Goal: Task Accomplishment & Management: Manage account settings

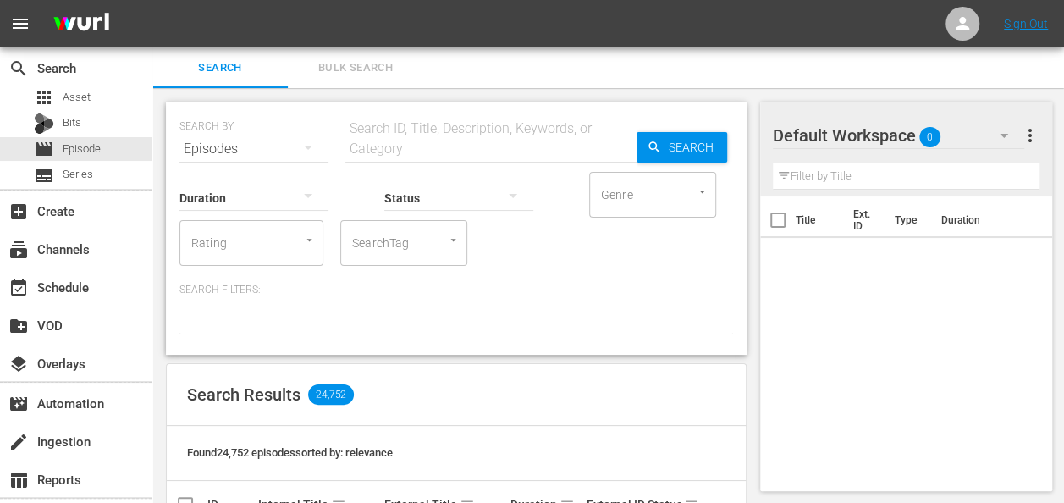
click at [946, 132] on div "Default Workspace 0" at bounding box center [899, 135] width 252 height 47
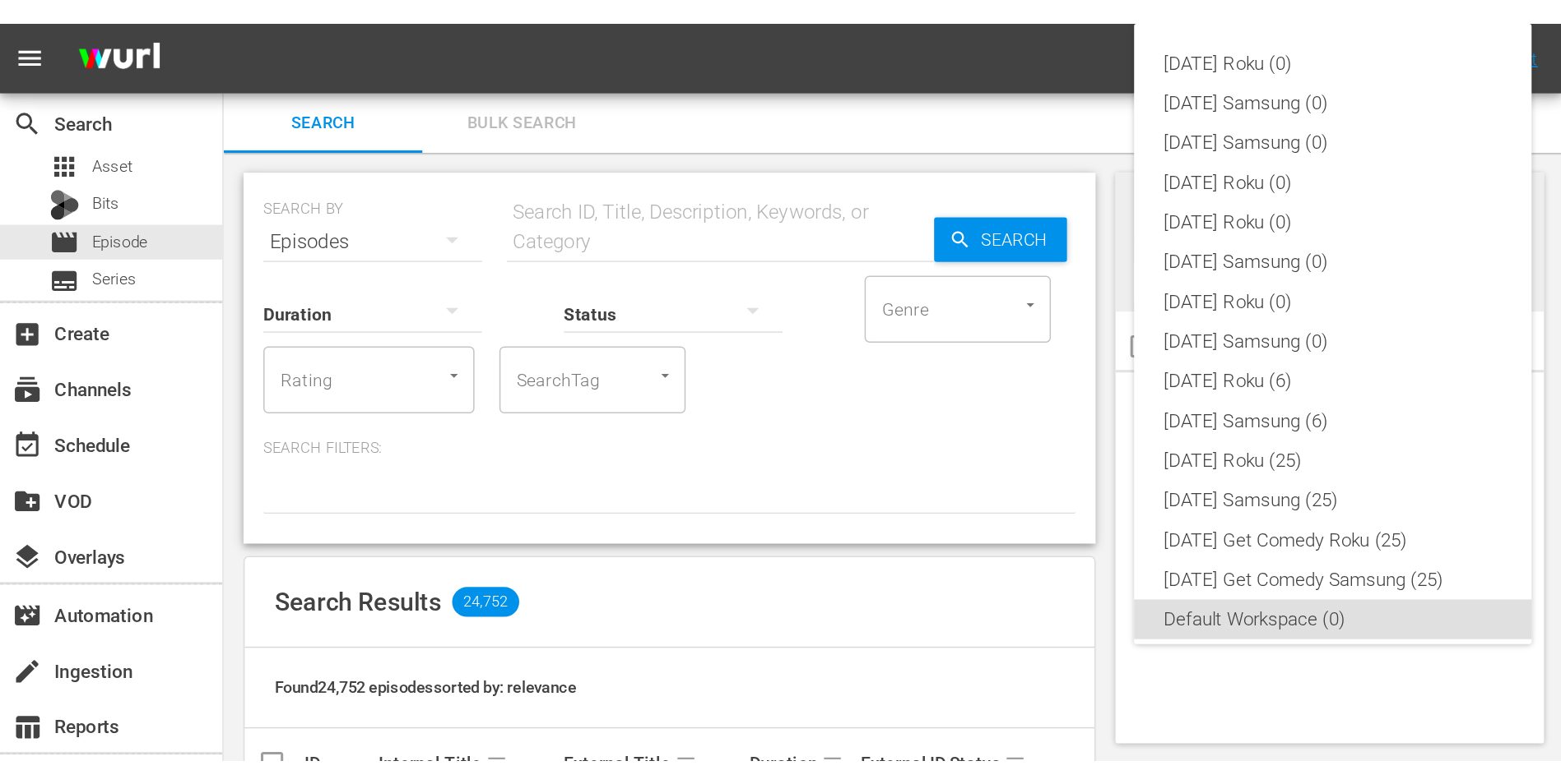
scroll to position [10, 0]
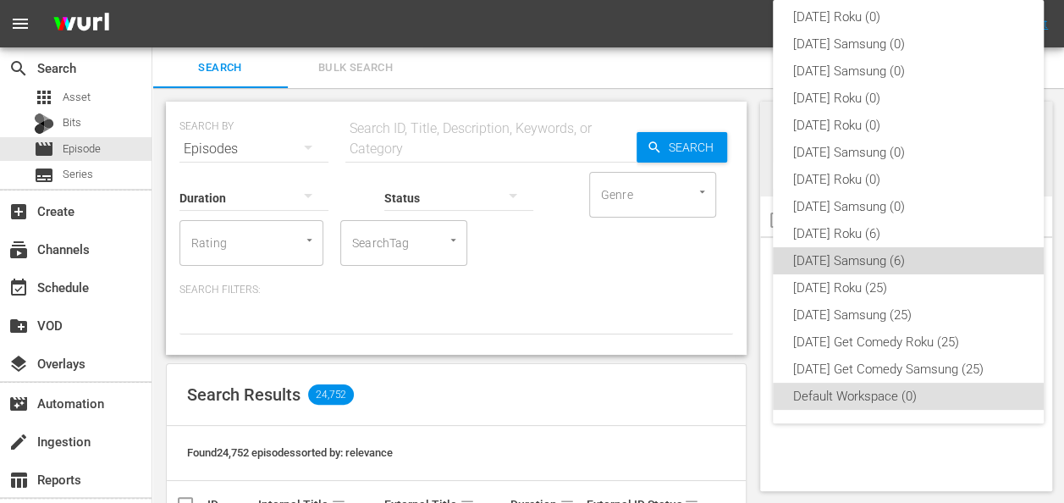
click at [934, 262] on div "[DATE] Samsung (6)" at bounding box center [908, 260] width 230 height 27
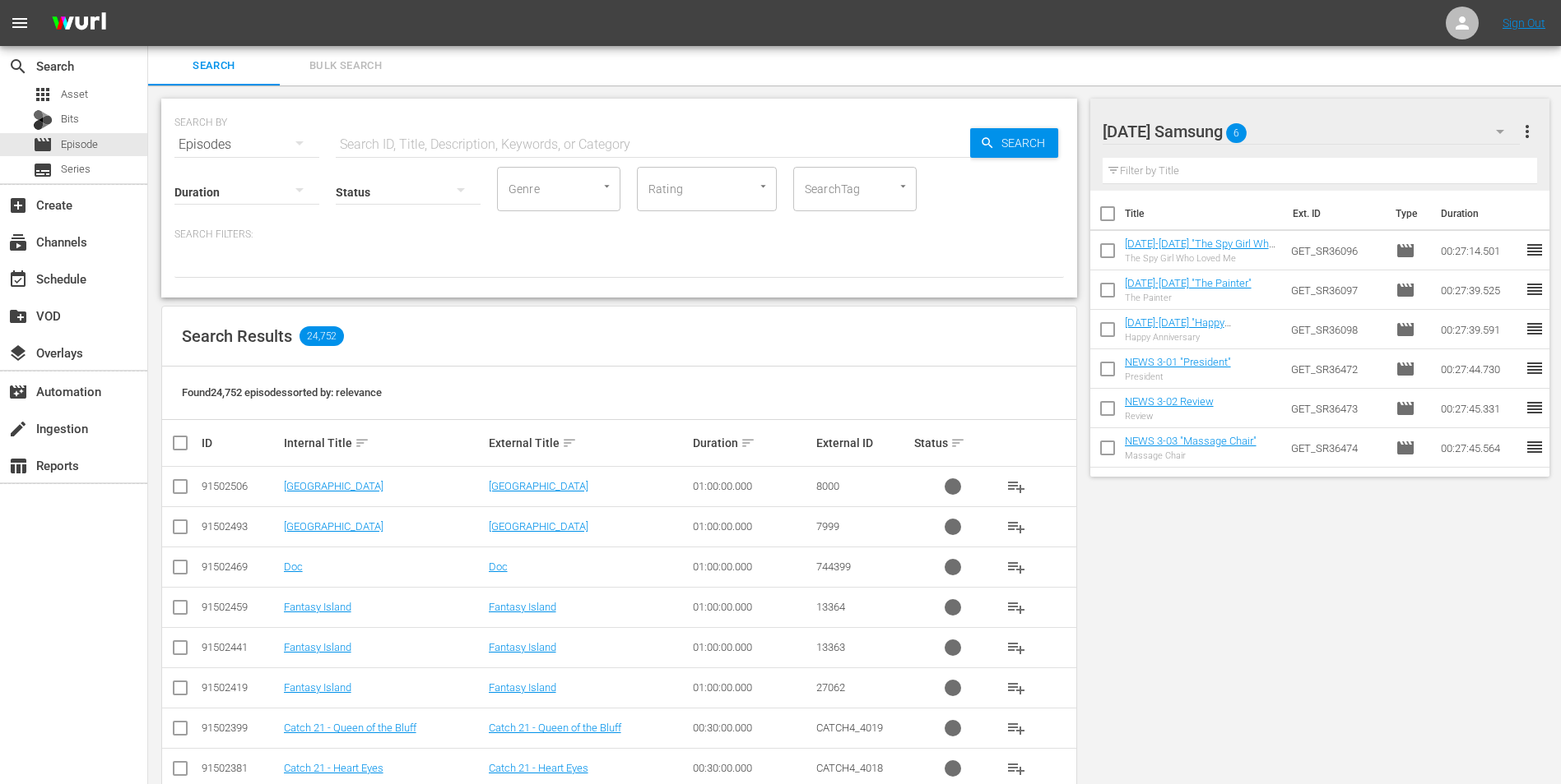
click at [1046, 110] on div "[DATE] Samsung 6 [DATE] Samsung more_vert" at bounding box center [1320, 125] width 435 height 52
drag, startPoint x: 1332, startPoint y: 110, endPoint x: 1170, endPoint y: 91, distance: 163.1
click at [1046, 91] on div "[DATE] Samsung 6 [DATE] Samsung more_vert Filter by Title Title Ext. ID Type Du…" at bounding box center [1325, 714] width 470 height 1257
click at [1046, 126] on div "[DATE] Samsung 6" at bounding box center [1311, 131] width 418 height 46
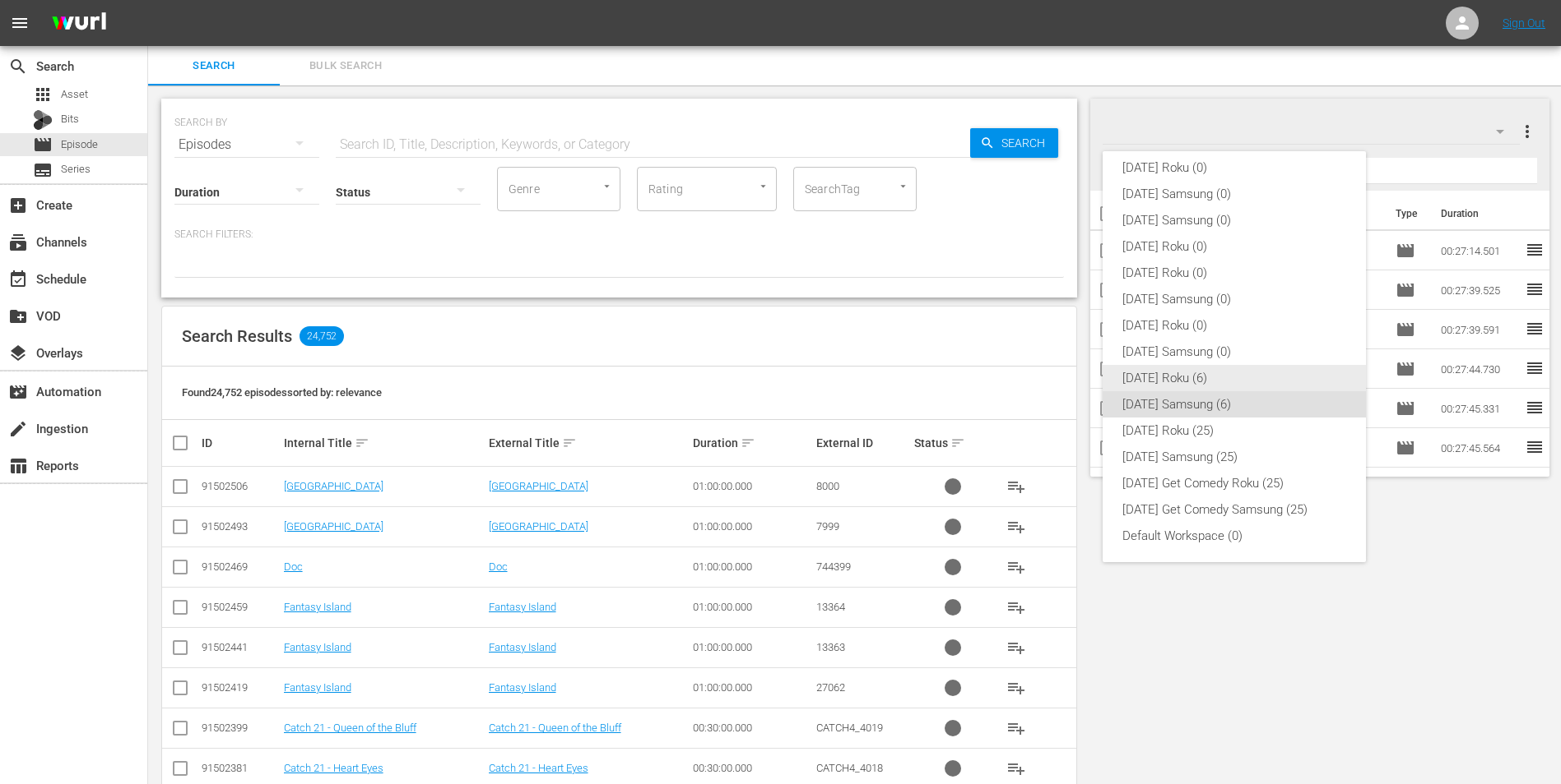
click at [1046, 370] on div "[DATE] Roku (6)" at bounding box center [1234, 378] width 224 height 26
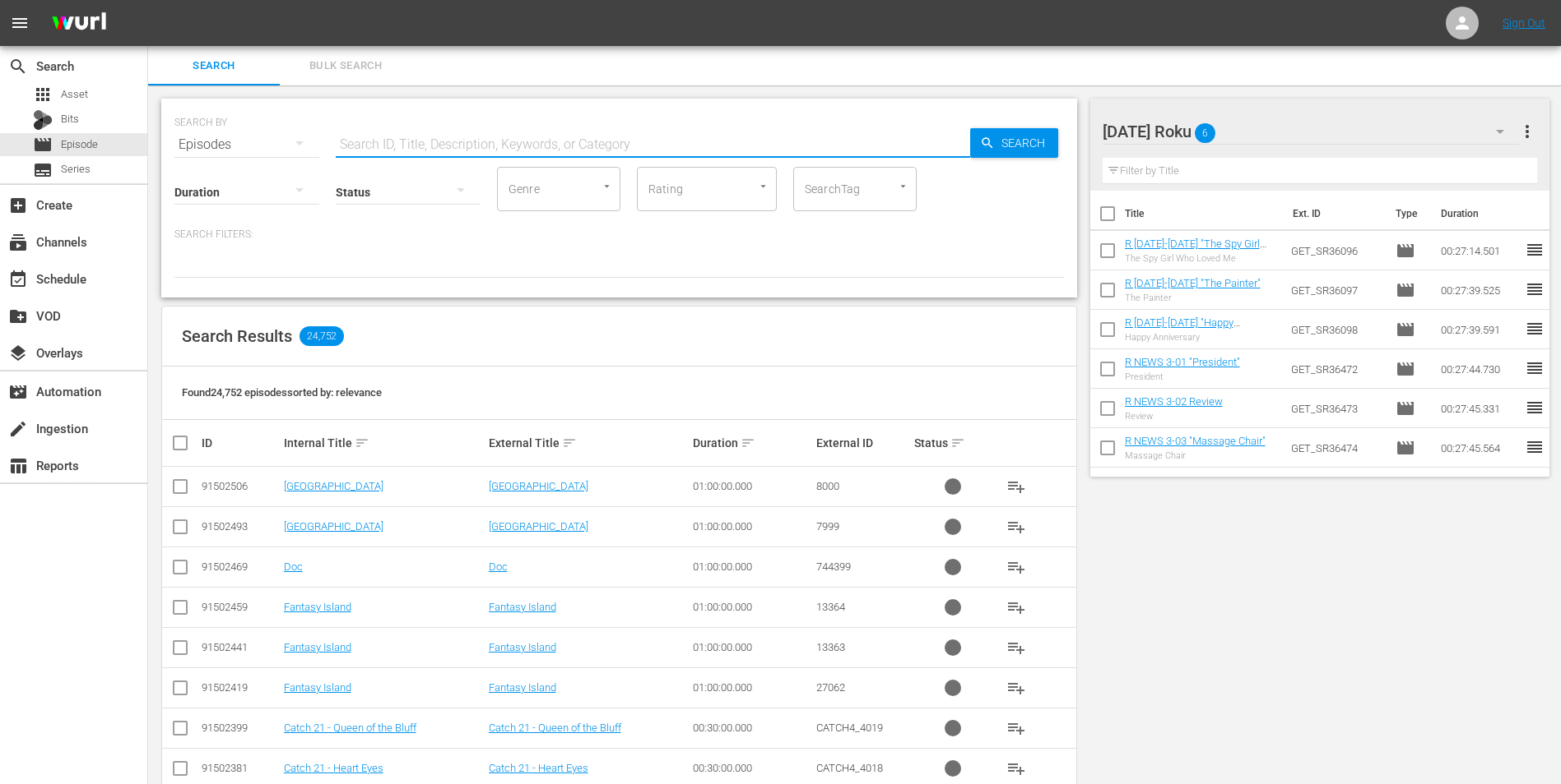
click at [379, 148] on input "text" at bounding box center [652, 145] width 635 height 40
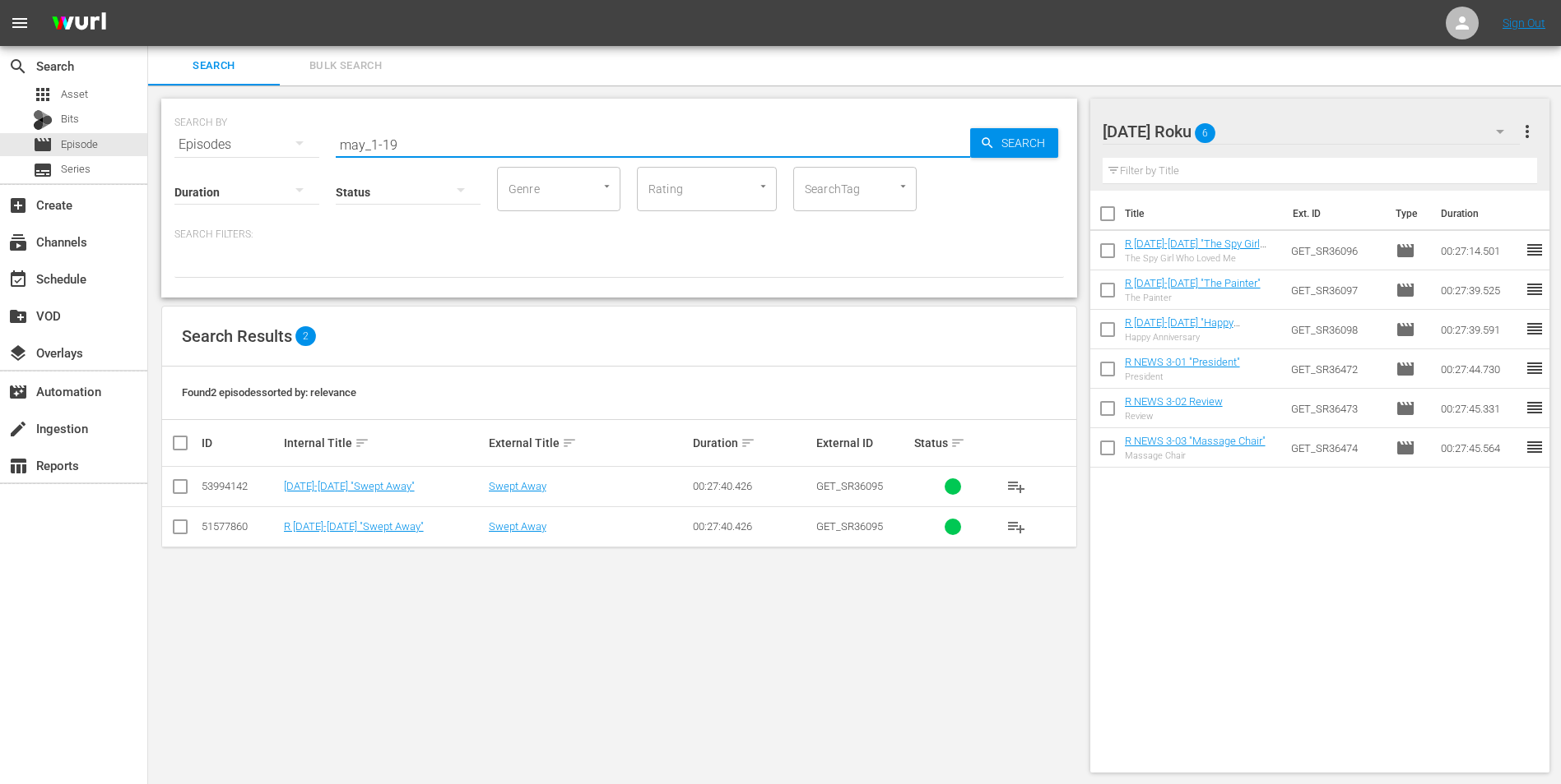
type input "may_1-19"
drag, startPoint x: 179, startPoint y: 527, endPoint x: 286, endPoint y: 549, distance: 109.2
click at [179, 488] on input "checkbox" at bounding box center [180, 530] width 19 height 19
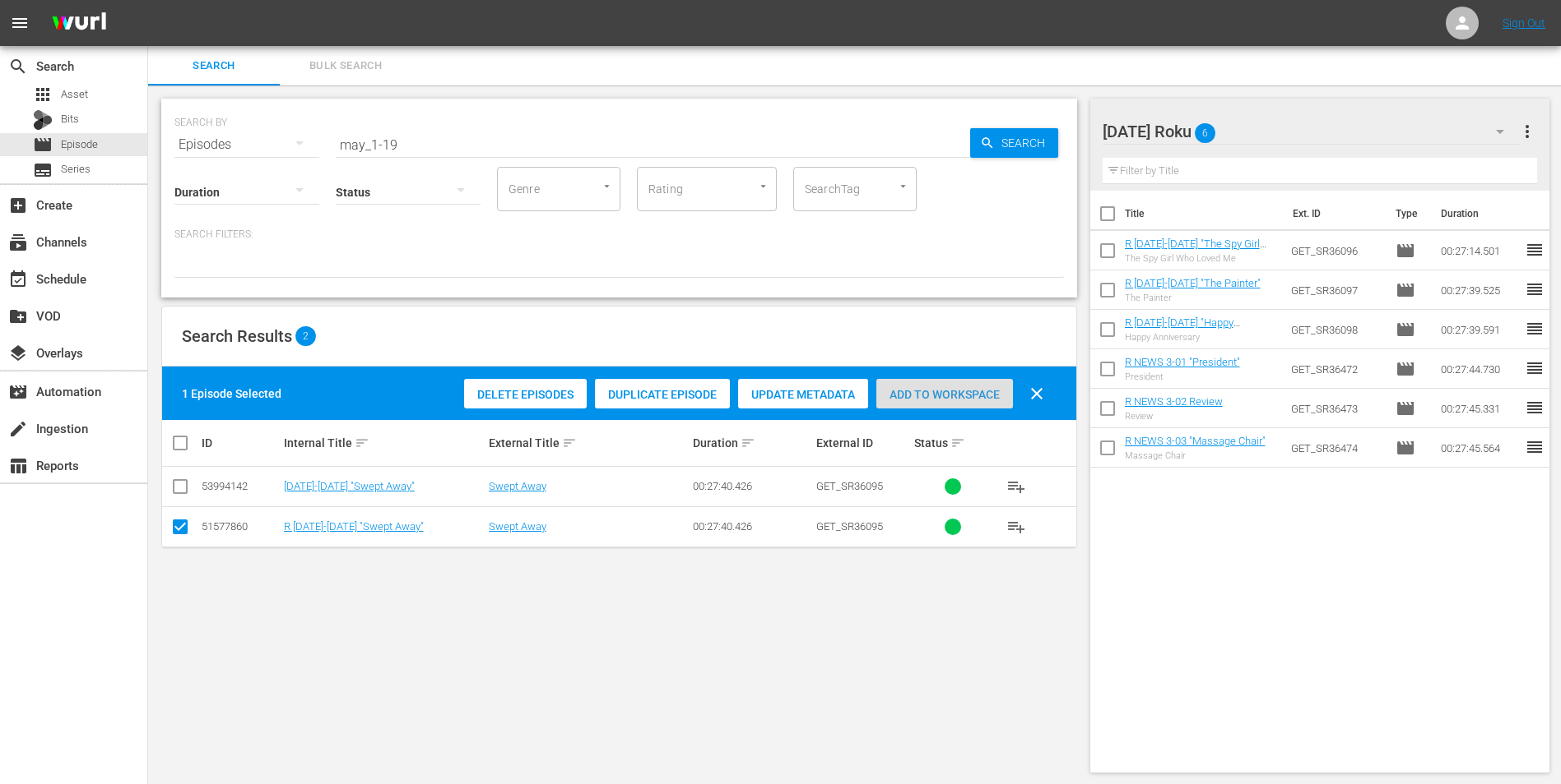
click at [980, 383] on div "Add to Workspace" at bounding box center [944, 394] width 137 height 31
click at [1046, 126] on div "[DATE] Roku 7" at bounding box center [1311, 131] width 418 height 46
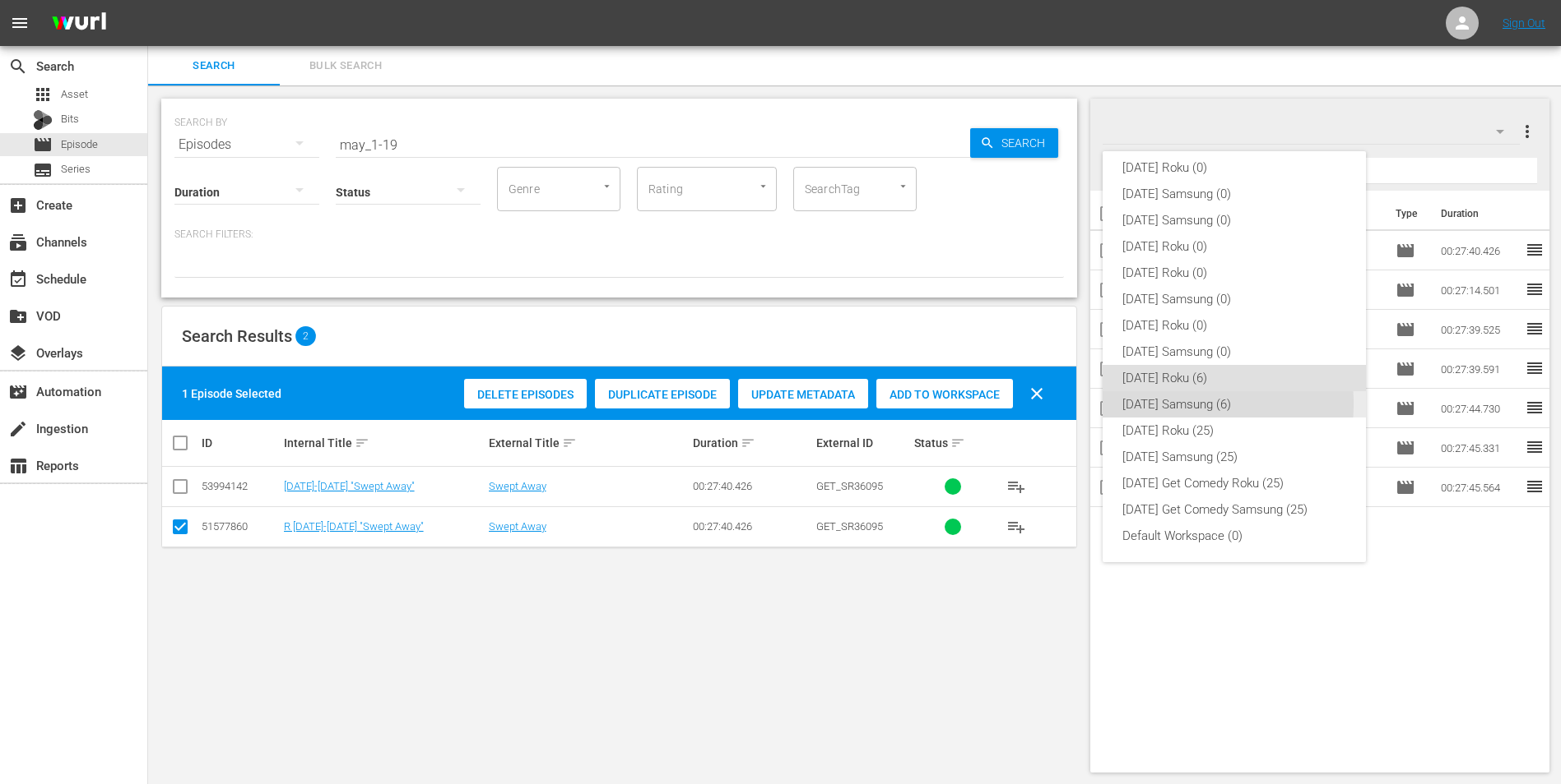
click at [1046, 404] on div "[DATE] Samsung (6)" at bounding box center [1234, 404] width 224 height 26
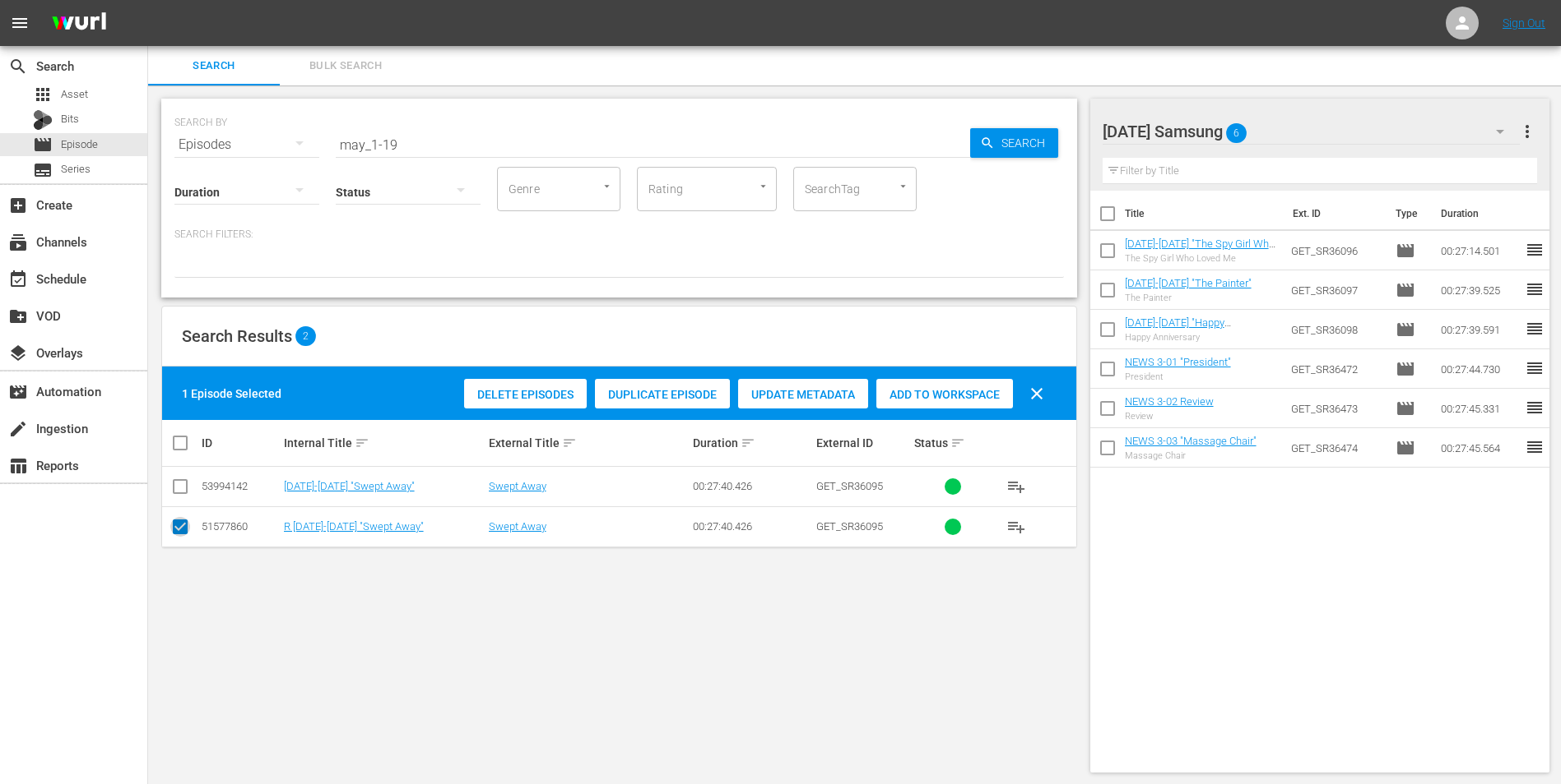
click at [186, 488] on input "checkbox" at bounding box center [180, 530] width 19 height 19
checkbox input "false"
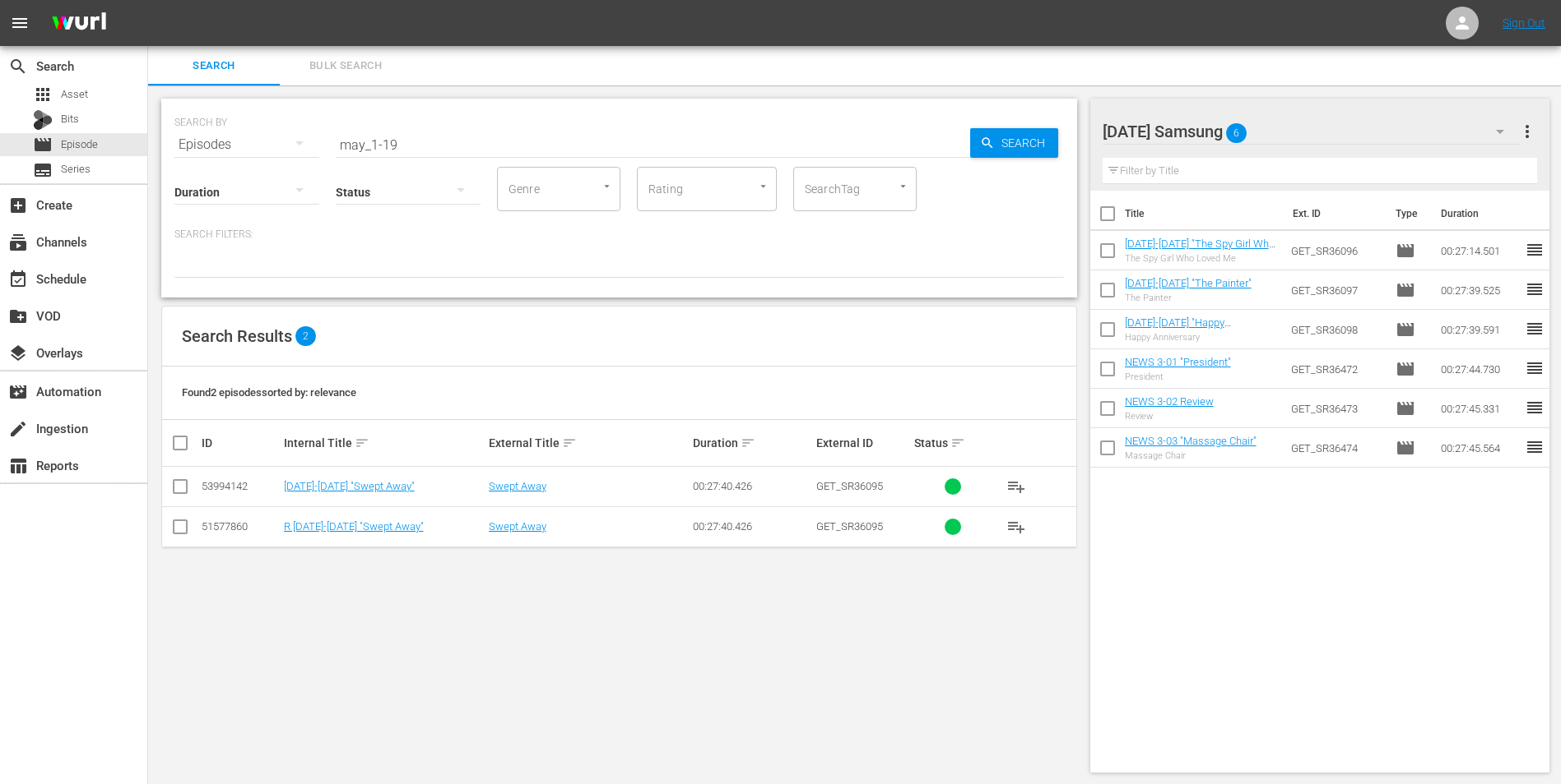
click at [180, 488] on input "checkbox" at bounding box center [180, 490] width 19 height 19
checkbox input "true"
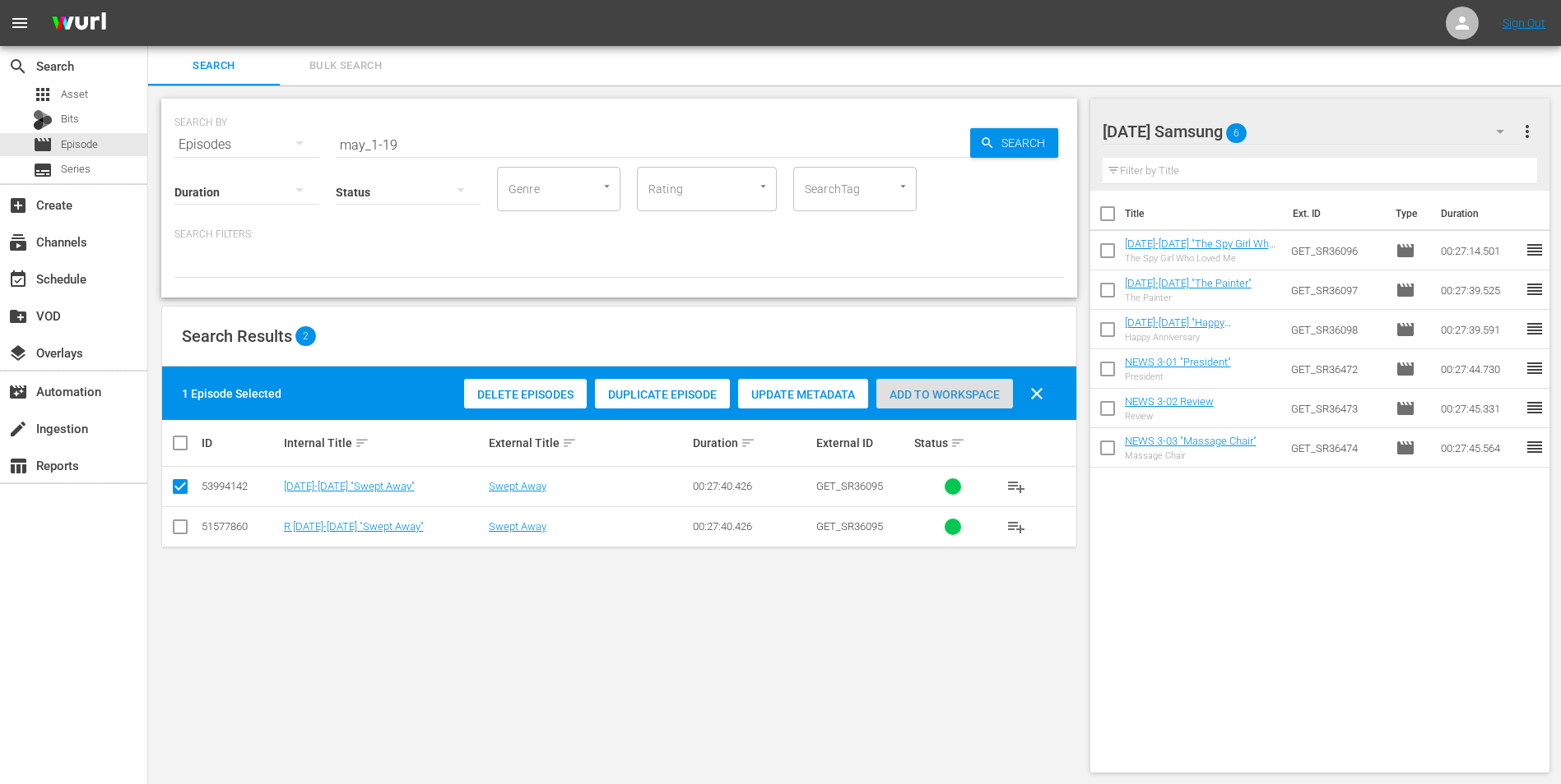
click at [942, 379] on div "Add to Workspace" at bounding box center [944, 394] width 137 height 31
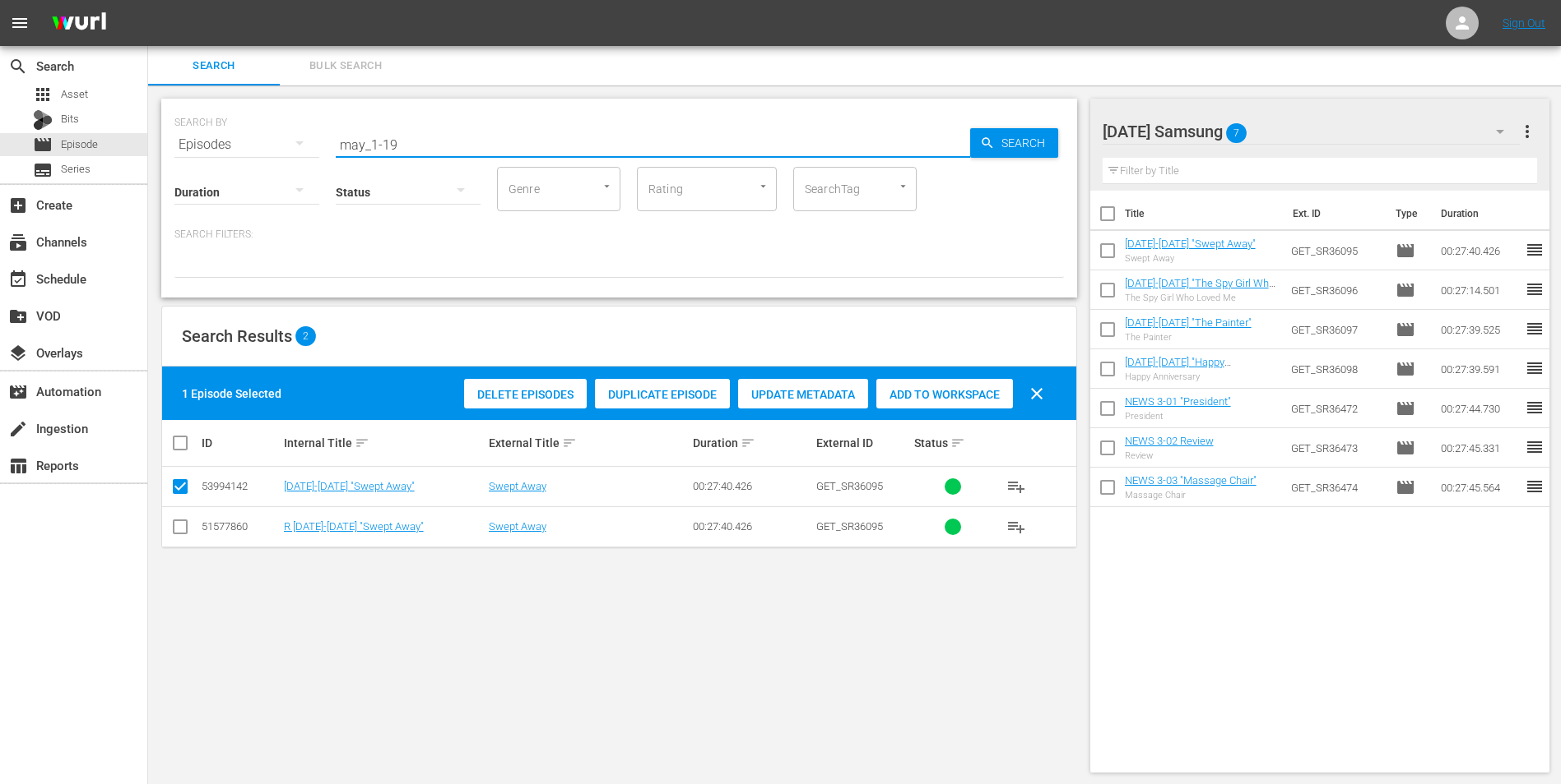
drag, startPoint x: 438, startPoint y: 145, endPoint x: 207, endPoint y: 168, distance: 232.1
click at [209, 167] on div "SEARCH BY Search By Episodes Search ID, Title, Description, Keywords, or Catego…" at bounding box center [619, 198] width 916 height 199
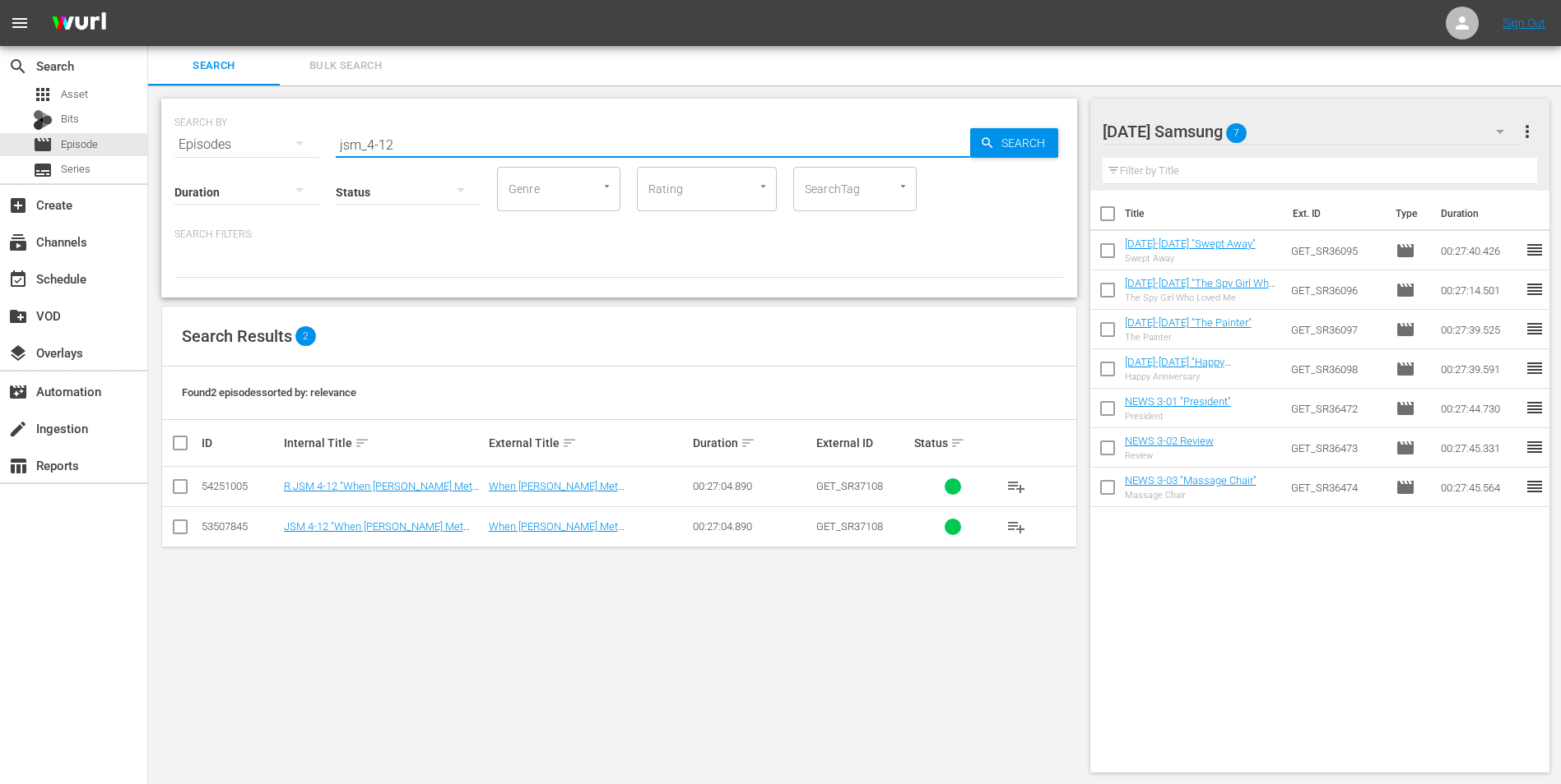
type input "jsm_4-12"
click at [185, 488] on input "checkbox" at bounding box center [180, 530] width 19 height 19
checkbox input "true"
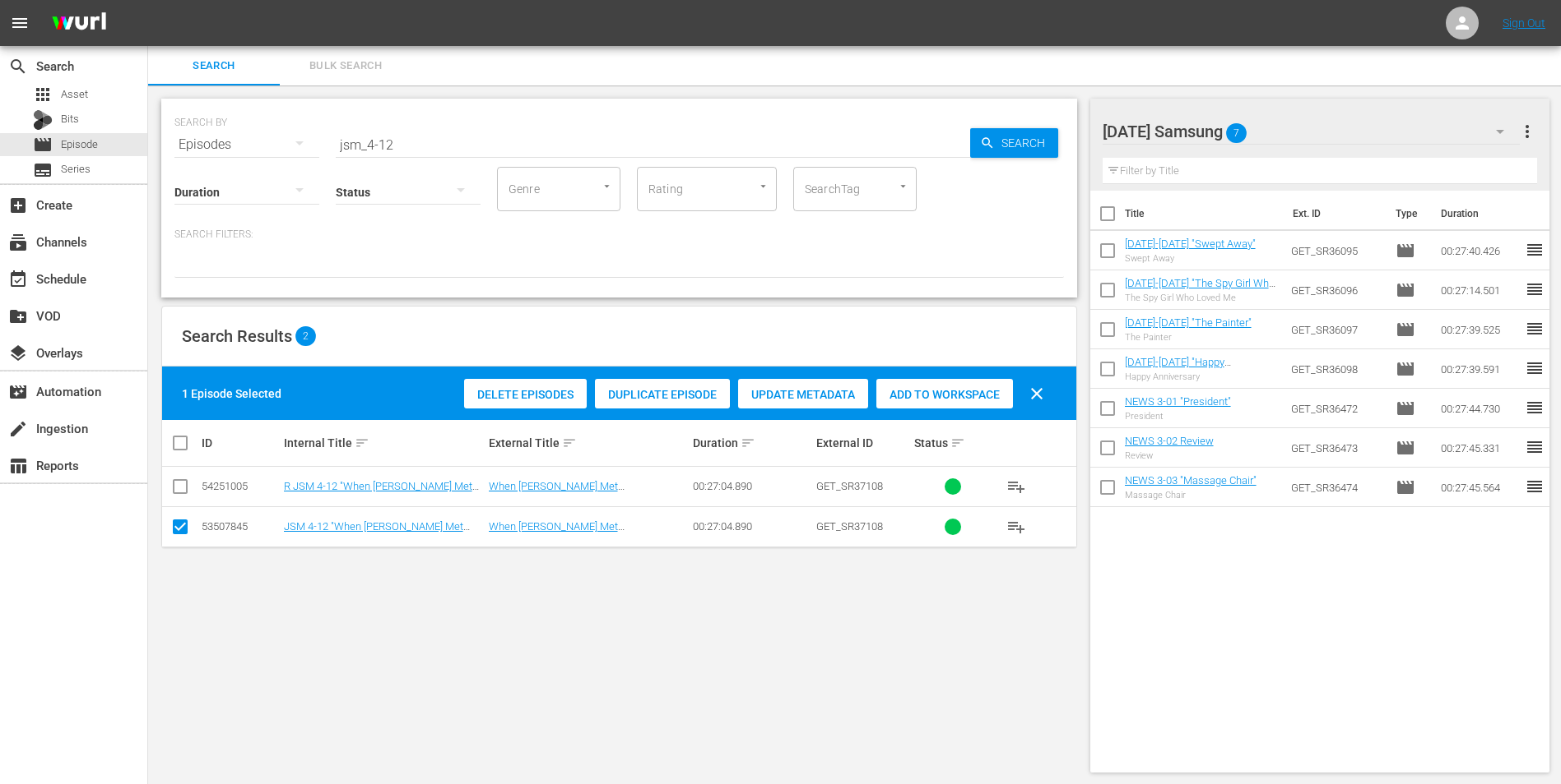
click at [947, 389] on span "Add to Workspace" at bounding box center [944, 395] width 137 height 14
click at [1046, 116] on div "[DATE] Samsung 8" at bounding box center [1311, 131] width 418 height 46
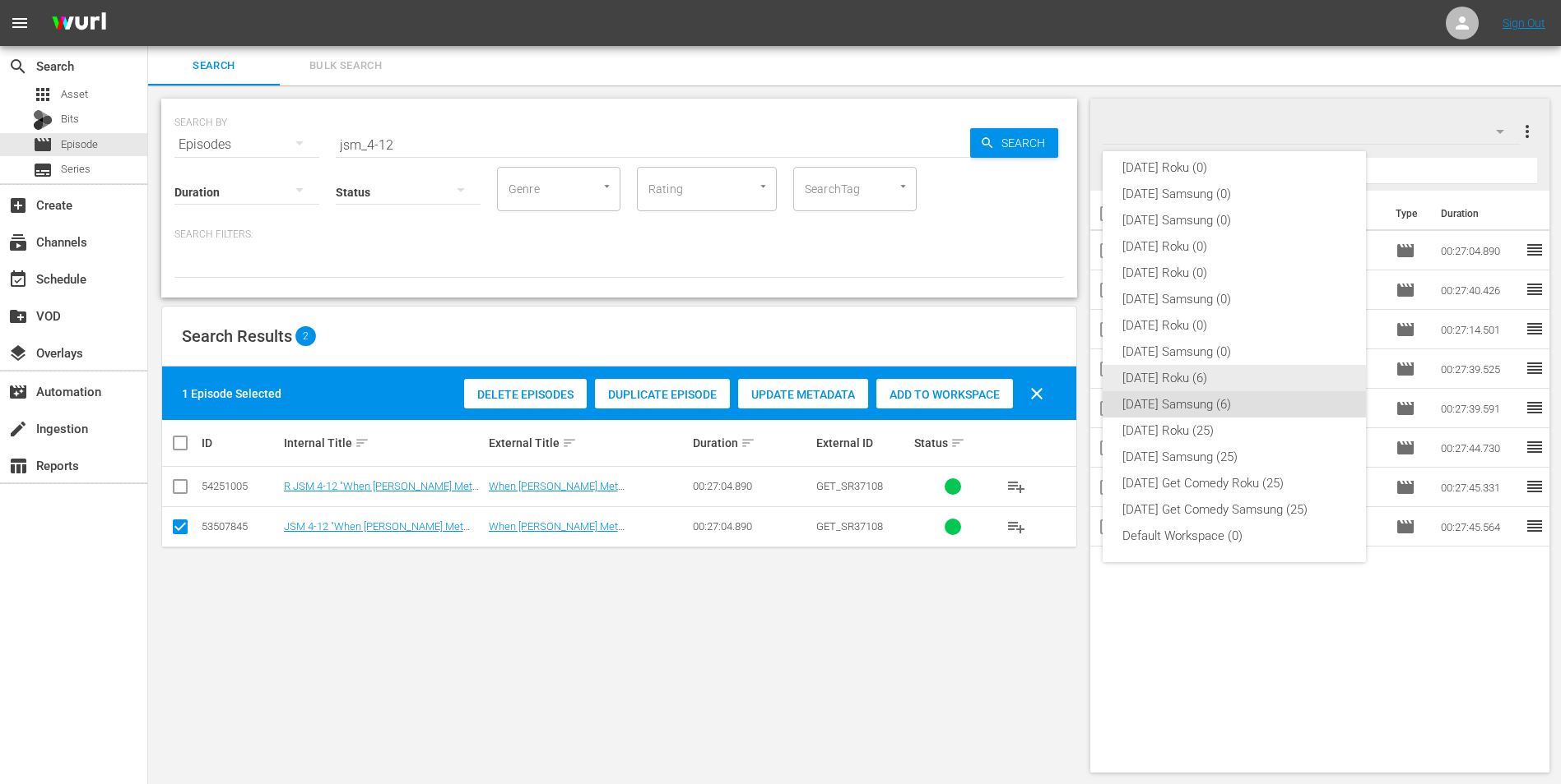
click at [1046, 374] on div "[DATE] Roku (6)" at bounding box center [1234, 378] width 224 height 26
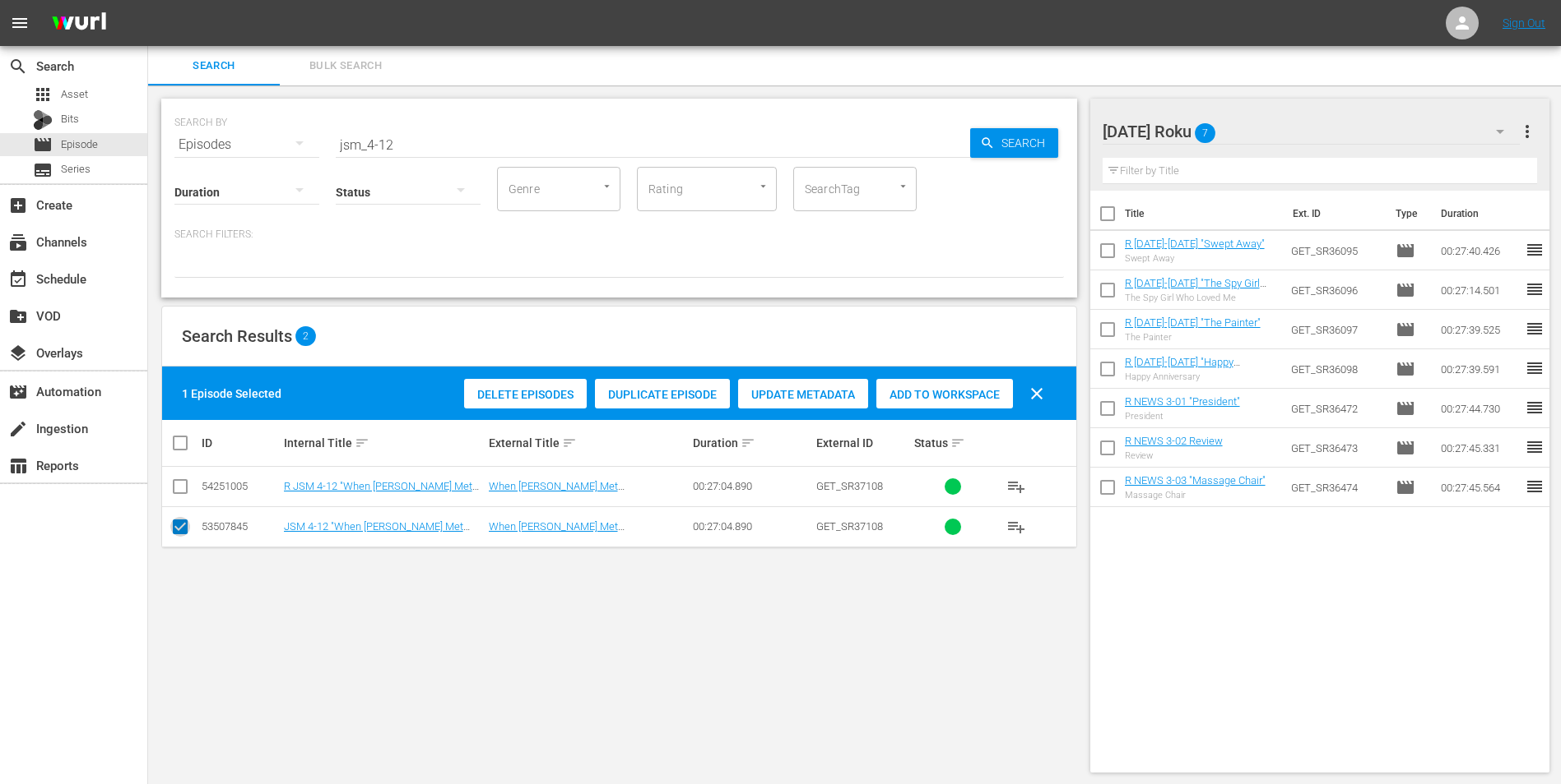
drag, startPoint x: 182, startPoint y: 532, endPoint x: 177, endPoint y: 498, distance: 34.4
click at [180, 488] on td at bounding box center [181, 526] width 37 height 40
click at [180, 487] on input "checkbox" at bounding box center [180, 490] width 19 height 19
checkbox input "true"
click at [181, 488] on input "checkbox" at bounding box center [180, 530] width 19 height 19
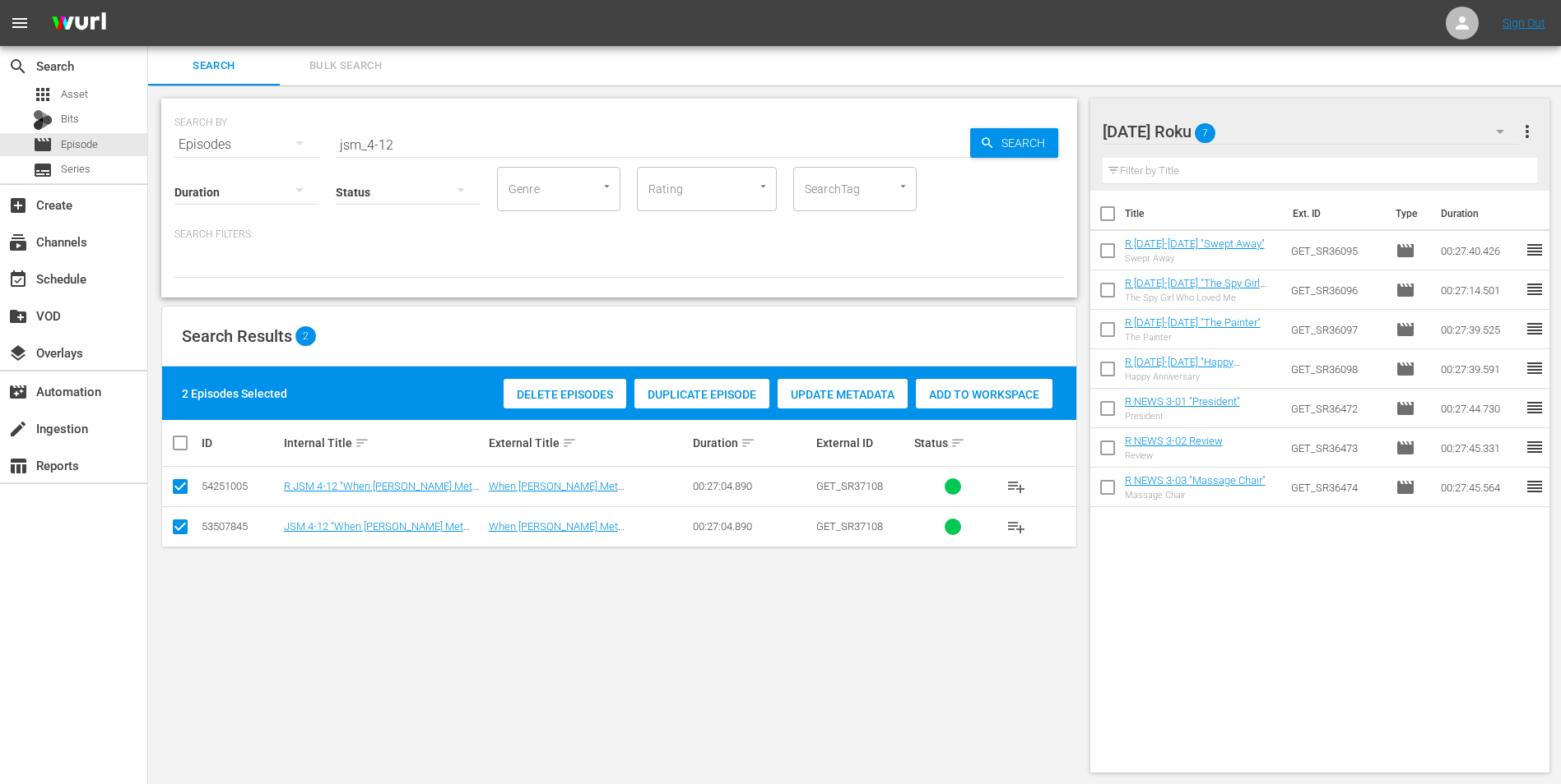
checkbox input "false"
click at [970, 406] on div "Add to Workspace" at bounding box center [944, 394] width 137 height 31
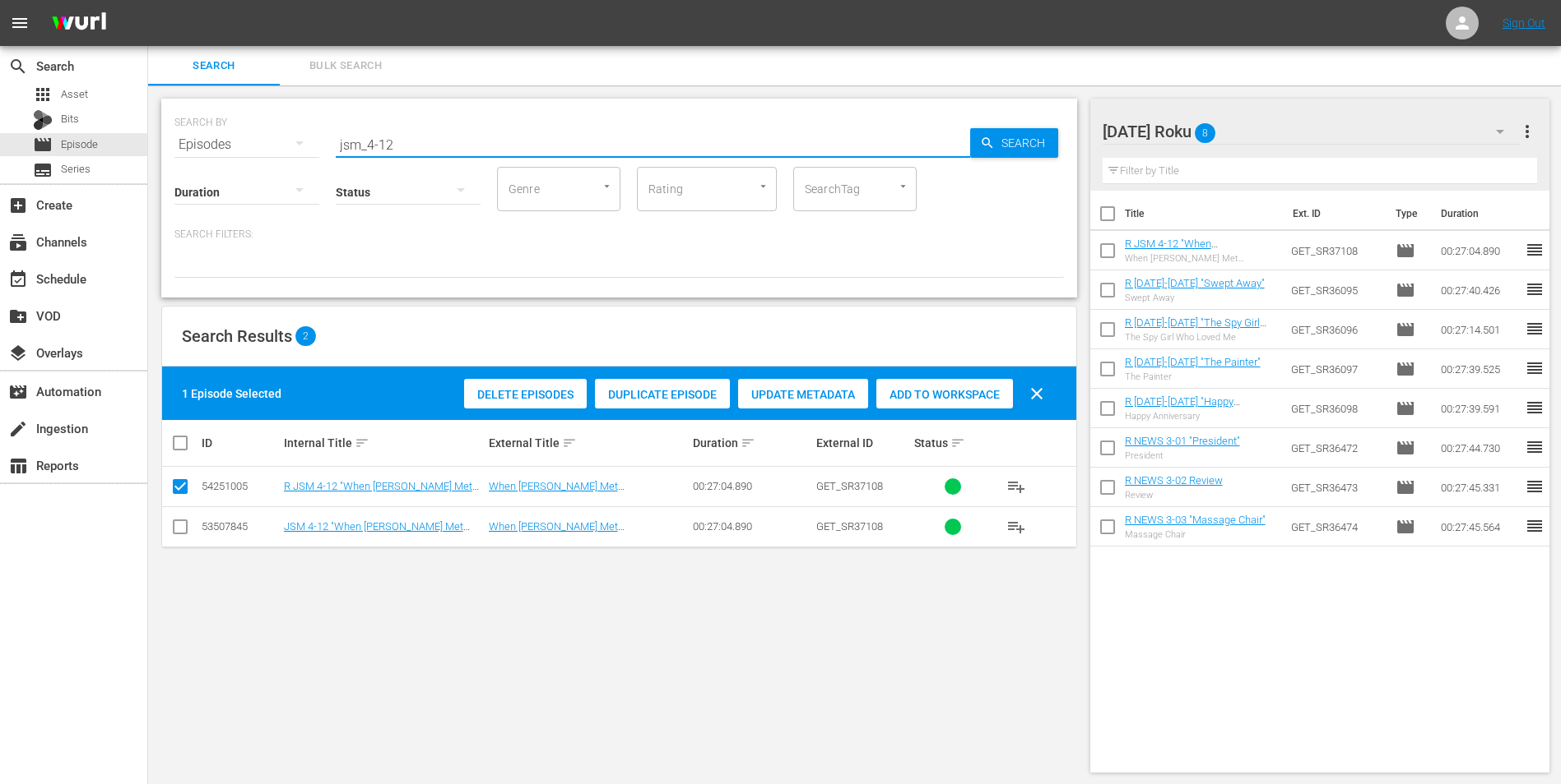
drag, startPoint x: 386, startPoint y: 150, endPoint x: 443, endPoint y: 148, distance: 57.0
click at [443, 148] on input "jsm_4-12" at bounding box center [652, 145] width 635 height 40
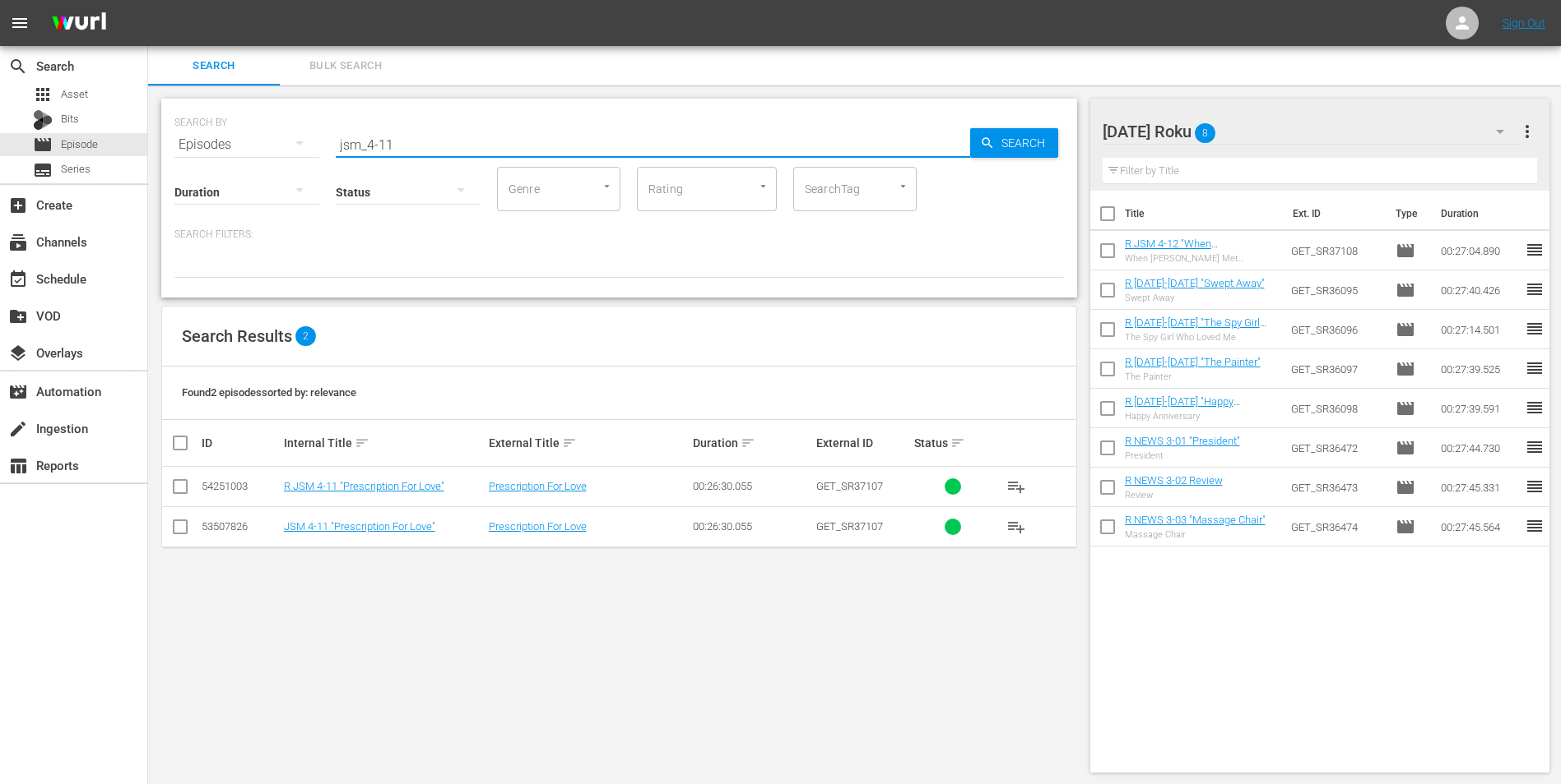
type input "jsm_4-11"
click at [180, 484] on input "checkbox" at bounding box center [180, 490] width 19 height 19
checkbox input "true"
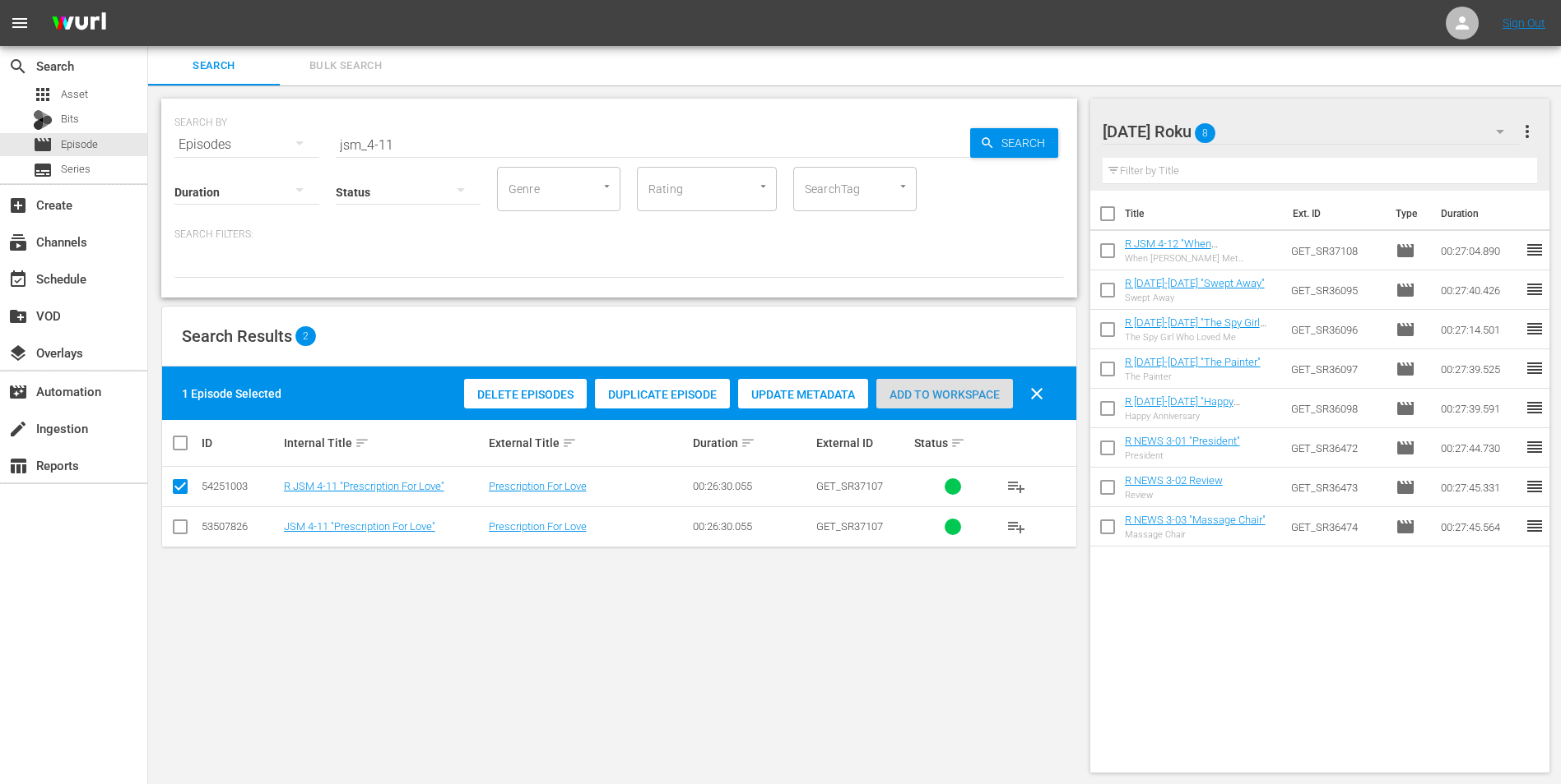
click at [971, 399] on span "Add to Workspace" at bounding box center [944, 395] width 137 height 14
click at [1046, 127] on div "[DATE] Roku 9" at bounding box center [1311, 131] width 418 height 46
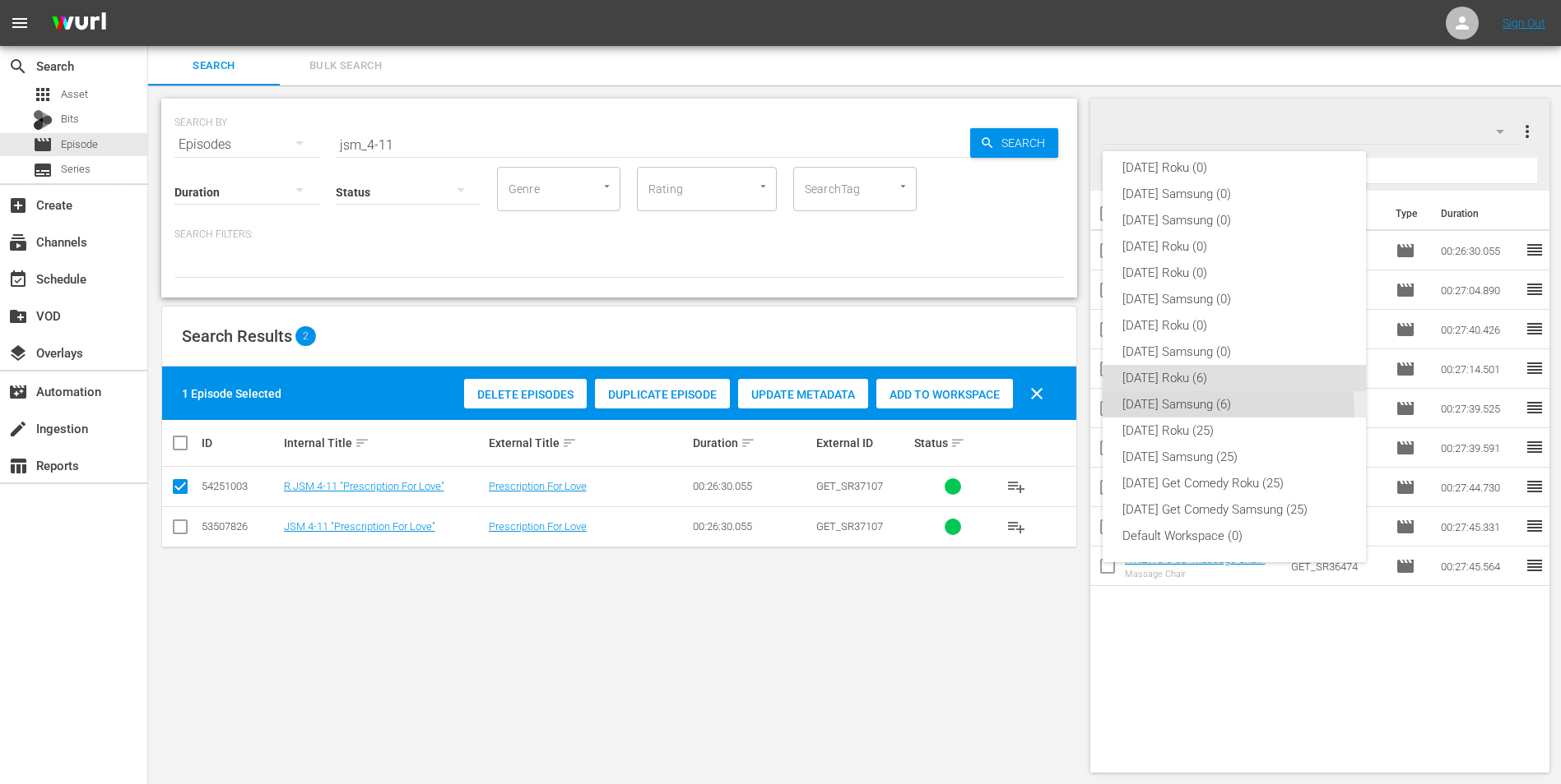
click at [1046, 412] on div "[DATE] Samsung (6)" at bounding box center [1234, 404] width 224 height 26
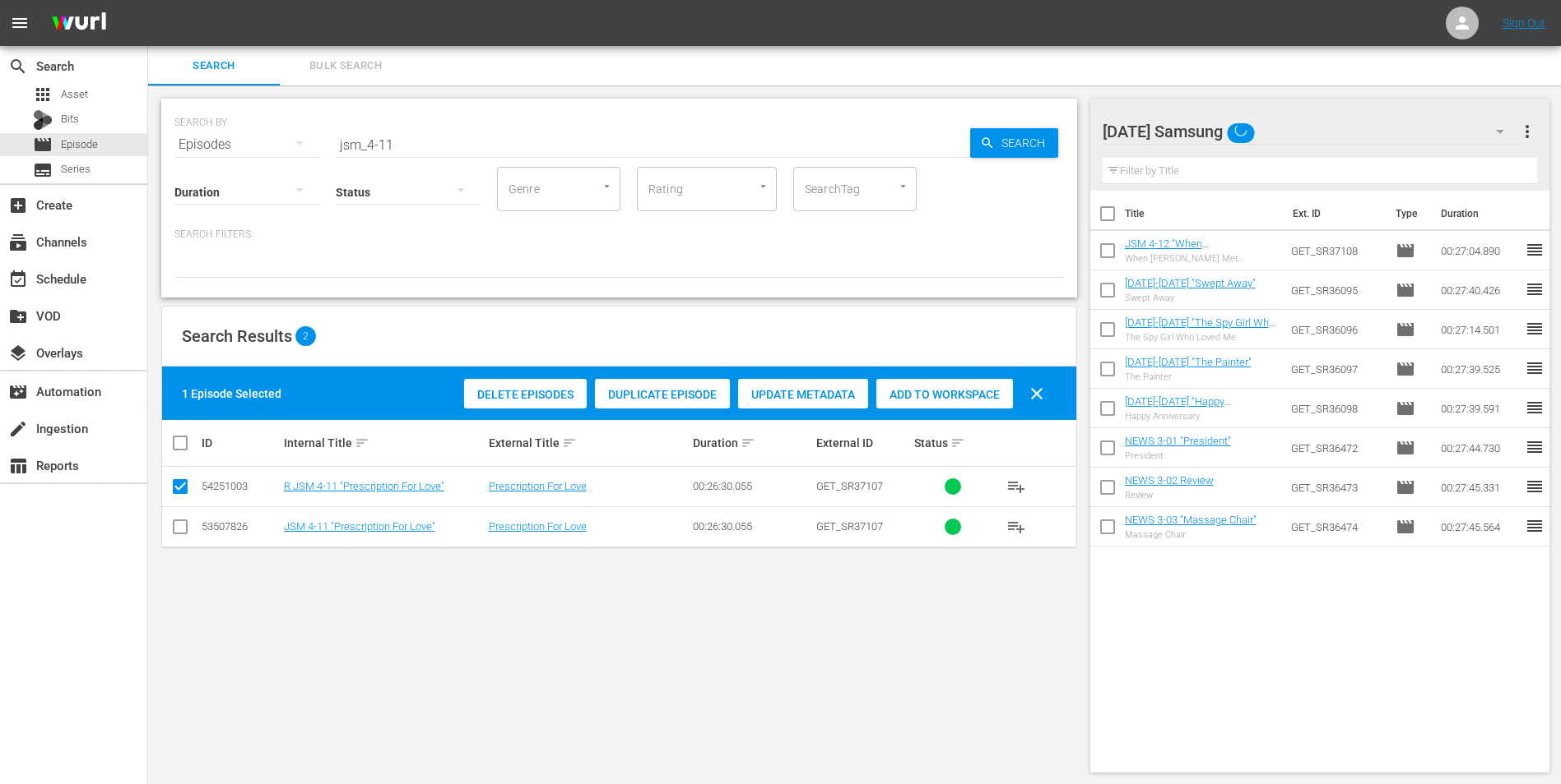
click at [174, 488] on input "checkbox" at bounding box center [180, 530] width 19 height 19
checkbox input "true"
click at [185, 487] on input "checkbox" at bounding box center [180, 490] width 19 height 19
checkbox input "false"
click at [974, 391] on span "Add to Workspace" at bounding box center [944, 395] width 137 height 14
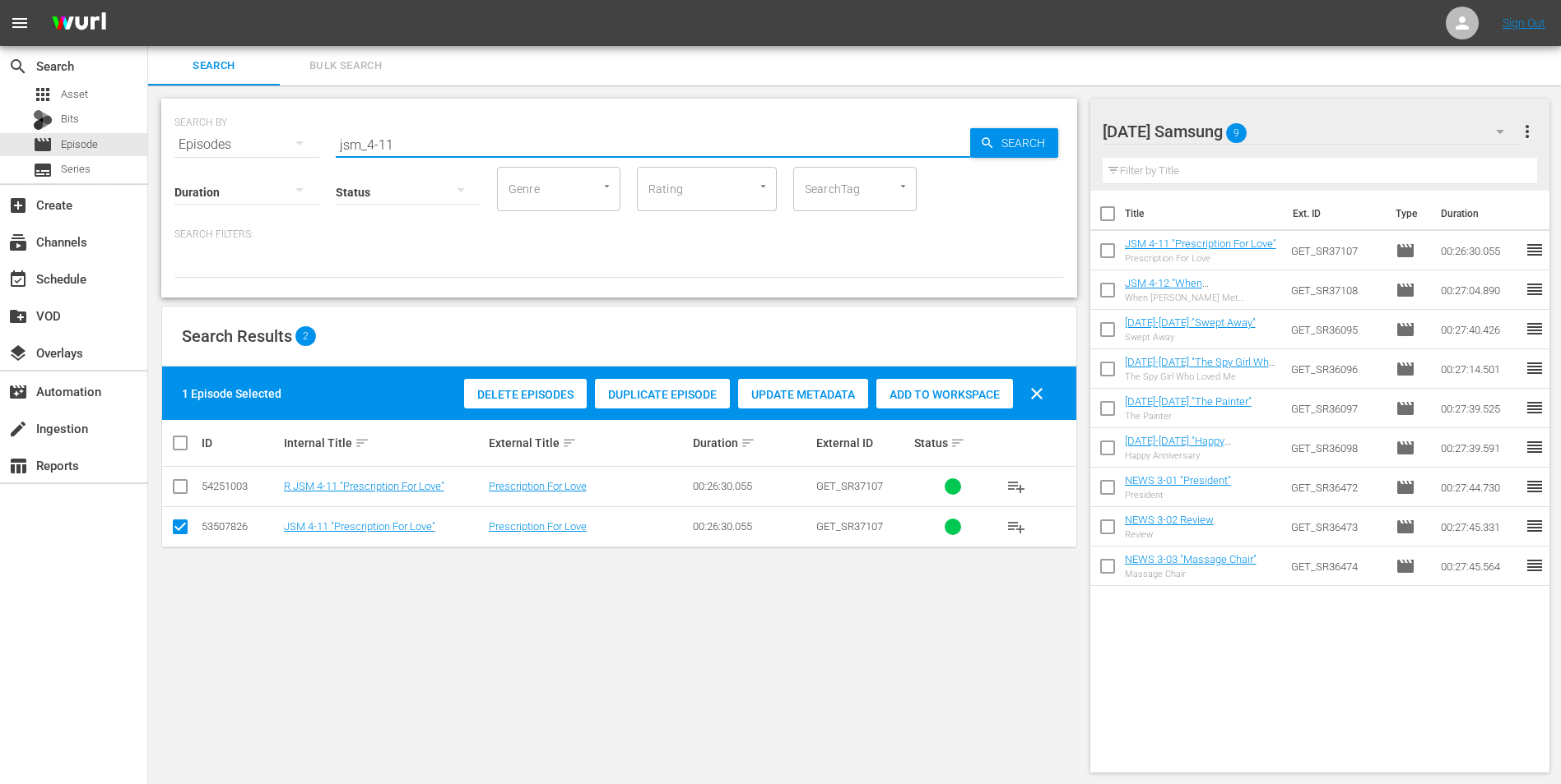
drag, startPoint x: 385, startPoint y: 146, endPoint x: 428, endPoint y: 135, distance: 44.4
click at [428, 135] on input "jsm_4-11" at bounding box center [652, 145] width 635 height 40
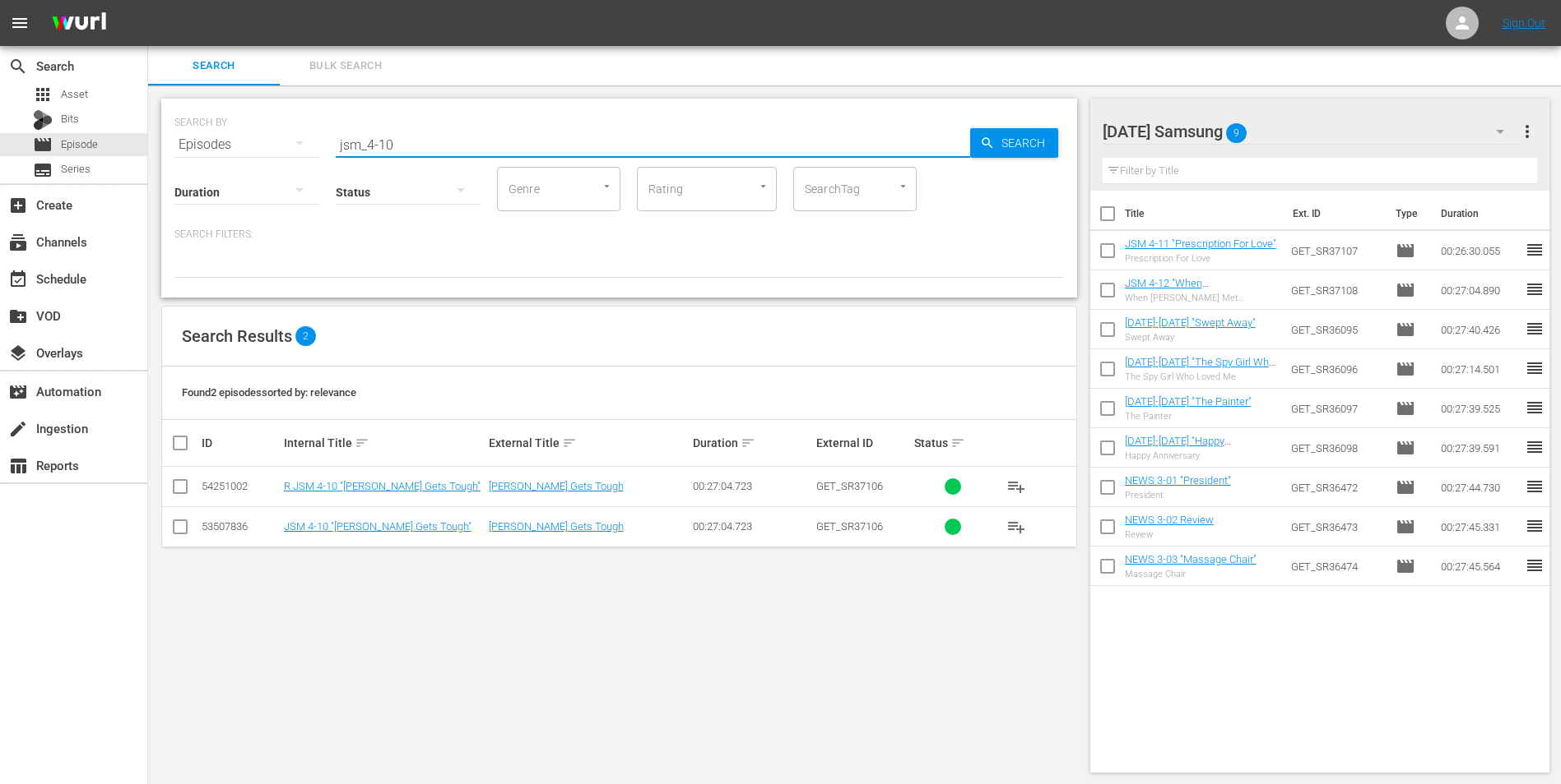
type input "jsm_4-10"
click at [1046, 130] on div "[DATE] Samsung 9" at bounding box center [1311, 131] width 418 height 46
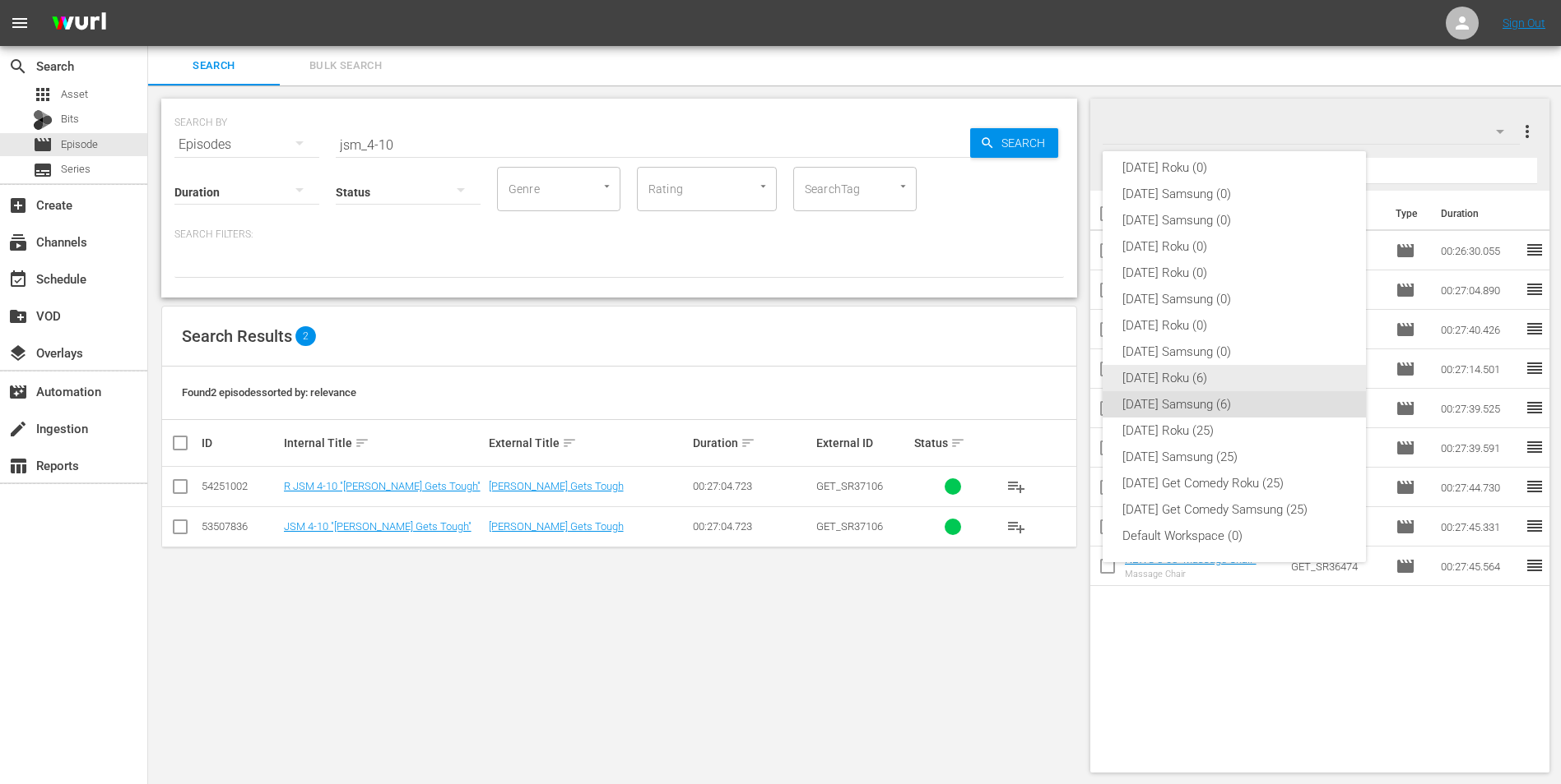
click at [1046, 375] on div "[DATE] Roku (6)" at bounding box center [1234, 378] width 224 height 26
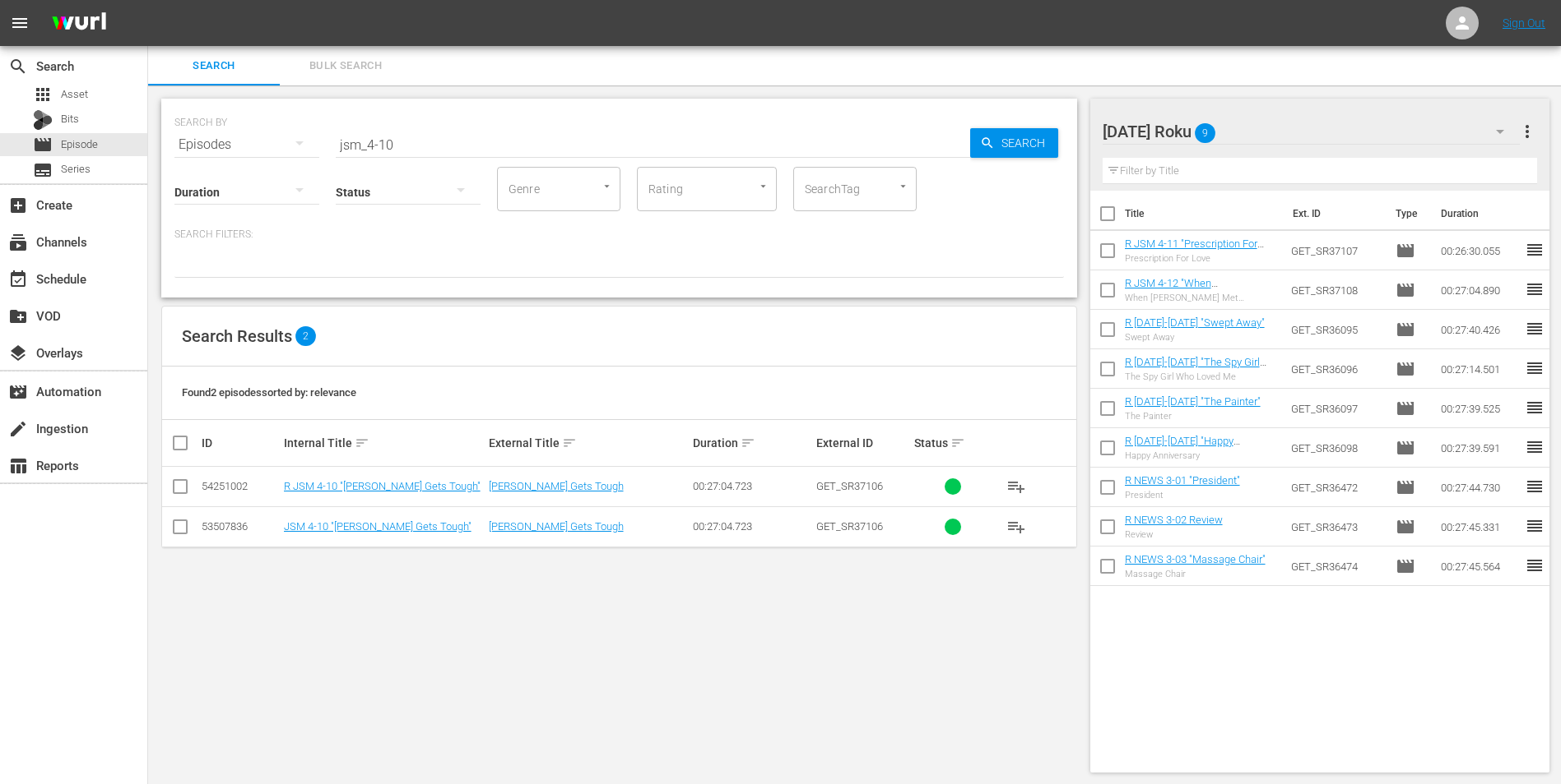
click at [178, 488] on input "checkbox" at bounding box center [180, 530] width 19 height 19
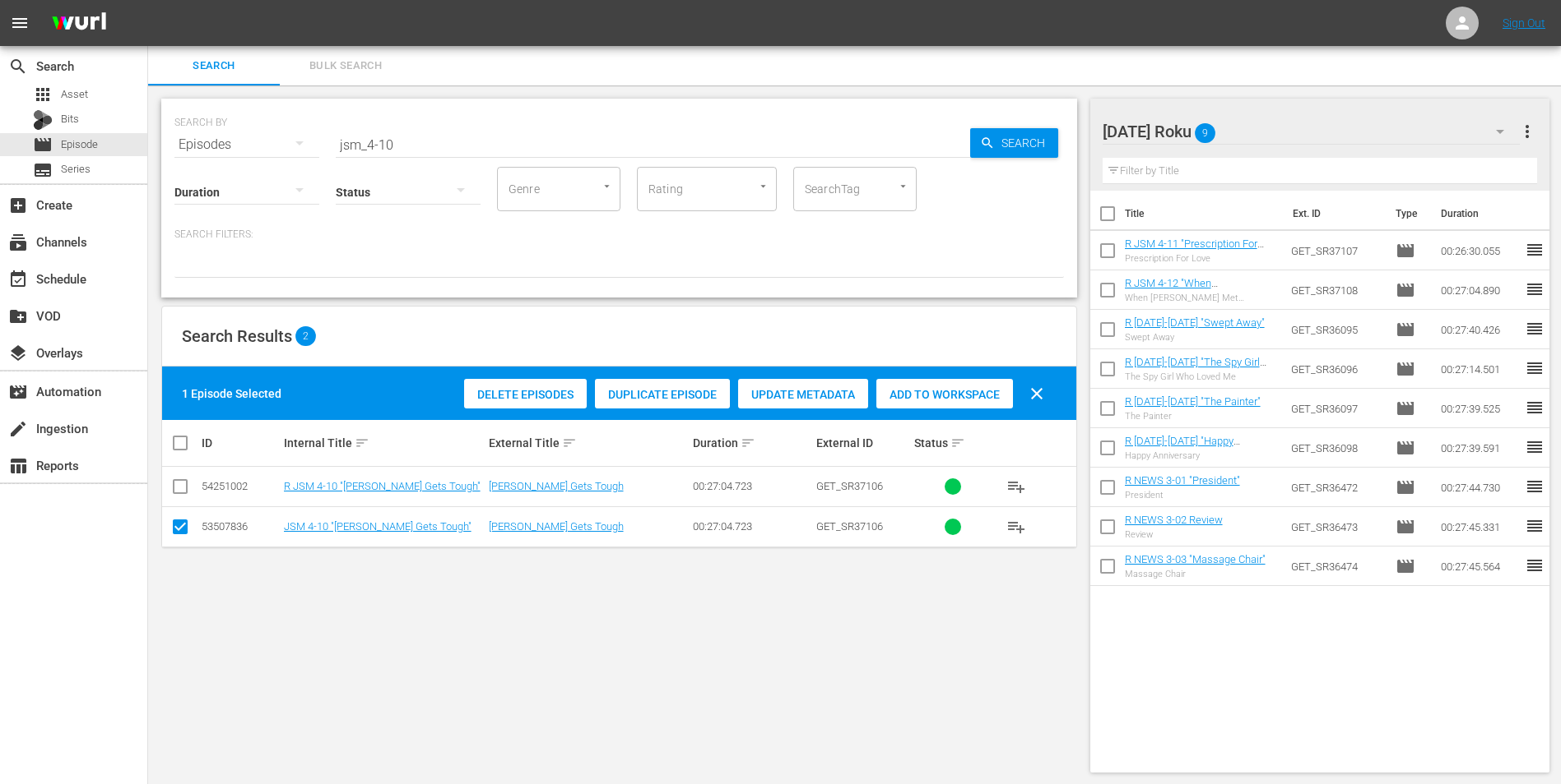
click at [181, 488] on input "checkbox" at bounding box center [180, 530] width 19 height 19
checkbox input "false"
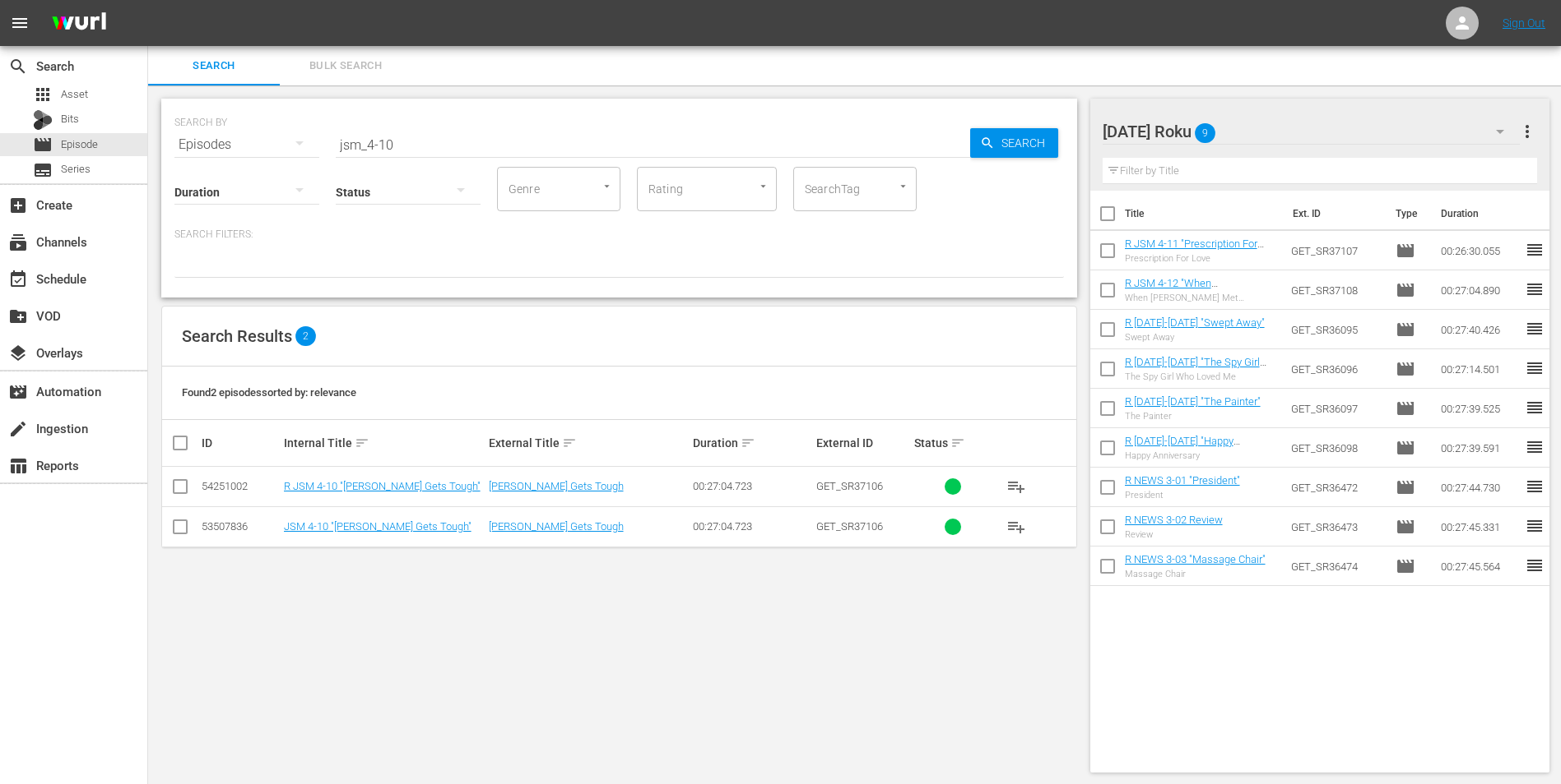
click at [183, 486] on input "checkbox" at bounding box center [180, 490] width 19 height 19
checkbox input "true"
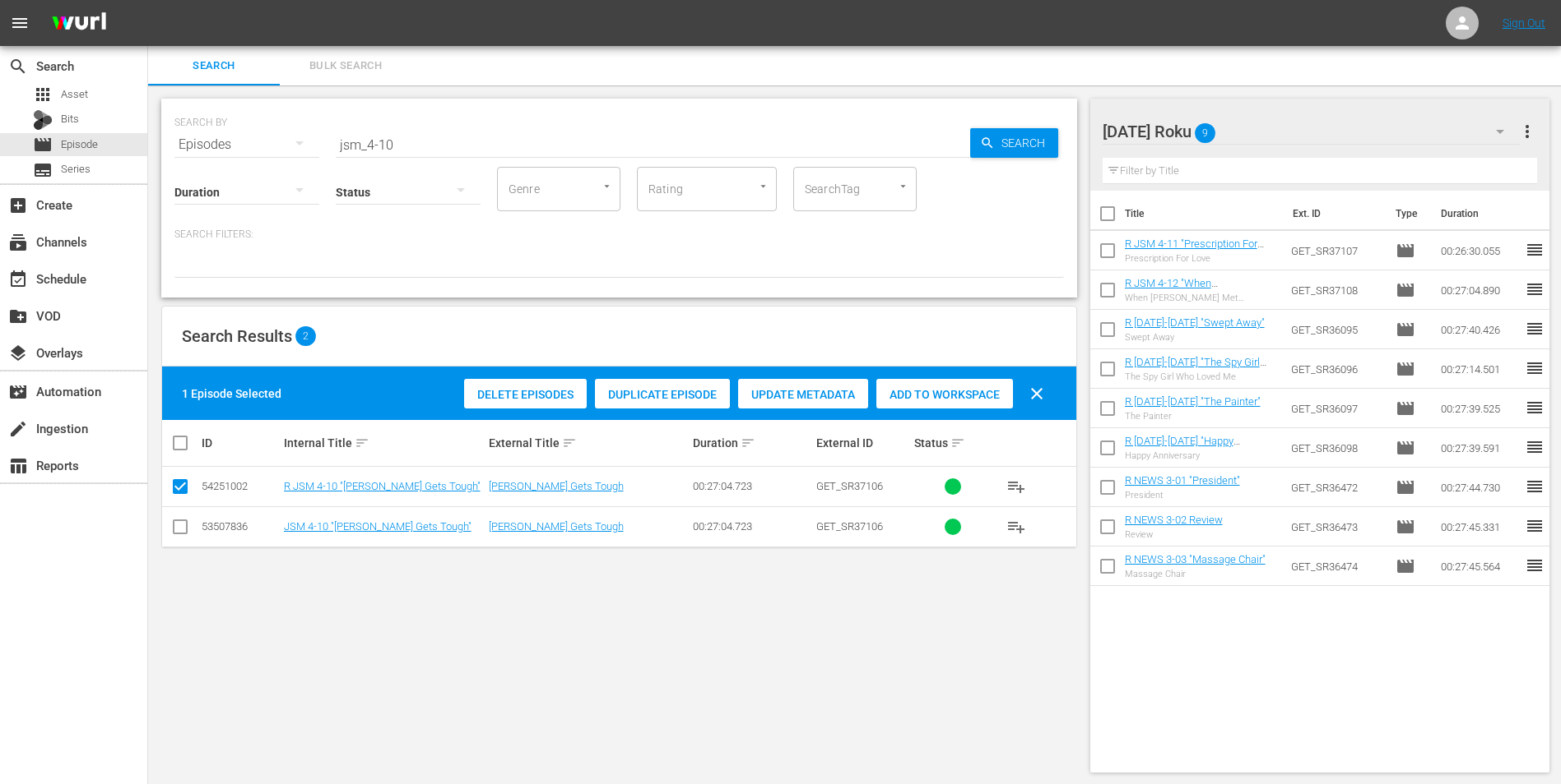
click at [940, 402] on div "Add to Workspace" at bounding box center [944, 394] width 137 height 31
click at [1046, 142] on div "[DATE] Roku 10" at bounding box center [1311, 131] width 418 height 46
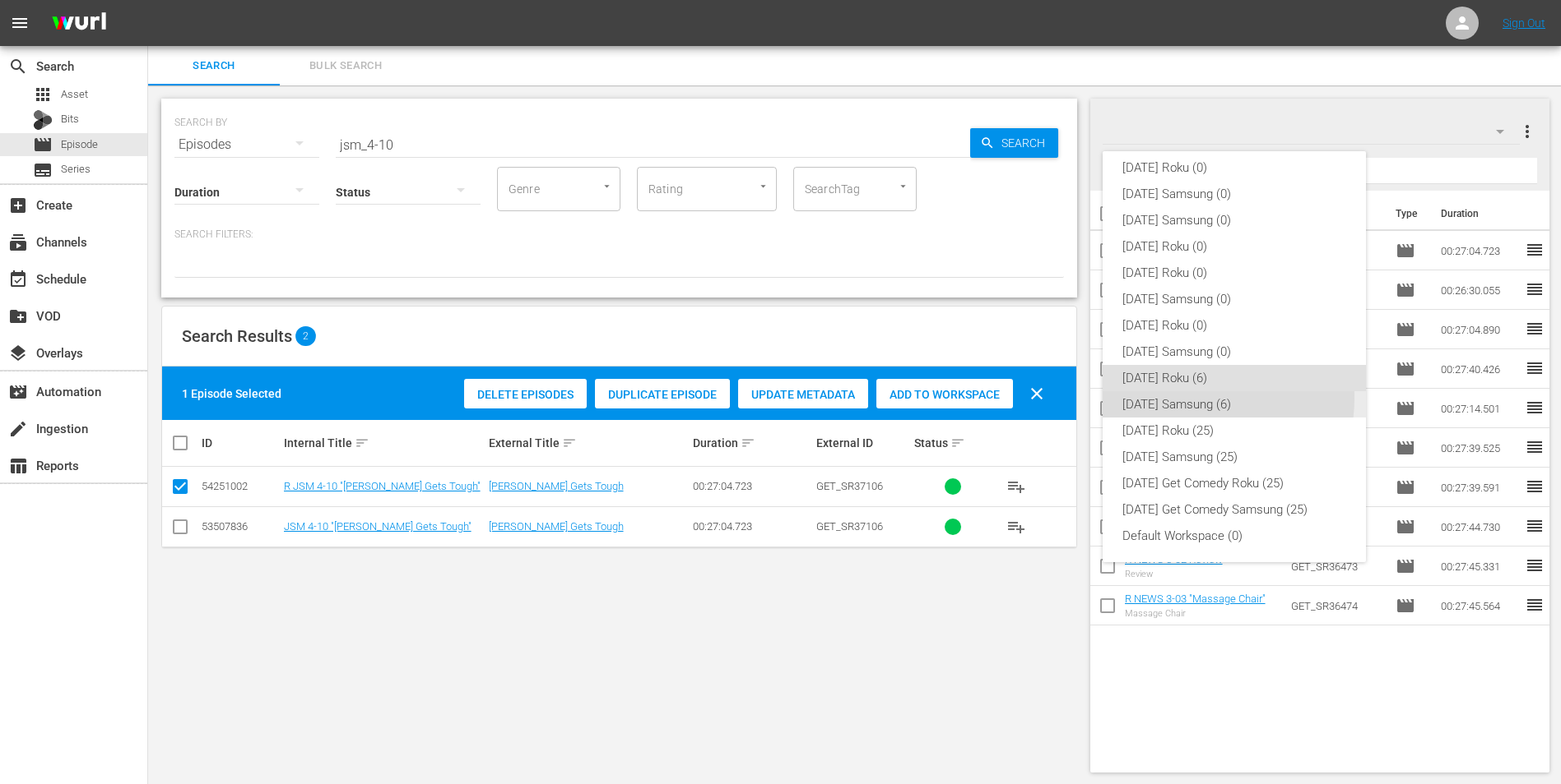
drag, startPoint x: 1188, startPoint y: 398, endPoint x: 797, endPoint y: 440, distance: 393.2
click at [1046, 398] on div "[DATE] Samsung (6)" at bounding box center [1234, 404] width 224 height 26
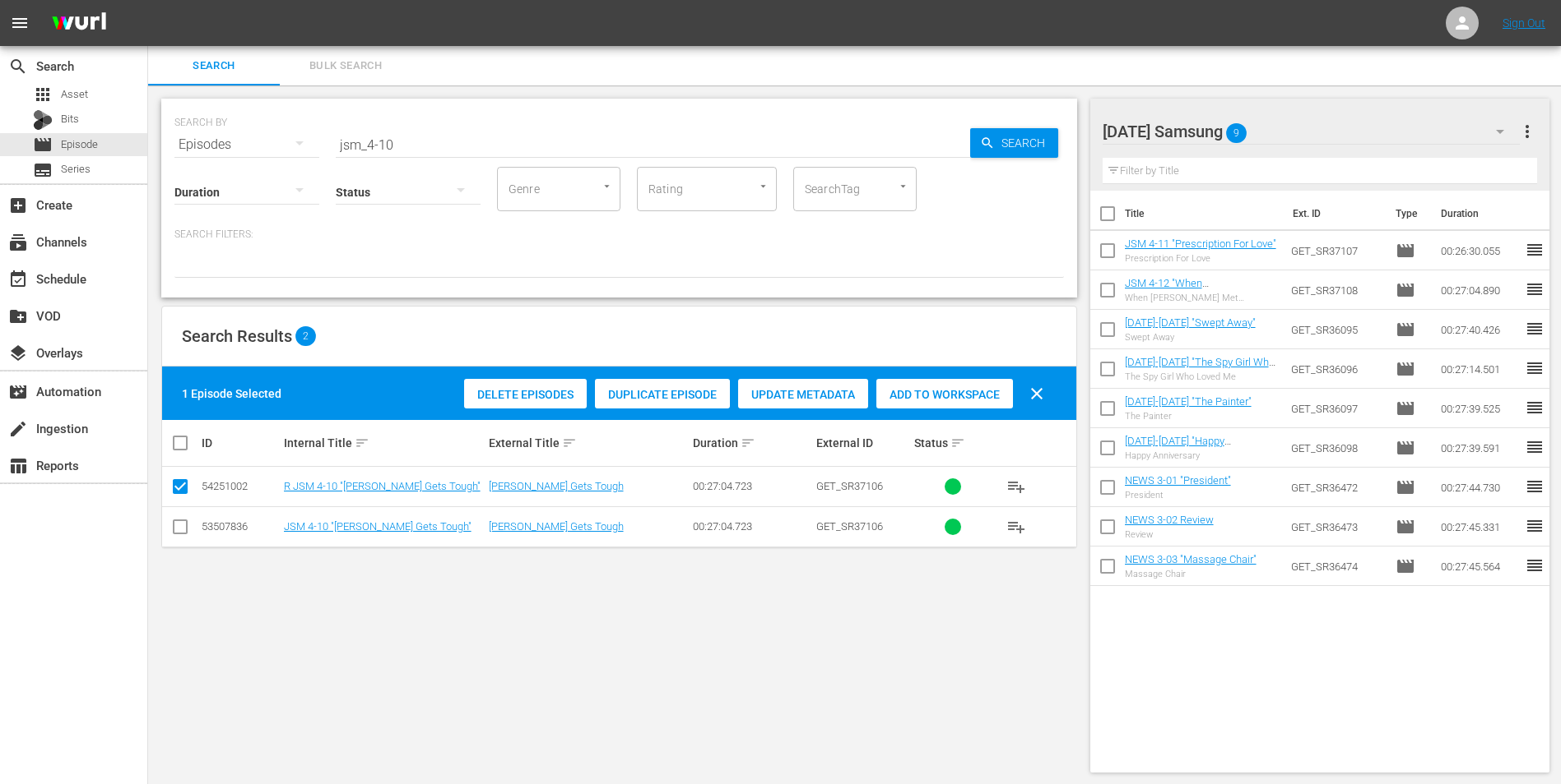
drag, startPoint x: 185, startPoint y: 526, endPoint x: 182, endPoint y: 499, distance: 27.2
click at [184, 488] on input "checkbox" at bounding box center [180, 530] width 19 height 19
checkbox input "true"
click at [180, 487] on input "checkbox" at bounding box center [180, 490] width 19 height 19
checkbox input "false"
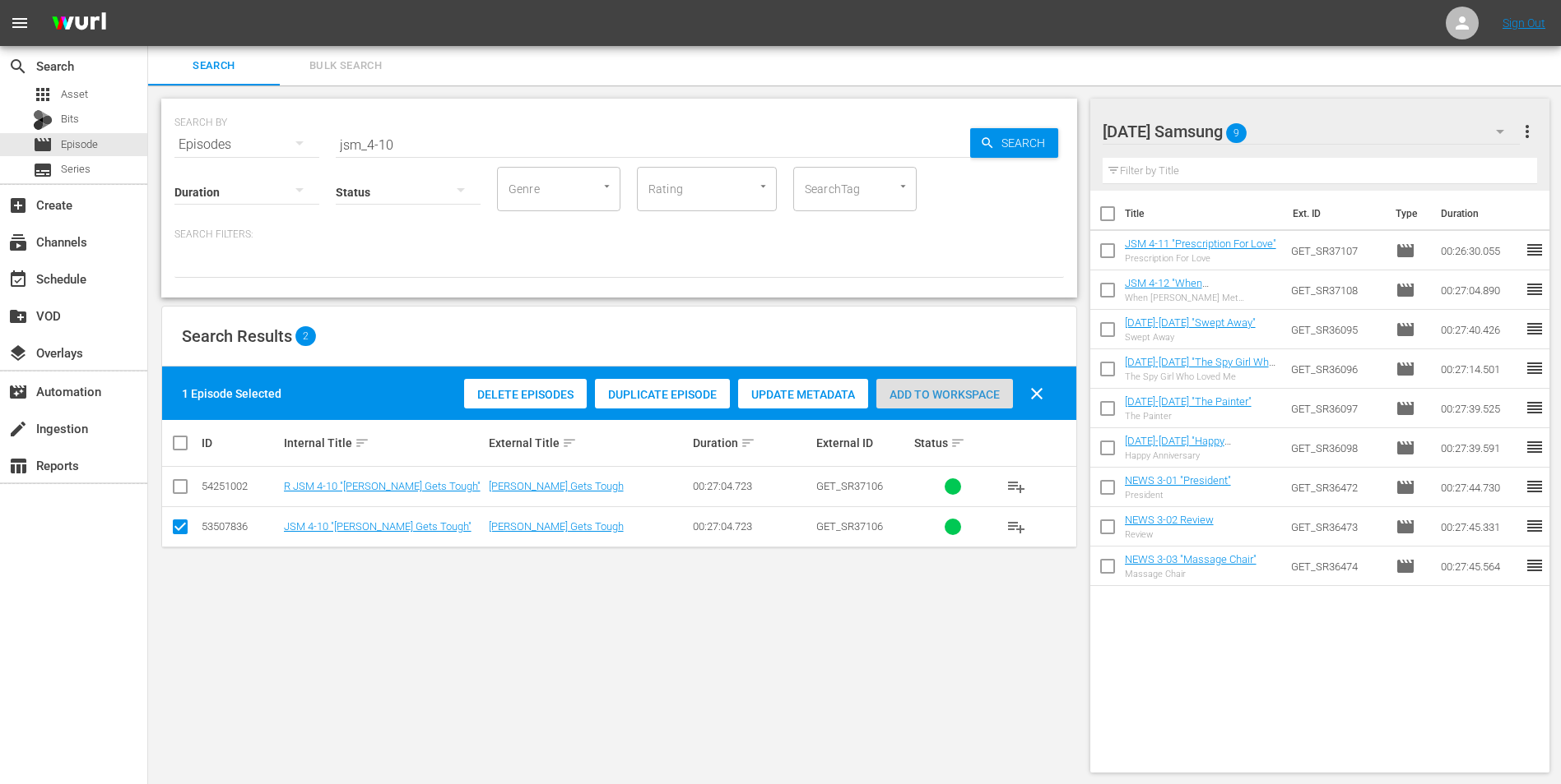
click at [931, 393] on span "Add to Workspace" at bounding box center [944, 395] width 137 height 14
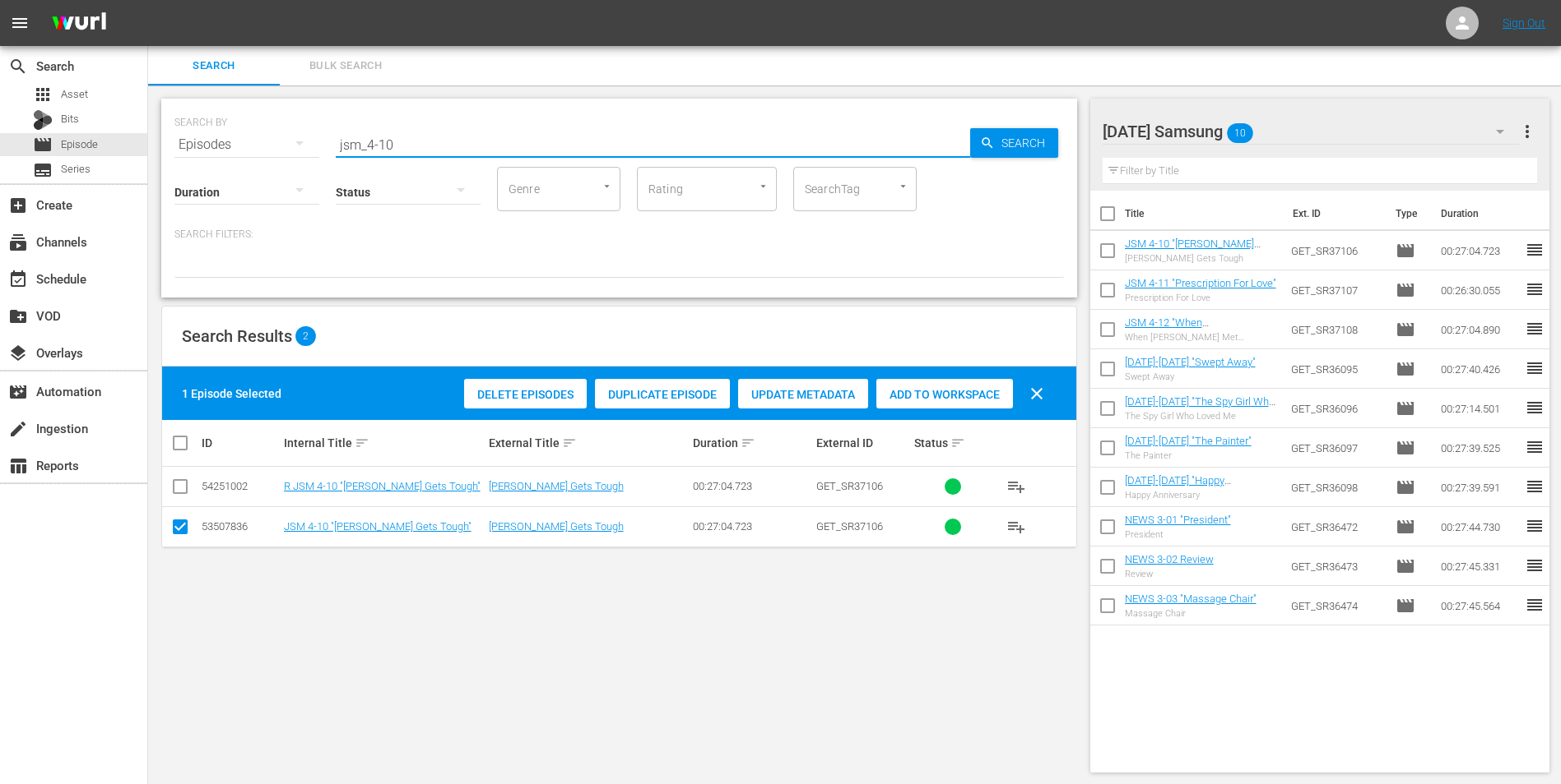
drag, startPoint x: 379, startPoint y: 148, endPoint x: 440, endPoint y: 172, distance: 65.6
click at [436, 169] on div "SEARCH BY Search By Episodes Search ID, Title, Description, Keywords, or Catego…" at bounding box center [619, 198] width 916 height 199
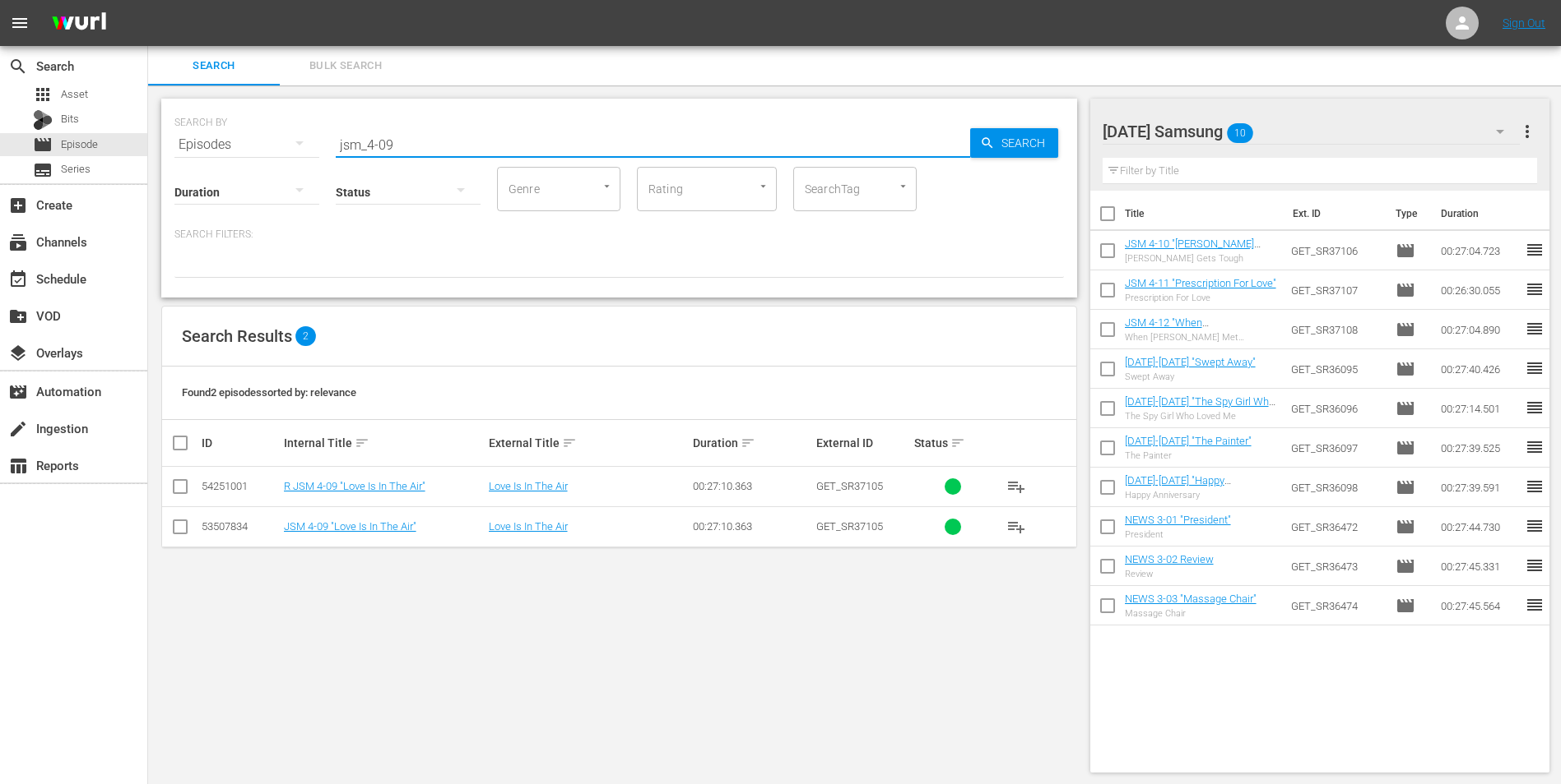
type input "jsm_4-09"
click at [180, 488] on input "checkbox" at bounding box center [180, 530] width 19 height 19
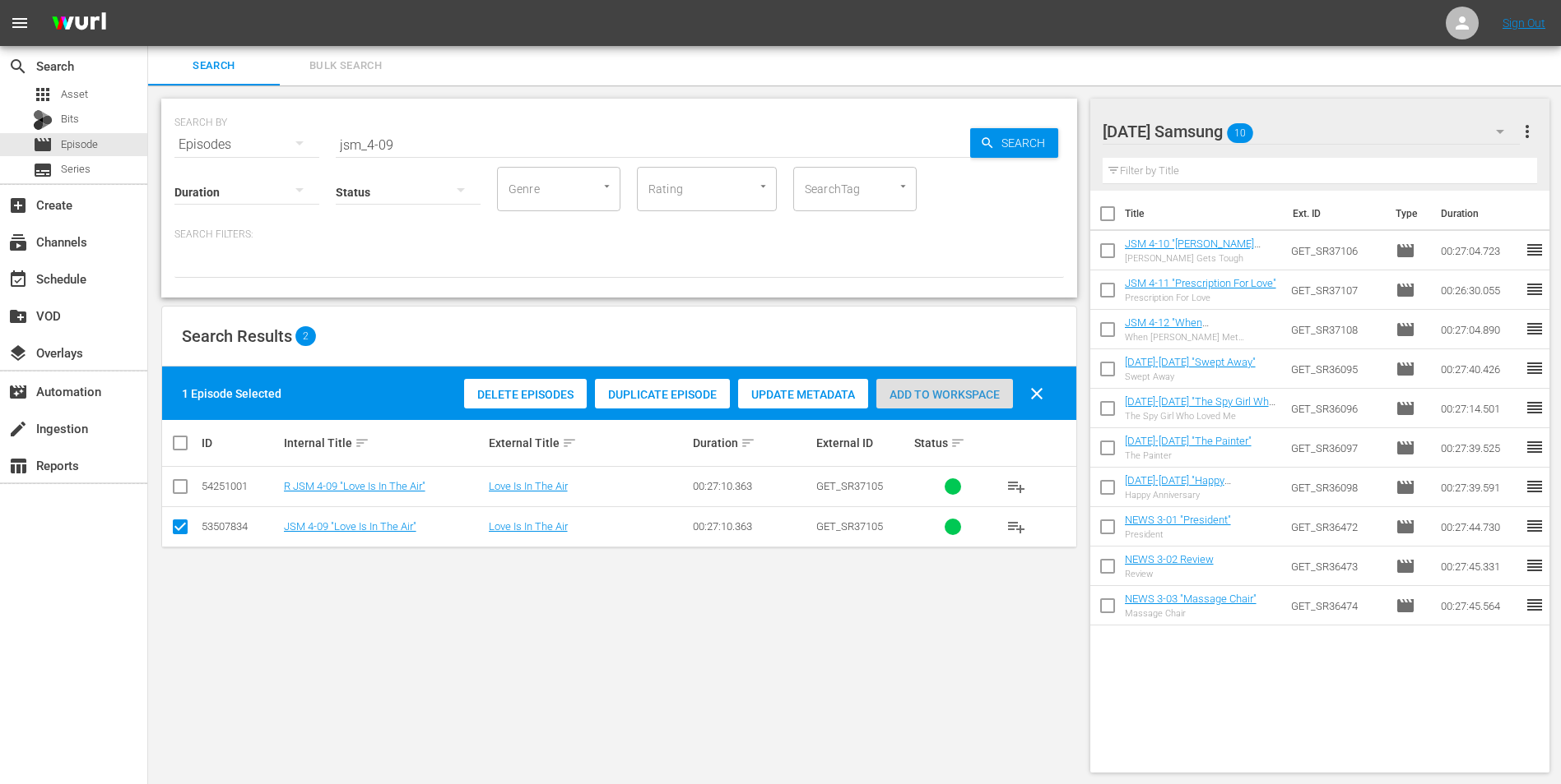
drag, startPoint x: 937, startPoint y: 399, endPoint x: 899, endPoint y: 432, distance: 50.3
click at [939, 399] on span "Add to Workspace" at bounding box center [944, 395] width 137 height 14
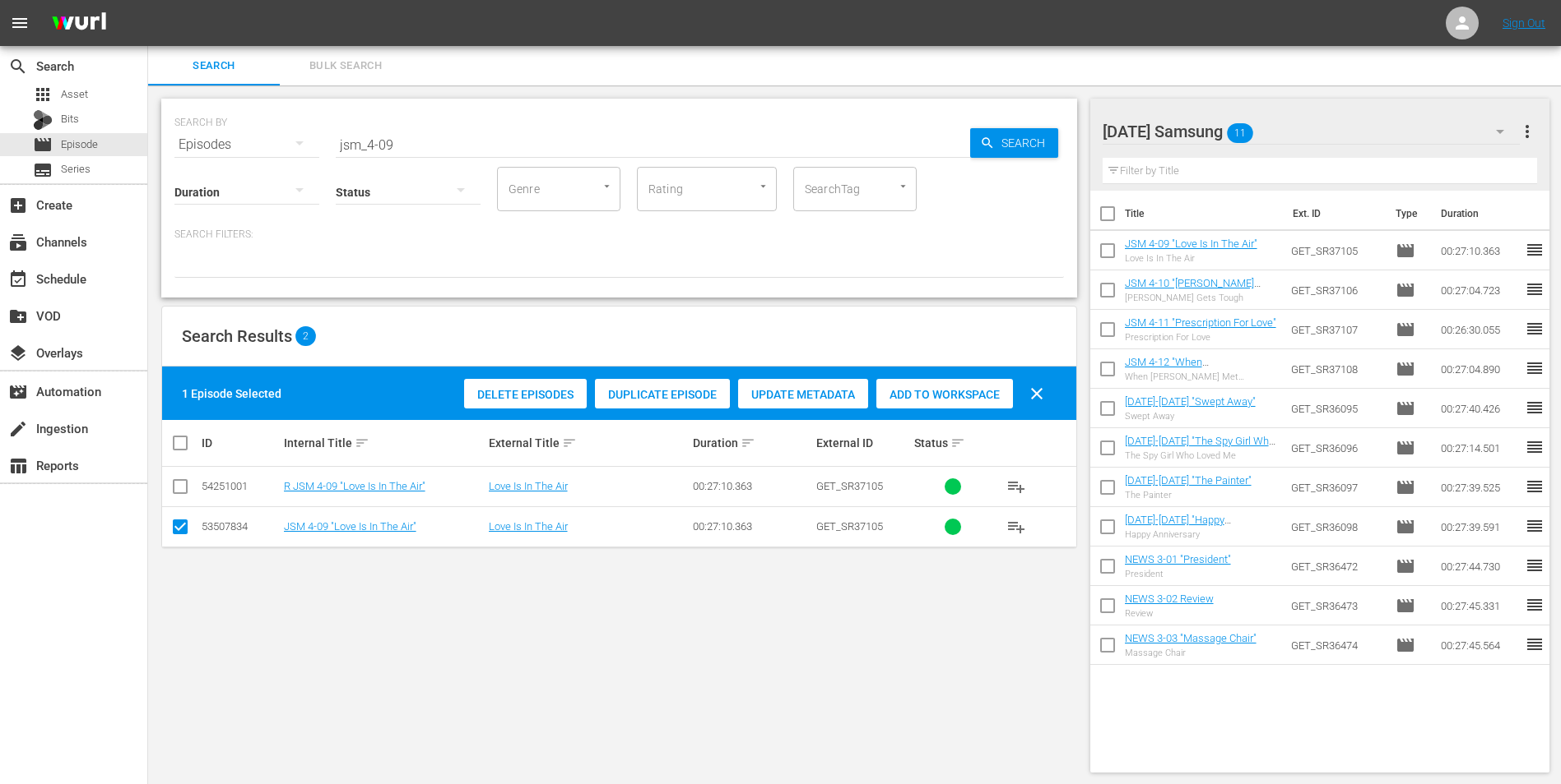
click at [1046, 132] on div "[DATE] Samsung 11" at bounding box center [1311, 131] width 418 height 46
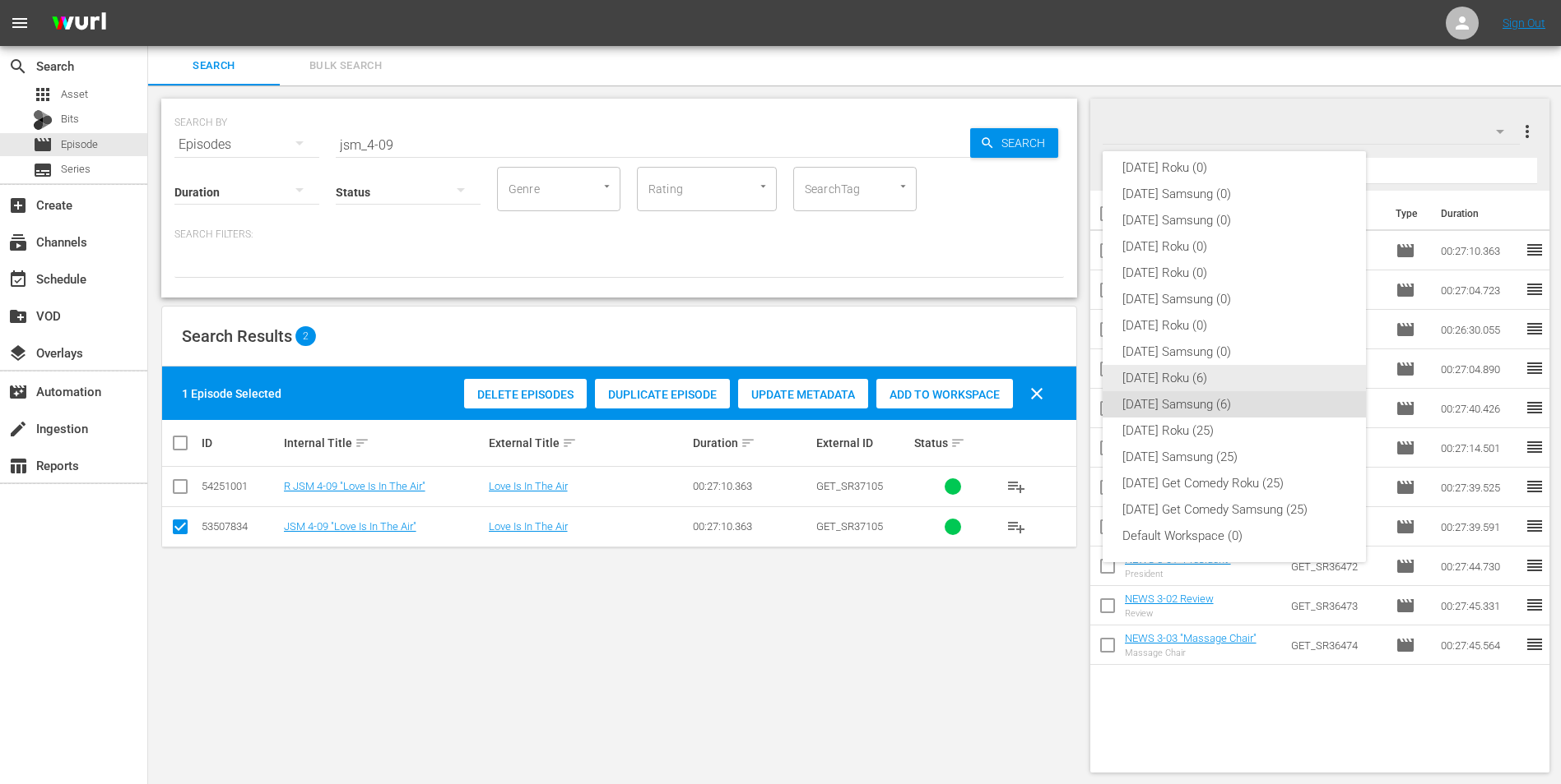
click at [1046, 378] on div "[DATE] Roku (6)" at bounding box center [1234, 378] width 224 height 26
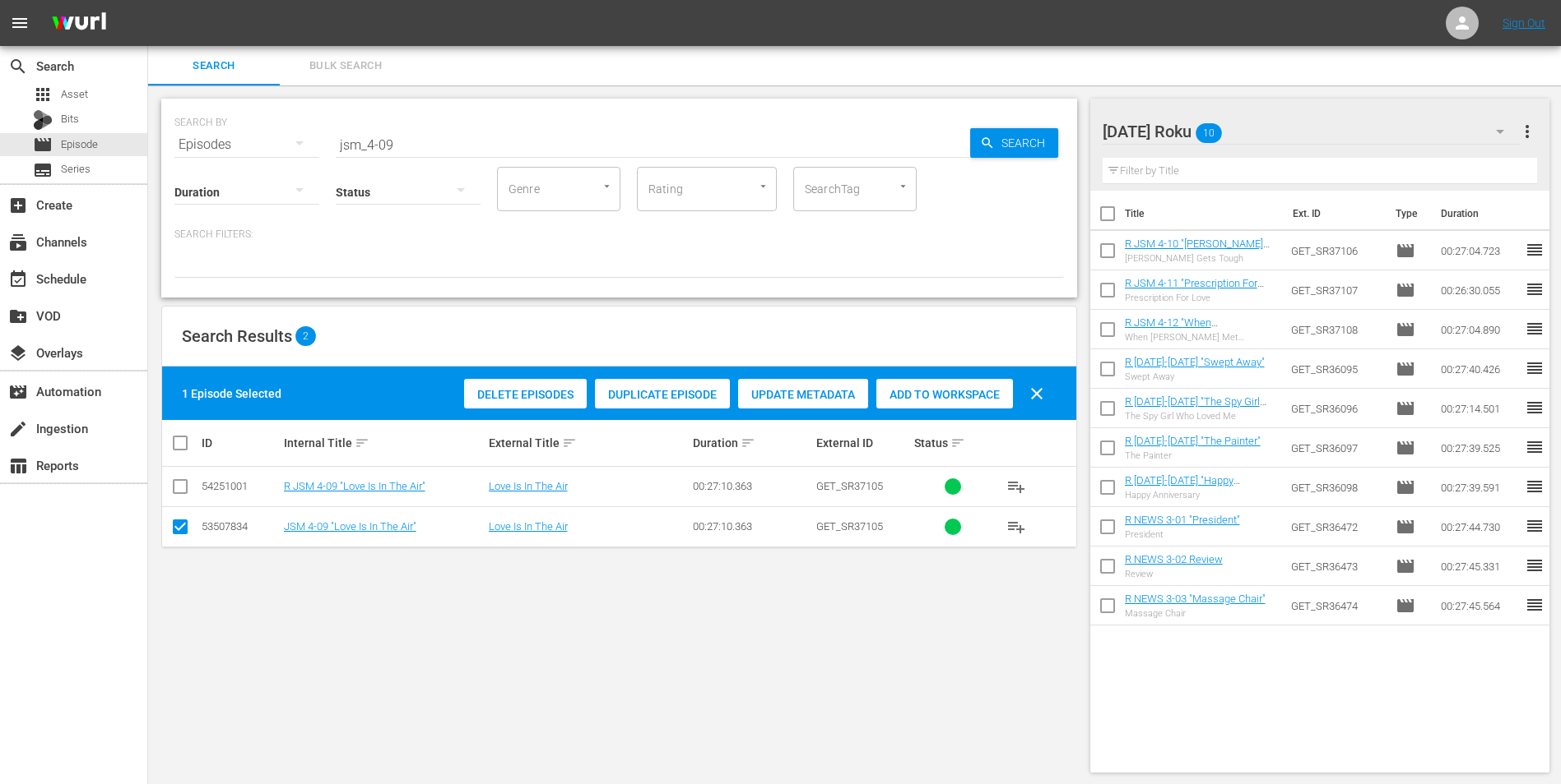
click at [177, 488] on input "checkbox" at bounding box center [180, 530] width 19 height 19
checkbox input "false"
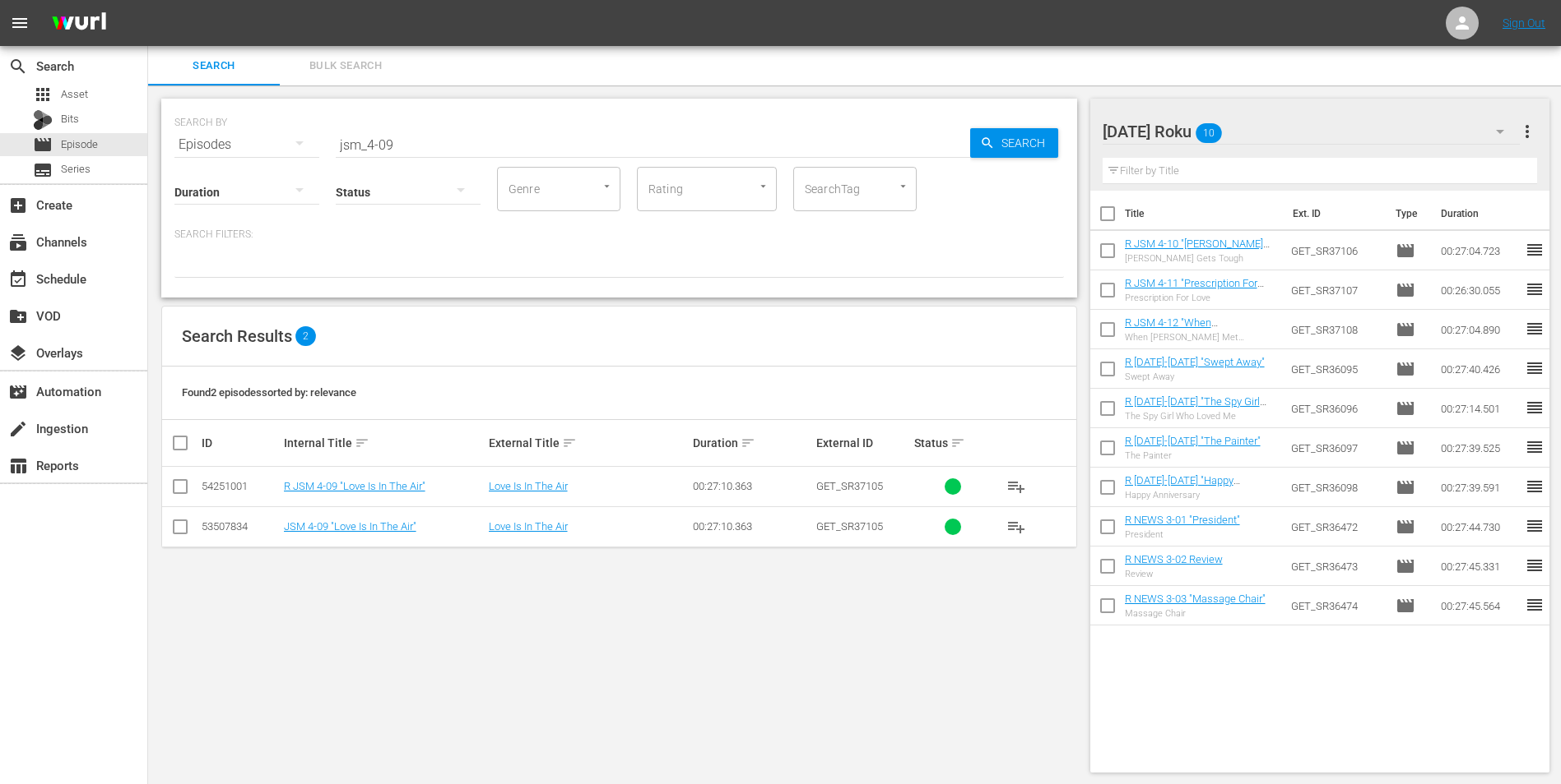
click at [177, 486] on input "checkbox" at bounding box center [180, 490] width 19 height 19
checkbox input "true"
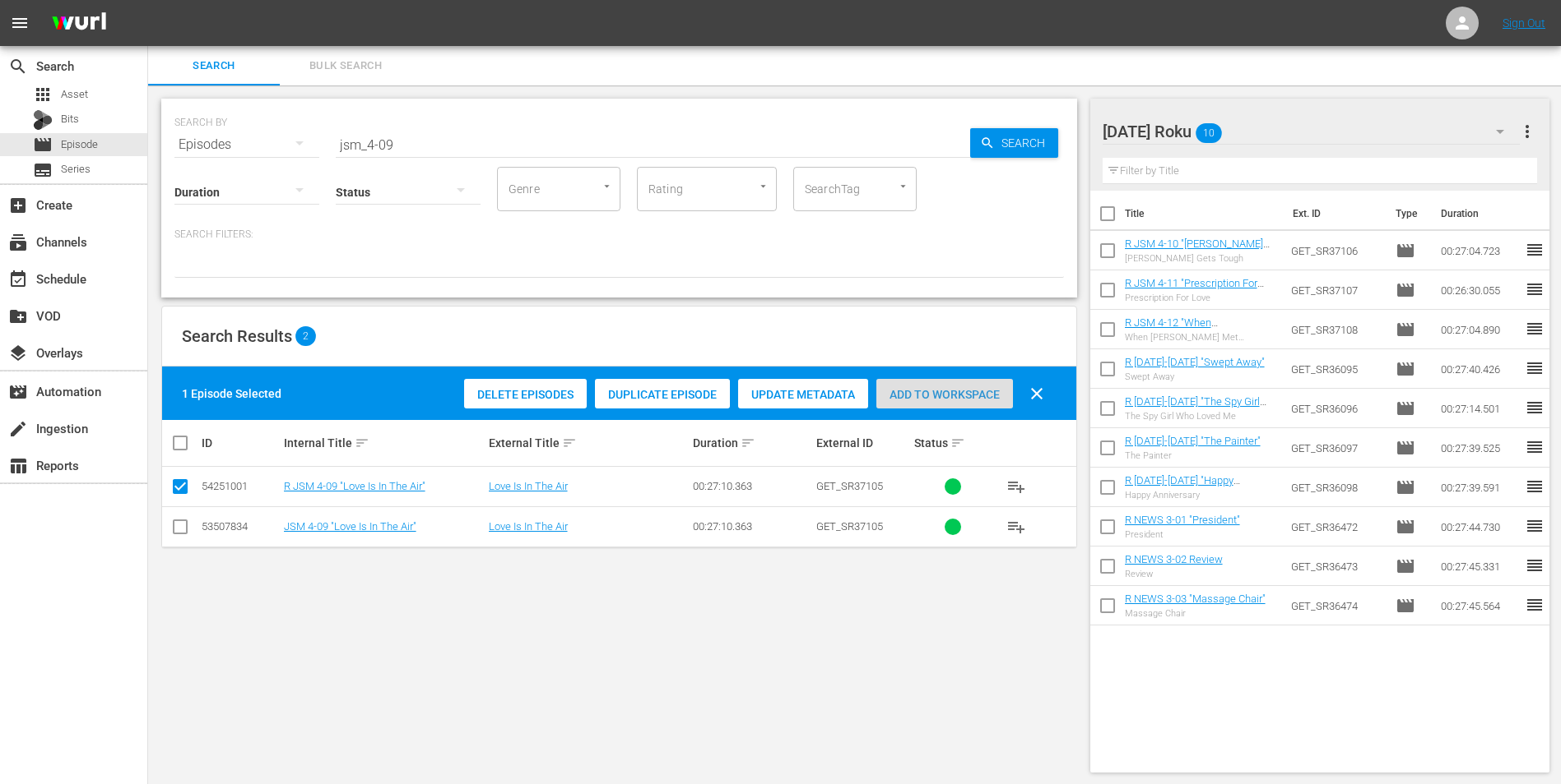
click at [961, 386] on div "Add to Workspace" at bounding box center [944, 394] width 137 height 31
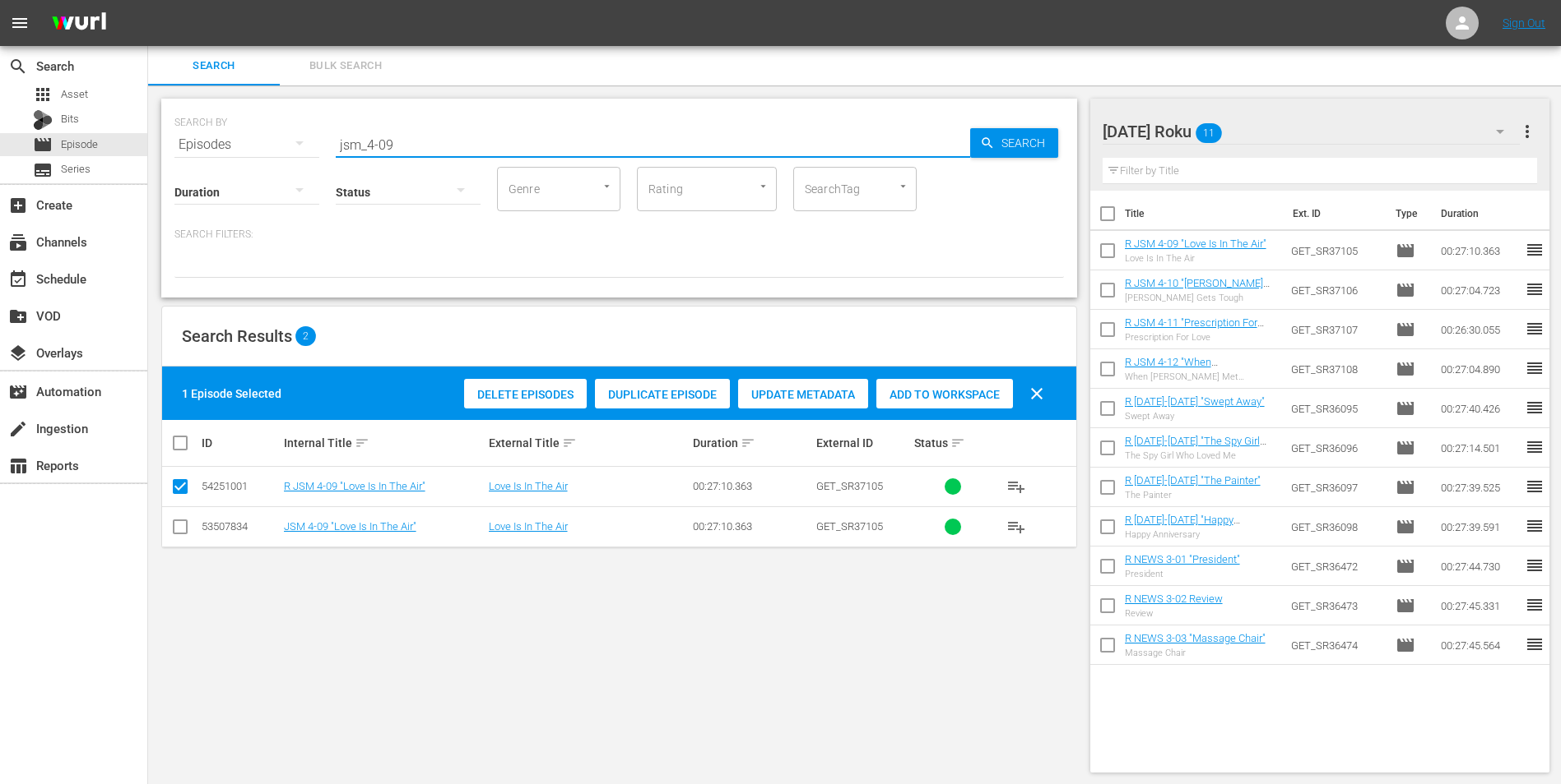
drag, startPoint x: 410, startPoint y: 151, endPoint x: 243, endPoint y: 152, distance: 167.0
click at [243, 152] on div "SEARCH BY Search By Episodes Search ID, Title, Description, Keywords, or Catego…" at bounding box center [618, 134] width 889 height 59
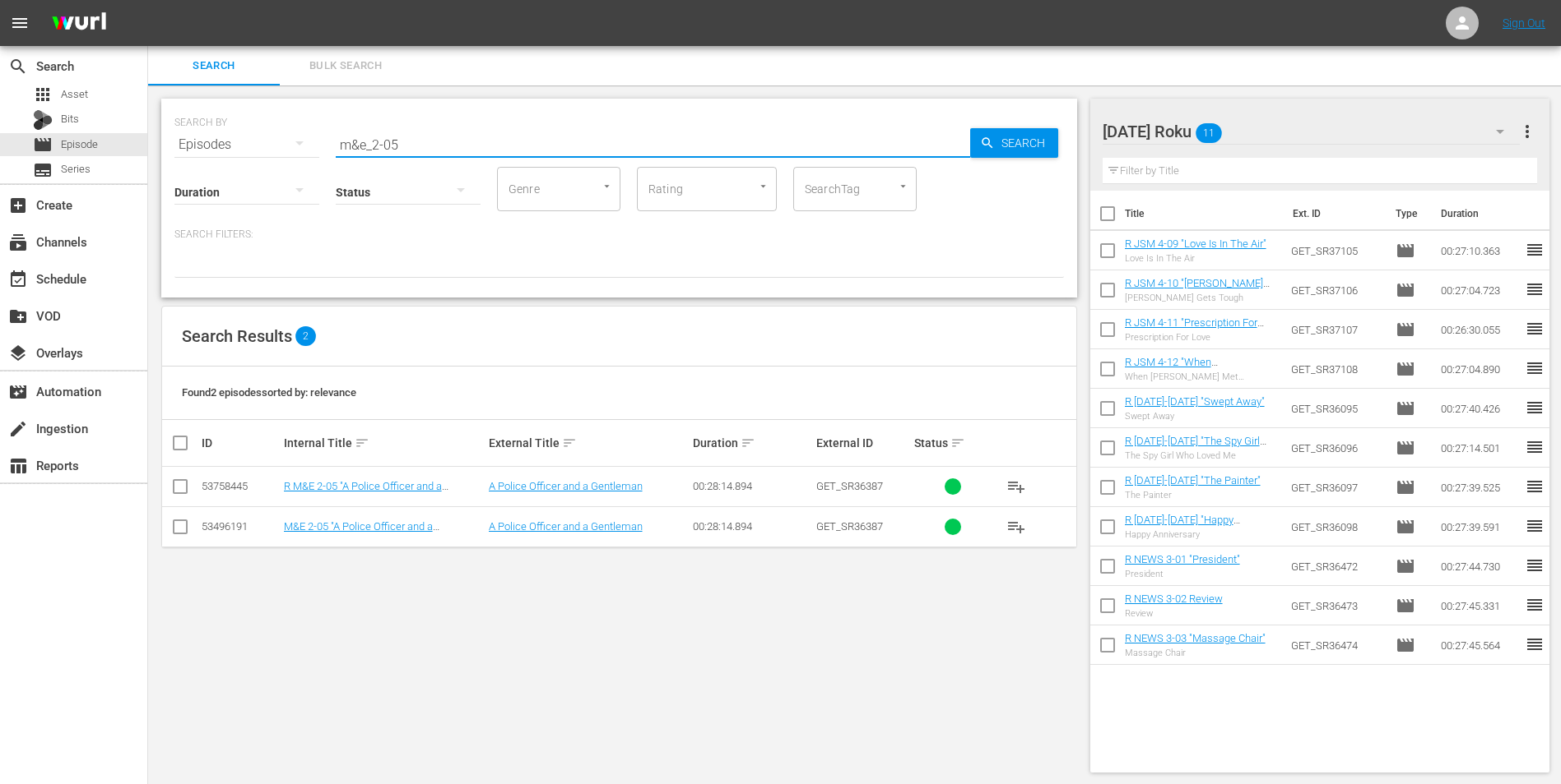
type input "m&e_2-05"
drag, startPoint x: 179, startPoint y: 494, endPoint x: 328, endPoint y: 508, distance: 149.7
click at [180, 488] on input "checkbox" at bounding box center [180, 490] width 19 height 19
checkbox input "true"
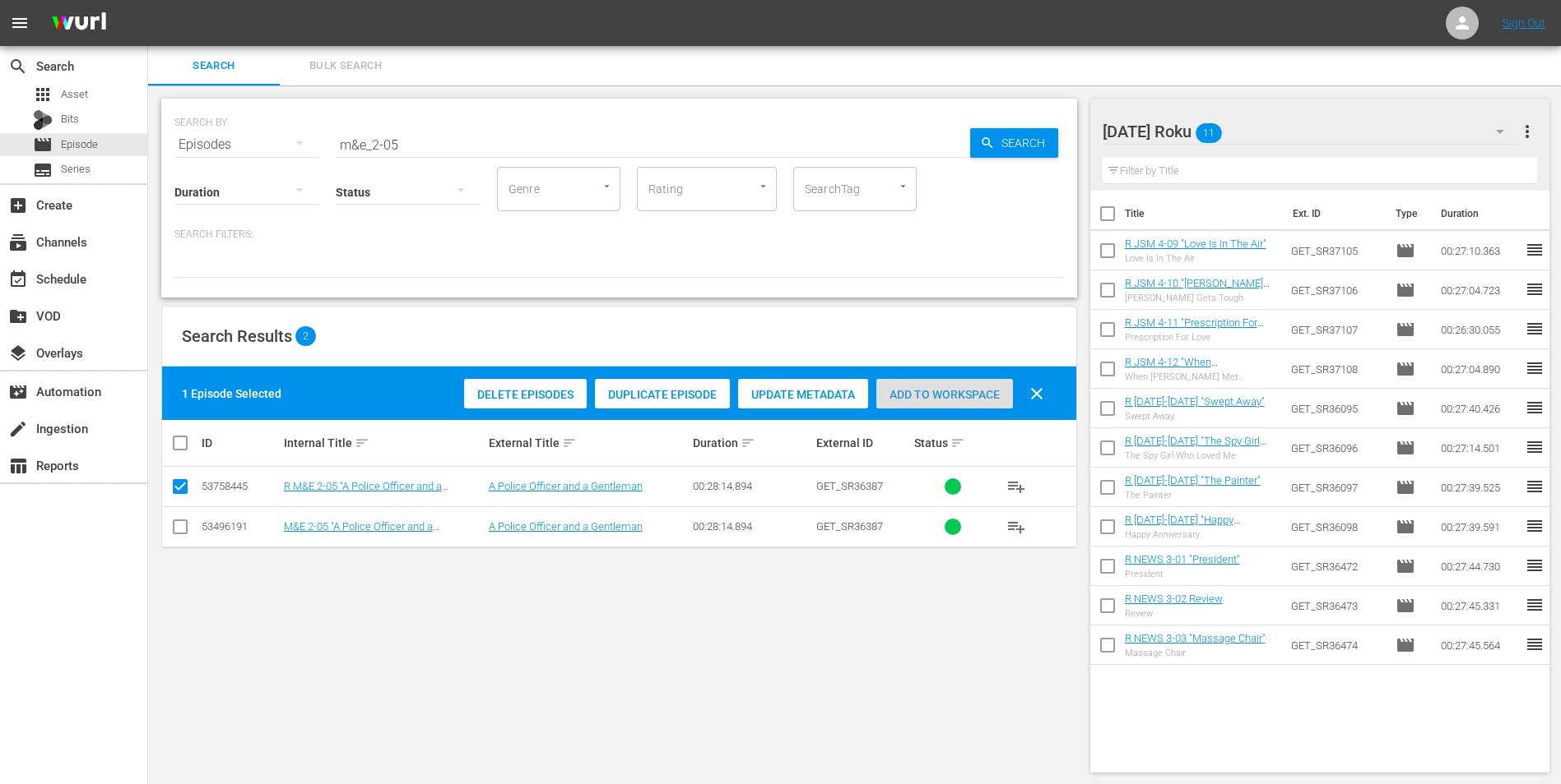
click at [946, 389] on span "Add to Workspace" at bounding box center [944, 395] width 137 height 14
click at [1046, 129] on div "[DATE] Roku 12" at bounding box center [1311, 131] width 418 height 46
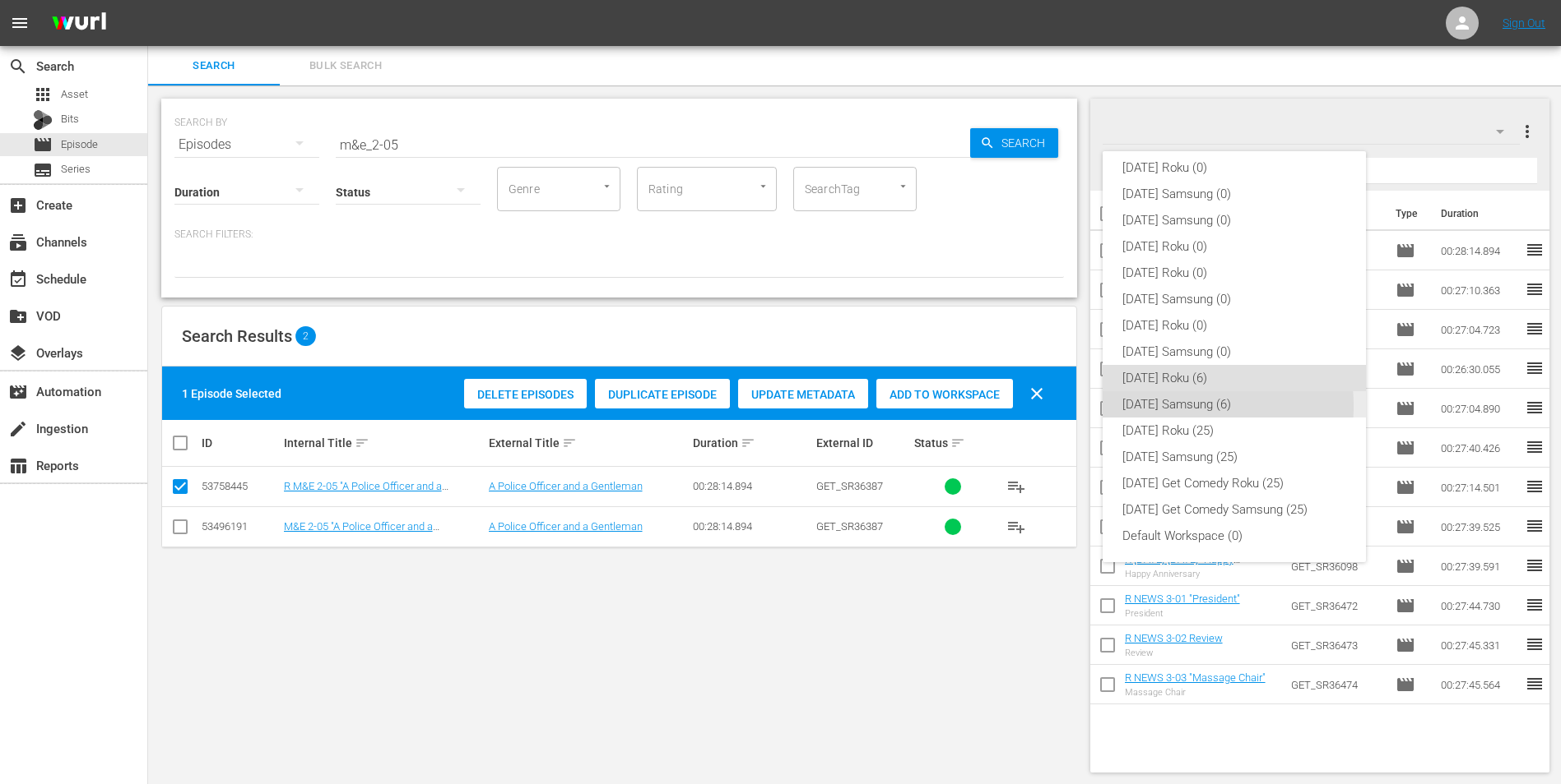
drag, startPoint x: 1173, startPoint y: 406, endPoint x: 1124, endPoint y: 435, distance: 56.9
click at [1046, 406] on div "[DATE] Samsung (6)" at bounding box center [1234, 404] width 224 height 26
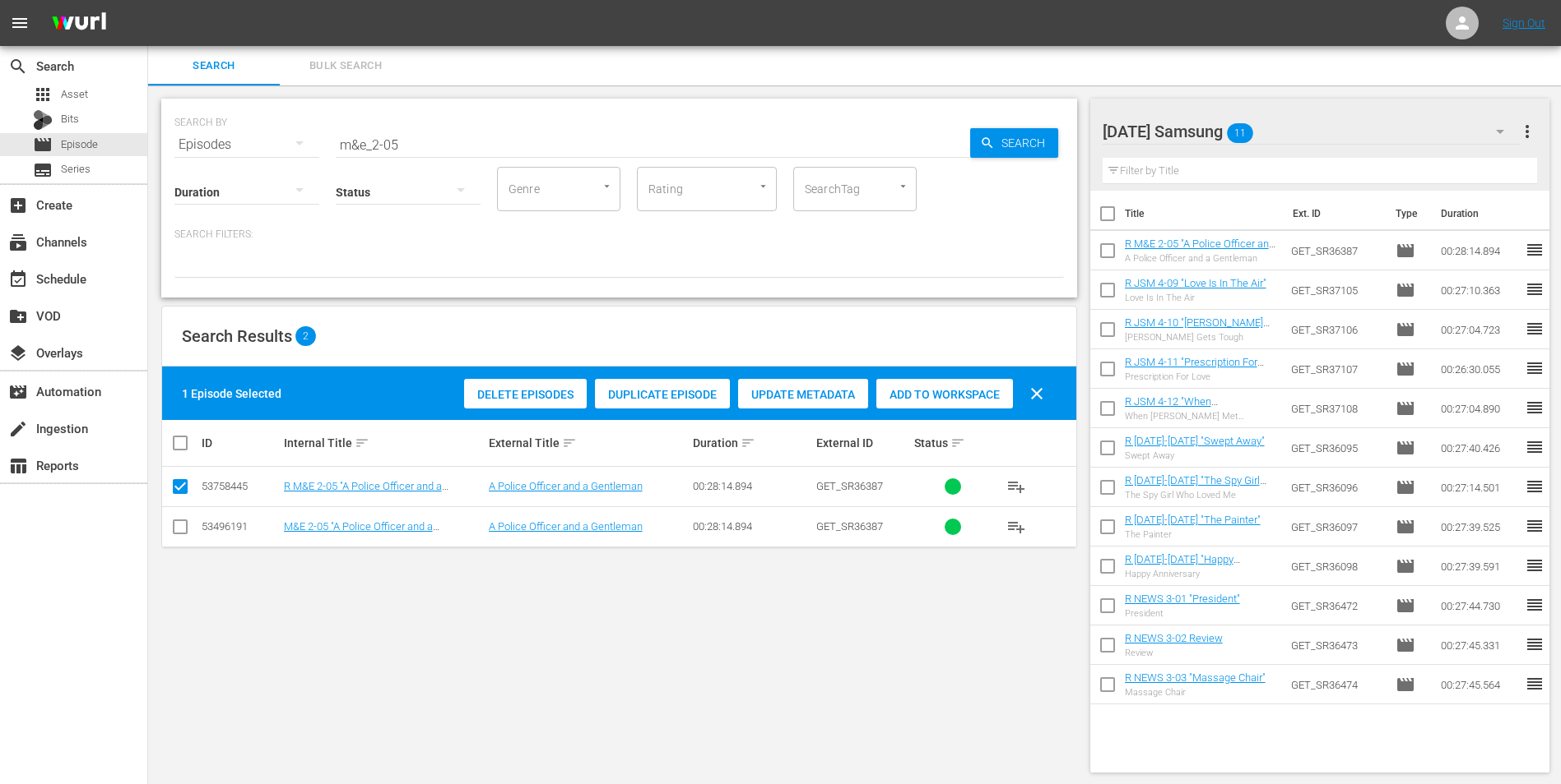
click at [183, 488] on input "checkbox" at bounding box center [180, 530] width 19 height 19
checkbox input "true"
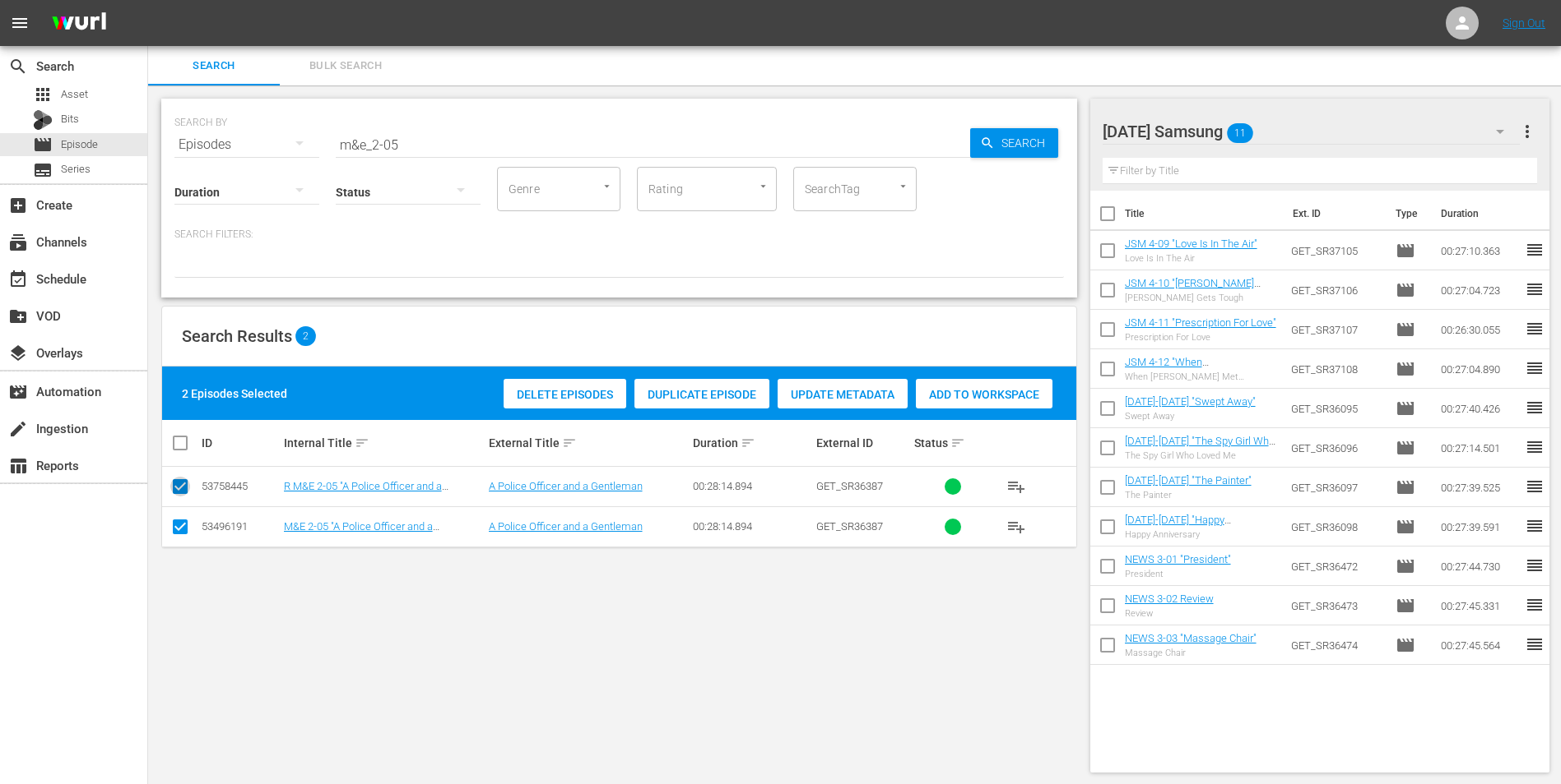
click at [175, 485] on input "checkbox" at bounding box center [180, 490] width 19 height 19
checkbox input "false"
click at [939, 394] on span "Add to Workspace" at bounding box center [944, 395] width 137 height 14
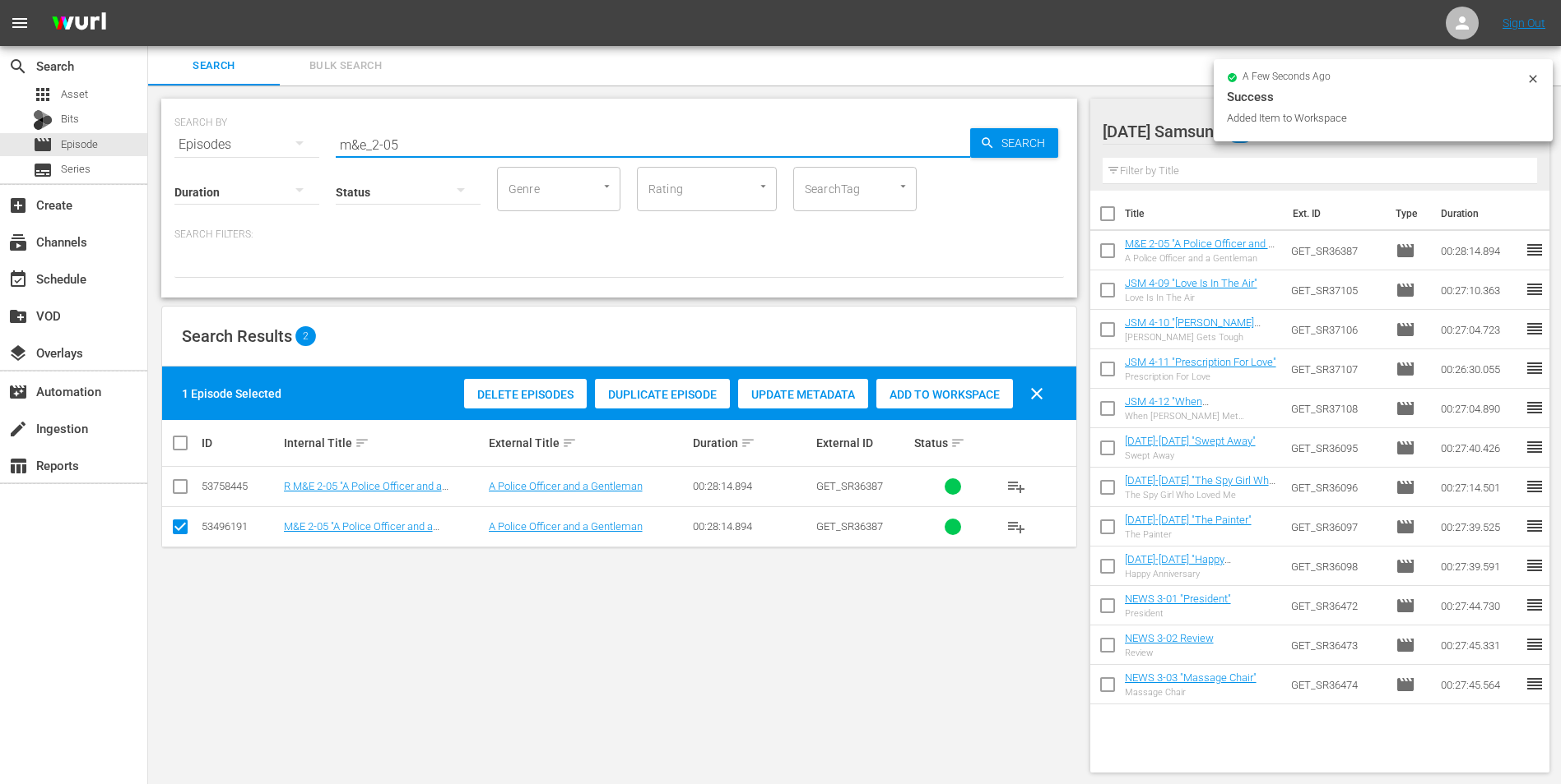
drag, startPoint x: 392, startPoint y: 138, endPoint x: 417, endPoint y: 150, distance: 27.7
click at [417, 150] on input "m&e_2-05" at bounding box center [652, 145] width 635 height 40
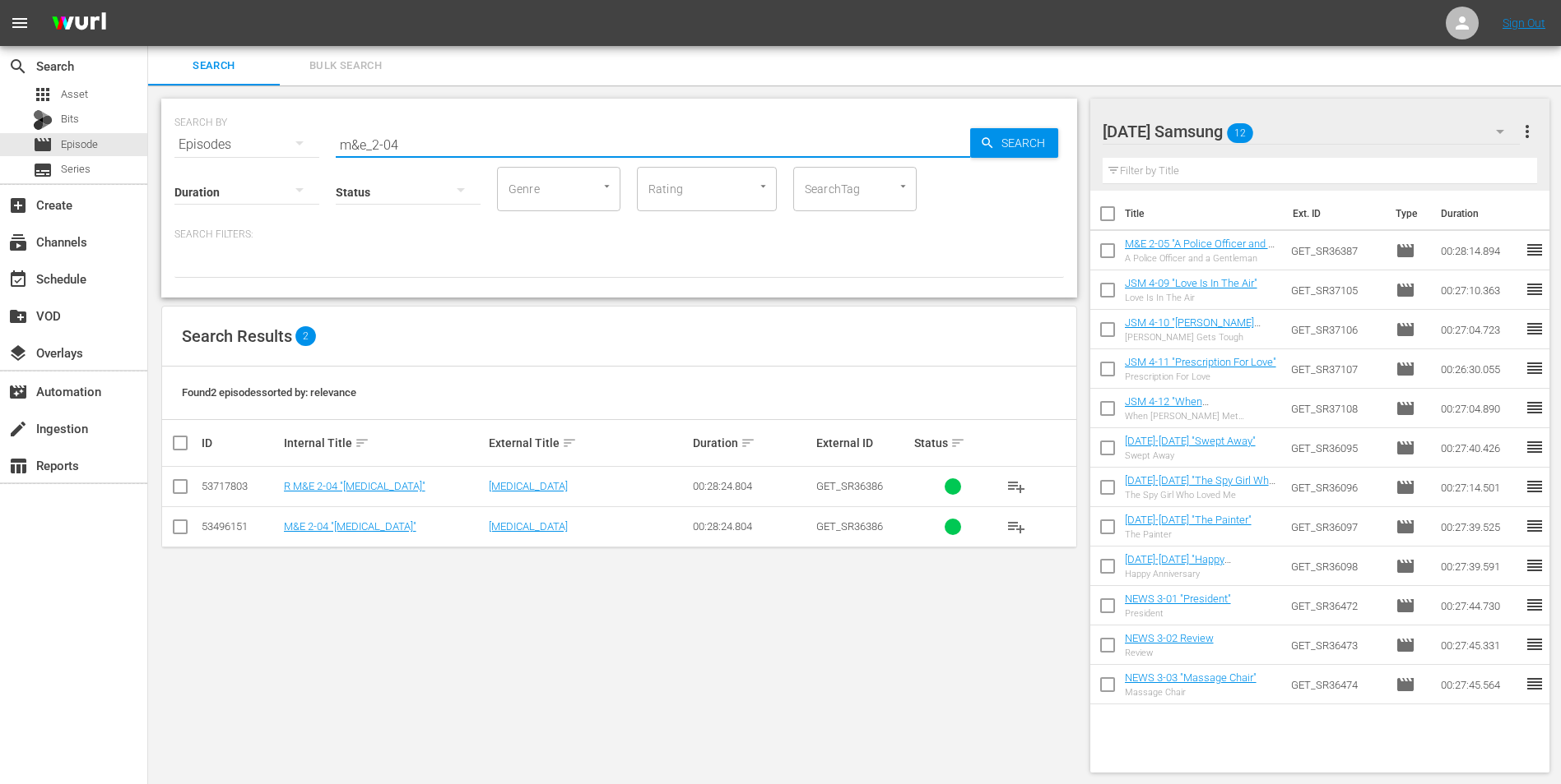
type input "m&e_2-04"
click at [179, 488] on input "checkbox" at bounding box center [180, 530] width 19 height 19
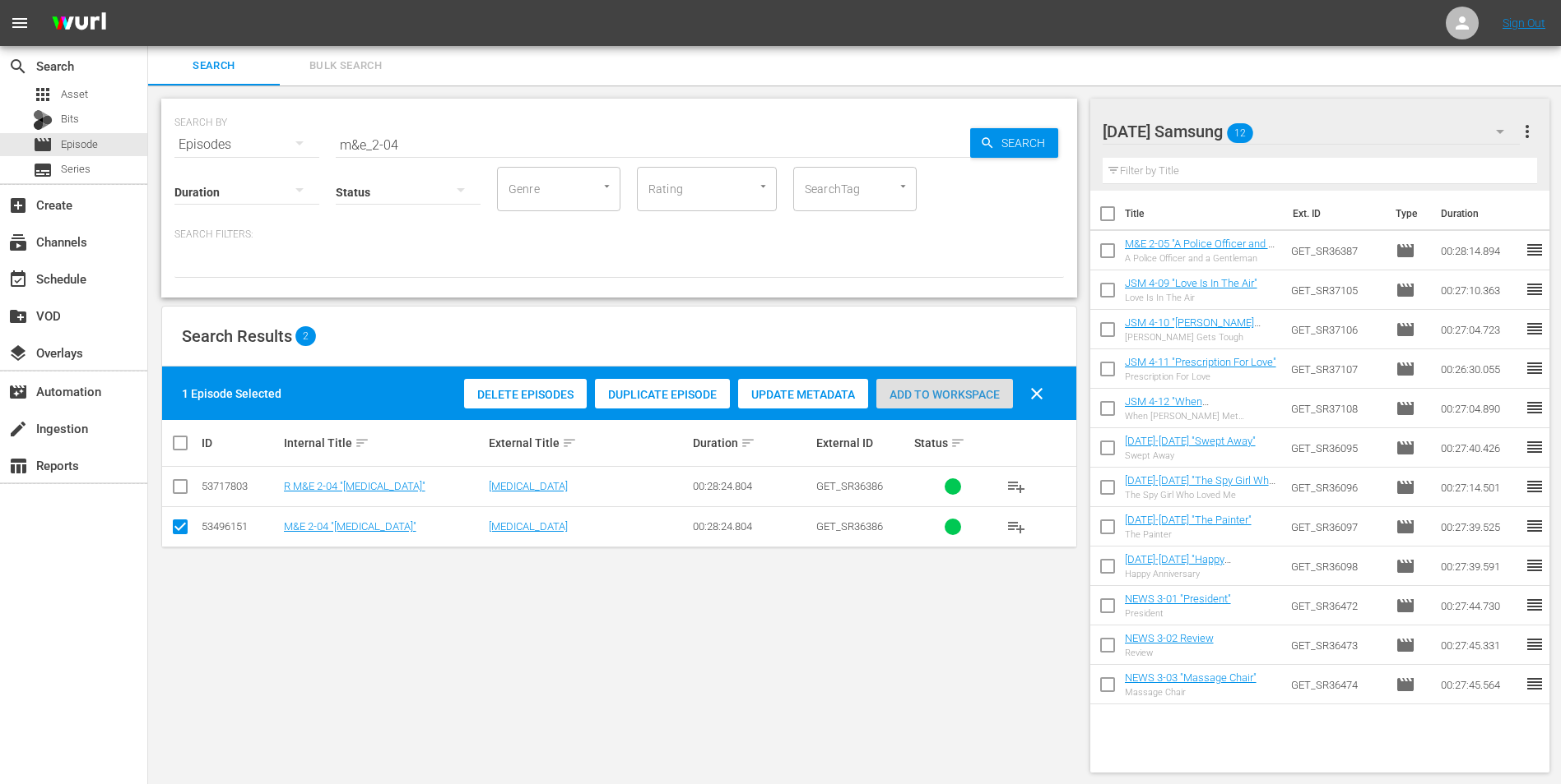
click at [946, 398] on span "Add to Workspace" at bounding box center [944, 395] width 137 height 14
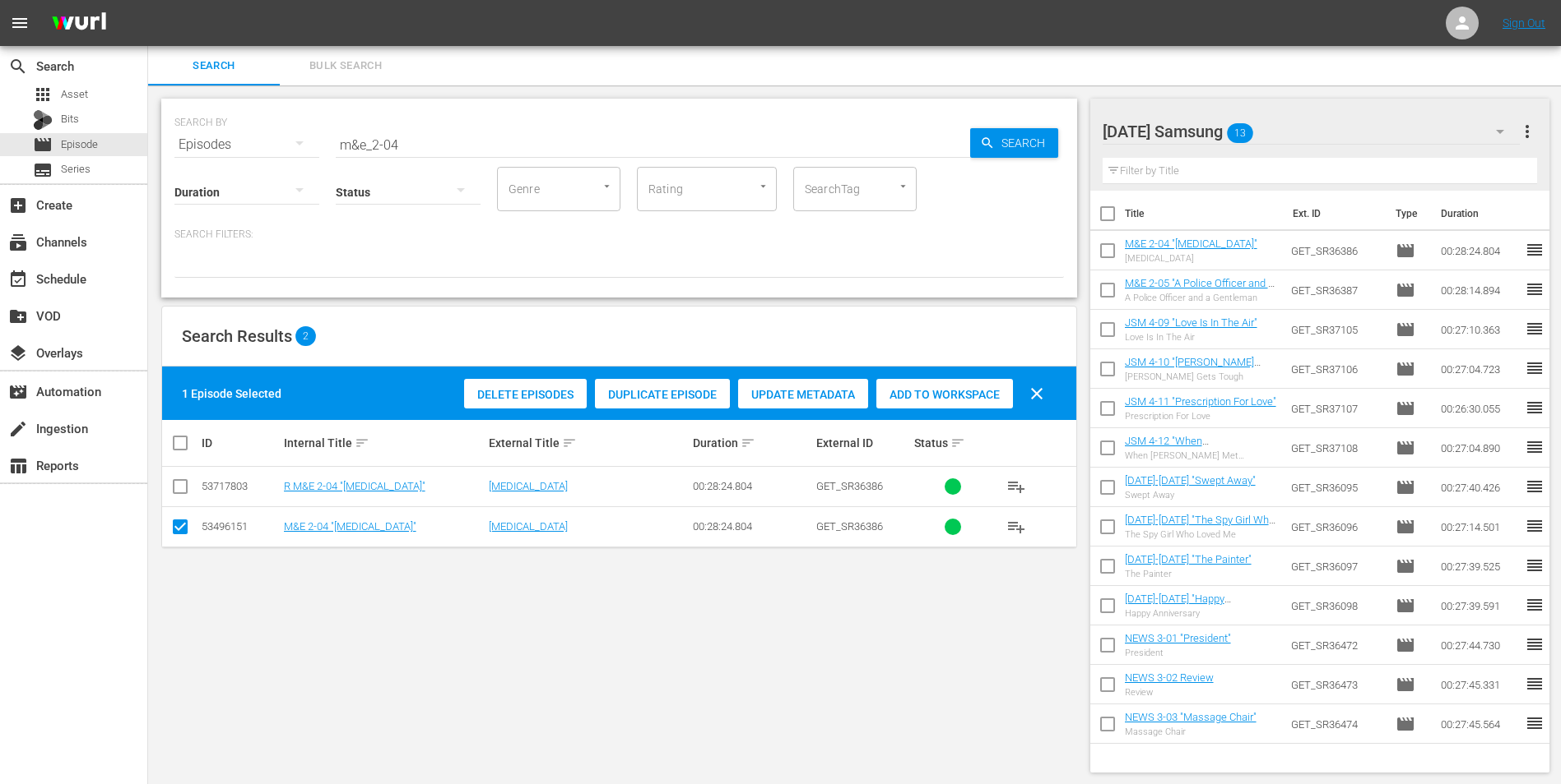
click at [1046, 133] on div "[DATE] Samsung 13" at bounding box center [1311, 131] width 418 height 46
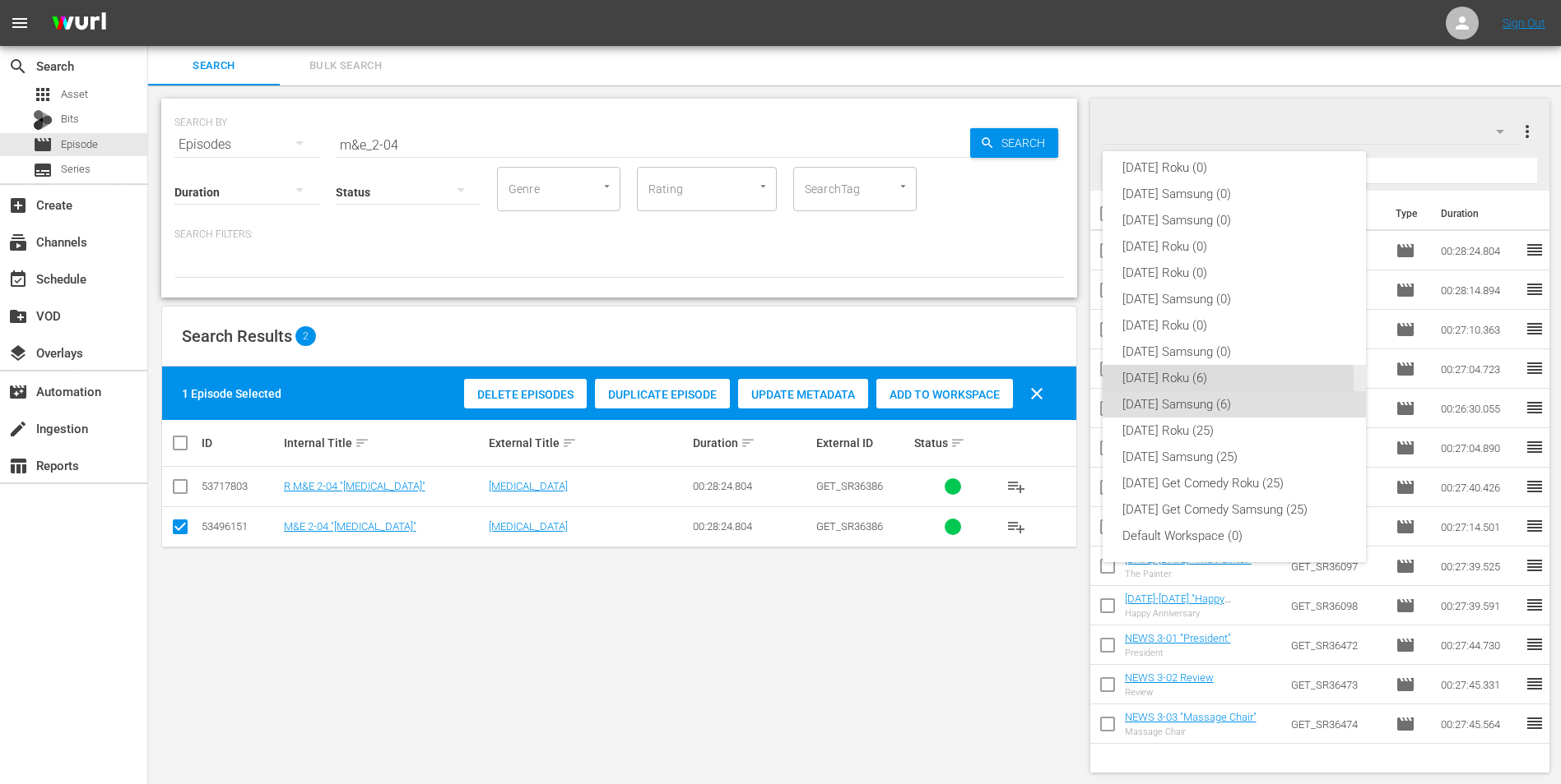
click at [1046, 379] on div "[DATE] Roku (6)" at bounding box center [1234, 378] width 224 height 26
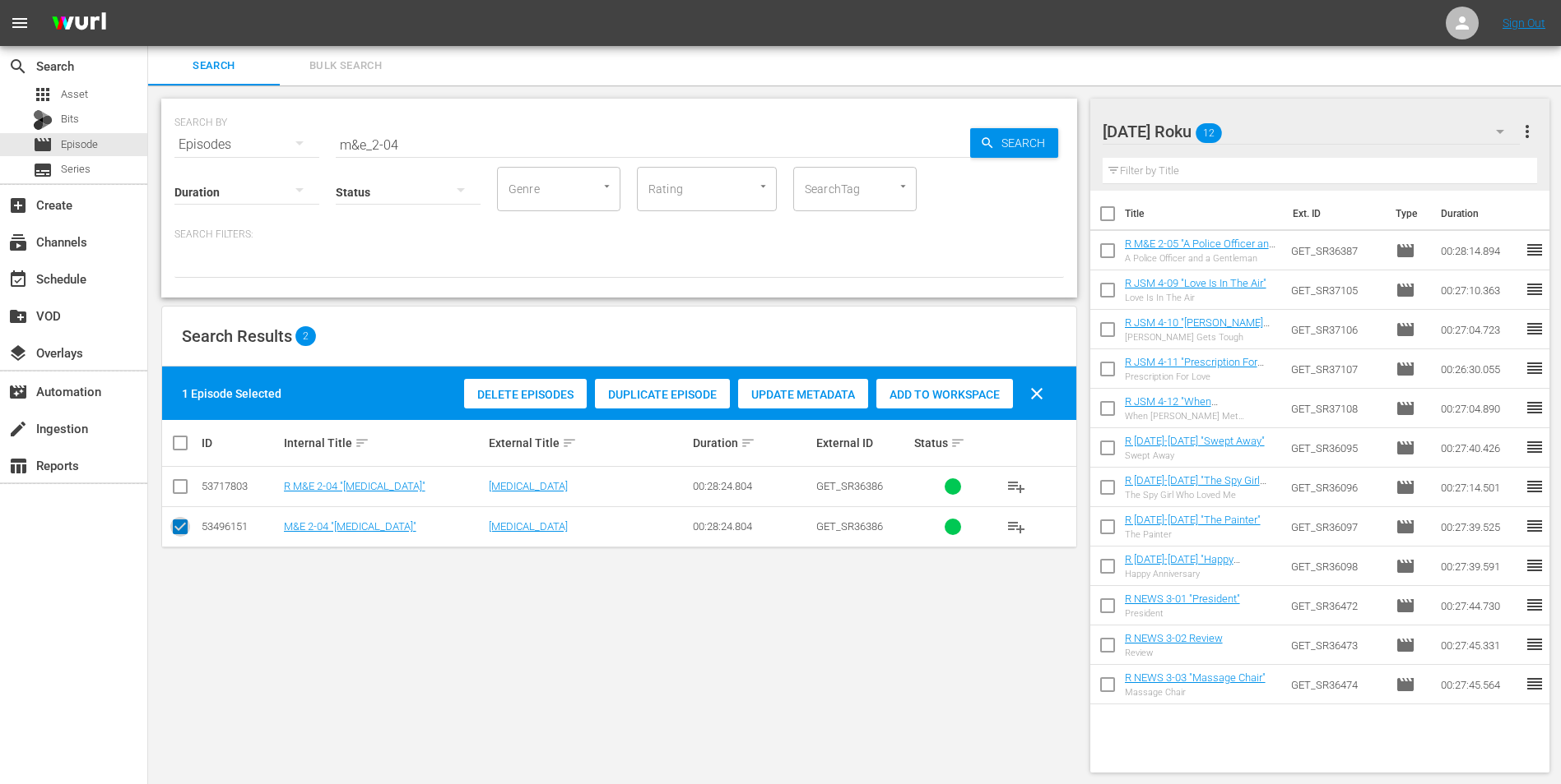
click at [183, 488] on input "checkbox" at bounding box center [180, 530] width 19 height 19
checkbox input "false"
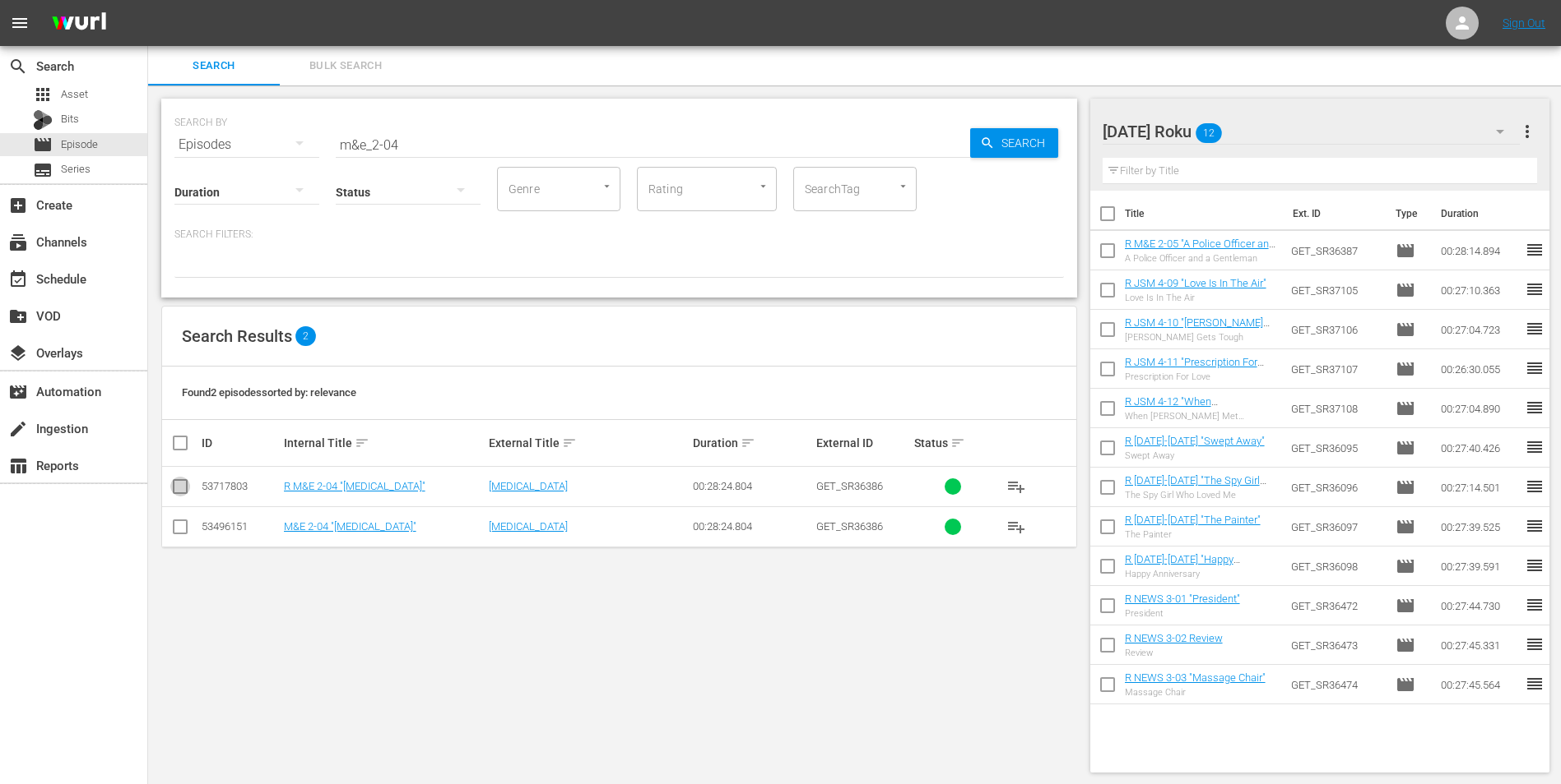
click at [176, 488] on input "checkbox" at bounding box center [180, 490] width 19 height 19
checkbox input "true"
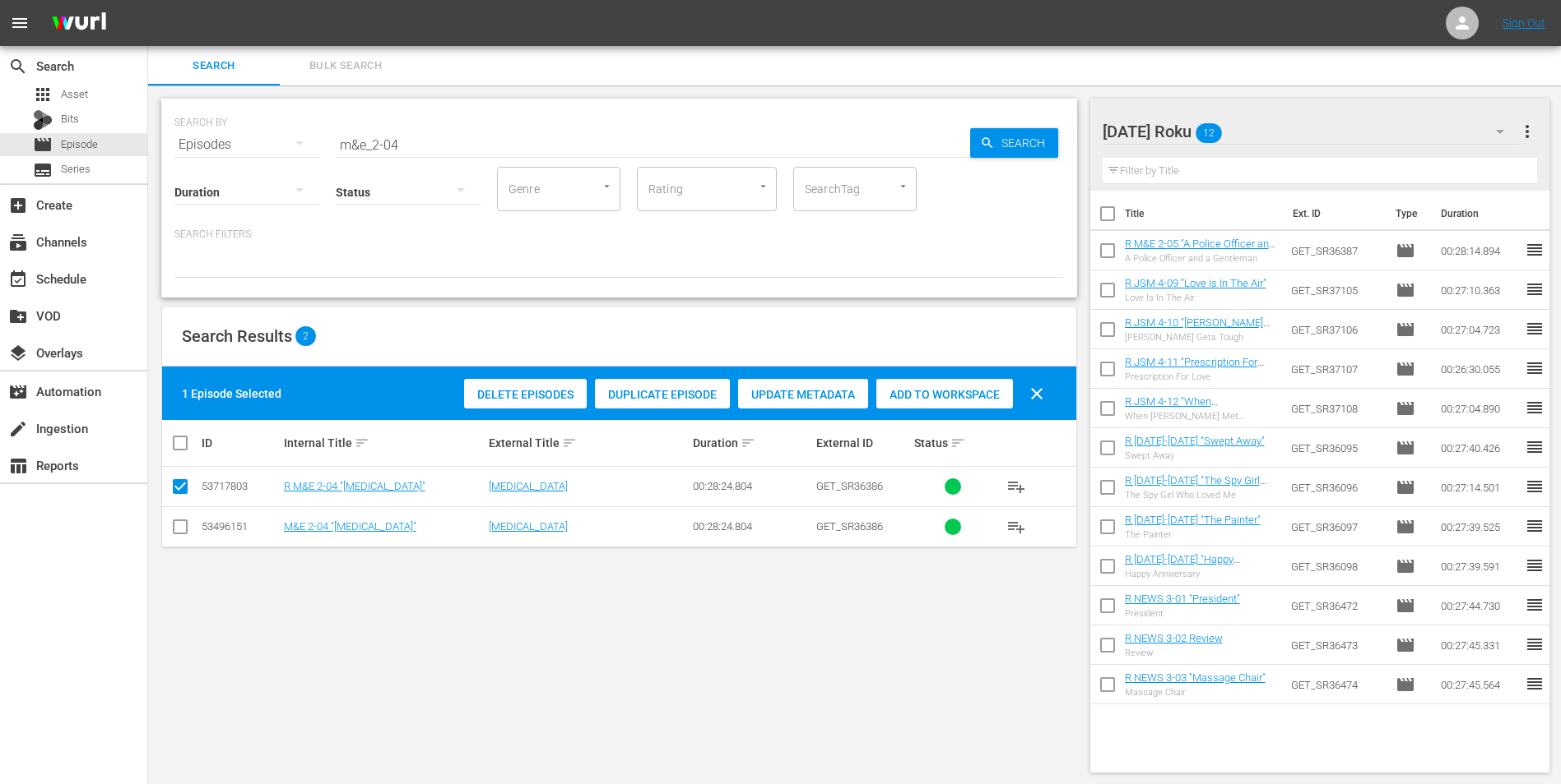
click at [933, 389] on span "Add to Workspace" at bounding box center [944, 395] width 137 height 14
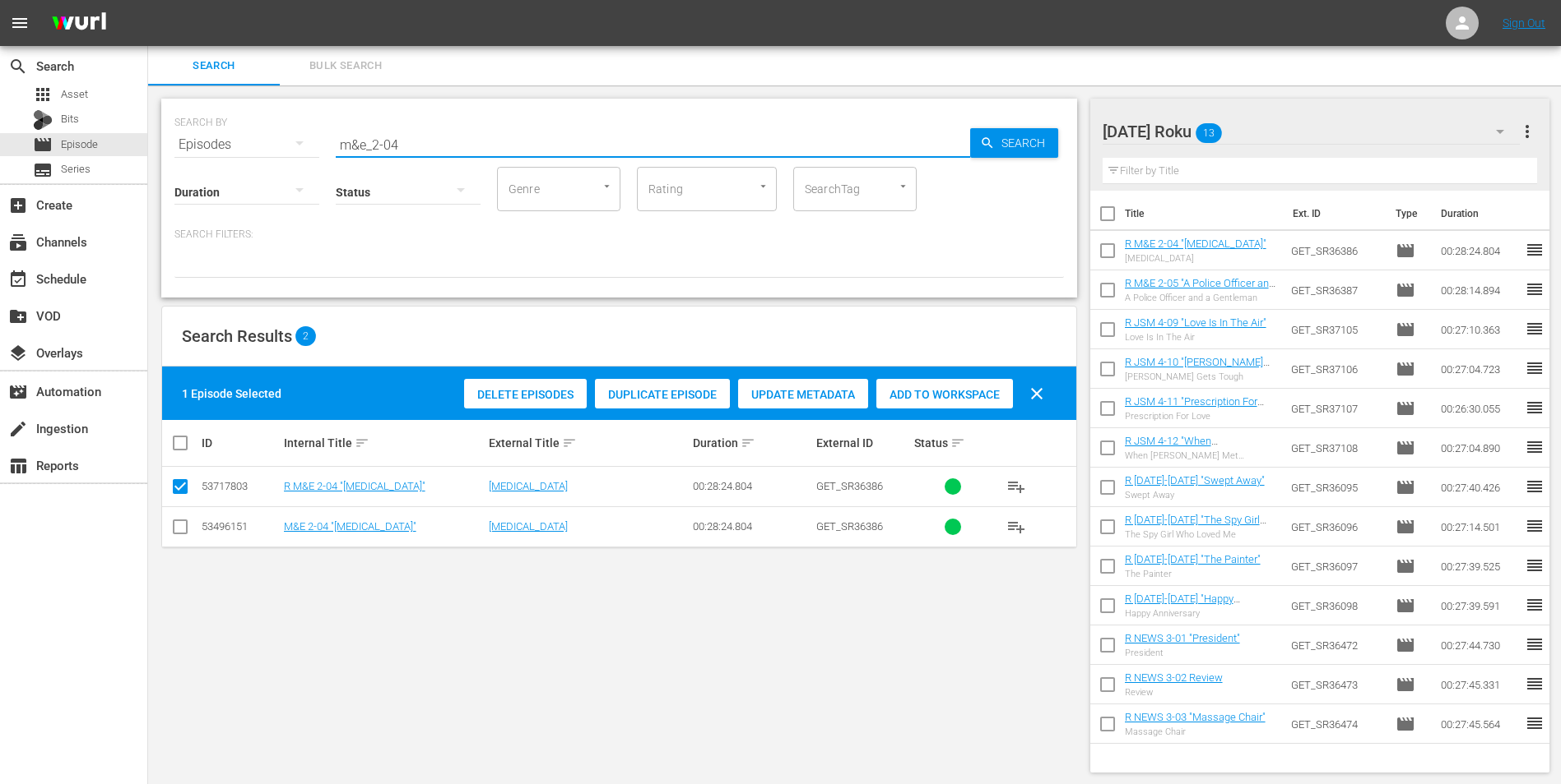
drag, startPoint x: 407, startPoint y: 146, endPoint x: 280, endPoint y: 164, distance: 128.3
click at [280, 164] on div "SEARCH BY Search By Episodes Search ID, Title, Description, Keywords, or Catego…" at bounding box center [619, 198] width 916 height 199
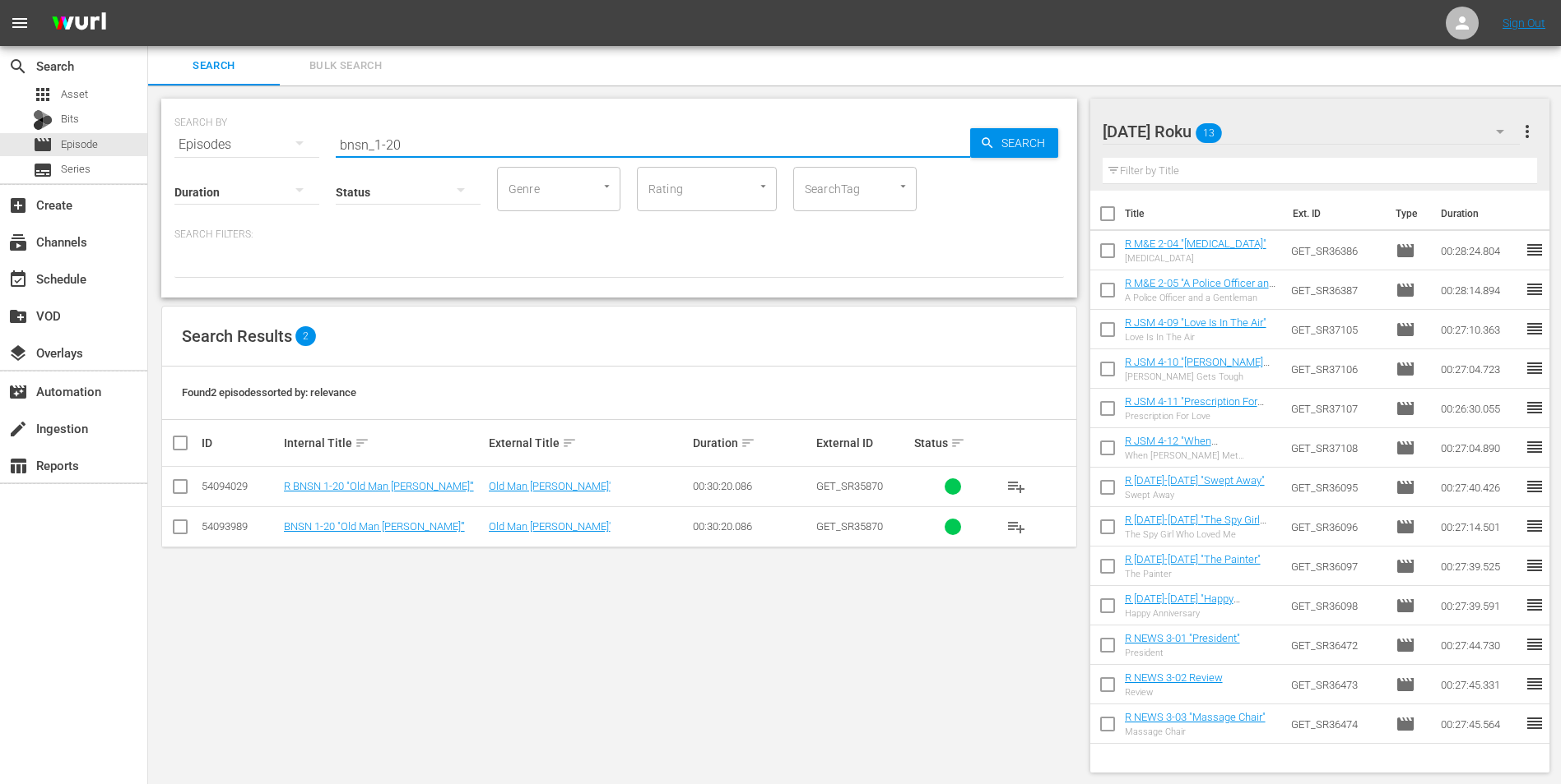
type input "bnsn_1-20"
click at [177, 485] on input "checkbox" at bounding box center [180, 490] width 19 height 19
checkbox input "true"
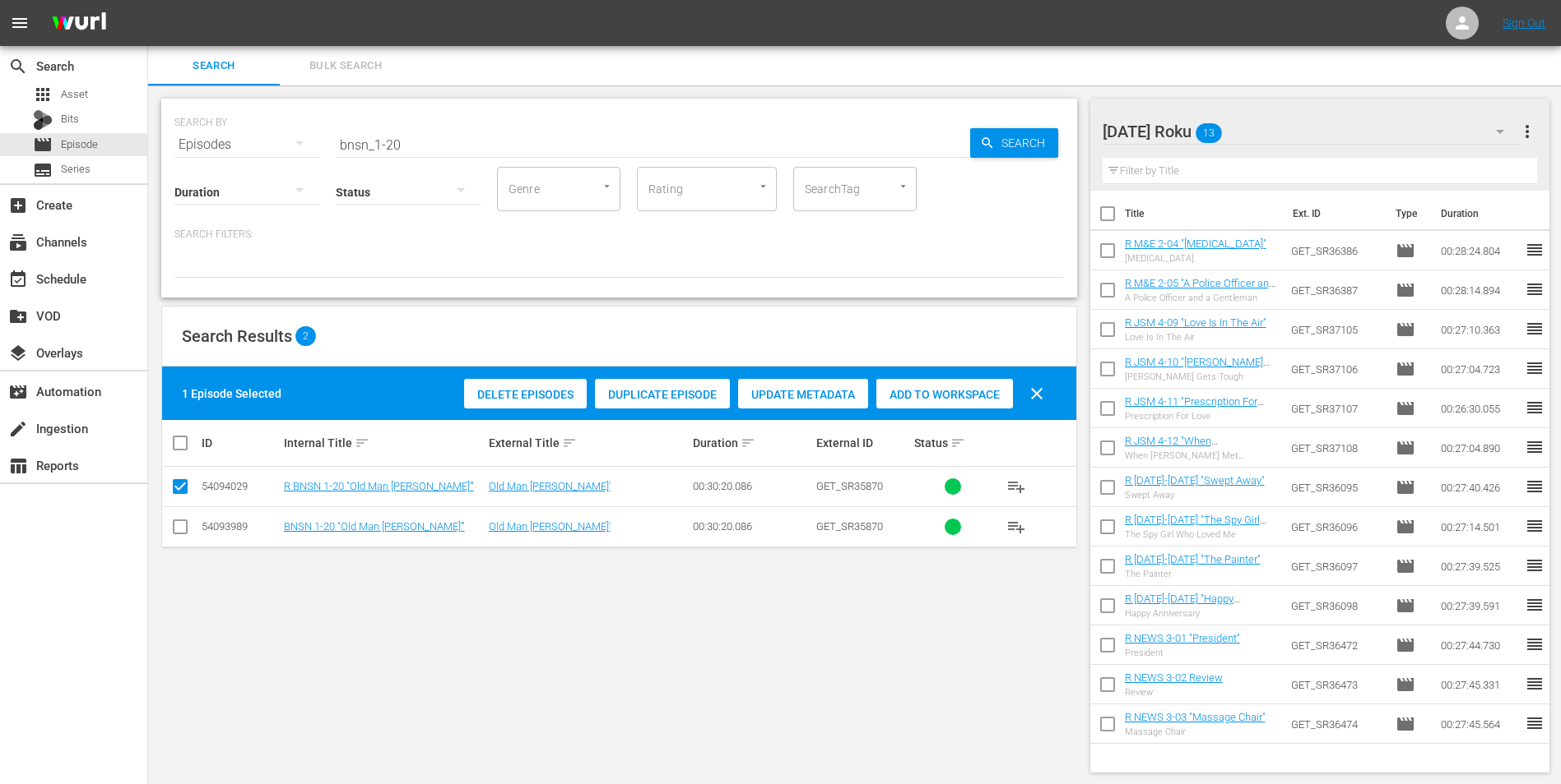
click at [940, 393] on span "Add to Workspace" at bounding box center [944, 395] width 137 height 14
click at [1046, 131] on div "[DATE] Roku 14" at bounding box center [1311, 131] width 418 height 46
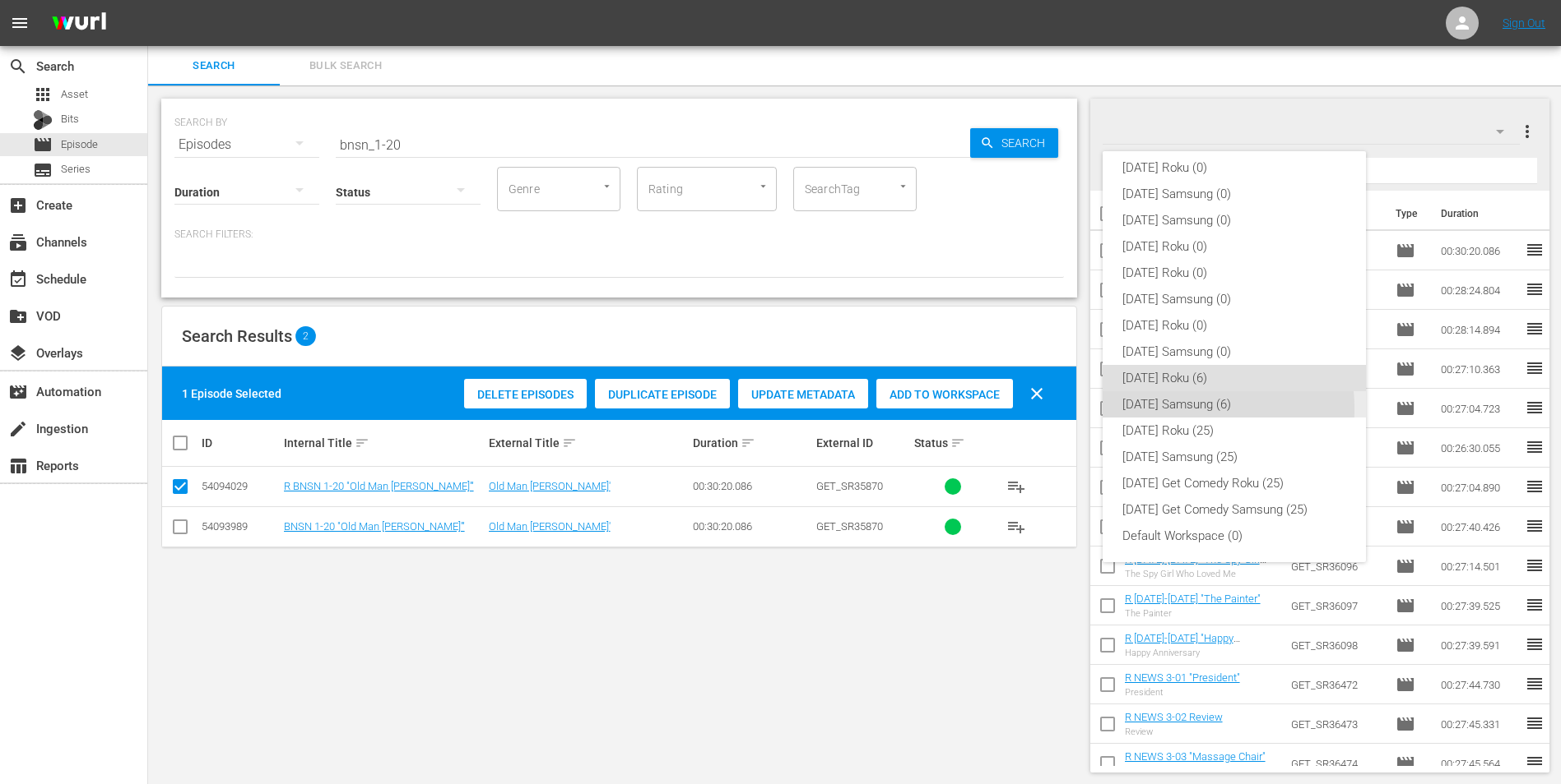
click at [1046, 409] on div "[DATE] Samsung (6)" at bounding box center [1234, 404] width 224 height 26
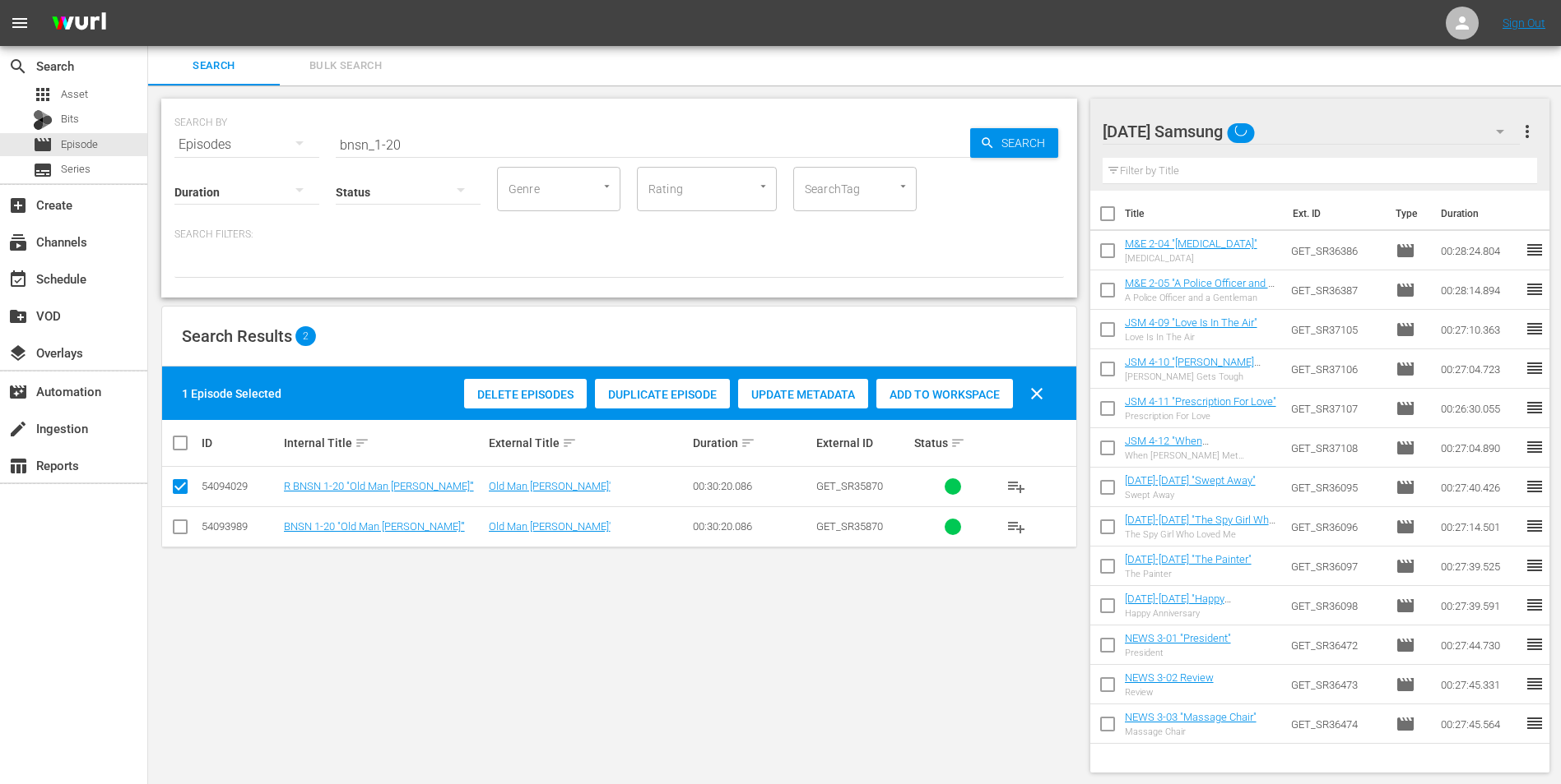
click at [175, 488] on input "checkbox" at bounding box center [180, 530] width 19 height 19
checkbox input "true"
click at [188, 484] on input "checkbox" at bounding box center [180, 490] width 19 height 19
checkbox input "false"
click at [937, 389] on span "Add to Workspace" at bounding box center [944, 395] width 137 height 14
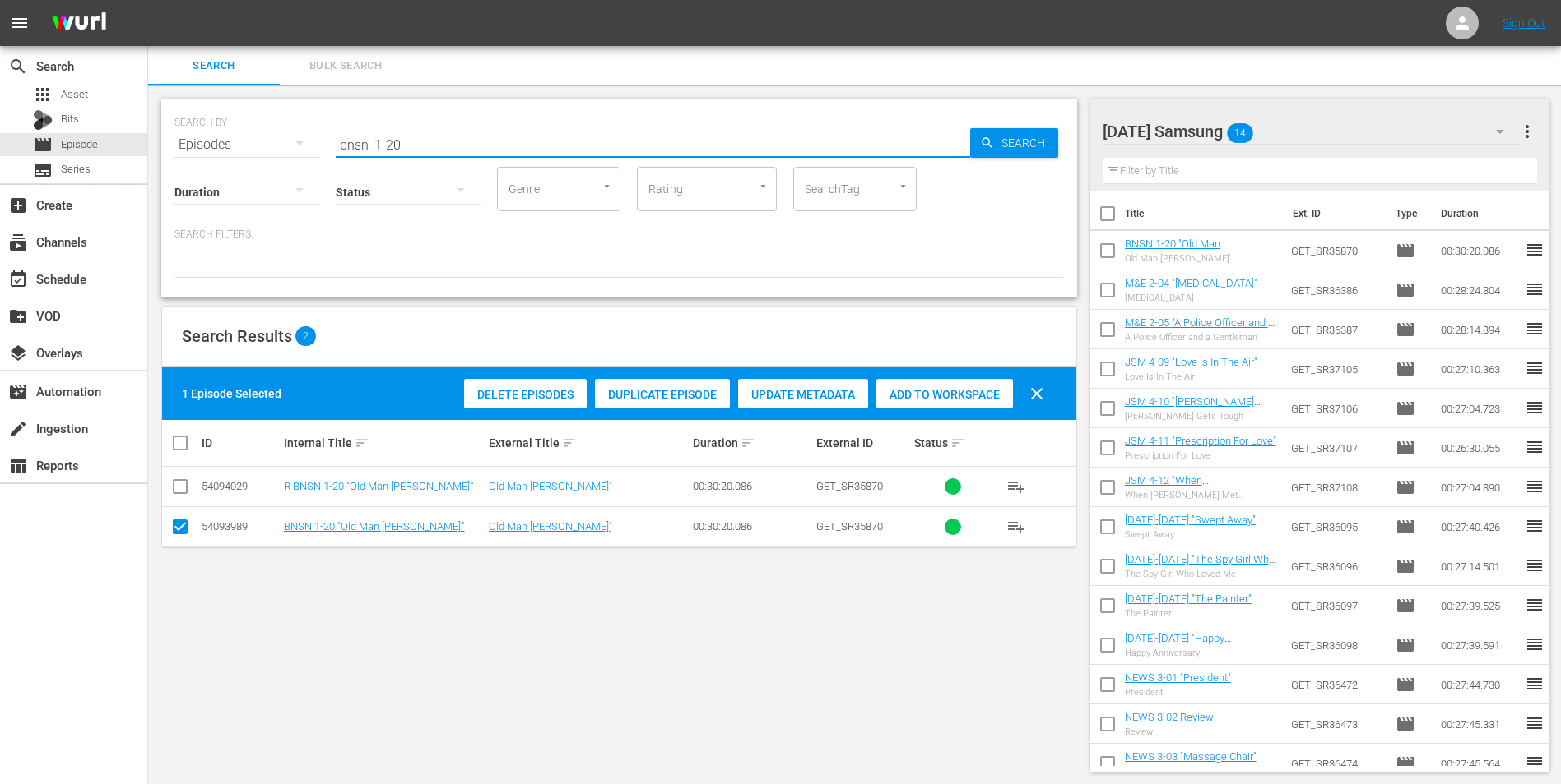
drag, startPoint x: 386, startPoint y: 147, endPoint x: 405, endPoint y: 149, distance: 19.1
click at [405, 149] on input "bnsn_1-20" at bounding box center [652, 145] width 635 height 40
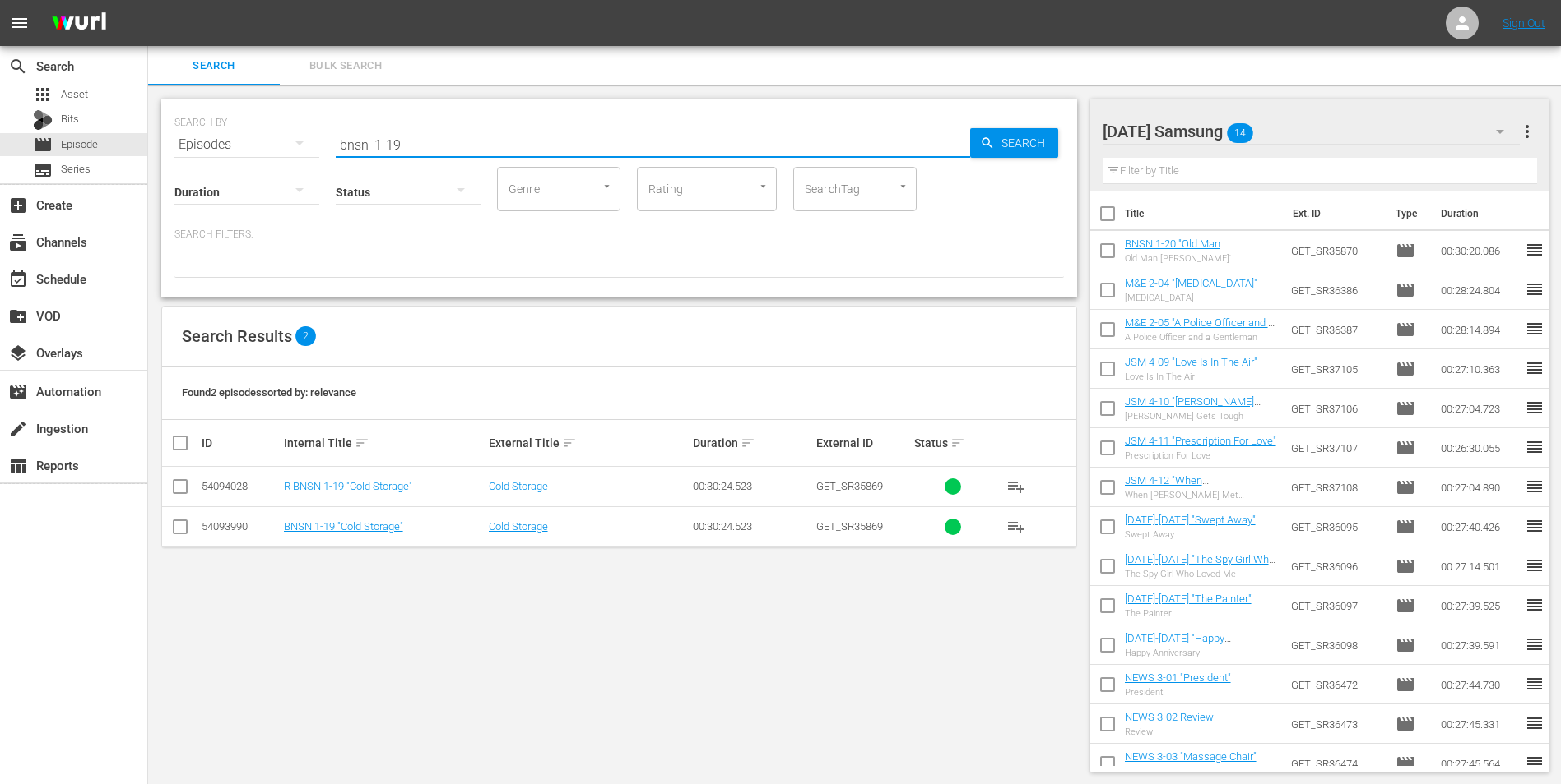
type input "bnsn_1-19"
click at [176, 488] on input "checkbox" at bounding box center [180, 530] width 19 height 19
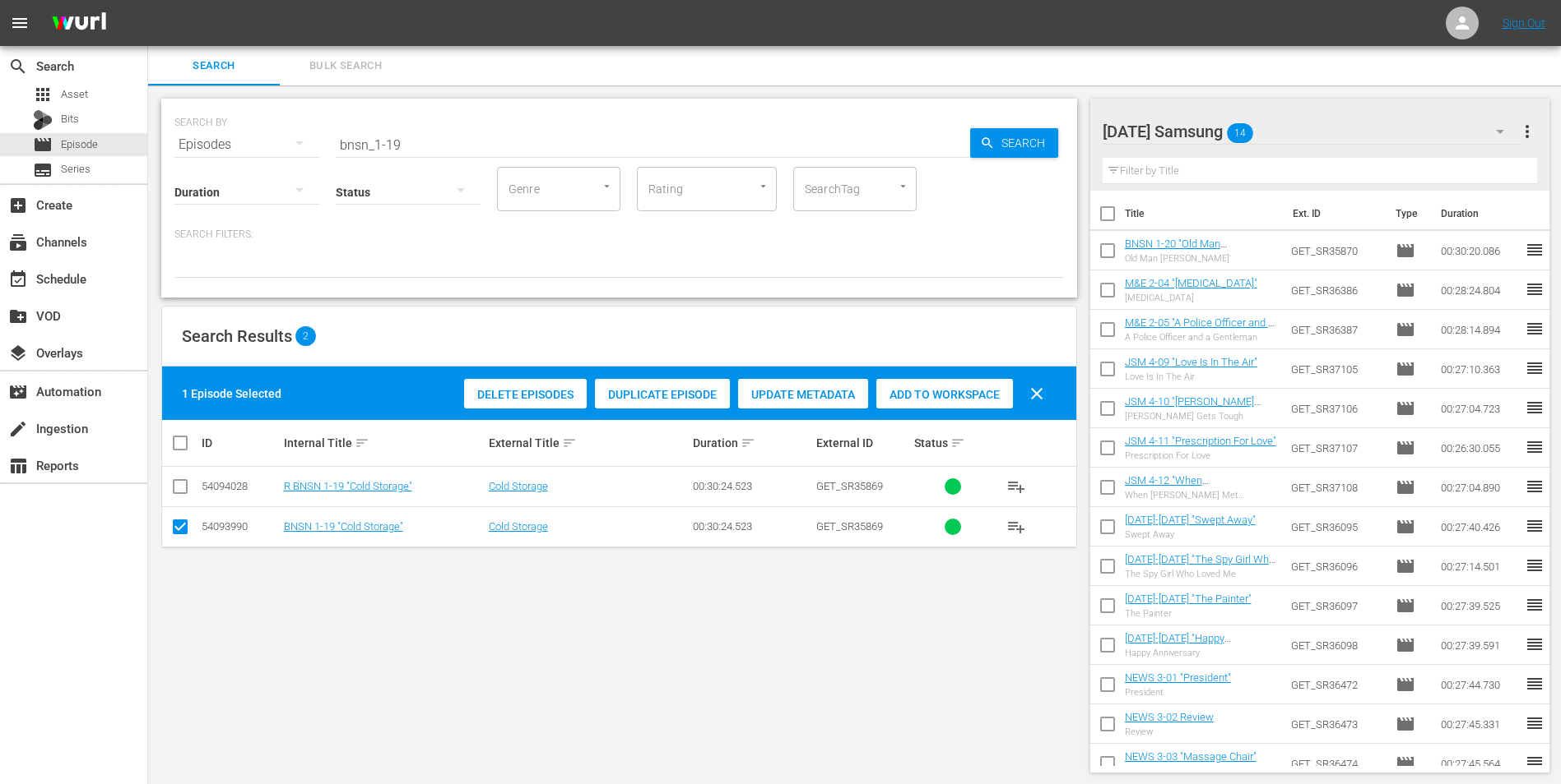
click at [892, 403] on div "Add to Workspace" at bounding box center [944, 394] width 137 height 31
click at [1046, 122] on div "[DATE] Samsung 15" at bounding box center [1311, 131] width 418 height 46
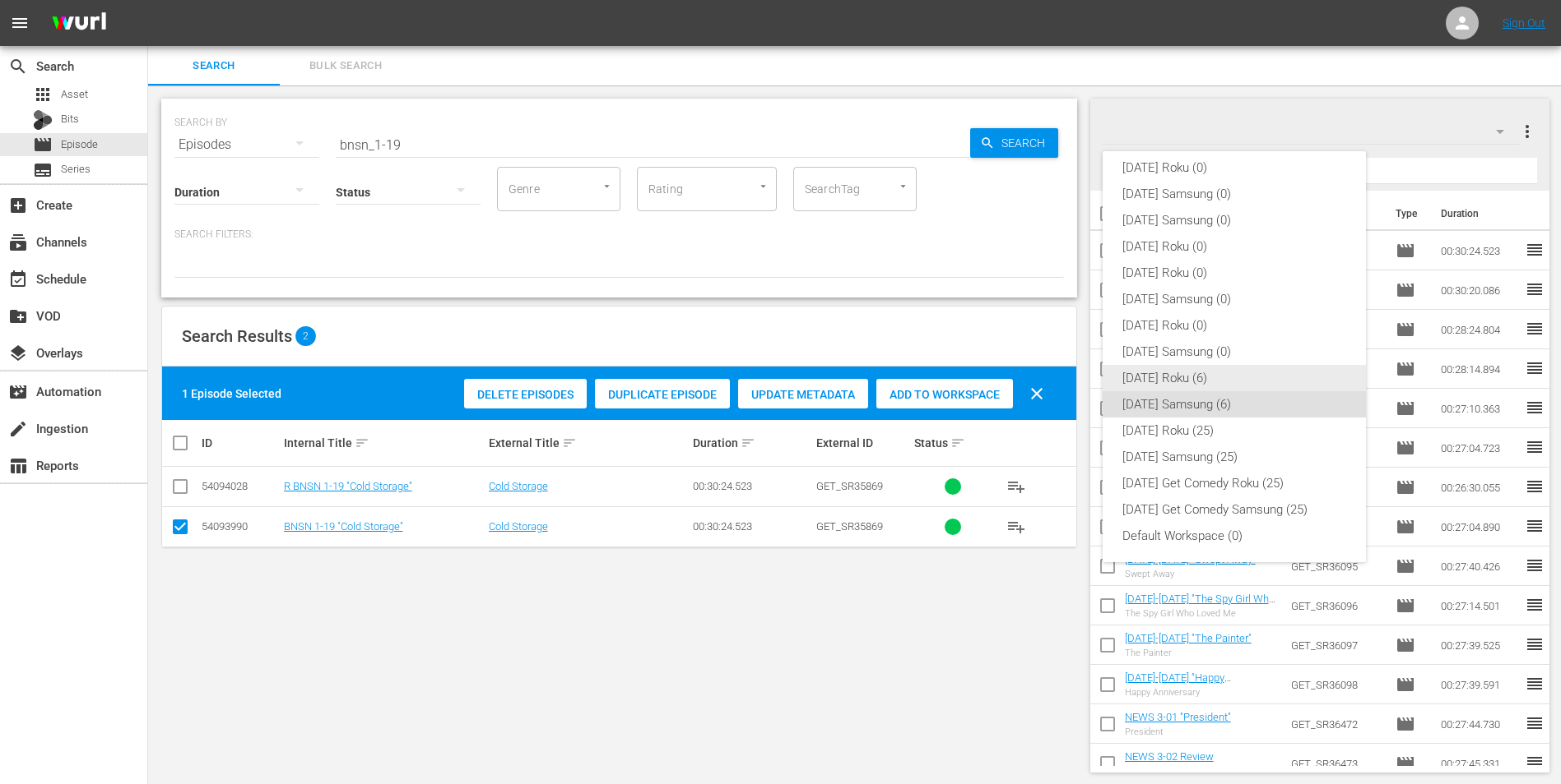
click at [1046, 378] on div "[DATE] Roku (6)" at bounding box center [1234, 378] width 224 height 26
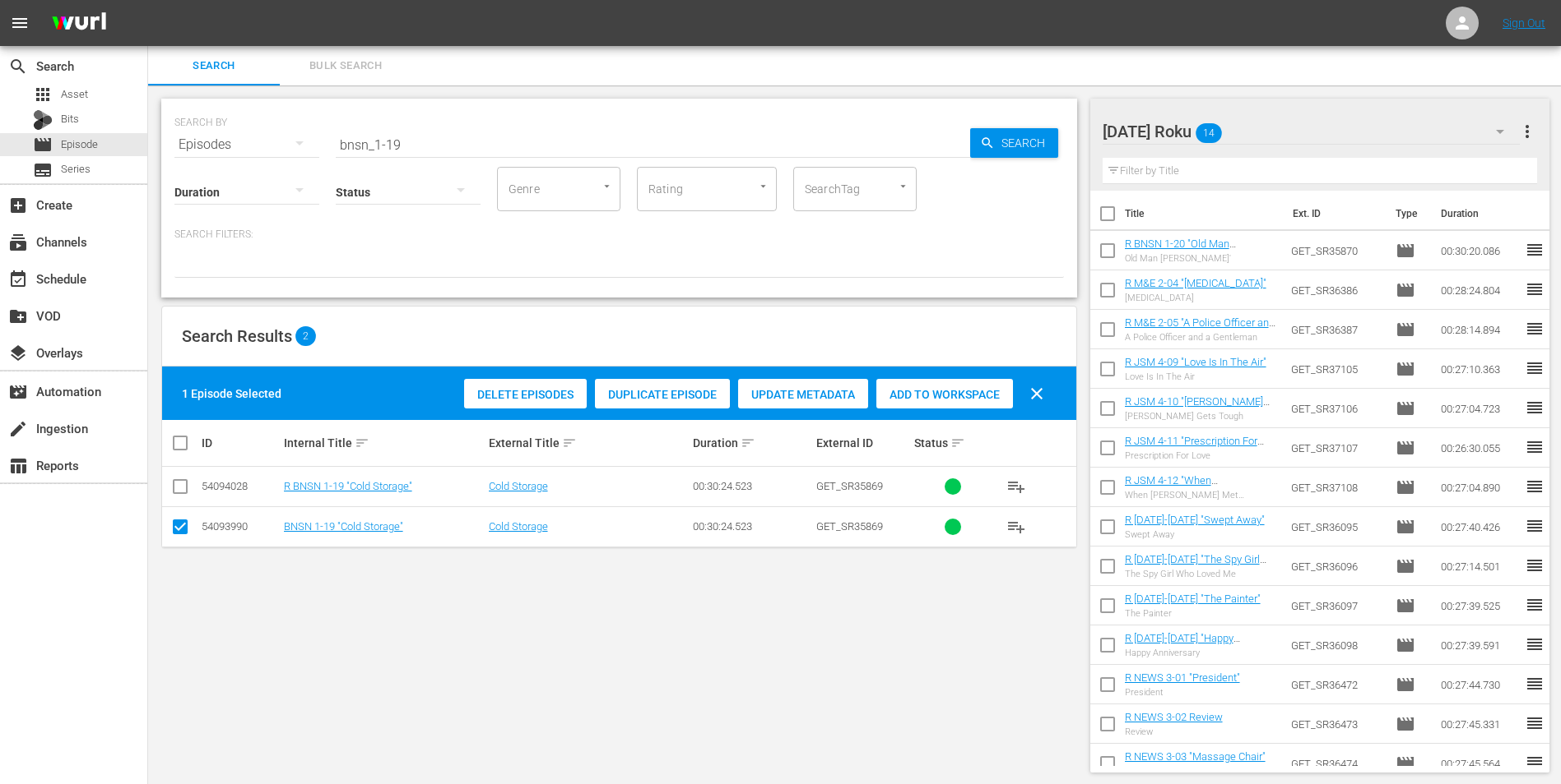
click at [178, 488] on input "checkbox" at bounding box center [180, 530] width 19 height 19
checkbox input "false"
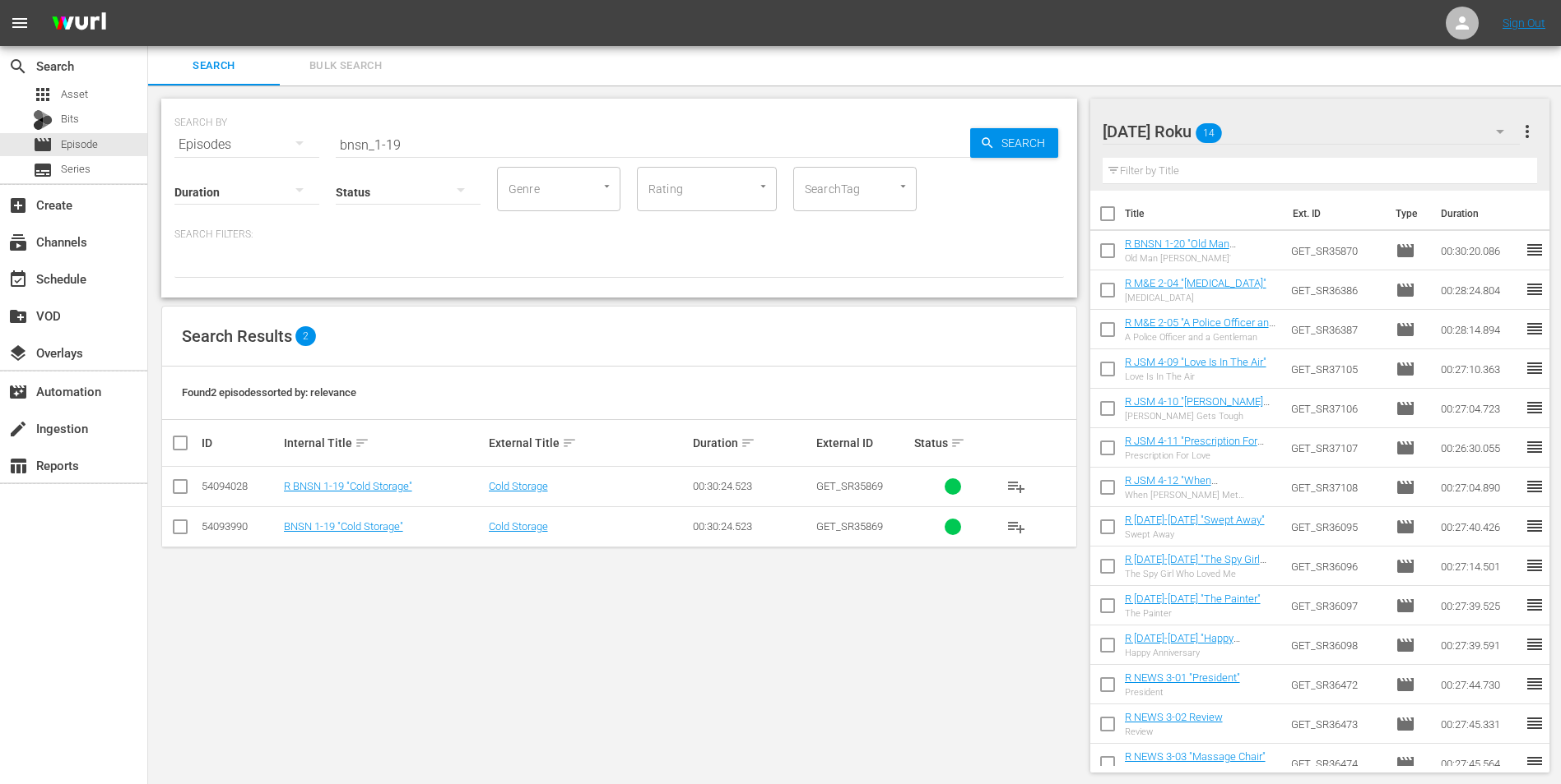
click at [174, 483] on input "checkbox" at bounding box center [180, 490] width 19 height 19
checkbox input "true"
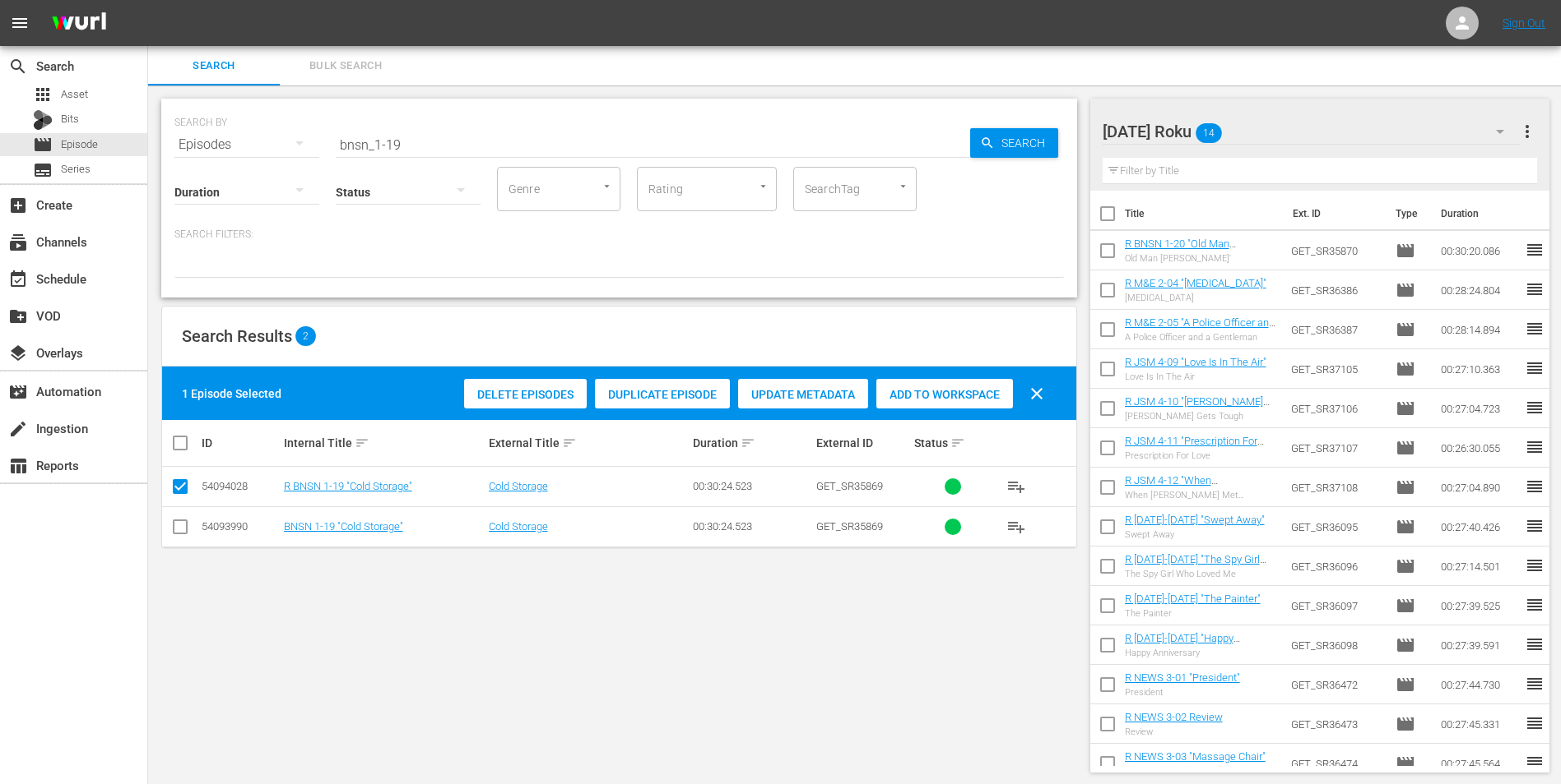
click at [957, 383] on div "Add to Workspace" at bounding box center [944, 394] width 137 height 31
drag, startPoint x: 411, startPoint y: 150, endPoint x: 306, endPoint y: 168, distance: 106.5
click at [306, 168] on div "SEARCH BY Search By Episodes Search ID, Title, Description, Keywords, or Catego…" at bounding box center [619, 198] width 916 height 199
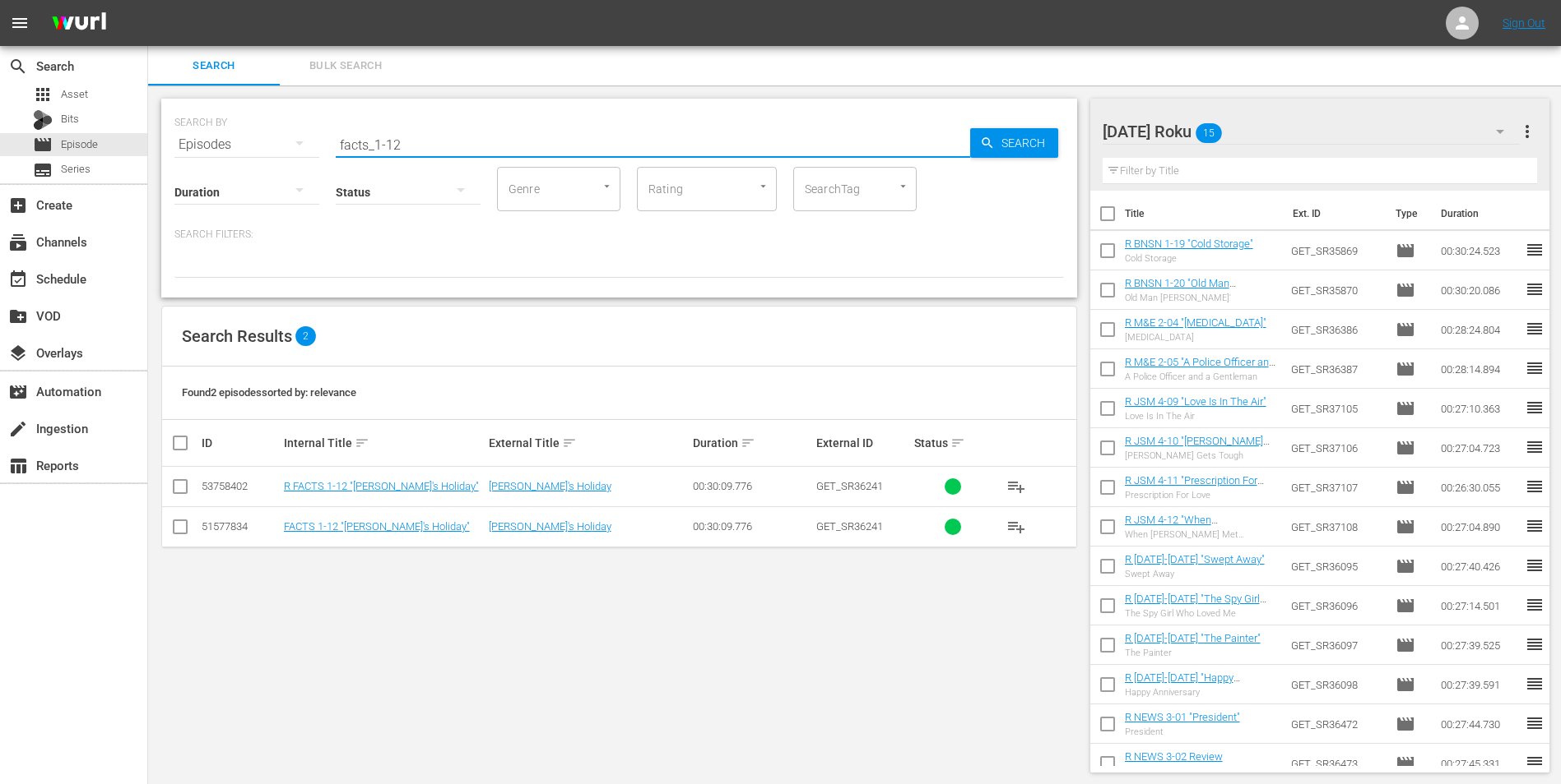
type input "facts_1-12"
click at [180, 488] on input "checkbox" at bounding box center [180, 490] width 19 height 19
checkbox input "true"
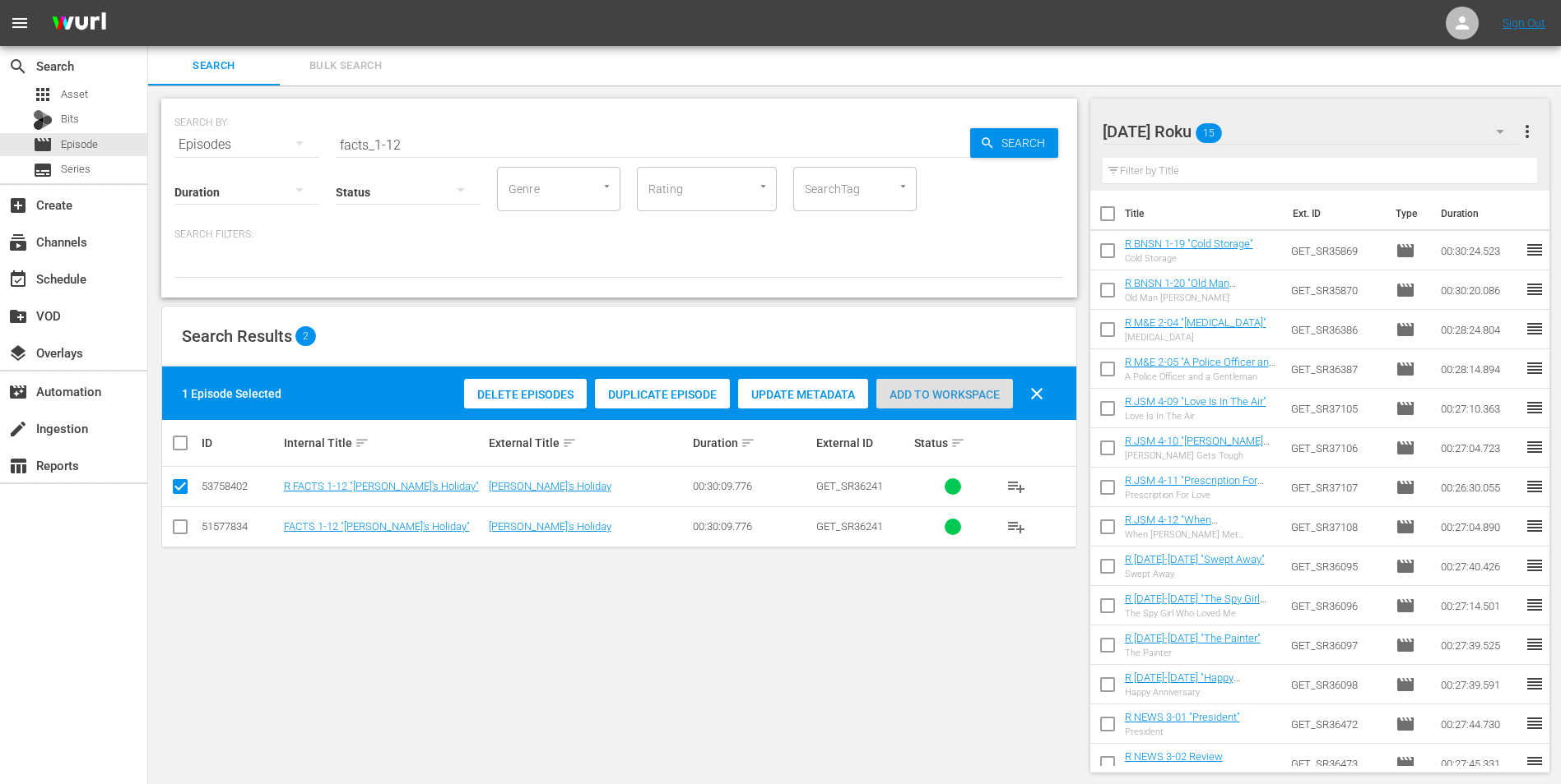
click at [981, 385] on div "Add to Workspace" at bounding box center [944, 394] width 137 height 31
click at [1046, 119] on div "[DATE] Roku 16" at bounding box center [1311, 131] width 418 height 46
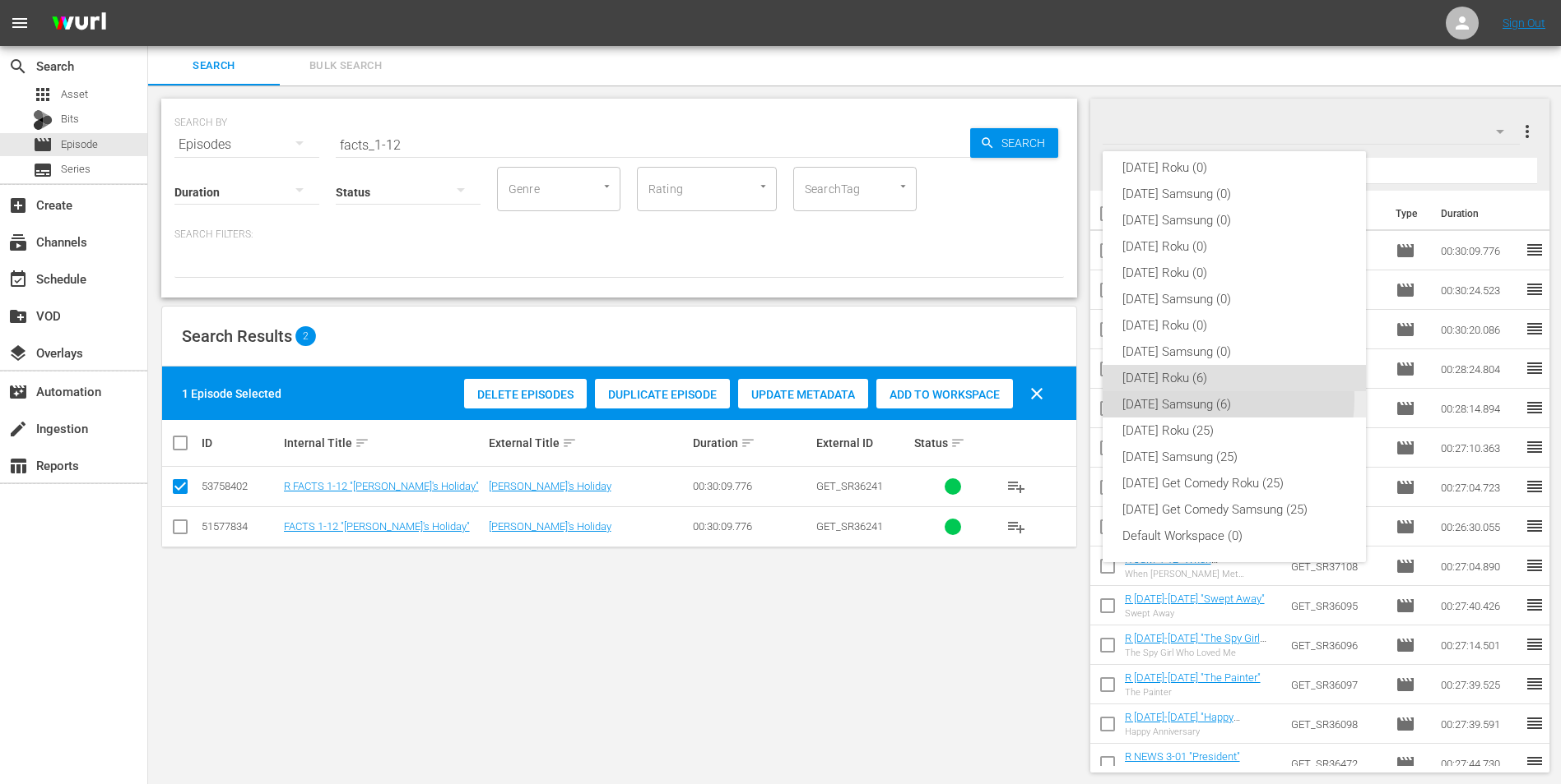
click at [1046, 399] on div "[DATE] Samsung (6)" at bounding box center [1234, 404] width 224 height 26
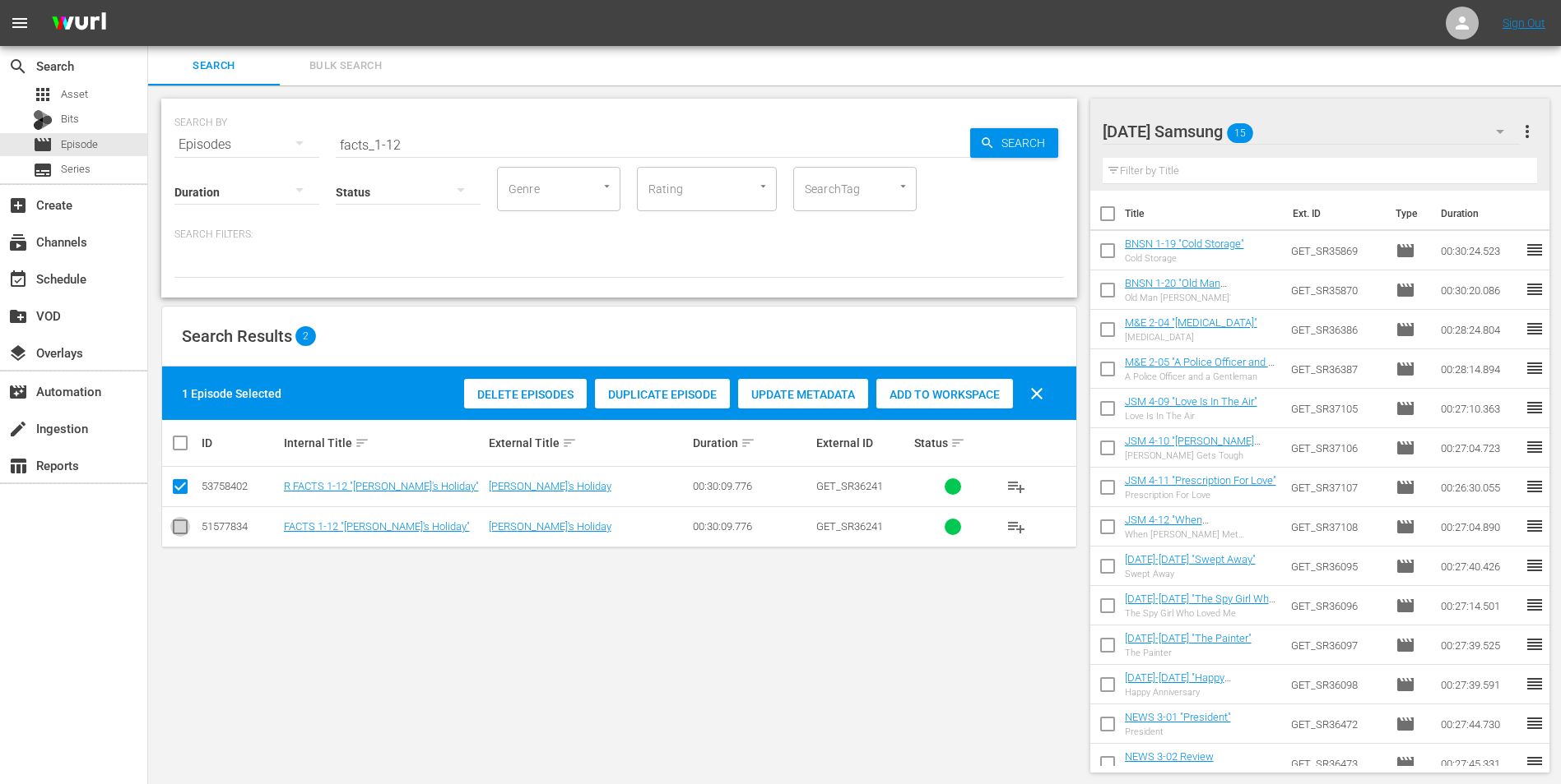
click at [180, 488] on input "checkbox" at bounding box center [180, 530] width 19 height 19
checkbox input "true"
click at [156, 480] on div "SEARCH BY Search By Episodes Search ID, Title, Description, Keywords, or Catego…" at bounding box center [618, 435] width 942 height 700
click at [180, 483] on input "checkbox" at bounding box center [180, 490] width 19 height 19
checkbox input "false"
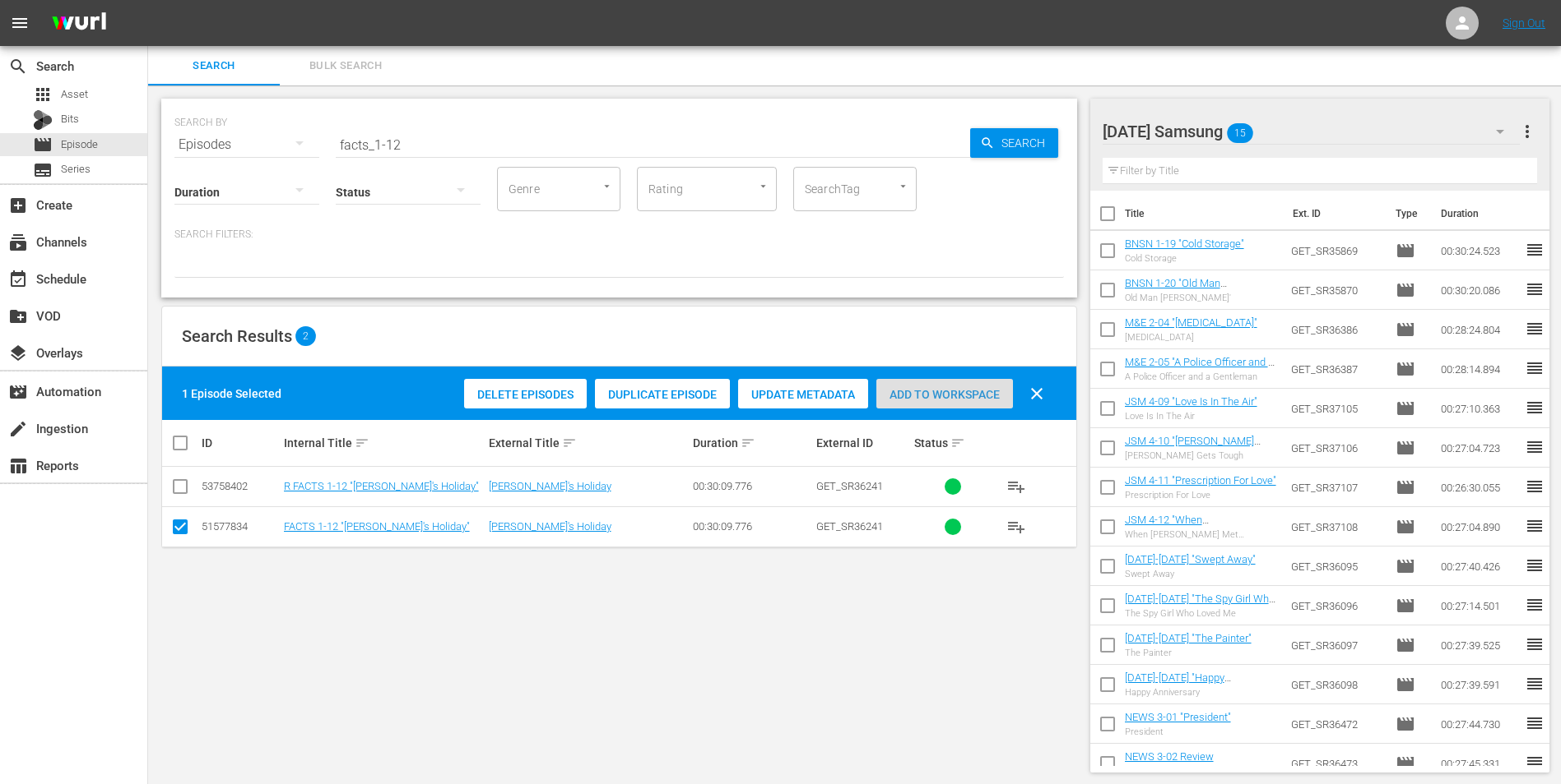
click at [933, 399] on span "Add to Workspace" at bounding box center [944, 395] width 137 height 14
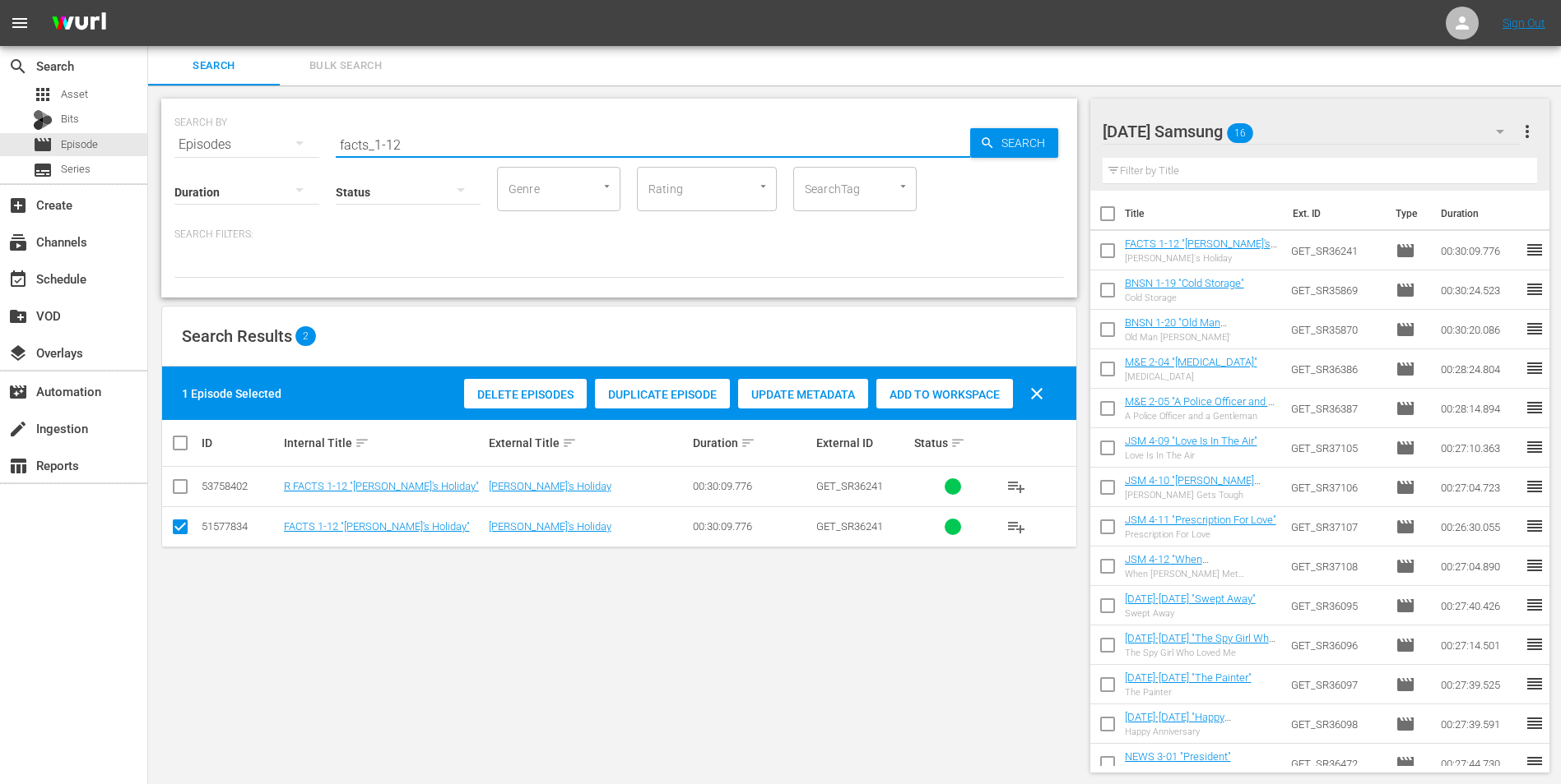
drag, startPoint x: 393, startPoint y: 144, endPoint x: 442, endPoint y: 142, distance: 49.0
click at [442, 141] on input "facts_1-12" at bounding box center [652, 145] width 635 height 40
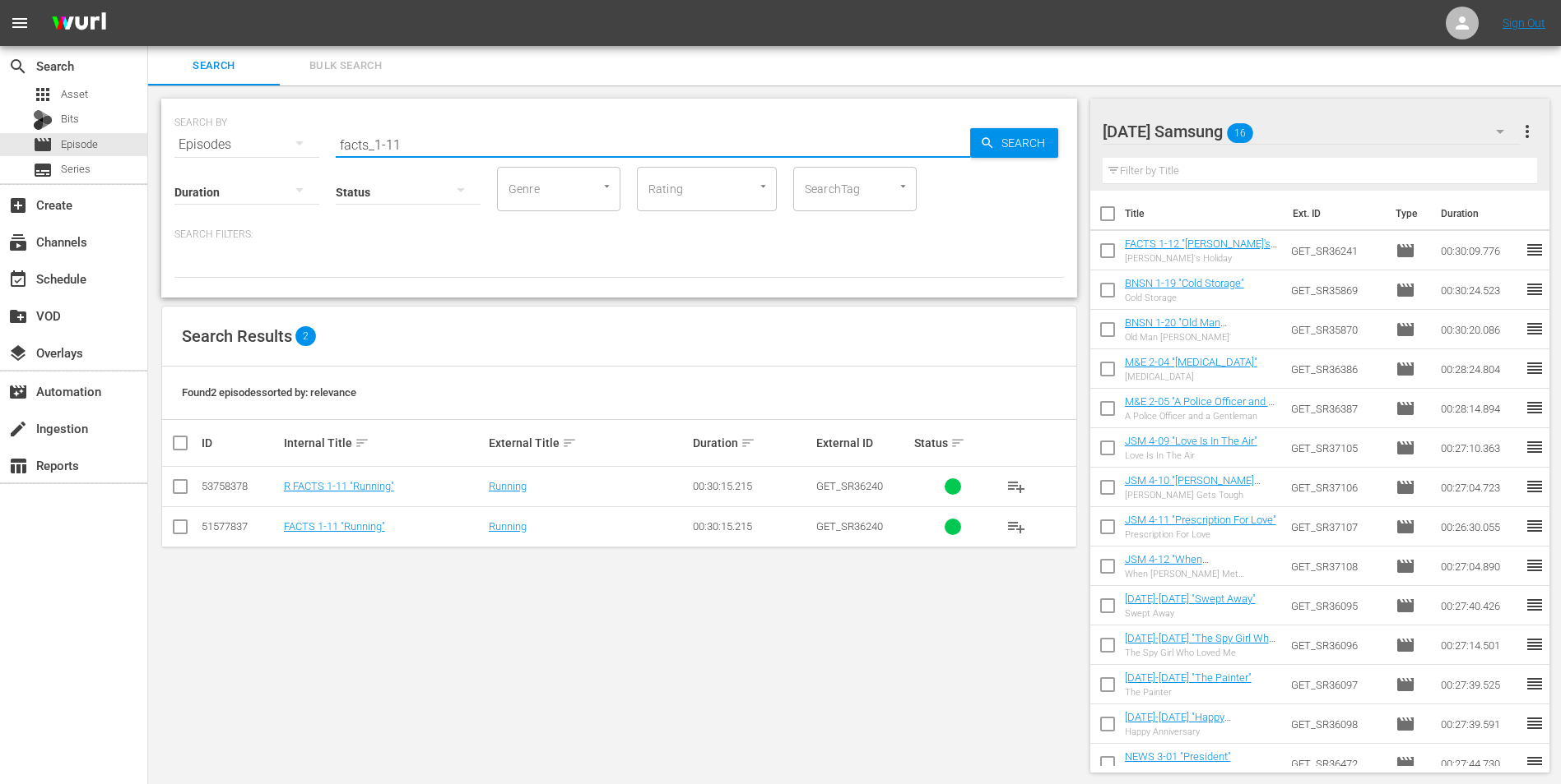
type input "facts_1-11"
click at [185, 488] on input "checkbox" at bounding box center [180, 530] width 19 height 19
checkbox input "true"
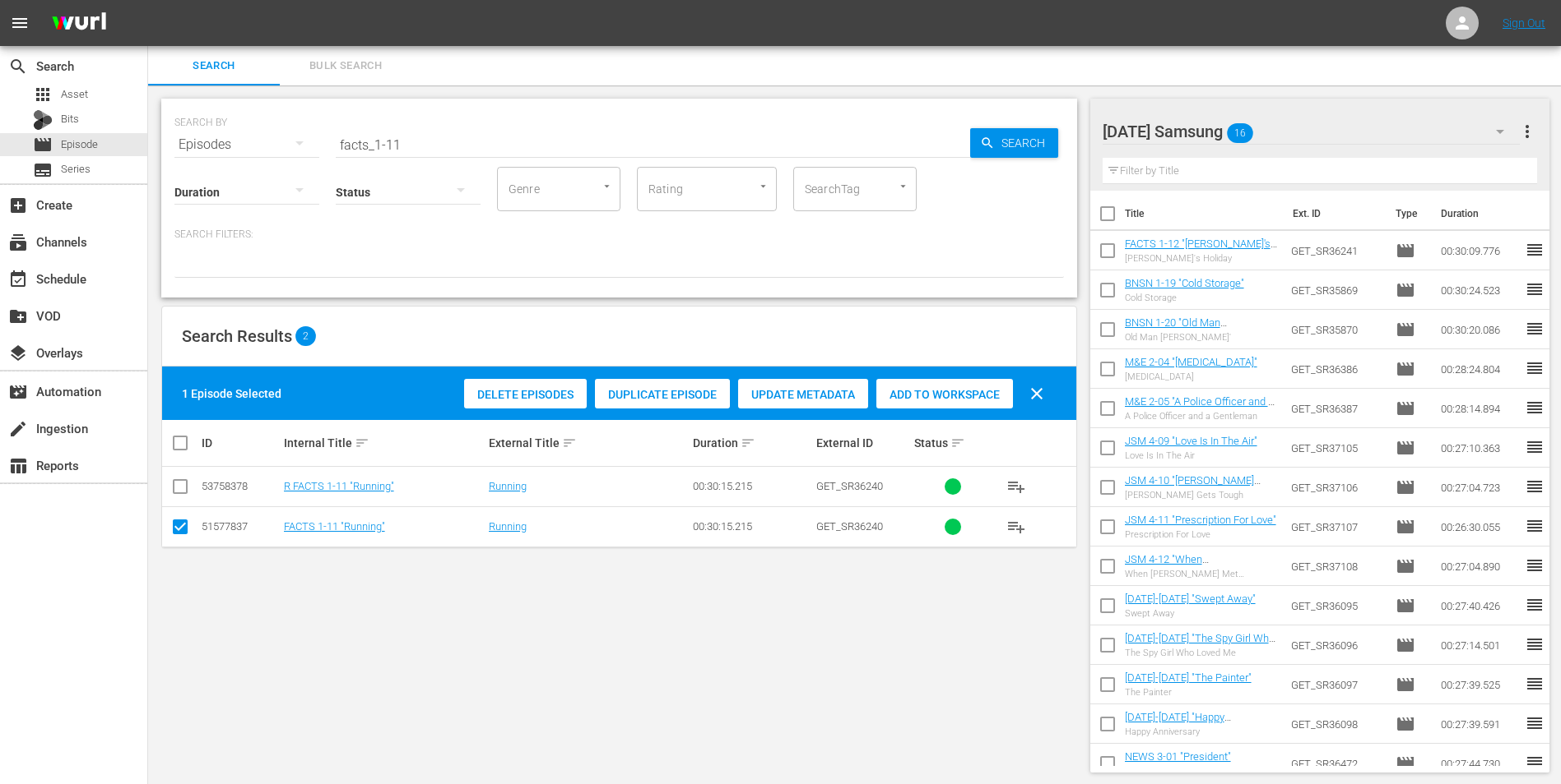
click at [932, 393] on span "Add to Workspace" at bounding box center [944, 395] width 137 height 14
click at [1046, 129] on div "[DATE] Samsung 17" at bounding box center [1311, 131] width 418 height 46
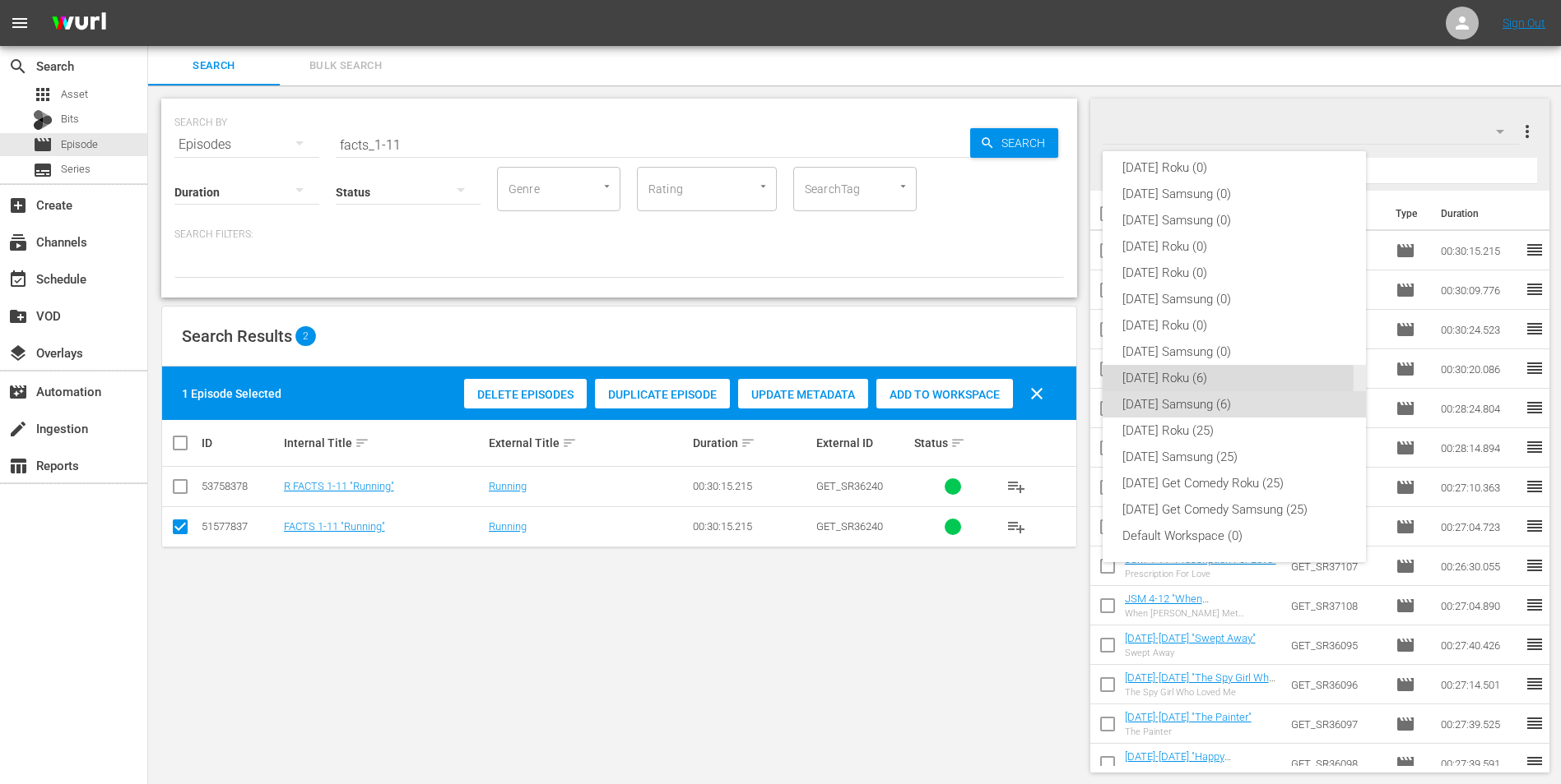
drag, startPoint x: 1183, startPoint y: 377, endPoint x: 721, endPoint y: 453, distance: 468.2
click at [1046, 381] on div "[DATE] Roku (6)" at bounding box center [1234, 378] width 224 height 26
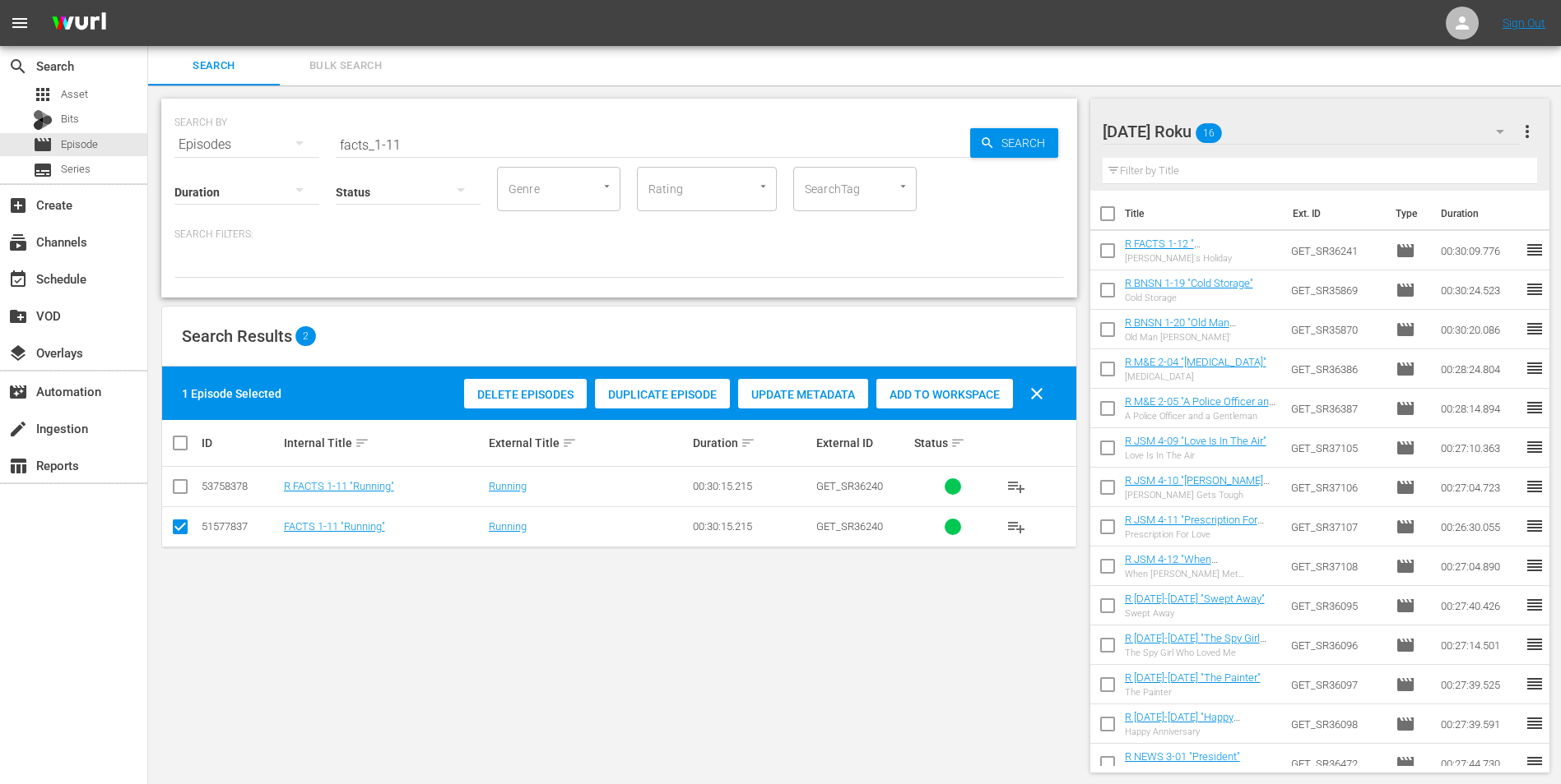
click at [185, 488] on icon at bounding box center [180, 527] width 19 height 19
drag, startPoint x: 180, startPoint y: 490, endPoint x: 167, endPoint y: 510, distance: 23.9
click at [180, 488] on input "checkbox" at bounding box center [180, 490] width 19 height 19
checkbox input "true"
click at [179, 488] on input "checkbox" at bounding box center [180, 530] width 19 height 19
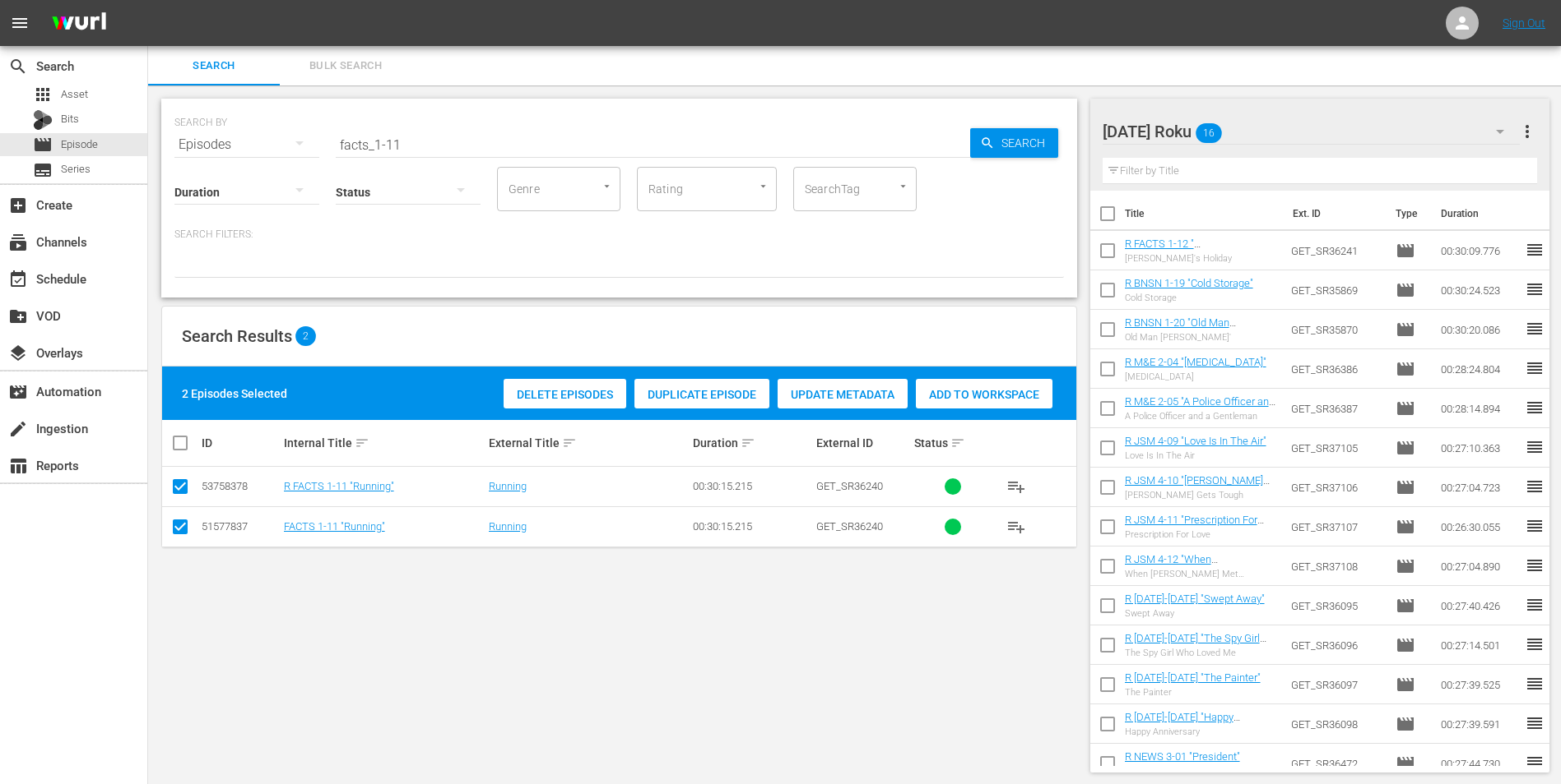
checkbox input "false"
click at [922, 397] on span "Add to Workspace" at bounding box center [944, 395] width 137 height 14
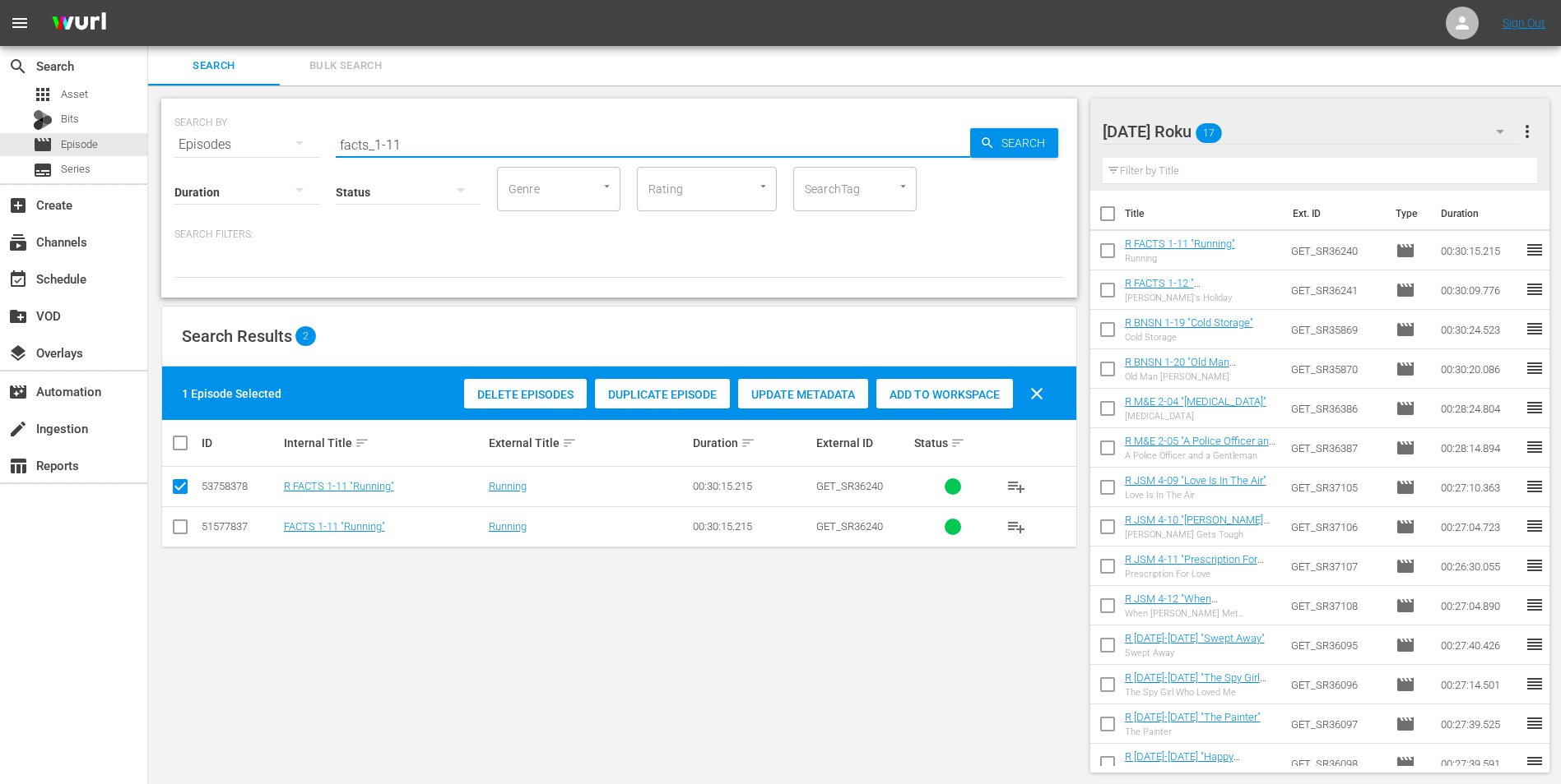
drag, startPoint x: 397, startPoint y: 147, endPoint x: 426, endPoint y: 156, distance: 30.4
click at [426, 156] on div "SEARCH BY Search By Episodes Search ID, Title, Description, Keywords, or Catego…" at bounding box center [619, 198] width 916 height 199
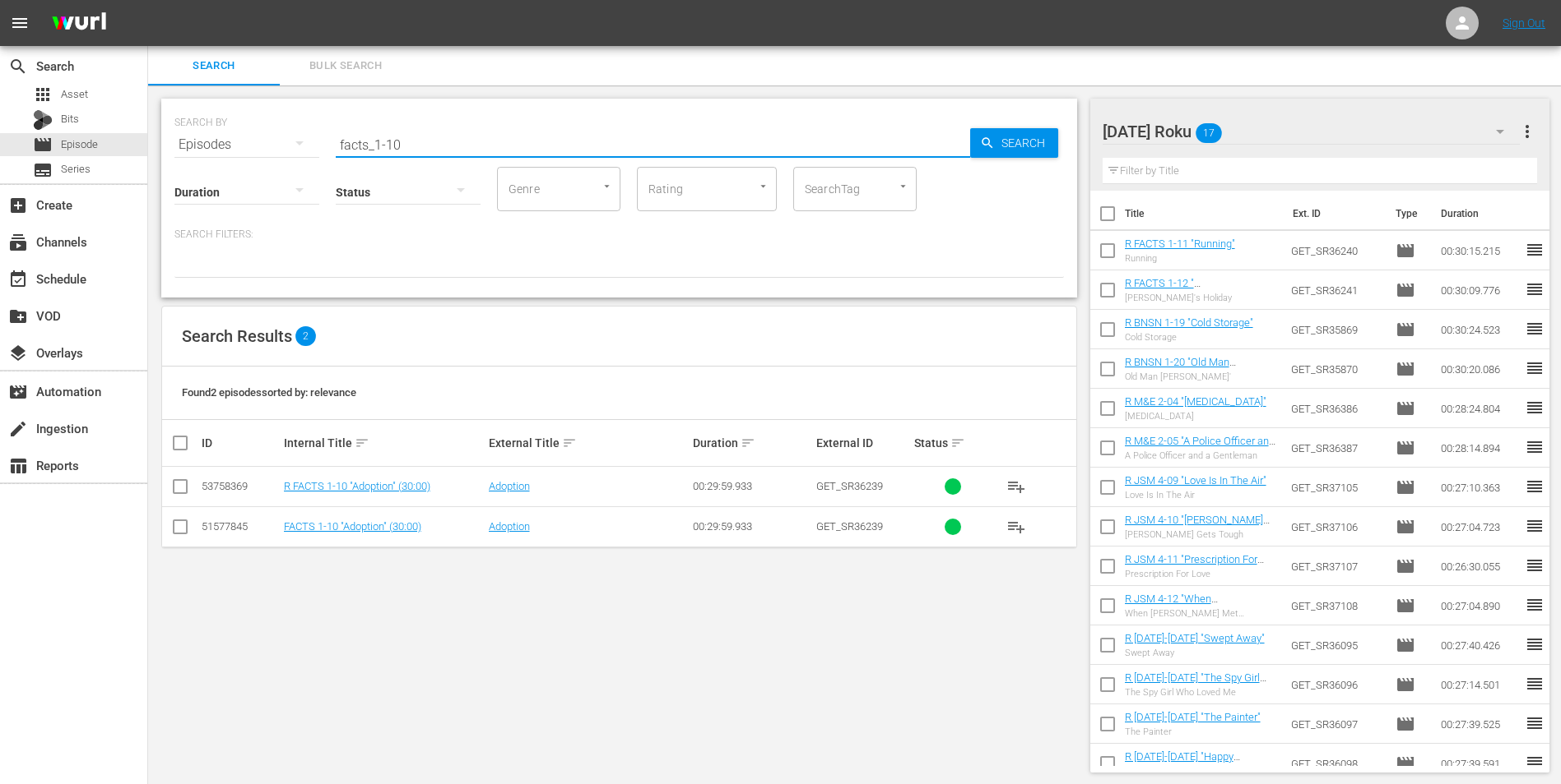
type input "facts_1-10"
click at [191, 488] on td at bounding box center [181, 487] width 37 height 40
click at [180, 488] on input "checkbox" at bounding box center [180, 490] width 19 height 19
checkbox input "true"
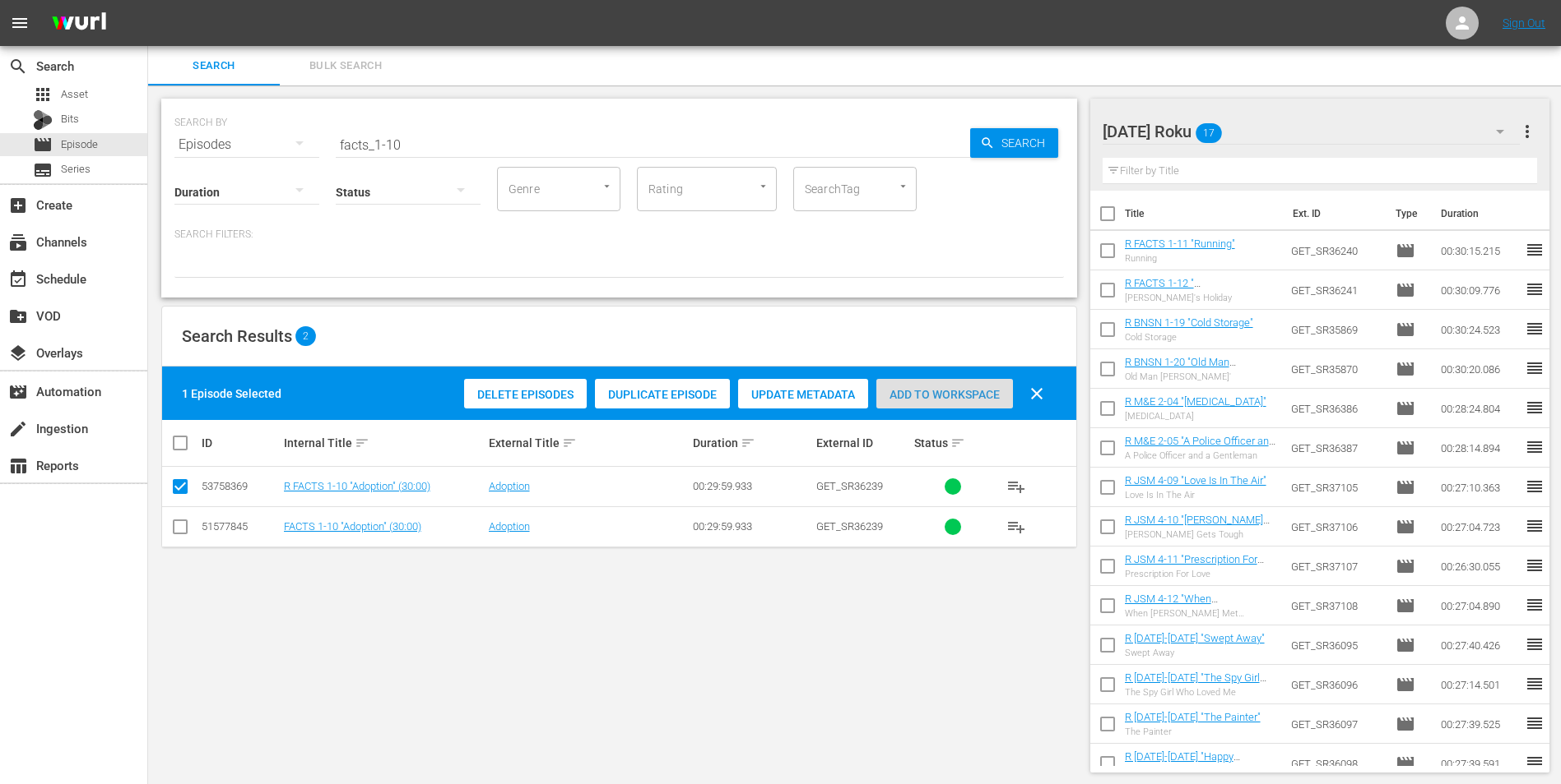
click at [947, 385] on div "Add to Workspace" at bounding box center [944, 394] width 137 height 31
click at [1046, 126] on div "[DATE] Roku 18" at bounding box center [1311, 131] width 418 height 46
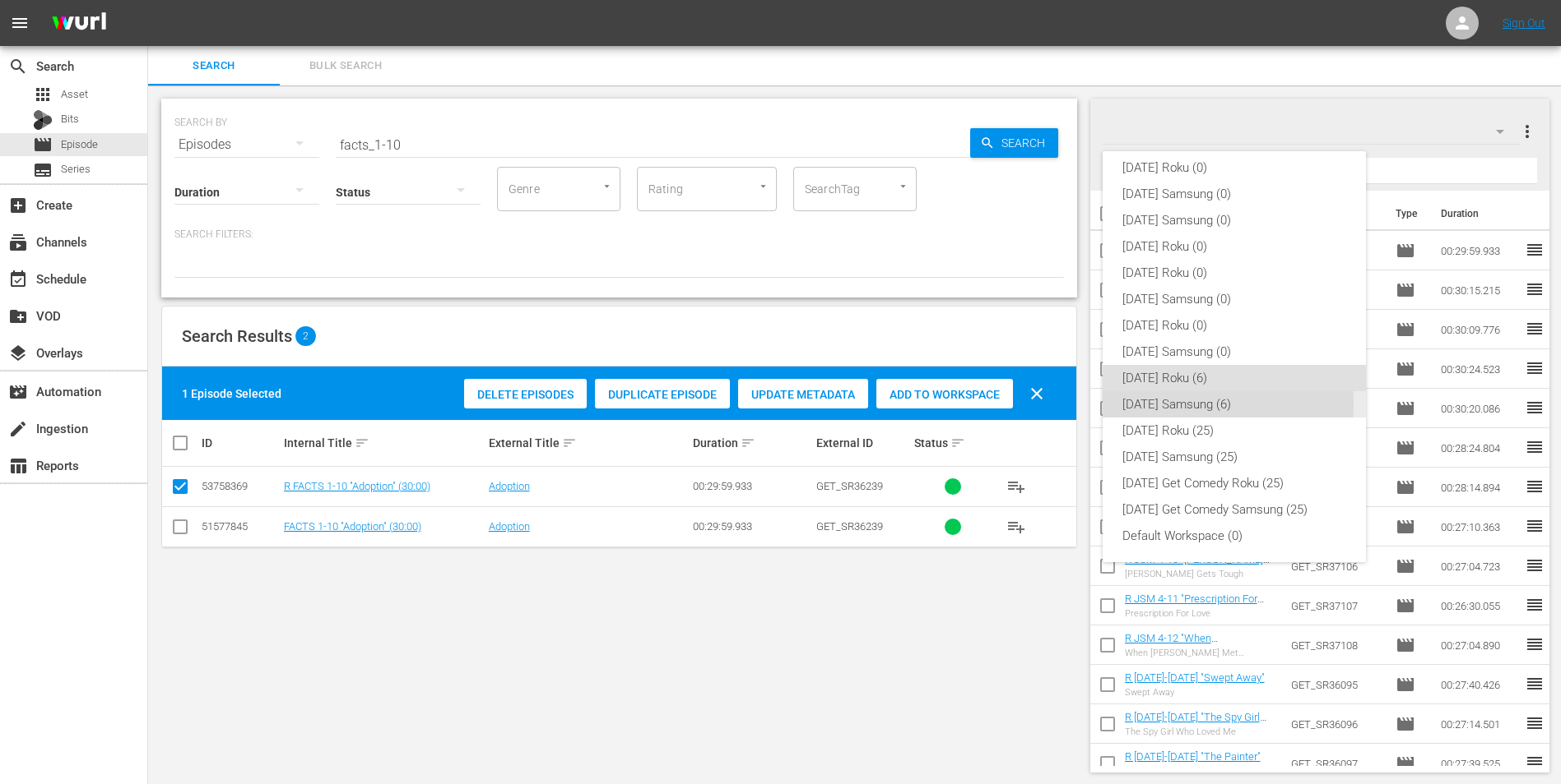
click at [1046, 404] on div "[DATE] Samsung (6)" at bounding box center [1234, 404] width 224 height 26
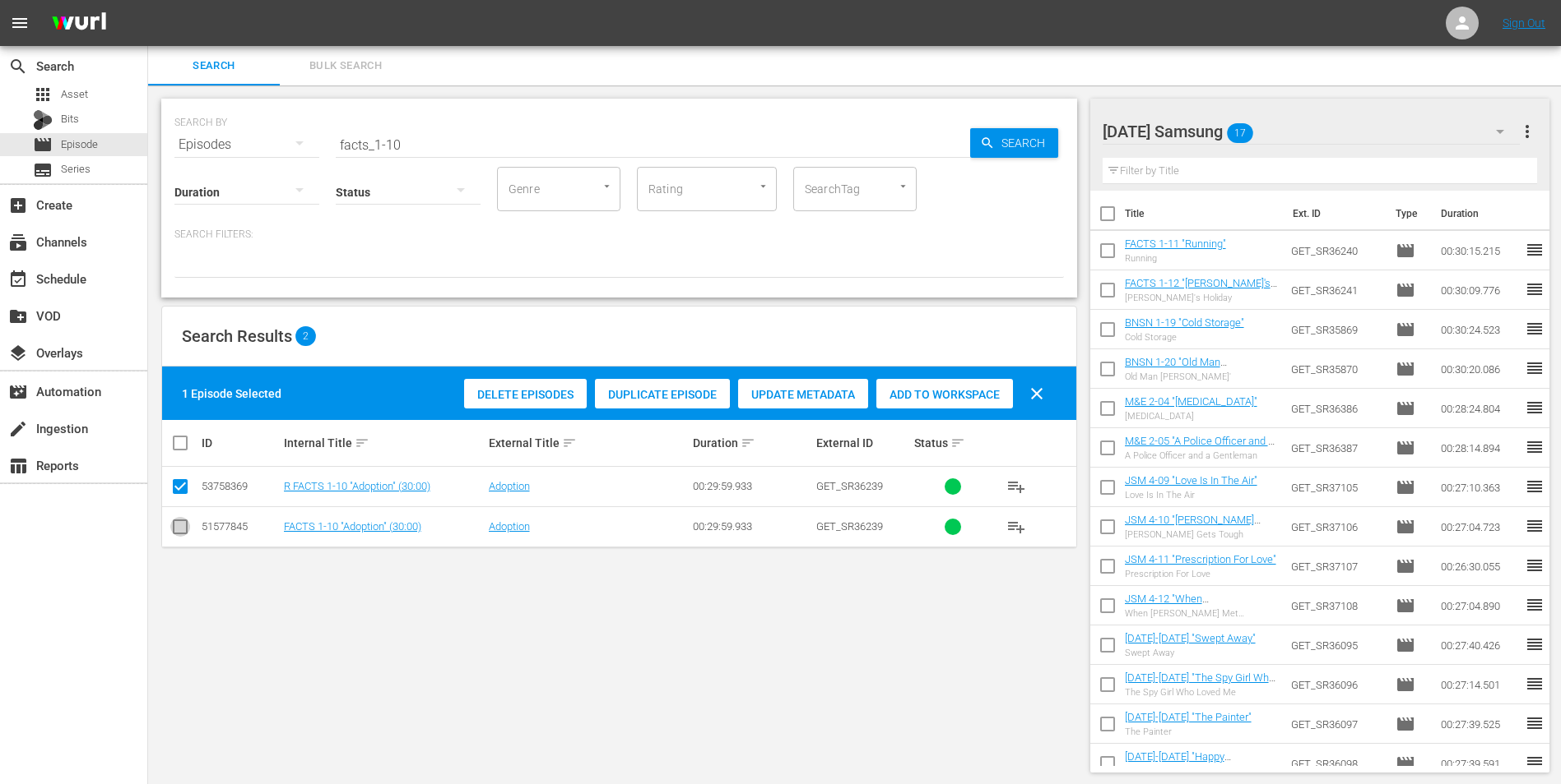
click at [175, 488] on input "checkbox" at bounding box center [180, 530] width 19 height 19
checkbox input "true"
click at [177, 488] on input "checkbox" at bounding box center [180, 490] width 19 height 19
checkbox input "false"
click at [929, 387] on div "Add to Workspace" at bounding box center [944, 394] width 137 height 31
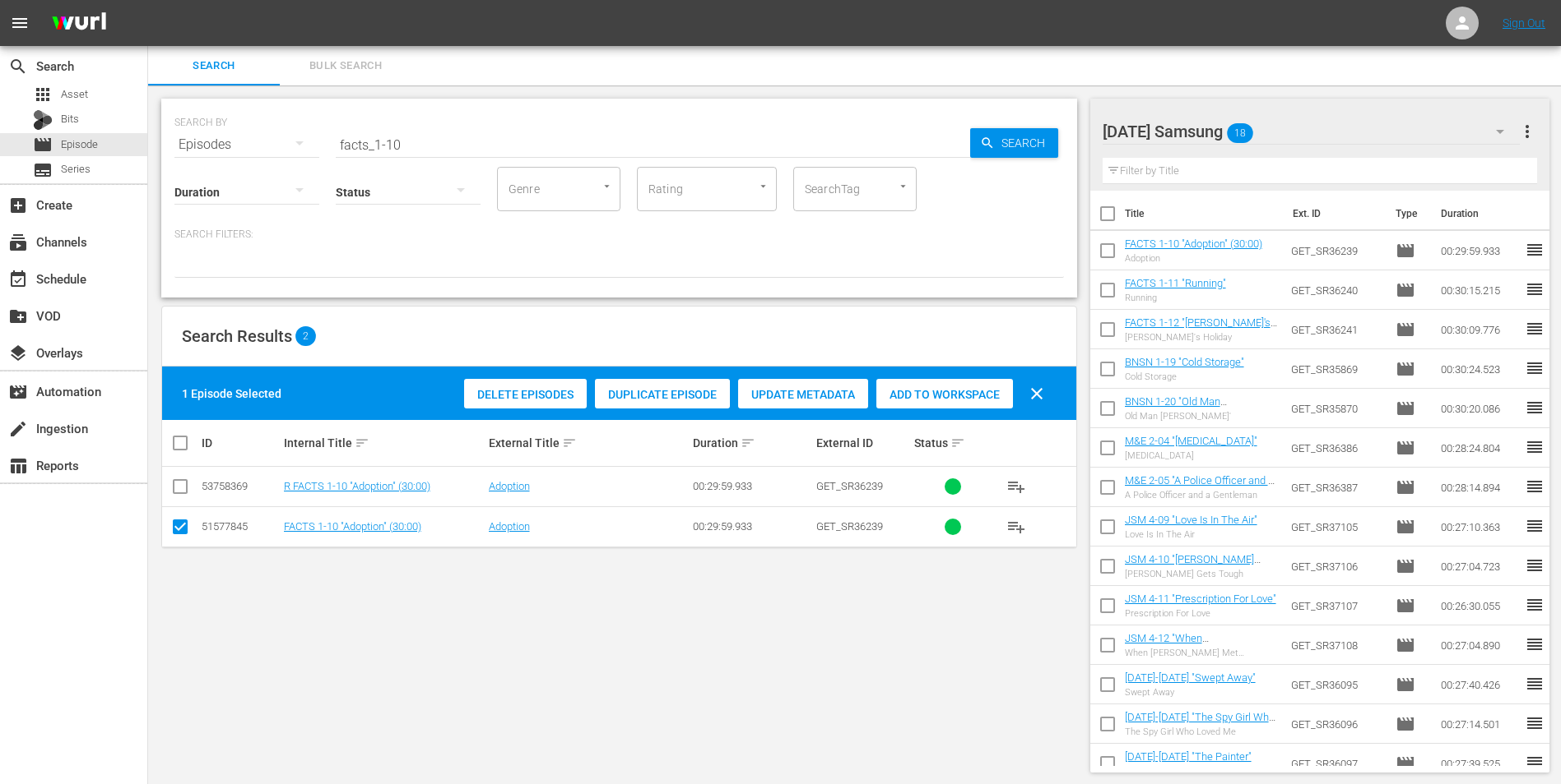
click at [1046, 128] on div "[DATE] Samsung 18" at bounding box center [1311, 131] width 418 height 46
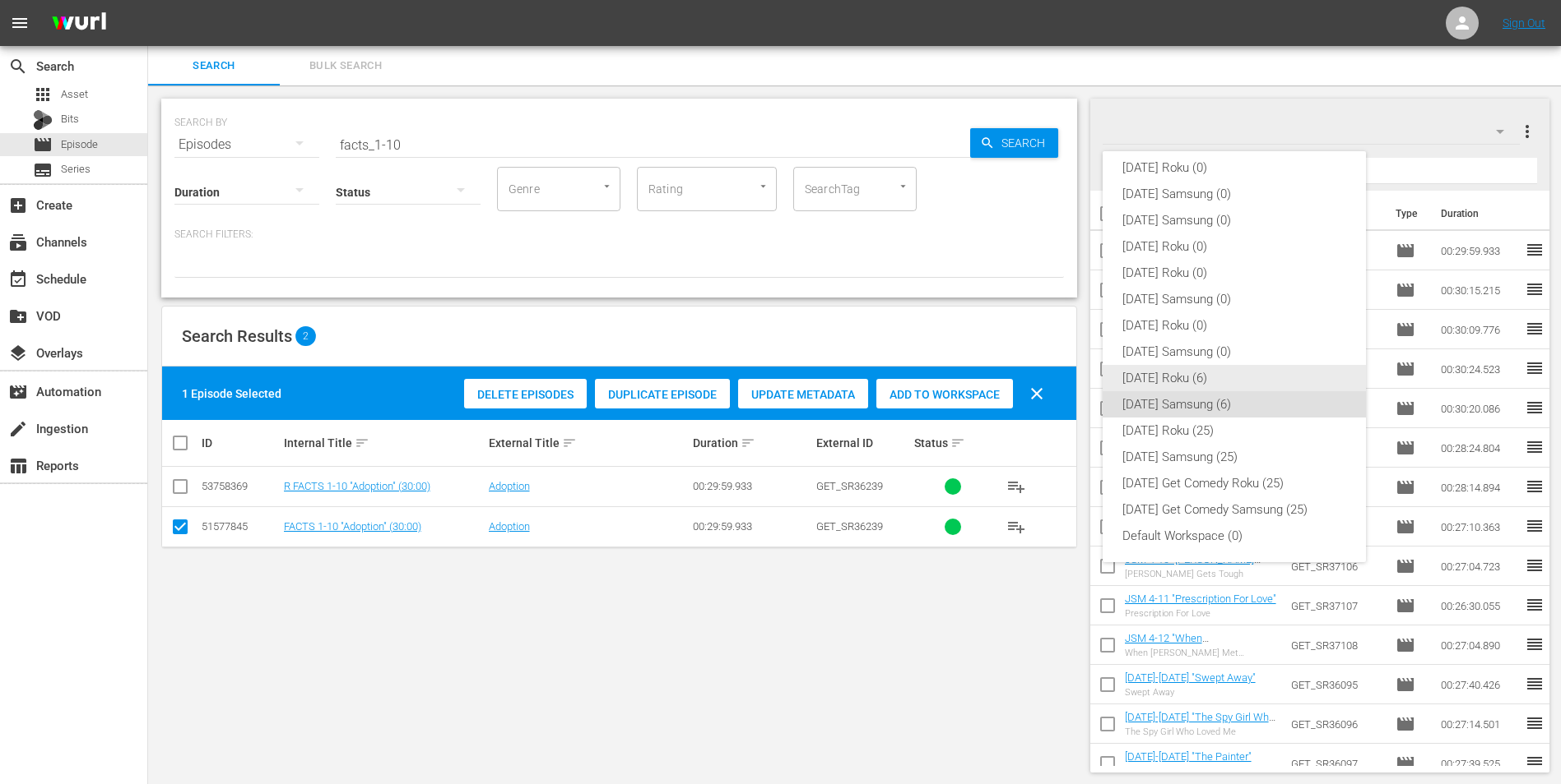
click at [1046, 372] on div "[DATE] Roku (6)" at bounding box center [1234, 378] width 224 height 26
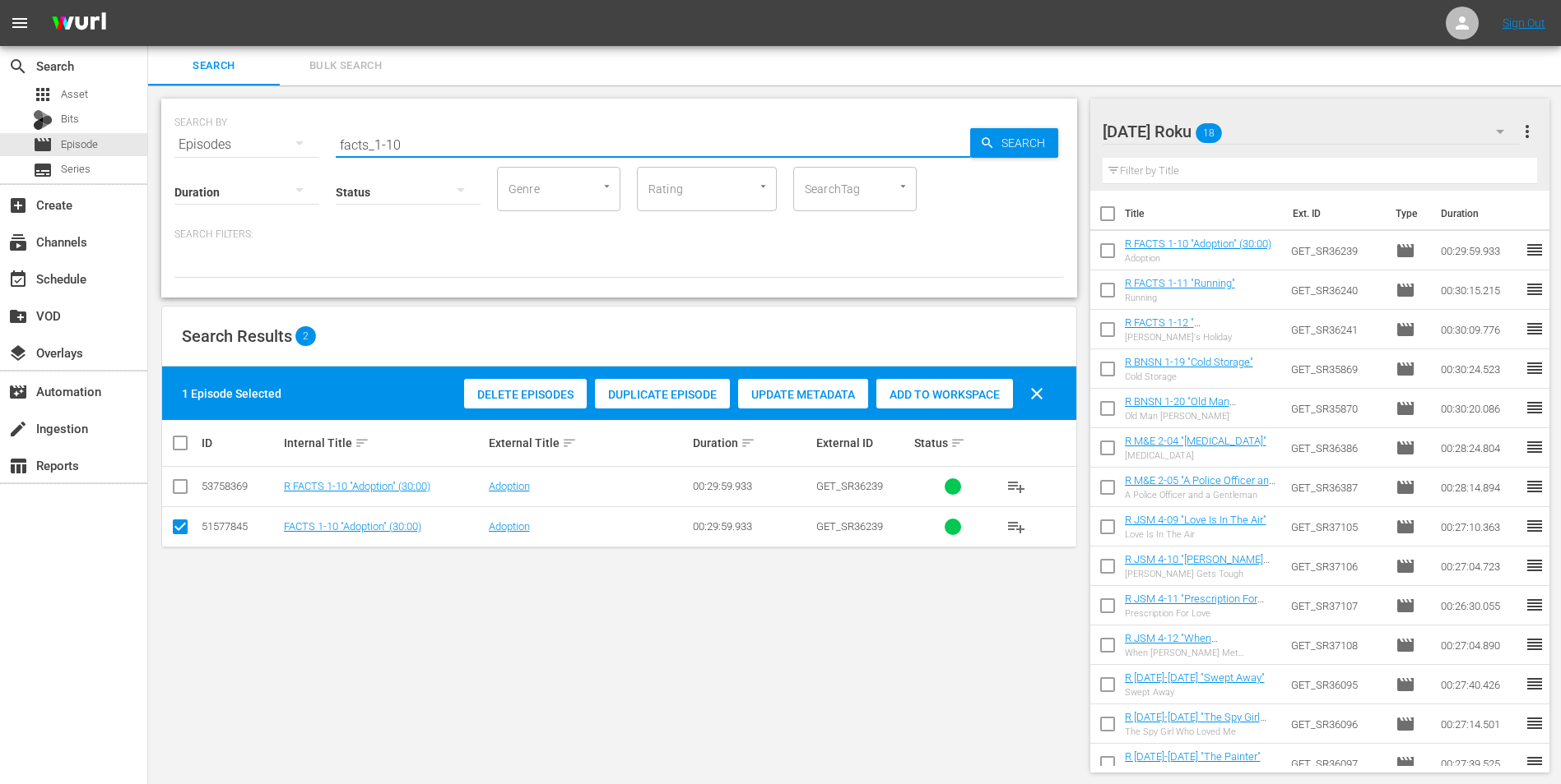
drag, startPoint x: 389, startPoint y: 142, endPoint x: 457, endPoint y: 129, distance: 69.2
click at [449, 127] on input "facts_1-10" at bounding box center [652, 145] width 635 height 40
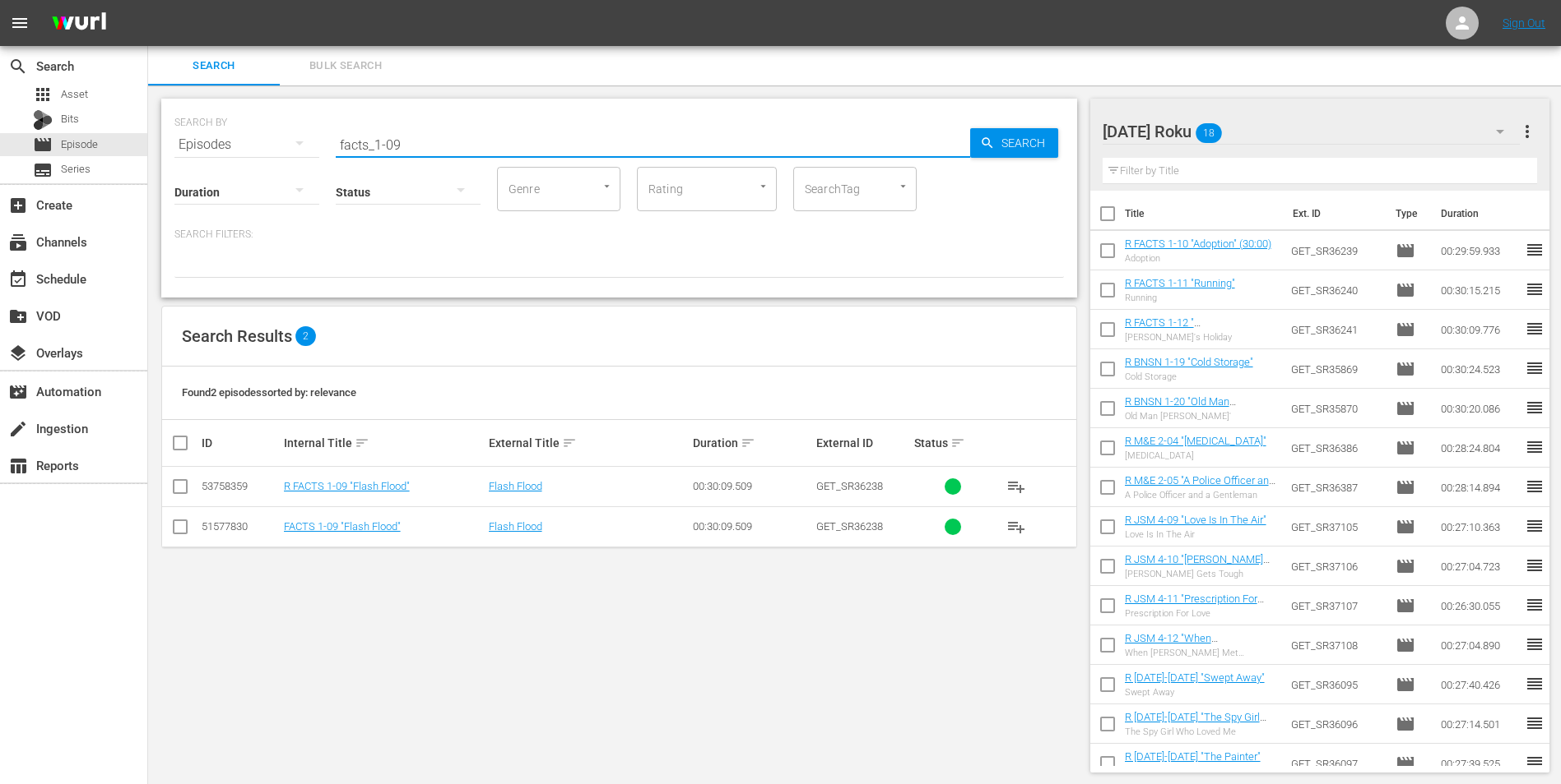
type input "facts_1-09"
click at [187, 488] on input "checkbox" at bounding box center [180, 490] width 19 height 19
checkbox input "true"
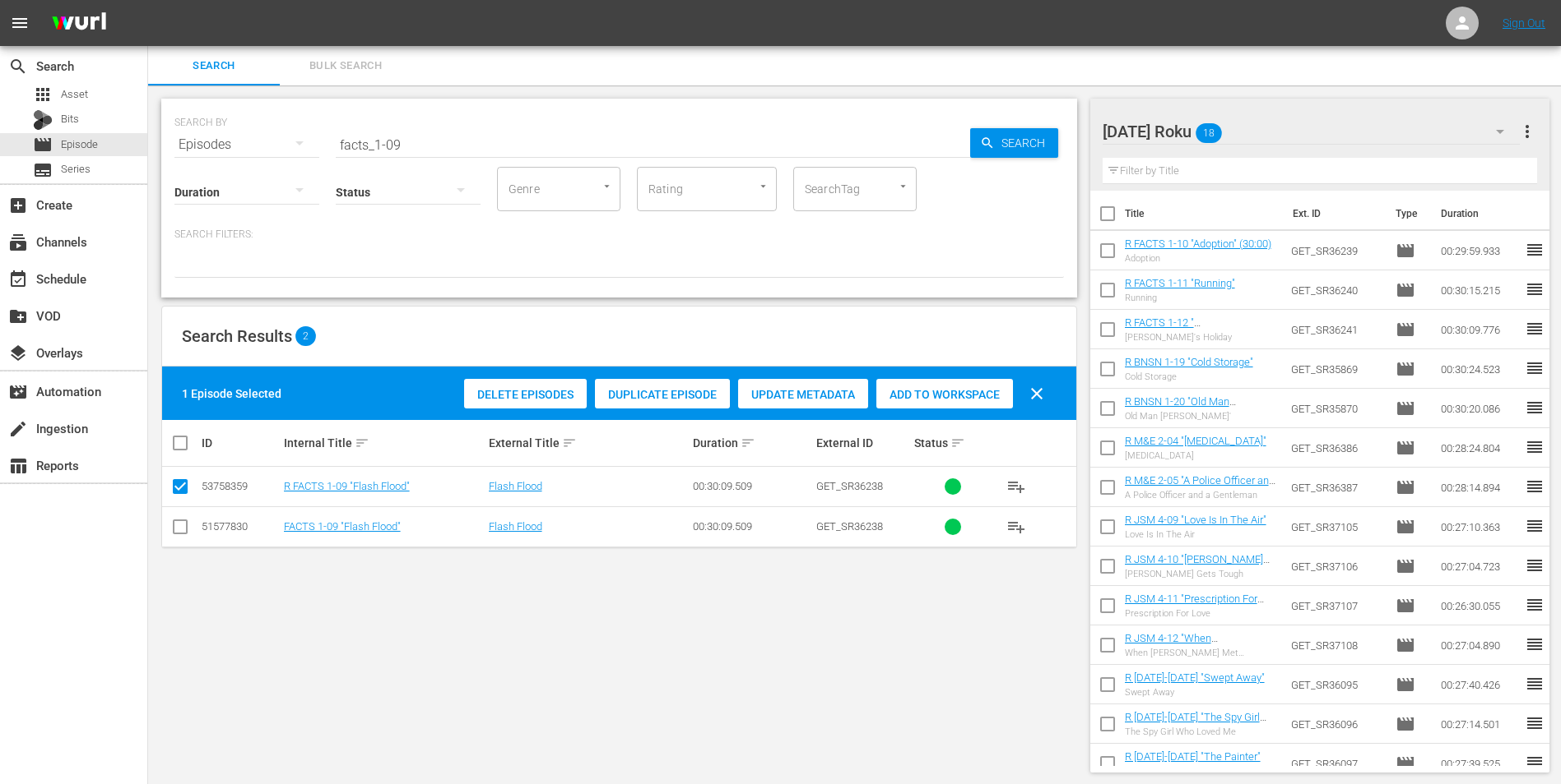
click at [970, 393] on span "Add to Workspace" at bounding box center [944, 395] width 137 height 14
click at [1046, 128] on div "[DATE] Roku 19" at bounding box center [1311, 131] width 418 height 46
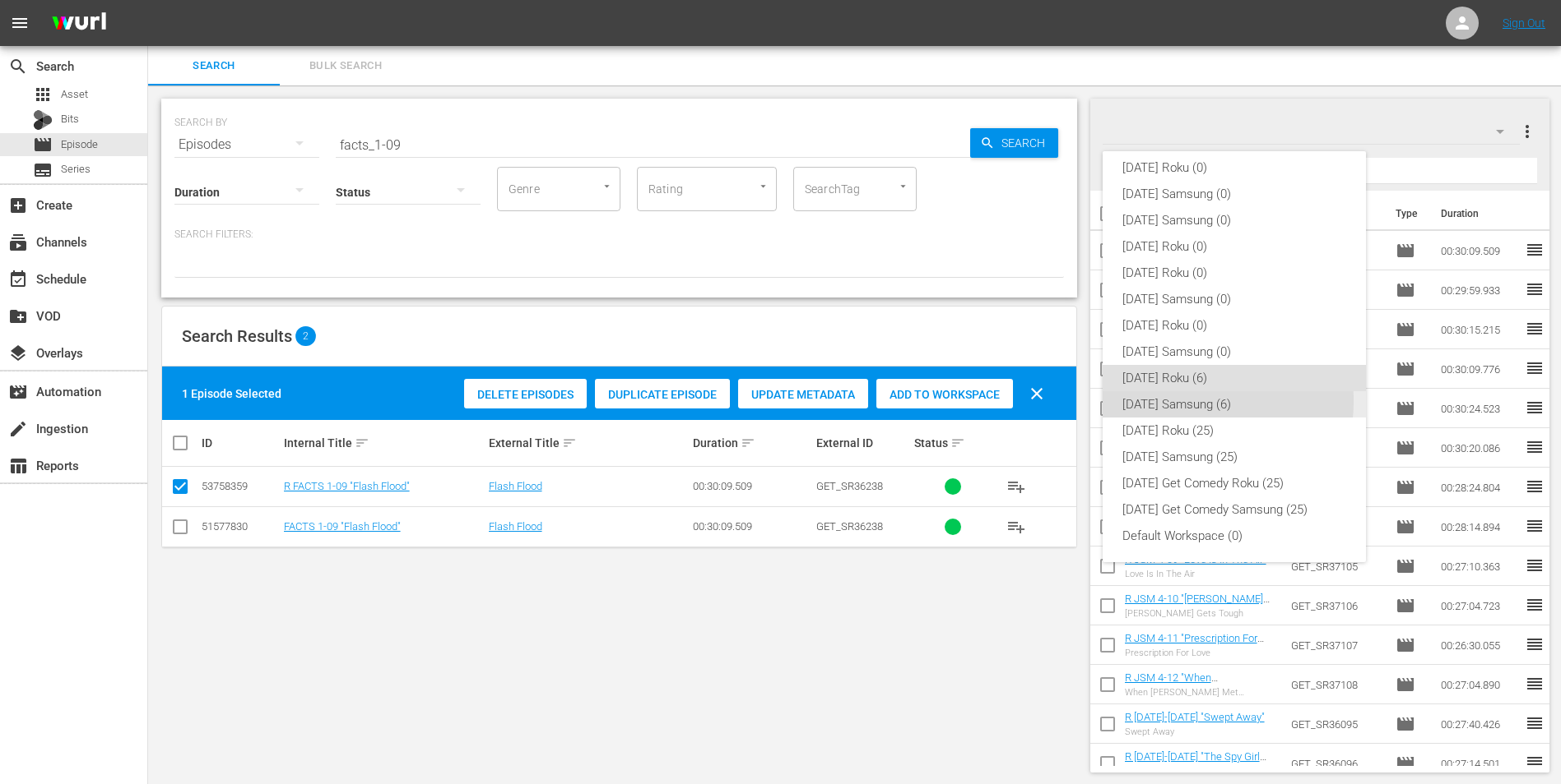
drag, startPoint x: 1176, startPoint y: 401, endPoint x: 970, endPoint y: 409, distance: 206.2
click at [1046, 399] on div "[DATE] Samsung (6)" at bounding box center [1234, 404] width 224 height 26
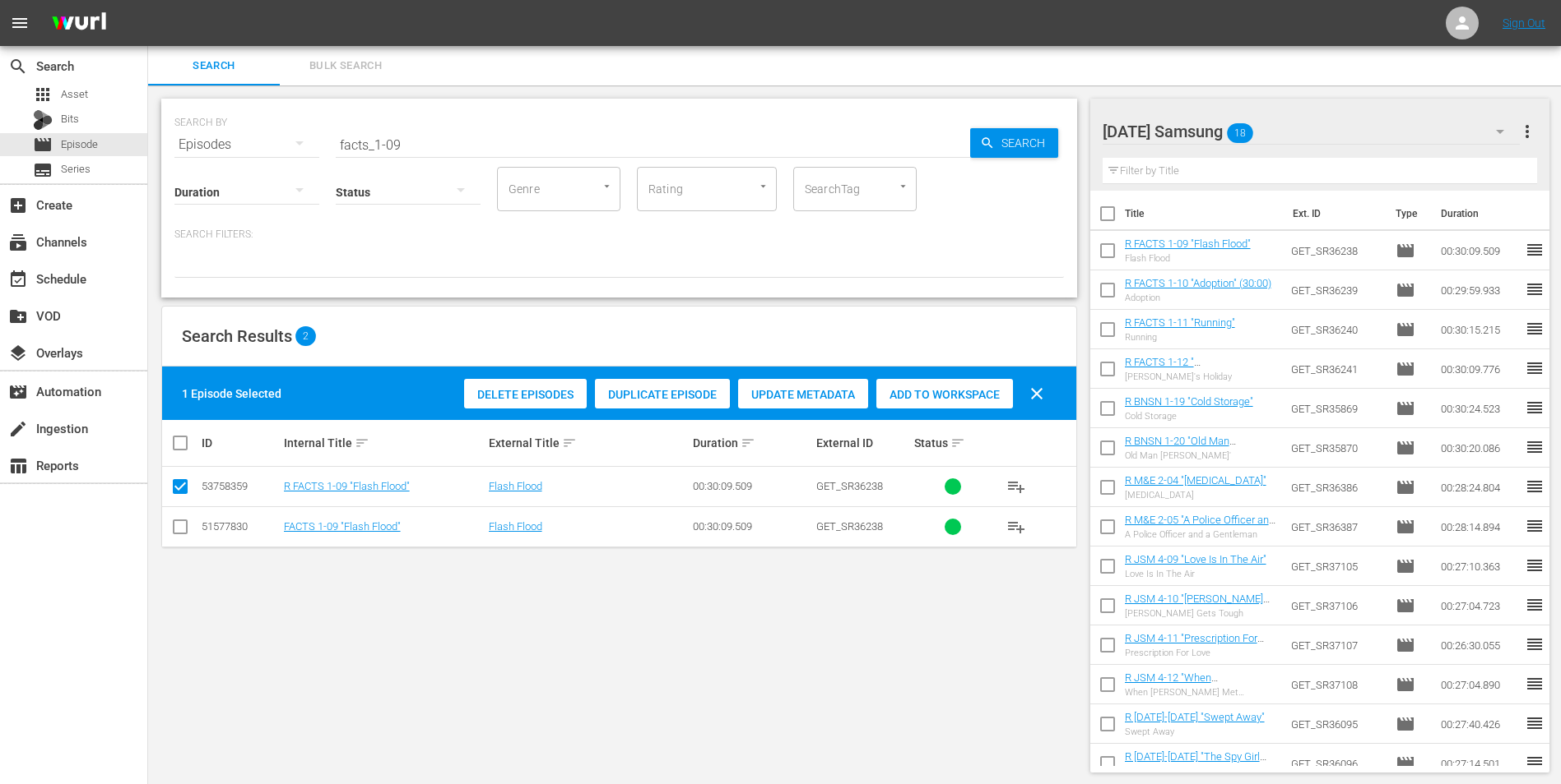
click at [182, 488] on input "checkbox" at bounding box center [180, 530] width 19 height 19
checkbox input "true"
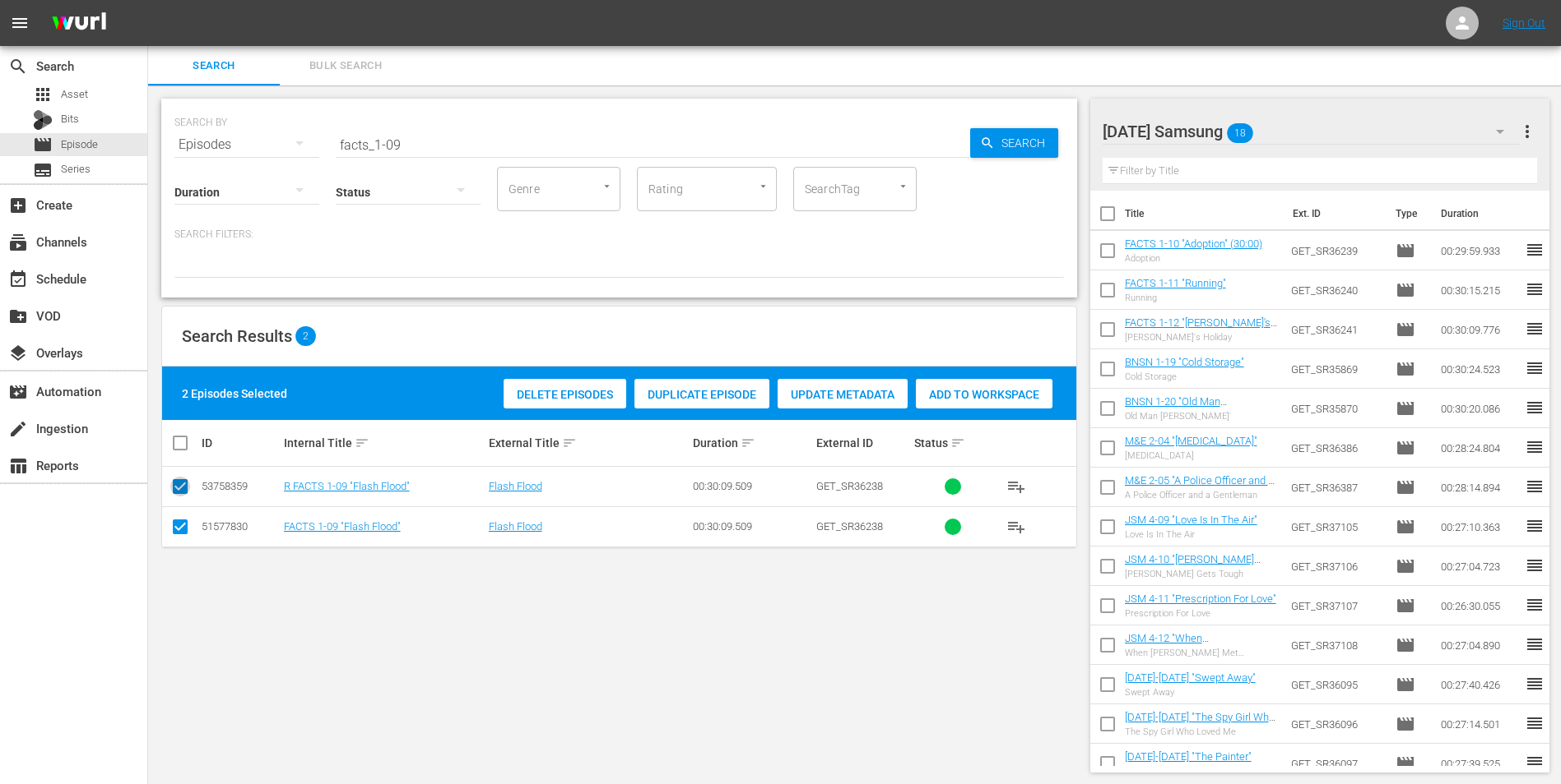
click at [171, 488] on input "checkbox" at bounding box center [180, 490] width 19 height 19
checkbox input "false"
click at [950, 396] on span "Add to Workspace" at bounding box center [944, 395] width 137 height 14
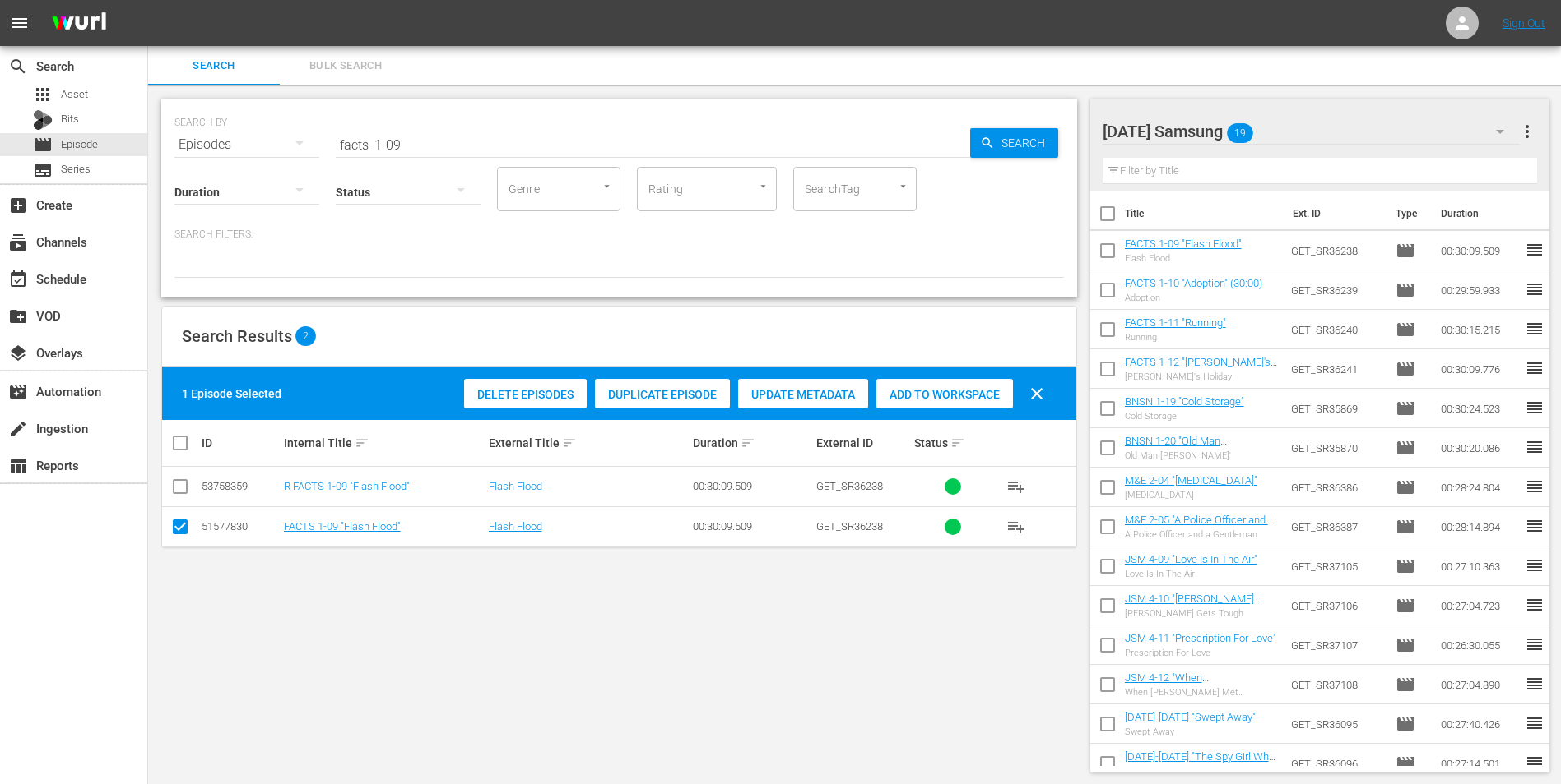
click at [1046, 125] on div "[DATE] Samsung 19" at bounding box center [1311, 131] width 418 height 46
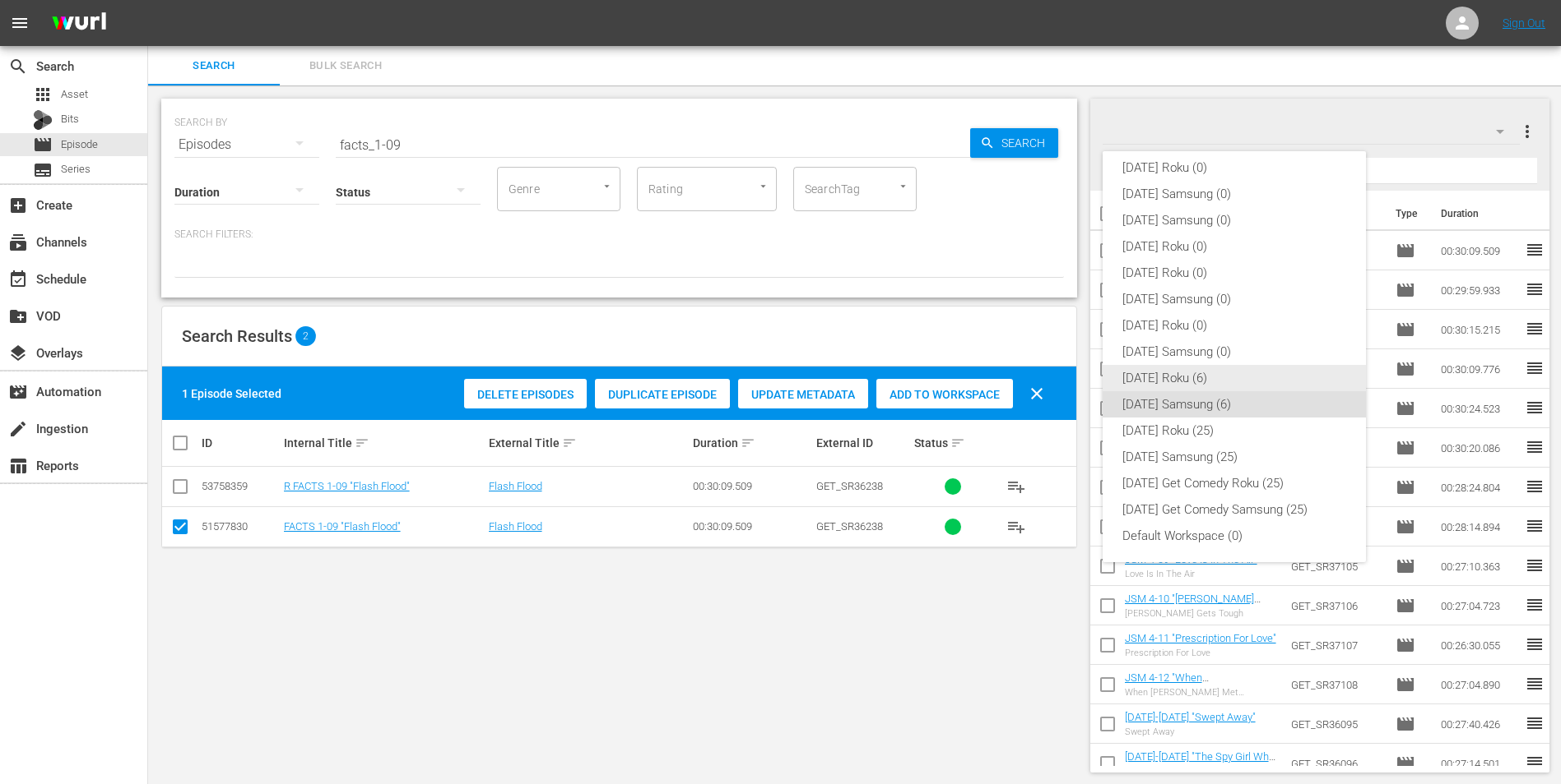
click at [1046, 373] on div "[DATE] Roku (6)" at bounding box center [1234, 378] width 224 height 26
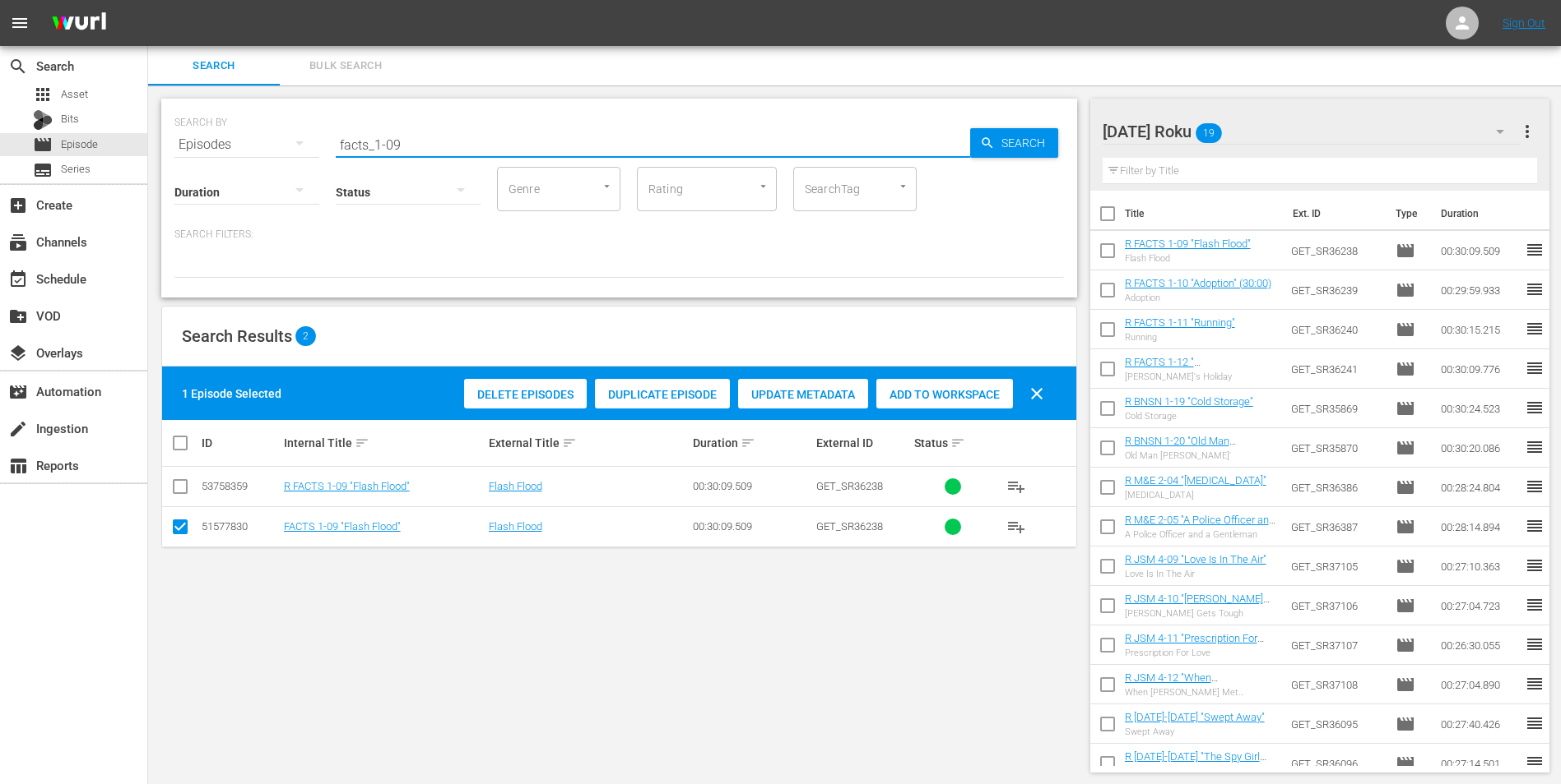
drag, startPoint x: 419, startPoint y: 138, endPoint x: 286, endPoint y: 147, distance: 133.3
click at [287, 146] on div "SEARCH BY Search By Episodes Search ID, Title, Description, Keywords, or Catego…" at bounding box center [618, 134] width 889 height 59
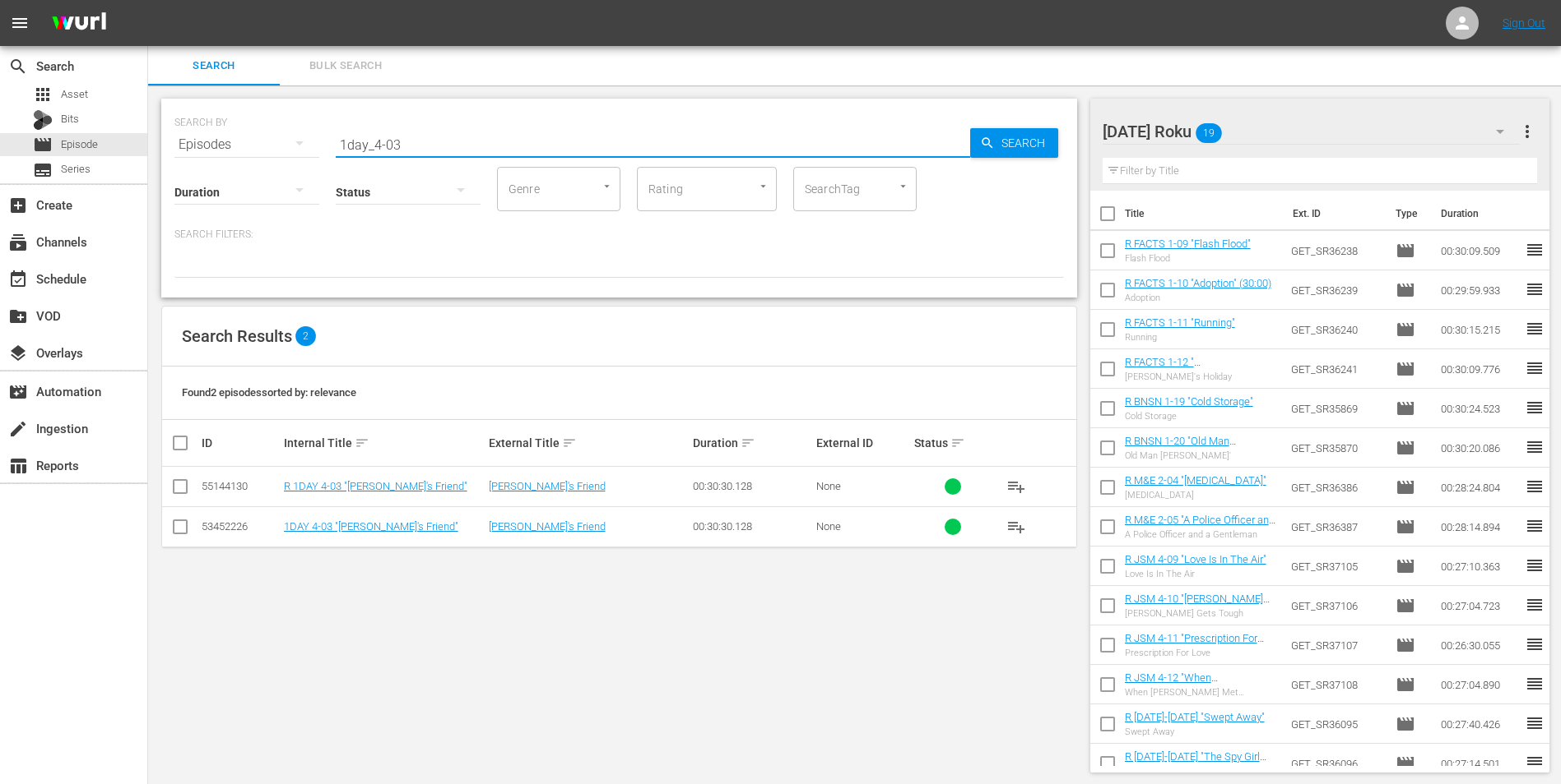
type input "1day_4-03"
click at [179, 487] on input "checkbox" at bounding box center [180, 490] width 19 height 19
checkbox input "true"
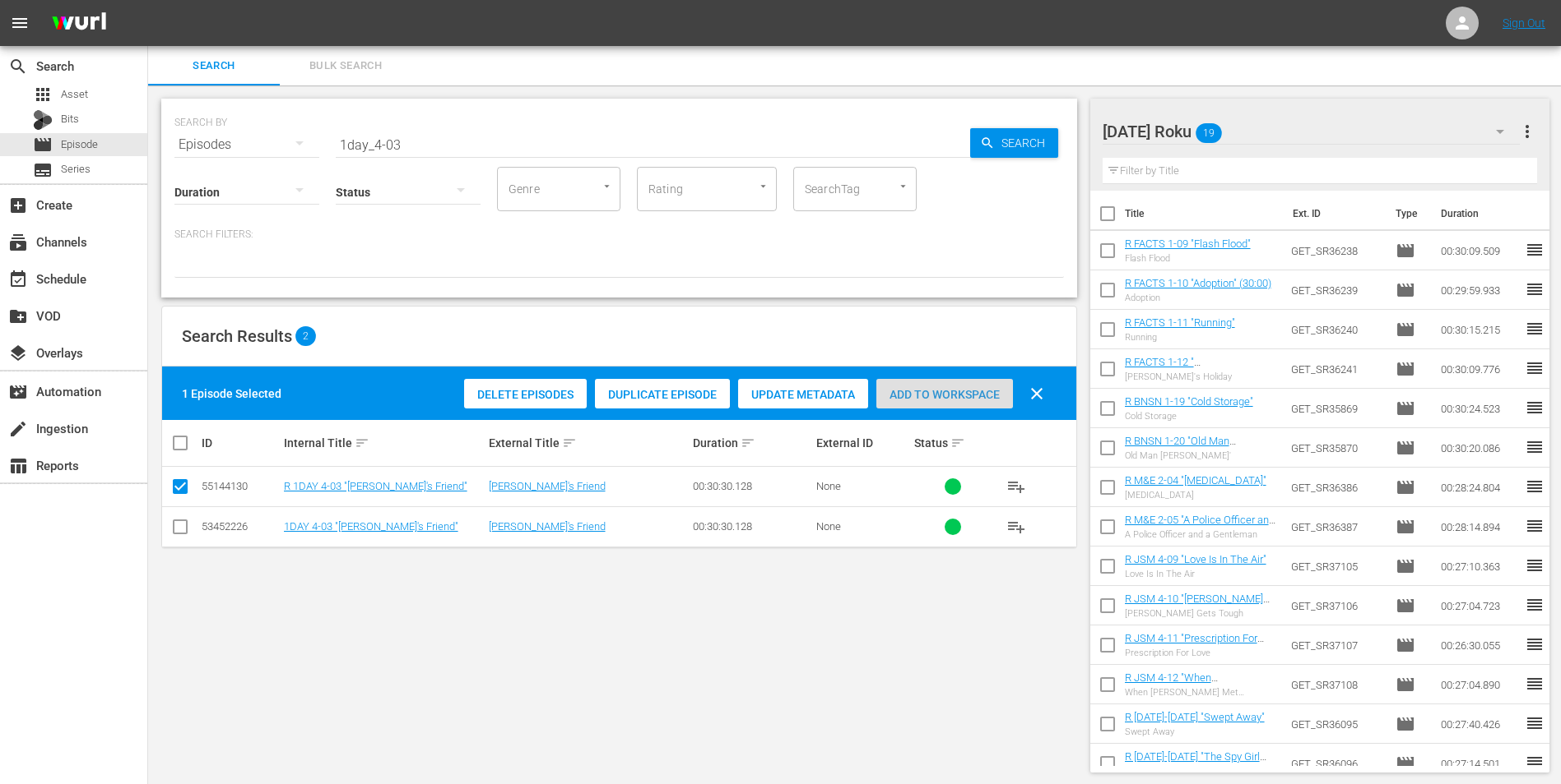
click at [983, 399] on span "Add to Workspace" at bounding box center [944, 395] width 137 height 14
click at [1046, 129] on div "[DATE] Roku 20" at bounding box center [1311, 131] width 418 height 46
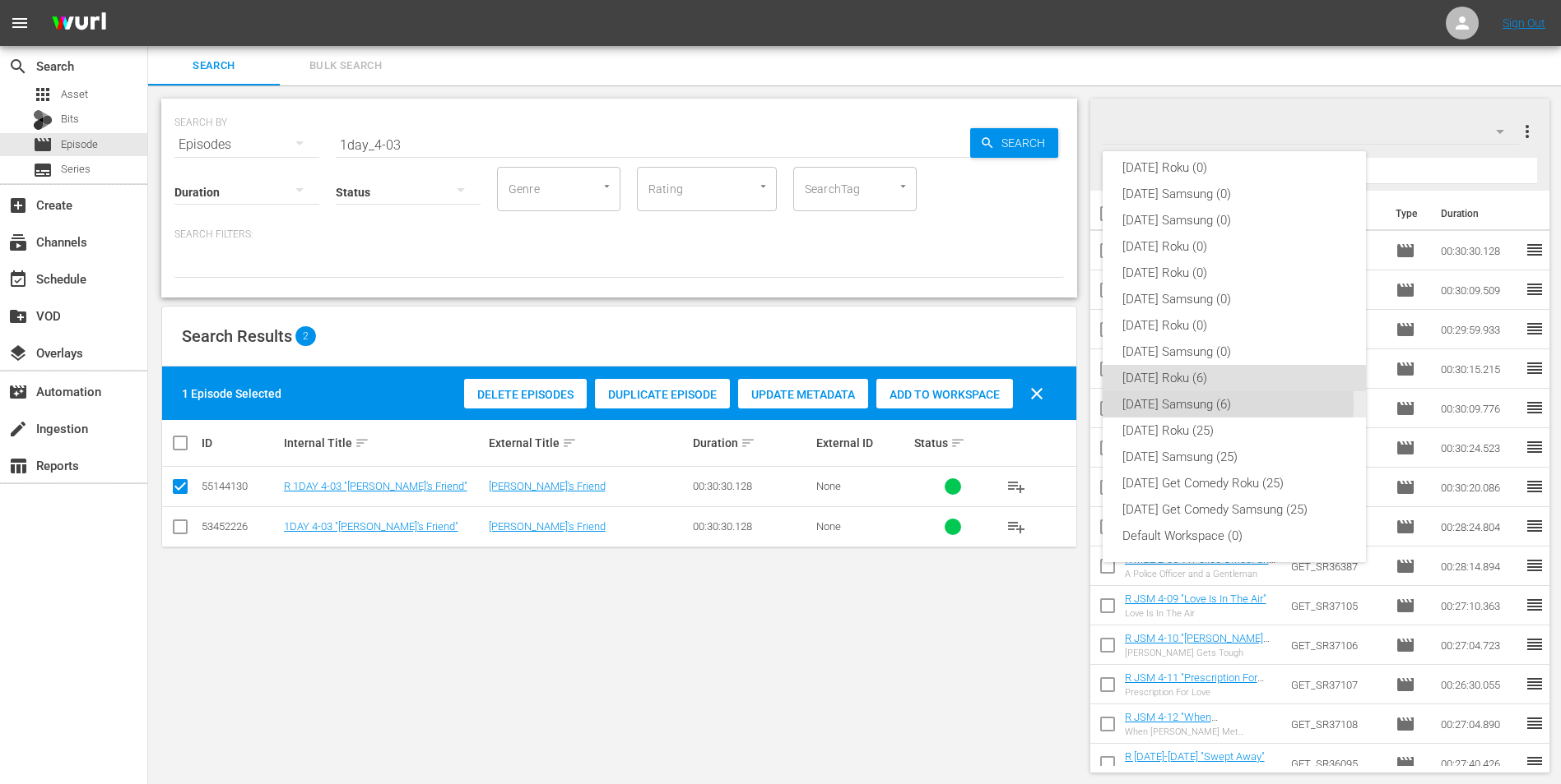
click at [1046, 402] on div "[DATE] Samsung (6)" at bounding box center [1234, 404] width 224 height 26
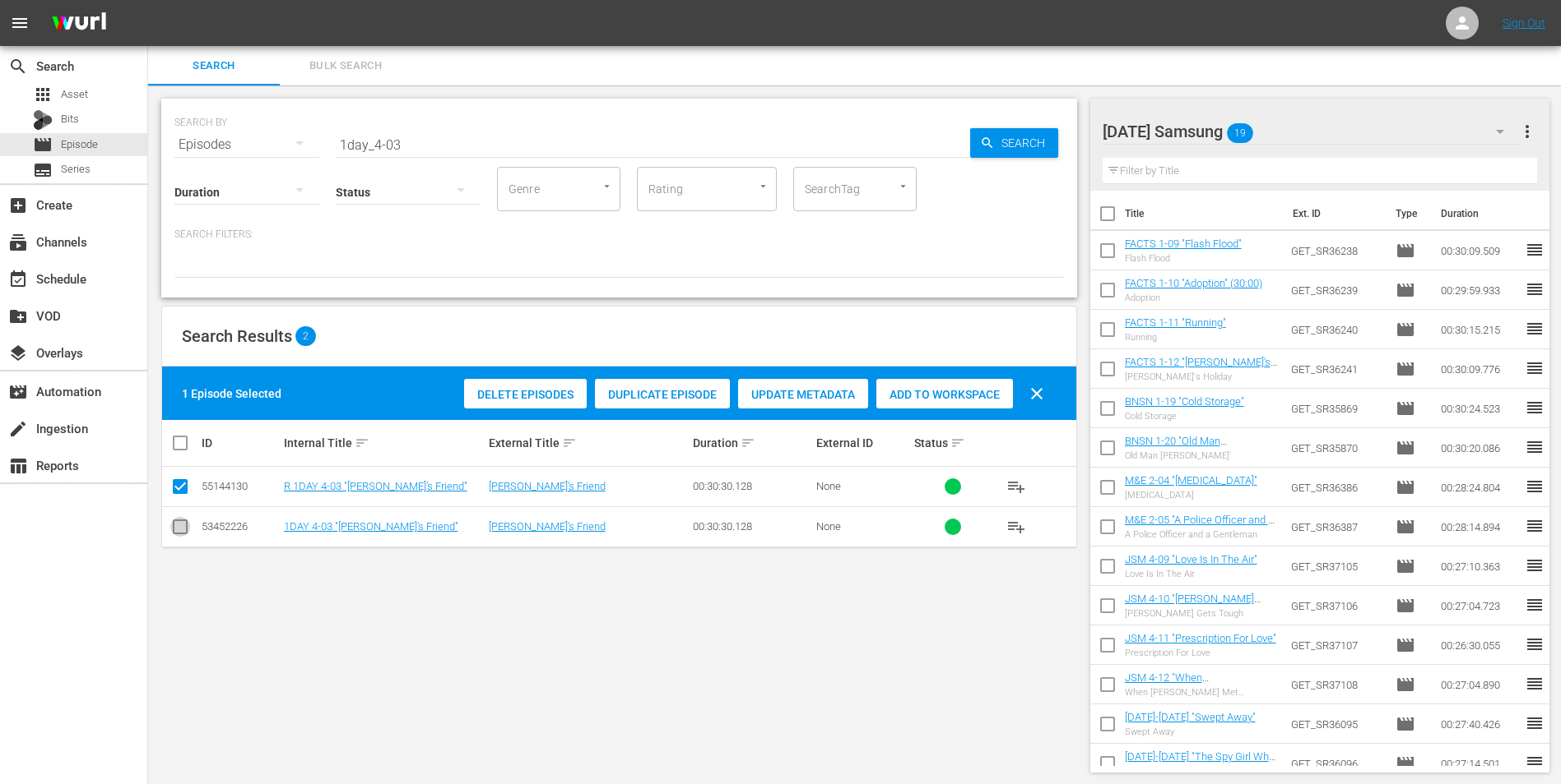
click at [172, 488] on input "checkbox" at bounding box center [180, 530] width 19 height 19
checkbox input "true"
click at [174, 488] on input "checkbox" at bounding box center [180, 490] width 19 height 19
checkbox input "false"
click at [944, 384] on div "Add to Workspace" at bounding box center [944, 394] width 137 height 31
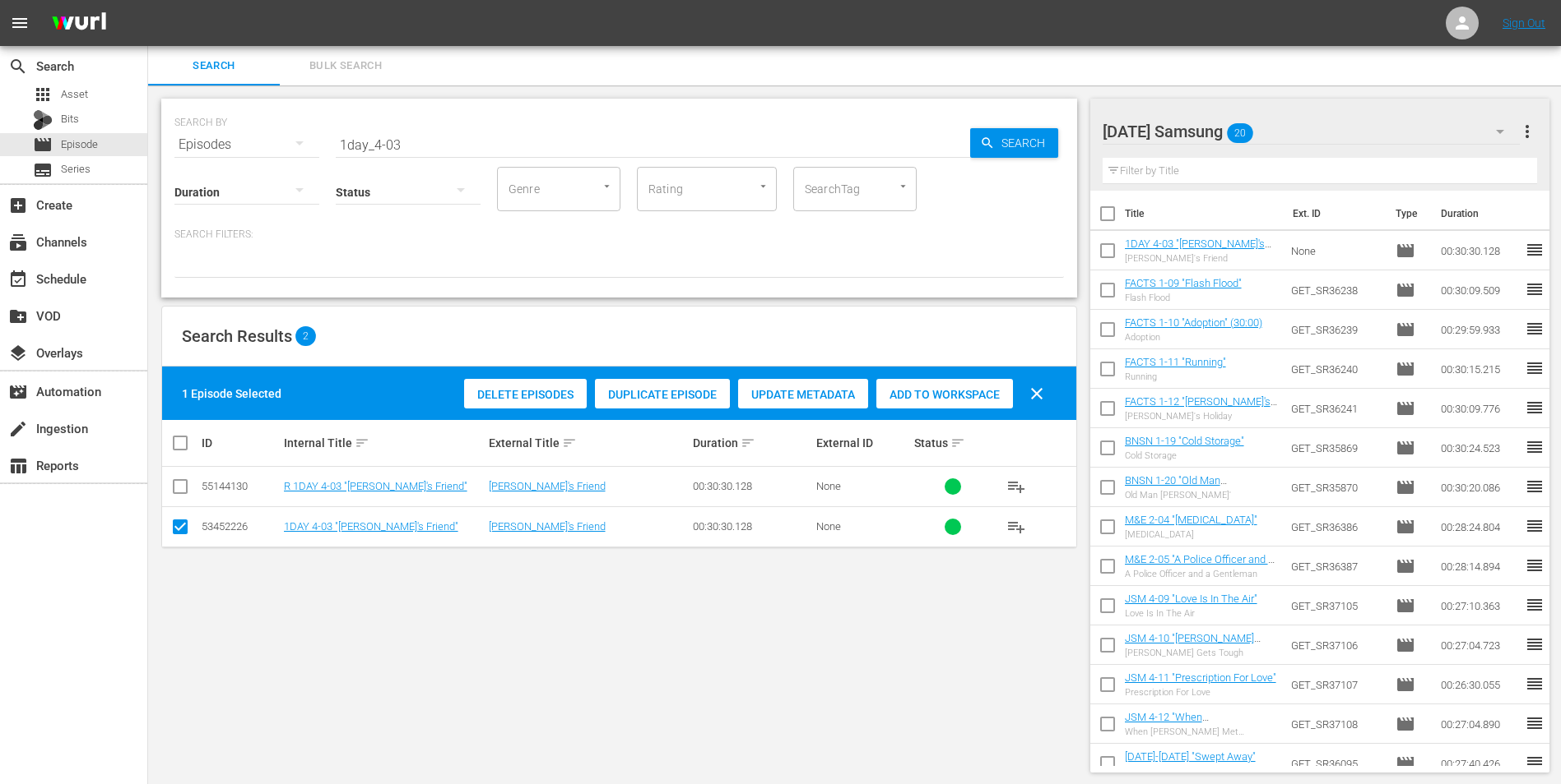
click at [1046, 122] on div "[DATE] Samsung 20" at bounding box center [1311, 131] width 418 height 46
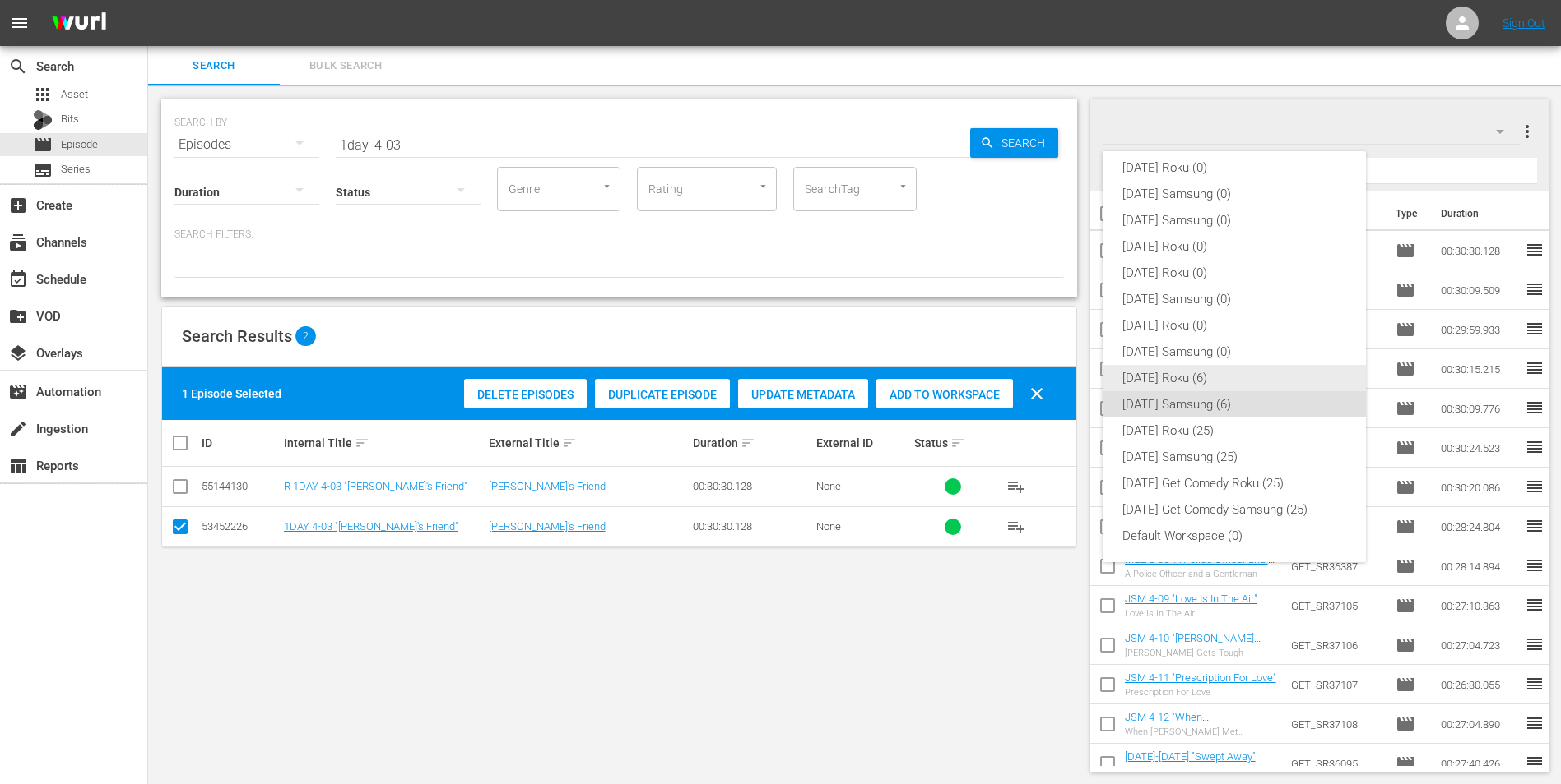
click at [1046, 383] on div "[DATE] Roku (6)" at bounding box center [1234, 378] width 224 height 26
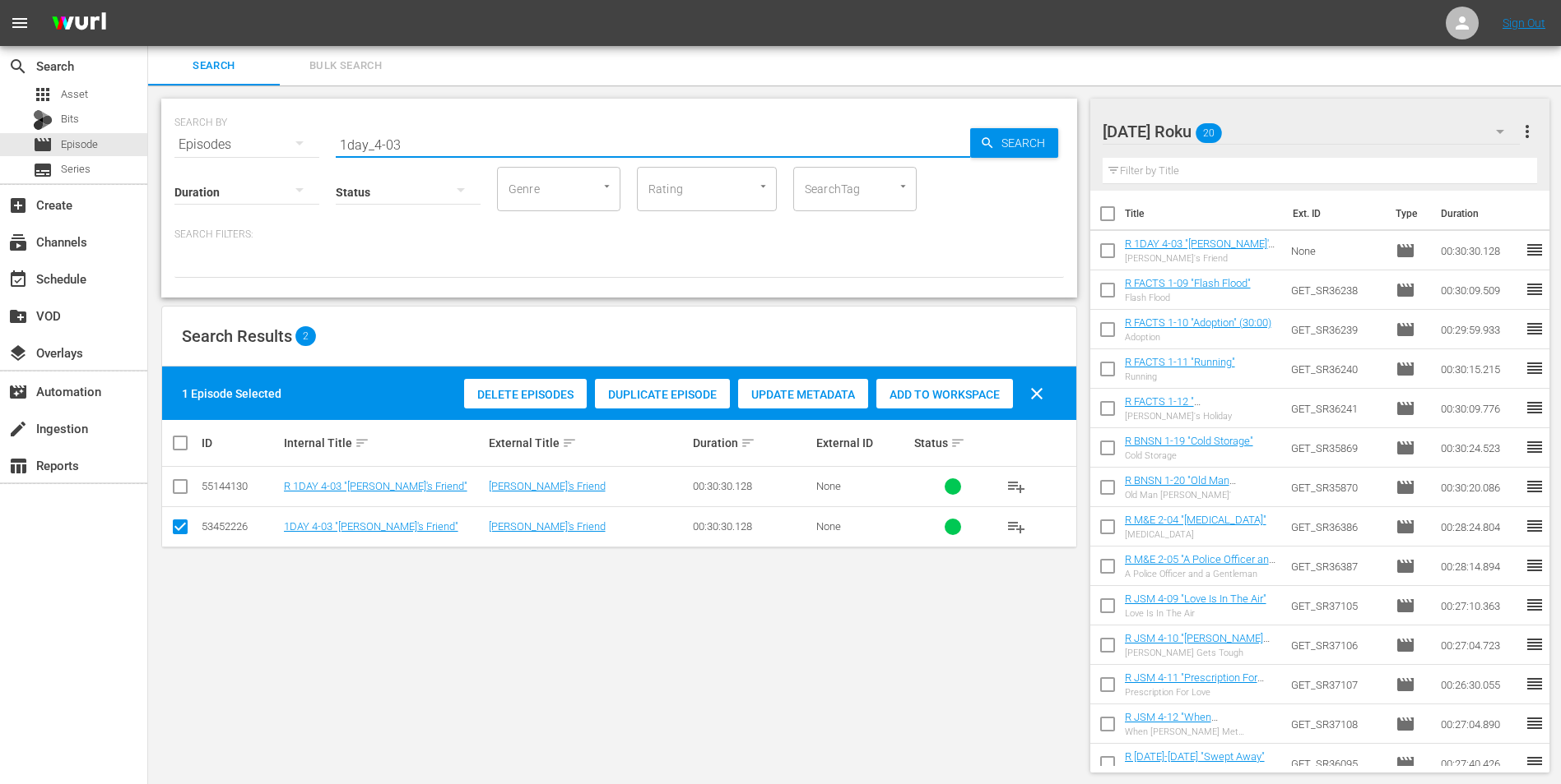
drag, startPoint x: 389, startPoint y: 145, endPoint x: 415, endPoint y: 163, distance: 31.6
click at [414, 163] on div "SEARCH BY Search By Episodes Search ID, Title, Description, Keywords, or Catego…" at bounding box center [619, 198] width 916 height 199
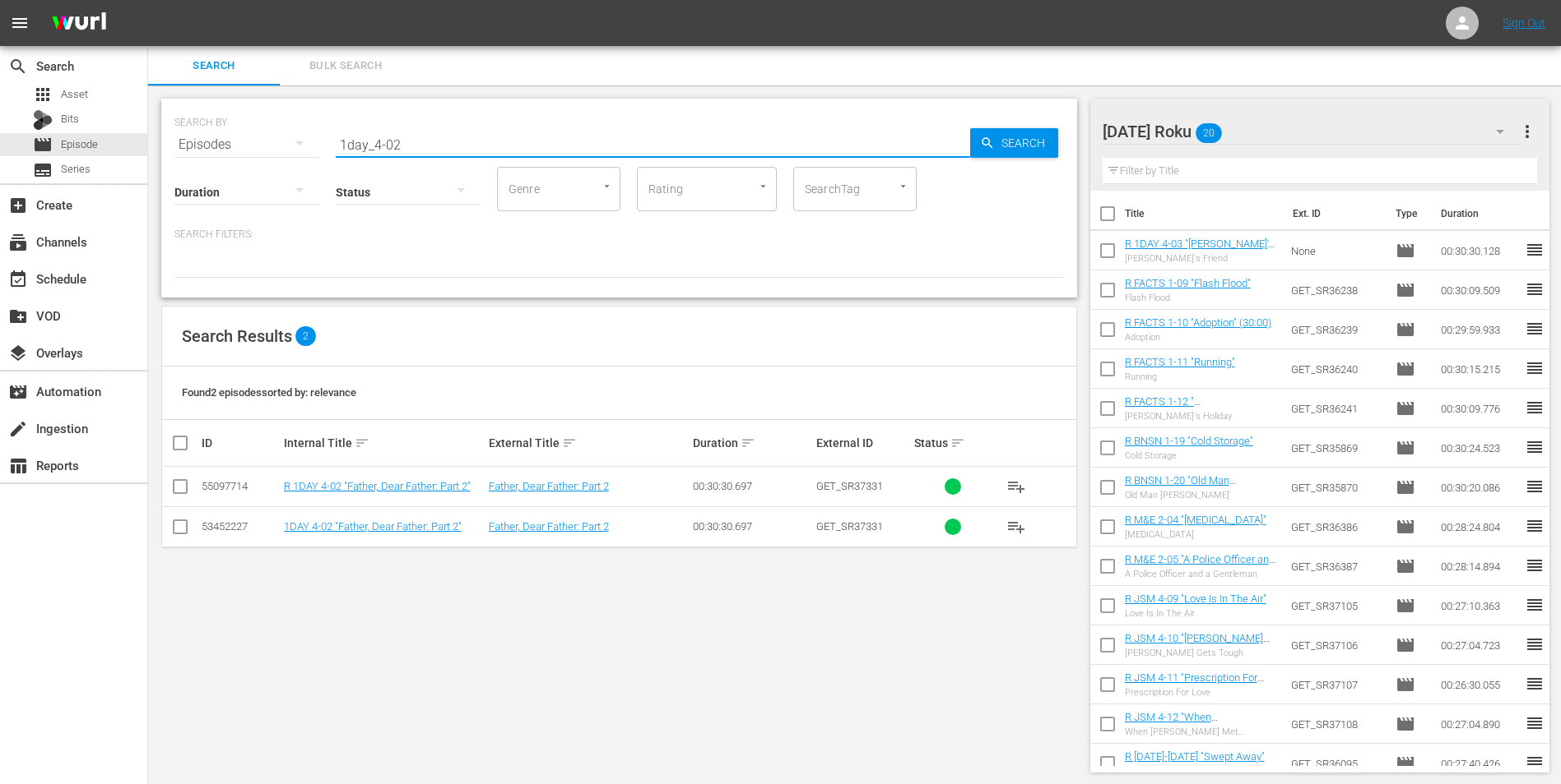
type input "1day_4-02"
click at [187, 488] on input "checkbox" at bounding box center [180, 490] width 19 height 19
checkbox input "true"
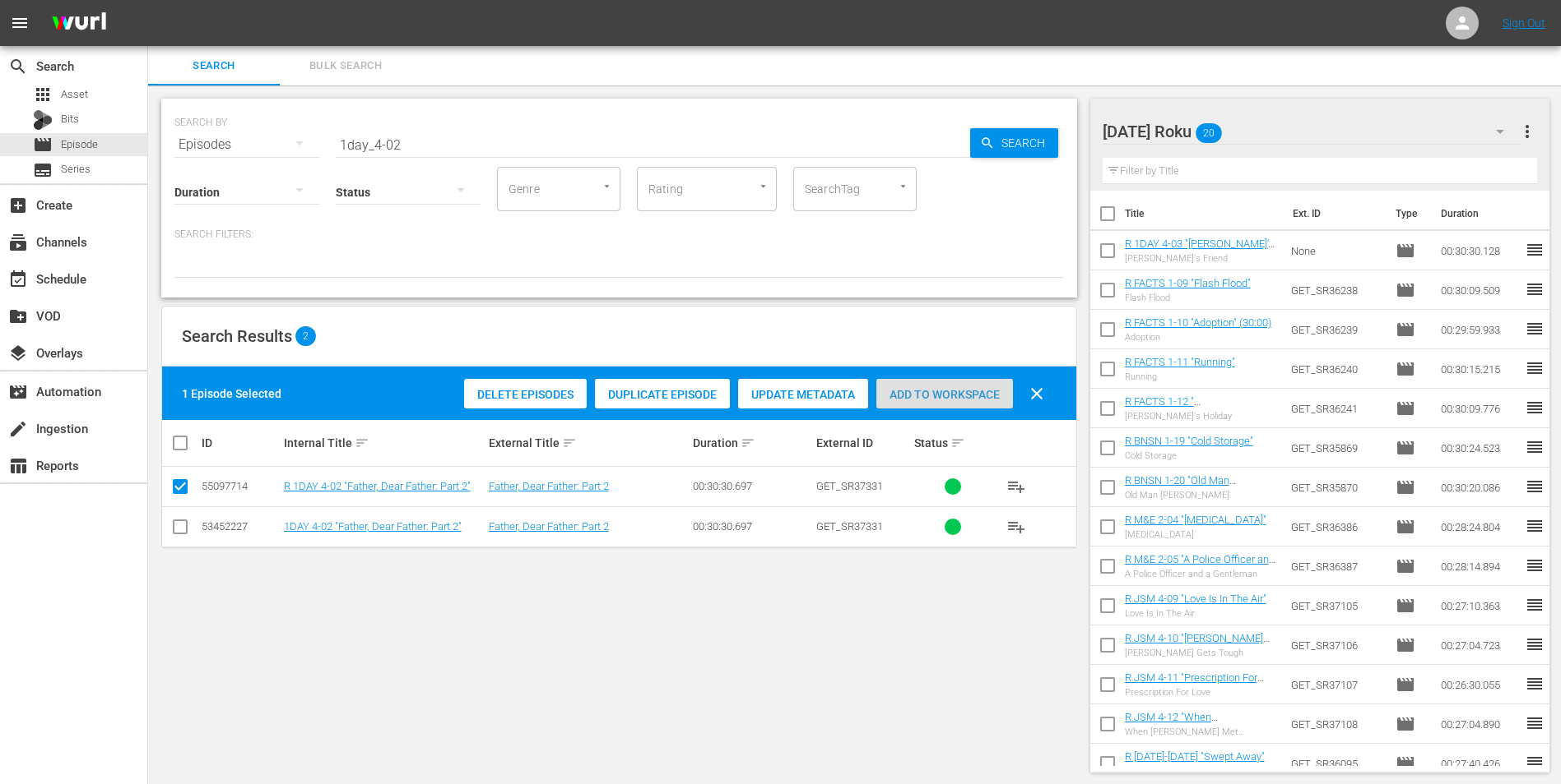
click at [963, 400] on span "Add to Workspace" at bounding box center [944, 395] width 137 height 14
click at [1046, 135] on div "[DATE] Roku 21" at bounding box center [1311, 131] width 418 height 46
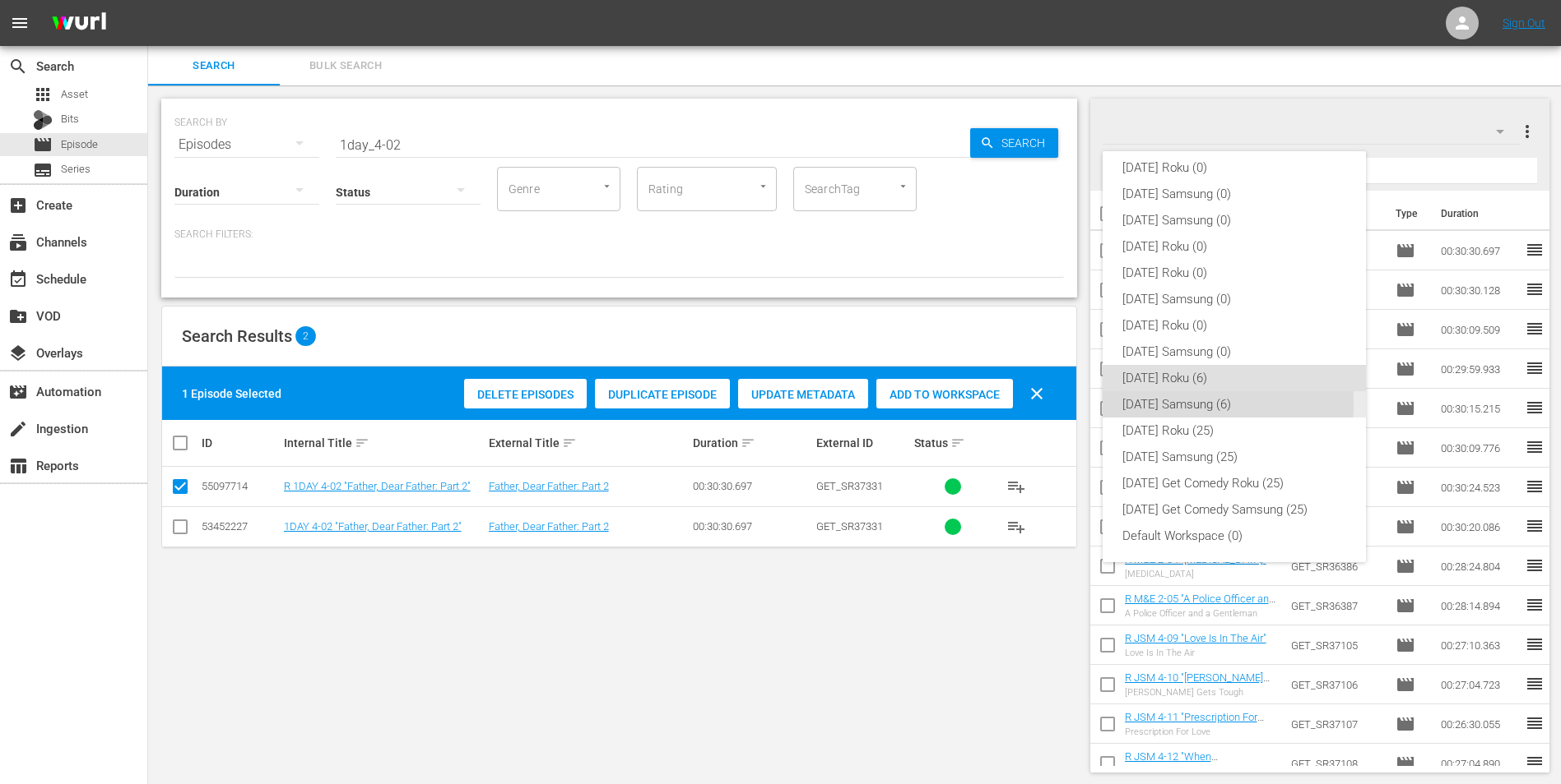
click at [1046, 405] on div "[DATE] Samsung (6)" at bounding box center [1234, 404] width 224 height 26
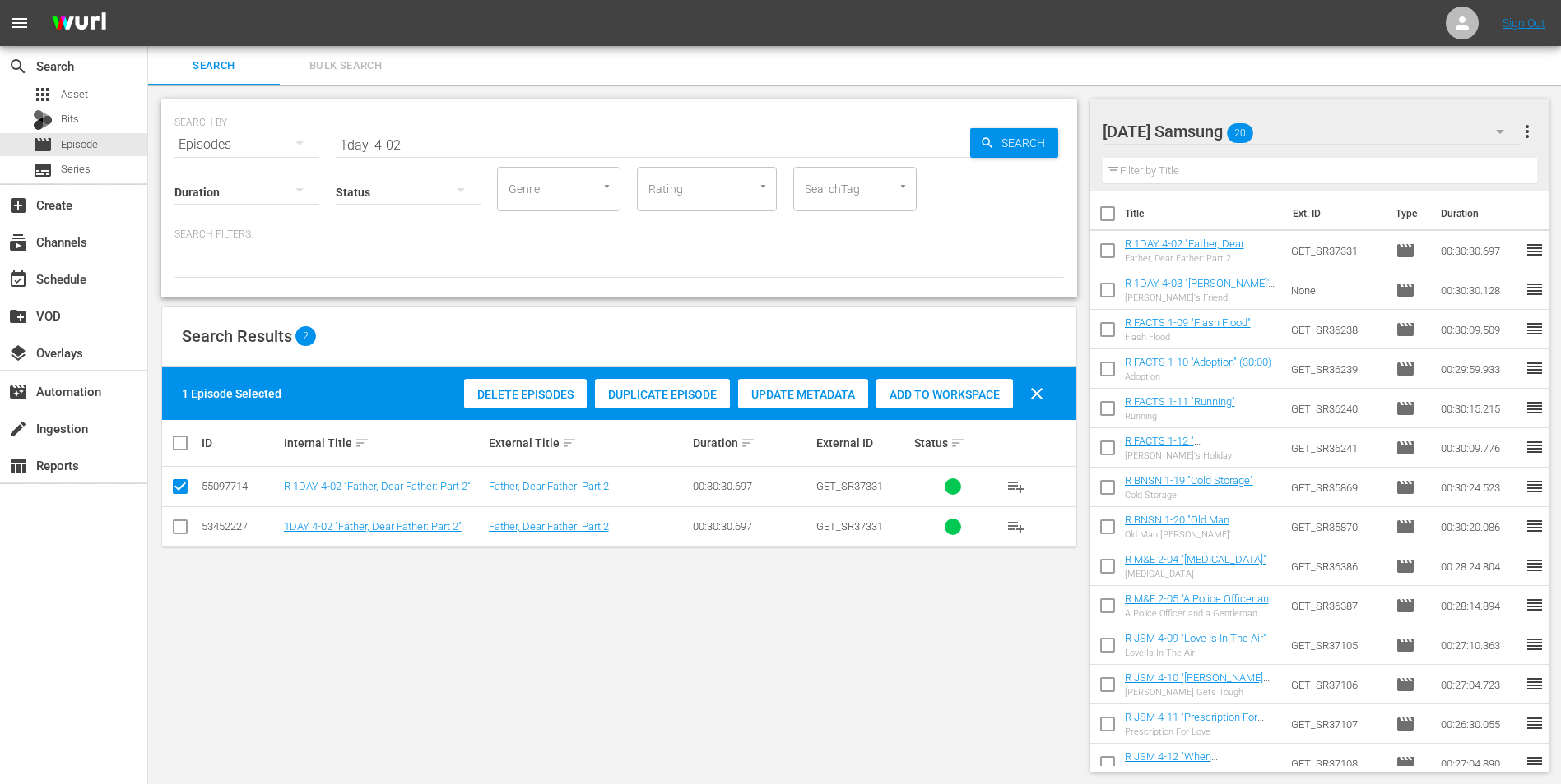
click at [171, 488] on input "checkbox" at bounding box center [180, 530] width 19 height 19
checkbox input "true"
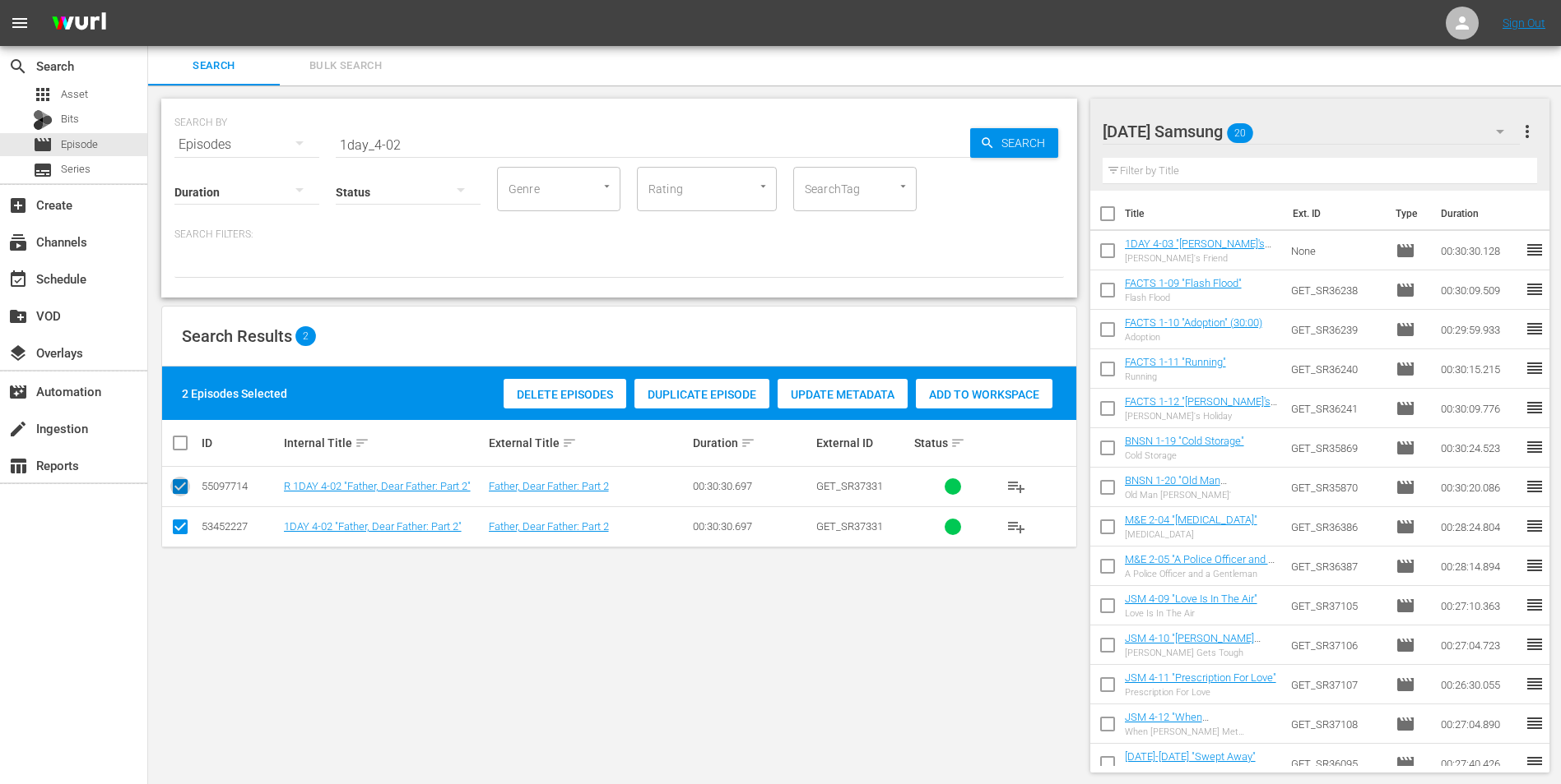
click at [172, 488] on input "checkbox" at bounding box center [180, 490] width 19 height 19
checkbox input "false"
click at [929, 400] on span "Add to Workspace" at bounding box center [944, 395] width 137 height 14
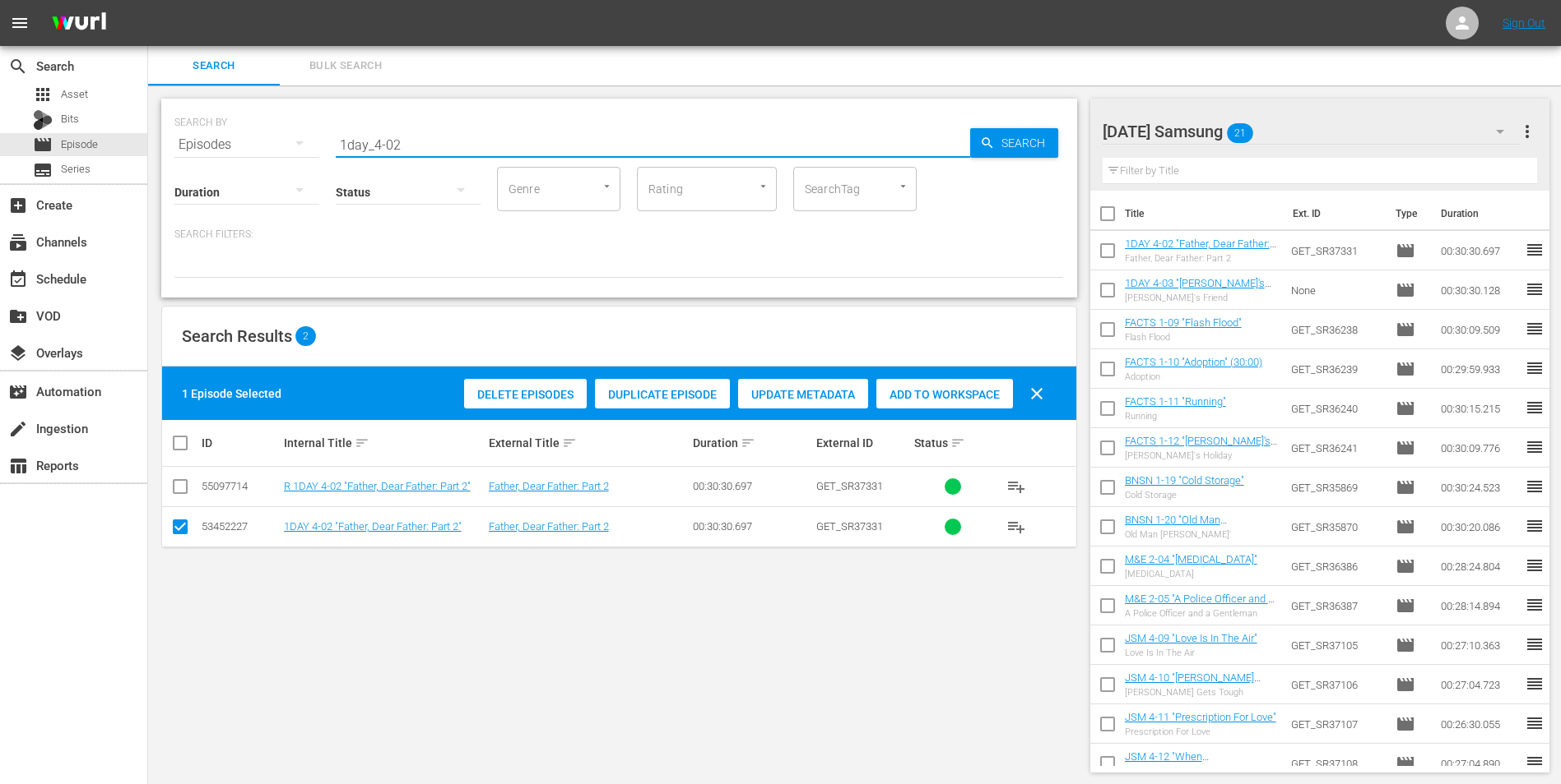
drag, startPoint x: 464, startPoint y: 140, endPoint x: 274, endPoint y: 205, distance: 200.8
click at [274, 205] on div "SEARCH BY Search By Episodes Search ID, Title, Description, Keywords, or Catego…" at bounding box center [619, 198] width 916 height 199
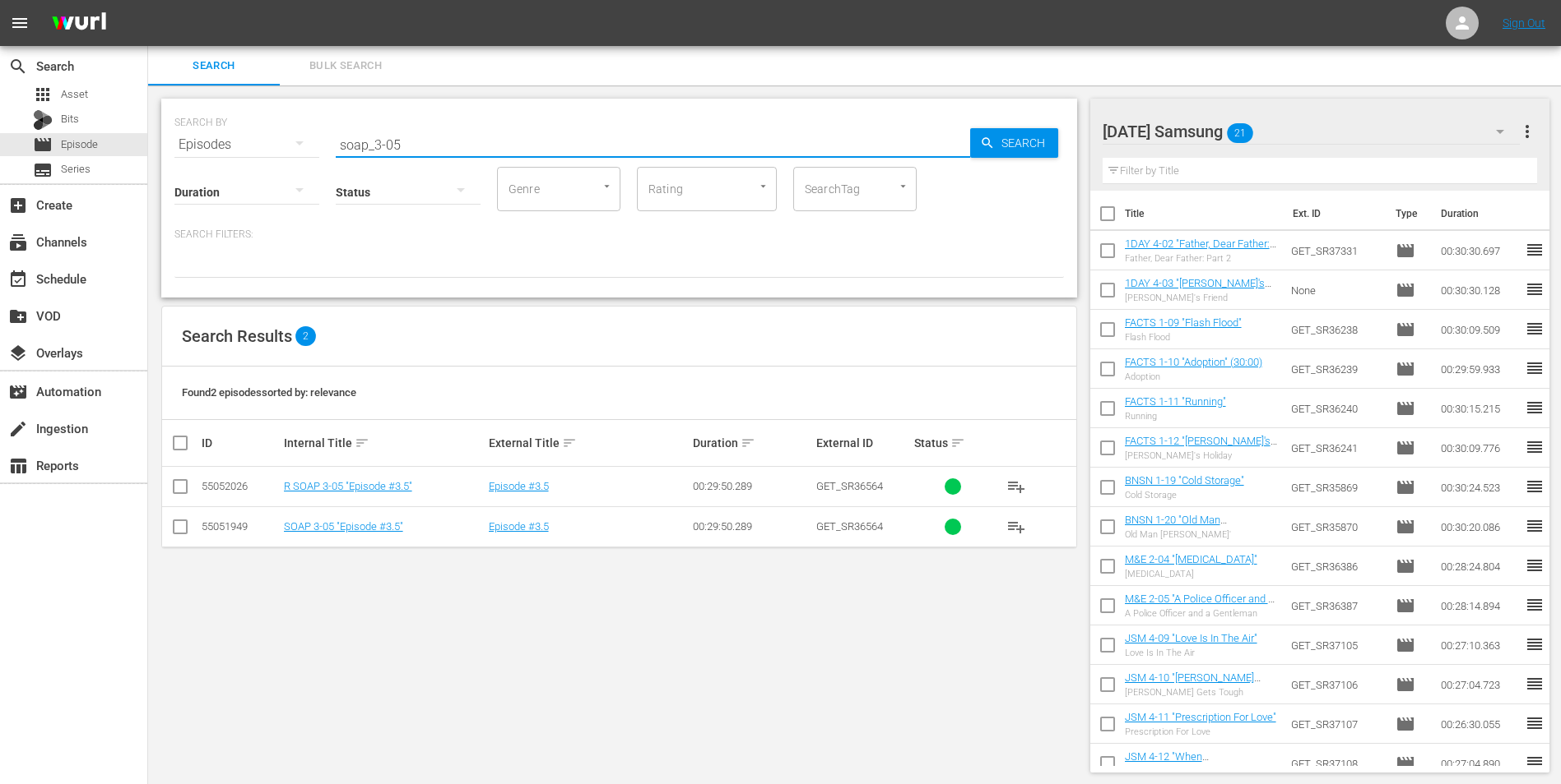
type input "soap_3-05"
click at [187, 488] on input "checkbox" at bounding box center [180, 530] width 19 height 19
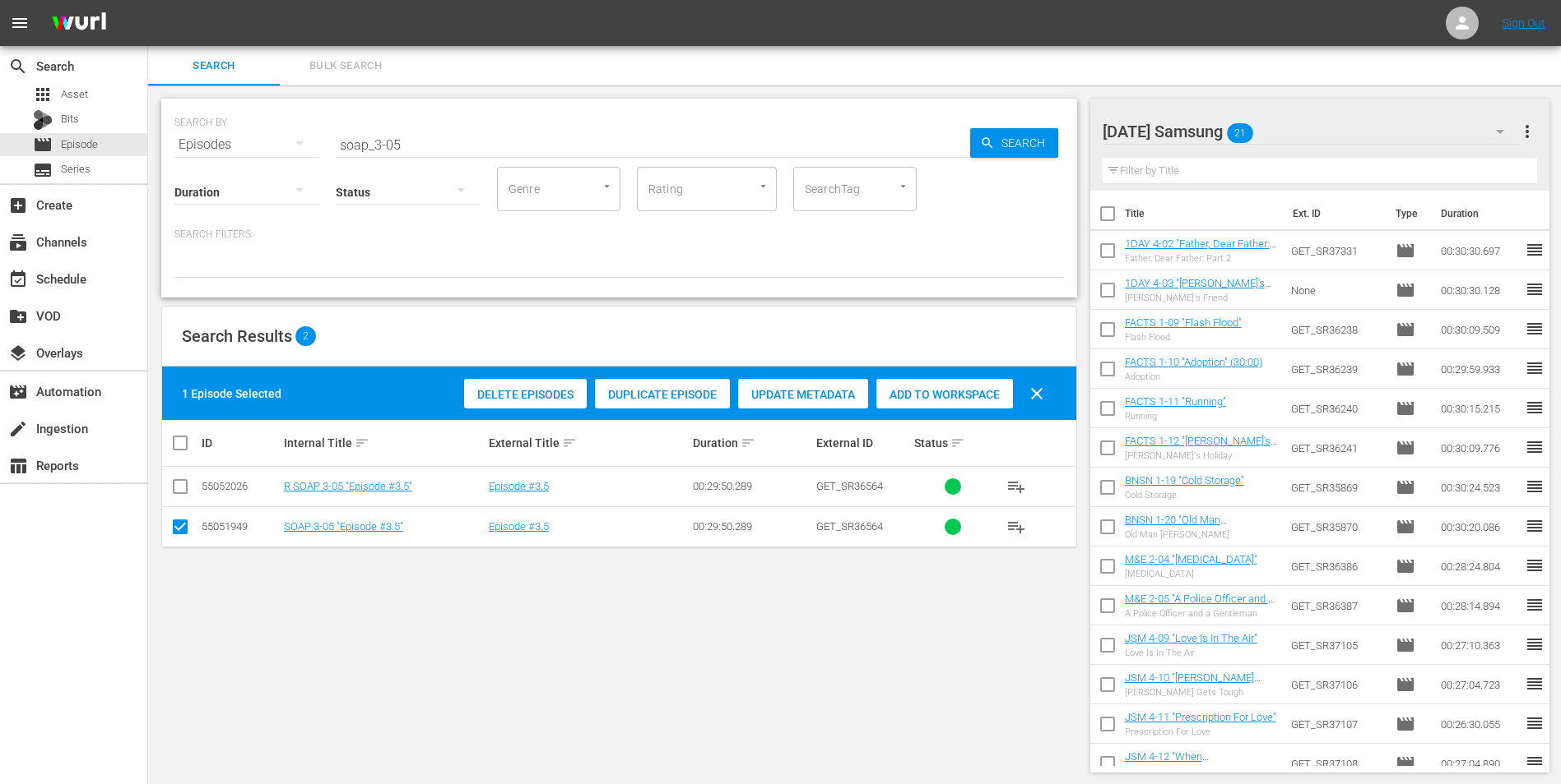
click at [965, 383] on div "Add to Workspace" at bounding box center [944, 394] width 137 height 31
click at [1046, 134] on div "[DATE] Samsung 22" at bounding box center [1311, 131] width 418 height 46
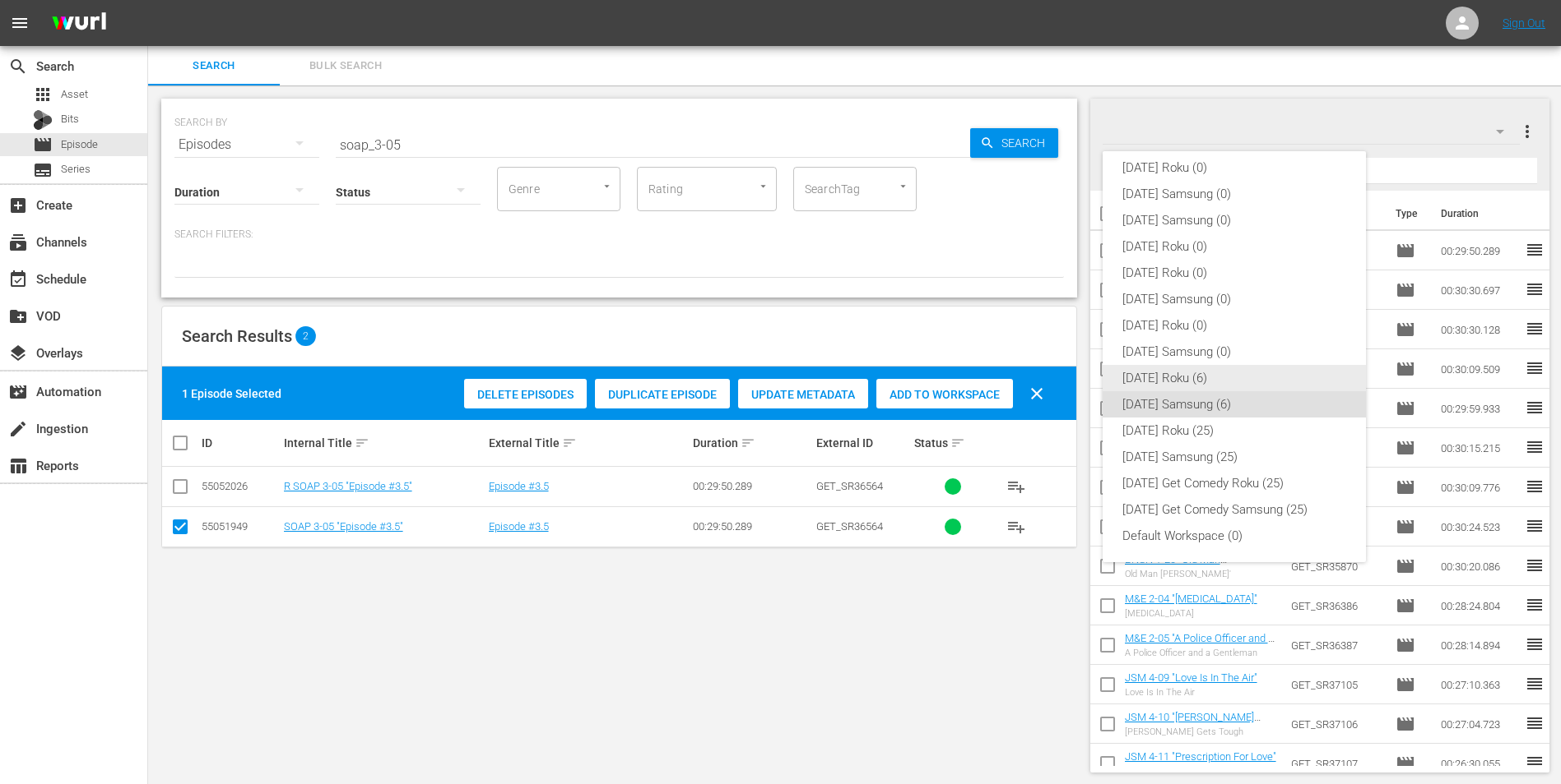
drag, startPoint x: 1175, startPoint y: 372, endPoint x: 1141, endPoint y: 366, distance: 34.5
click at [1046, 370] on div "[DATE] Roku (6)" at bounding box center [1234, 378] width 224 height 26
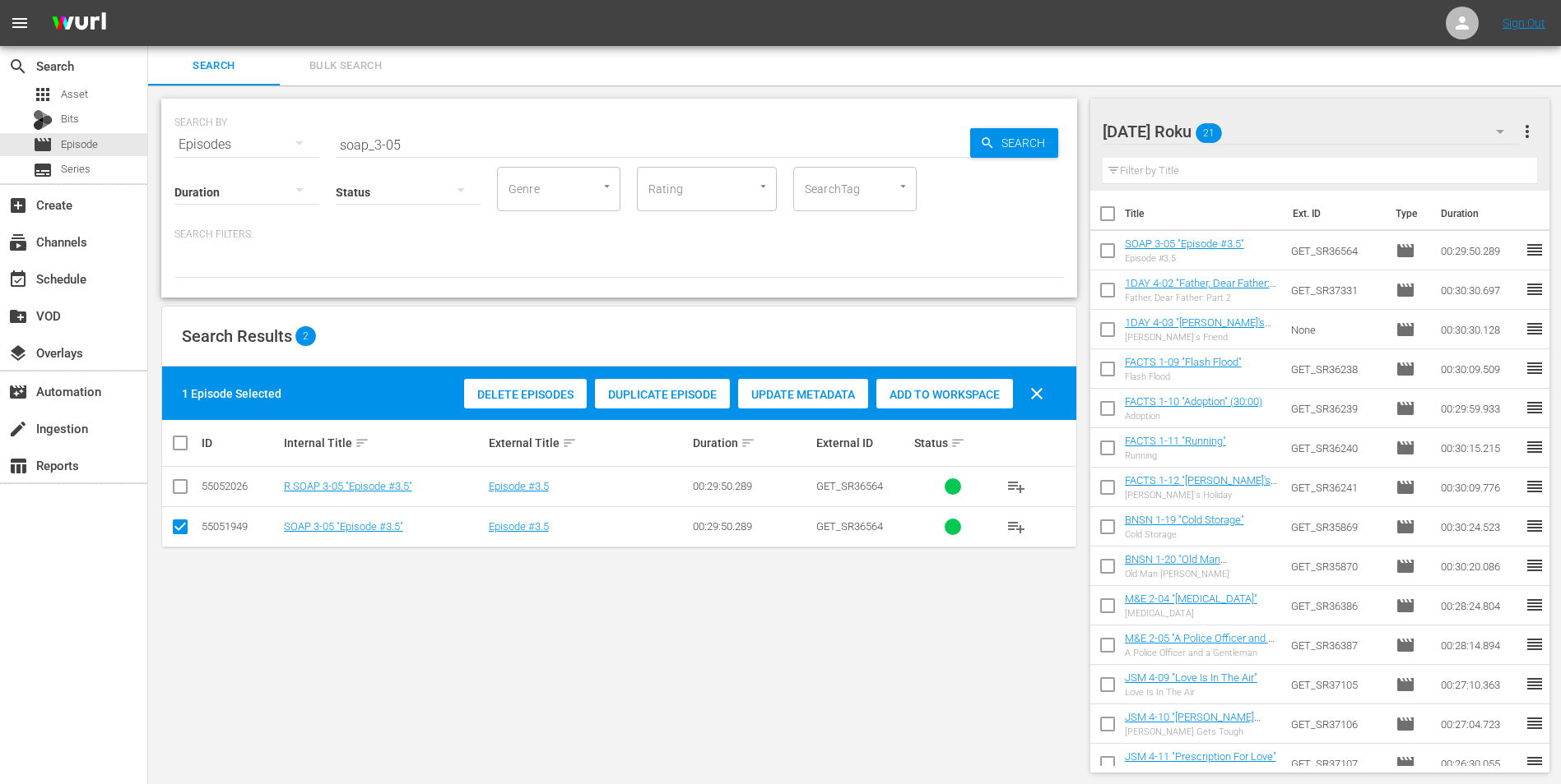
click at [190, 488] on input "checkbox" at bounding box center [180, 530] width 19 height 19
checkbox input "false"
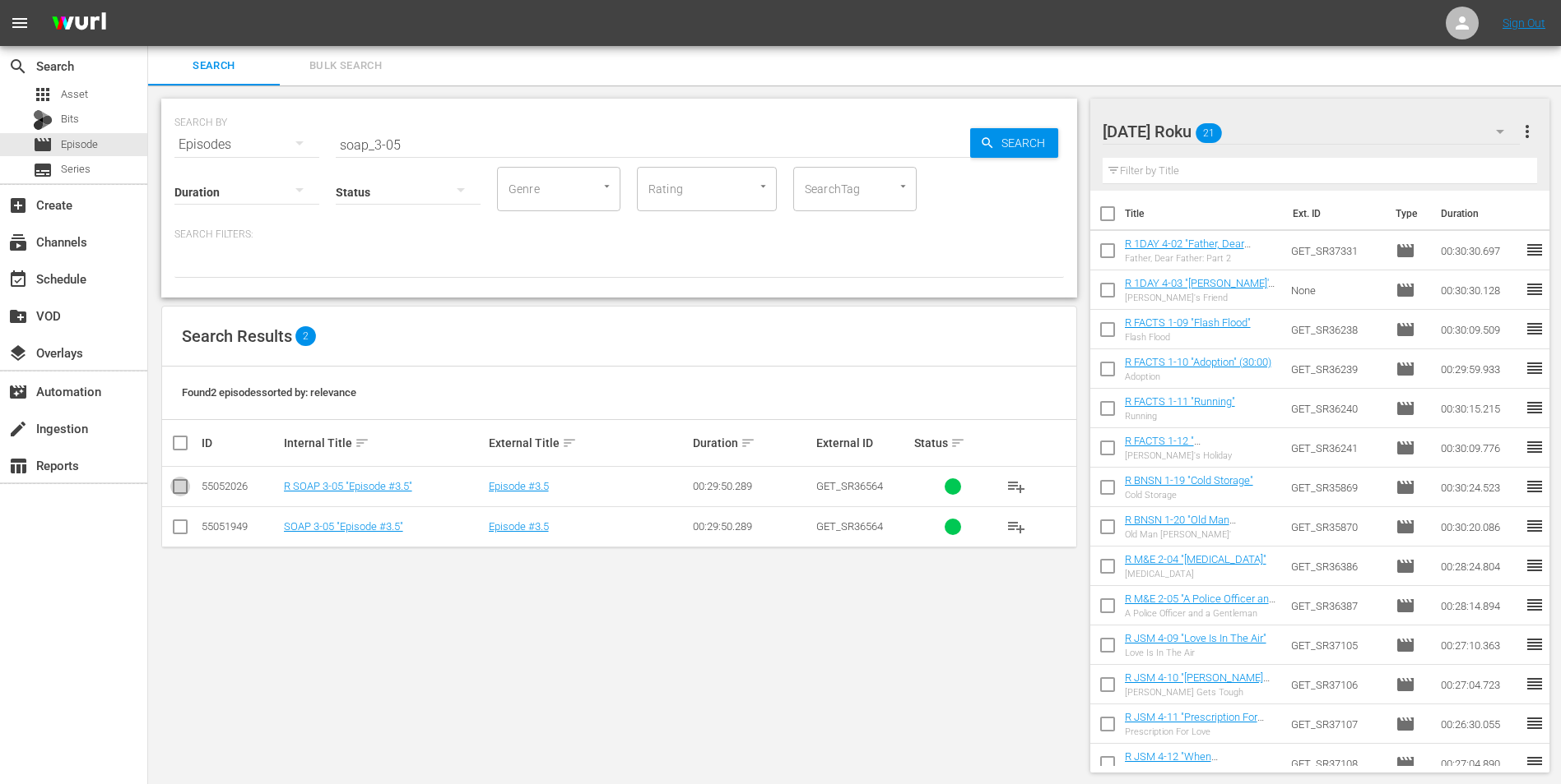
click at [177, 487] on input "checkbox" at bounding box center [180, 490] width 19 height 19
checkbox input "true"
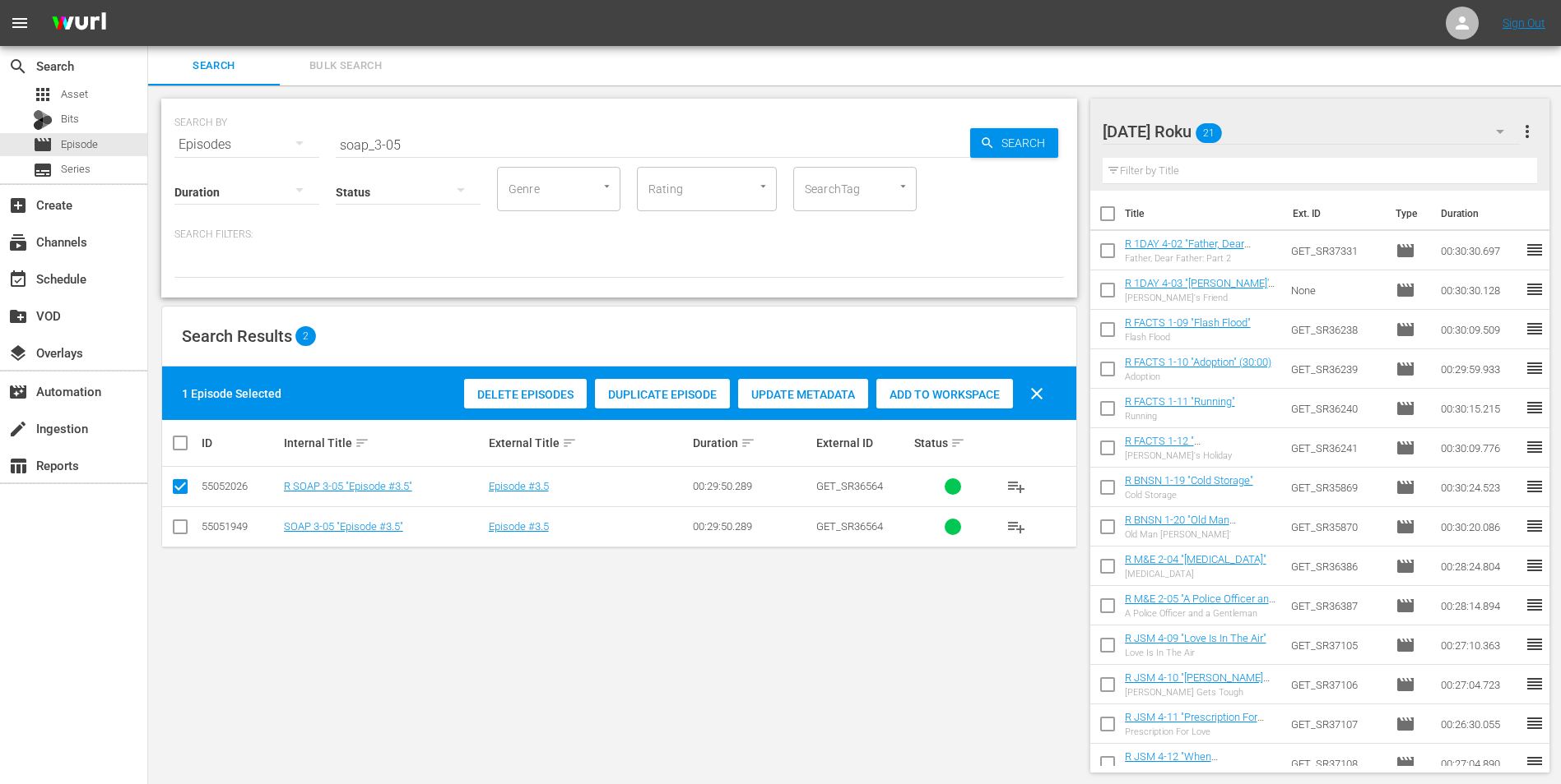
click at [932, 389] on span "Add to Workspace" at bounding box center [944, 395] width 137 height 14
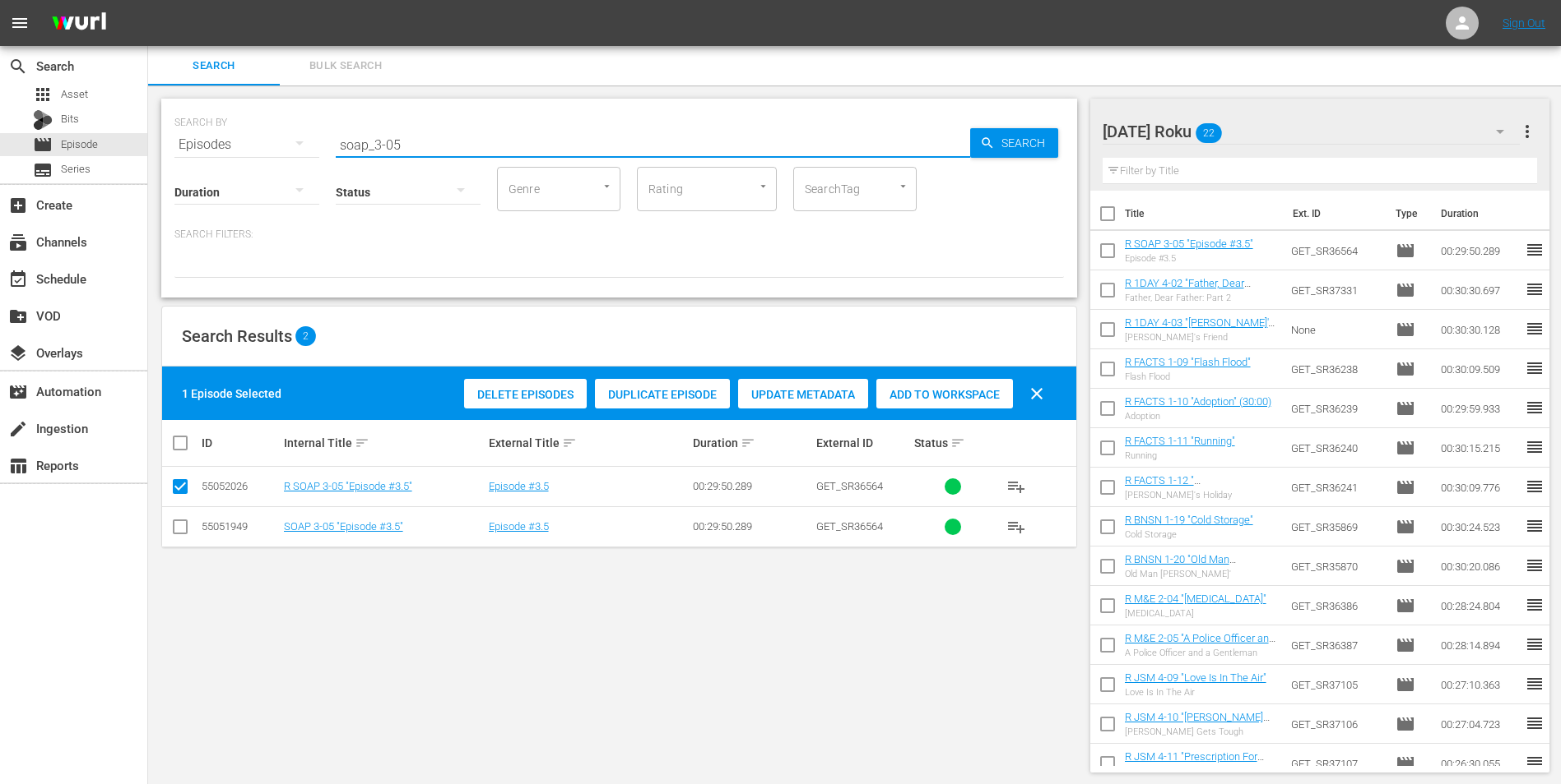
drag, startPoint x: 393, startPoint y: 138, endPoint x: 408, endPoint y: 149, distance: 18.6
click at [408, 149] on input "soap_3-05" at bounding box center [652, 145] width 635 height 40
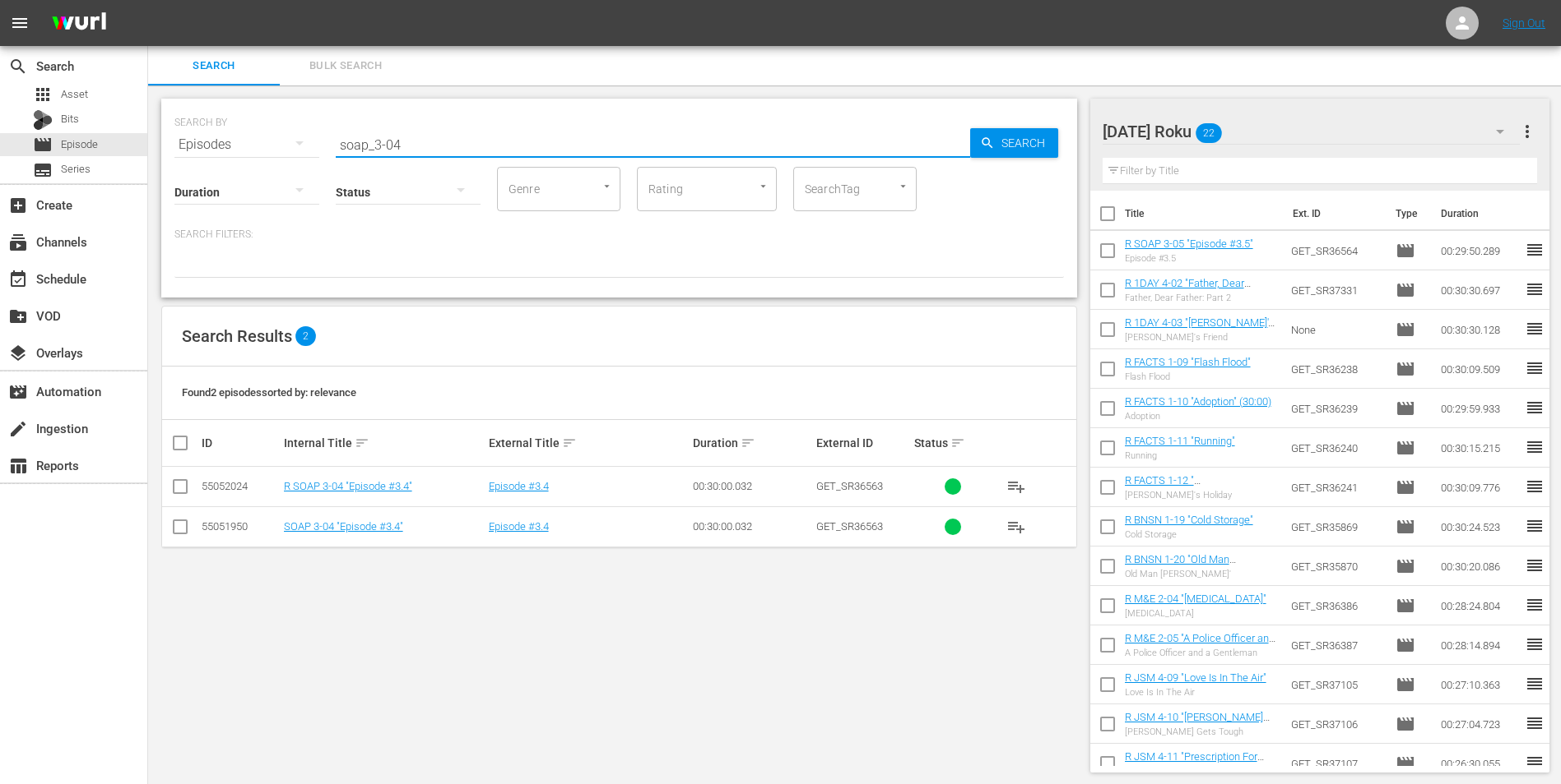
type input "soap_3-04"
click at [175, 485] on input "checkbox" at bounding box center [180, 490] width 19 height 19
checkbox input "true"
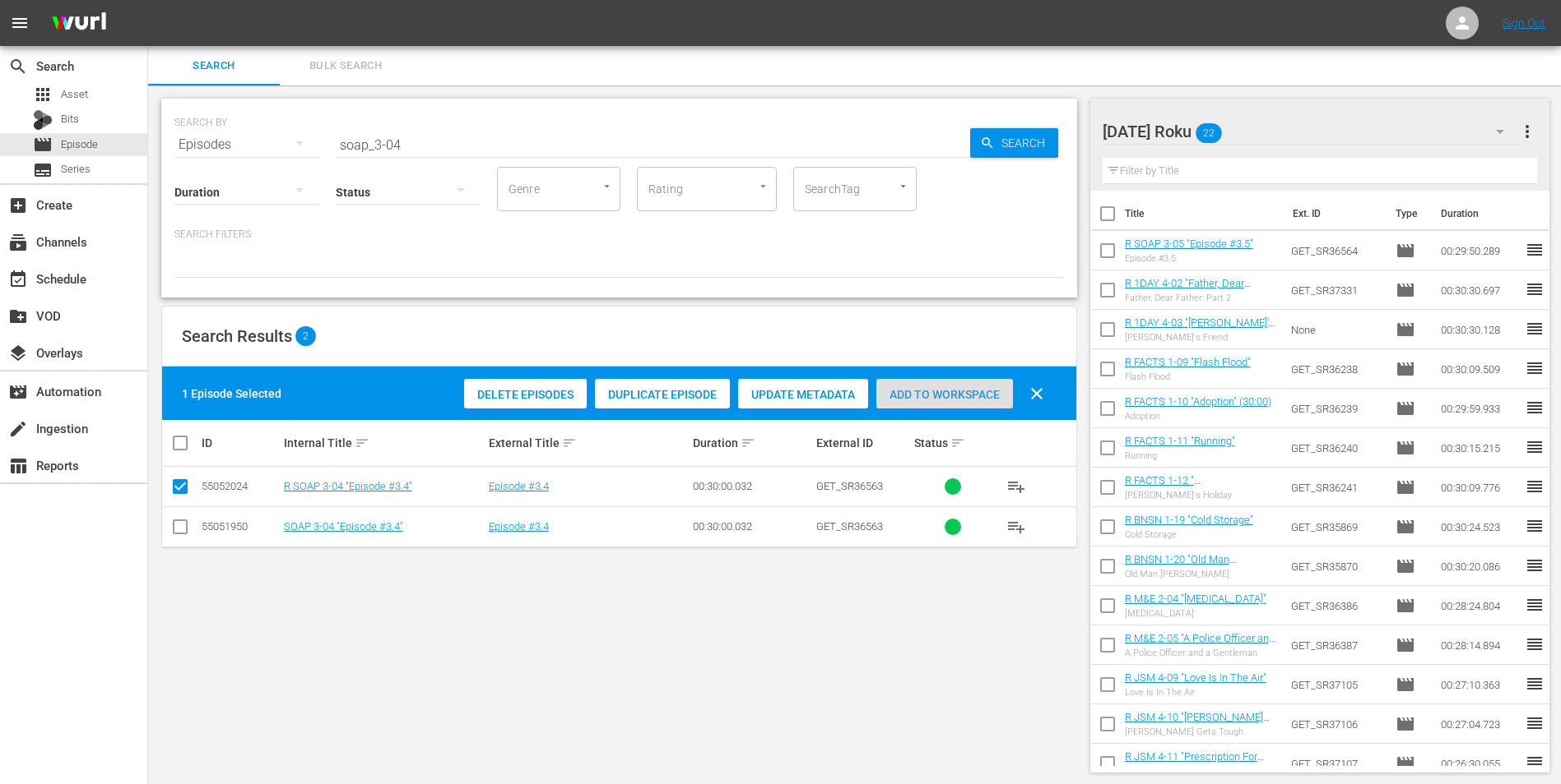
click at [963, 393] on span "Add to Workspace" at bounding box center [944, 395] width 137 height 14
click at [1046, 131] on div "[DATE] Roku 23" at bounding box center [1311, 131] width 418 height 46
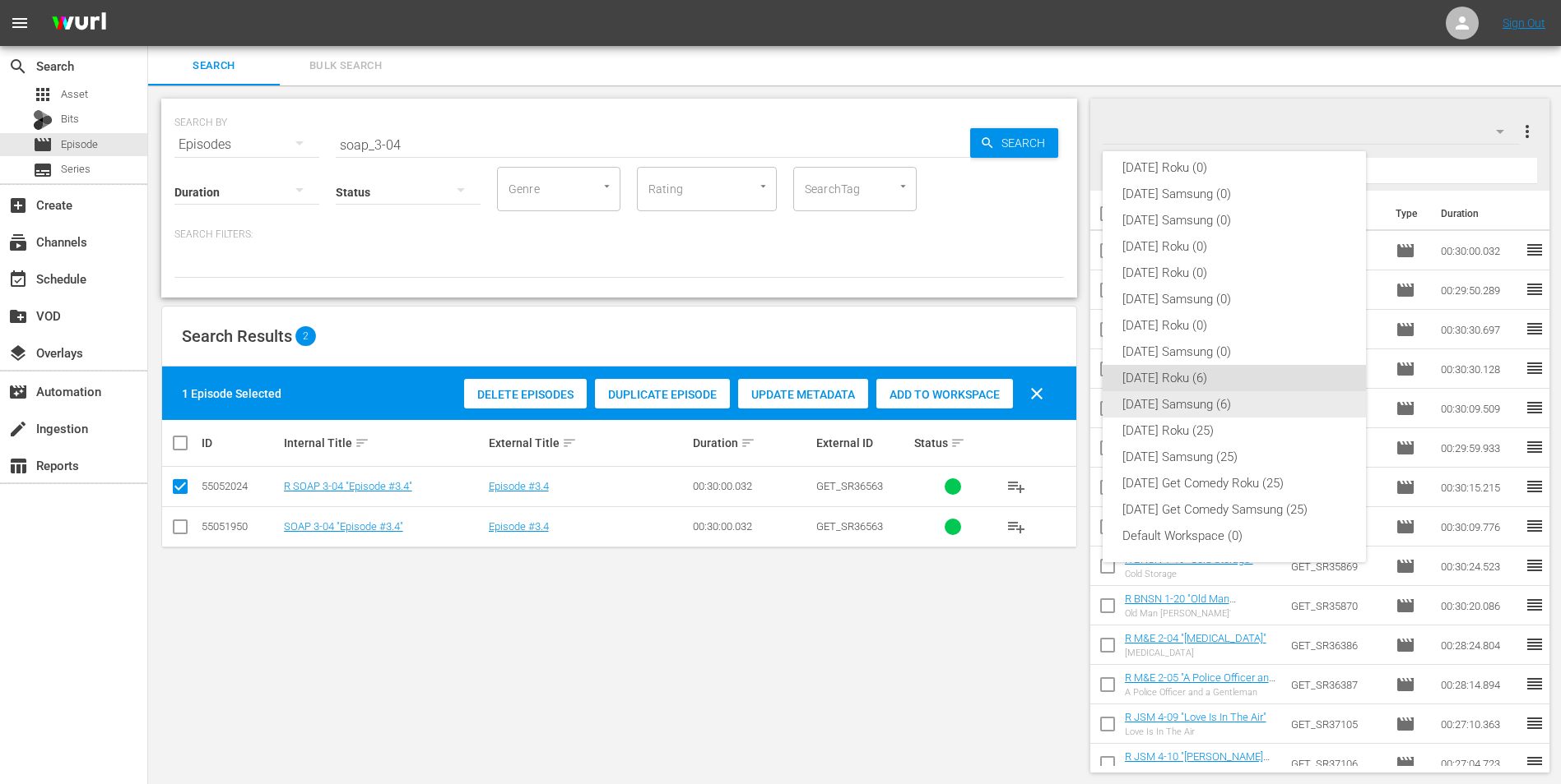
drag, startPoint x: 1200, startPoint y: 397, endPoint x: 1142, endPoint y: 392, distance: 58.2
click at [1046, 395] on div "[DATE] Samsung (6)" at bounding box center [1234, 404] width 224 height 26
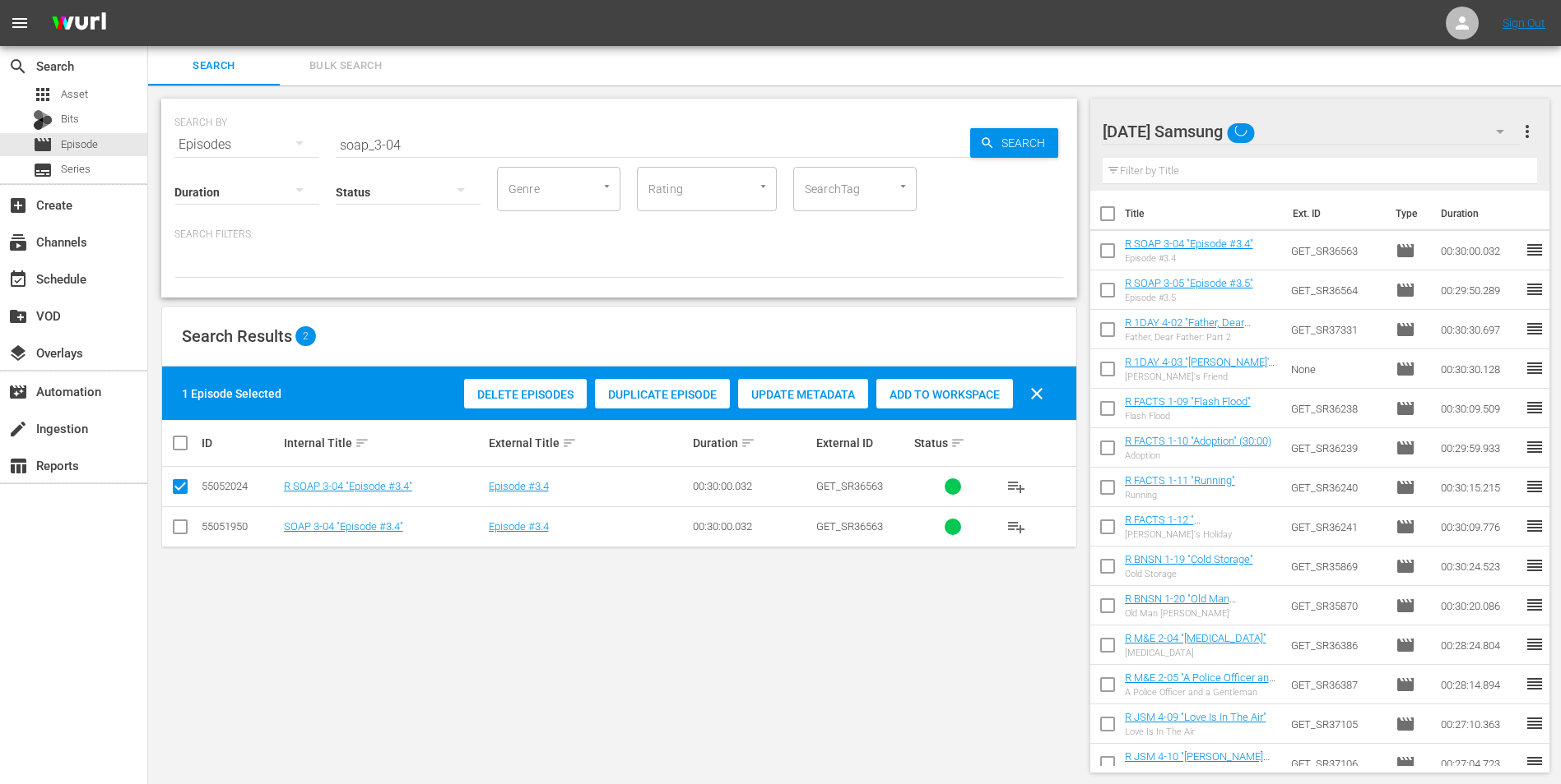
click at [180, 488] on input "checkbox" at bounding box center [180, 530] width 19 height 19
checkbox input "true"
click at [187, 483] on input "checkbox" at bounding box center [180, 490] width 19 height 19
checkbox input "false"
click at [967, 381] on div "Add to Workspace" at bounding box center [944, 394] width 137 height 31
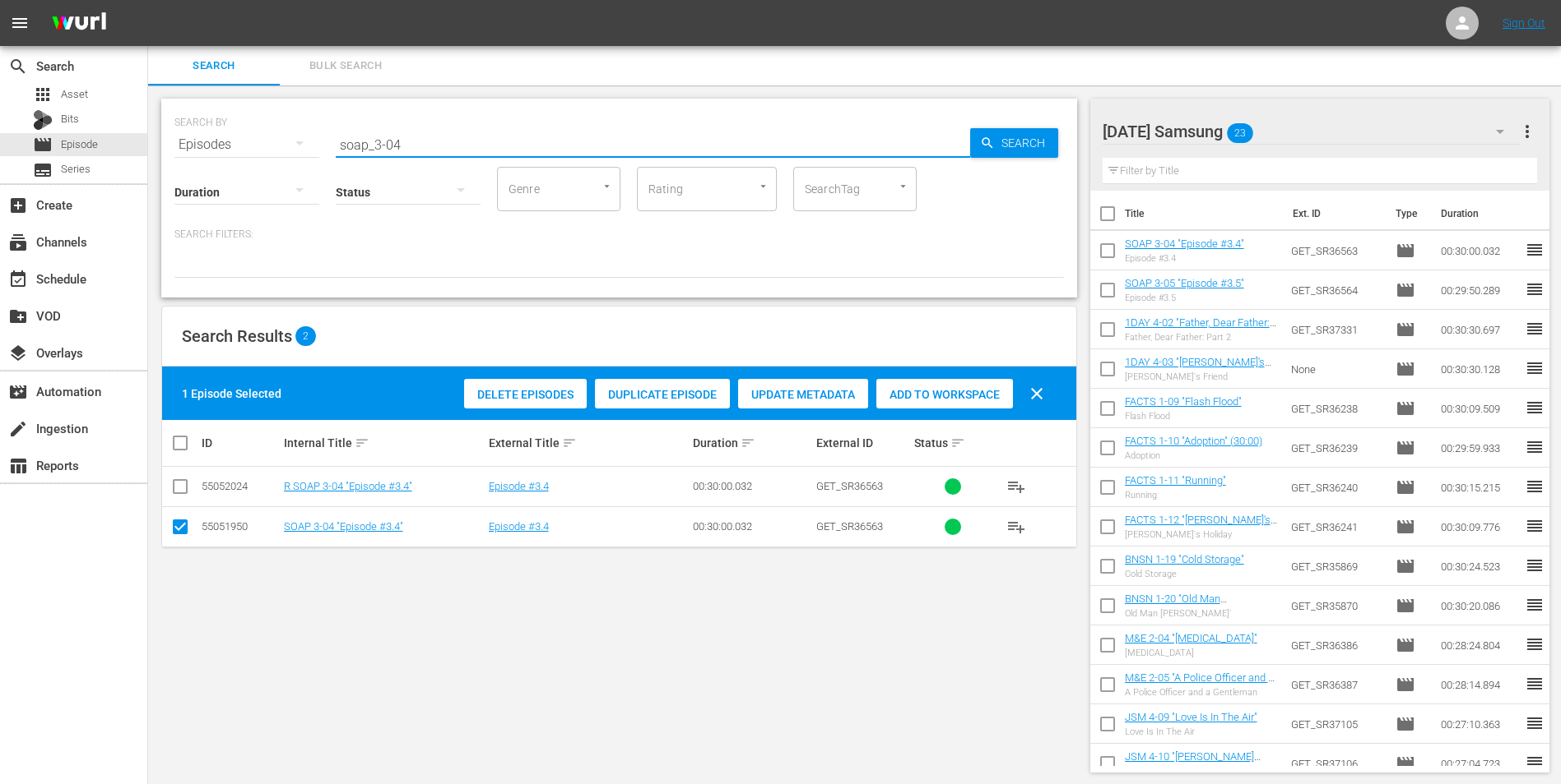
drag, startPoint x: 432, startPoint y: 131, endPoint x: 293, endPoint y: 166, distance: 143.3
click at [298, 163] on div "SEARCH BY Search By Episodes Search ID, Title, Description, Keywords, or Catego…" at bounding box center [619, 198] width 916 height 199
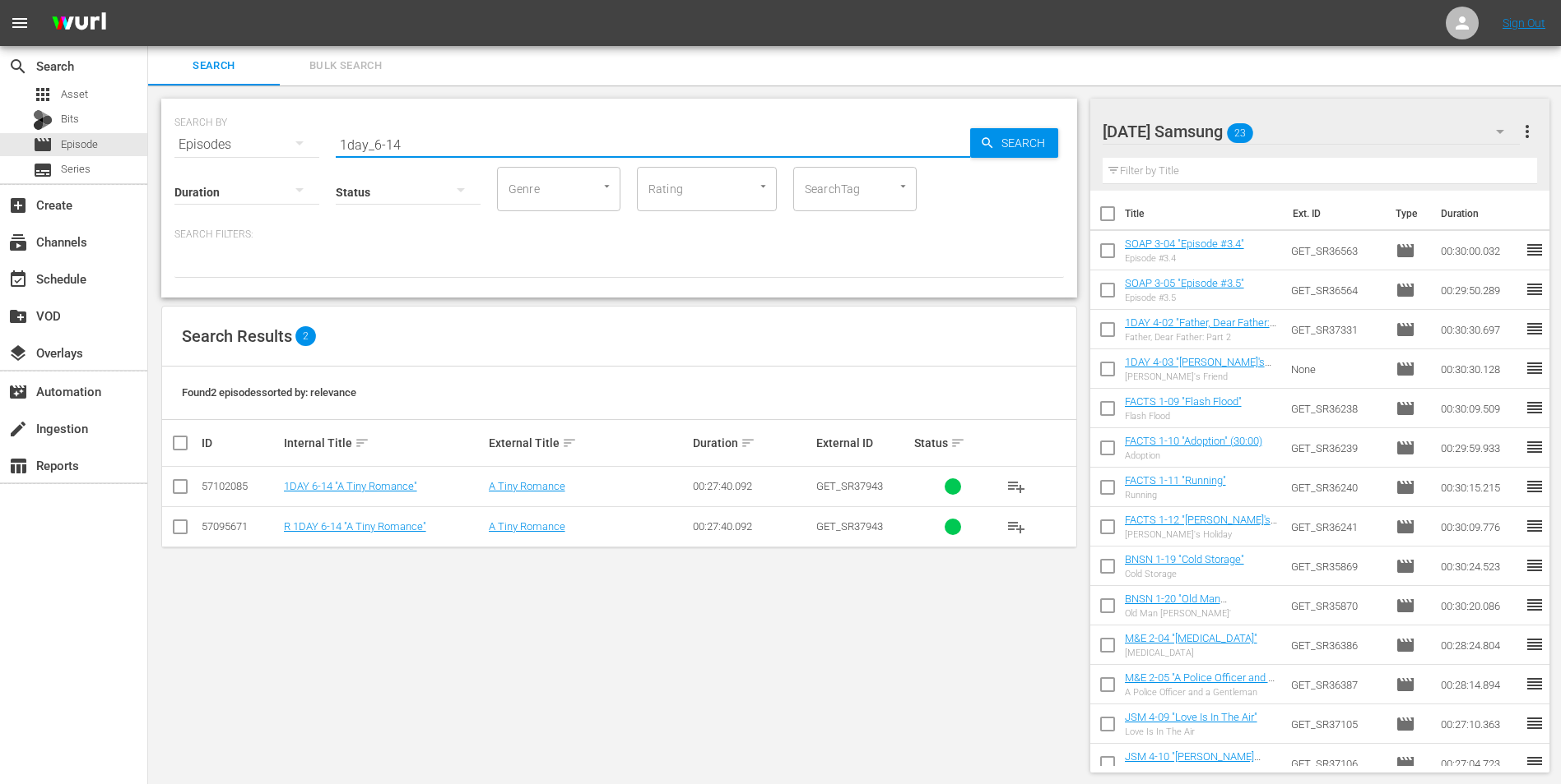
type input "1day_6-14"
click at [176, 488] on input "checkbox" at bounding box center [180, 490] width 19 height 19
checkbox input "true"
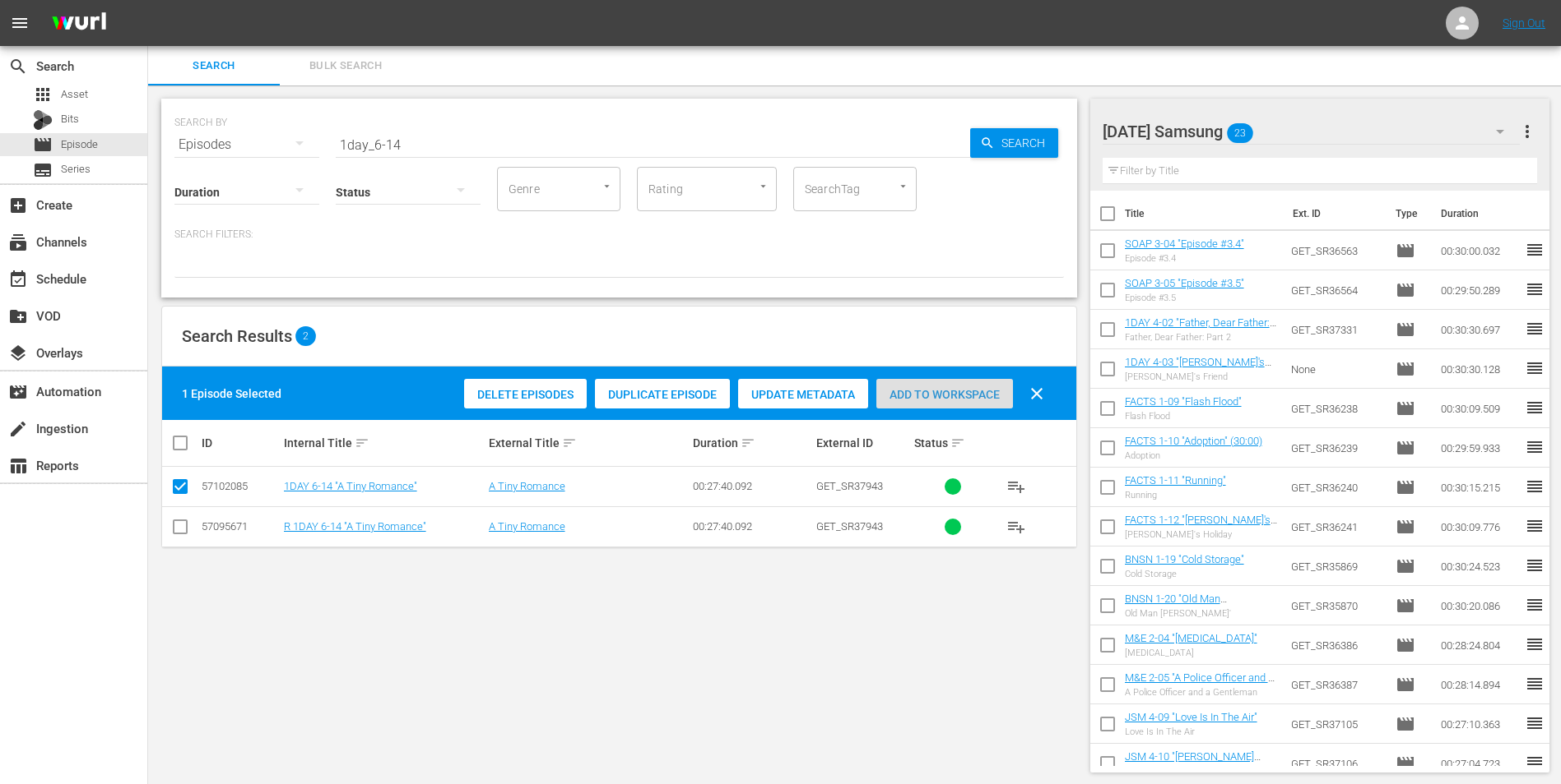
click at [935, 393] on span "Add to Workspace" at bounding box center [944, 395] width 137 height 14
click at [1046, 126] on div "[DATE] Samsung 24" at bounding box center [1311, 131] width 418 height 46
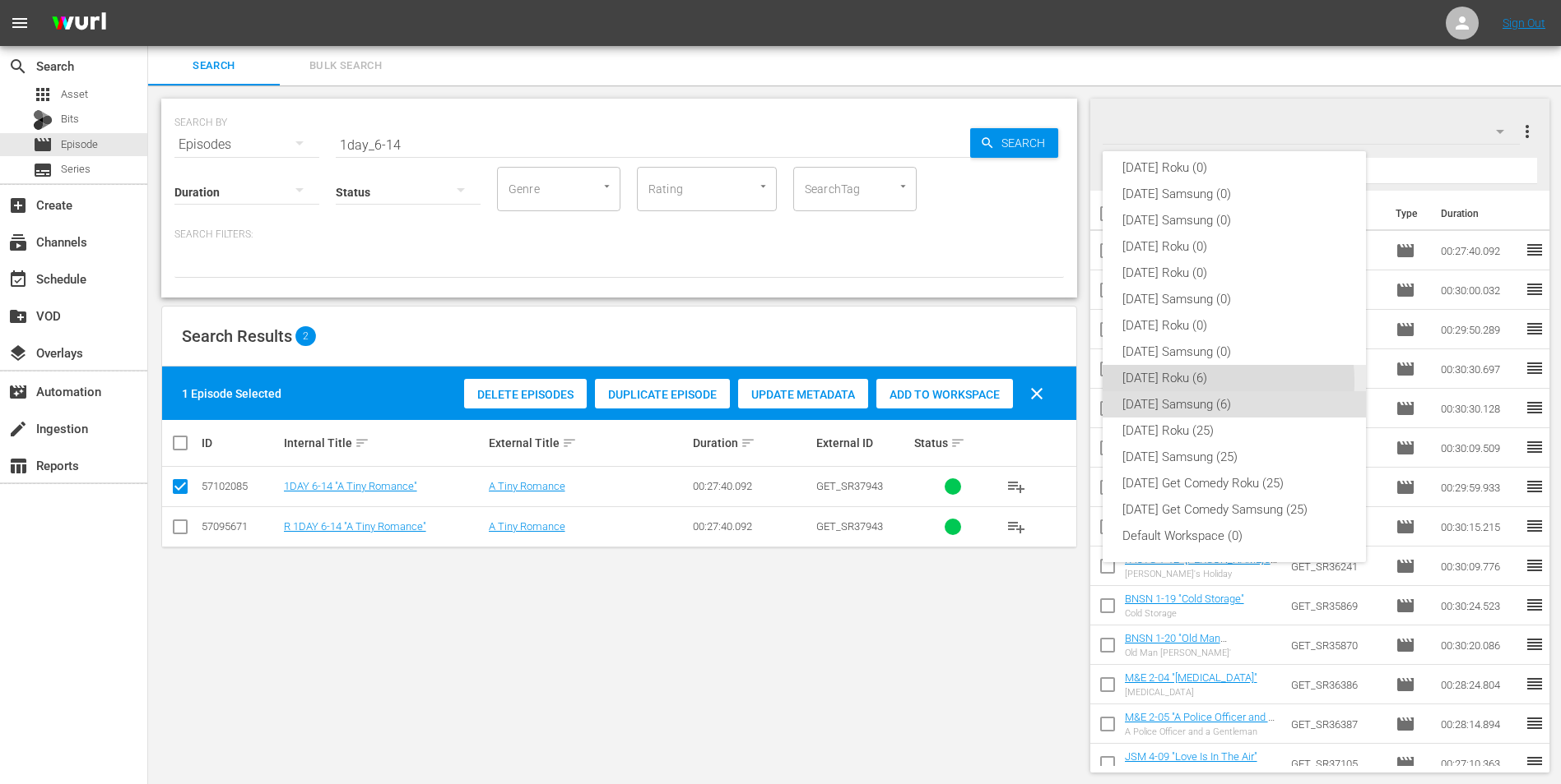
click at [1046, 382] on div "[DATE] Roku (6)" at bounding box center [1234, 378] width 224 height 26
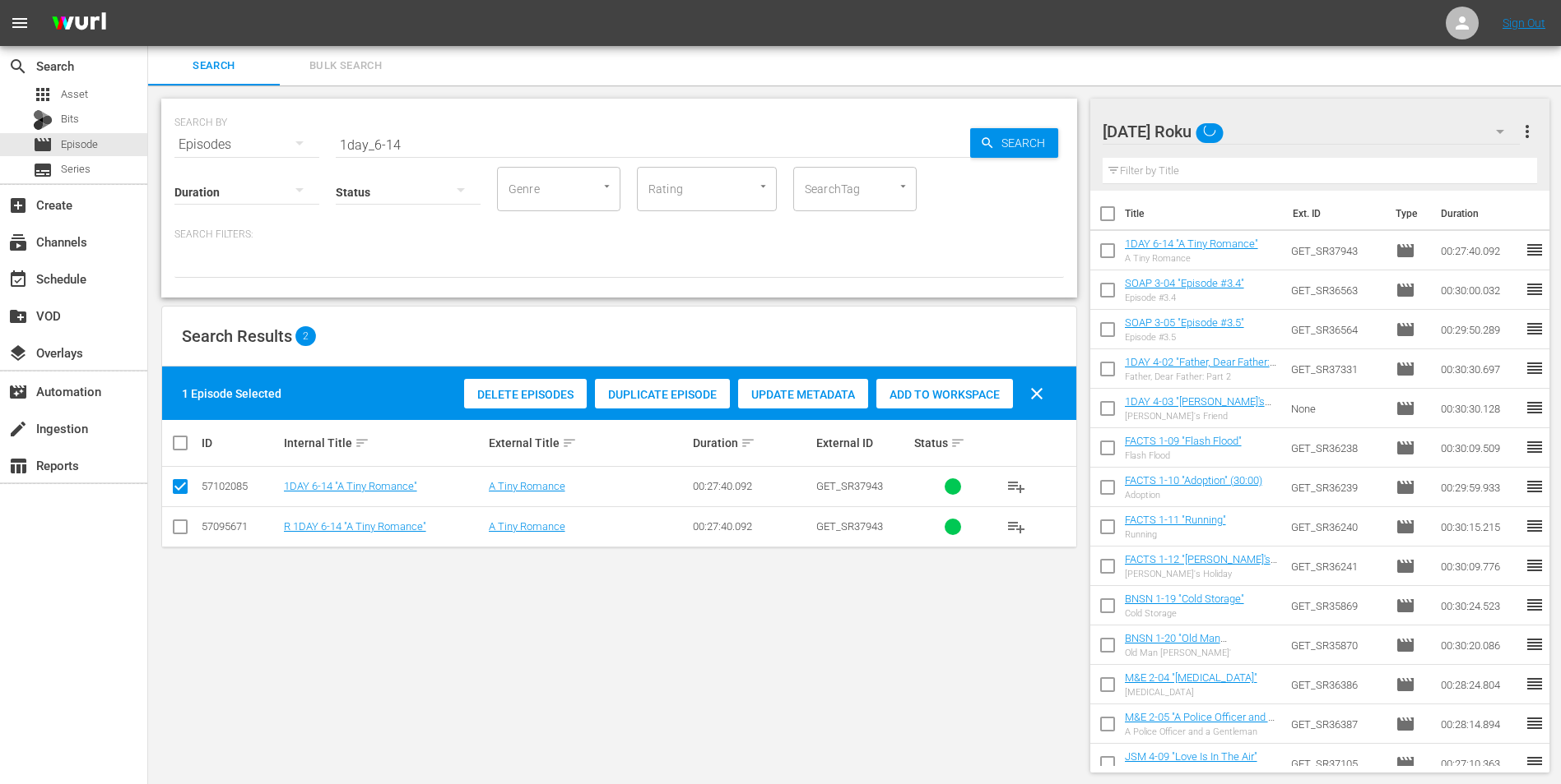
click at [177, 488] on input "checkbox" at bounding box center [180, 530] width 19 height 19
checkbox input "true"
click at [177, 488] on input "checkbox" at bounding box center [180, 490] width 19 height 19
checkbox input "false"
click at [951, 383] on div "Add to Workspace" at bounding box center [944, 394] width 137 height 31
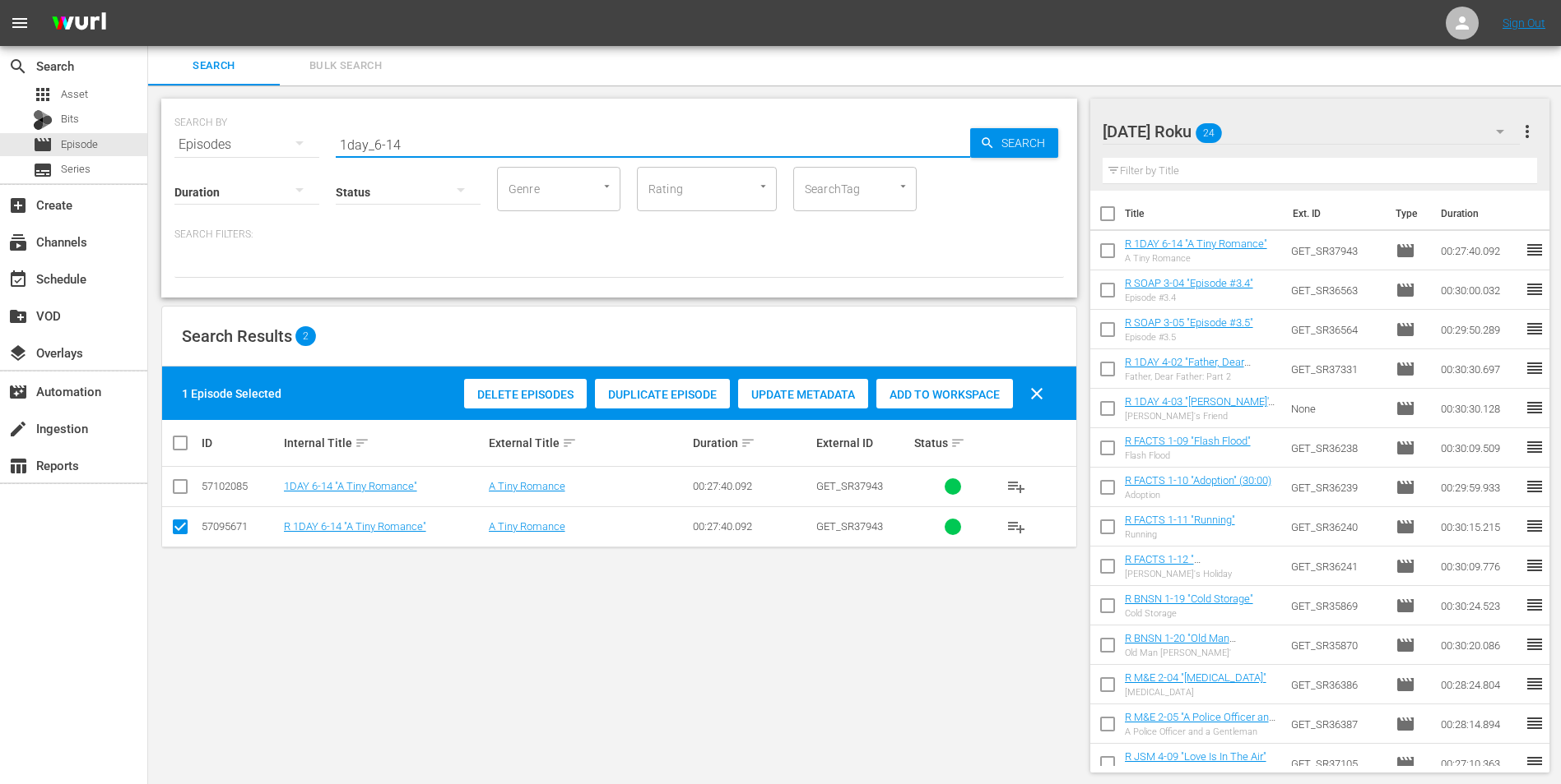
drag, startPoint x: 434, startPoint y: 143, endPoint x: 290, endPoint y: 138, distance: 144.1
click at [290, 138] on div "SEARCH BY Search By Episodes Search ID, Title, Description, Keywords, or Catego…" at bounding box center [618, 134] width 889 height 59
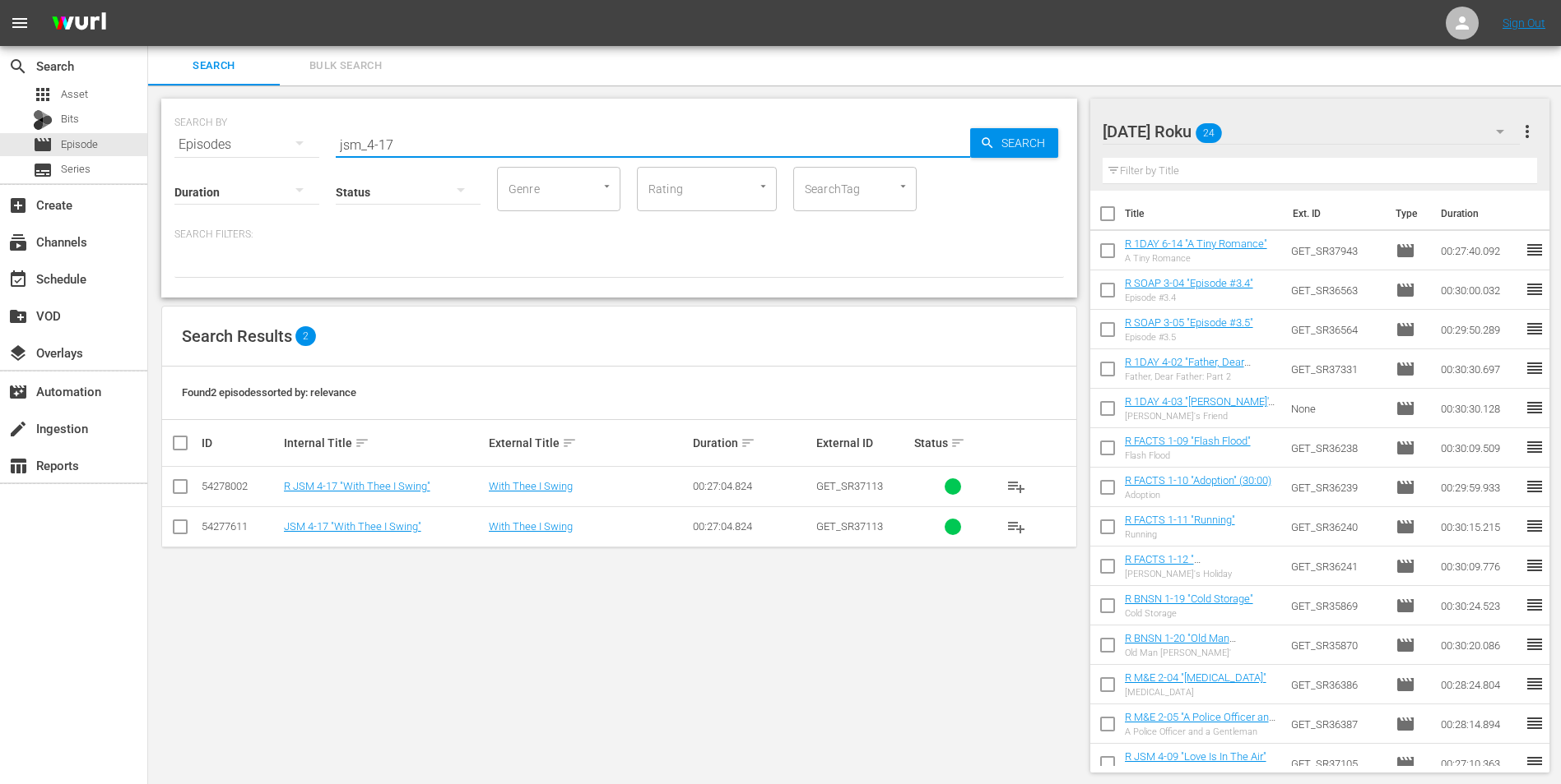
type input "jsm_4-17"
click at [179, 488] on input "checkbox" at bounding box center [180, 490] width 19 height 19
checkbox input "true"
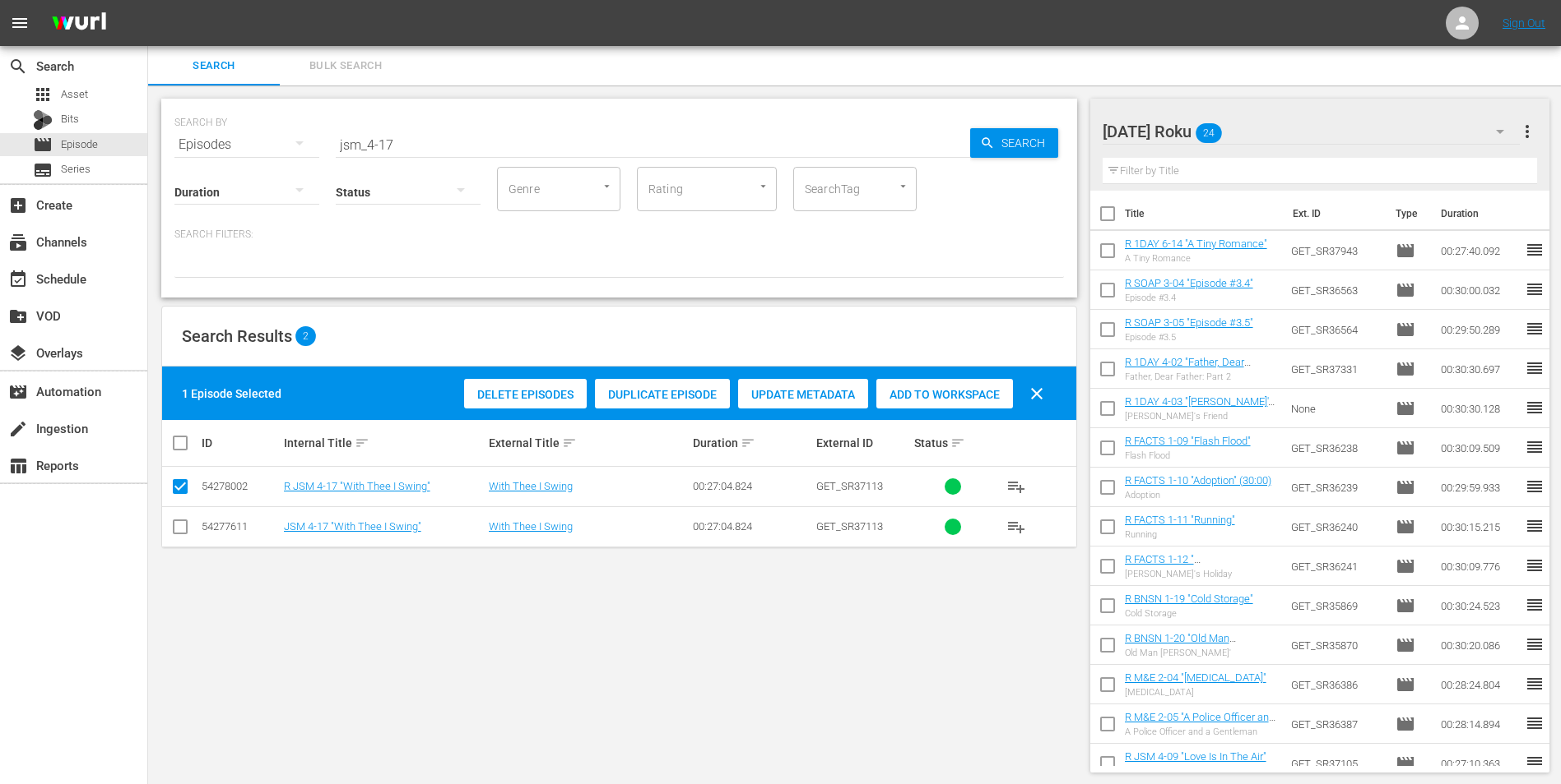
click at [967, 405] on div "Add to Workspace" at bounding box center [944, 394] width 137 height 31
click at [1046, 127] on div "[DATE] Roku 25" at bounding box center [1311, 131] width 418 height 46
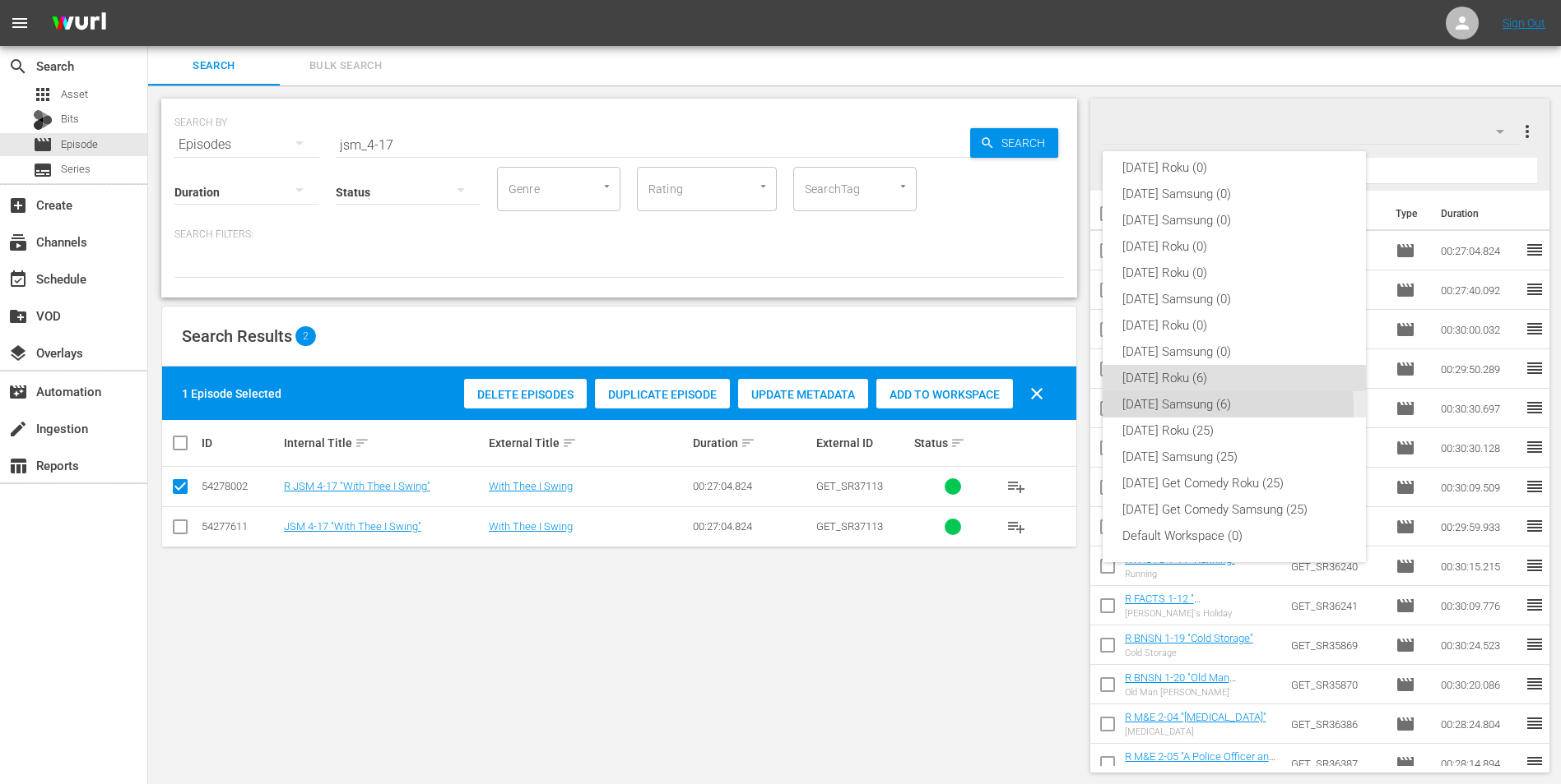
click at [1046, 409] on div "[DATE] Samsung (6)" at bounding box center [1234, 404] width 224 height 26
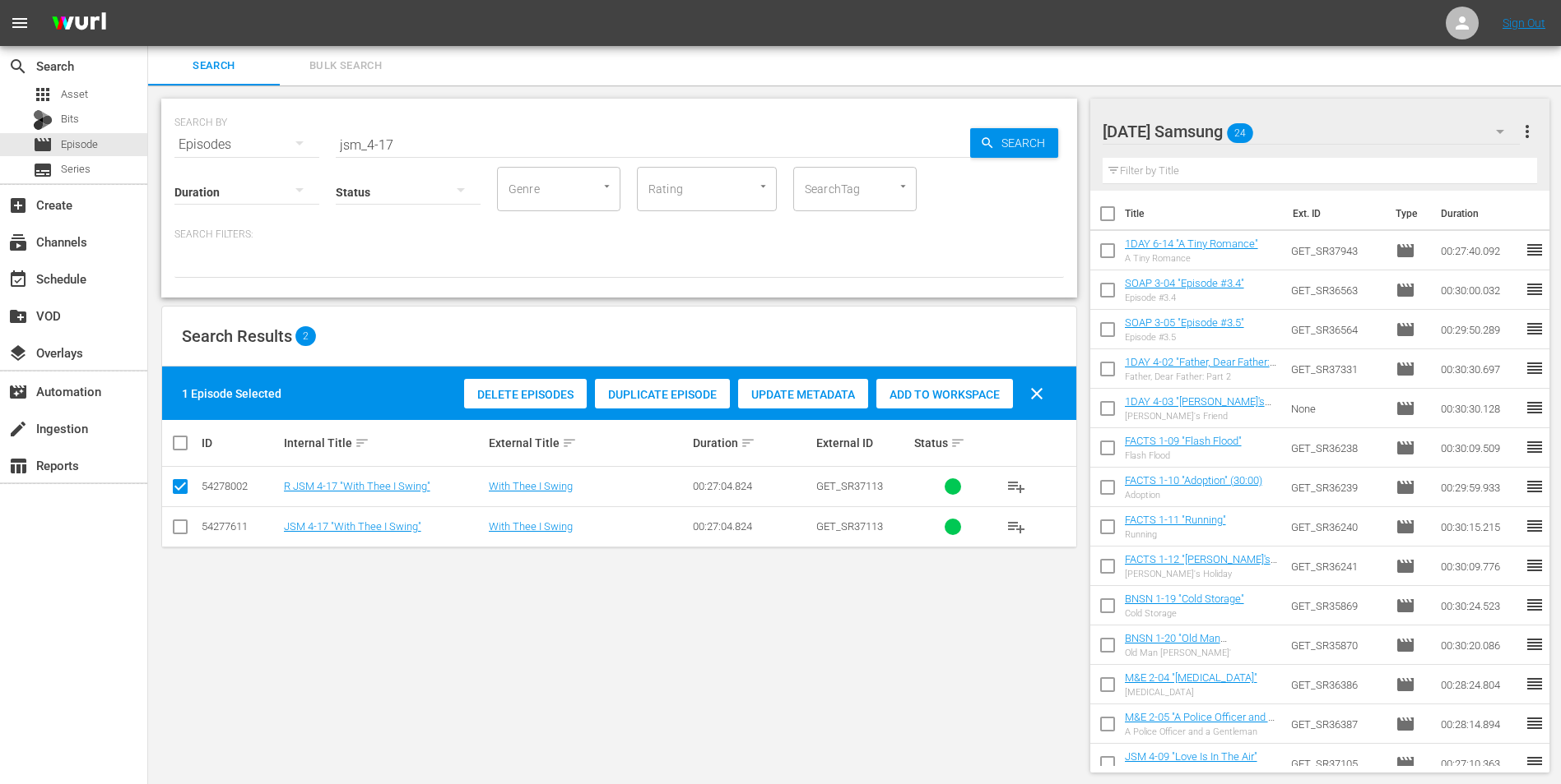
click at [174, 488] on input "checkbox" at bounding box center [180, 530] width 19 height 19
checkbox input "true"
drag, startPoint x: 174, startPoint y: 490, endPoint x: 316, endPoint y: 463, distance: 144.5
click at [174, 488] on input "checkbox" at bounding box center [180, 490] width 19 height 19
checkbox input "false"
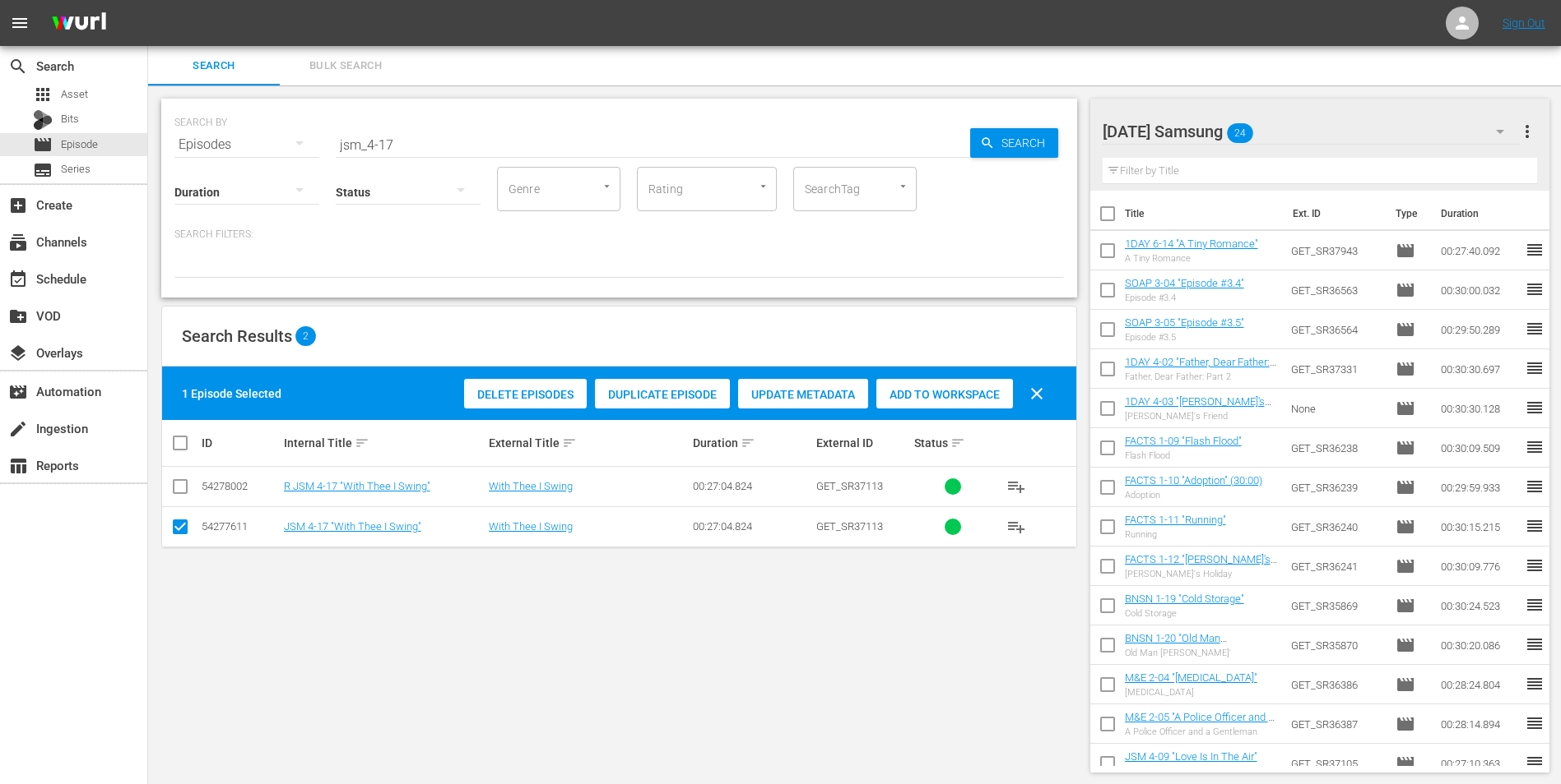
click at [951, 395] on span "Add to Workspace" at bounding box center [944, 395] width 137 height 14
click at [62, 117] on span "Bits" at bounding box center [70, 119] width 18 height 17
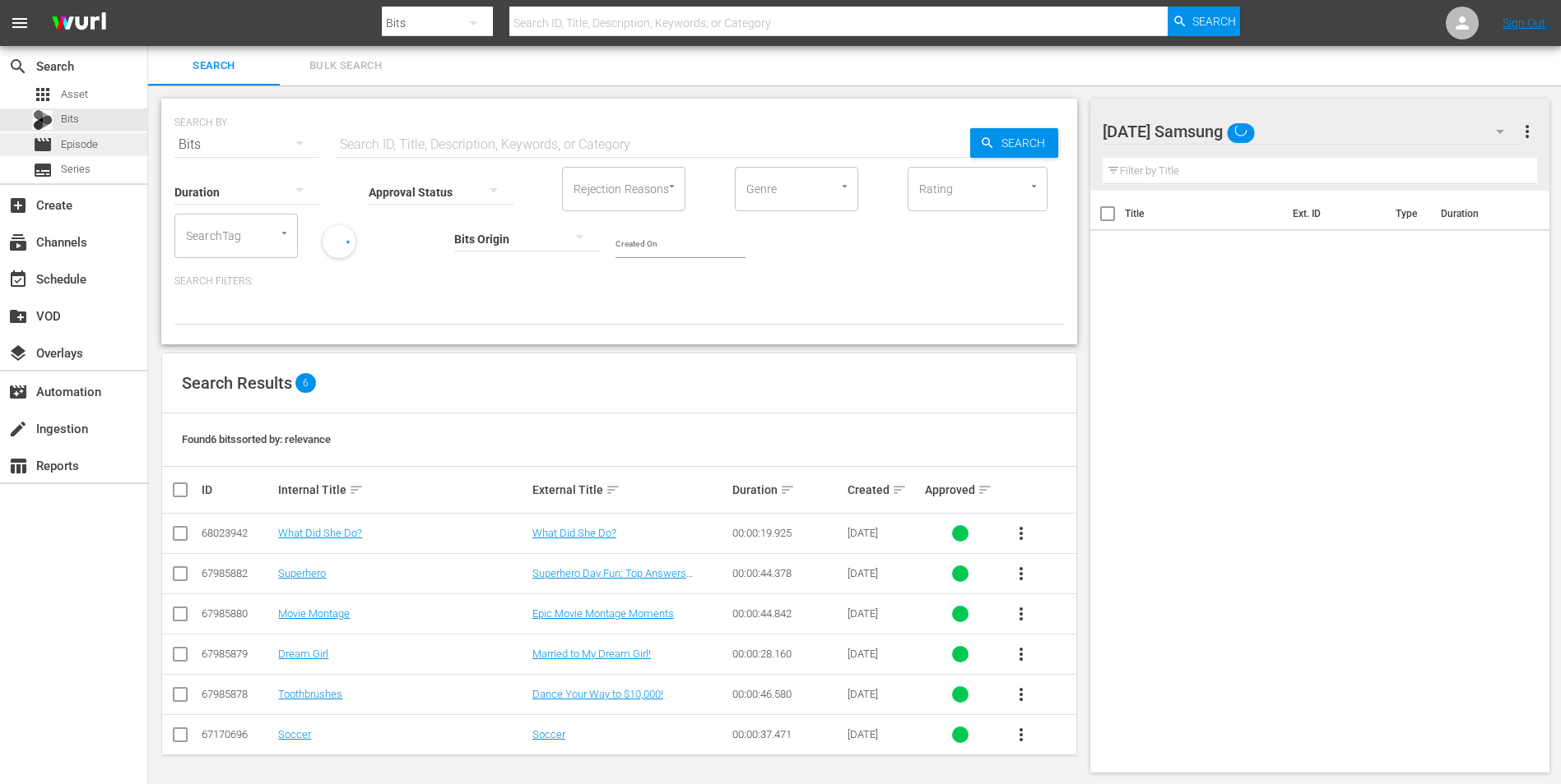
click at [75, 146] on span "Episode" at bounding box center [80, 145] width 37 height 17
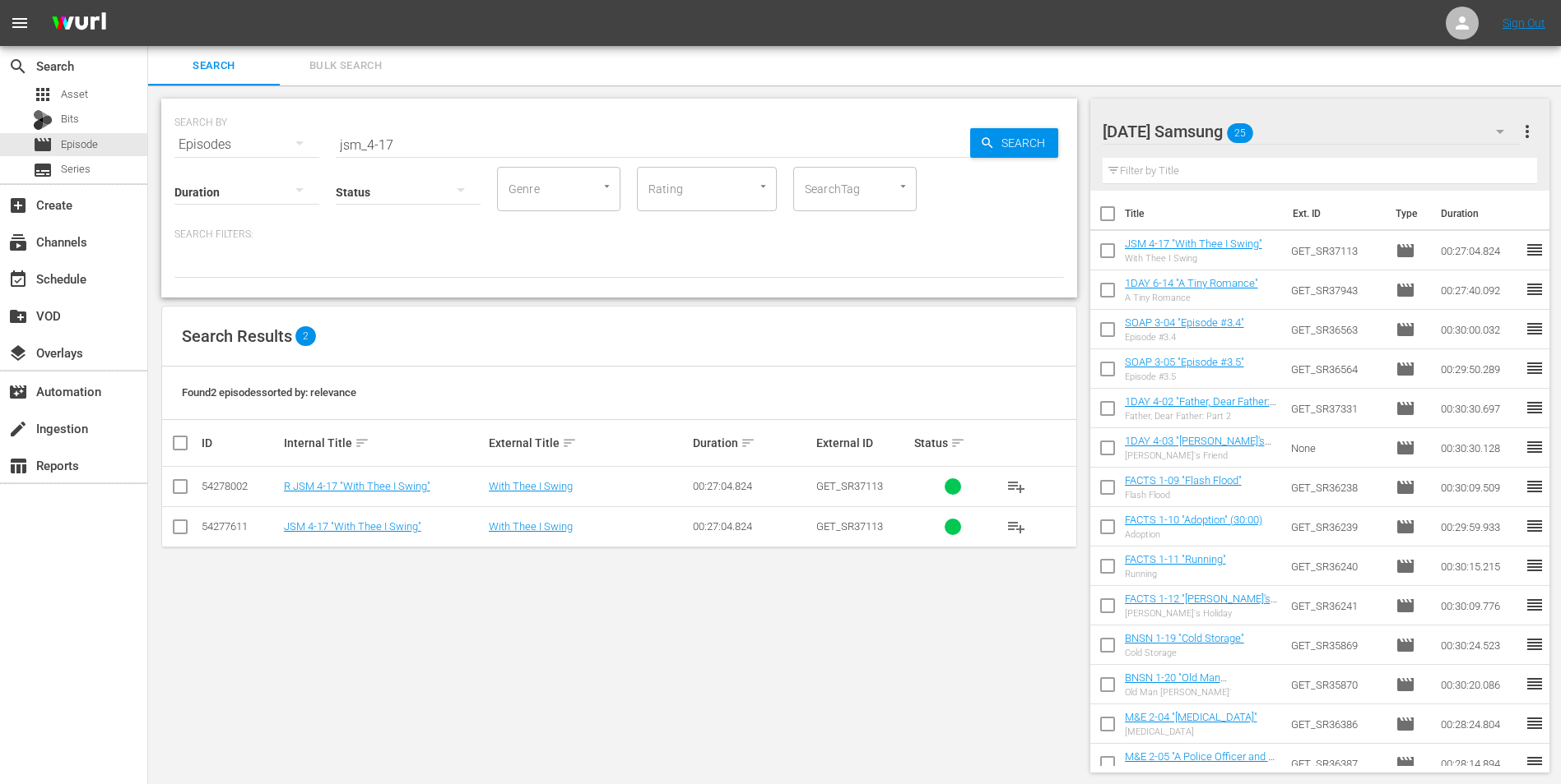
click at [1046, 131] on div "[DATE] Samsung 25" at bounding box center [1311, 131] width 418 height 46
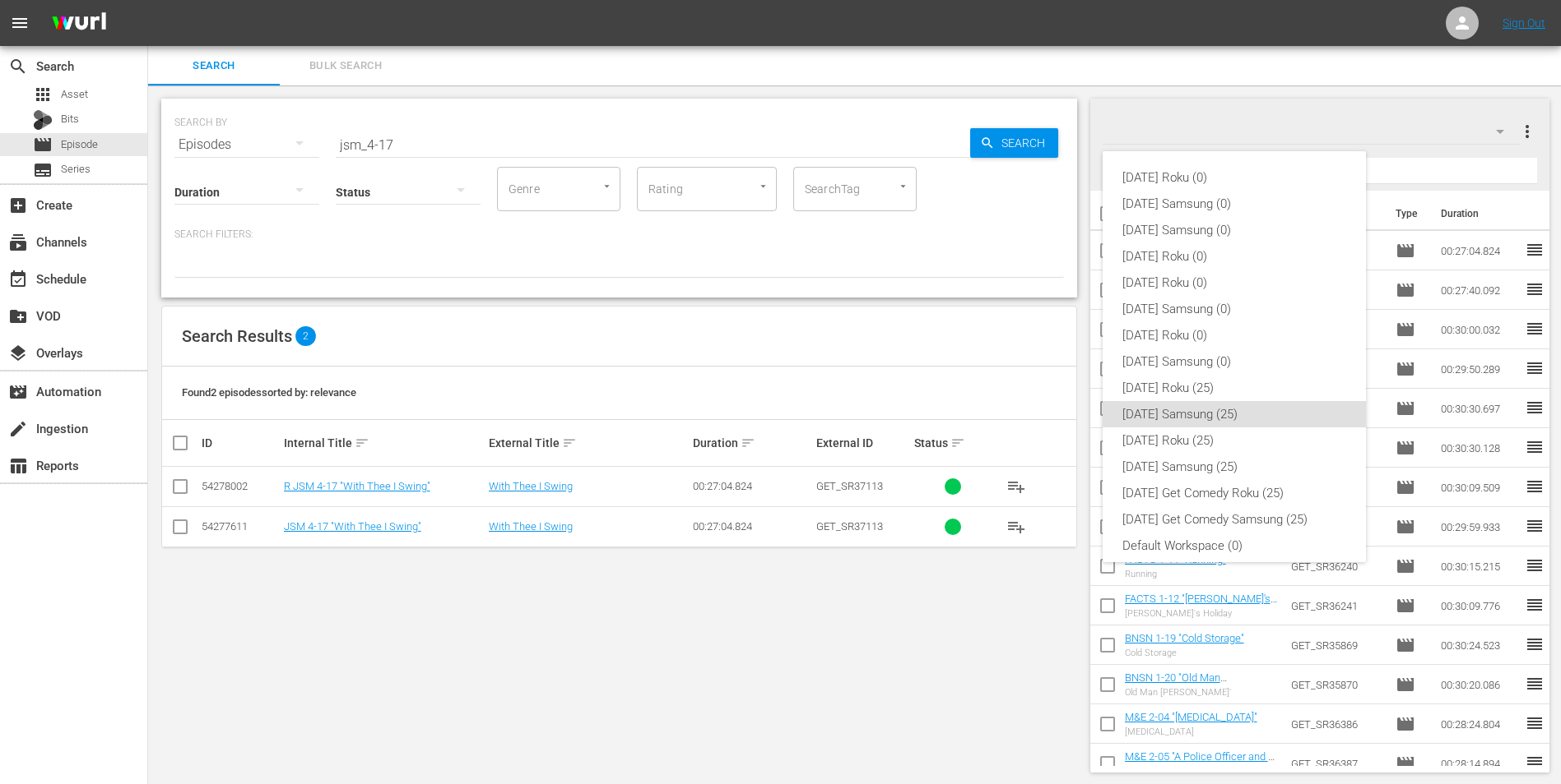
scroll to position [10, 0]
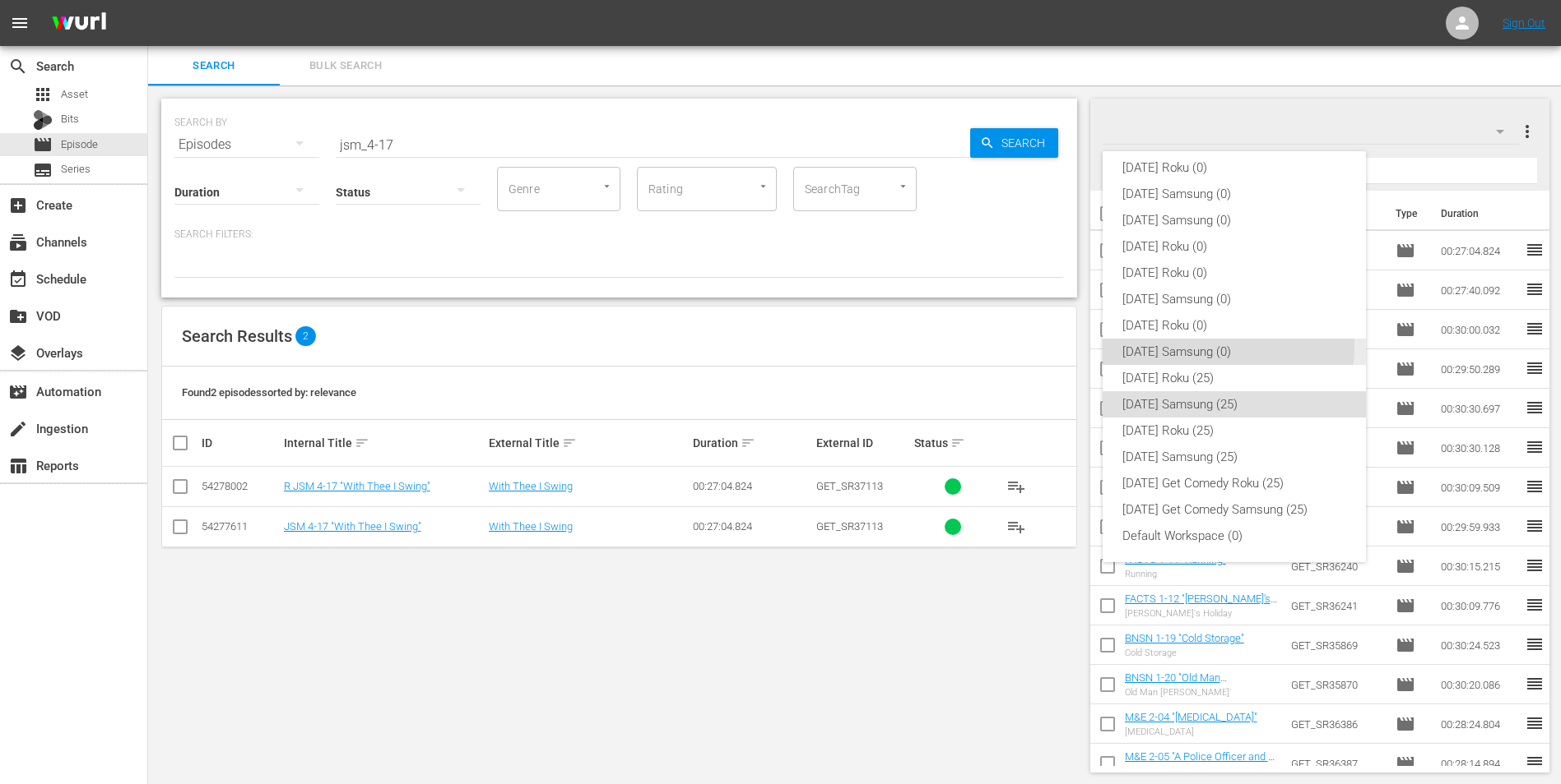
click at [1046, 344] on div "[DATE] Samsung (0)" at bounding box center [1234, 352] width 224 height 26
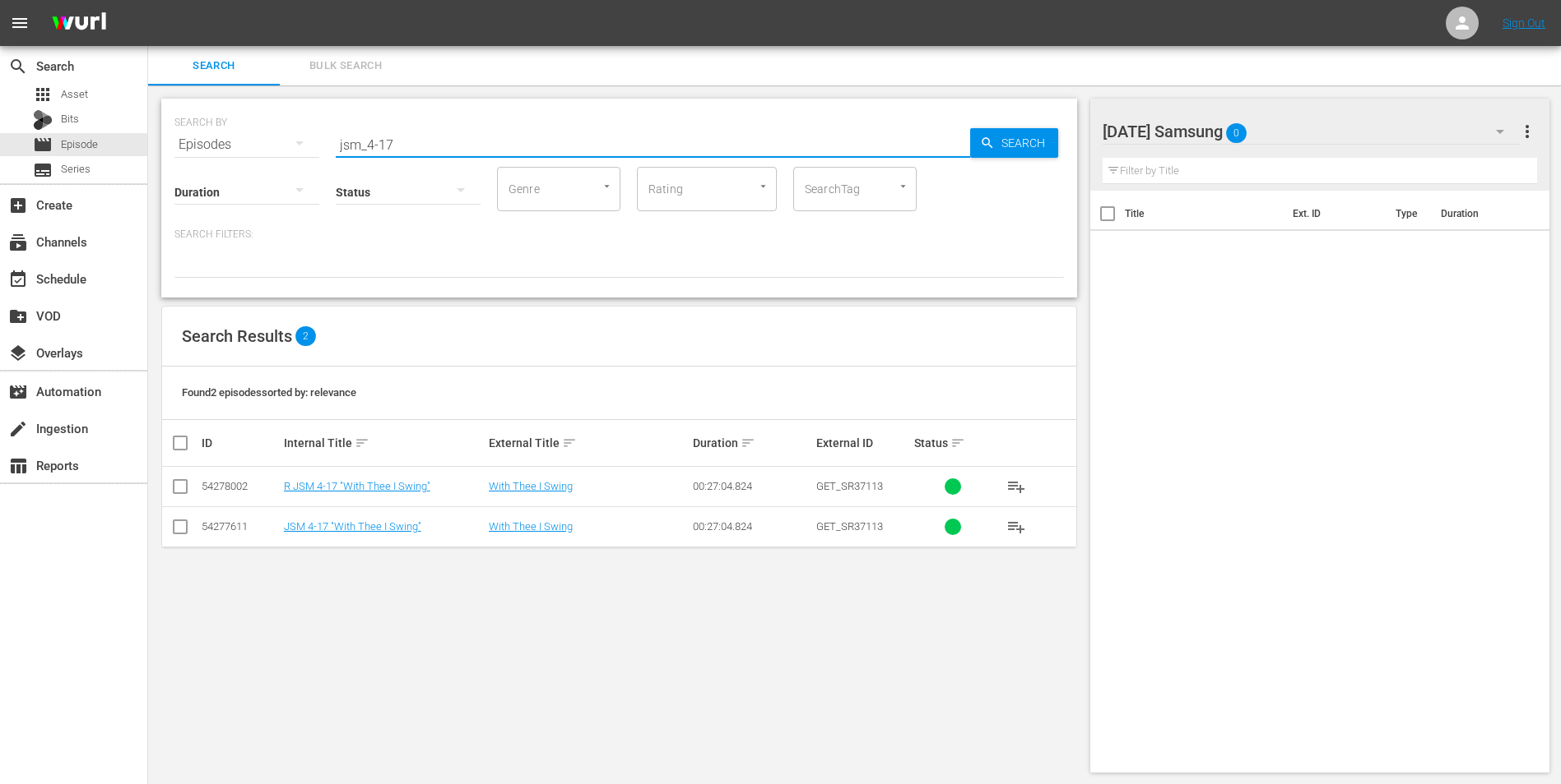
drag, startPoint x: 402, startPoint y: 137, endPoint x: 304, endPoint y: 164, distance: 101.7
click at [304, 164] on div "SEARCH BY Search By Episodes Search ID, Title, Description, Keywords, or Catego…" at bounding box center [619, 198] width 916 height 199
type input "news_3-07"
click at [185, 488] on icon at bounding box center [180, 527] width 19 height 19
click at [178, 488] on input "checkbox" at bounding box center [180, 530] width 19 height 19
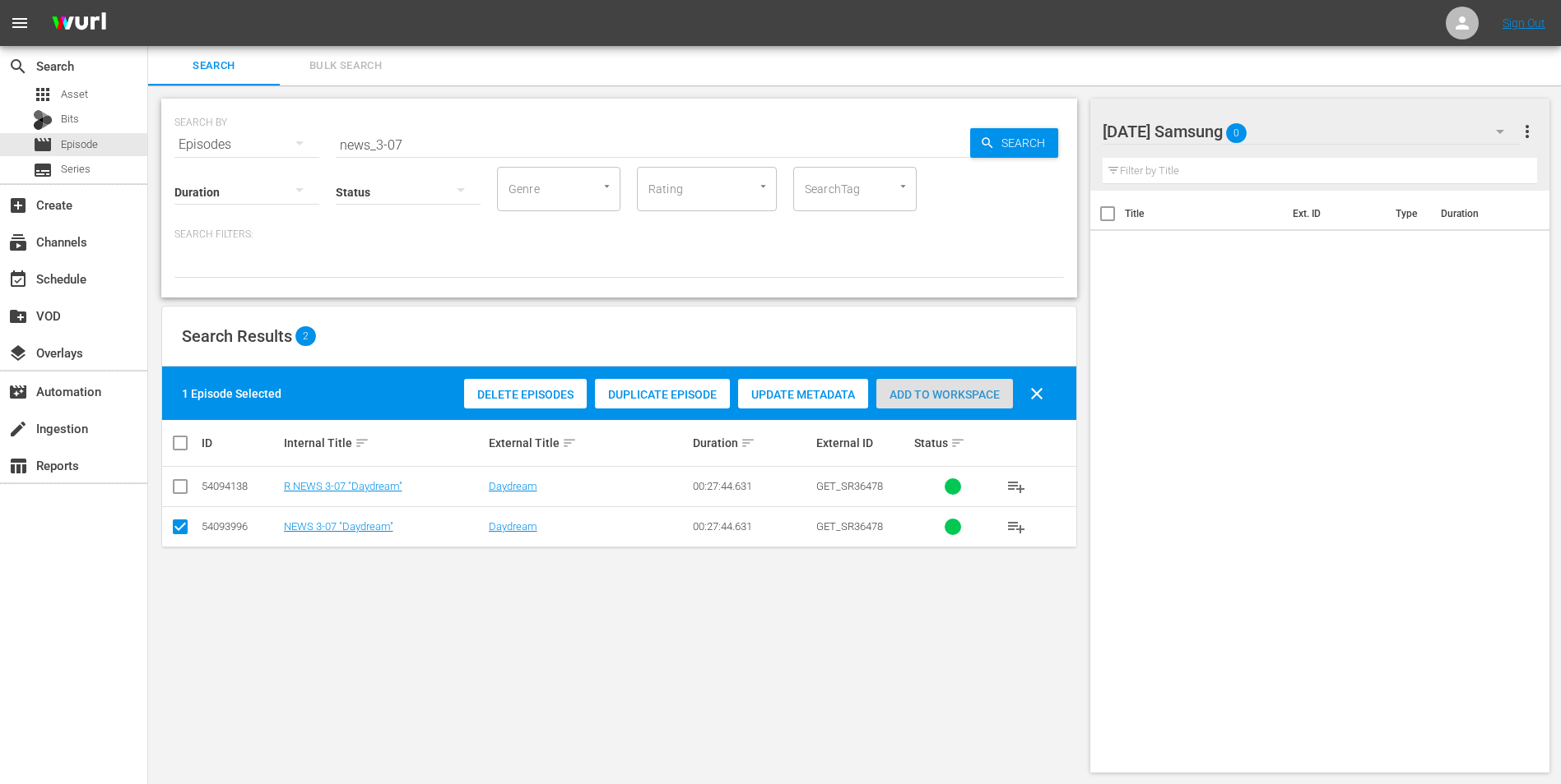
click at [949, 396] on span "Add to Workspace" at bounding box center [944, 395] width 137 height 14
click at [1046, 126] on div "[DATE] Samsung 1" at bounding box center [1311, 131] width 418 height 46
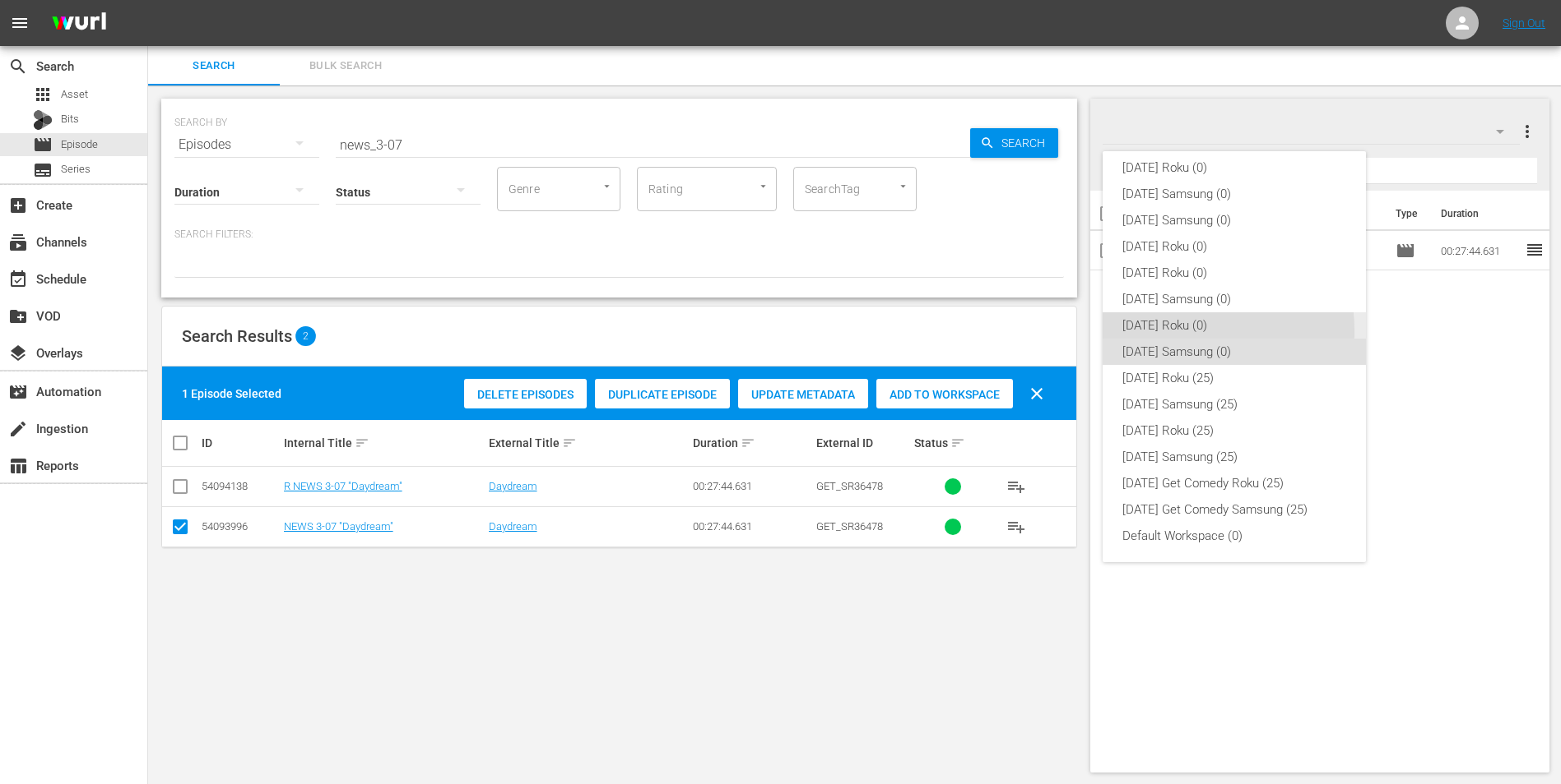
click at [1046, 331] on div "[DATE] Roku (0)" at bounding box center [1234, 325] width 224 height 26
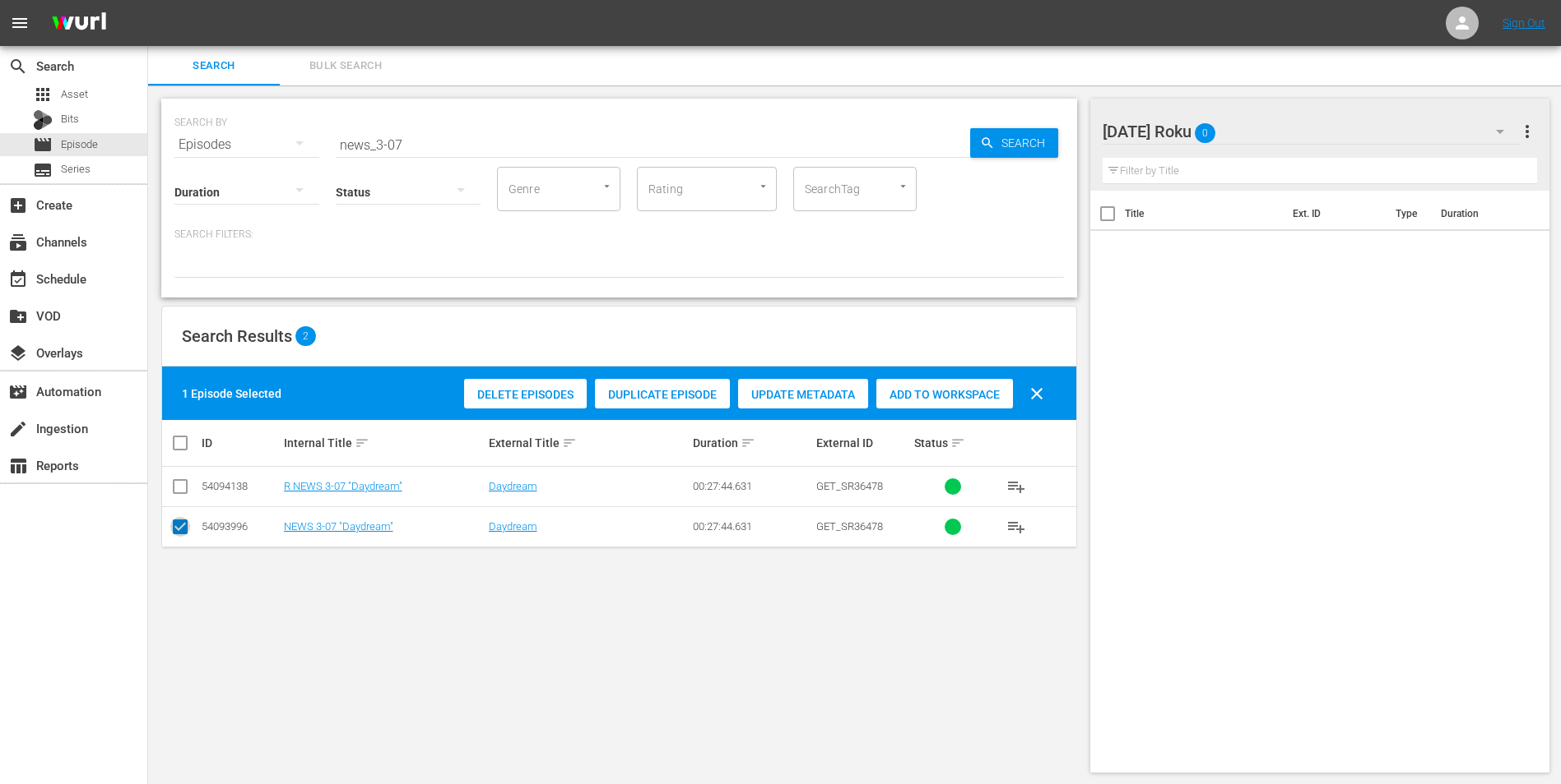
click at [185, 488] on input "checkbox" at bounding box center [180, 530] width 19 height 19
checkbox input "false"
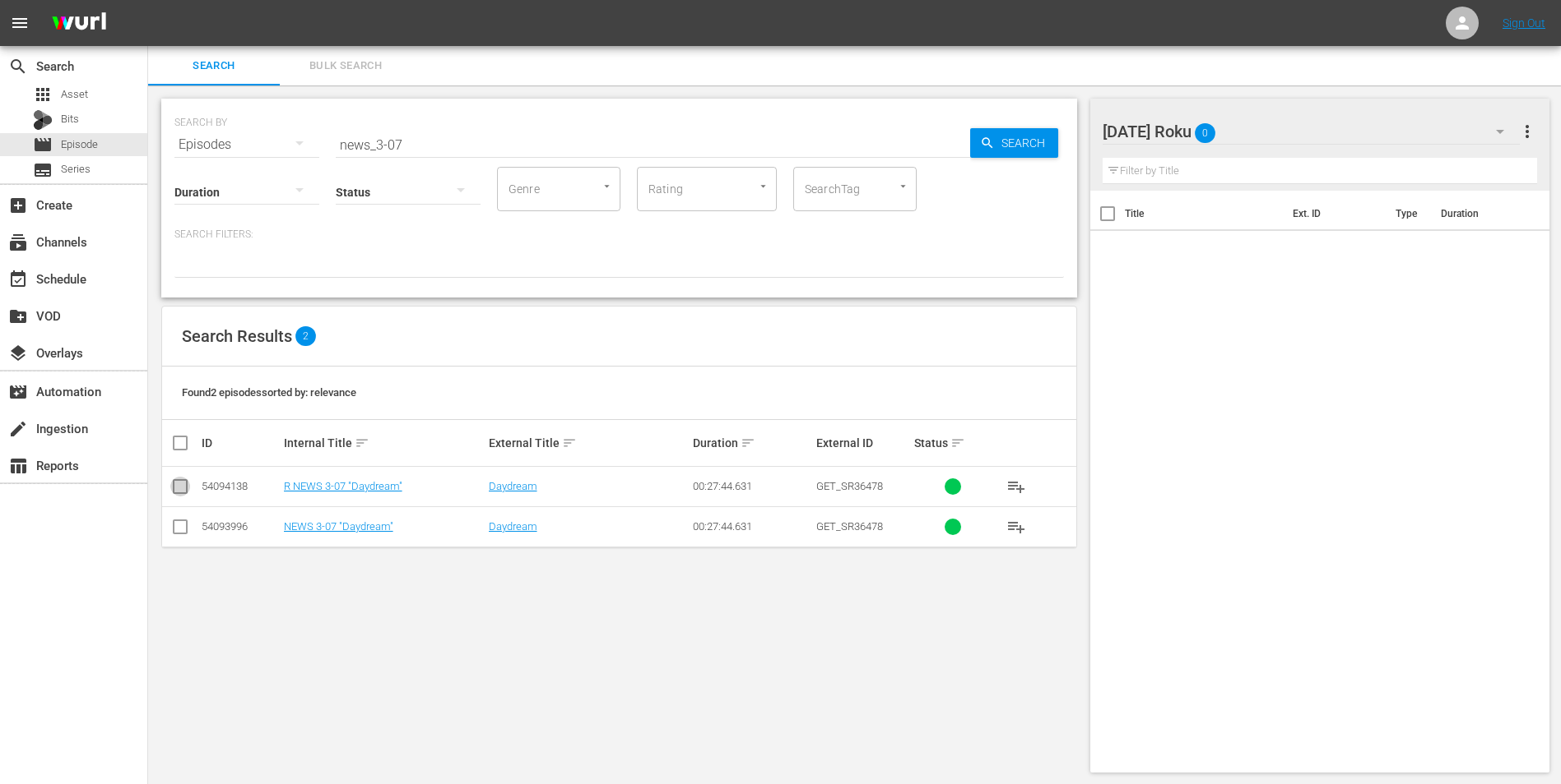
click at [183, 480] on input "checkbox" at bounding box center [180, 490] width 19 height 19
checkbox input "true"
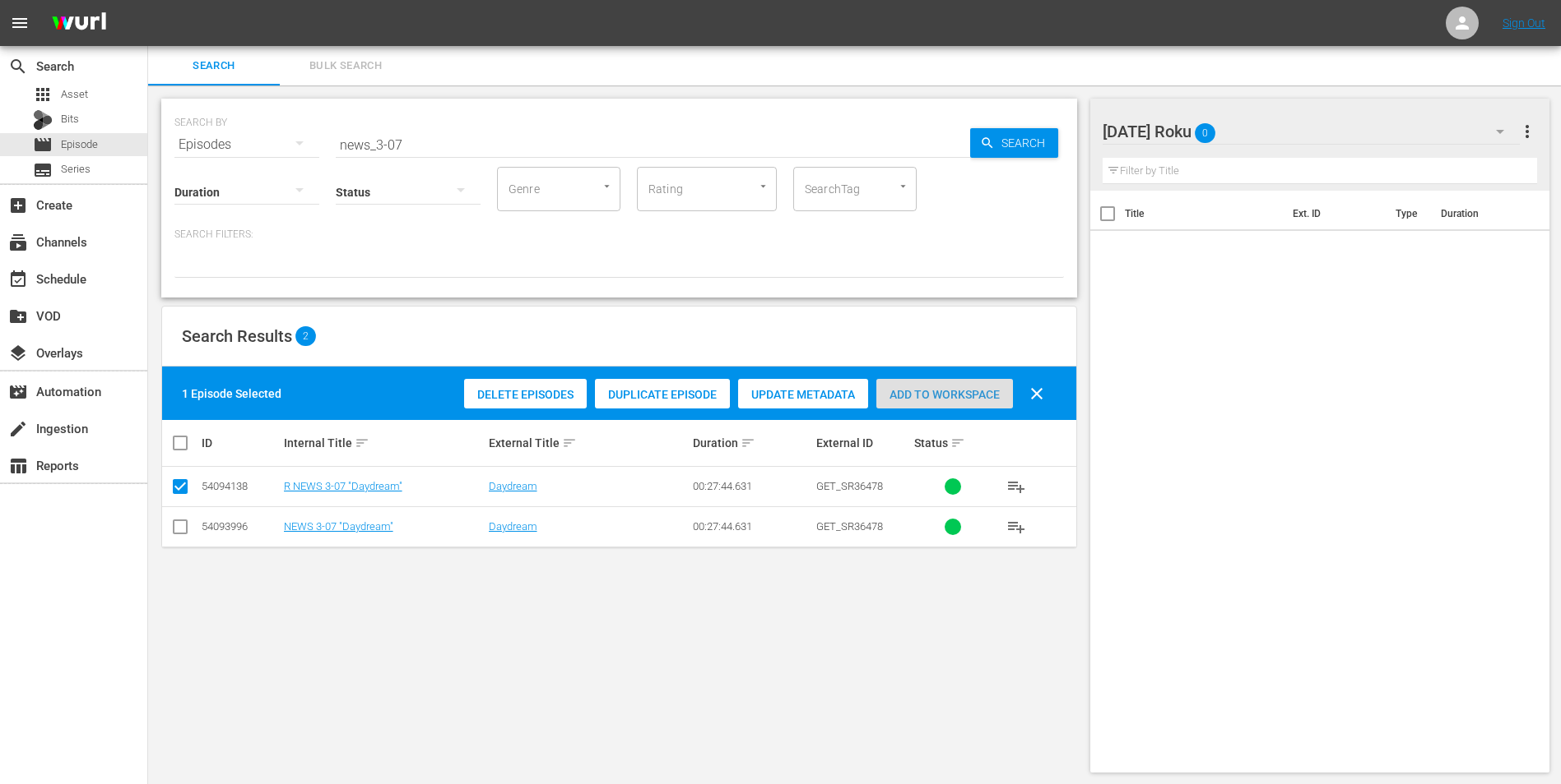
click at [944, 387] on div "Add to Workspace" at bounding box center [944, 394] width 137 height 31
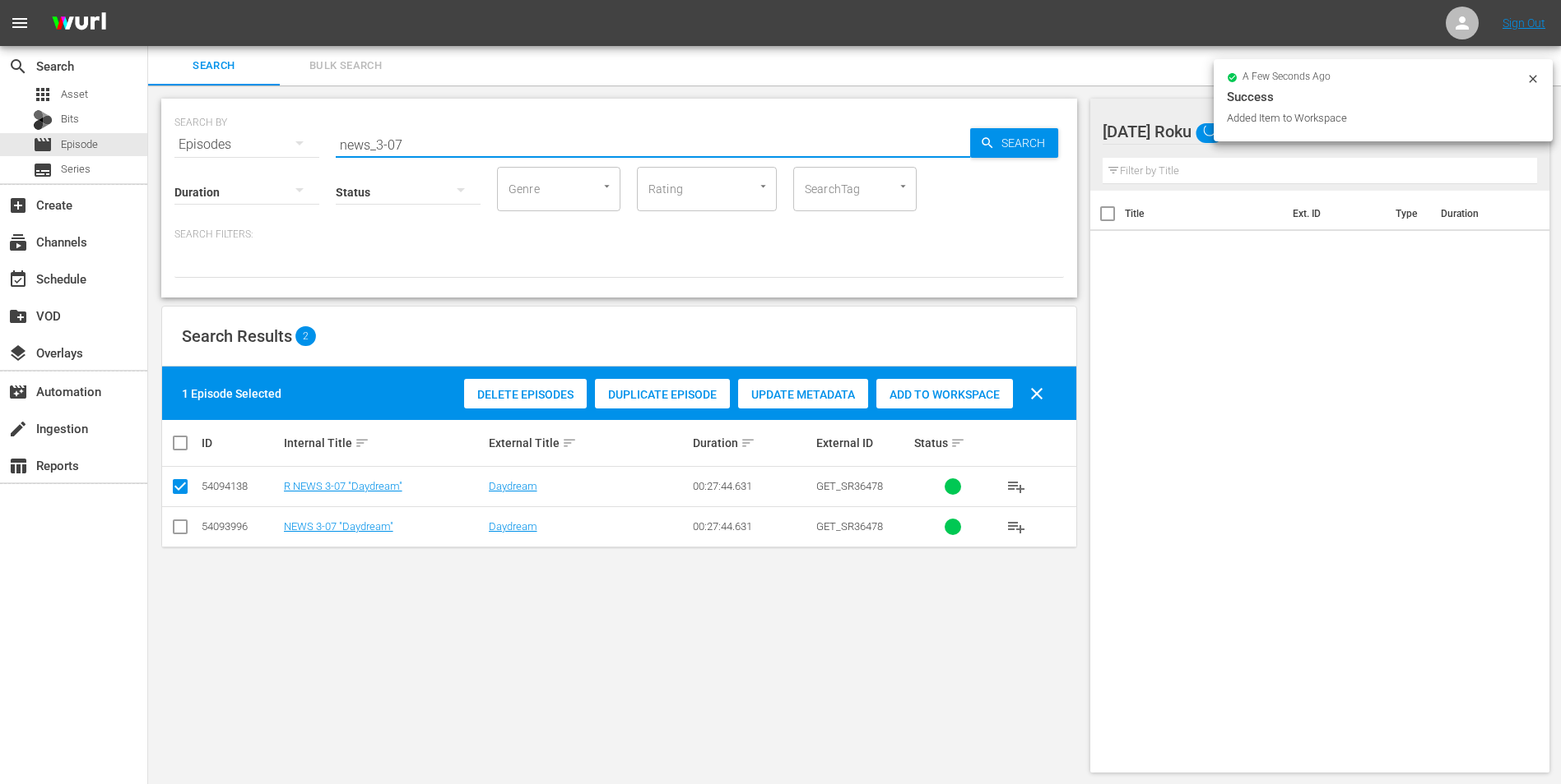
drag, startPoint x: 397, startPoint y: 140, endPoint x: 411, endPoint y: 143, distance: 14.3
click at [411, 143] on input "news_3-07" at bounding box center [652, 145] width 635 height 40
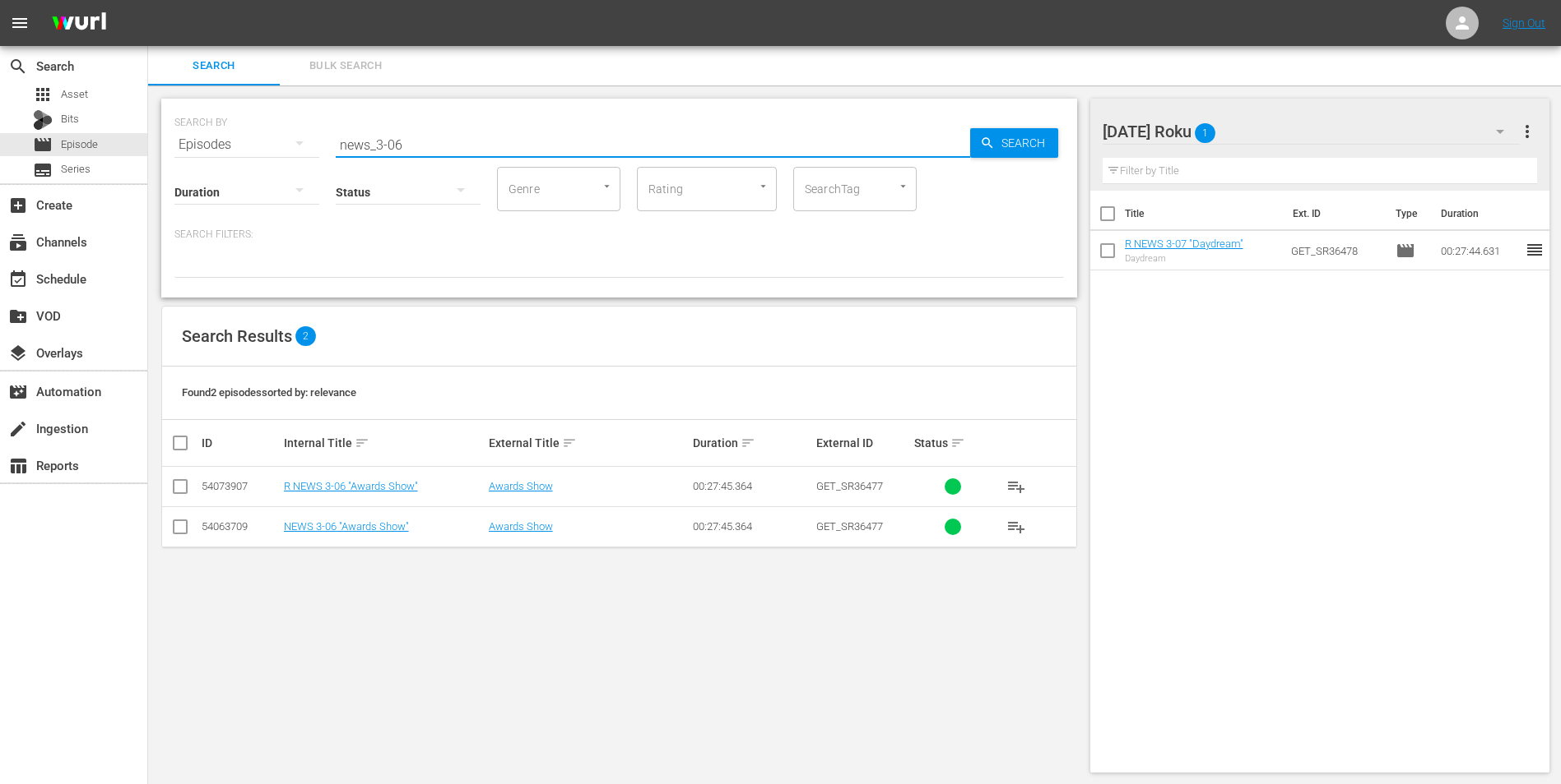
type input "news_3-06"
click at [177, 488] on input "checkbox" at bounding box center [180, 490] width 19 height 19
checkbox input "true"
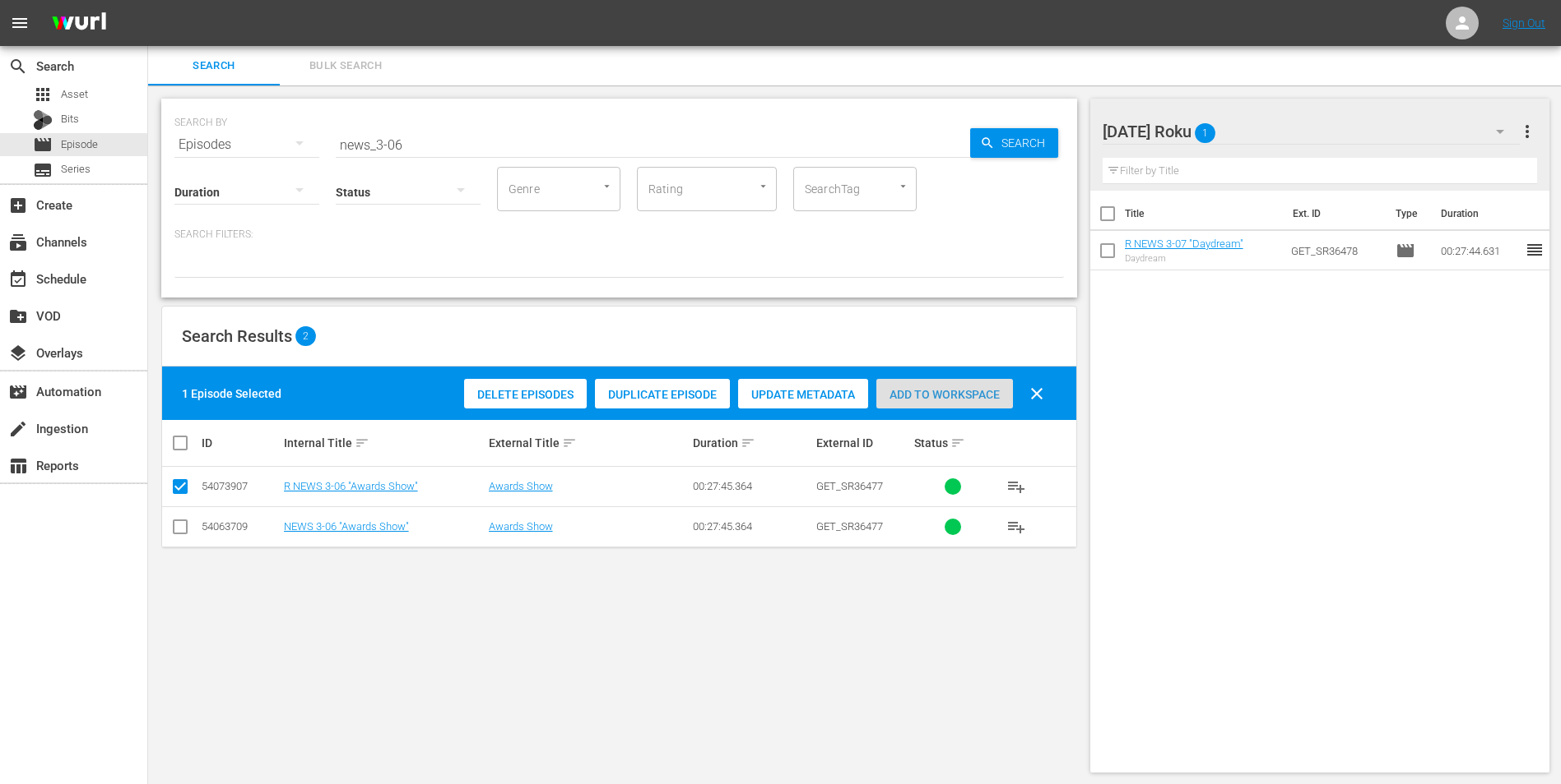
click at [967, 389] on span "Add to Workspace" at bounding box center [944, 395] width 137 height 14
click at [1046, 126] on div "[DATE] Roku 2" at bounding box center [1311, 131] width 418 height 46
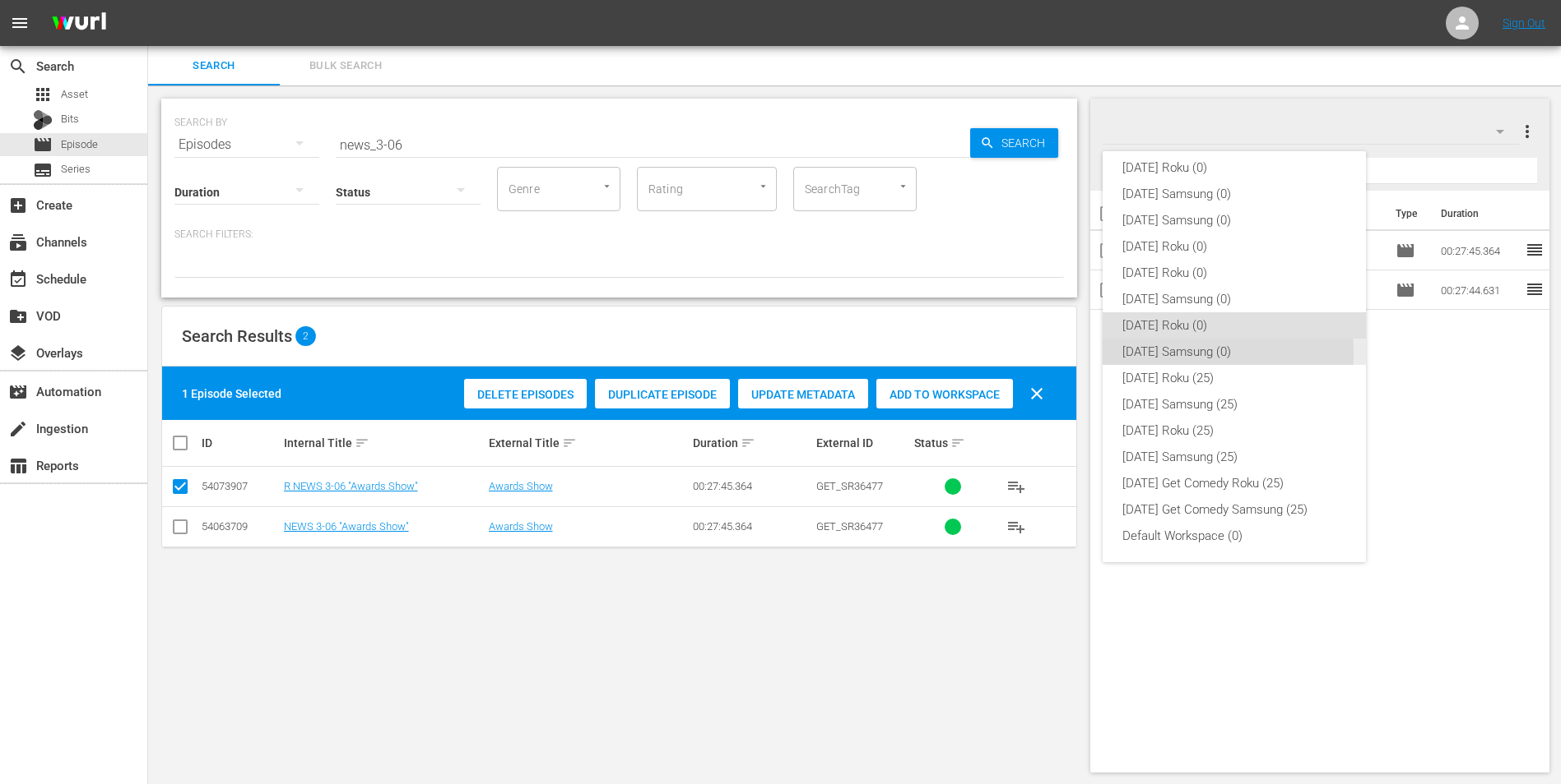
click at [1046, 353] on div "[DATE] Samsung (0)" at bounding box center [1234, 352] width 224 height 26
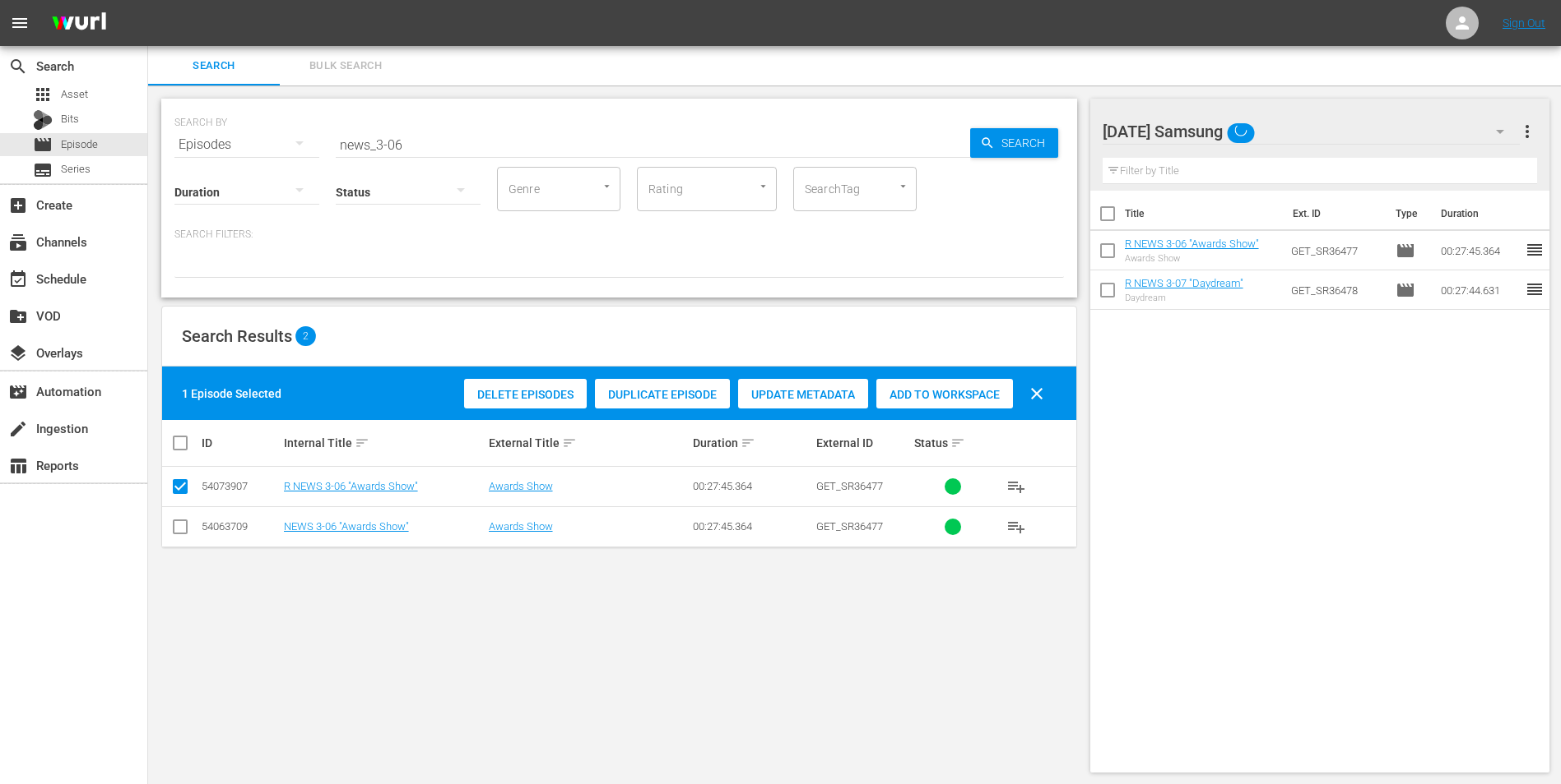
click at [176, 488] on input "checkbox" at bounding box center [180, 530] width 19 height 19
checkbox input "true"
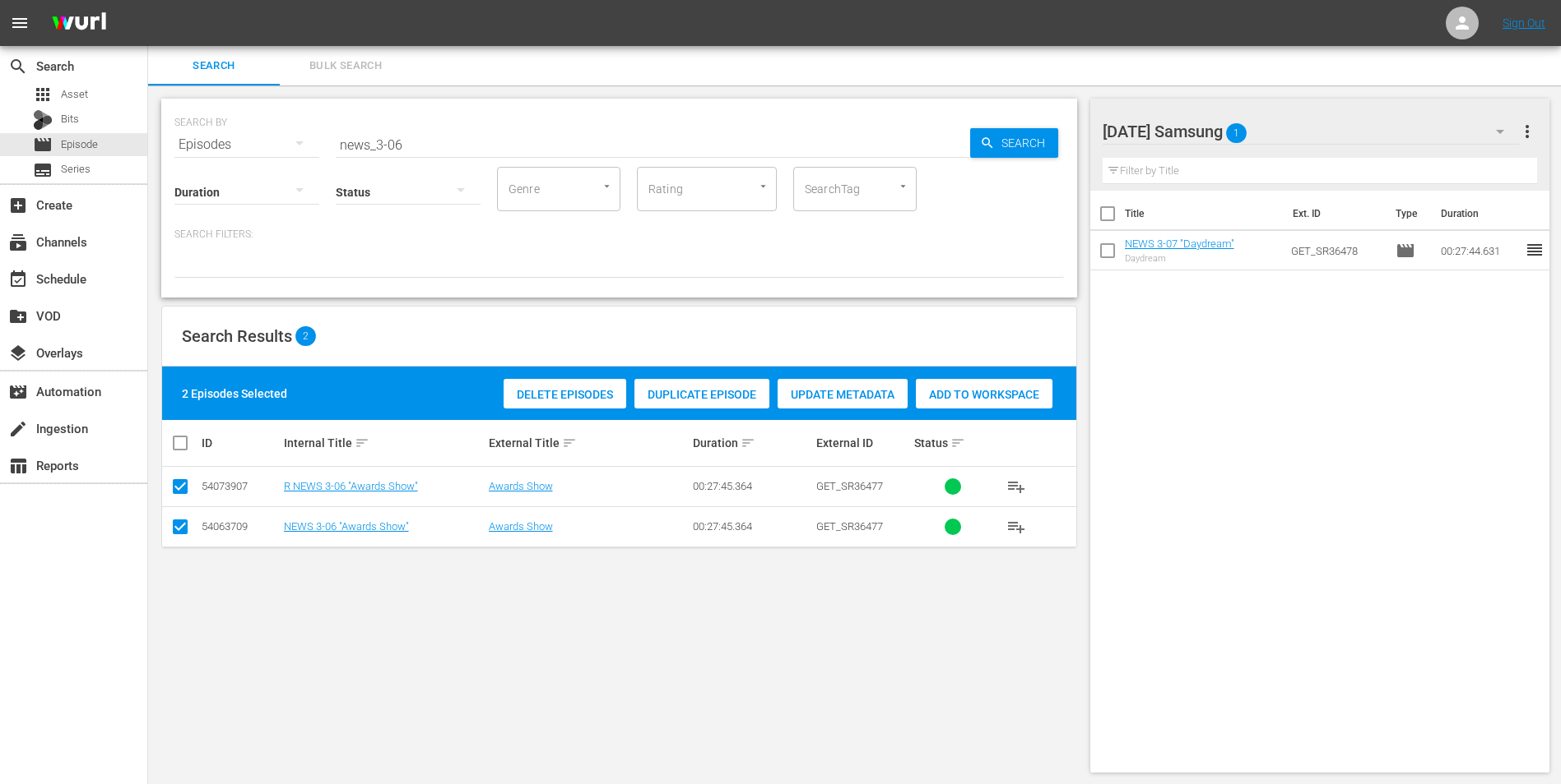
click at [187, 479] on icon at bounding box center [180, 487] width 19 height 19
click at [184, 481] on input "checkbox" at bounding box center [180, 490] width 19 height 19
checkbox input "false"
click at [915, 395] on span "Add to Workspace" at bounding box center [944, 395] width 137 height 14
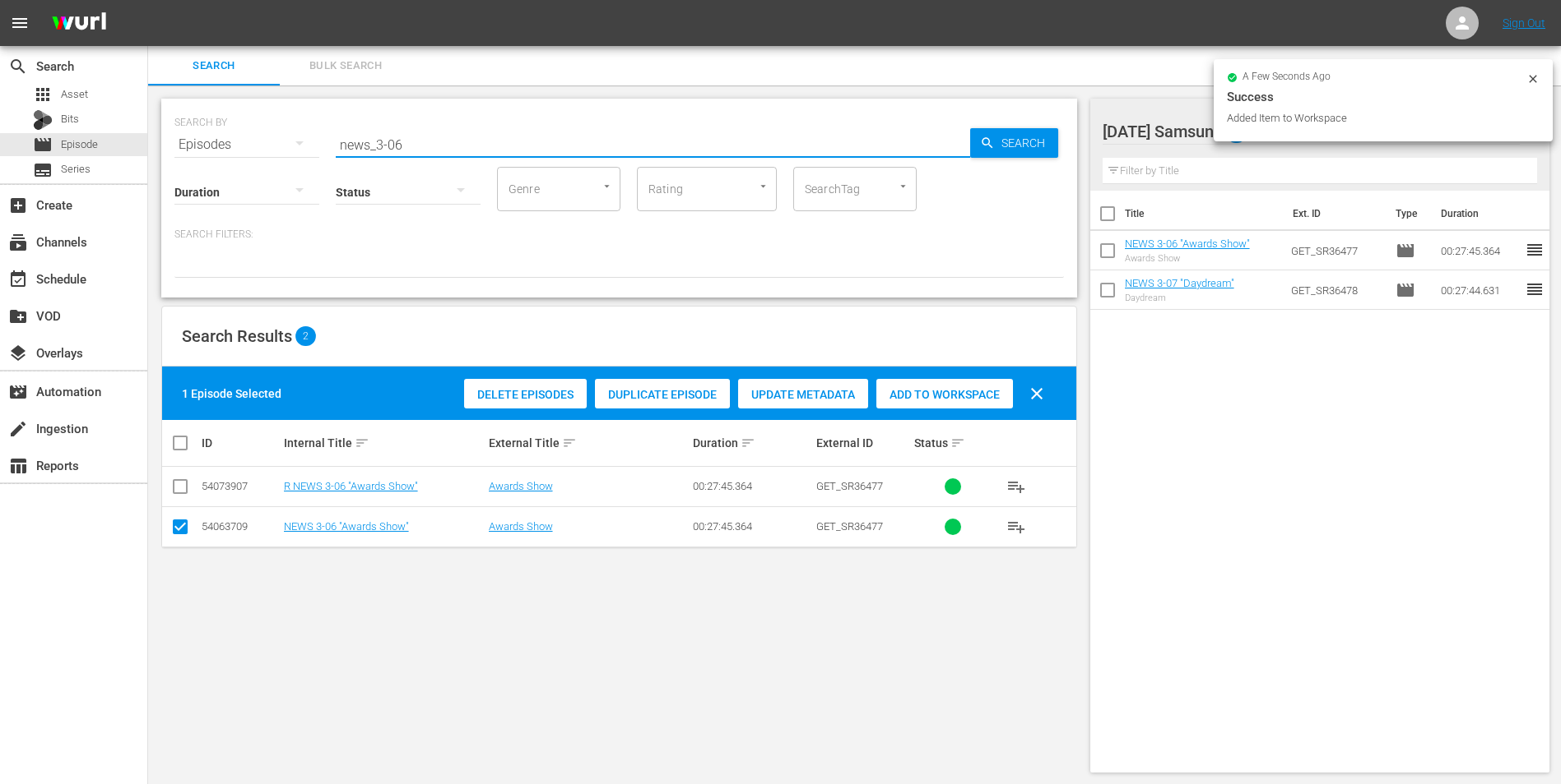
drag, startPoint x: 394, startPoint y: 147, endPoint x: 430, endPoint y: 142, distance: 36.3
click at [429, 142] on input "news_3-06" at bounding box center [652, 145] width 635 height 40
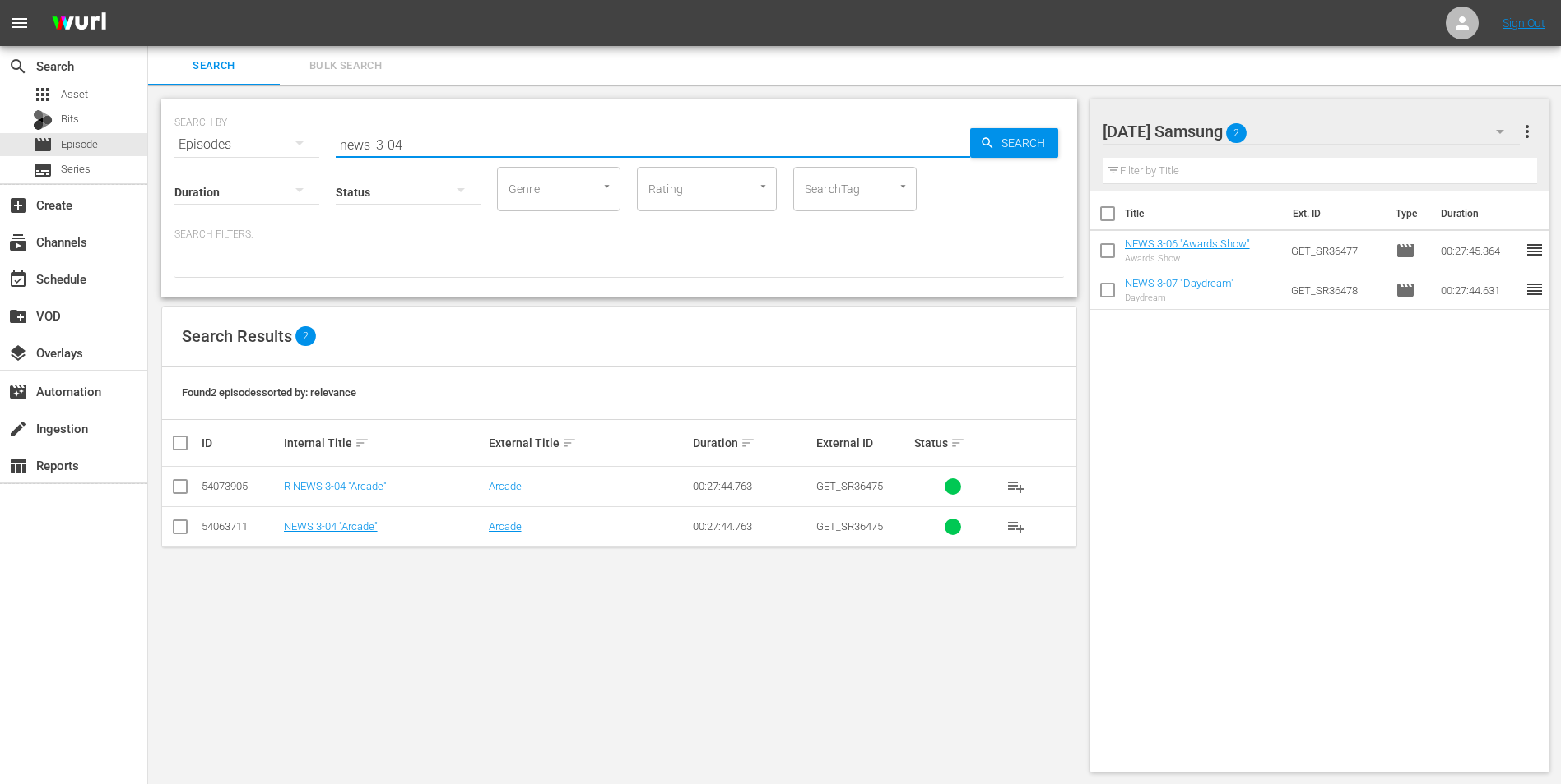
type input "news_3-04"
click at [190, 488] on input "checkbox" at bounding box center [180, 530] width 19 height 19
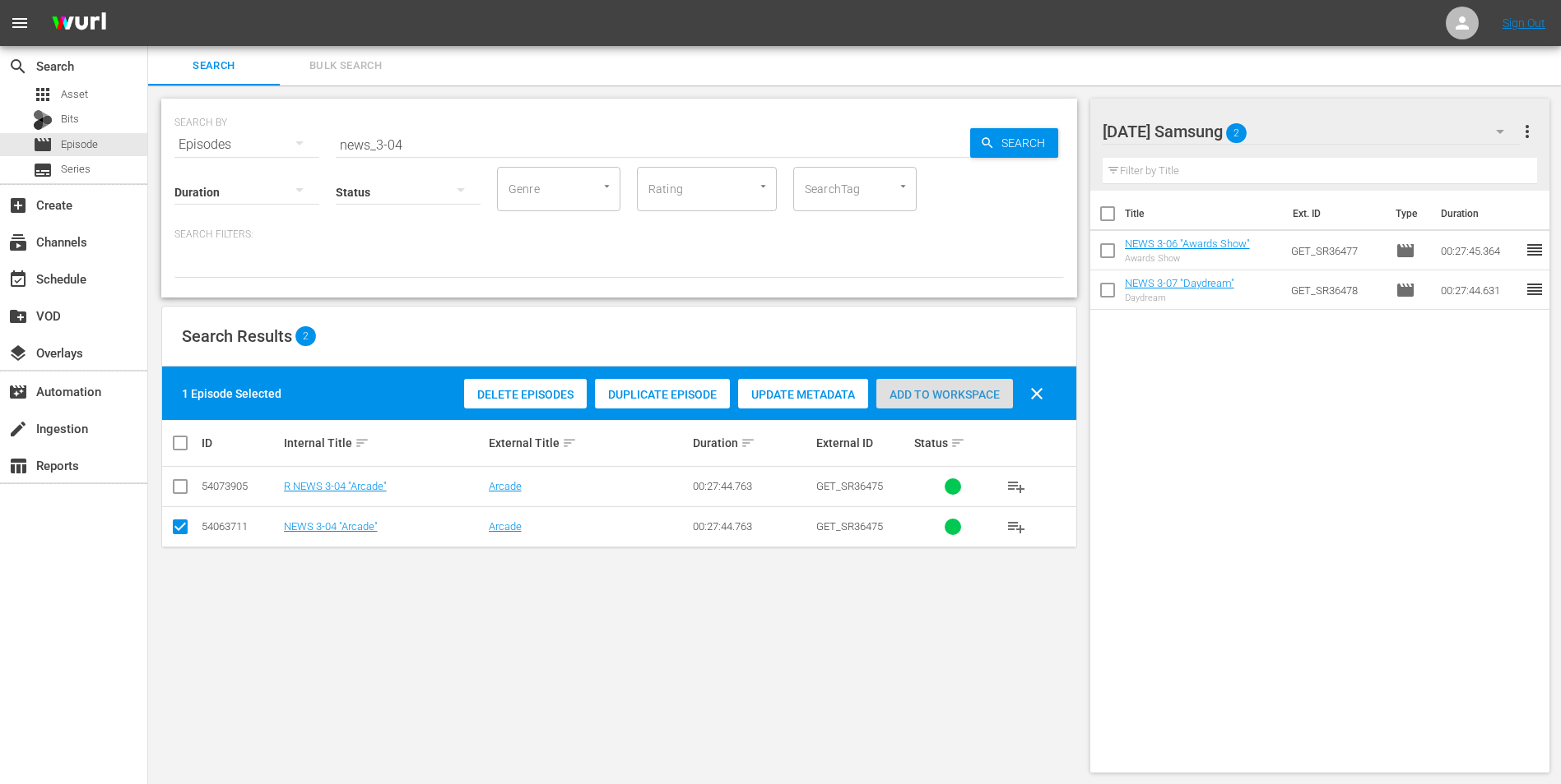
click at [932, 393] on span "Add to Workspace" at bounding box center [944, 395] width 137 height 14
click at [1046, 132] on div "[DATE] Samsung 3" at bounding box center [1311, 131] width 418 height 46
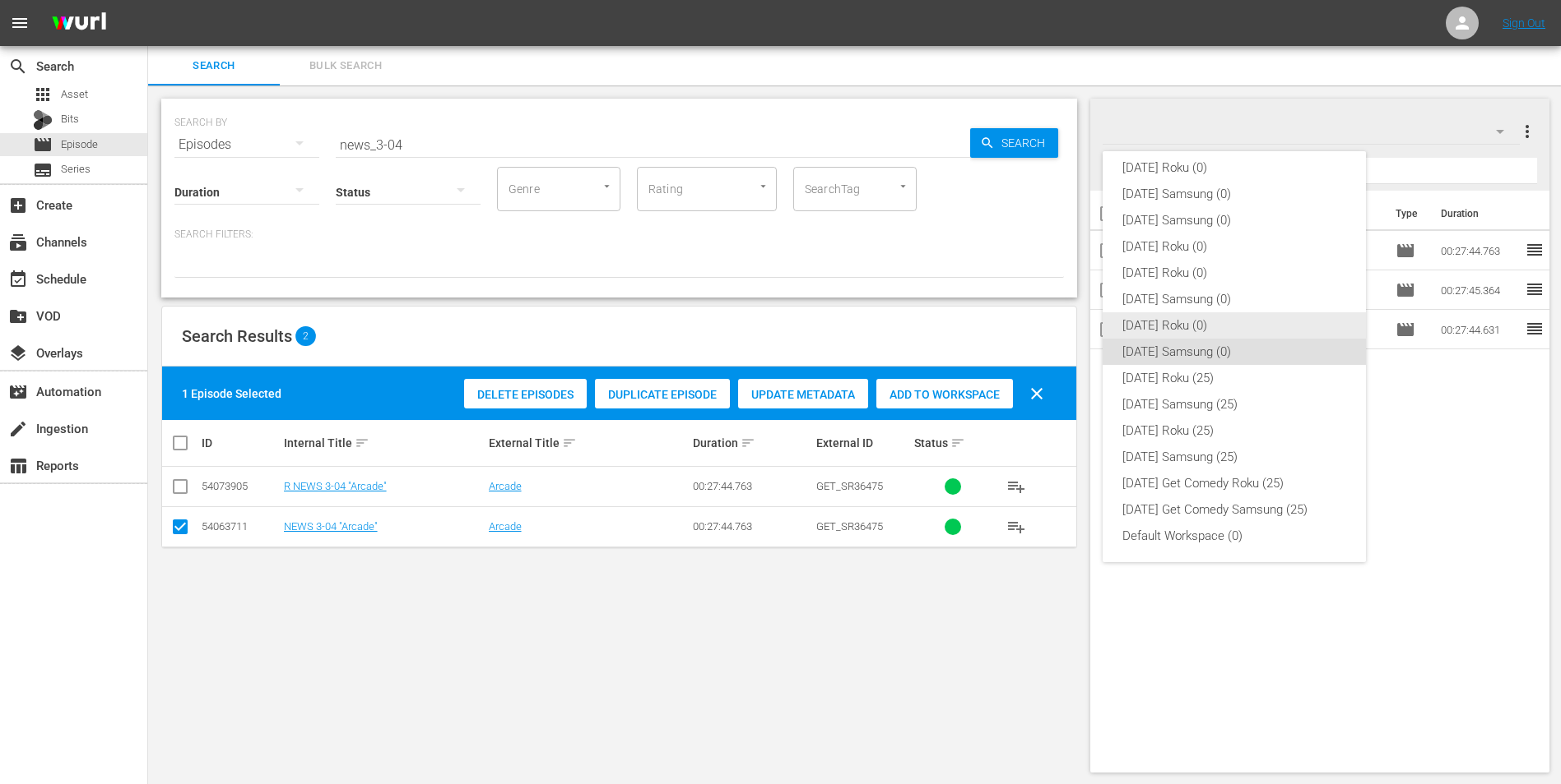
click at [1046, 329] on div "[DATE] Roku (0)" at bounding box center [1234, 325] width 224 height 26
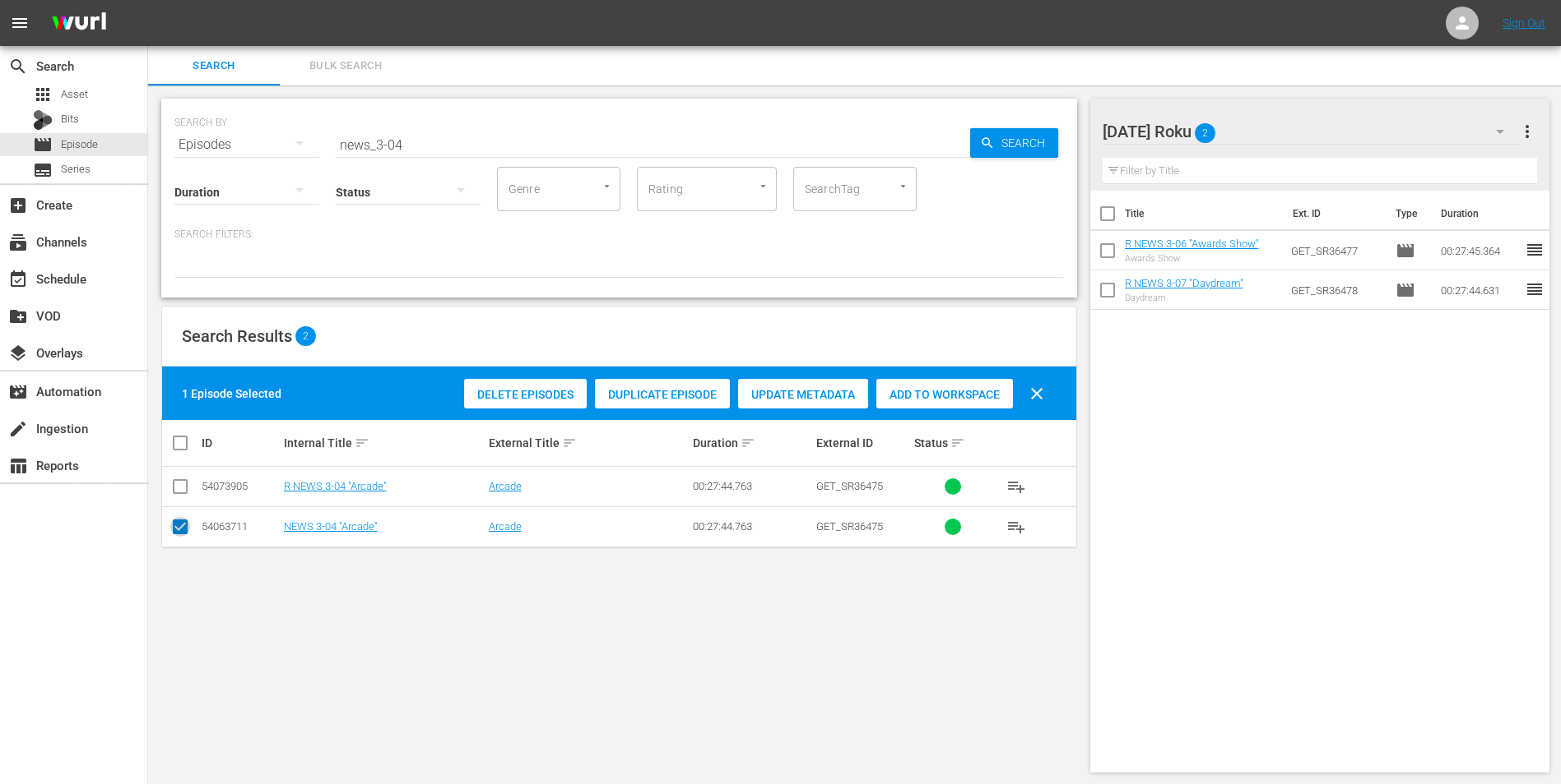
drag, startPoint x: 176, startPoint y: 537, endPoint x: 180, endPoint y: 522, distance: 15.5
click at [176, 488] on input "checkbox" at bounding box center [180, 530] width 19 height 19
checkbox input "false"
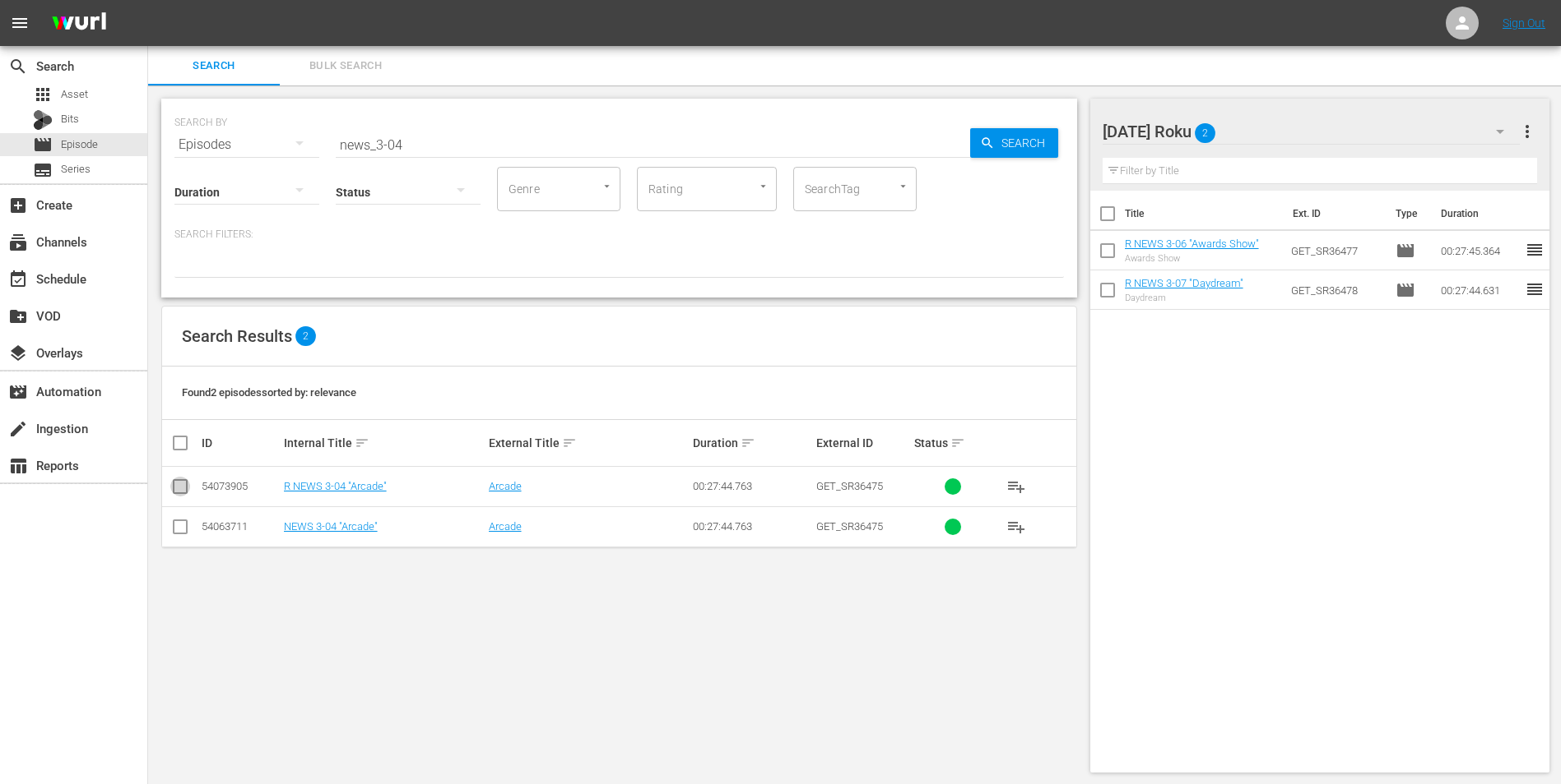
click at [173, 488] on input "checkbox" at bounding box center [180, 490] width 19 height 19
checkbox input "true"
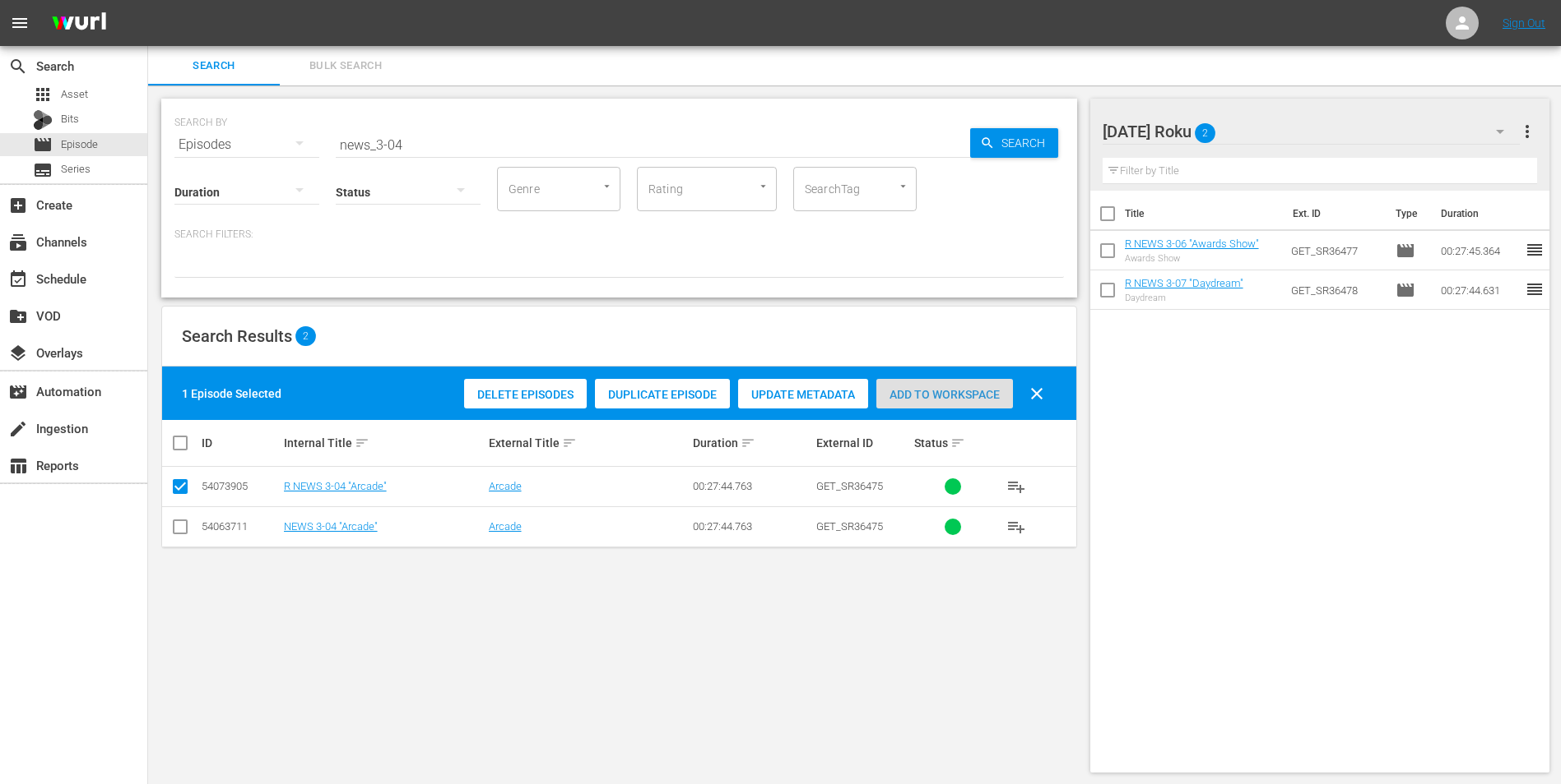
click at [973, 402] on div "Add to Workspace" at bounding box center [944, 394] width 137 height 31
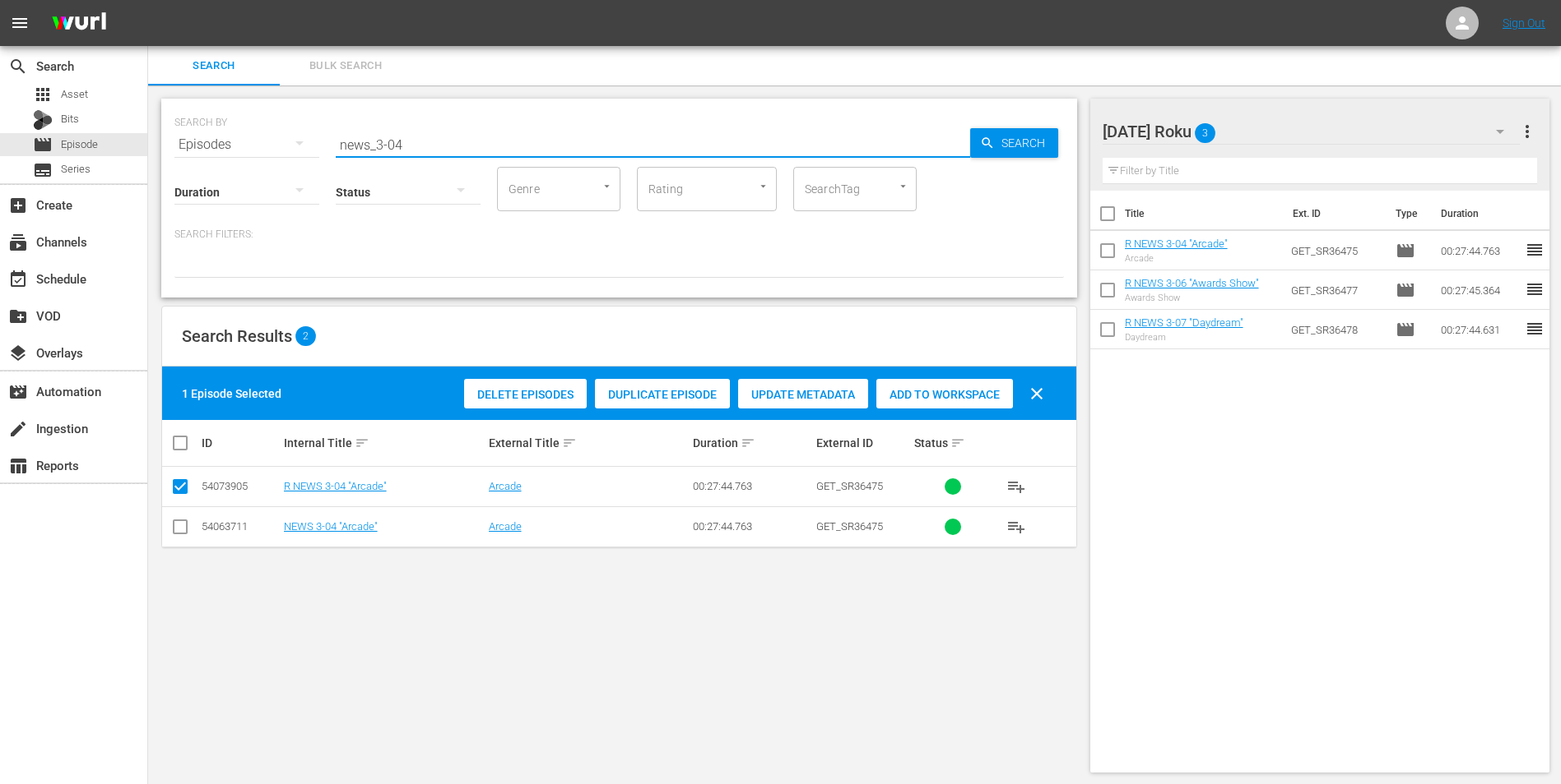
drag, startPoint x: 410, startPoint y: 150, endPoint x: 258, endPoint y: 115, distance: 156.0
click at [258, 115] on div "SEARCH BY Search By Episodes Search ID, Title, Description, Keywords, or Catego…" at bounding box center [618, 134] width 889 height 59
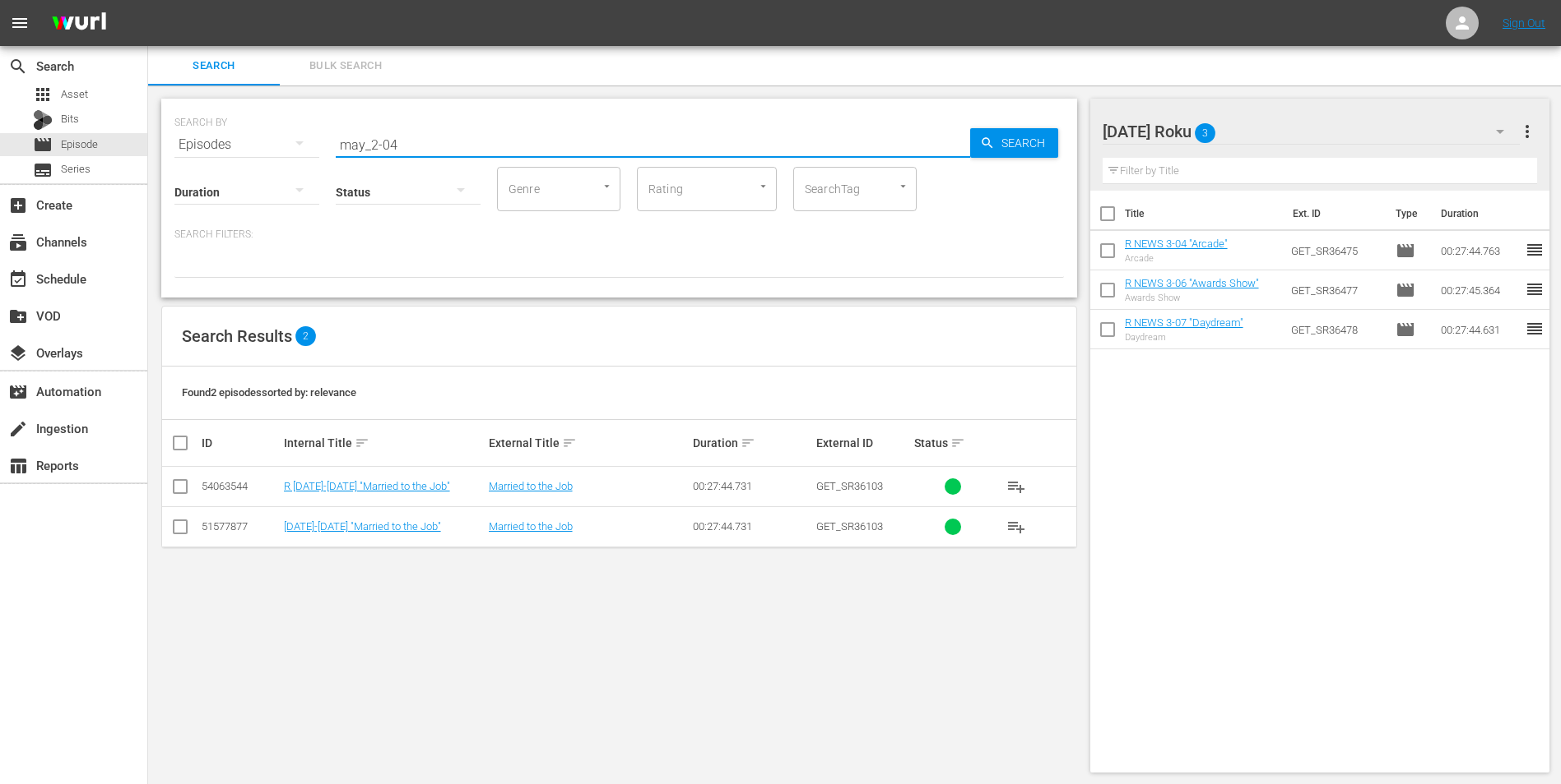
type input "may_2-04"
click at [181, 488] on input "checkbox" at bounding box center [180, 490] width 19 height 19
checkbox input "true"
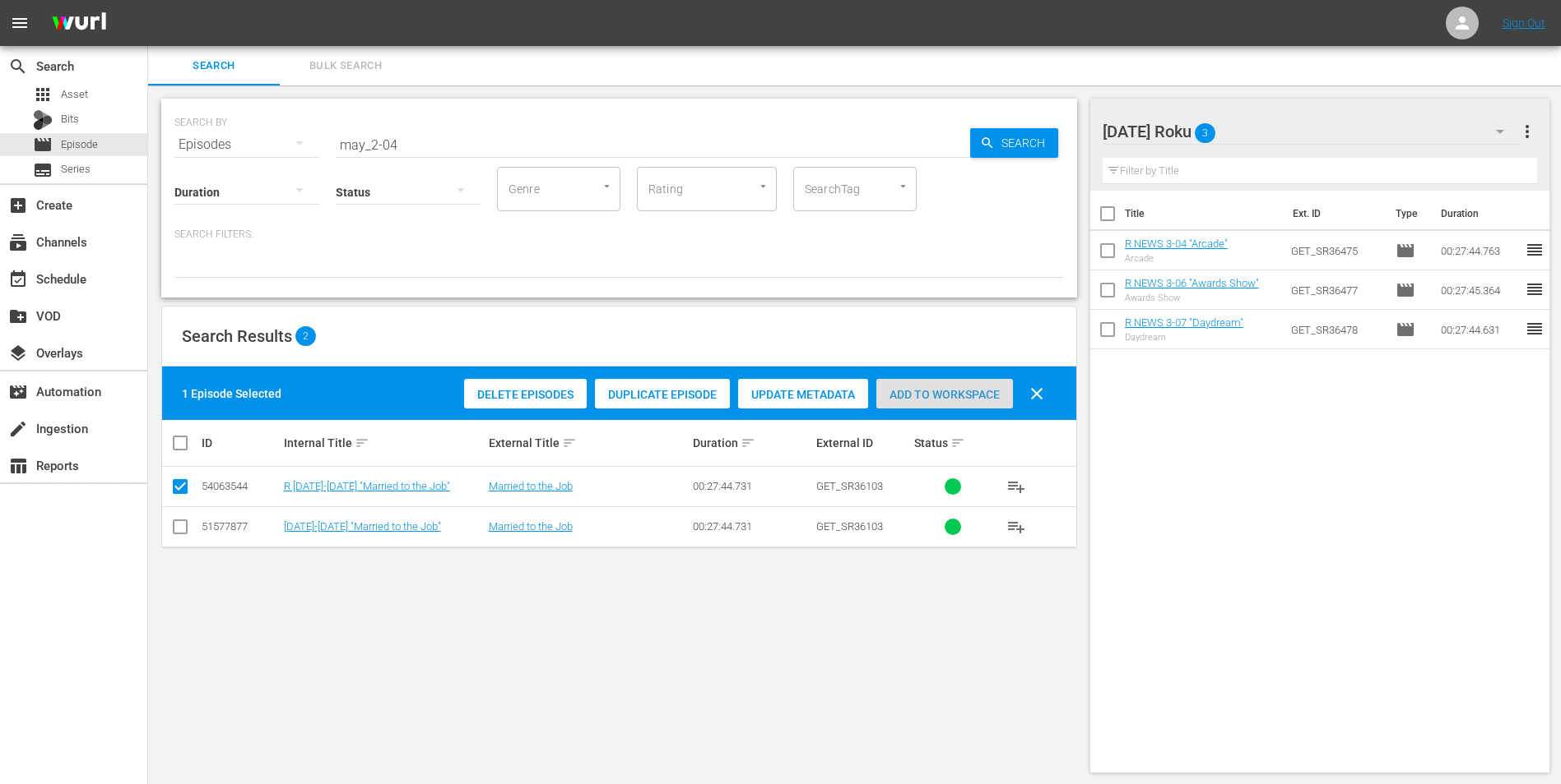
click at [949, 396] on span "Add to Workspace" at bounding box center [944, 395] width 137 height 14
click at [1046, 131] on div "[DATE] Roku 4" at bounding box center [1311, 131] width 418 height 46
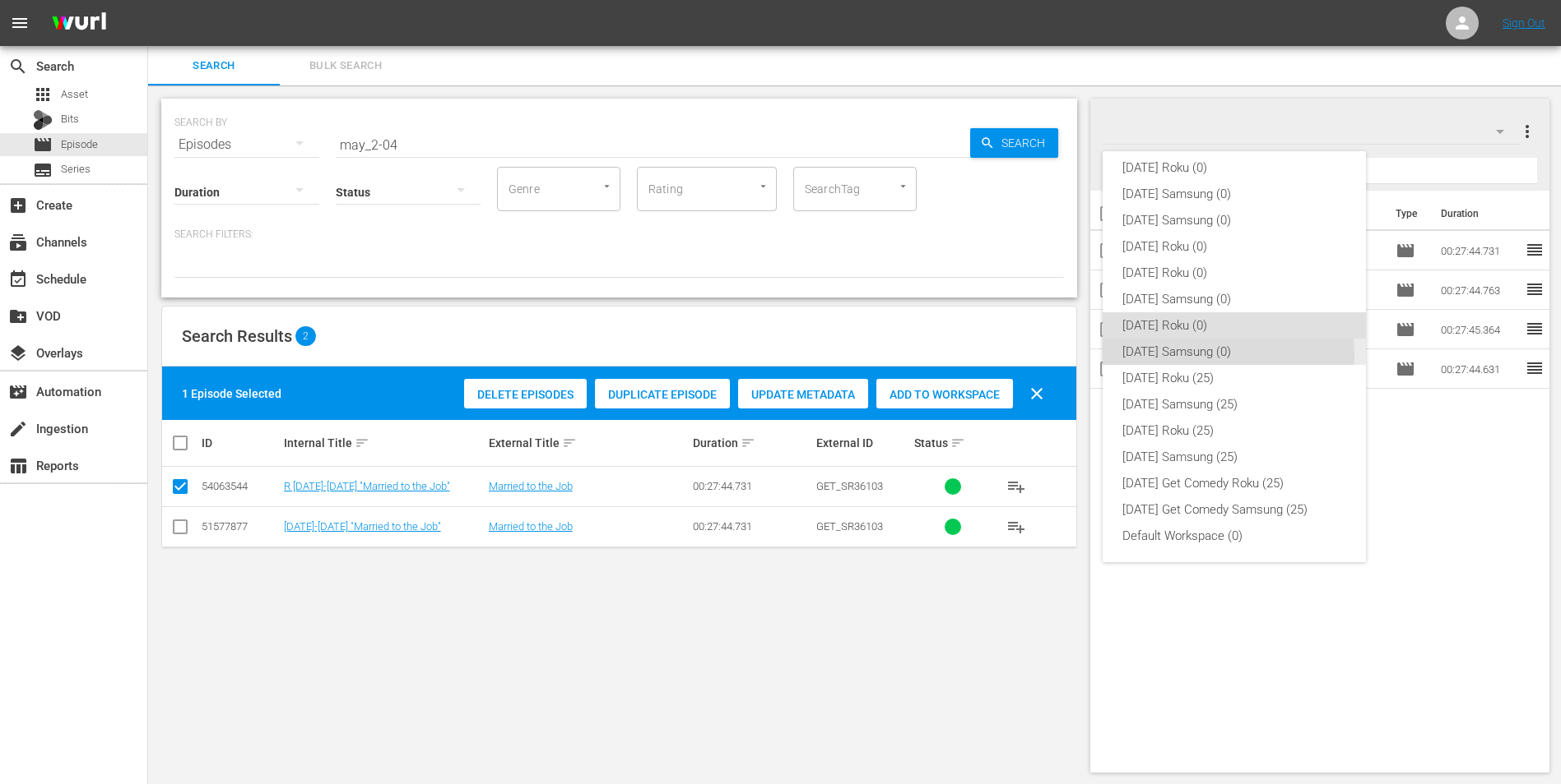
drag, startPoint x: 1195, startPoint y: 356, endPoint x: 1032, endPoint y: 415, distance: 173.3
click at [1046, 356] on div "[DATE] Samsung (0)" at bounding box center [1234, 352] width 224 height 26
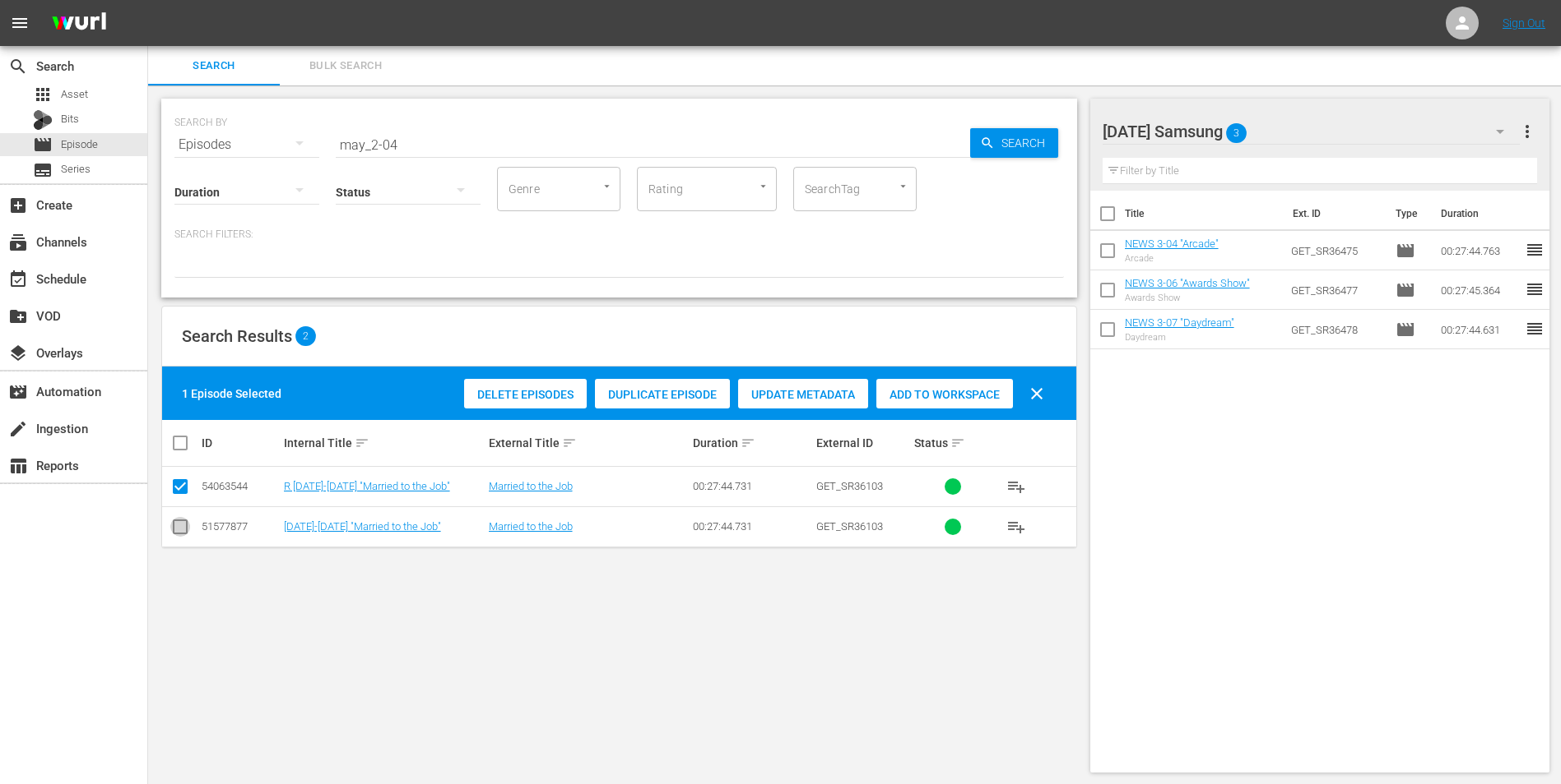
click at [182, 488] on input "checkbox" at bounding box center [180, 530] width 19 height 19
checkbox input "true"
click at [179, 480] on input "checkbox" at bounding box center [180, 490] width 19 height 19
checkbox input "false"
click at [913, 395] on span "Add to Workspace" at bounding box center [944, 395] width 137 height 14
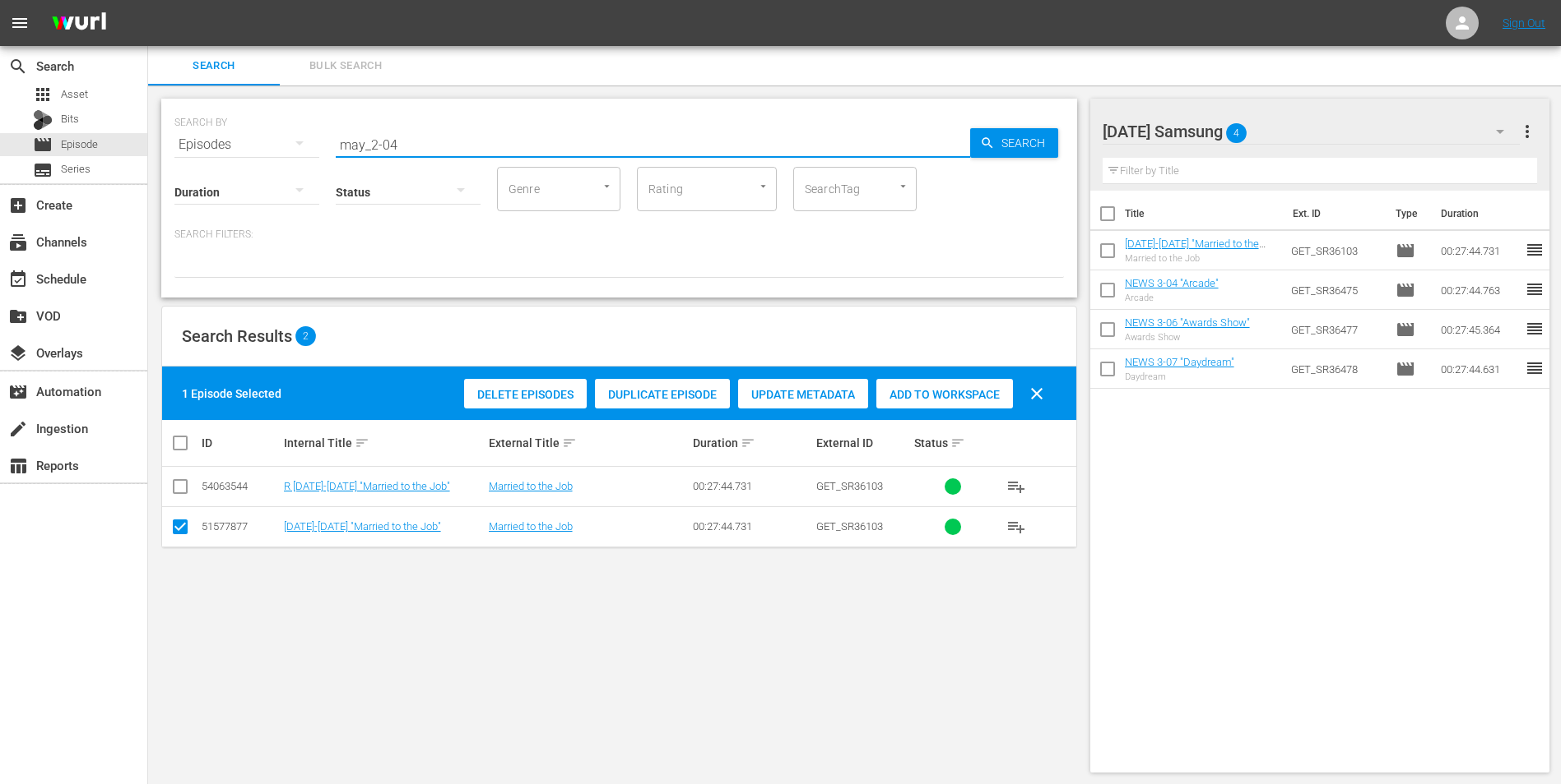
drag, startPoint x: 389, startPoint y: 138, endPoint x: 426, endPoint y: 153, distance: 39.9
click at [426, 153] on div "SEARCH BY Search By Episodes Search ID, Title, Description, Keywords, or Catego…" at bounding box center [619, 198] width 916 height 199
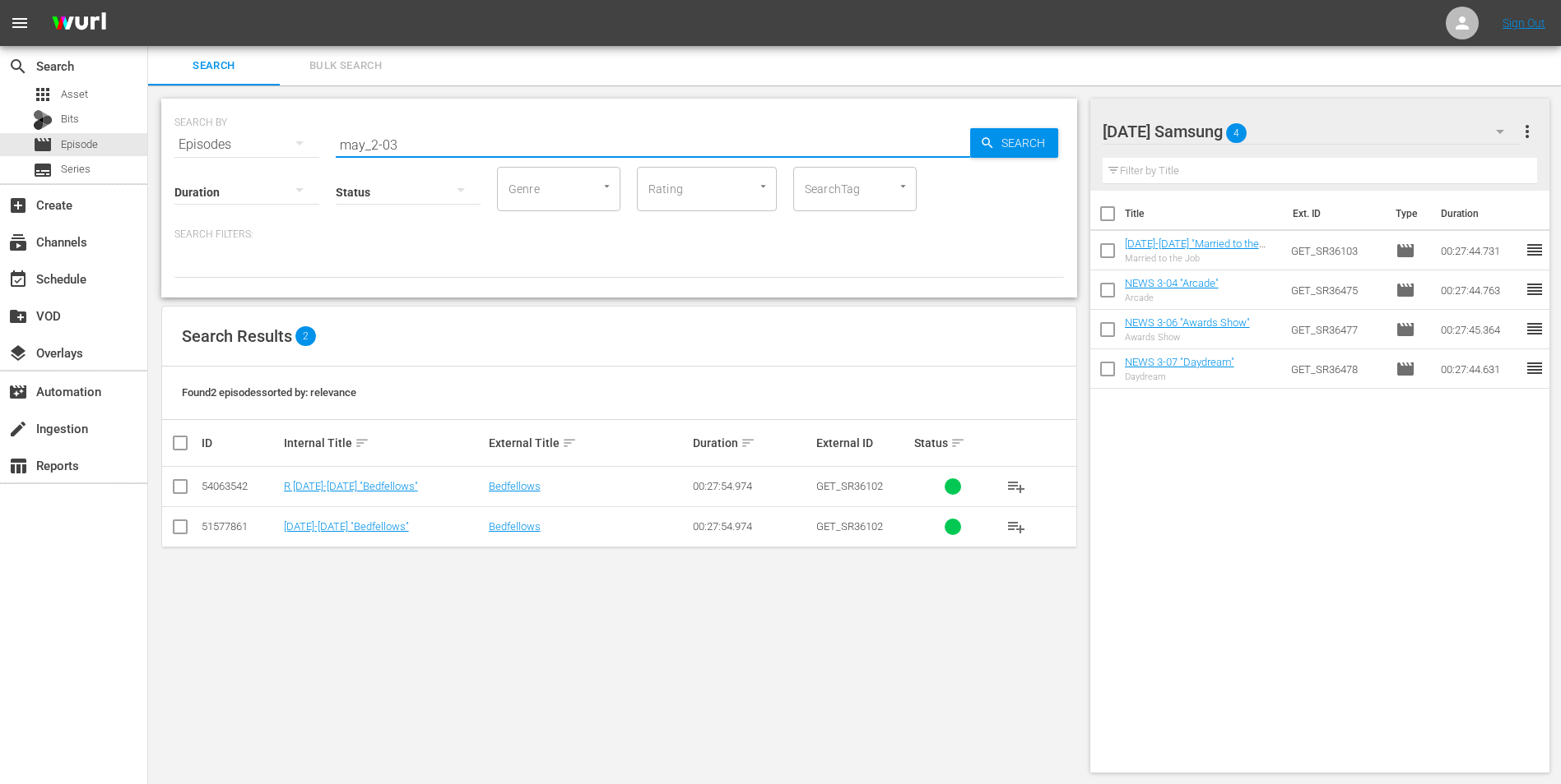
type input "may_2-03"
click at [1046, 116] on div "[DATE] Samsung 4" at bounding box center [1311, 131] width 418 height 46
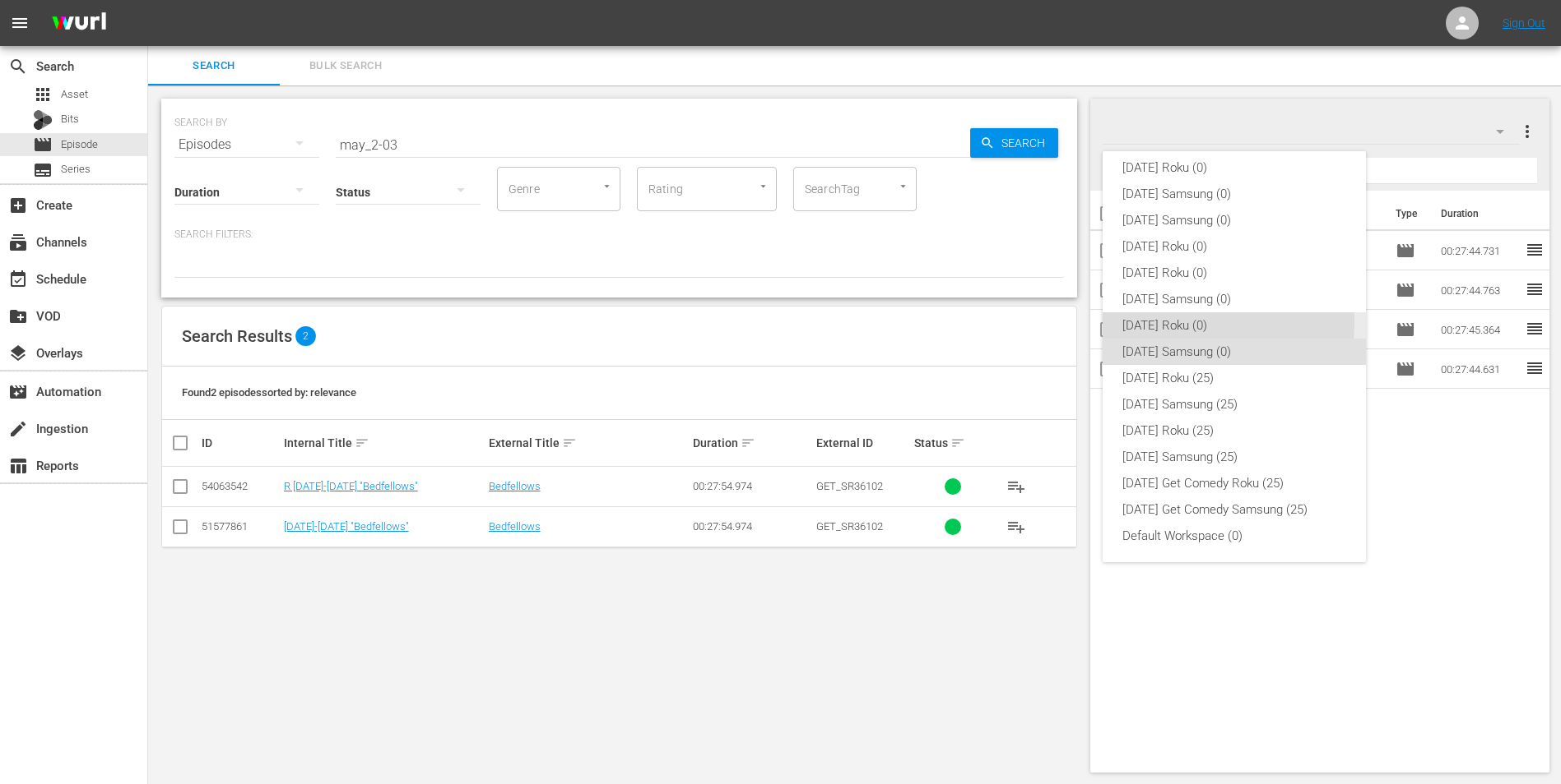
click at [1046, 323] on div "[DATE] Roku (0)" at bounding box center [1234, 325] width 224 height 26
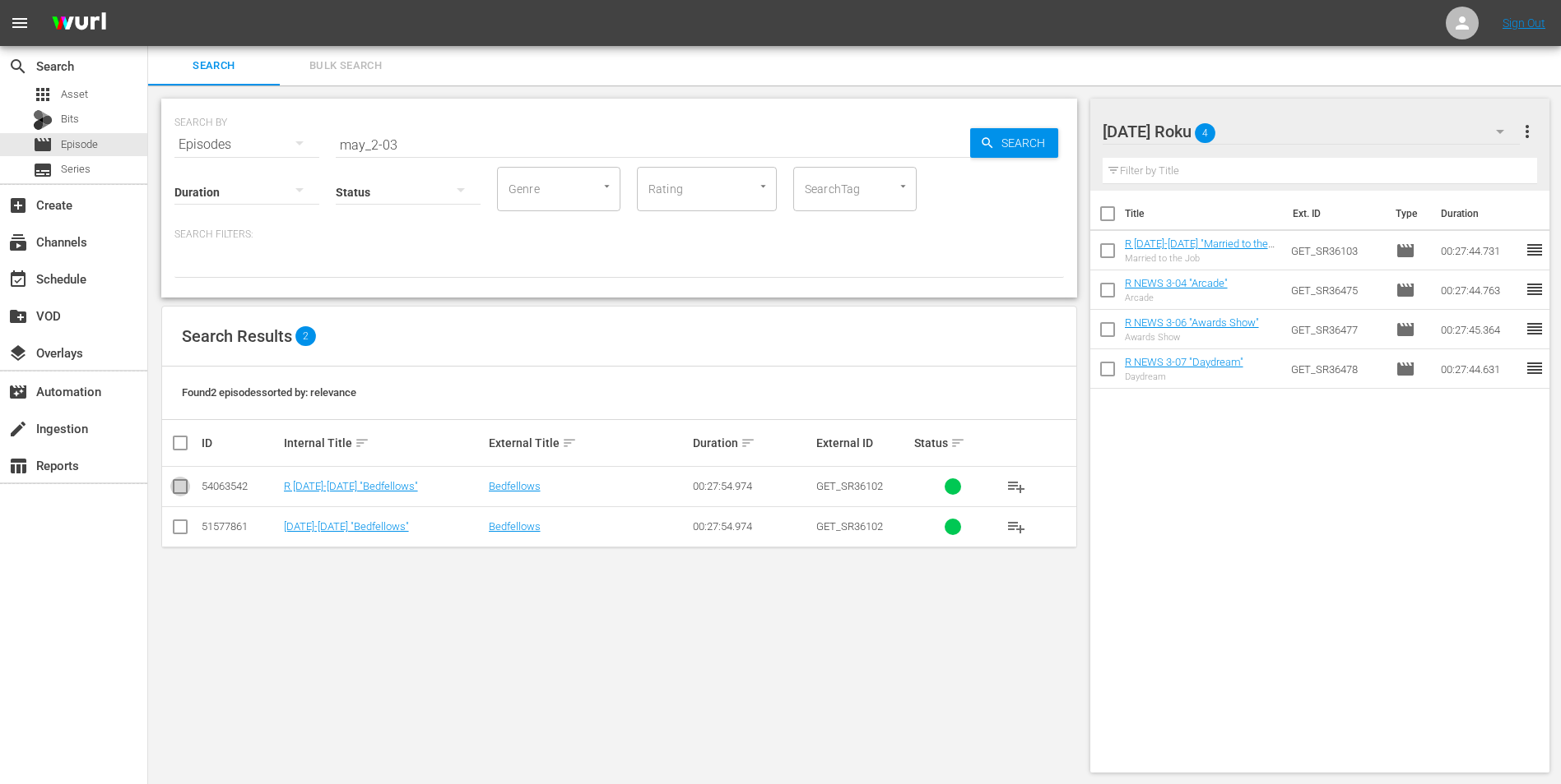
click at [180, 485] on input "checkbox" at bounding box center [180, 490] width 19 height 19
checkbox input "true"
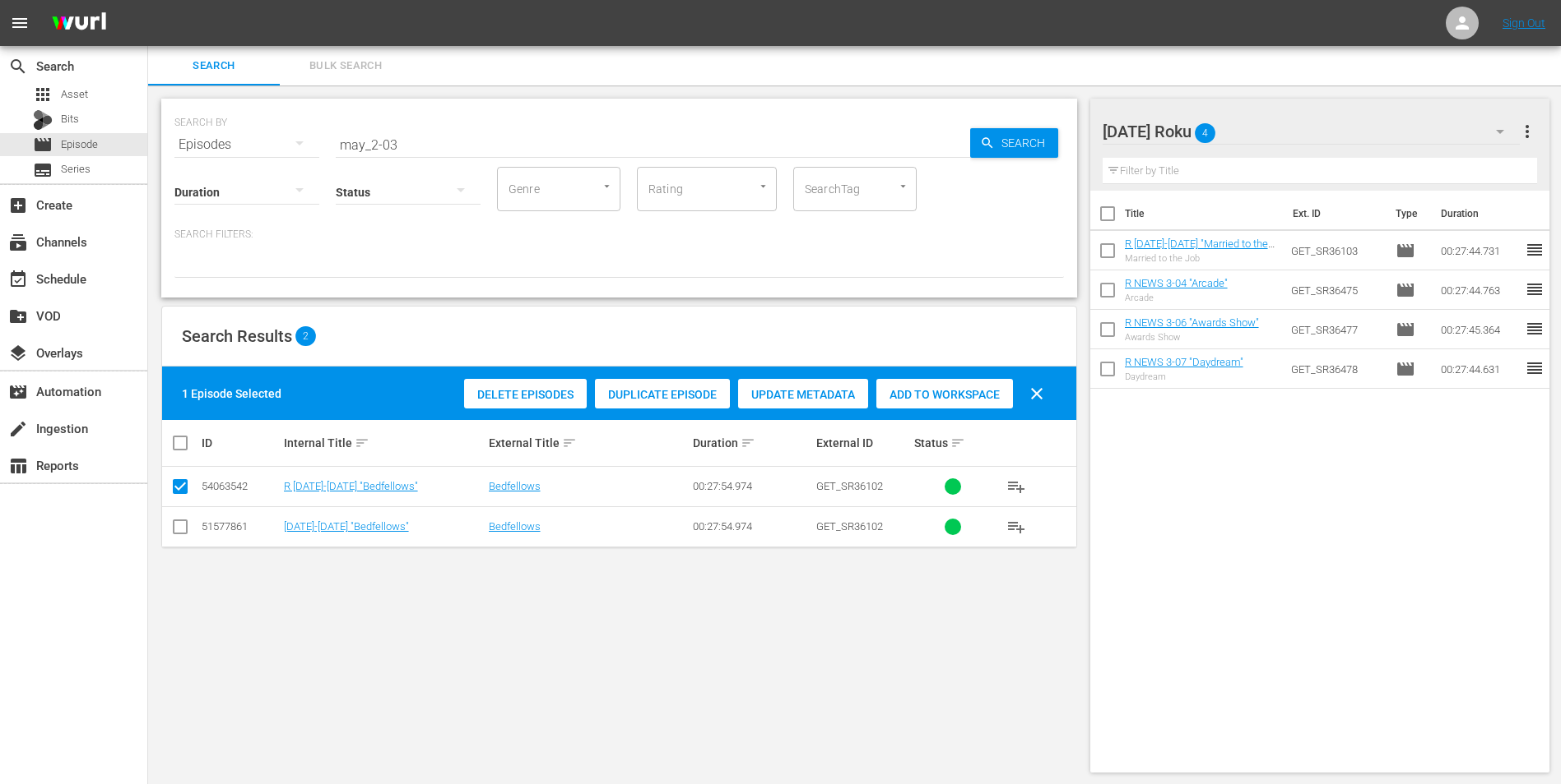
click at [962, 383] on div "Add to Workspace" at bounding box center [944, 394] width 137 height 31
click at [1046, 136] on div "[DATE] Roku 5" at bounding box center [1311, 131] width 418 height 46
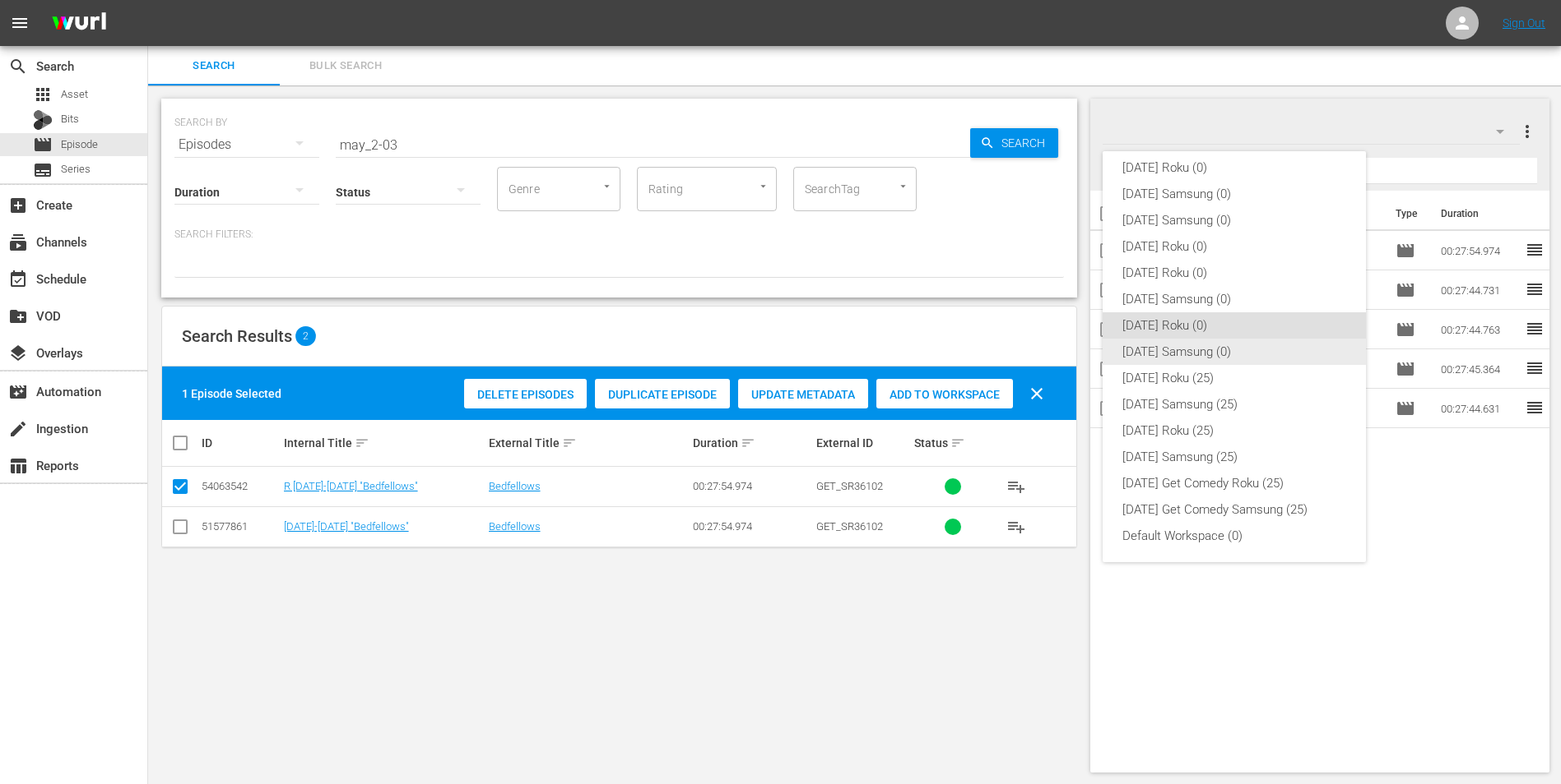
click at [1046, 349] on div "[DATE] Samsung (0)" at bounding box center [1234, 352] width 224 height 26
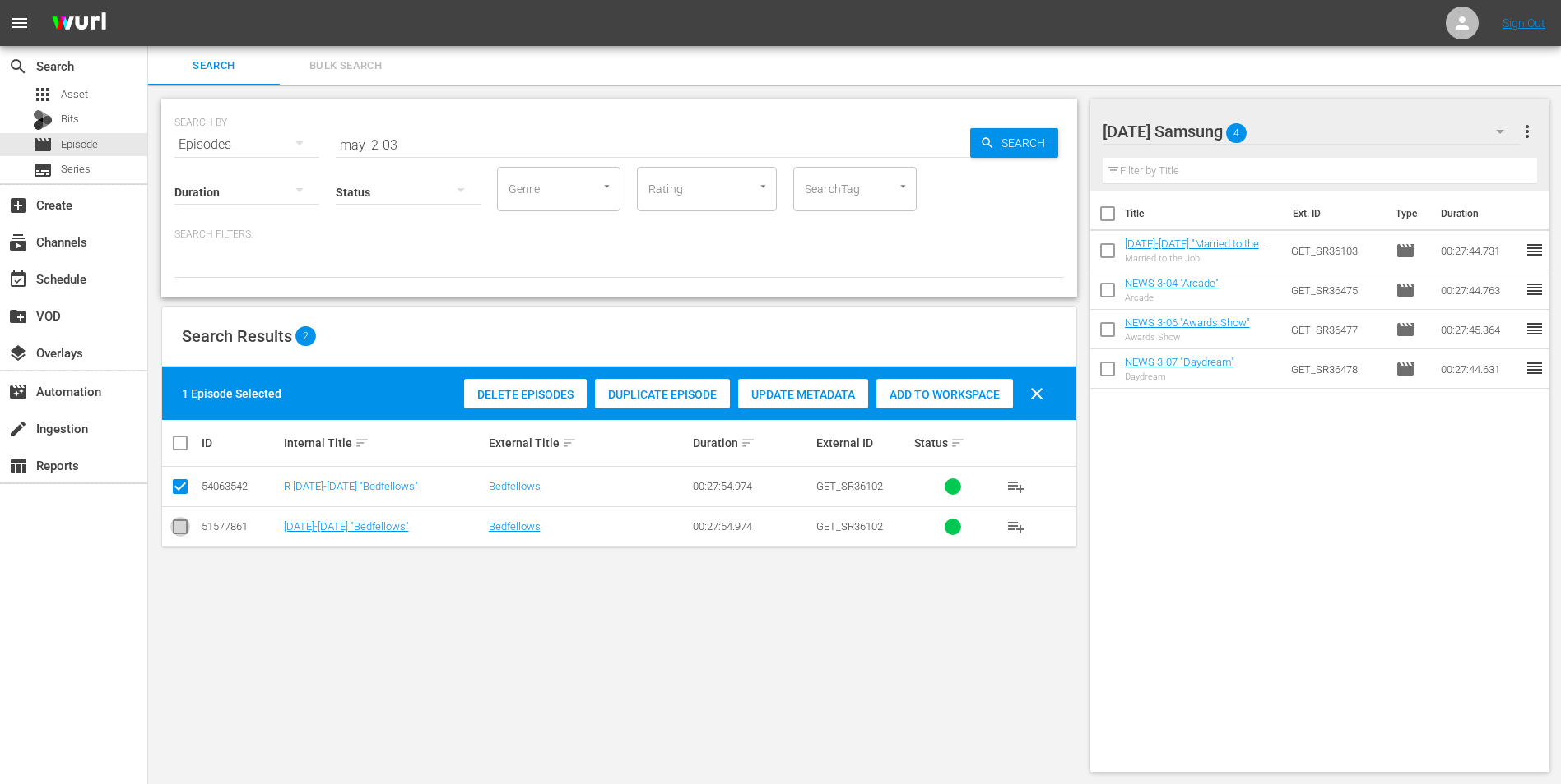
drag, startPoint x: 189, startPoint y: 527, endPoint x: 192, endPoint y: 497, distance: 30.1
click at [190, 488] on input "checkbox" at bounding box center [180, 530] width 19 height 19
checkbox input "true"
click at [180, 482] on input "checkbox" at bounding box center [180, 490] width 19 height 19
checkbox input "false"
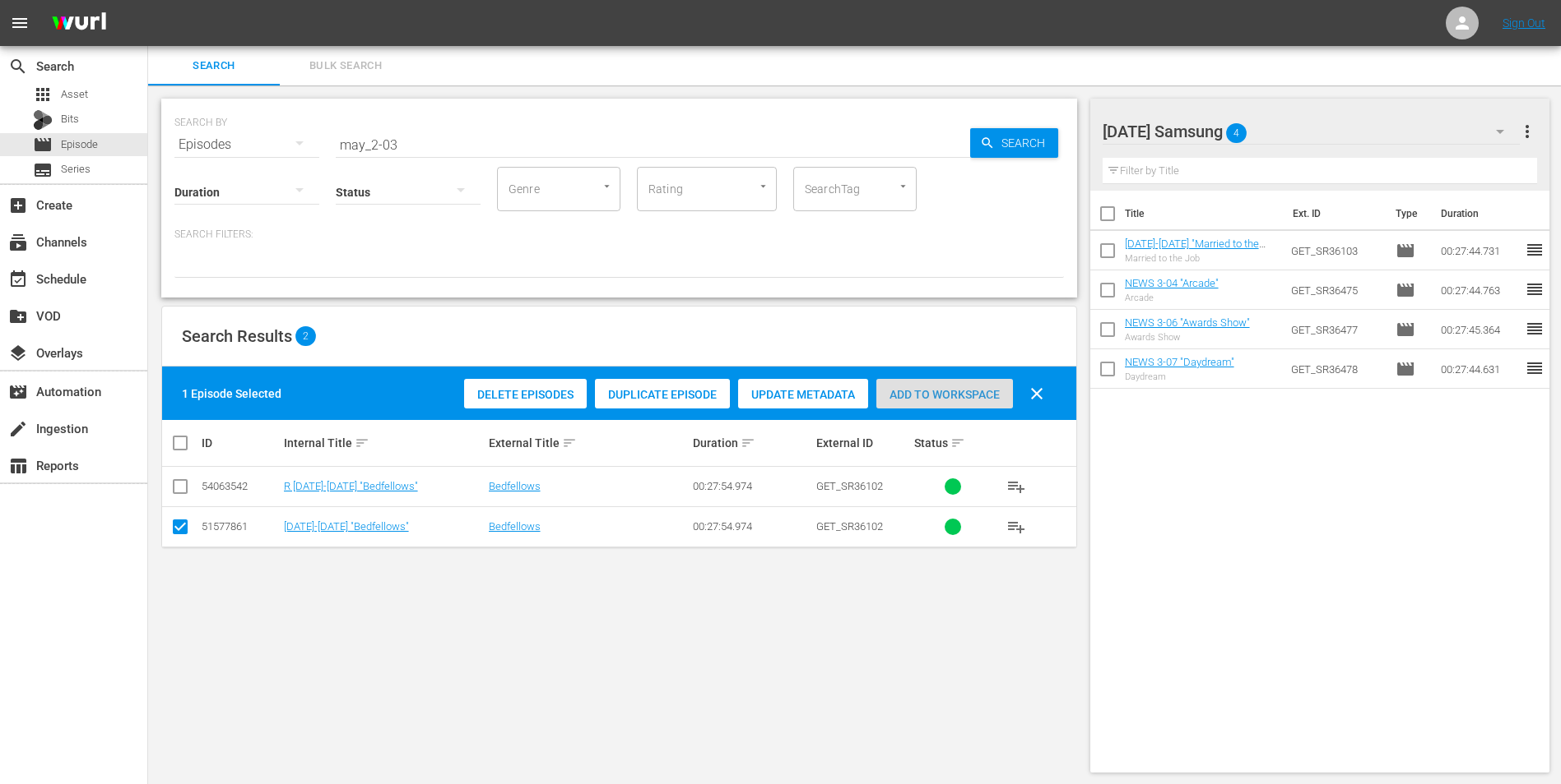
click at [989, 404] on div "Add to Workspace" at bounding box center [944, 394] width 137 height 31
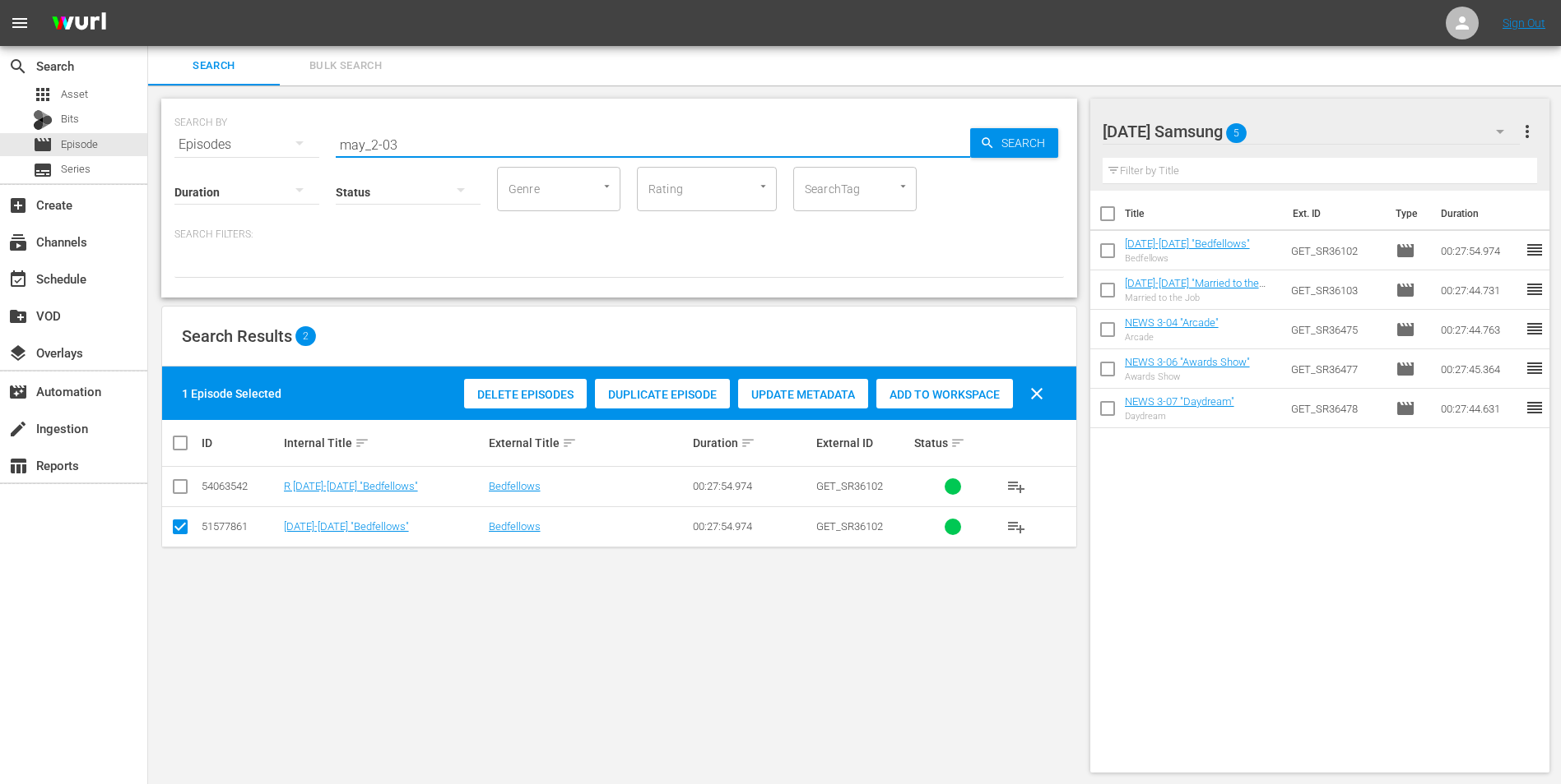
drag, startPoint x: 391, startPoint y: 146, endPoint x: 413, endPoint y: 154, distance: 23.4
click at [413, 154] on div "SEARCH BY Search By Episodes Search ID, Title, Description, Keywords, or Catego…" at bounding box center [619, 198] width 916 height 199
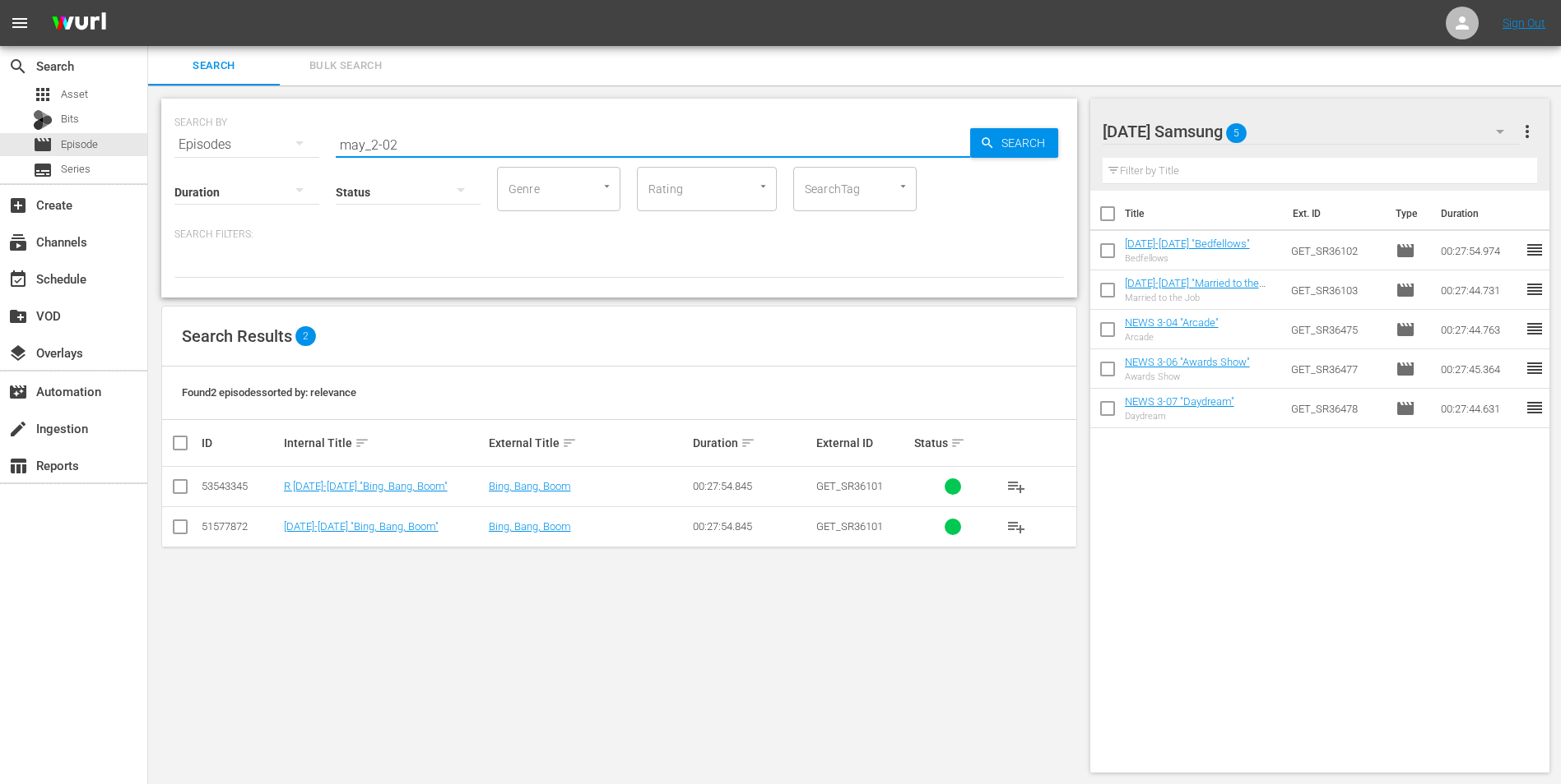
type input "may_2-02"
click at [180, 488] on input "checkbox" at bounding box center [180, 530] width 19 height 19
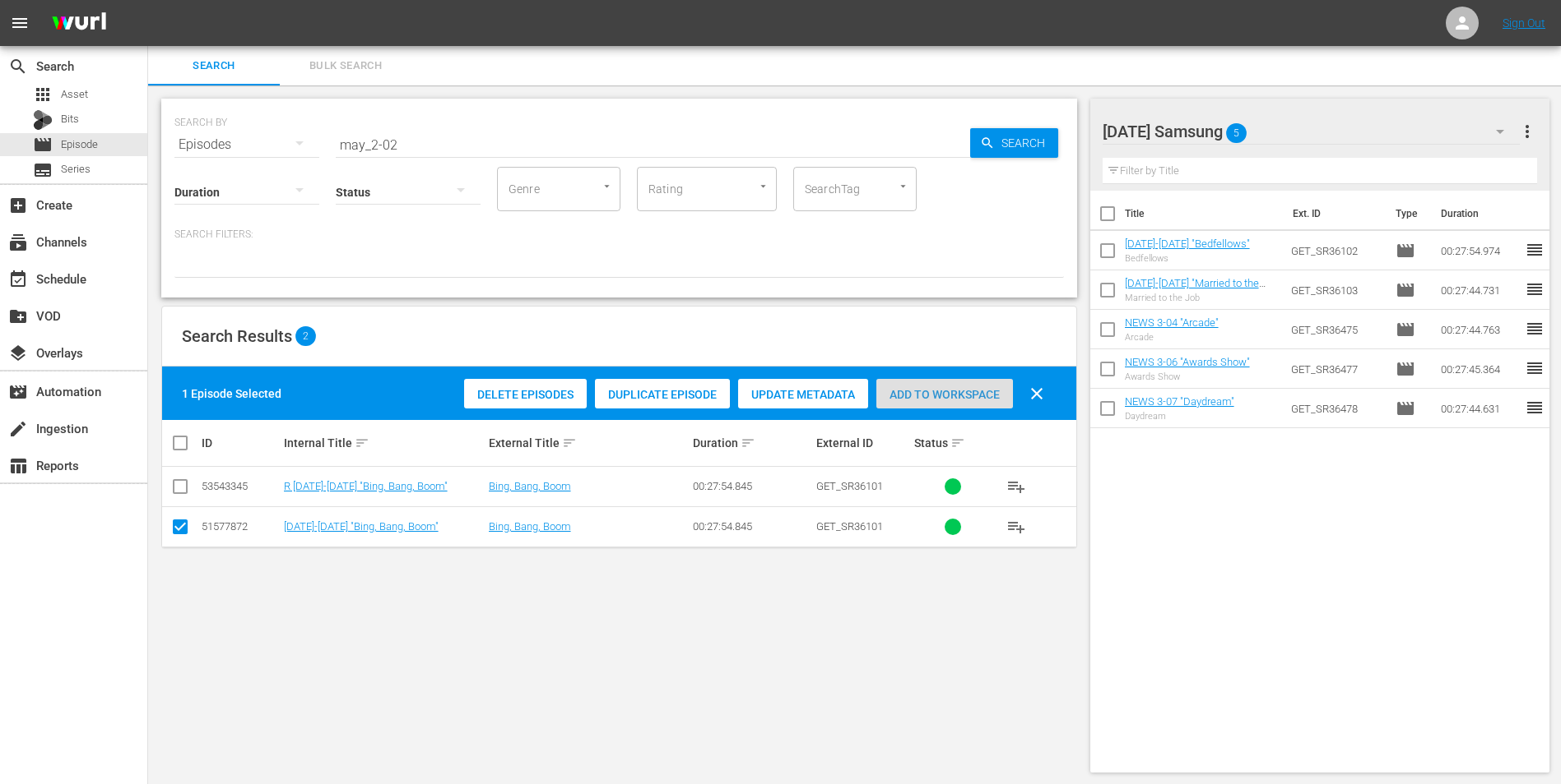
click at [947, 393] on span "Add to Workspace" at bounding box center [944, 395] width 137 height 14
click at [1046, 132] on div "[DATE] Samsung 6" at bounding box center [1311, 131] width 418 height 46
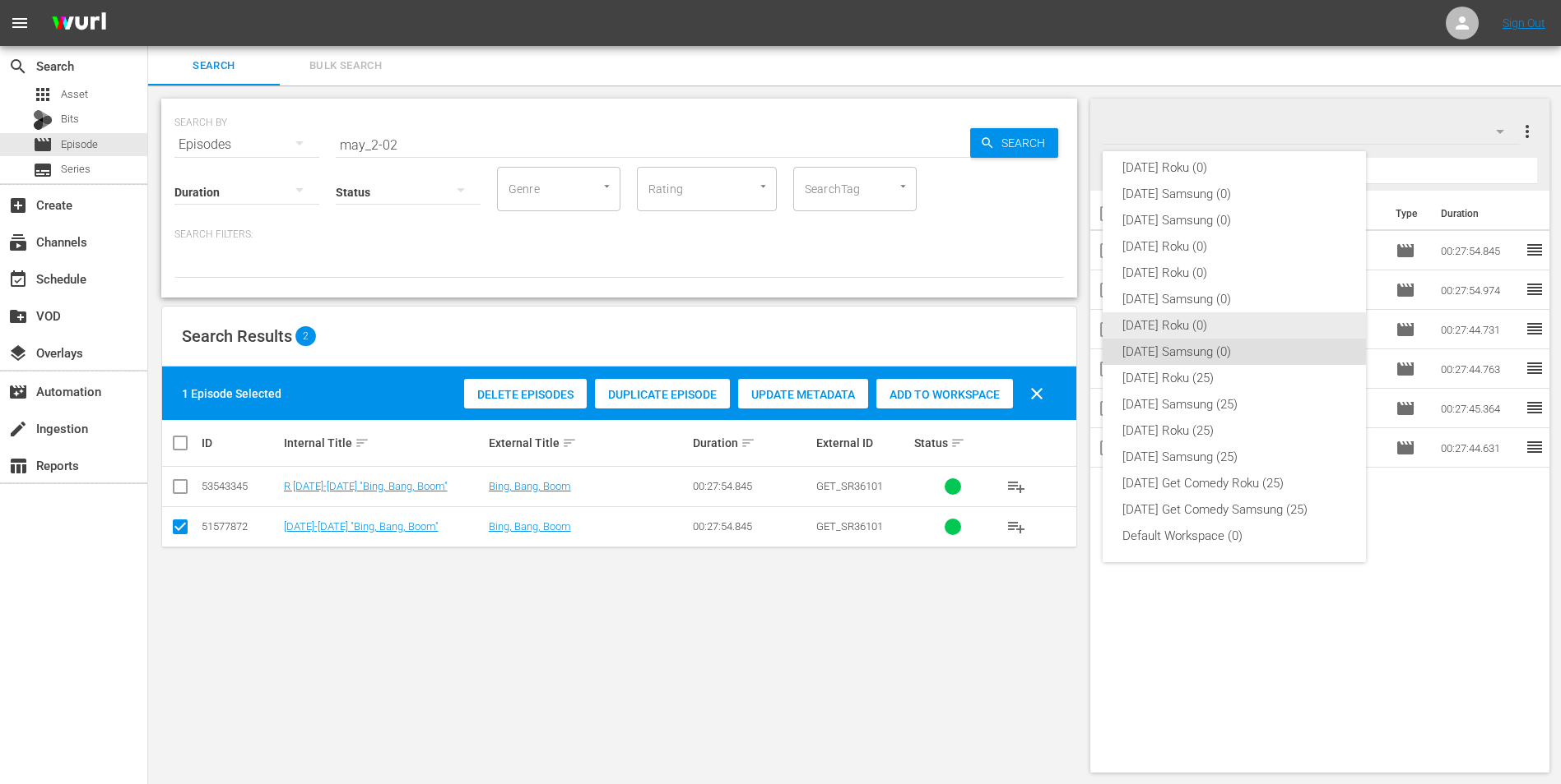
click at [1046, 321] on div "[DATE] Roku (0)" at bounding box center [1234, 325] width 224 height 26
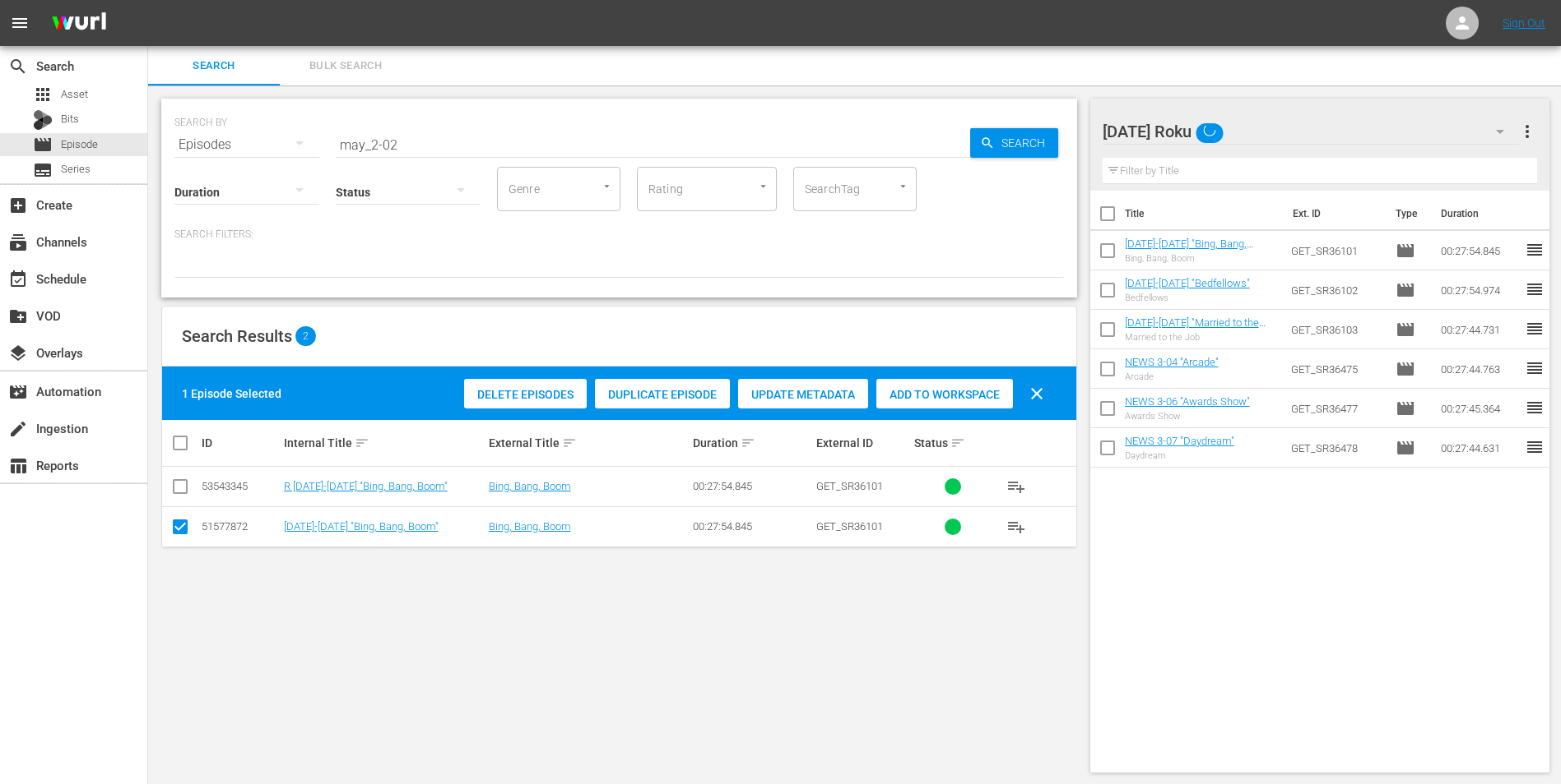
click at [183, 488] on input "checkbox" at bounding box center [180, 530] width 19 height 19
checkbox input "false"
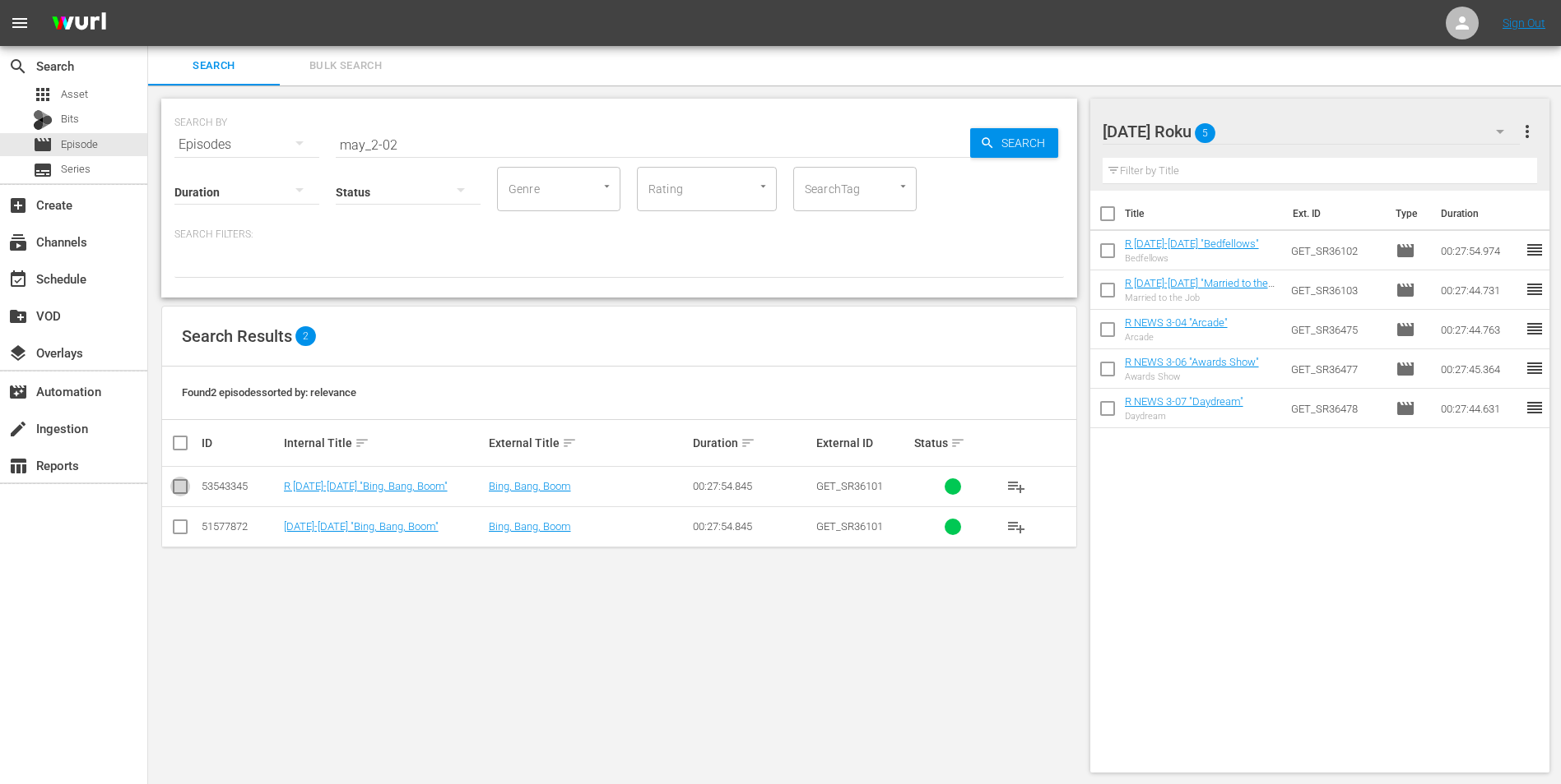
click at [181, 488] on input "checkbox" at bounding box center [180, 490] width 19 height 19
checkbox input "true"
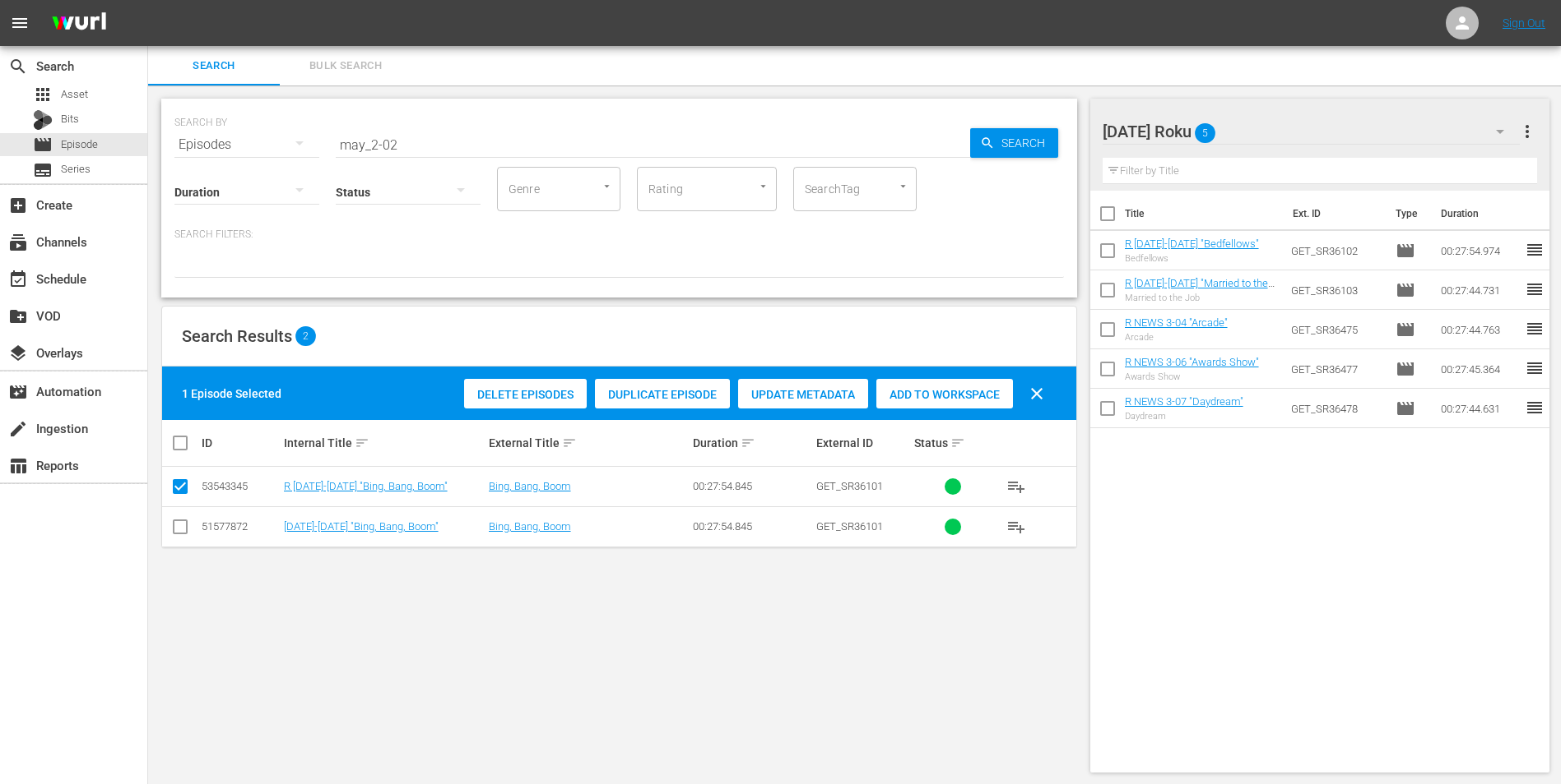
click at [970, 392] on span "Add to Workspace" at bounding box center [944, 395] width 137 height 14
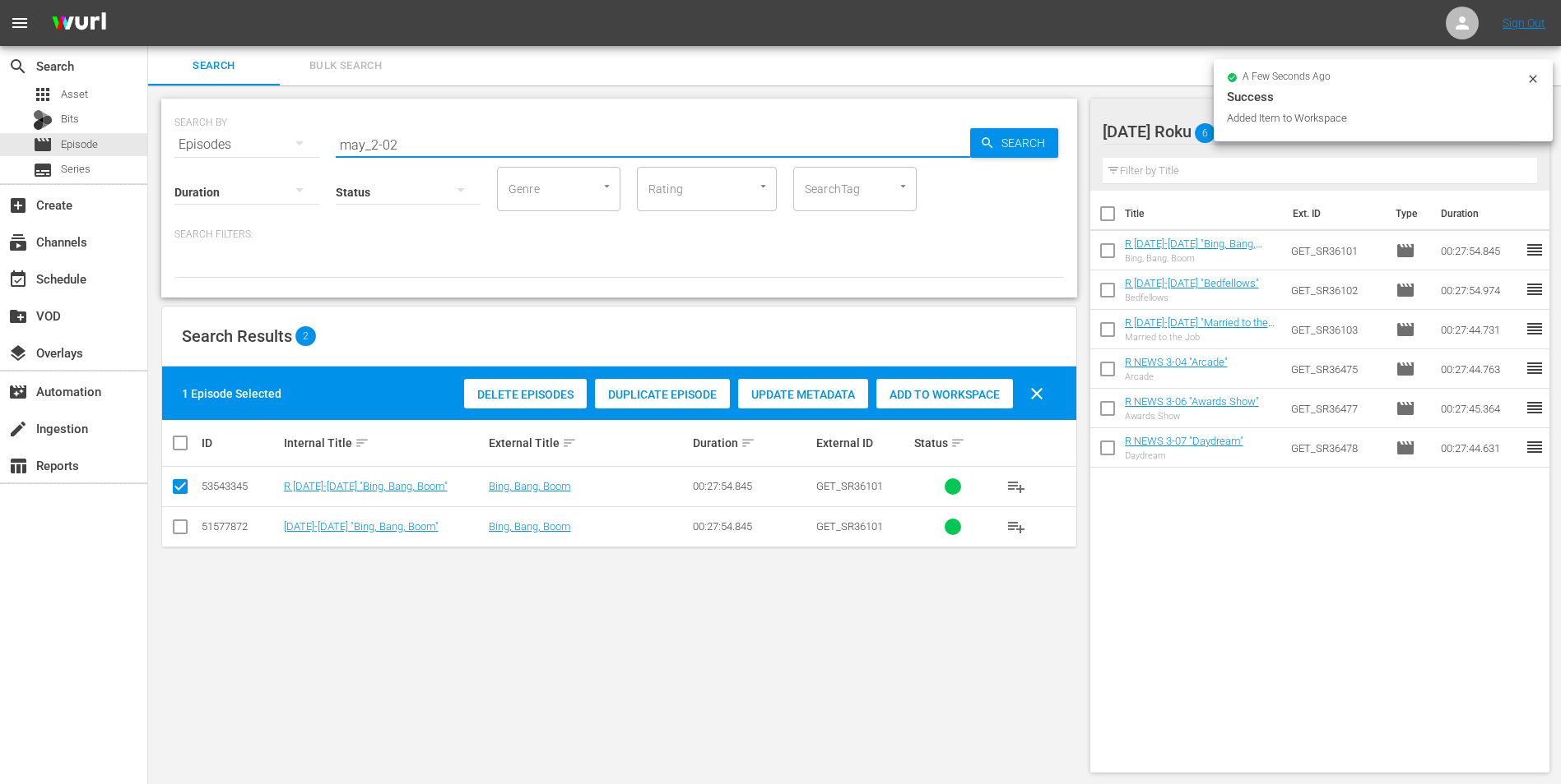
drag, startPoint x: 389, startPoint y: 143, endPoint x: 399, endPoint y: 151, distance: 12.8
click at [399, 151] on input "may_2-02" at bounding box center [652, 145] width 635 height 40
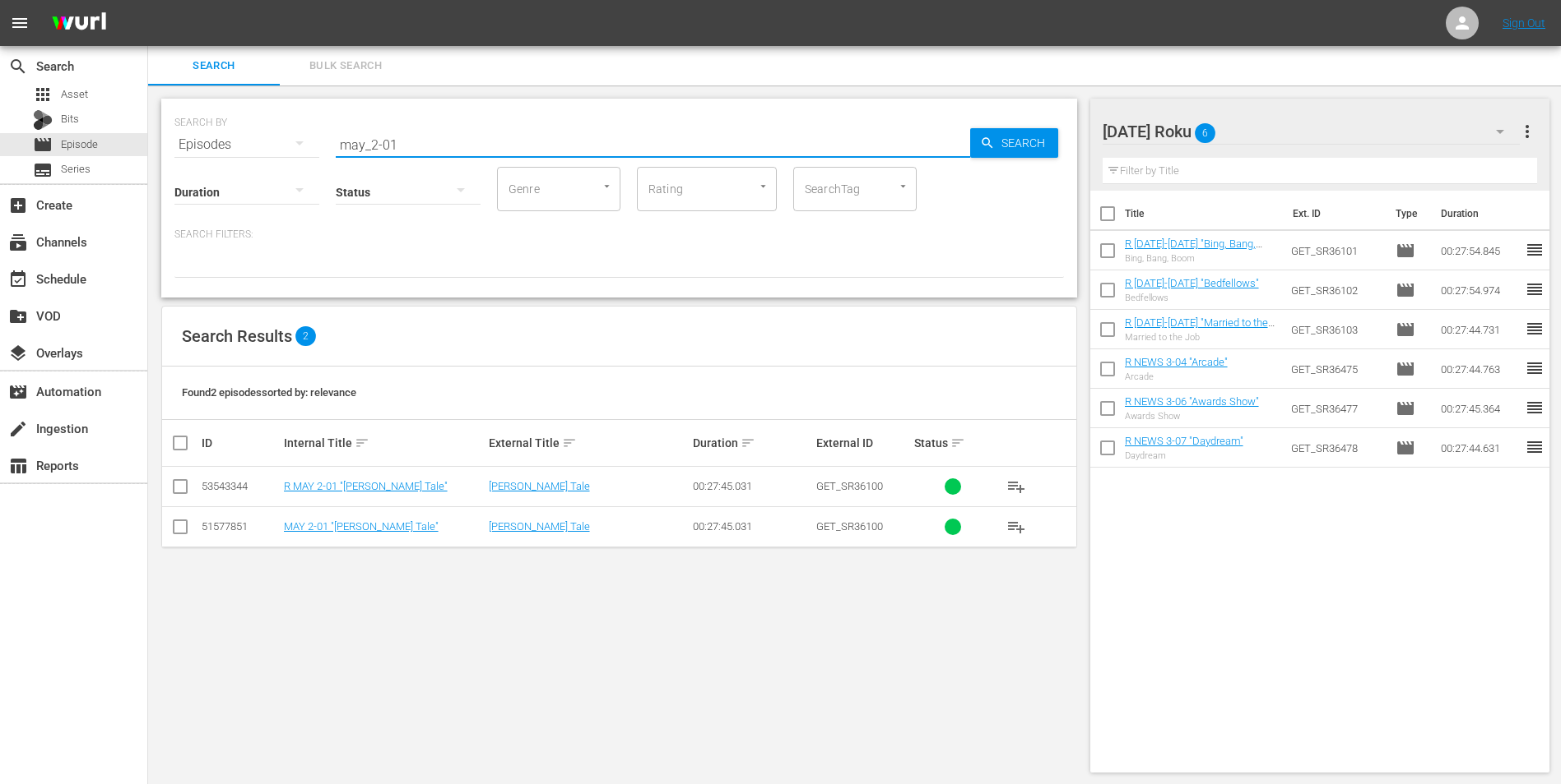
type input "may_2-01"
click at [185, 488] on input "checkbox" at bounding box center [180, 490] width 19 height 19
checkbox input "true"
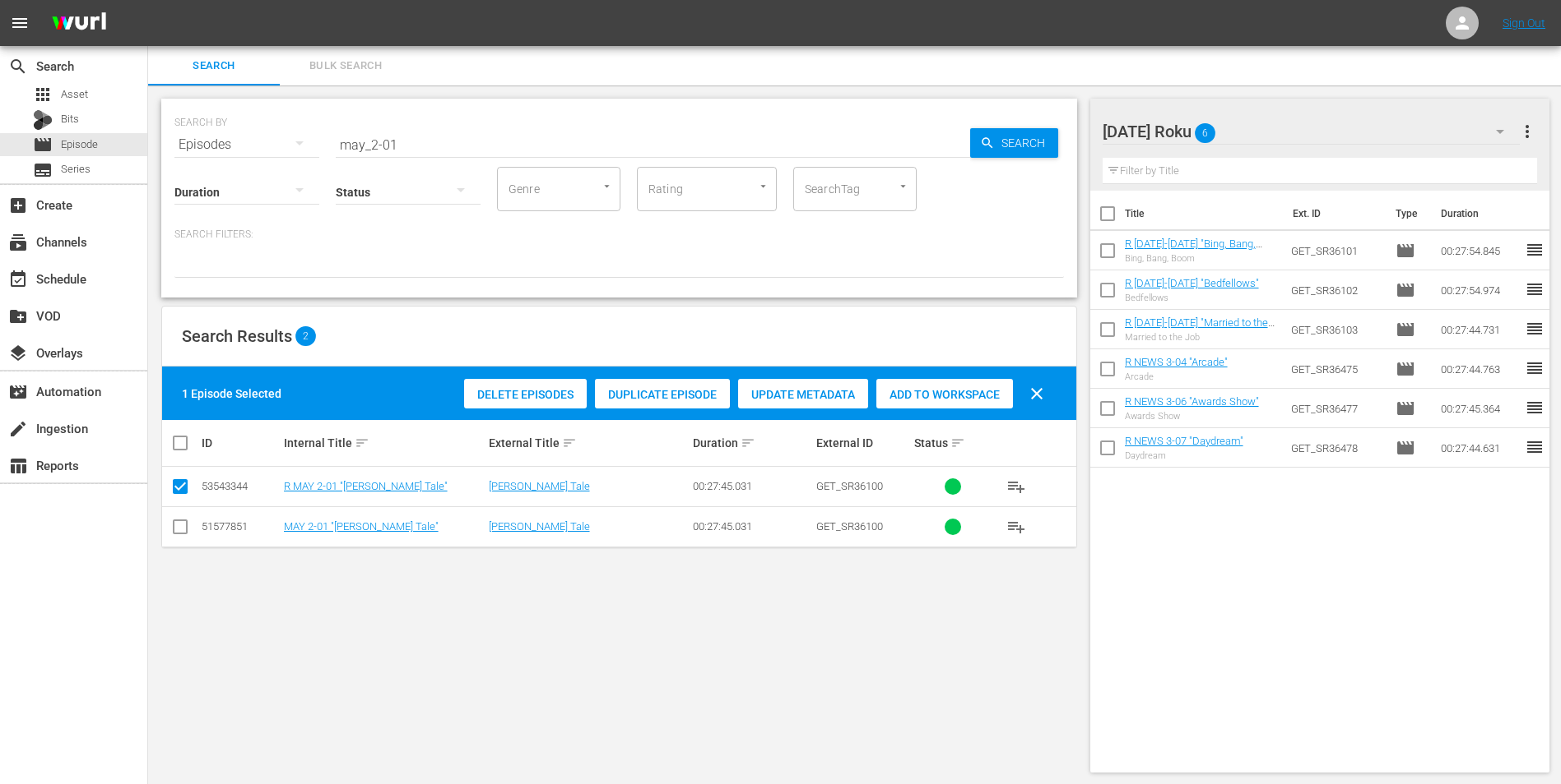
click at [951, 392] on span "Add to Workspace" at bounding box center [944, 395] width 137 height 14
click at [1046, 129] on div "[DATE] Roku 7" at bounding box center [1311, 131] width 418 height 46
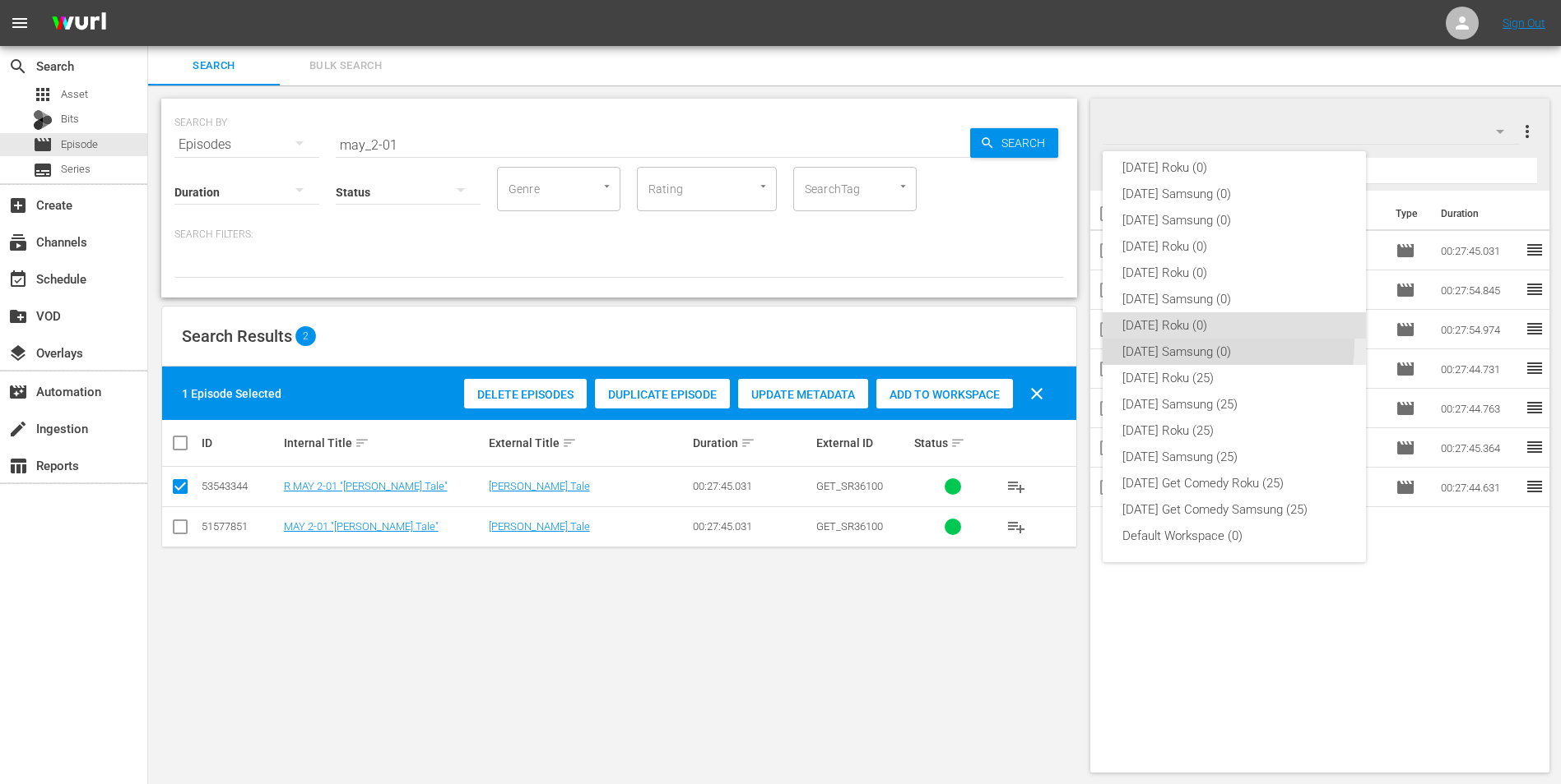
click at [1046, 345] on div "[DATE] Samsung (0)" at bounding box center [1234, 352] width 224 height 26
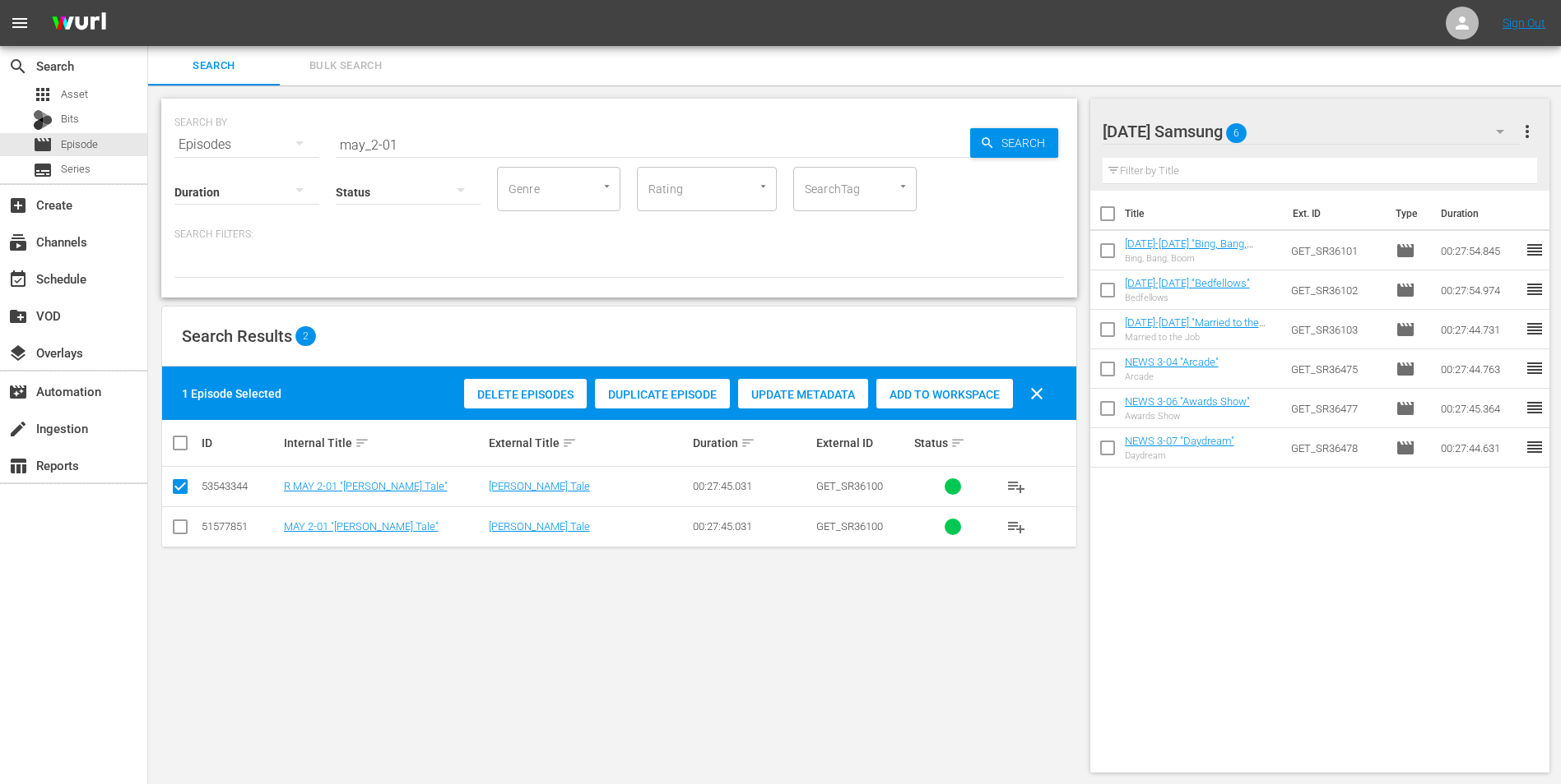
click at [178, 488] on input "checkbox" at bounding box center [180, 530] width 19 height 19
checkbox input "true"
click at [180, 486] on input "checkbox" at bounding box center [180, 490] width 19 height 19
checkbox input "false"
click at [961, 399] on span "Add to Workspace" at bounding box center [944, 395] width 137 height 14
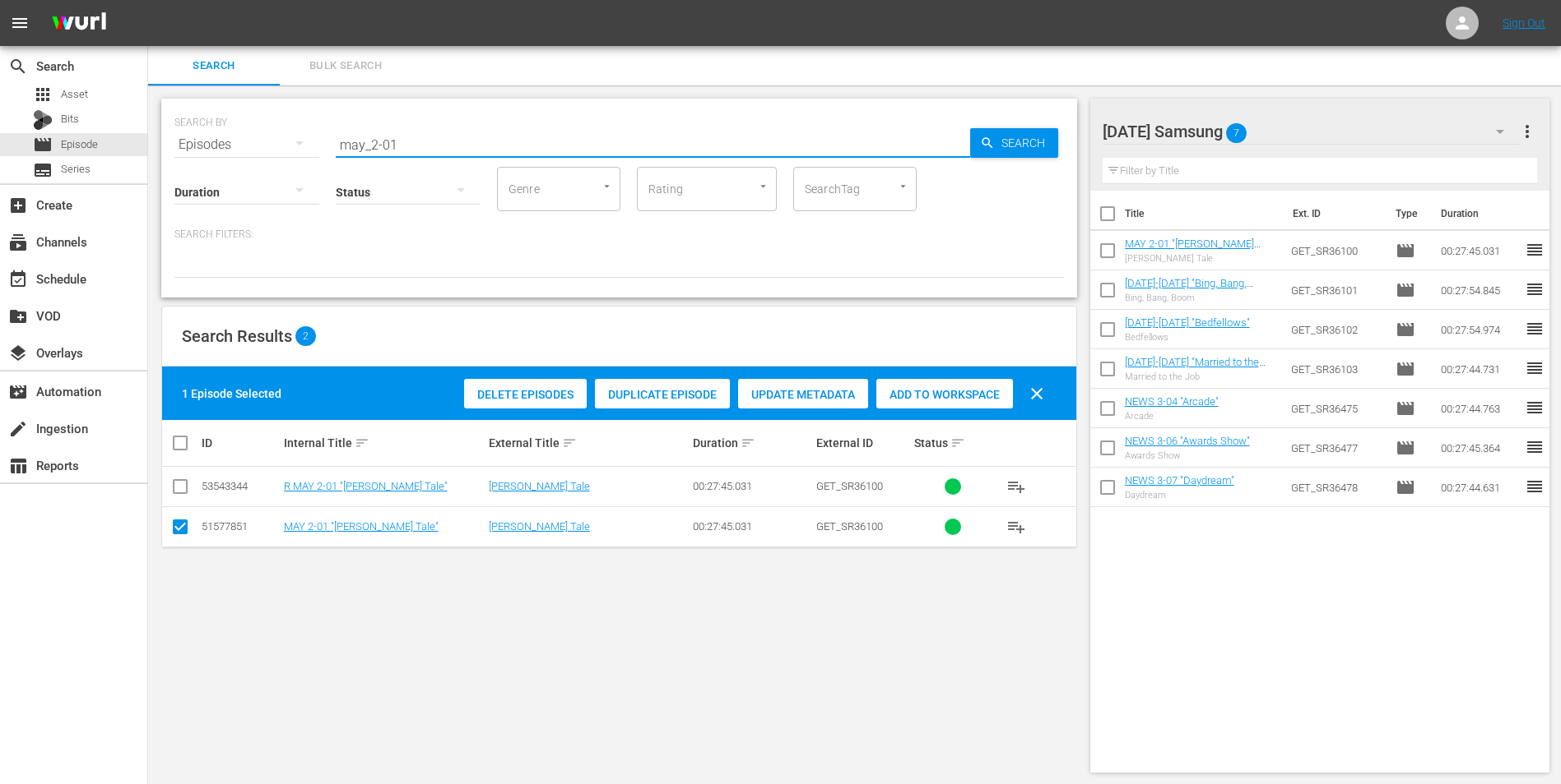
drag, startPoint x: 410, startPoint y: 150, endPoint x: 188, endPoint y: 165, distance: 222.5
click at [194, 161] on div "SEARCH BY Search By Episodes Search ID, Title, Description, Keywords, or Catego…" at bounding box center [619, 198] width 916 height 199
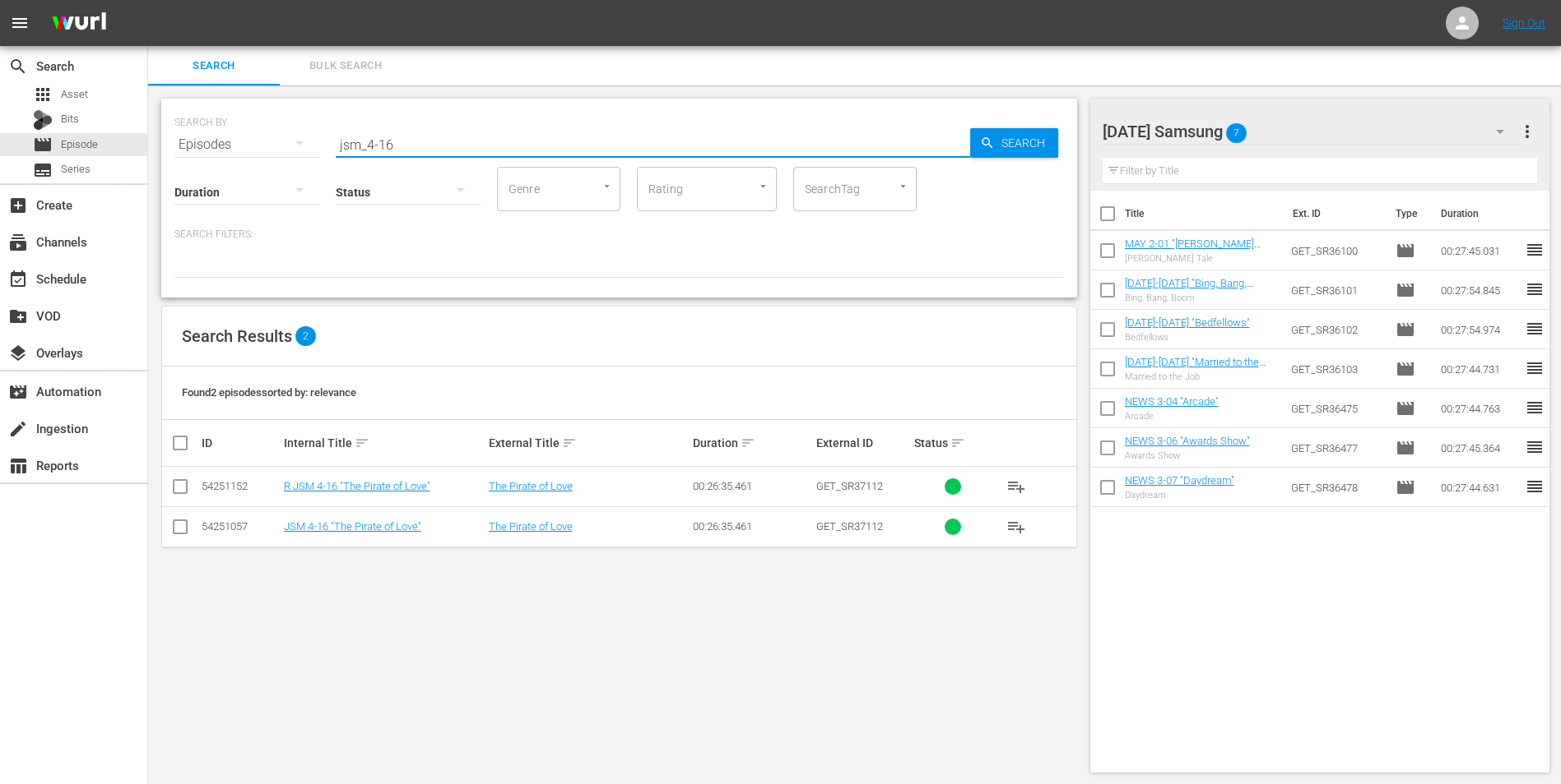
type input "jsm_4-16"
click at [179, 488] on input "checkbox" at bounding box center [180, 530] width 19 height 19
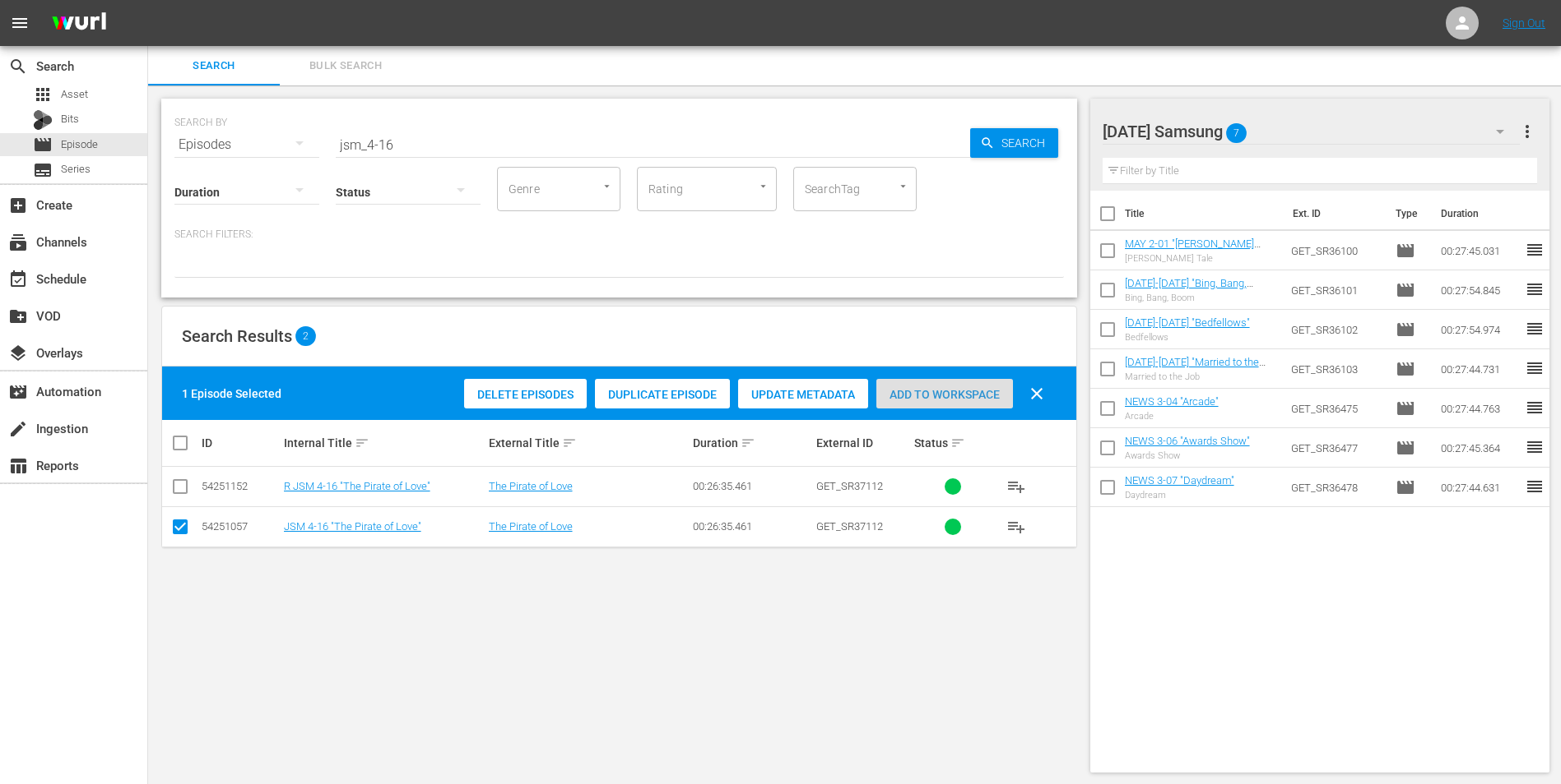
click at [972, 388] on div "Add to Workspace" at bounding box center [944, 394] width 137 height 31
click at [1046, 126] on div "[DATE] Samsung 8" at bounding box center [1311, 131] width 418 height 46
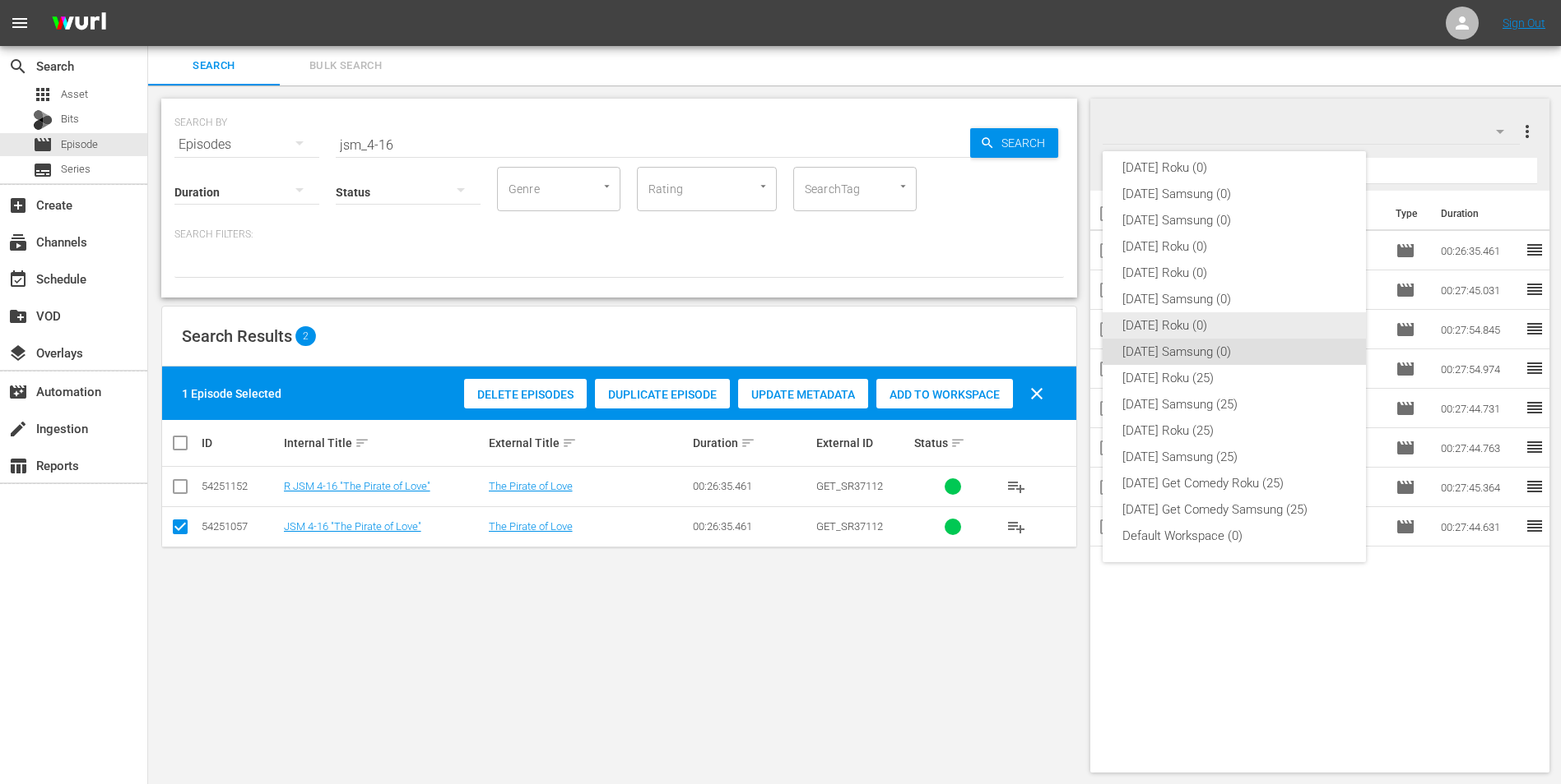
click at [1046, 322] on div "[DATE] Roku (0)" at bounding box center [1234, 325] width 224 height 26
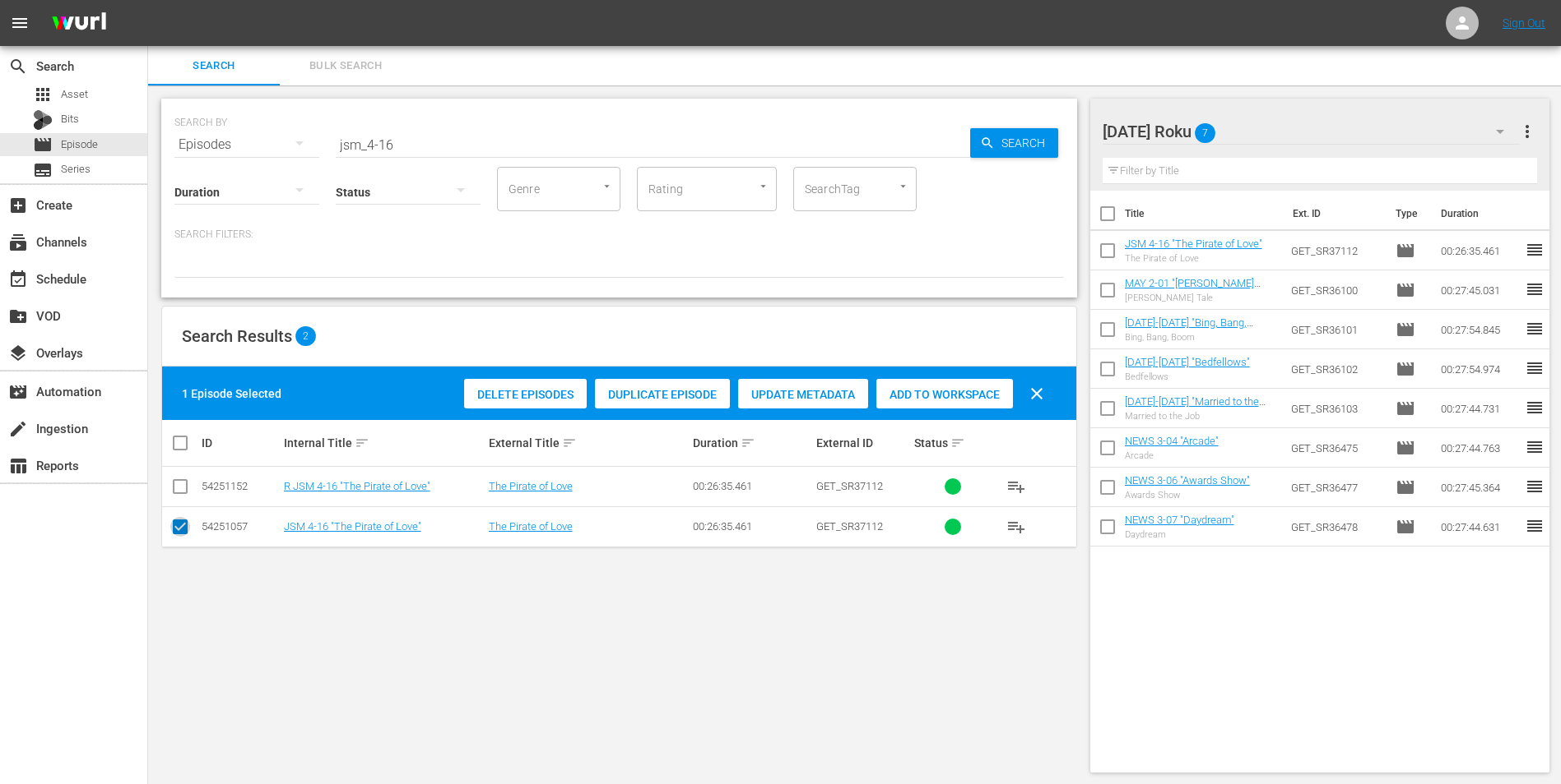
drag, startPoint x: 185, startPoint y: 534, endPoint x: 176, endPoint y: 503, distance: 32.3
click at [185, 488] on input "checkbox" at bounding box center [180, 530] width 19 height 19
checkbox input "false"
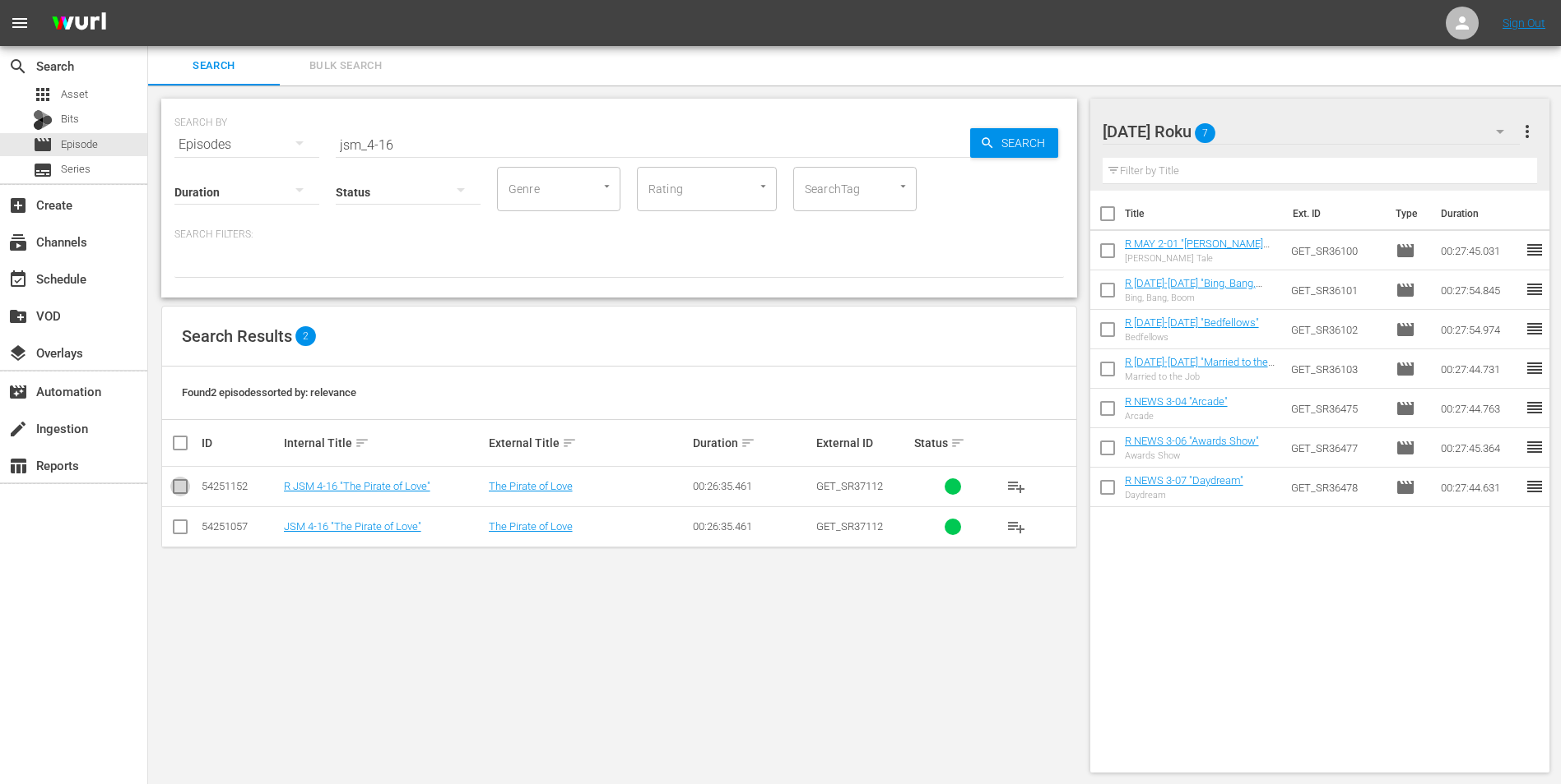
click at [181, 488] on input "checkbox" at bounding box center [180, 490] width 19 height 19
checkbox input "true"
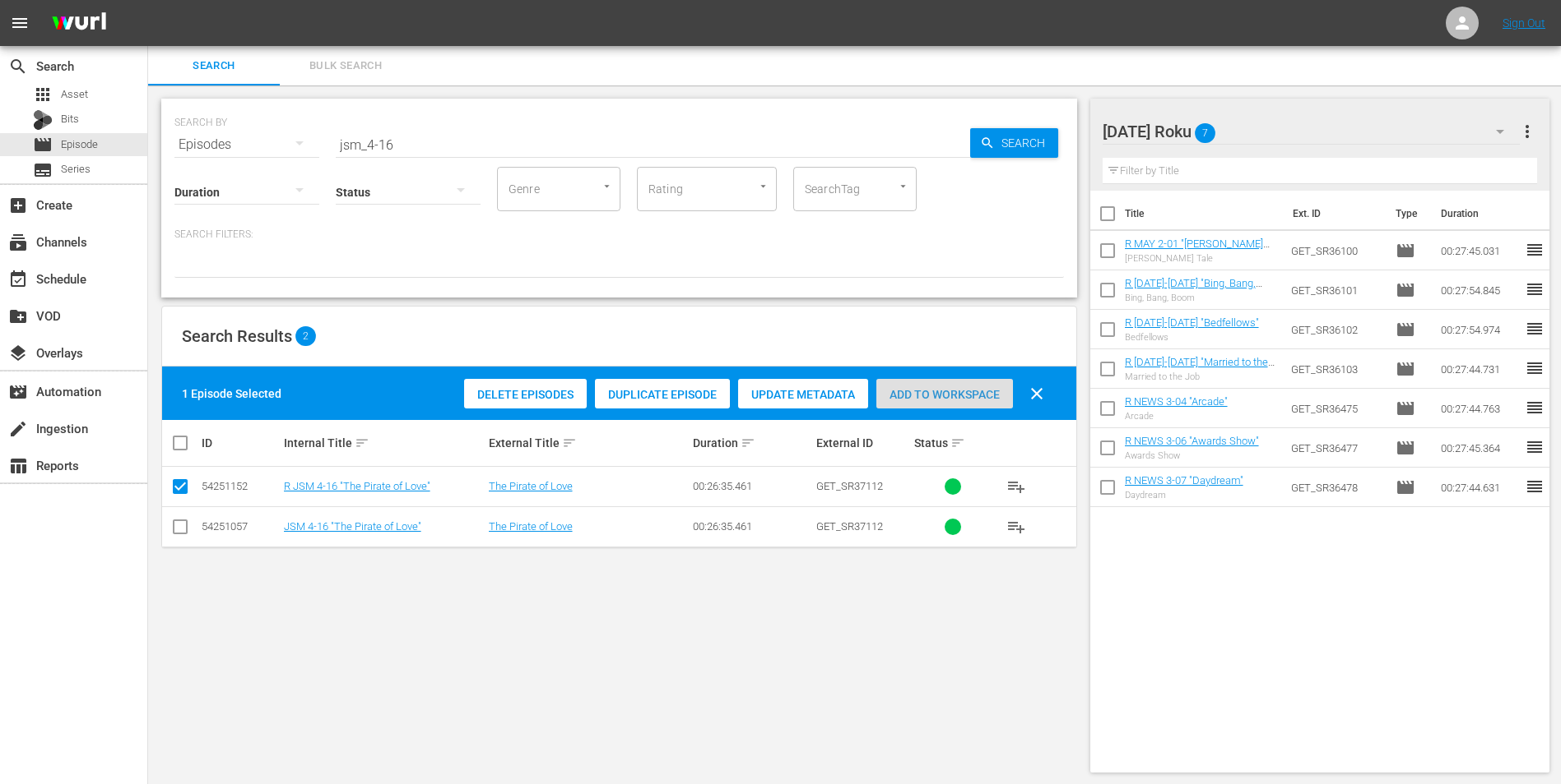
click at [932, 389] on span "Add to Workspace" at bounding box center [944, 395] width 137 height 14
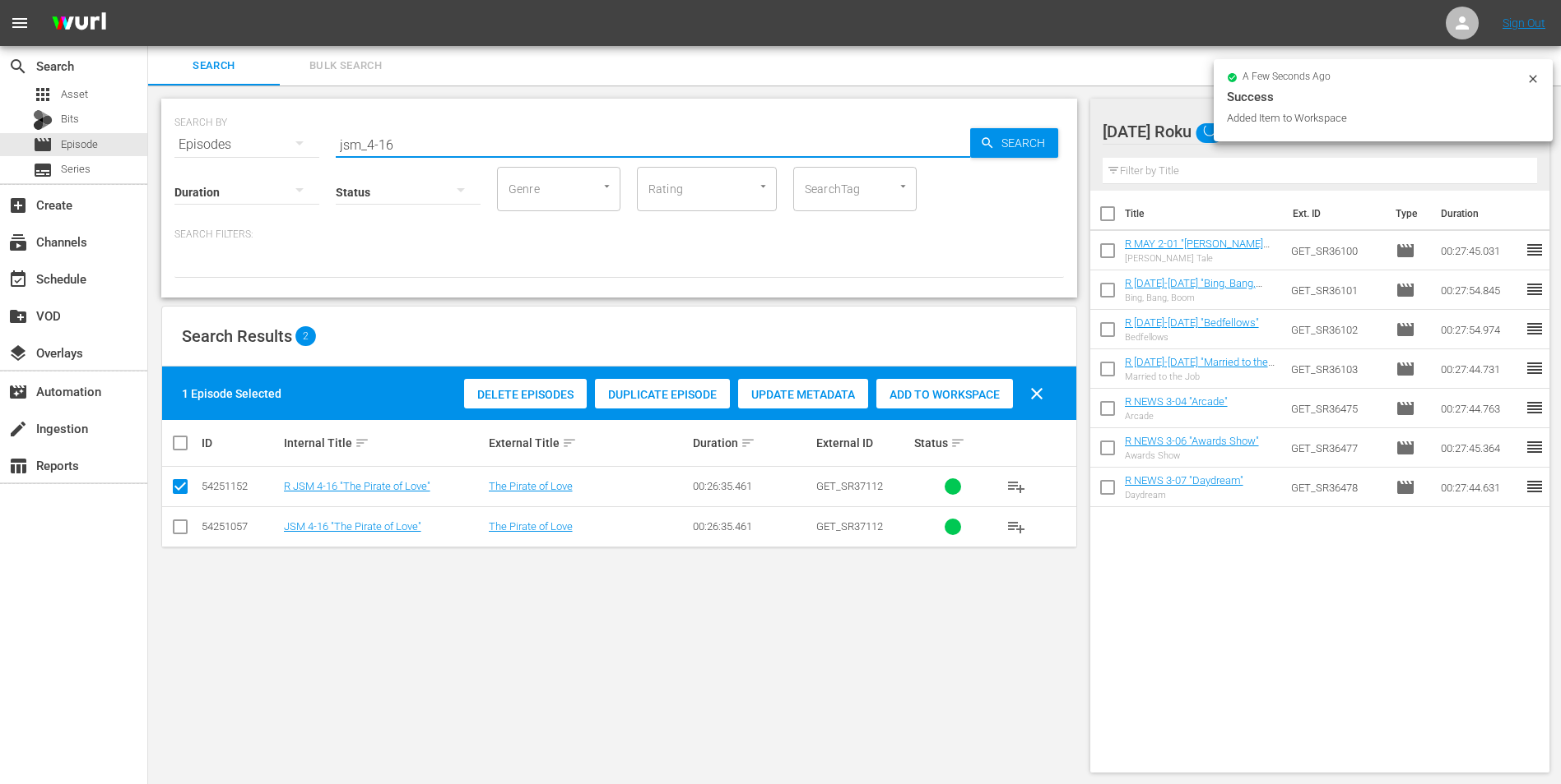
drag, startPoint x: 386, startPoint y: 145, endPoint x: 406, endPoint y: 149, distance: 20.4
click at [399, 147] on input "jsm_4-16" at bounding box center [652, 145] width 635 height 40
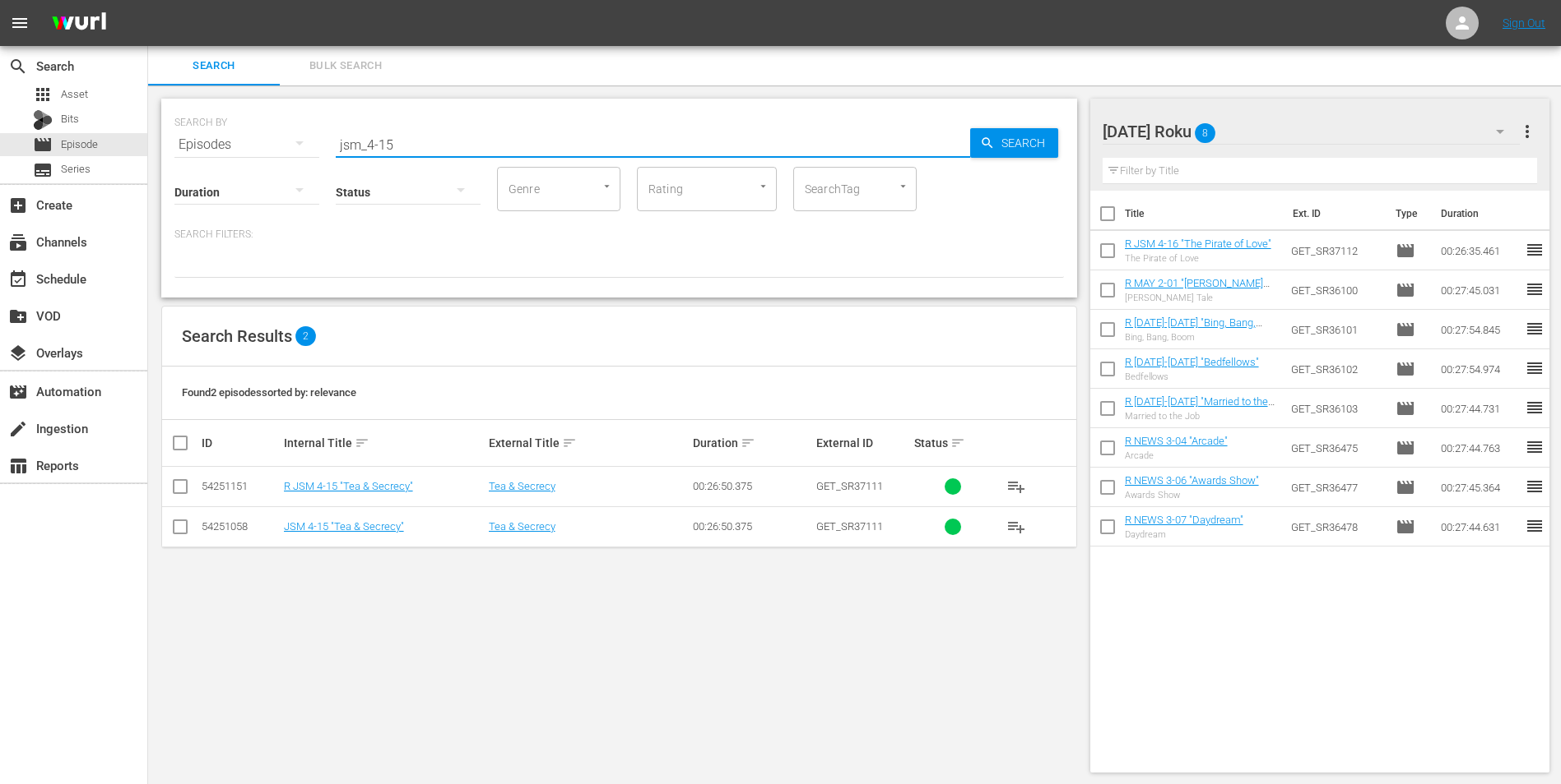
type input "jsm_4-15"
click at [169, 488] on td at bounding box center [181, 487] width 37 height 40
click at [173, 486] on input "checkbox" at bounding box center [180, 490] width 19 height 19
checkbox input "true"
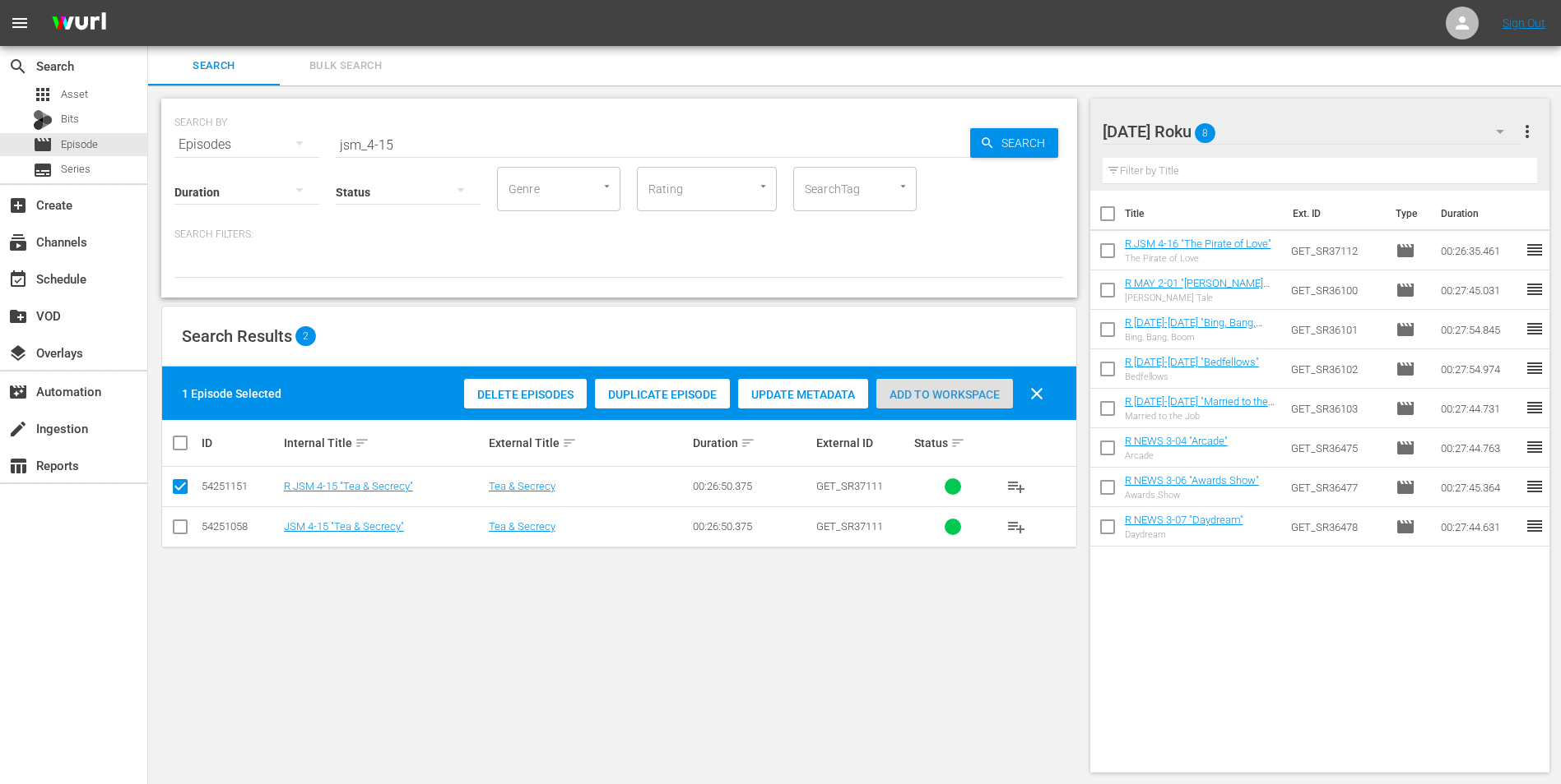
click at [954, 395] on span "Add to Workspace" at bounding box center [944, 395] width 137 height 14
click at [1046, 122] on div "[DATE] Roku 9" at bounding box center [1311, 131] width 418 height 46
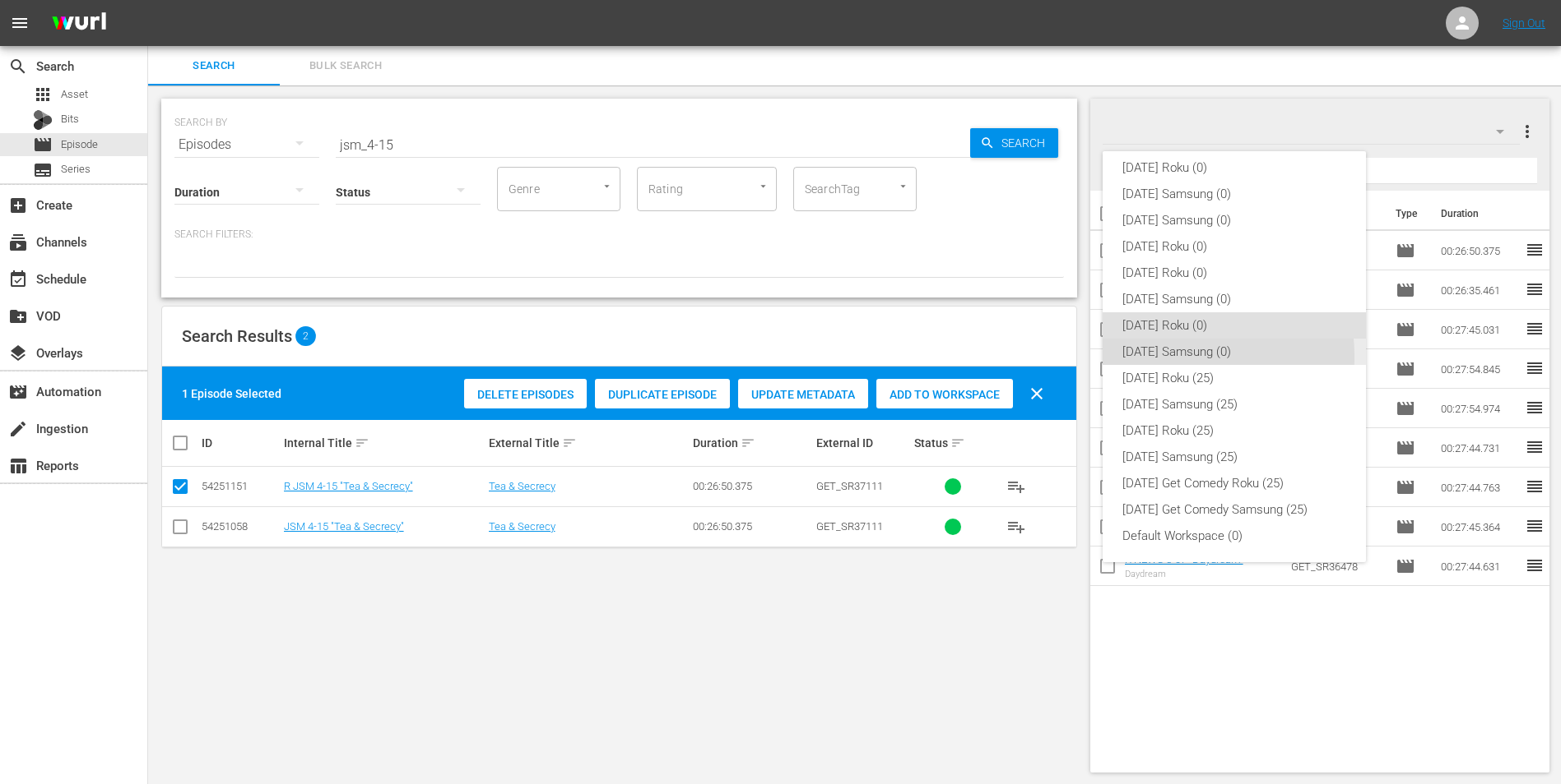
click at [1046, 357] on div "[DATE] Samsung (0)" at bounding box center [1234, 352] width 224 height 26
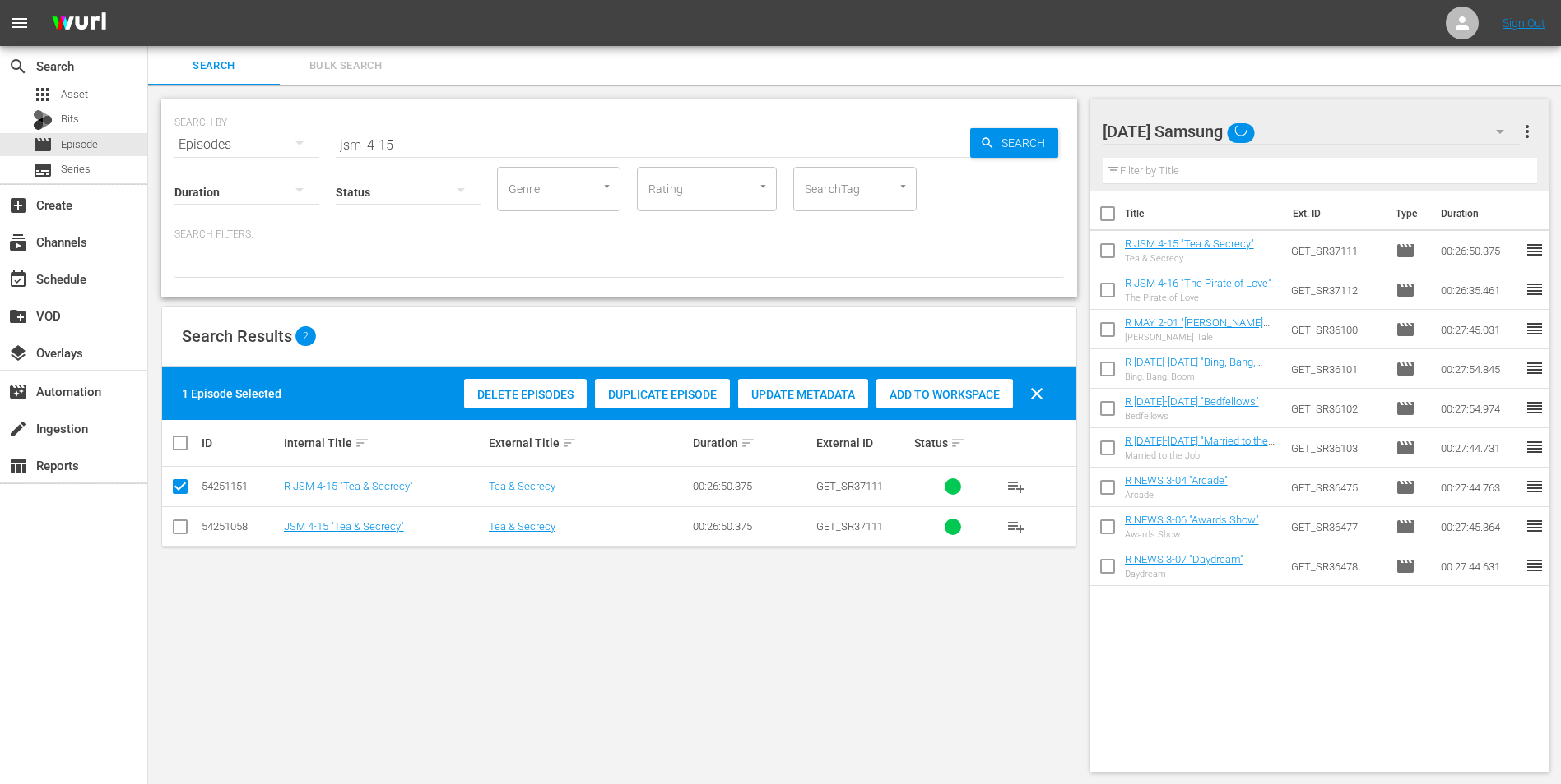
click at [174, 488] on icon at bounding box center [180, 527] width 19 height 19
click at [178, 488] on input "checkbox" at bounding box center [180, 530] width 19 height 19
checkbox input "true"
click at [185, 488] on input "checkbox" at bounding box center [180, 490] width 19 height 19
checkbox input "false"
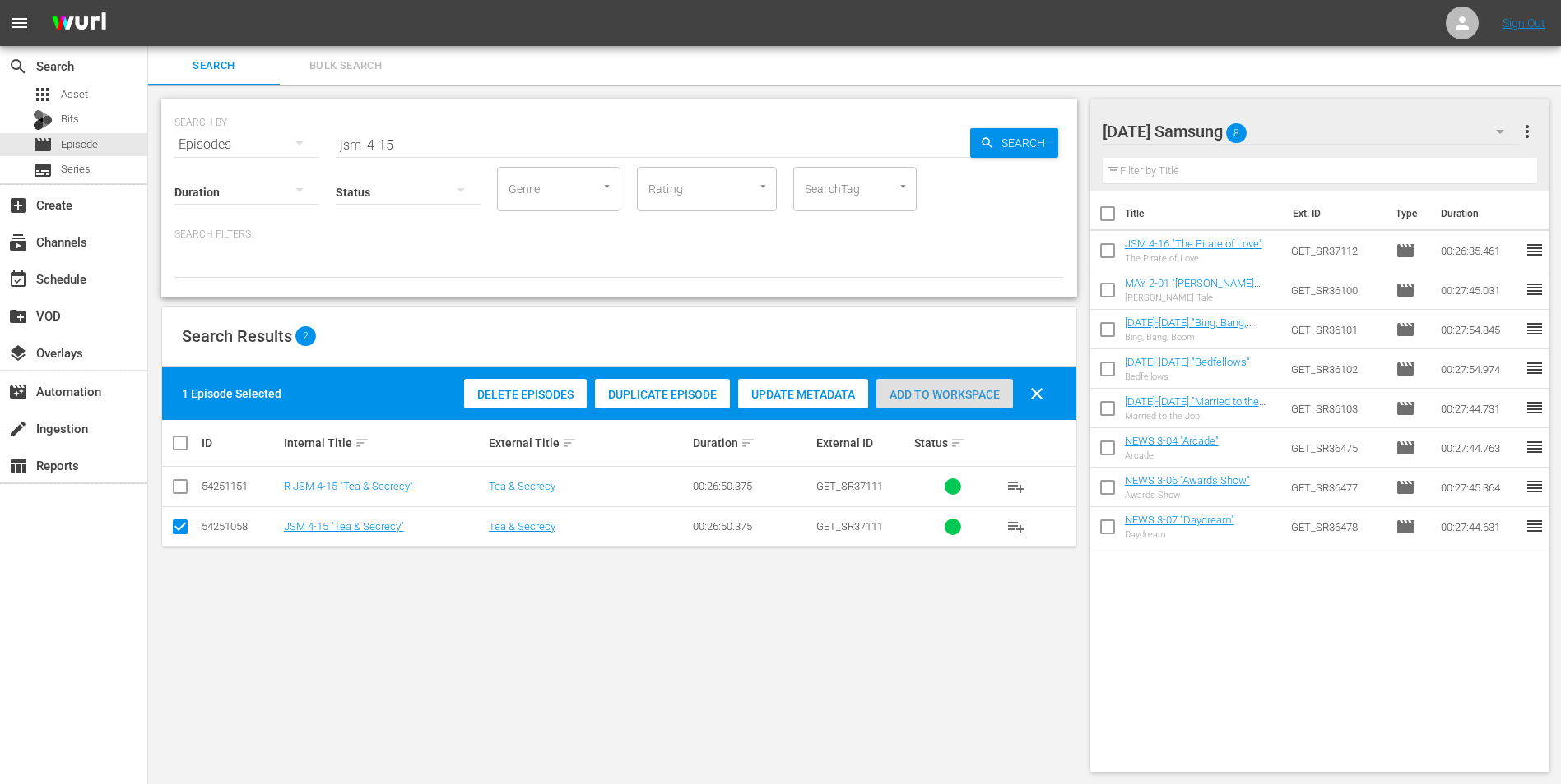
click at [936, 398] on span "Add to Workspace" at bounding box center [944, 395] width 137 height 14
drag, startPoint x: 383, startPoint y: 148, endPoint x: 417, endPoint y: 147, distance: 34.0
click at [415, 142] on input "jsm_4-15" at bounding box center [652, 145] width 635 height 40
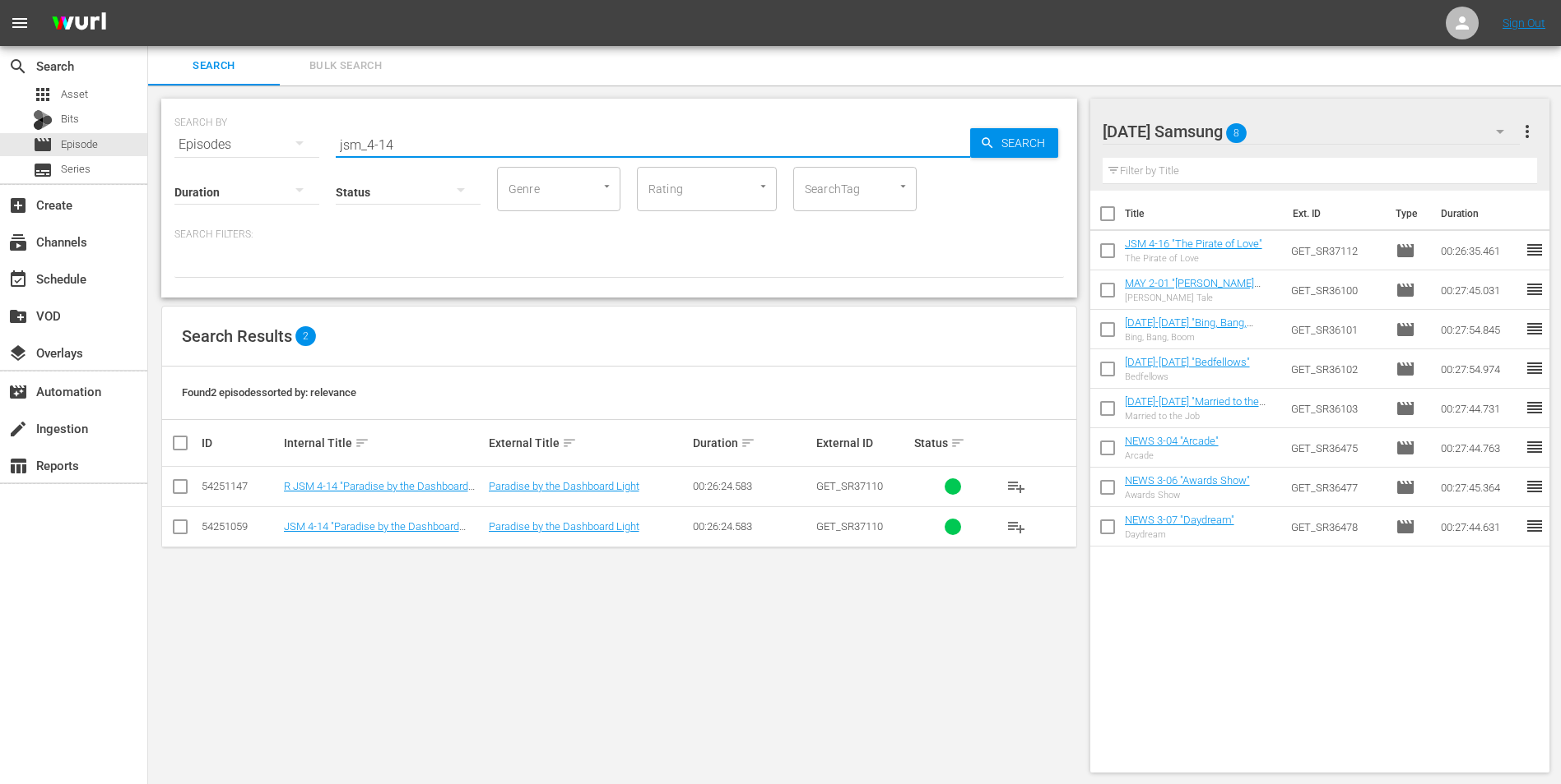
drag, startPoint x: 386, startPoint y: 141, endPoint x: 400, endPoint y: 149, distance: 16.1
click at [399, 143] on input "jsm_4-14" at bounding box center [652, 145] width 635 height 40
drag, startPoint x: 383, startPoint y: 137, endPoint x: 415, endPoint y: 137, distance: 32.0
click at [415, 138] on input "jsm_4-15" at bounding box center [652, 145] width 635 height 40
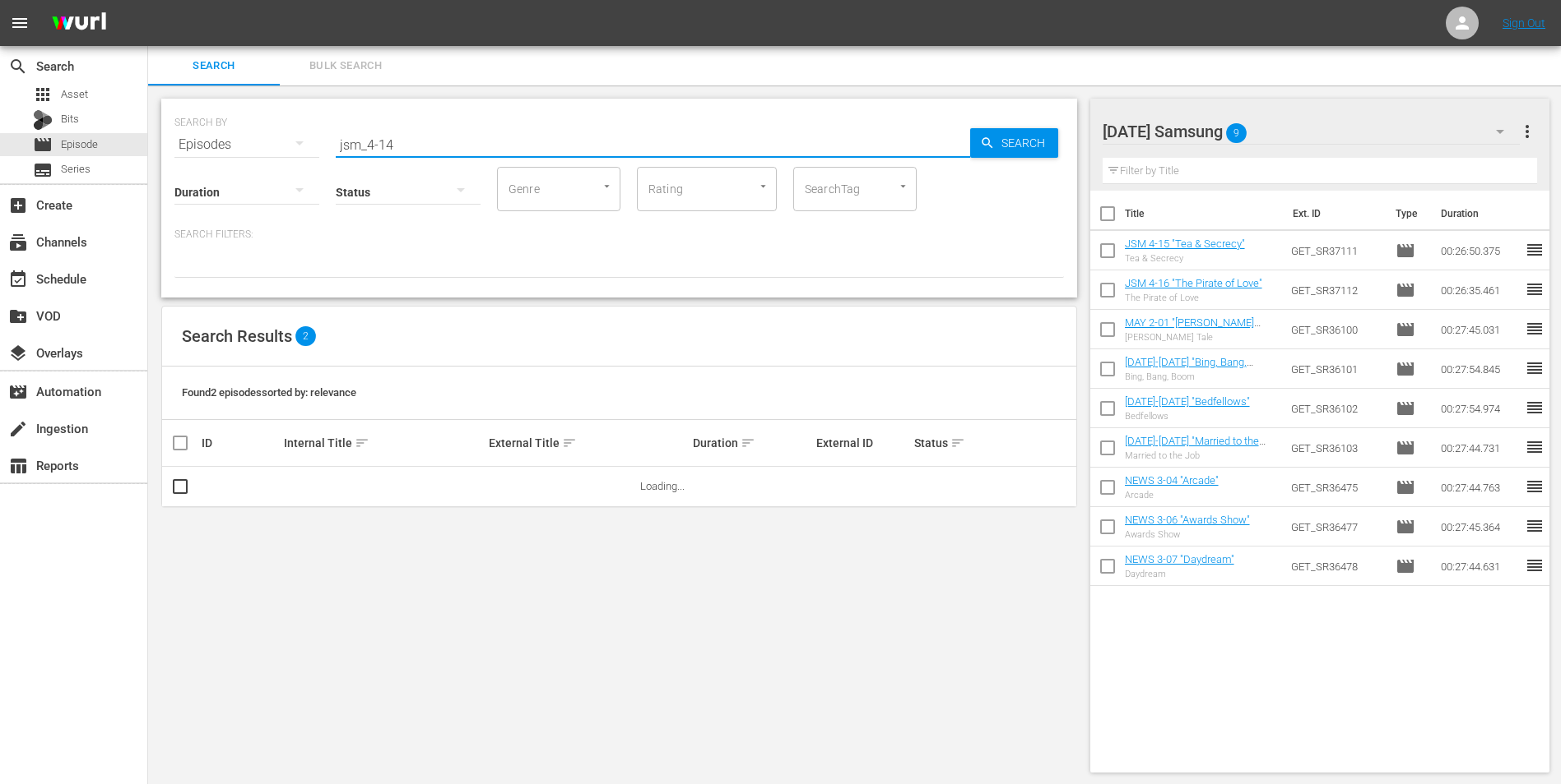
type input "jsm_4-14"
click at [1046, 132] on div "[DATE] Samsung 9" at bounding box center [1311, 131] width 418 height 46
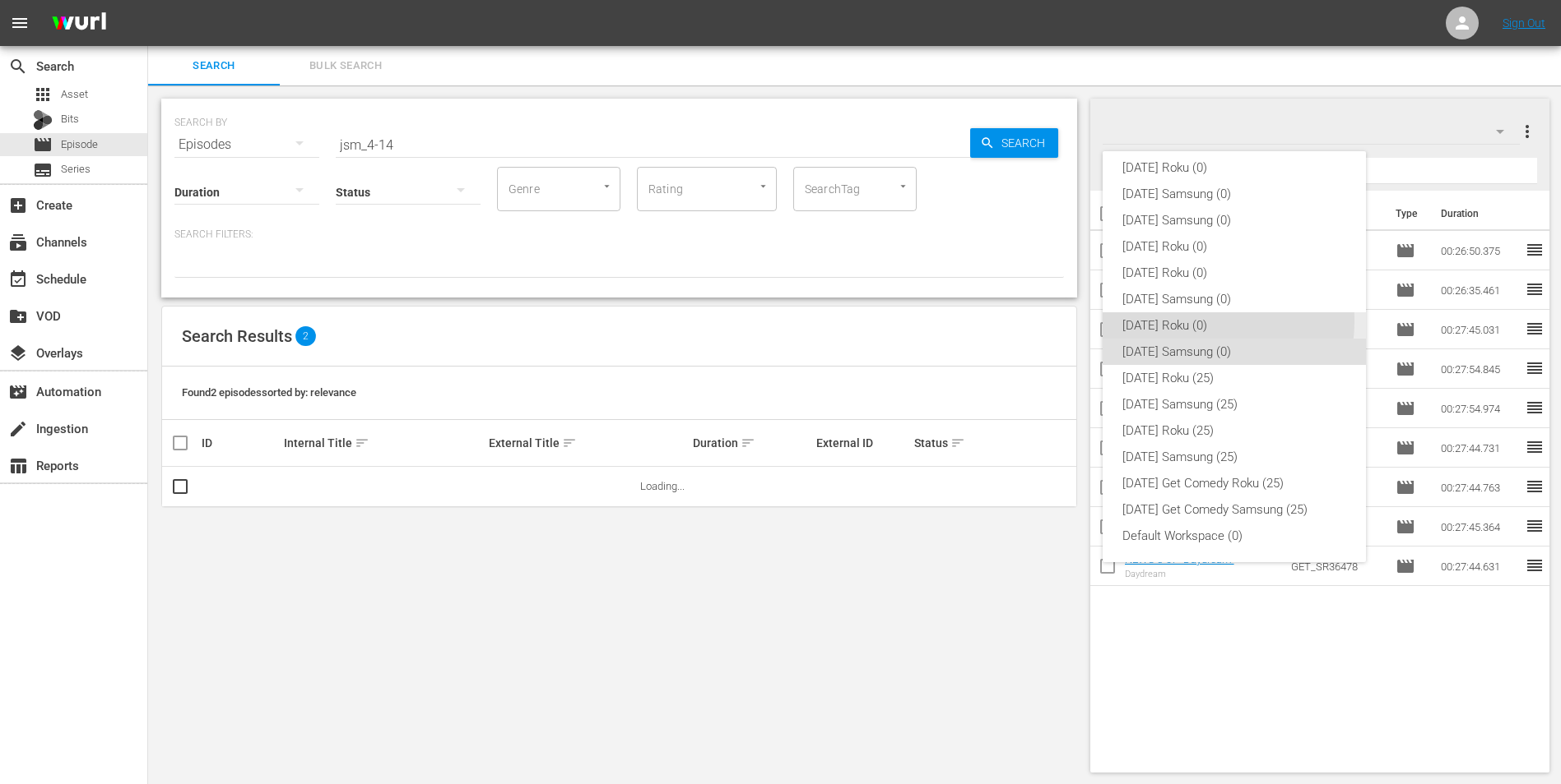
click at [1046, 321] on div "[DATE] Roku (0)" at bounding box center [1234, 325] width 224 height 26
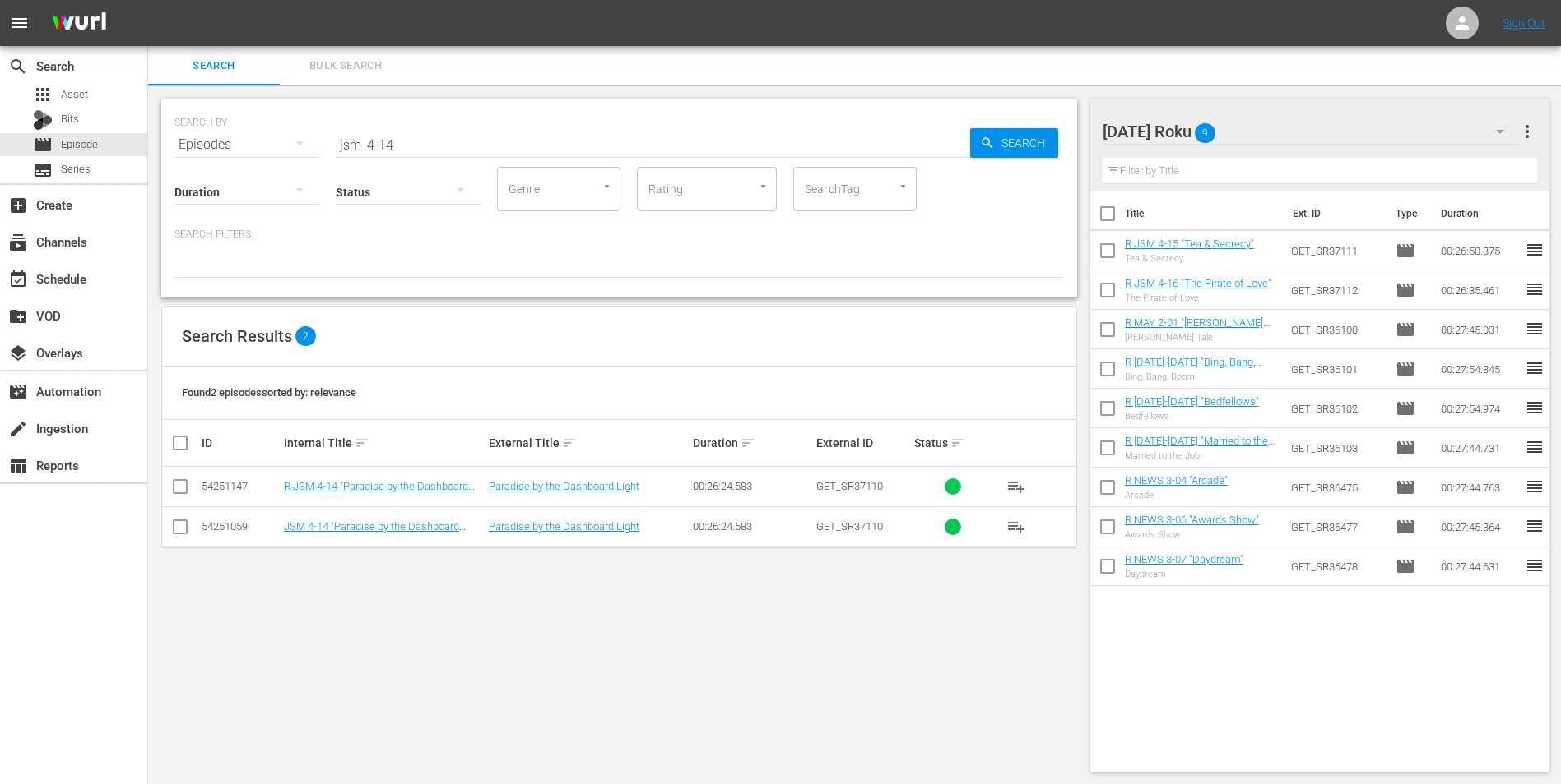
click at [185, 488] on input "checkbox" at bounding box center [180, 530] width 19 height 19
checkbox input "true"
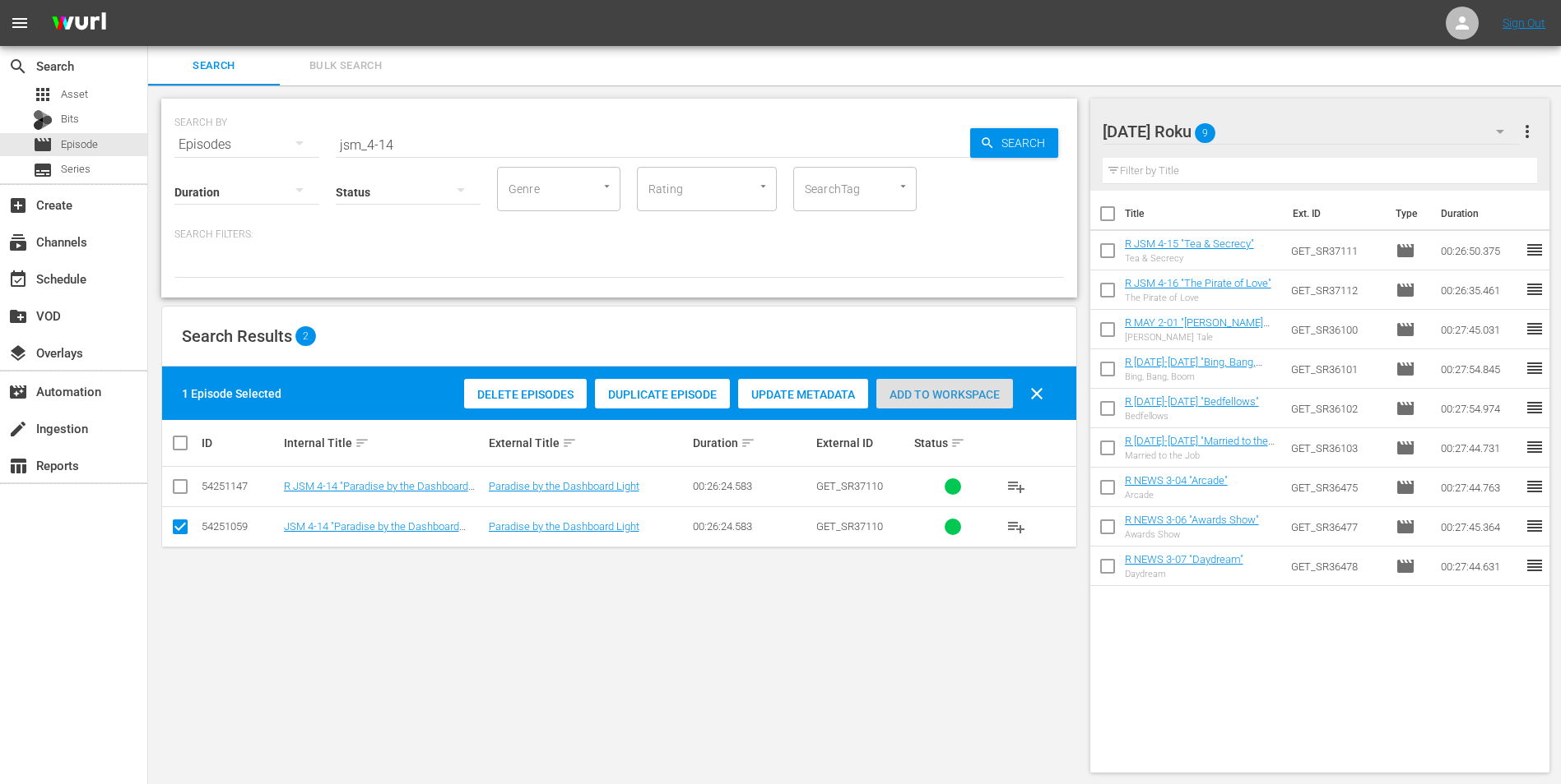
click at [913, 393] on span "Add to Workspace" at bounding box center [944, 395] width 137 height 14
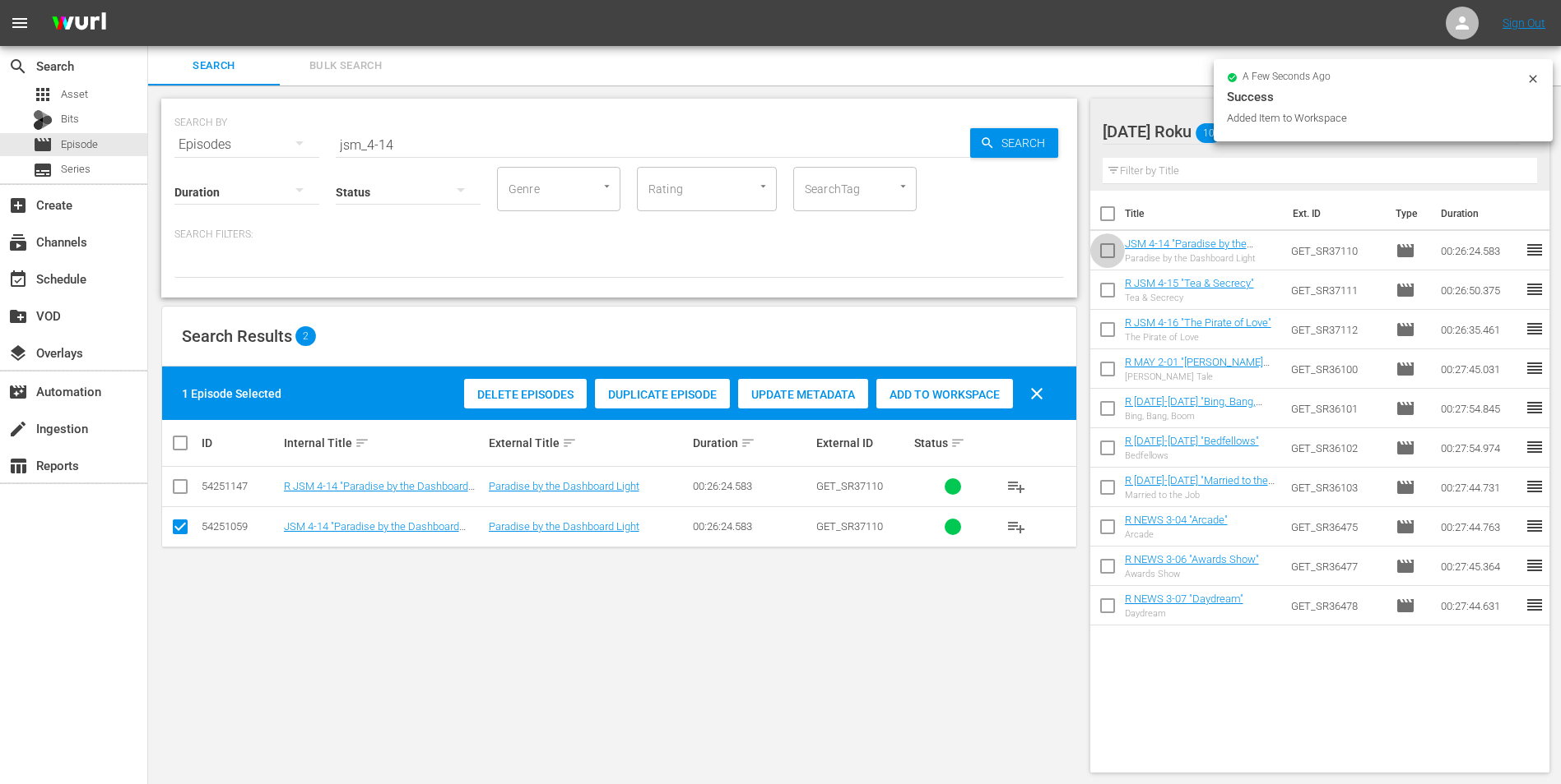
click at [1046, 255] on input "checkbox" at bounding box center [1107, 255] width 35 height 35
checkbox input "true"
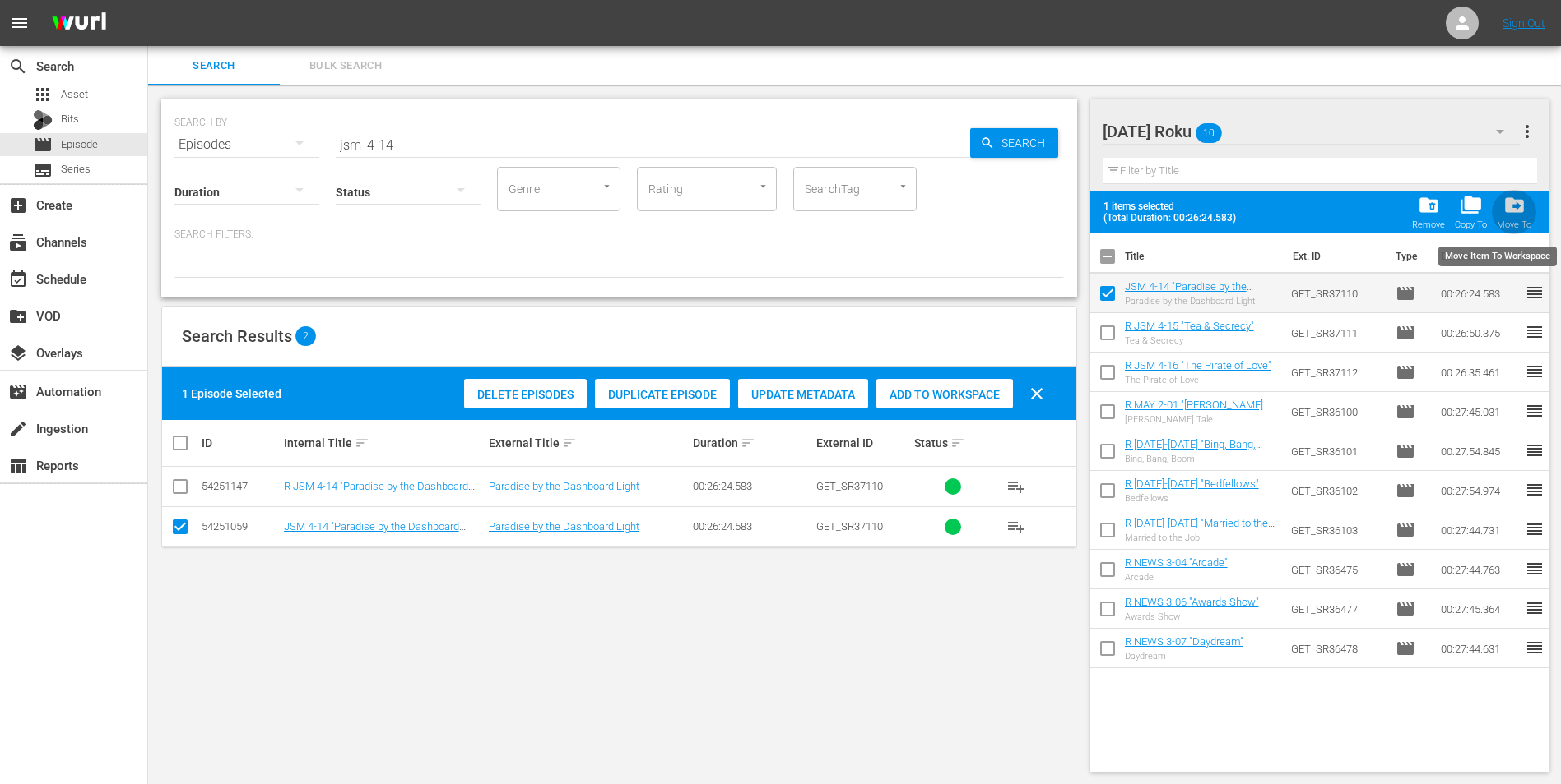
click at [1046, 212] on span "drive_file_move" at bounding box center [1513, 205] width 22 height 22
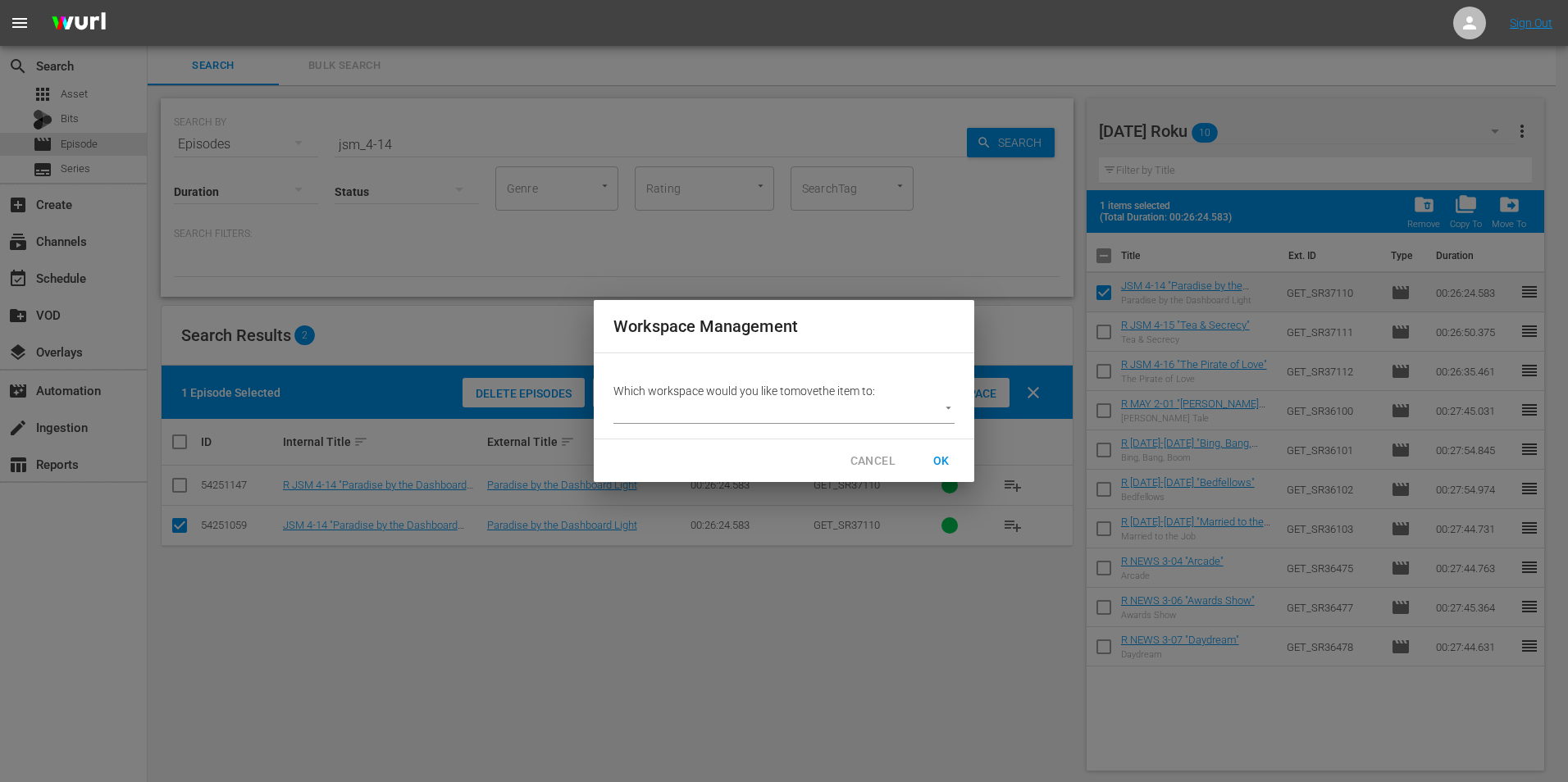
click at [820, 410] on body "menu Sign Out search Search apps Asset Bits movie Episode subtitles Series add_…" at bounding box center [784, 391] width 1568 height 782
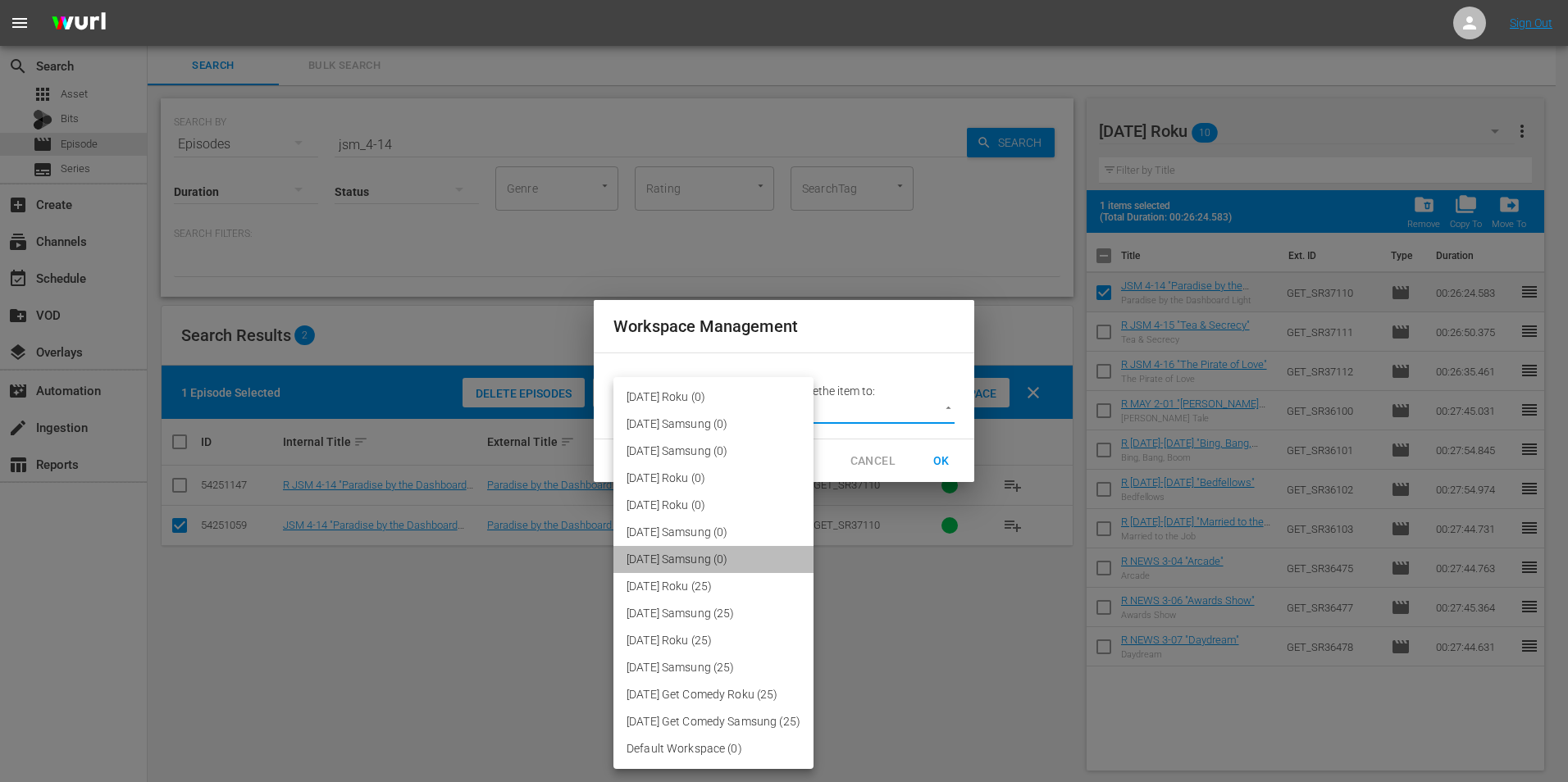
click at [758, 486] on li "[DATE] Samsung (0)" at bounding box center [713, 560] width 201 height 27
type input "3049"
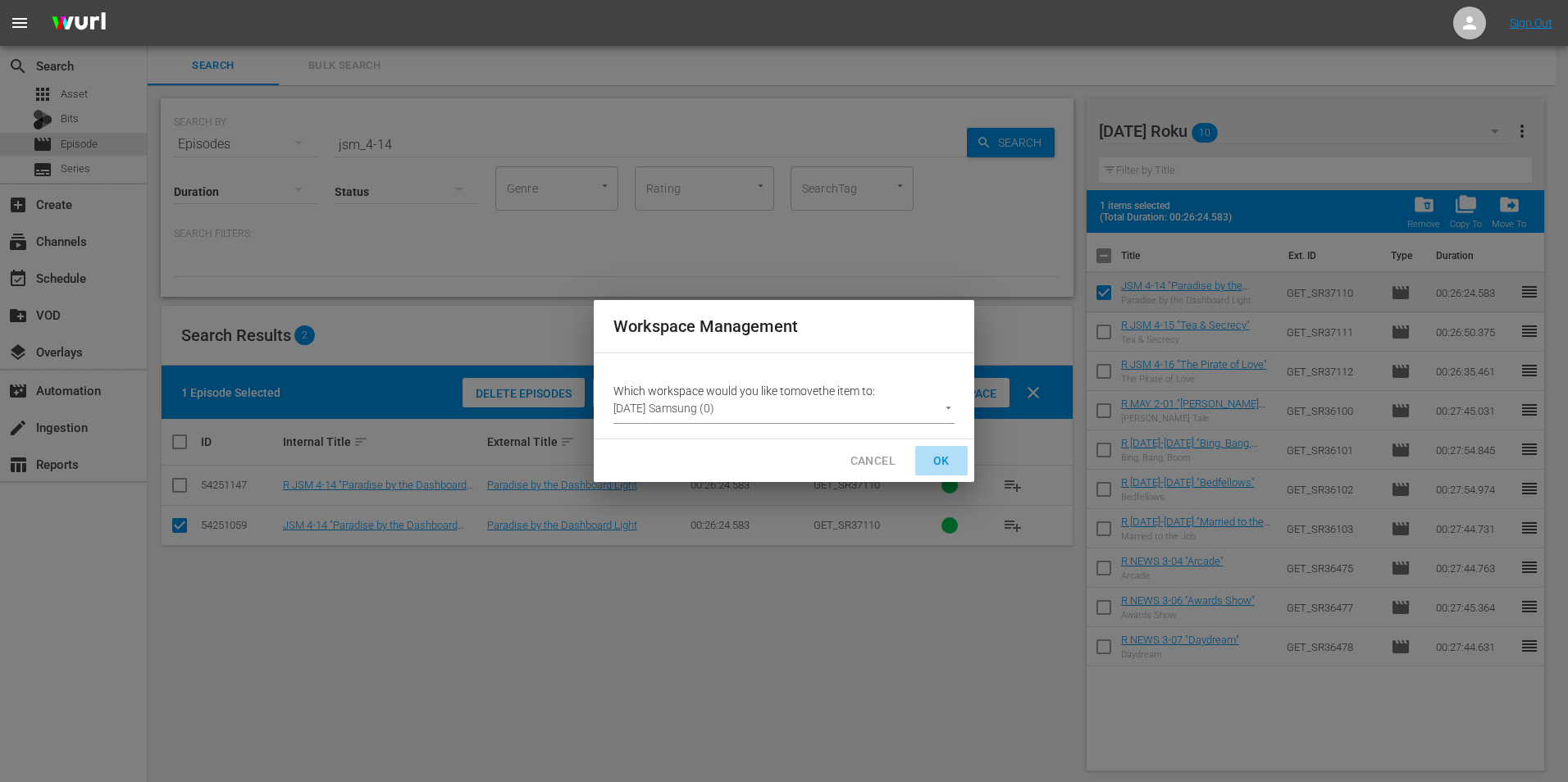
click at [941, 458] on span "OK" at bounding box center [941, 461] width 26 height 20
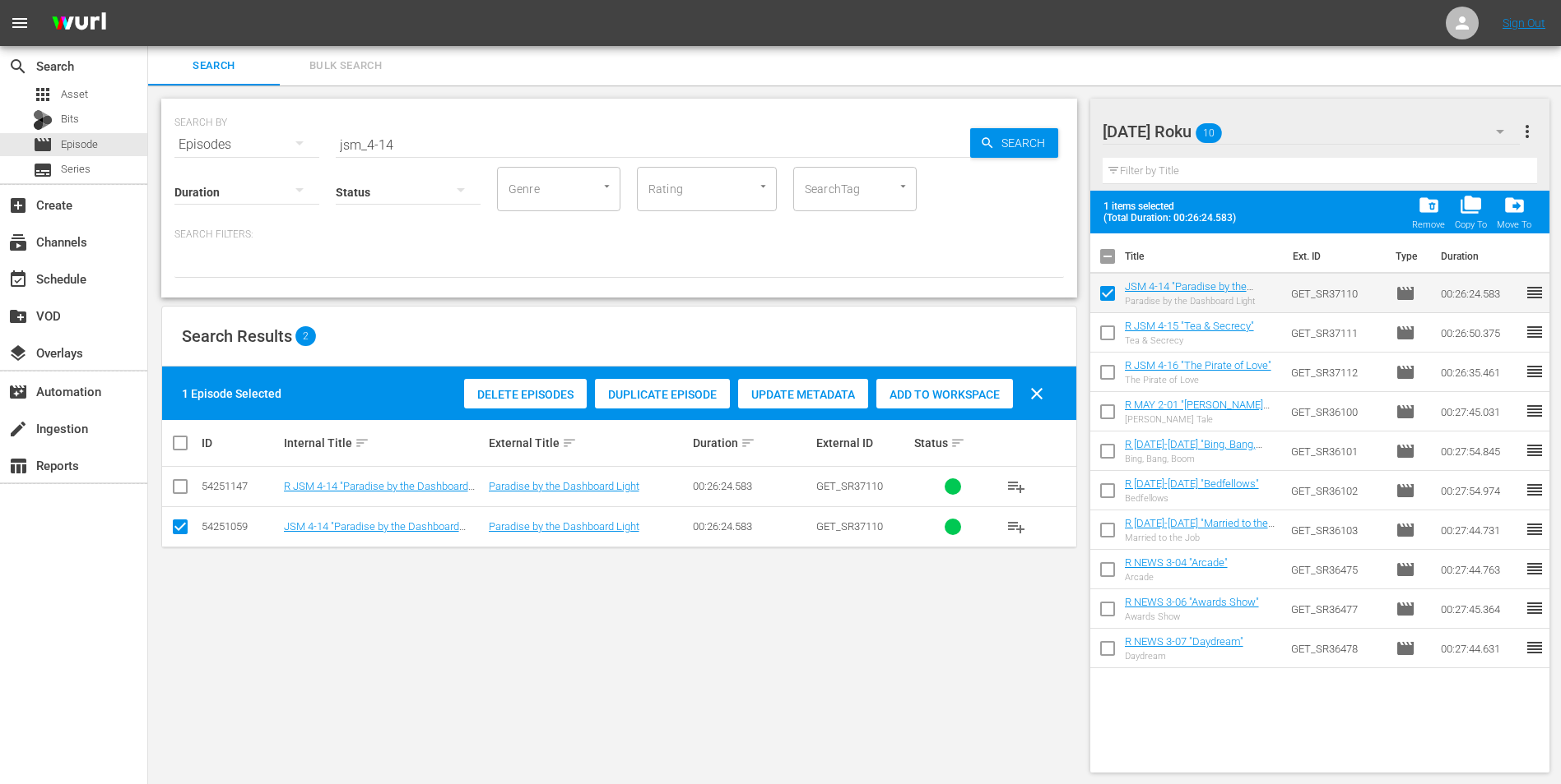
checkbox input "false"
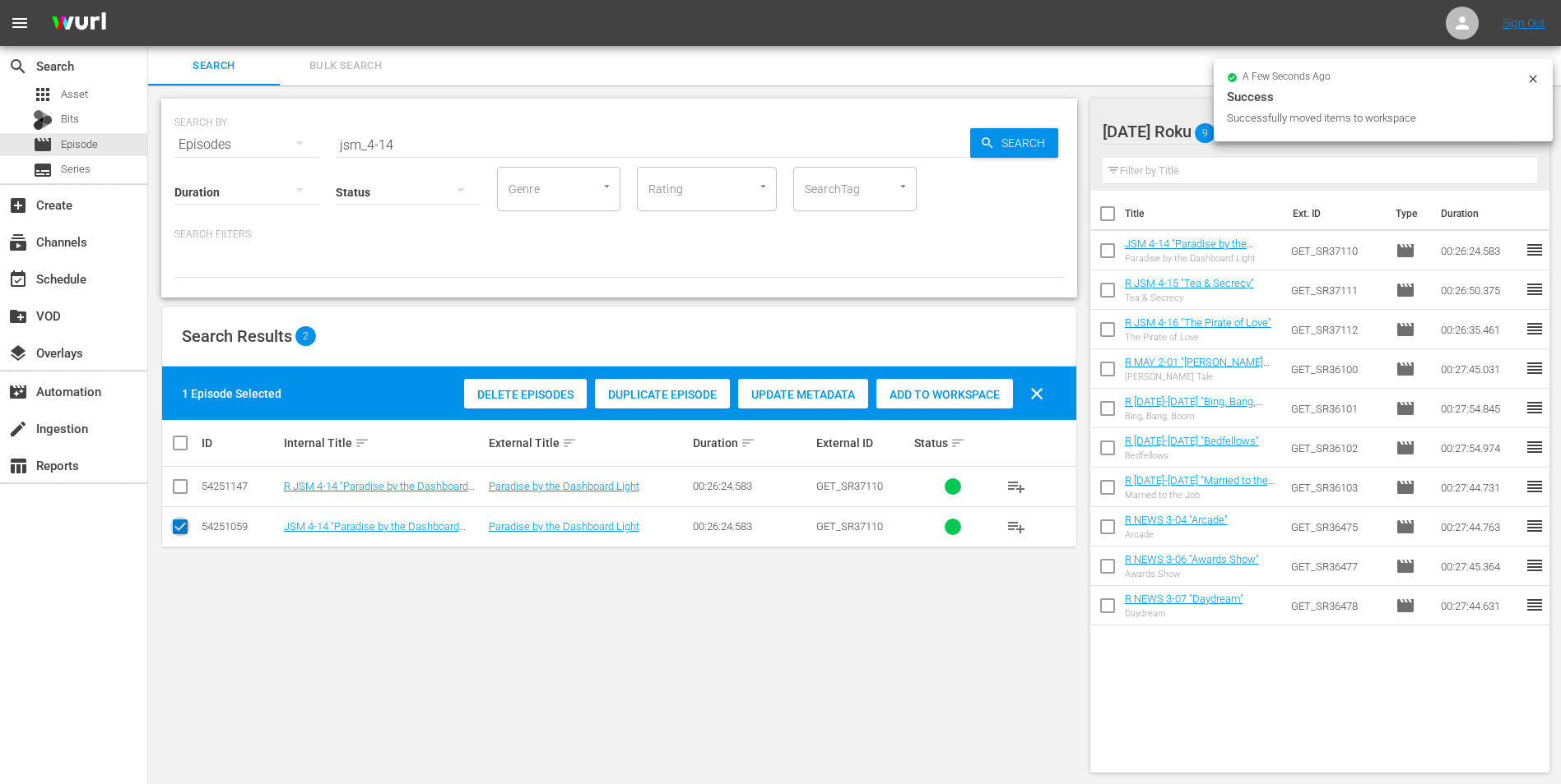
click at [184, 488] on input "checkbox" at bounding box center [180, 530] width 19 height 19
checkbox input "false"
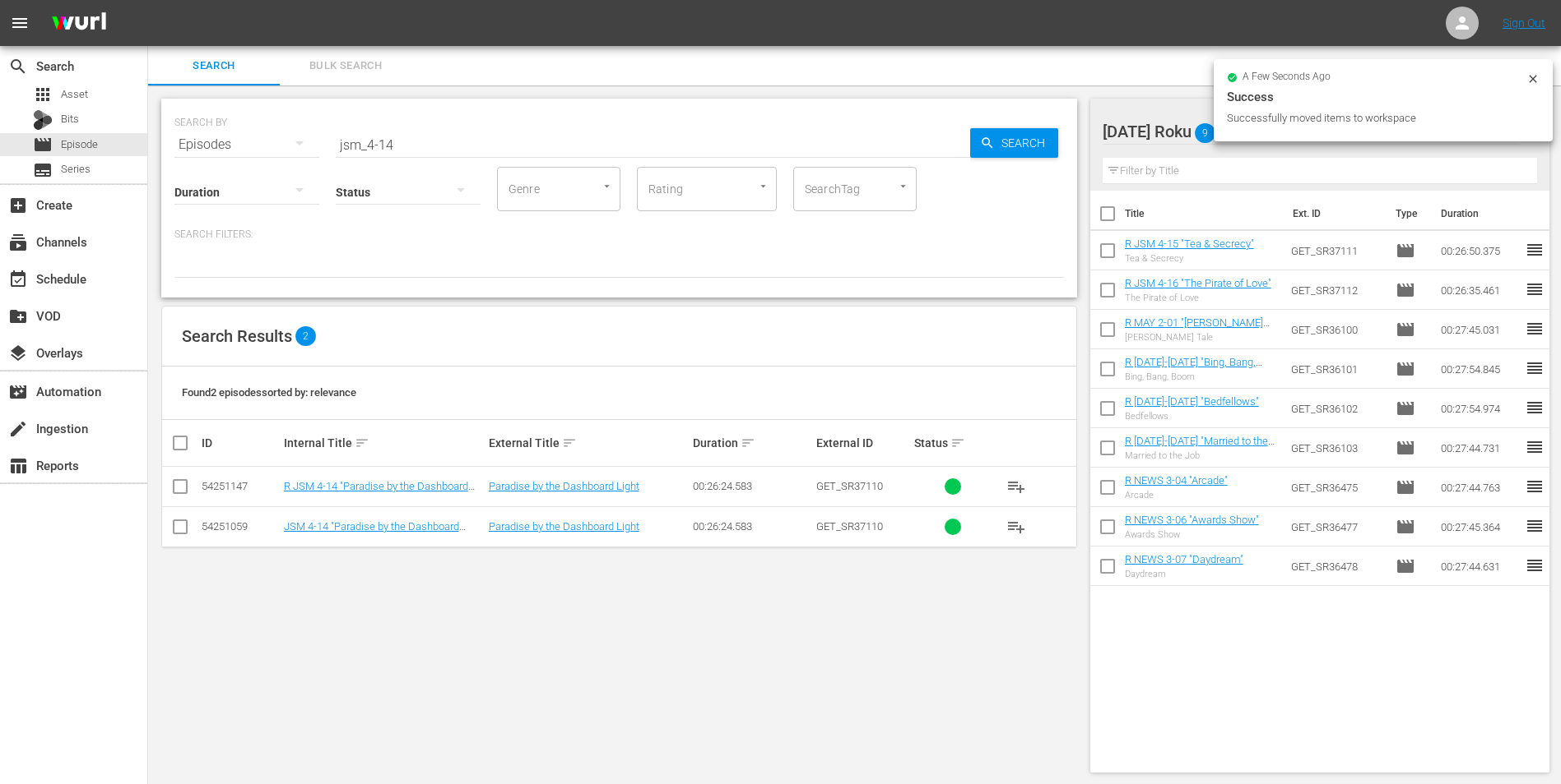
click at [172, 485] on input "checkbox" at bounding box center [180, 490] width 19 height 19
checkbox input "true"
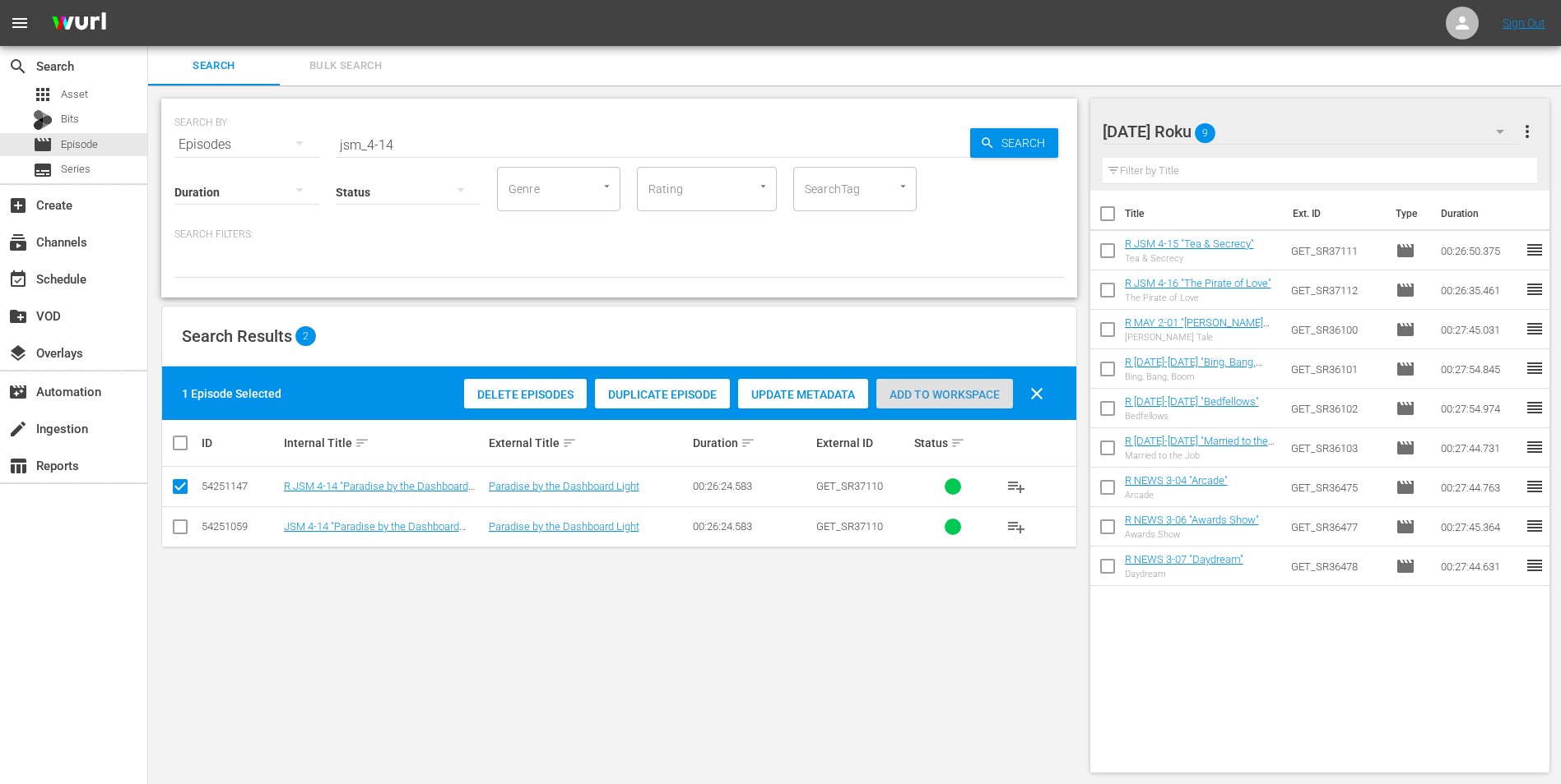
click at [970, 389] on span "Add to Workspace" at bounding box center [944, 395] width 137 height 14
click at [1046, 135] on div "[DATE] Roku 10" at bounding box center [1311, 131] width 418 height 46
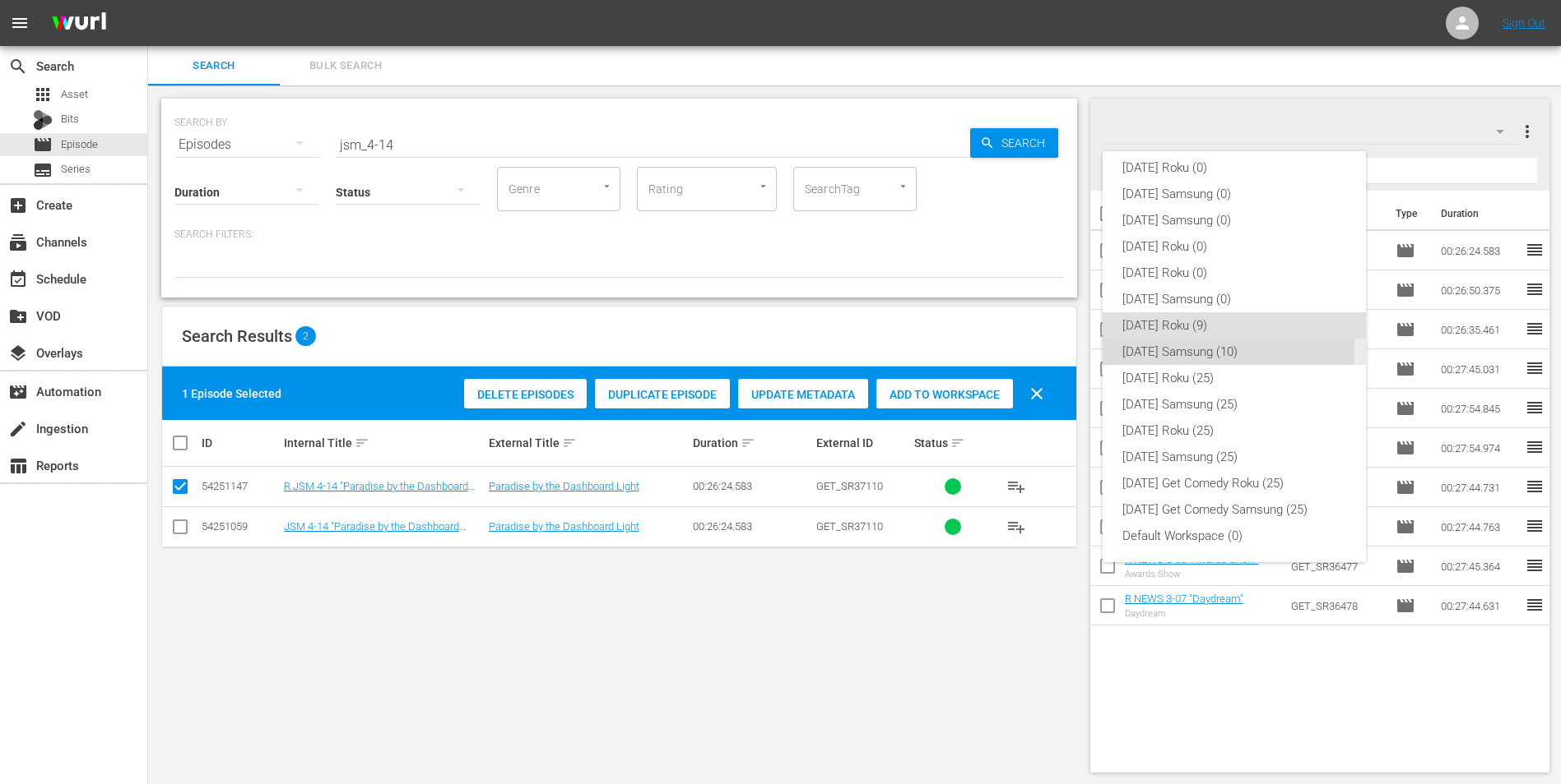
click at [1046, 346] on div "[DATE] Samsung (10)" at bounding box center [1234, 352] width 224 height 26
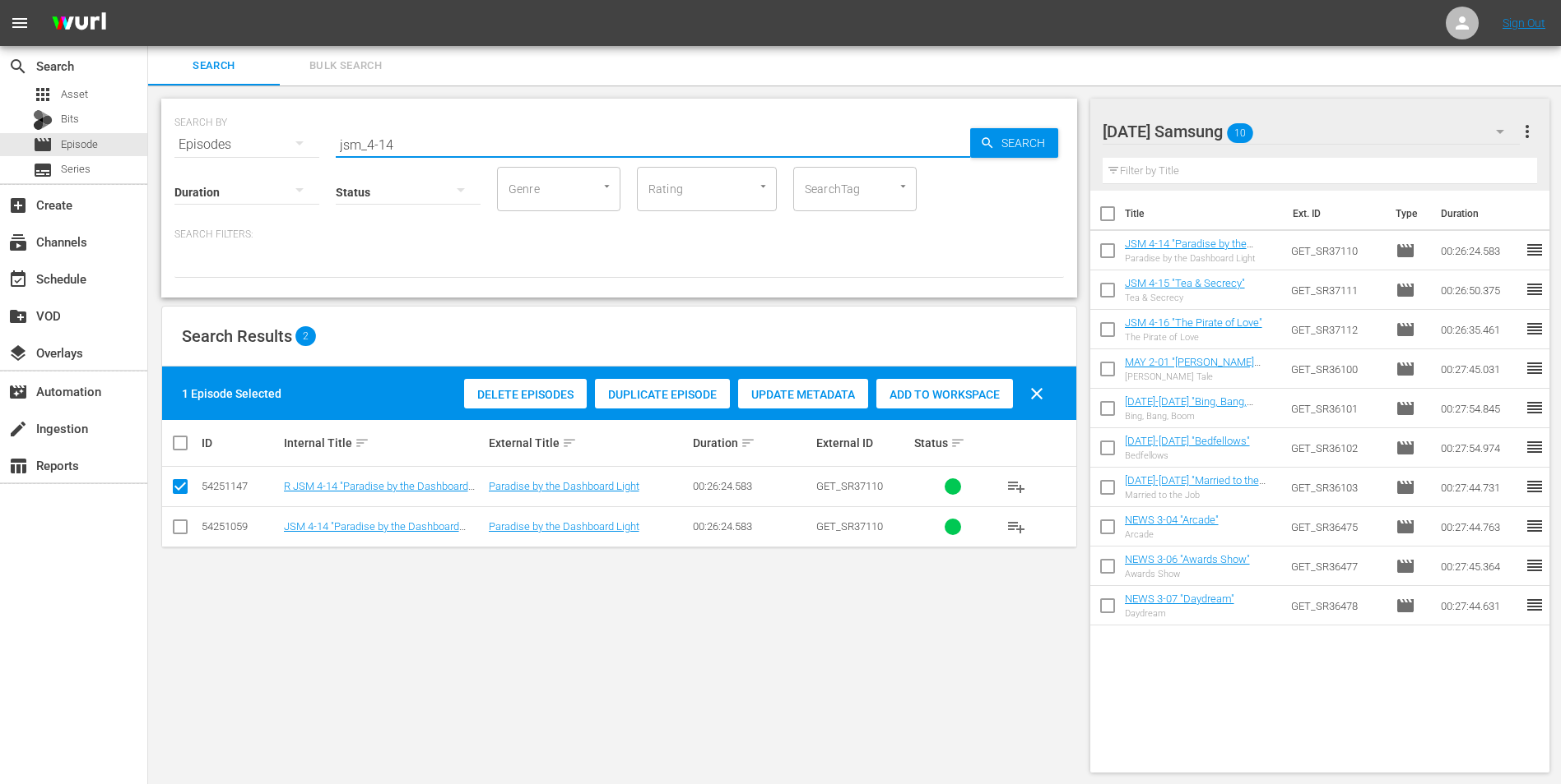
drag, startPoint x: 381, startPoint y: 137, endPoint x: 436, endPoint y: 144, distance: 55.4
click at [436, 144] on input "jsm_4-14" at bounding box center [652, 145] width 635 height 40
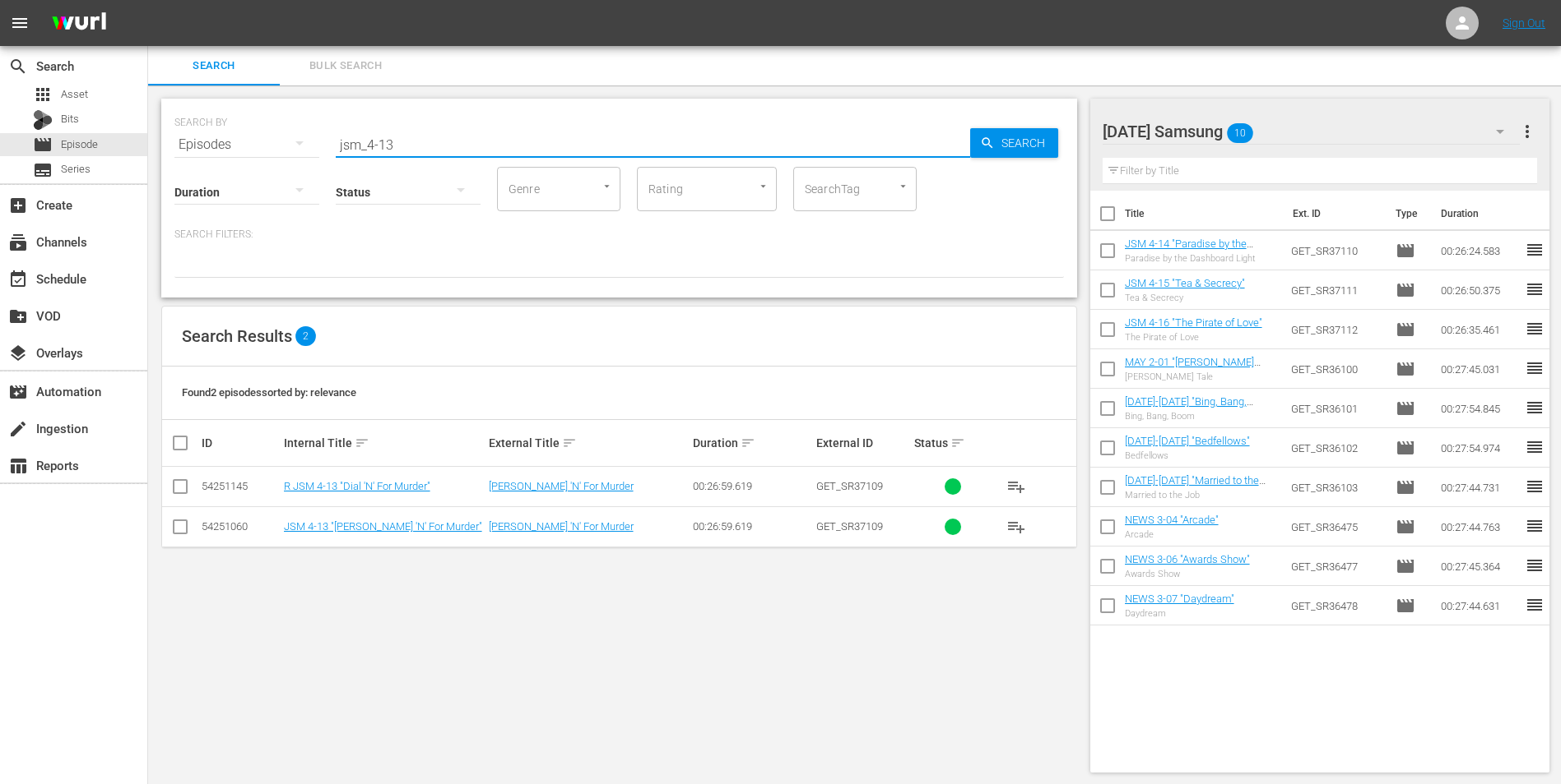
type input "jsm_4-13"
click at [179, 488] on input "checkbox" at bounding box center [180, 530] width 19 height 19
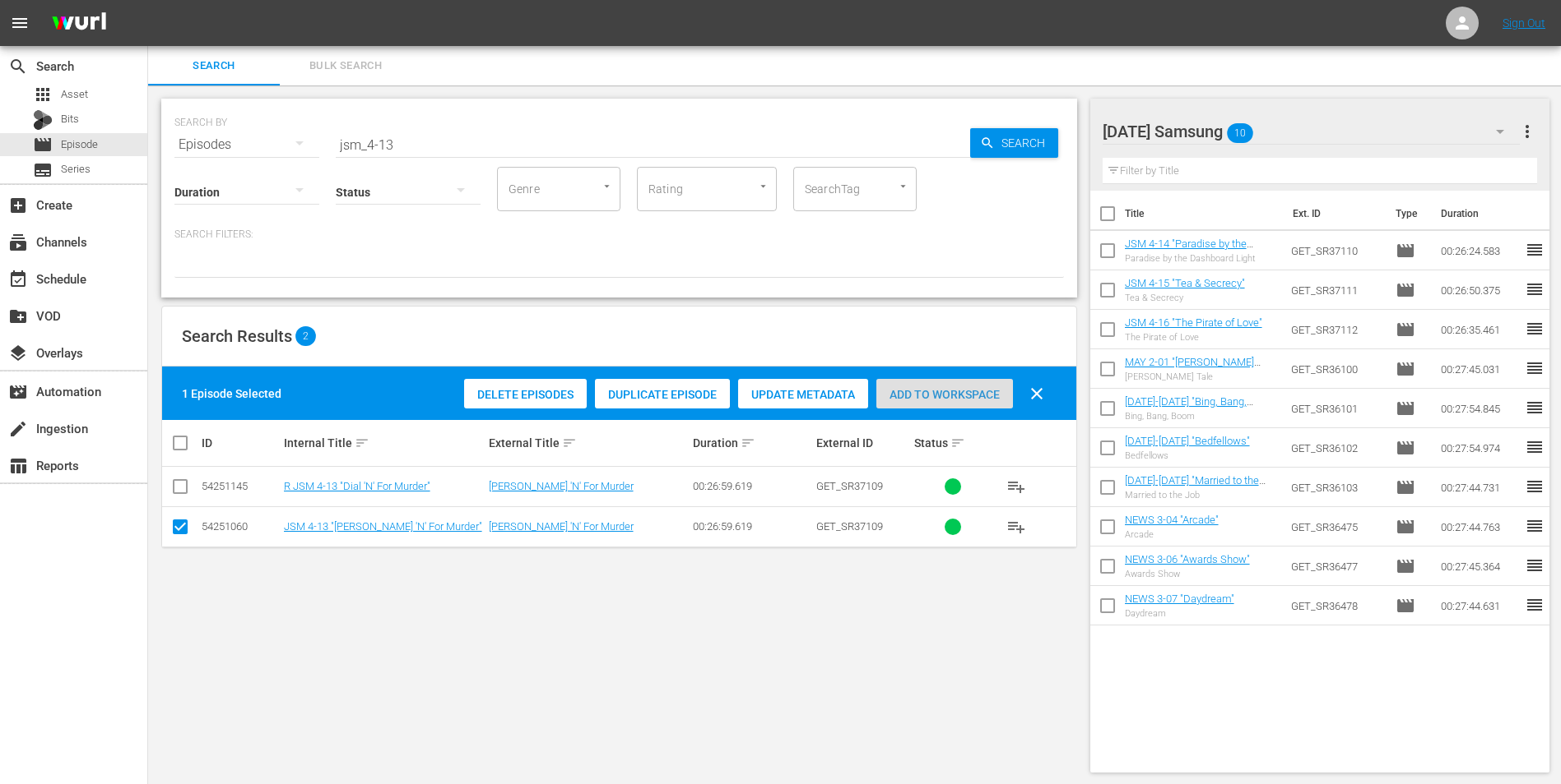
click at [938, 401] on div "Add to Workspace" at bounding box center [944, 394] width 137 height 31
click at [1046, 131] on div "[DATE] Samsung 11" at bounding box center [1311, 131] width 418 height 46
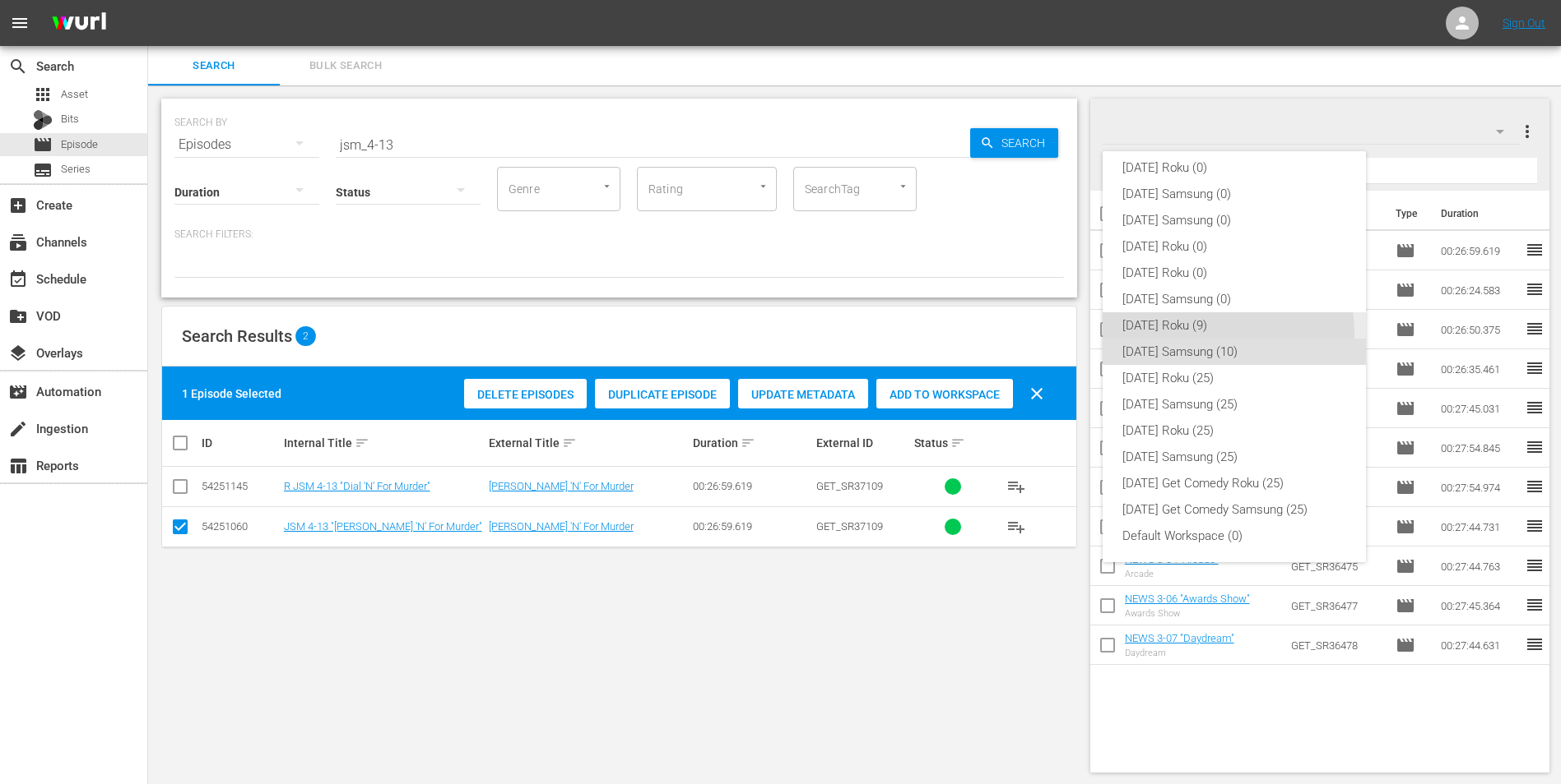
click at [1046, 334] on div "[DATE] Roku (9)" at bounding box center [1234, 325] width 224 height 26
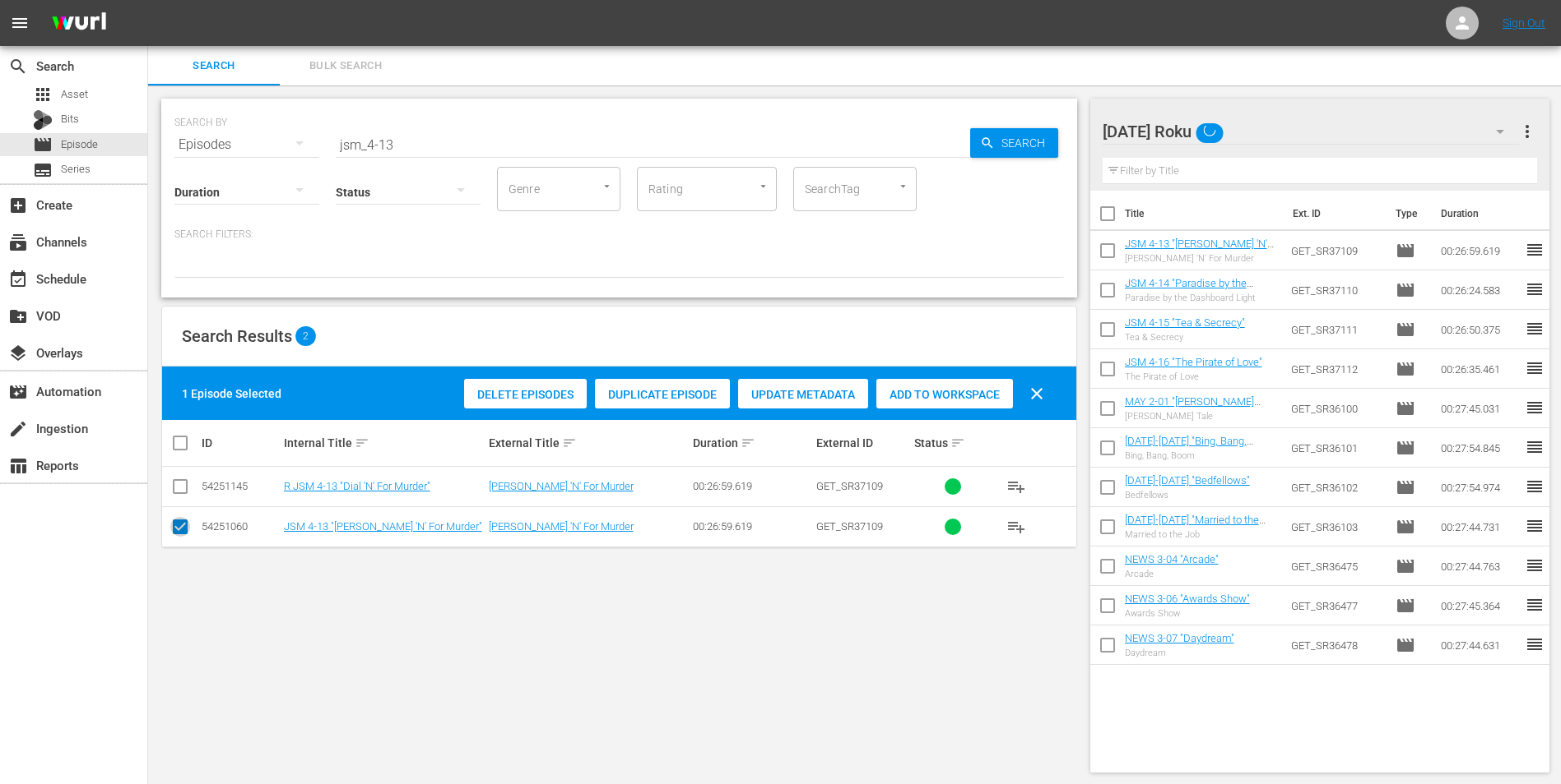
click at [175, 488] on icon at bounding box center [180, 527] width 19 height 19
click at [175, 488] on input "checkbox" at bounding box center [180, 530] width 19 height 19
checkbox input "false"
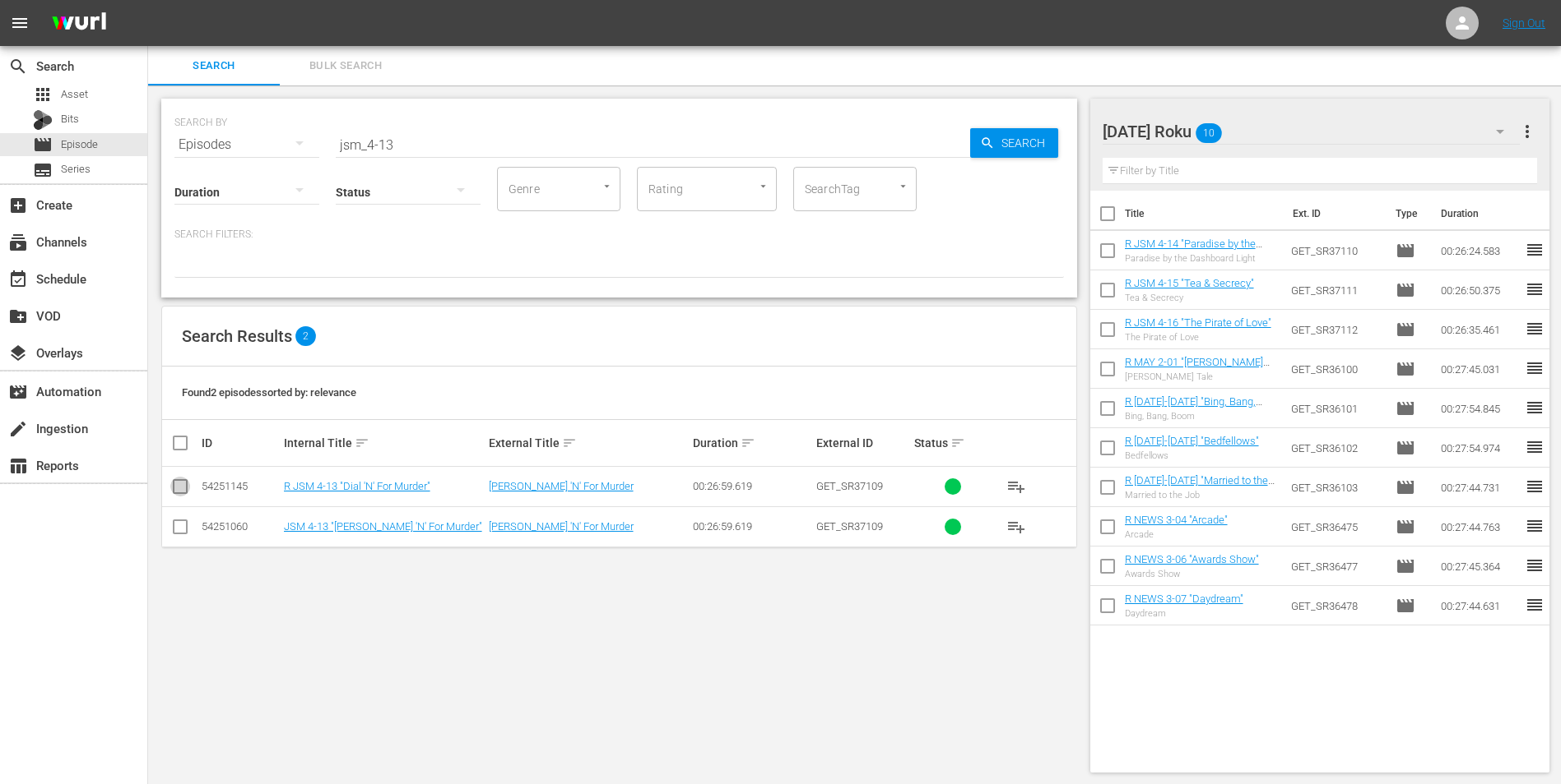
click at [185, 484] on input "checkbox" at bounding box center [180, 490] width 19 height 19
checkbox input "true"
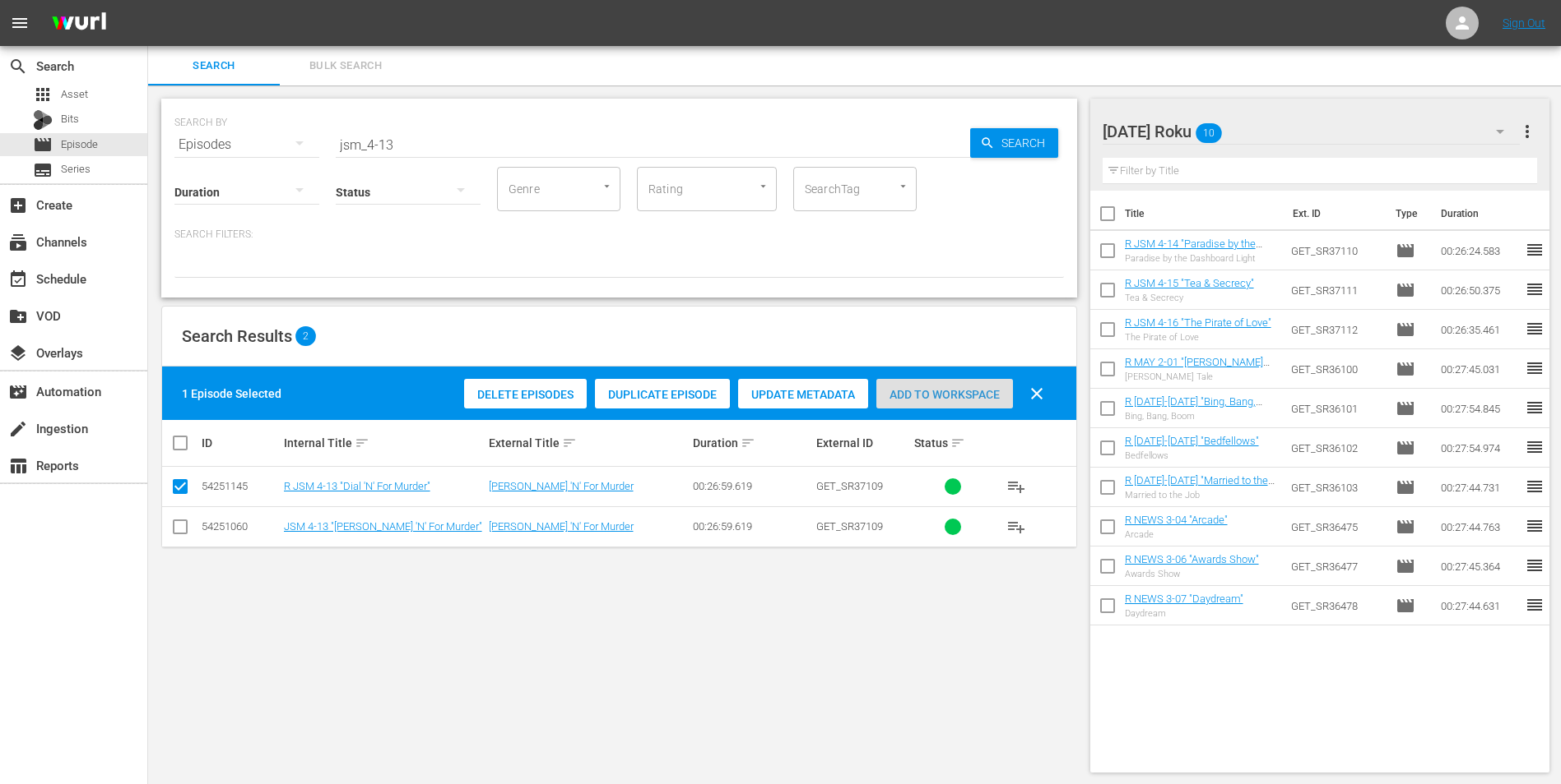
click at [906, 389] on span "Add to Workspace" at bounding box center [944, 395] width 137 height 14
drag, startPoint x: 325, startPoint y: 153, endPoint x: 299, endPoint y: 153, distance: 26.0
click at [299, 153] on div "SEARCH BY Search By Episodes Search ID, Title, Description, Keywords, or Catego…" at bounding box center [619, 198] width 916 height 199
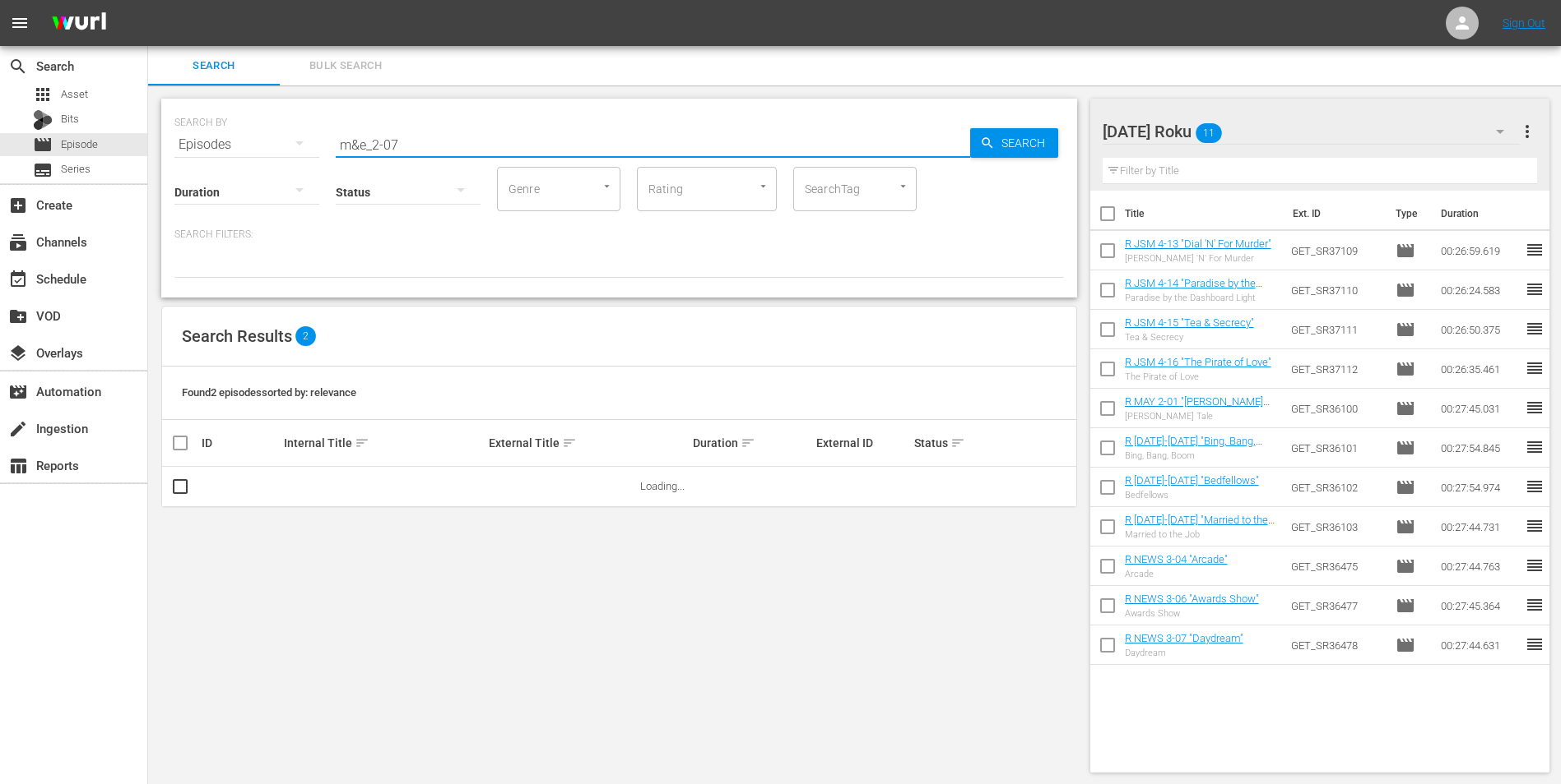
type input "m&e_2-07"
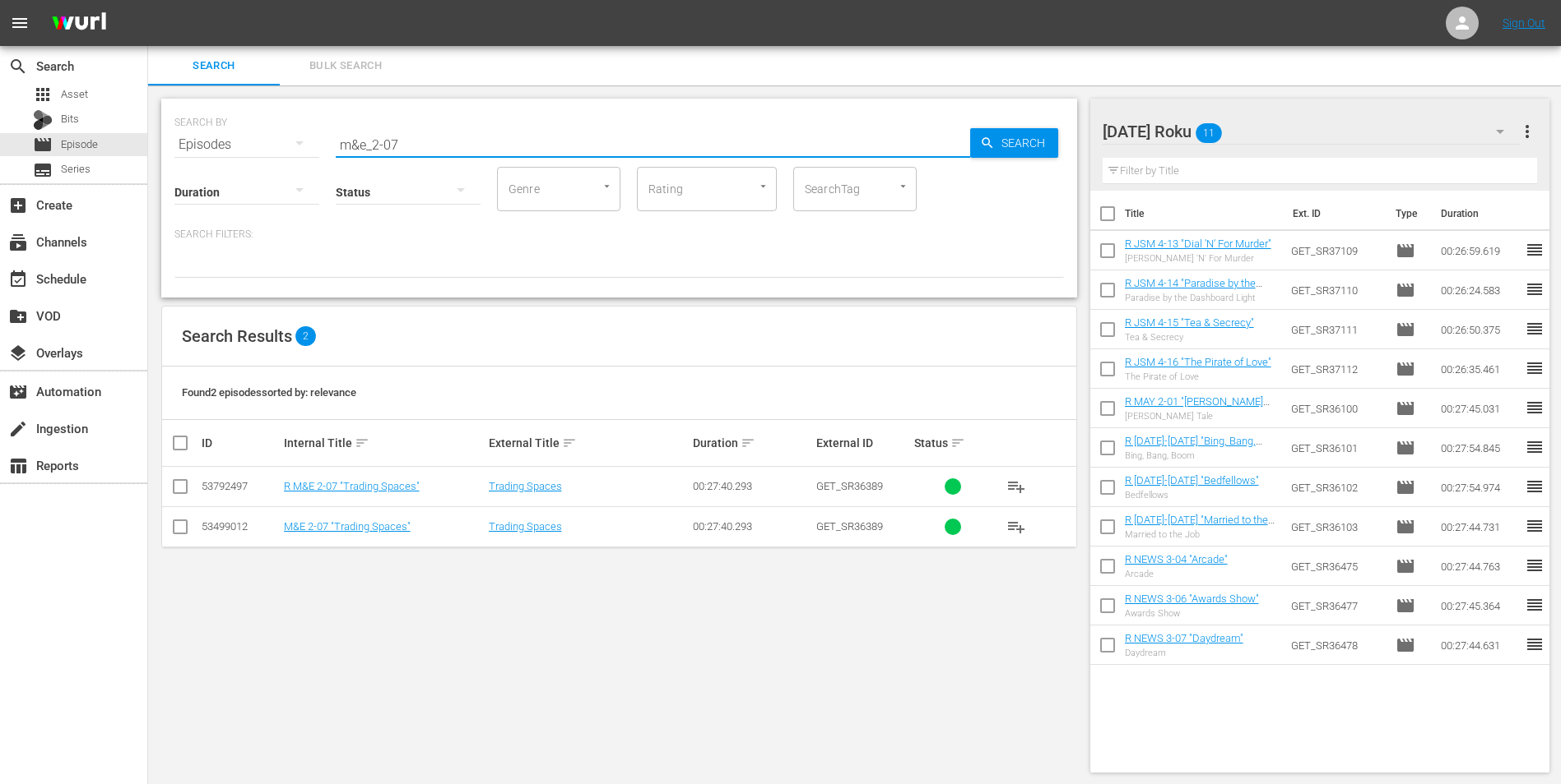
click at [1046, 124] on div "[DATE] Roku 11" at bounding box center [1311, 131] width 418 height 46
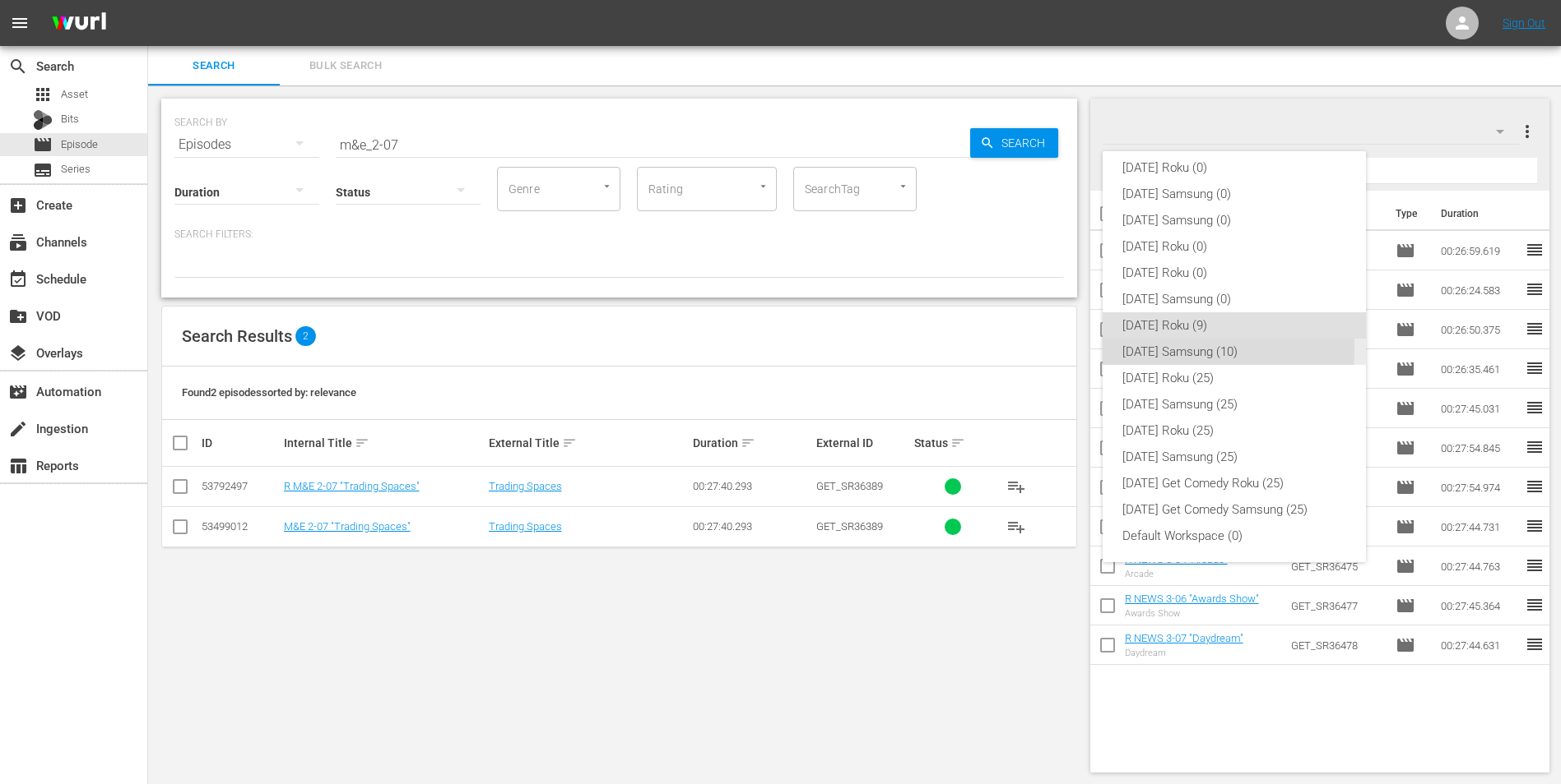
click at [1046, 347] on div "[DATE] Samsung (10)" at bounding box center [1234, 352] width 224 height 26
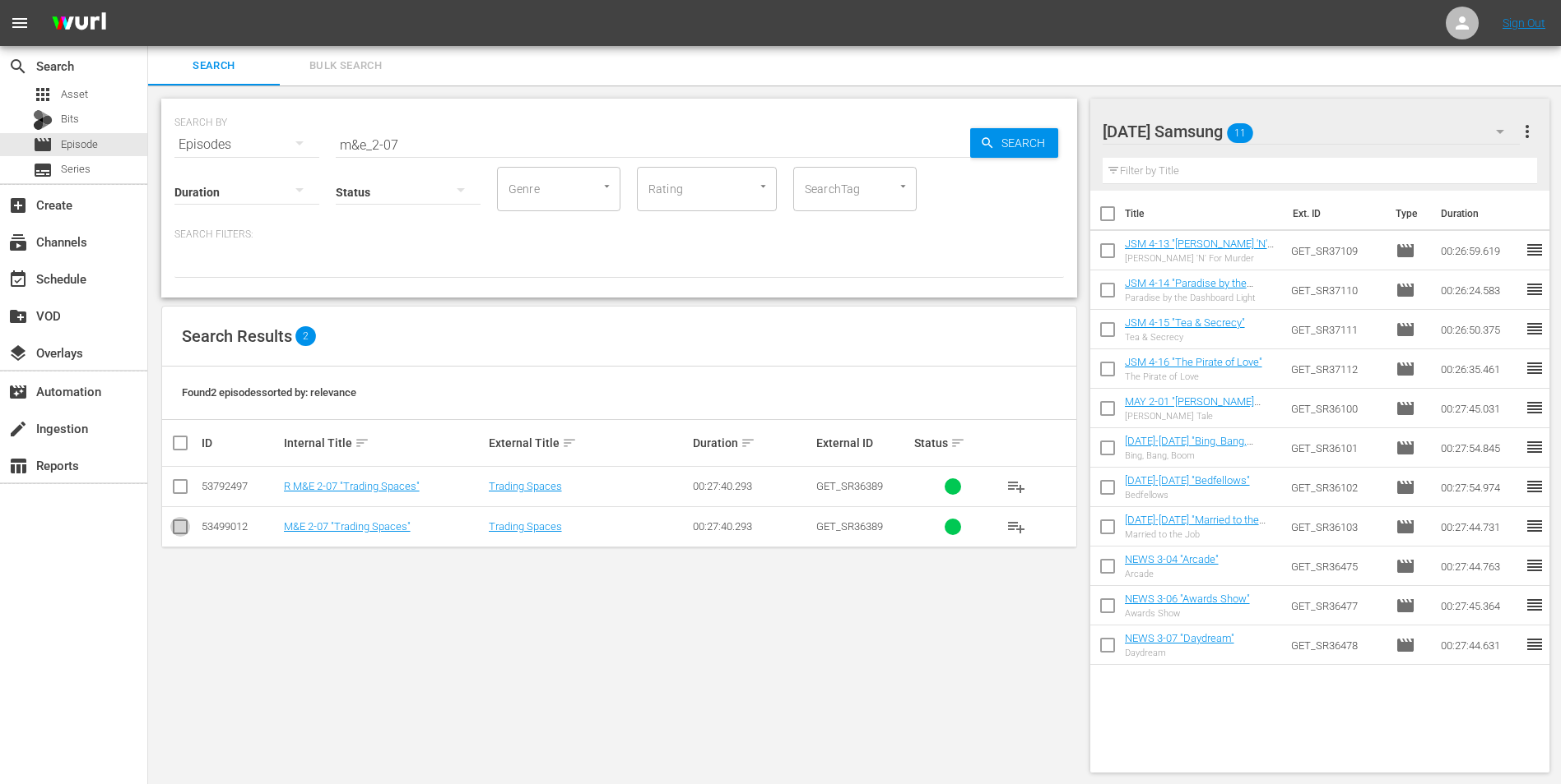
click at [176, 488] on input "checkbox" at bounding box center [180, 530] width 19 height 19
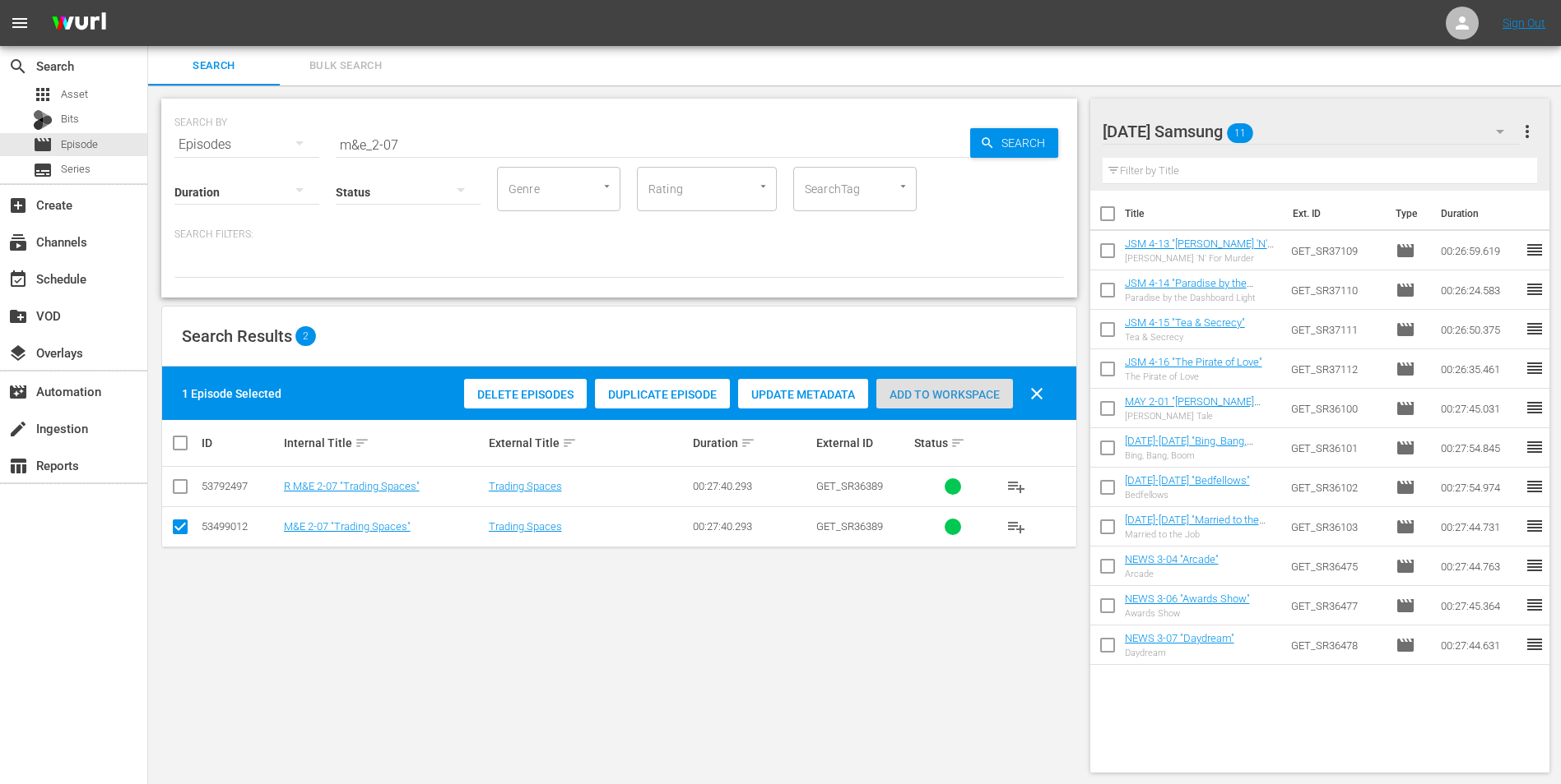
click at [924, 398] on span "Add to Workspace" at bounding box center [944, 395] width 137 height 14
click at [1046, 134] on div "[DATE] Samsung 12" at bounding box center [1311, 131] width 418 height 46
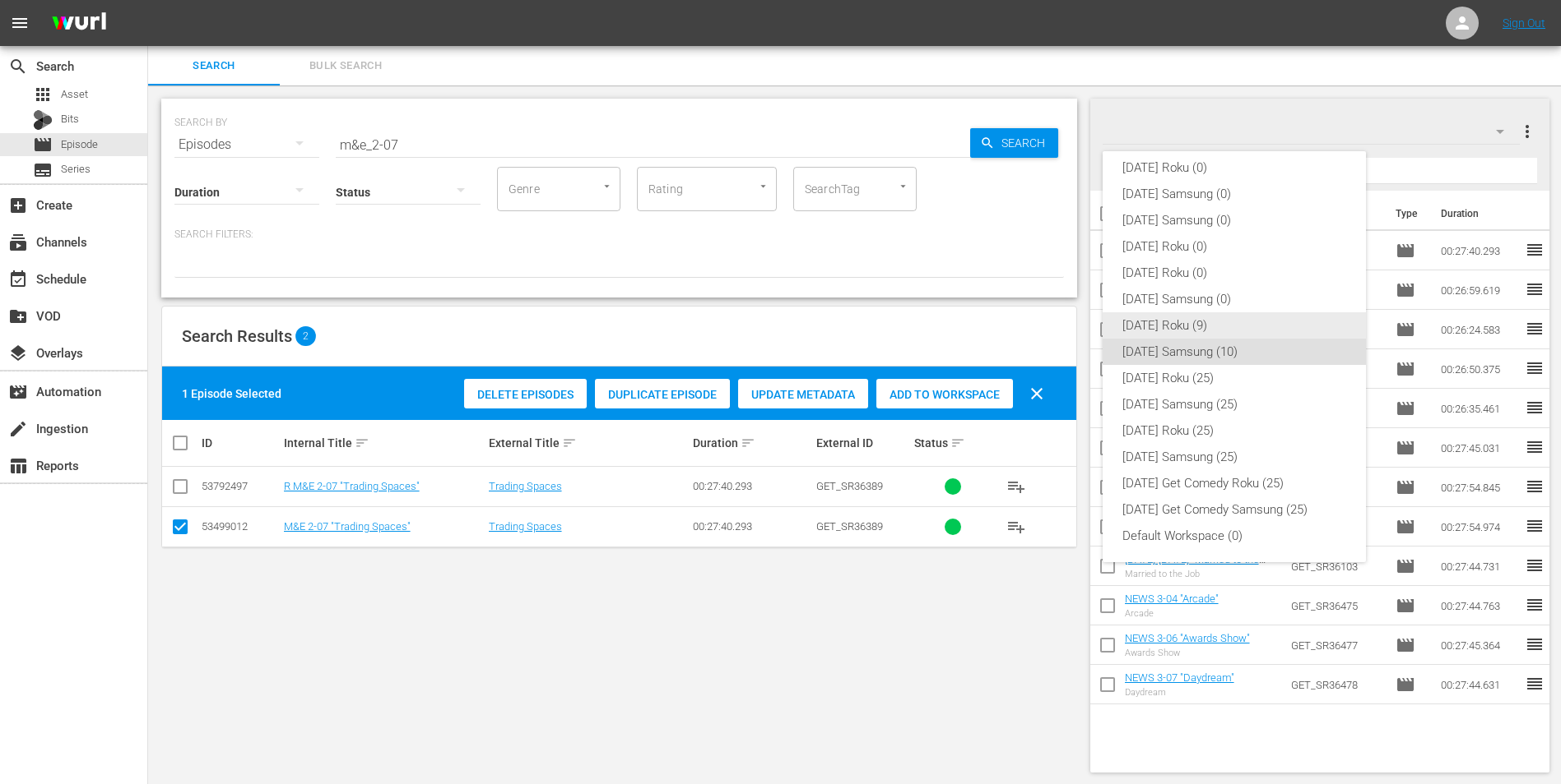
click at [1046, 325] on div "[DATE] Roku (9)" at bounding box center [1234, 325] width 224 height 26
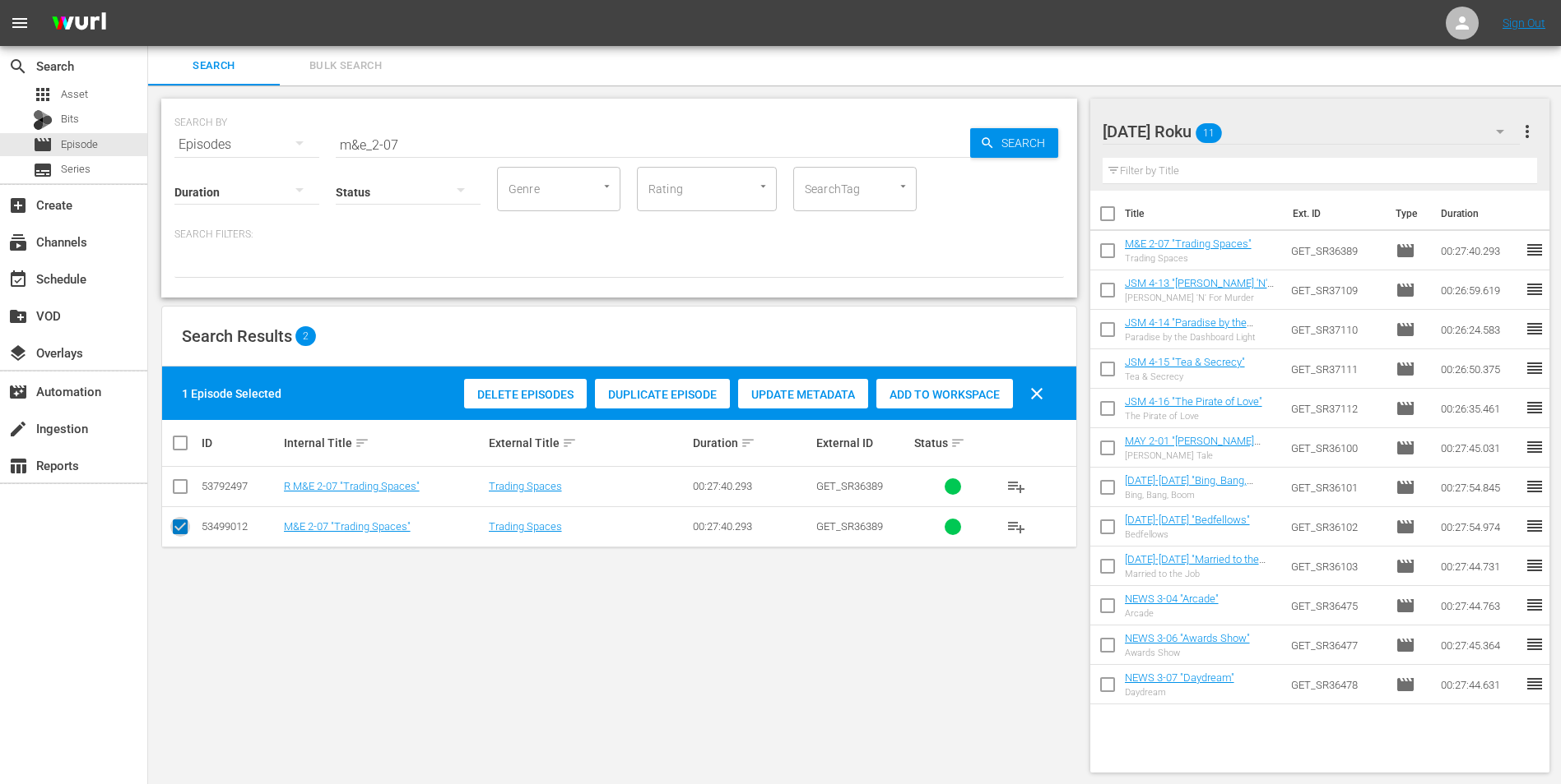
click at [182, 488] on input "checkbox" at bounding box center [180, 530] width 19 height 19
checkbox input "false"
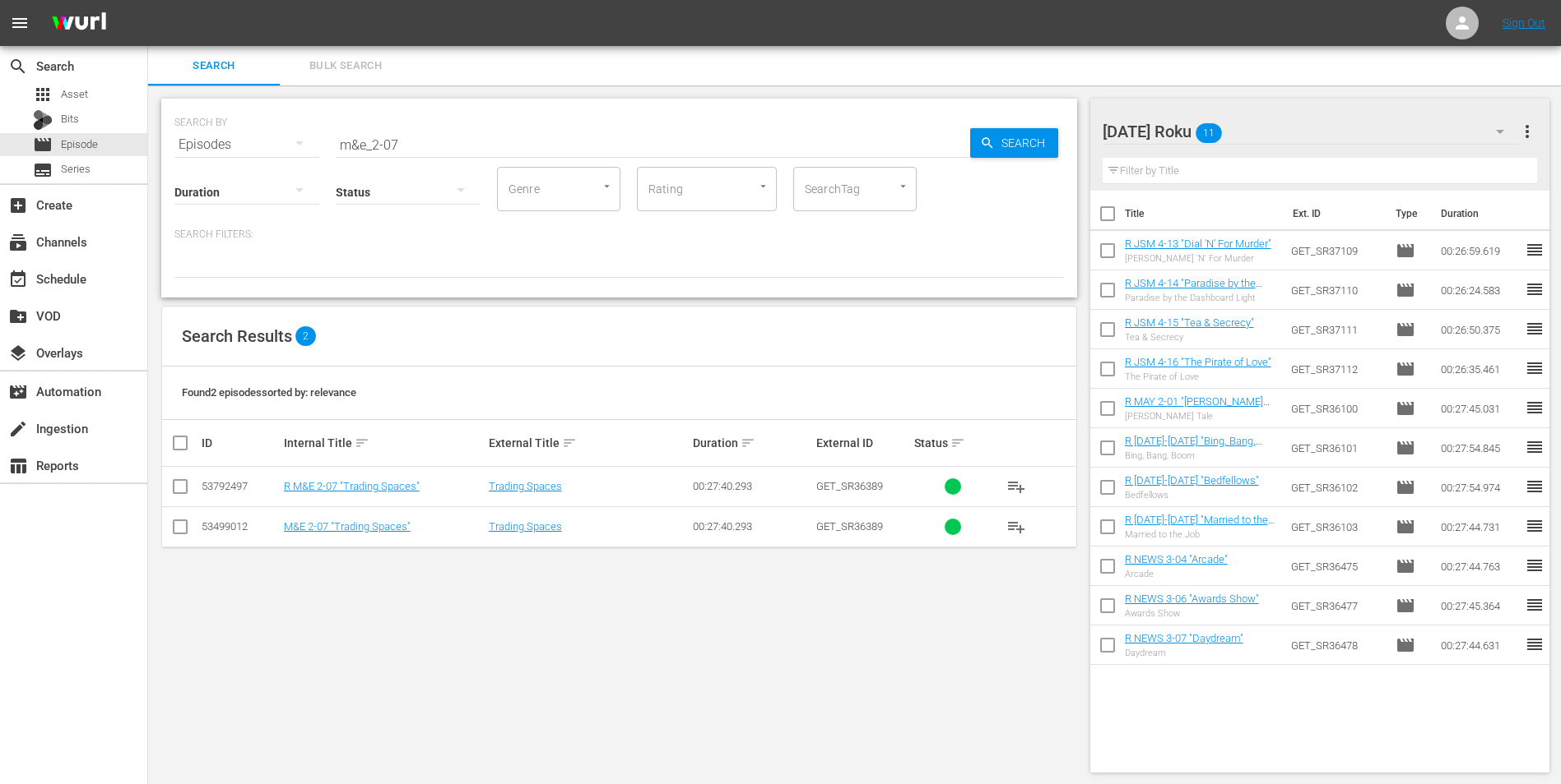
click at [169, 482] on td at bounding box center [181, 487] width 37 height 40
click at [180, 486] on input "checkbox" at bounding box center [180, 490] width 19 height 19
checkbox input "true"
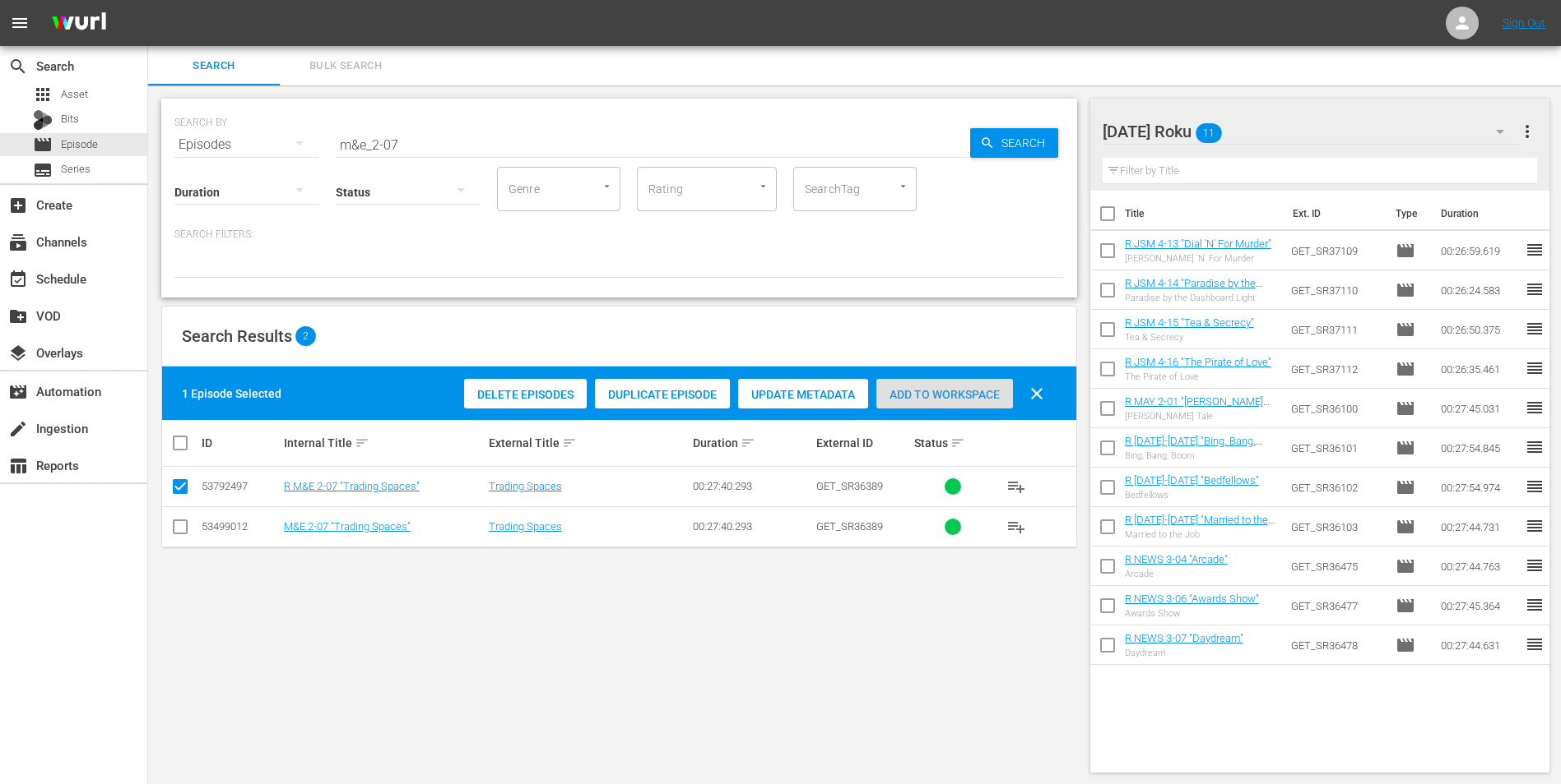
click at [949, 404] on div "Add to Workspace" at bounding box center [944, 394] width 137 height 31
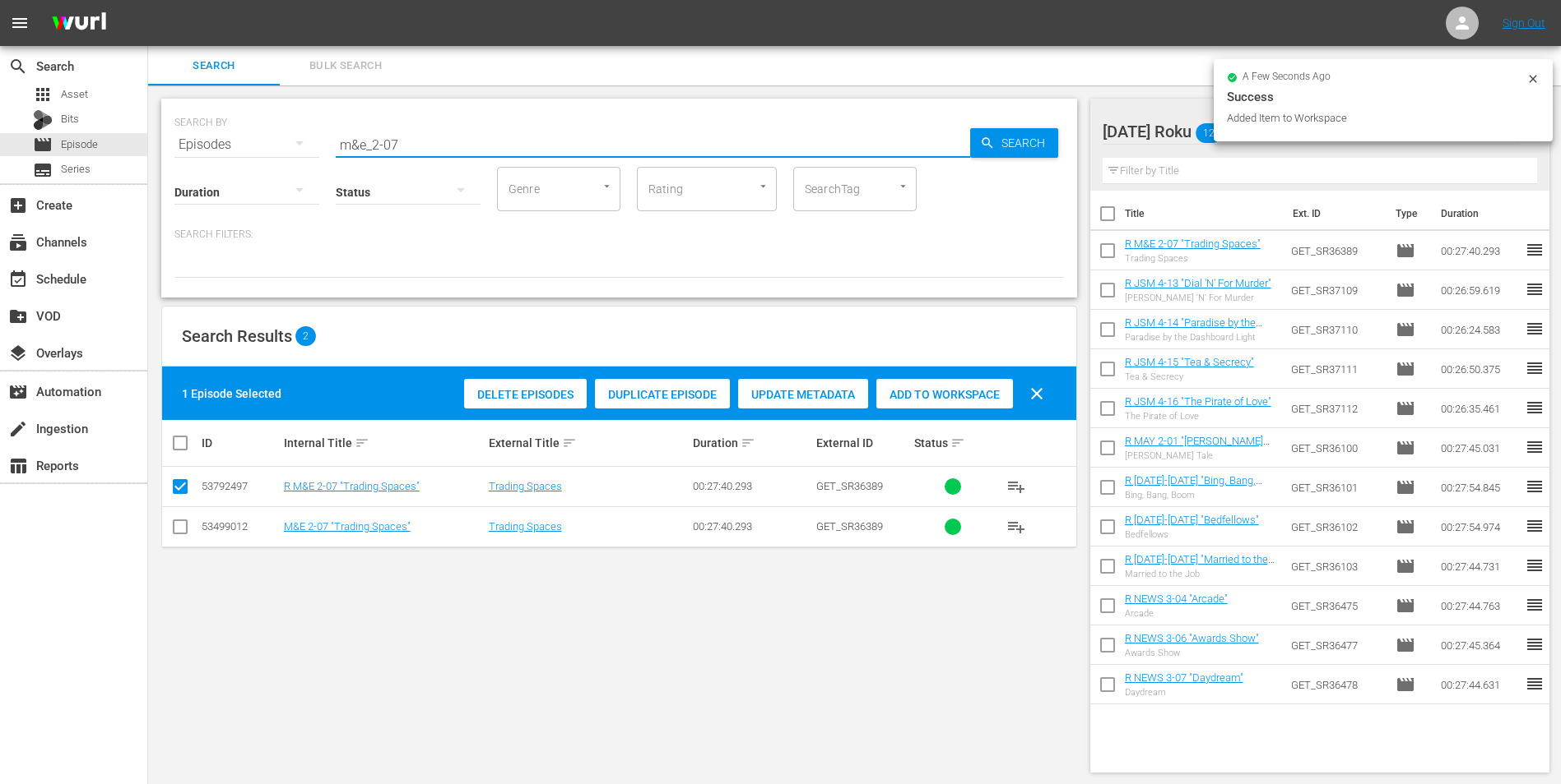
drag, startPoint x: 389, startPoint y: 142, endPoint x: 405, endPoint y: 148, distance: 17.1
click at [405, 148] on input "m&e_2-07" at bounding box center [652, 145] width 635 height 40
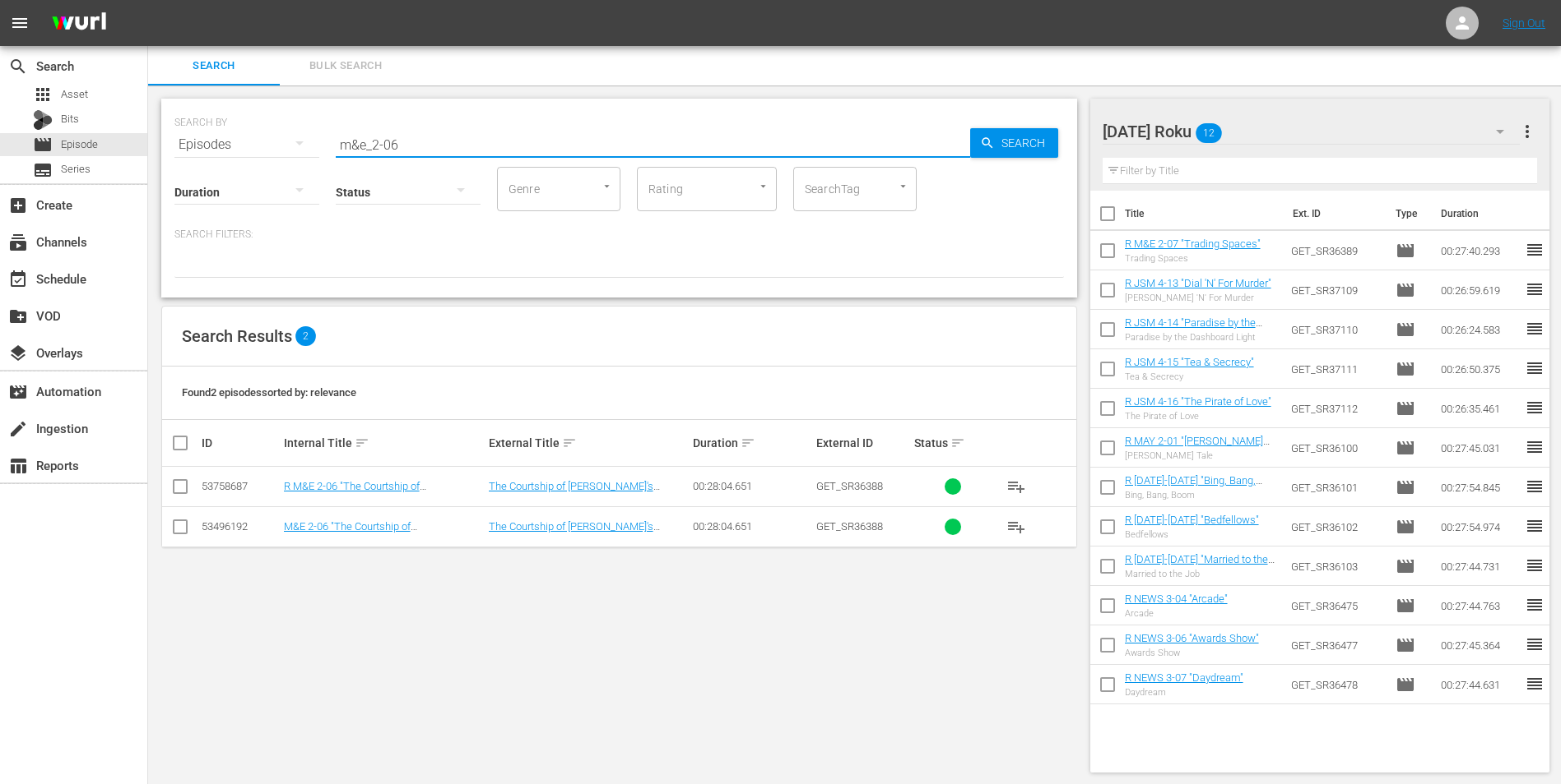
type input "m&e_2-06"
click at [188, 488] on input "checkbox" at bounding box center [180, 490] width 19 height 19
checkbox input "true"
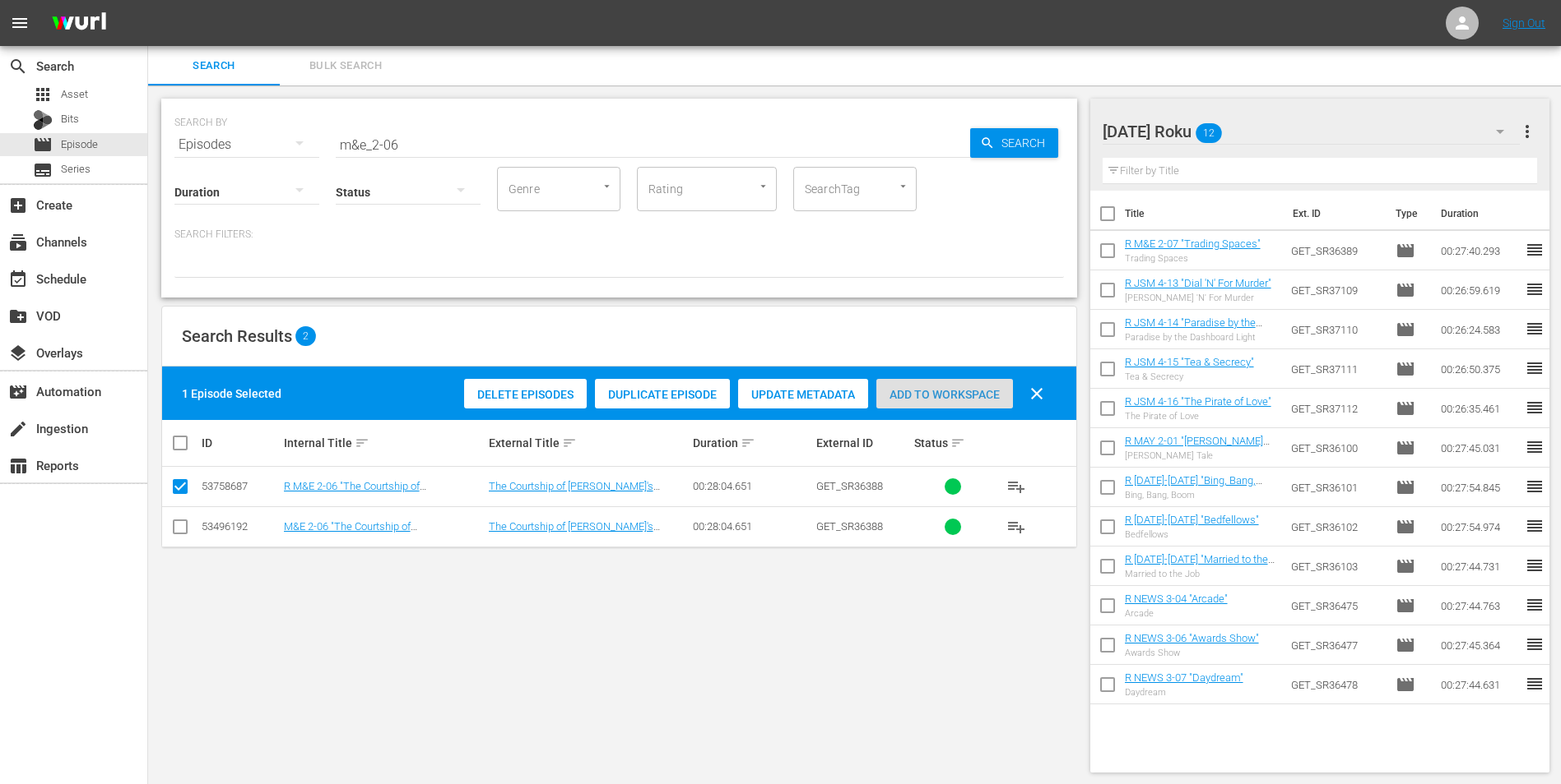
click at [955, 397] on span "Add to Workspace" at bounding box center [944, 395] width 137 height 14
click at [1046, 131] on div "[DATE] Roku 13" at bounding box center [1311, 131] width 418 height 46
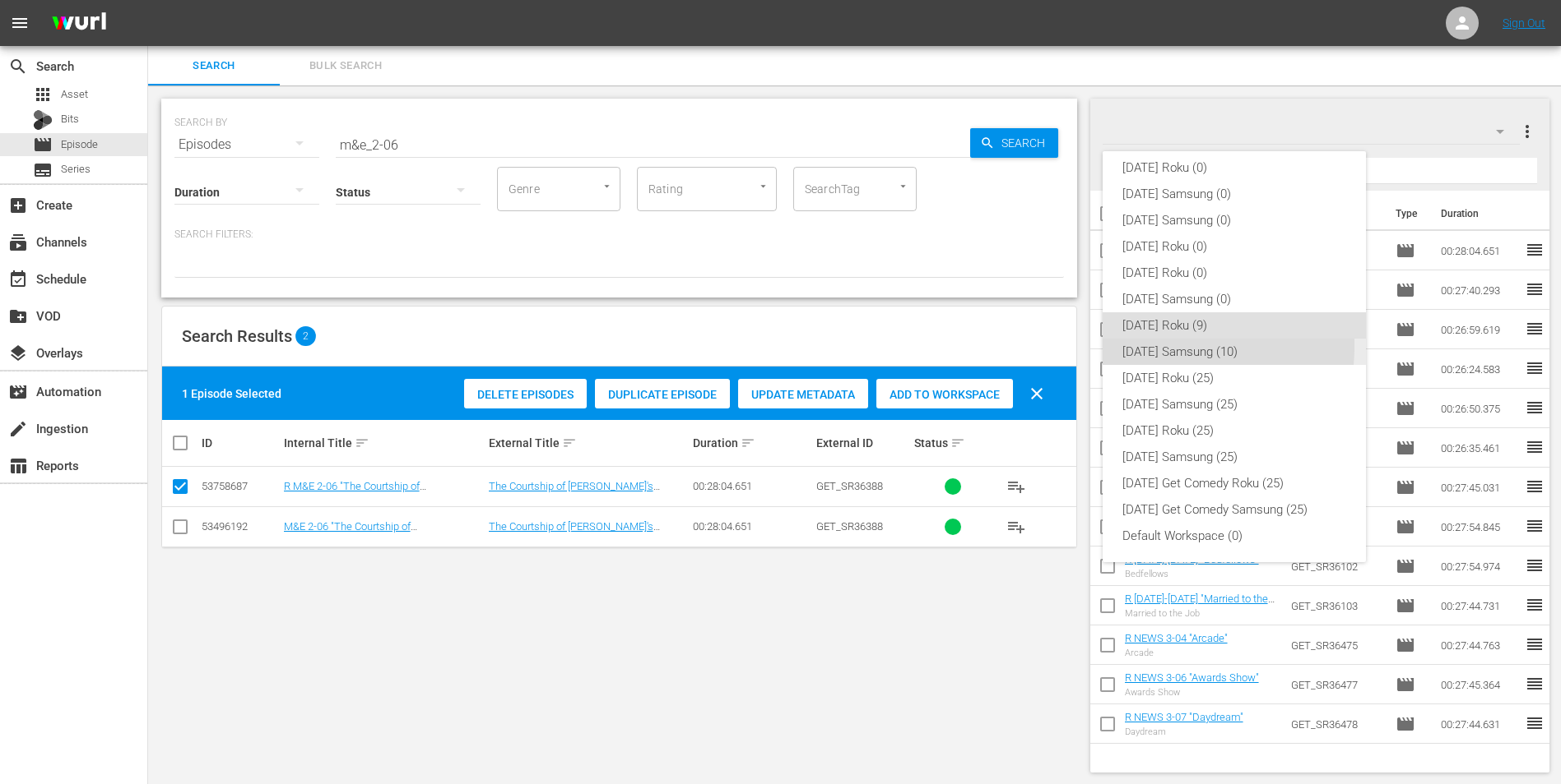
click at [1046, 346] on div "[DATE] Samsung (10)" at bounding box center [1234, 352] width 224 height 26
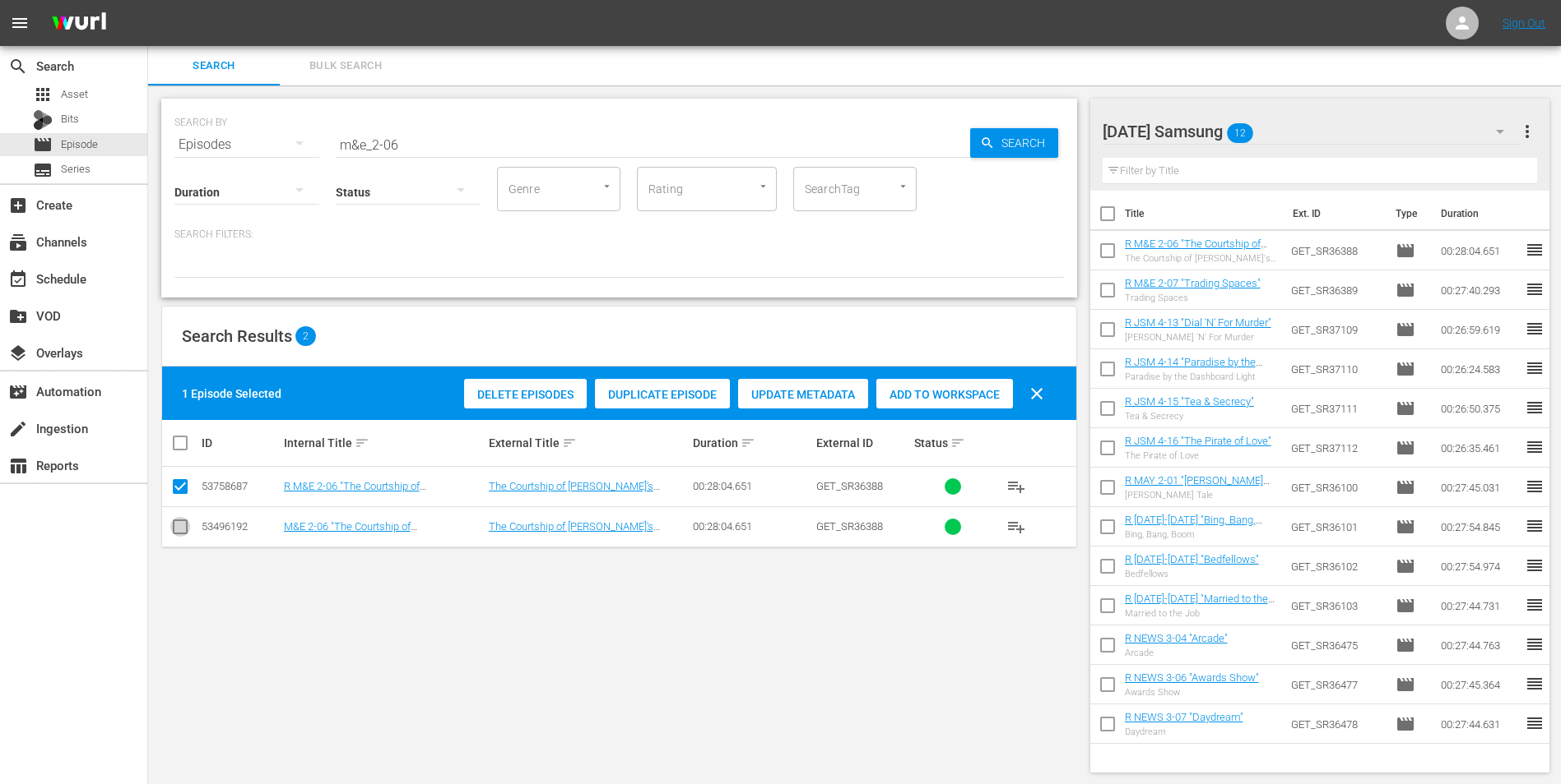
drag, startPoint x: 180, startPoint y: 528, endPoint x: 174, endPoint y: 498, distance: 30.6
click at [180, 488] on input "checkbox" at bounding box center [180, 530] width 19 height 19
checkbox input "true"
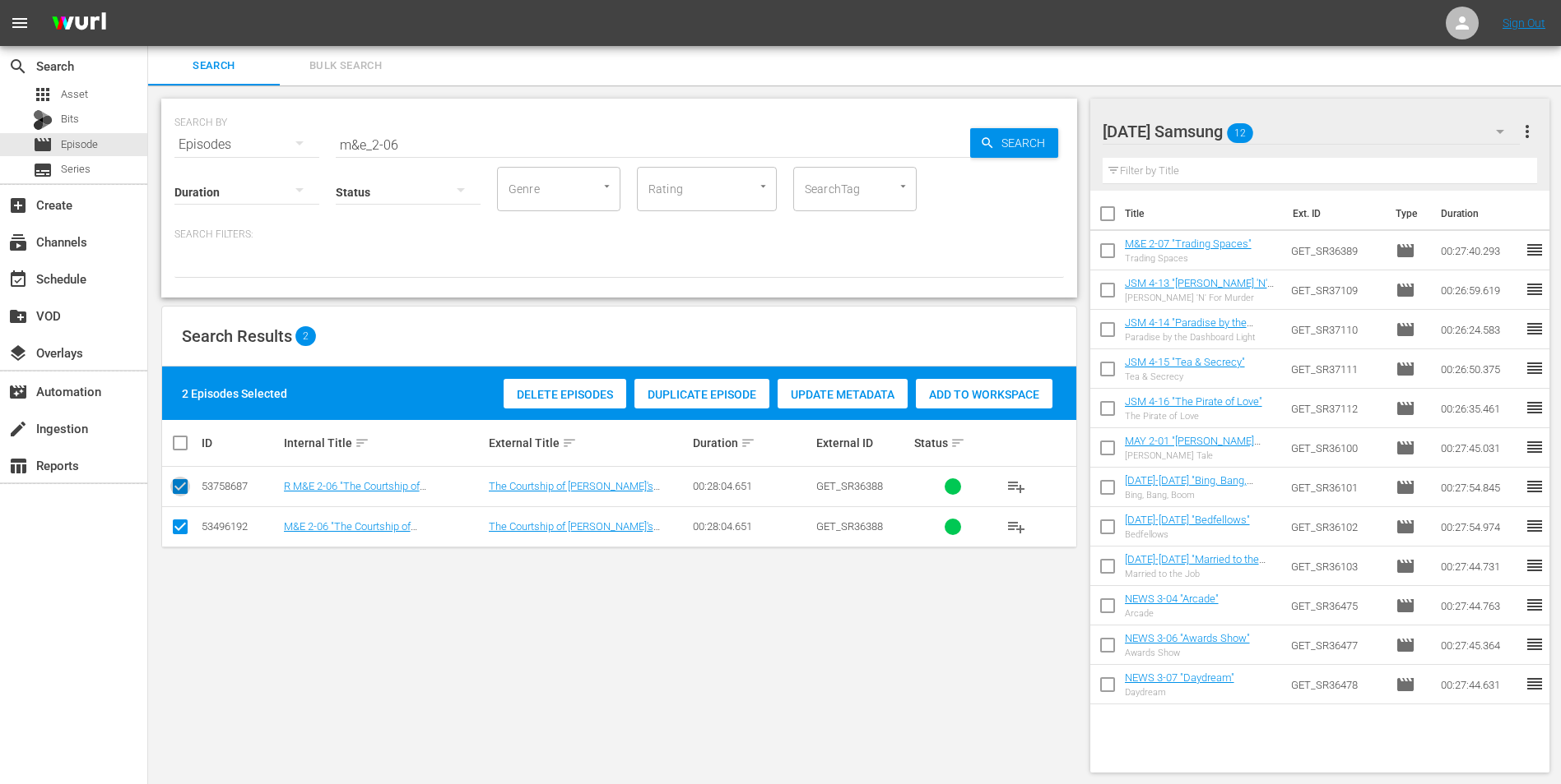
click at [174, 488] on input "checkbox" at bounding box center [180, 490] width 19 height 19
checkbox input "false"
click at [925, 392] on span "Add to Workspace" at bounding box center [944, 395] width 137 height 14
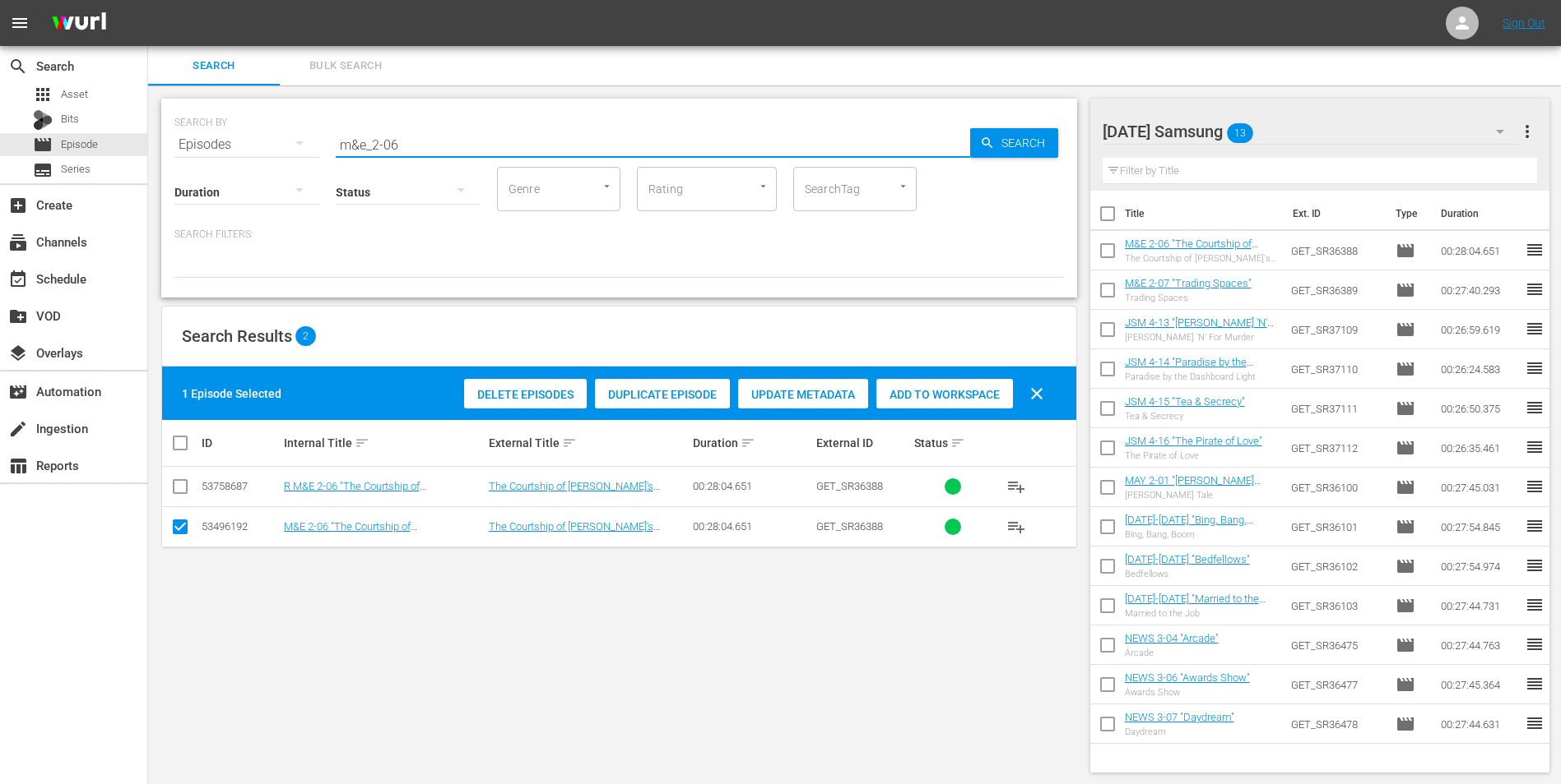
drag, startPoint x: 409, startPoint y: 145, endPoint x: 267, endPoint y: 146, distance: 142.0
click at [270, 147] on div "SEARCH BY Search By Episodes Search ID, Title, Description, Keywords, or Catego…" at bounding box center [618, 134] width 889 height 59
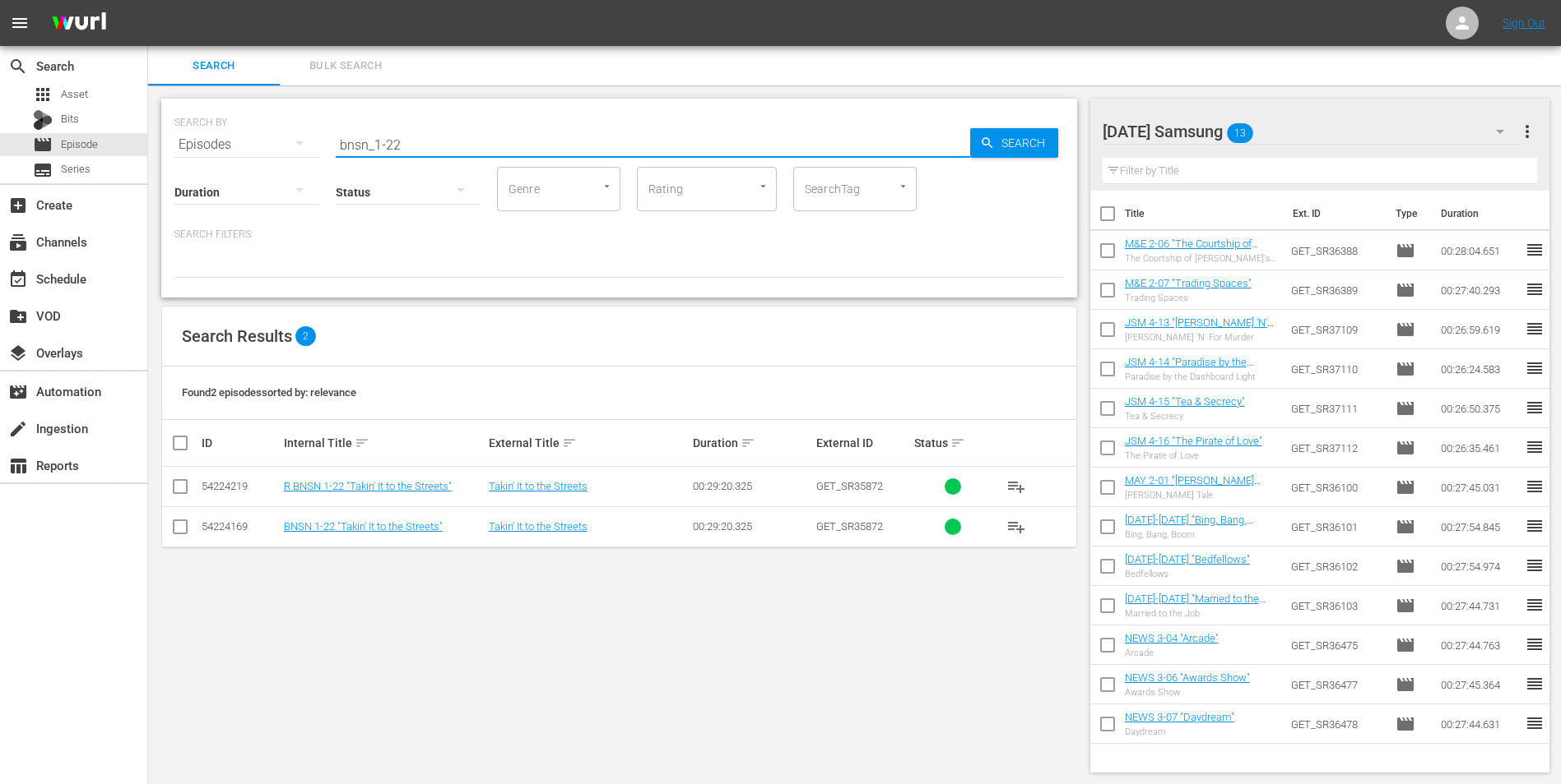
type input "bnsn_1-22"
click at [176, 488] on input "checkbox" at bounding box center [180, 530] width 19 height 19
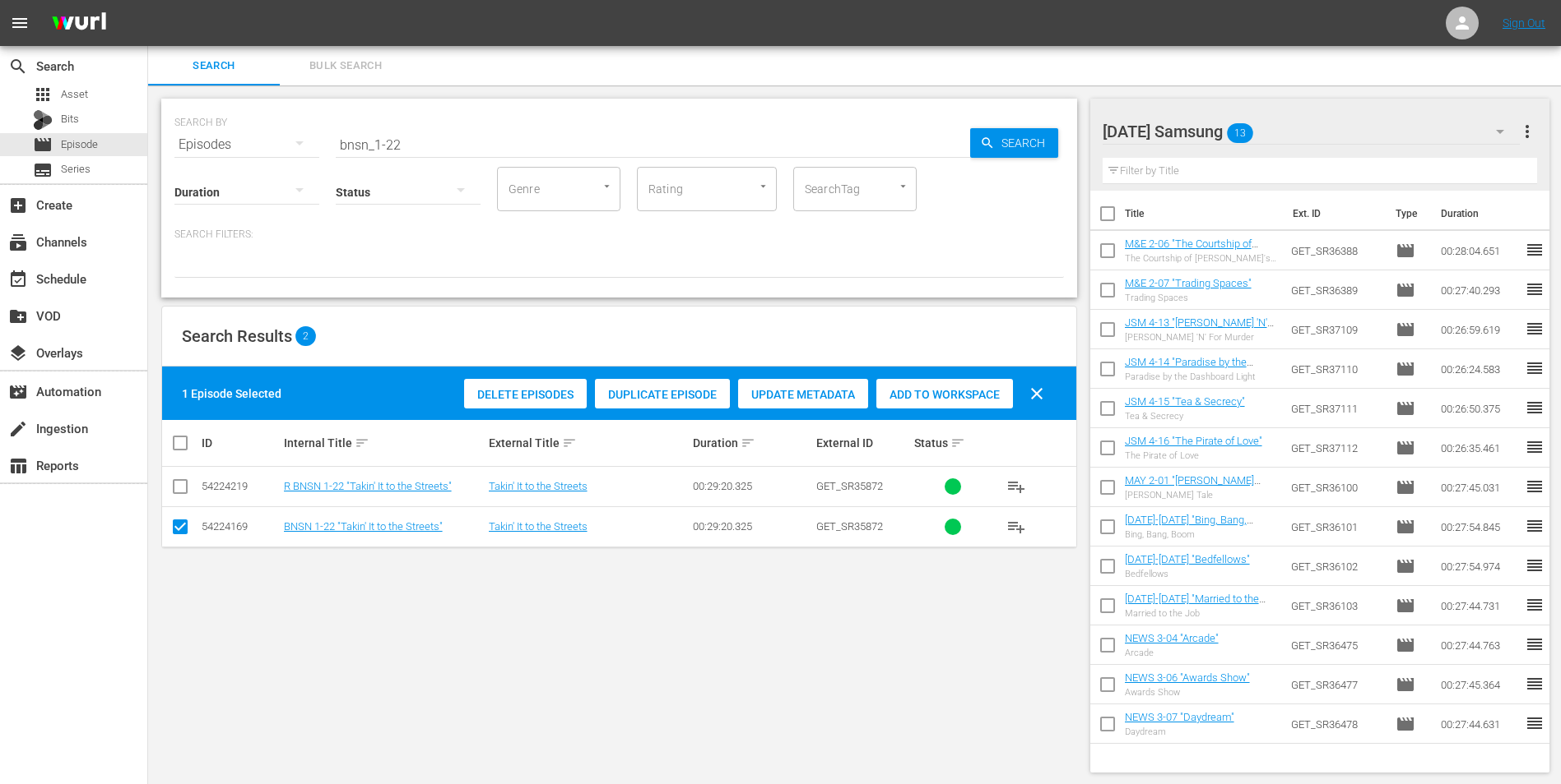
click at [925, 394] on span "Add to Workspace" at bounding box center [944, 395] width 137 height 14
click at [1046, 132] on div "[DATE] Samsung 14" at bounding box center [1311, 131] width 418 height 46
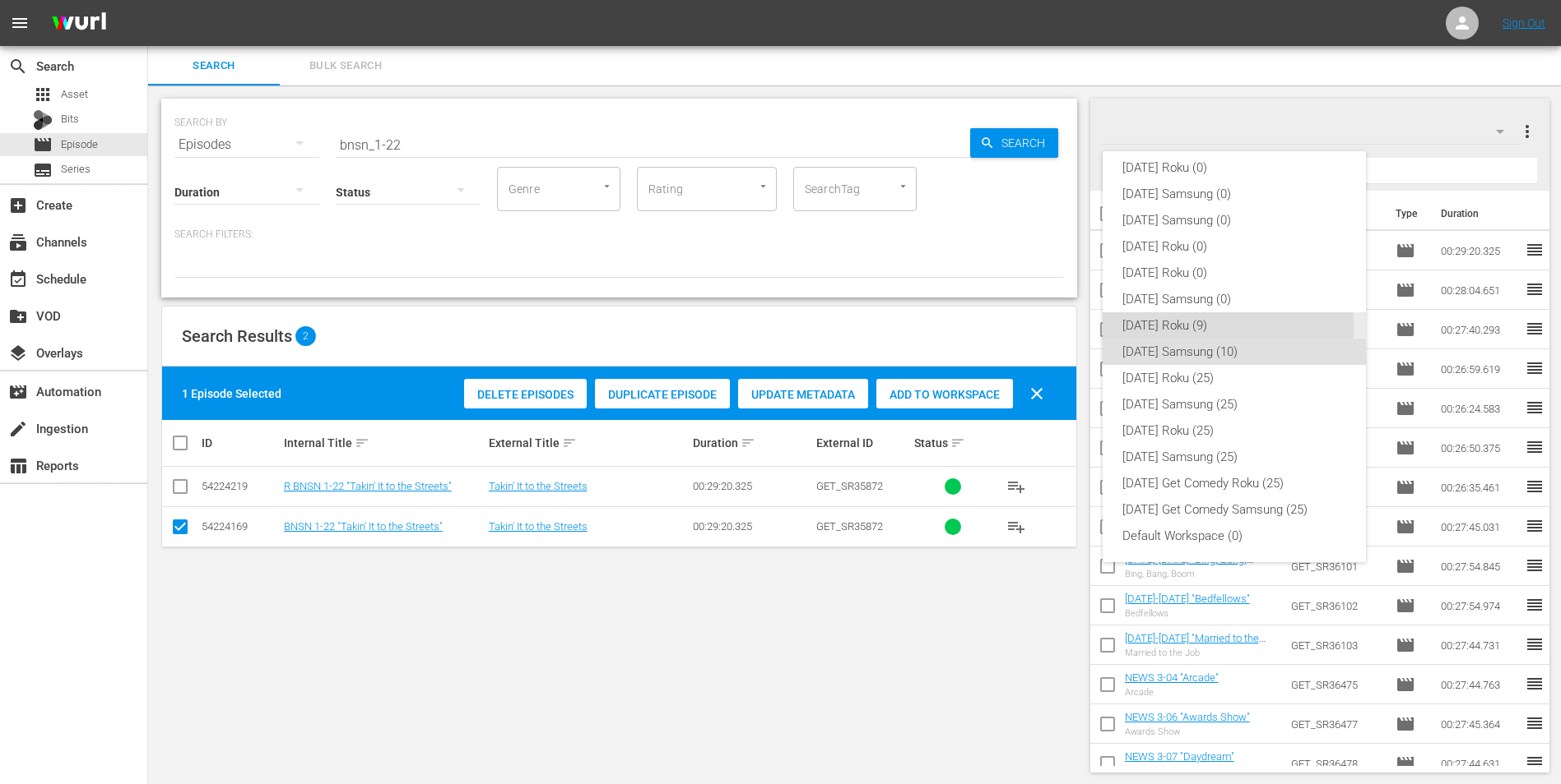
click at [1046, 327] on div "[DATE] Roku (9)" at bounding box center [1234, 325] width 224 height 26
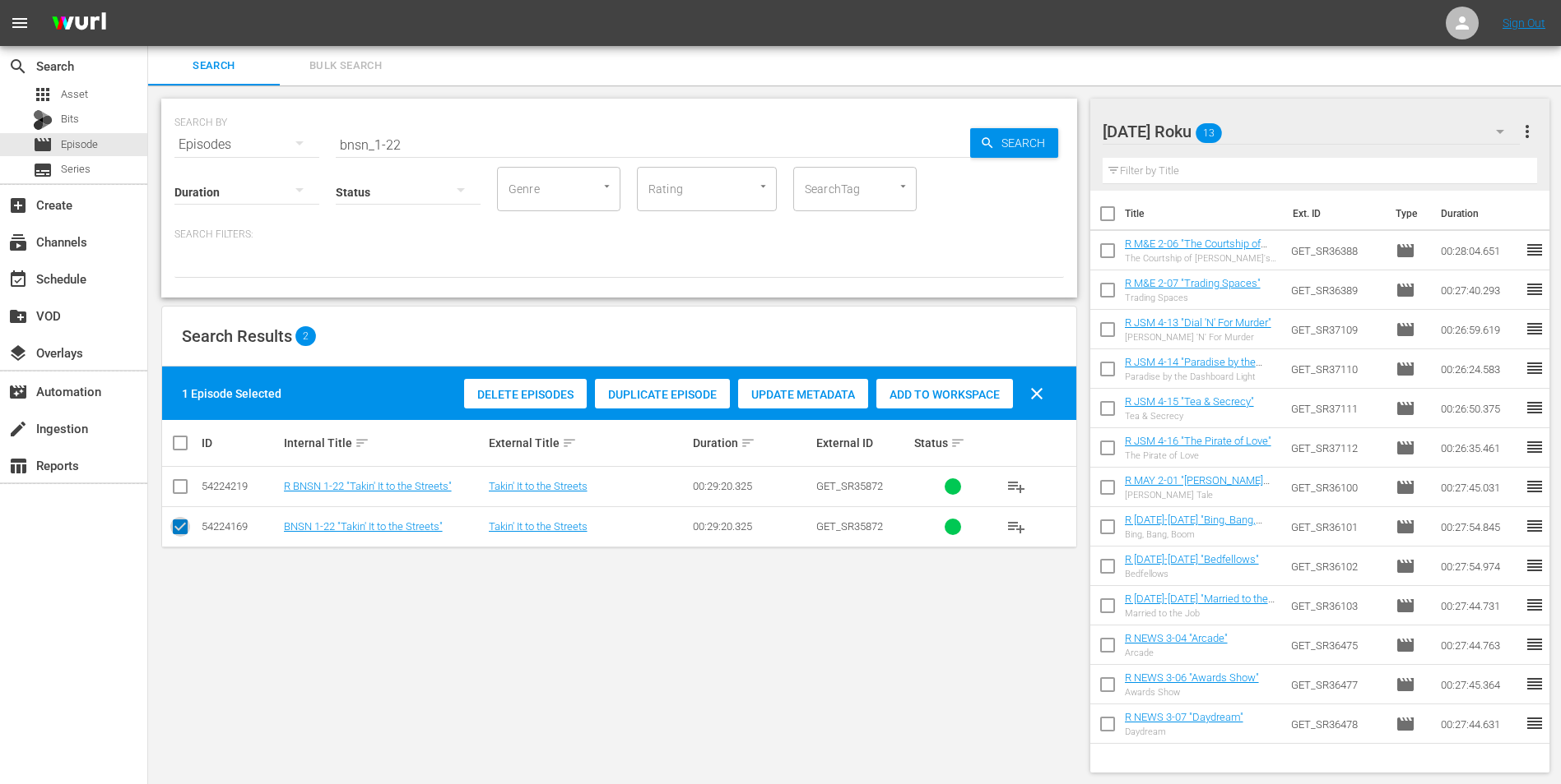
click at [183, 488] on input "checkbox" at bounding box center [180, 530] width 19 height 19
checkbox input "false"
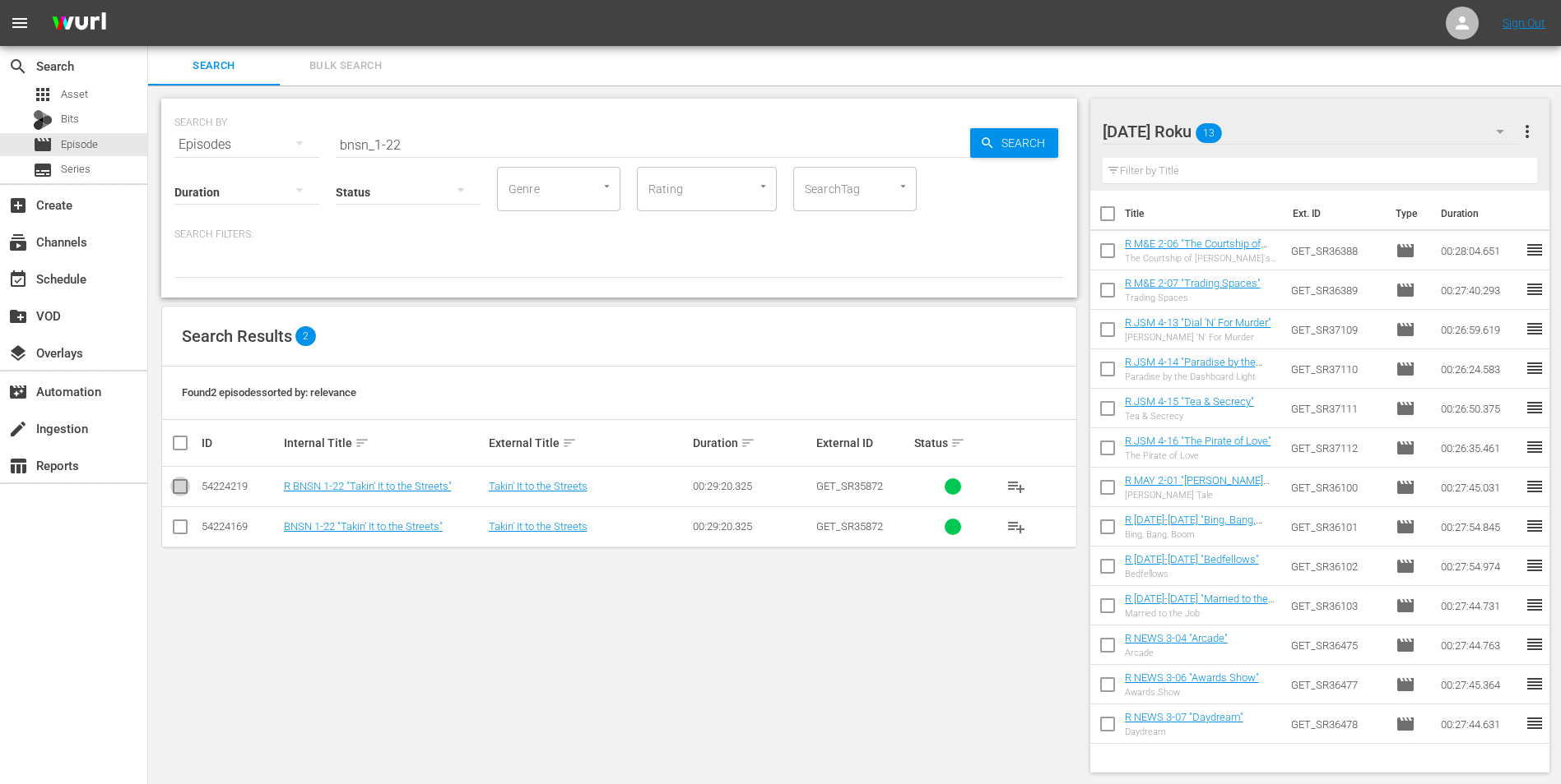
click at [180, 477] on icon at bounding box center [180, 487] width 19 height 19
click at [179, 488] on input "checkbox" at bounding box center [180, 490] width 19 height 19
checkbox input "true"
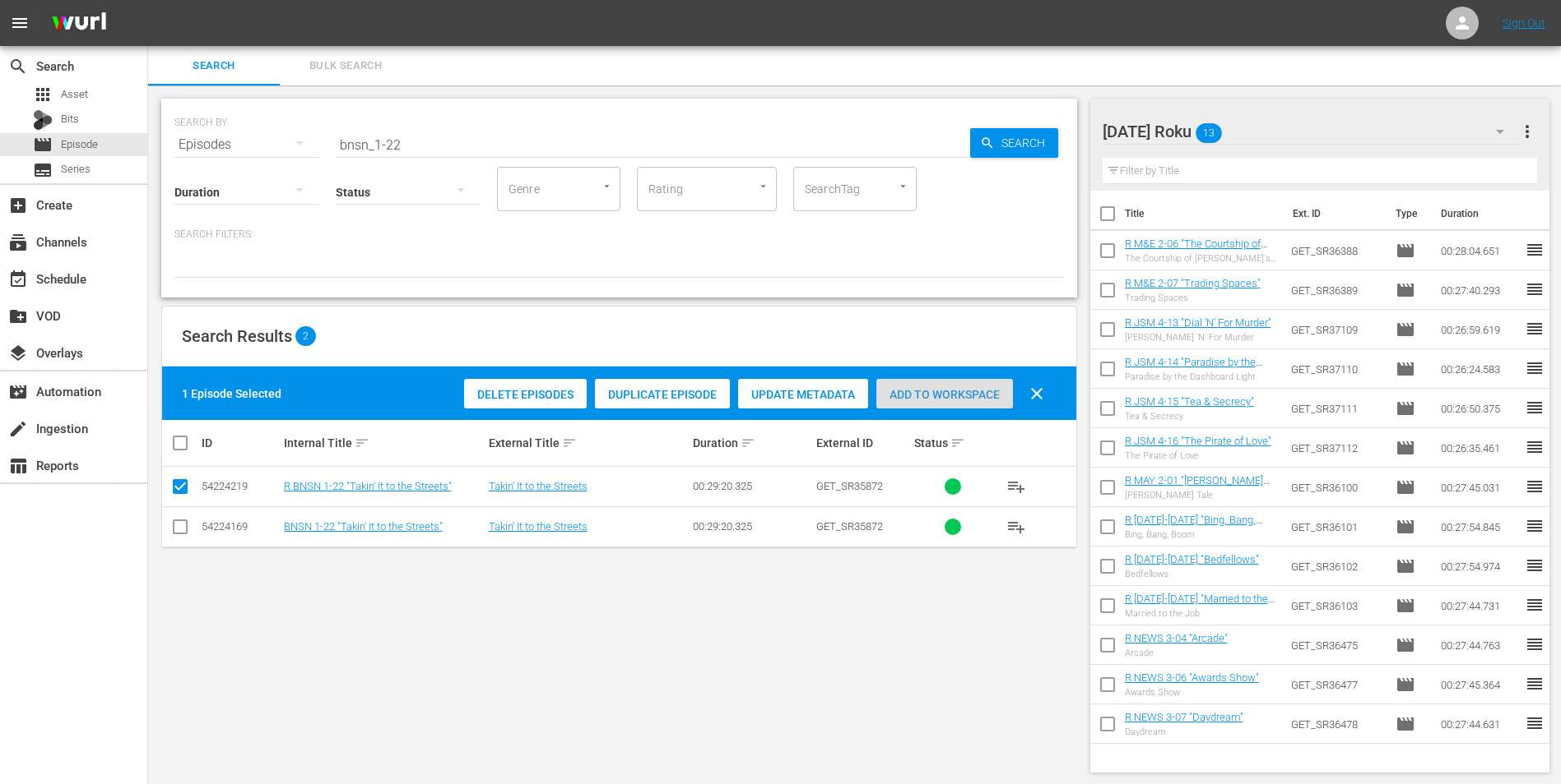
click at [937, 391] on span "Add to Workspace" at bounding box center [944, 395] width 137 height 14
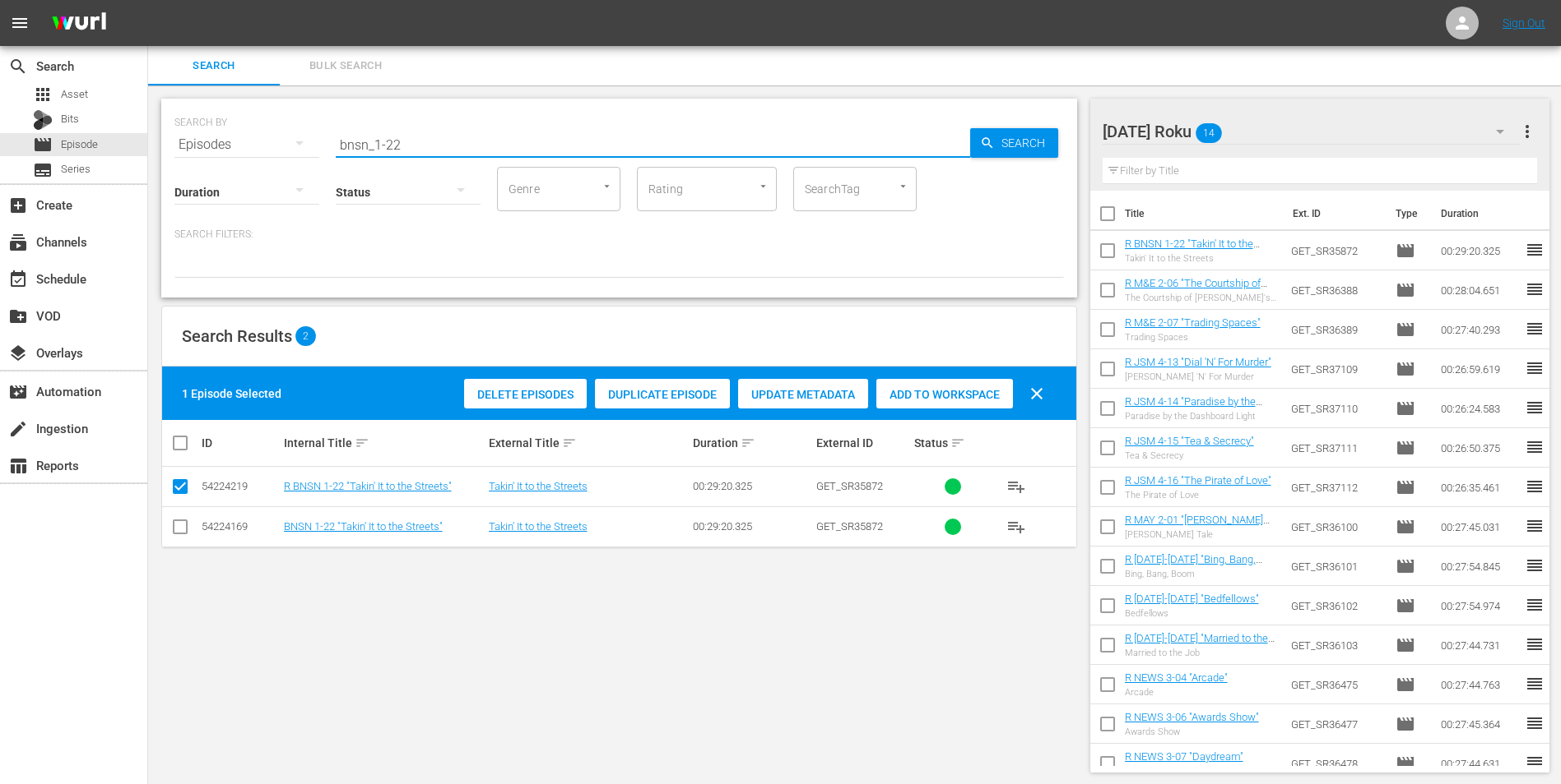
drag, startPoint x: 392, startPoint y: 139, endPoint x: 427, endPoint y: 144, distance: 35.4
click at [418, 137] on input "bnsn_1-22" at bounding box center [652, 145] width 635 height 40
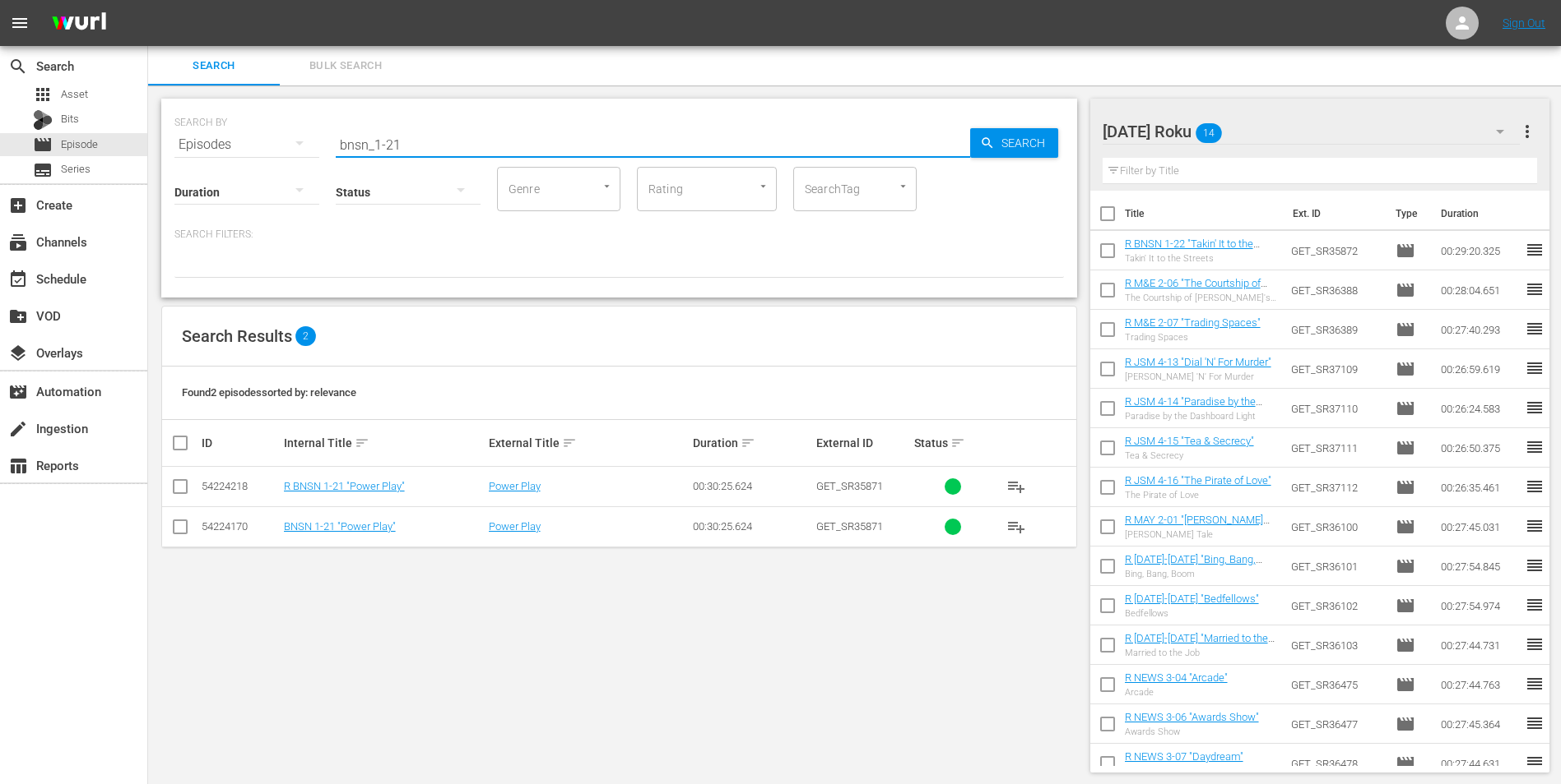
type input "bnsn_1-21"
click at [182, 485] on input "checkbox" at bounding box center [180, 490] width 19 height 19
checkbox input "true"
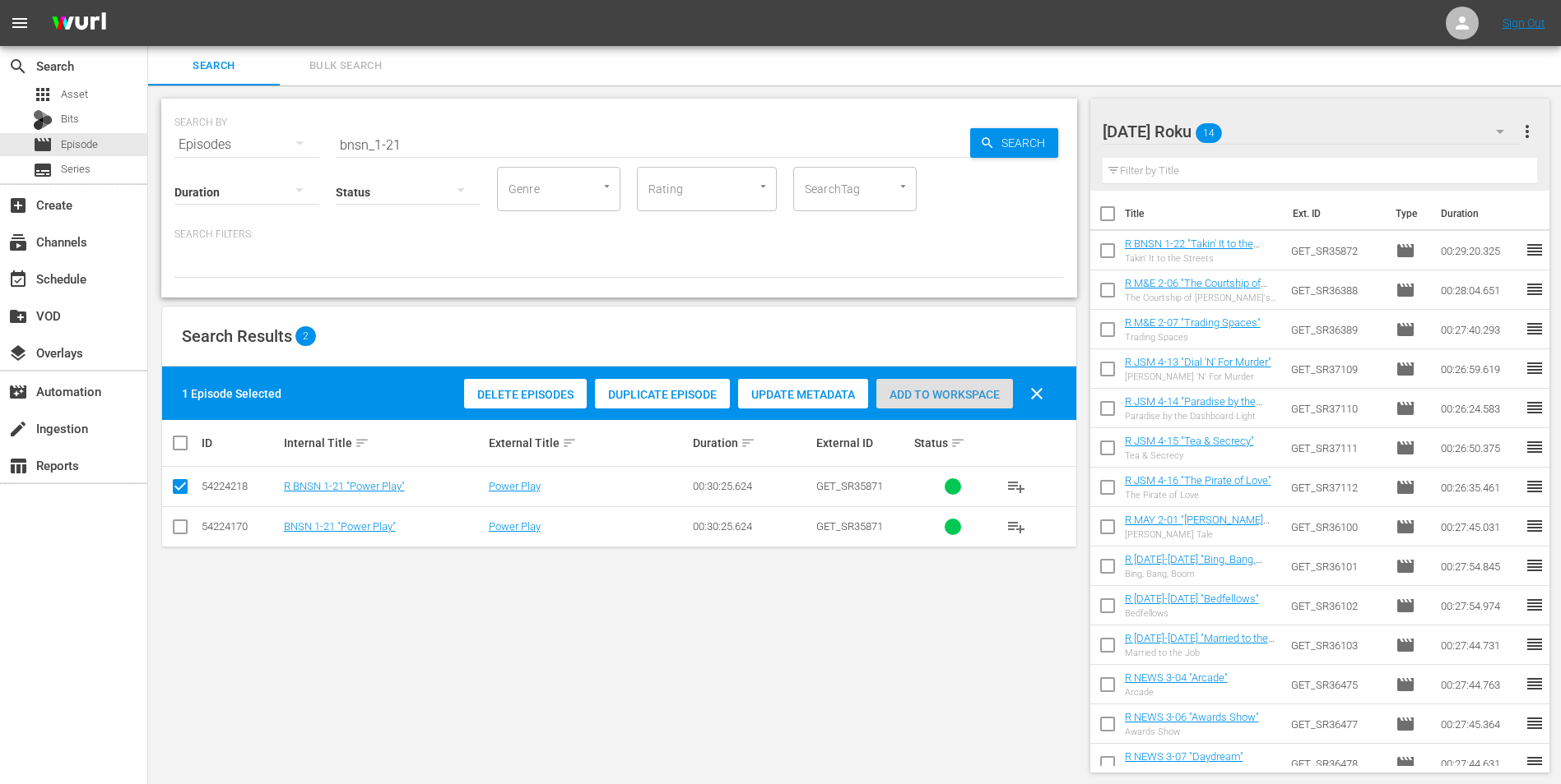
click at [971, 384] on div "Add to Workspace" at bounding box center [944, 394] width 137 height 31
click at [1046, 125] on div "[DATE] Roku 15" at bounding box center [1311, 131] width 418 height 46
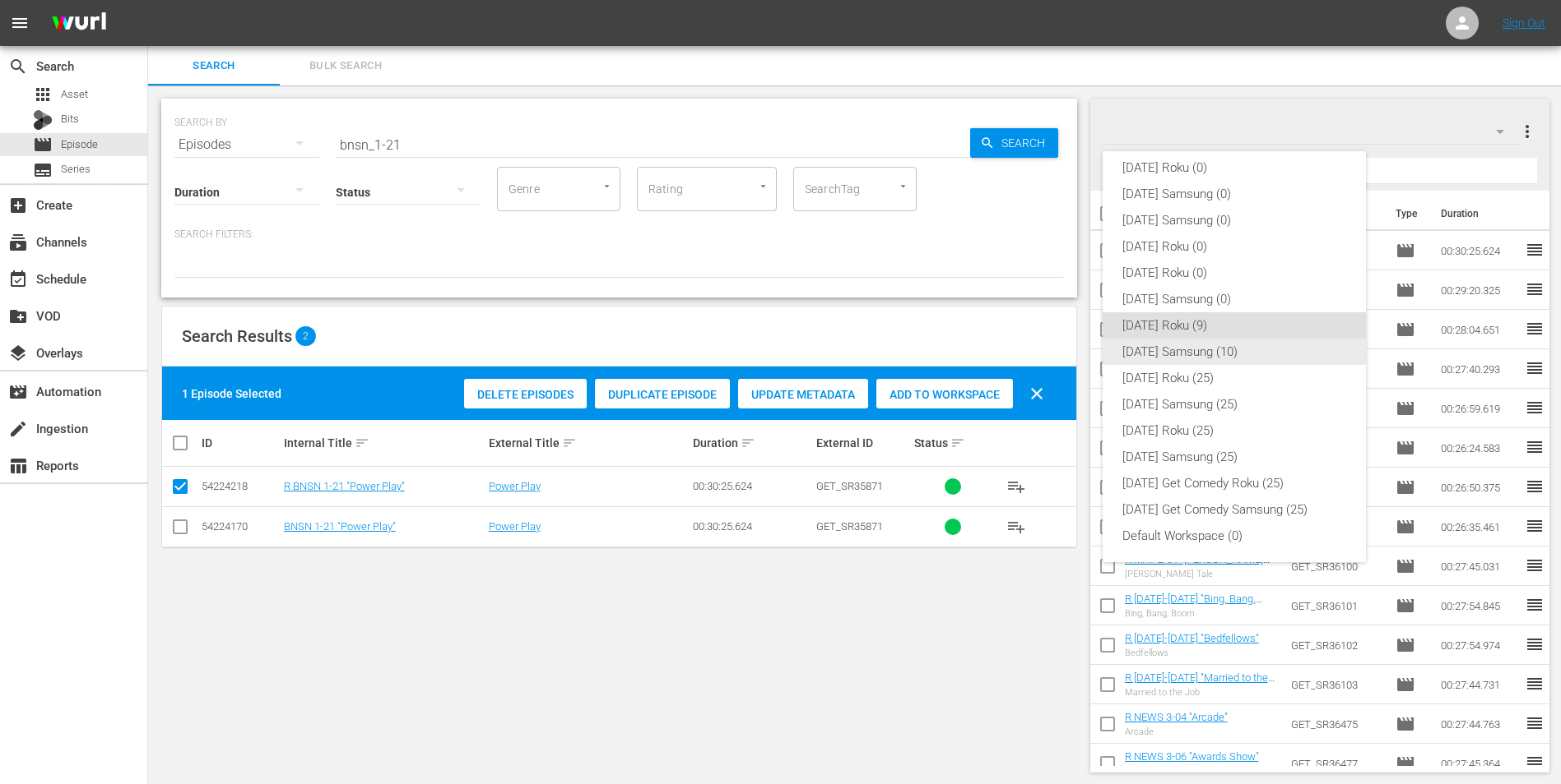
click at [1046, 351] on div "[DATE] Samsung (10)" at bounding box center [1234, 352] width 224 height 26
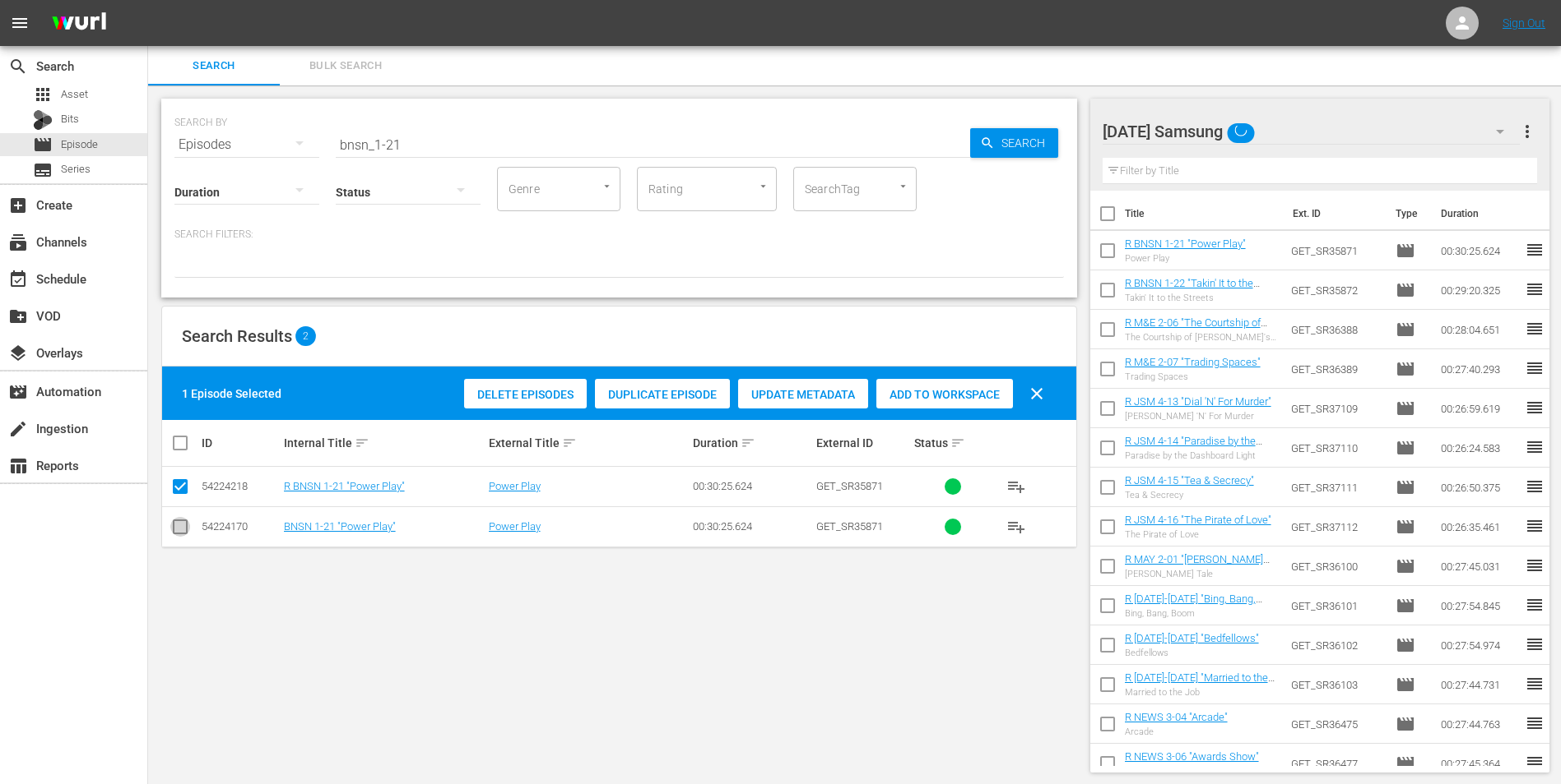
click at [183, 488] on input "checkbox" at bounding box center [180, 530] width 19 height 19
checkbox input "true"
click at [172, 488] on input "checkbox" at bounding box center [180, 490] width 19 height 19
checkbox input "false"
click at [982, 402] on div "Add to Workspace" at bounding box center [944, 394] width 137 height 31
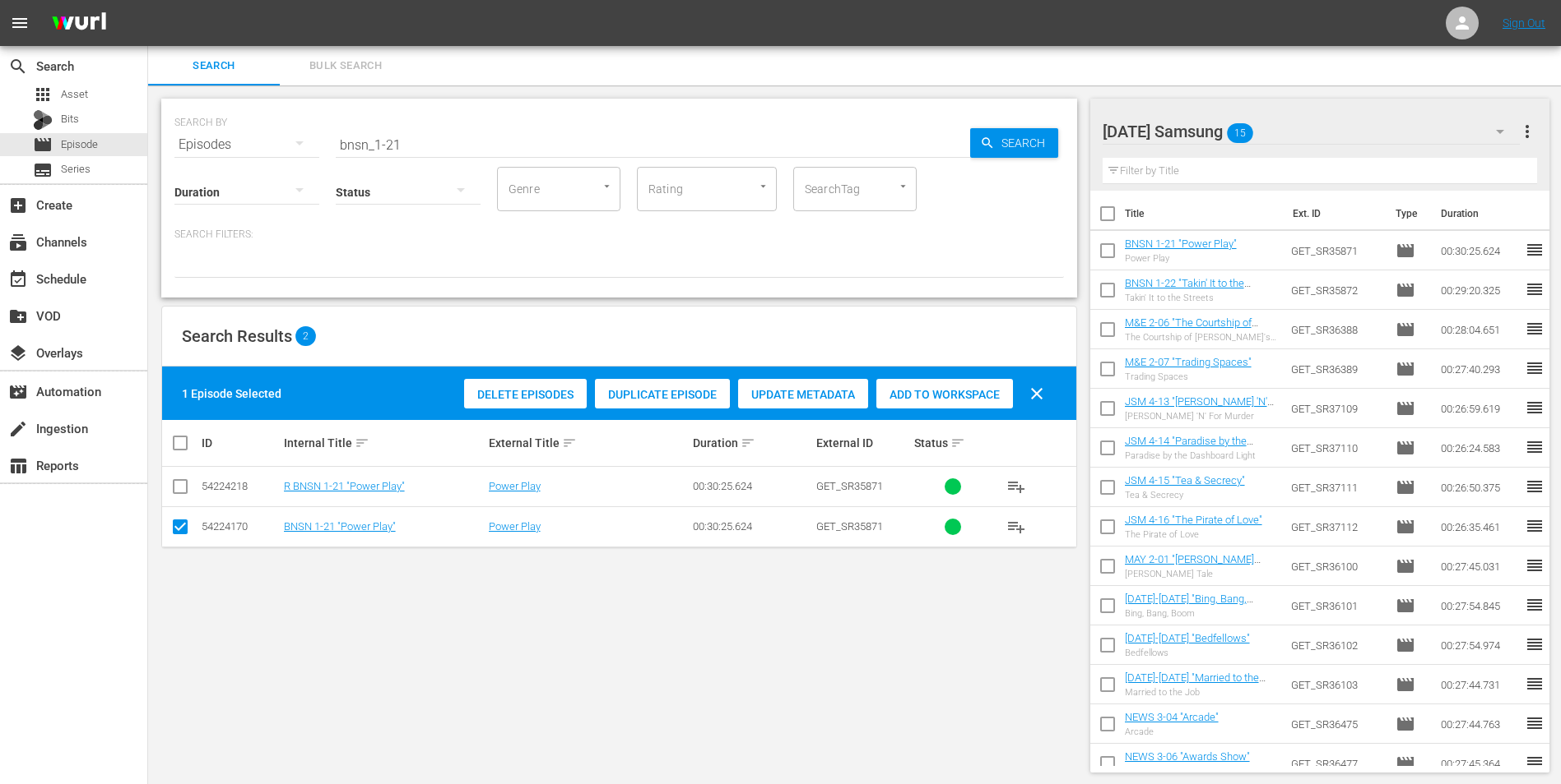
click at [1046, 134] on div "[DATE] Samsung 15" at bounding box center [1311, 131] width 418 height 46
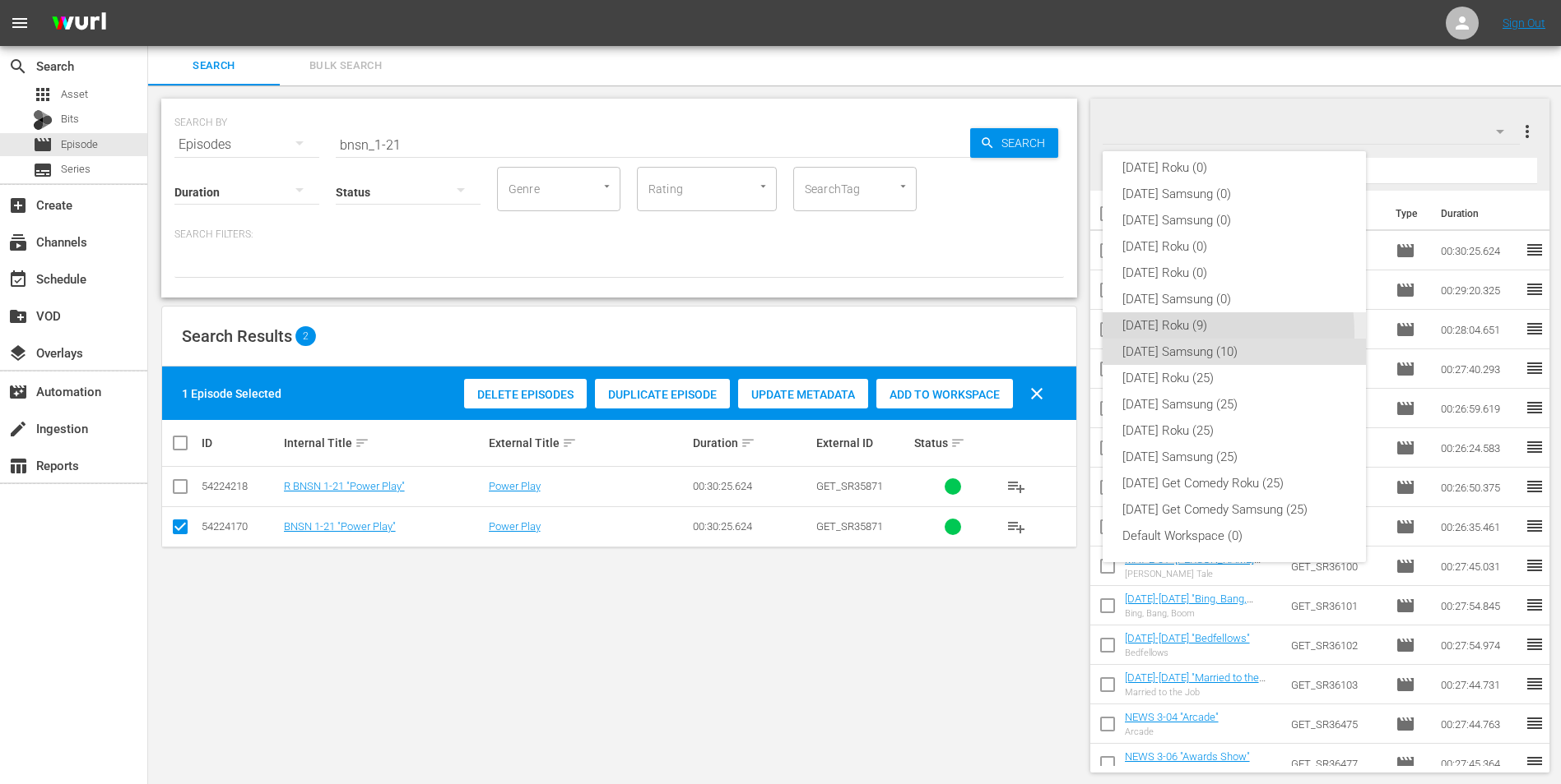
click at [1046, 332] on div "[DATE] Roku (9)" at bounding box center [1234, 325] width 224 height 26
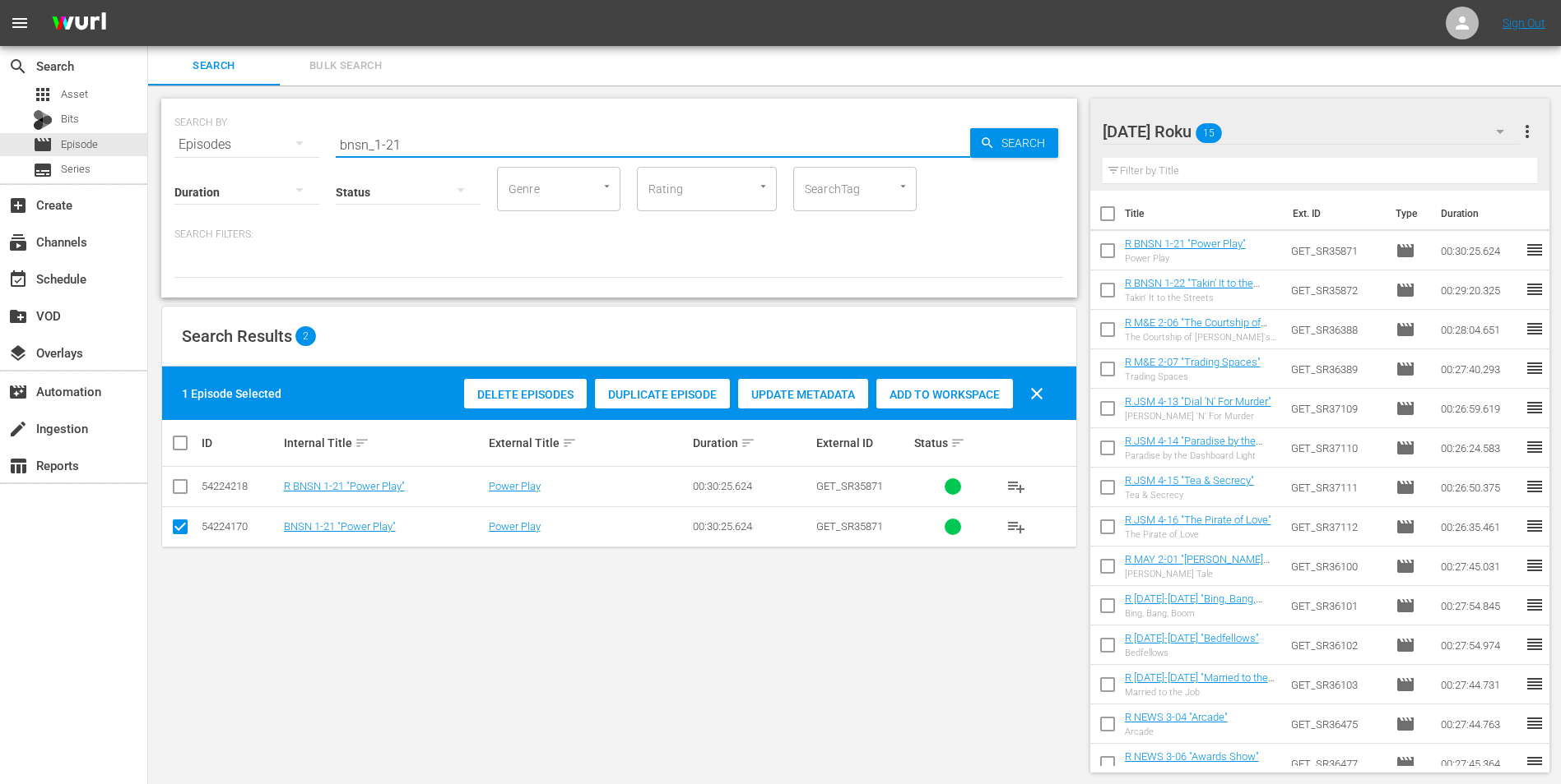
drag, startPoint x: 413, startPoint y: 143, endPoint x: 283, endPoint y: 162, distance: 131.4
click at [283, 162] on div "SEARCH BY Search By Episodes Search ID, Title, Description, Keywords, or Catego…" at bounding box center [619, 198] width 916 height 199
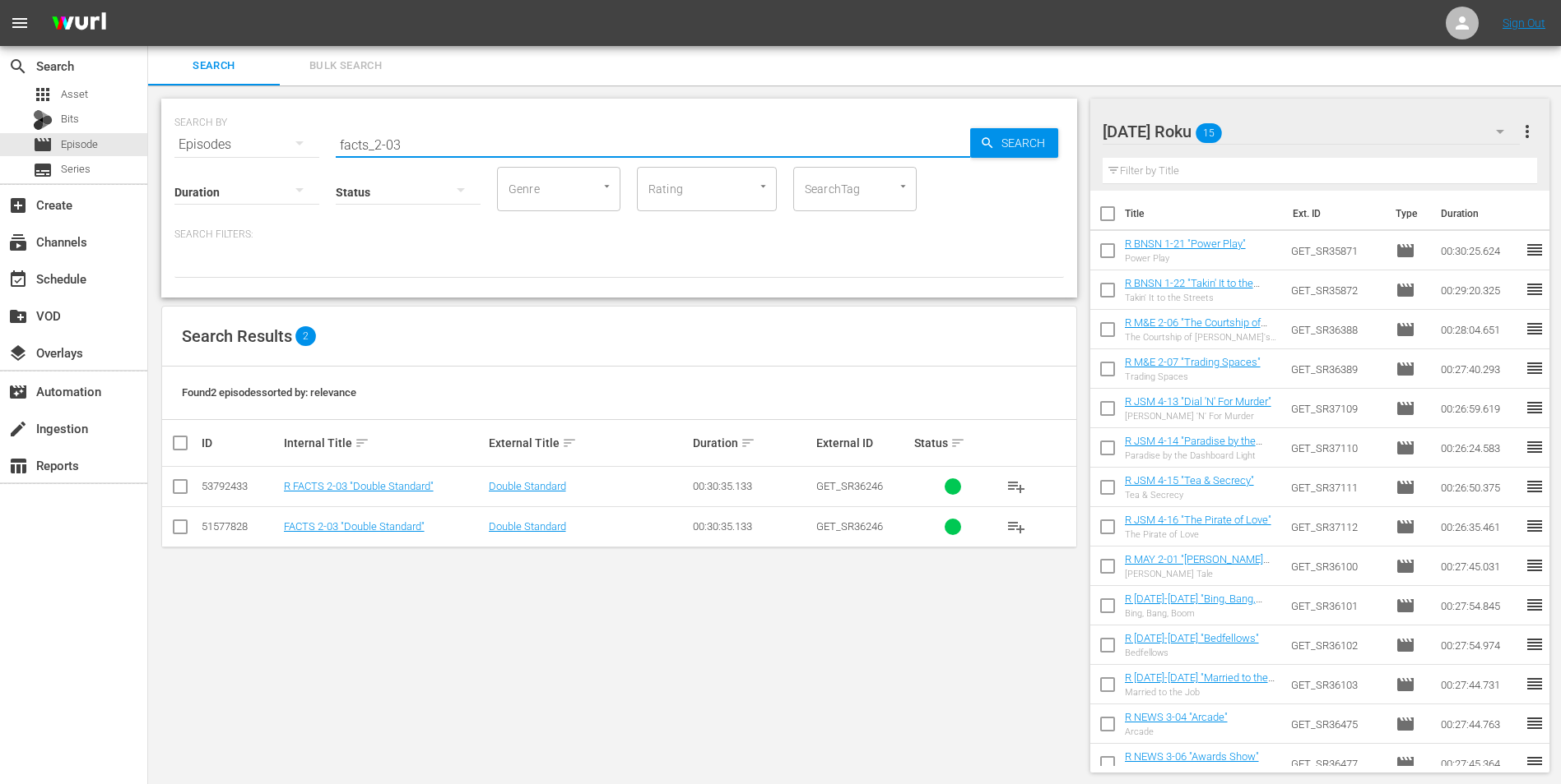
type input "facts_2-03"
click at [174, 488] on input "checkbox" at bounding box center [180, 490] width 19 height 19
checkbox input "true"
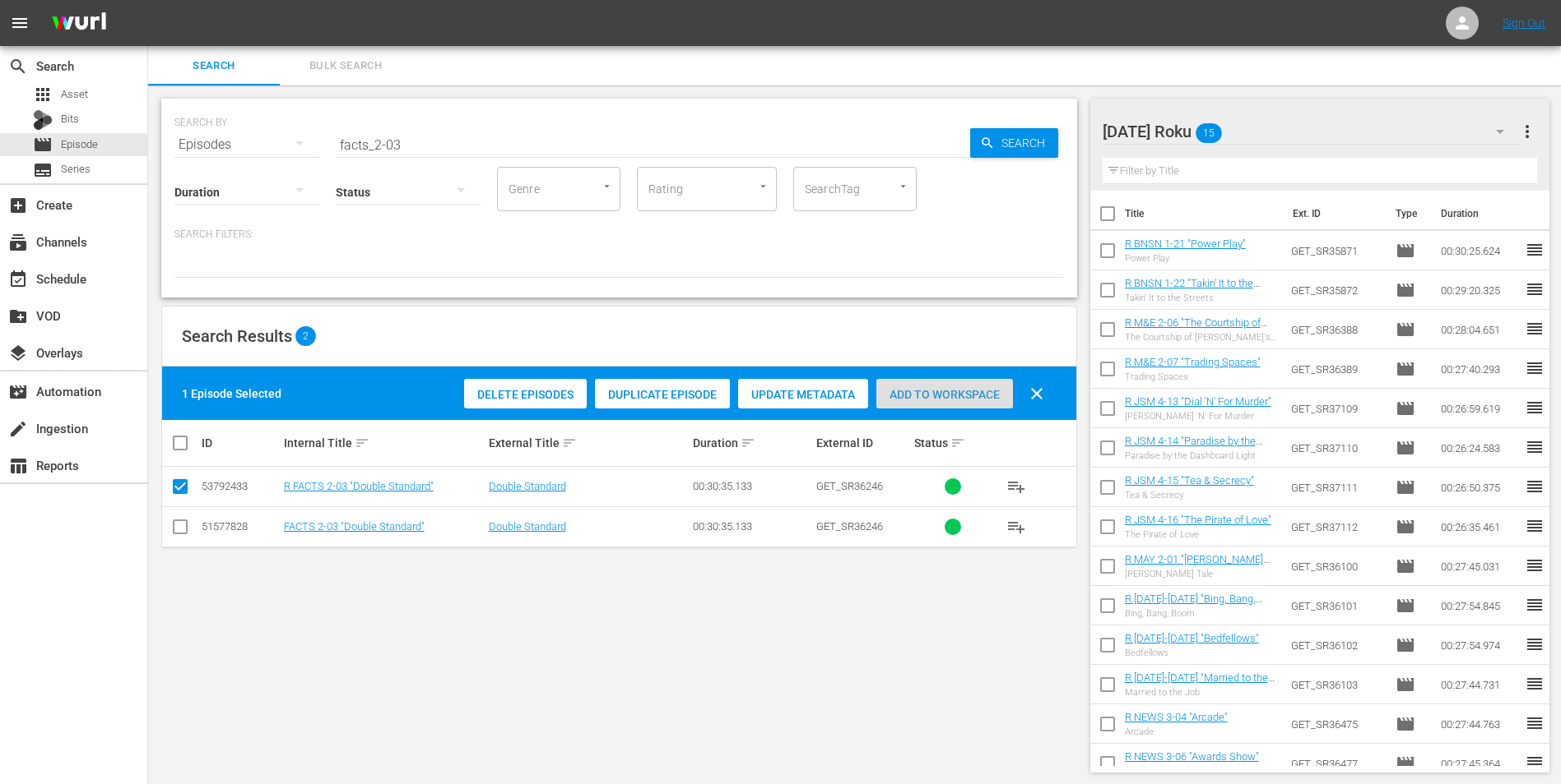
click at [914, 397] on span "Add to Workspace" at bounding box center [944, 395] width 137 height 14
click at [1046, 134] on div "[DATE] Roku 16" at bounding box center [1311, 131] width 418 height 46
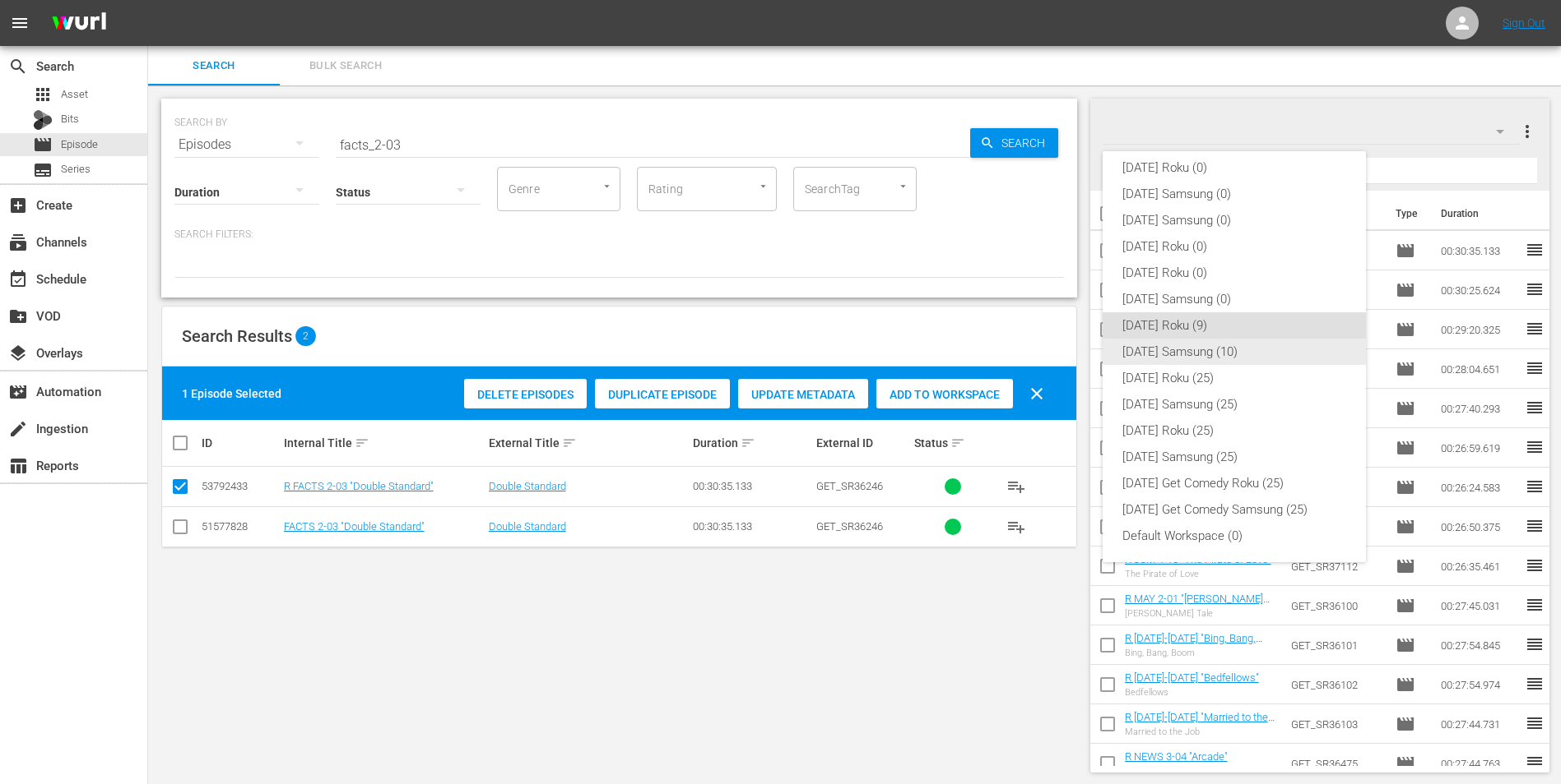
click at [1046, 351] on div "[DATE] Samsung (10)" at bounding box center [1234, 352] width 224 height 26
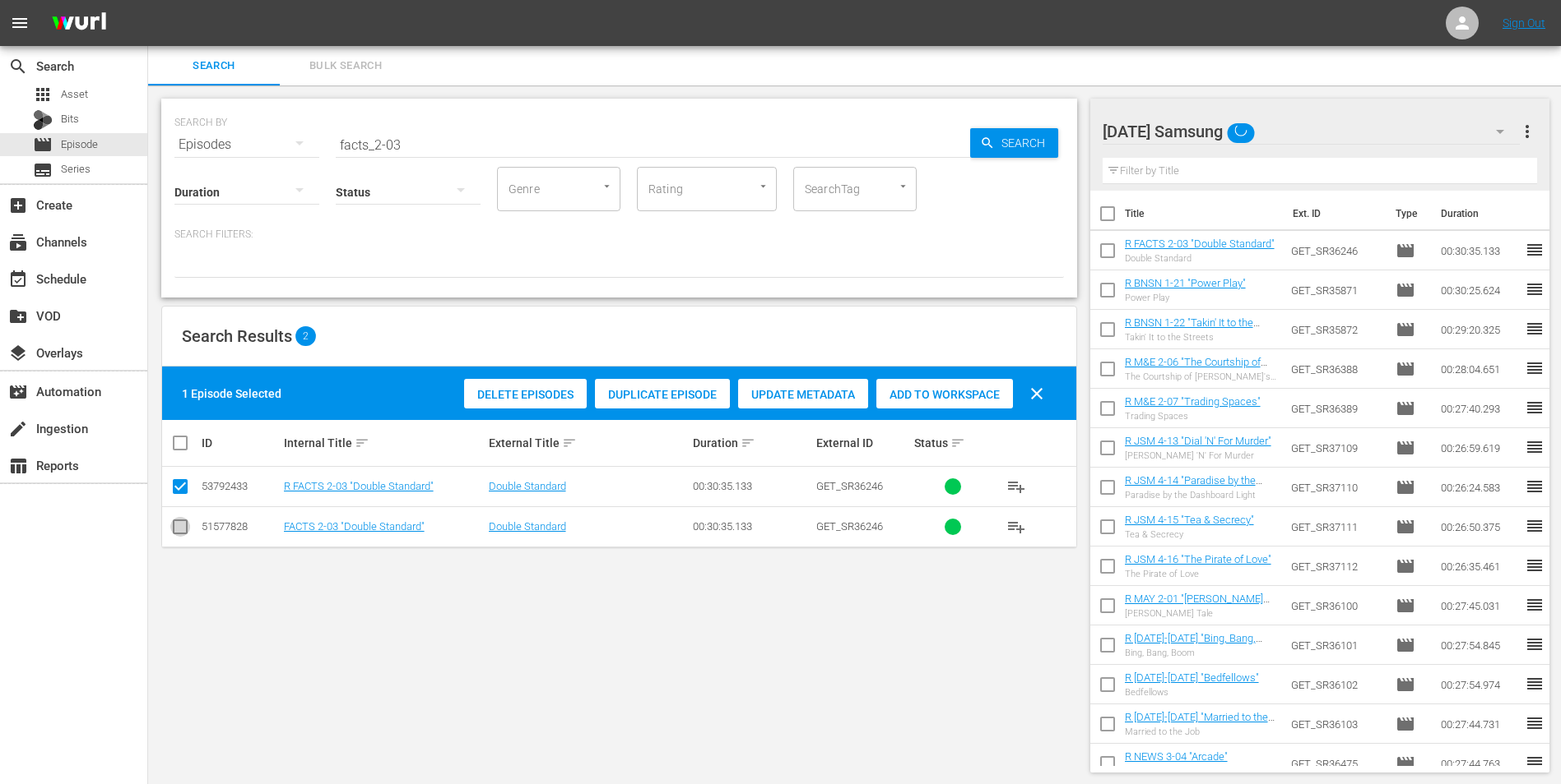
click at [180, 488] on input "checkbox" at bounding box center [180, 530] width 19 height 19
checkbox input "true"
click at [179, 485] on input "checkbox" at bounding box center [180, 490] width 19 height 19
checkbox input "false"
click at [921, 393] on span "Add to Workspace" at bounding box center [944, 395] width 137 height 14
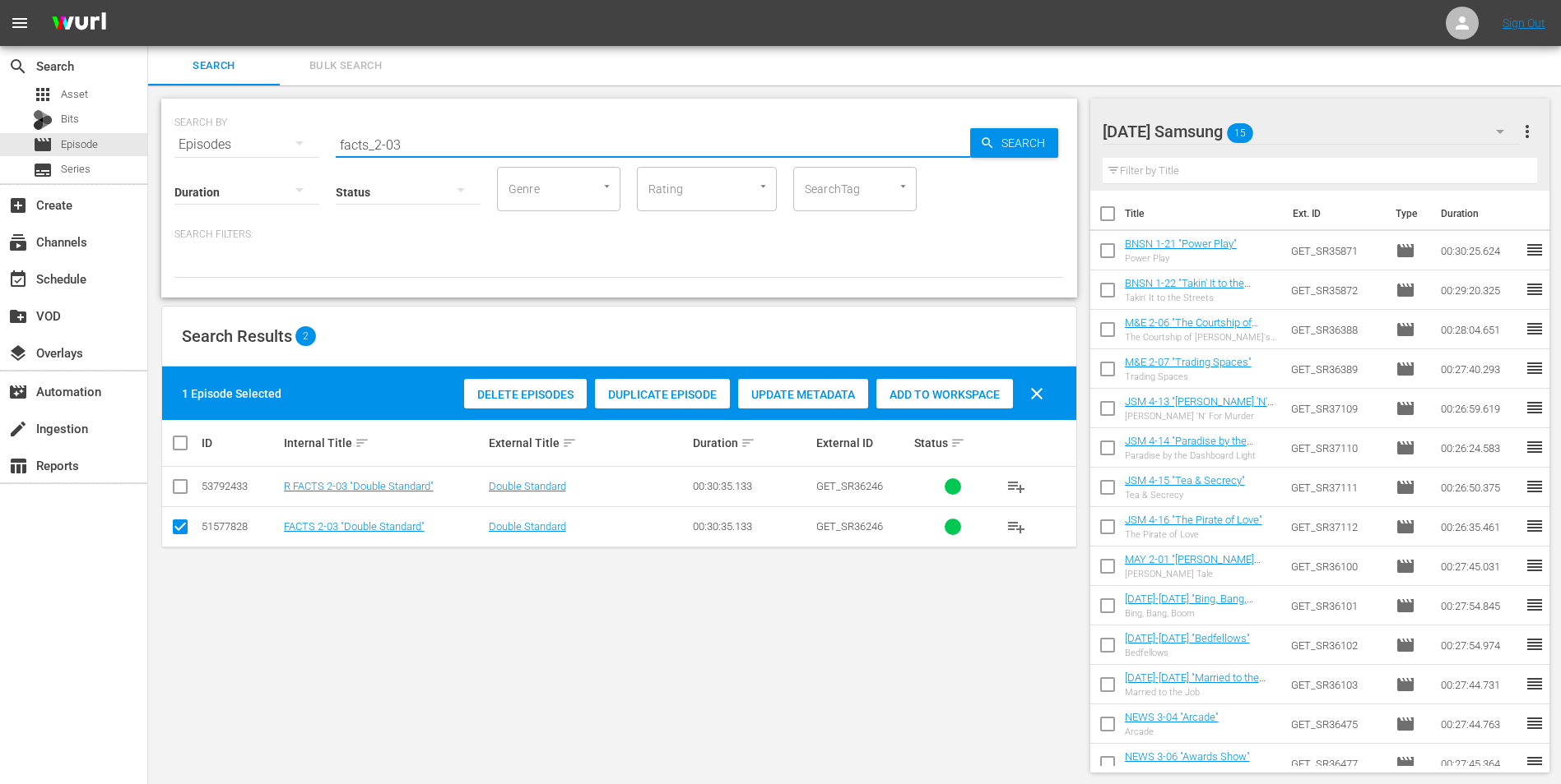
drag, startPoint x: 396, startPoint y: 139, endPoint x: 410, endPoint y: 142, distance: 14.3
click at [410, 142] on input "facts_2-03" at bounding box center [652, 145] width 635 height 40
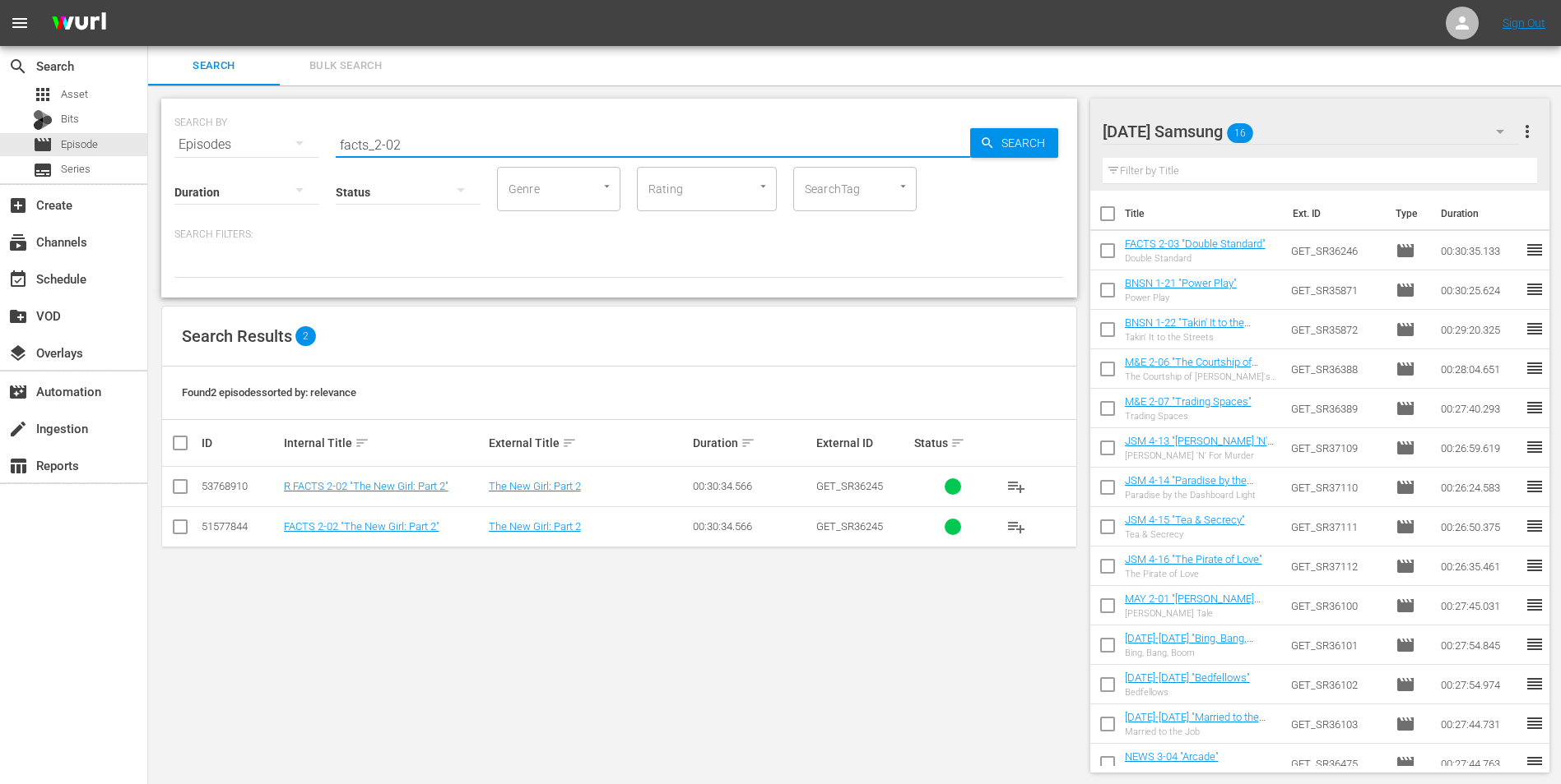
type input "facts_2-02"
click at [184, 488] on input "checkbox" at bounding box center [180, 530] width 19 height 19
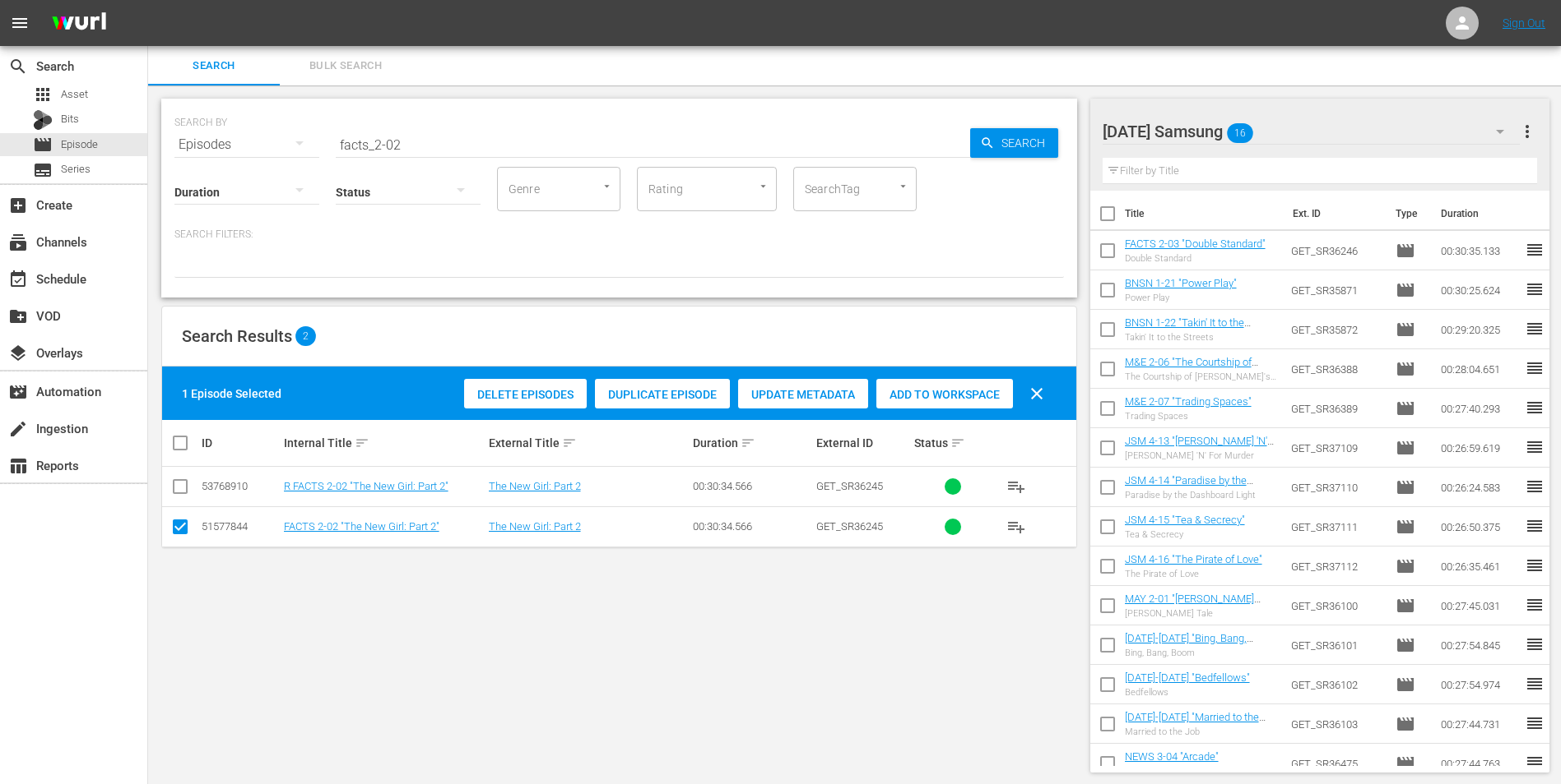
click at [983, 389] on span "Add to Workspace" at bounding box center [944, 395] width 137 height 14
click at [1046, 126] on div "[DATE] Samsung 17" at bounding box center [1311, 131] width 418 height 46
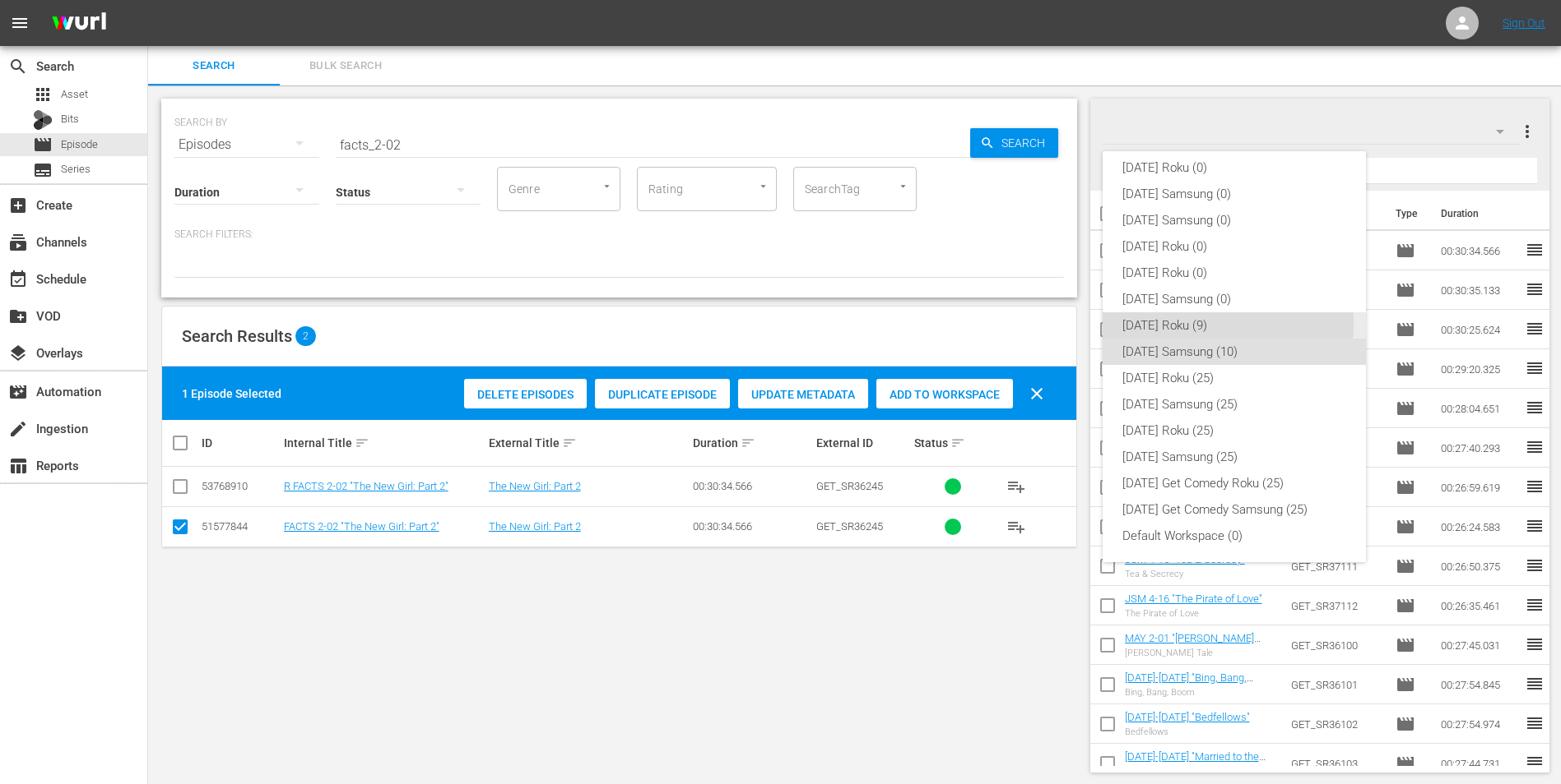
click at [1046, 324] on div "[DATE] Roku (9)" at bounding box center [1234, 325] width 224 height 26
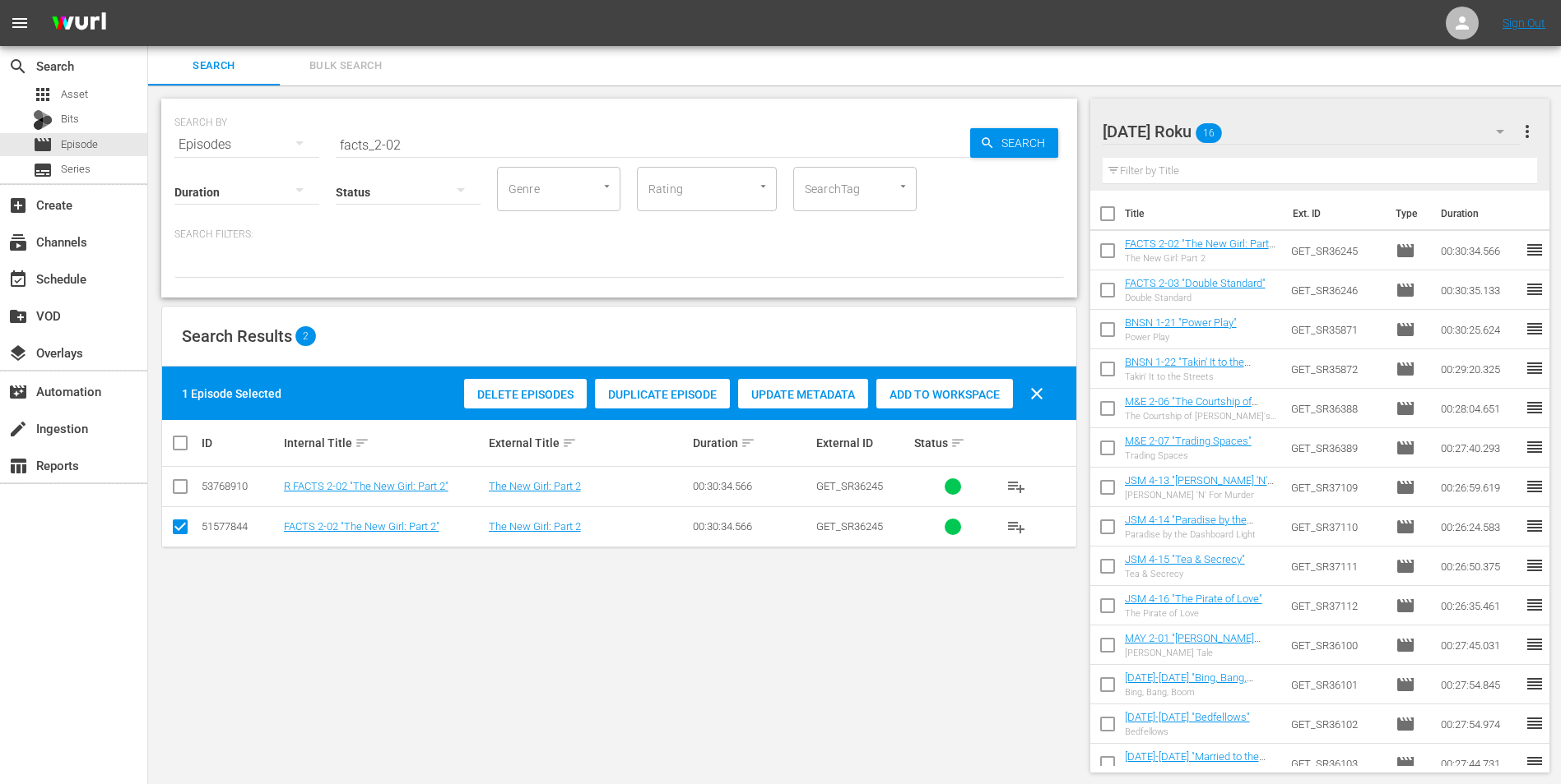
click at [182, 488] on input "checkbox" at bounding box center [180, 530] width 19 height 19
checkbox input "false"
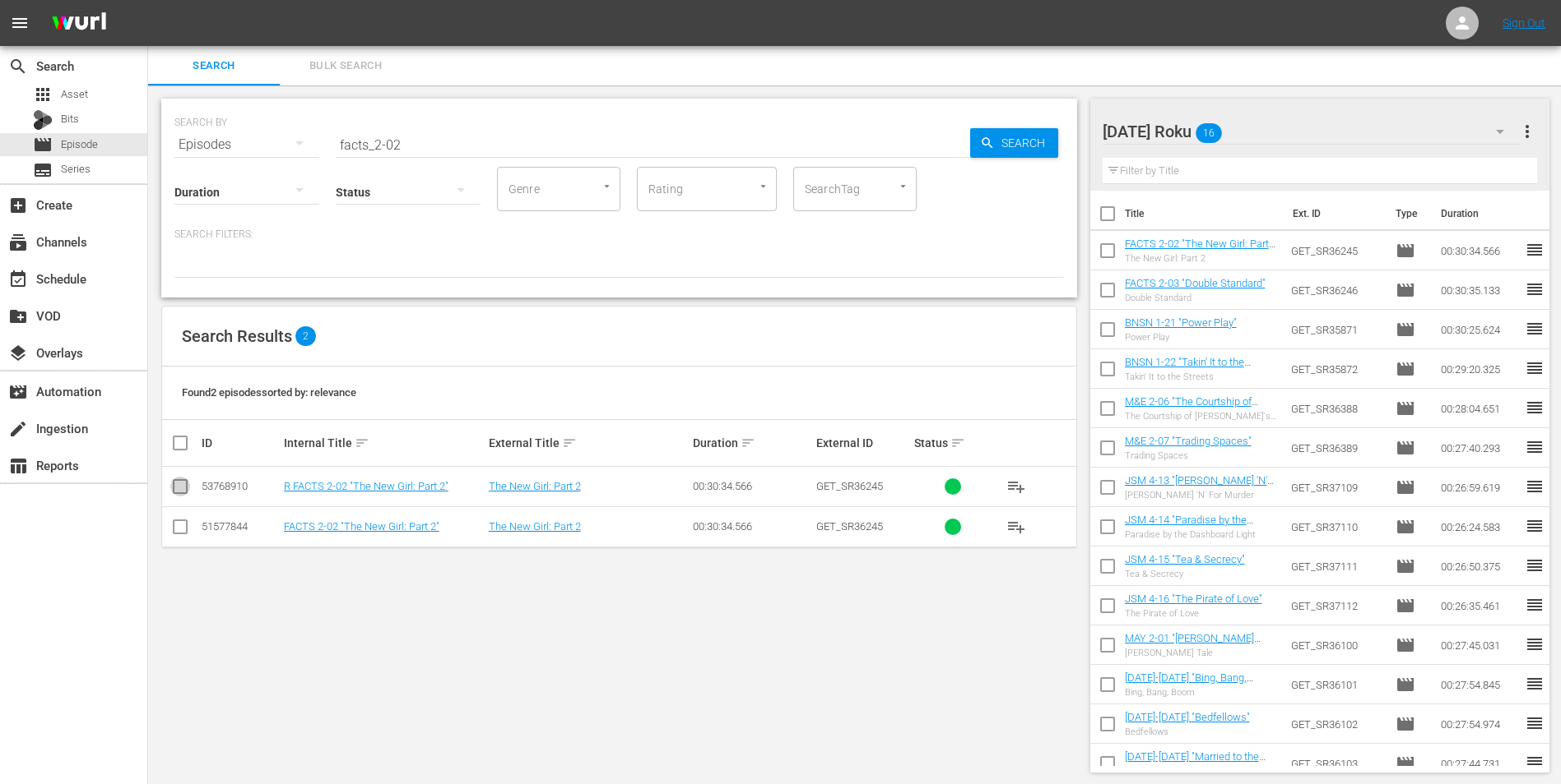
click at [174, 488] on input "checkbox" at bounding box center [180, 490] width 19 height 19
checkbox input "true"
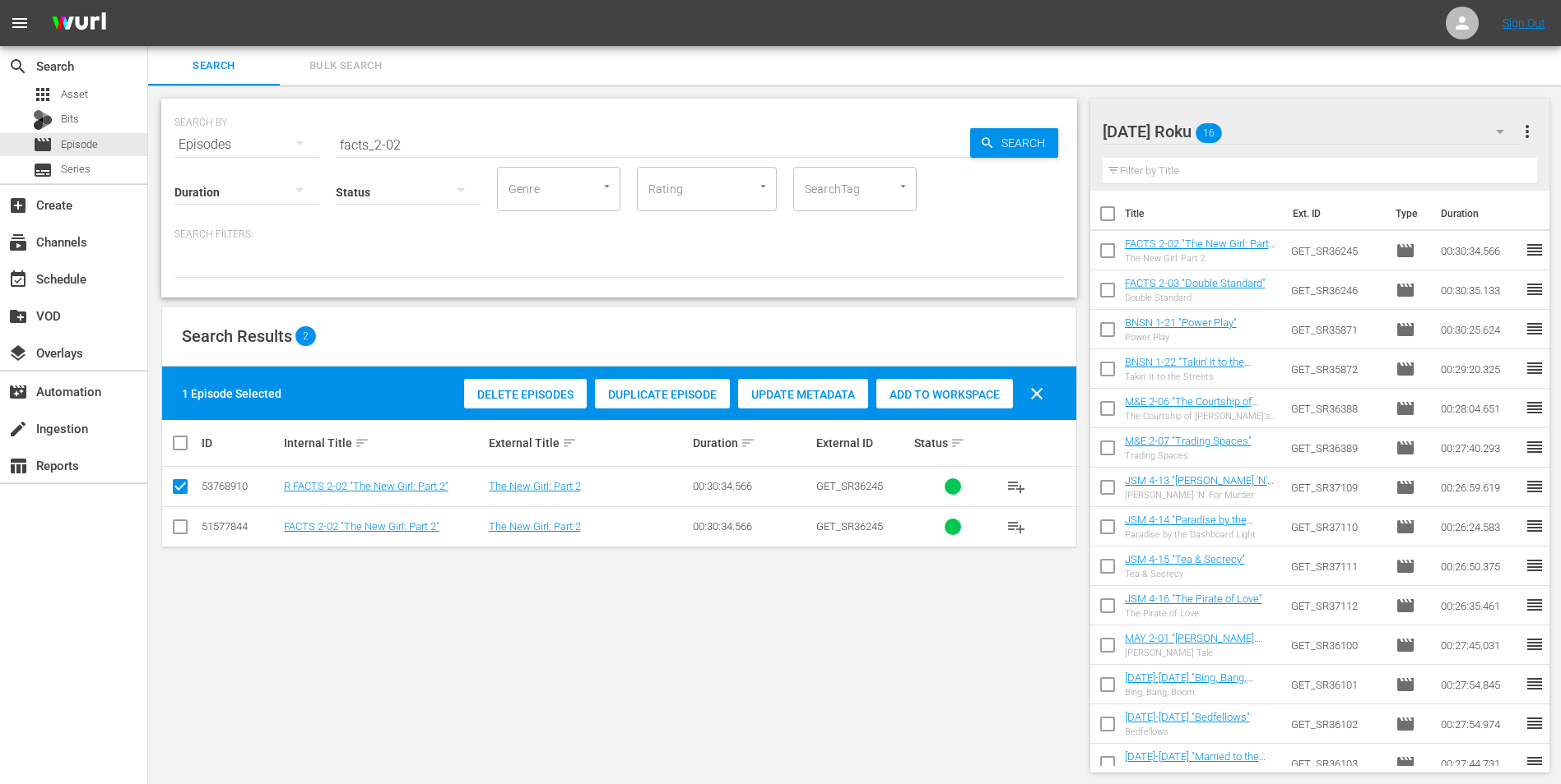
click at [903, 396] on span "Add to Workspace" at bounding box center [944, 395] width 137 height 14
drag, startPoint x: 394, startPoint y: 137, endPoint x: 398, endPoint y: 147, distance: 10.8
click at [398, 147] on input "facts_2-02" at bounding box center [652, 145] width 635 height 40
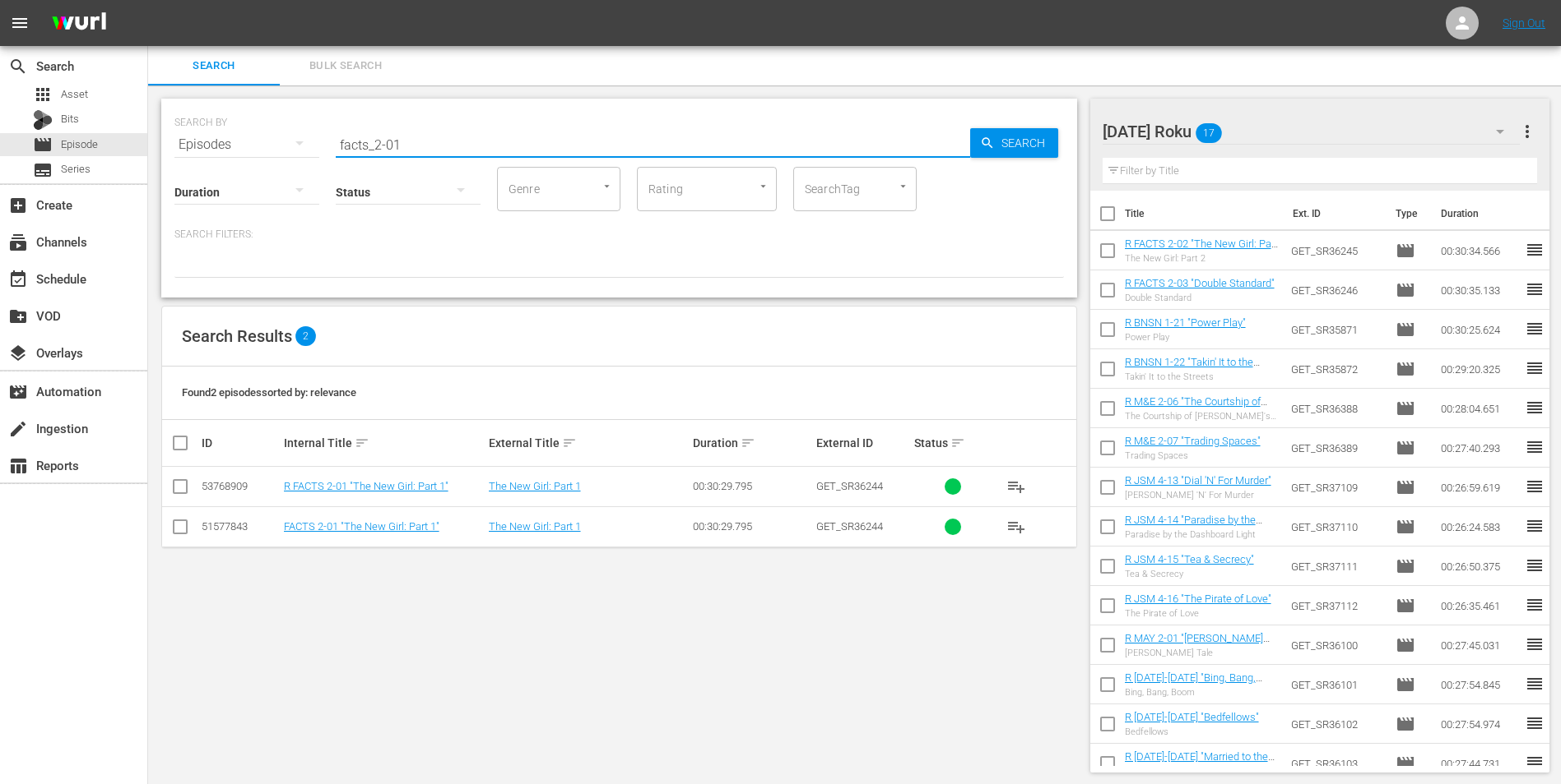
type input "facts_2-01"
click at [180, 485] on input "checkbox" at bounding box center [180, 490] width 19 height 19
checkbox input "true"
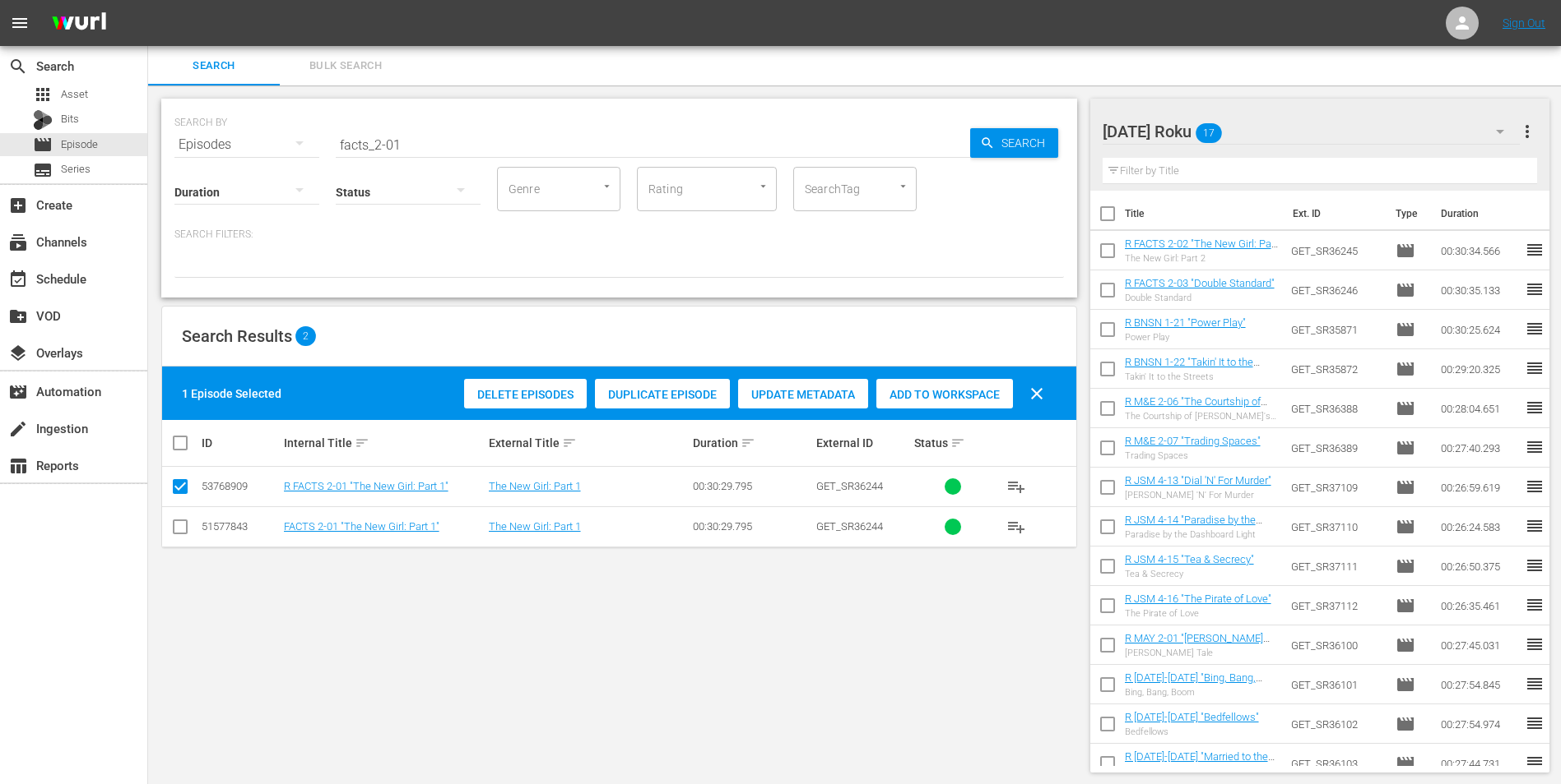
click at [951, 394] on span "Add to Workspace" at bounding box center [944, 395] width 137 height 14
click at [1046, 132] on div "[DATE] Roku 18" at bounding box center [1311, 131] width 418 height 46
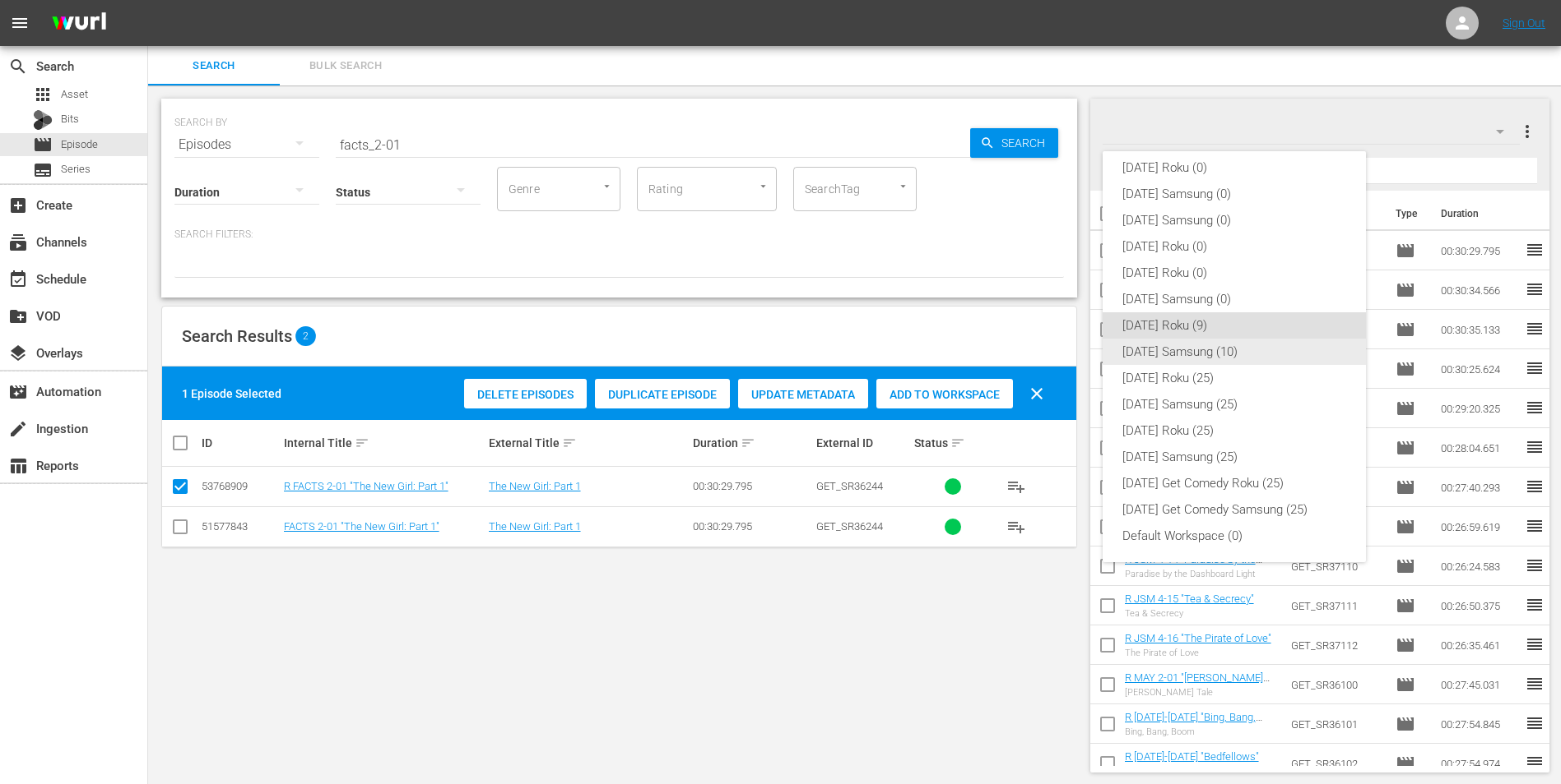
click at [1046, 352] on div "[DATE] Samsung (10)" at bounding box center [1234, 352] width 224 height 26
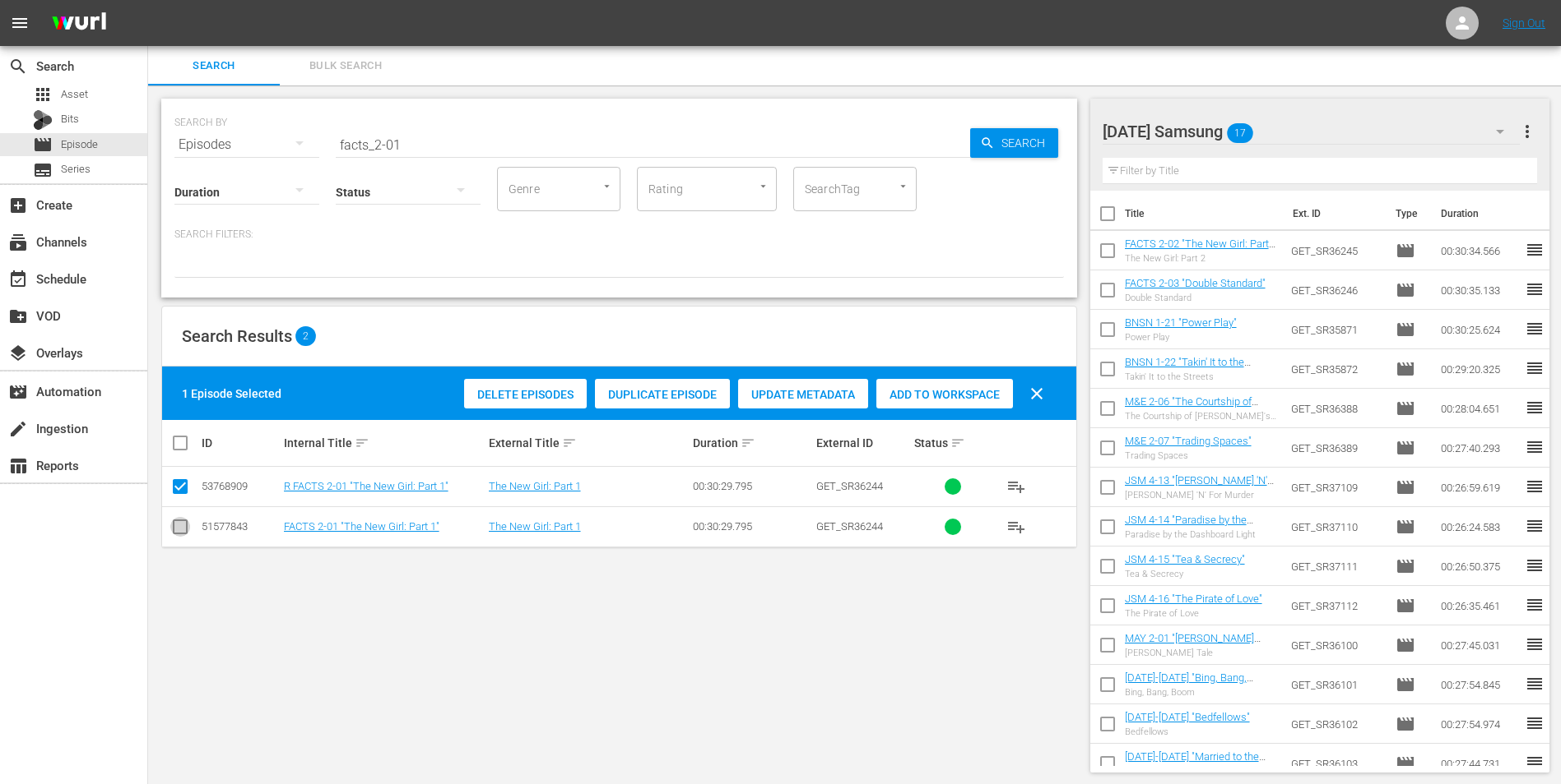
click at [184, 488] on input "checkbox" at bounding box center [180, 530] width 19 height 19
checkbox input "true"
click at [178, 483] on input "checkbox" at bounding box center [180, 490] width 19 height 19
checkbox input "false"
click at [914, 392] on span "Add to Workspace" at bounding box center [944, 395] width 137 height 14
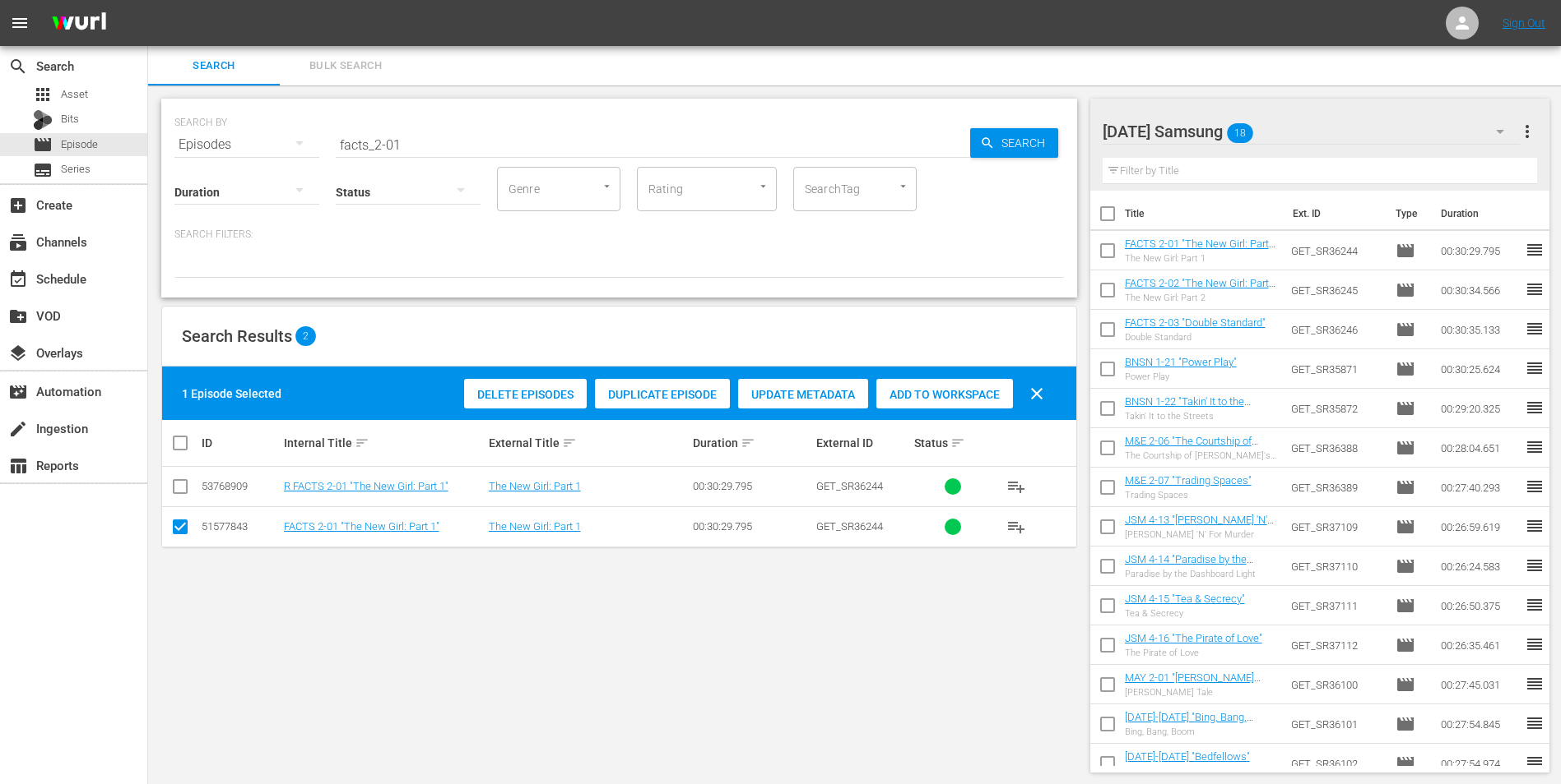
click at [1046, 144] on hr at bounding box center [1311, 144] width 418 height 1
click at [1046, 131] on div "[DATE] Samsung 18" at bounding box center [1311, 131] width 418 height 46
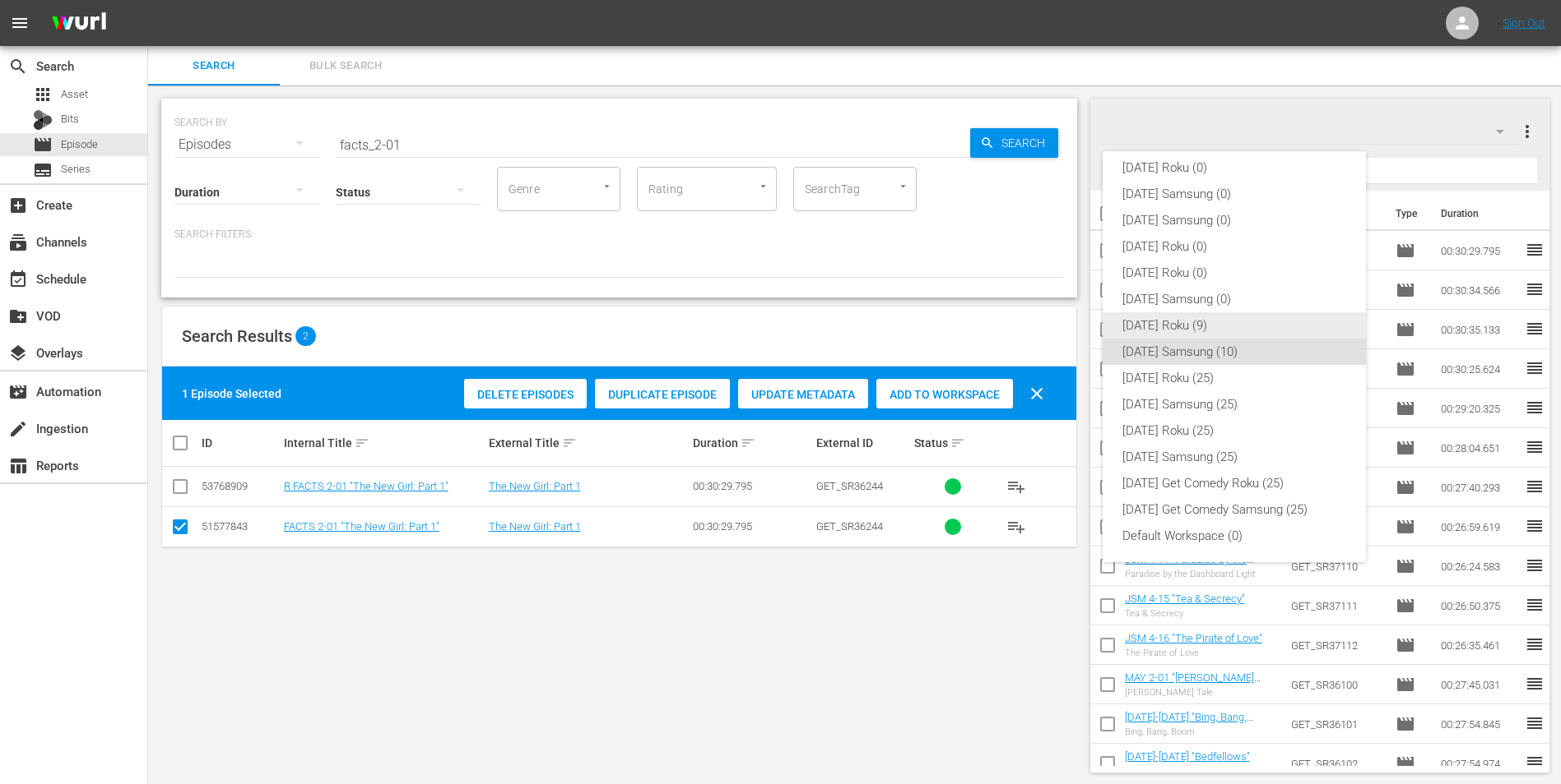
click at [1046, 327] on div "[DATE] Roku (9)" at bounding box center [1234, 325] width 224 height 26
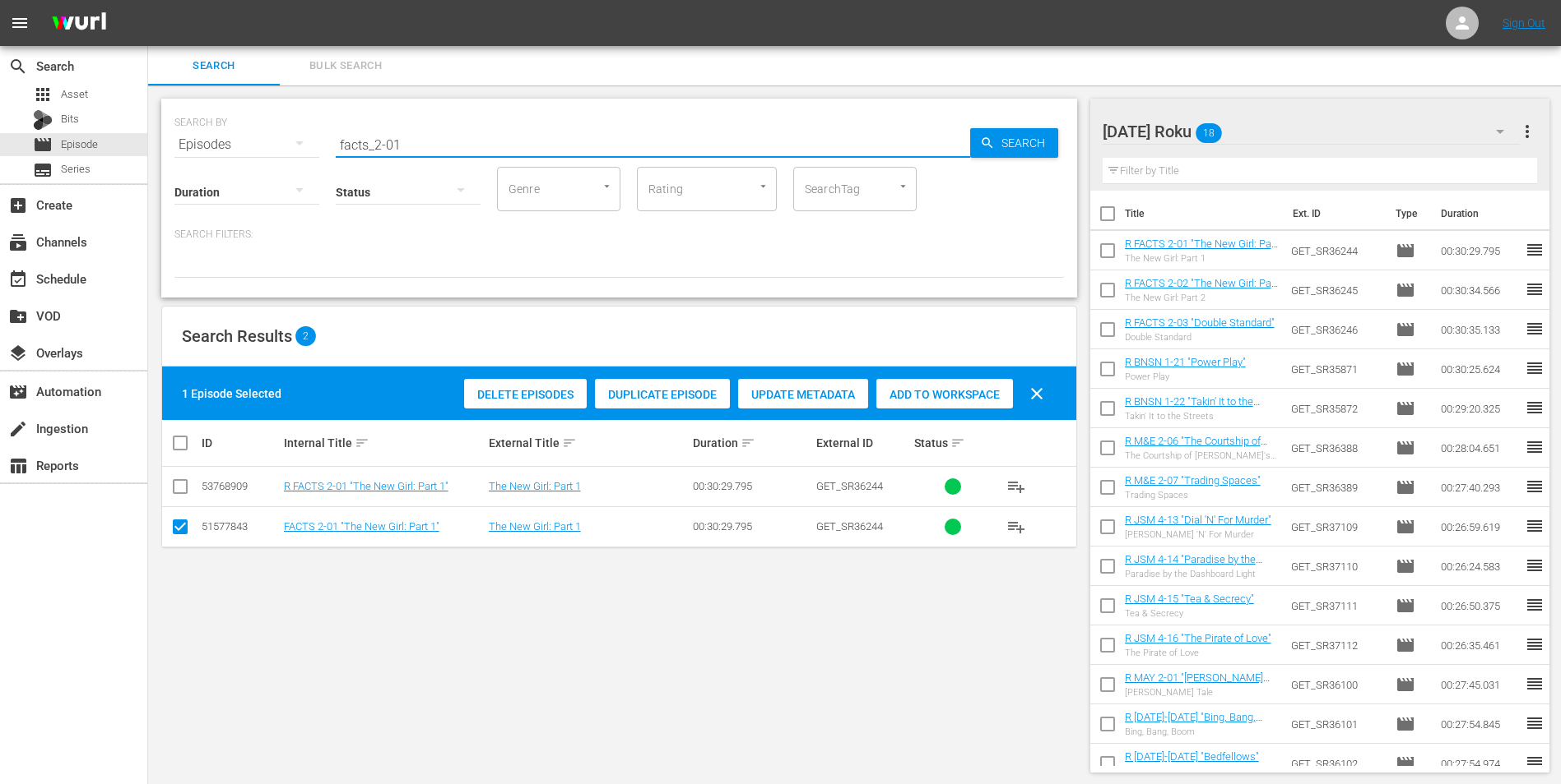
drag, startPoint x: 434, startPoint y: 142, endPoint x: 377, endPoint y: 162, distance: 60.4
click at [375, 152] on input "facts_2-01" at bounding box center [652, 145] width 635 height 40
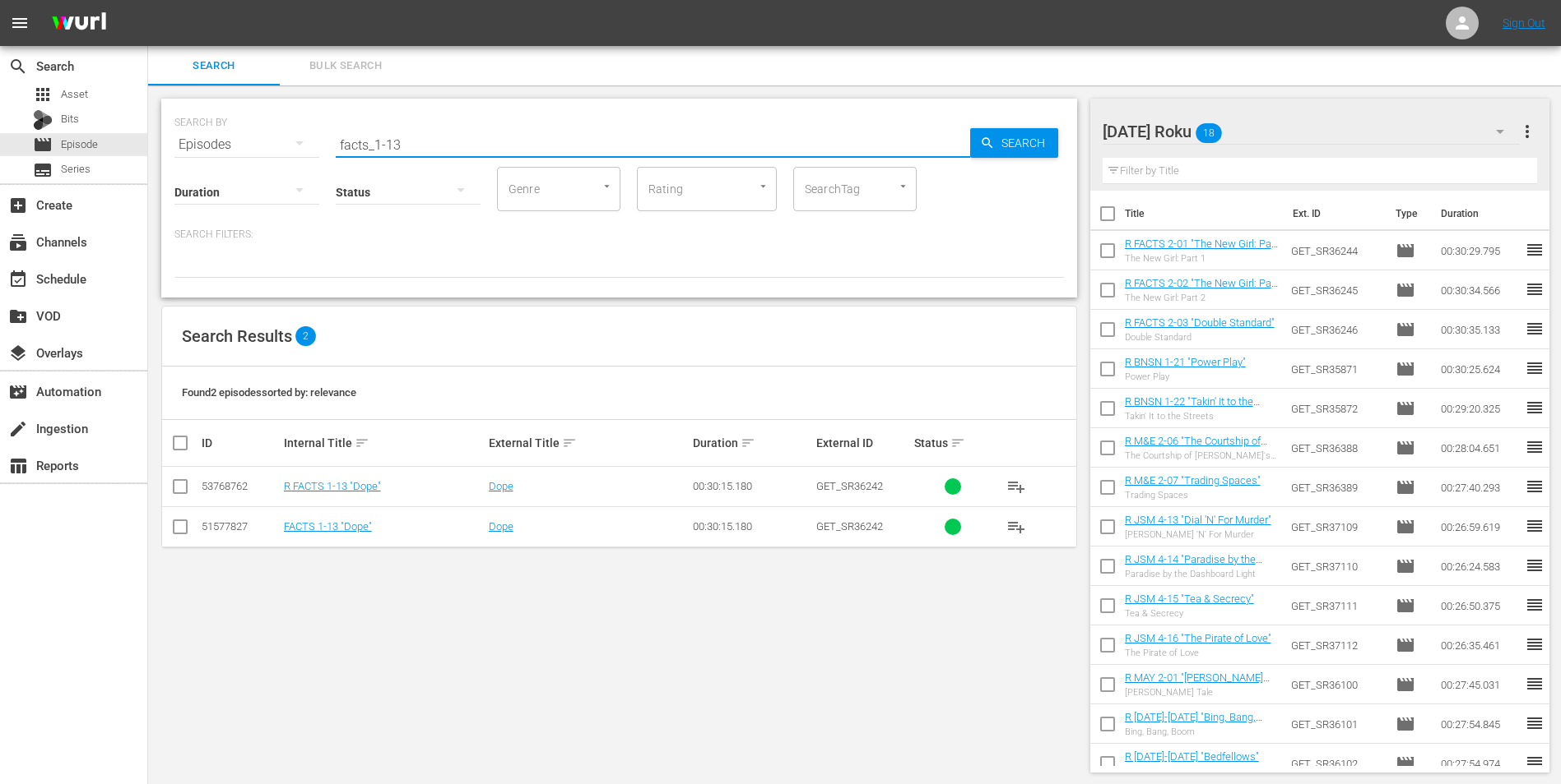
type input "facts_1-13"
click at [187, 488] on input "checkbox" at bounding box center [180, 490] width 19 height 19
checkbox input "true"
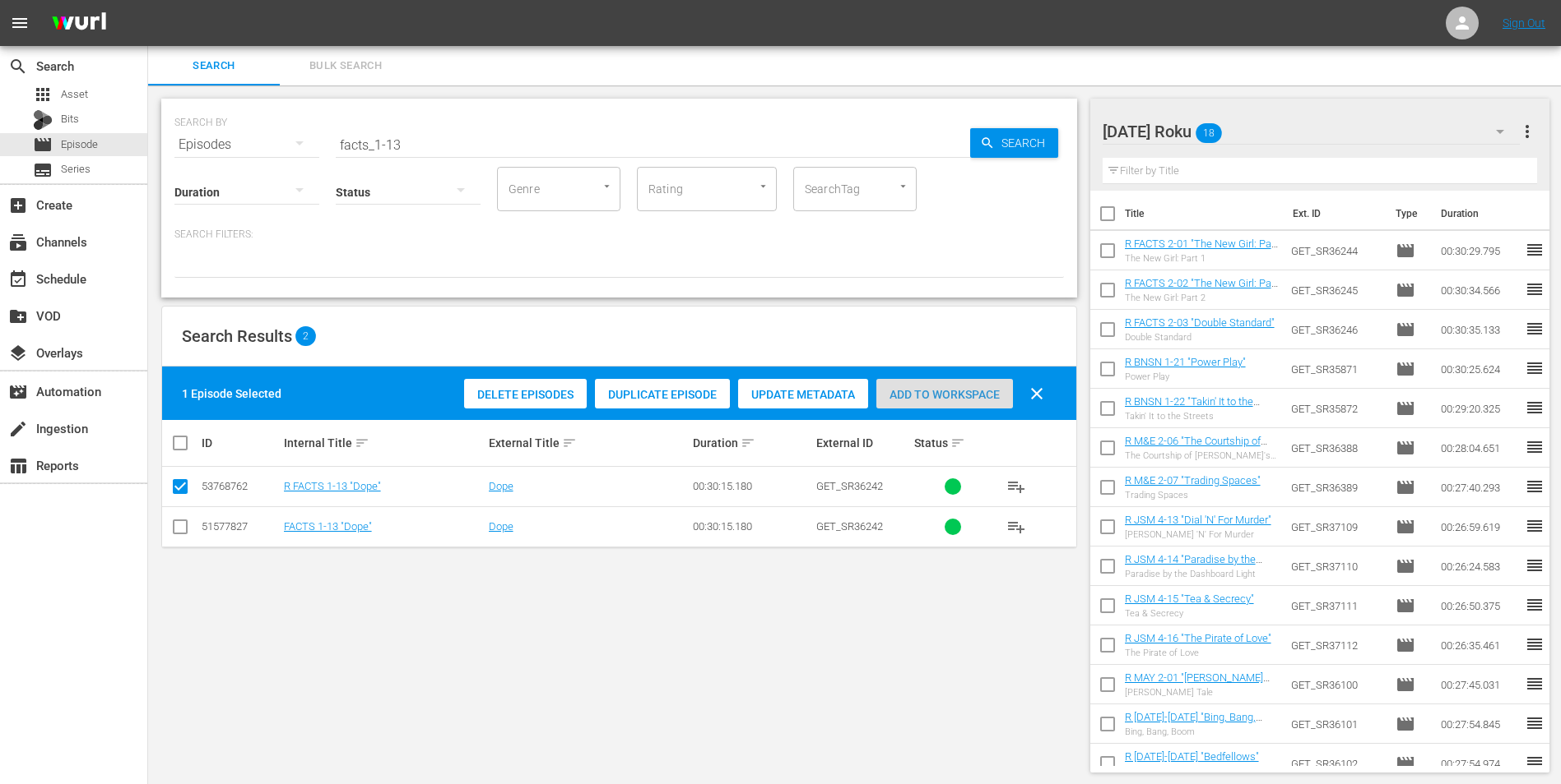
click at [960, 399] on span "Add to Workspace" at bounding box center [944, 395] width 137 height 14
click at [1046, 128] on div "[DATE] Roku 19" at bounding box center [1311, 131] width 418 height 46
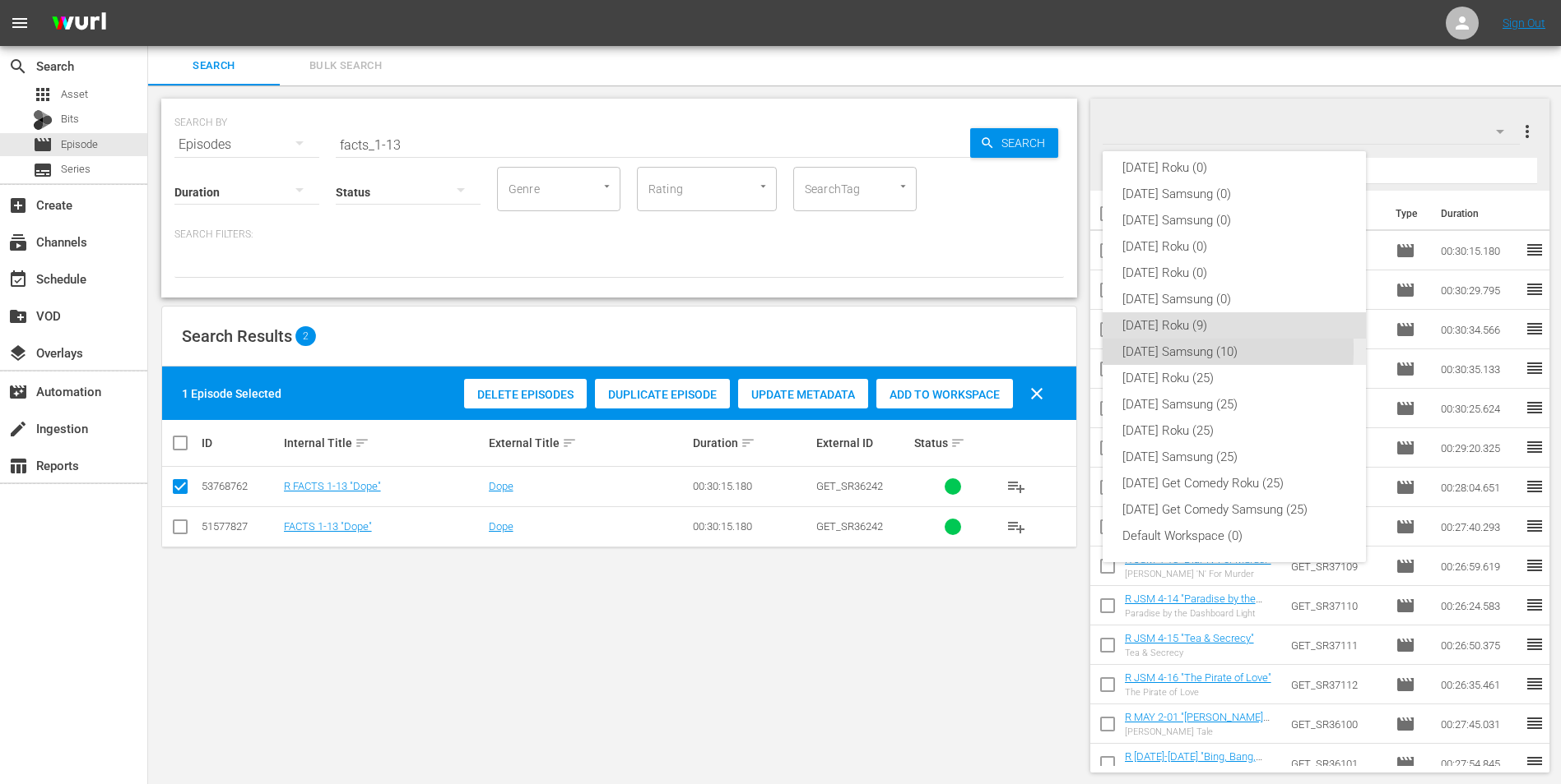
click at [1046, 350] on div "[DATE] Samsung (10)" at bounding box center [1234, 352] width 224 height 26
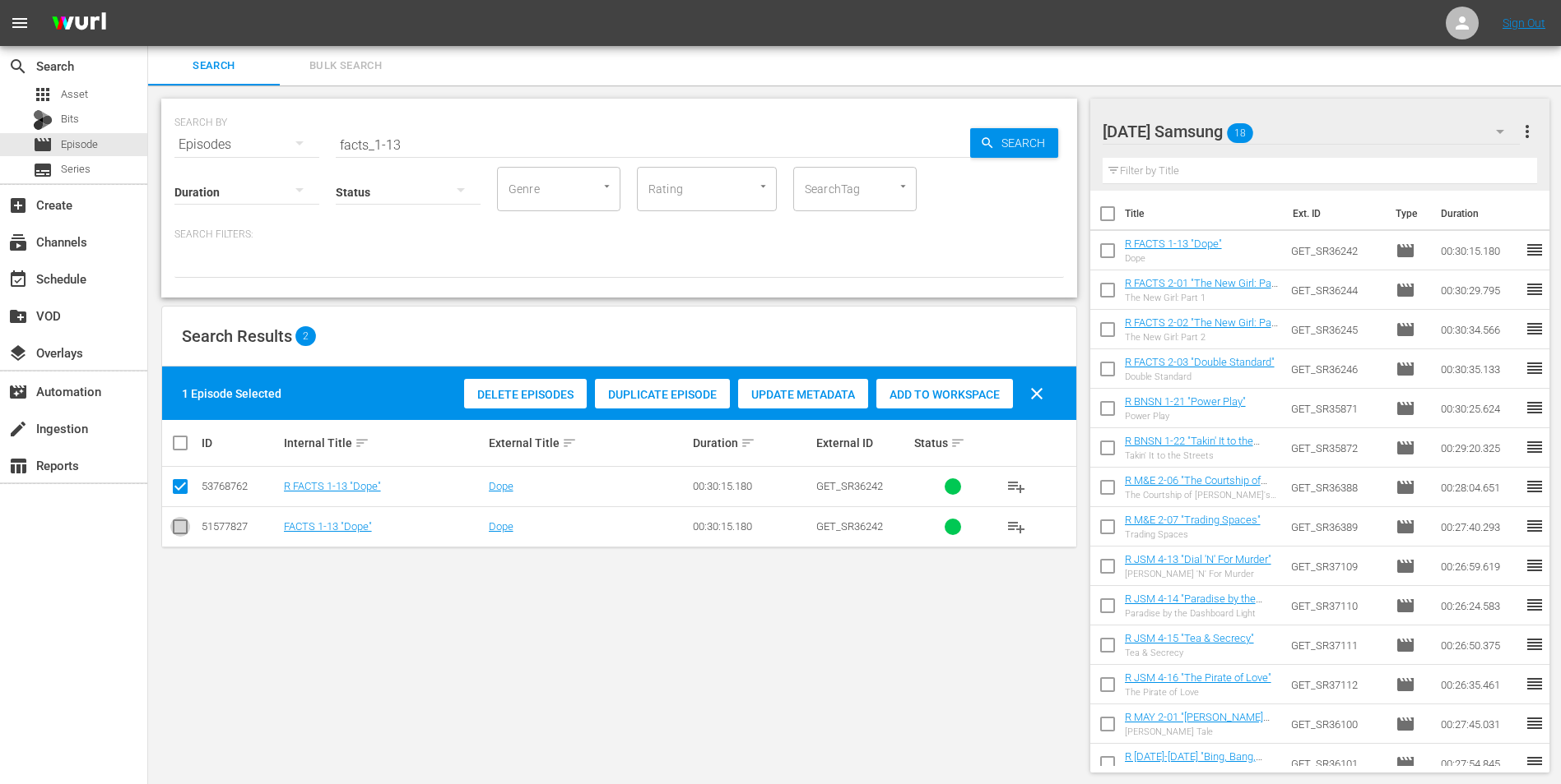
click at [186, 488] on input "checkbox" at bounding box center [180, 530] width 19 height 19
checkbox input "true"
click at [173, 486] on input "checkbox" at bounding box center [180, 490] width 19 height 19
checkbox input "false"
click at [957, 393] on span "Add to Workspace" at bounding box center [944, 395] width 137 height 14
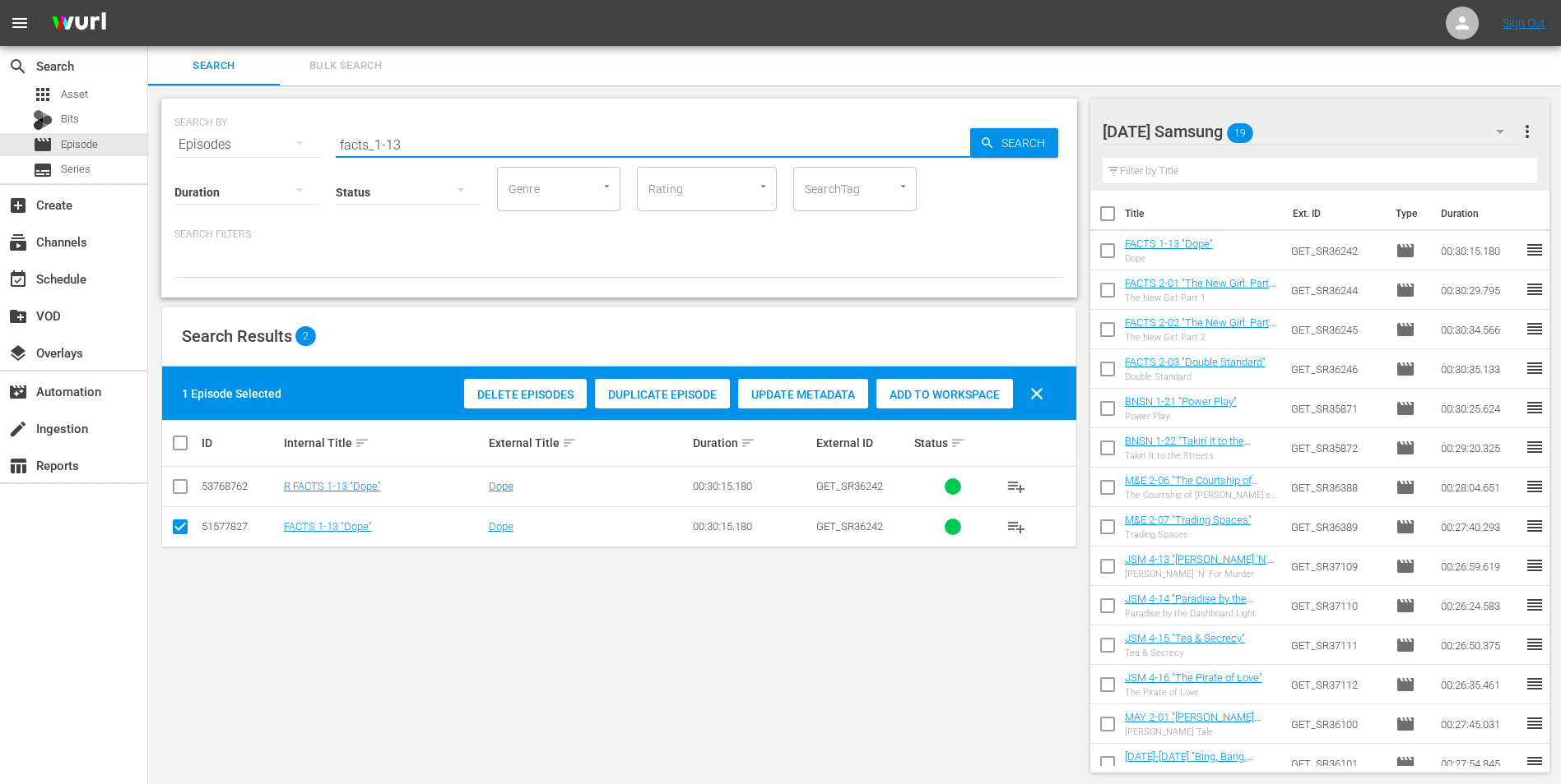
drag, startPoint x: 433, startPoint y: 143, endPoint x: 212, endPoint y: 174, distance: 223.2
click at [225, 166] on div "SEARCH BY Search By Episodes Search ID, Title, Description, Keywords, or Catego…" at bounding box center [619, 198] width 916 height 199
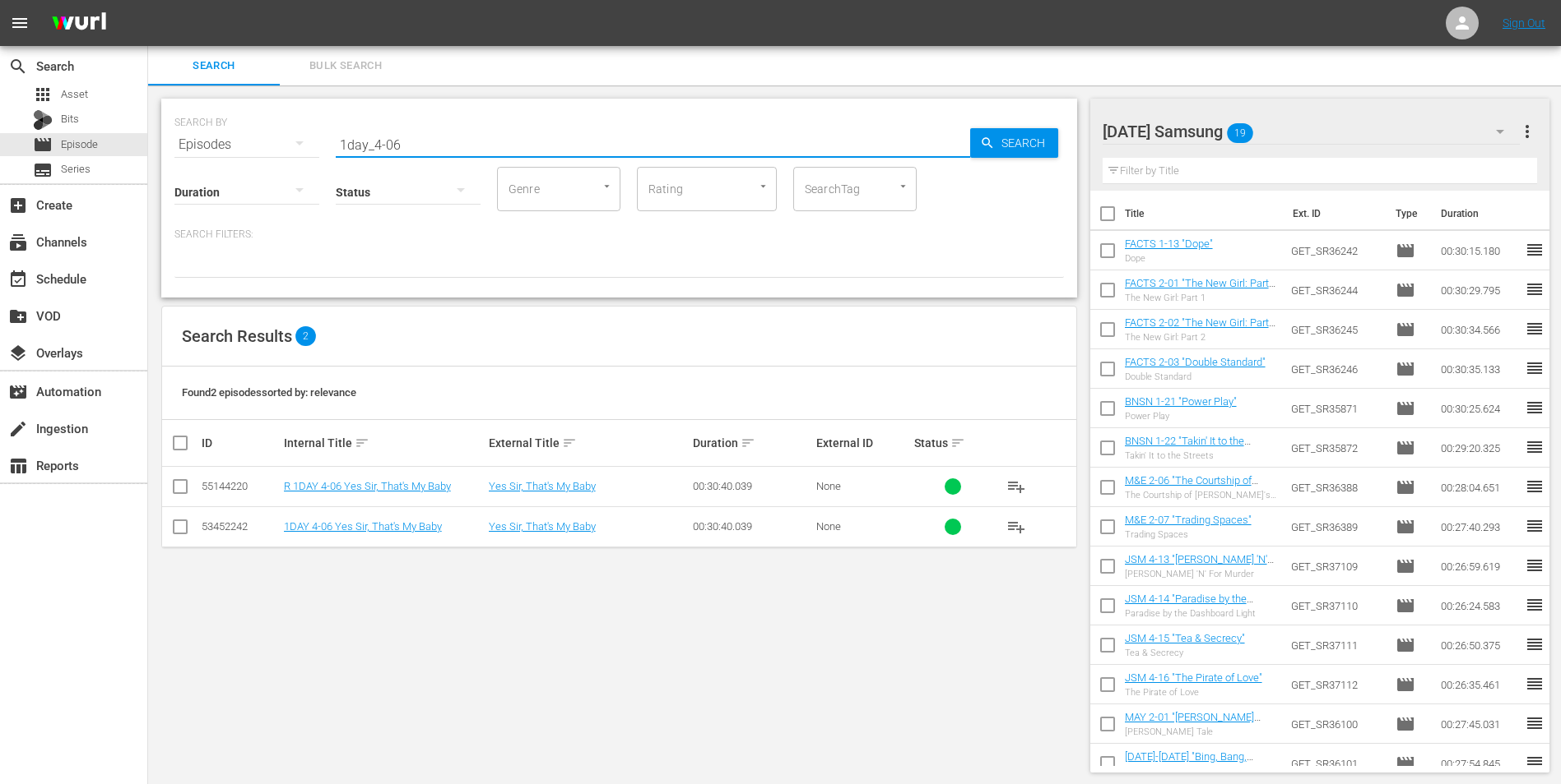
type input "1day_4-06"
click at [182, 488] on input "checkbox" at bounding box center [180, 530] width 19 height 19
checkbox input "true"
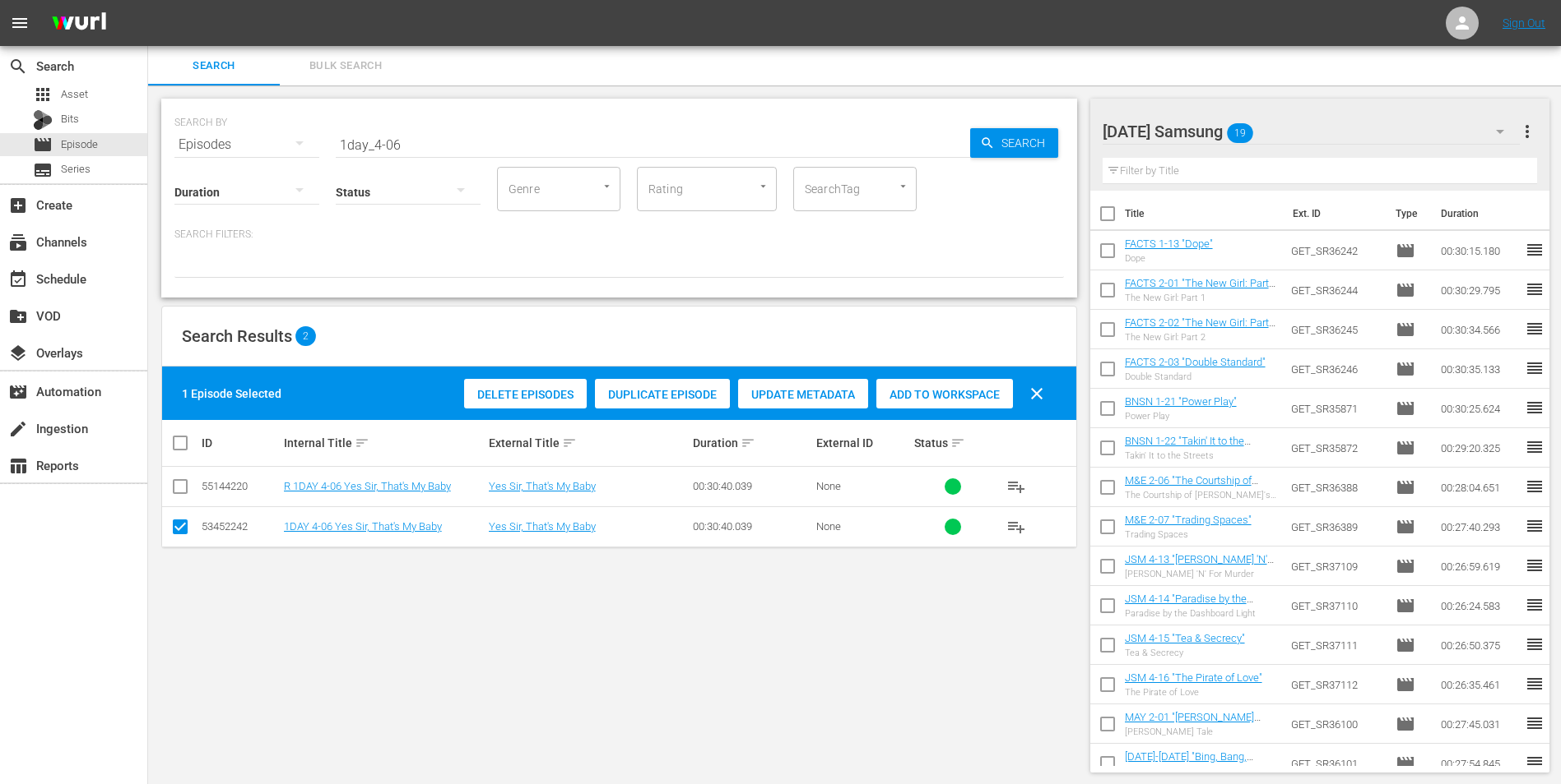
click at [935, 385] on div "Add to Workspace" at bounding box center [944, 394] width 137 height 31
click at [1046, 126] on div "[DATE] Samsung 20" at bounding box center [1311, 131] width 418 height 46
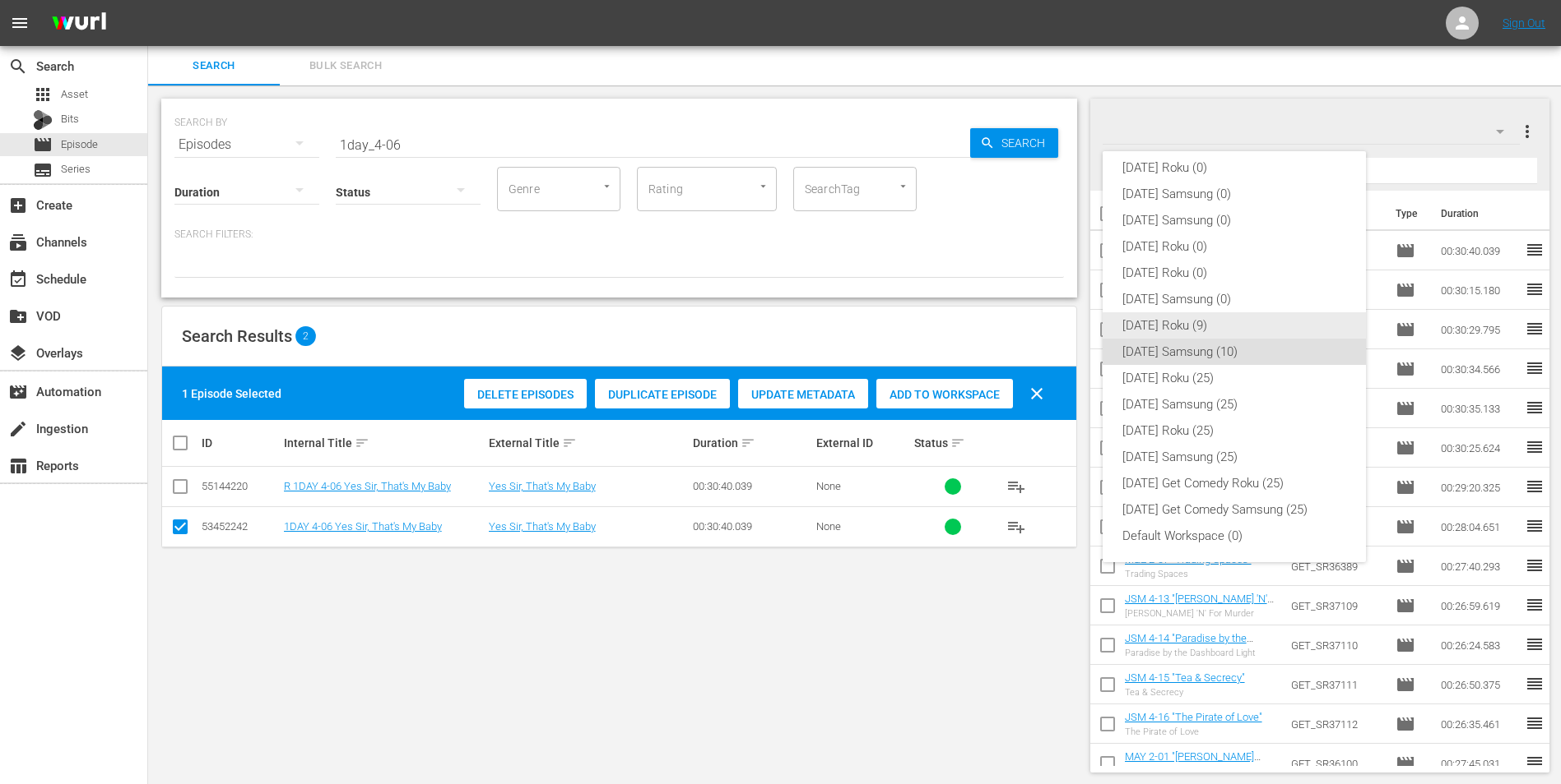
drag, startPoint x: 1176, startPoint y: 331, endPoint x: 1107, endPoint y: 339, distance: 69.5
click at [1046, 330] on div "[DATE] Roku (9)" at bounding box center [1234, 325] width 224 height 26
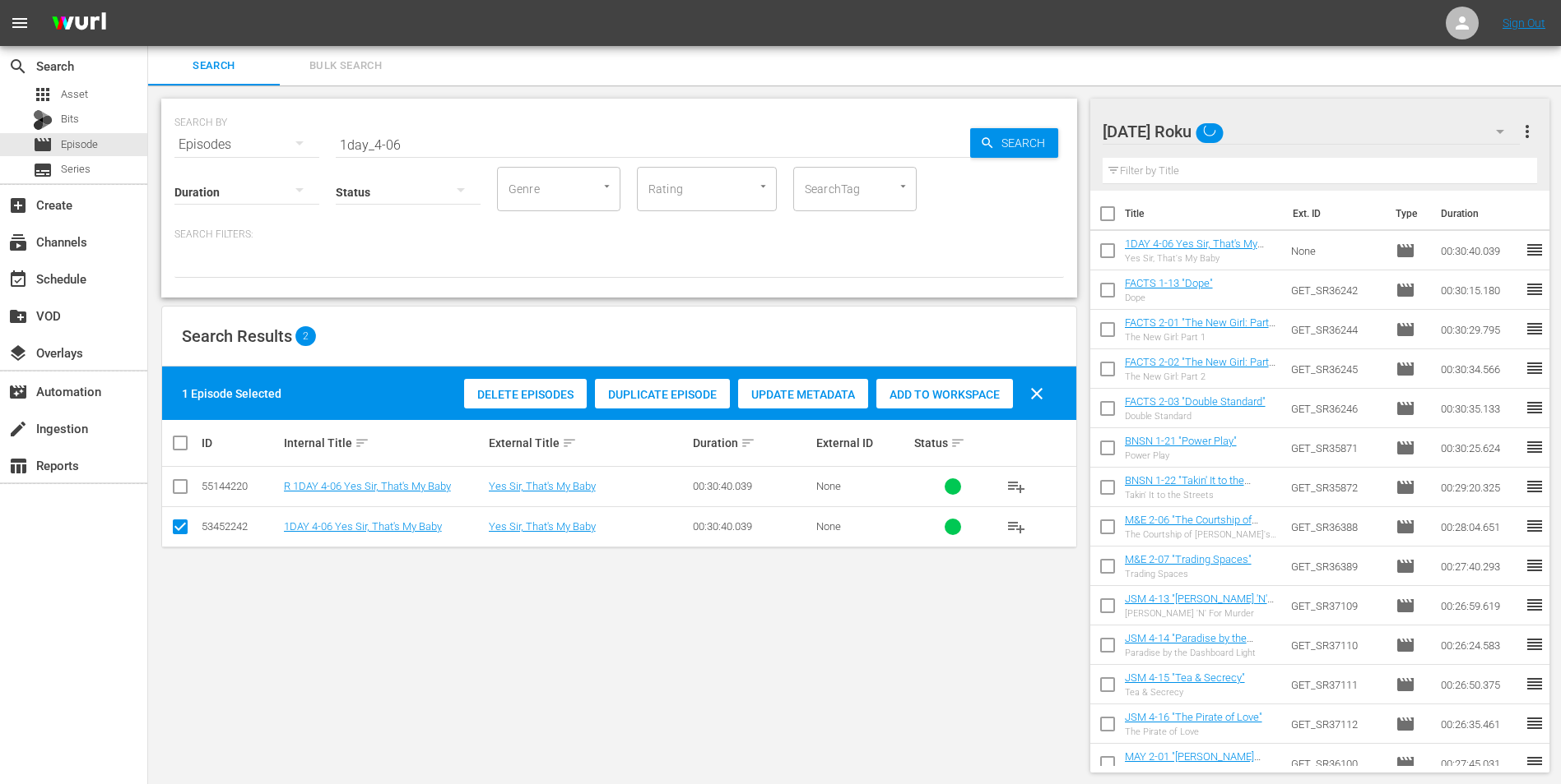
click at [182, 488] on icon at bounding box center [180, 527] width 19 height 19
click at [172, 488] on input "checkbox" at bounding box center [180, 490] width 19 height 19
checkbox input "true"
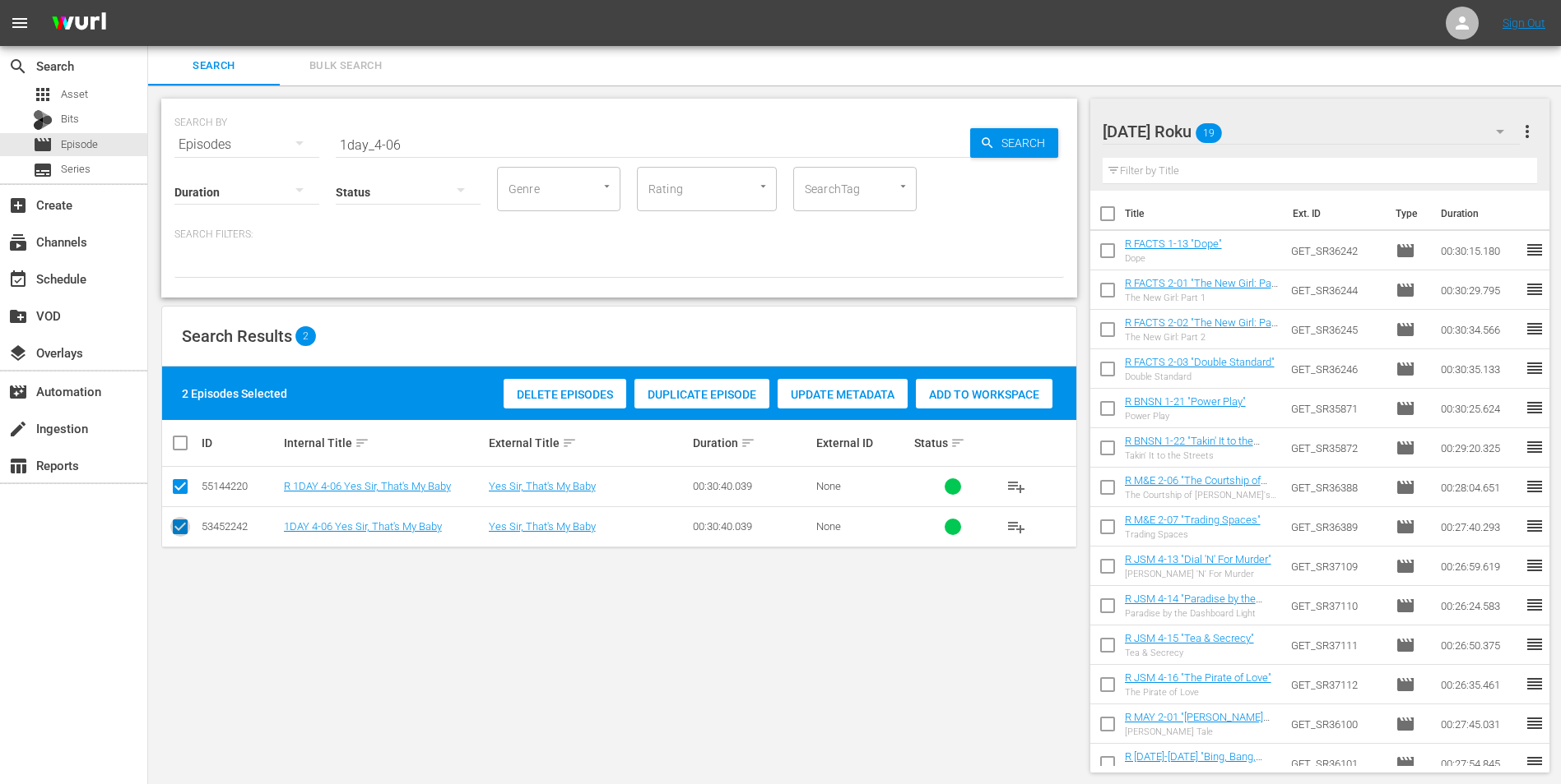
click at [177, 488] on input "checkbox" at bounding box center [180, 530] width 19 height 19
checkbox input "false"
click at [923, 390] on span "Add to Workspace" at bounding box center [944, 395] width 137 height 14
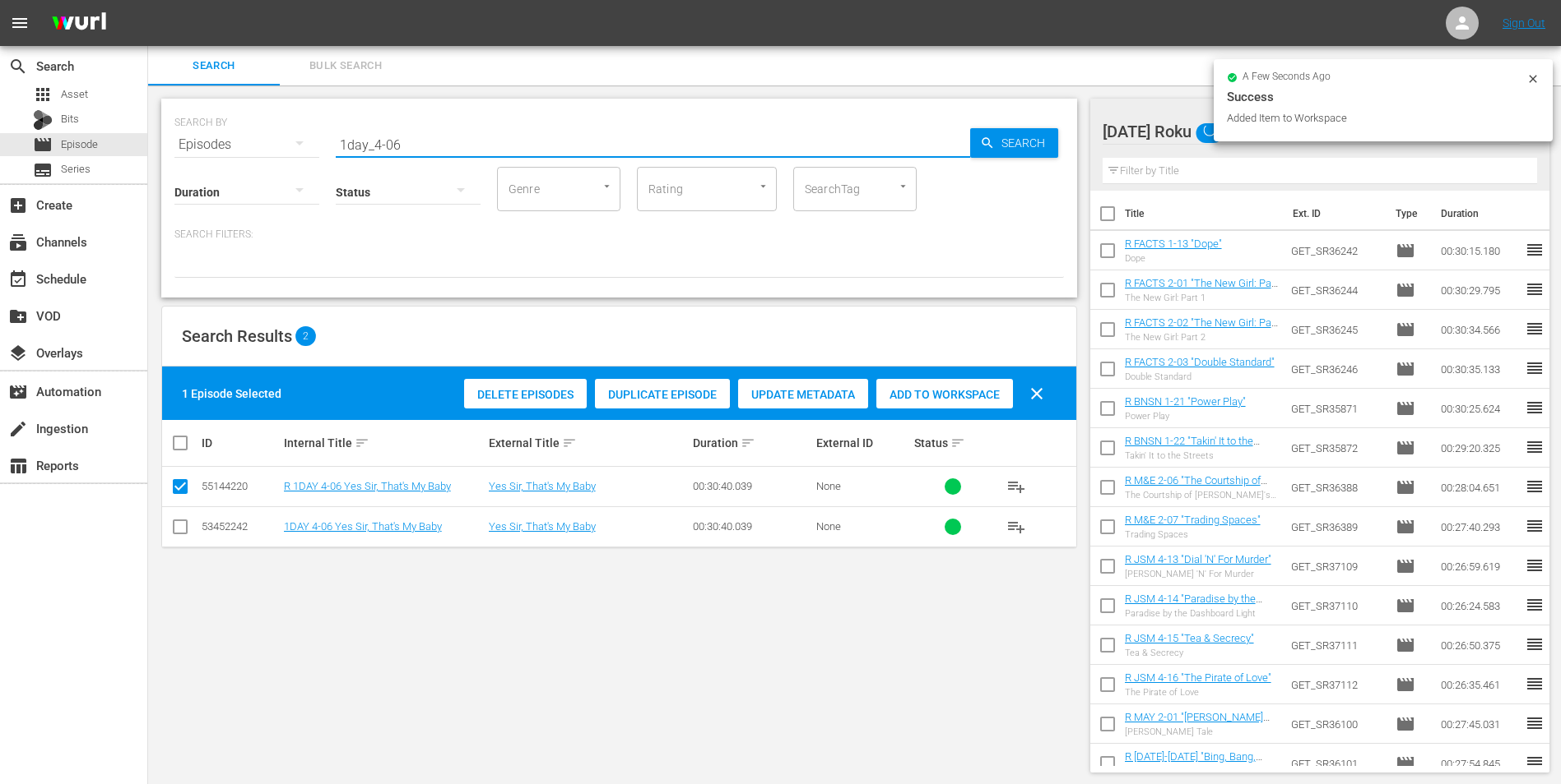
drag, startPoint x: 389, startPoint y: 144, endPoint x: 423, endPoint y: 158, distance: 36.8
click at [422, 158] on div "SEARCH BY Search By Episodes Search ID, Title, Description, Keywords, or Catego…" at bounding box center [619, 198] width 916 height 199
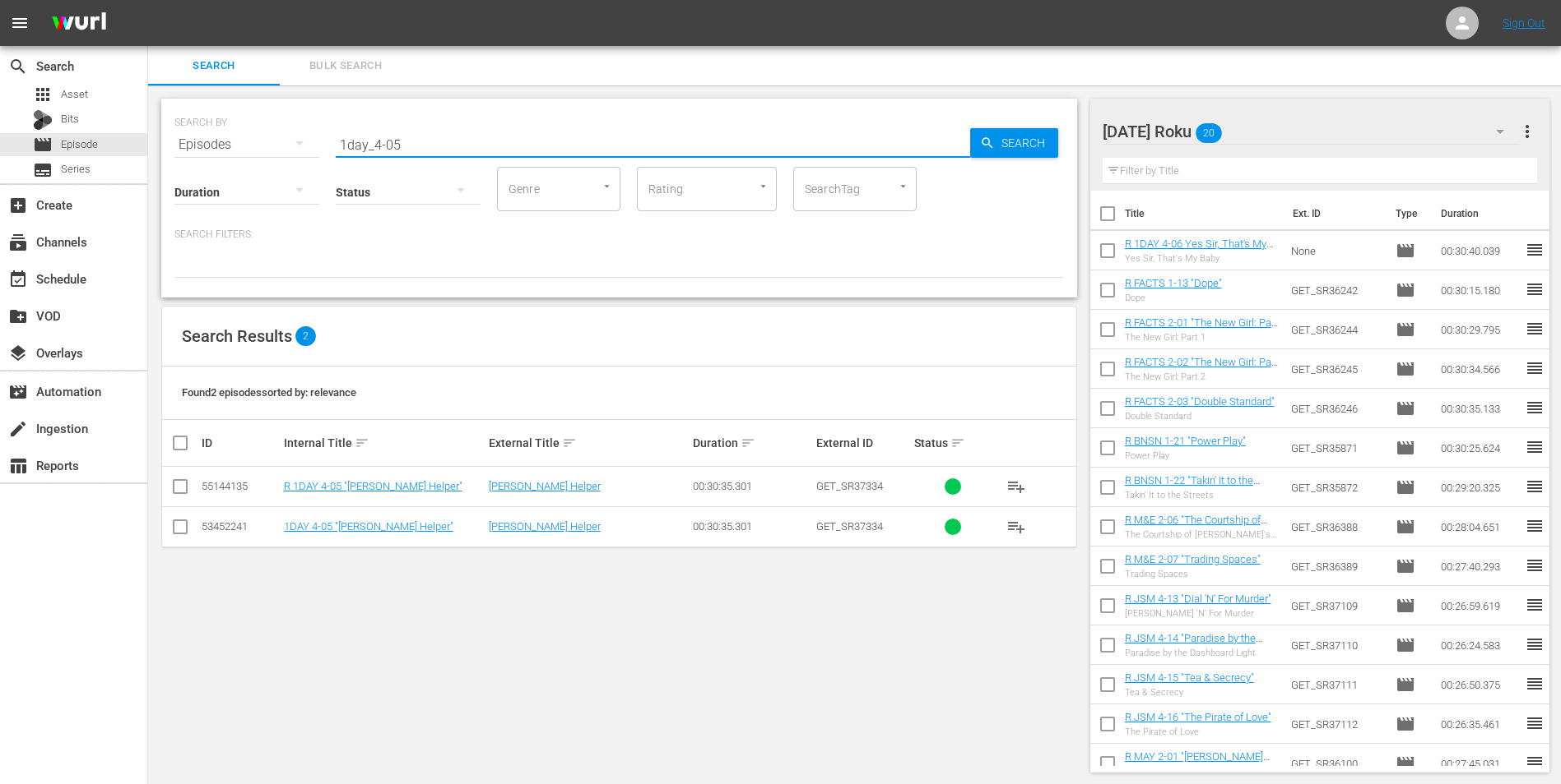
type input "1day_4-05"
click at [181, 488] on input "checkbox" at bounding box center [180, 490] width 19 height 19
checkbox input "true"
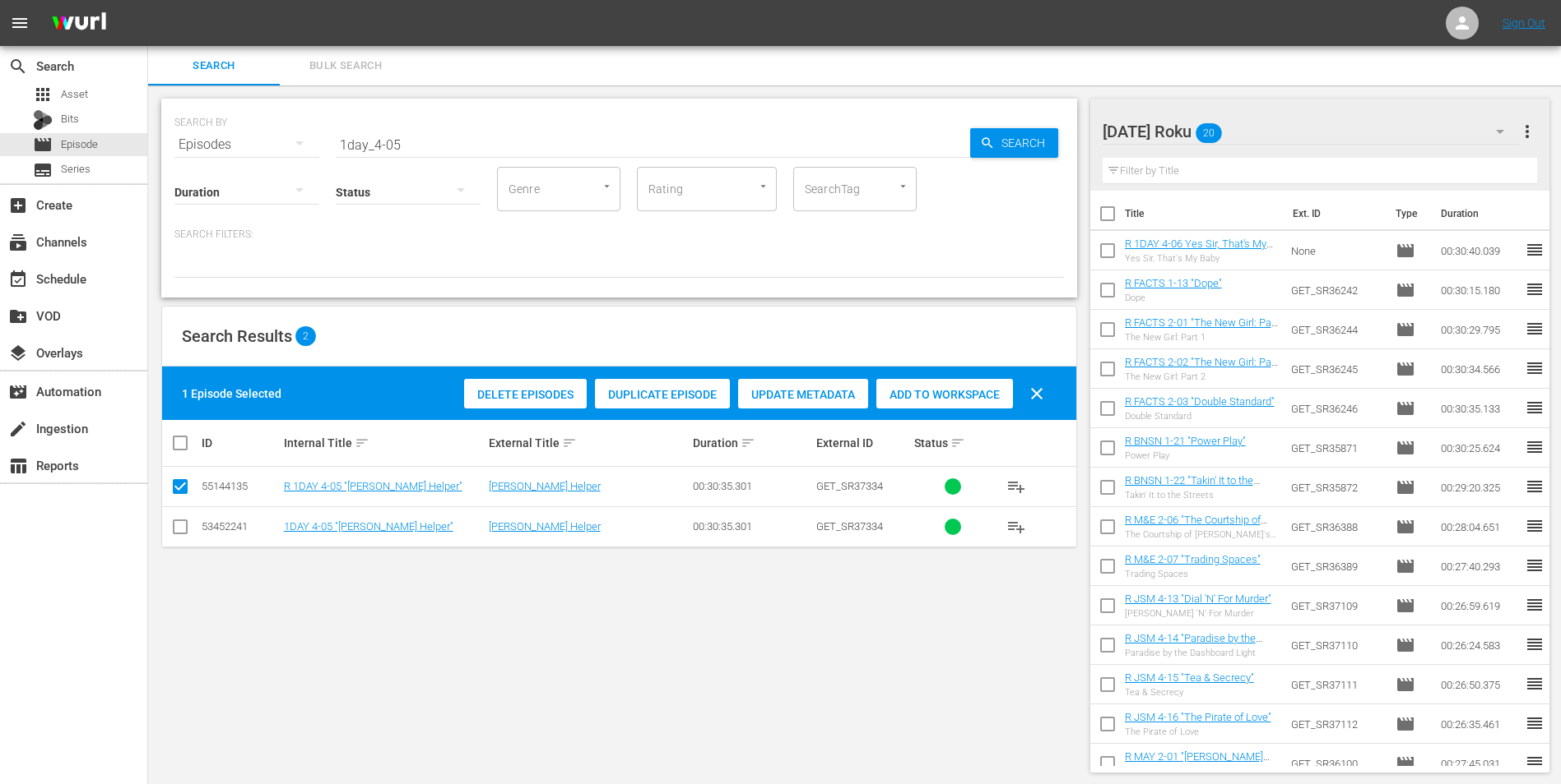
click at [970, 390] on span "Add to Workspace" at bounding box center [944, 395] width 137 height 14
click at [1046, 131] on div "[DATE] Roku 21" at bounding box center [1311, 131] width 418 height 46
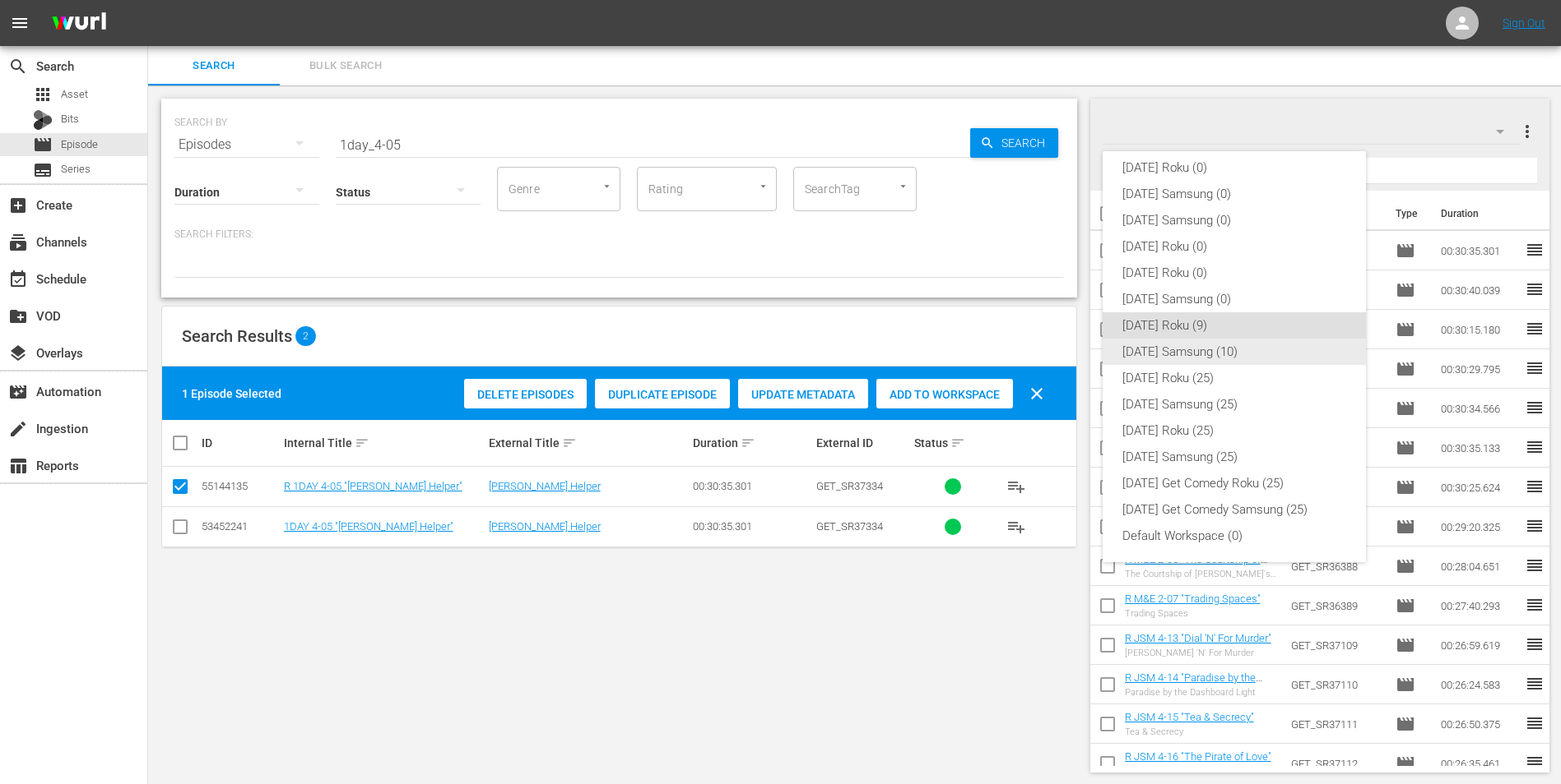
click at [1046, 357] on div "[DATE] Samsung (10)" at bounding box center [1234, 352] width 224 height 26
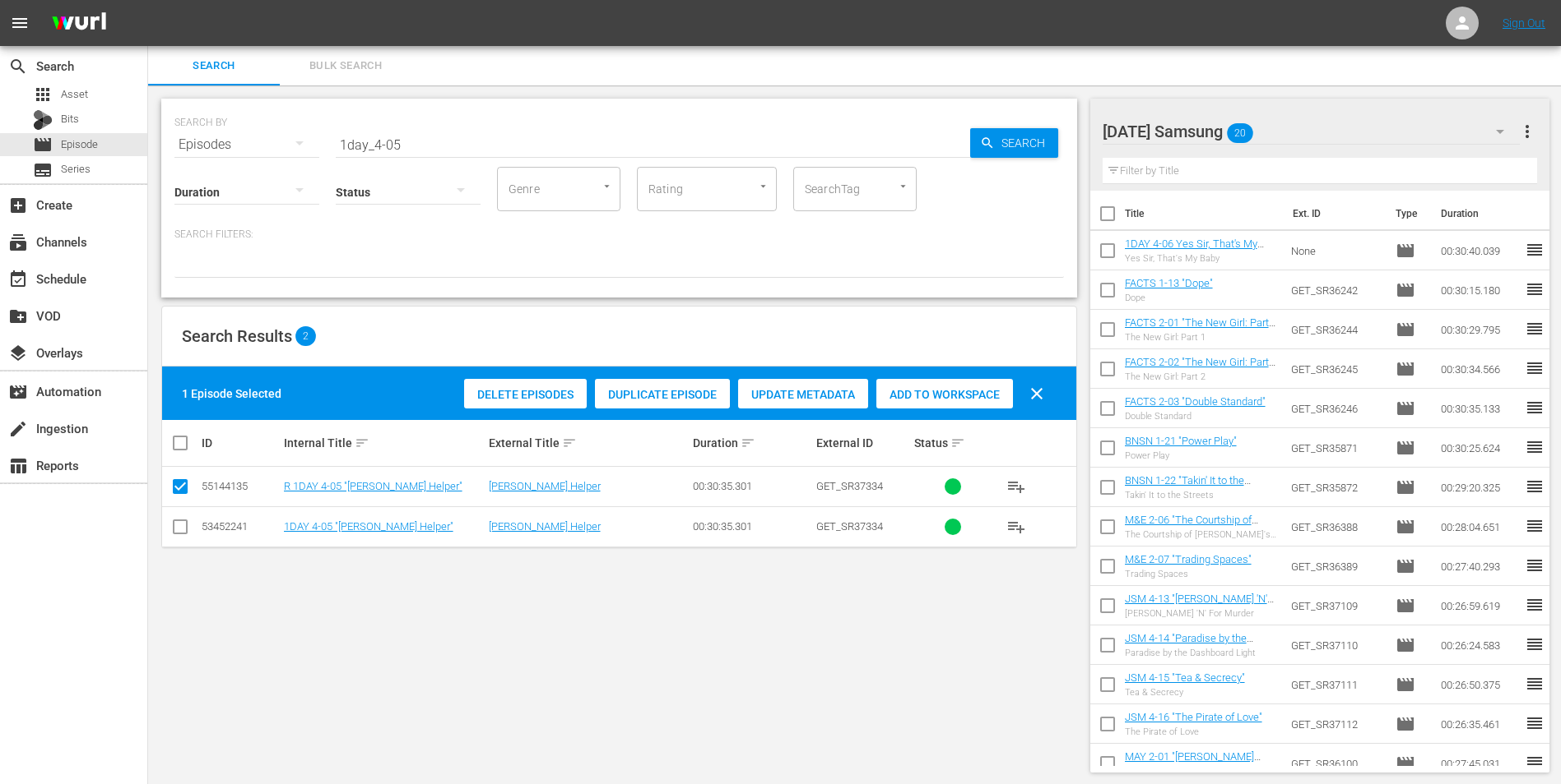
click at [174, 488] on input "checkbox" at bounding box center [180, 530] width 19 height 19
checkbox input "true"
click at [178, 488] on input "checkbox" at bounding box center [180, 490] width 19 height 19
checkbox input "false"
click at [940, 389] on span "Add to Workspace" at bounding box center [944, 395] width 137 height 14
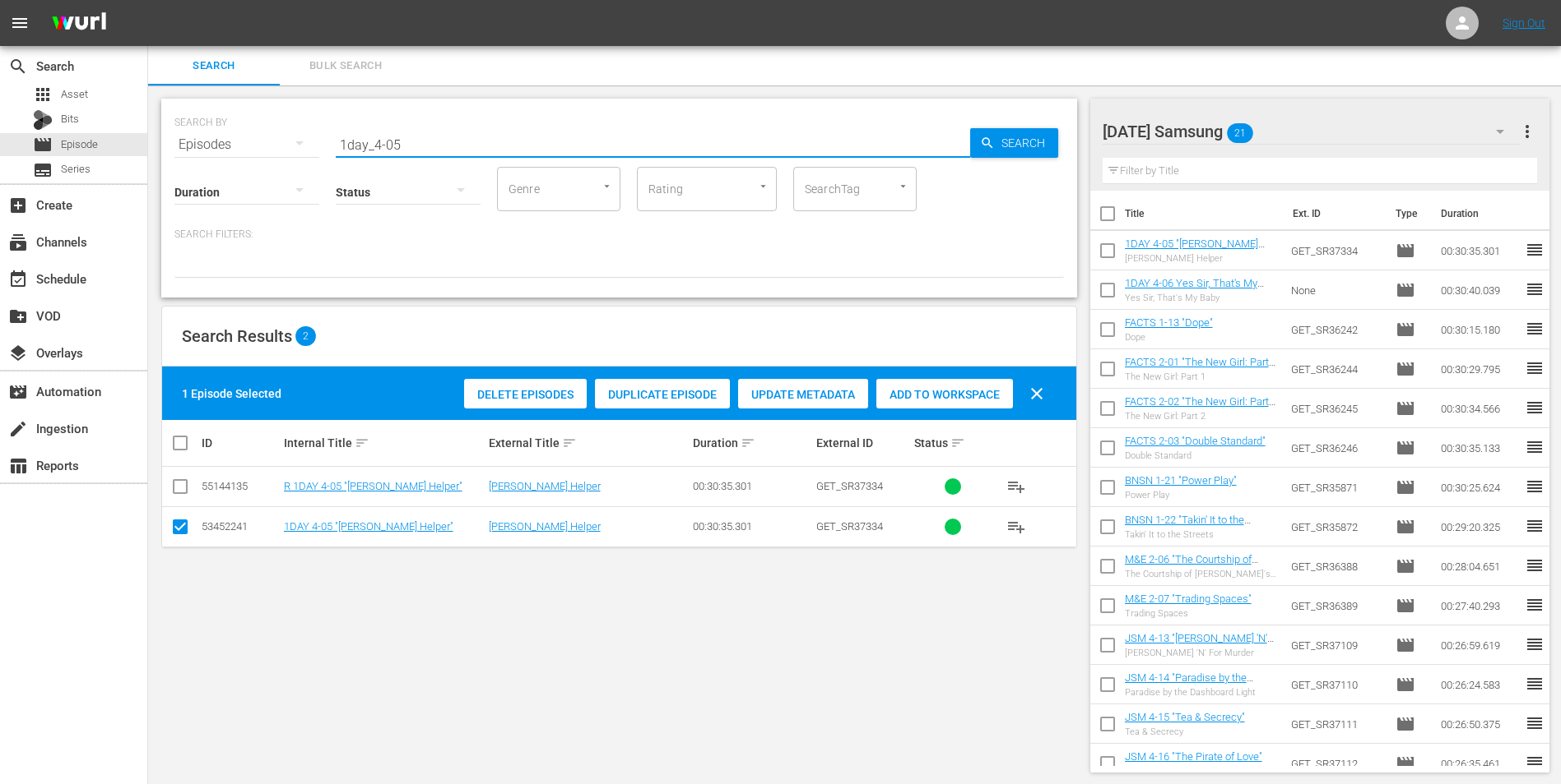
drag, startPoint x: 399, startPoint y: 147, endPoint x: 295, endPoint y: 132, distance: 105.1
click at [295, 132] on div "SEARCH BY Search By Episodes Search ID, Title, Description, Keywords, or Catego…" at bounding box center [618, 134] width 889 height 59
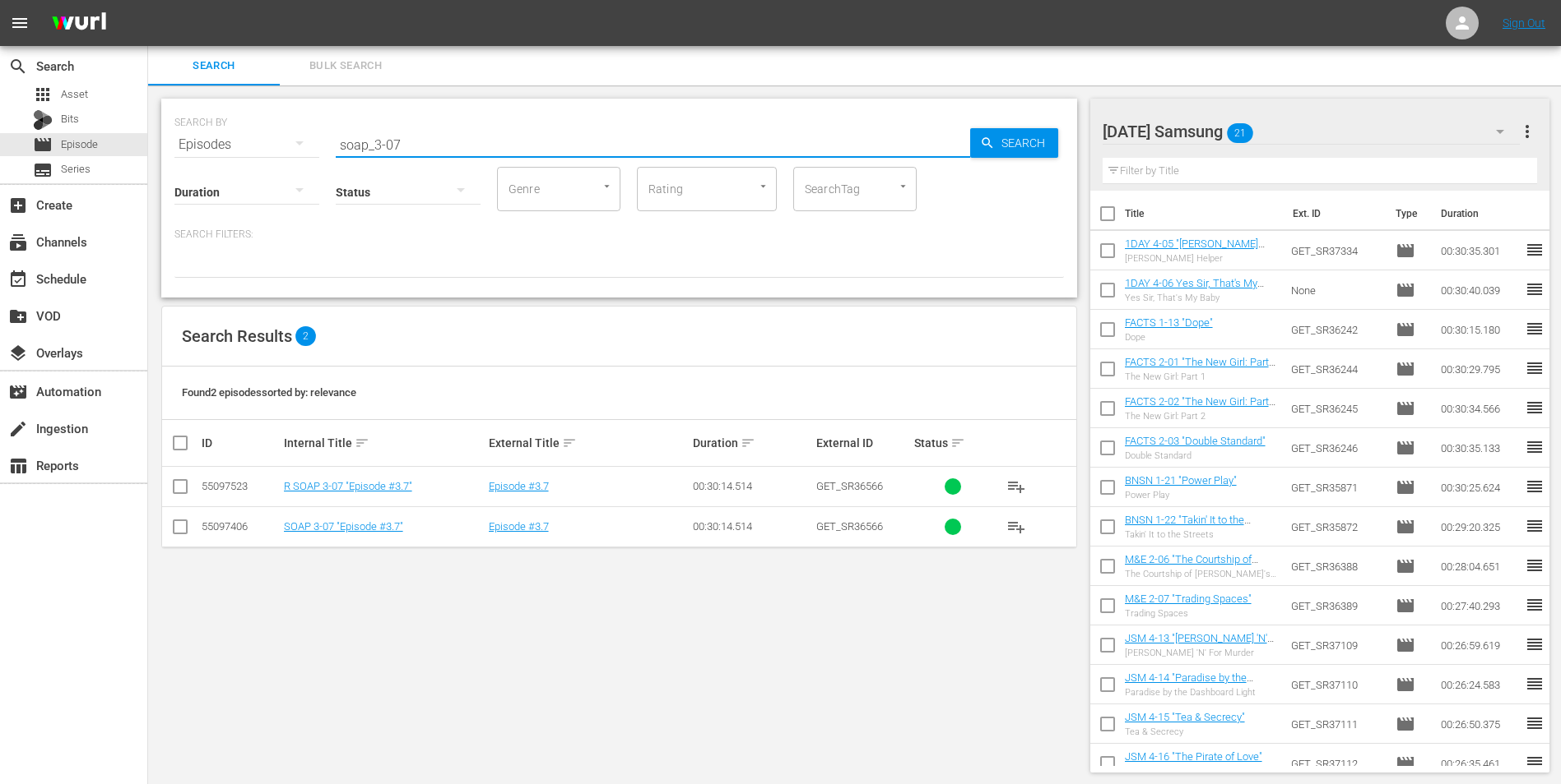
type input "soap_3-07"
click at [181, 488] on input "checkbox" at bounding box center [180, 530] width 19 height 19
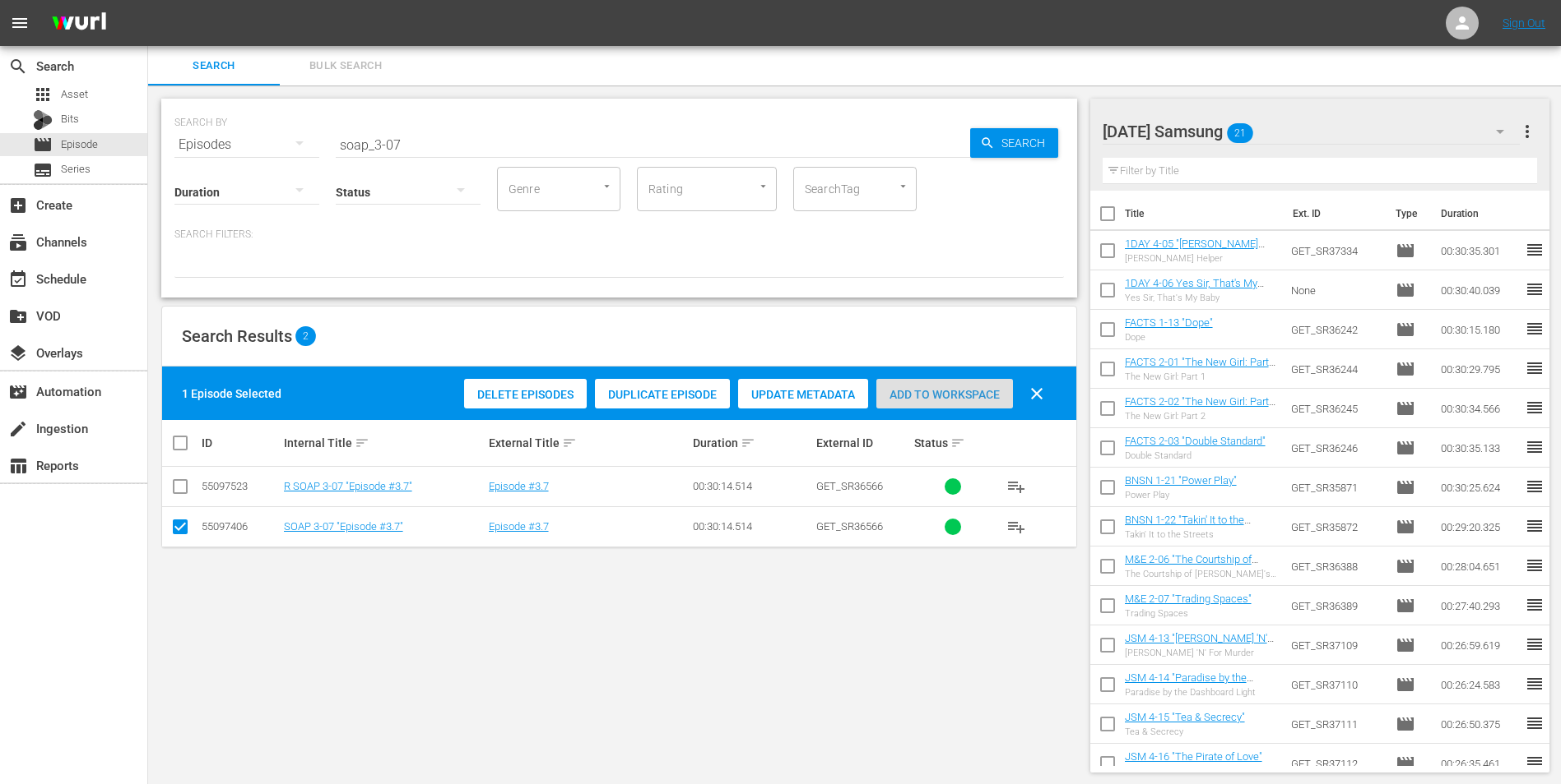
click at [960, 398] on span "Add to Workspace" at bounding box center [944, 395] width 137 height 14
click at [1046, 129] on div "[DATE] Samsung 22" at bounding box center [1311, 131] width 418 height 46
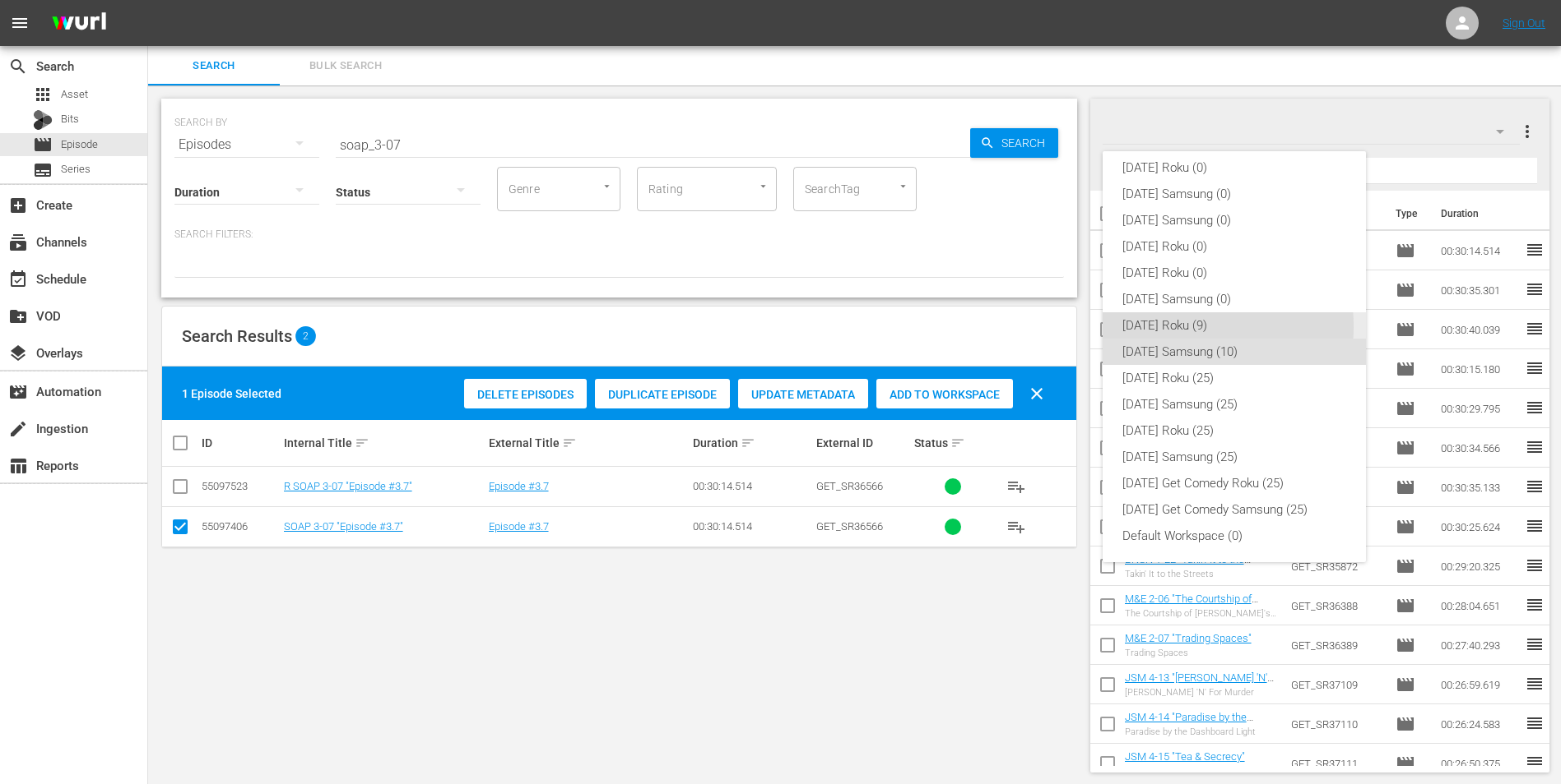
click at [1046, 326] on div "[DATE] Roku (9)" at bounding box center [1234, 325] width 224 height 26
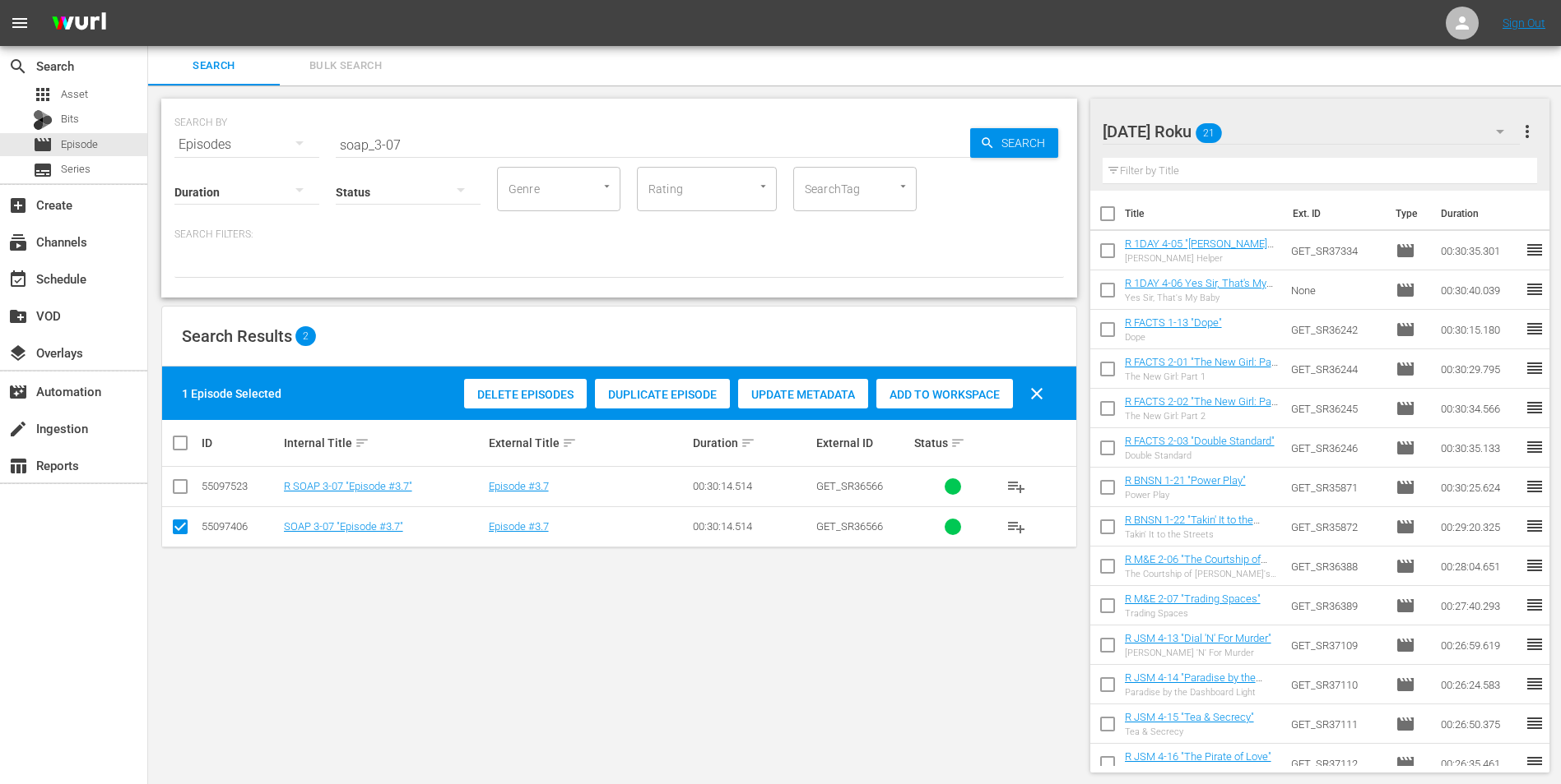
click at [182, 488] on input "checkbox" at bounding box center [180, 530] width 19 height 19
checkbox input "false"
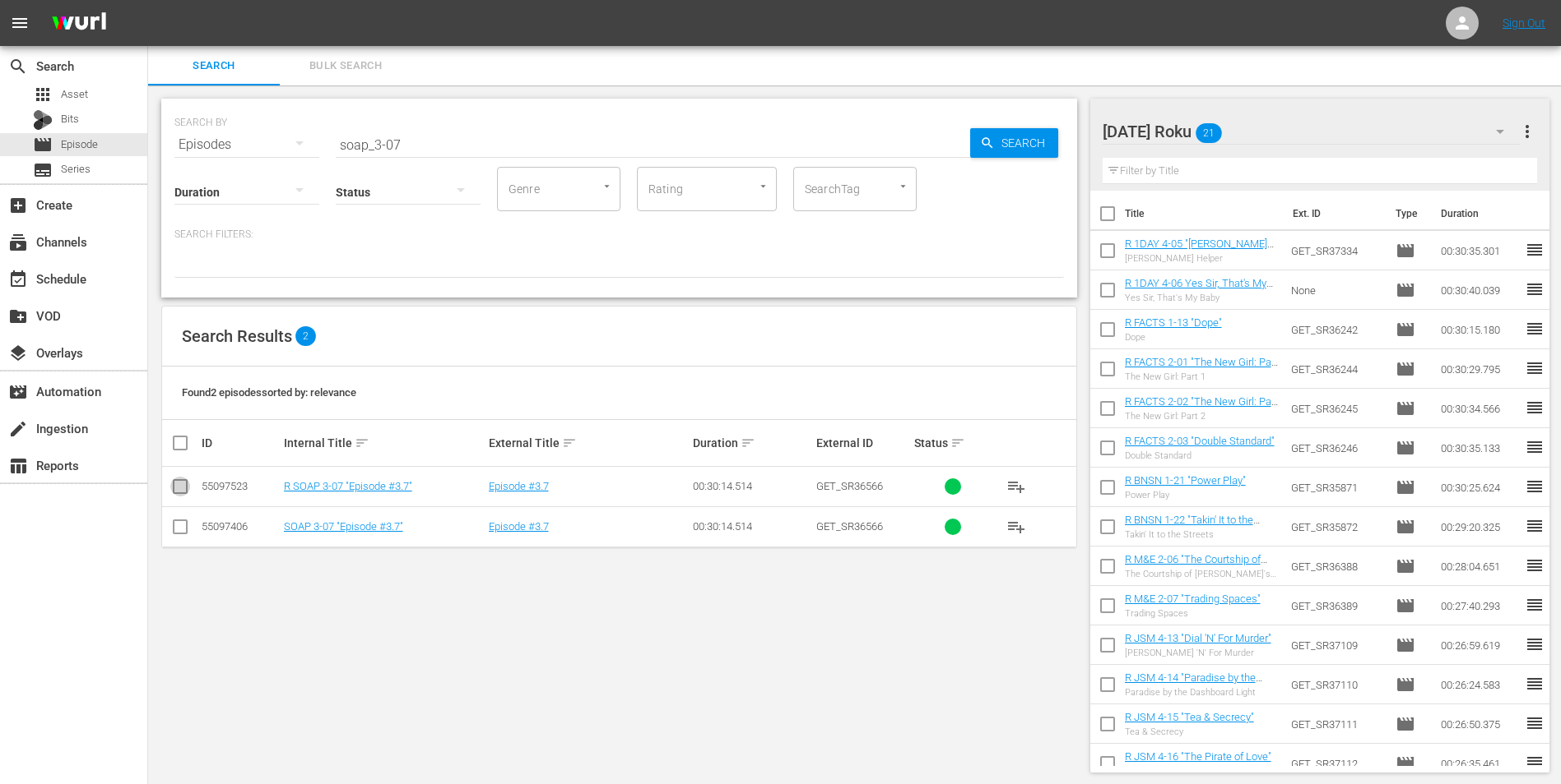
drag, startPoint x: 180, startPoint y: 484, endPoint x: 232, endPoint y: 504, distance: 55.7
click at [180, 485] on input "checkbox" at bounding box center [180, 490] width 19 height 19
checkbox input "true"
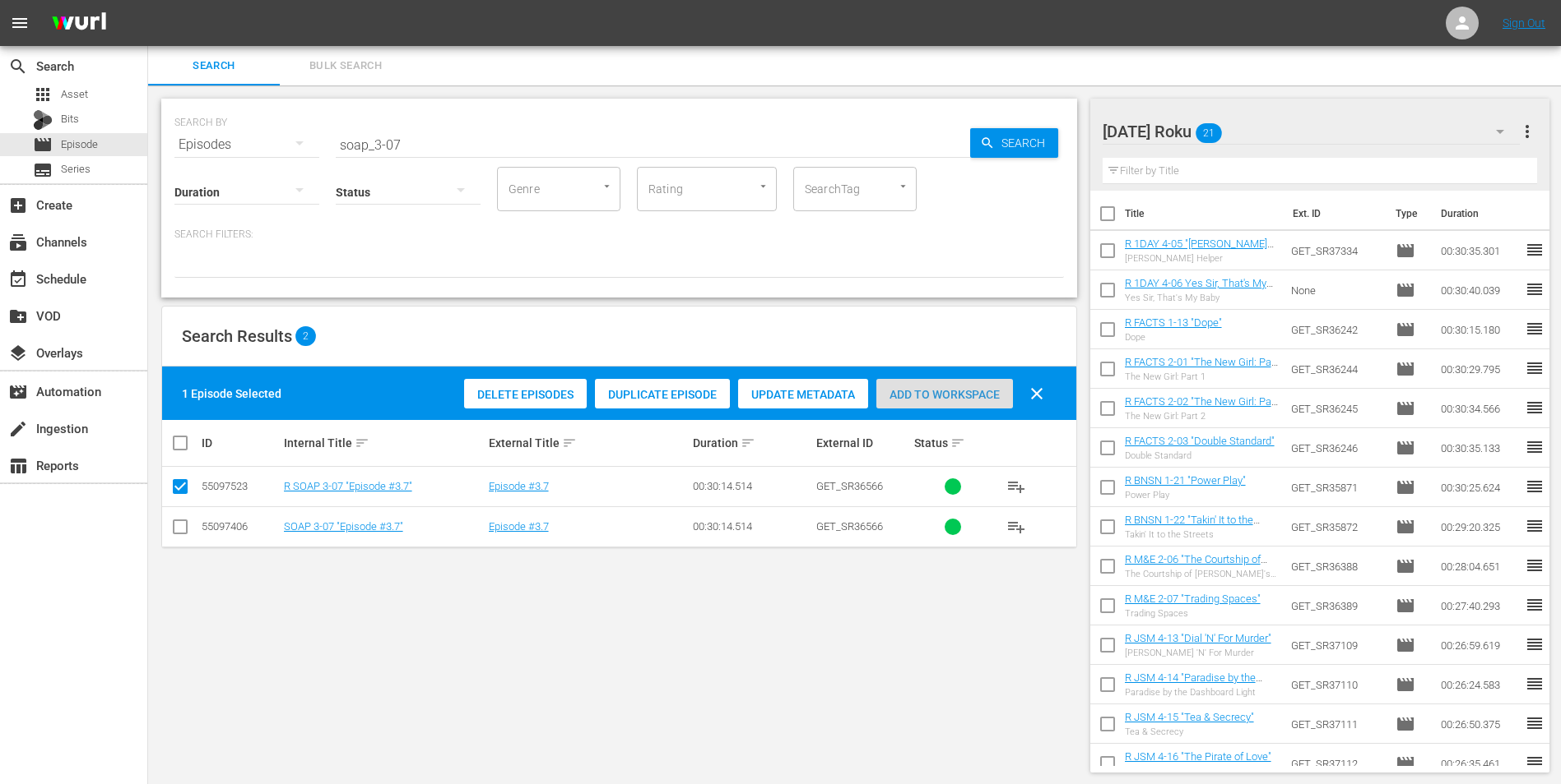
click at [931, 392] on span "Add to Workspace" at bounding box center [944, 395] width 137 height 14
click at [1046, 121] on div "[DATE] Roku 22" at bounding box center [1311, 131] width 418 height 46
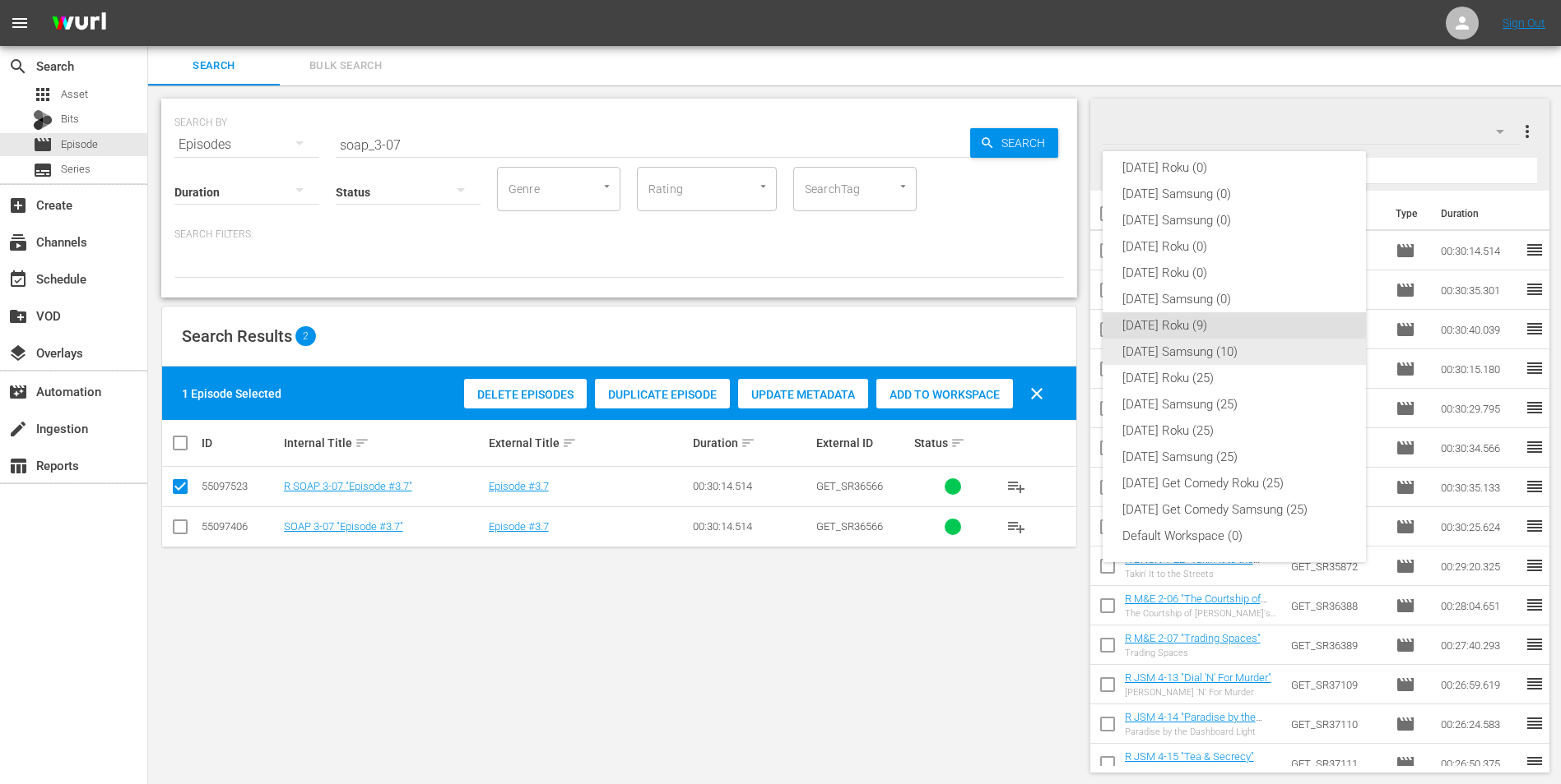
click at [1046, 350] on div "[DATE] Samsung (10)" at bounding box center [1234, 352] width 224 height 26
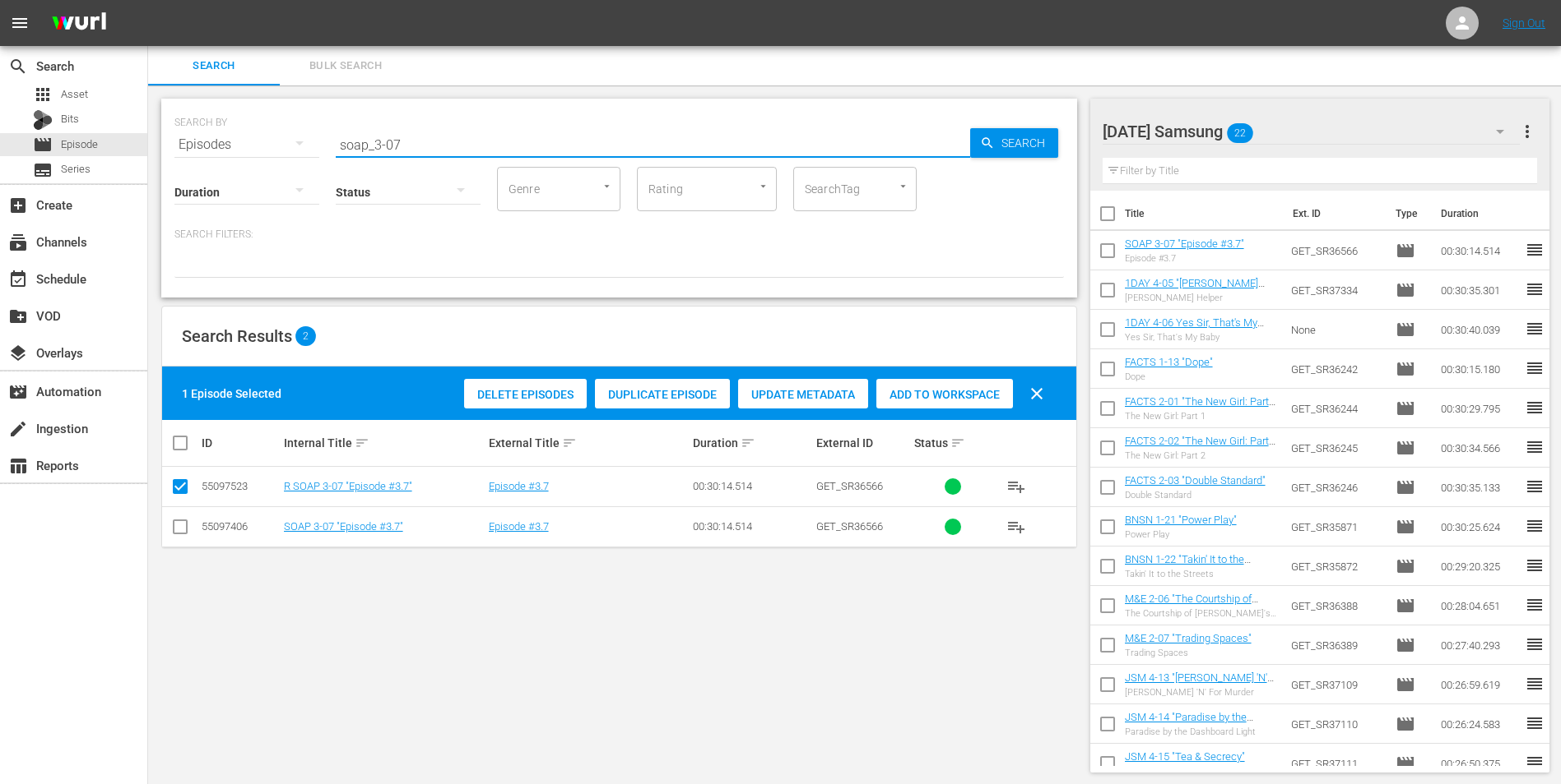
drag, startPoint x: 392, startPoint y: 142, endPoint x: 434, endPoint y: 153, distance: 43.4
click at [429, 148] on input "soap_3-07" at bounding box center [652, 145] width 635 height 40
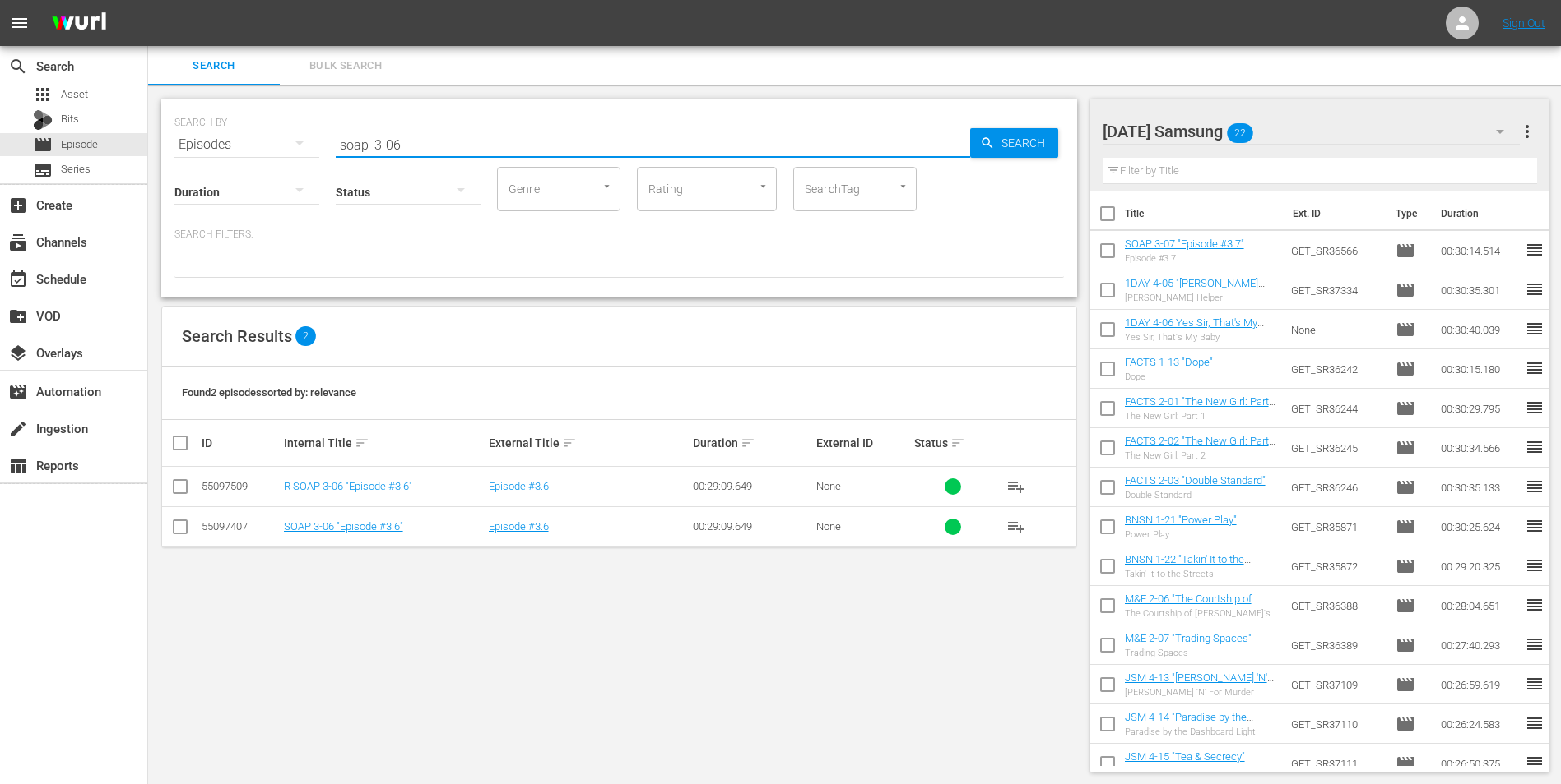
type input "soap_3-06"
click at [182, 488] on input "checkbox" at bounding box center [180, 530] width 19 height 19
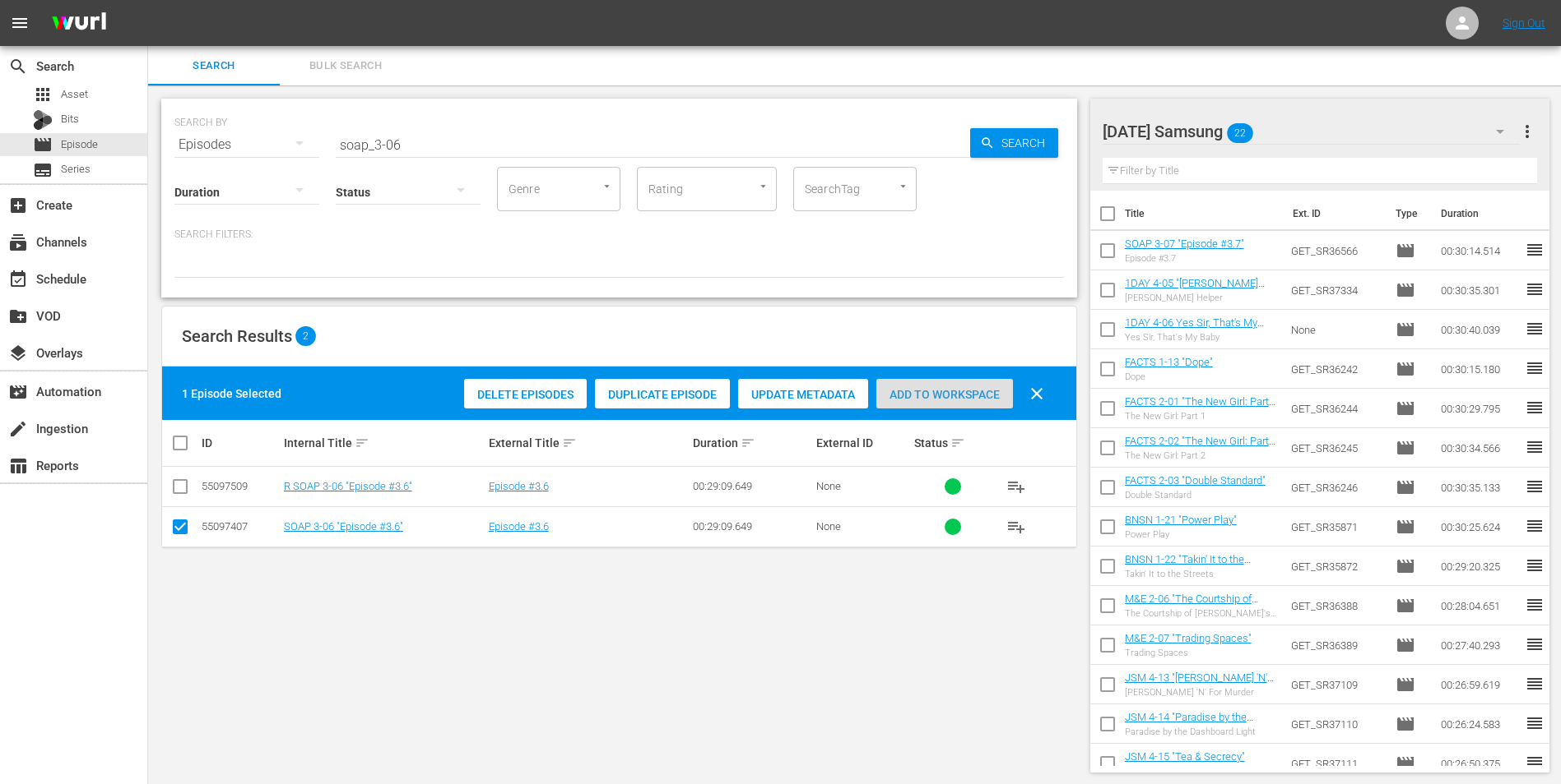
click at [940, 399] on span "Add to Workspace" at bounding box center [944, 395] width 137 height 14
click at [1046, 131] on div "[DATE] Samsung 23" at bounding box center [1311, 131] width 418 height 46
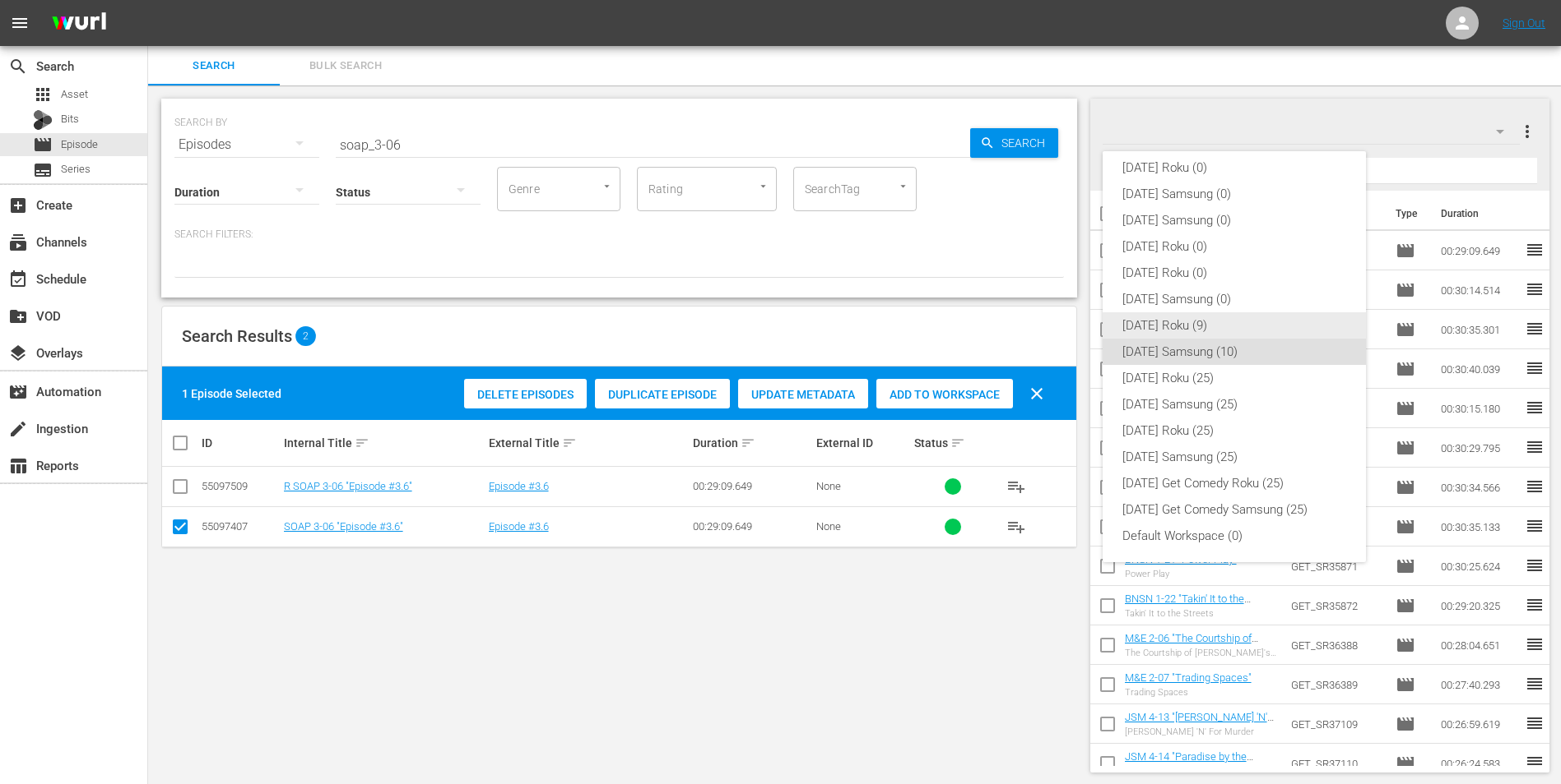
click at [1046, 325] on div "[DATE] Roku (9)" at bounding box center [1234, 325] width 224 height 26
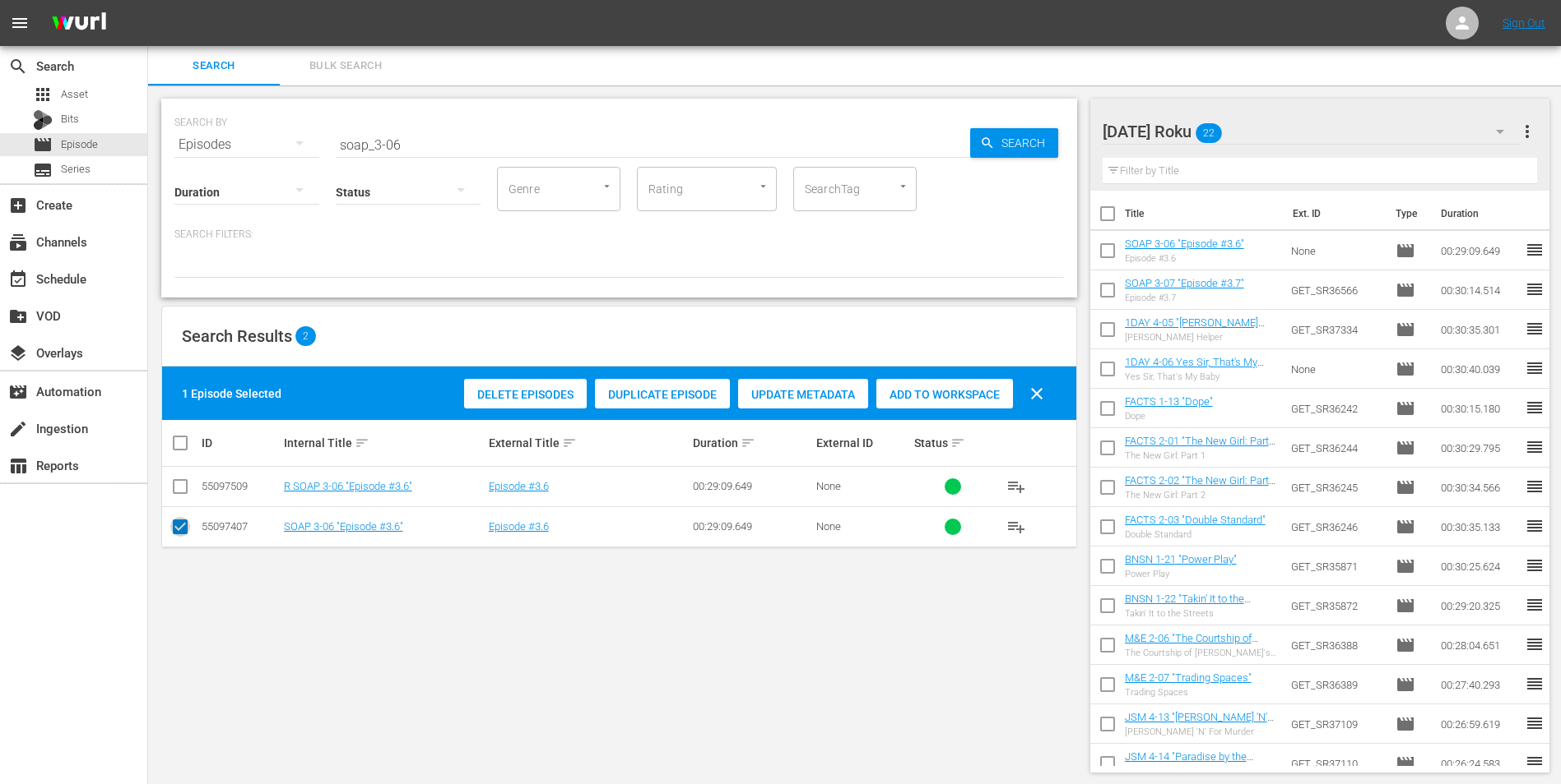
click at [173, 488] on input "checkbox" at bounding box center [180, 530] width 19 height 19
checkbox input "false"
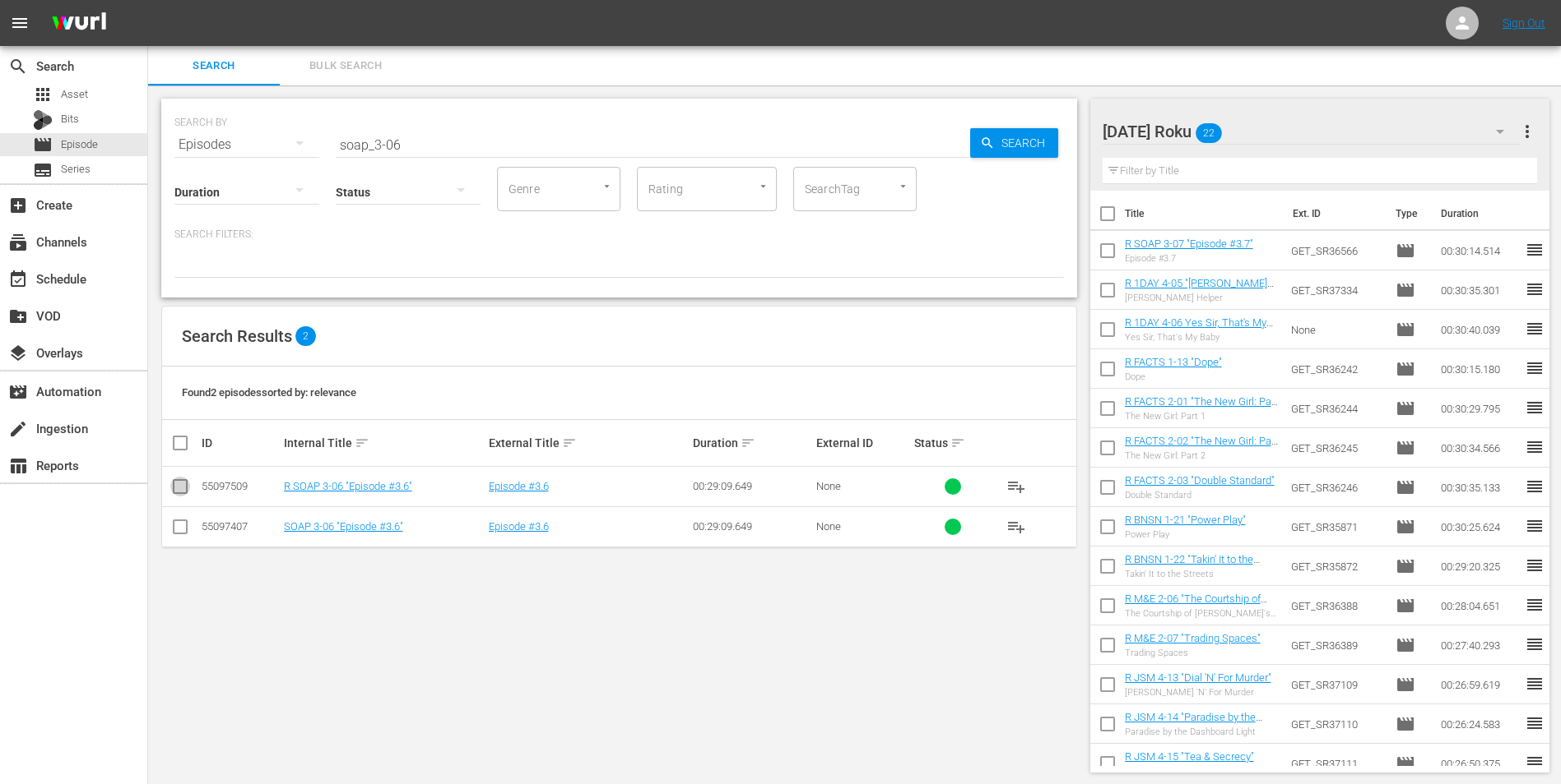
drag, startPoint x: 180, startPoint y: 493, endPoint x: 233, endPoint y: 502, distance: 53.8
click at [180, 488] on input "checkbox" at bounding box center [180, 490] width 19 height 19
checkbox input "true"
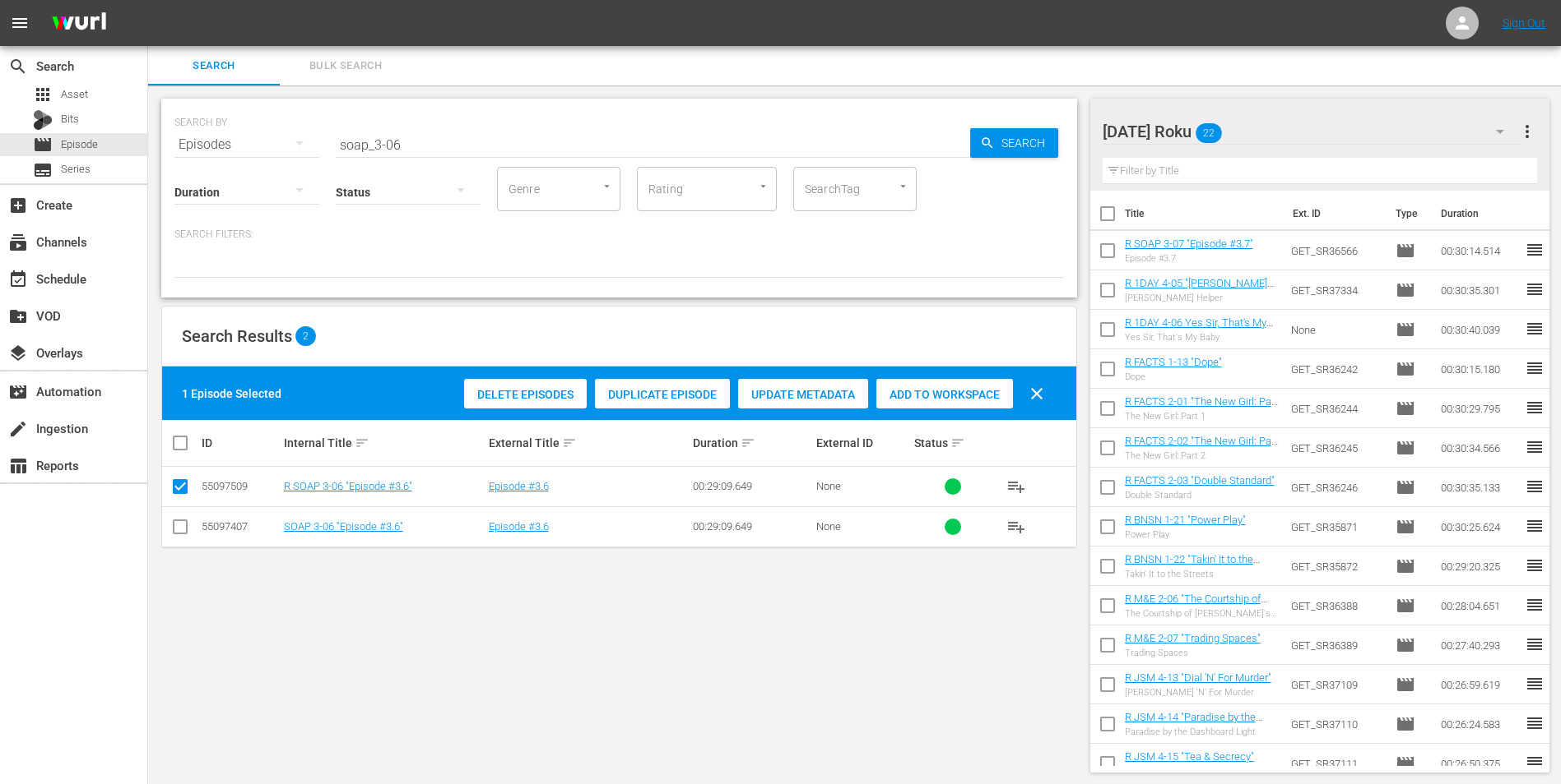
click at [945, 393] on span "Add to Workspace" at bounding box center [944, 395] width 137 height 14
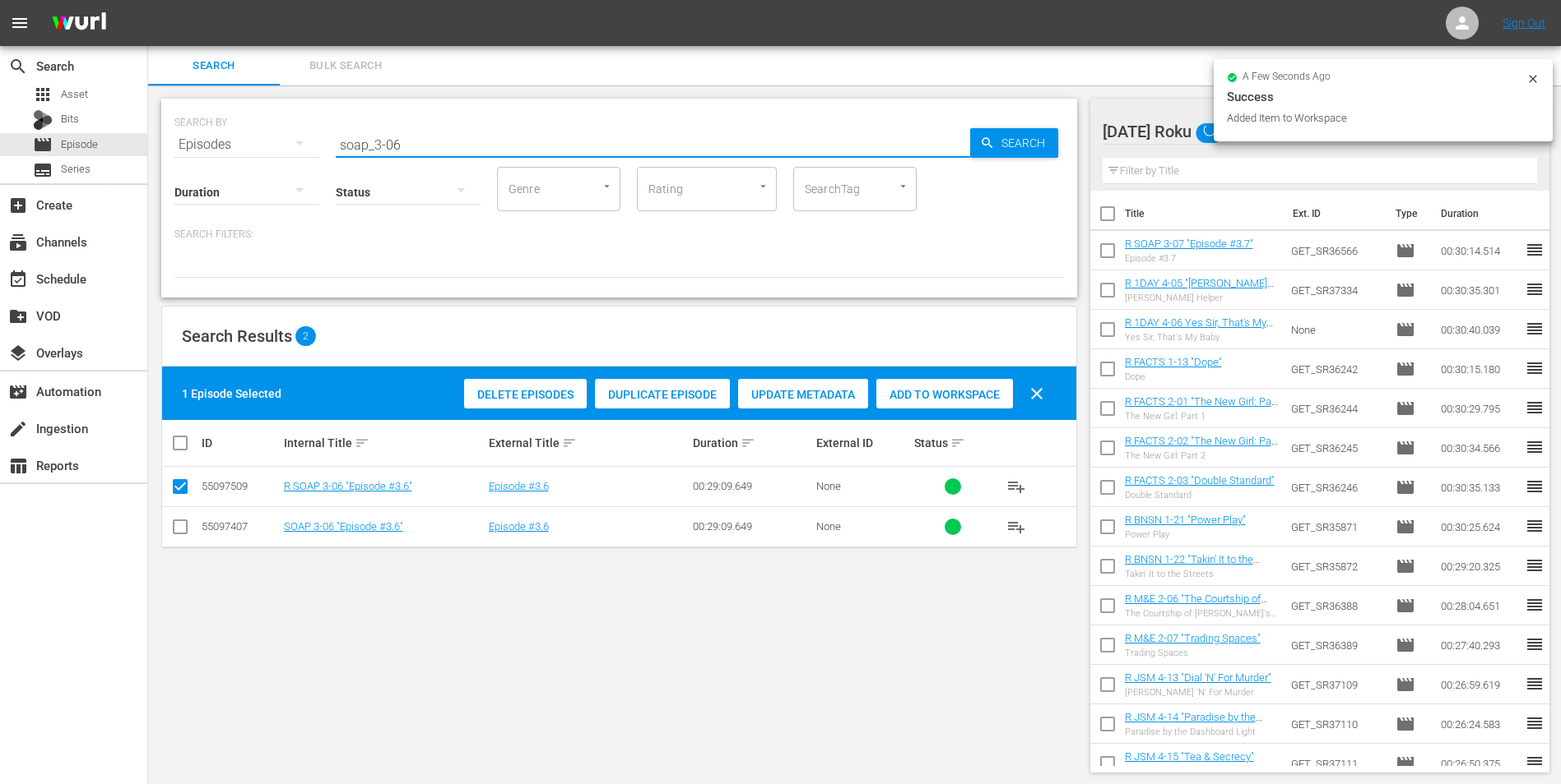
drag, startPoint x: 441, startPoint y: 141, endPoint x: 281, endPoint y: 110, distance: 163.0
click at [281, 110] on div "SEARCH BY Search By Episodes Search ID, Title, Description, Keywords, or Catego…" at bounding box center [618, 134] width 889 height 59
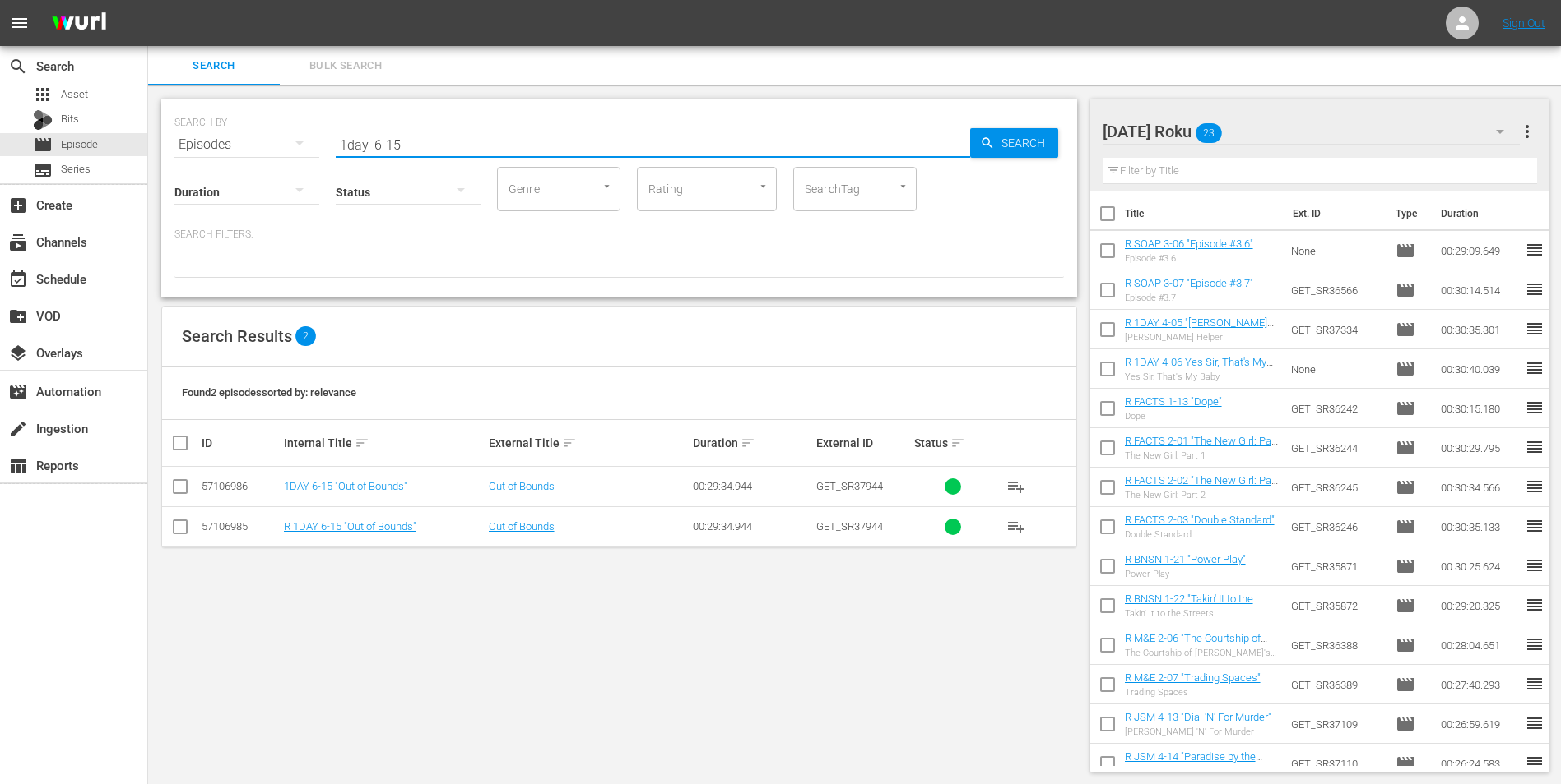
type input "1day_6-15"
click at [187, 488] on input "checkbox" at bounding box center [180, 530] width 19 height 19
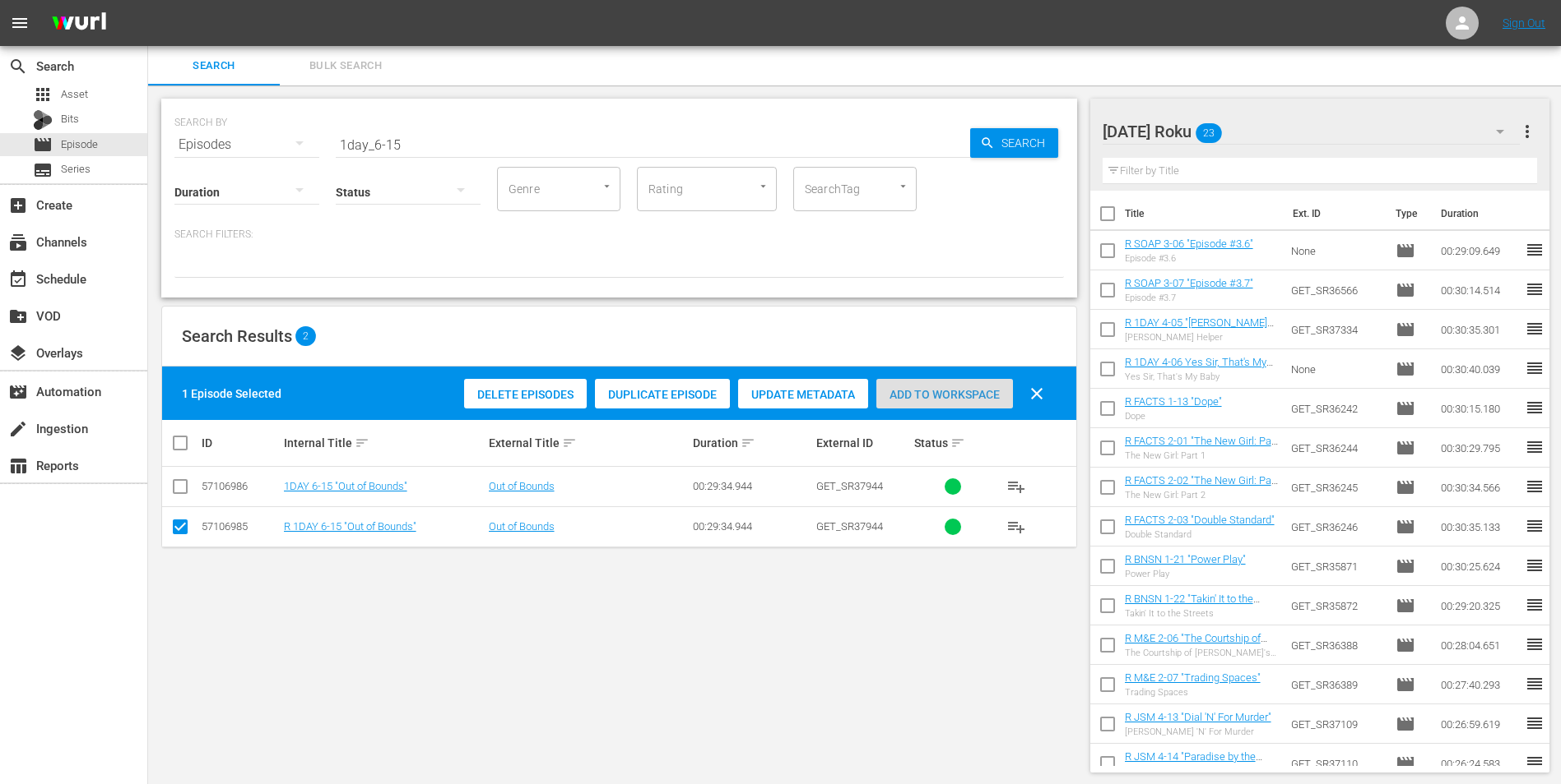
click at [930, 396] on span "Add to Workspace" at bounding box center [944, 395] width 137 height 14
click at [1046, 135] on div "[DATE] Roku 24" at bounding box center [1311, 131] width 418 height 46
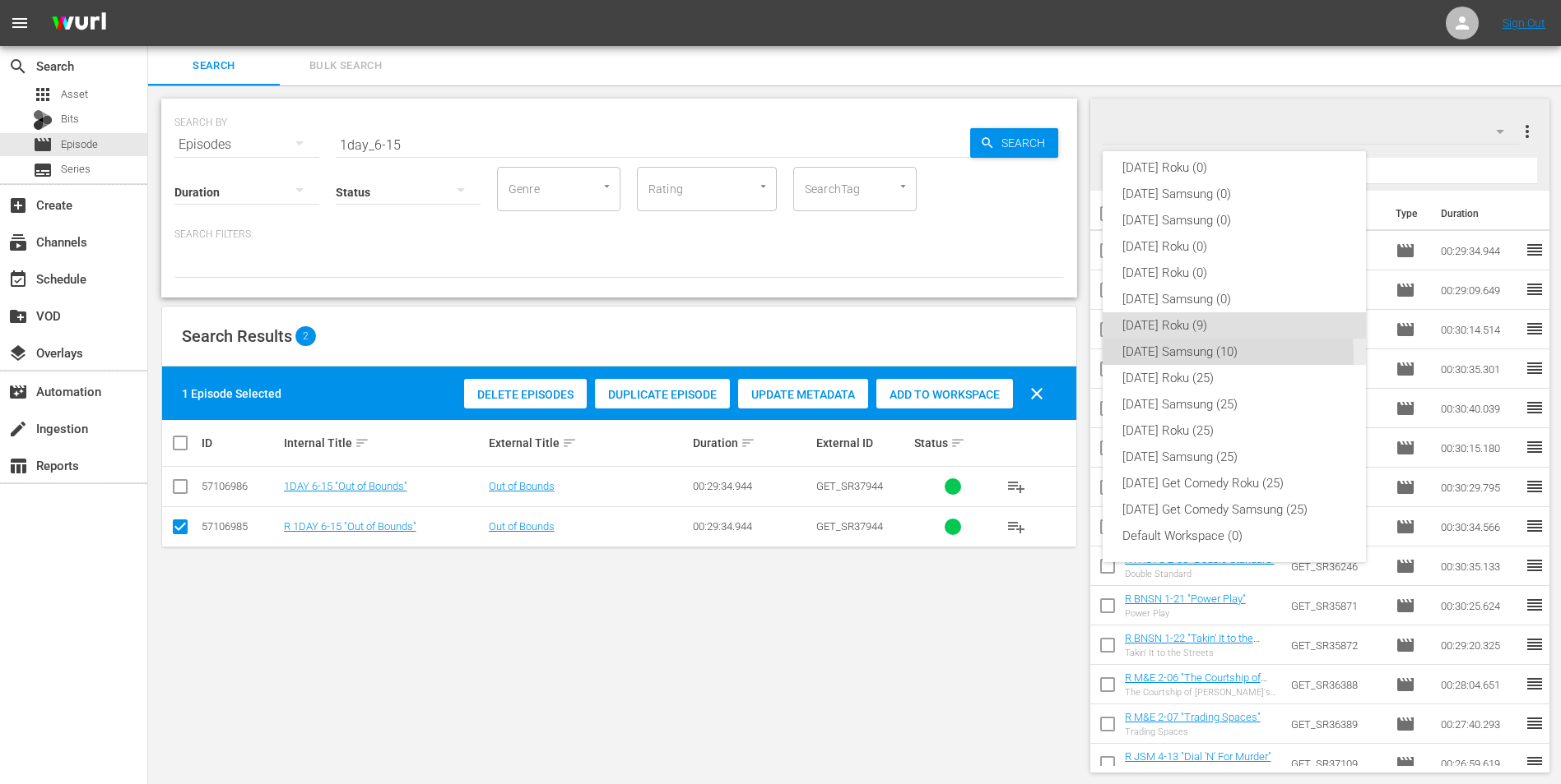
click at [1046, 356] on div "[DATE] Samsung (10)" at bounding box center [1234, 352] width 224 height 26
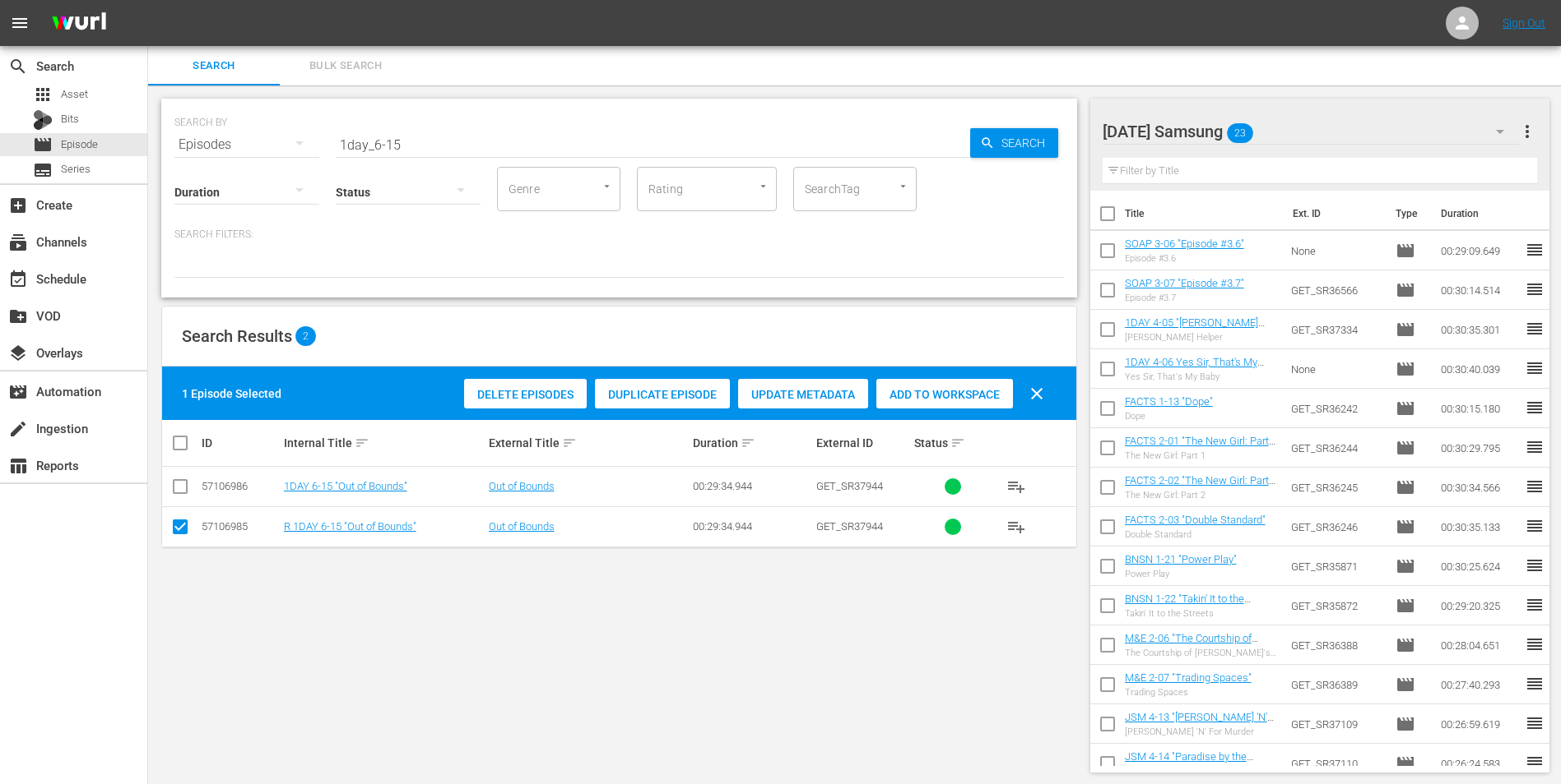
click at [174, 488] on input "checkbox" at bounding box center [180, 530] width 19 height 19
checkbox input "false"
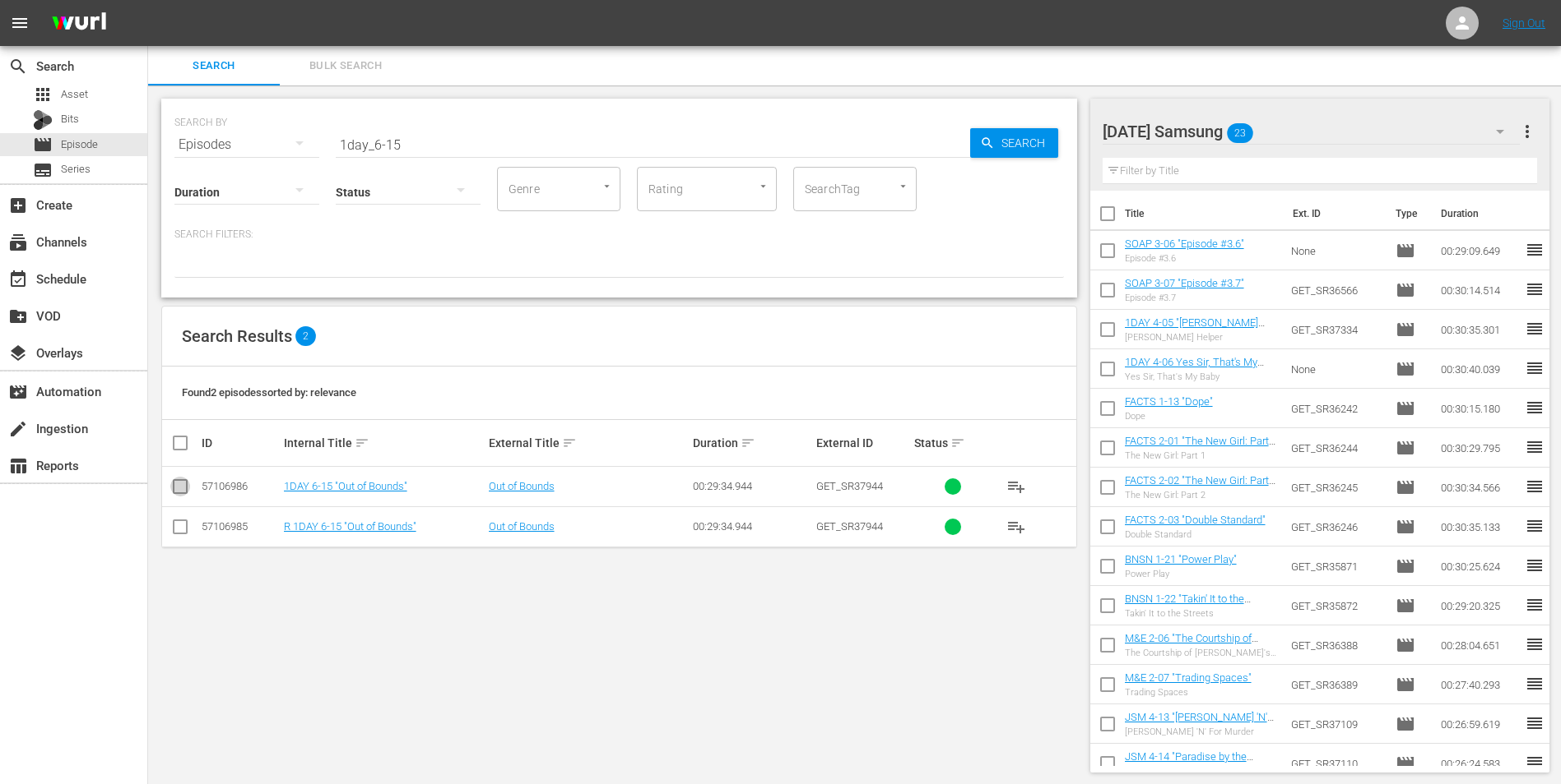
click at [185, 486] on input "checkbox" at bounding box center [180, 490] width 19 height 19
checkbox input "true"
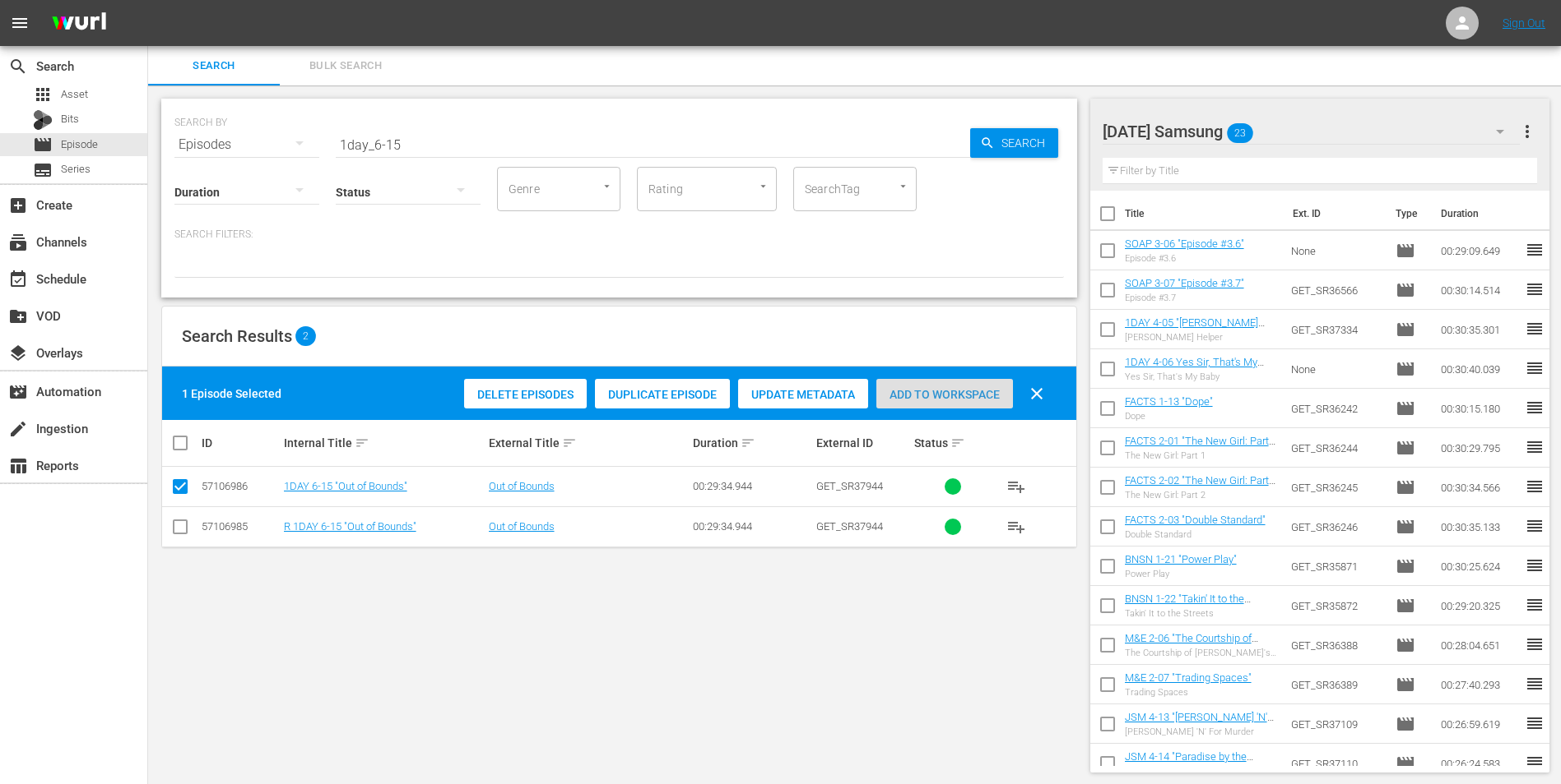
click at [917, 389] on span "Add to Workspace" at bounding box center [944, 395] width 137 height 14
click at [1046, 127] on div "[DATE] Samsung 24" at bounding box center [1311, 131] width 418 height 46
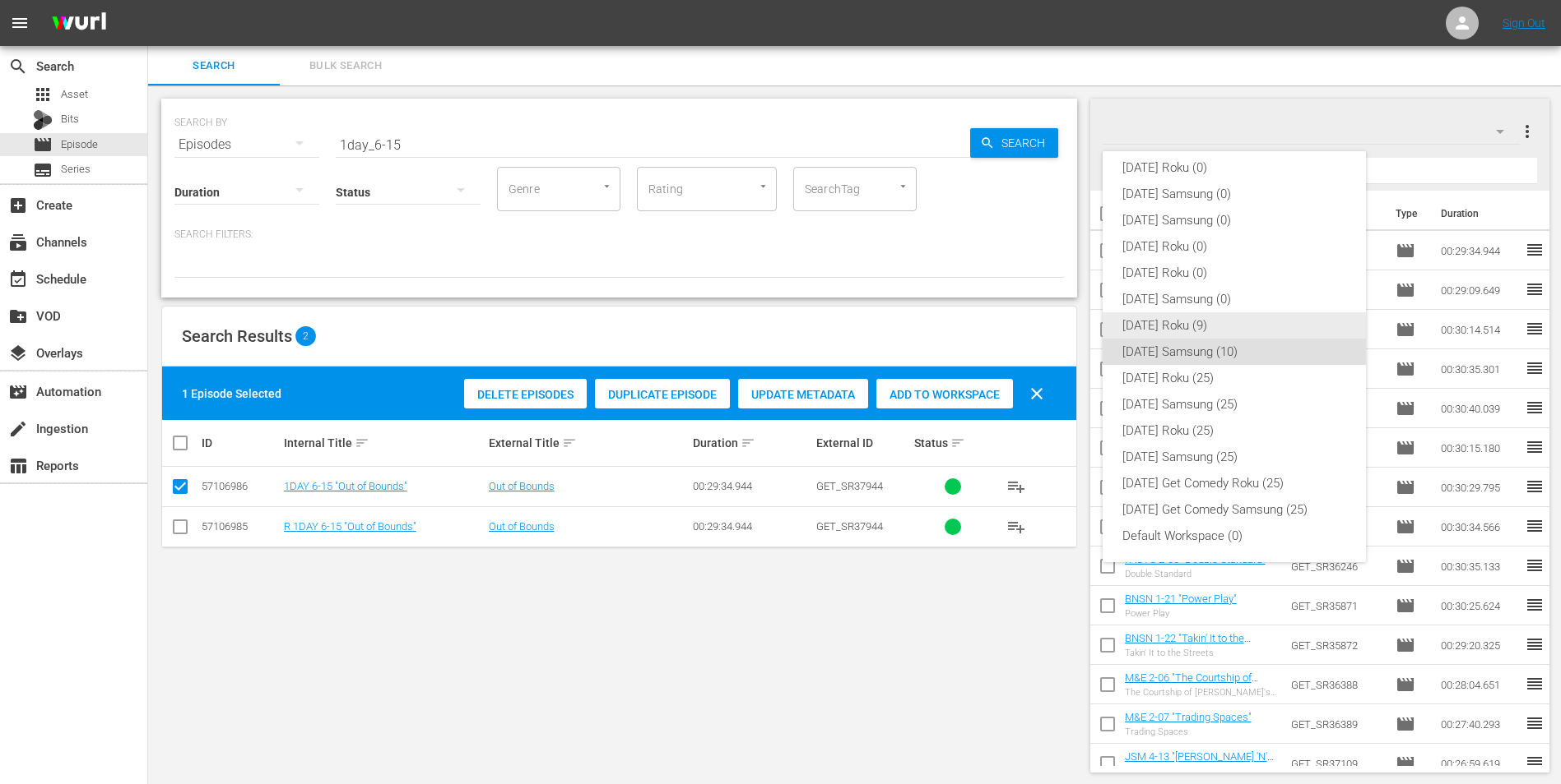
click at [1046, 324] on div "[DATE] Roku (9)" at bounding box center [1234, 325] width 224 height 26
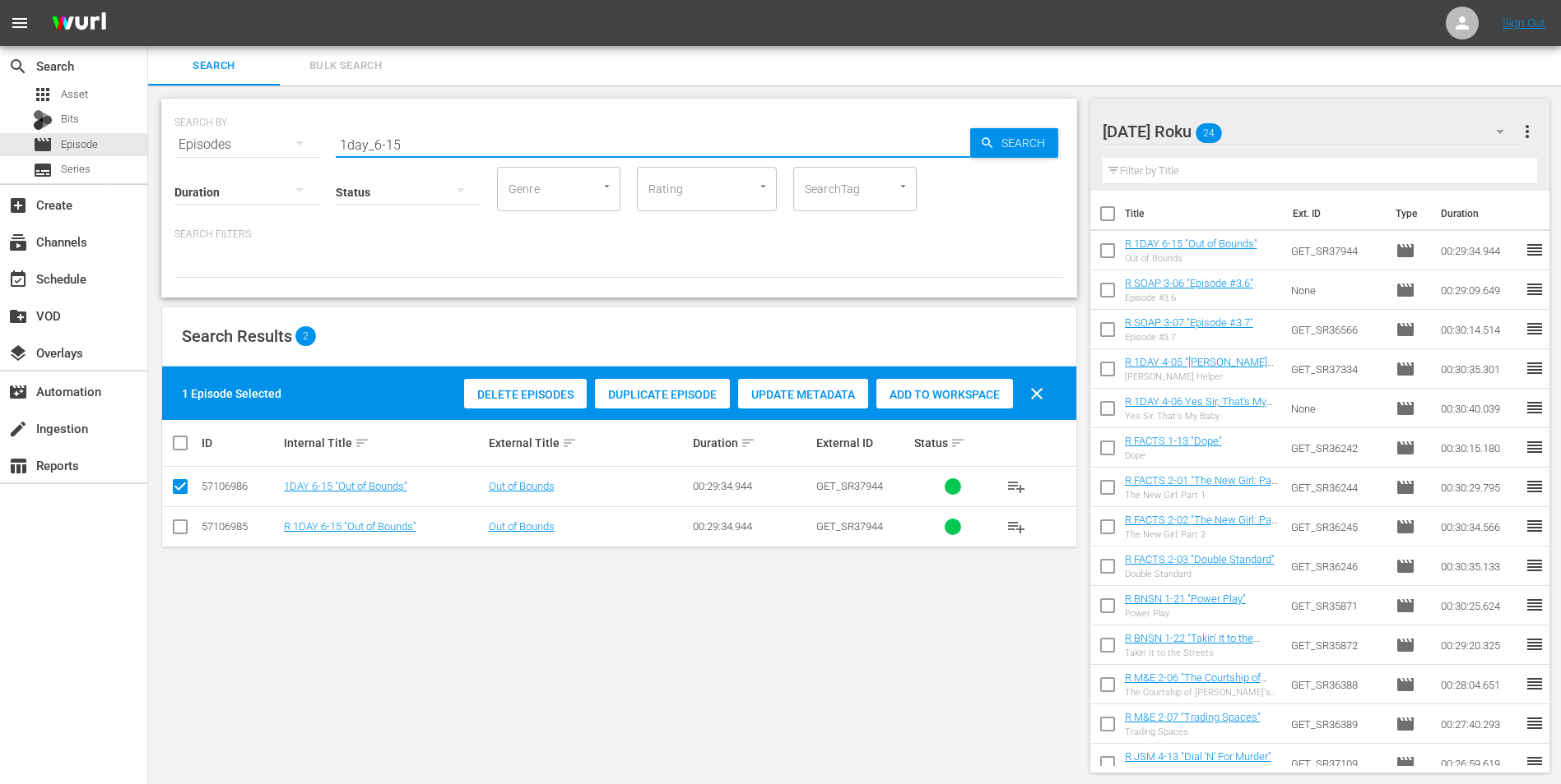
drag, startPoint x: 418, startPoint y: 148, endPoint x: 225, endPoint y: 180, distance: 195.6
click at [225, 180] on div "SEARCH BY Search By Episodes Search ID, Title, Description, Keywords, or Catego…" at bounding box center [619, 198] width 916 height 199
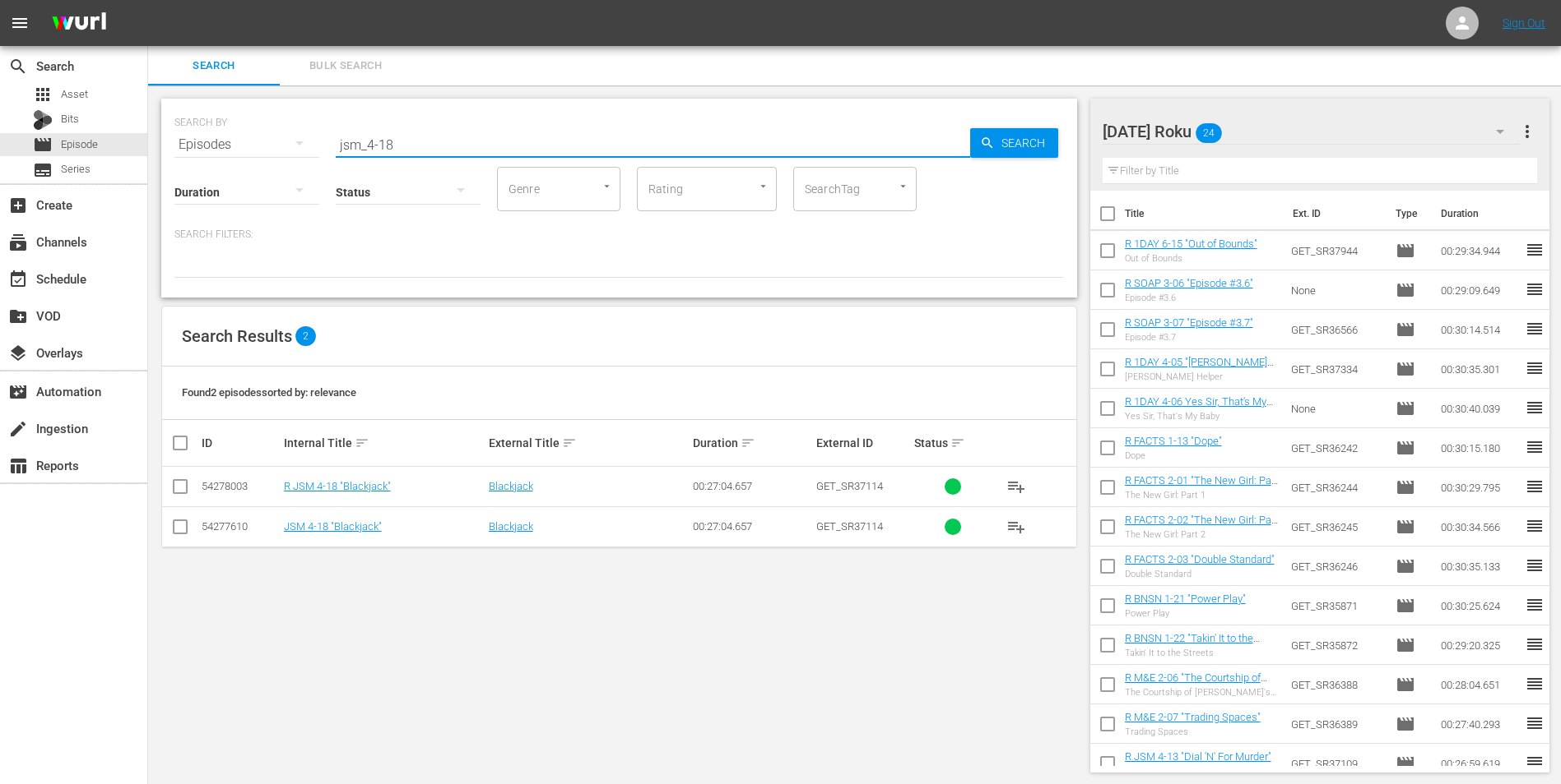
type input "jsm_4-18"
click at [184, 488] on input "checkbox" at bounding box center [180, 490] width 19 height 19
checkbox input "true"
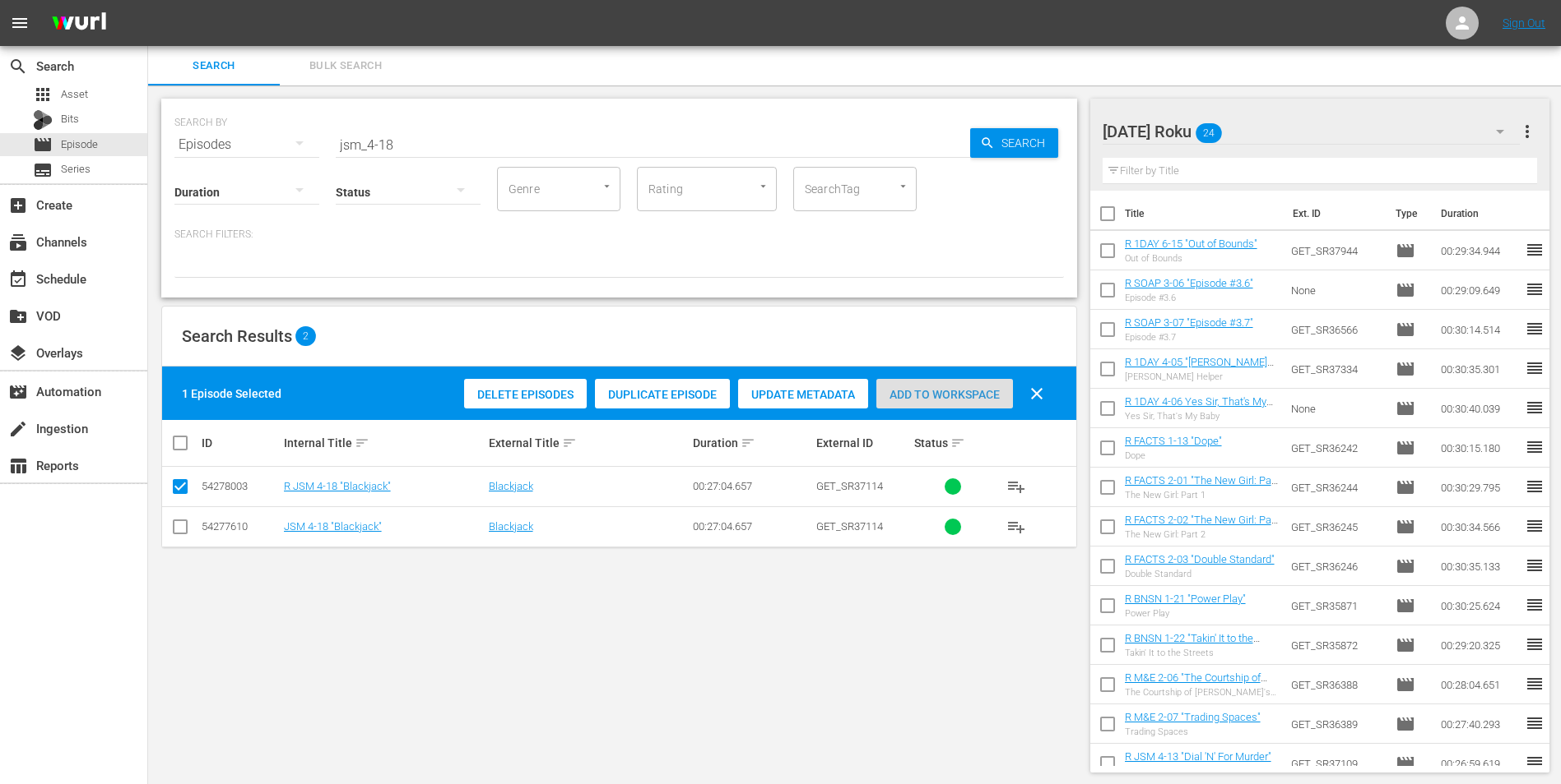
click at [902, 387] on div "Add to Workspace" at bounding box center [944, 394] width 137 height 31
click at [1046, 127] on div "[DATE] Roku 25" at bounding box center [1311, 131] width 418 height 46
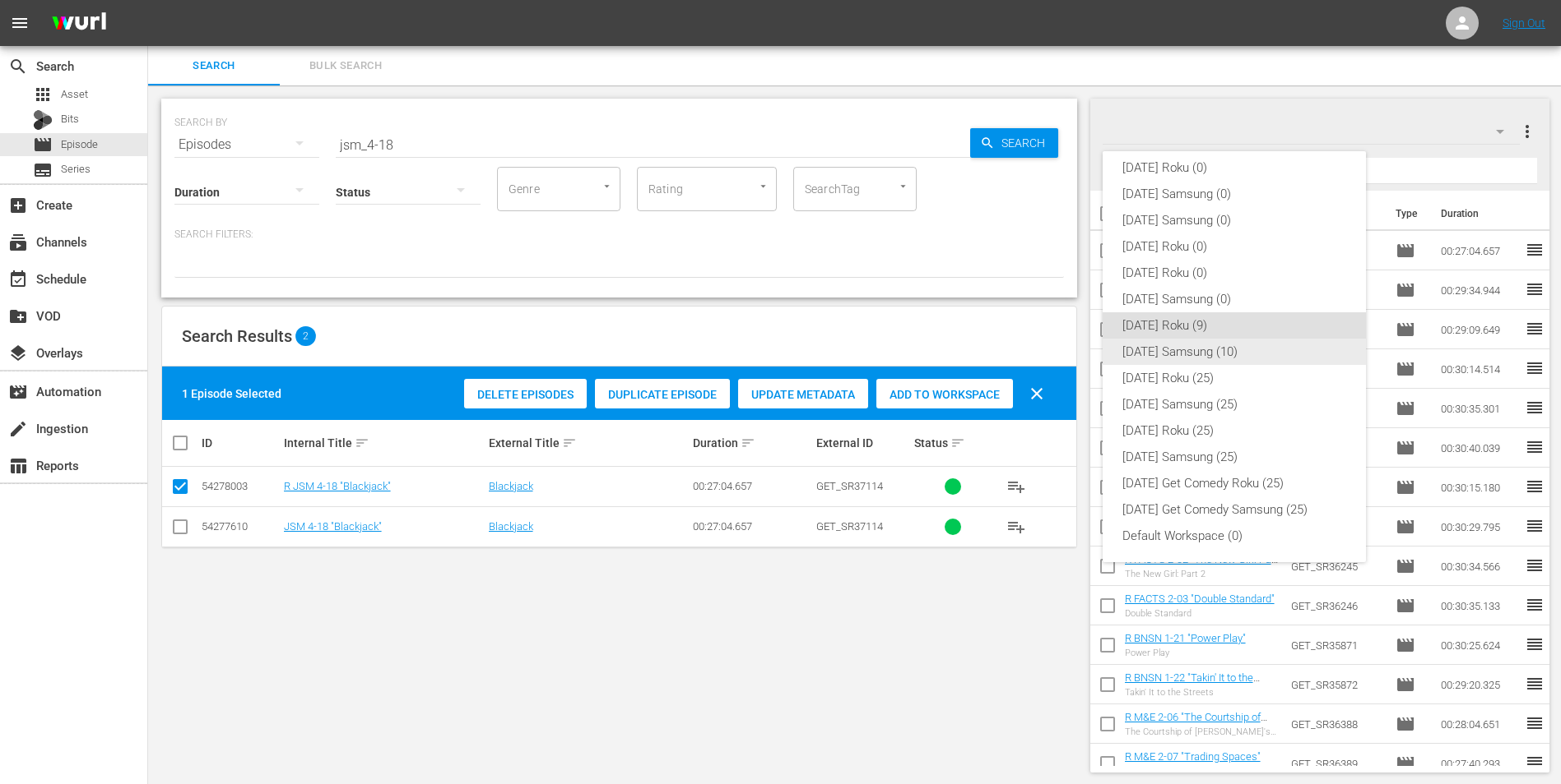
click at [1046, 340] on div "[DATE] Samsung (10)" at bounding box center [1234, 352] width 224 height 26
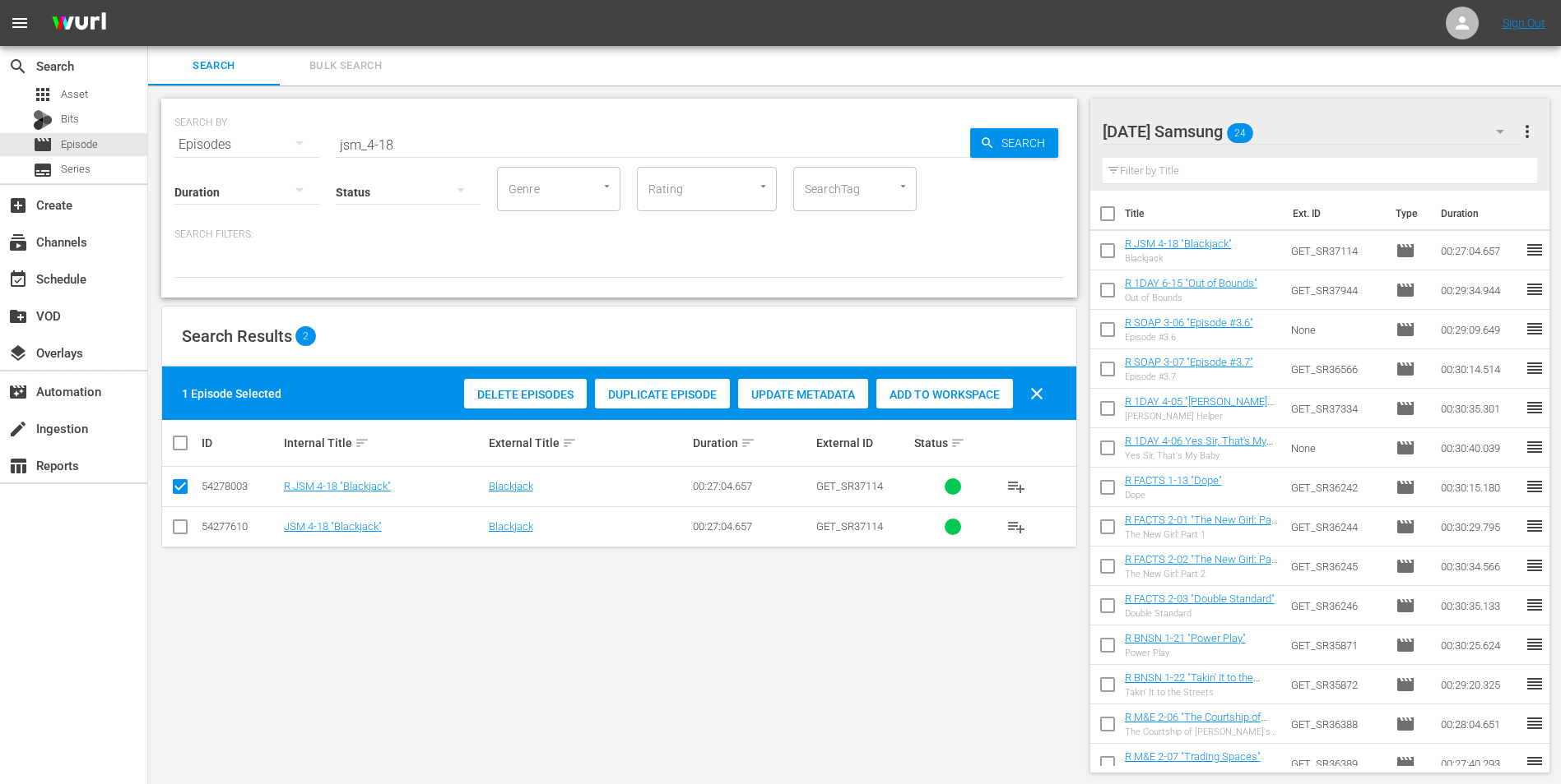
click at [177, 488] on input "checkbox" at bounding box center [180, 530] width 19 height 19
checkbox input "true"
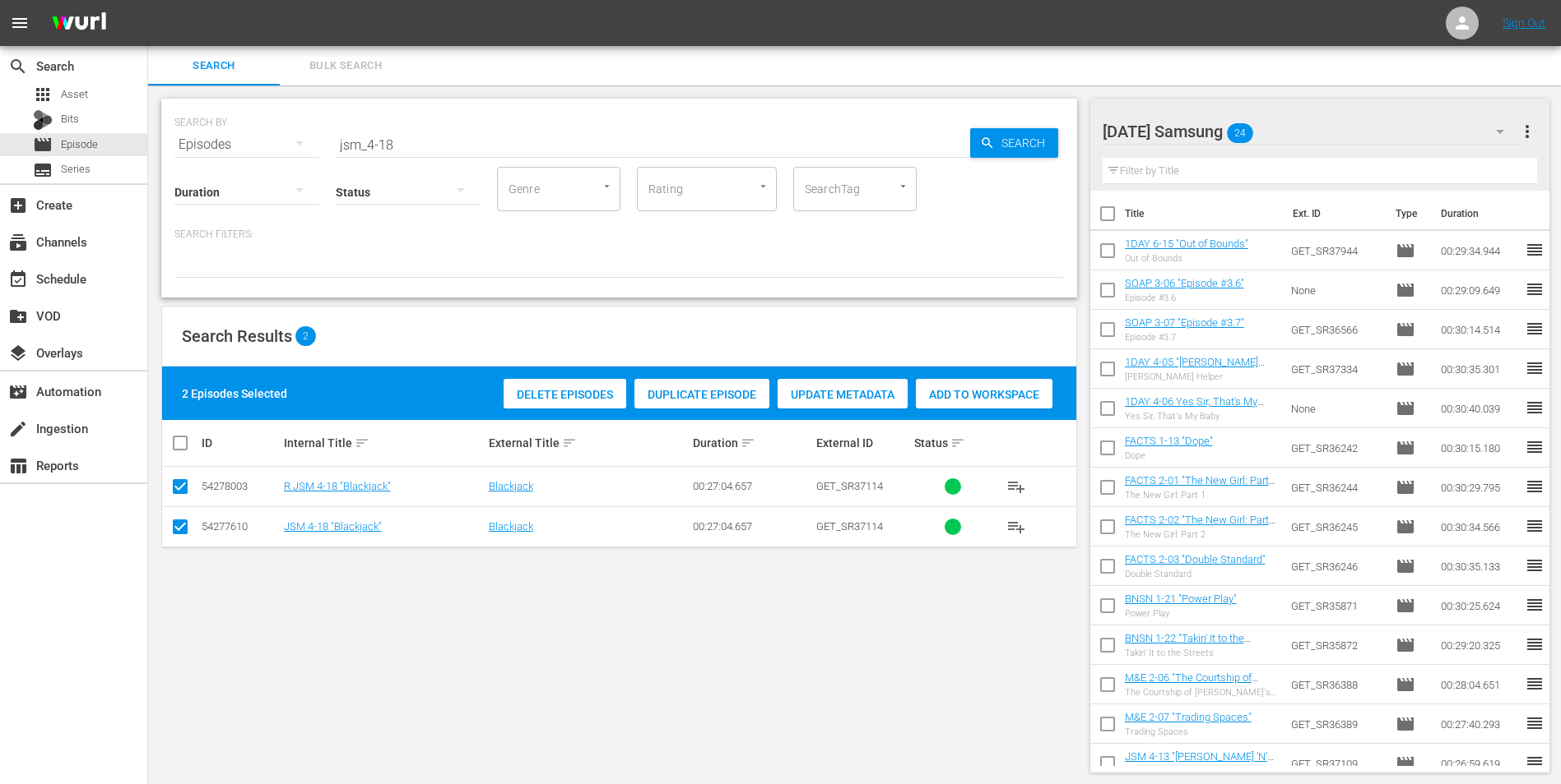
click at [176, 488] on input "checkbox" at bounding box center [180, 490] width 19 height 19
checkbox input "false"
click at [985, 396] on span "Add to Workspace" at bounding box center [944, 395] width 137 height 14
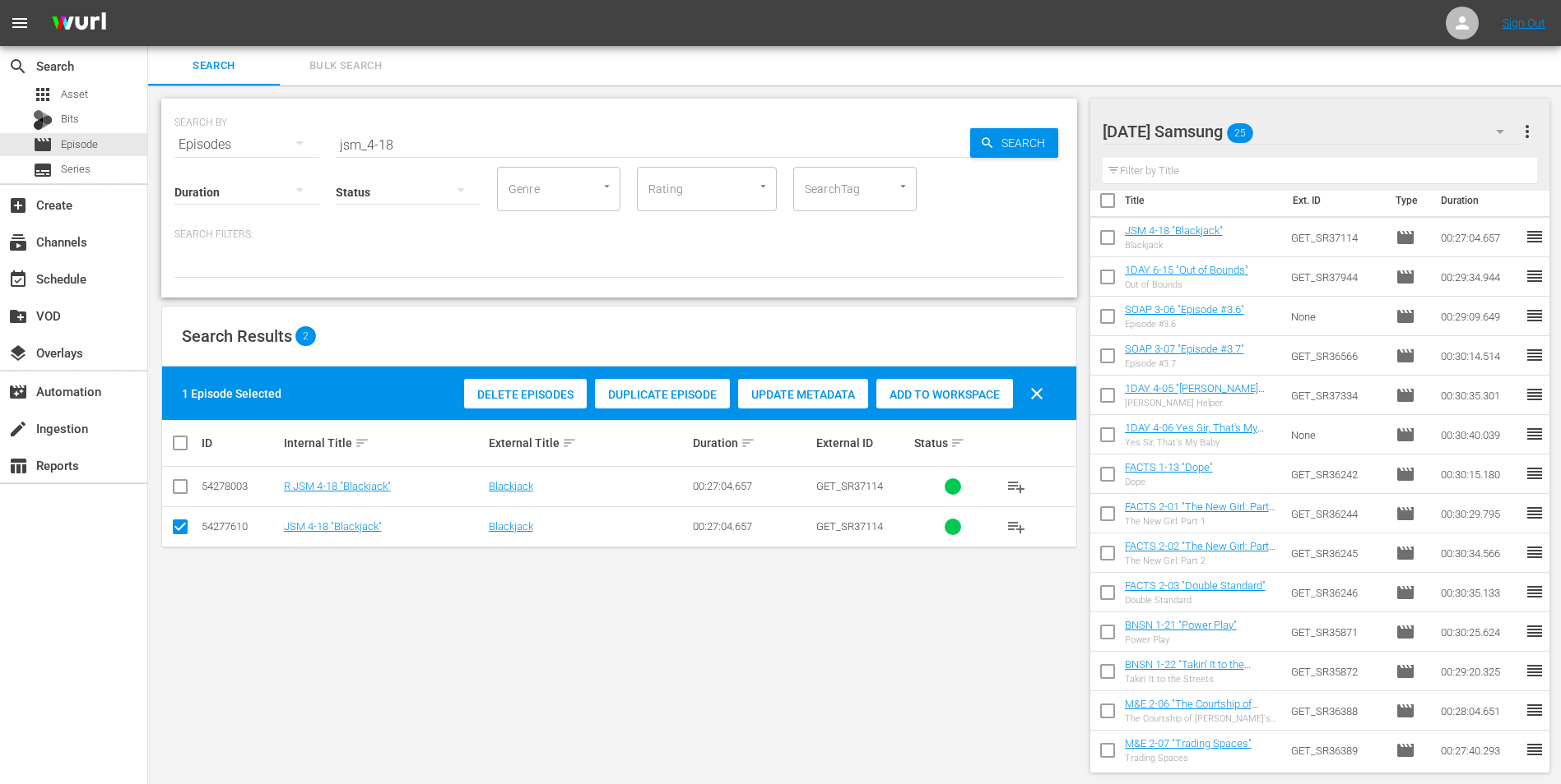
scroll to position [0, 0]
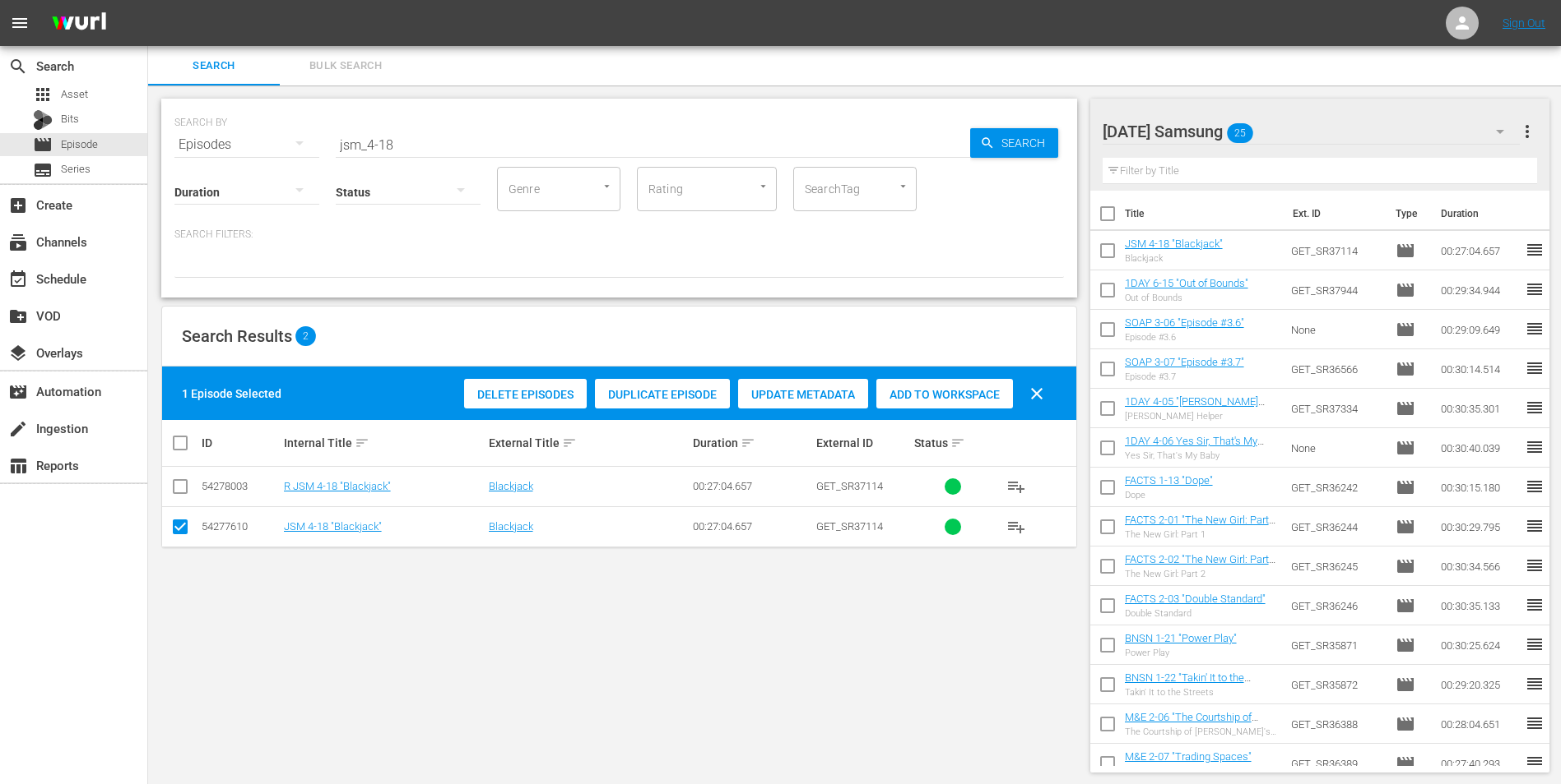
click at [1046, 121] on div "[DATE] Samsung 25" at bounding box center [1311, 131] width 418 height 46
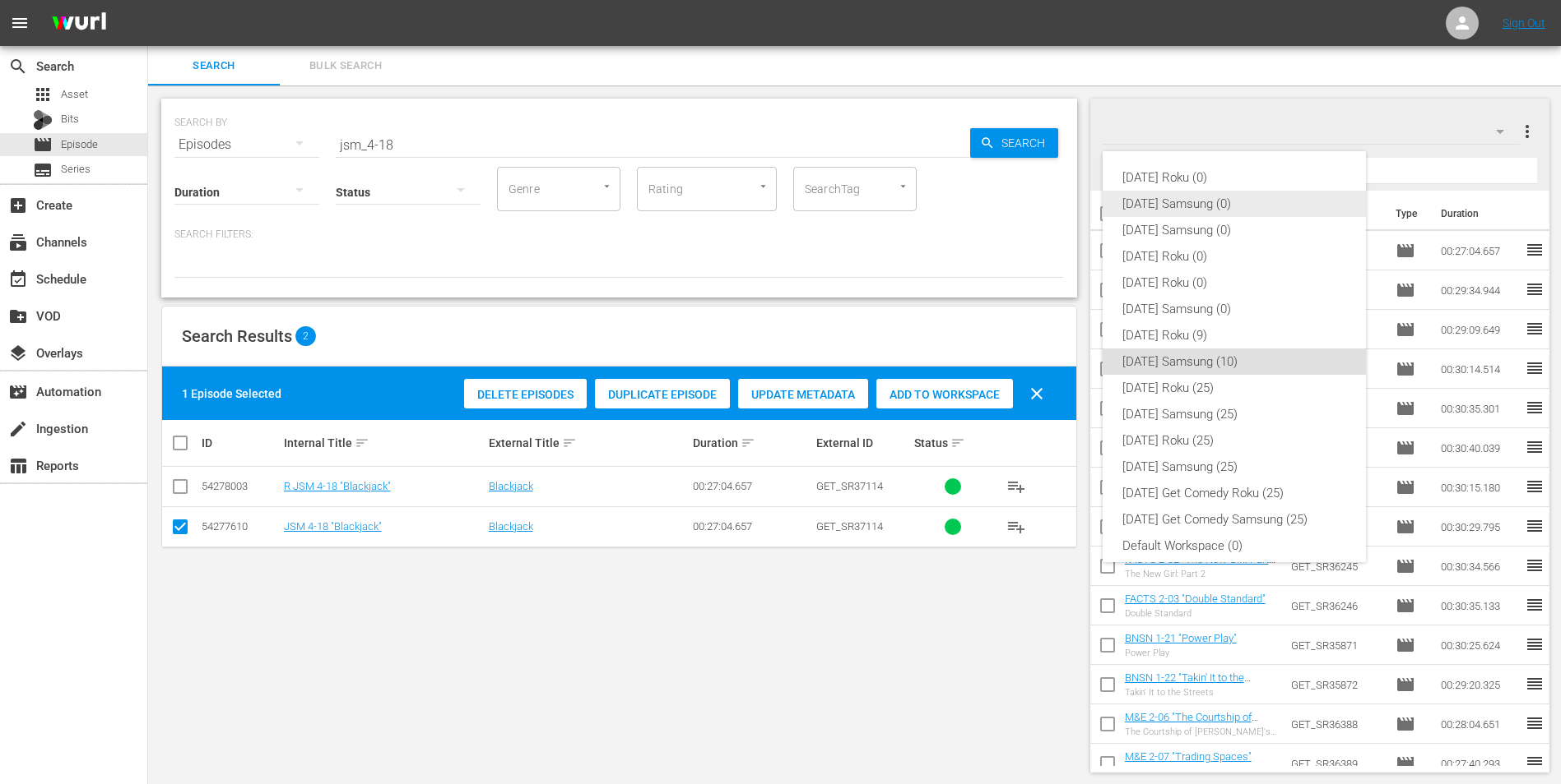
scroll to position [10, 0]
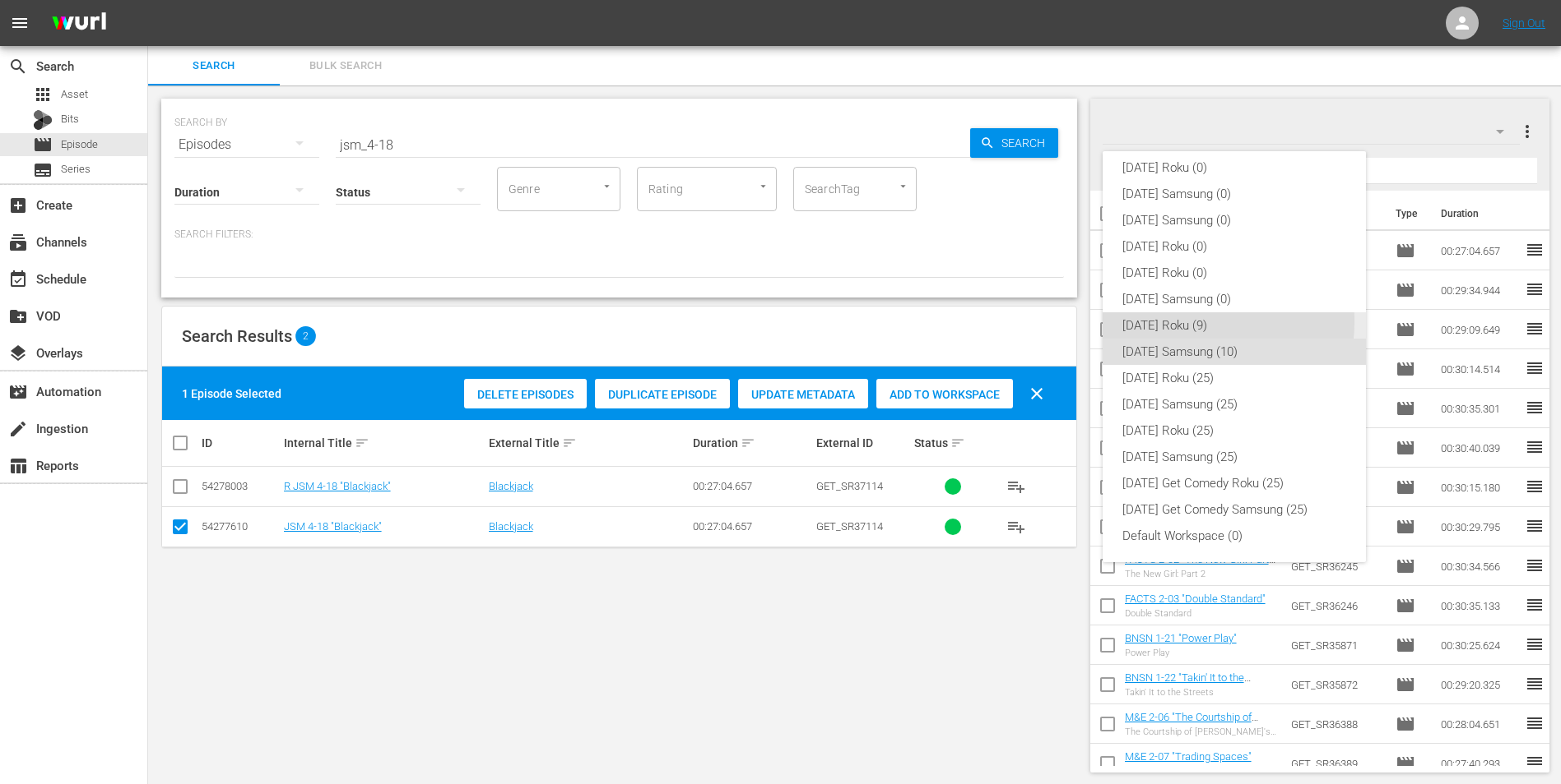
drag, startPoint x: 1189, startPoint y: 322, endPoint x: 1132, endPoint y: 312, distance: 57.9
click at [1046, 323] on div "[DATE] Roku (9)" at bounding box center [1234, 325] width 224 height 26
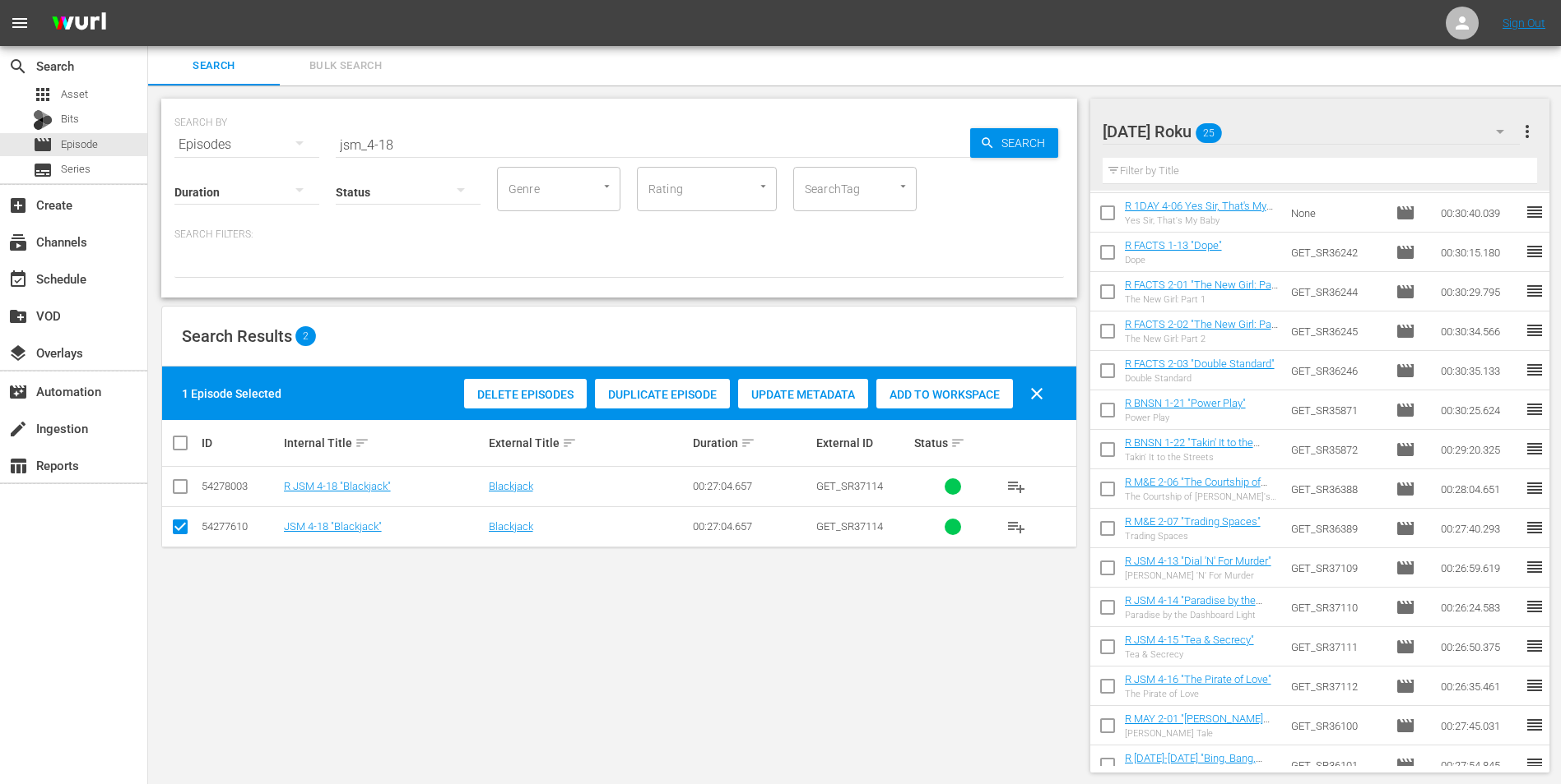
scroll to position [0, 0]
click at [75, 109] on div "Bits" at bounding box center [55, 120] width 46 height 23
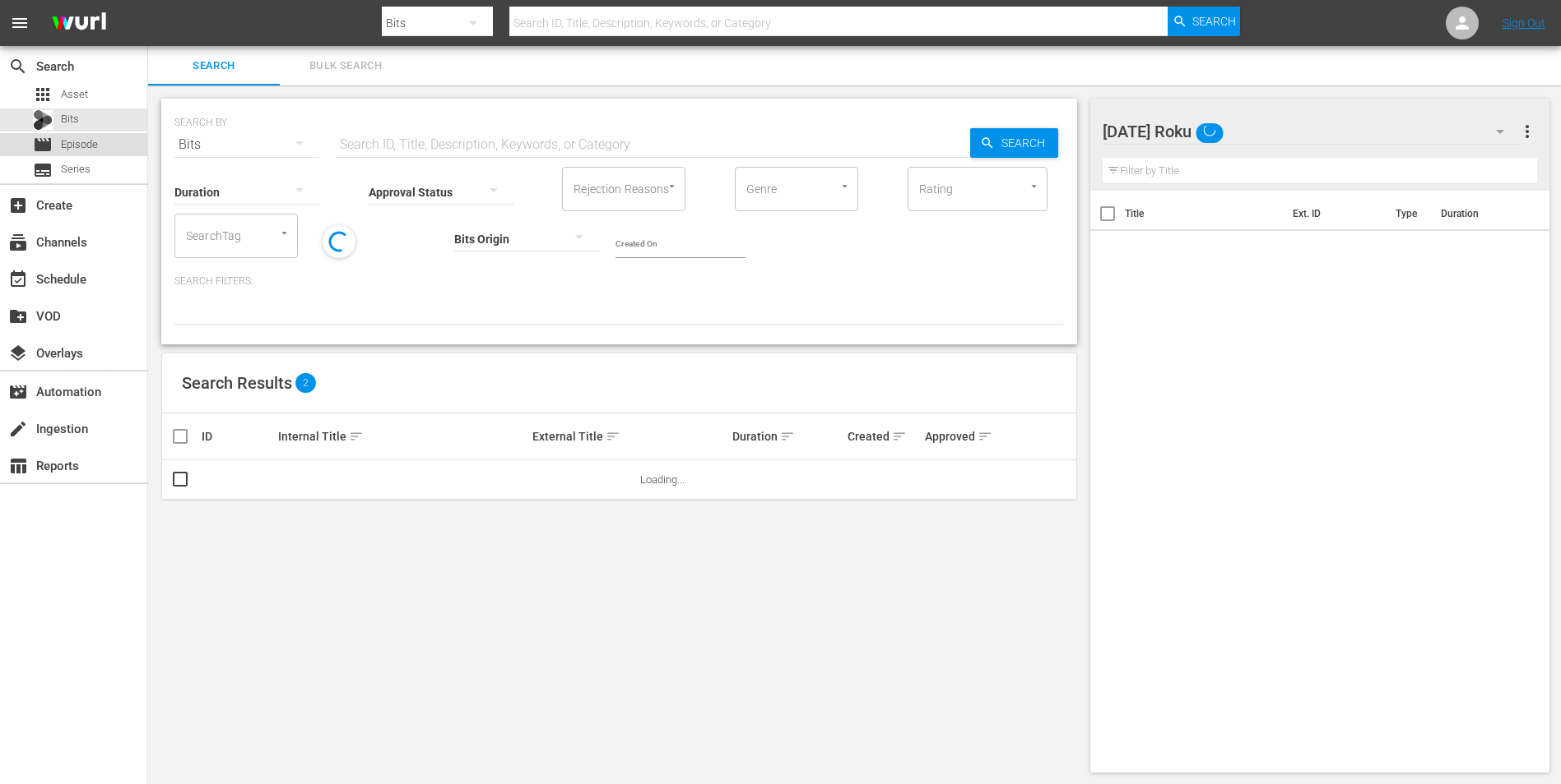
click at [75, 144] on span "Episode" at bounding box center [80, 145] width 37 height 17
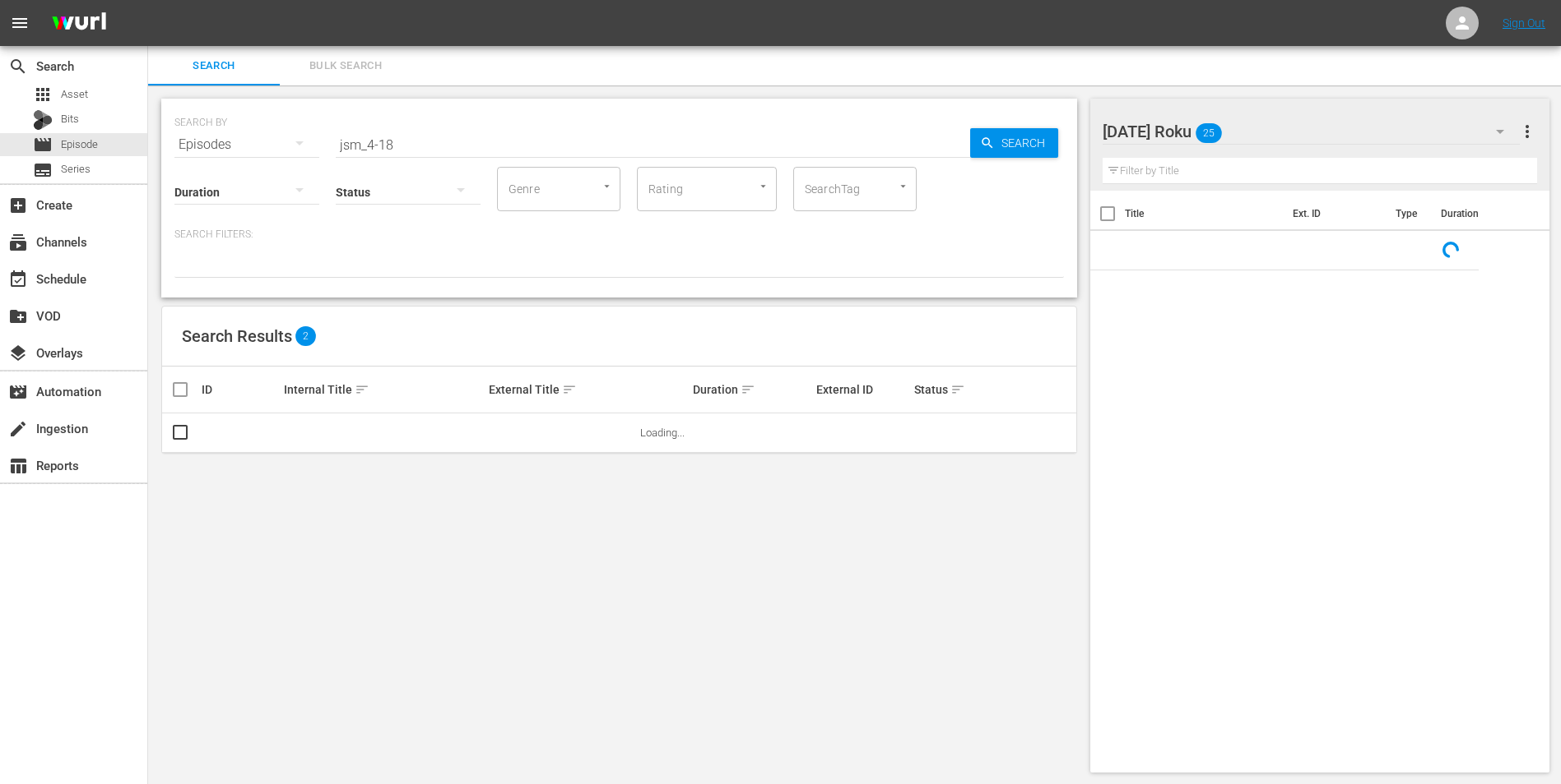
click at [1046, 131] on div "[DATE] Roku 25" at bounding box center [1311, 131] width 418 height 46
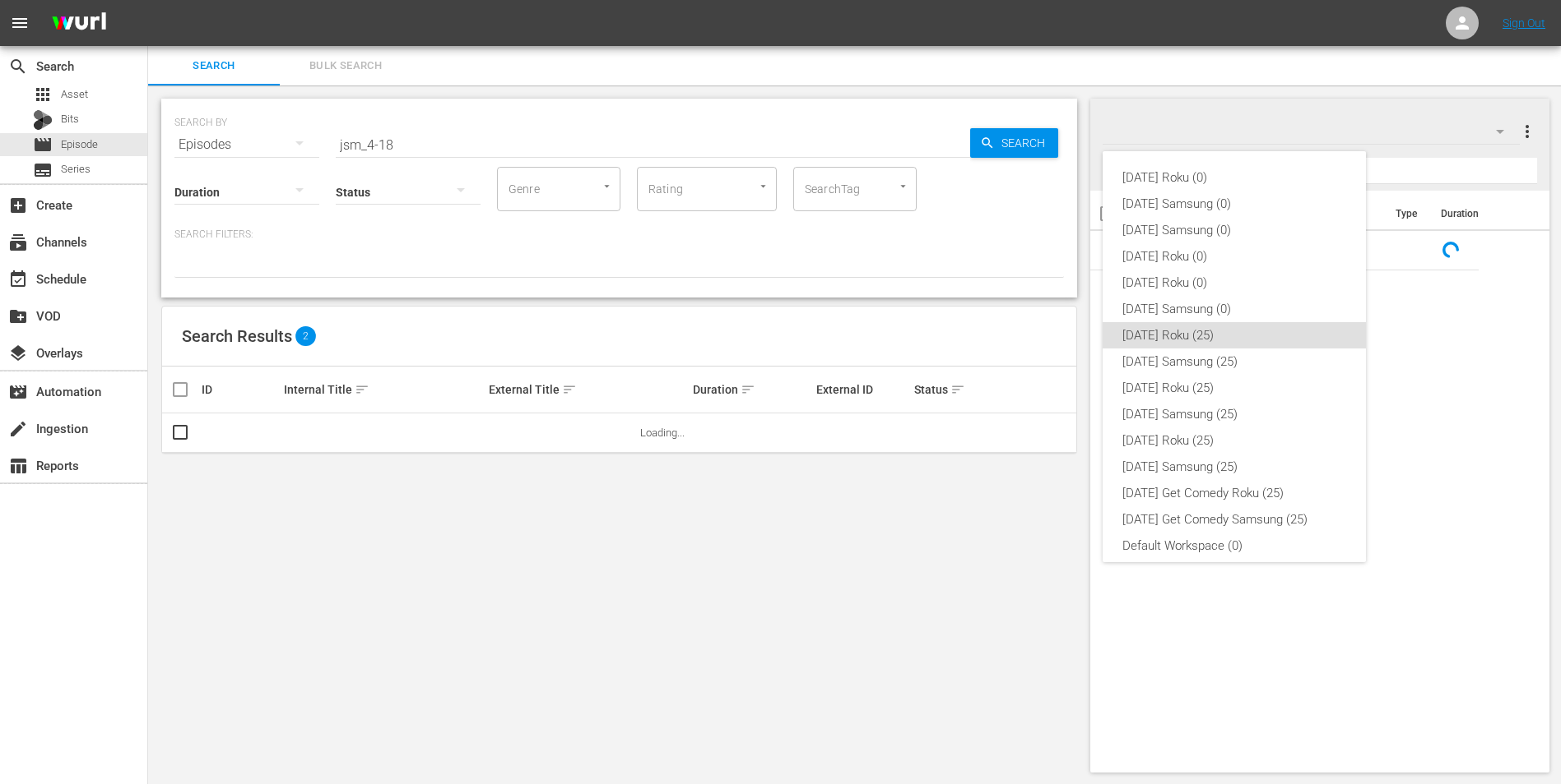
scroll to position [10, 0]
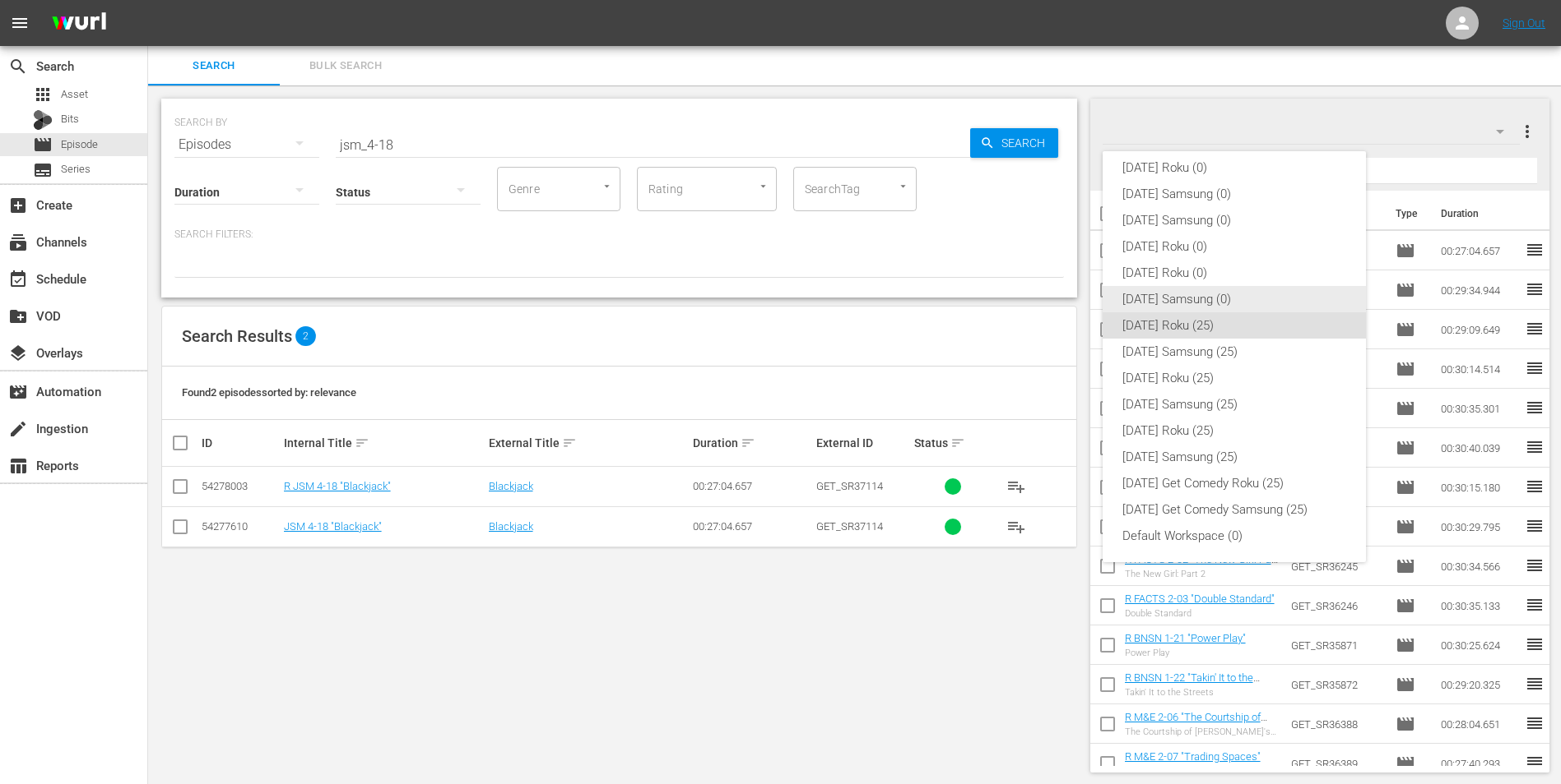
click at [1046, 297] on div "[DATE] Samsung (0)" at bounding box center [1234, 299] width 224 height 26
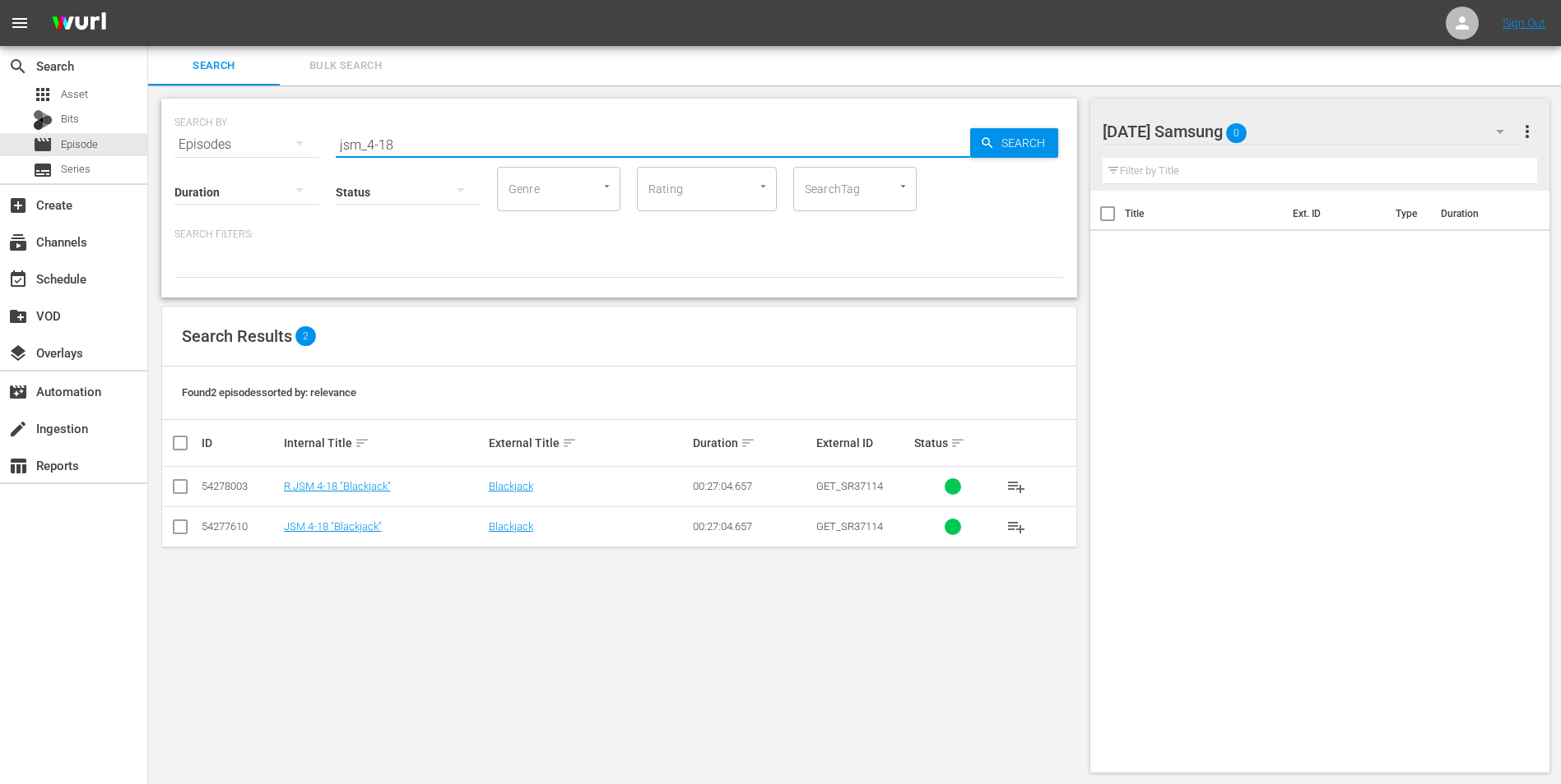
drag, startPoint x: 423, startPoint y: 146, endPoint x: 292, endPoint y: 170, distance: 133.2
click at [293, 169] on div "SEARCH BY Search By Episodes Search ID, Title, Description, Keywords, or Catego…" at bounding box center [619, 198] width 916 height 199
type input "news_3-09"
click at [176, 488] on input "checkbox" at bounding box center [180, 530] width 19 height 19
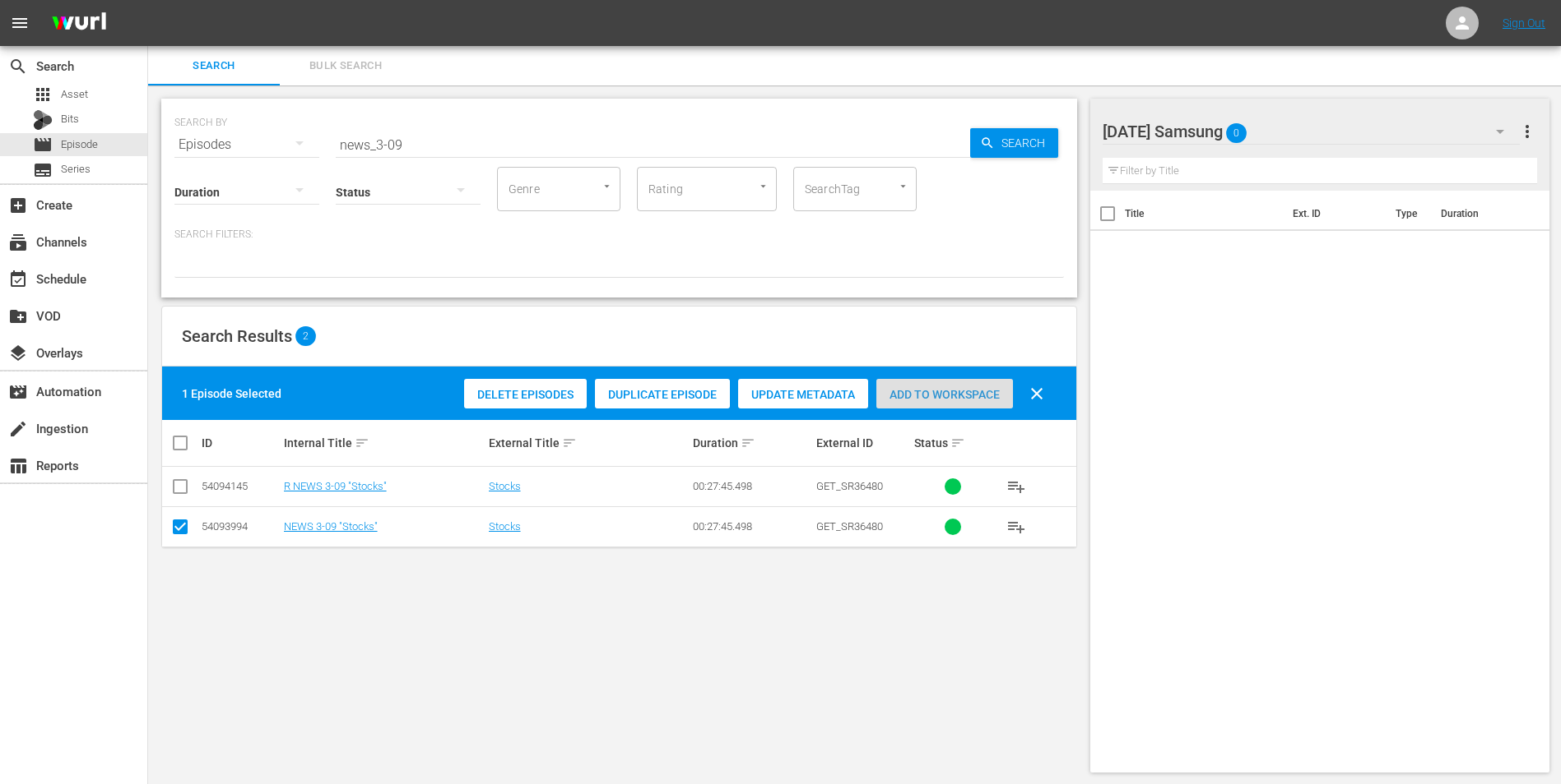
click at [919, 384] on div "Add to Workspace" at bounding box center [944, 394] width 137 height 31
click at [1046, 131] on div "[DATE] Samsung 1" at bounding box center [1311, 131] width 418 height 46
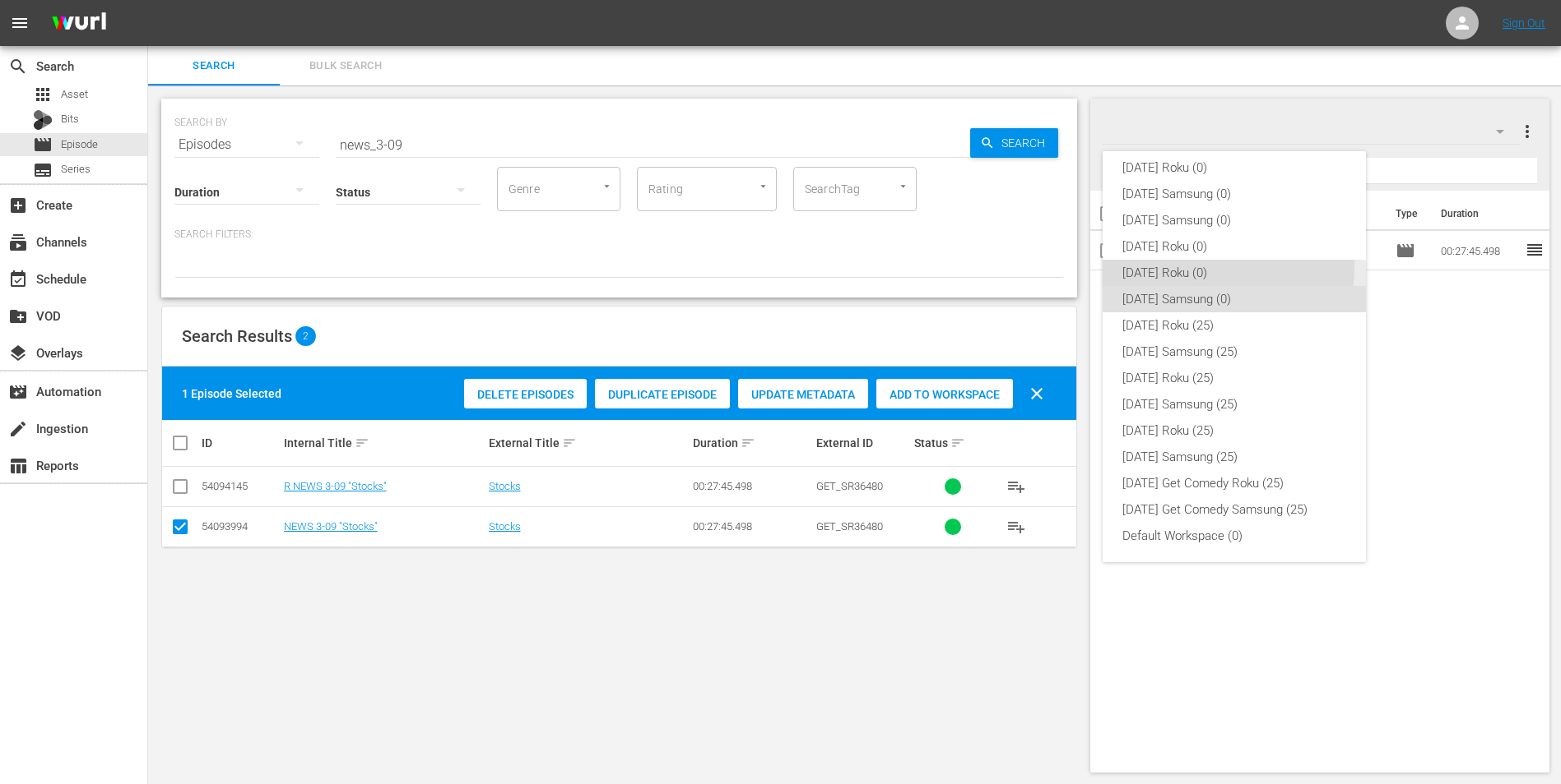
click at [1046, 265] on div "[DATE] Roku (0)" at bounding box center [1234, 272] width 224 height 26
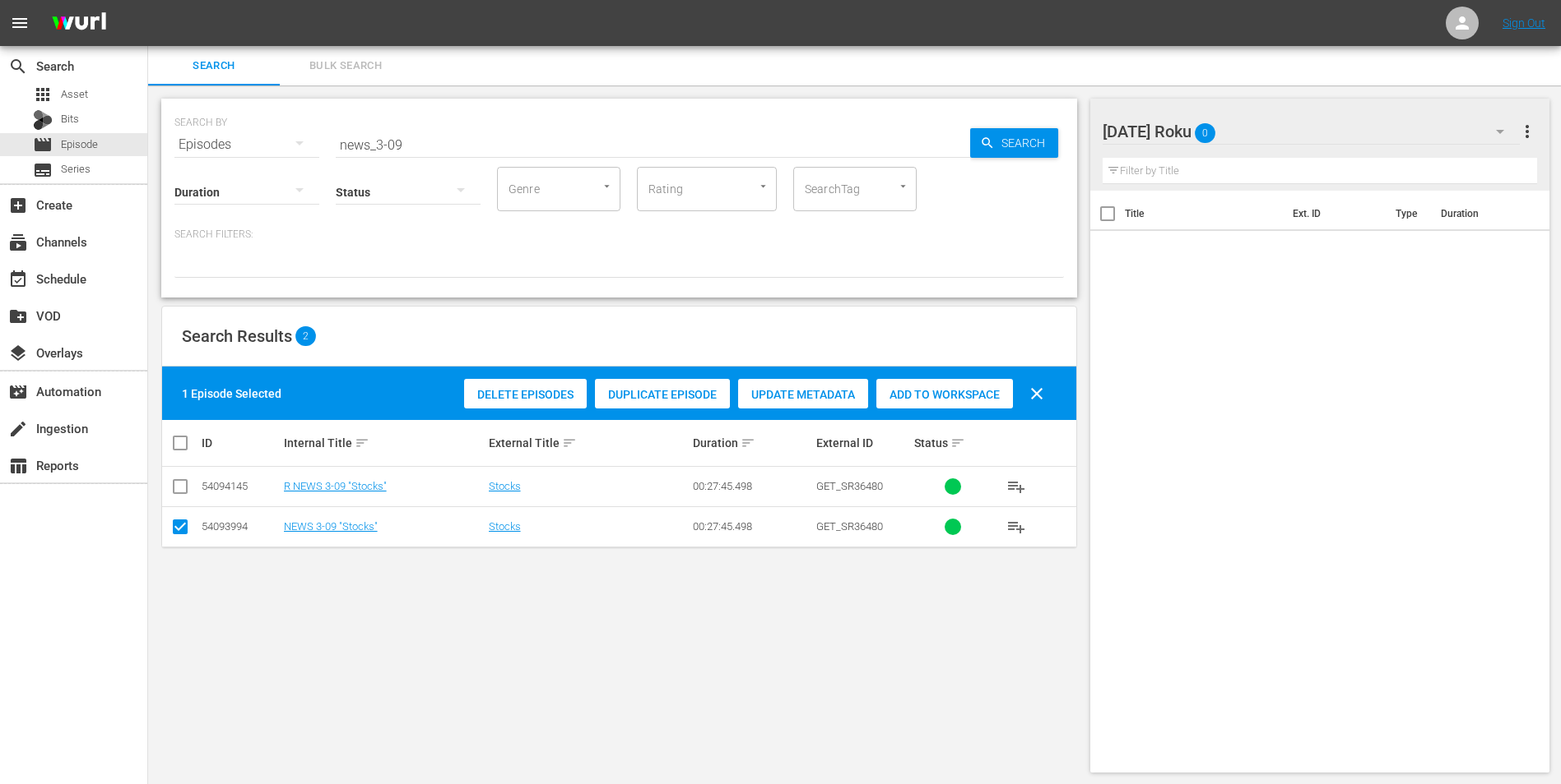
click at [175, 488] on input "checkbox" at bounding box center [180, 530] width 19 height 19
checkbox input "false"
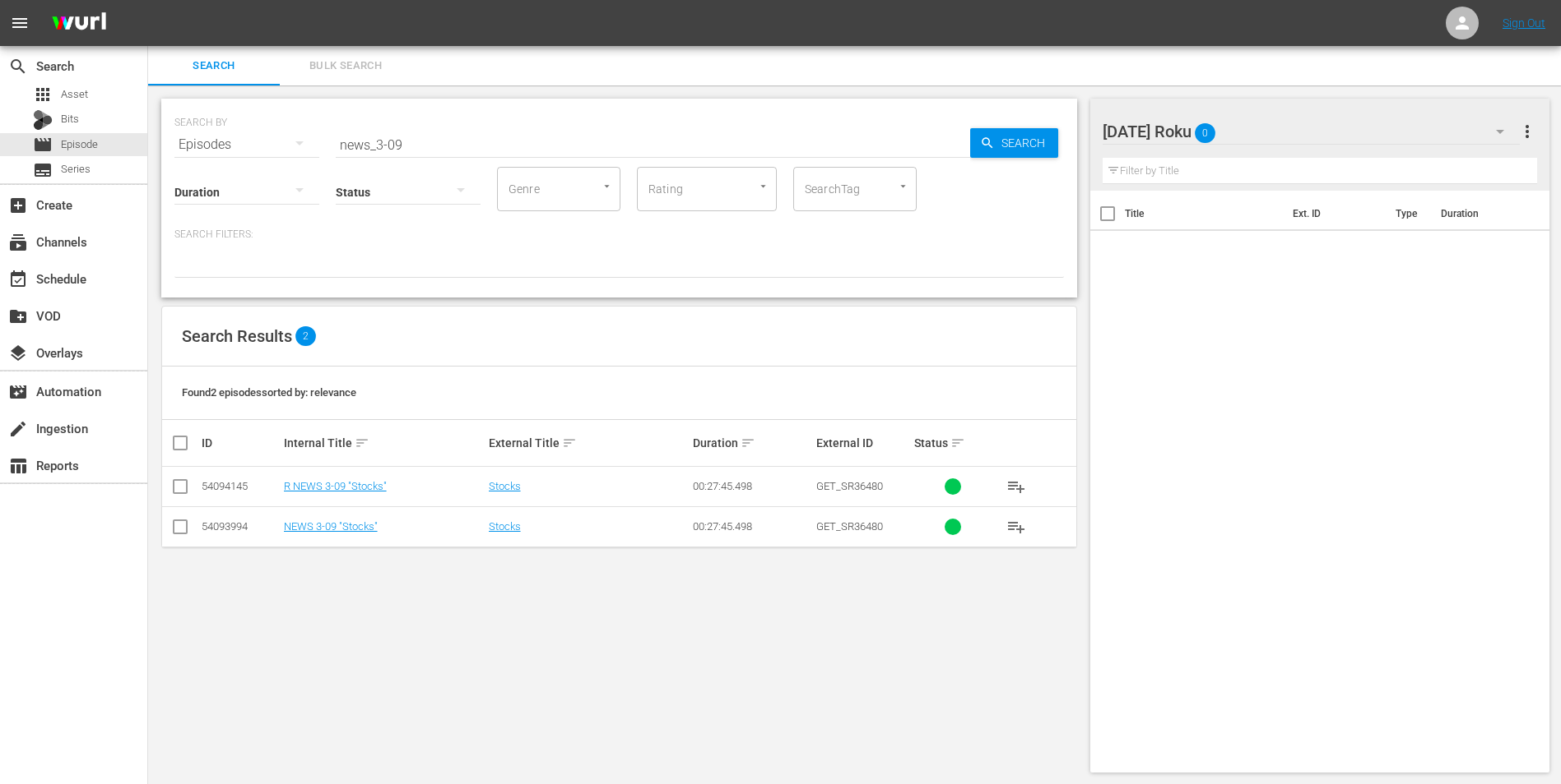
drag, startPoint x: 169, startPoint y: 485, endPoint x: 175, endPoint y: 479, distance: 8.5
click at [169, 484] on td at bounding box center [181, 487] width 37 height 40
click at [181, 480] on input "checkbox" at bounding box center [180, 490] width 19 height 19
checkbox input "true"
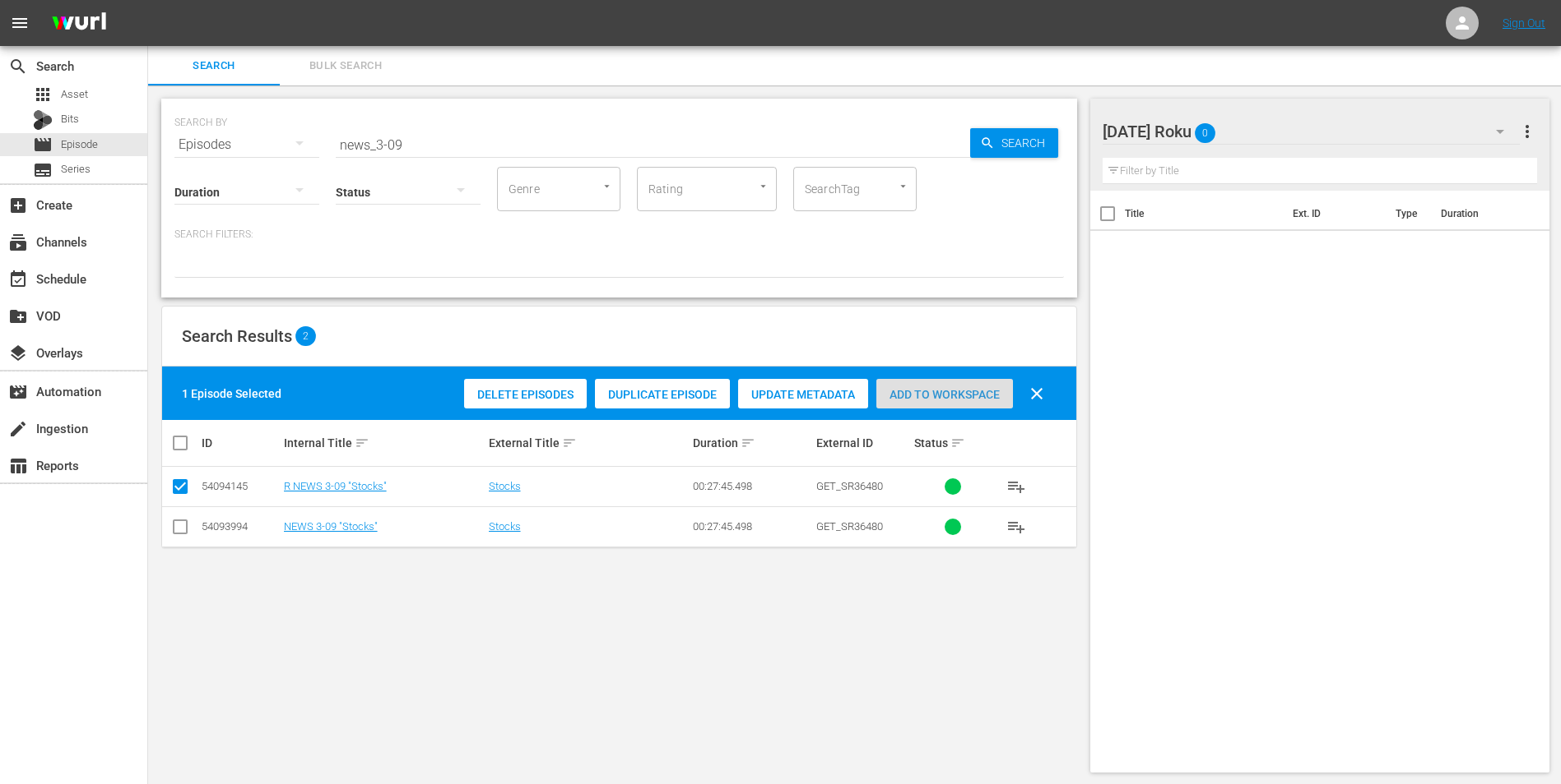
click at [924, 396] on span "Add to Workspace" at bounding box center [944, 395] width 137 height 14
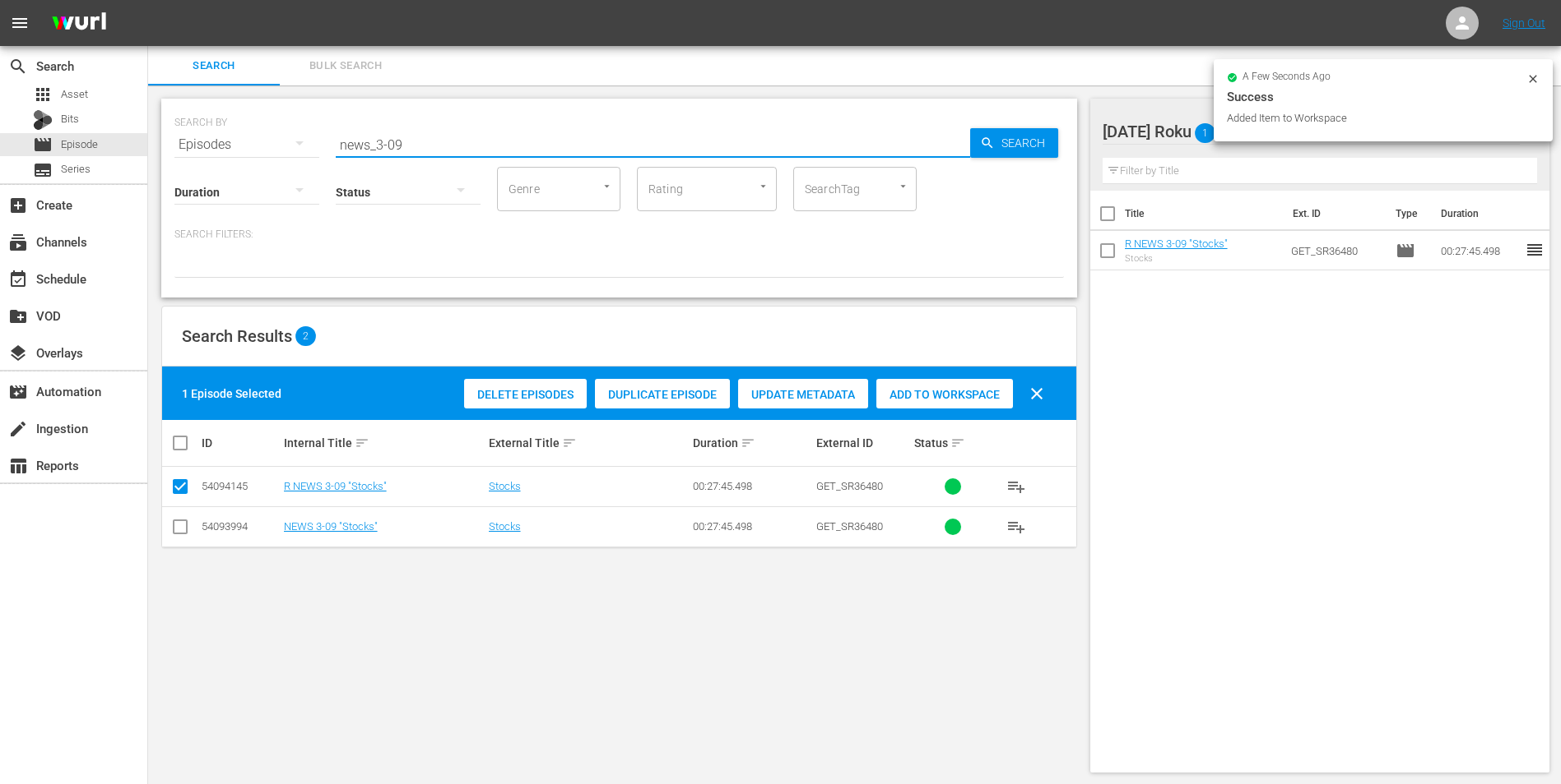
drag, startPoint x: 394, startPoint y: 146, endPoint x: 459, endPoint y: 145, distance: 65.0
click at [456, 145] on input "news_3-09" at bounding box center [652, 145] width 635 height 40
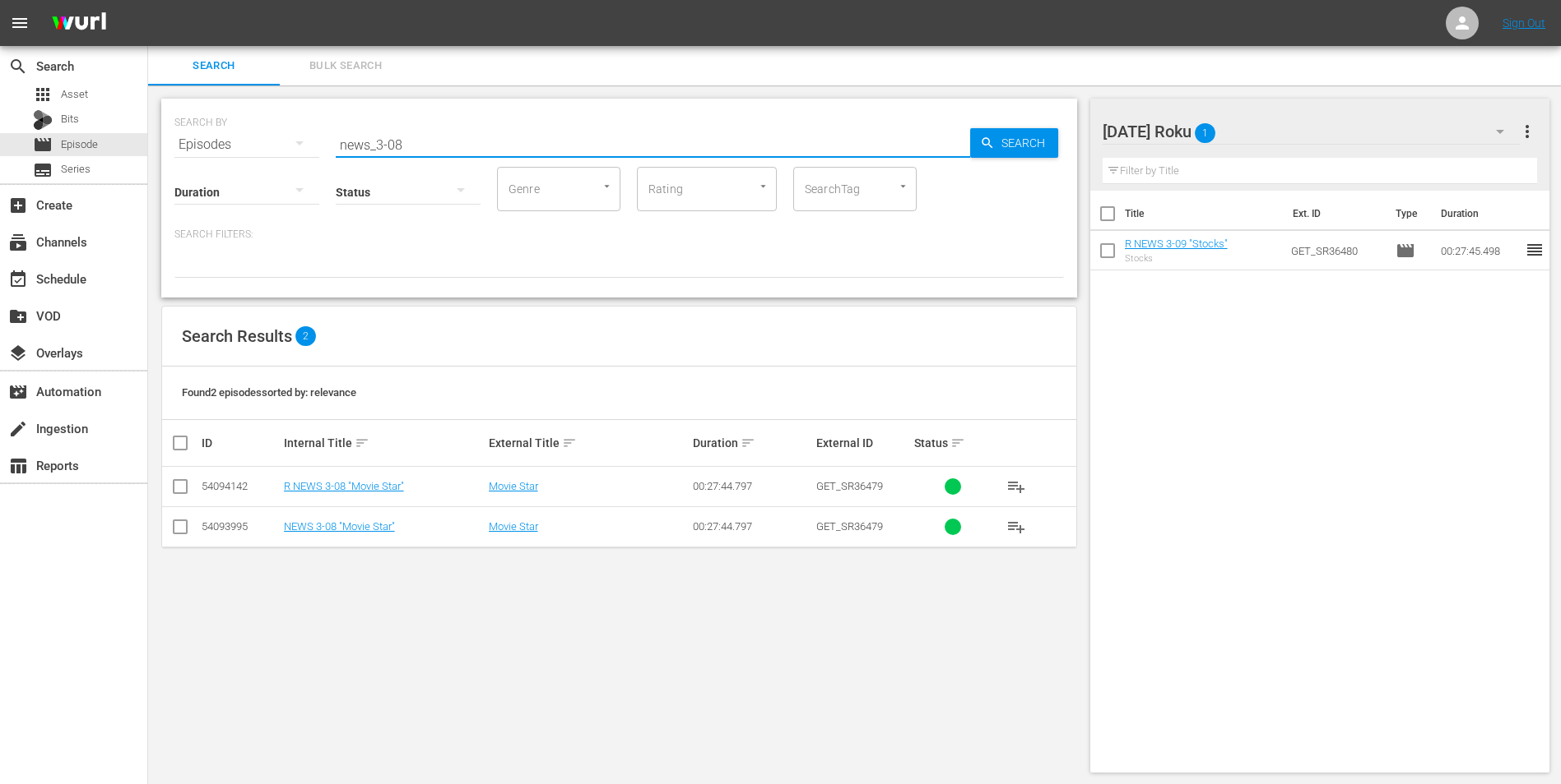
type input "news_3-08"
click at [180, 483] on input "checkbox" at bounding box center [180, 490] width 19 height 19
checkbox input "true"
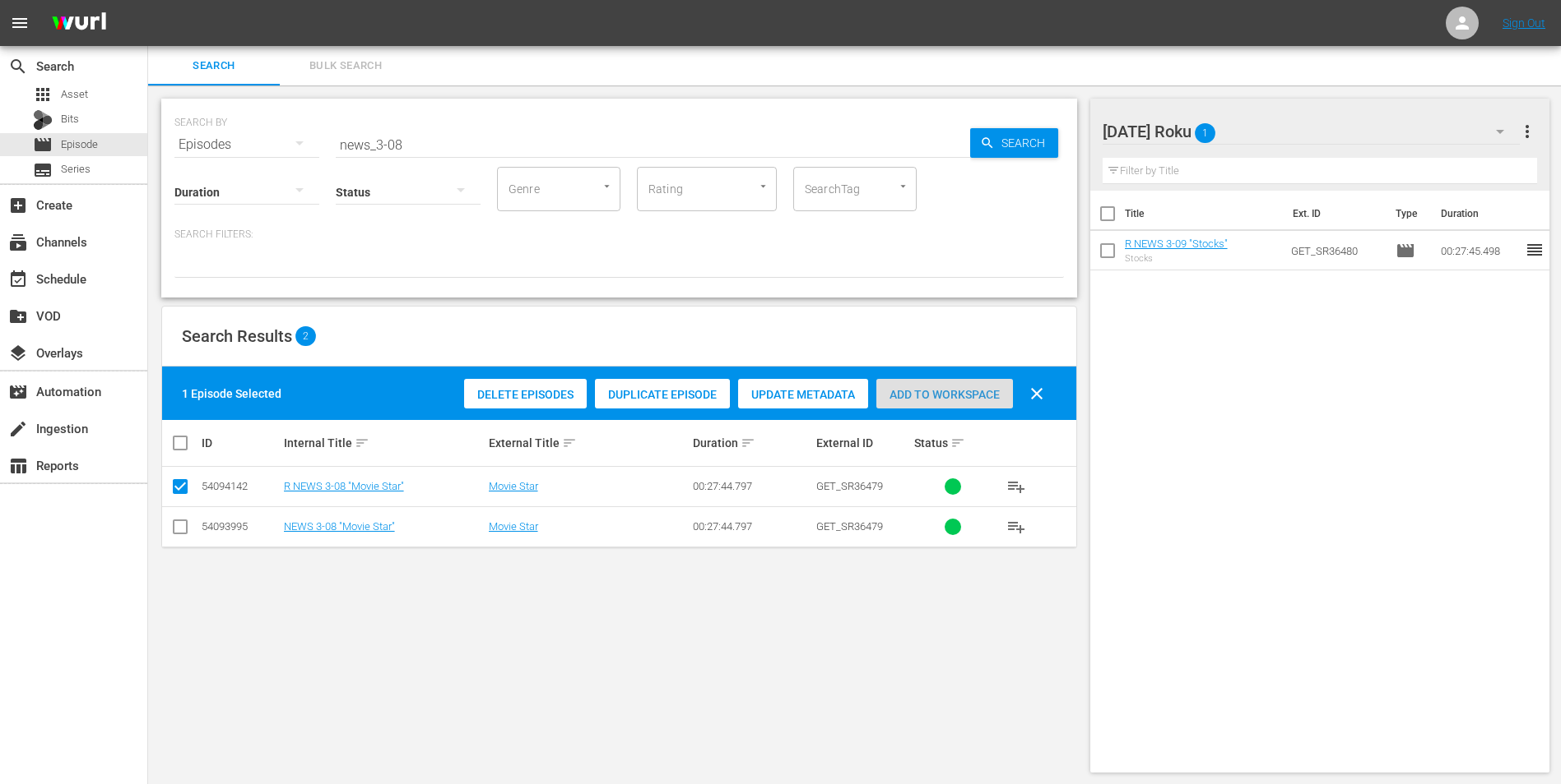
click at [976, 392] on span "Add to Workspace" at bounding box center [944, 395] width 137 height 14
click at [1046, 134] on div "[DATE] Roku 2" at bounding box center [1311, 131] width 418 height 46
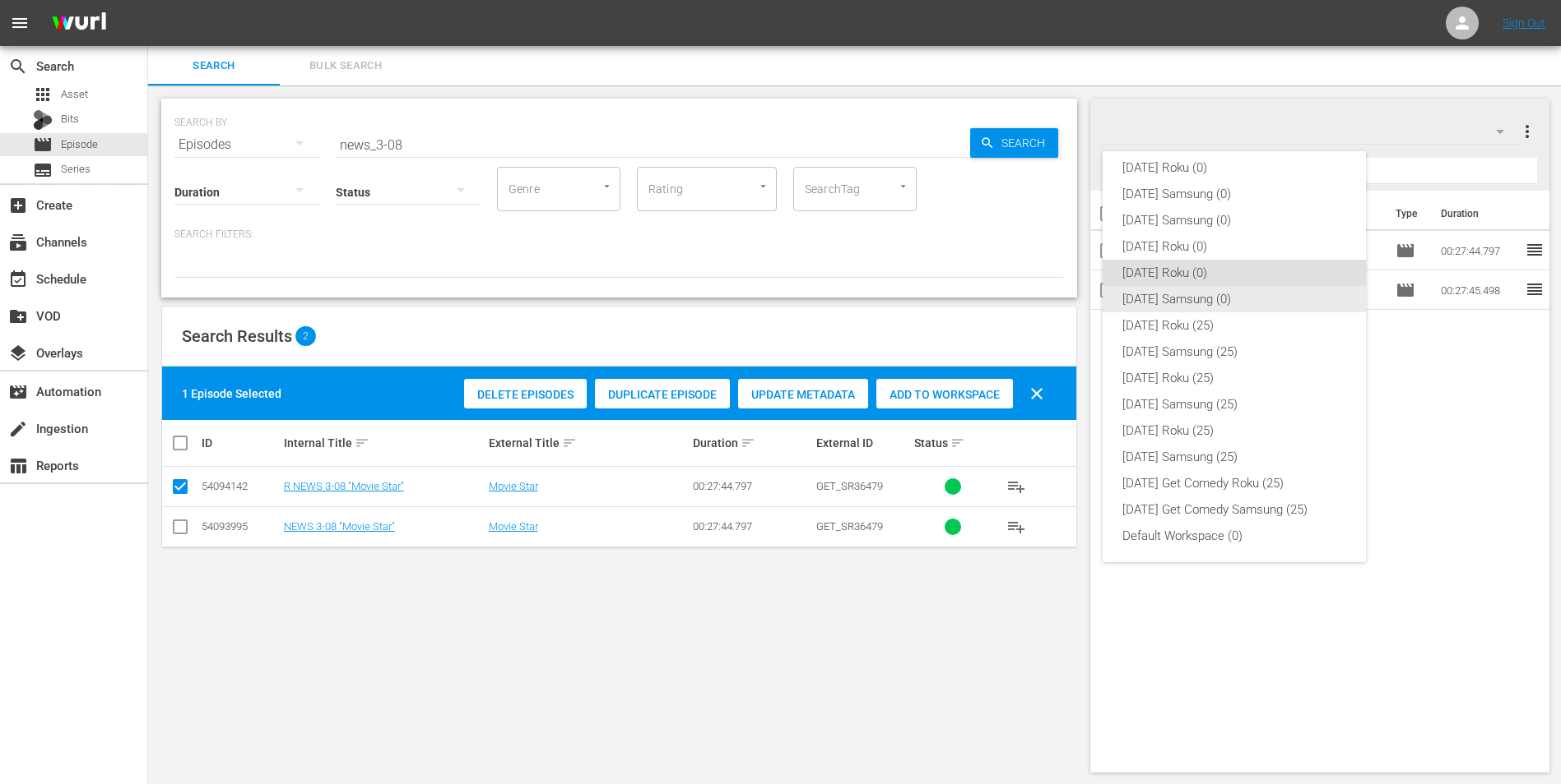
click at [1046, 295] on div "[DATE] Samsung (0)" at bounding box center [1234, 299] width 224 height 26
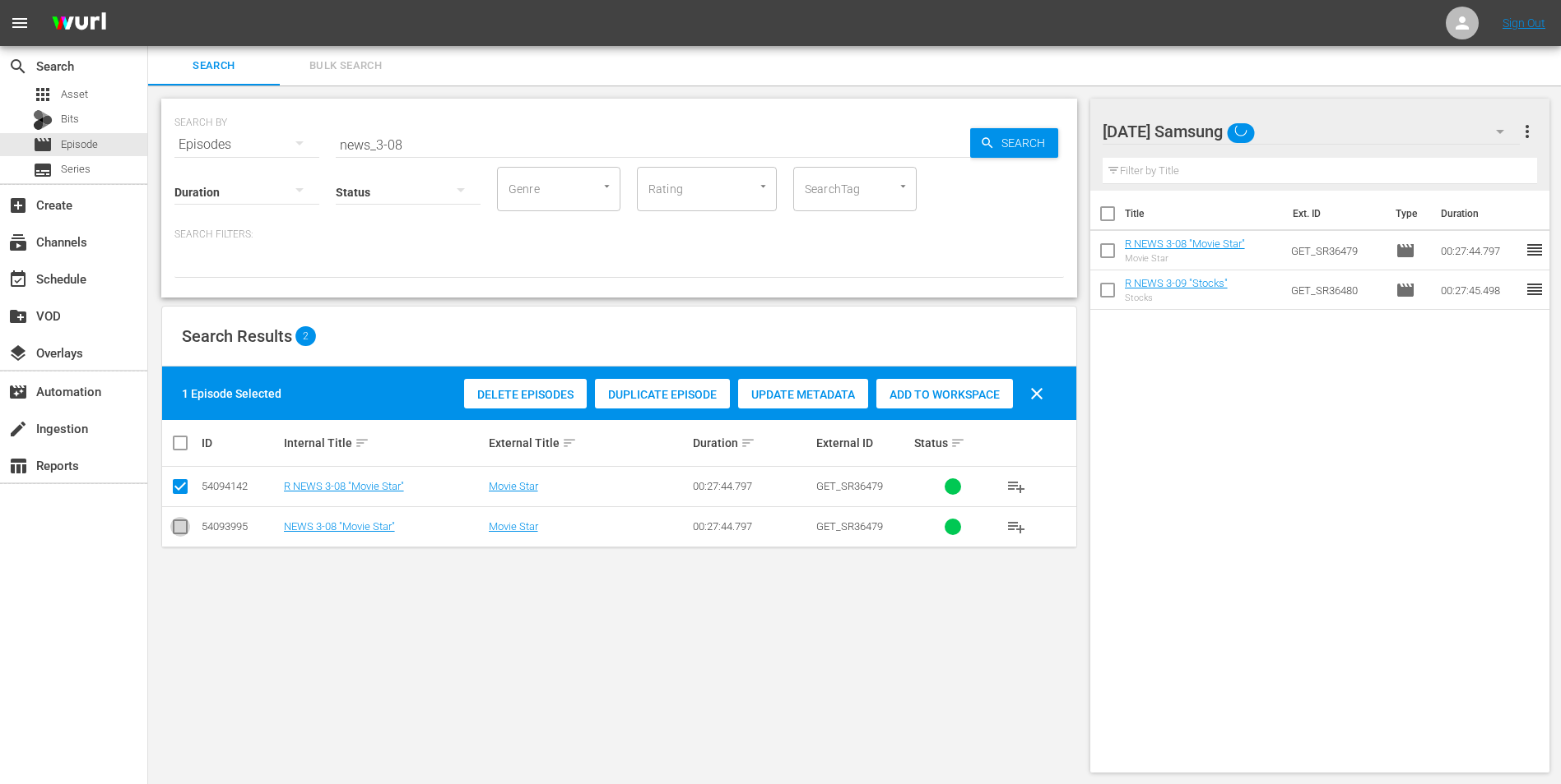
click at [176, 488] on input "checkbox" at bounding box center [180, 530] width 19 height 19
checkbox input "true"
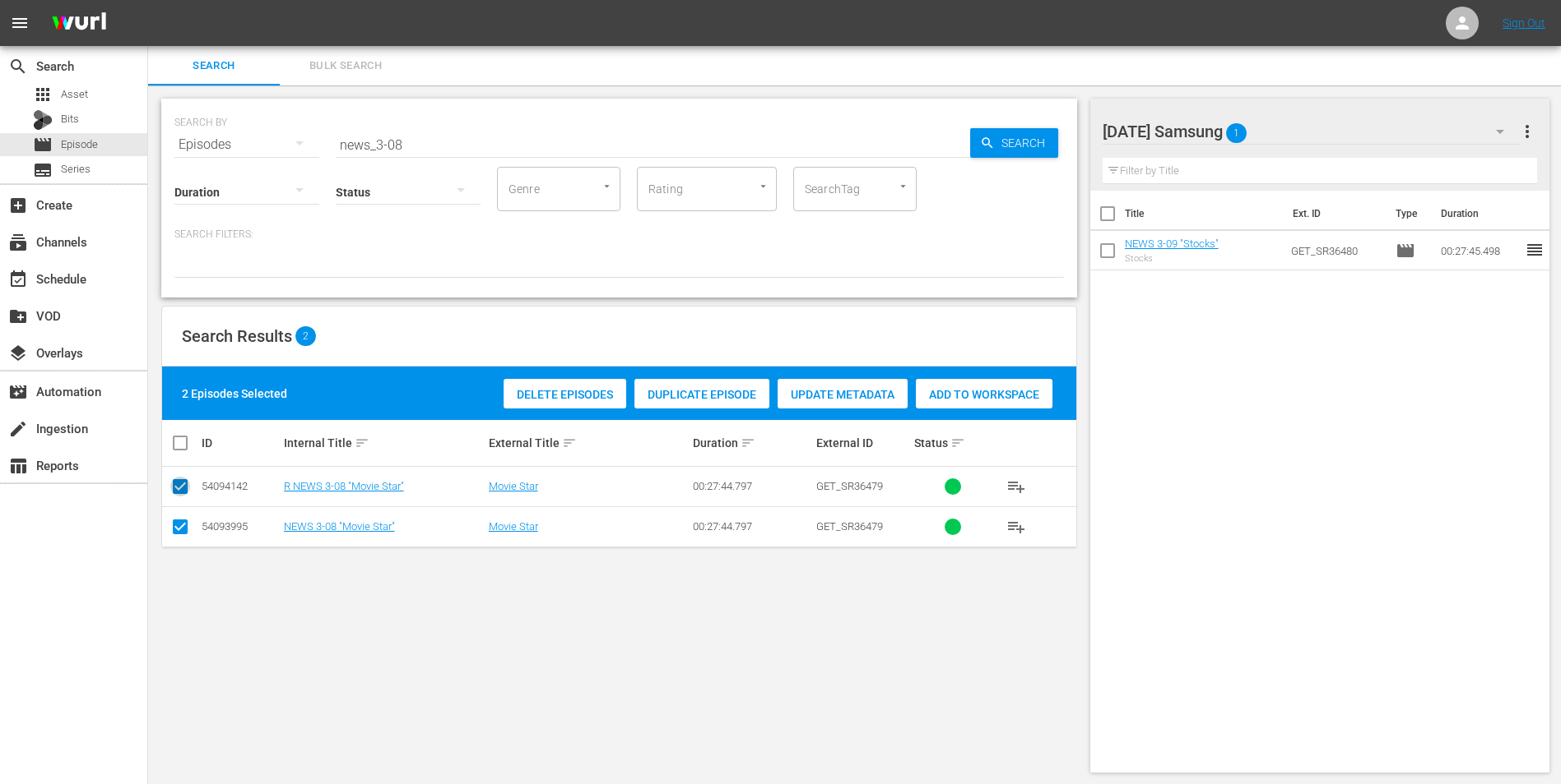
click at [180, 485] on input "checkbox" at bounding box center [180, 490] width 19 height 19
checkbox input "false"
click at [989, 397] on span "Add to Workspace" at bounding box center [944, 395] width 137 height 14
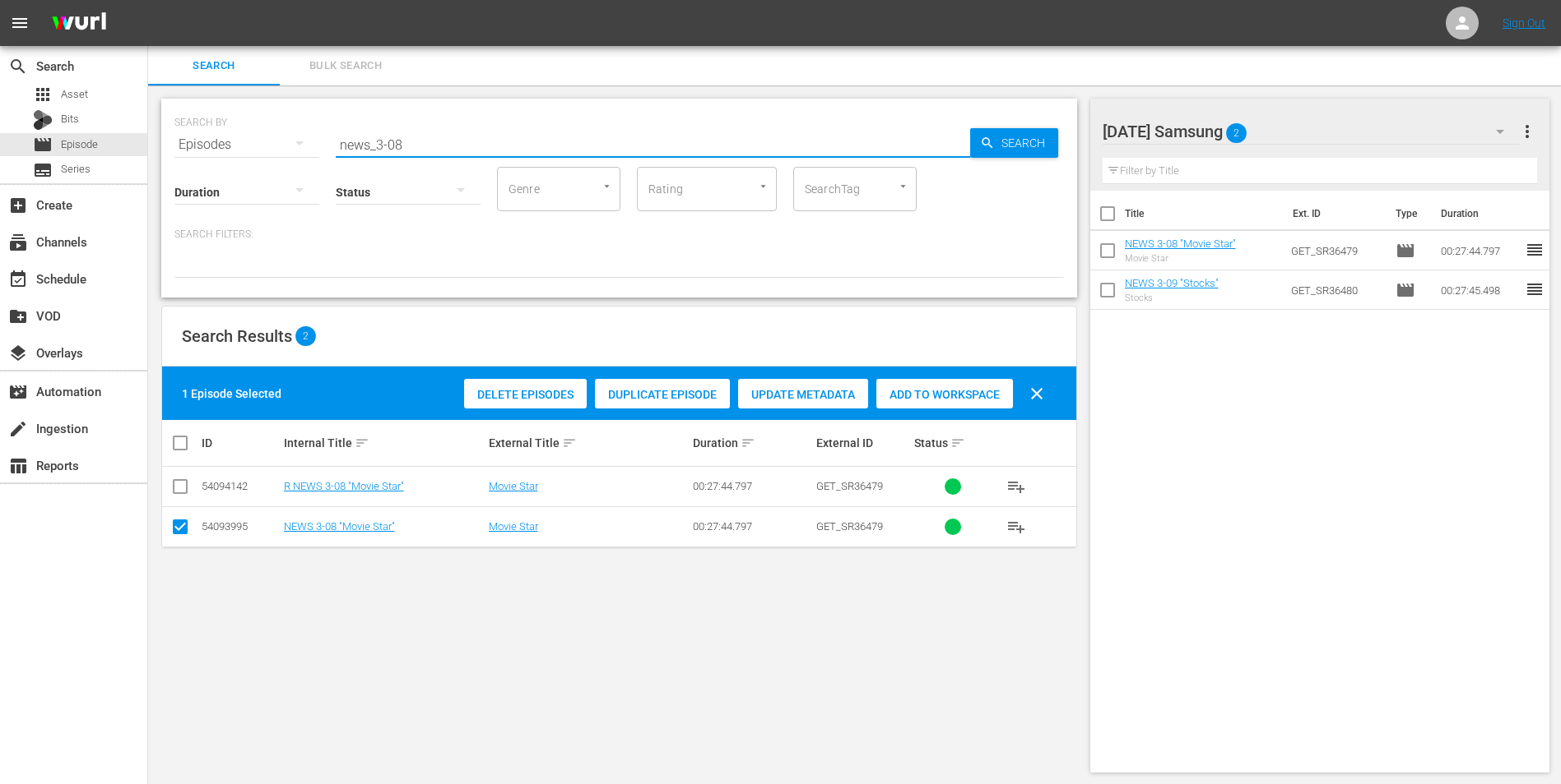
drag, startPoint x: 394, startPoint y: 149, endPoint x: 434, endPoint y: 165, distance: 43.1
click at [426, 158] on div "SEARCH BY Search By Episodes Search ID, Title, Description, Keywords, or Catego…" at bounding box center [619, 198] width 916 height 199
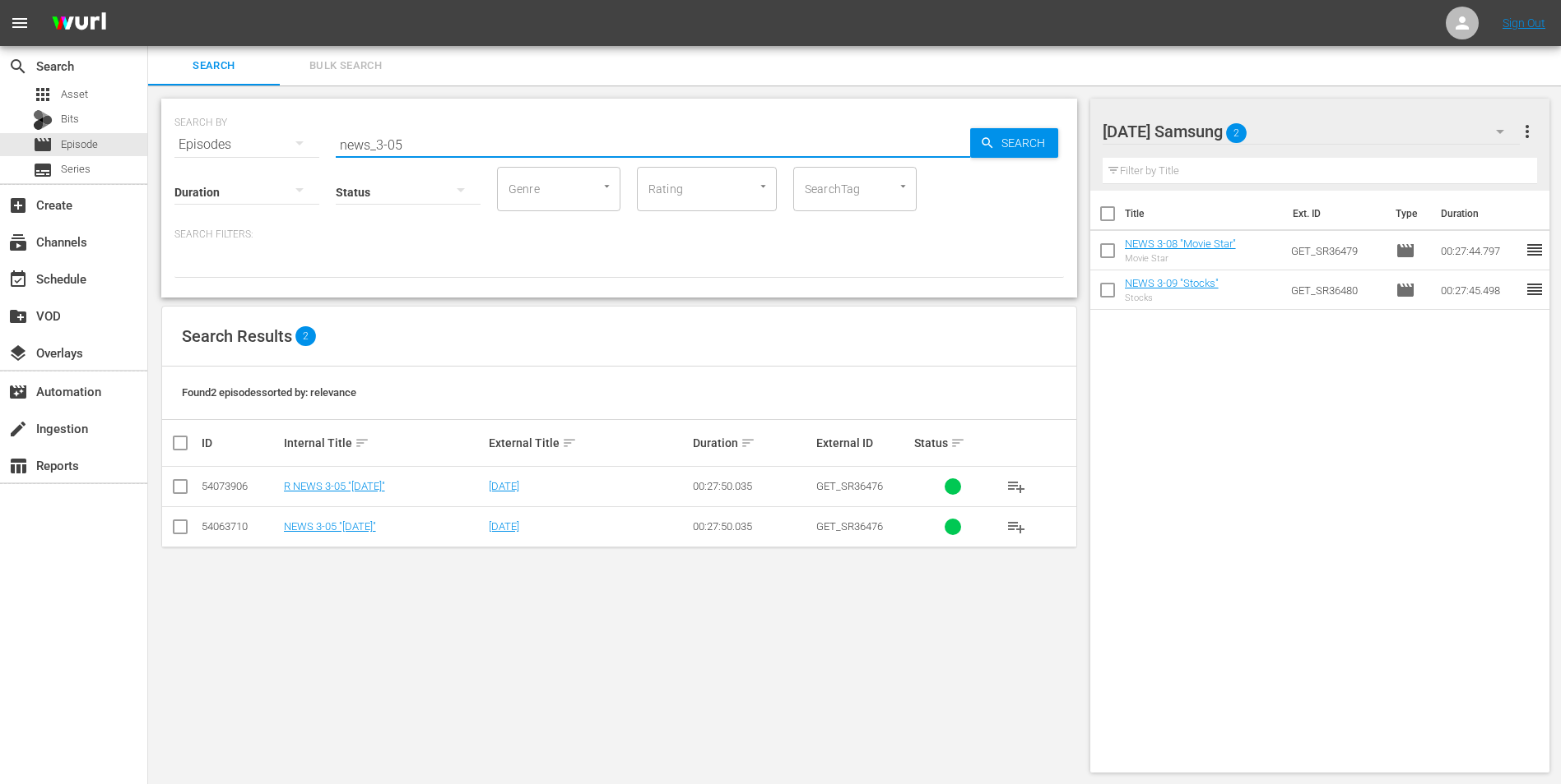
type input "news_3-05"
click at [182, 488] on input "checkbox" at bounding box center [180, 530] width 19 height 19
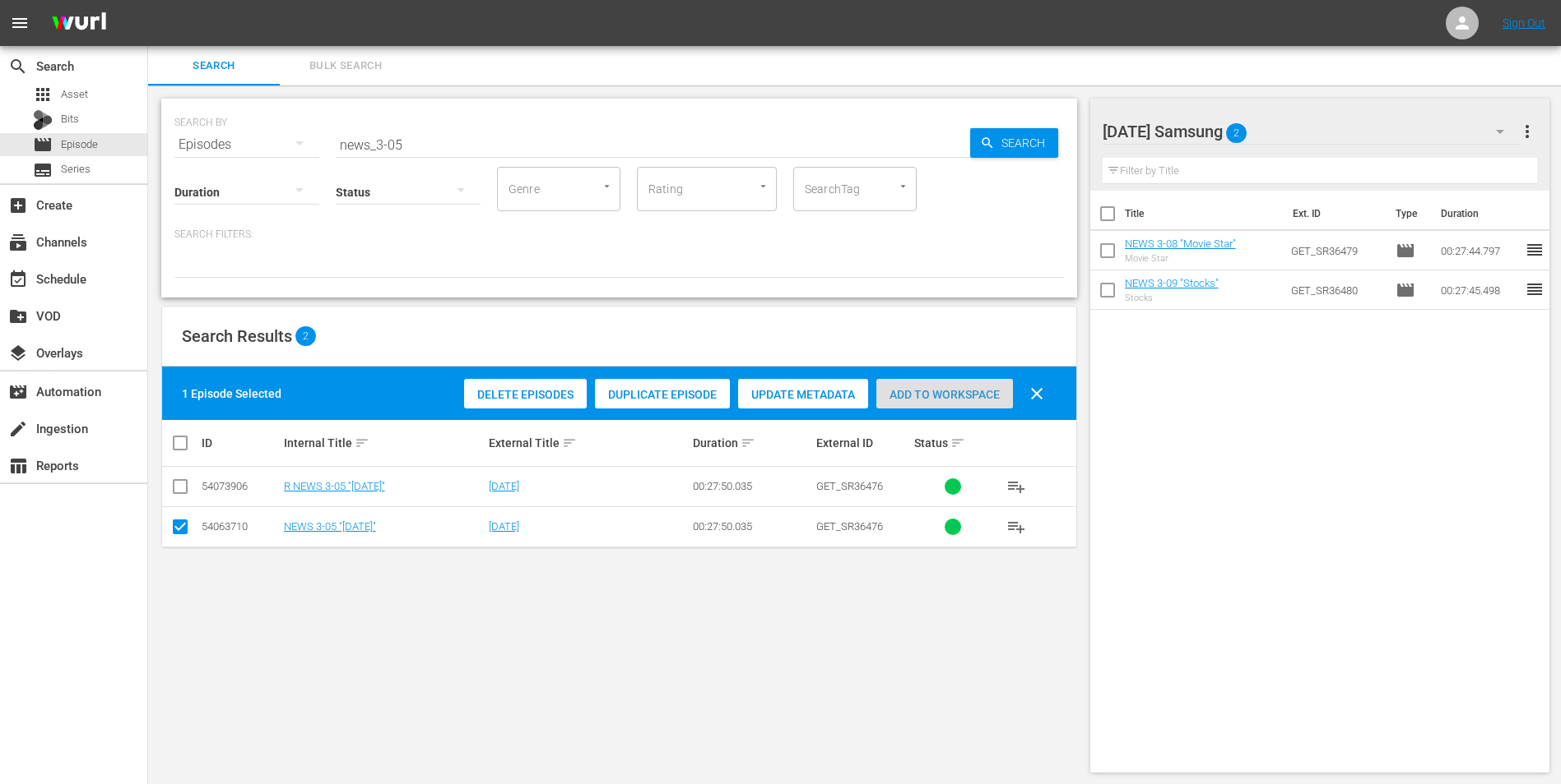
click at [903, 389] on span "Add to Workspace" at bounding box center [944, 395] width 137 height 14
click at [1046, 131] on div "[DATE] Samsung 3" at bounding box center [1311, 131] width 418 height 46
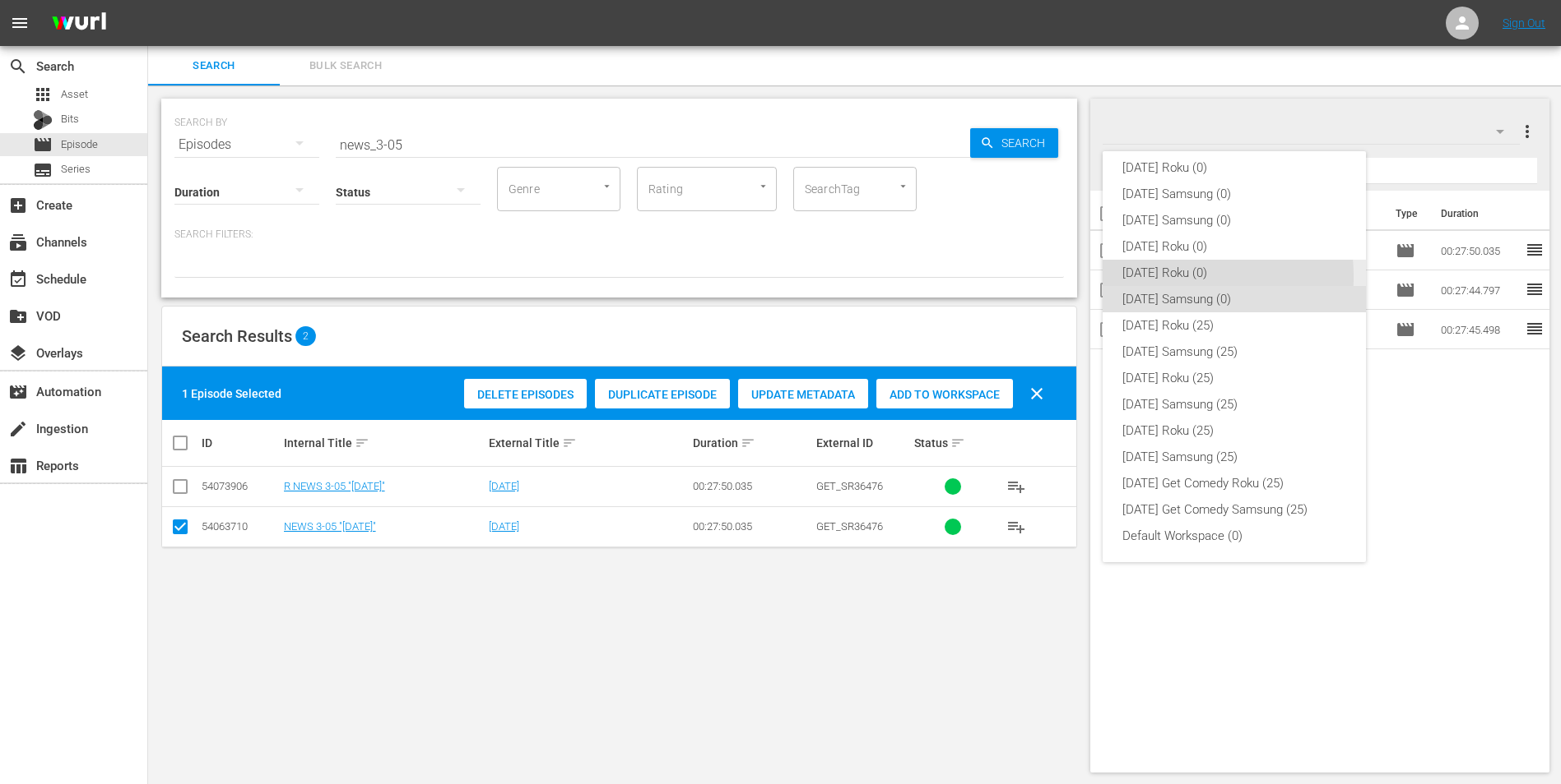
click at [1046, 276] on div "[DATE] Roku (0)" at bounding box center [1234, 272] width 224 height 26
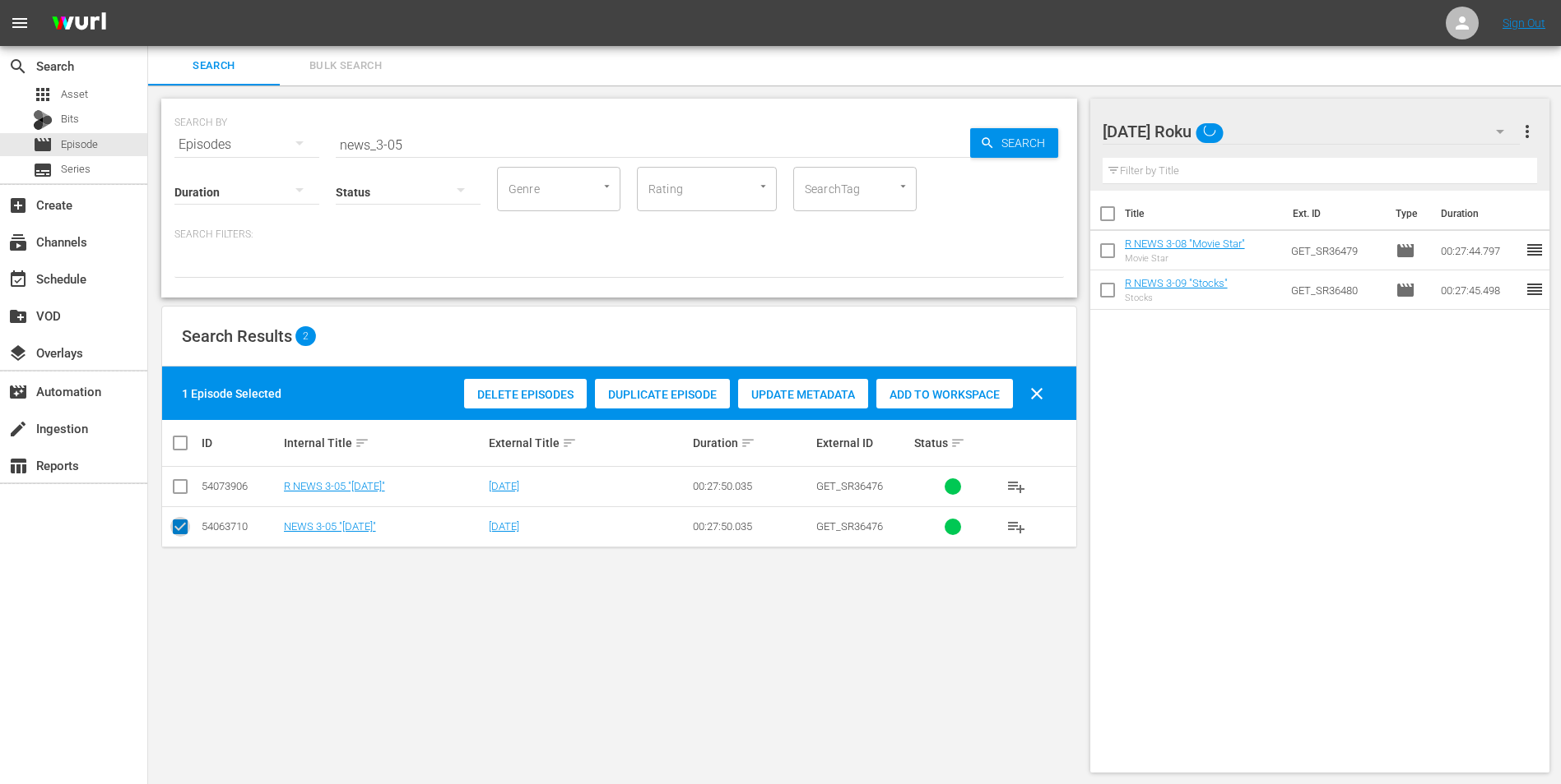
click at [185, 488] on input "checkbox" at bounding box center [180, 530] width 19 height 19
checkbox input "false"
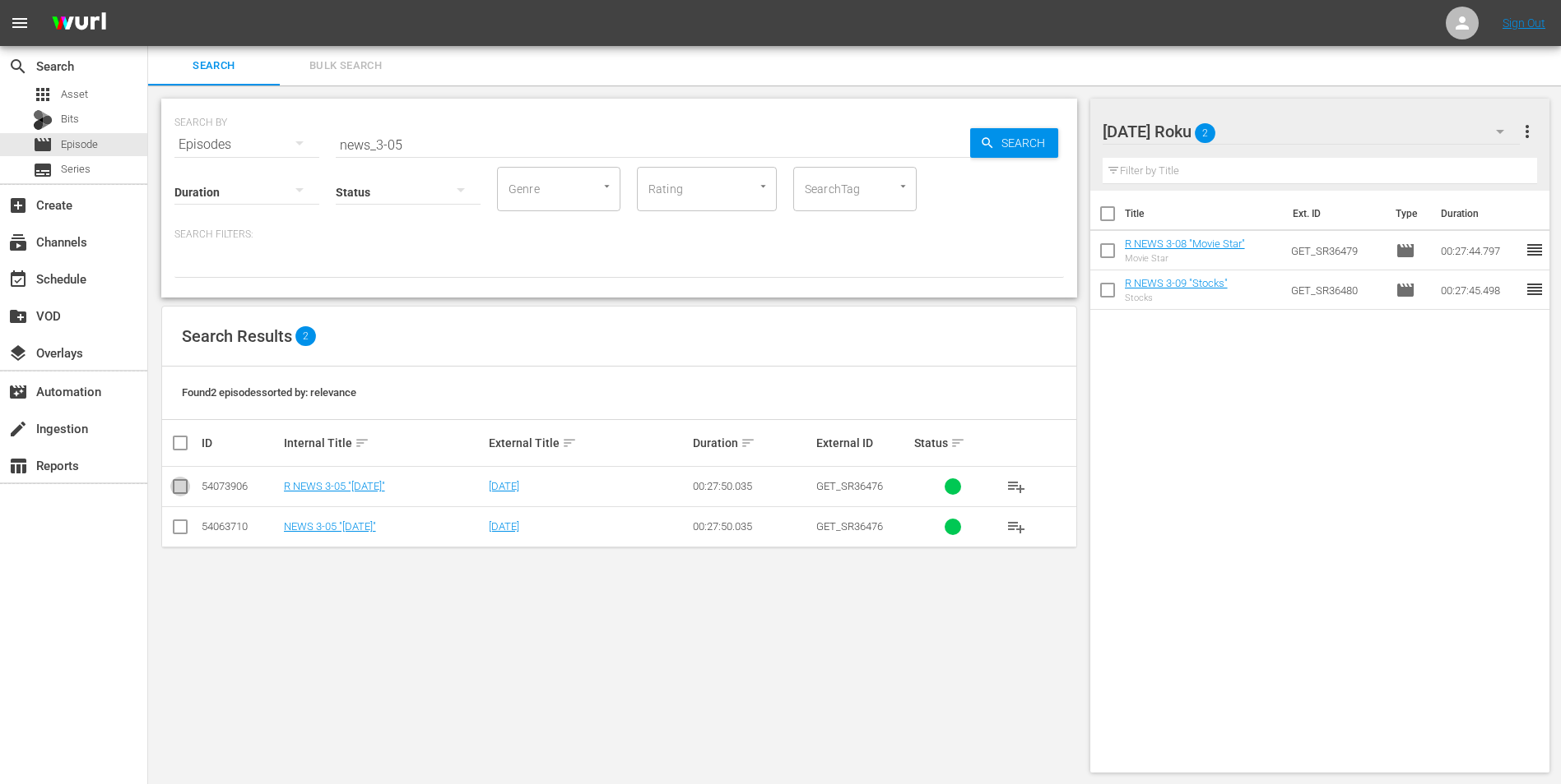
click at [180, 488] on input "checkbox" at bounding box center [180, 490] width 19 height 19
checkbox input "true"
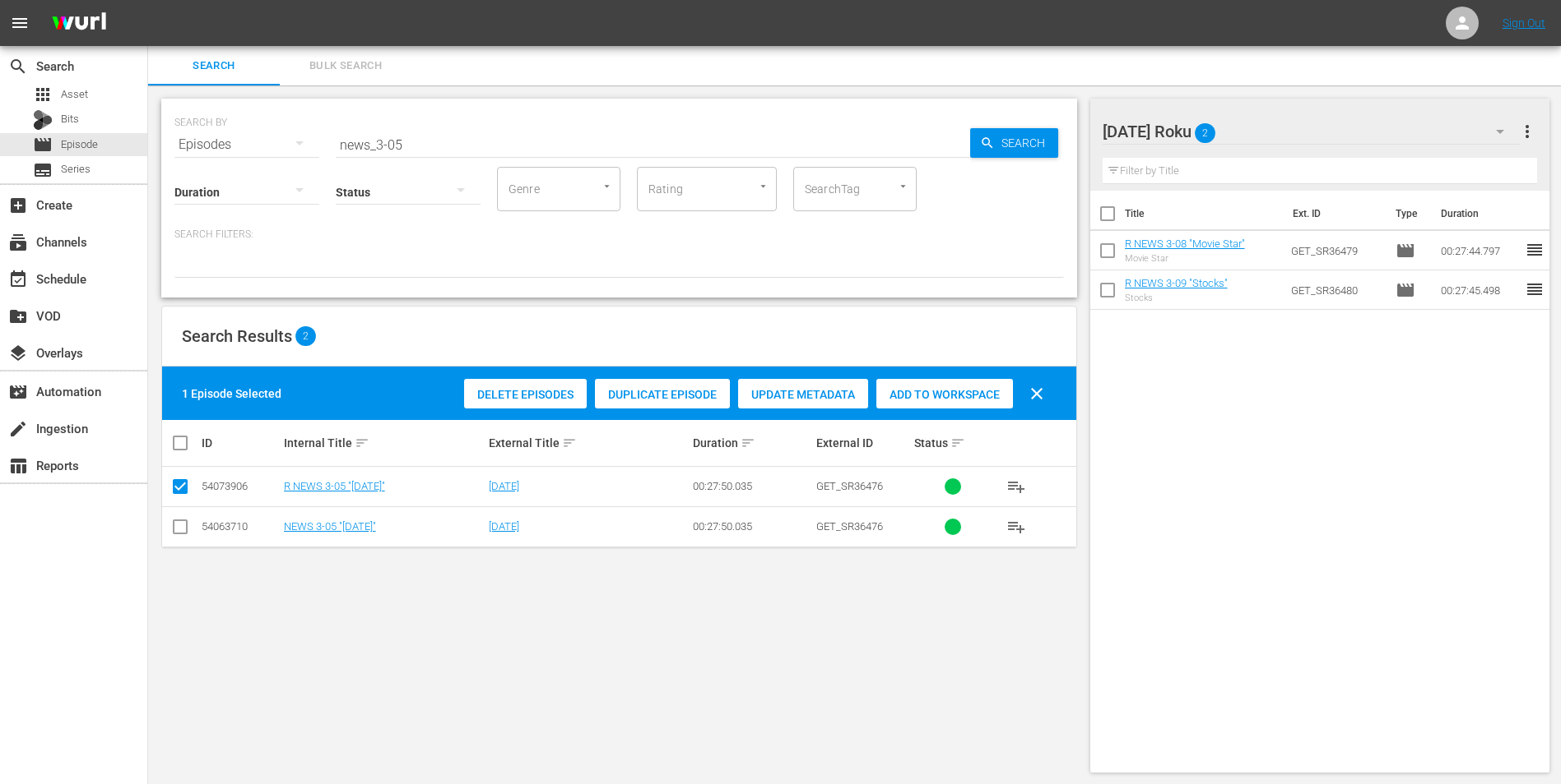
click at [944, 393] on span "Add to Workspace" at bounding box center [944, 395] width 137 height 14
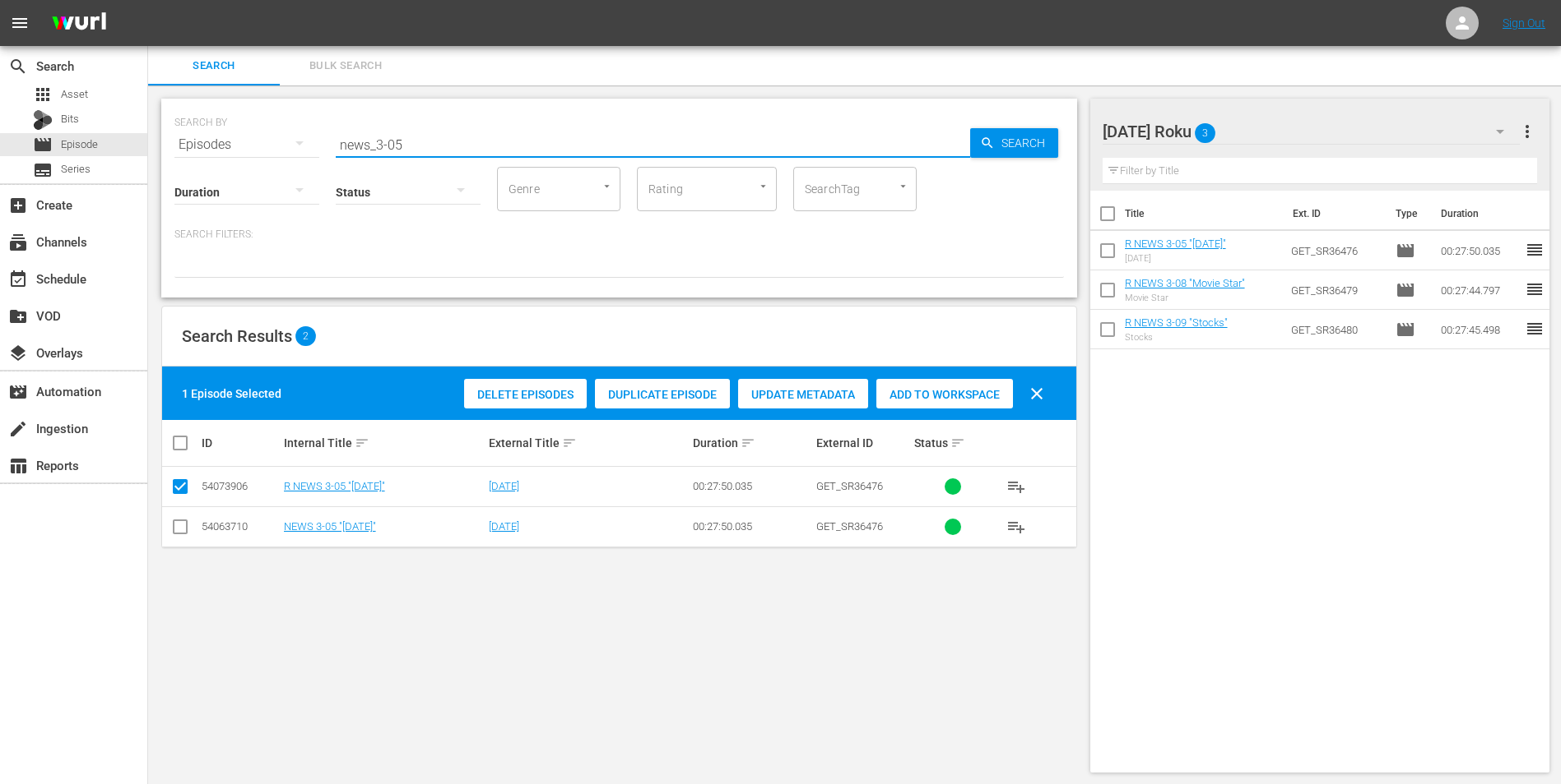
drag, startPoint x: 426, startPoint y: 142, endPoint x: 258, endPoint y: 160, distance: 169.0
click at [258, 160] on div "SEARCH BY Search By Episodes Search ID, Title, Description, Keywords, or Catego…" at bounding box center [619, 198] width 916 height 199
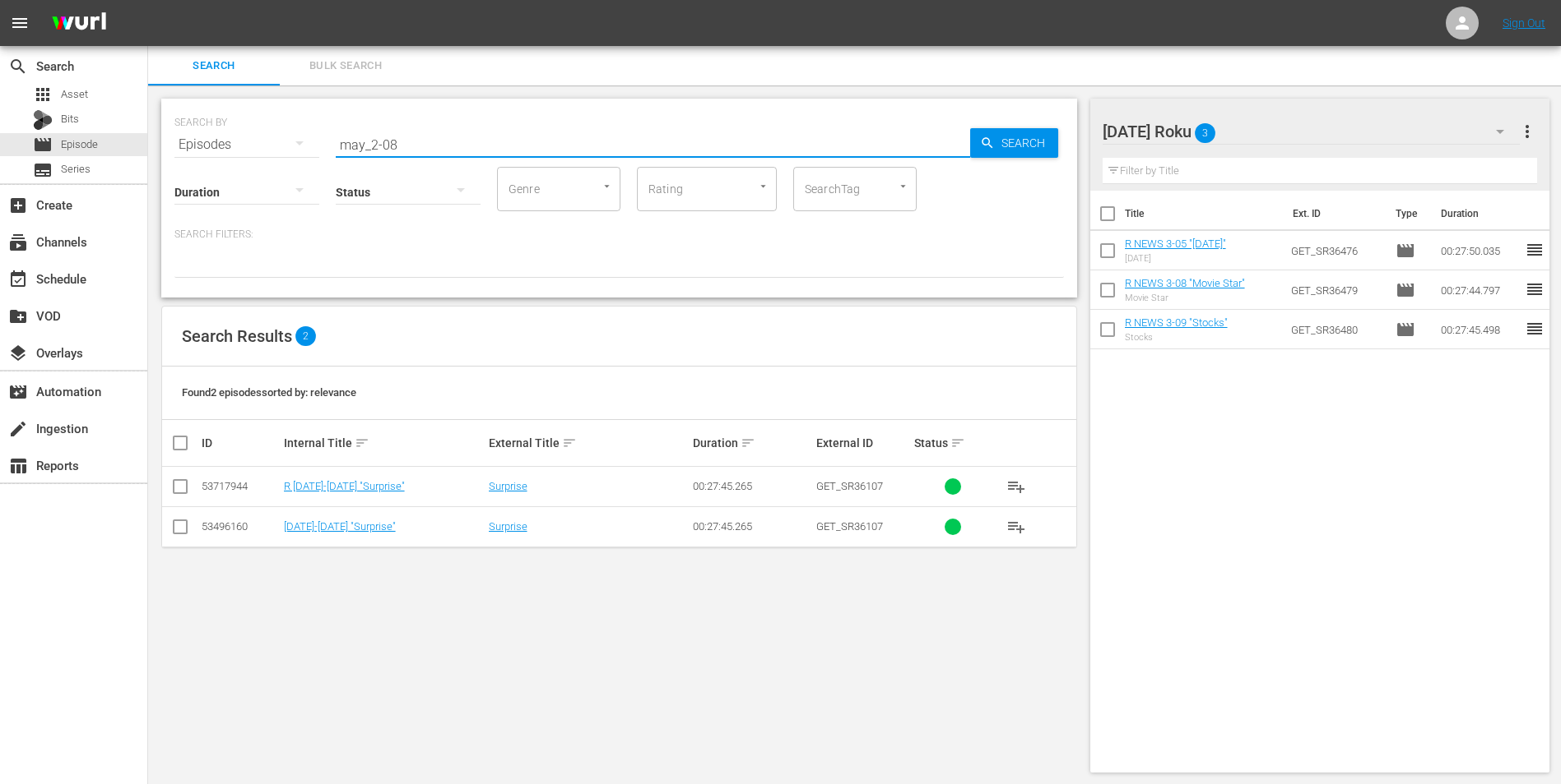
type input "may_2-08"
click at [173, 488] on input "checkbox" at bounding box center [180, 490] width 19 height 19
checkbox input "true"
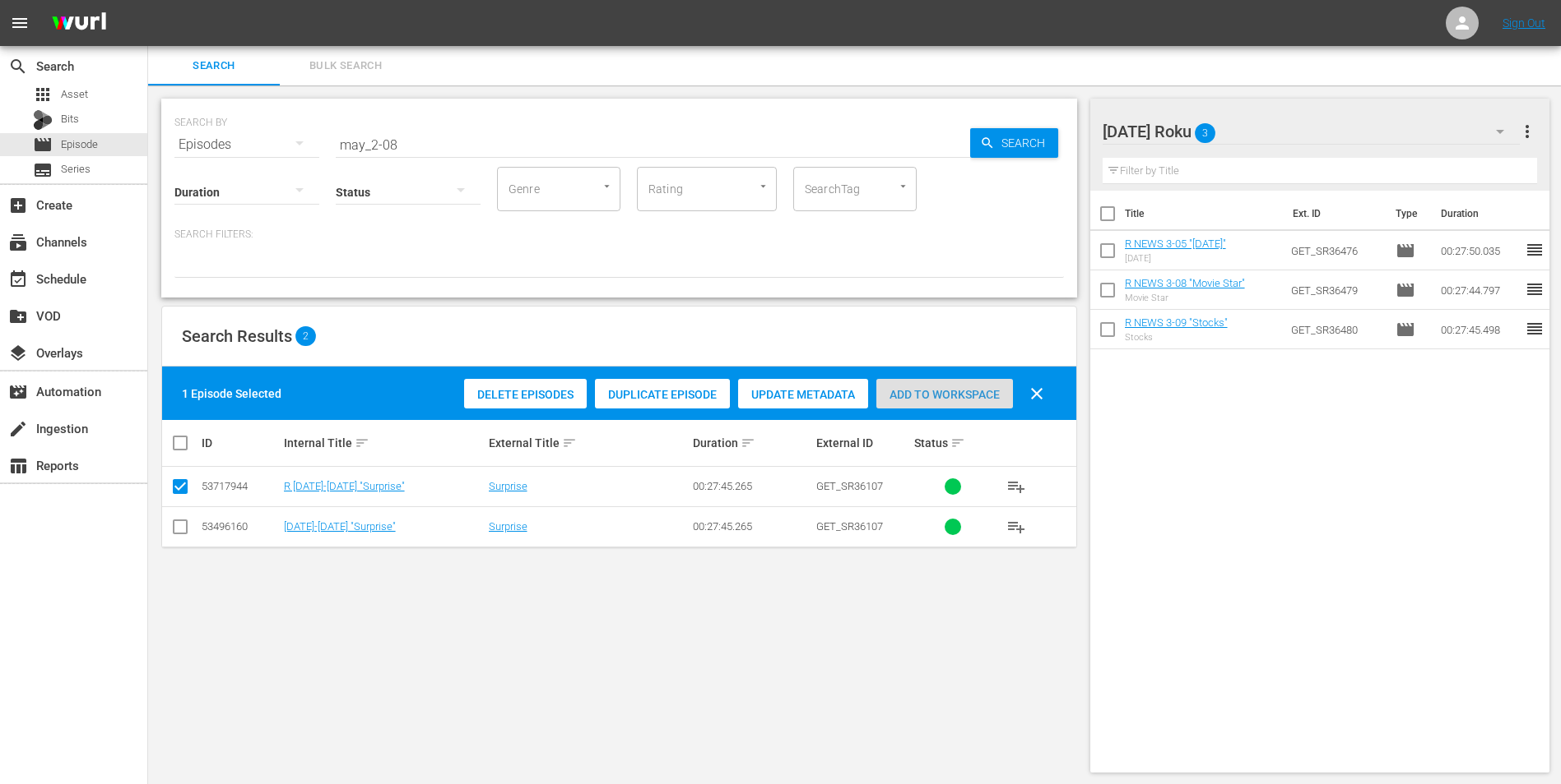
click at [970, 389] on span "Add to Workspace" at bounding box center [944, 395] width 137 height 14
click at [1046, 127] on div "[DATE] Roku 4" at bounding box center [1311, 131] width 418 height 46
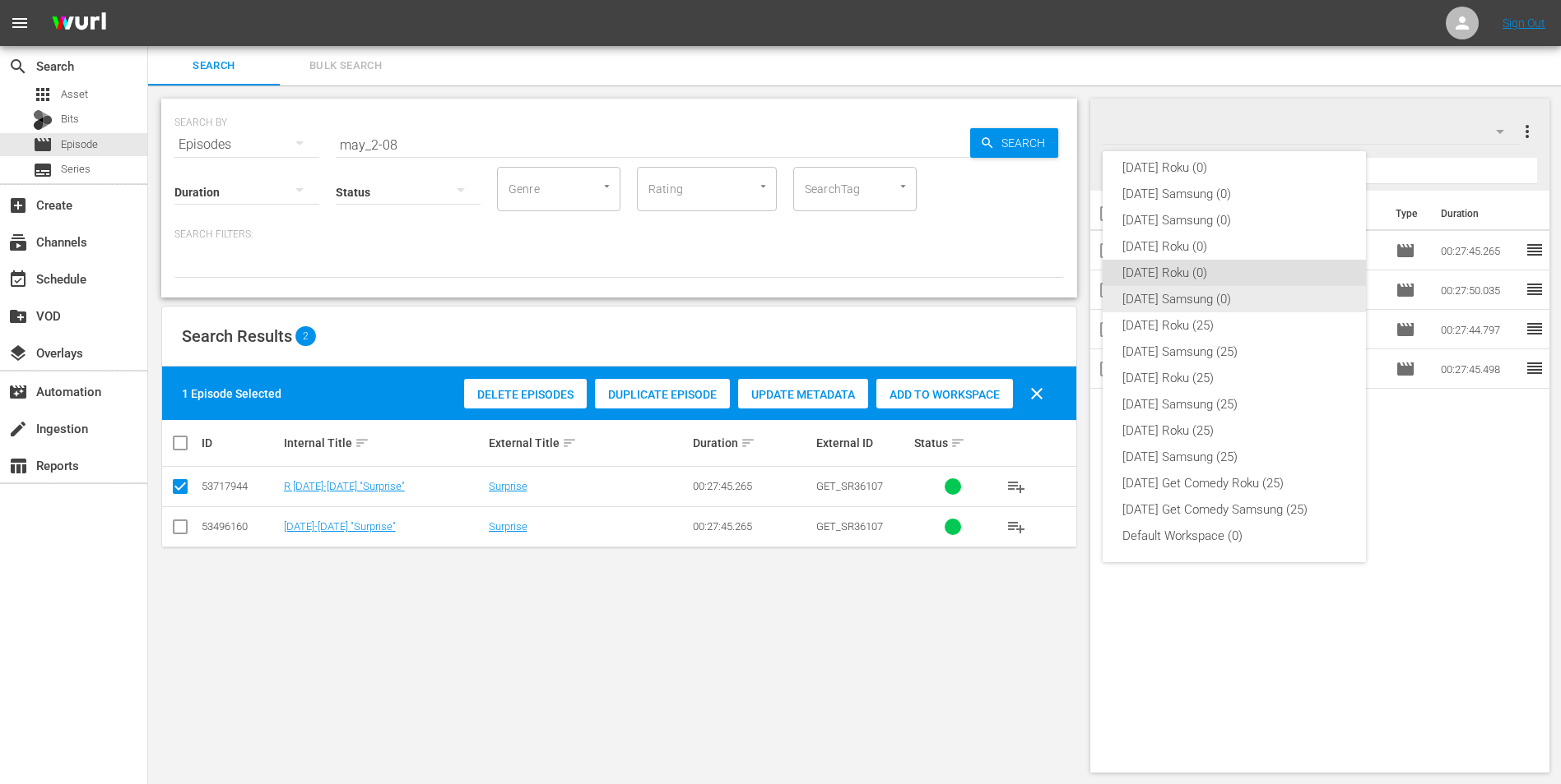
drag, startPoint x: 1189, startPoint y: 297, endPoint x: 1134, endPoint y: 308, distance: 56.1
click at [1046, 297] on div "[DATE] Samsung (0)" at bounding box center [1234, 299] width 224 height 26
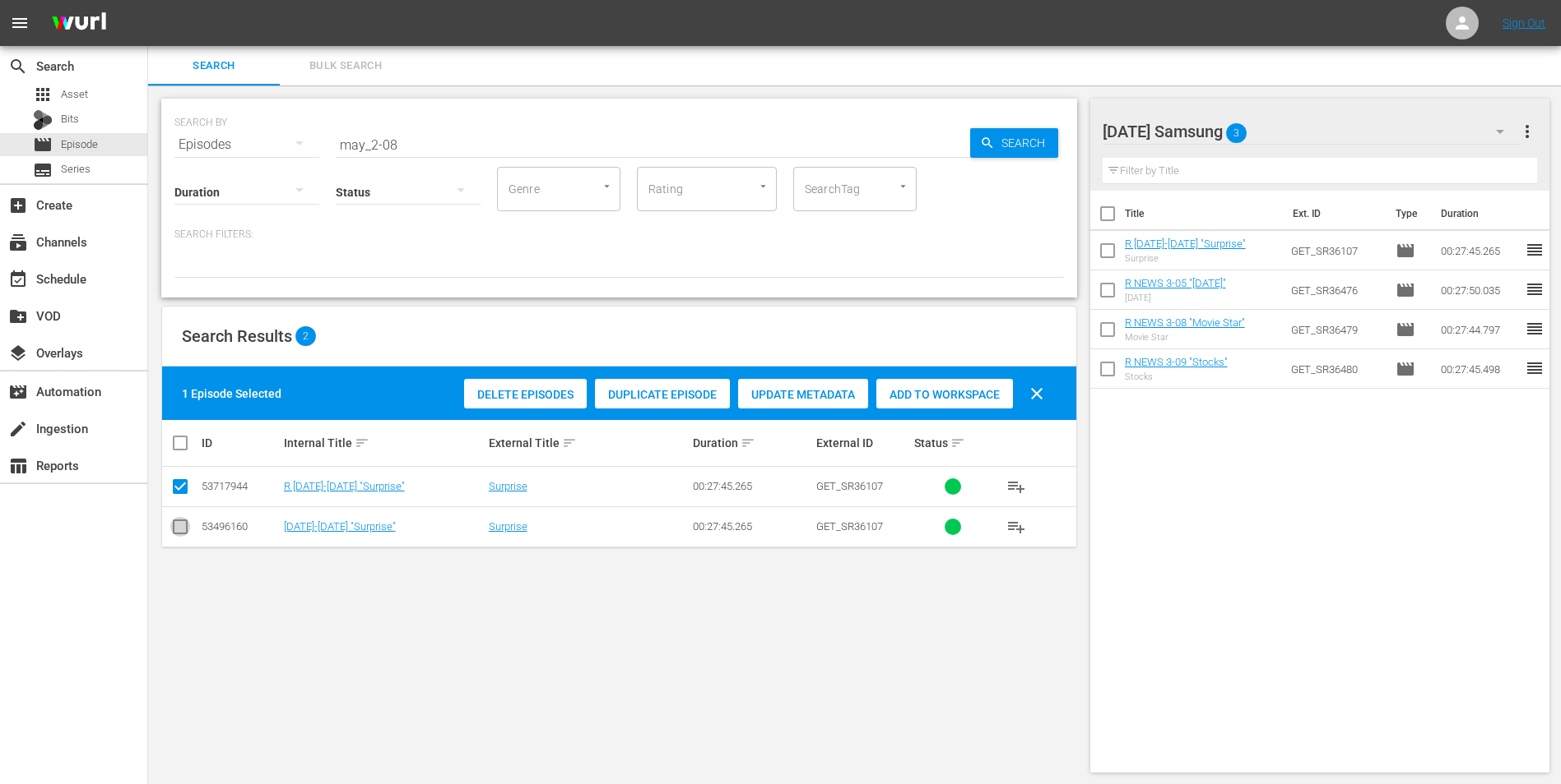
click at [175, 488] on input "checkbox" at bounding box center [180, 530] width 19 height 19
checkbox input "true"
click at [176, 488] on input "checkbox" at bounding box center [180, 490] width 19 height 19
checkbox input "false"
click at [916, 399] on span "Add to Workspace" at bounding box center [944, 395] width 137 height 14
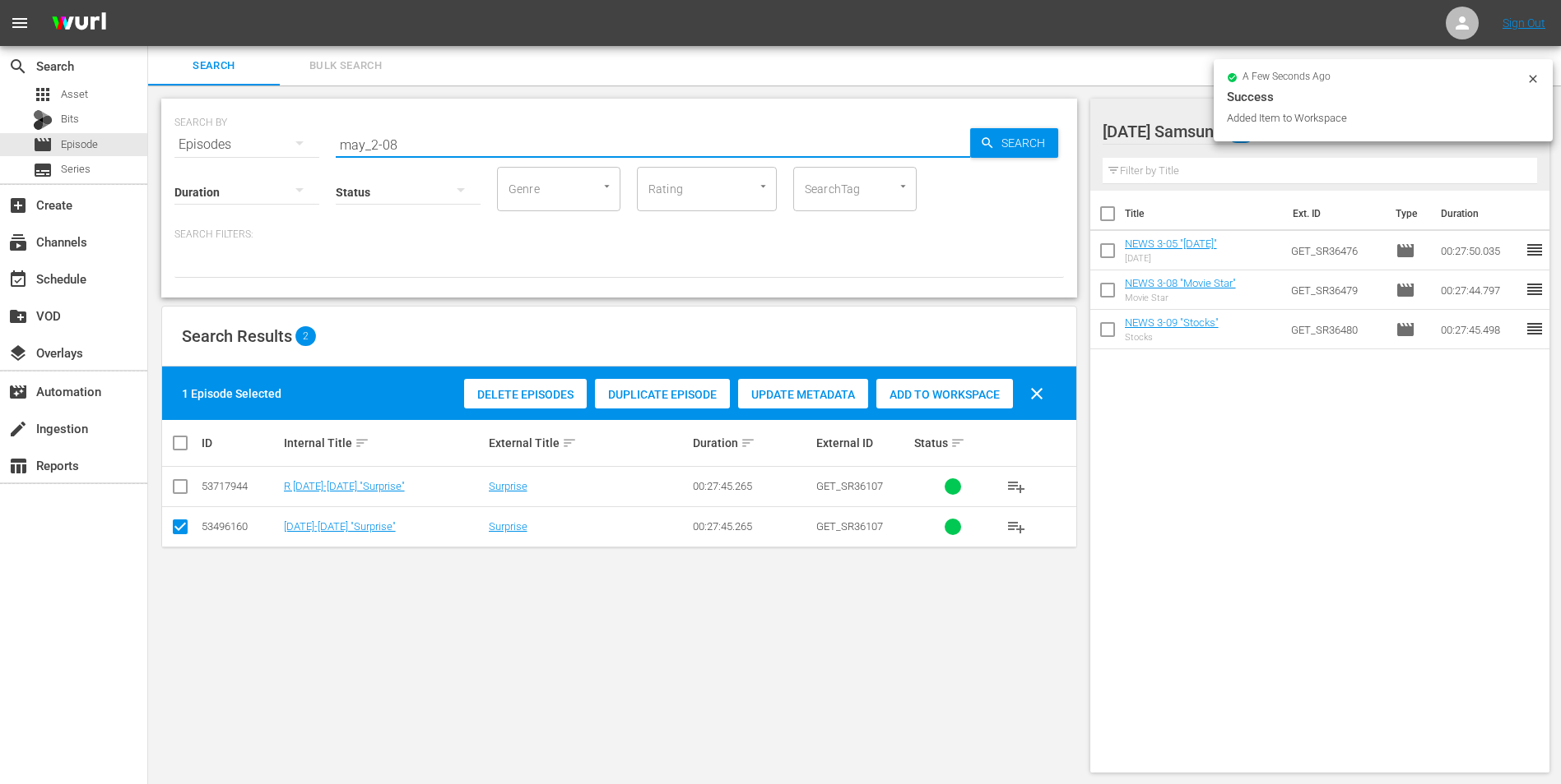
drag, startPoint x: 390, startPoint y: 140, endPoint x: 399, endPoint y: 168, distance: 29.4
click at [412, 145] on input "may_2-08" at bounding box center [652, 145] width 635 height 40
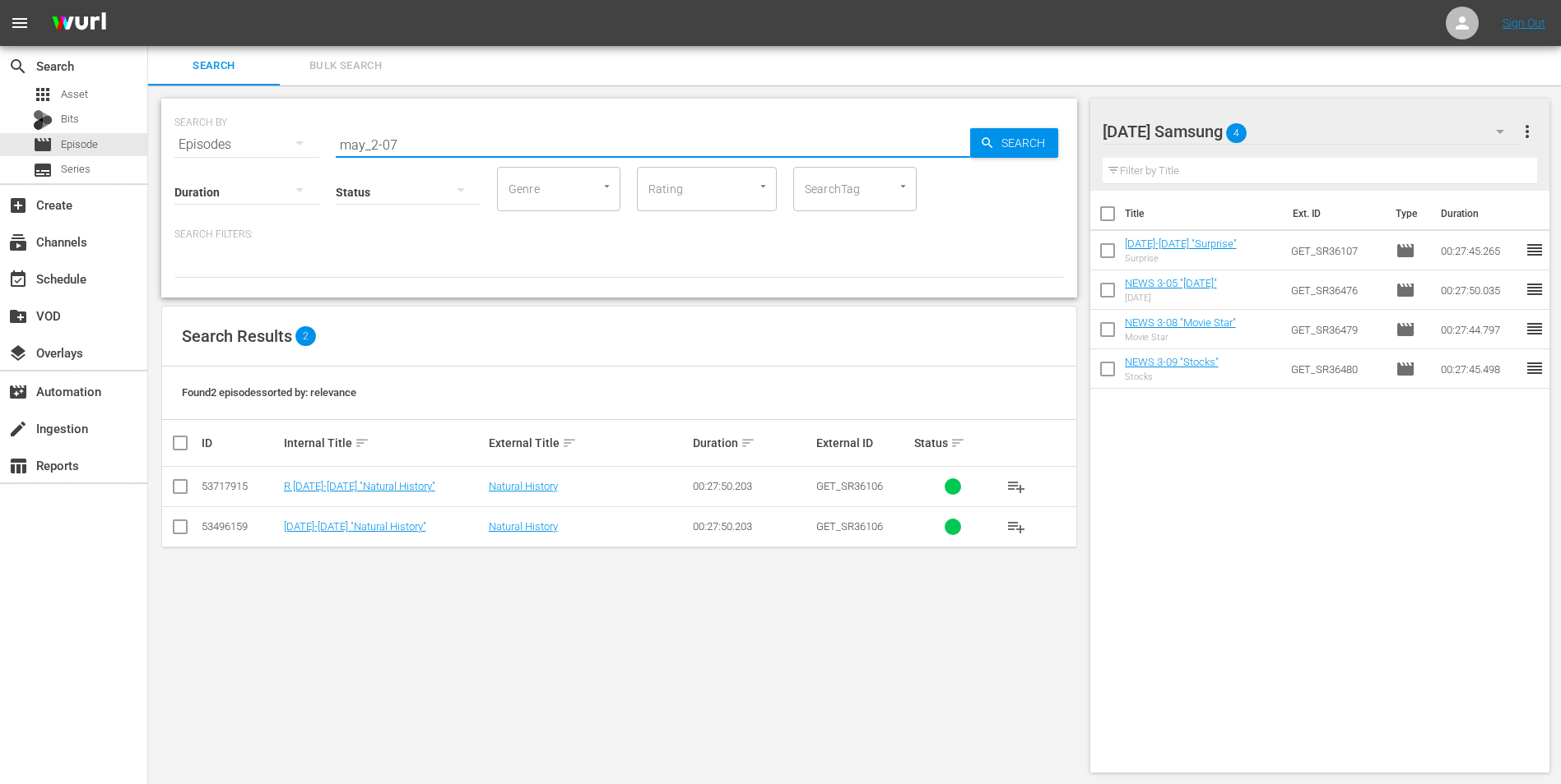
type input "may_2-07"
click at [183, 488] on input "checkbox" at bounding box center [180, 530] width 19 height 19
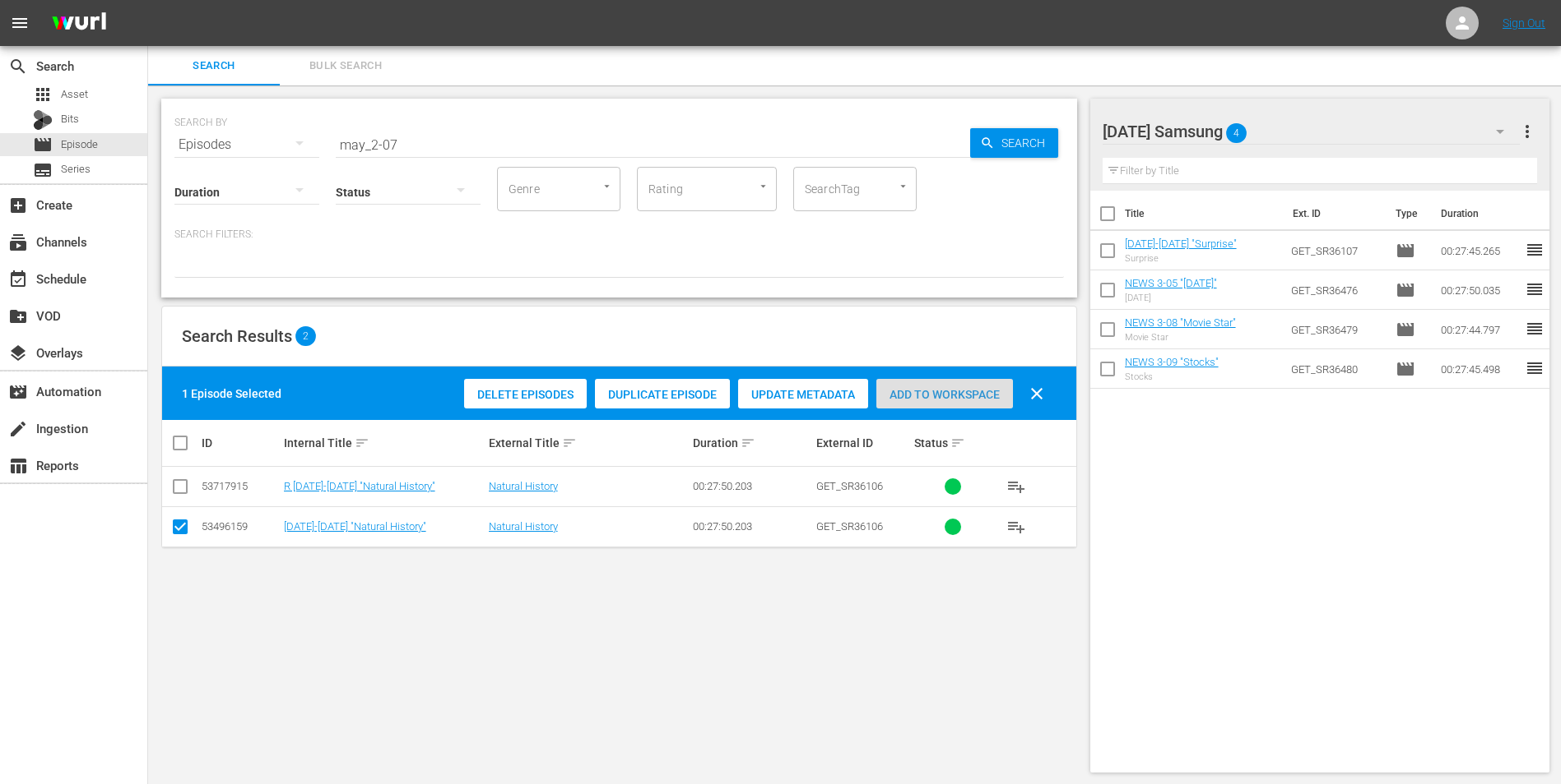
drag, startPoint x: 937, startPoint y: 399, endPoint x: 917, endPoint y: 431, distance: 37.7
click at [937, 400] on span "Add to Workspace" at bounding box center [944, 395] width 137 height 14
click at [1046, 132] on div "[DATE] Samsung 5" at bounding box center [1311, 131] width 418 height 46
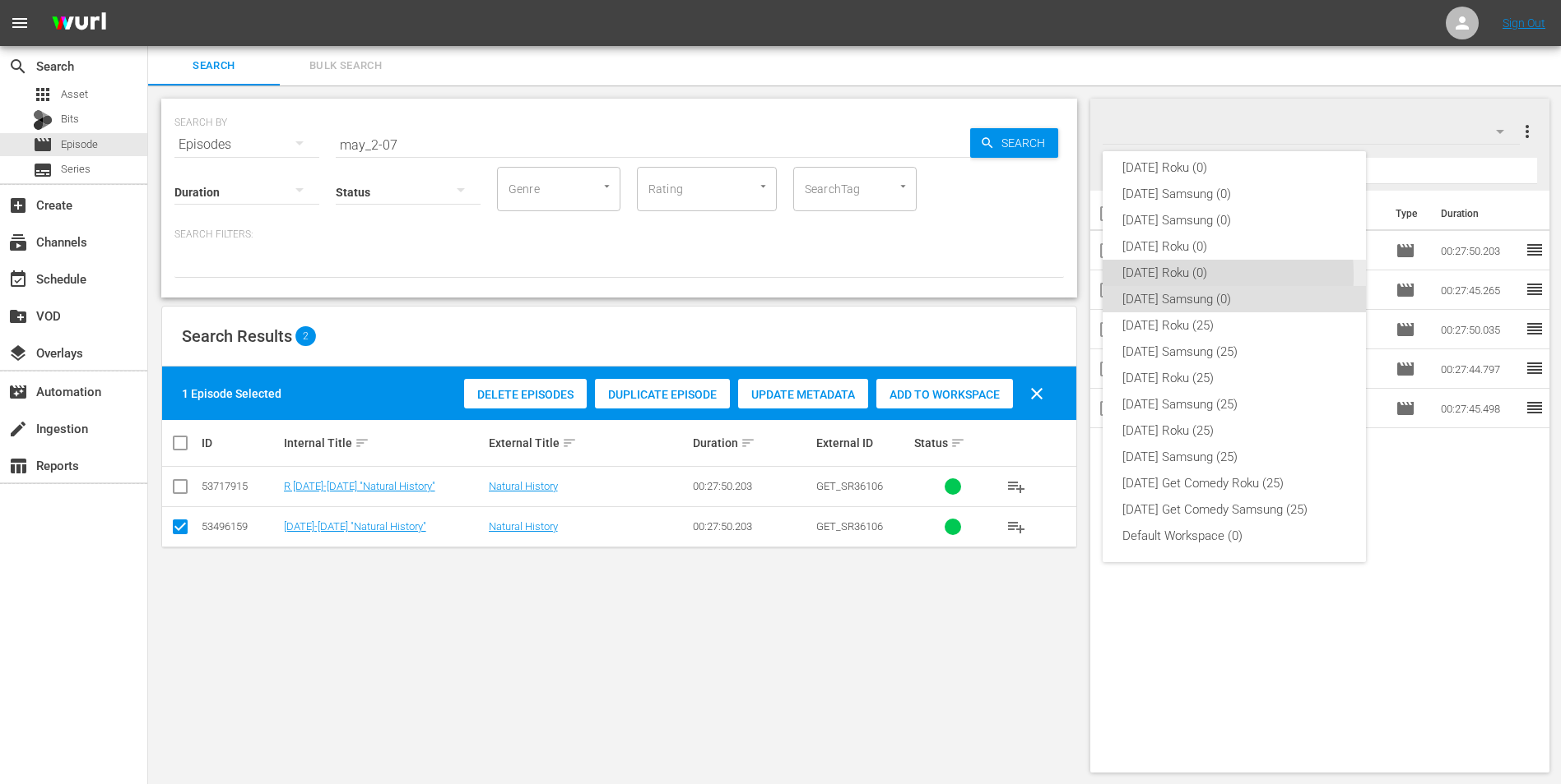
click at [1046, 276] on div "[DATE] Roku (0)" at bounding box center [1234, 272] width 224 height 26
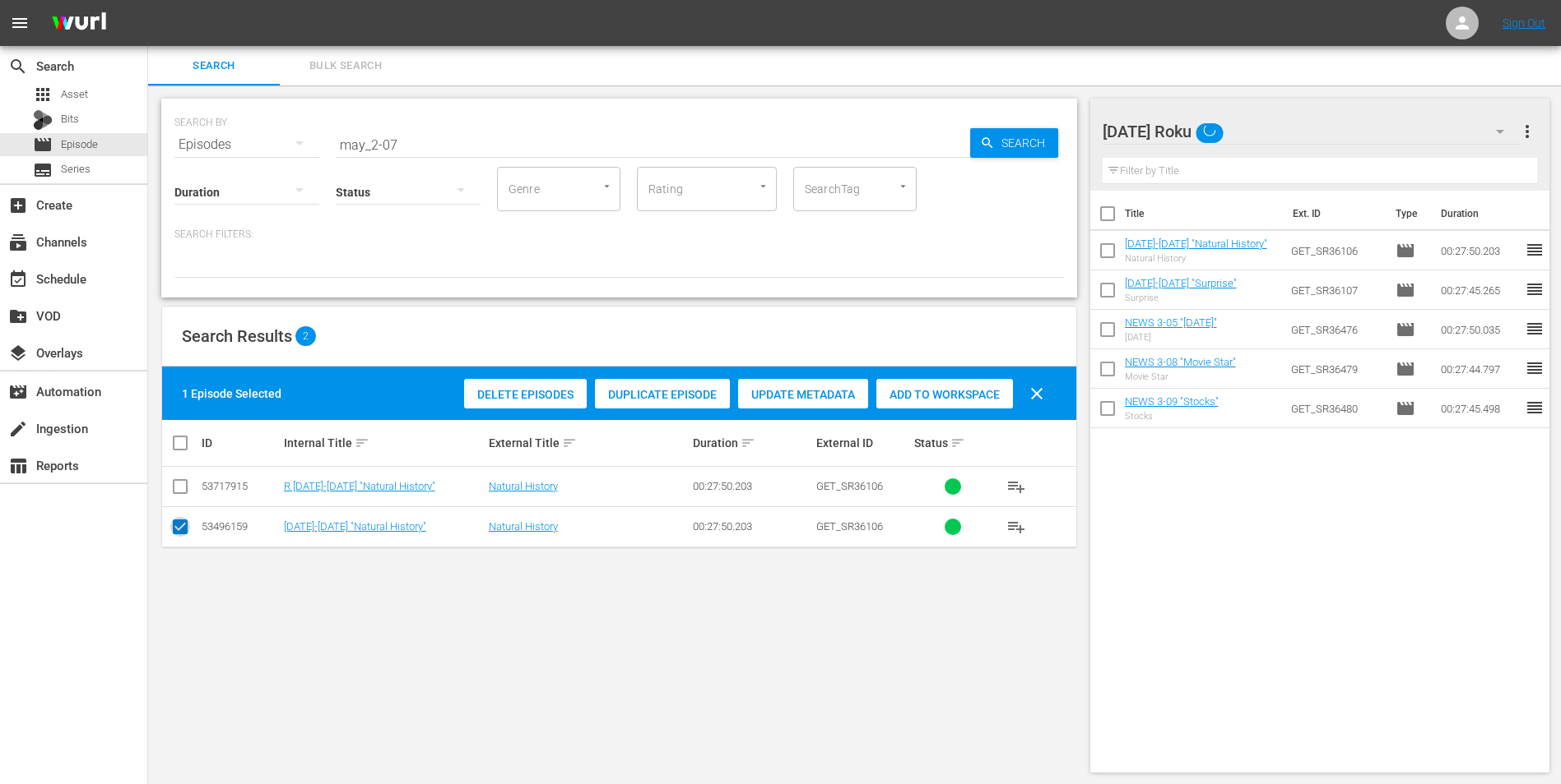
drag, startPoint x: 182, startPoint y: 532, endPoint x: 184, endPoint y: 504, distance: 28.1
click at [183, 488] on input "checkbox" at bounding box center [180, 530] width 19 height 19
checkbox input "false"
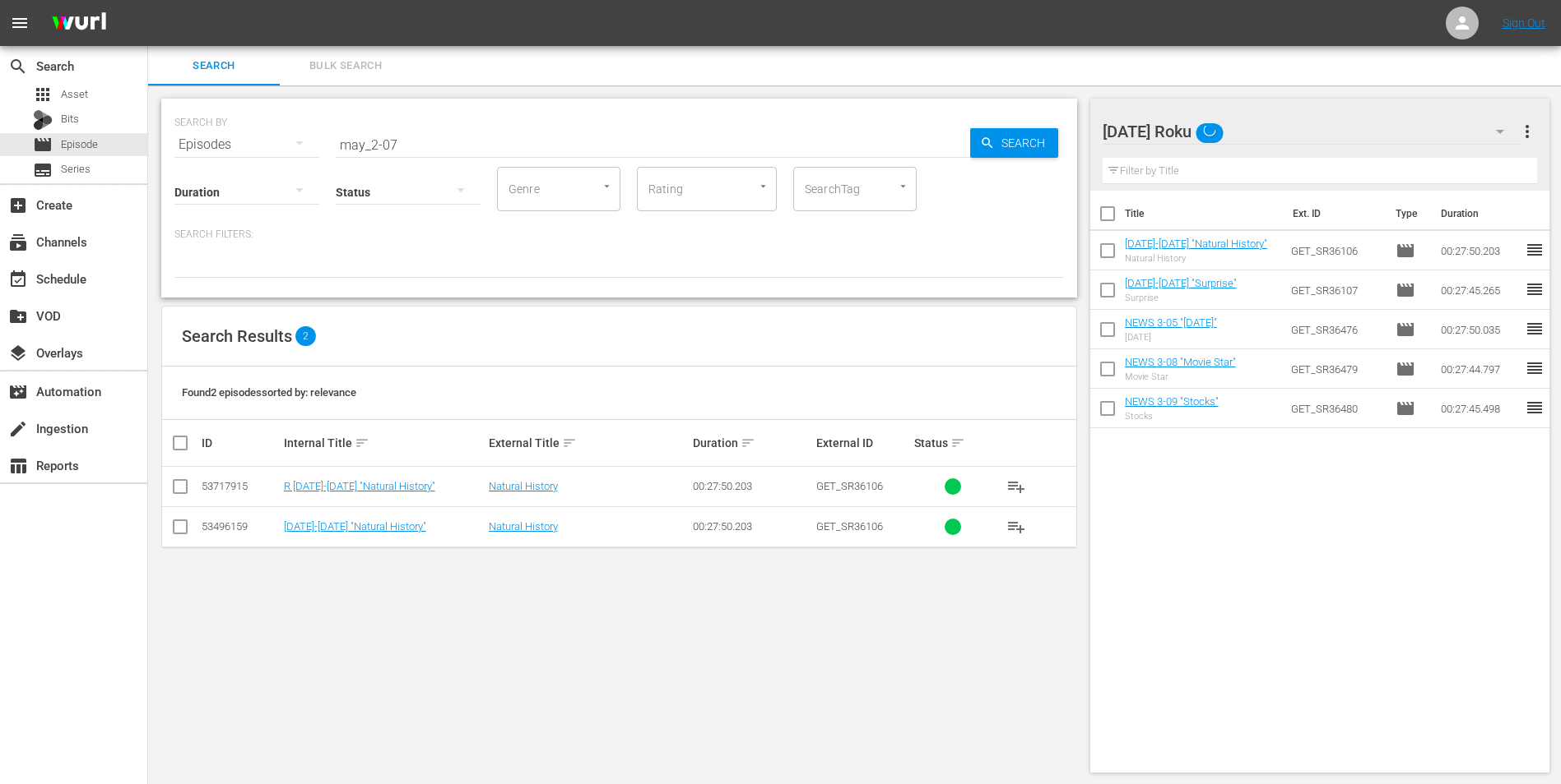
click at [188, 483] on input "checkbox" at bounding box center [180, 490] width 19 height 19
checkbox input "true"
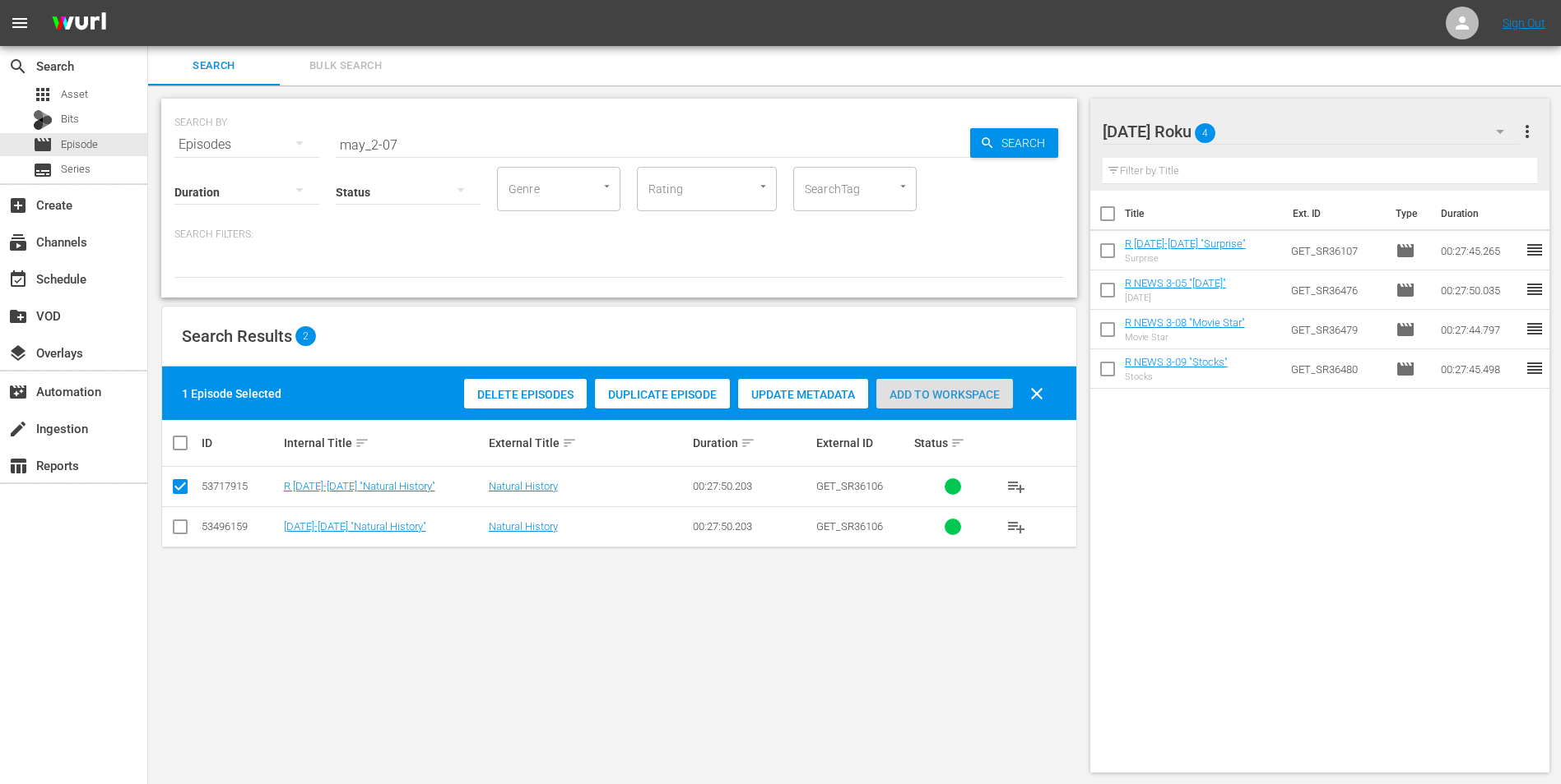
click at [931, 391] on span "Add to Workspace" at bounding box center [944, 395] width 137 height 14
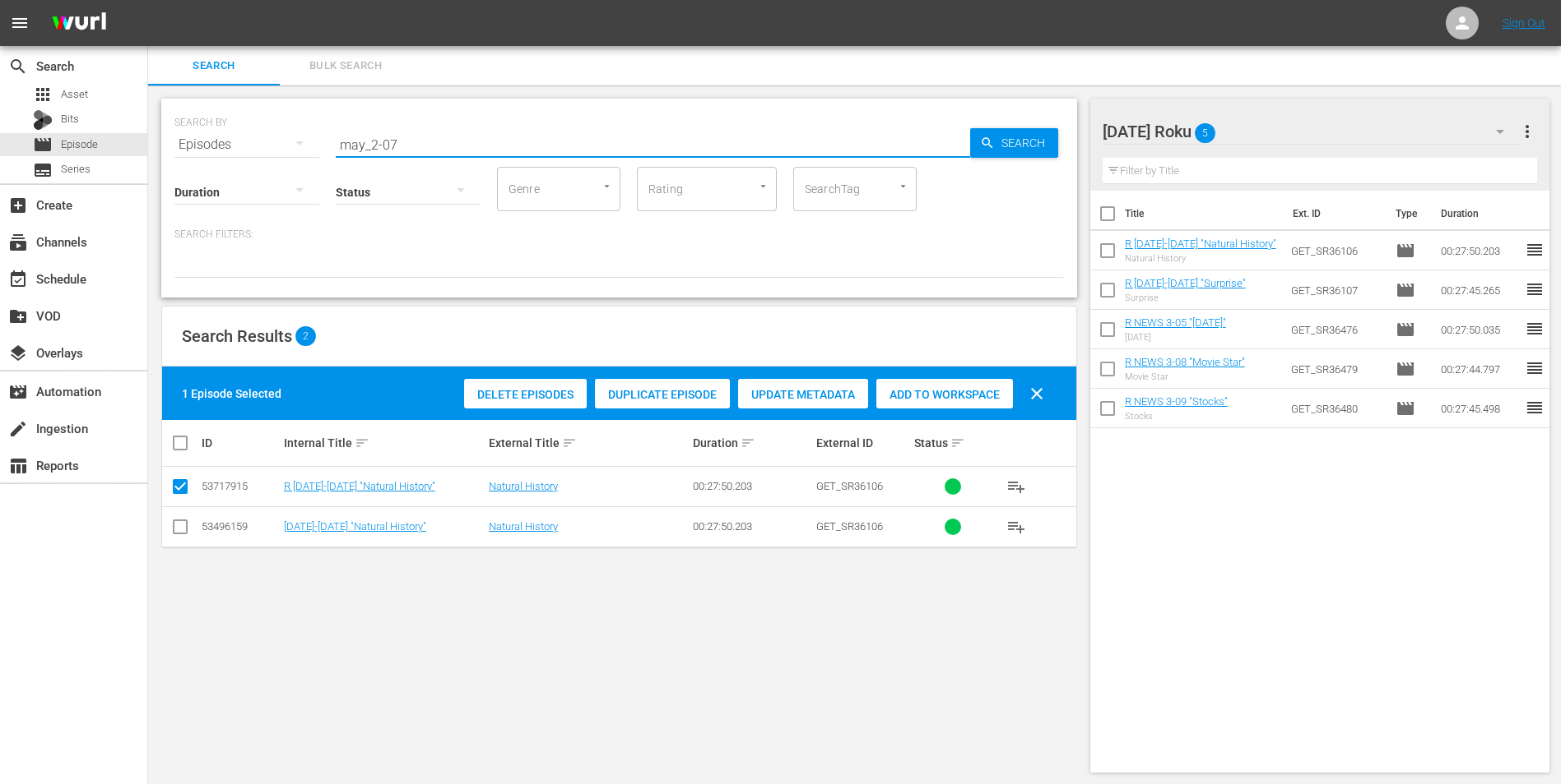
drag, startPoint x: 391, startPoint y: 143, endPoint x: 408, endPoint y: 147, distance: 17.5
click at [407, 148] on input "may_2-07" at bounding box center [652, 145] width 635 height 40
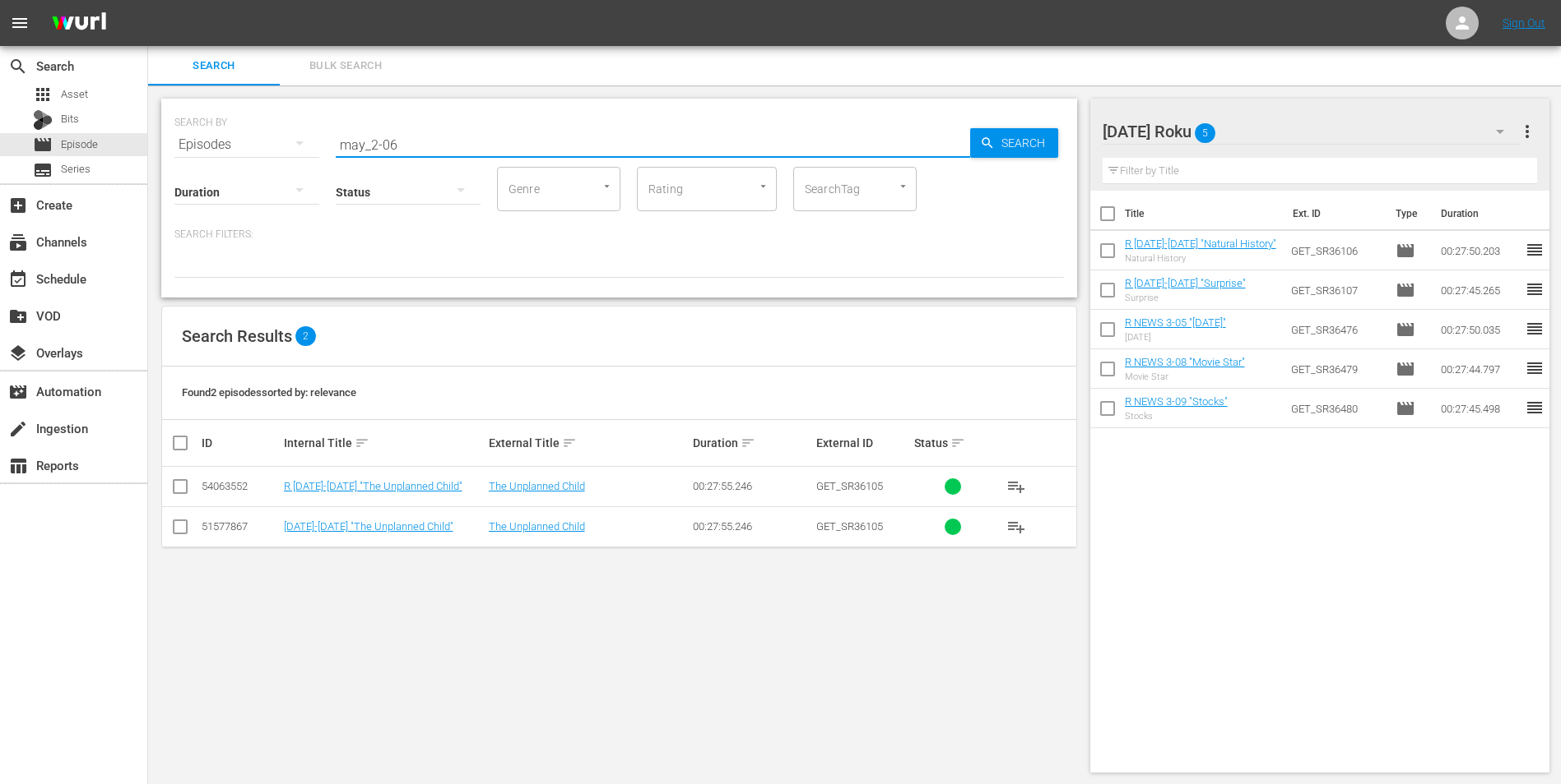
type input "may_2-06"
click at [183, 488] on input "checkbox" at bounding box center [180, 530] width 19 height 19
checkbox input "true"
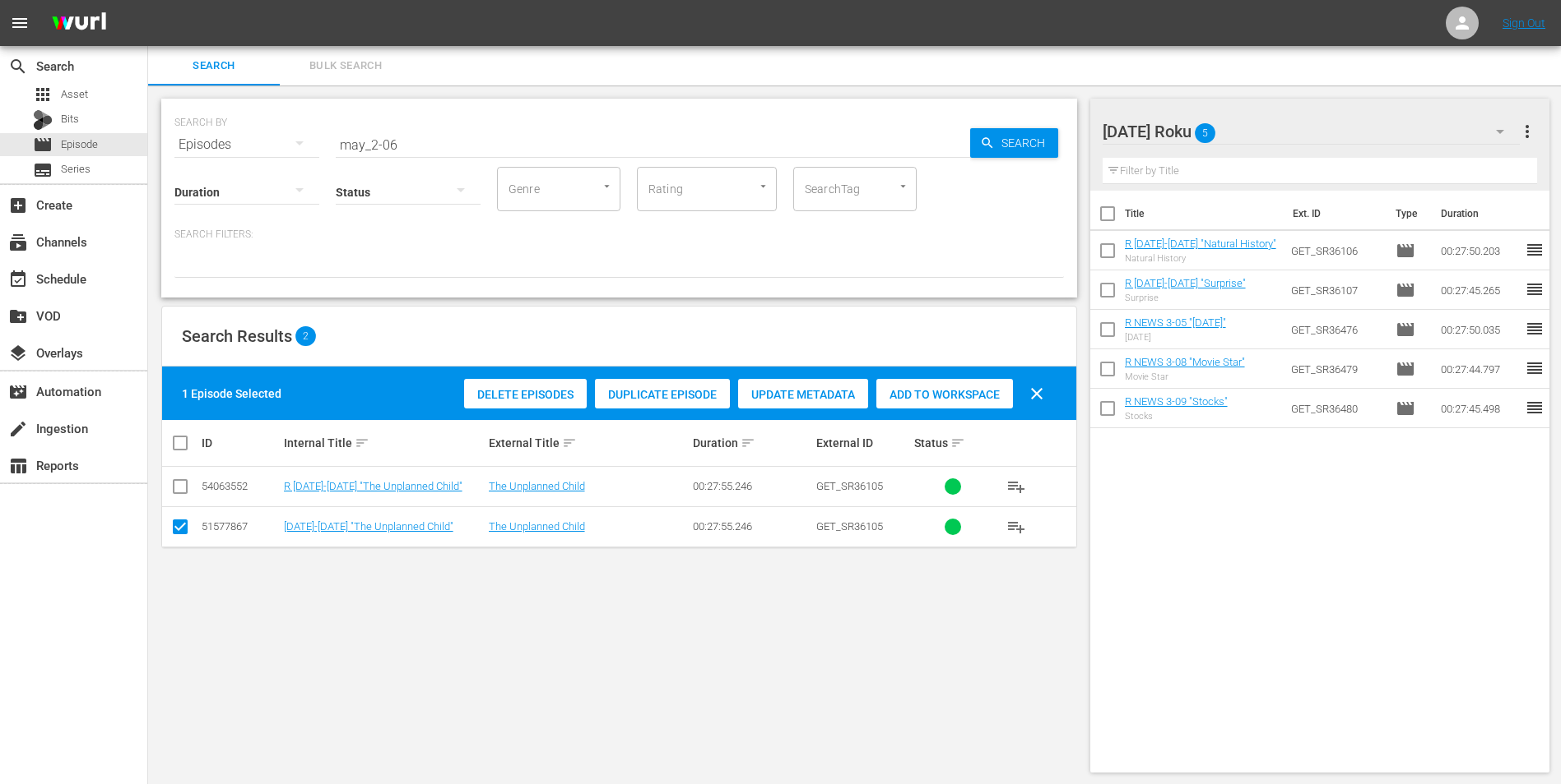
click at [941, 401] on div "Add to Workspace" at bounding box center [944, 394] width 137 height 31
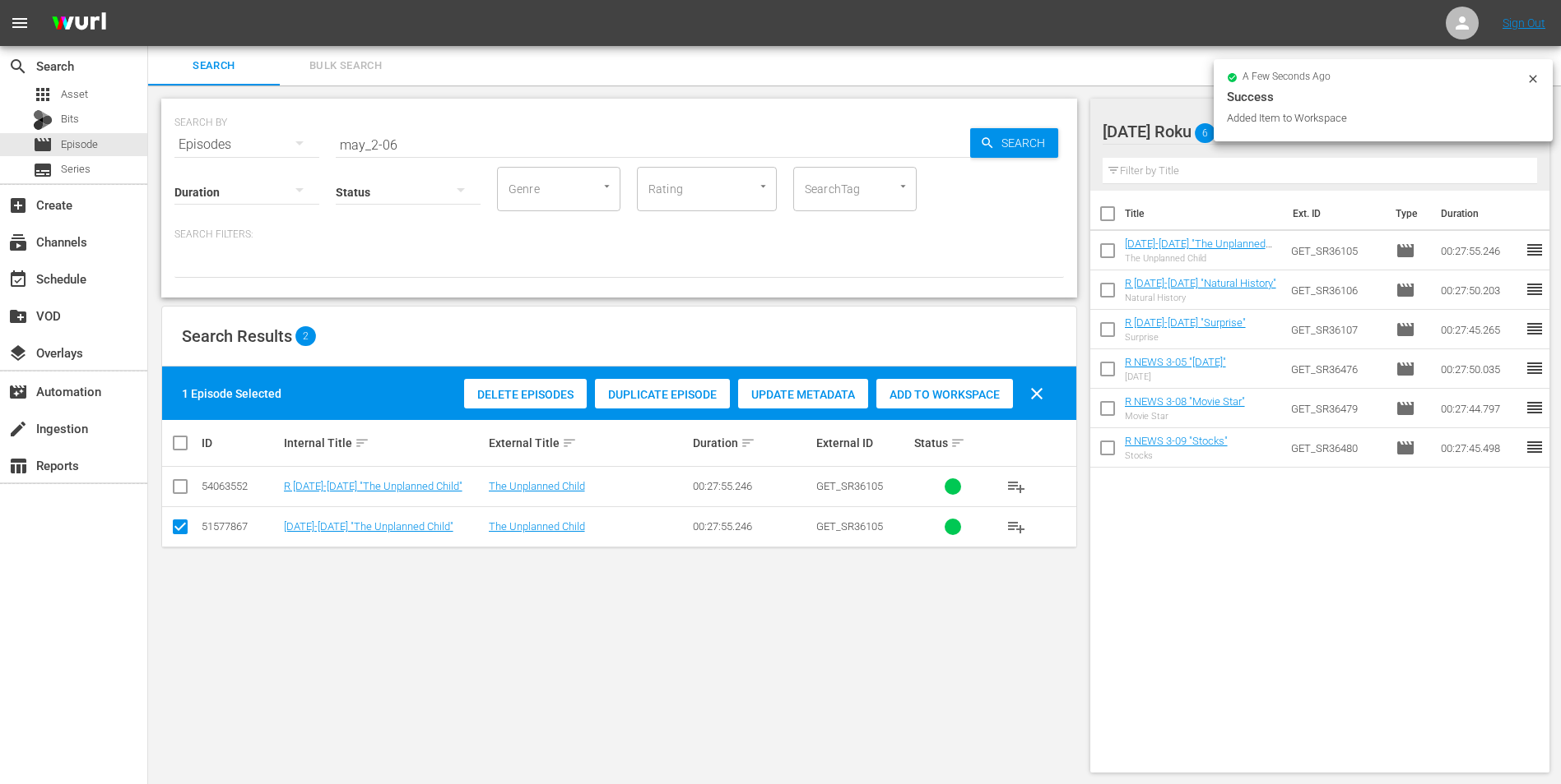
click at [1046, 249] on input "checkbox" at bounding box center [1107, 255] width 35 height 35
checkbox input "true"
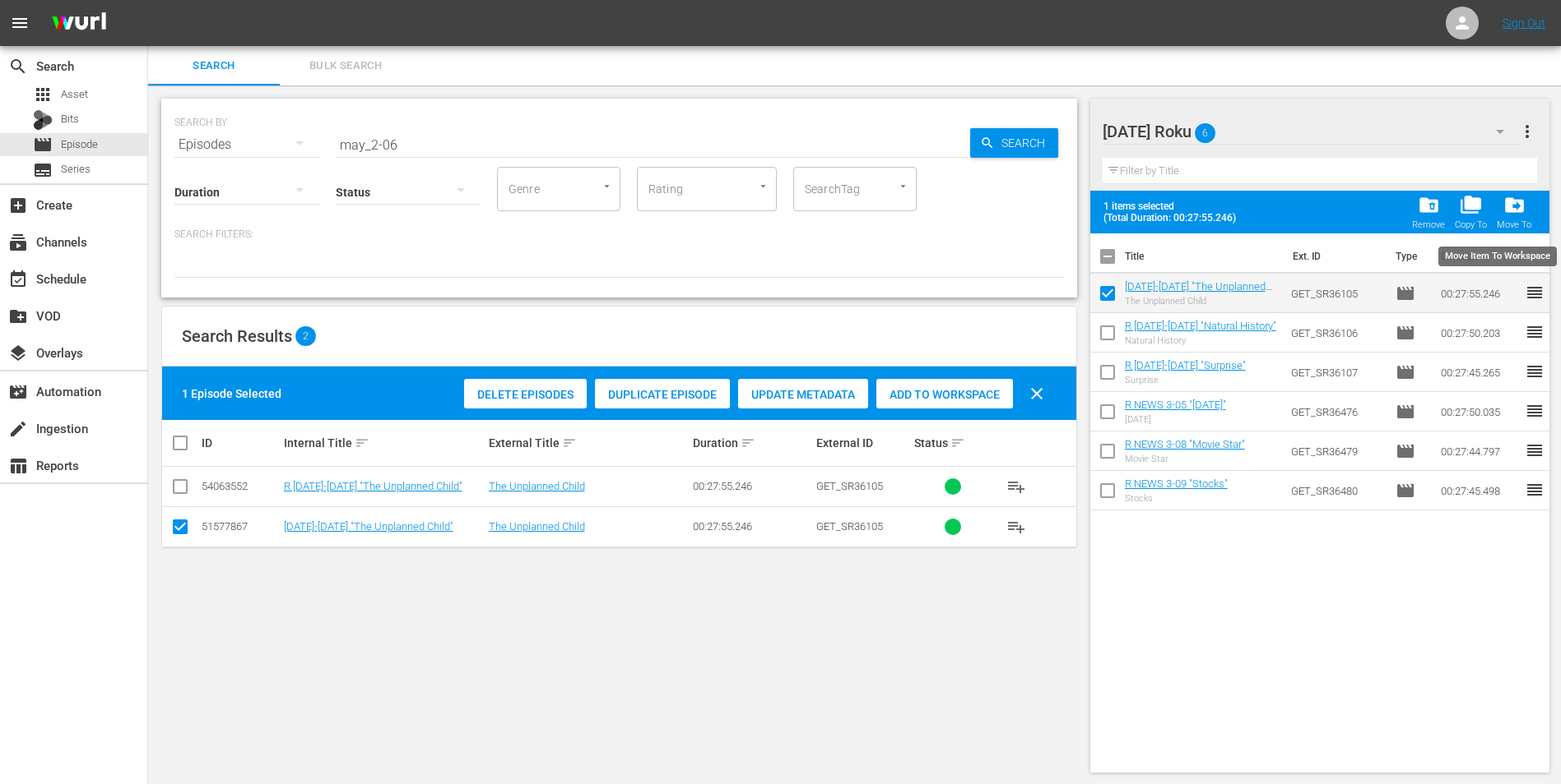
click at [1046, 211] on span "drive_file_move" at bounding box center [1513, 205] width 22 height 22
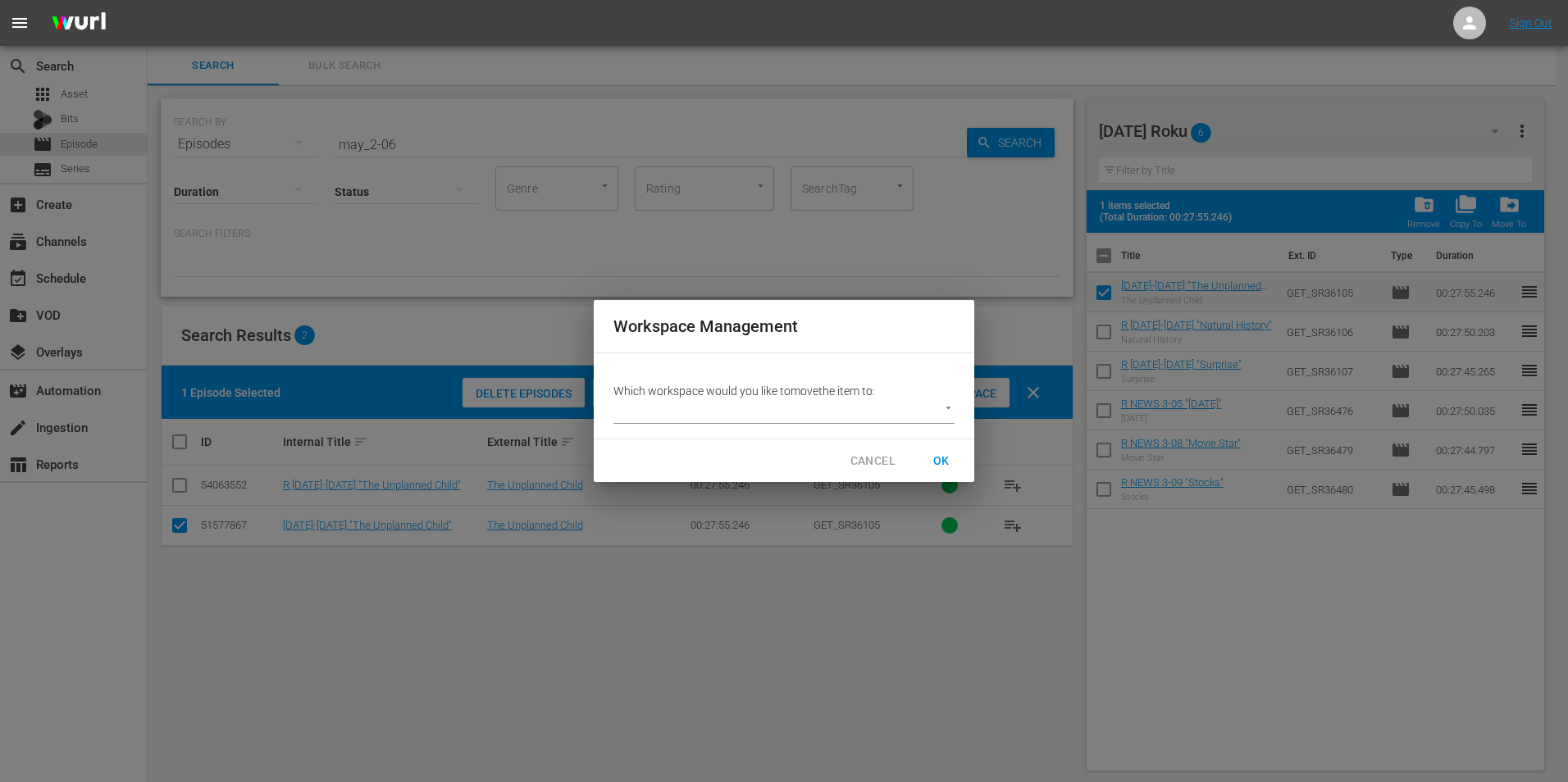
click at [866, 425] on div "Which workspace would you like to move the item to: ​" at bounding box center [784, 396] width 381 height 85
click at [881, 398] on body "menu Sign Out search Search apps Asset Bits movie Episode subtitles Series add_…" at bounding box center [784, 391] width 1568 height 782
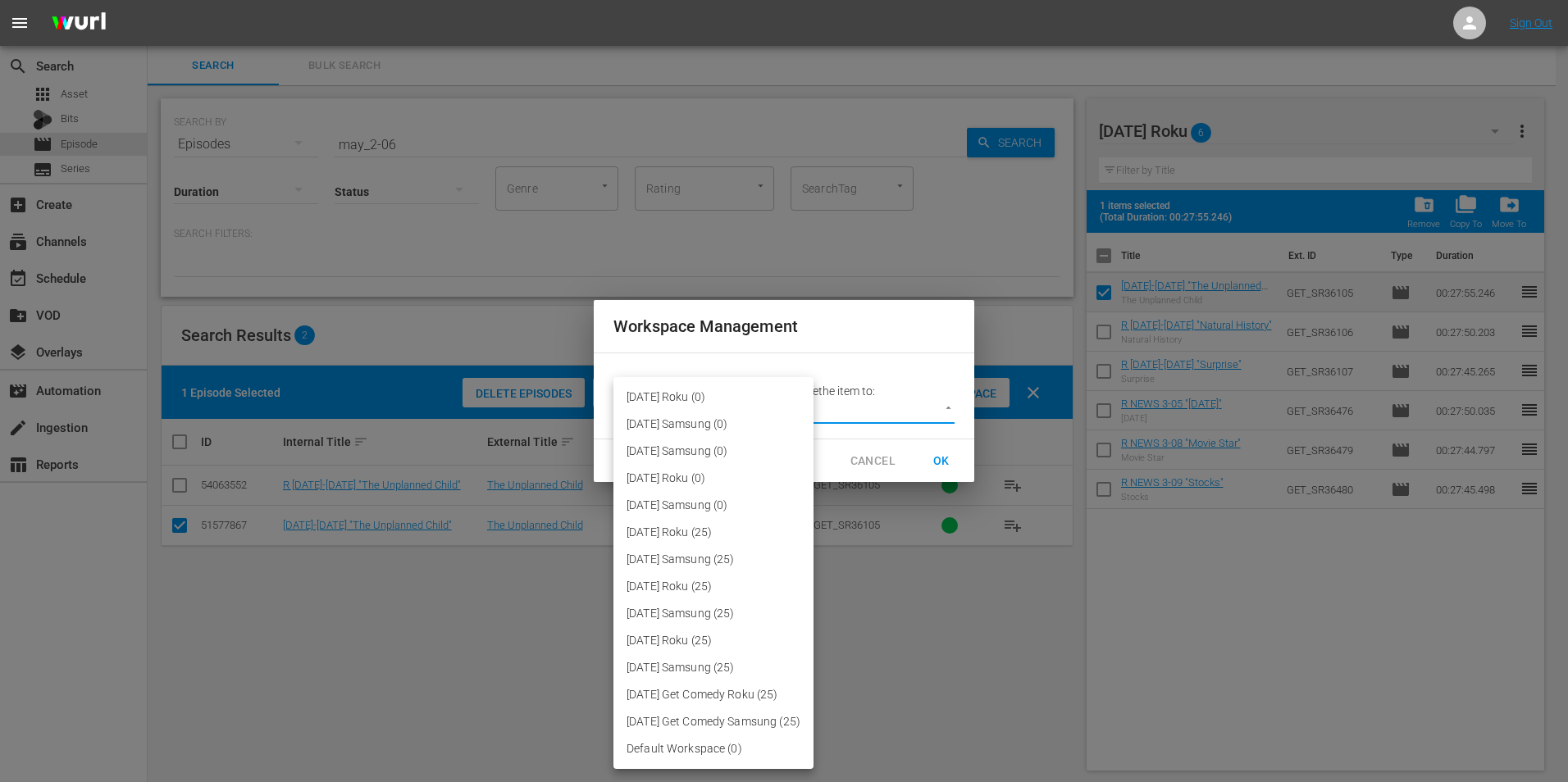
drag, startPoint x: 734, startPoint y: 502, endPoint x: 761, endPoint y: 513, distance: 29.2
click at [734, 486] on li "[DATE] Samsung (0)" at bounding box center [713, 506] width 201 height 27
type input "3051"
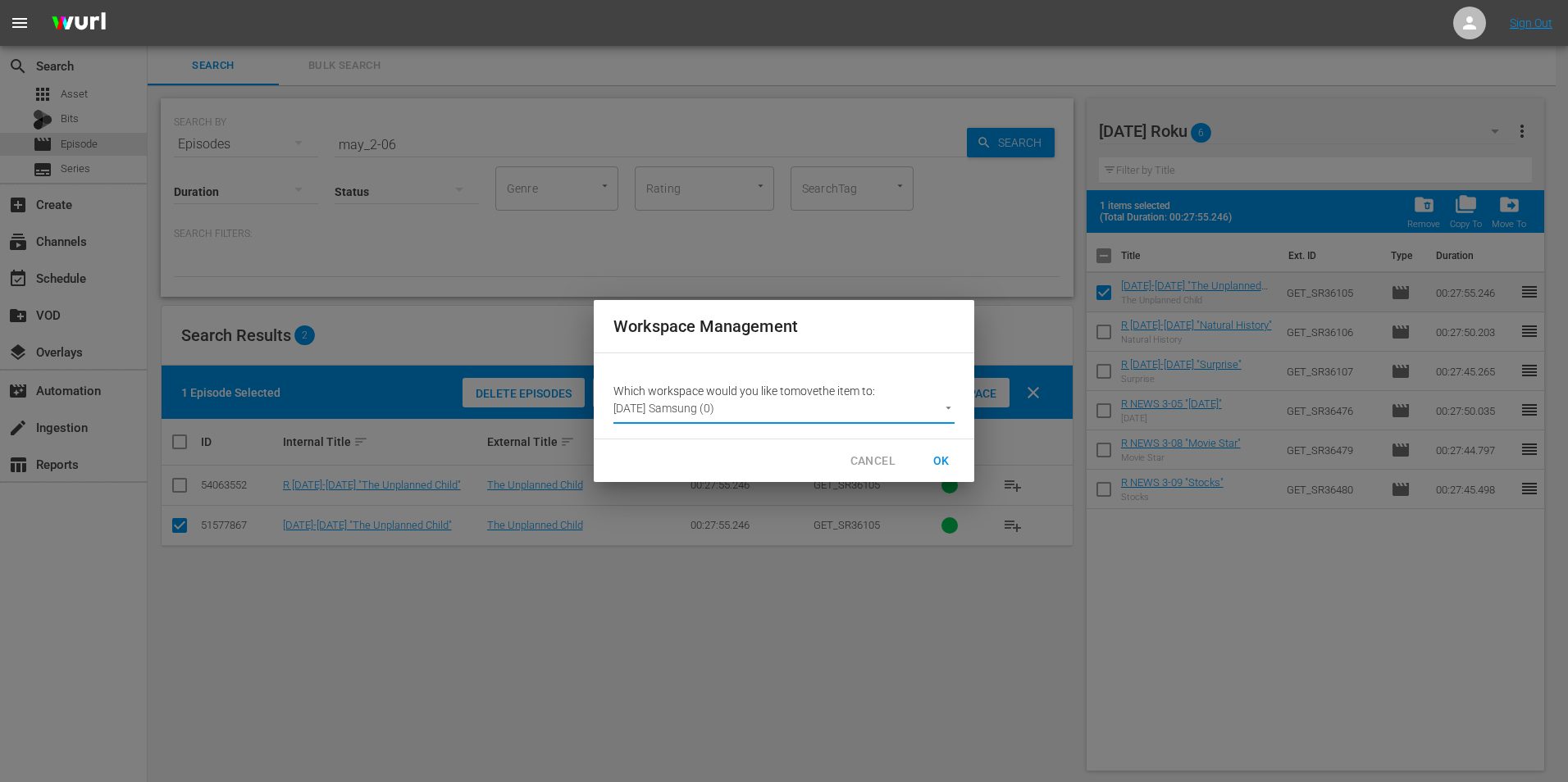
click at [943, 467] on span "OK" at bounding box center [941, 461] width 26 height 20
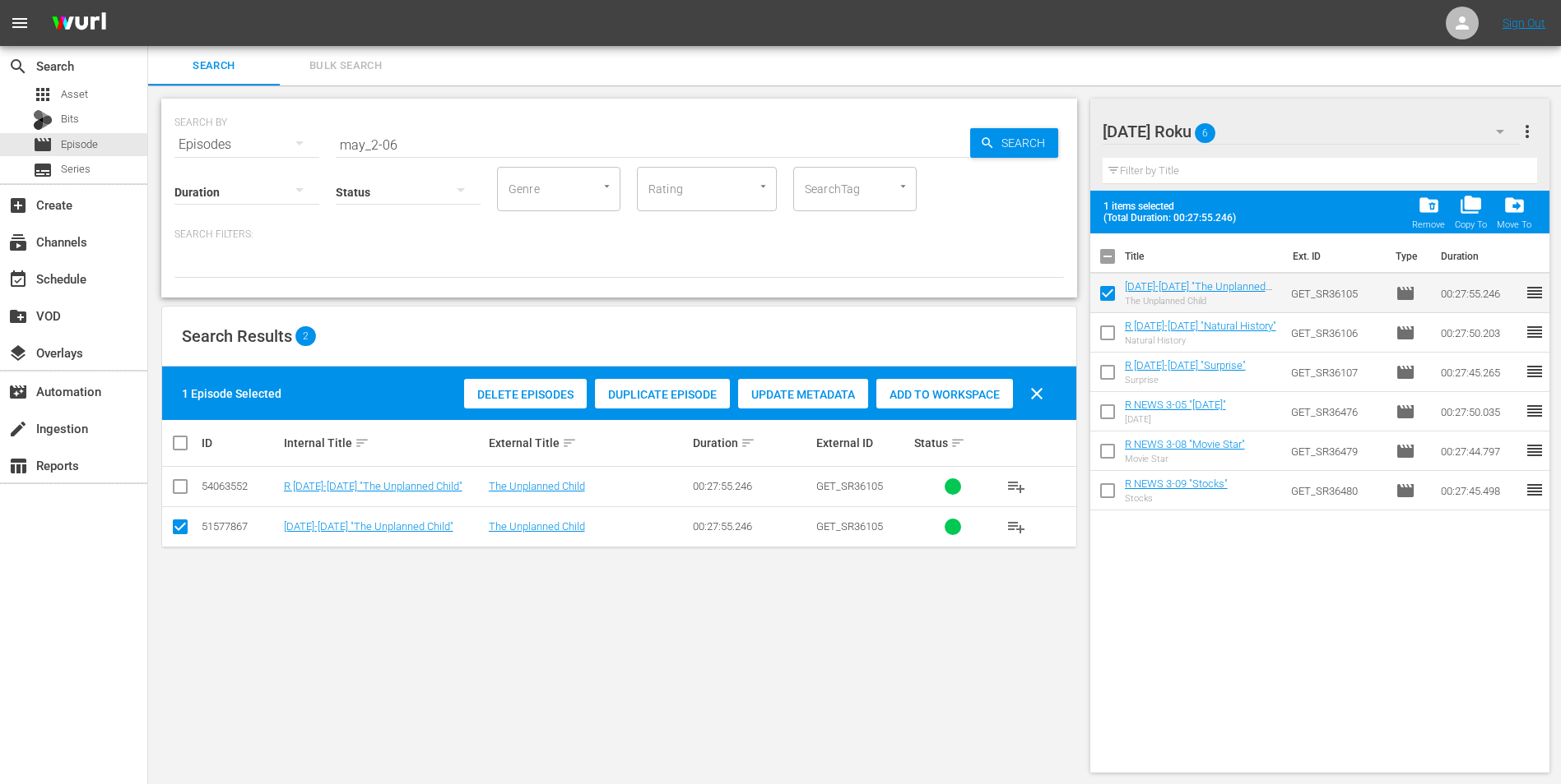
checkbox input "false"
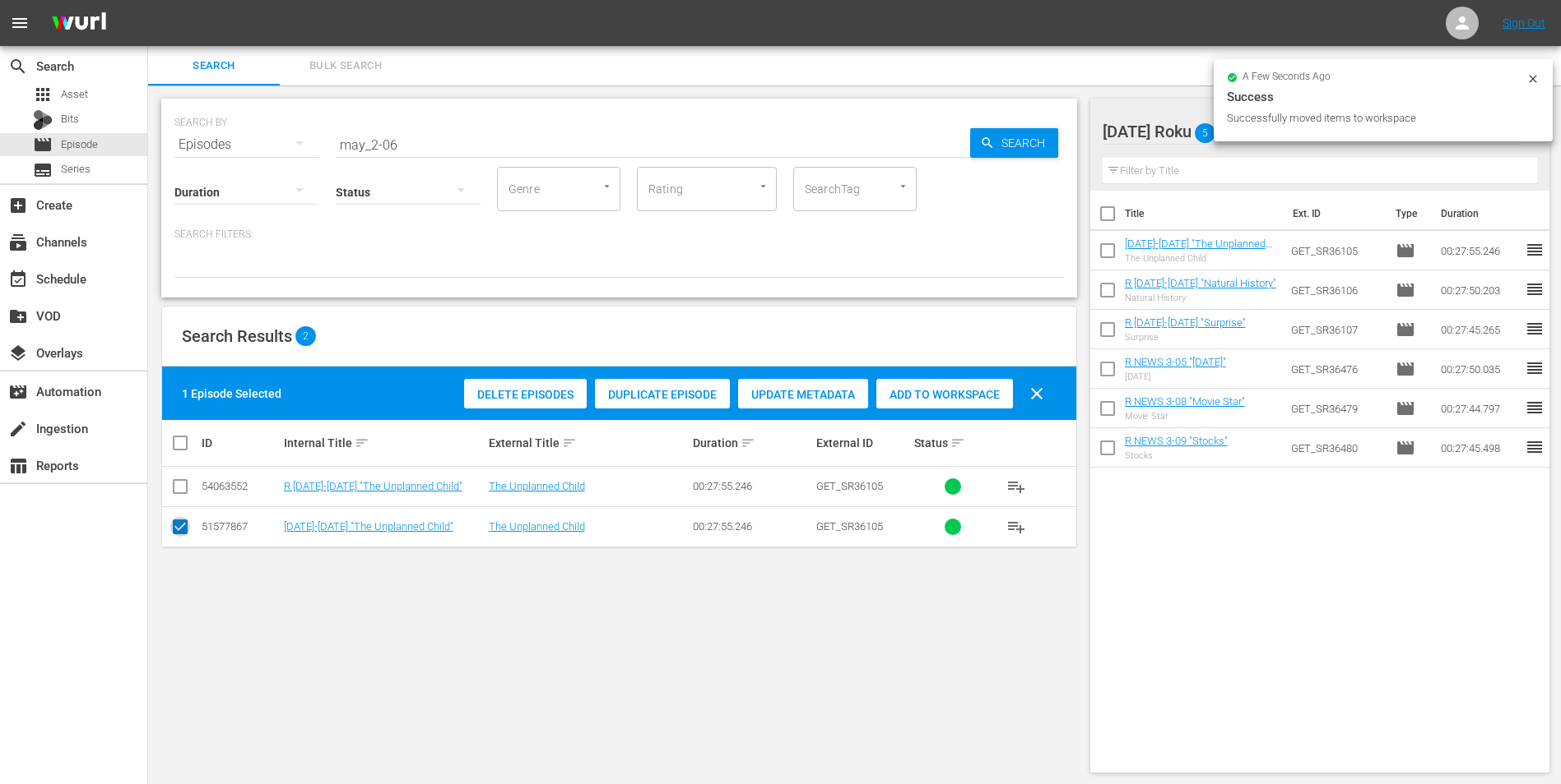
click at [178, 488] on input "checkbox" at bounding box center [180, 530] width 19 height 19
checkbox input "false"
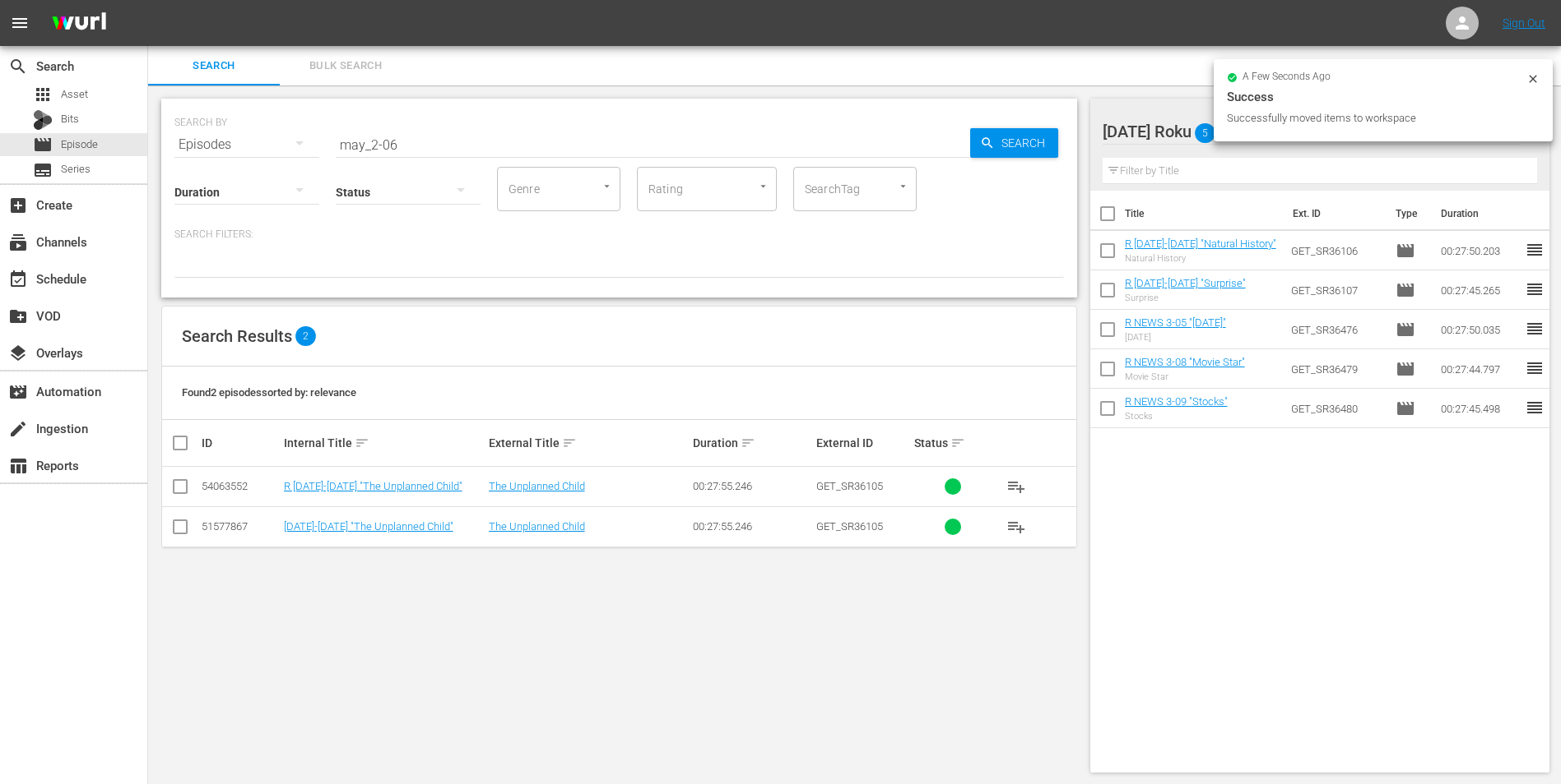
click at [174, 488] on input "checkbox" at bounding box center [180, 490] width 19 height 19
checkbox input "true"
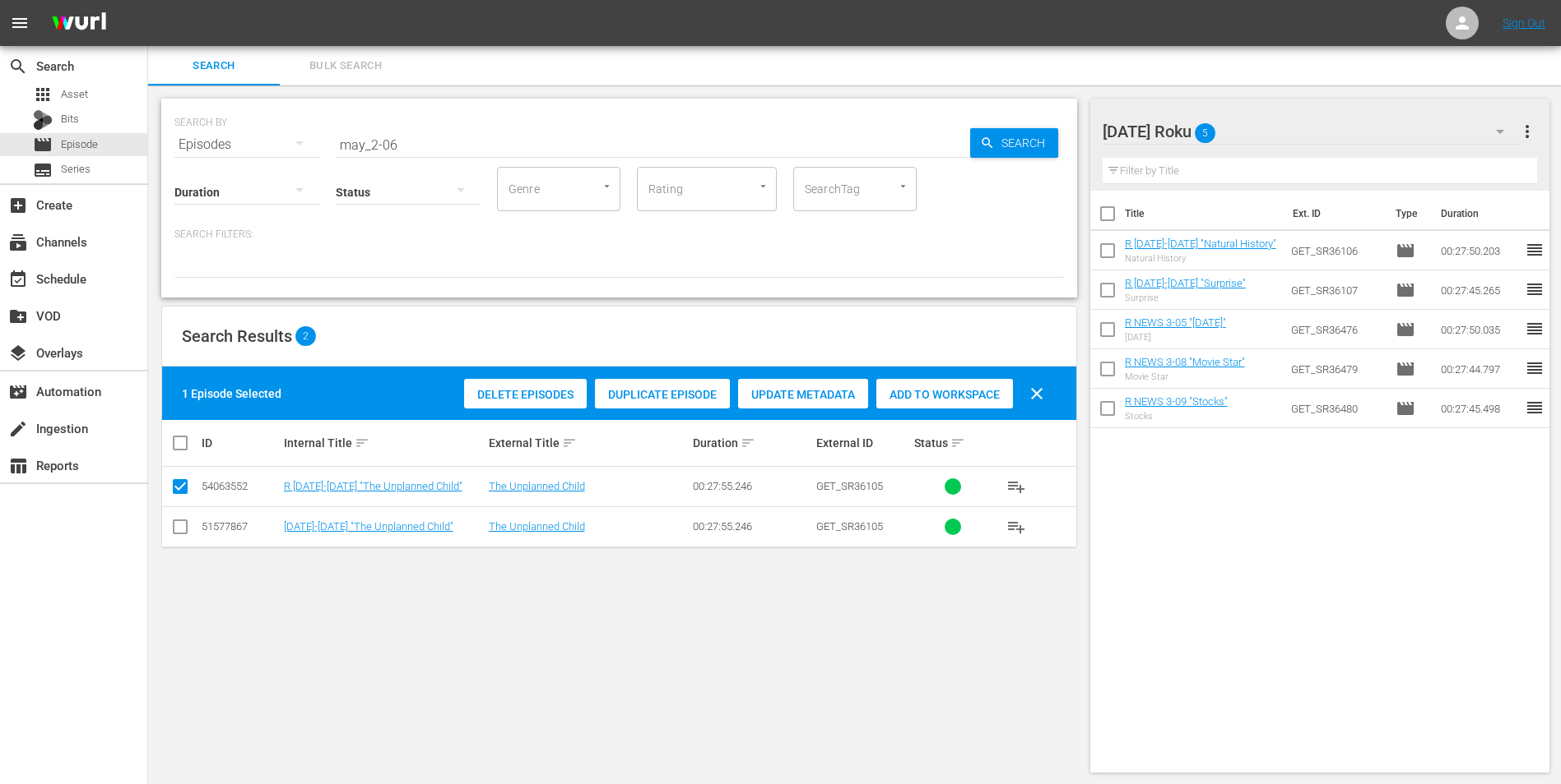
click at [931, 397] on span "Add to Workspace" at bounding box center [944, 395] width 137 height 14
click at [1046, 121] on div "[DATE] Roku 6" at bounding box center [1311, 131] width 418 height 46
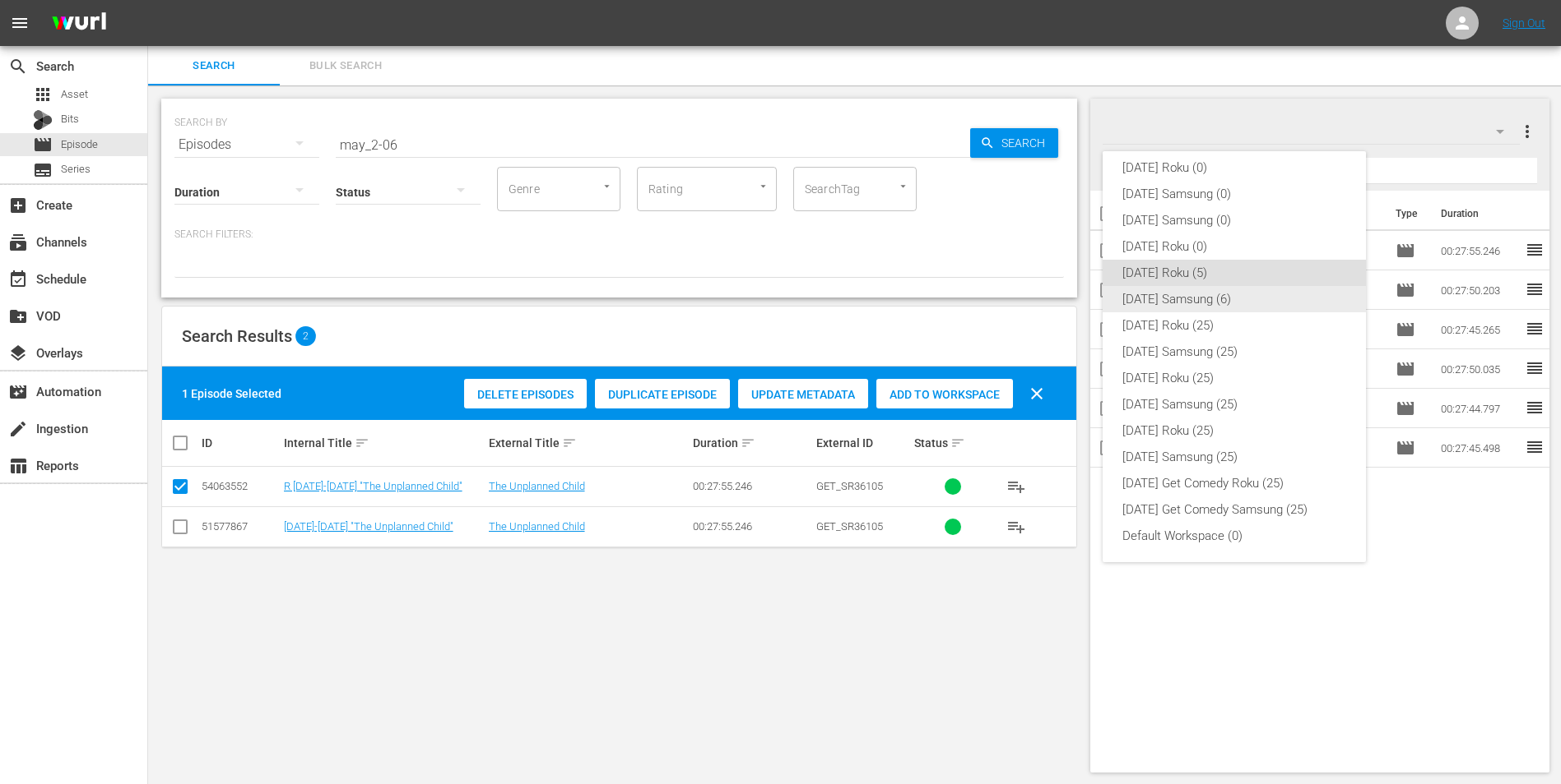
click at [1046, 293] on div "[DATE] Samsung (6)" at bounding box center [1234, 299] width 224 height 26
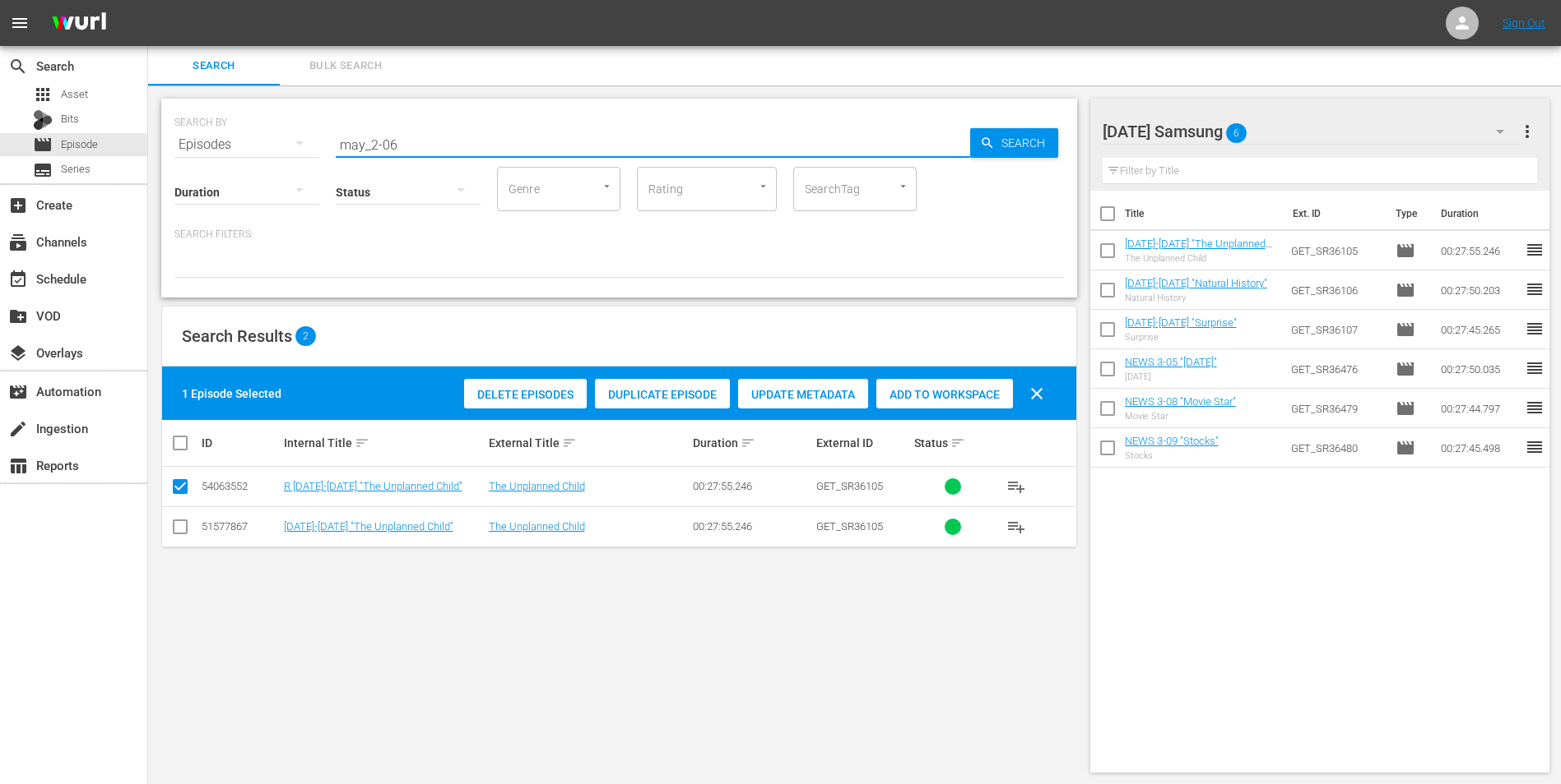
drag, startPoint x: 393, startPoint y: 139, endPoint x: 390, endPoint y: 148, distance: 9.5
click at [390, 148] on input "may_2-06" at bounding box center [652, 145] width 635 height 40
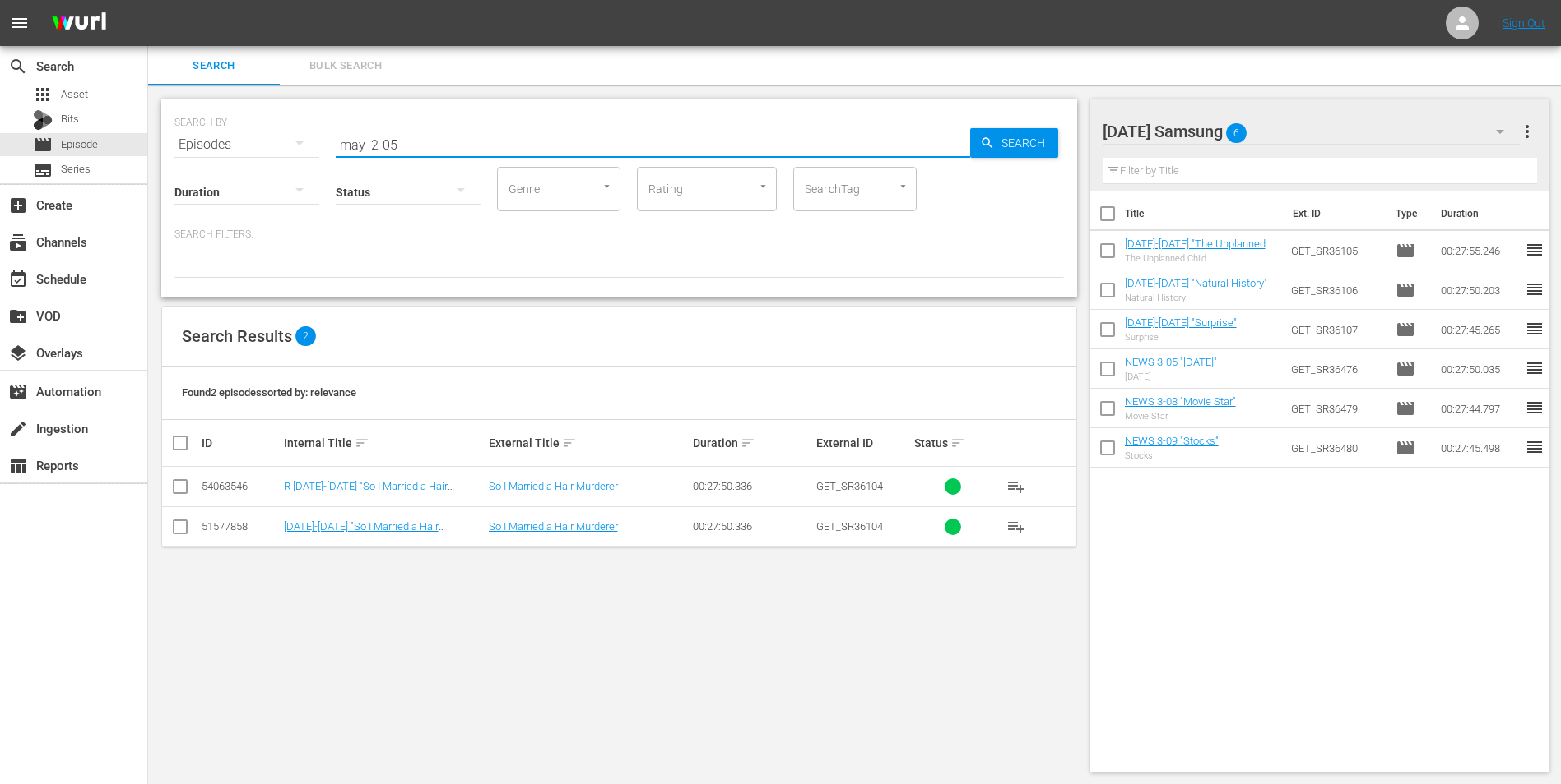
type input "may_2-05"
click at [182, 488] on input "checkbox" at bounding box center [180, 530] width 19 height 19
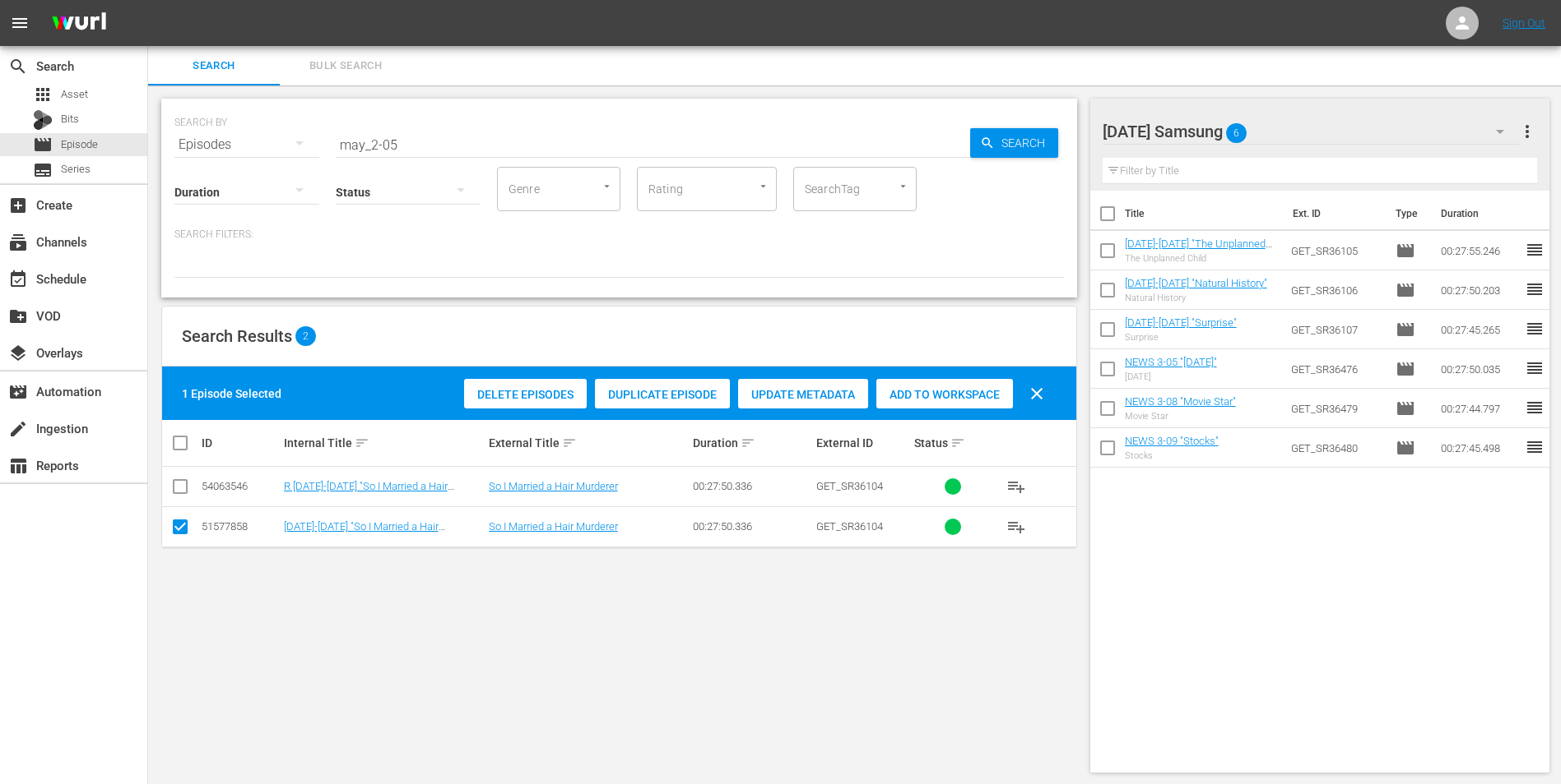
click at [910, 389] on span "Add to Workspace" at bounding box center [944, 395] width 137 height 14
click at [1046, 132] on div "[DATE] Samsung 7" at bounding box center [1311, 131] width 418 height 46
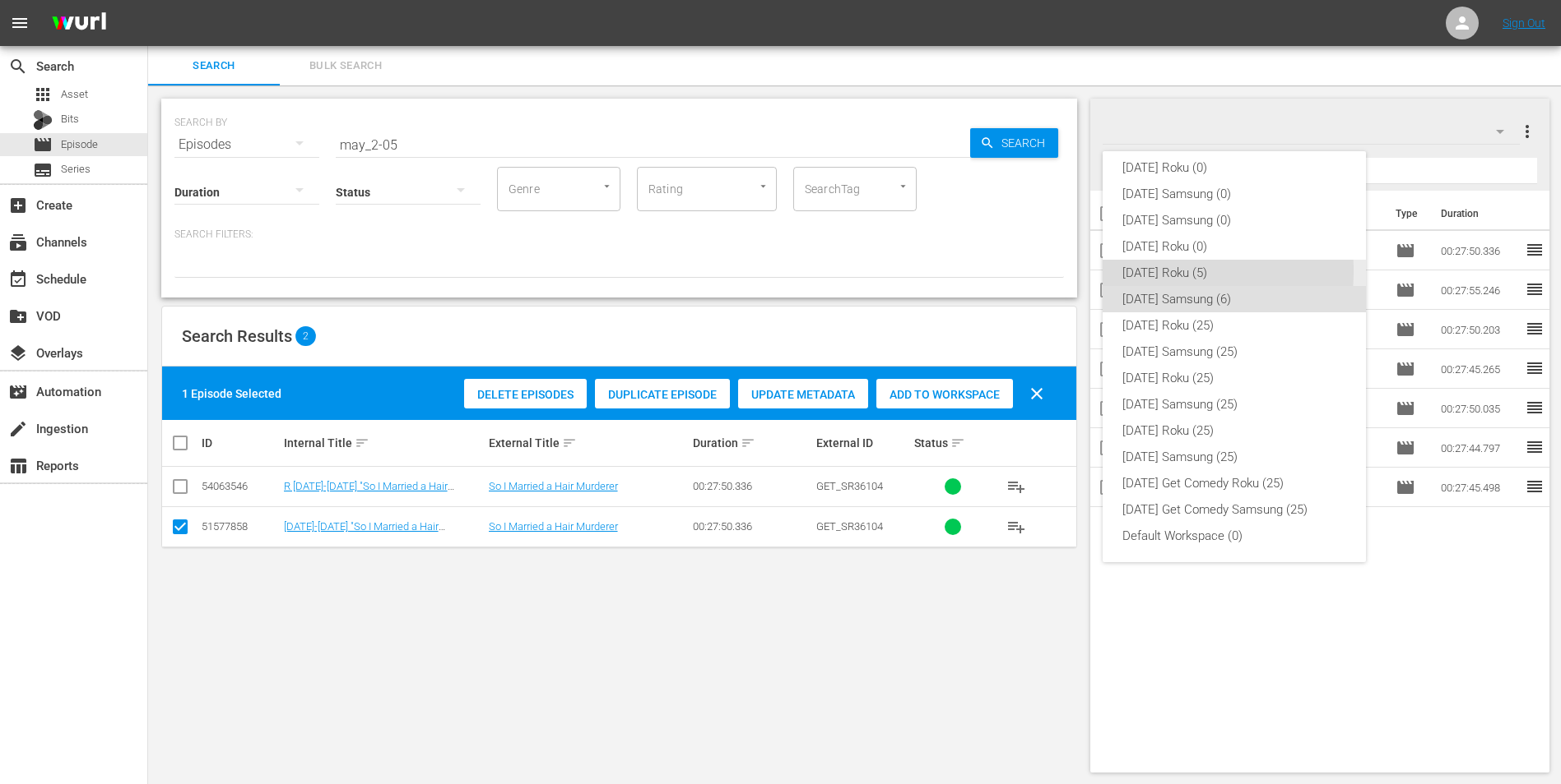
click at [1046, 271] on div "[DATE] Roku (5)" at bounding box center [1234, 272] width 224 height 26
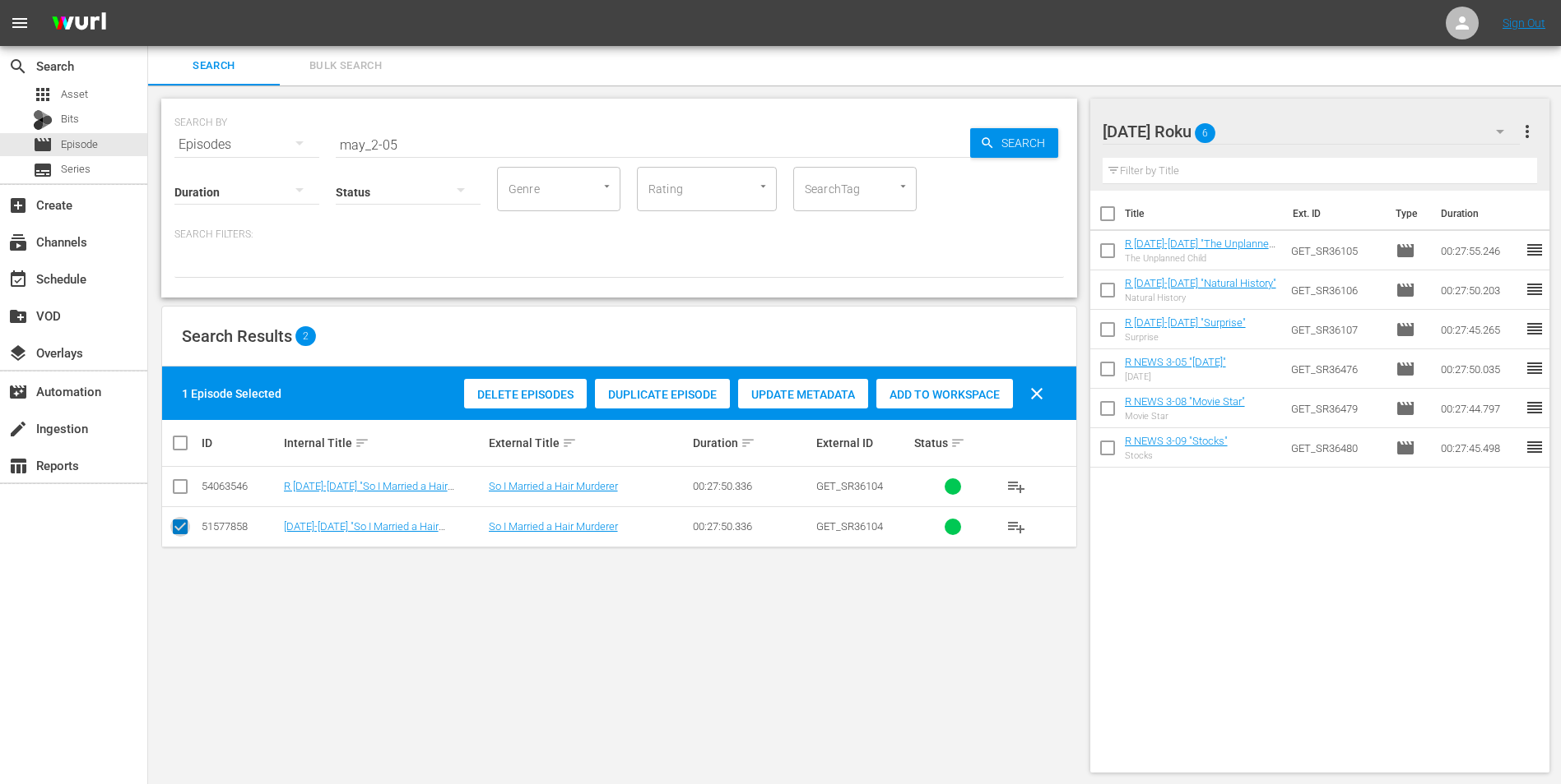
click at [180, 488] on input "checkbox" at bounding box center [180, 530] width 19 height 19
checkbox input "false"
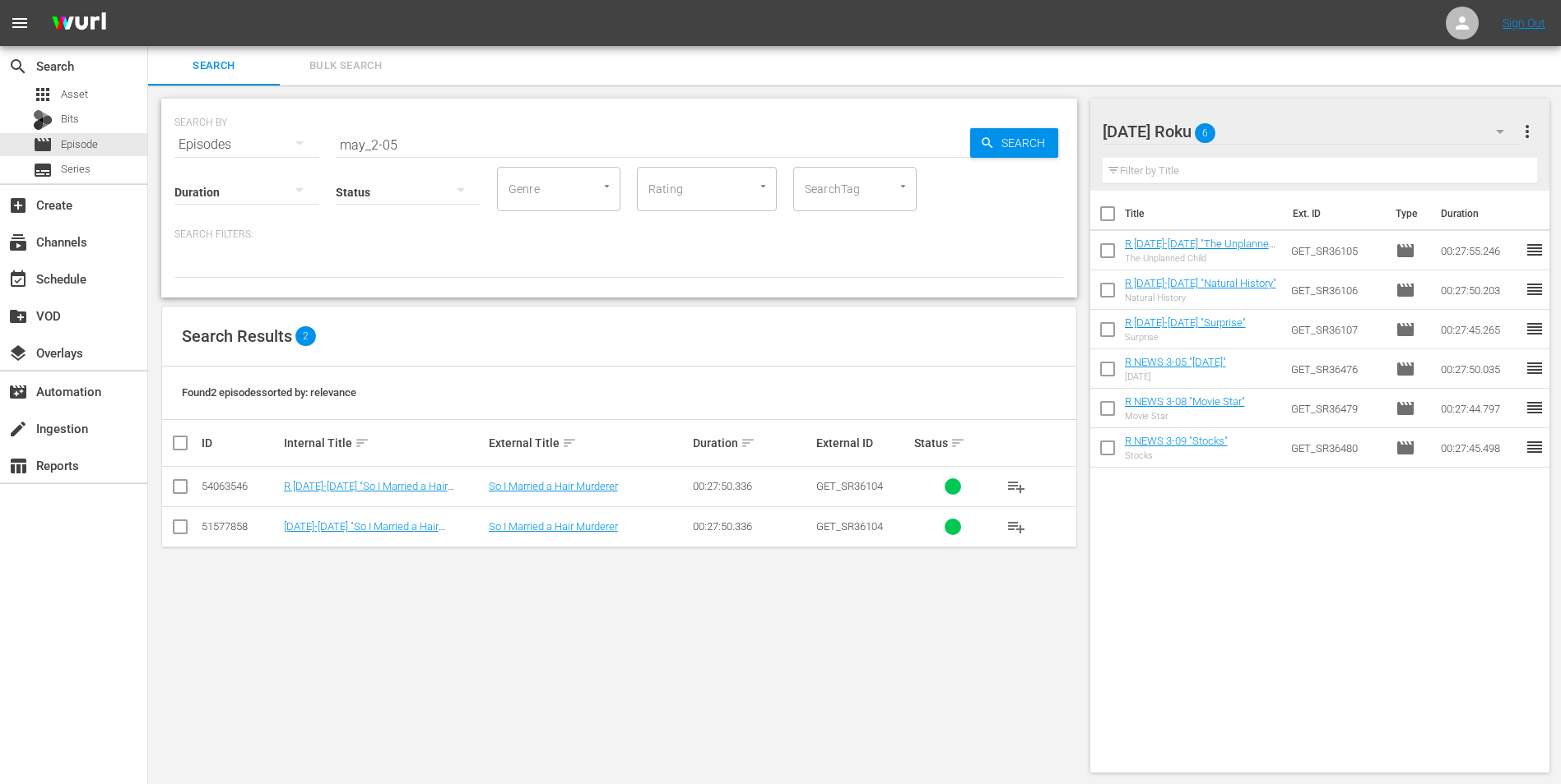
click at [180, 488] on input "checkbox" at bounding box center [180, 490] width 19 height 19
checkbox input "true"
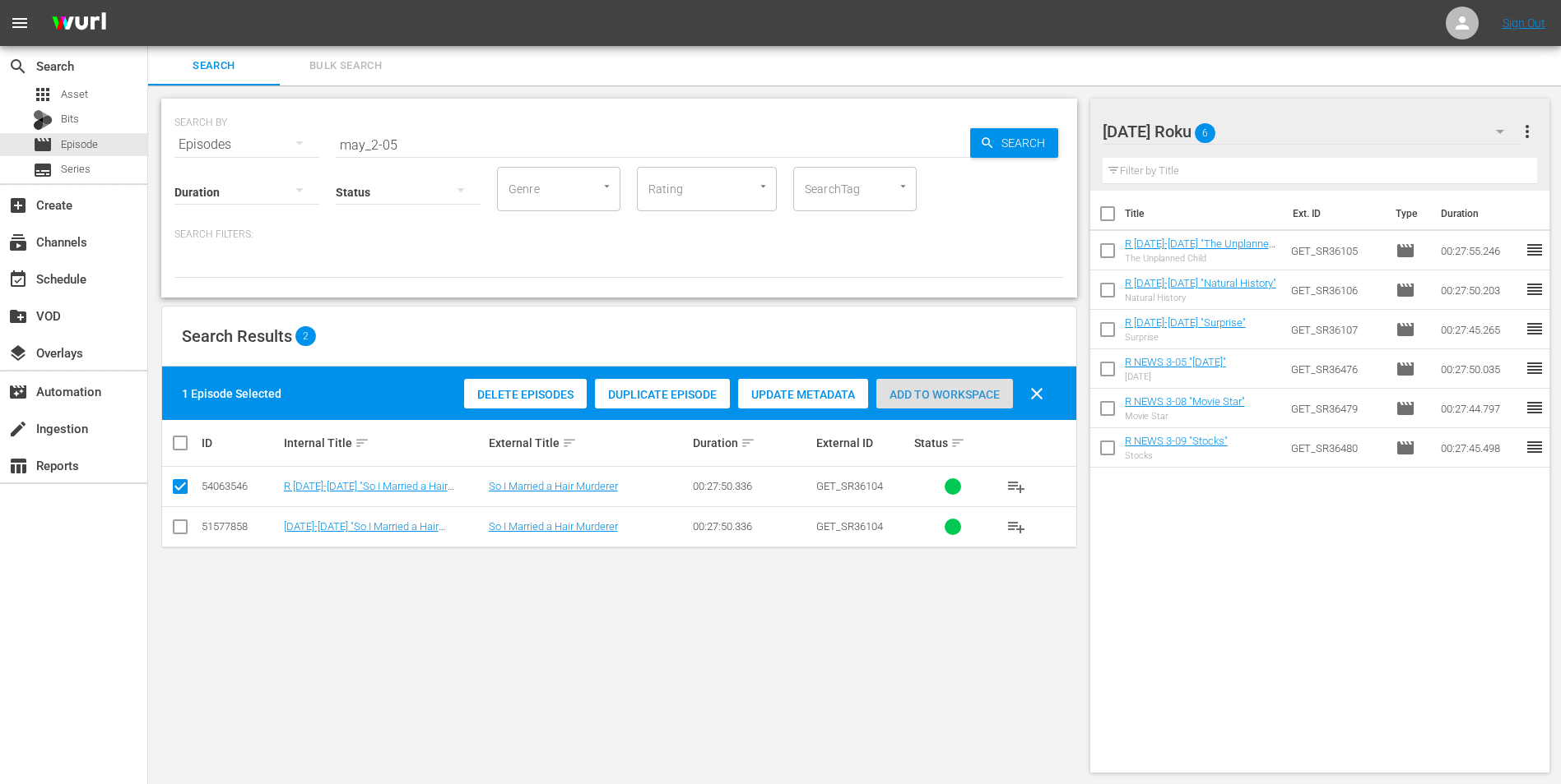
click at [966, 393] on span "Add to Workspace" at bounding box center [944, 395] width 137 height 14
click at [1046, 131] on div "[DATE] Roku 7" at bounding box center [1311, 131] width 418 height 46
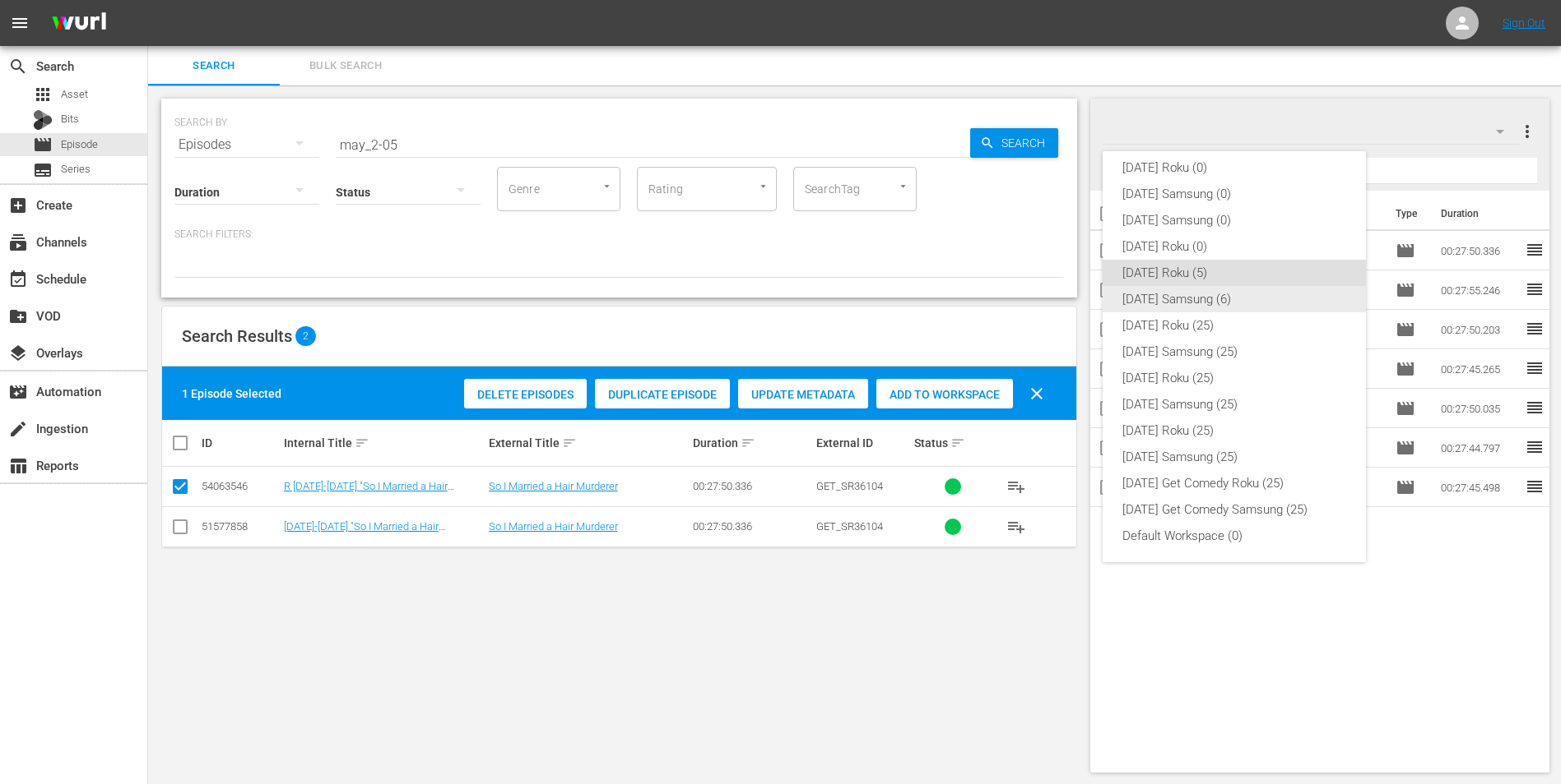
click at [1046, 300] on div "[DATE] Samsung (6)" at bounding box center [1234, 299] width 224 height 26
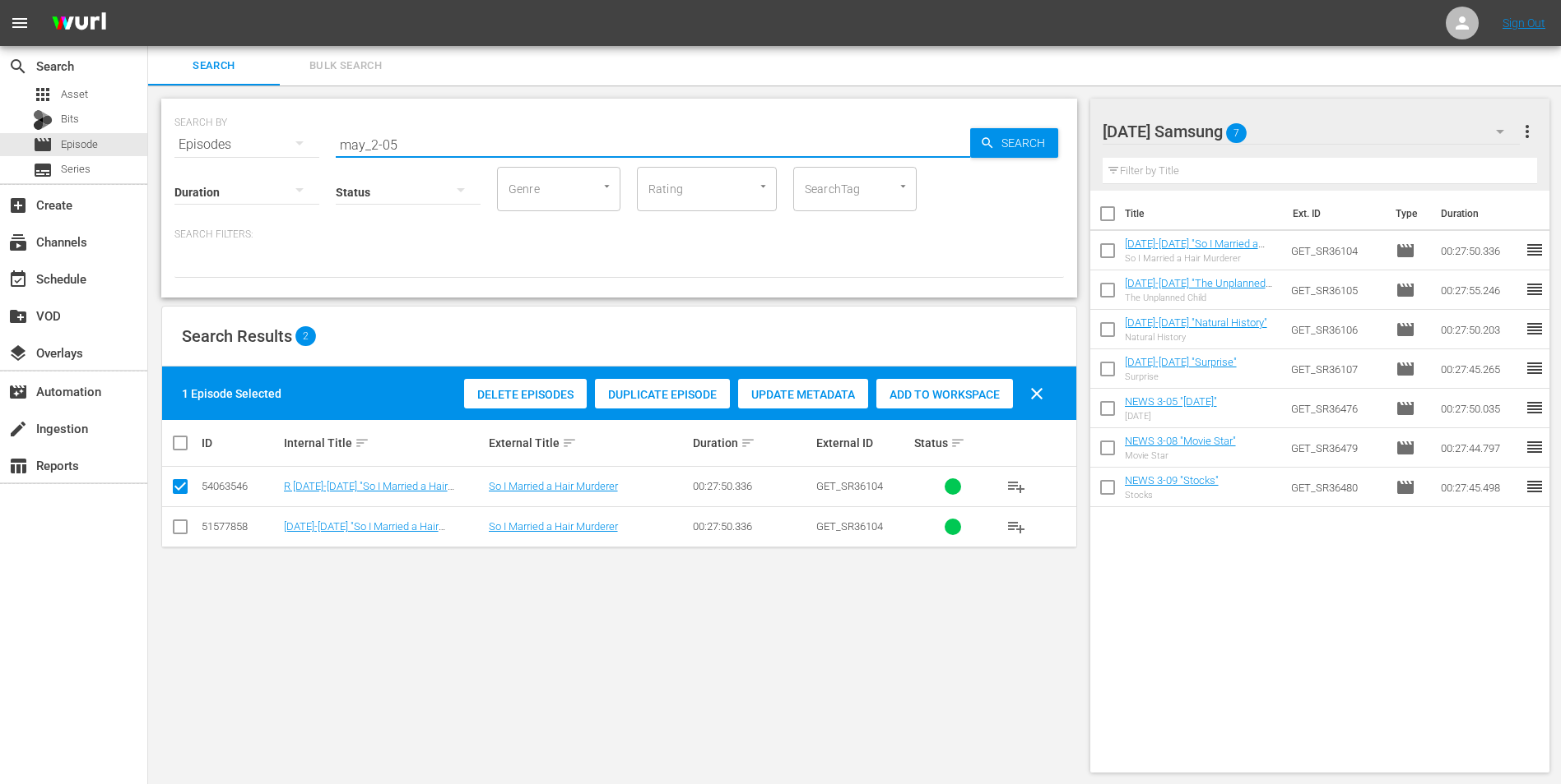
drag, startPoint x: 417, startPoint y: 147, endPoint x: 229, endPoint y: 119, distance: 190.1
click at [229, 119] on div "SEARCH BY Search By Episodes Search ID, Title, Description, Keywords, or Catego…" at bounding box center [618, 134] width 889 height 59
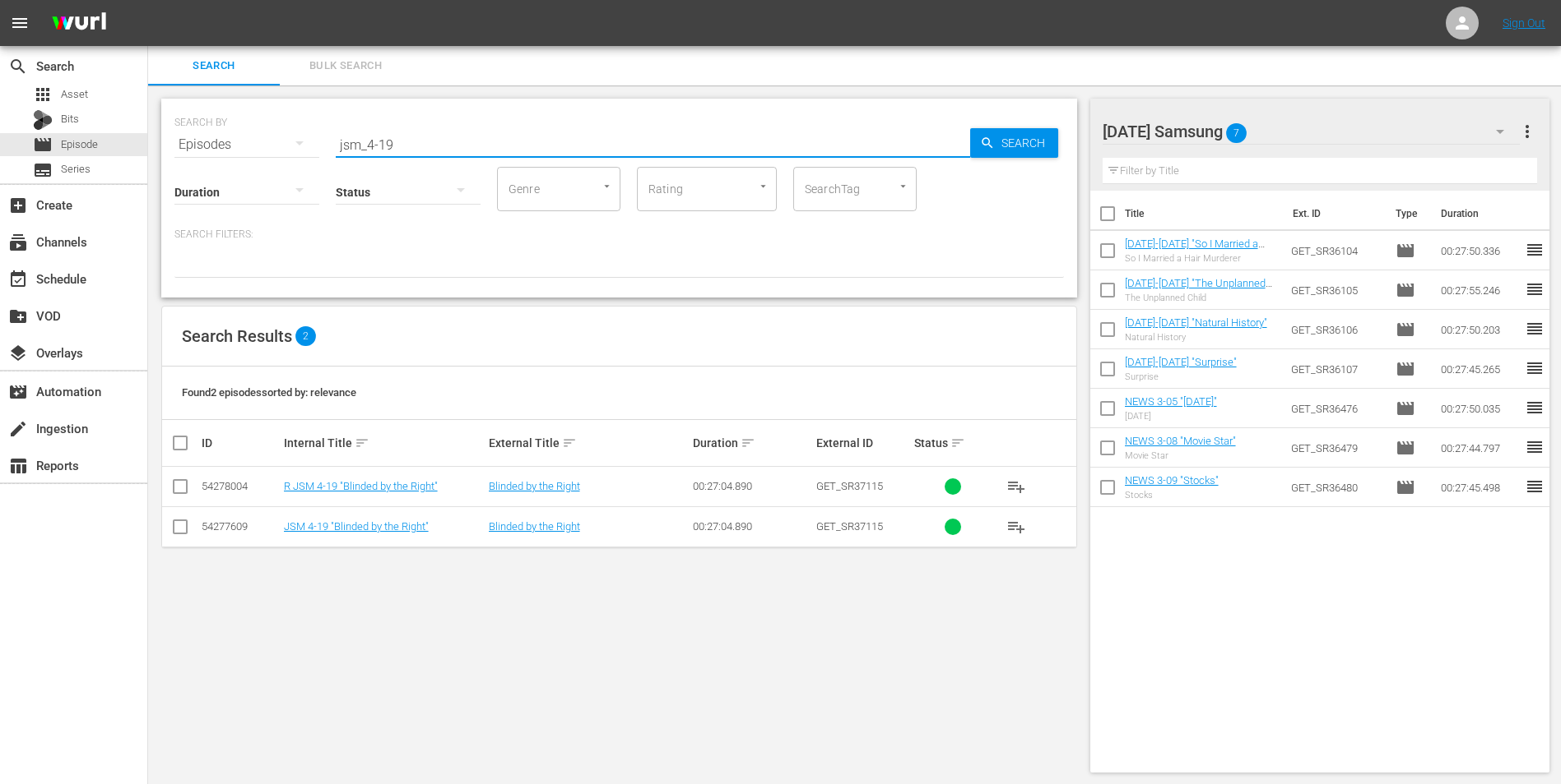
type input "jsm_4-19"
click at [176, 488] on input "checkbox" at bounding box center [180, 530] width 19 height 19
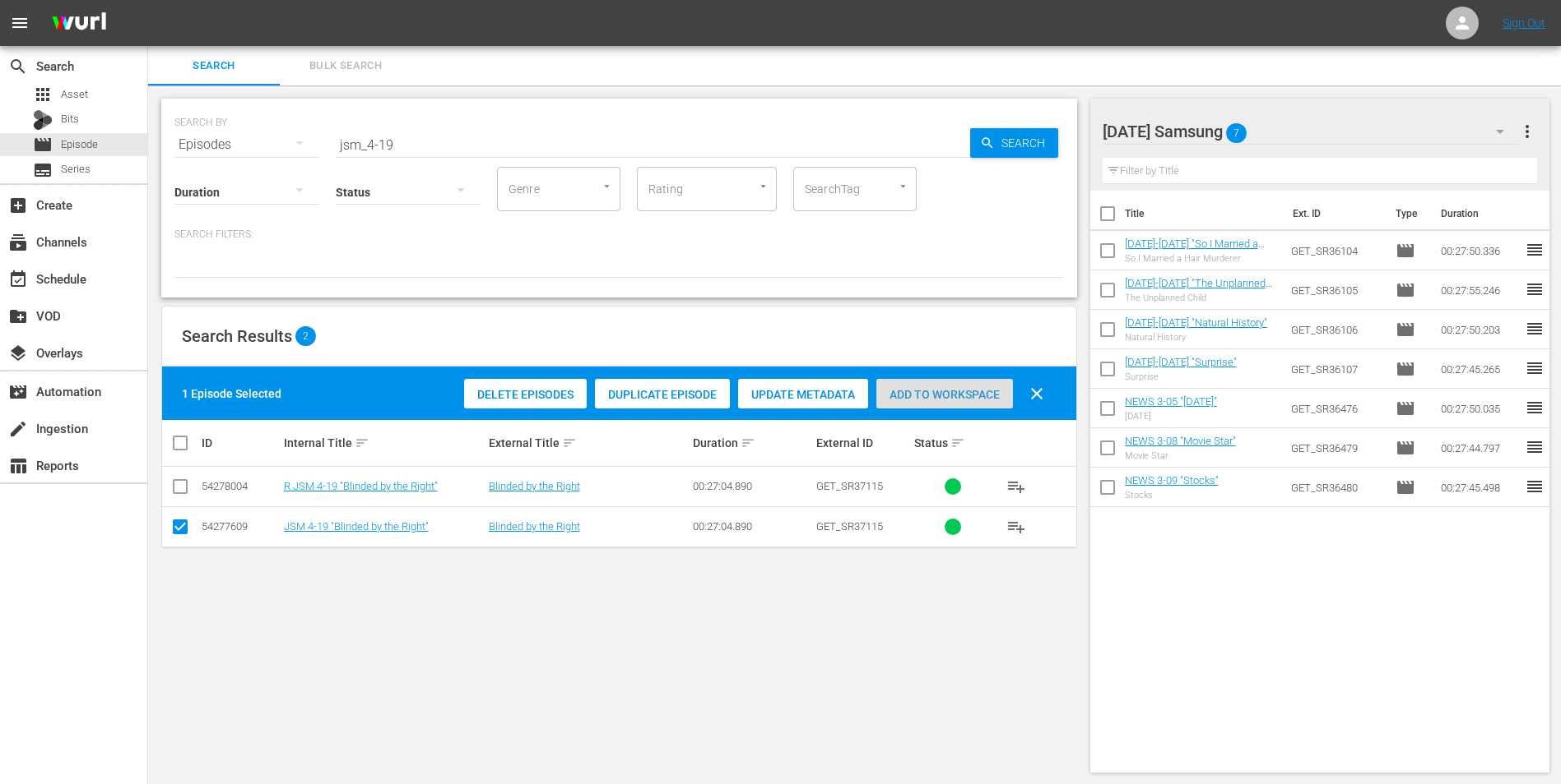
click at [954, 393] on span "Add to Workspace" at bounding box center [944, 395] width 137 height 14
click at [1046, 115] on div "[DATE] Samsung 8" at bounding box center [1311, 131] width 418 height 46
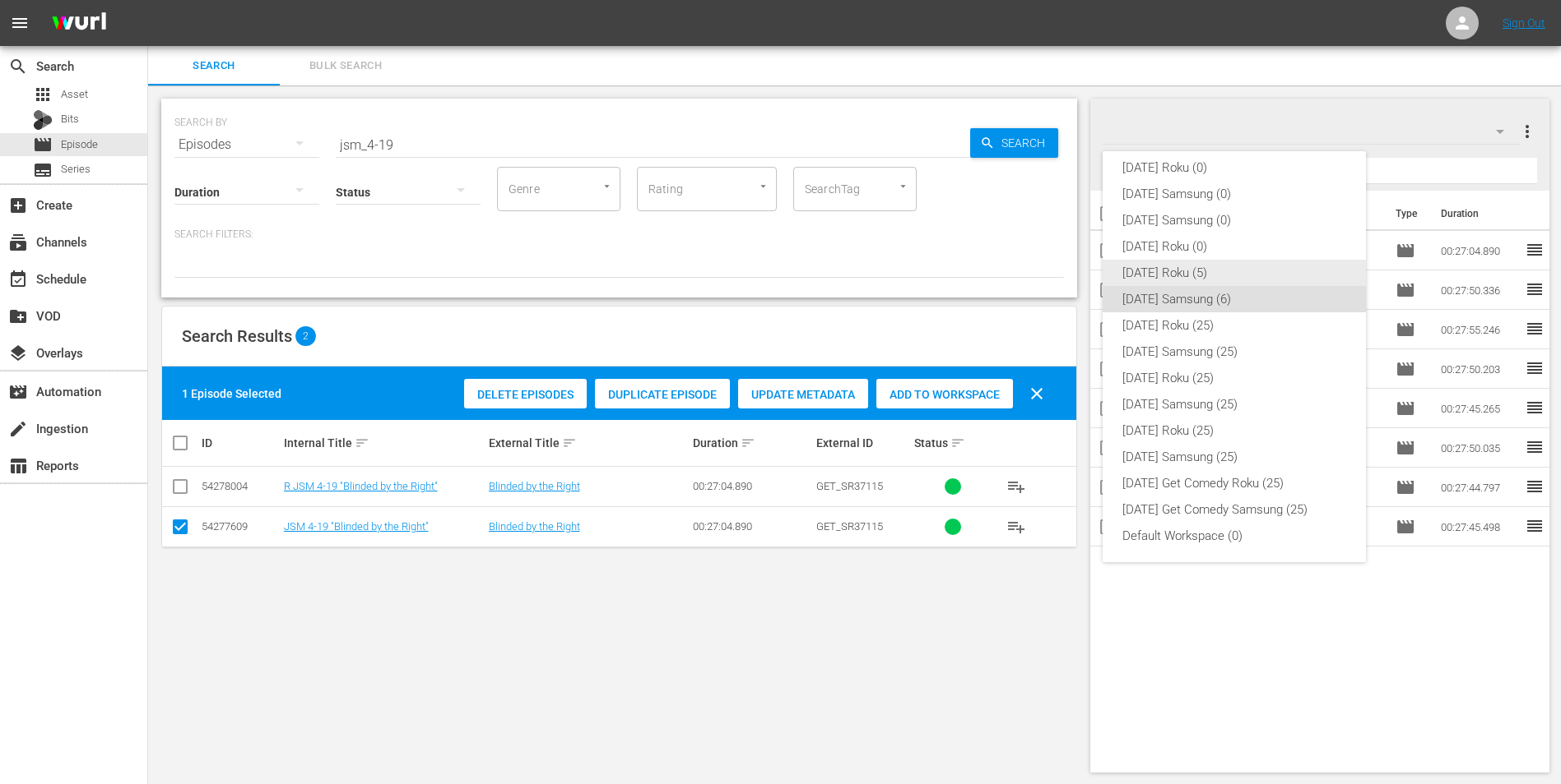
click at [1046, 271] on div "[DATE] Roku (5)" at bounding box center [1234, 272] width 224 height 26
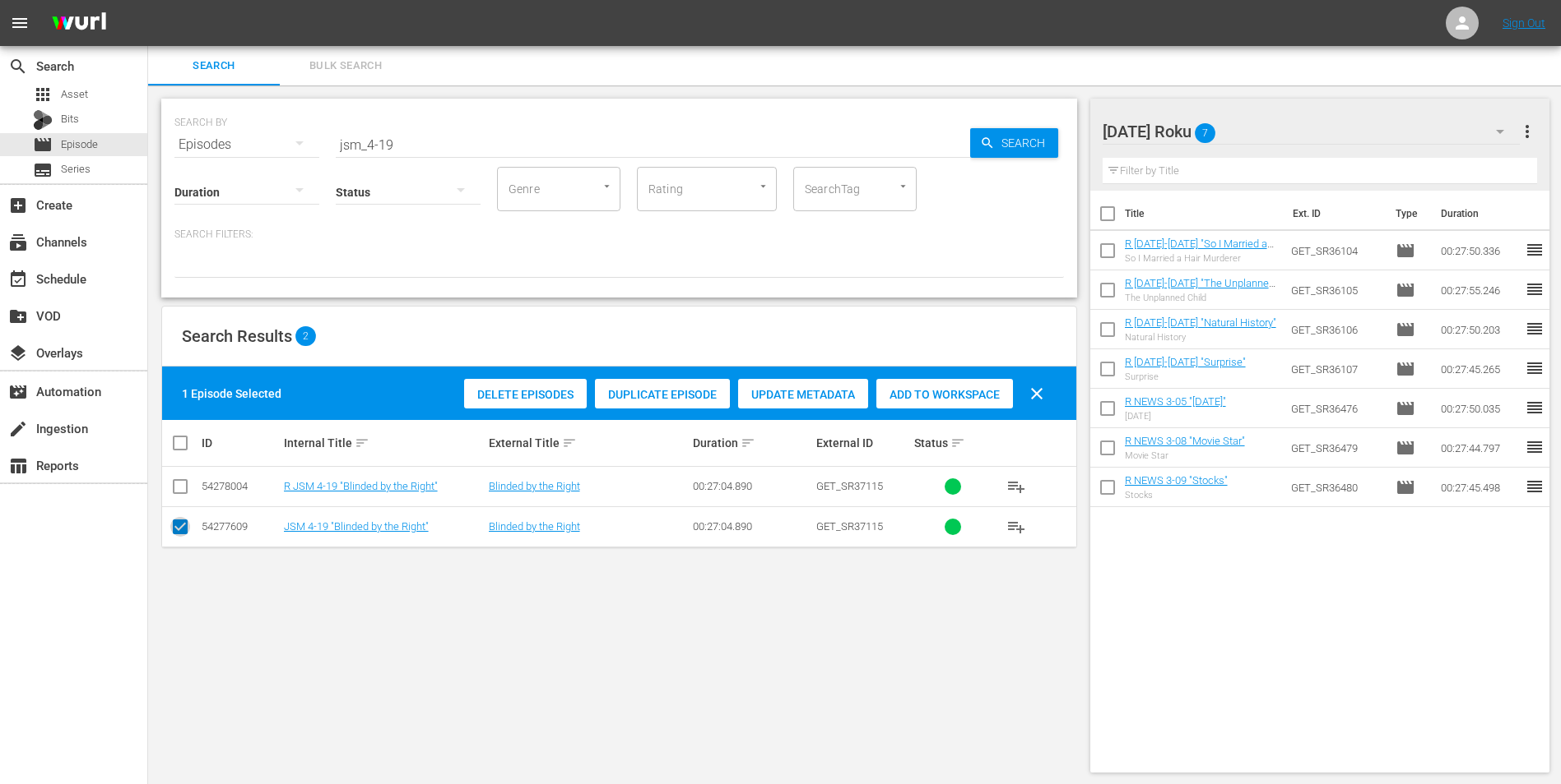
drag, startPoint x: 177, startPoint y: 523, endPoint x: 186, endPoint y: 494, distance: 30.4
click at [177, 488] on input "checkbox" at bounding box center [180, 530] width 19 height 19
checkbox input "false"
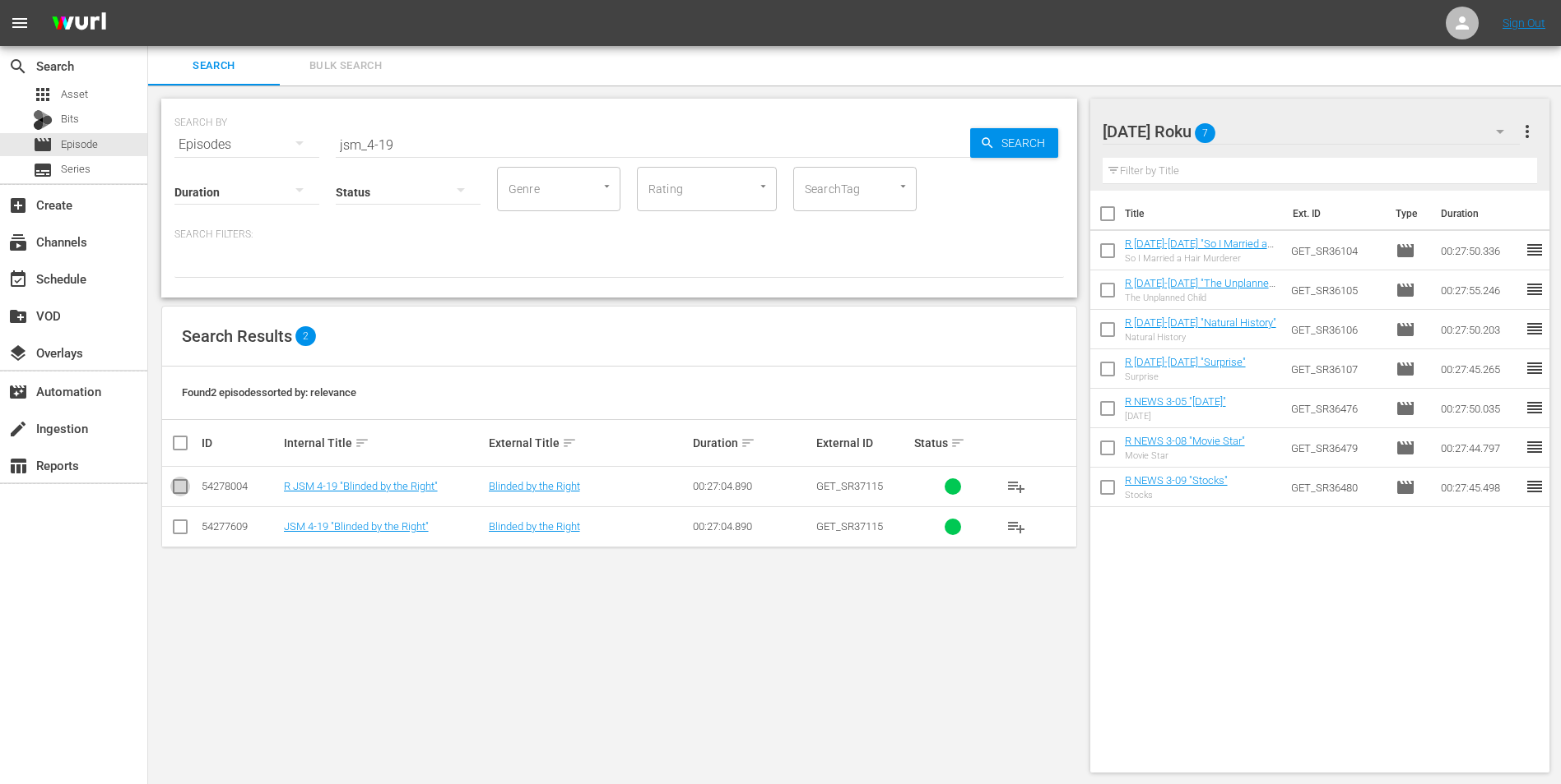
click at [189, 488] on input "checkbox" at bounding box center [180, 490] width 19 height 19
checkbox input "true"
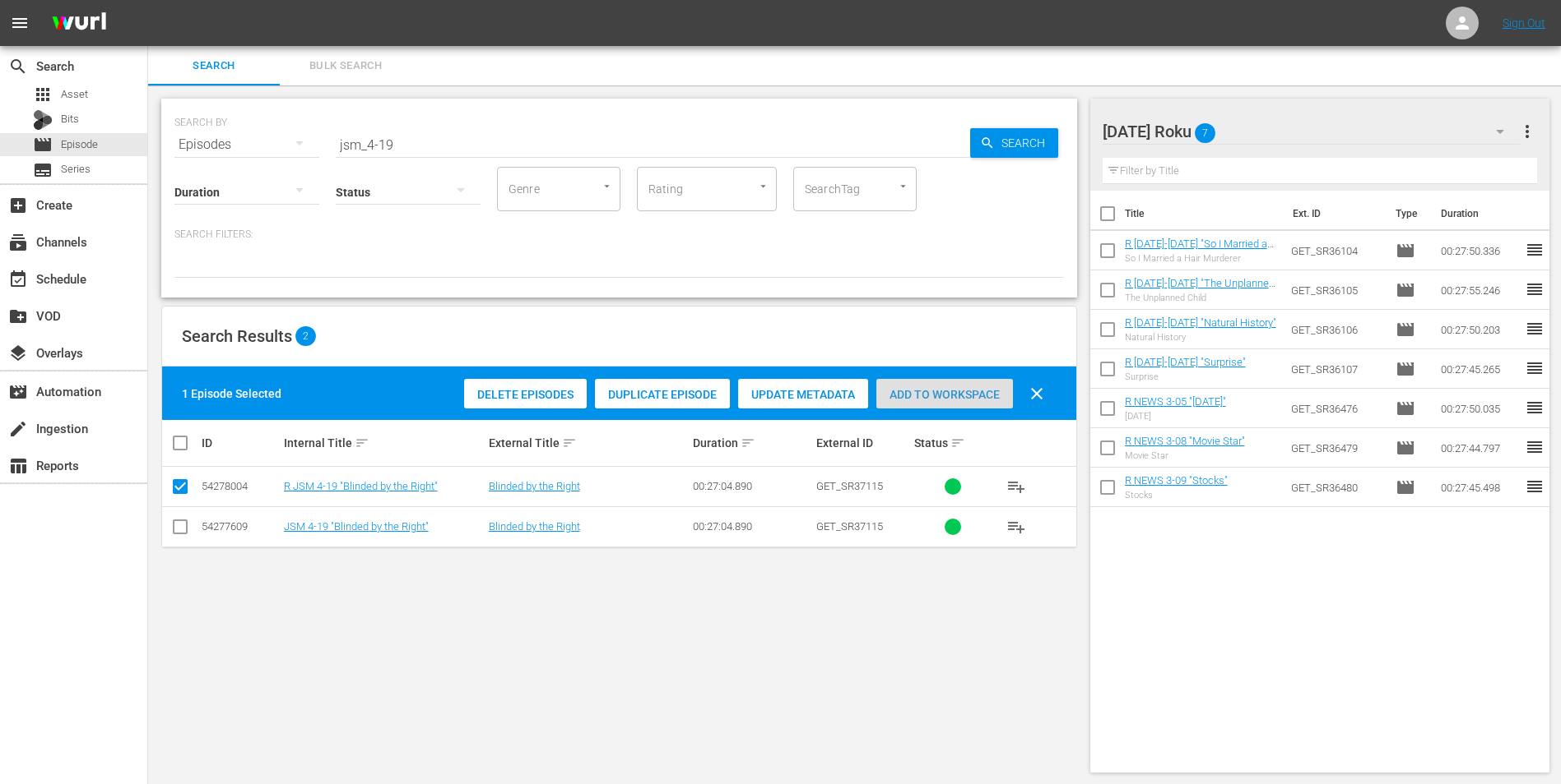
click at [942, 389] on span "Add to Workspace" at bounding box center [944, 395] width 137 height 14
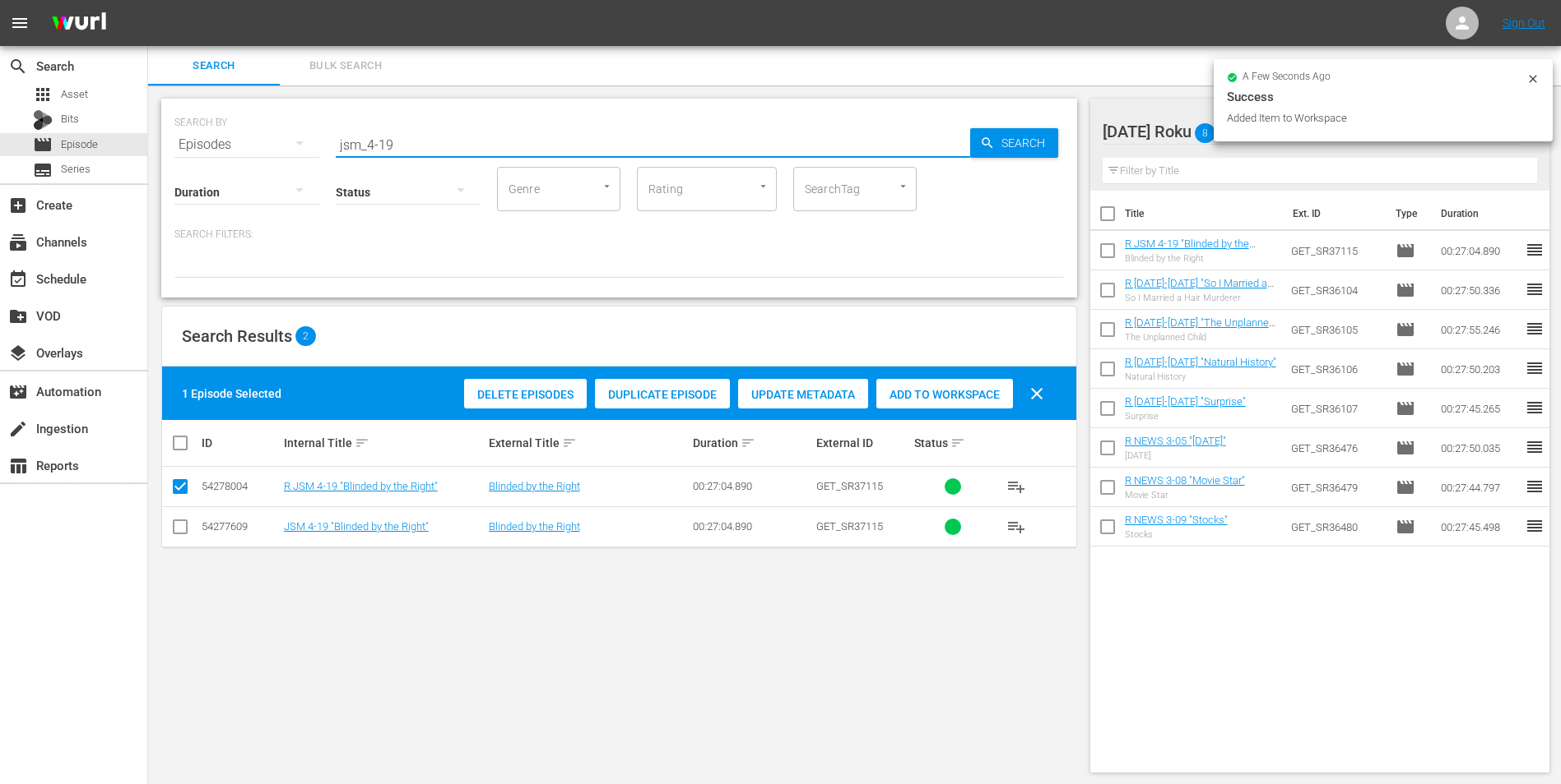
drag, startPoint x: 388, startPoint y: 142, endPoint x: 399, endPoint y: 148, distance: 12.5
click at [399, 148] on input "jsm_4-19" at bounding box center [652, 145] width 635 height 40
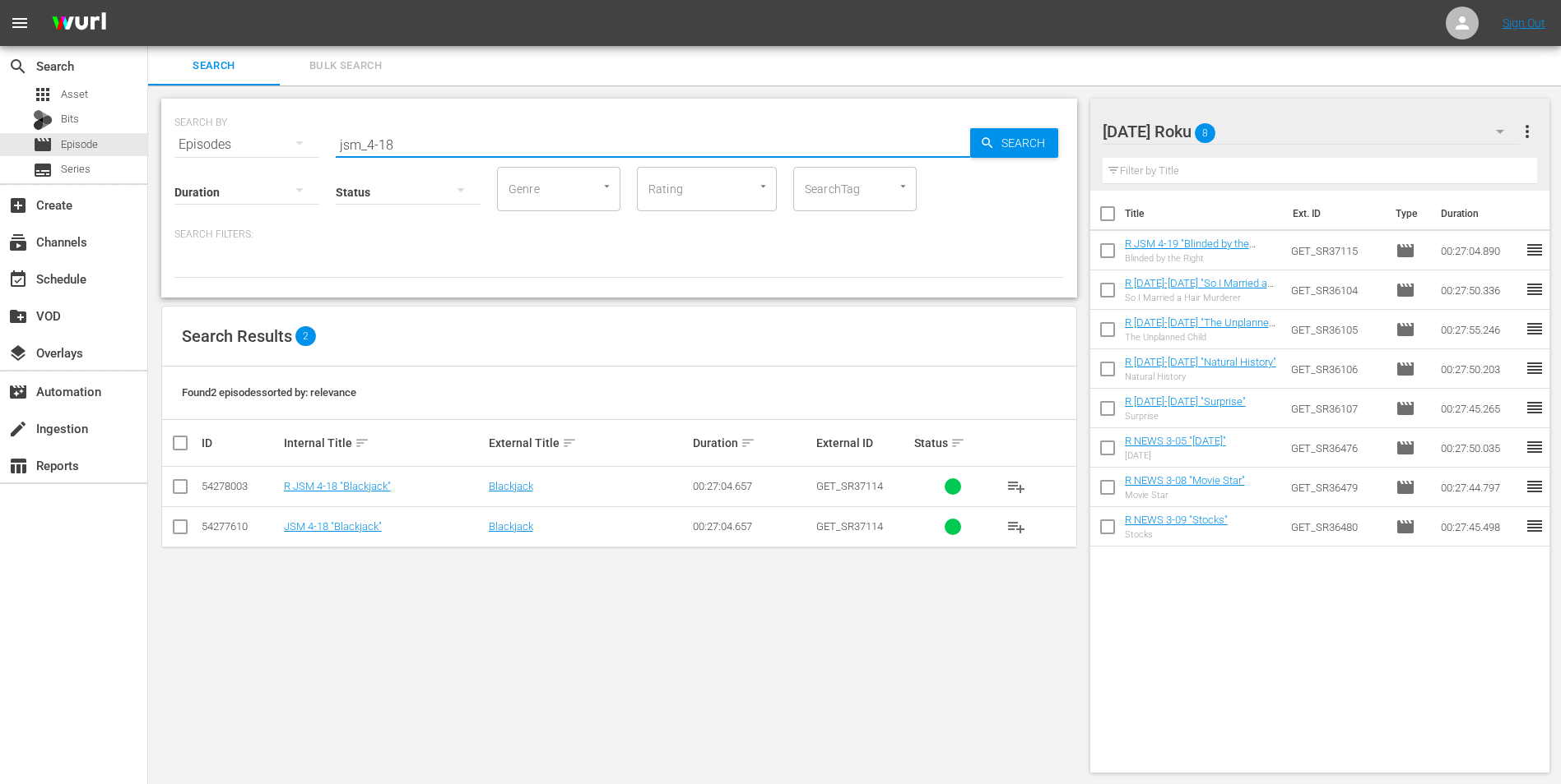
type input "jsm_4-18"
click at [184, 482] on input "checkbox" at bounding box center [180, 490] width 19 height 19
checkbox input "true"
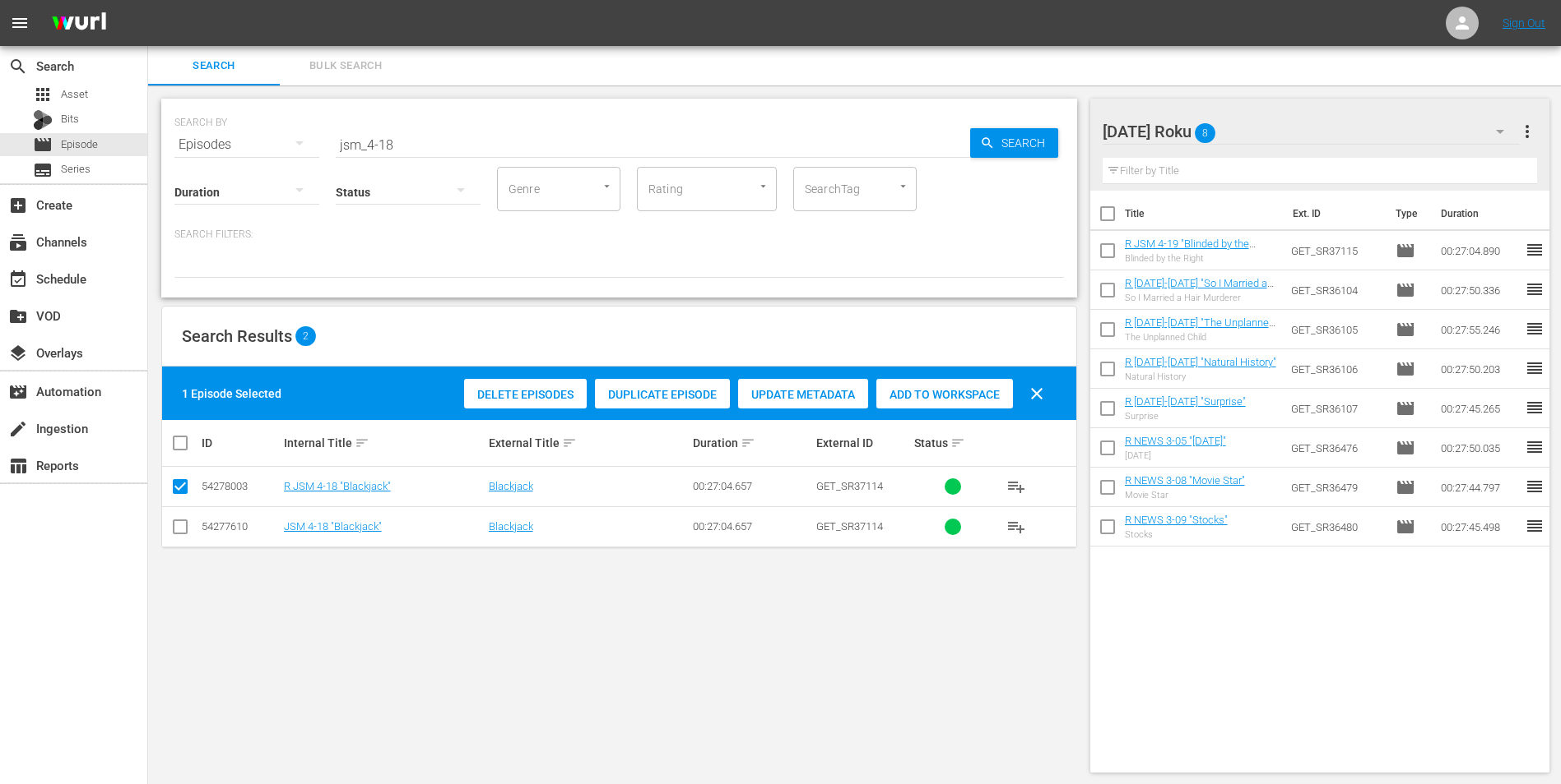
click at [959, 392] on span "Add to Workspace" at bounding box center [944, 395] width 137 height 14
click at [1046, 131] on div "[DATE] Roku 9" at bounding box center [1311, 131] width 418 height 46
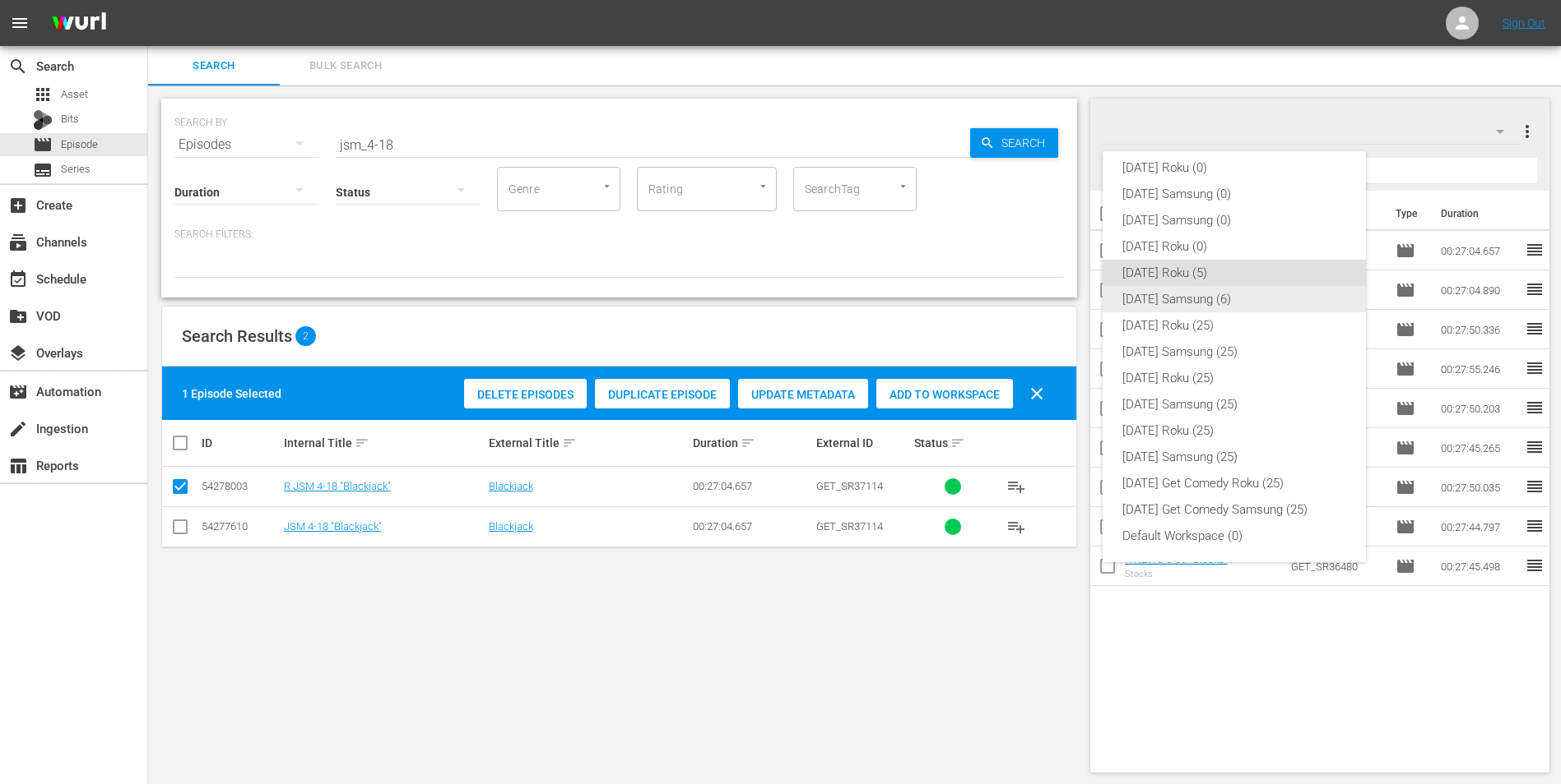
click at [1046, 295] on div "[DATE] Samsung (6)" at bounding box center [1234, 299] width 224 height 26
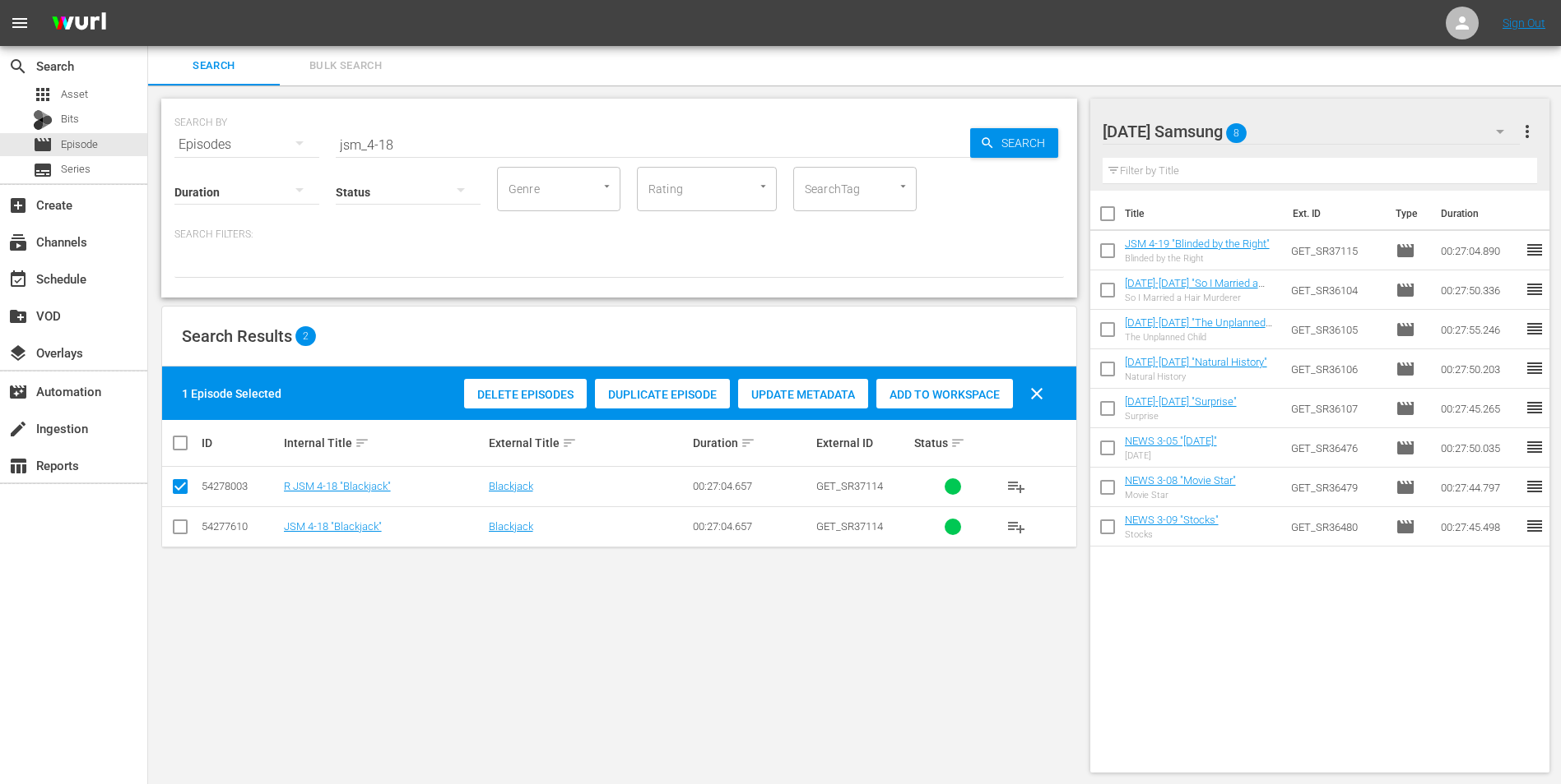
click at [179, 488] on input "checkbox" at bounding box center [180, 530] width 19 height 19
checkbox input "true"
click at [175, 488] on input "checkbox" at bounding box center [180, 490] width 19 height 19
checkbox input "false"
click at [940, 394] on span "Add to Workspace" at bounding box center [944, 395] width 137 height 14
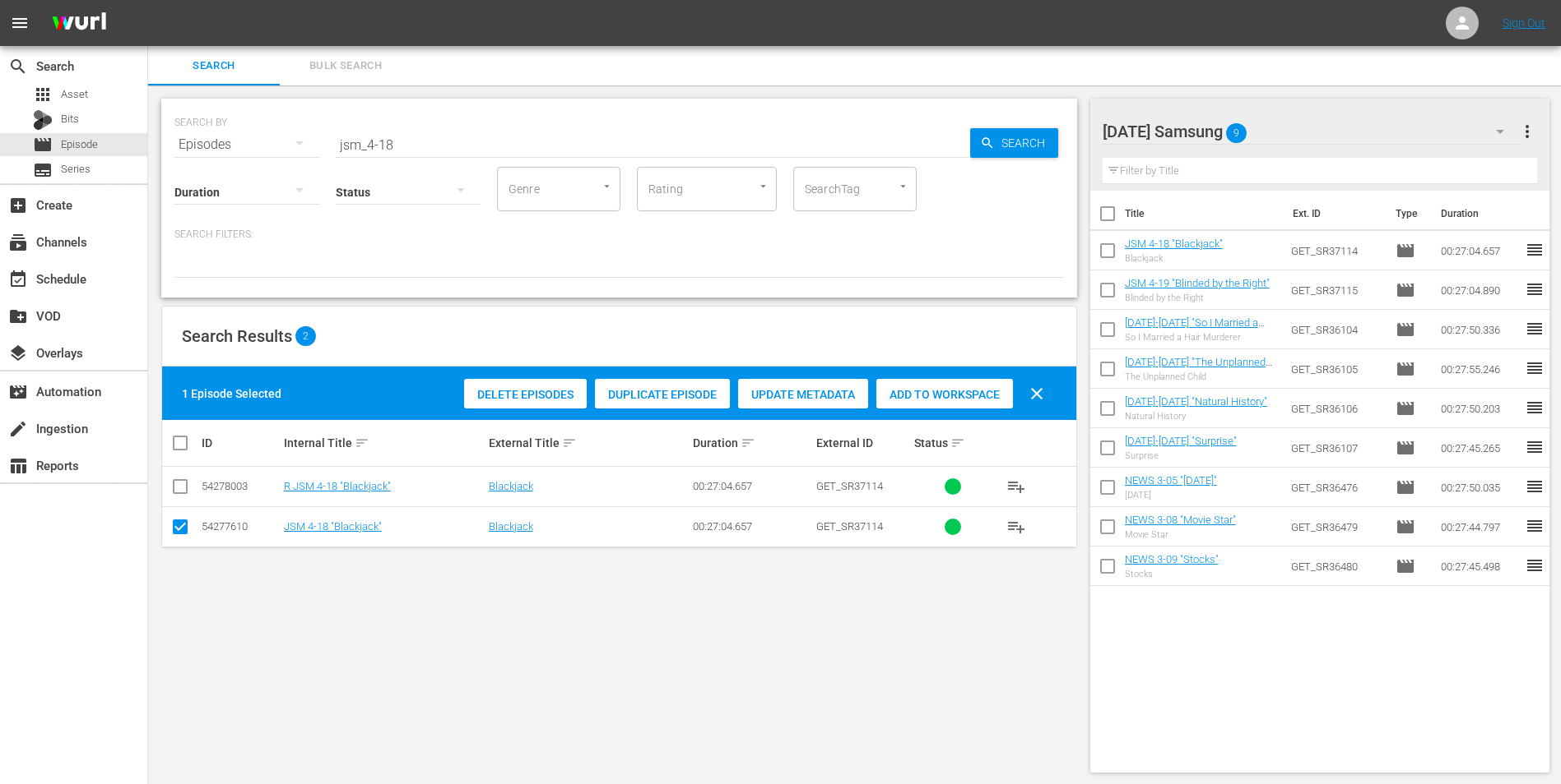
click at [1046, 124] on div "[DATE] Samsung 9" at bounding box center [1311, 131] width 418 height 46
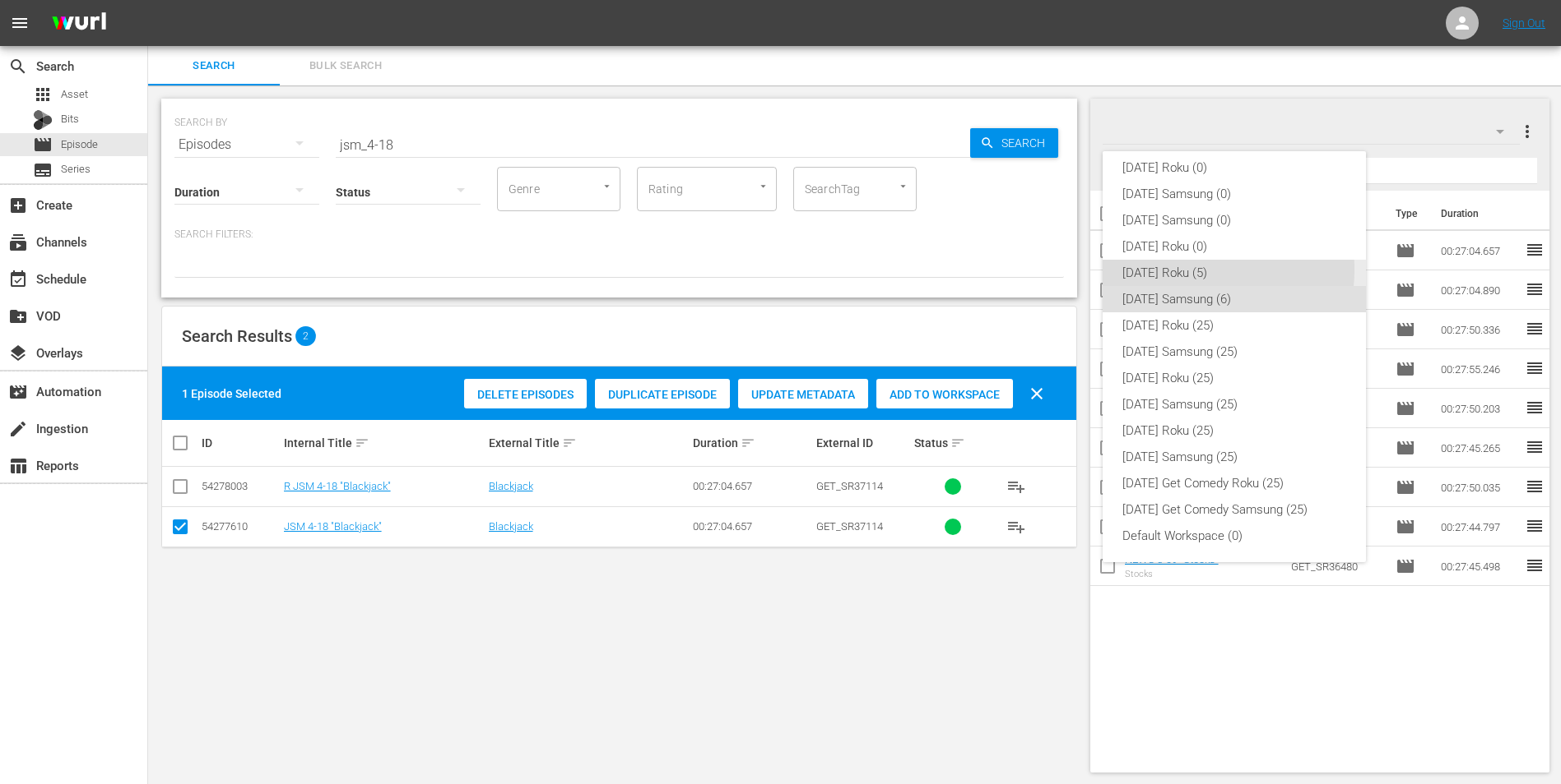
click at [1046, 270] on div "[DATE] Roku (5)" at bounding box center [1234, 272] width 224 height 26
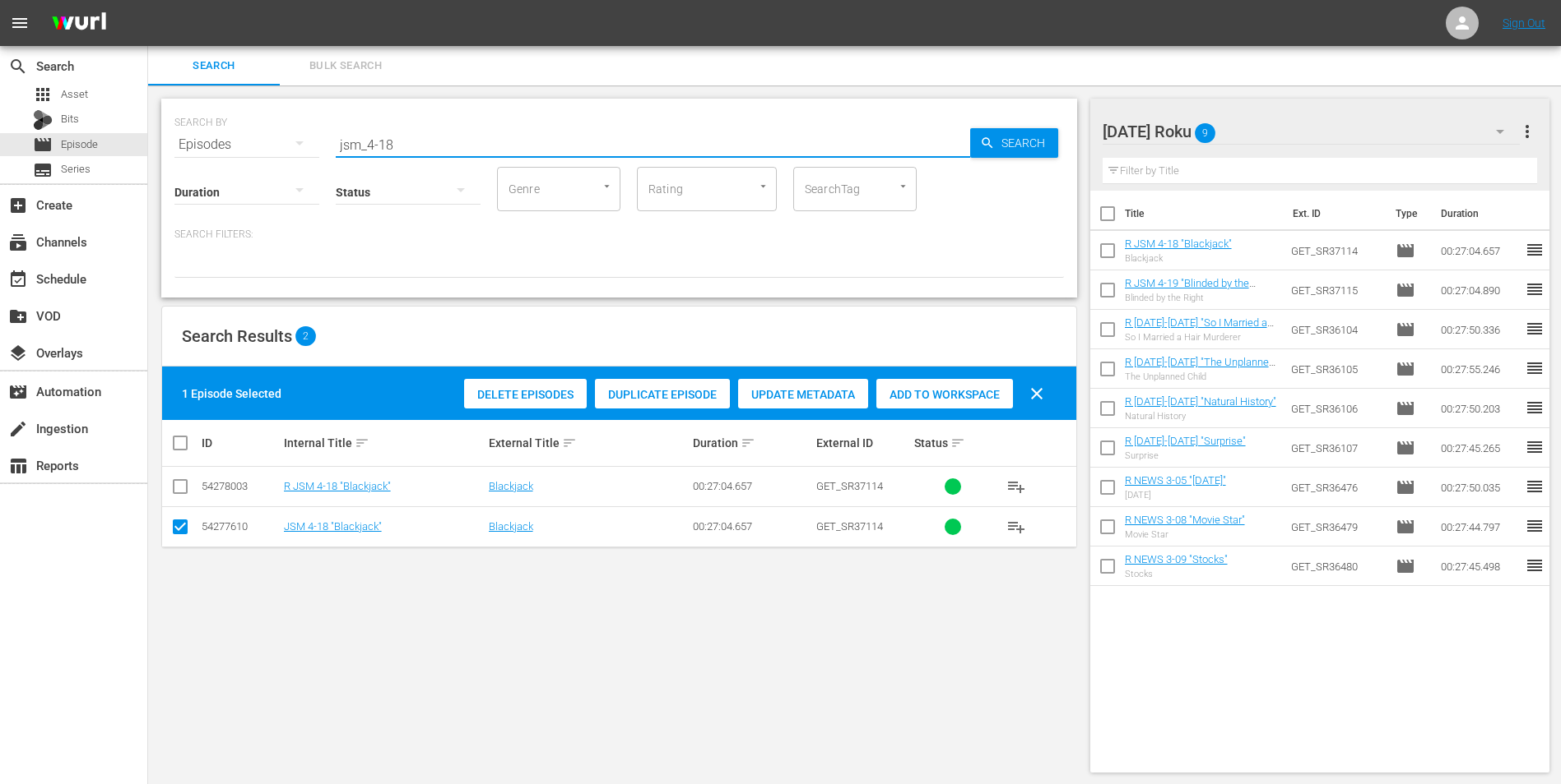
click at [386, 144] on input "jsm_4-18" at bounding box center [652, 145] width 635 height 40
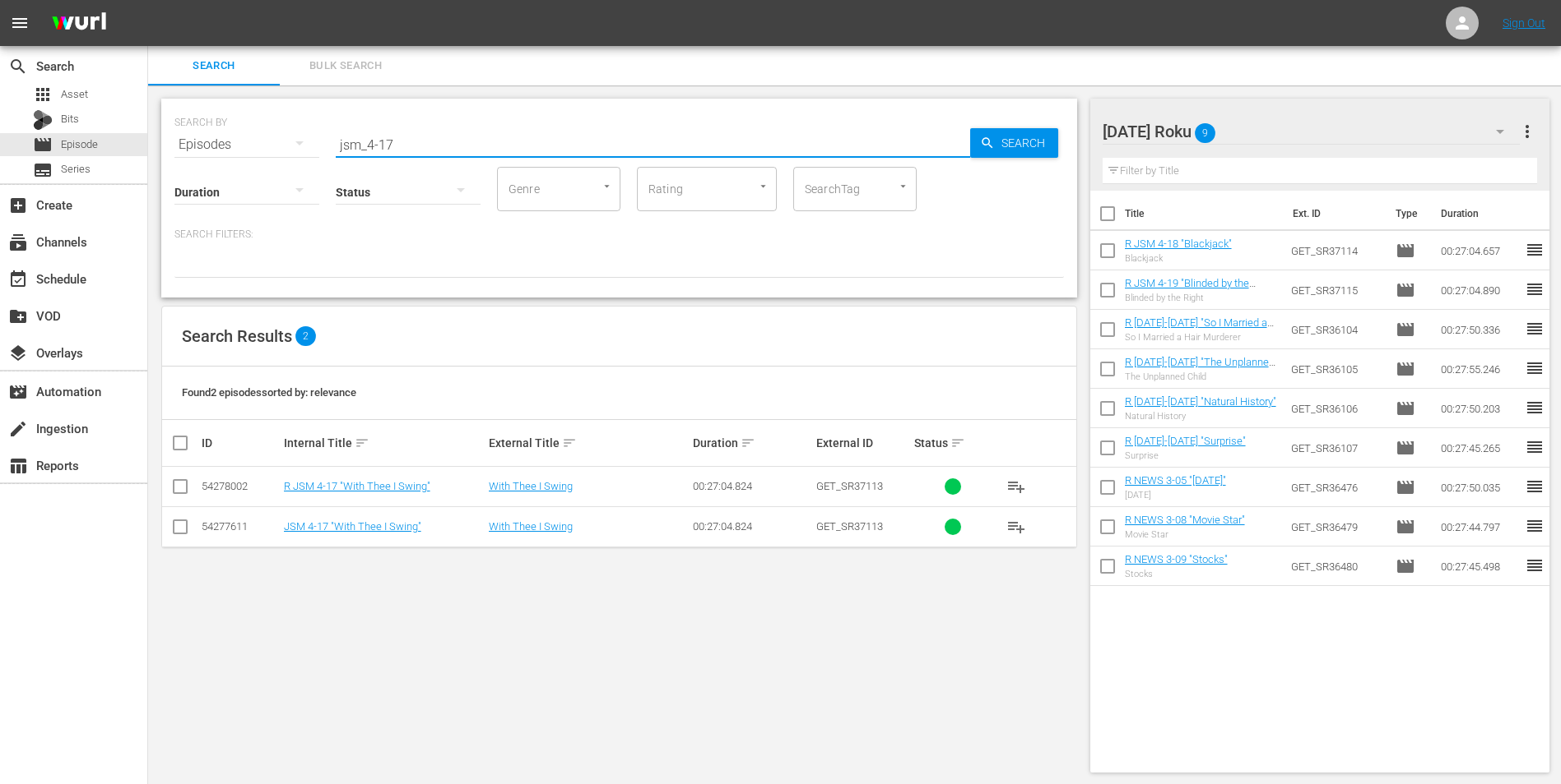
click at [178, 487] on input "checkbox" at bounding box center [180, 490] width 19 height 19
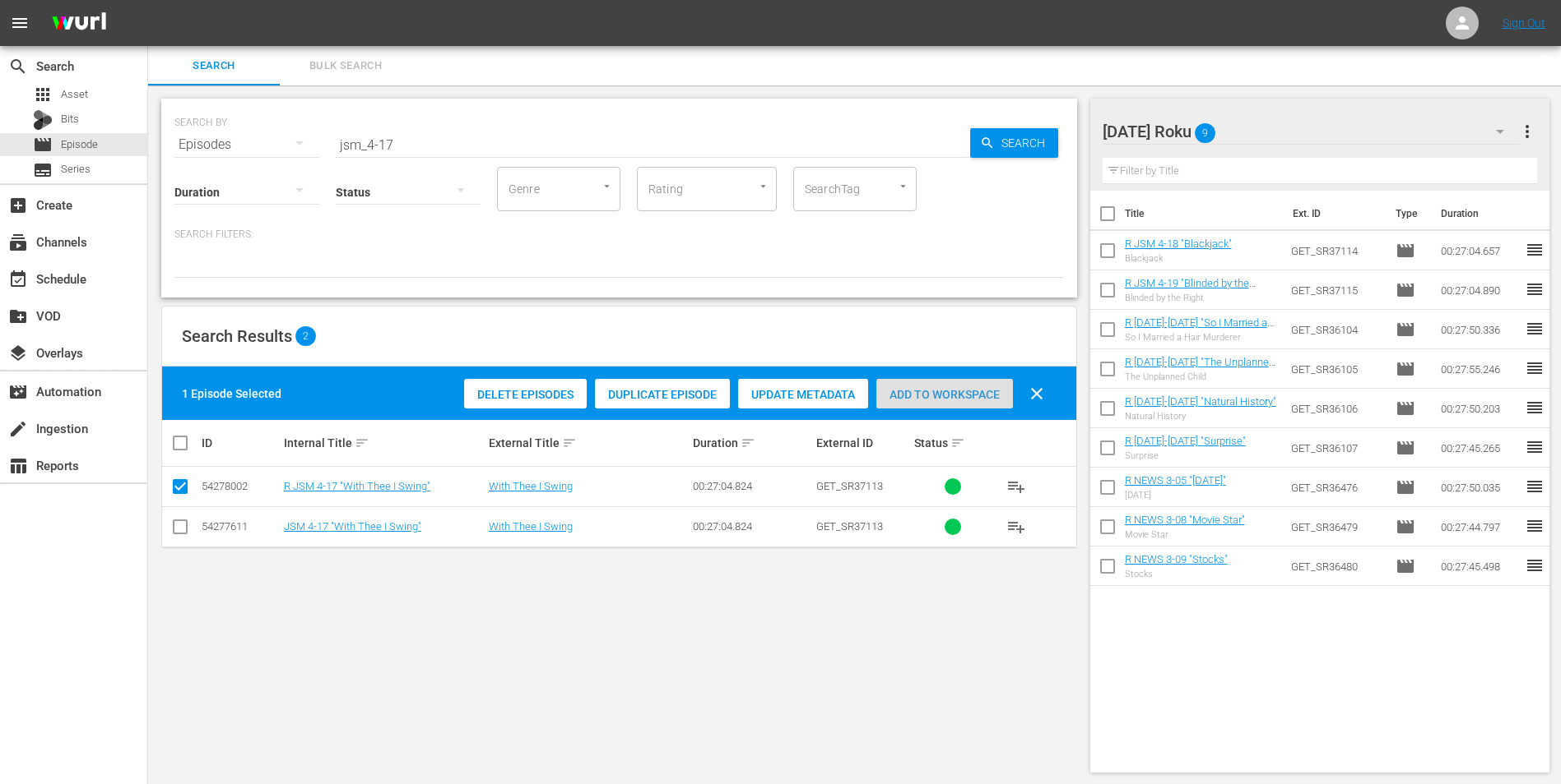
click at [946, 396] on span "Add to Workspace" at bounding box center [944, 395] width 137 height 14
click at [1046, 130] on div "[DATE] Roku 10" at bounding box center [1311, 131] width 418 height 46
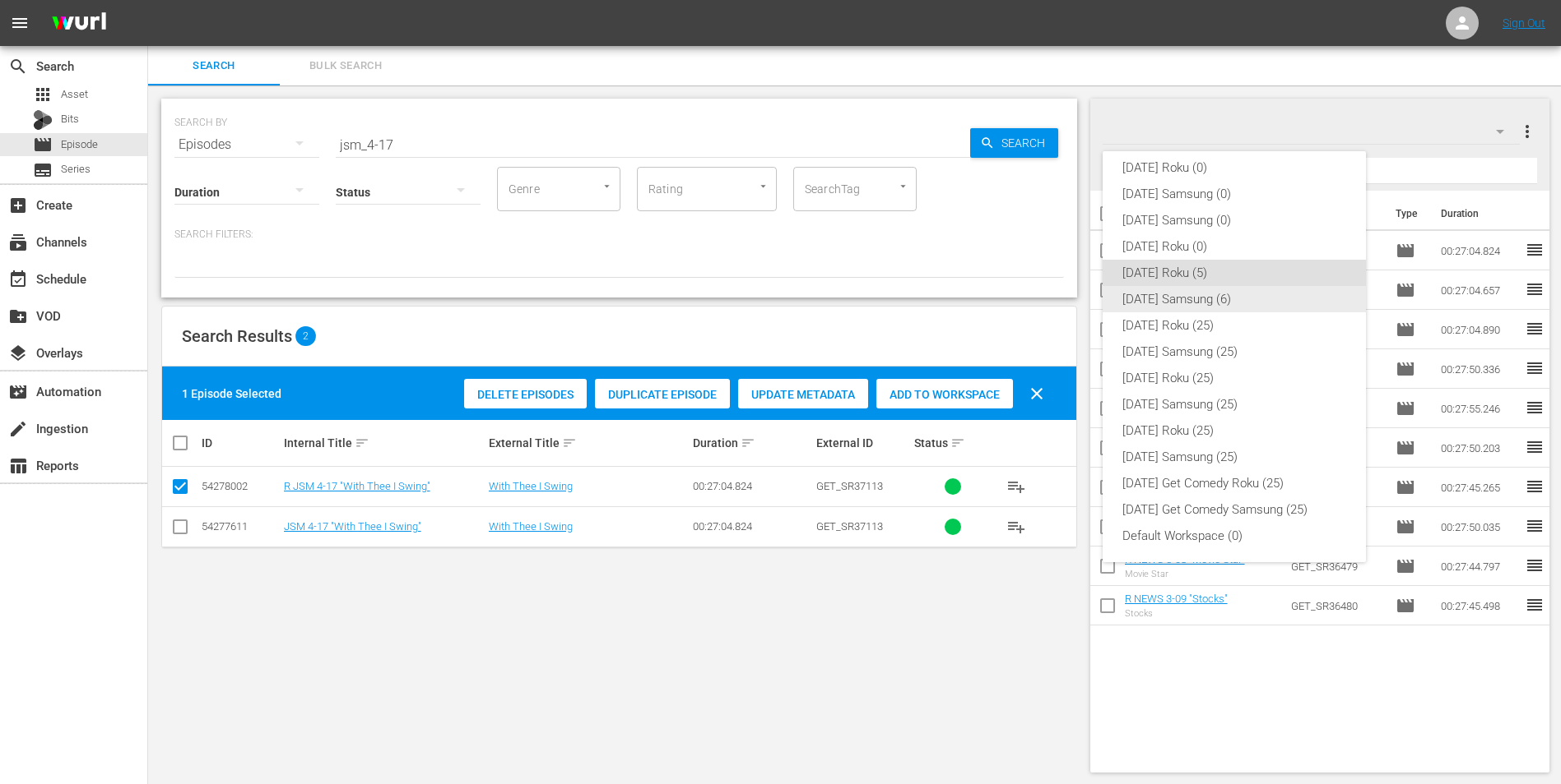
click at [1046, 304] on div "[DATE] Samsung (6)" at bounding box center [1234, 299] width 224 height 26
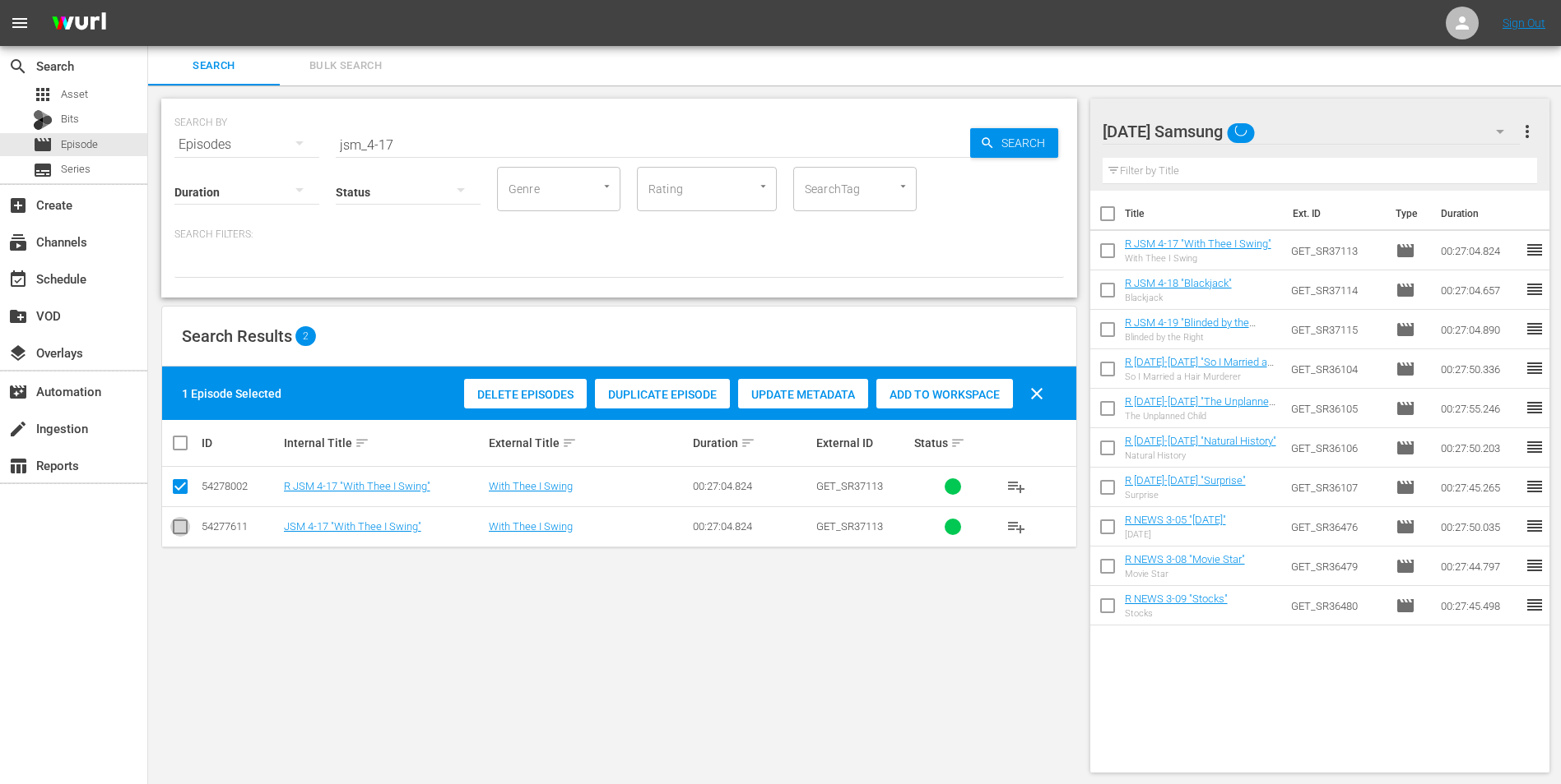
click at [180, 488] on input "checkbox" at bounding box center [180, 530] width 19 height 19
click at [178, 485] on input "checkbox" at bounding box center [180, 490] width 19 height 19
click at [915, 392] on span "Add to Workspace" at bounding box center [944, 395] width 137 height 14
drag, startPoint x: 368, startPoint y: 147, endPoint x: 409, endPoint y: 150, distance: 41.1
click at [409, 150] on input "jsm_4-17" at bounding box center [652, 145] width 635 height 40
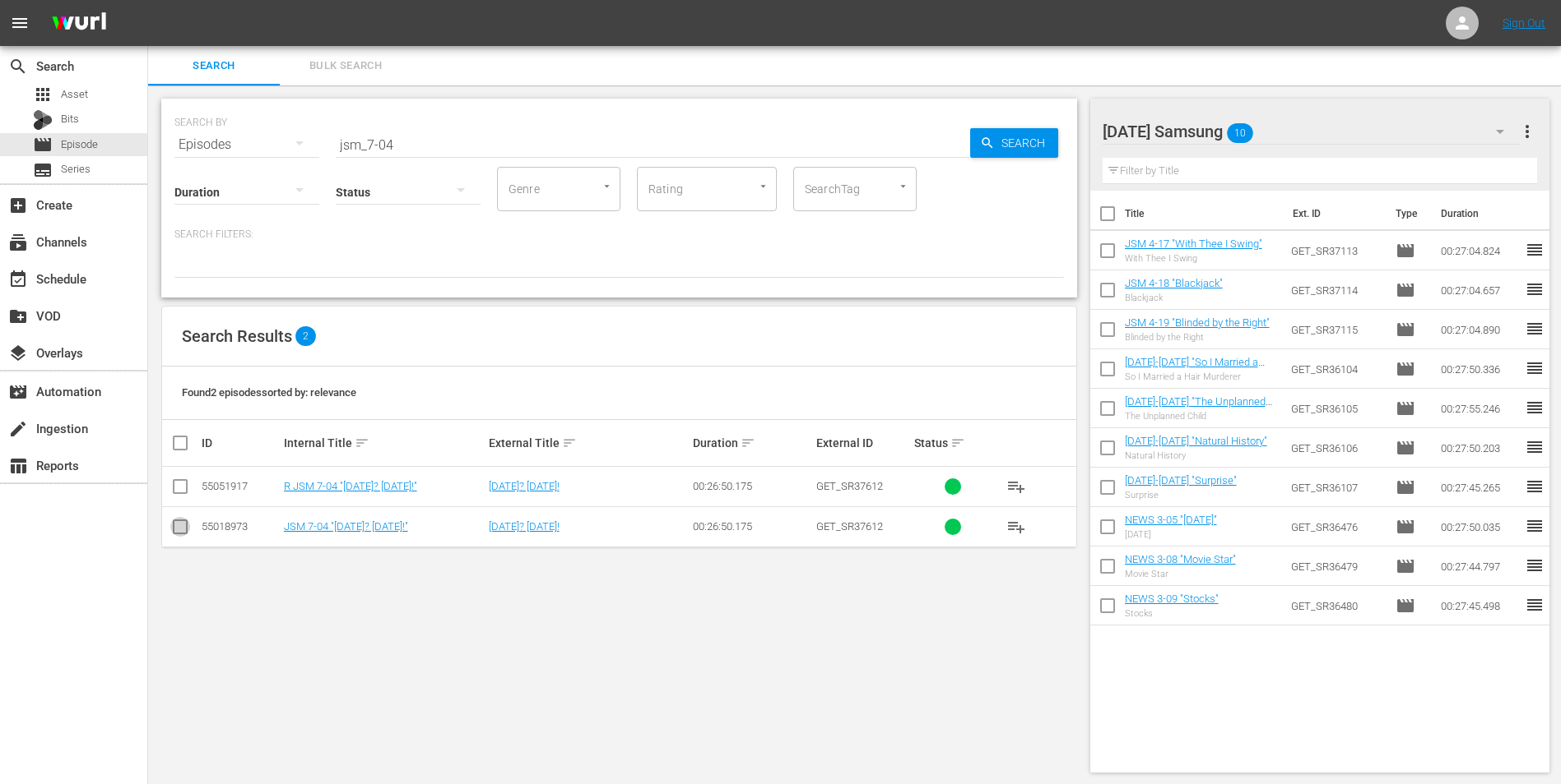
click at [182, 488] on input "checkbox" at bounding box center [180, 530] width 19 height 19
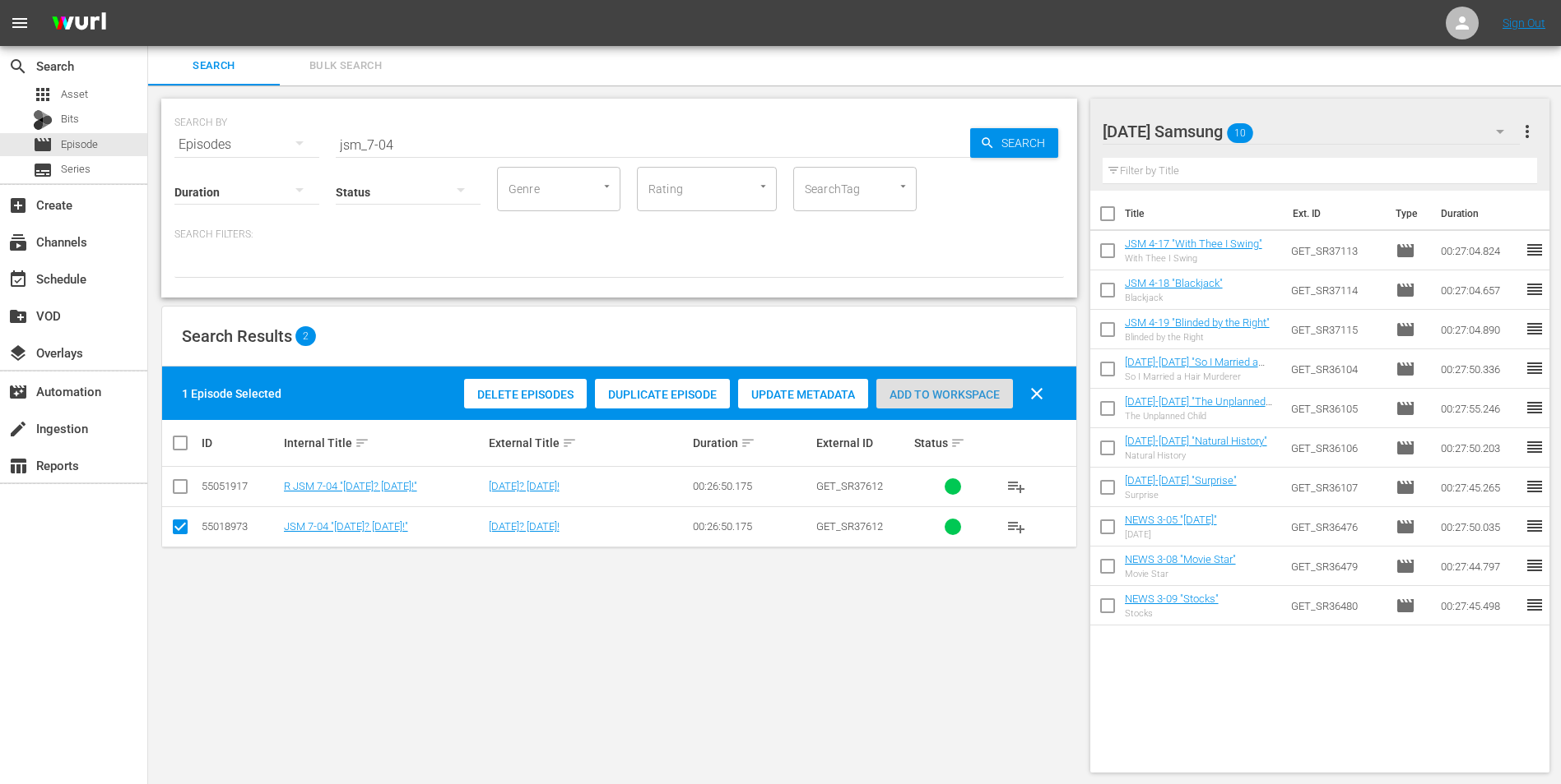
click at [945, 392] on span "Add to Workspace" at bounding box center [944, 395] width 137 height 14
click at [1046, 121] on div "[DATE] Samsung 11" at bounding box center [1311, 131] width 418 height 46
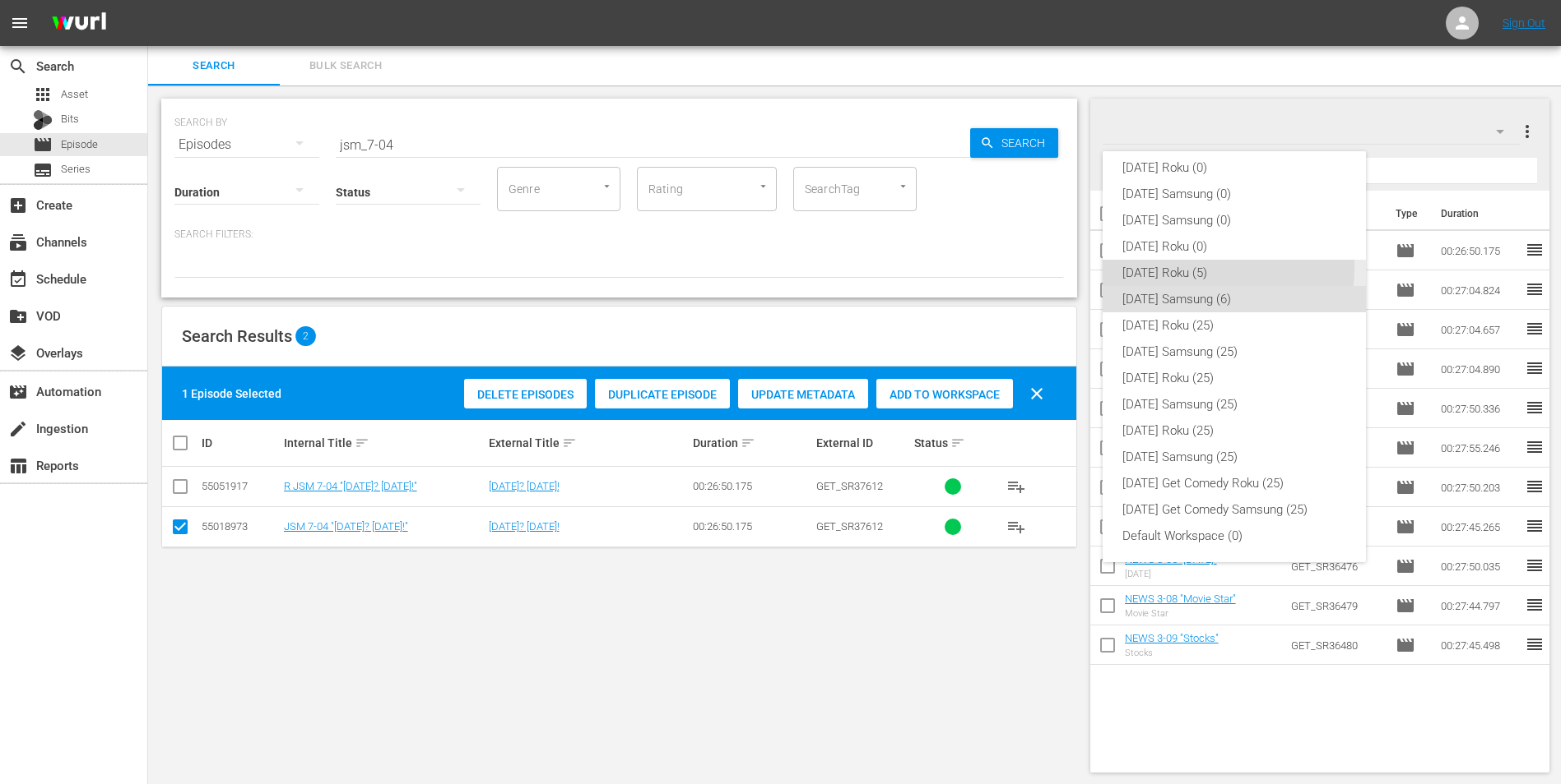
click at [1046, 268] on div "[DATE] Roku (5)" at bounding box center [1234, 272] width 224 height 26
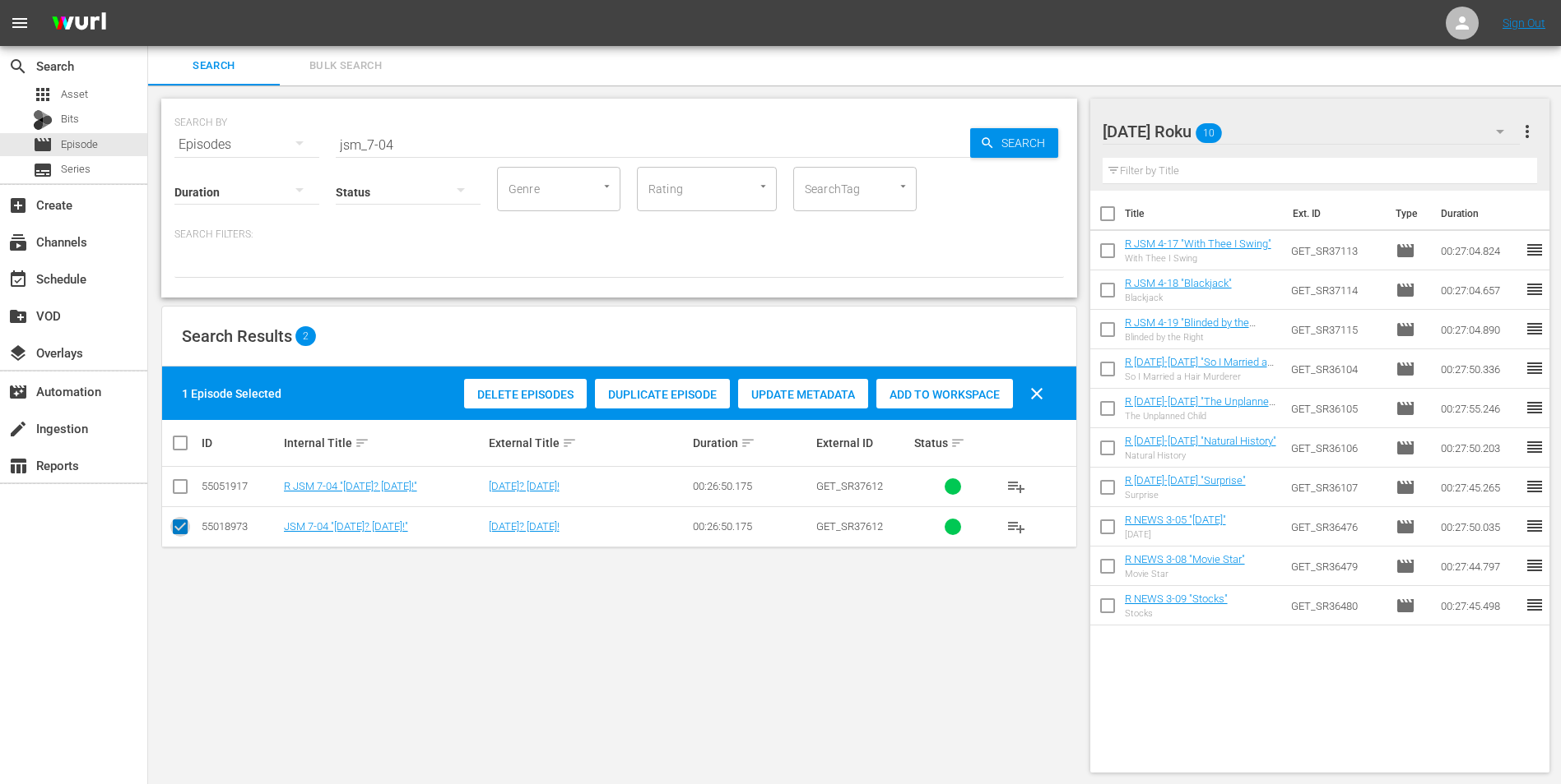
drag, startPoint x: 181, startPoint y: 533, endPoint x: 174, endPoint y: 516, distance: 18.4
click at [180, 488] on input "checkbox" at bounding box center [180, 530] width 19 height 19
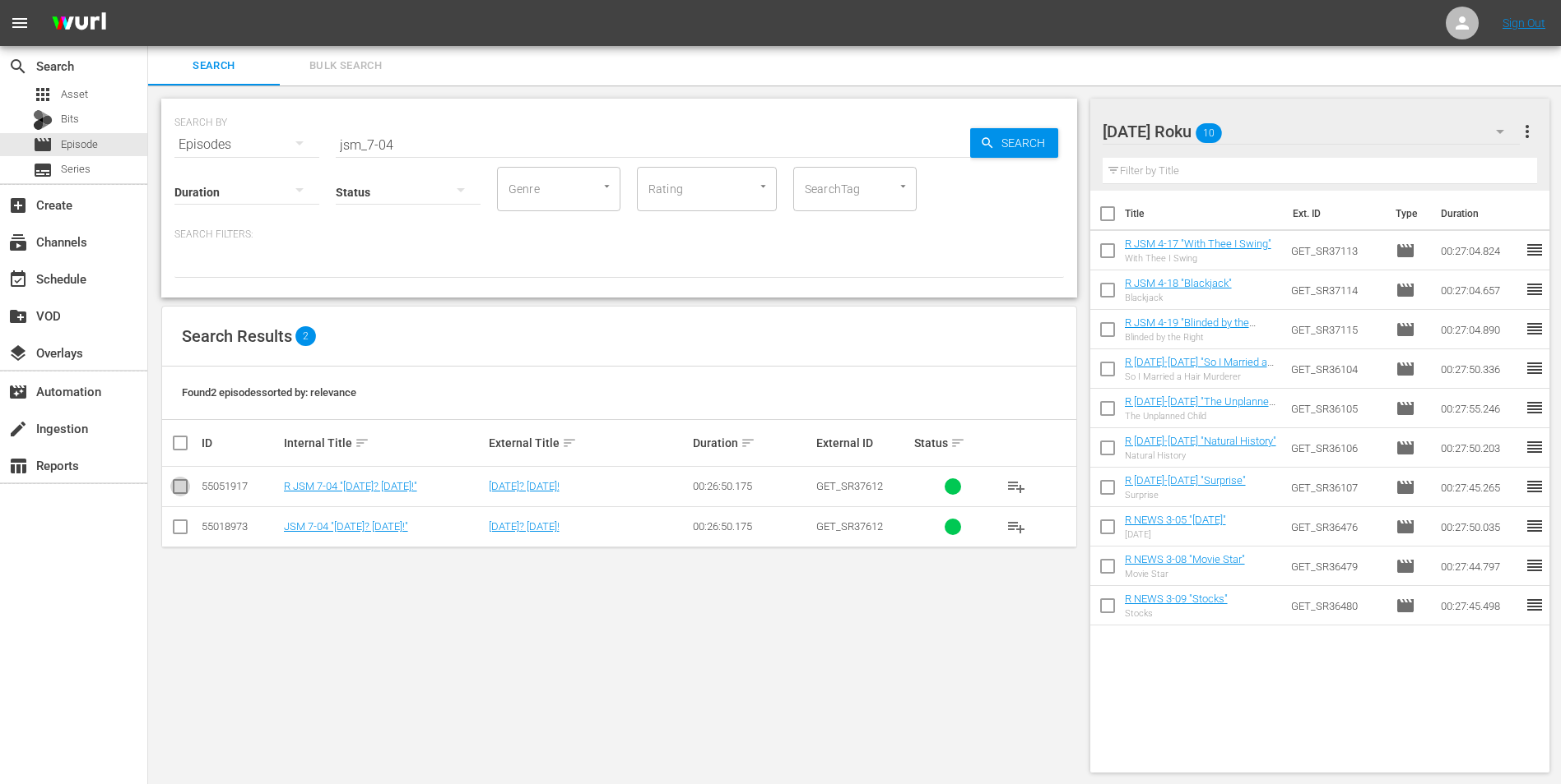
click at [180, 486] on input "checkbox" at bounding box center [180, 490] width 19 height 19
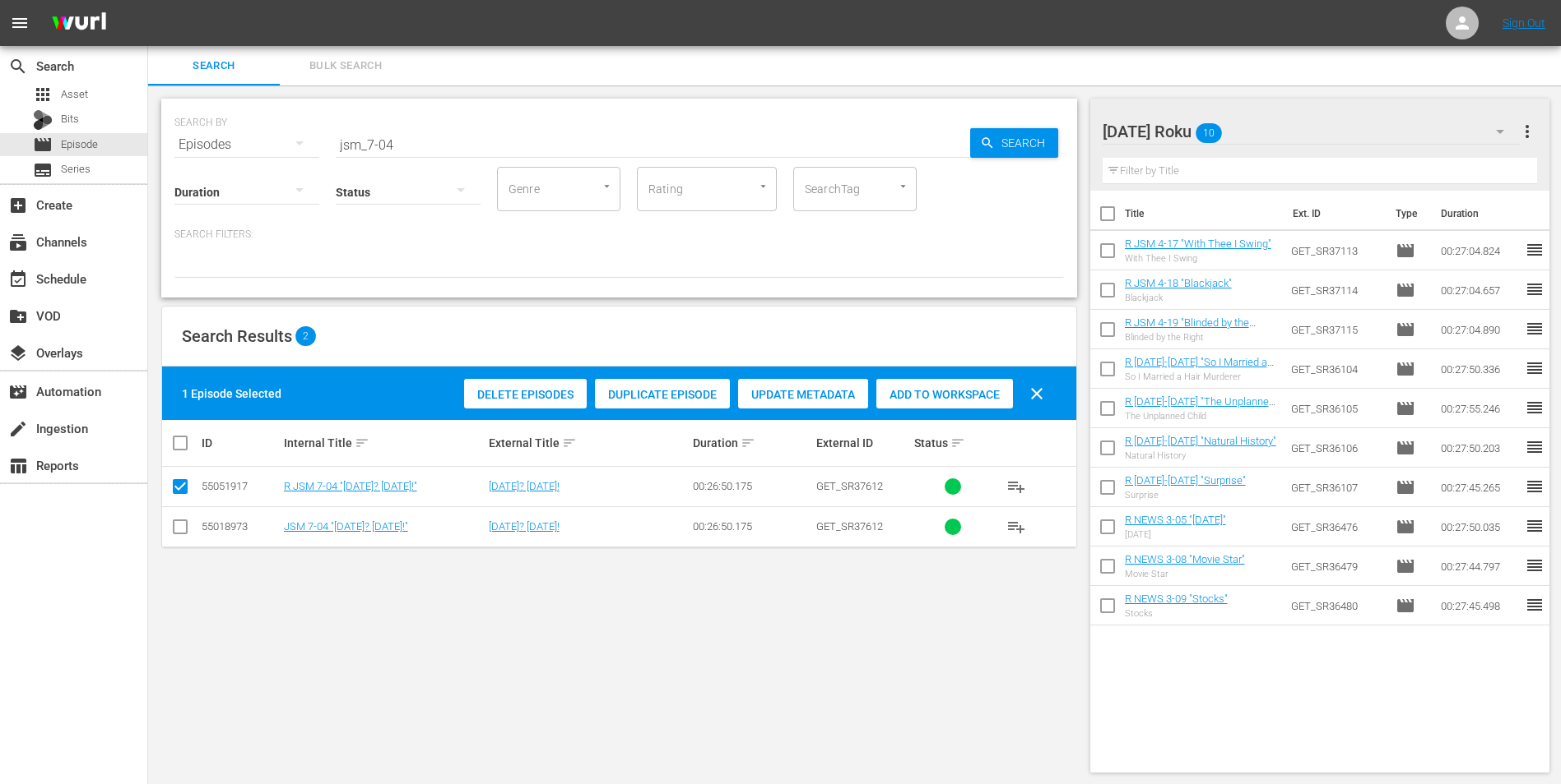
click at [929, 390] on span "Add to Workspace" at bounding box center [944, 395] width 137 height 14
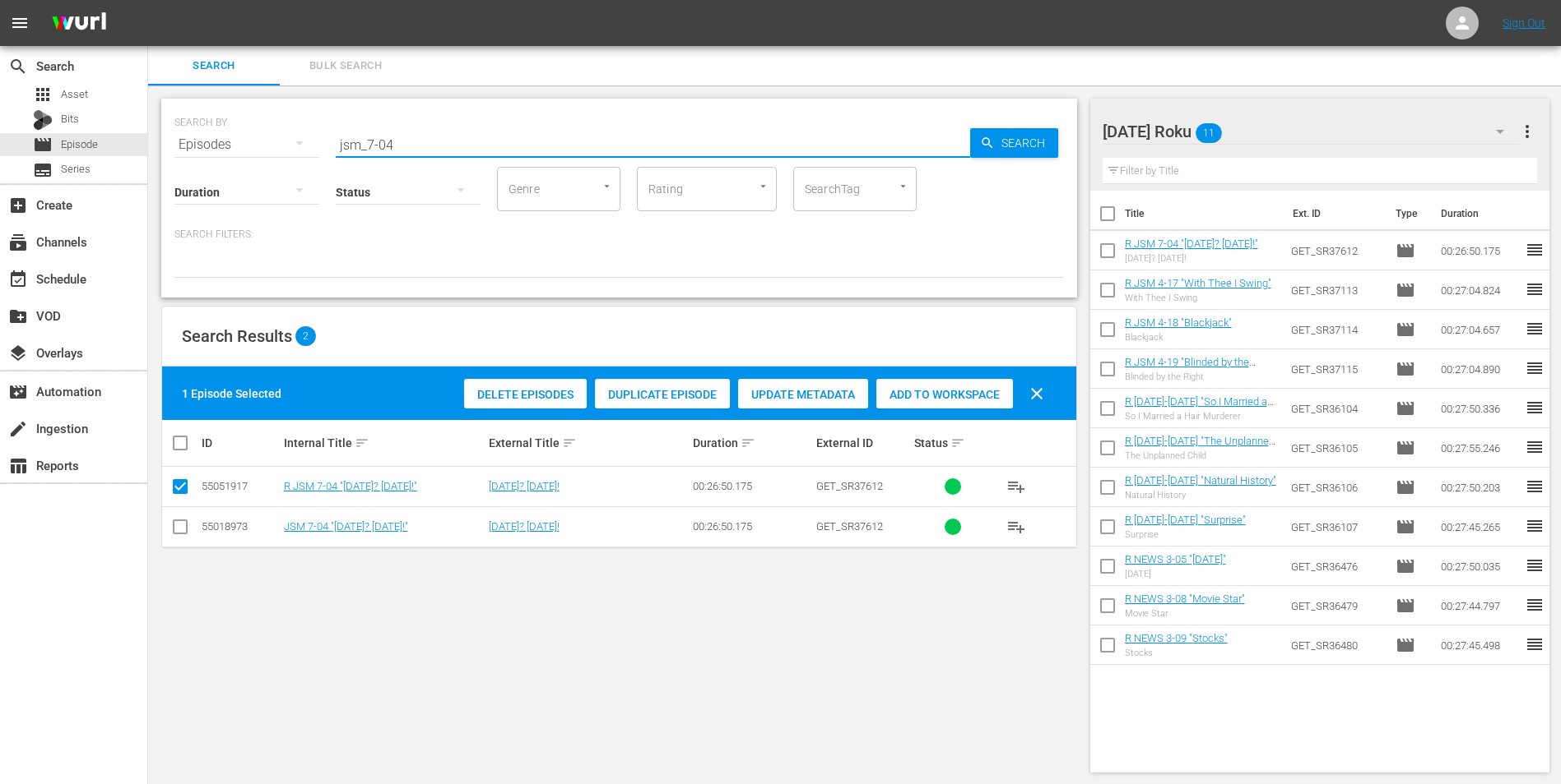
drag, startPoint x: 431, startPoint y: 138, endPoint x: 304, endPoint y: 107, distance: 130.7
click at [304, 107] on div "SEARCH BY Search By Episodes Search ID, Title, Description, Keywords, or Catego…" at bounding box center [618, 134] width 889 height 59
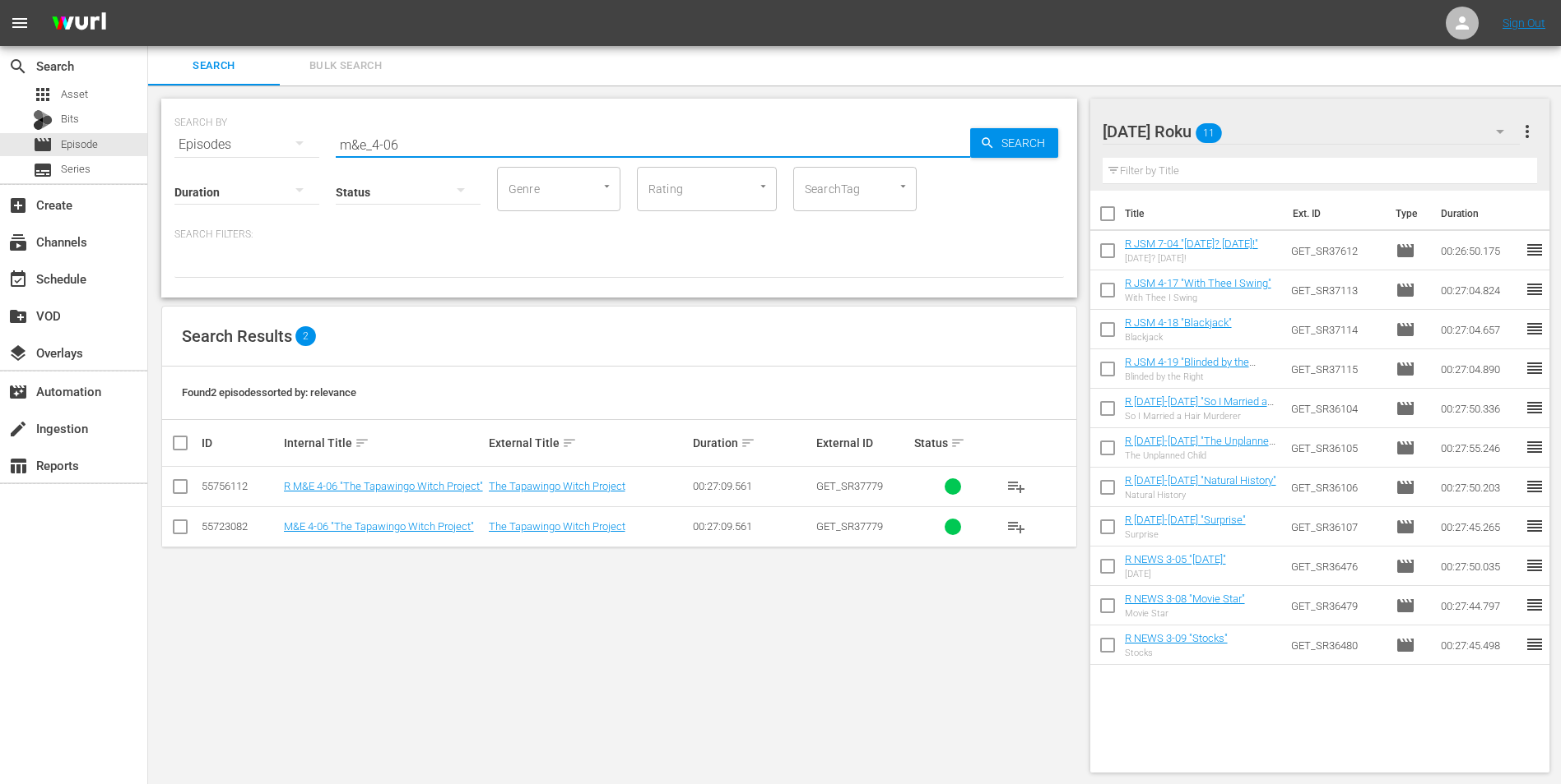
drag, startPoint x: 180, startPoint y: 486, endPoint x: 308, endPoint y: 502, distance: 129.0
click at [180, 487] on input "checkbox" at bounding box center [180, 490] width 19 height 19
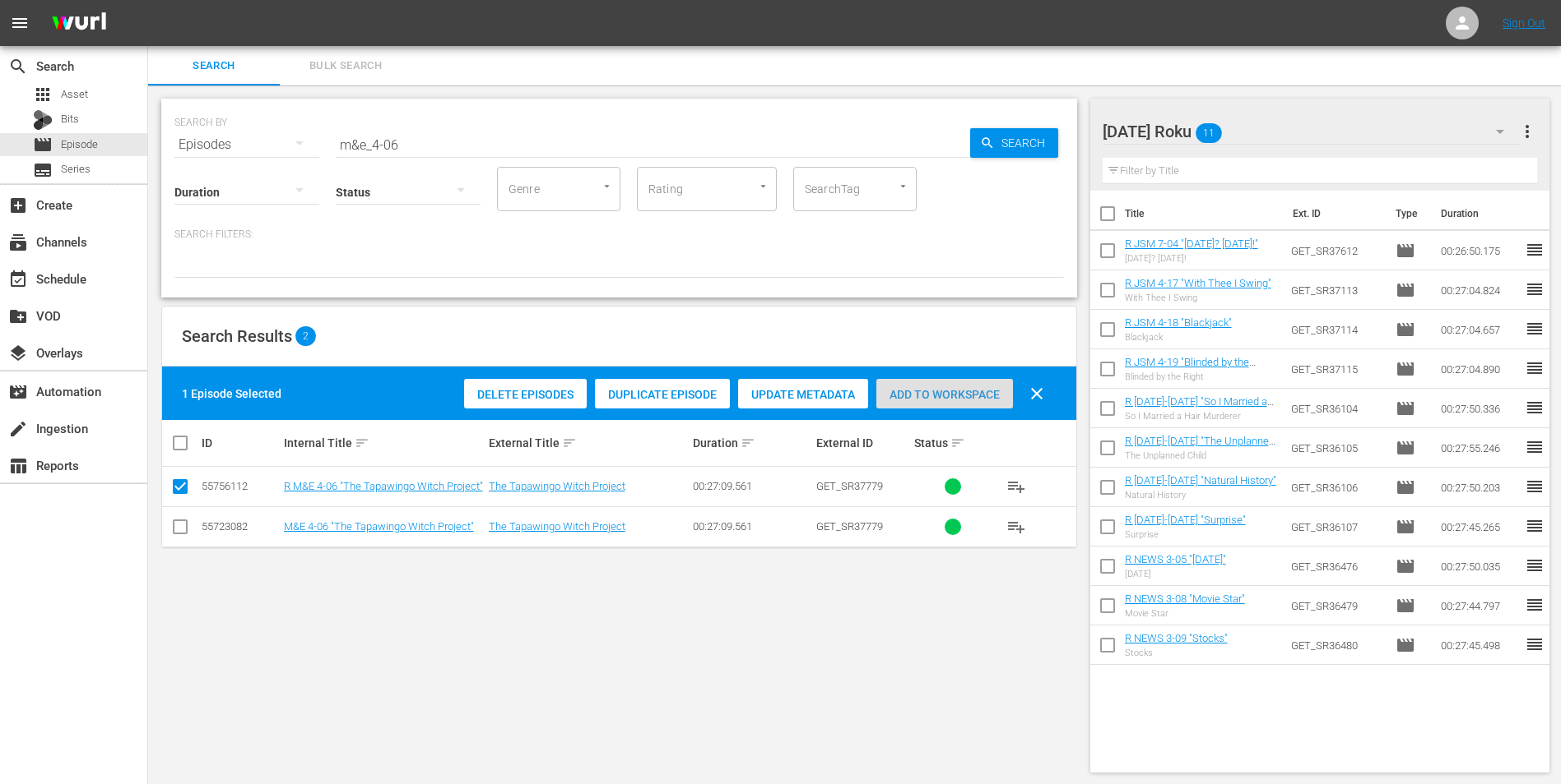
drag, startPoint x: 961, startPoint y: 393, endPoint x: 1009, endPoint y: 370, distance: 53.2
click at [961, 393] on span "Add to Workspace" at bounding box center [944, 395] width 137 height 14
click at [1046, 132] on div "[DATE] Roku 12" at bounding box center [1311, 131] width 418 height 46
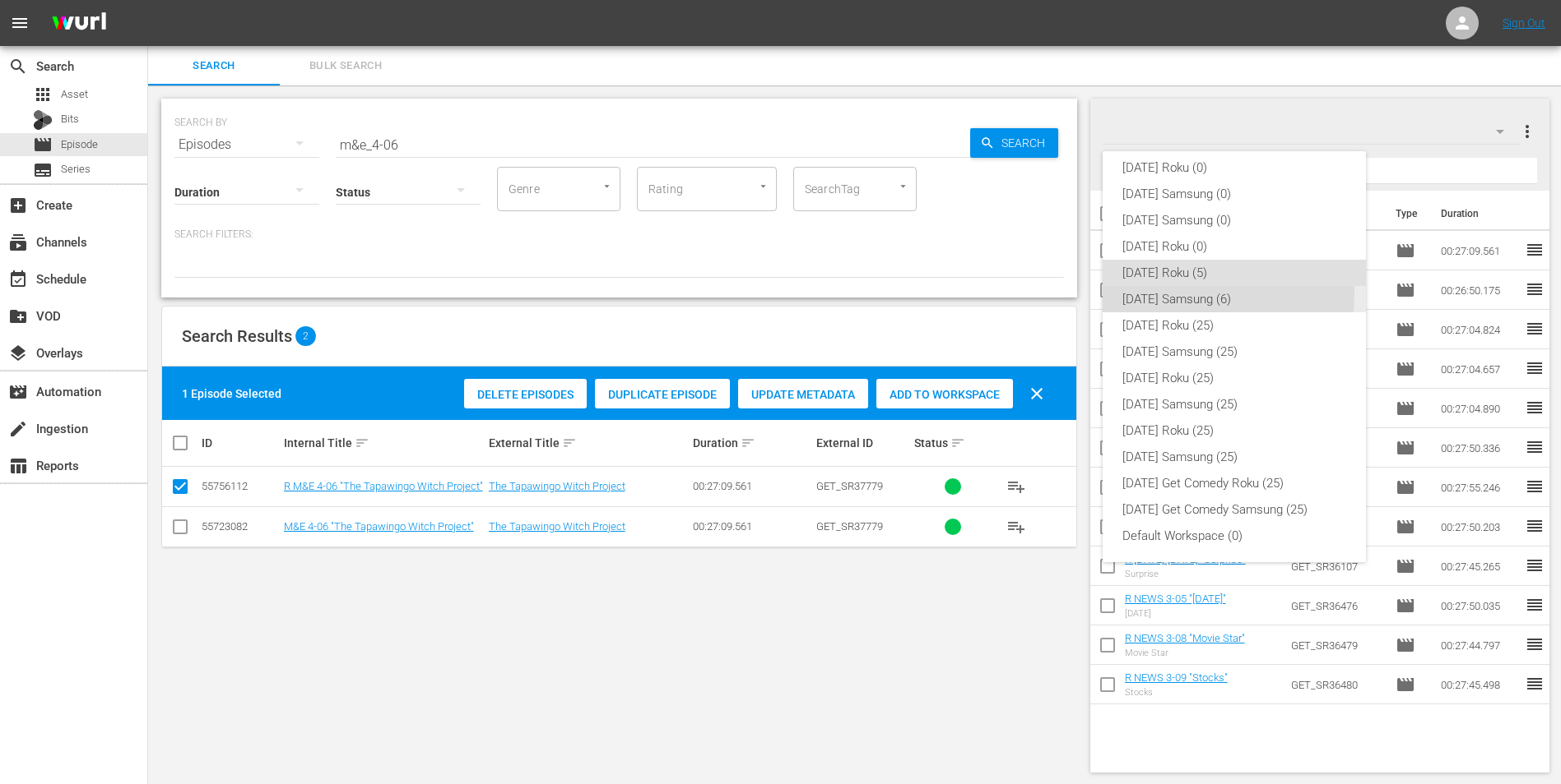
click at [1046, 293] on div "[DATE] Samsung (6)" at bounding box center [1234, 299] width 224 height 26
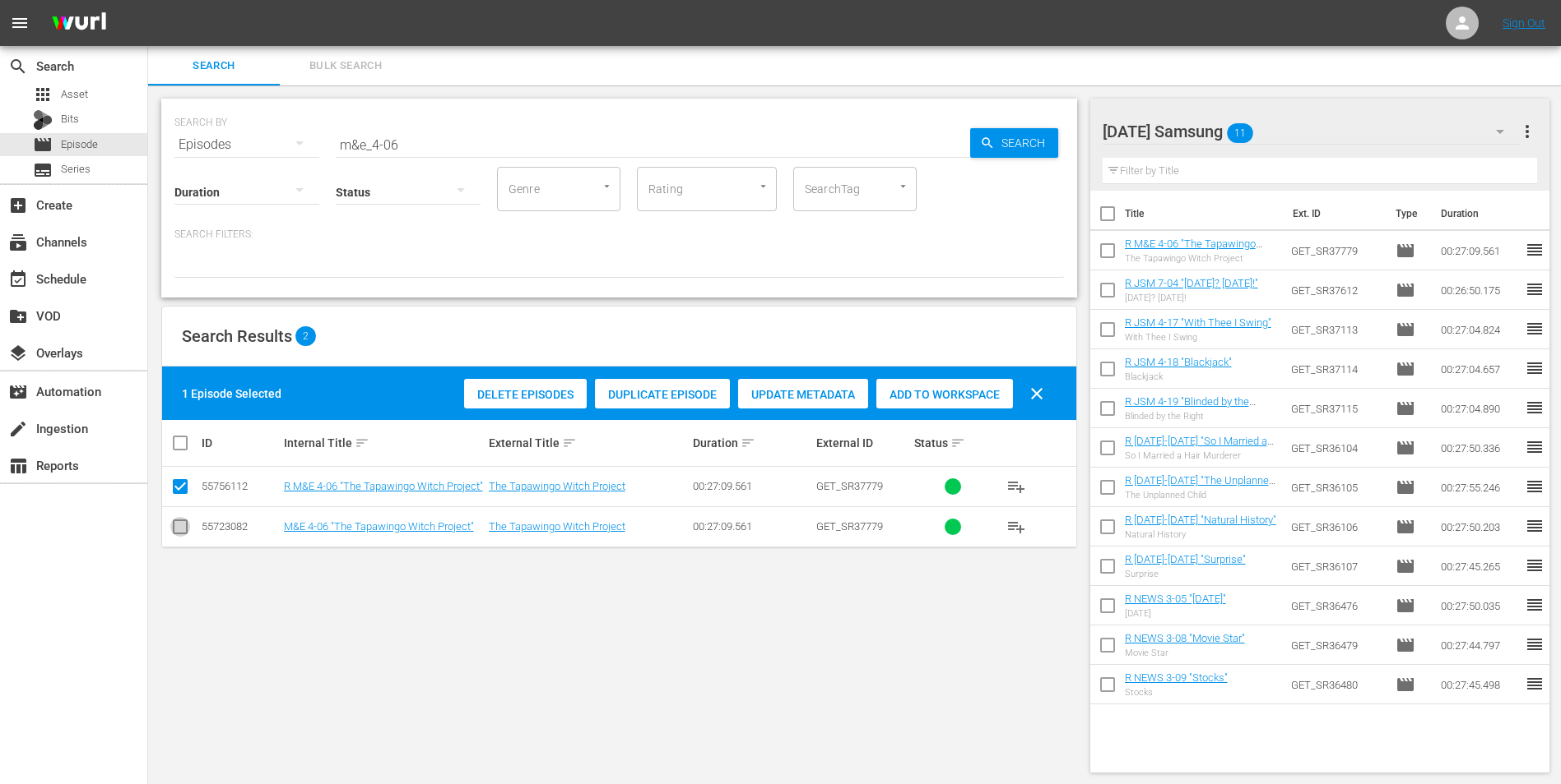
click at [179, 488] on input "checkbox" at bounding box center [180, 530] width 19 height 19
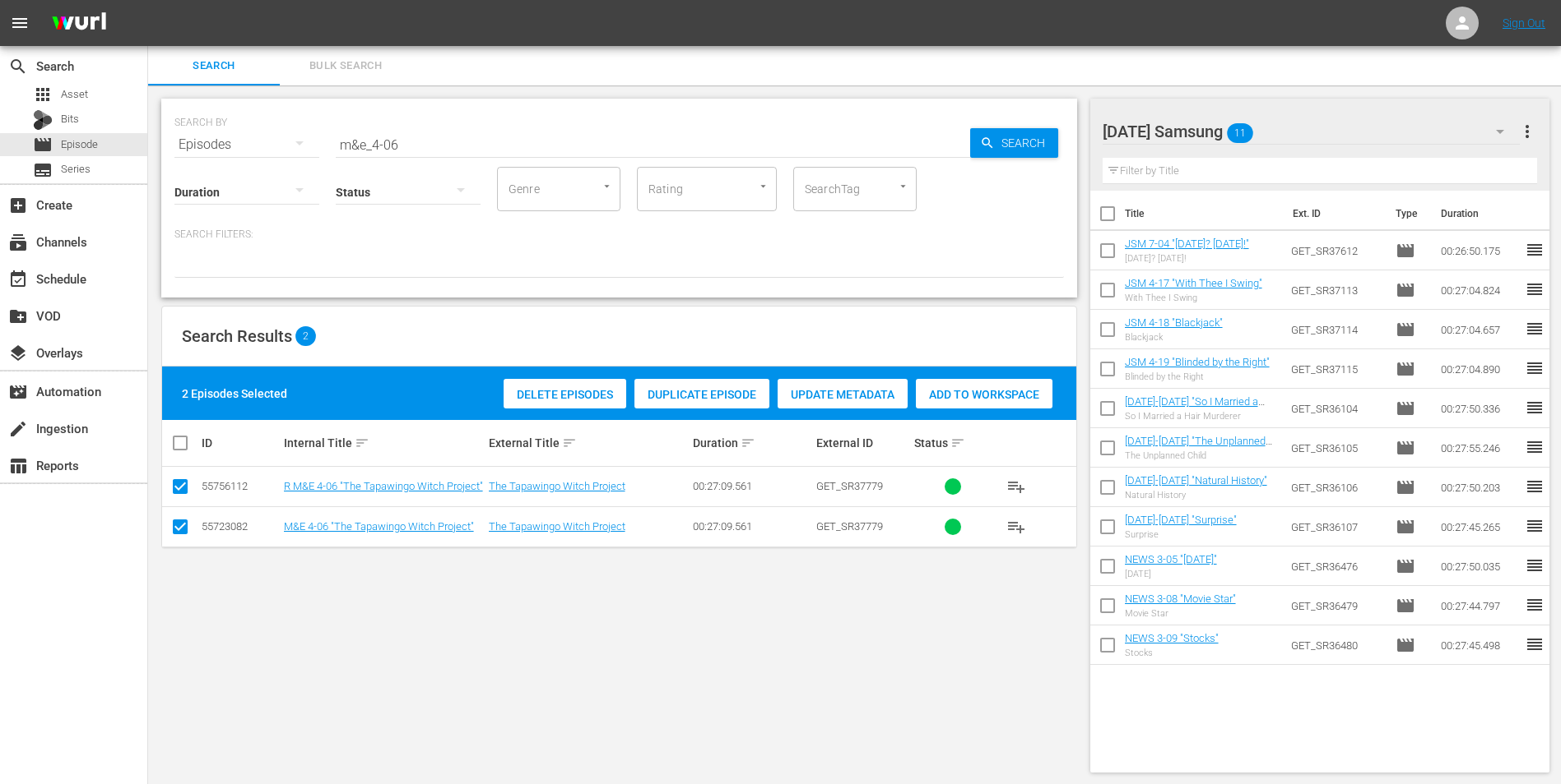
click at [173, 488] on input "checkbox" at bounding box center [180, 490] width 19 height 19
click at [918, 393] on span "Add to Workspace" at bounding box center [944, 395] width 137 height 14
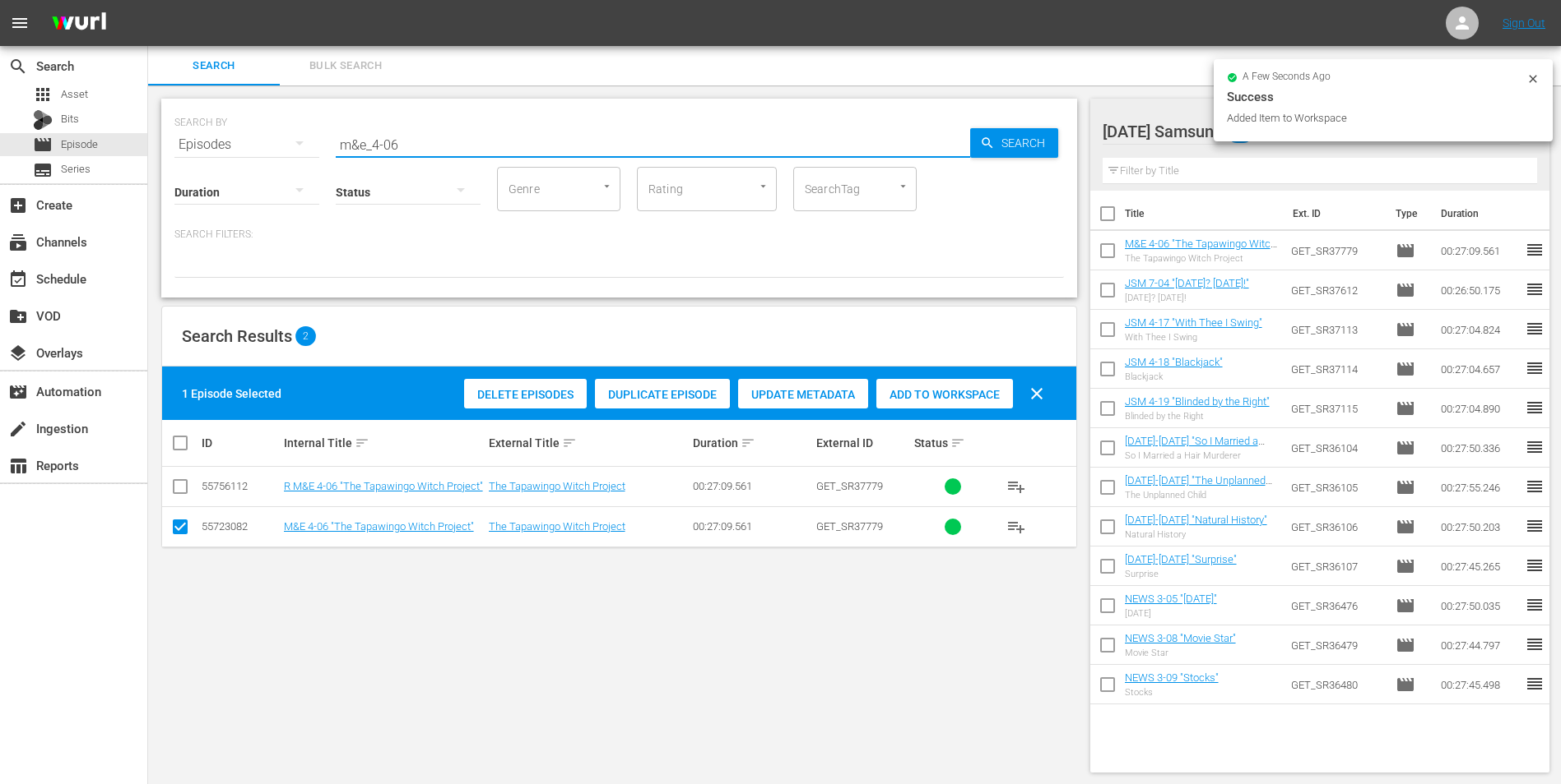
drag, startPoint x: 371, startPoint y: 143, endPoint x: 453, endPoint y: 180, distance: 90.0
click at [453, 180] on div "SEARCH BY Search By Episodes Search ID, Title, Description, Keywords, or Catego…" at bounding box center [619, 198] width 916 height 199
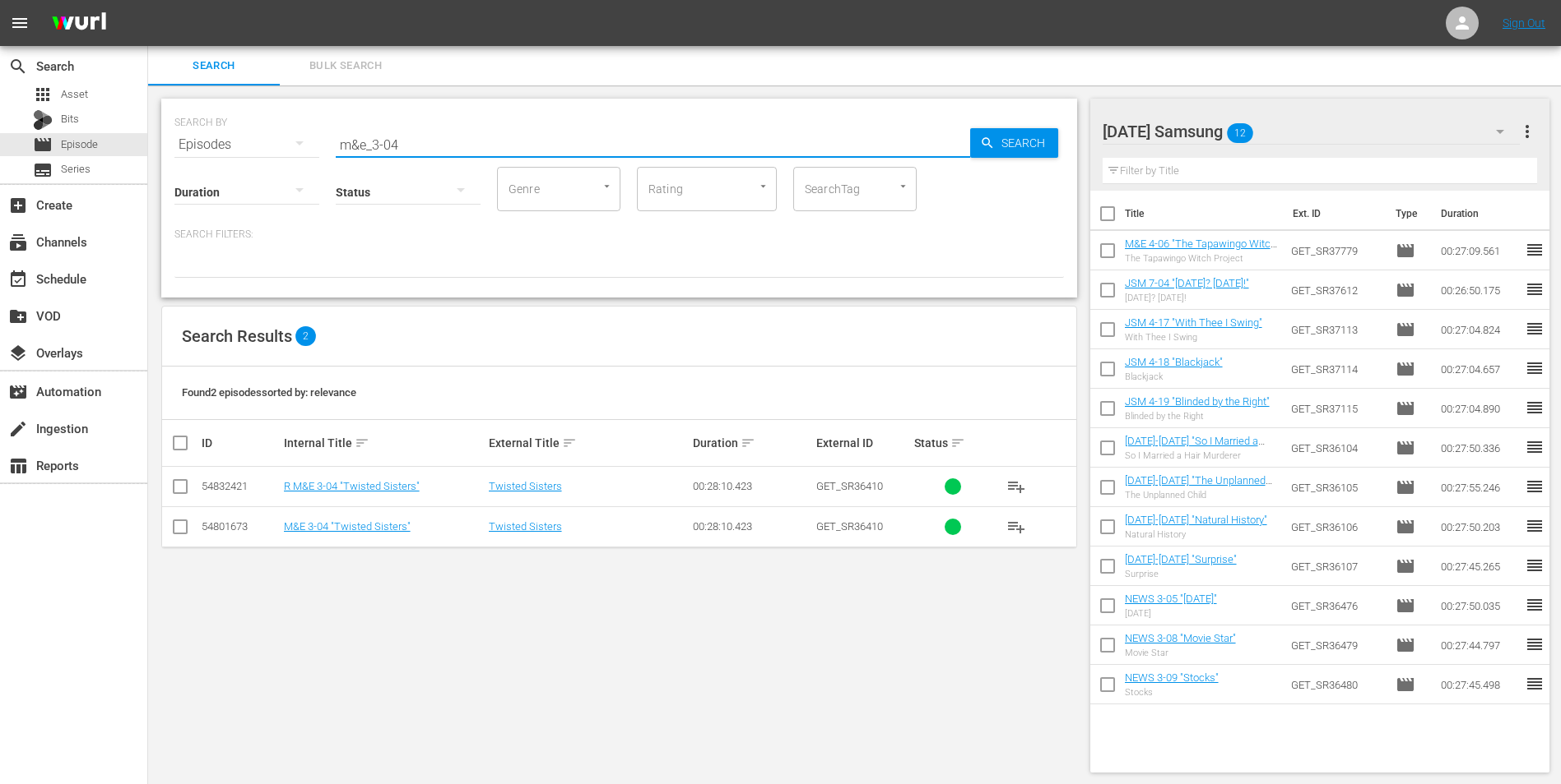
click at [180, 488] on input "checkbox" at bounding box center [180, 530] width 19 height 19
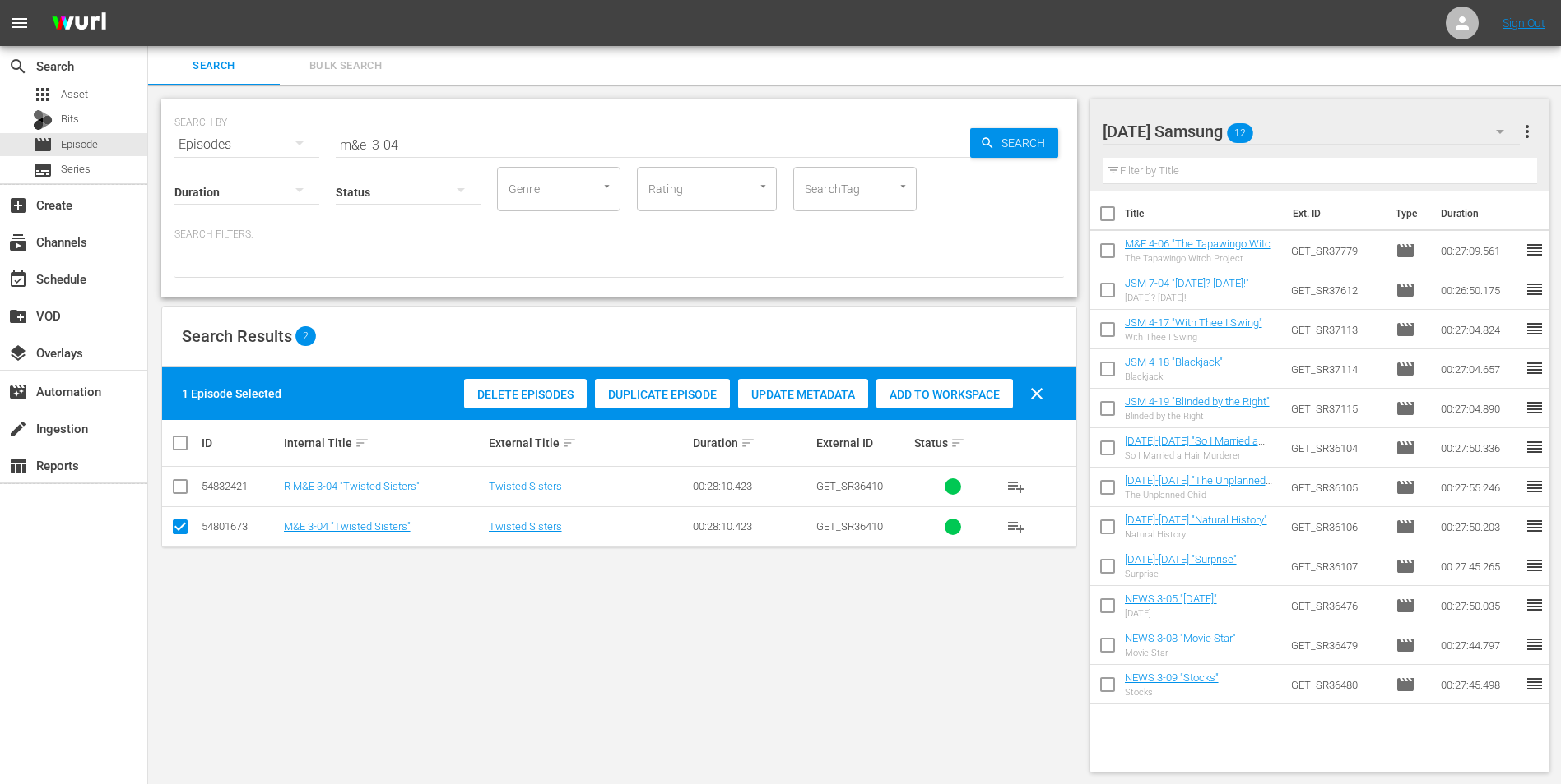
click at [954, 399] on span "Add to Workspace" at bounding box center [944, 395] width 137 height 14
click at [1046, 121] on div "[DATE] Samsung 13" at bounding box center [1311, 131] width 418 height 46
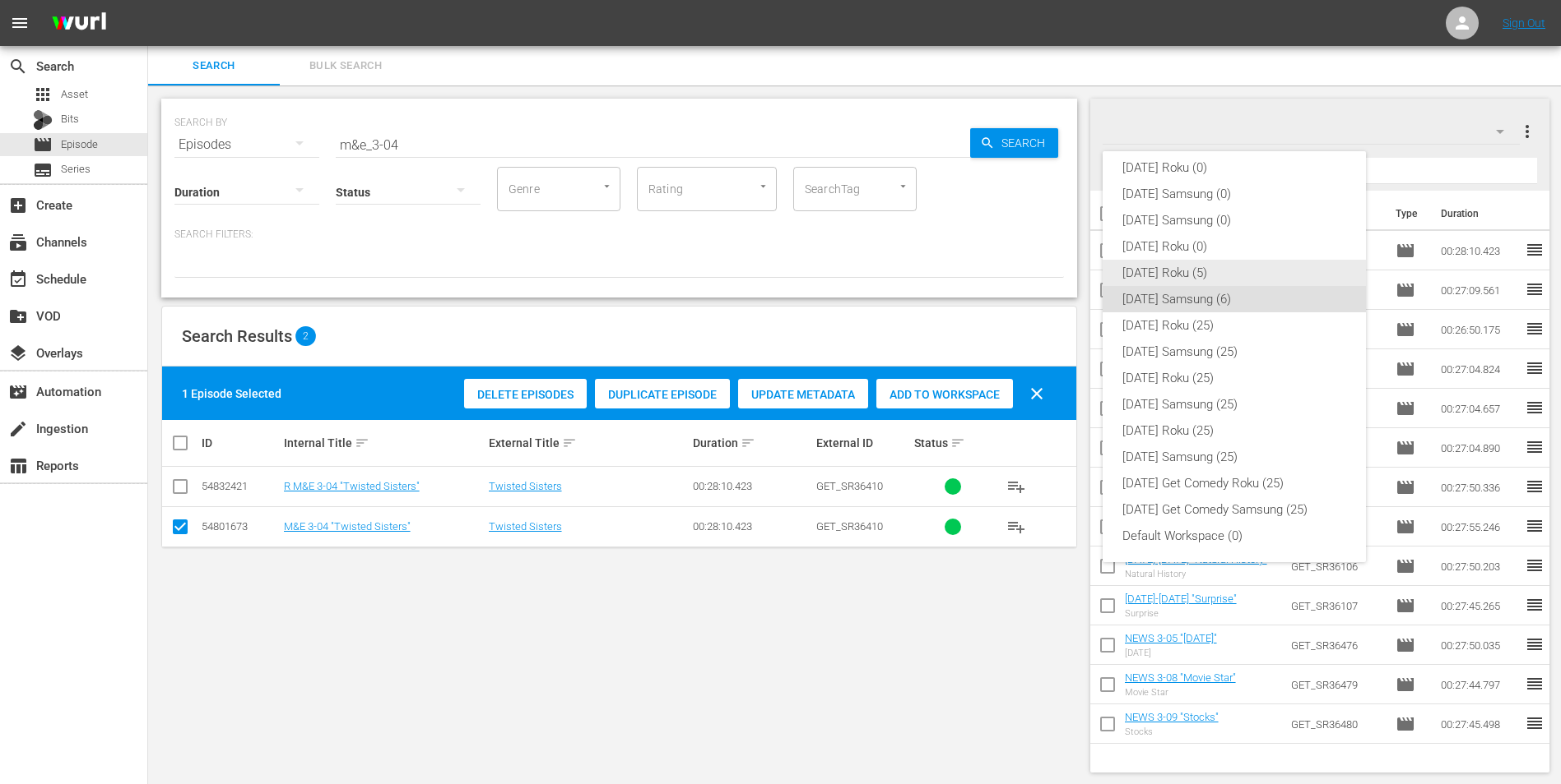
click at [1046, 271] on div "[DATE] Roku (5)" at bounding box center [1234, 272] width 224 height 26
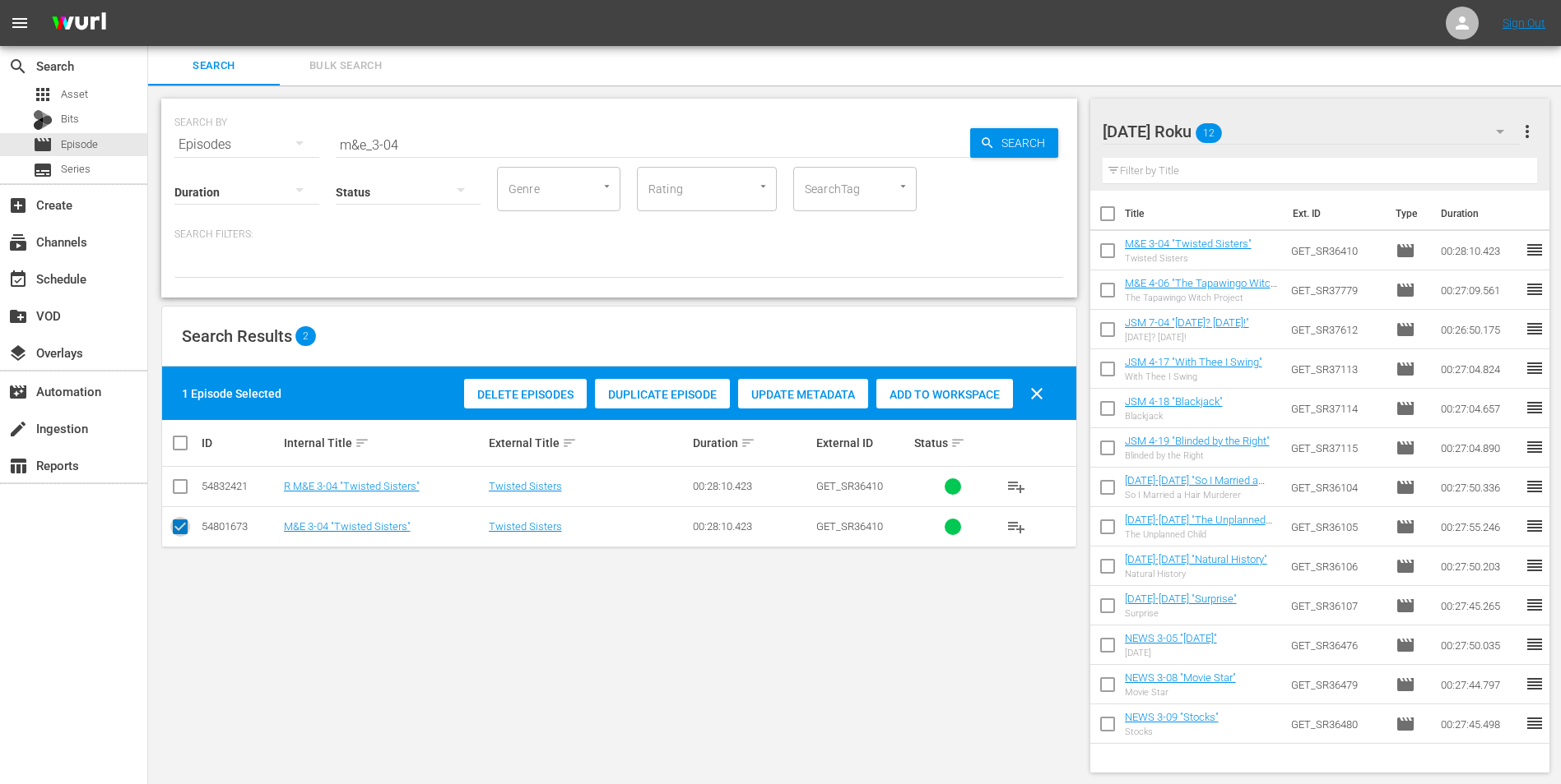
drag, startPoint x: 187, startPoint y: 524, endPoint x: 175, endPoint y: 503, distance: 24.2
click at [186, 488] on input "checkbox" at bounding box center [180, 530] width 19 height 19
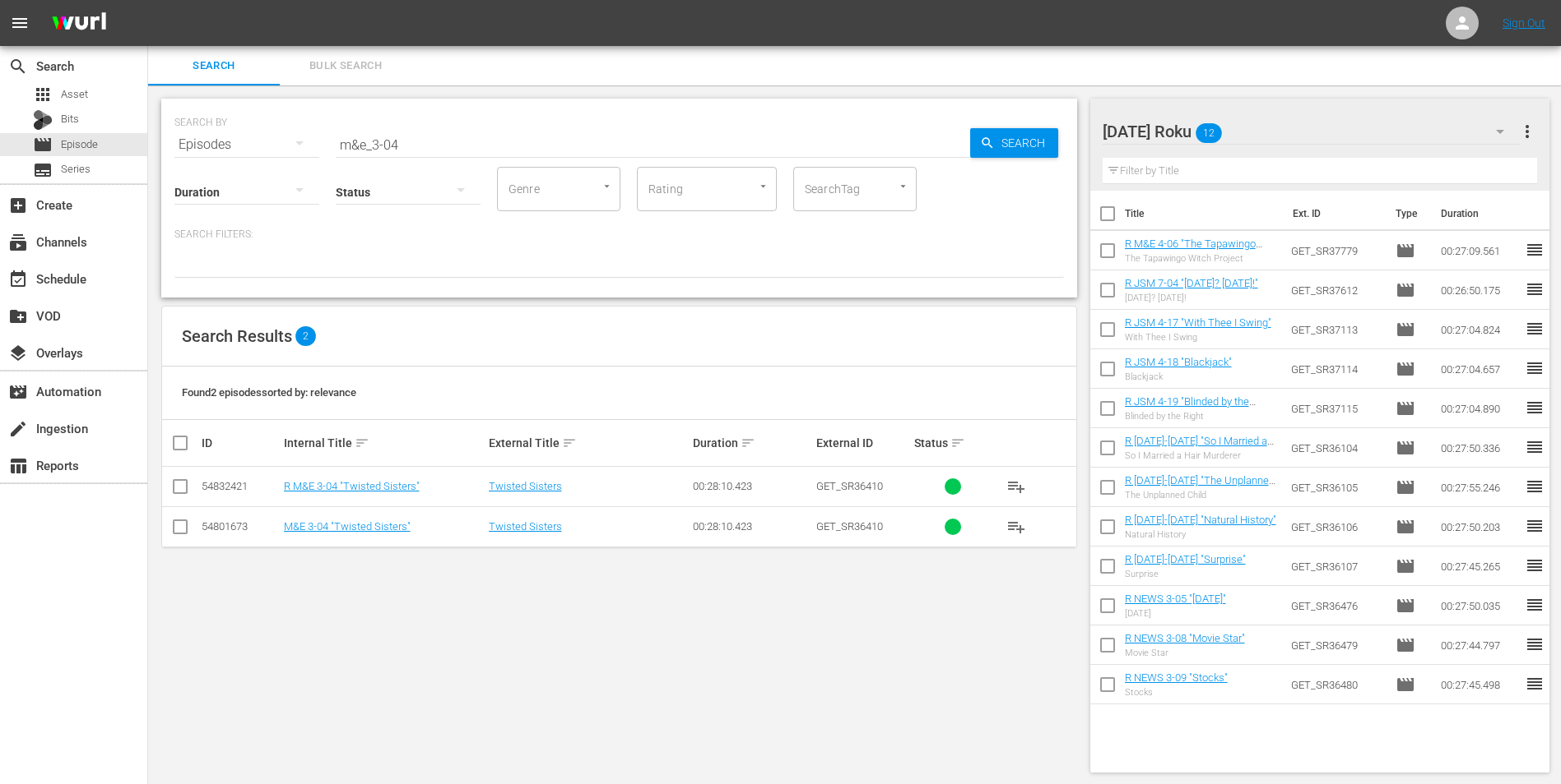
click at [173, 488] on input "checkbox" at bounding box center [180, 490] width 19 height 19
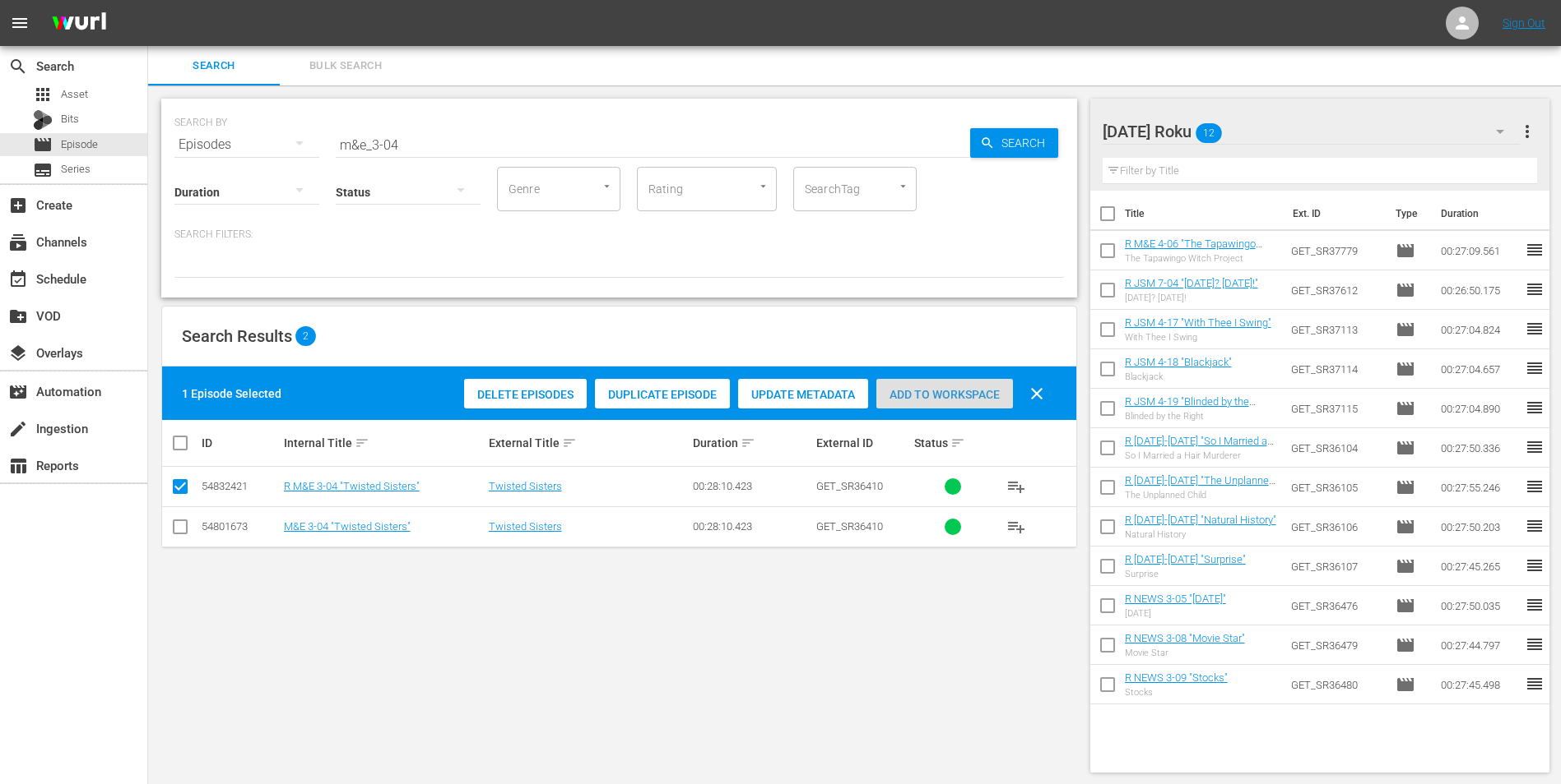
click at [943, 387] on div "Add to Workspace" at bounding box center [944, 394] width 137 height 31
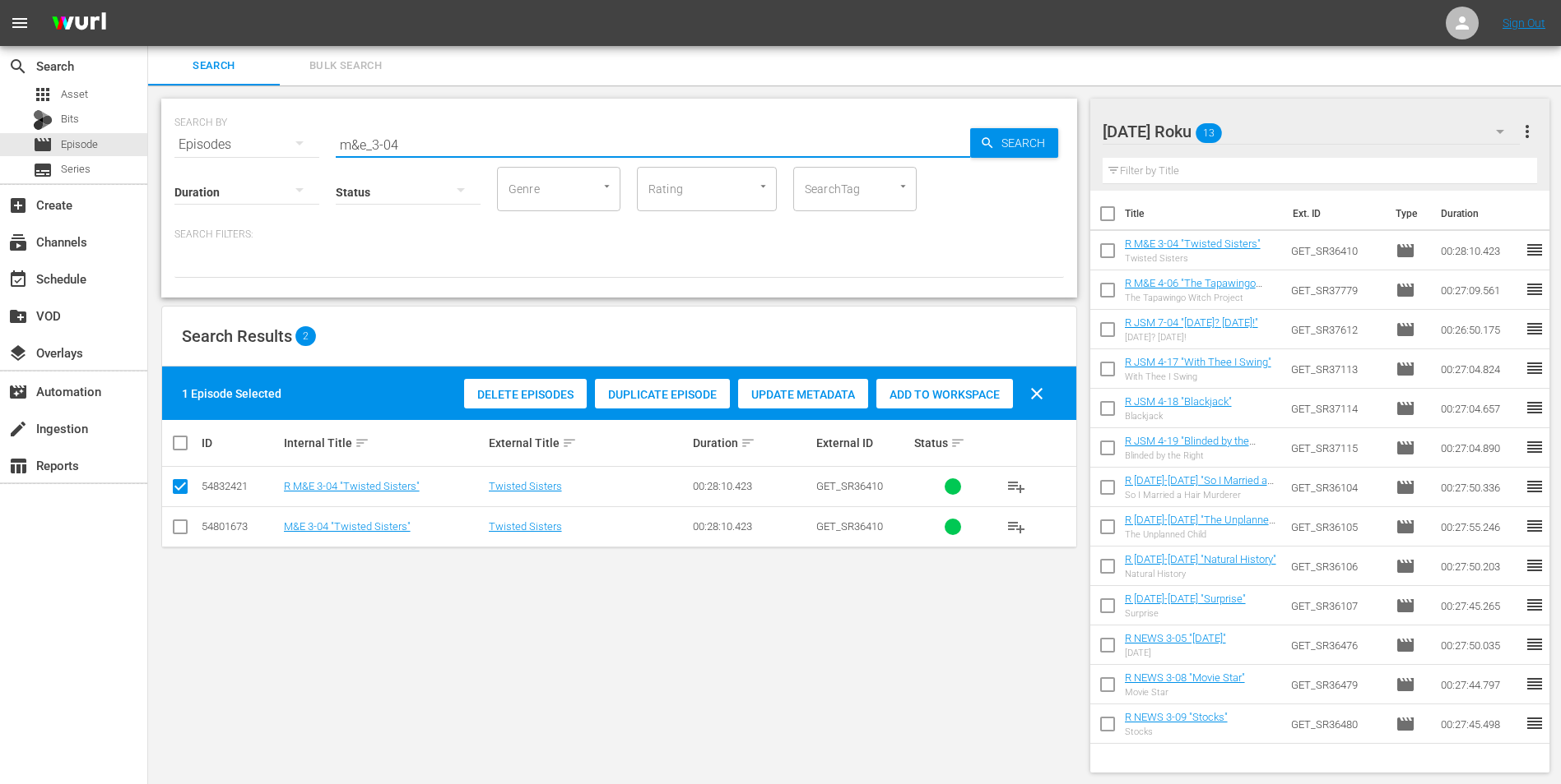
drag, startPoint x: 412, startPoint y: 150, endPoint x: 226, endPoint y: 127, distance: 187.4
click at [240, 120] on div "SEARCH BY Search By Episodes Search ID, Title, Description, Keywords, or Catego…" at bounding box center [618, 134] width 889 height 59
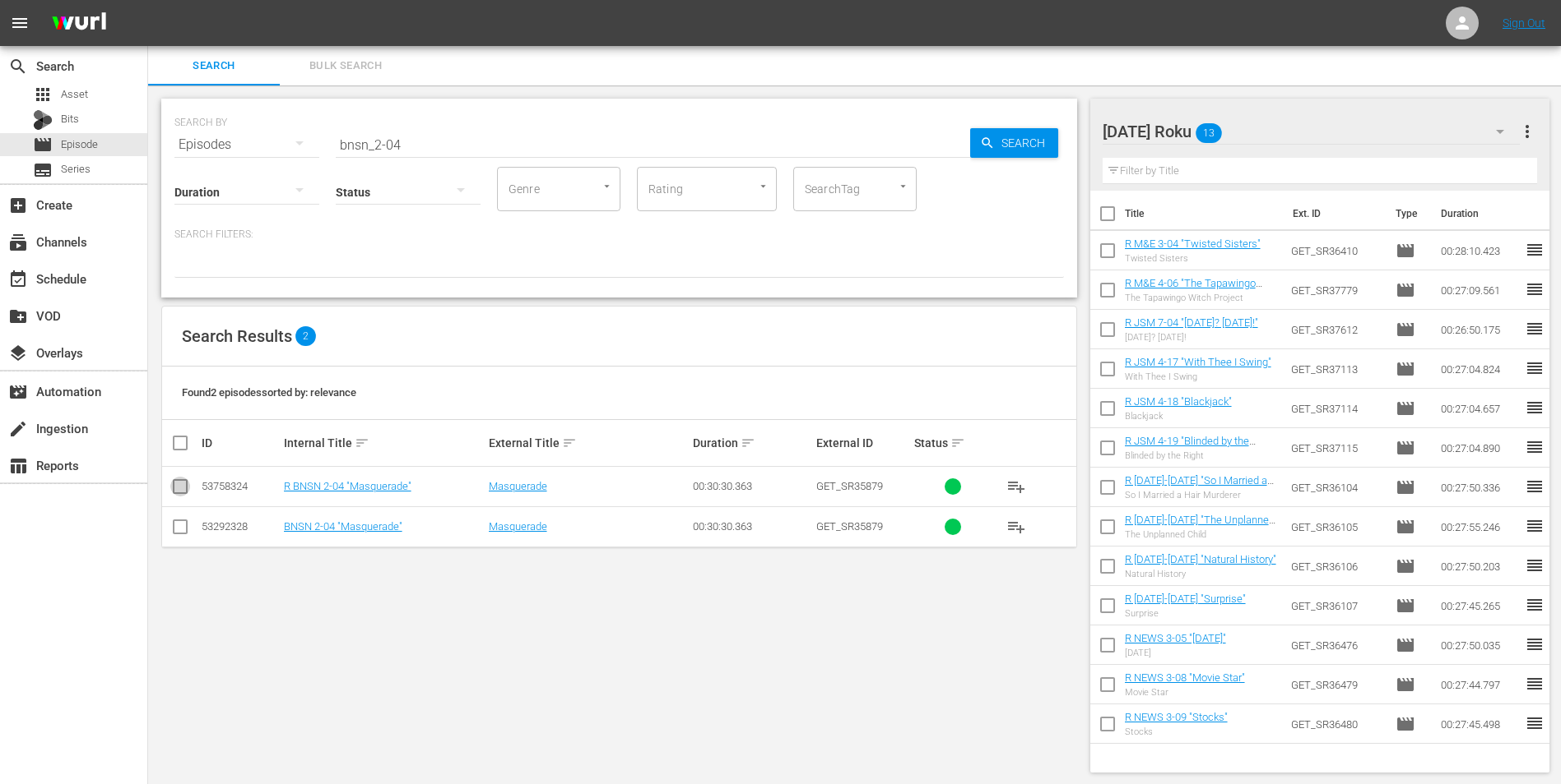
click at [174, 488] on input "checkbox" at bounding box center [180, 490] width 19 height 19
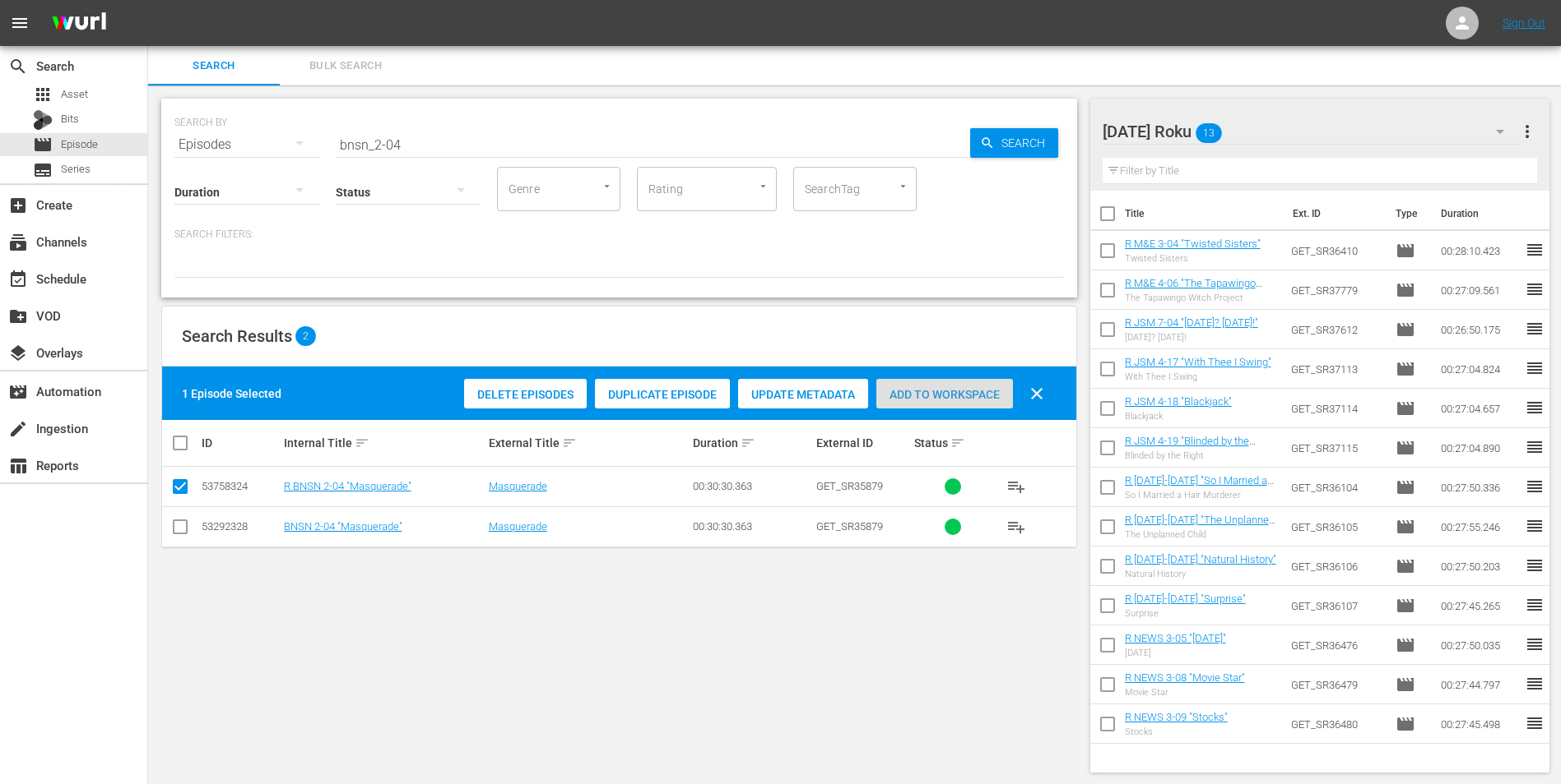
click at [954, 393] on span "Add to Workspace" at bounding box center [944, 395] width 137 height 14
click at [1046, 130] on div "[DATE] Roku 14" at bounding box center [1311, 131] width 418 height 46
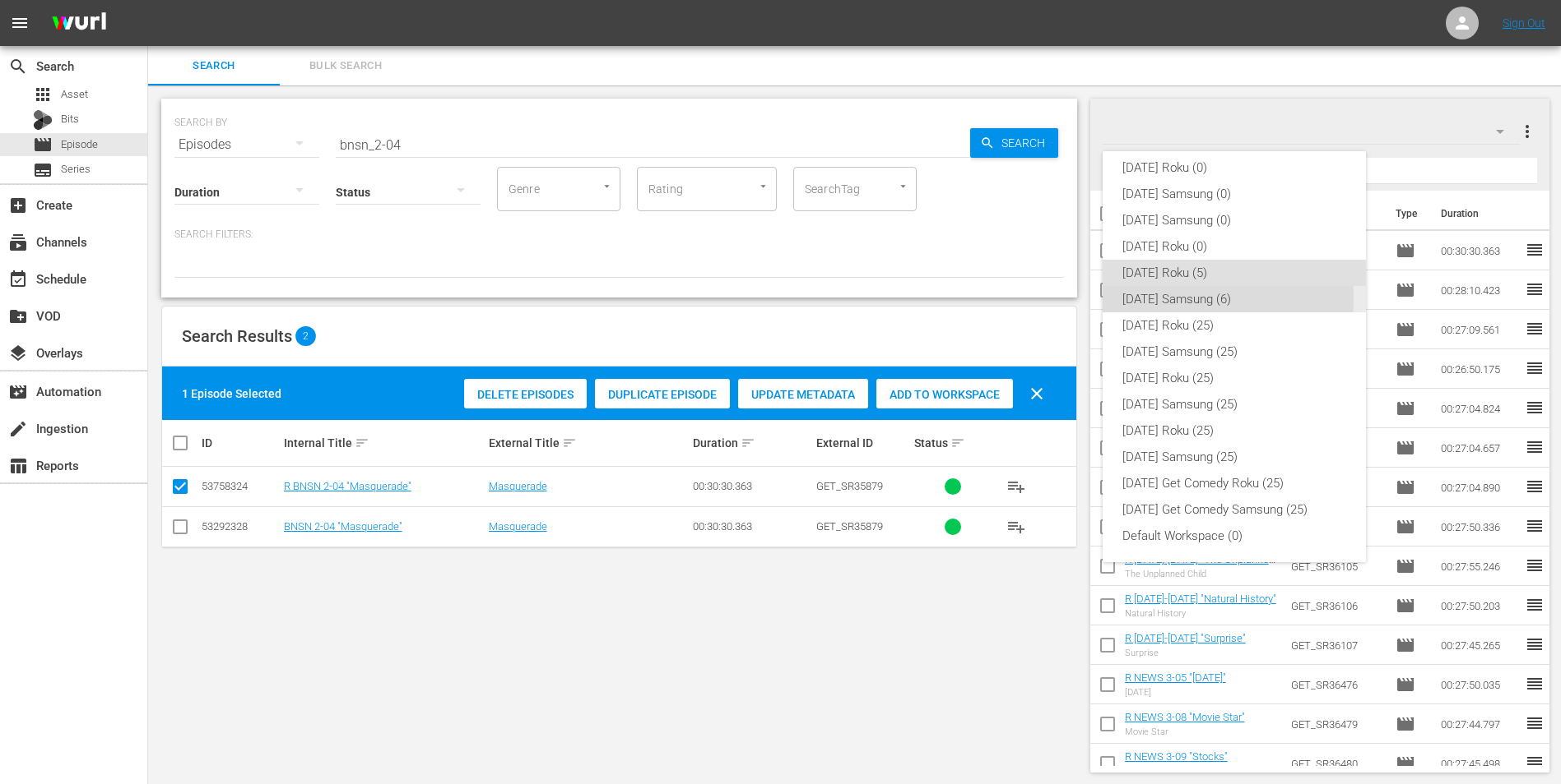
click at [1046, 297] on div "[DATE] Samsung (6)" at bounding box center [1234, 299] width 224 height 26
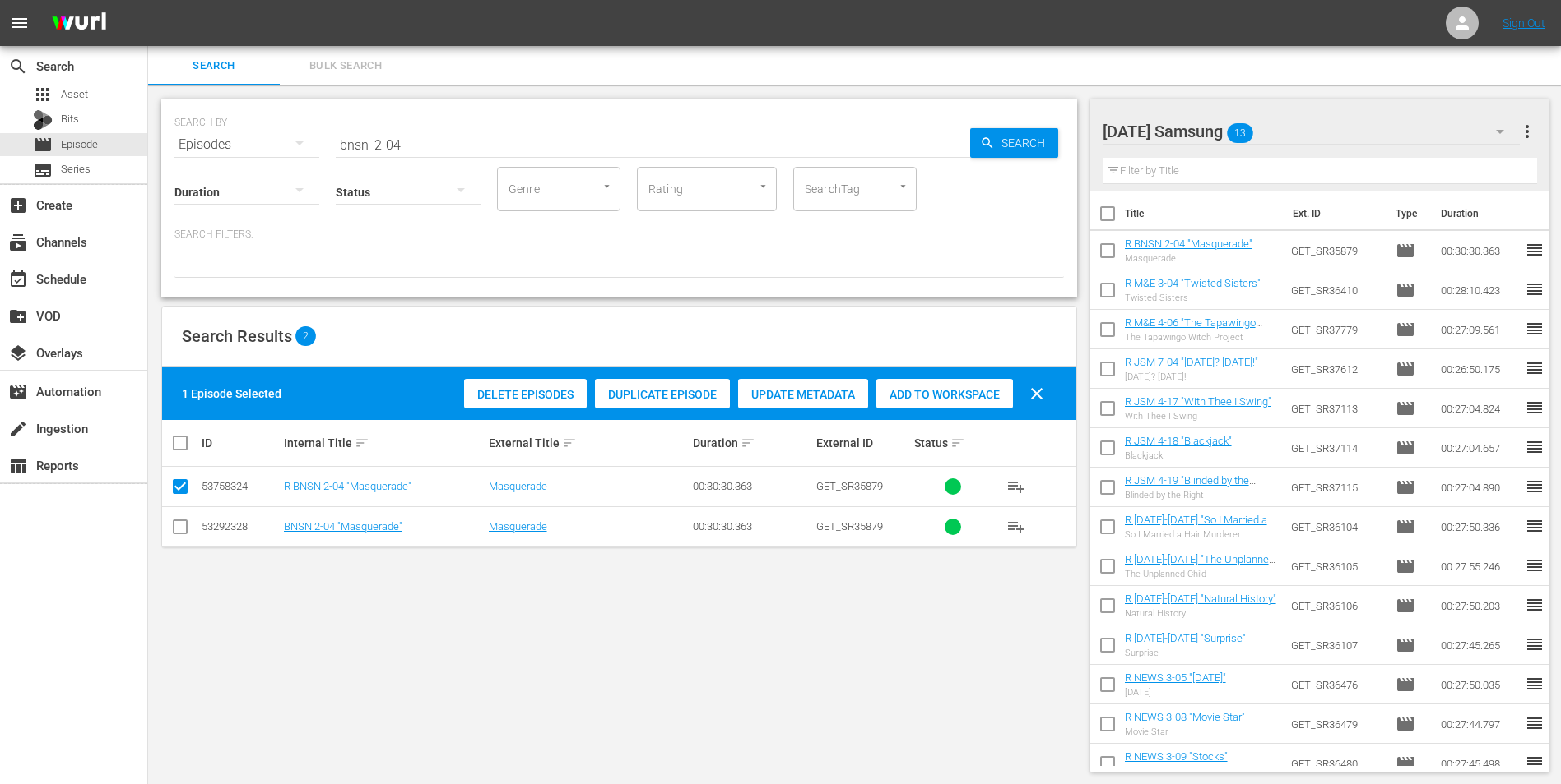
click at [175, 488] on input "checkbox" at bounding box center [180, 530] width 19 height 19
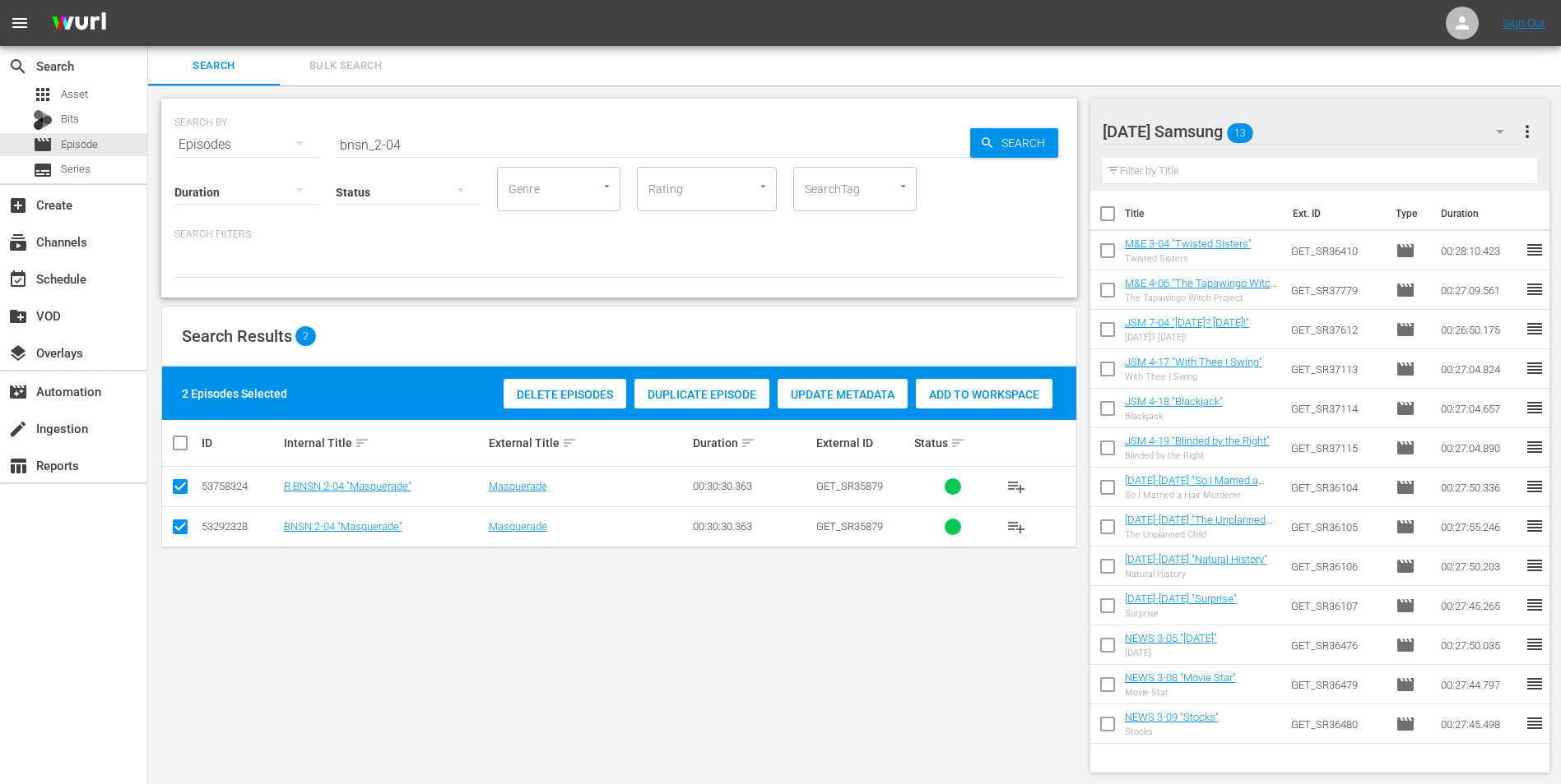
click at [182, 488] on input "checkbox" at bounding box center [180, 490] width 19 height 19
click at [956, 383] on div "Add to Workspace" at bounding box center [944, 394] width 137 height 31
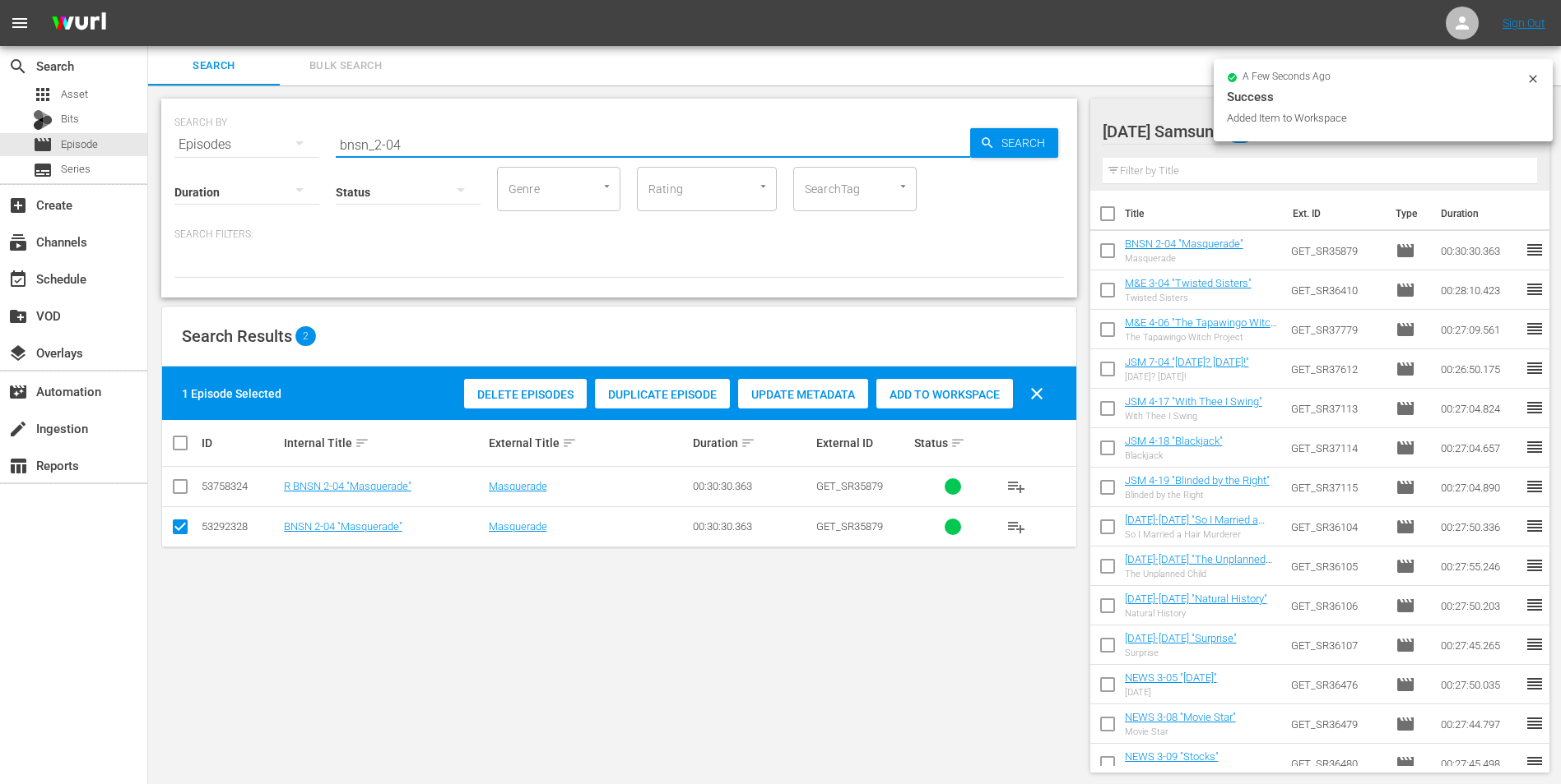
drag, startPoint x: 372, startPoint y: 144, endPoint x: 425, endPoint y: 168, distance: 58.2
click at [420, 167] on div "SEARCH BY Search By Episodes Search ID, Title, Description, Keywords, or Catego…" at bounding box center [619, 198] width 916 height 199
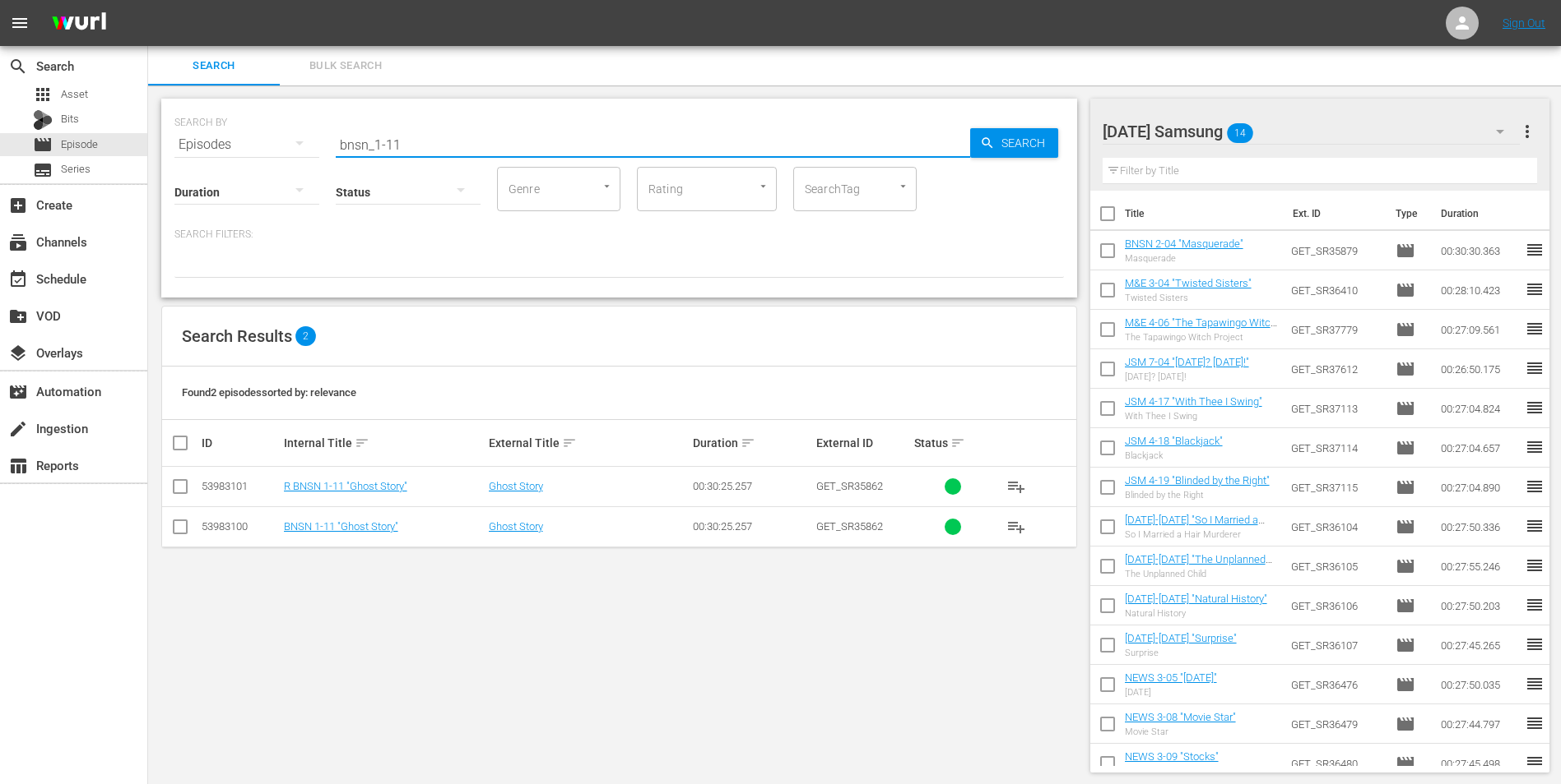
click at [177, 488] on input "checkbox" at bounding box center [180, 530] width 19 height 19
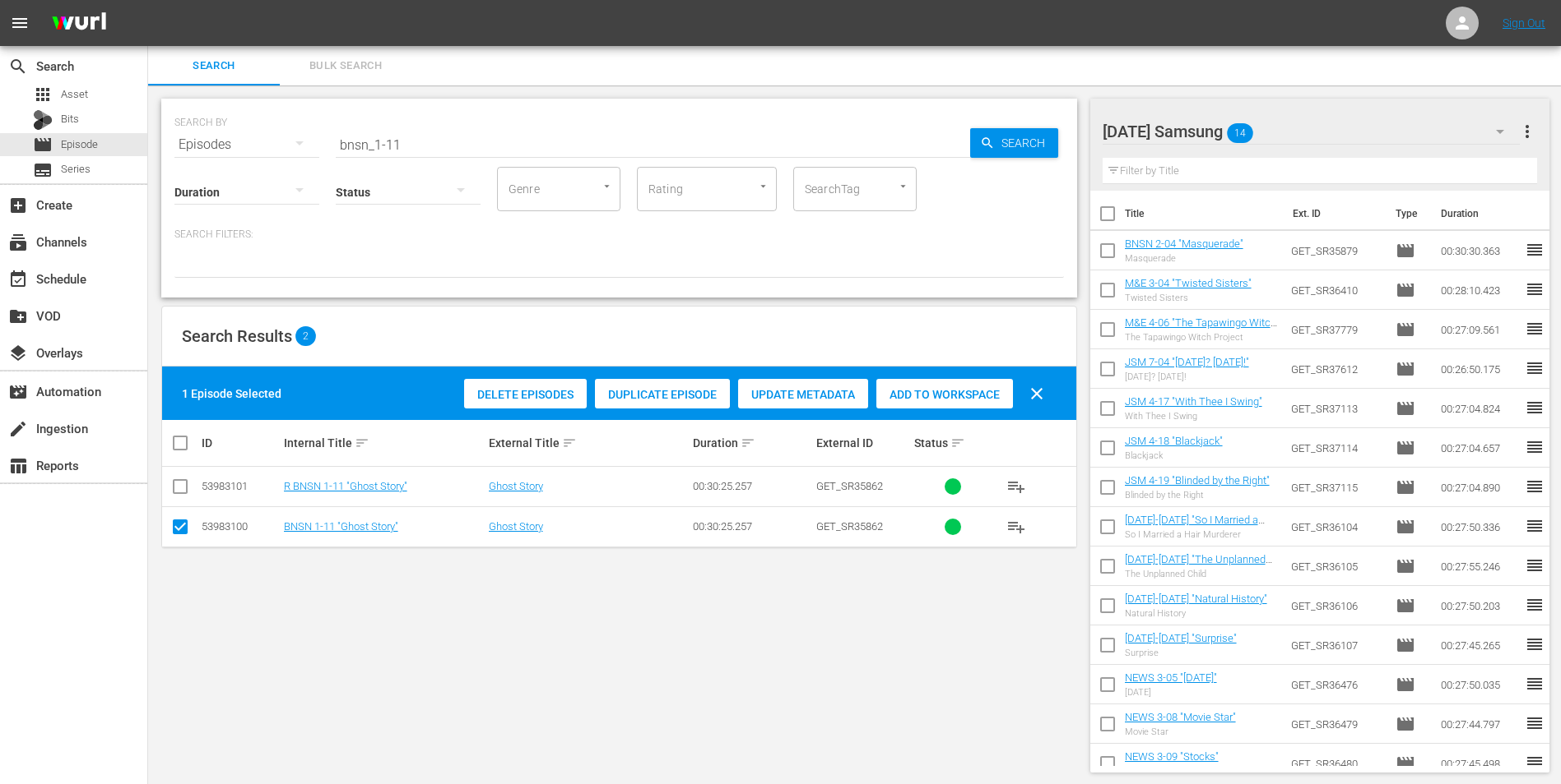
click at [982, 392] on span "Add to Workspace" at bounding box center [944, 395] width 137 height 14
click at [1046, 124] on div "[DATE] Samsung 15" at bounding box center [1311, 131] width 418 height 46
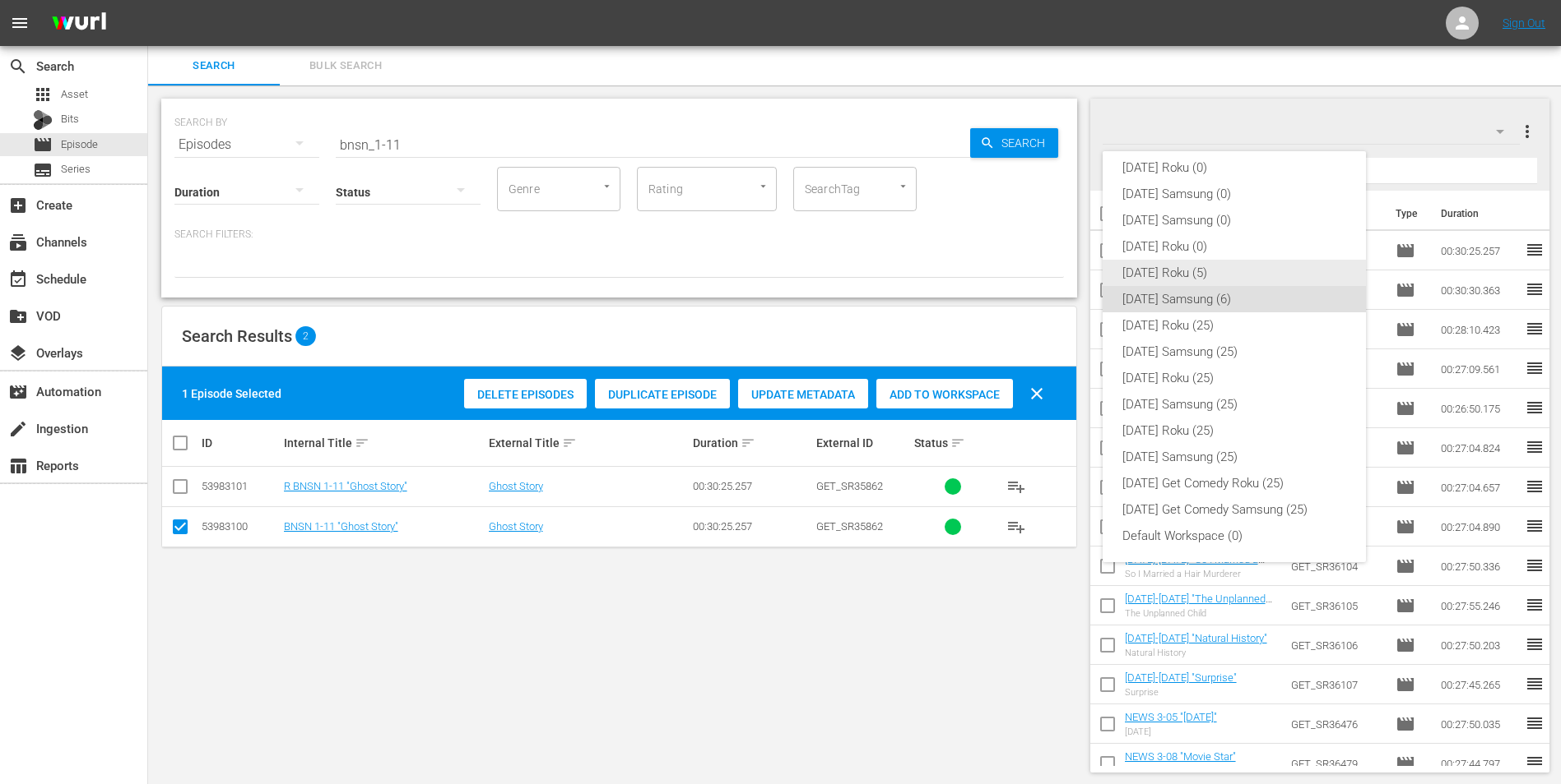
drag, startPoint x: 1208, startPoint y: 257, endPoint x: 1203, endPoint y: 281, distance: 24.5
click at [1046, 281] on div "[DATE] Roku (0) [DATE] Samsung (0) [DATE] Samsung (0) [DATE] Roku (0) [DATE] Ro…" at bounding box center [1233, 352] width 263 height 421
click at [1046, 275] on div "[DATE] Roku (5)" at bounding box center [1234, 272] width 224 height 26
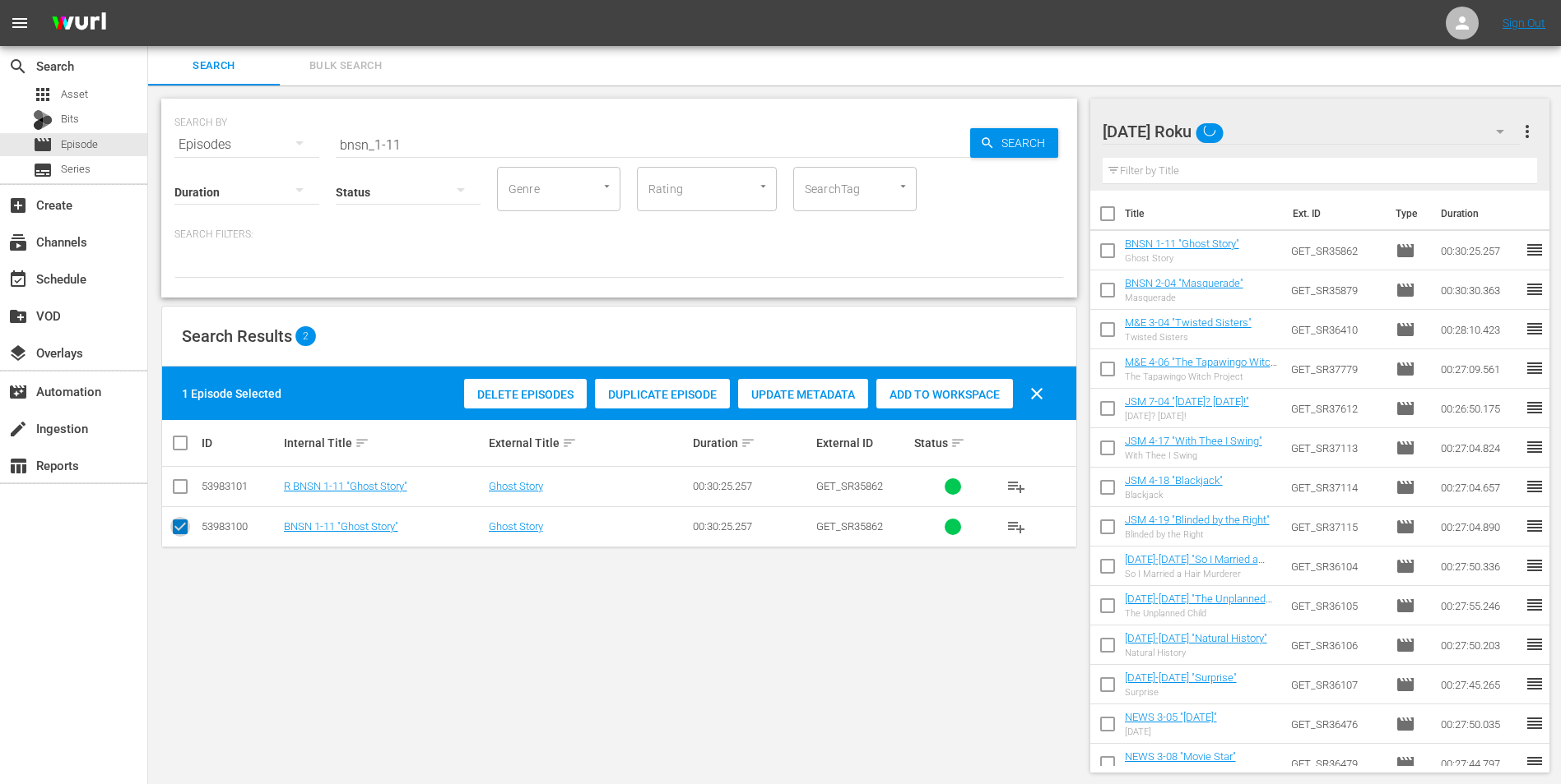
click at [180, 488] on input "checkbox" at bounding box center [180, 530] width 19 height 19
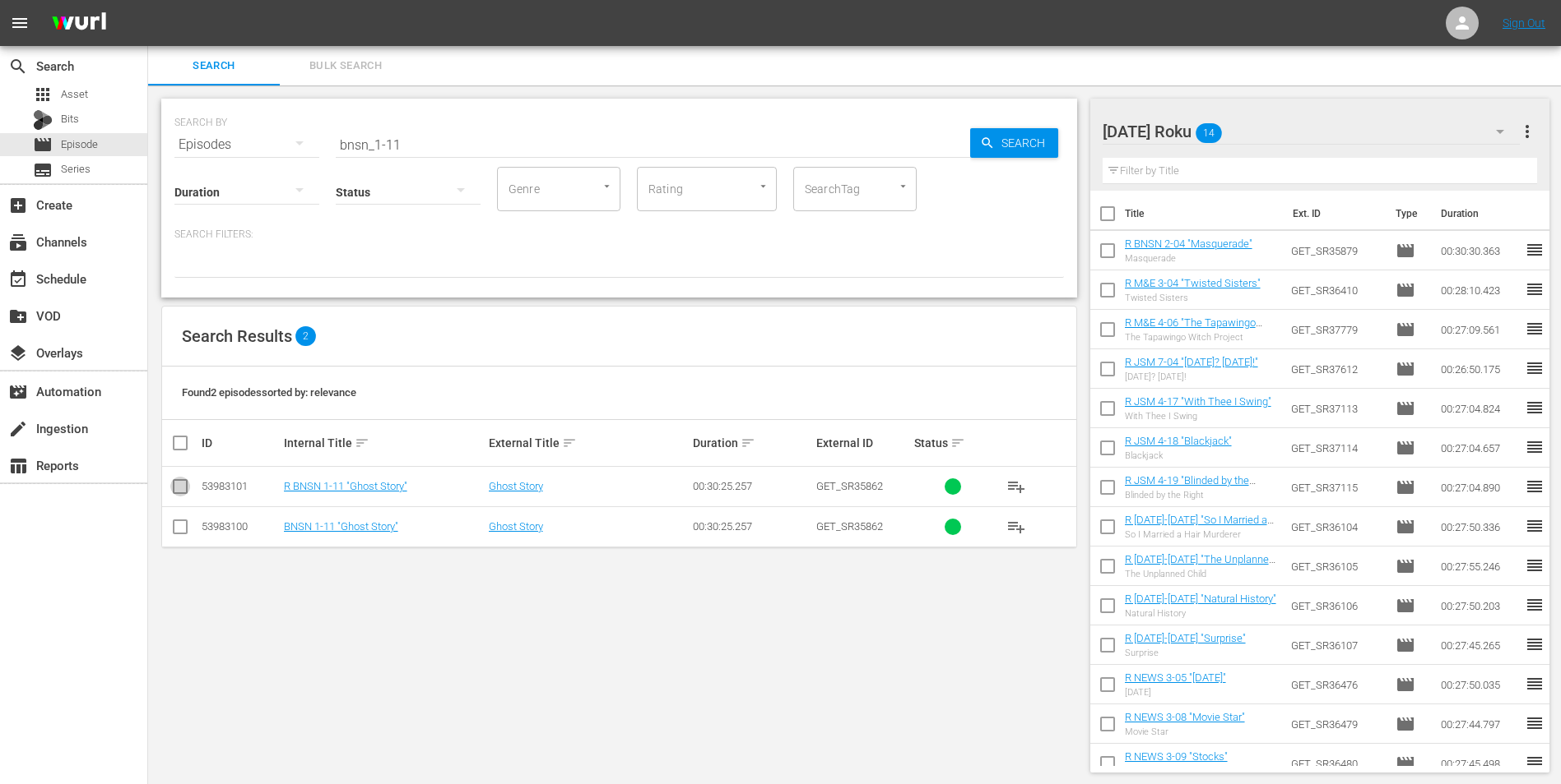
click at [180, 486] on input "checkbox" at bounding box center [180, 490] width 19 height 19
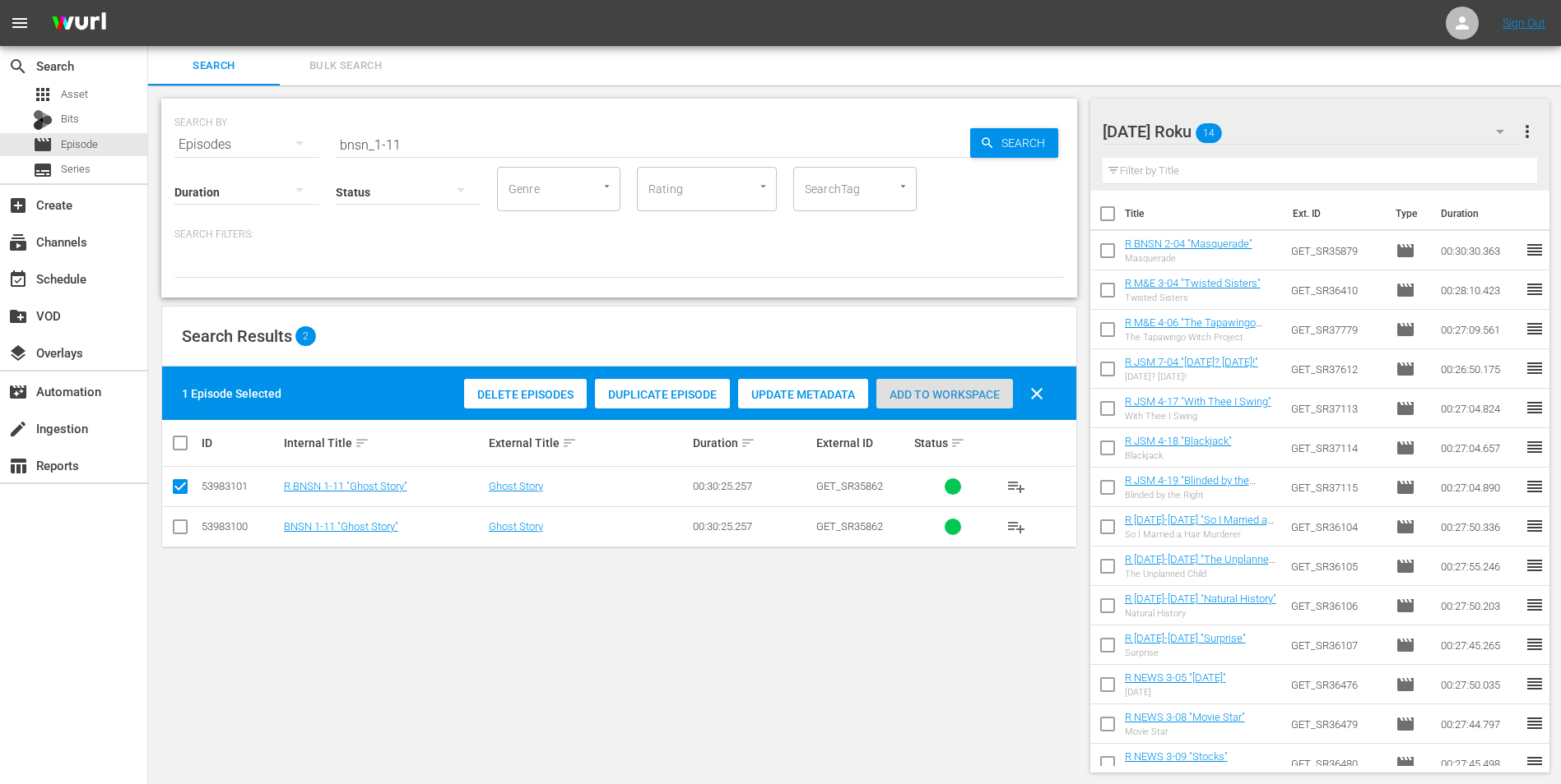
click at [977, 393] on span "Add to Workspace" at bounding box center [944, 395] width 137 height 14
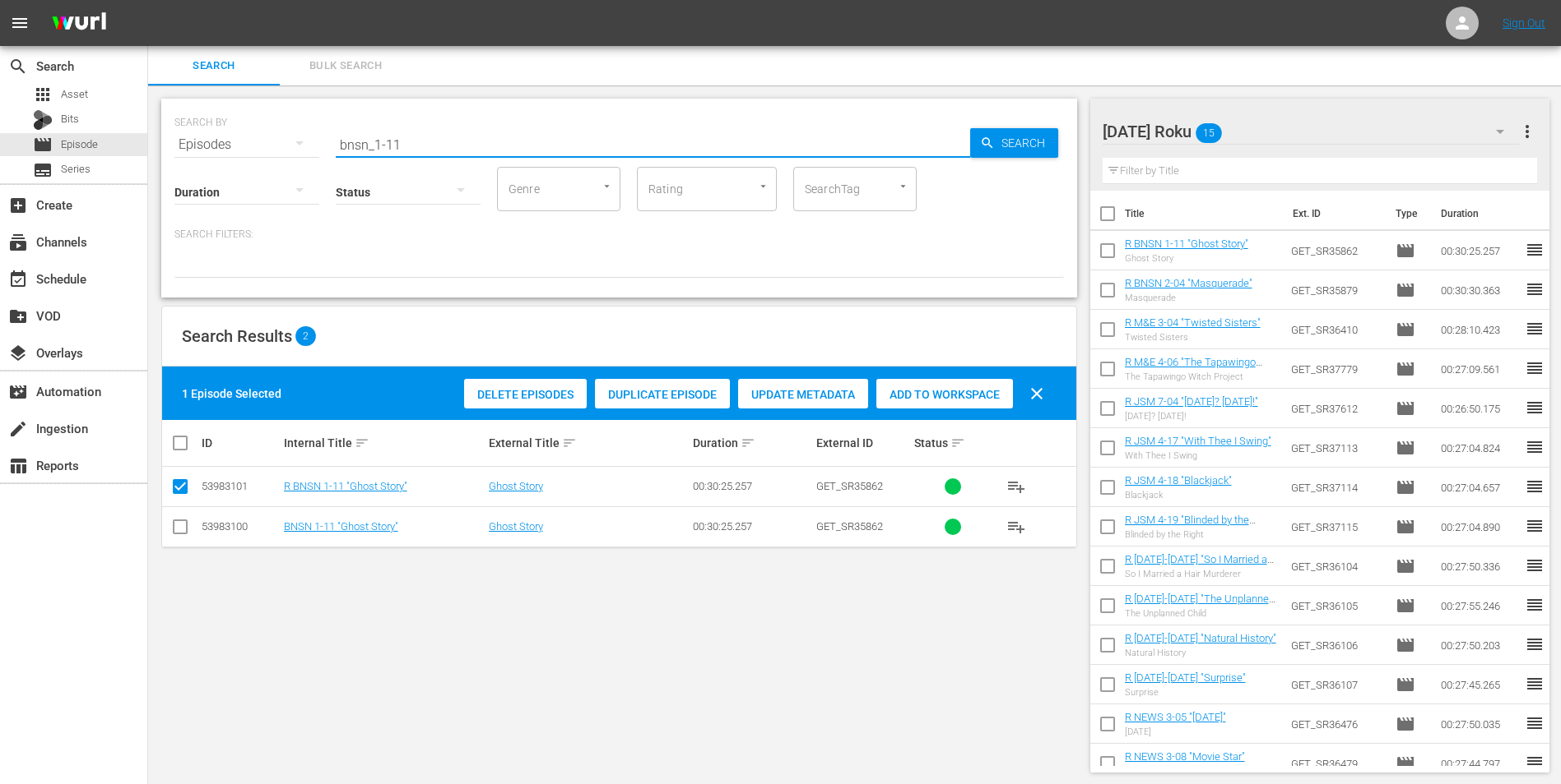
drag, startPoint x: 439, startPoint y: 143, endPoint x: 253, endPoint y: 116, distance: 187.9
click at [265, 132] on div "SEARCH BY Search By Episodes Search ID, Title, Description, Keywords, or Catego…" at bounding box center [618, 134] width 889 height 59
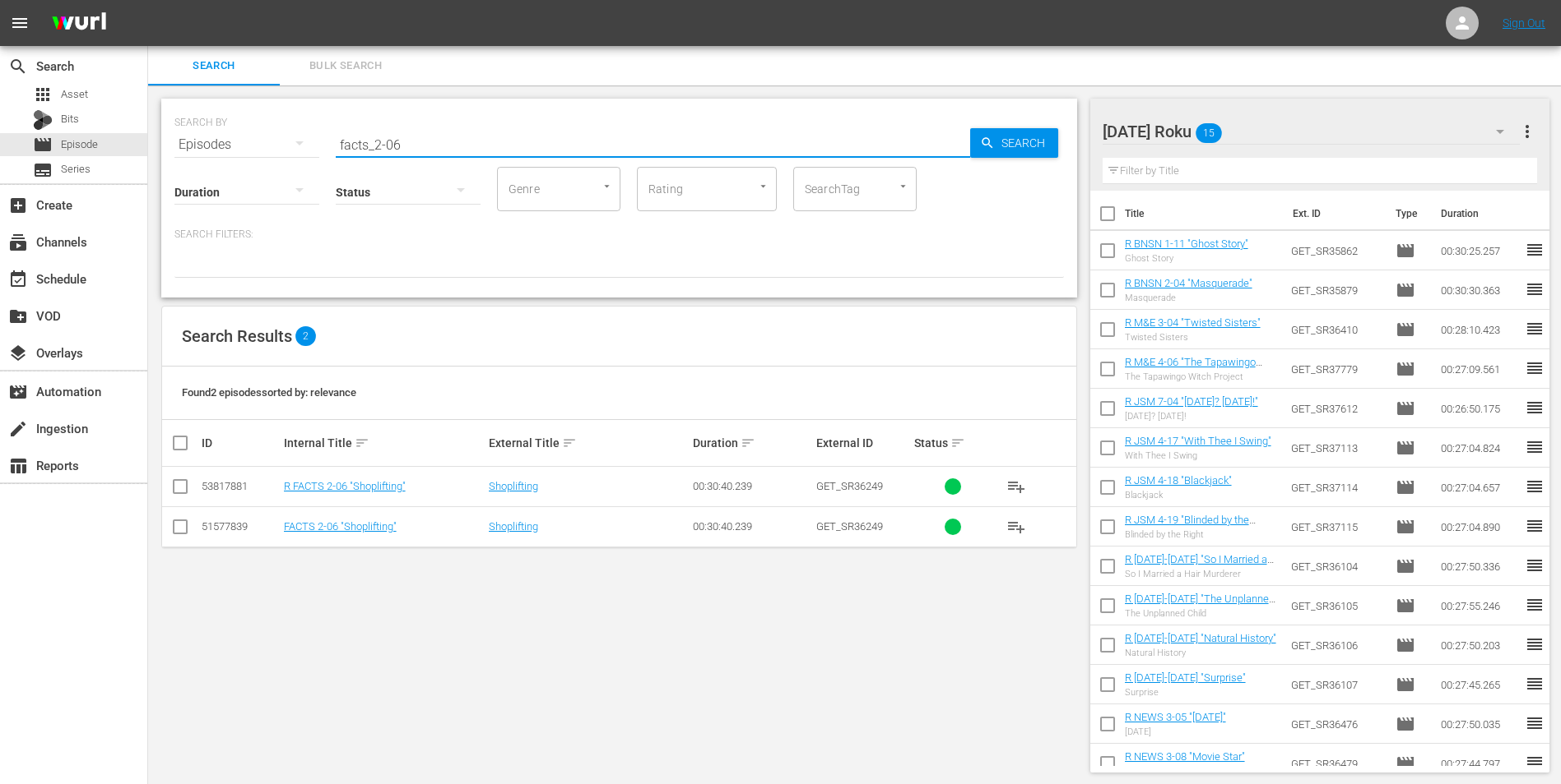
click at [178, 488] on input "checkbox" at bounding box center [180, 490] width 19 height 19
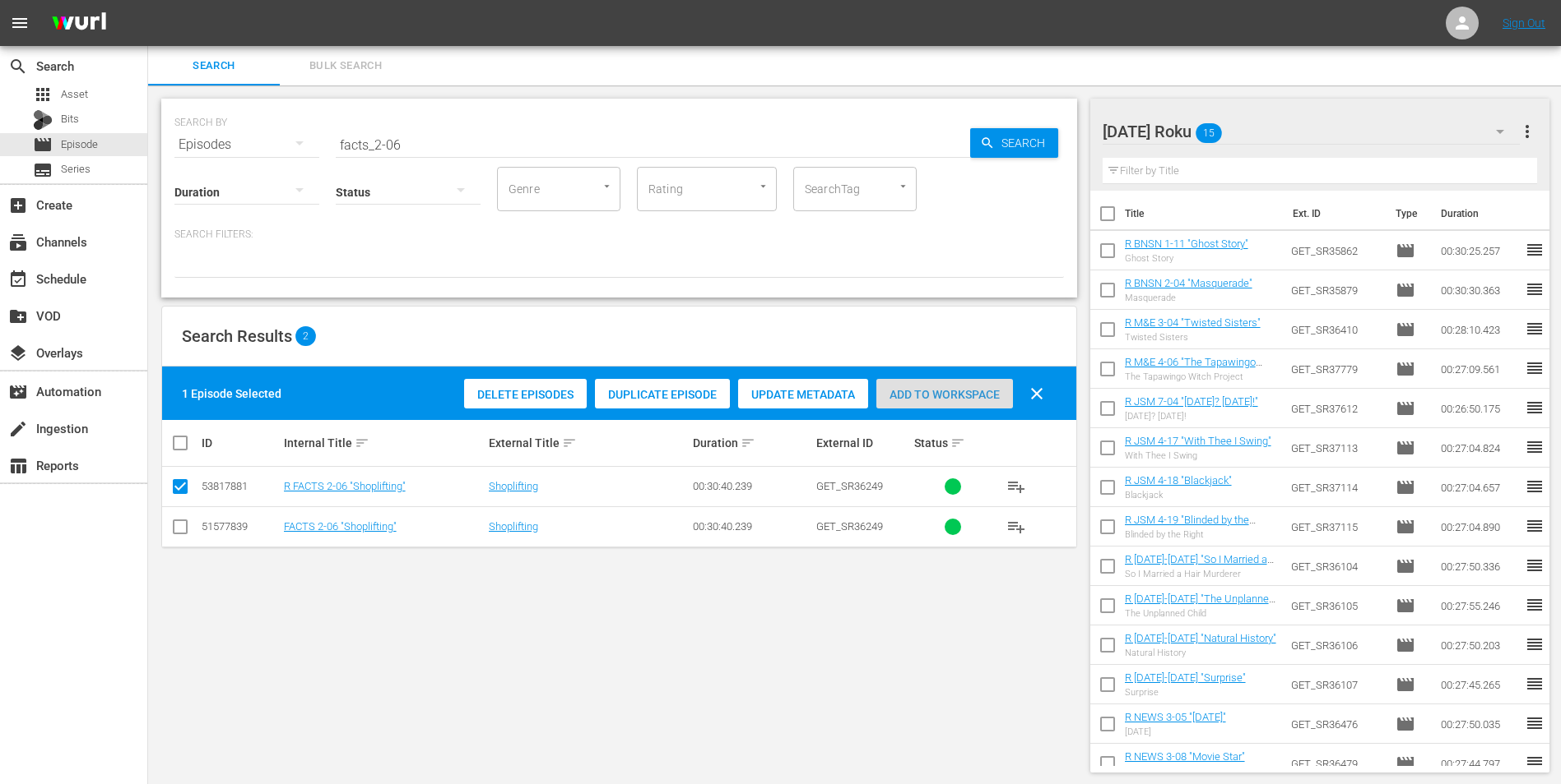
click at [990, 396] on span "Add to Workspace" at bounding box center [944, 395] width 137 height 14
click at [1046, 119] on div "[DATE] Roku 16" at bounding box center [1311, 131] width 418 height 46
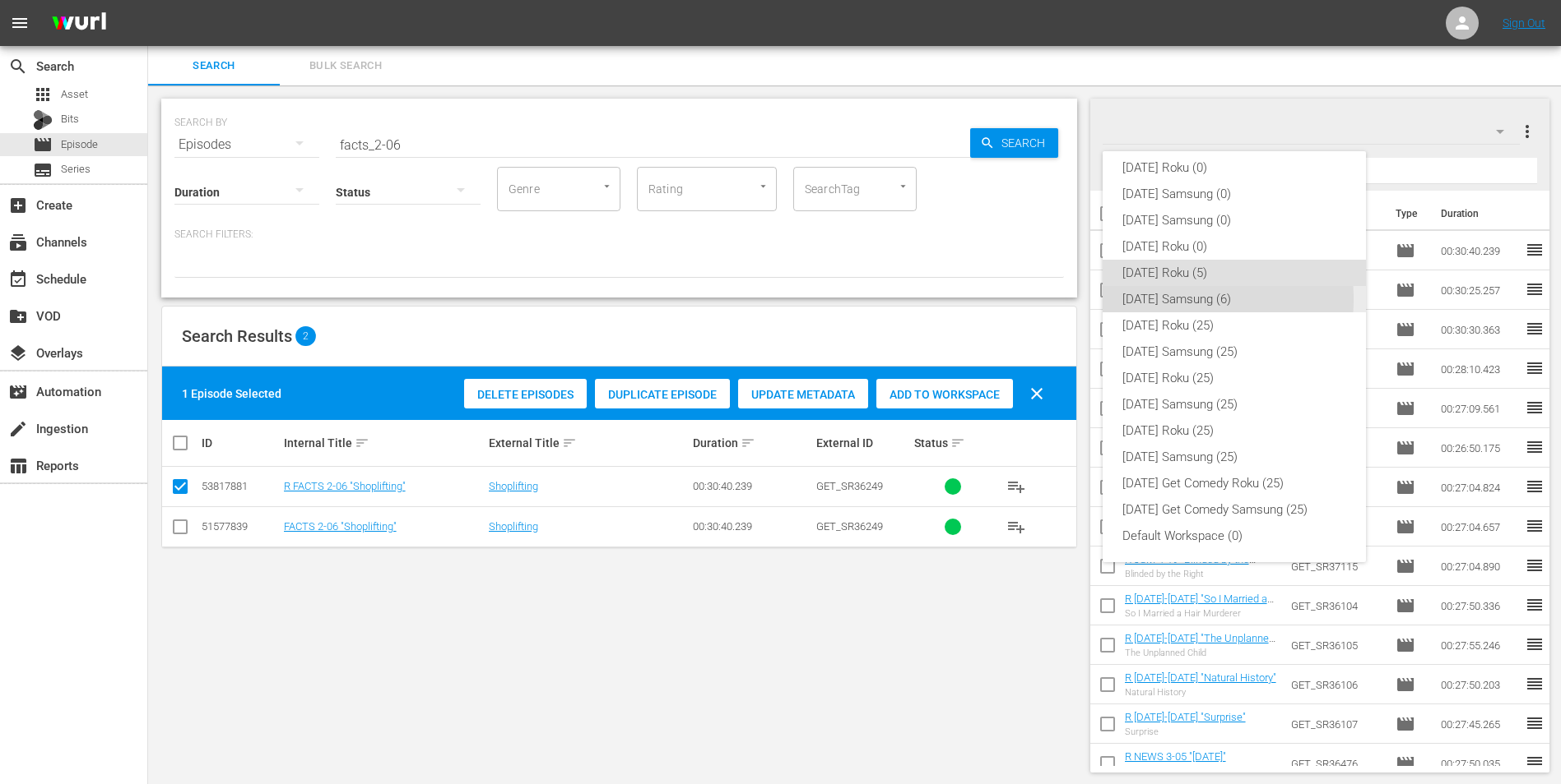
click at [1046, 299] on div "[DATE] Samsung (6)" at bounding box center [1234, 299] width 224 height 26
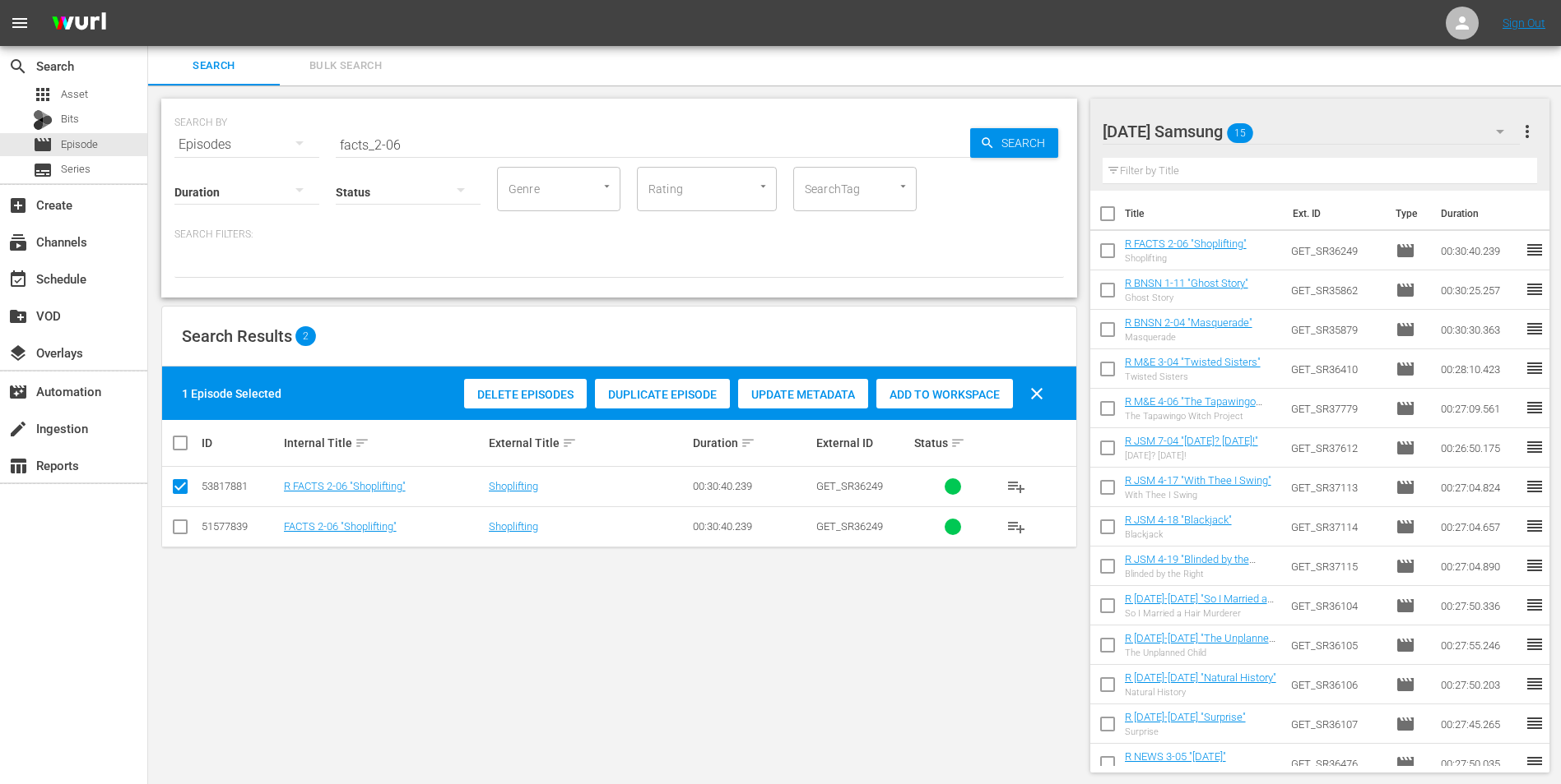
click at [177, 488] on input "checkbox" at bounding box center [180, 530] width 19 height 19
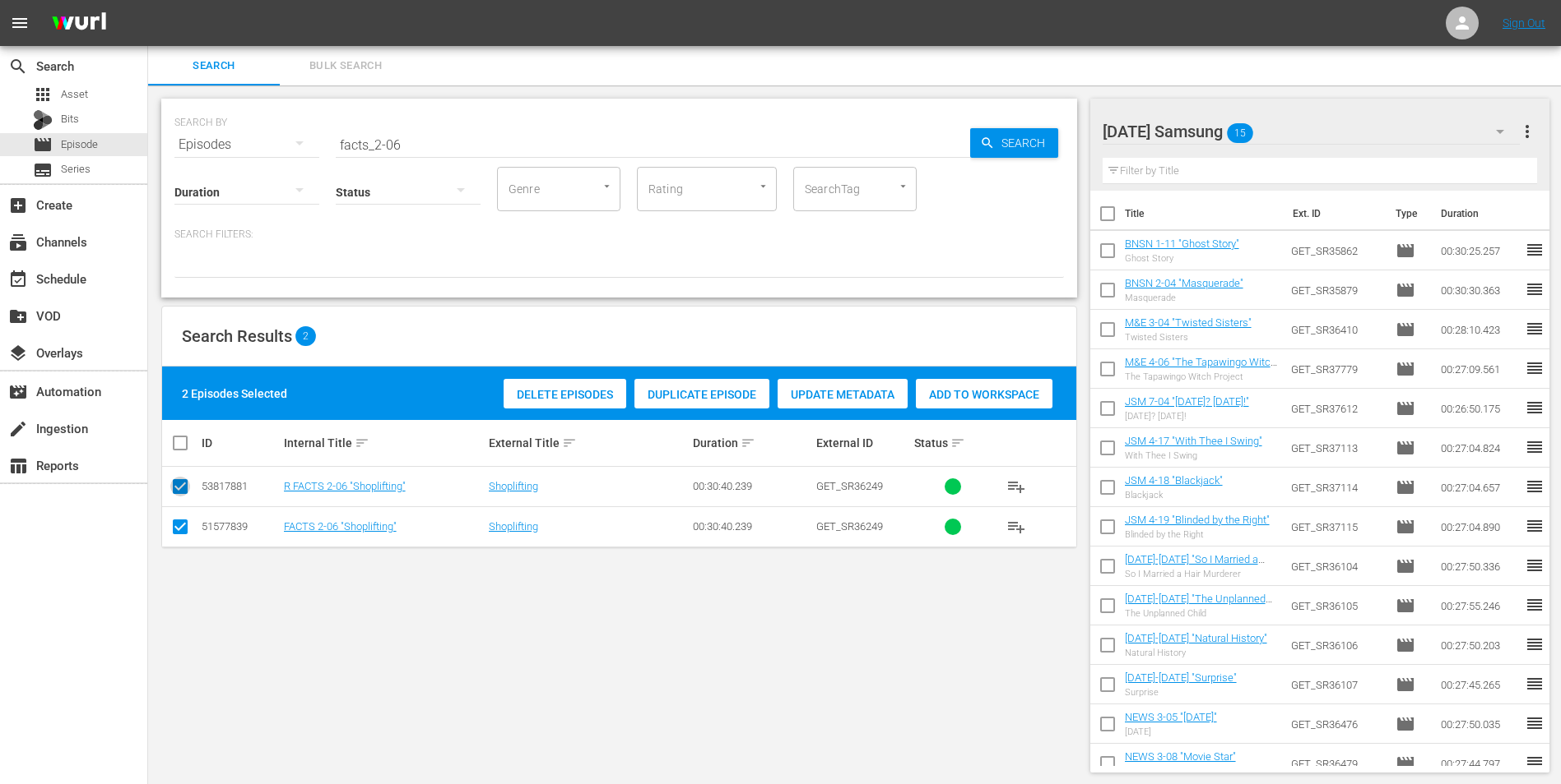
click at [176, 488] on input "checkbox" at bounding box center [180, 490] width 19 height 19
click at [914, 393] on span "Add to Workspace" at bounding box center [944, 395] width 137 height 14
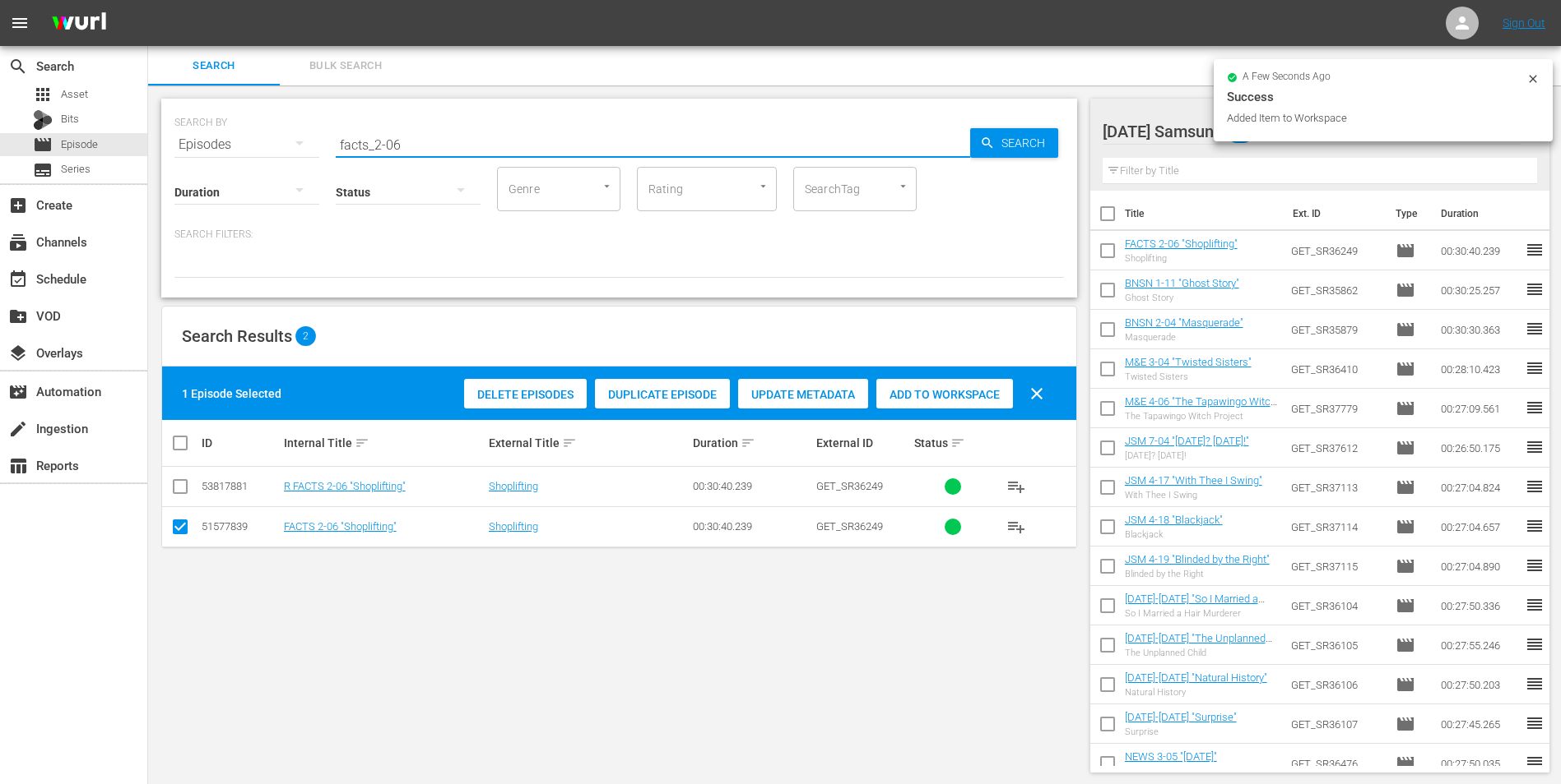
drag, startPoint x: 394, startPoint y: 144, endPoint x: 413, endPoint y: 163, distance: 26.9
click at [413, 163] on div "SEARCH BY Search By Episodes Search ID, Title, Description, Keywords, or Catego…" at bounding box center [619, 198] width 916 height 199
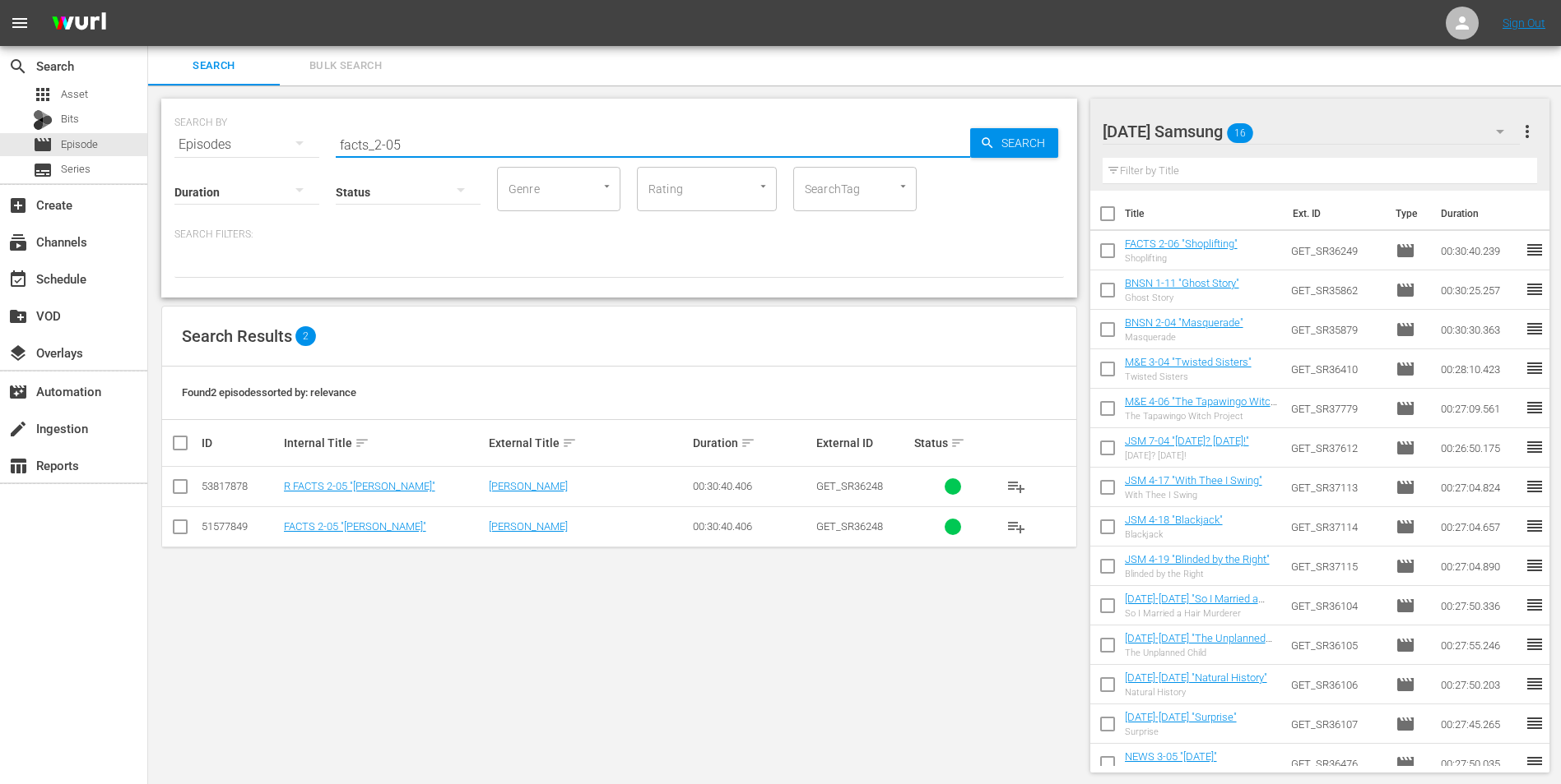
click at [177, 488] on input "checkbox" at bounding box center [180, 530] width 19 height 19
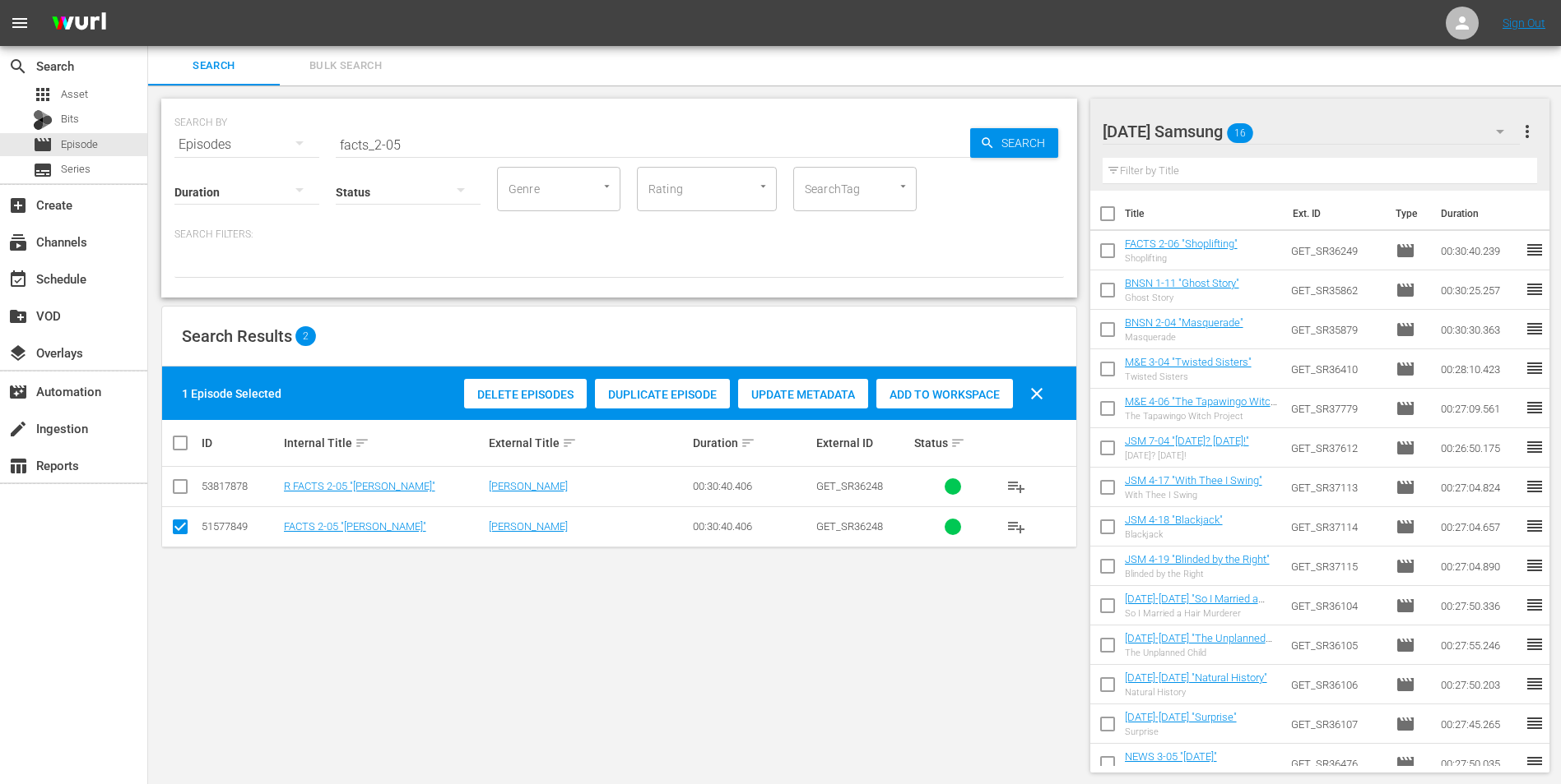
click at [958, 401] on div "Add to Workspace" at bounding box center [944, 394] width 137 height 31
click at [1046, 120] on div "[DATE] Samsung 17" at bounding box center [1311, 131] width 418 height 46
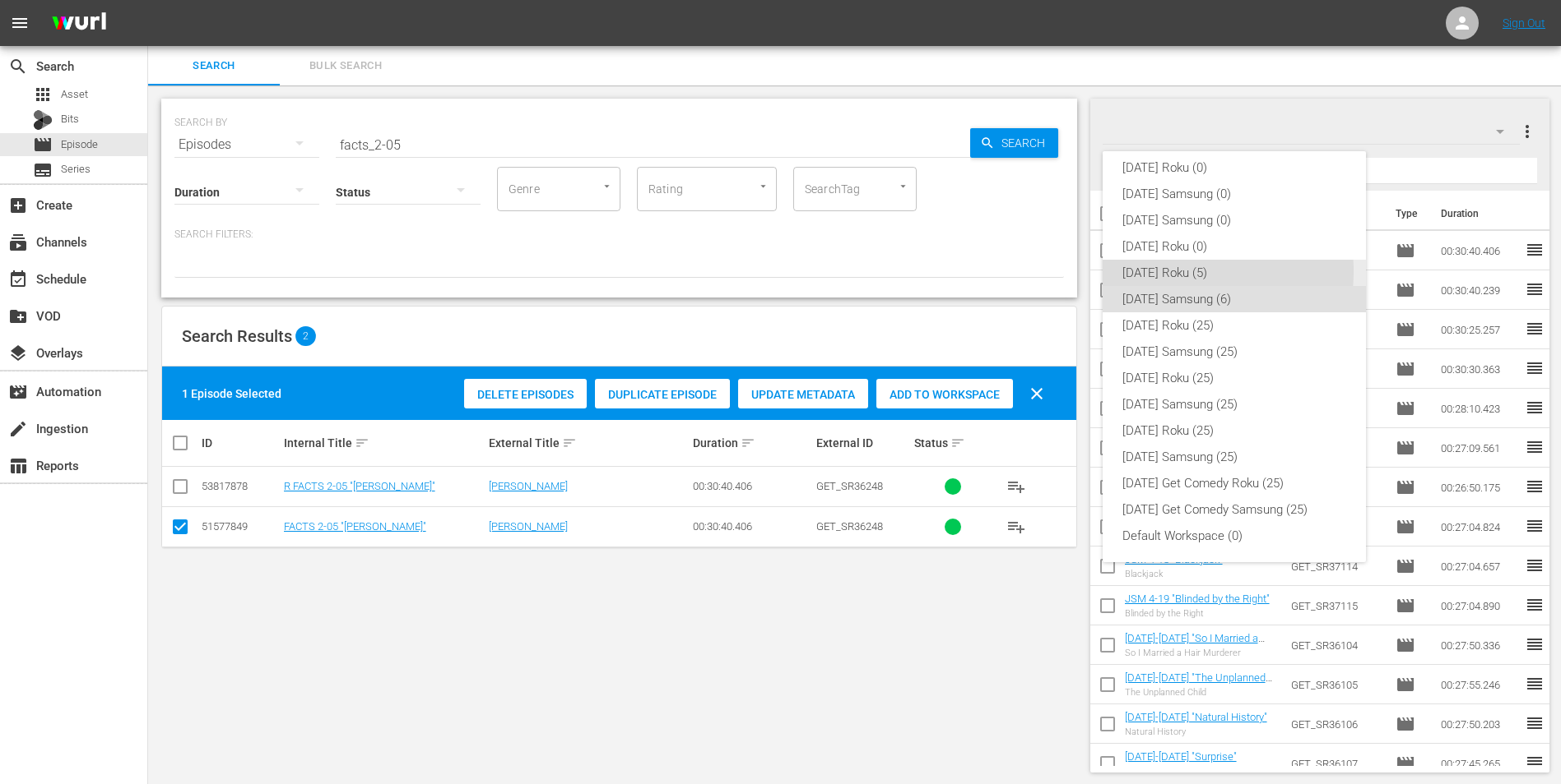
drag, startPoint x: 1174, startPoint y: 271, endPoint x: 1162, endPoint y: 276, distance: 13.0
click at [1046, 271] on div "[DATE] Roku (5)" at bounding box center [1234, 272] width 224 height 26
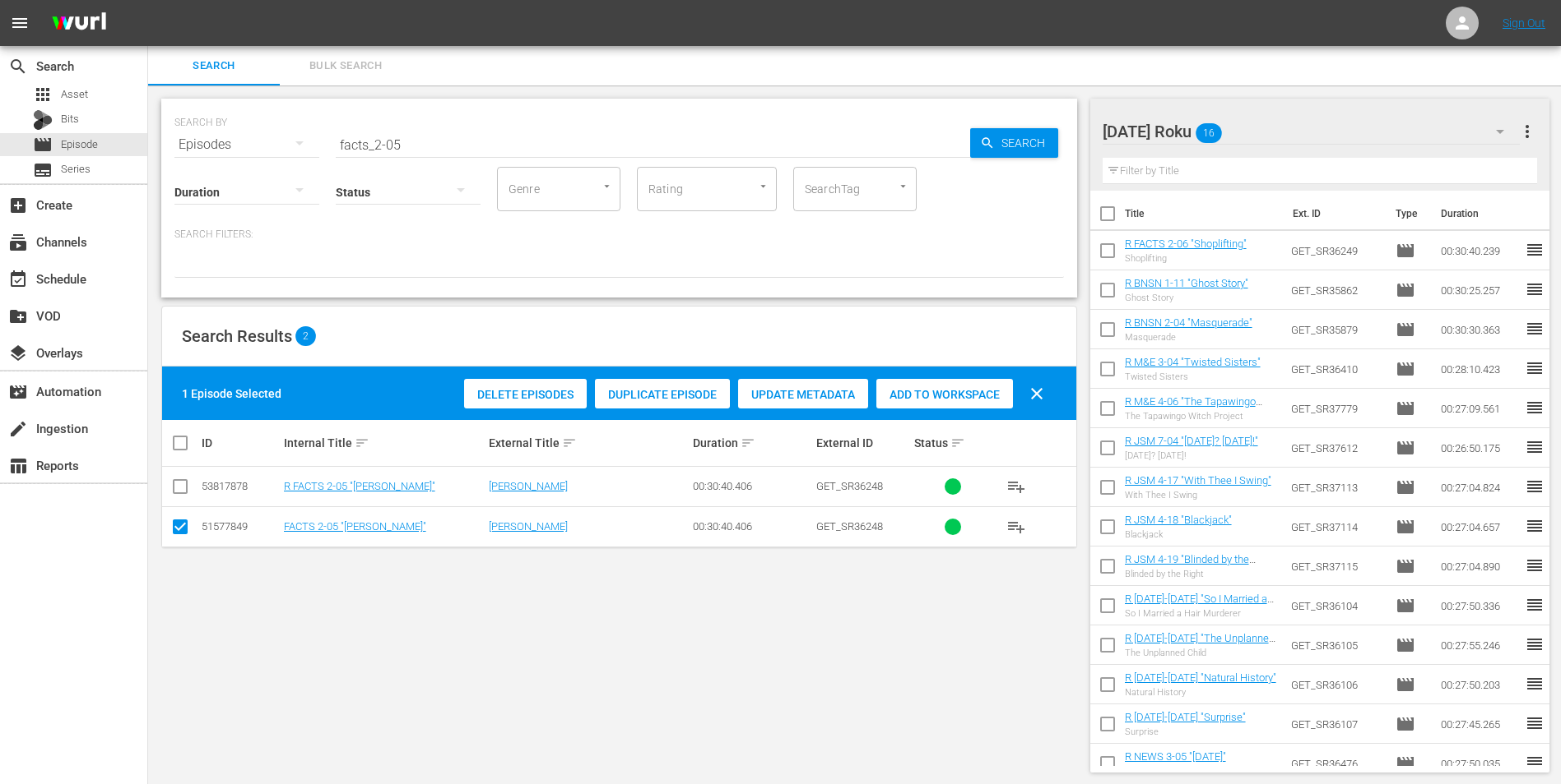
click at [187, 488] on input "checkbox" at bounding box center [180, 530] width 19 height 19
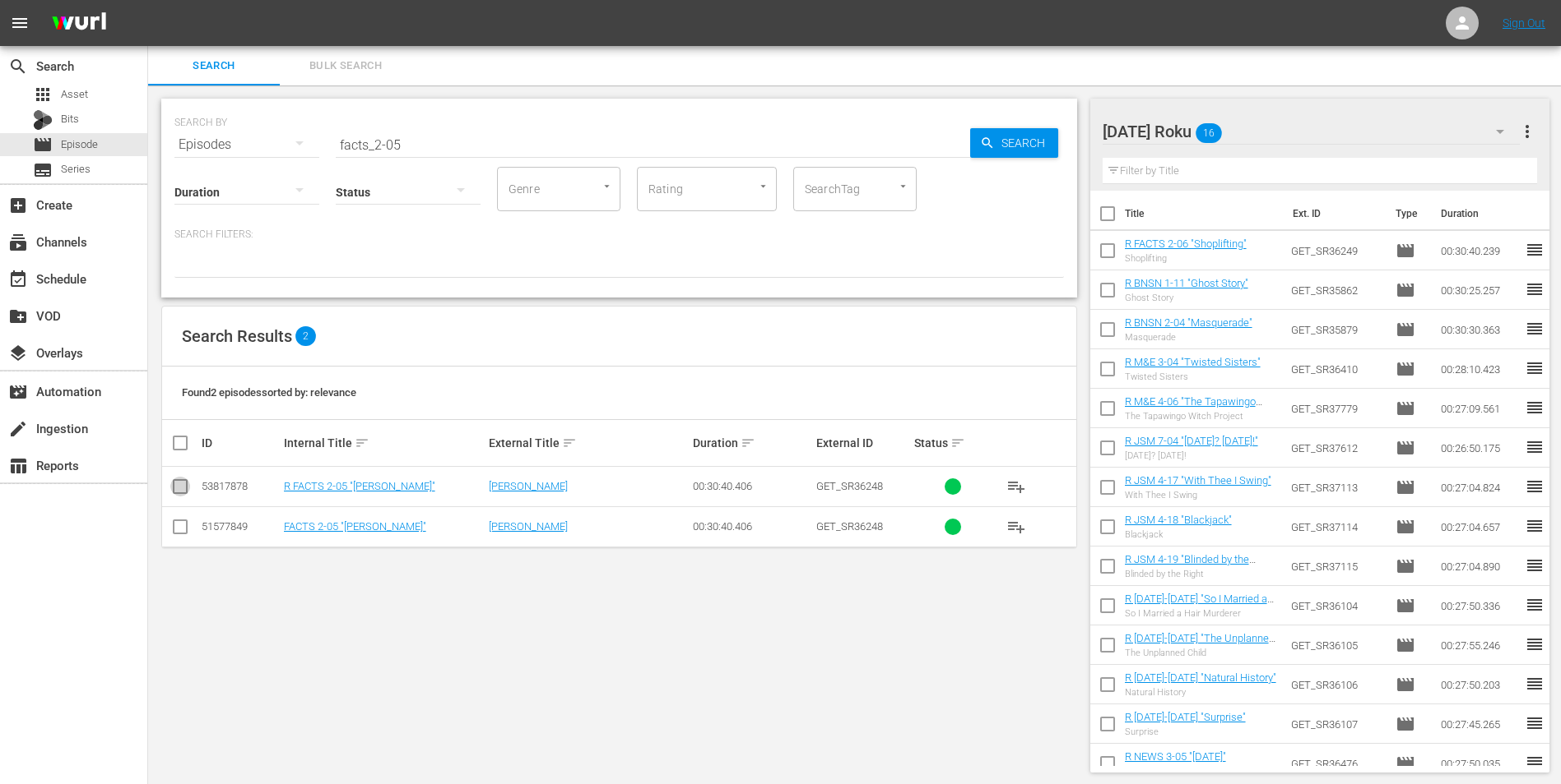
click at [178, 488] on input "checkbox" at bounding box center [180, 490] width 19 height 19
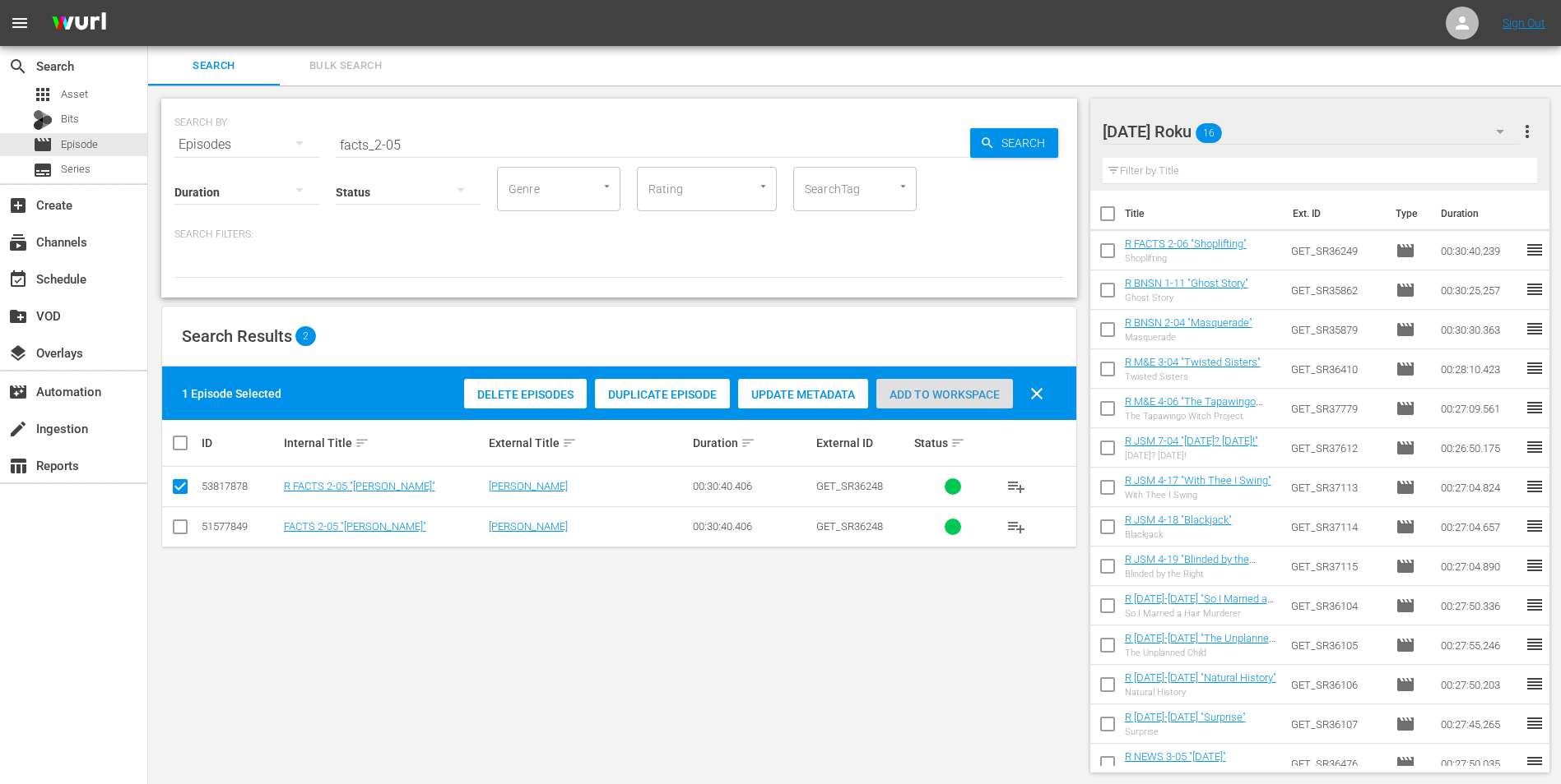
click at [920, 392] on span "Add to Workspace" at bounding box center [944, 395] width 137 height 14
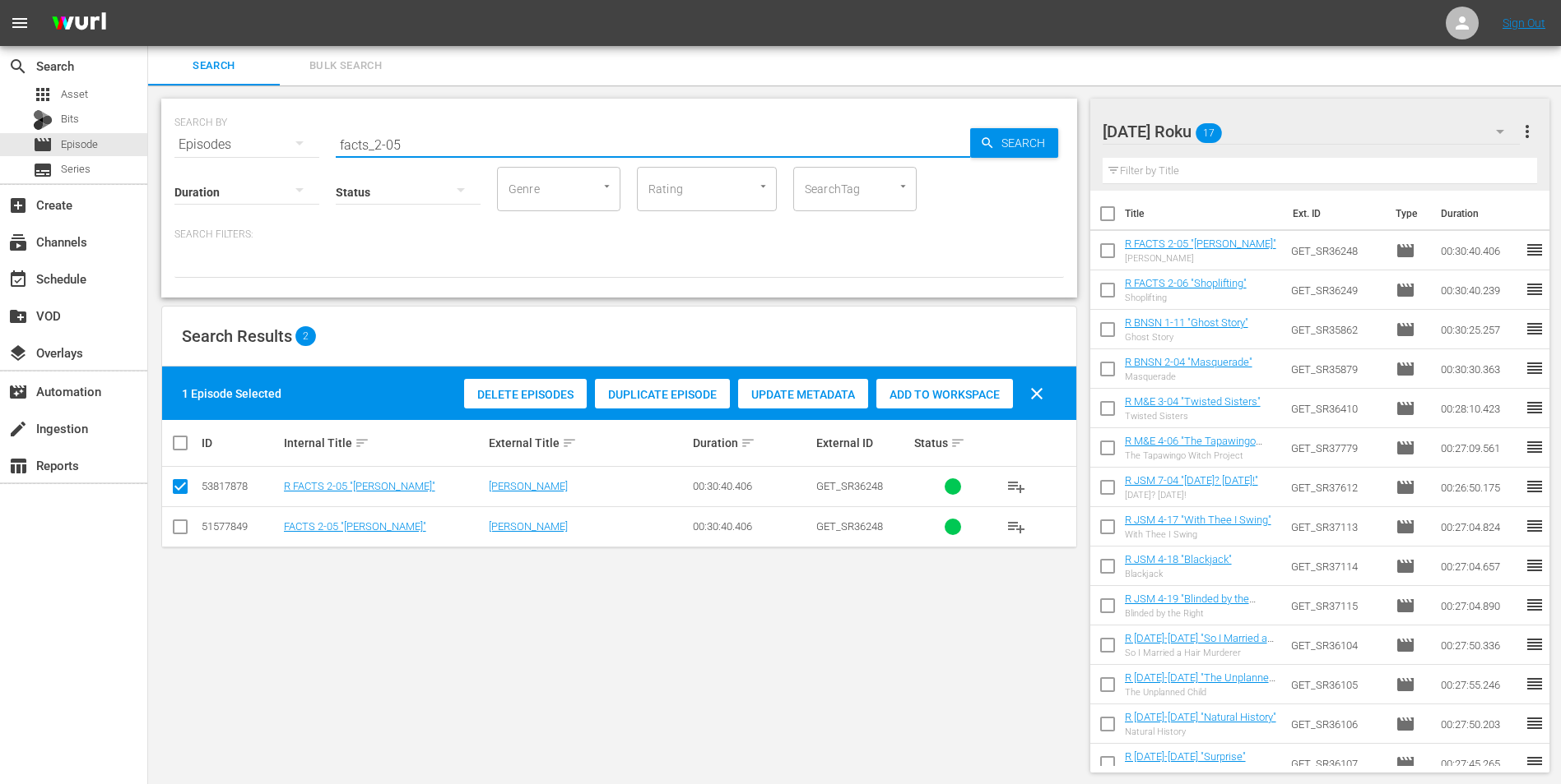
drag, startPoint x: 394, startPoint y: 150, endPoint x: 415, endPoint y: 156, distance: 21.8
click at [415, 156] on div "SEARCH BY Search By Episodes Search ID, Title, Description, Keywords, or Catego…" at bounding box center [619, 198] width 916 height 199
click at [1046, 128] on div "[DATE] Roku 17" at bounding box center [1311, 131] width 418 height 46
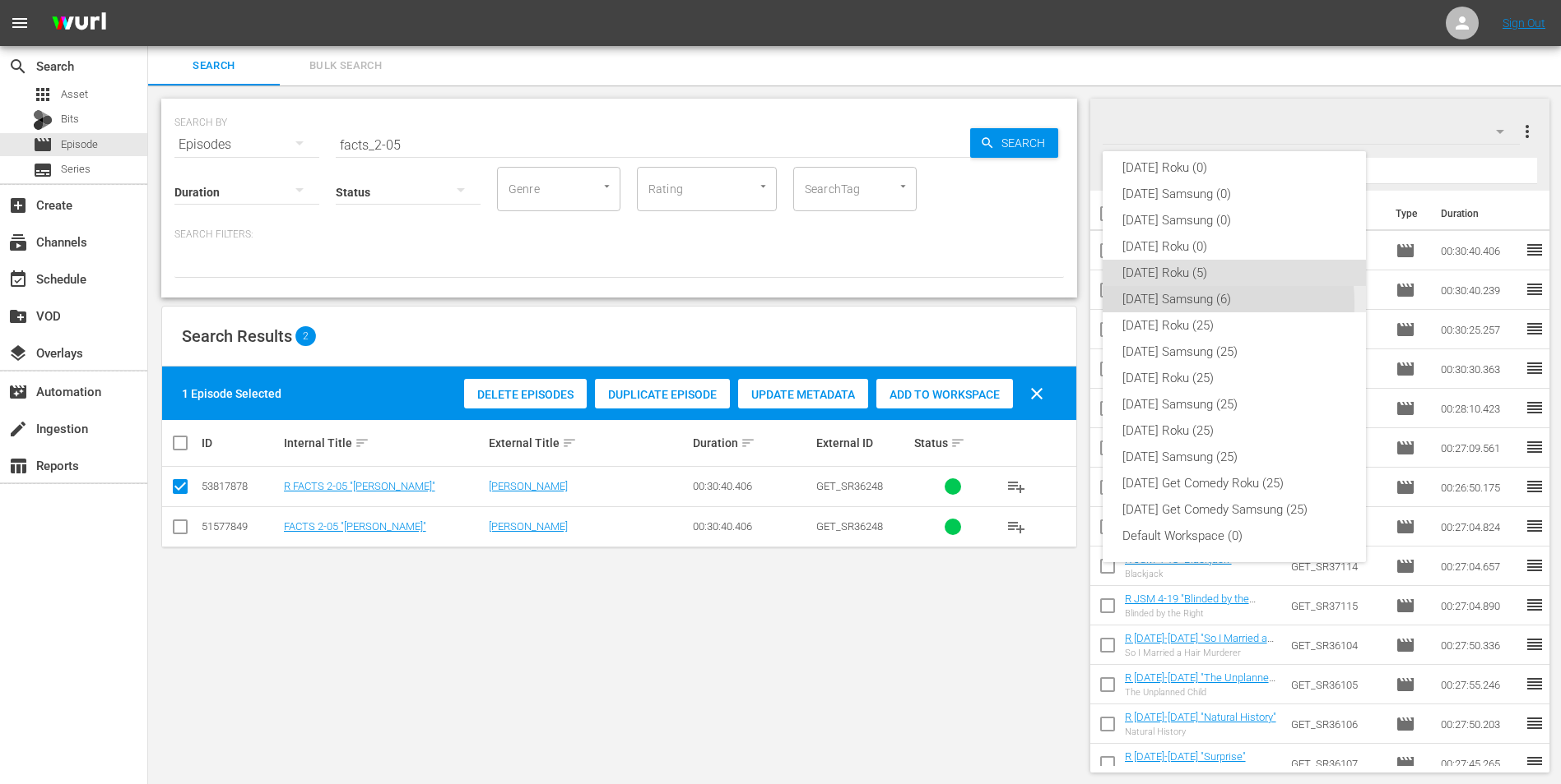
click at [1046, 303] on div "[DATE] Samsung (6)" at bounding box center [1234, 299] width 224 height 26
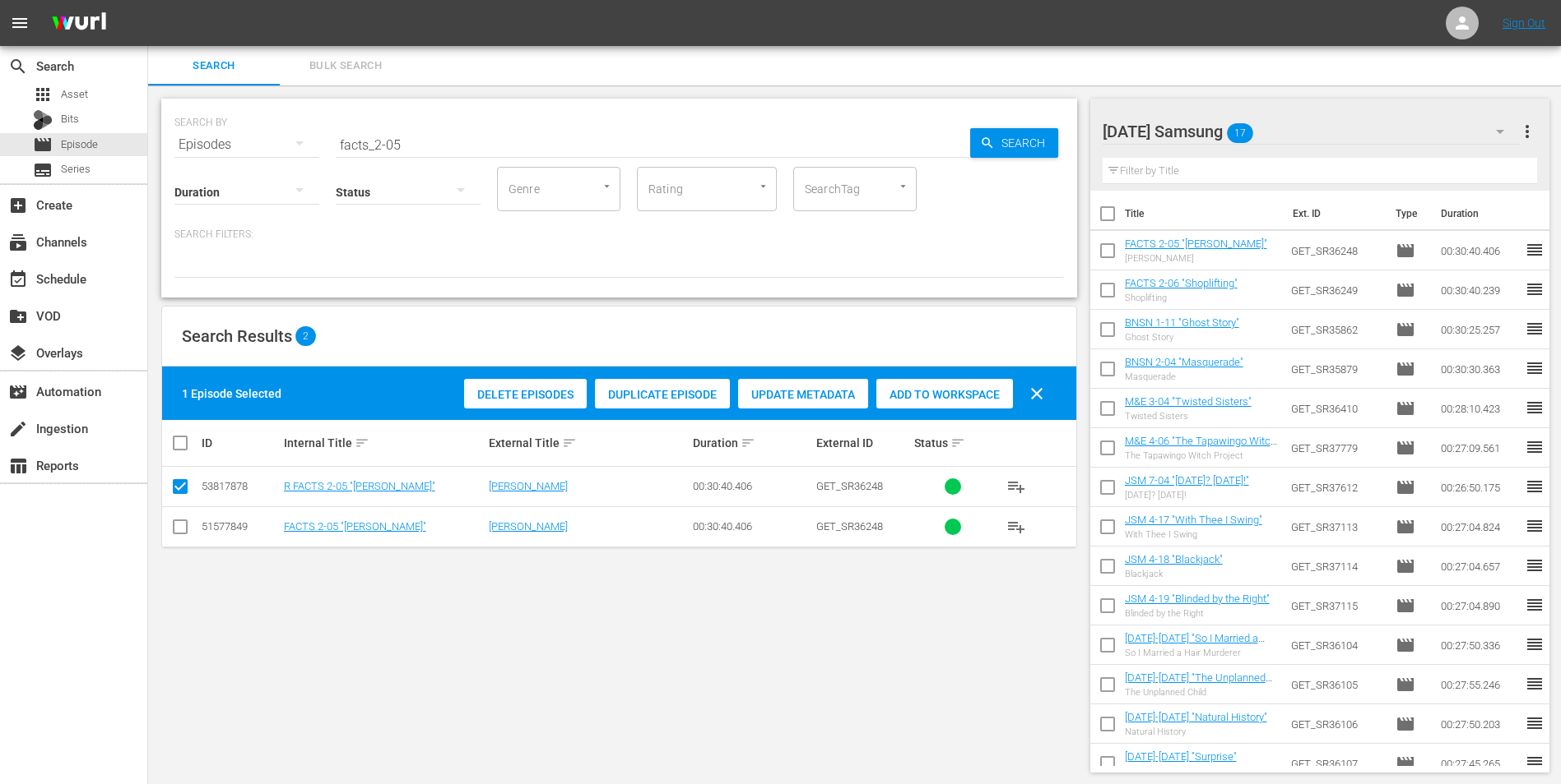
click at [1046, 131] on div "[DATE] Samsung 17" at bounding box center [1311, 131] width 418 height 46
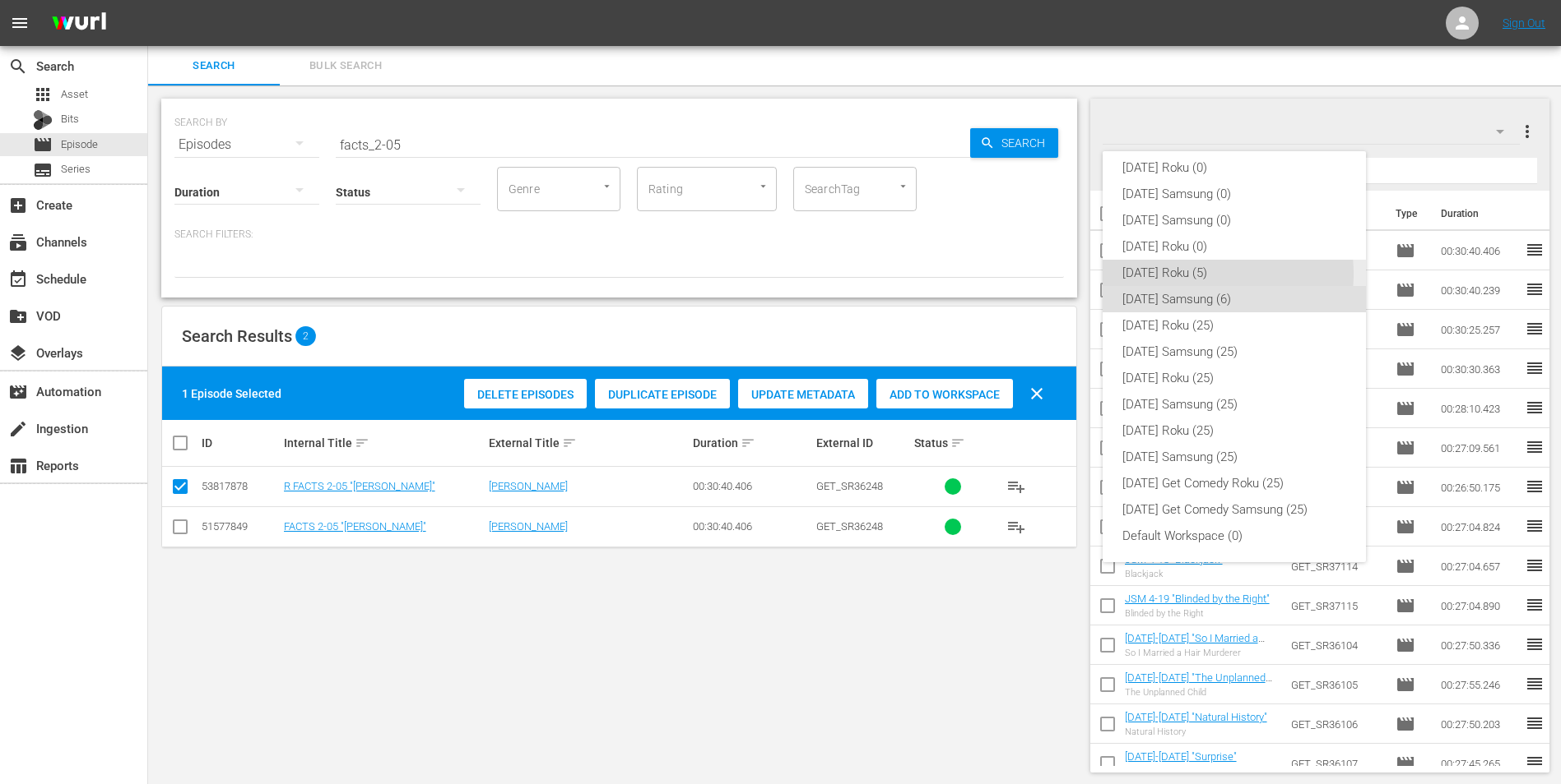
click at [1046, 274] on div "[DATE] Roku (5)" at bounding box center [1234, 272] width 224 height 26
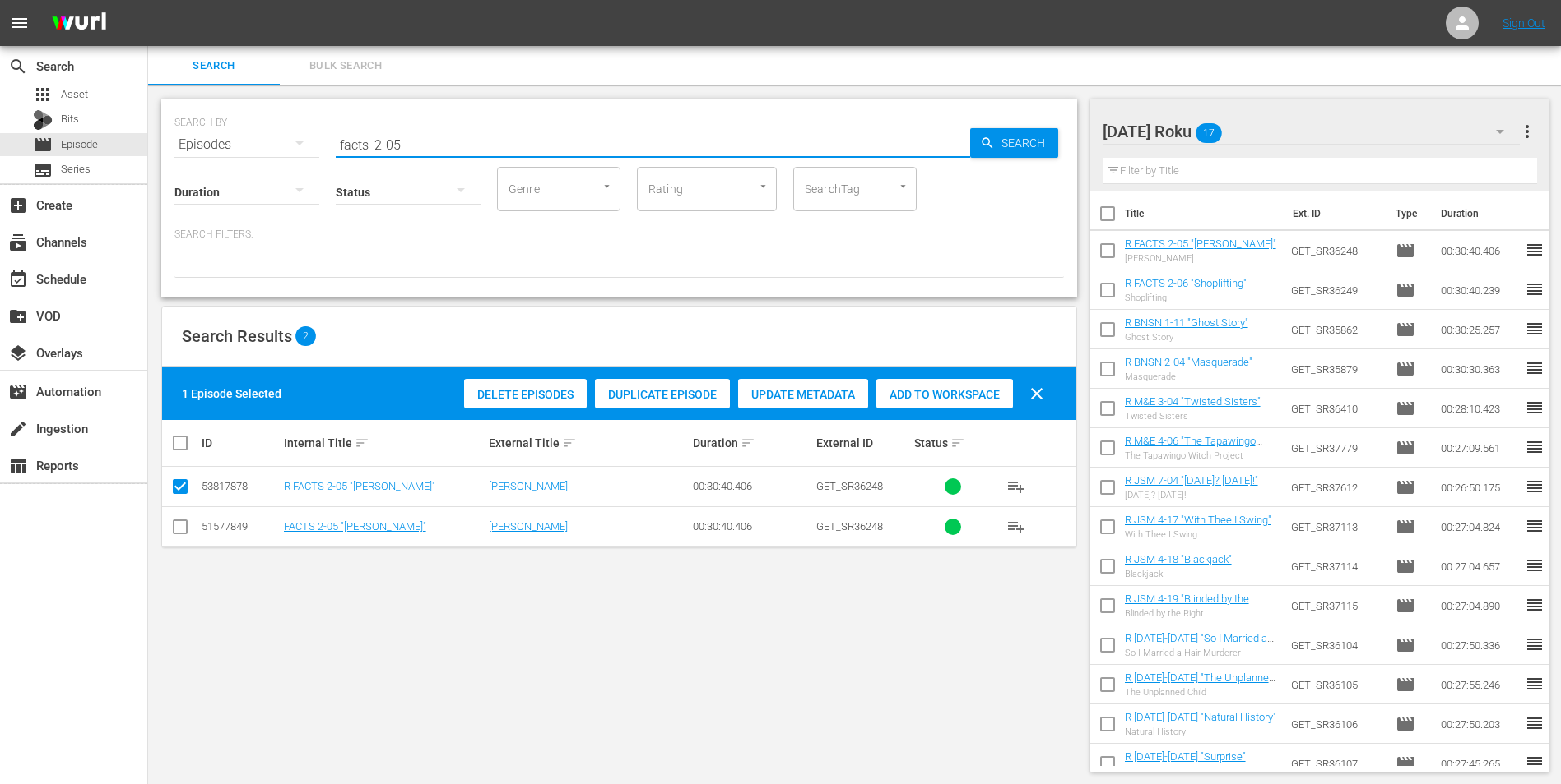
drag, startPoint x: 394, startPoint y: 140, endPoint x: 468, endPoint y: 183, distance: 85.6
click at [468, 183] on div "SEARCH BY Search By Episodes Search ID, Title, Description, Keywords, or Catego…" at bounding box center [619, 198] width 916 height 199
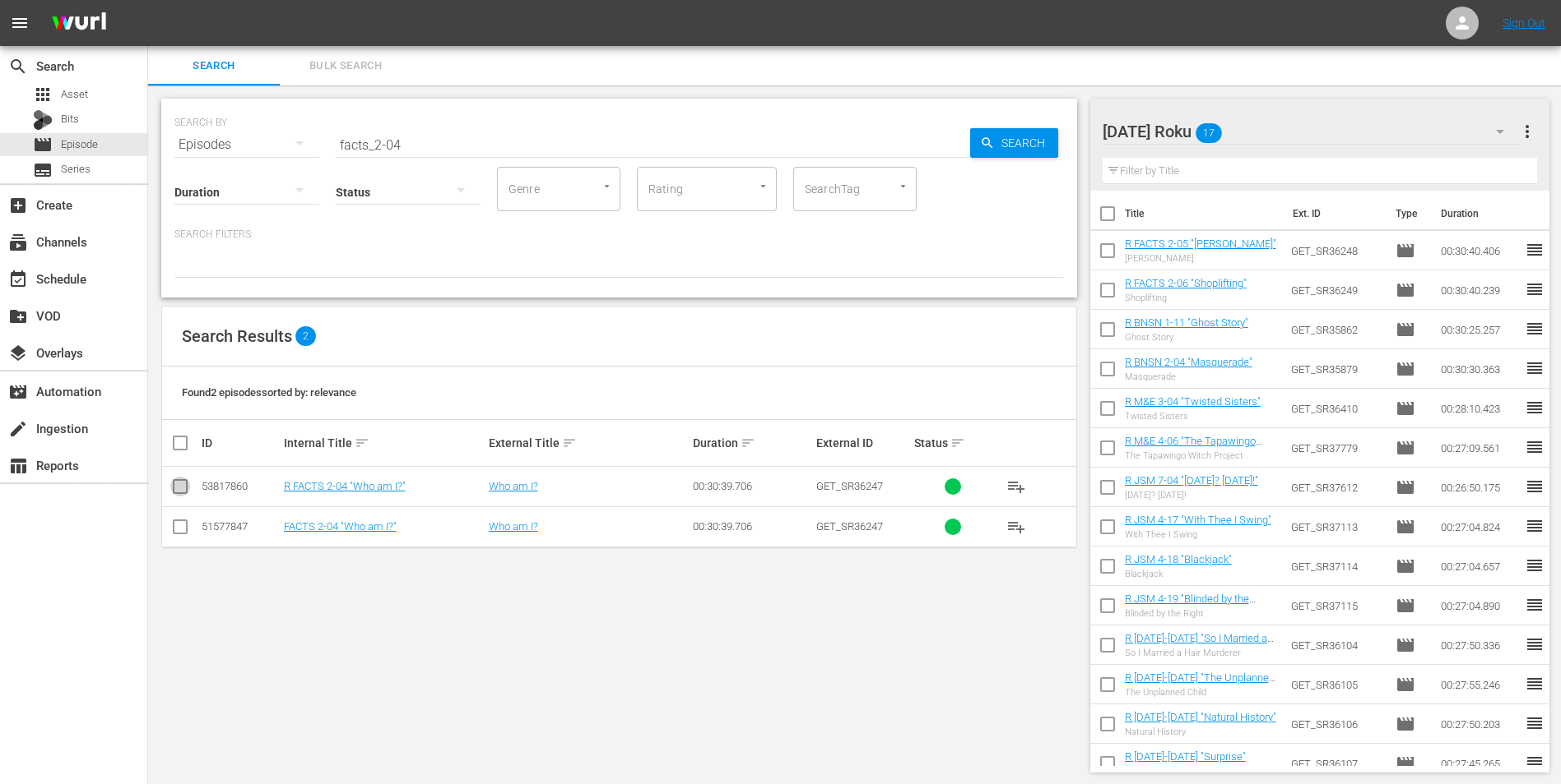
drag, startPoint x: 174, startPoint y: 486, endPoint x: 202, endPoint y: 490, distance: 28.3
click at [174, 485] on input "checkbox" at bounding box center [180, 490] width 19 height 19
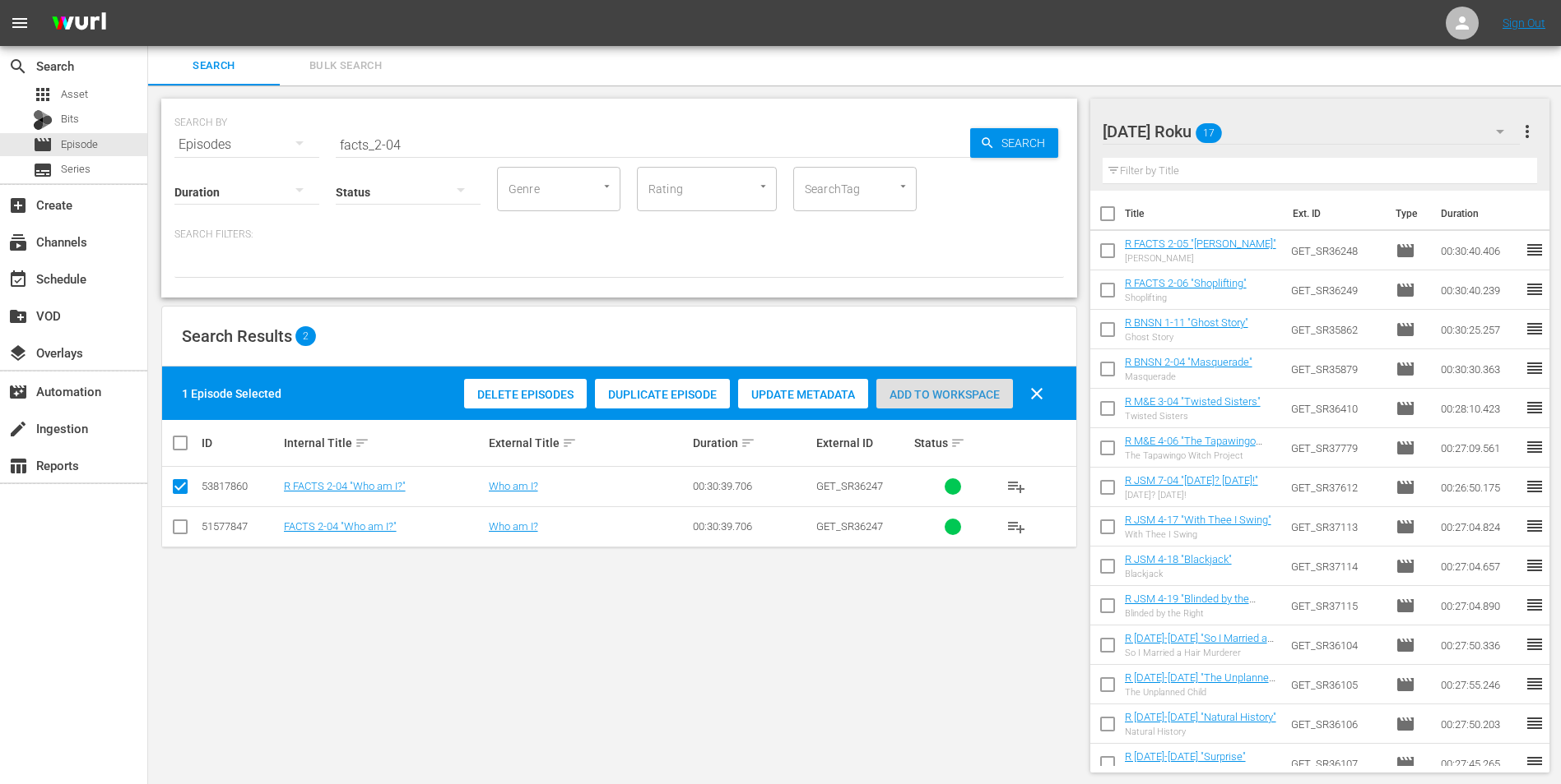
click at [959, 402] on div "Add to Workspace" at bounding box center [944, 394] width 137 height 31
click at [1046, 126] on div "[DATE] Roku 18" at bounding box center [1311, 131] width 418 height 46
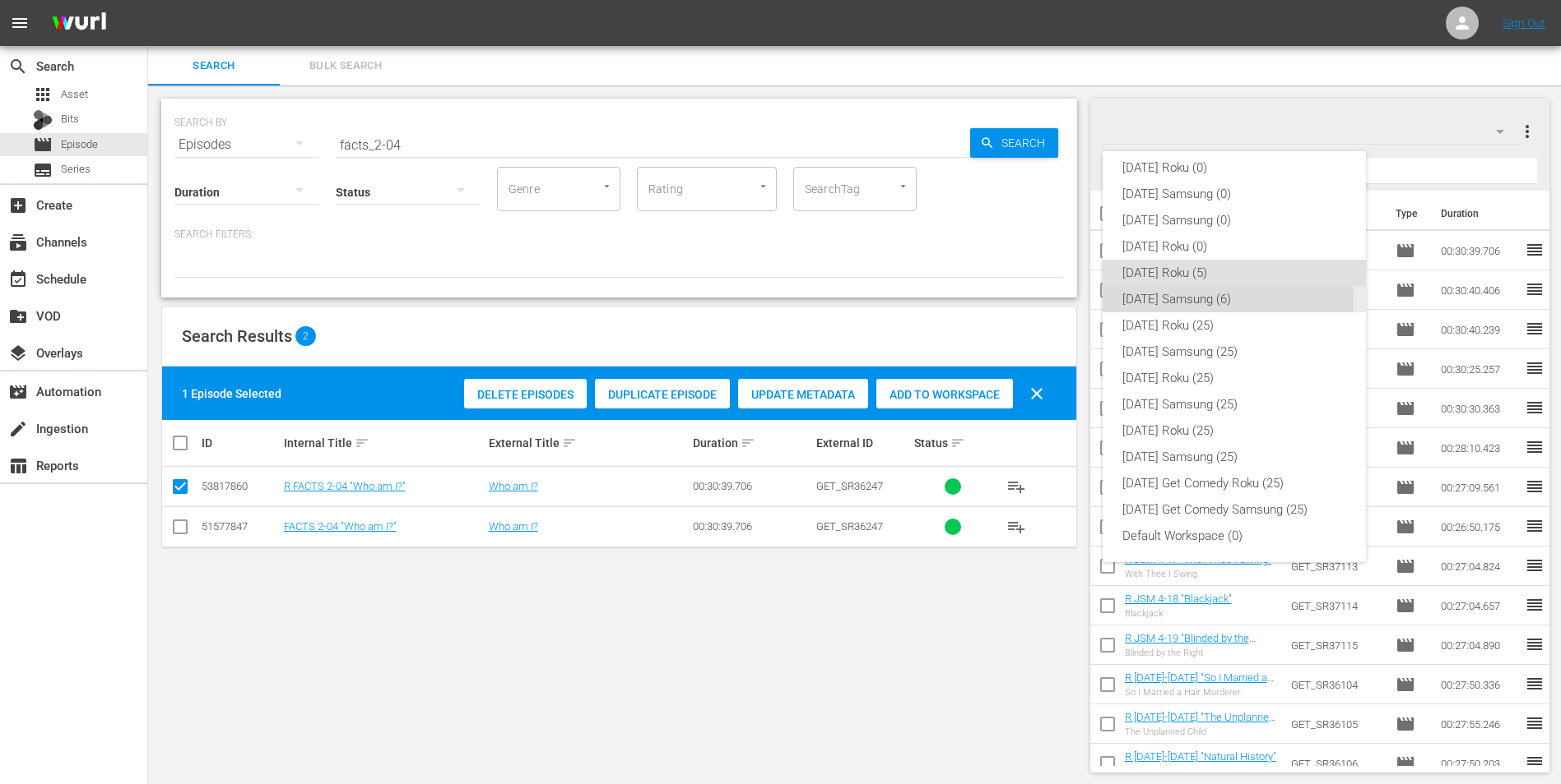
click at [1046, 302] on div "[DATE] Samsung (6)" at bounding box center [1234, 299] width 224 height 26
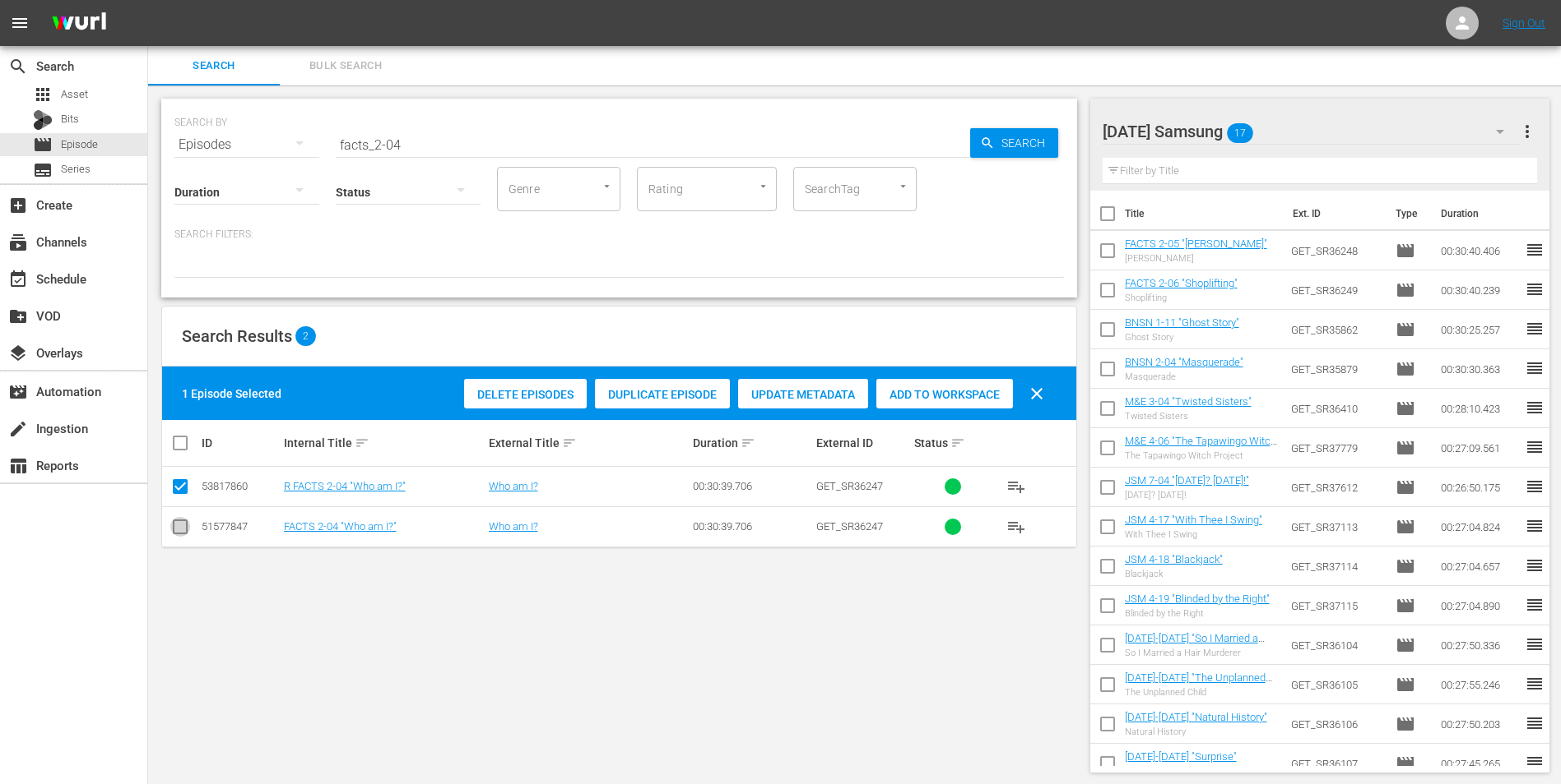
click at [180, 488] on input "checkbox" at bounding box center [180, 530] width 19 height 19
click at [185, 488] on input "checkbox" at bounding box center [180, 490] width 19 height 19
click at [940, 392] on span "Add to Workspace" at bounding box center [944, 395] width 137 height 14
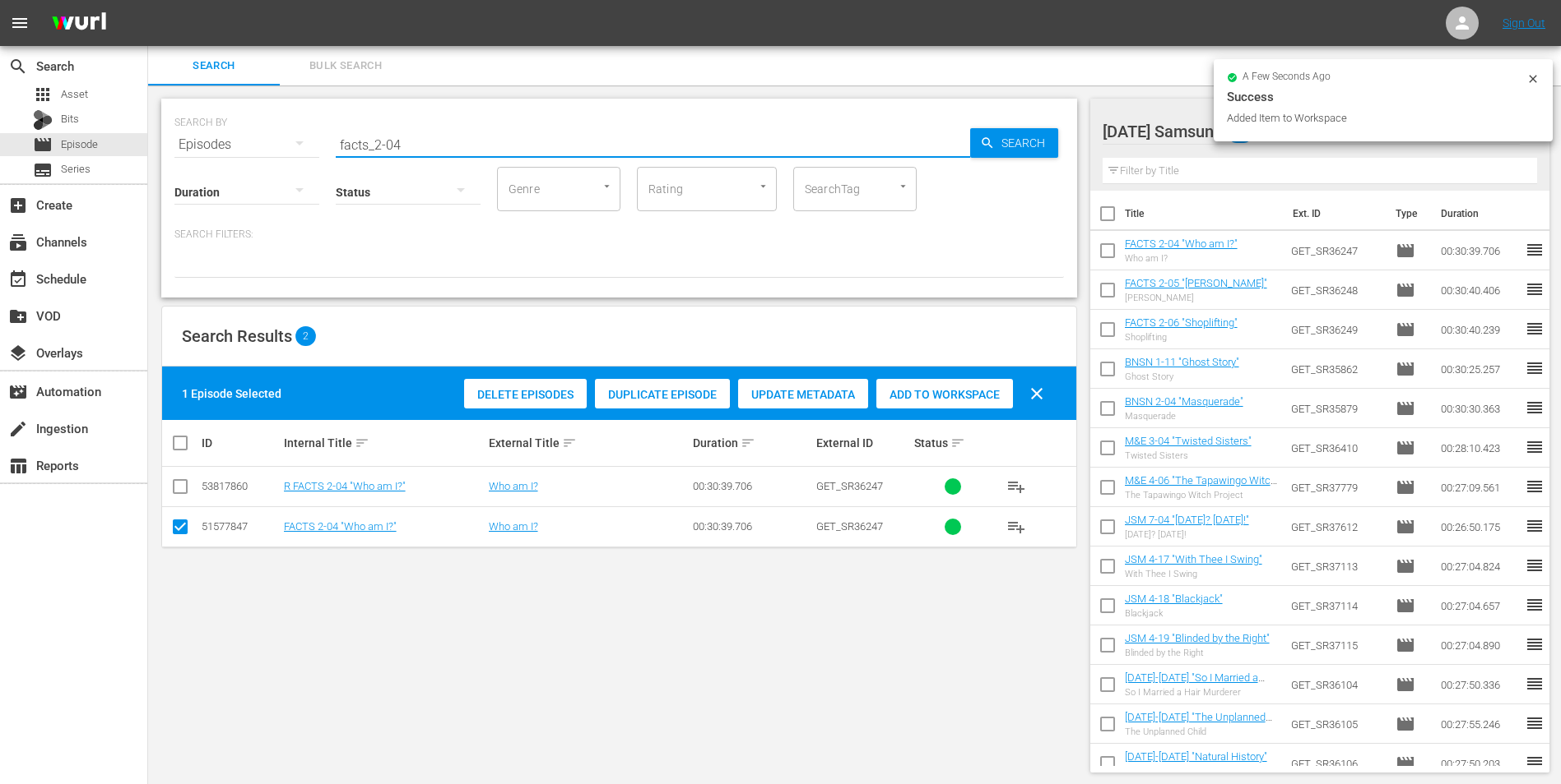
drag, startPoint x: 374, startPoint y: 146, endPoint x: 451, endPoint y: 153, distance: 77.3
click at [451, 153] on div "SEARCH BY Search By Episodes Search ID, Title, Description, Keywords, or Catego…" at bounding box center [619, 198] width 916 height 199
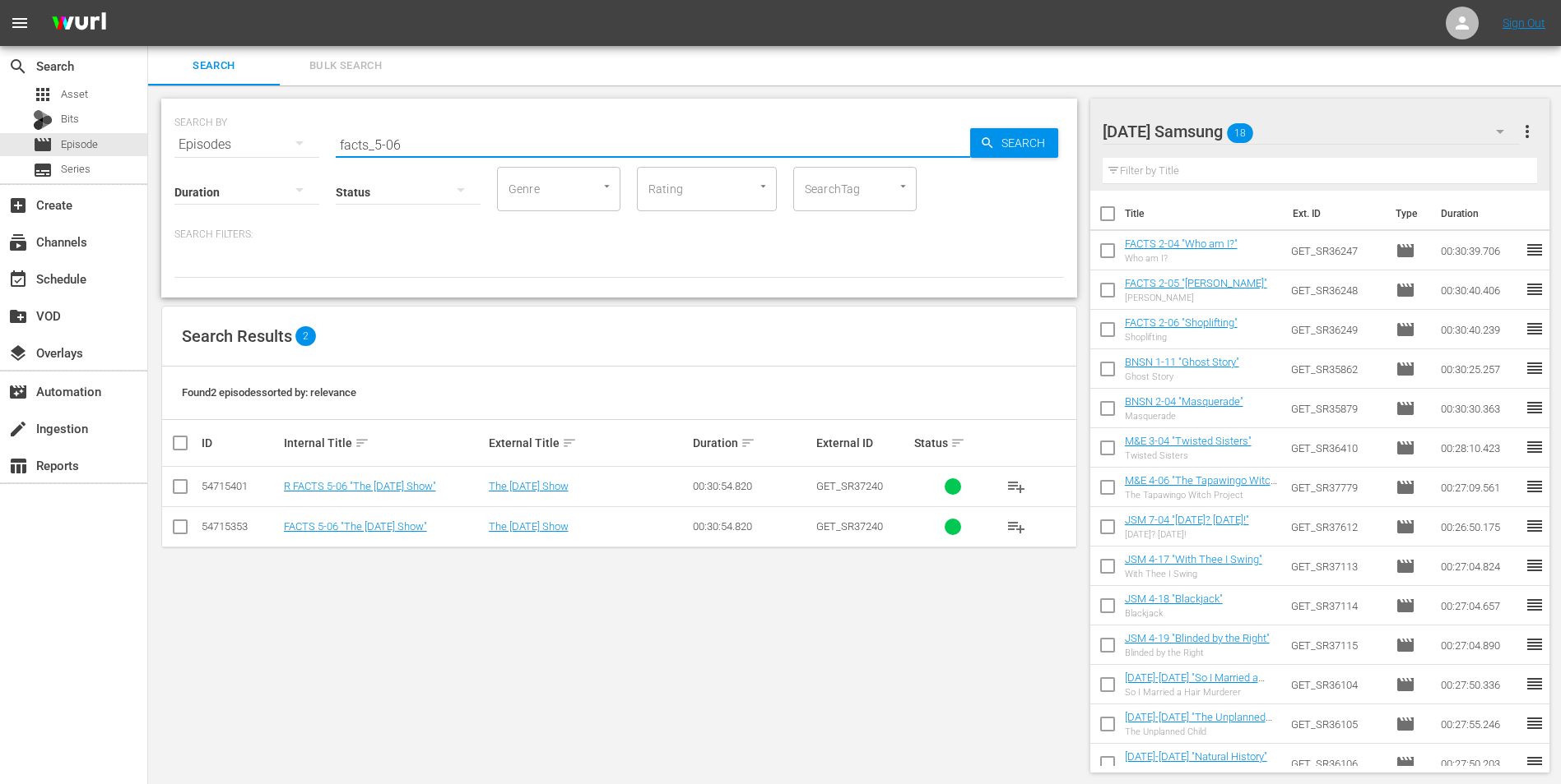
click at [1046, 128] on div "[DATE] Samsung 18" at bounding box center [1311, 131] width 418 height 46
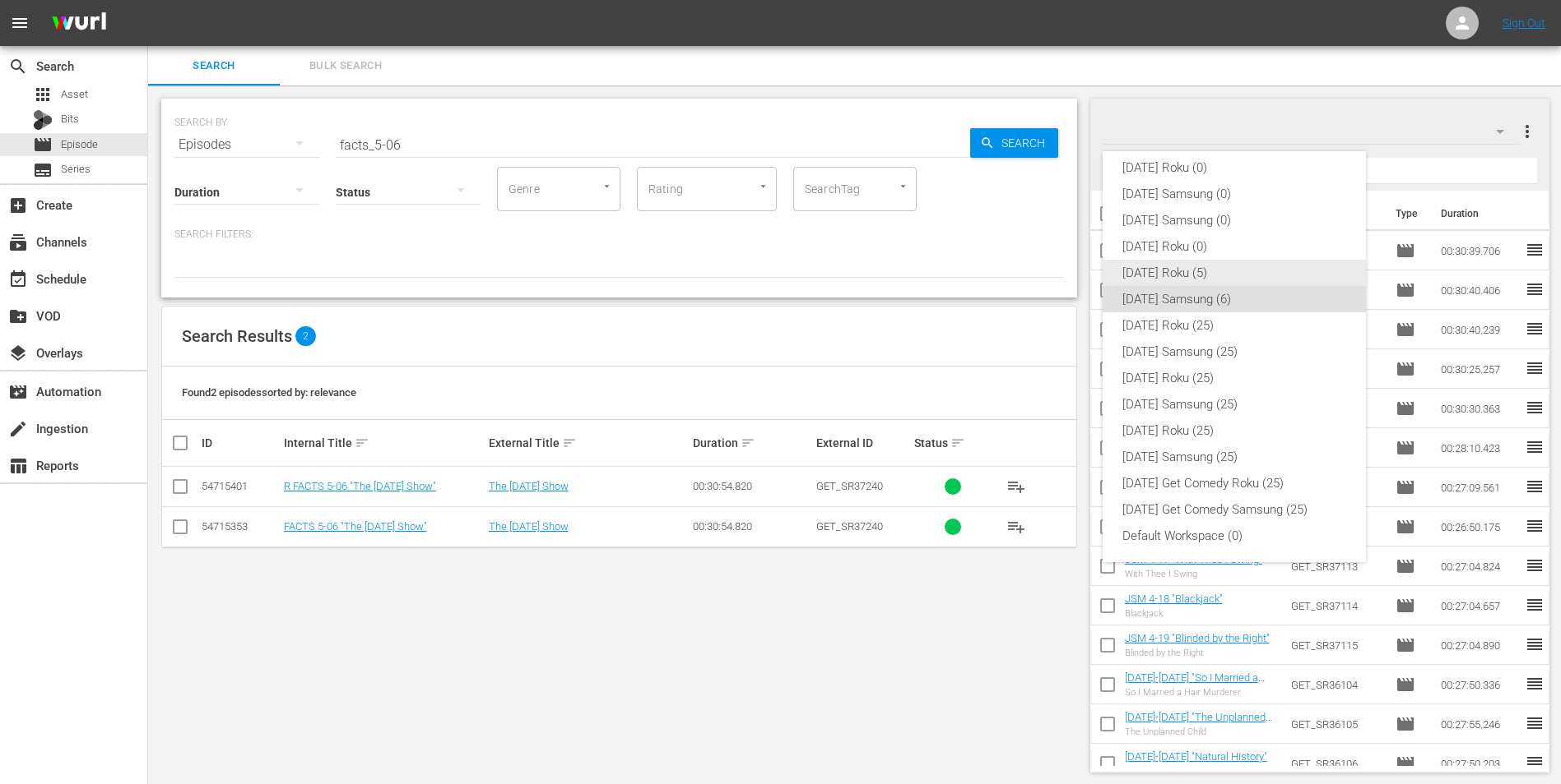
click at [1046, 270] on div "[DATE] Roku (5)" at bounding box center [1234, 272] width 224 height 26
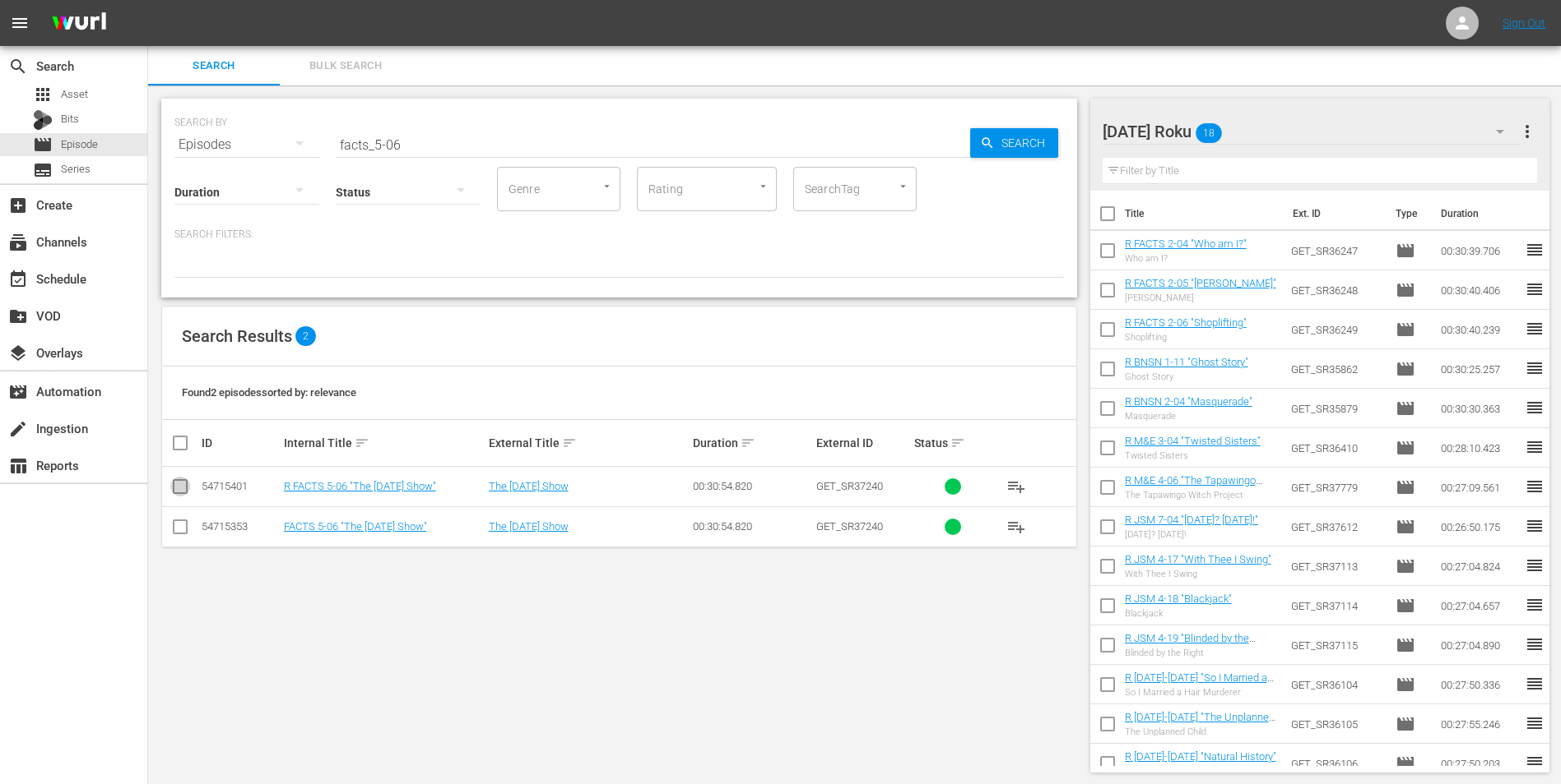
click at [182, 488] on input "checkbox" at bounding box center [180, 490] width 19 height 19
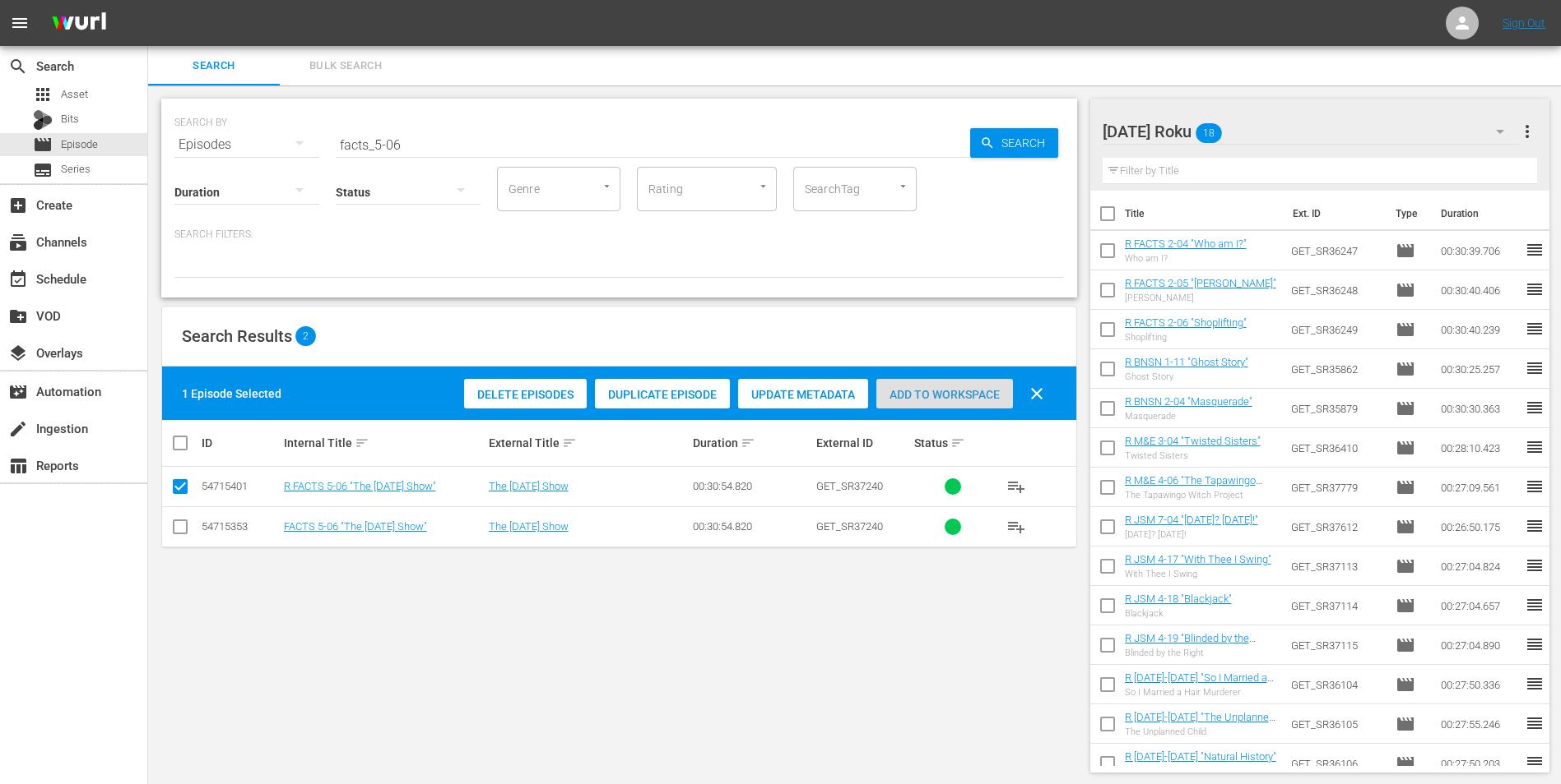
click at [936, 389] on span "Add to Workspace" at bounding box center [944, 395] width 137 height 14
click at [1046, 116] on div "[DATE] Roku 19" at bounding box center [1311, 131] width 418 height 46
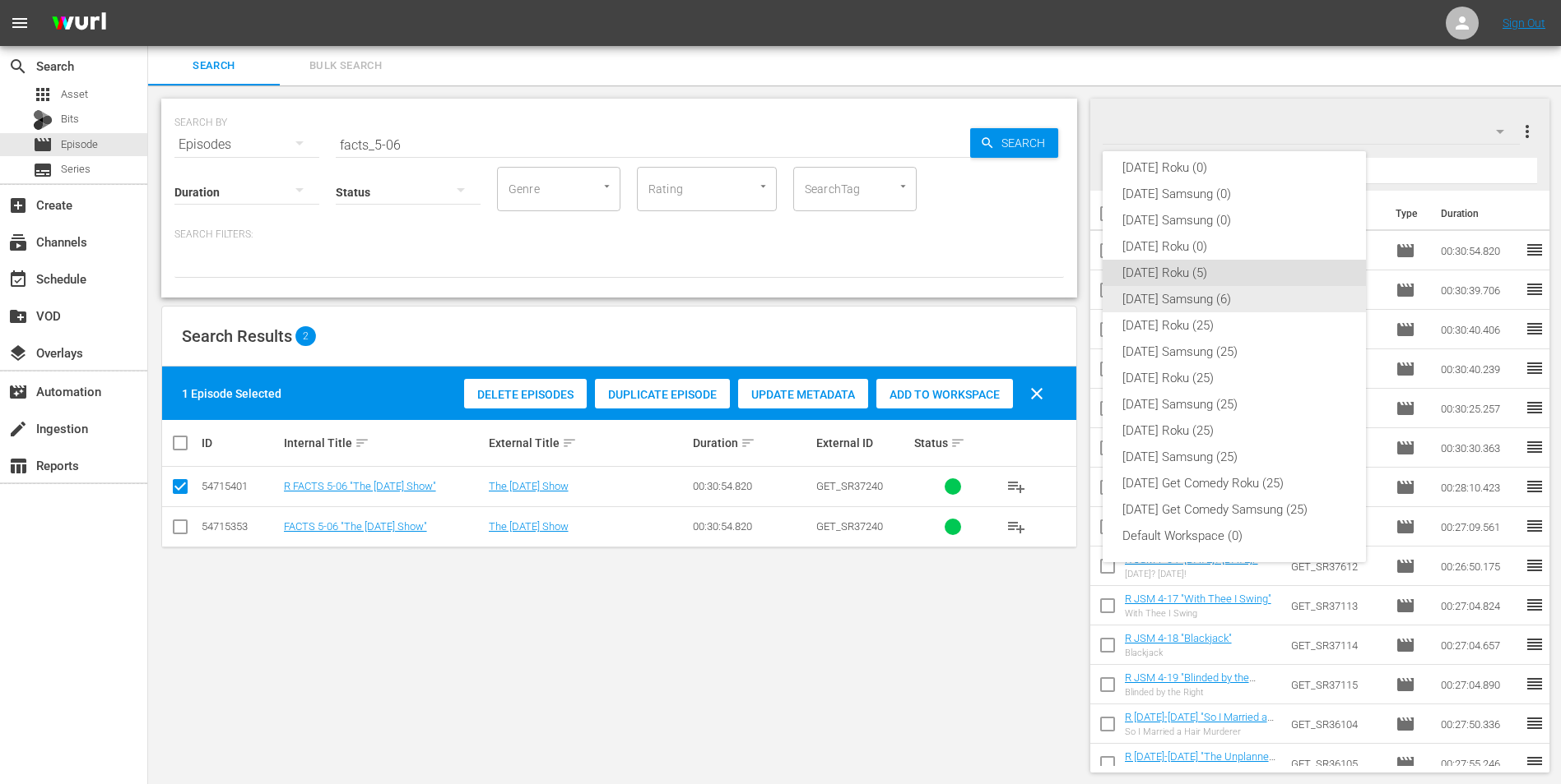
drag, startPoint x: 1190, startPoint y: 294, endPoint x: 1126, endPoint y: 287, distance: 64.4
click at [1046, 293] on div "[DATE] Samsung (6)" at bounding box center [1234, 299] width 224 height 26
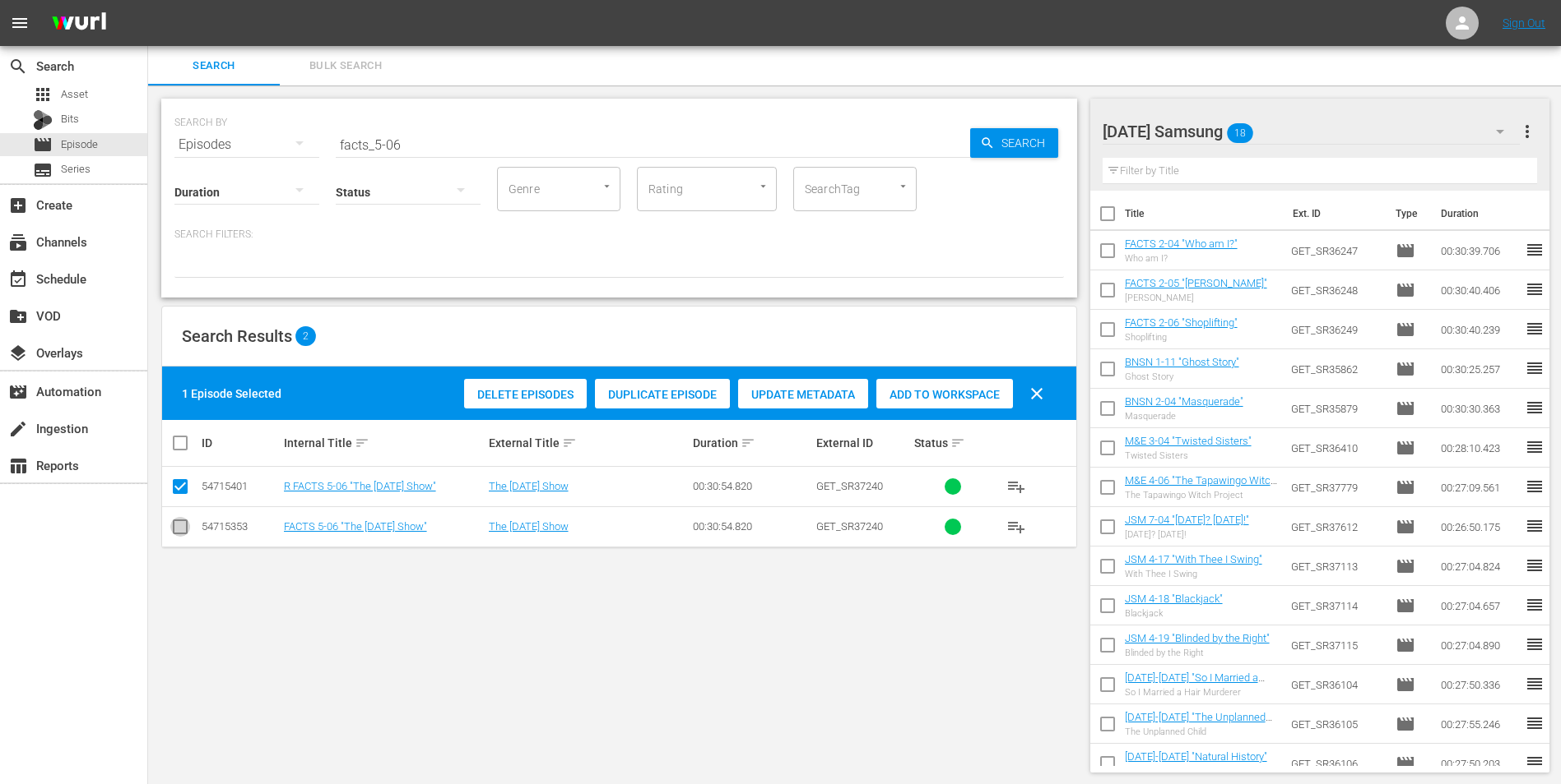
click at [183, 488] on input "checkbox" at bounding box center [180, 530] width 19 height 19
click at [176, 488] on input "checkbox" at bounding box center [180, 490] width 19 height 19
click at [917, 392] on span "Add to Workspace" at bounding box center [944, 395] width 137 height 14
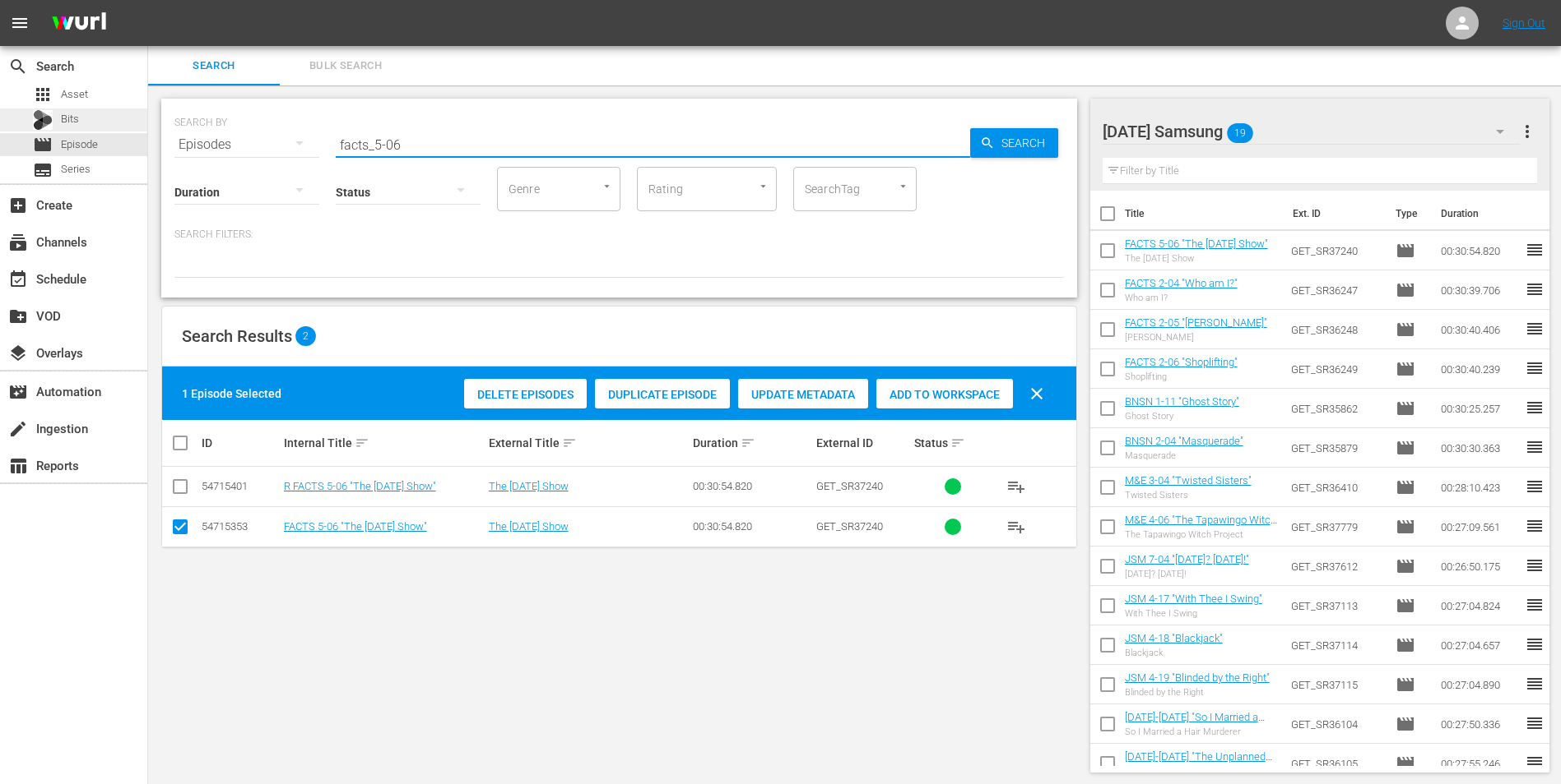
drag, startPoint x: 446, startPoint y: 145, endPoint x: 113, endPoint y: 126, distance: 333.5
click at [148, 0] on div "search Search apps Asset Bits movie Episode subtitles Series add_box Create sub…" at bounding box center [853, 0] width 1412 height 0
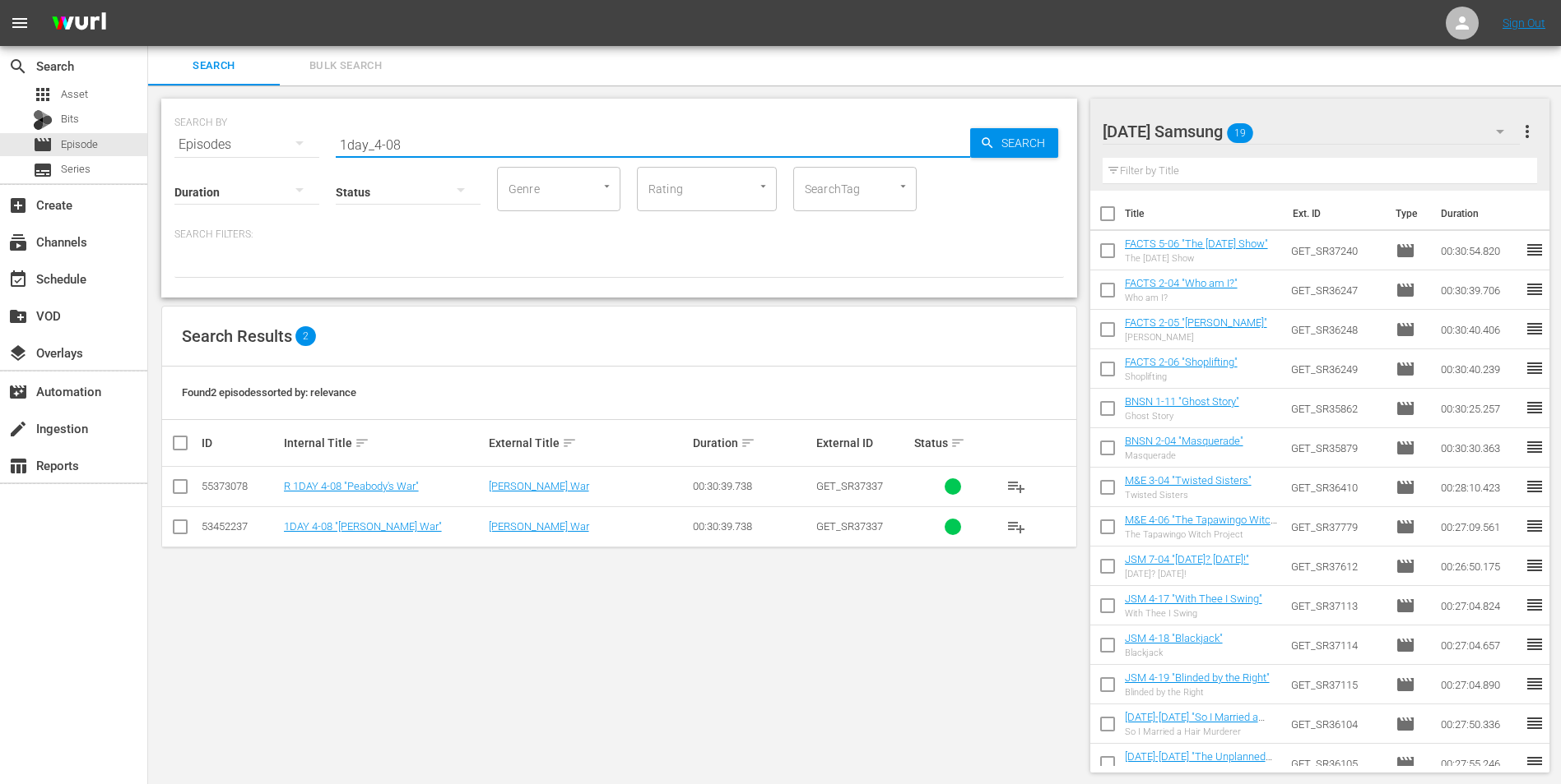
click at [182, 488] on input "checkbox" at bounding box center [180, 530] width 19 height 19
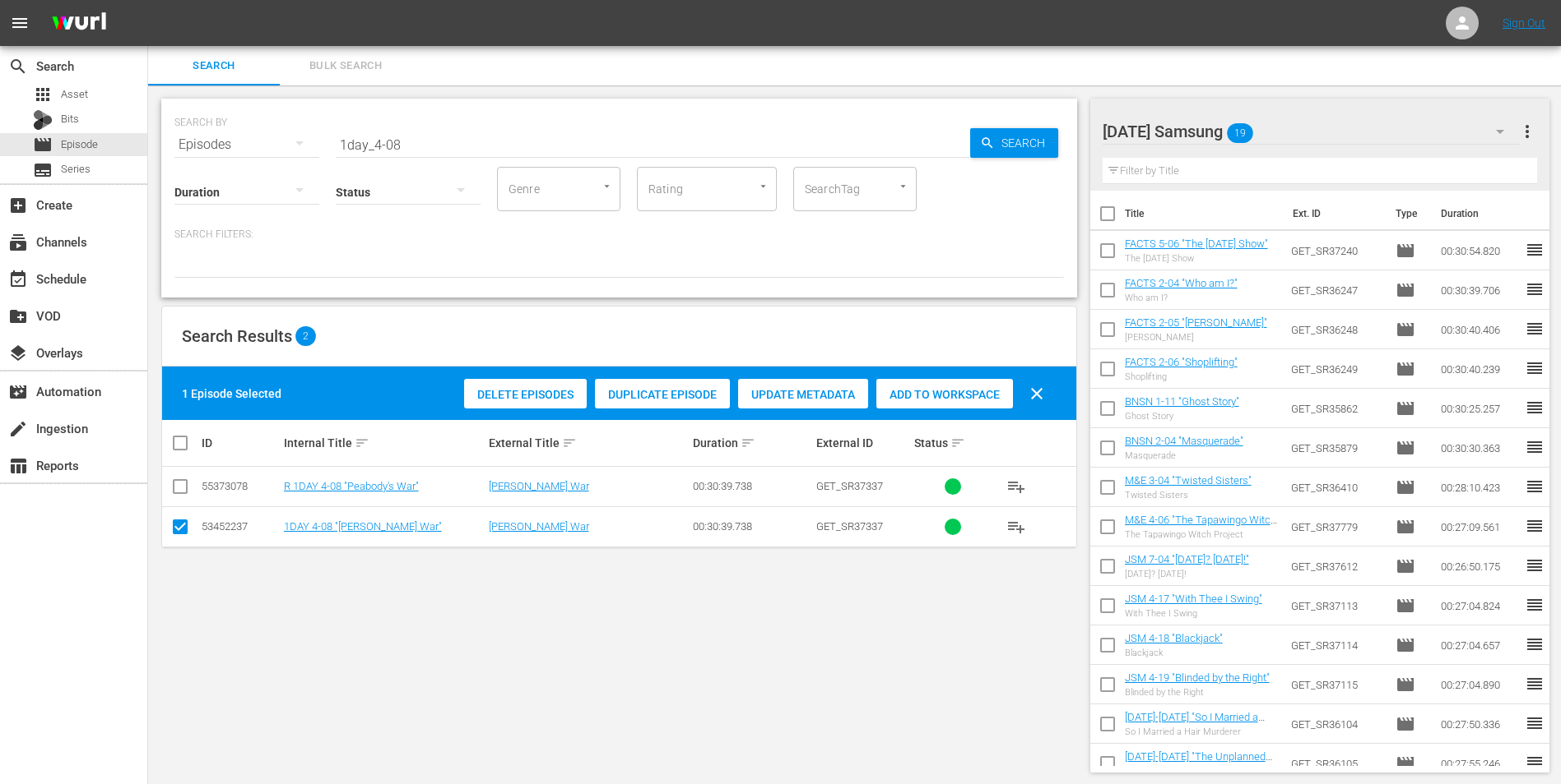
click at [924, 399] on span "Add to Workspace" at bounding box center [944, 395] width 137 height 14
click at [1046, 123] on div "[DATE] Samsung 20" at bounding box center [1311, 131] width 418 height 46
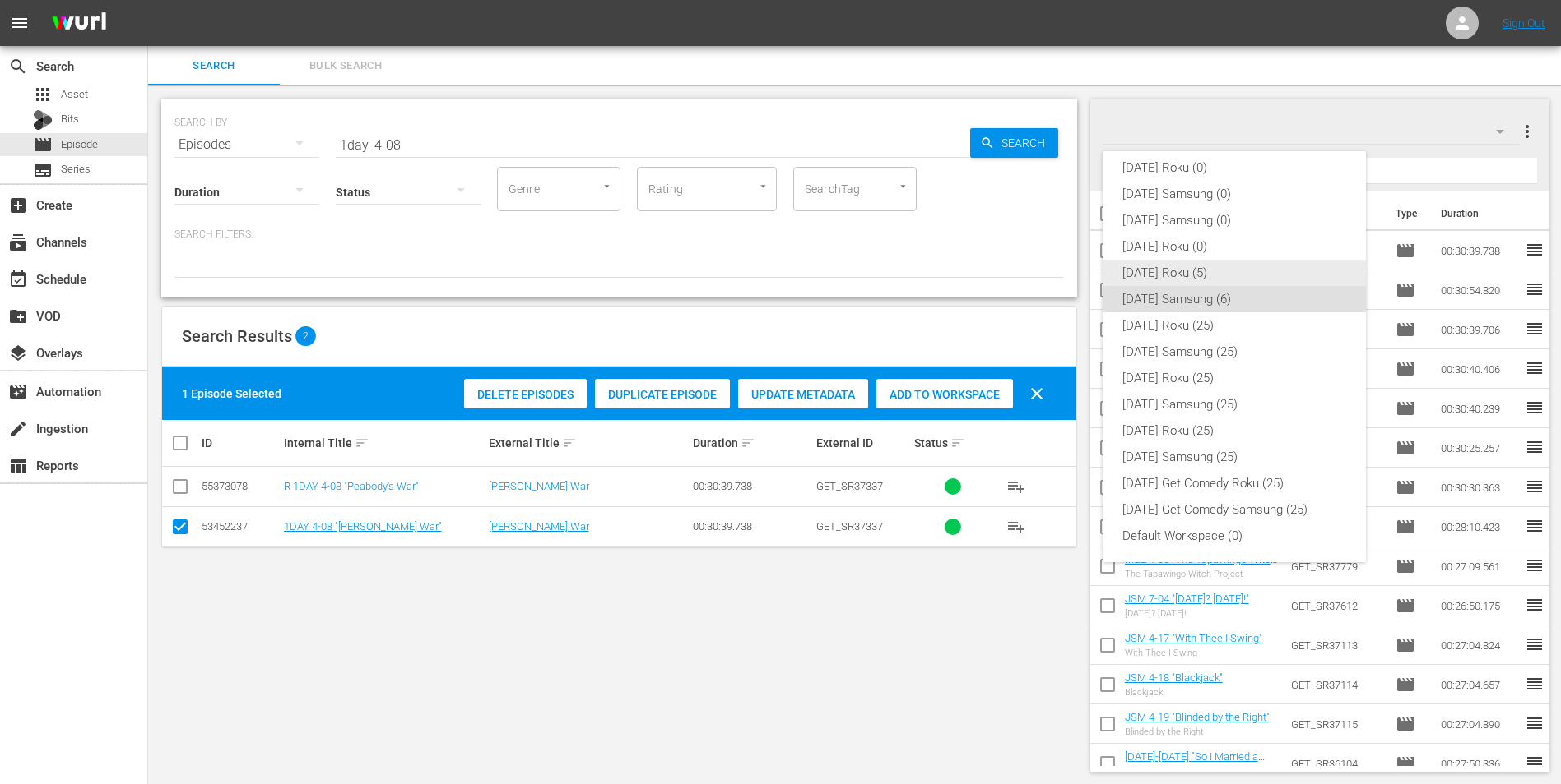
click at [1046, 275] on div "[DATE] Roku (5)" at bounding box center [1234, 272] width 224 height 26
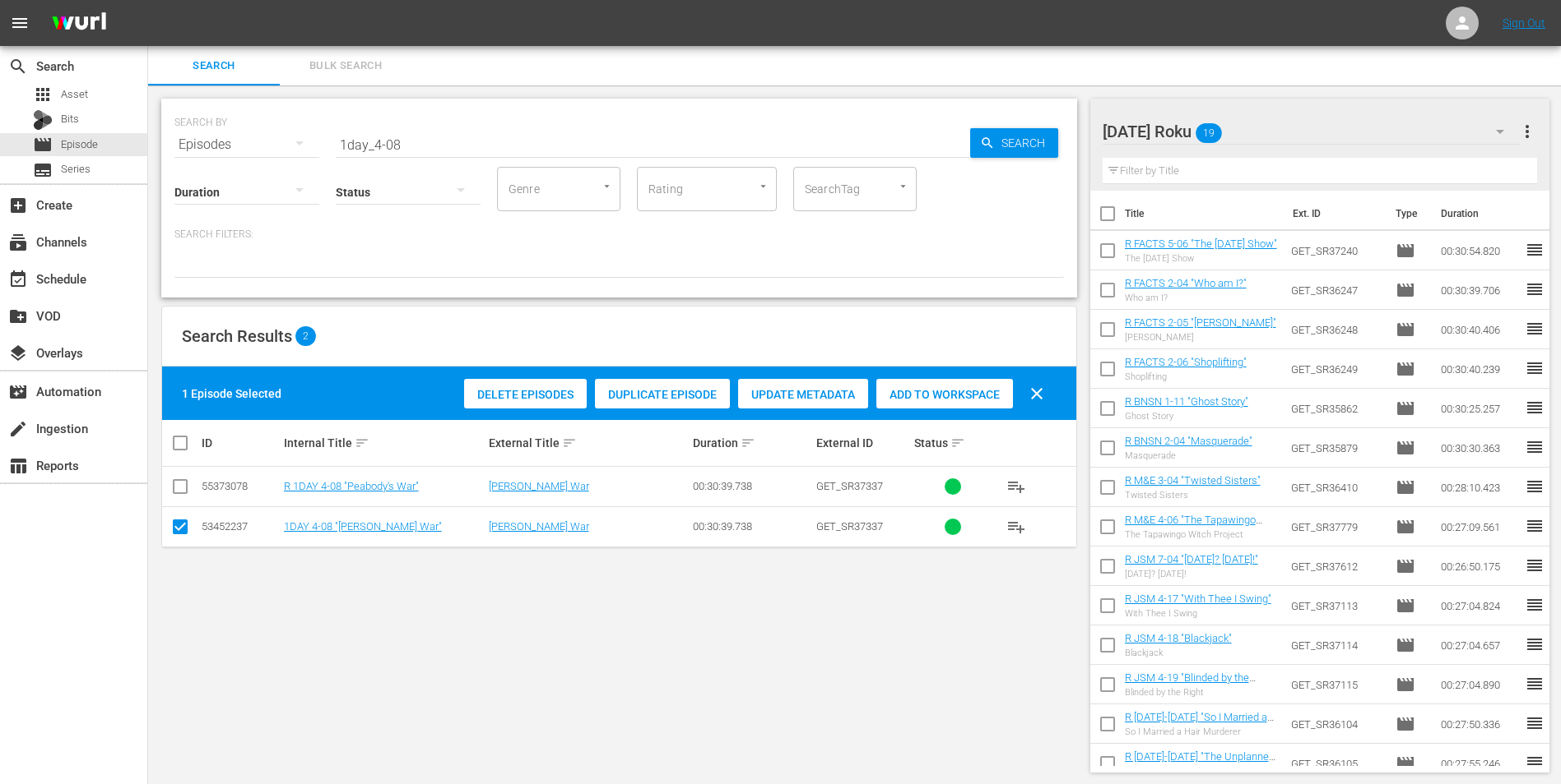
click at [180, 488] on input "checkbox" at bounding box center [180, 530] width 19 height 19
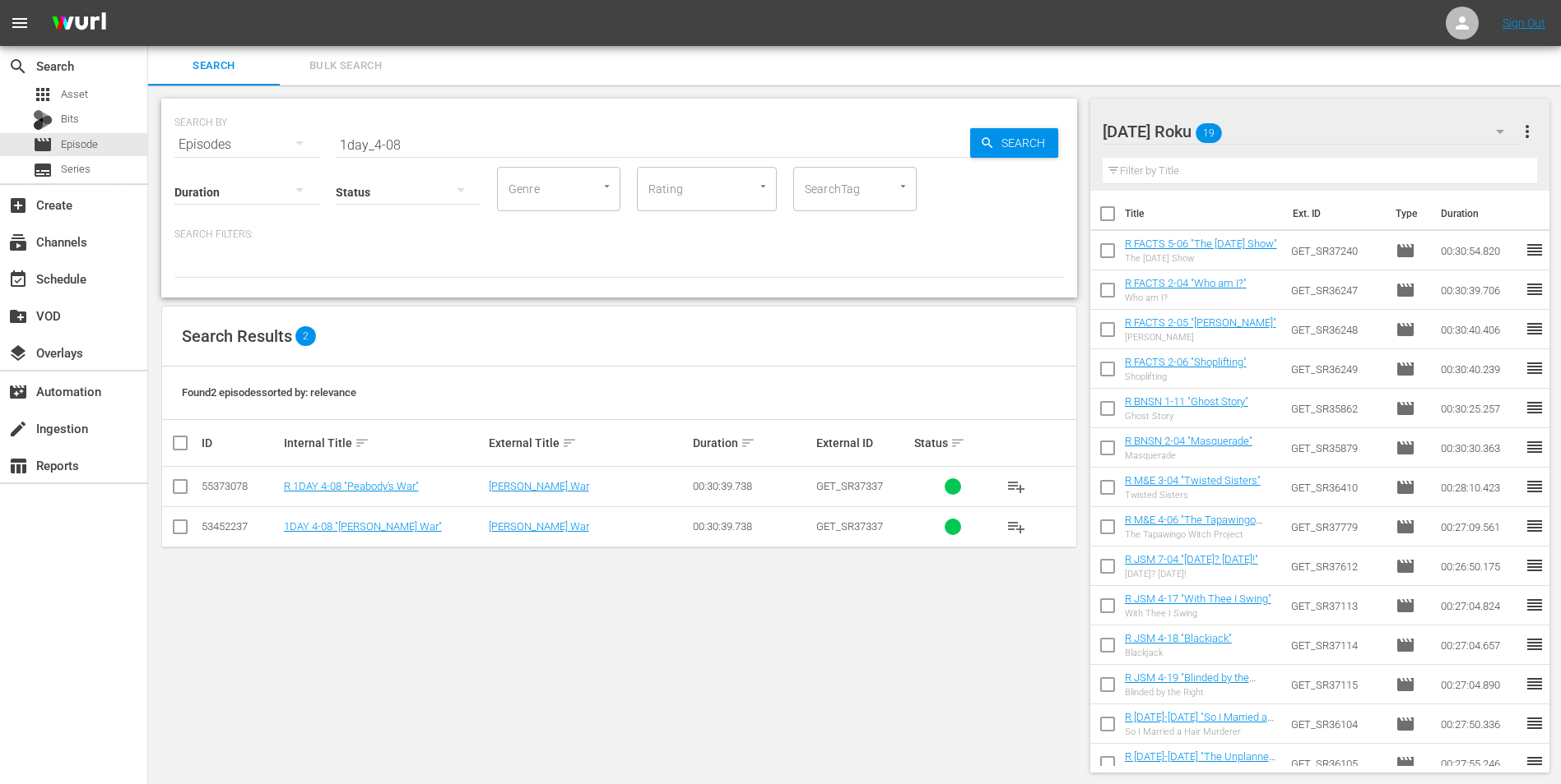
click at [181, 488] on input "checkbox" at bounding box center [180, 490] width 19 height 19
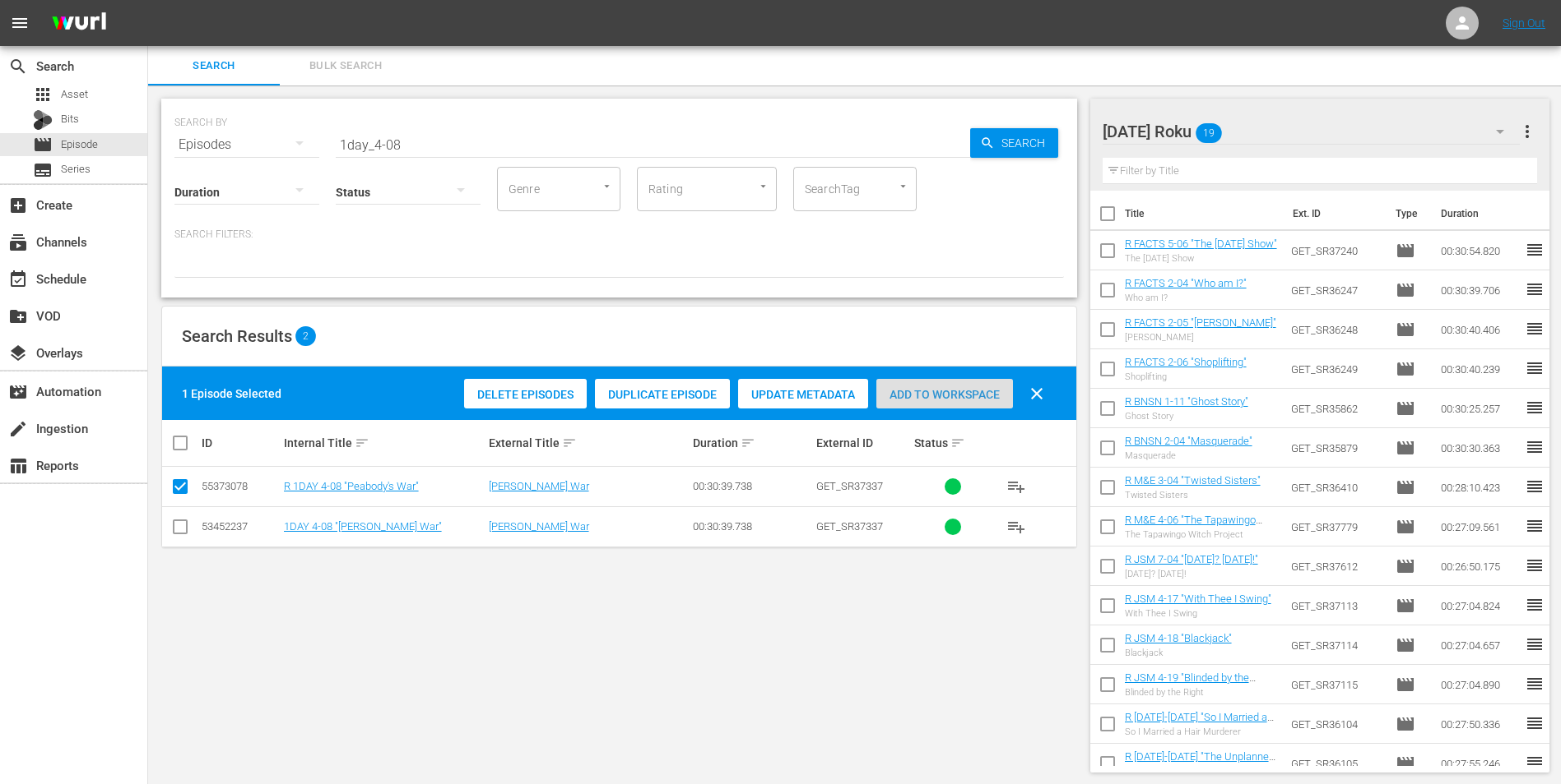
click at [961, 395] on span "Add to Workspace" at bounding box center [944, 395] width 137 height 14
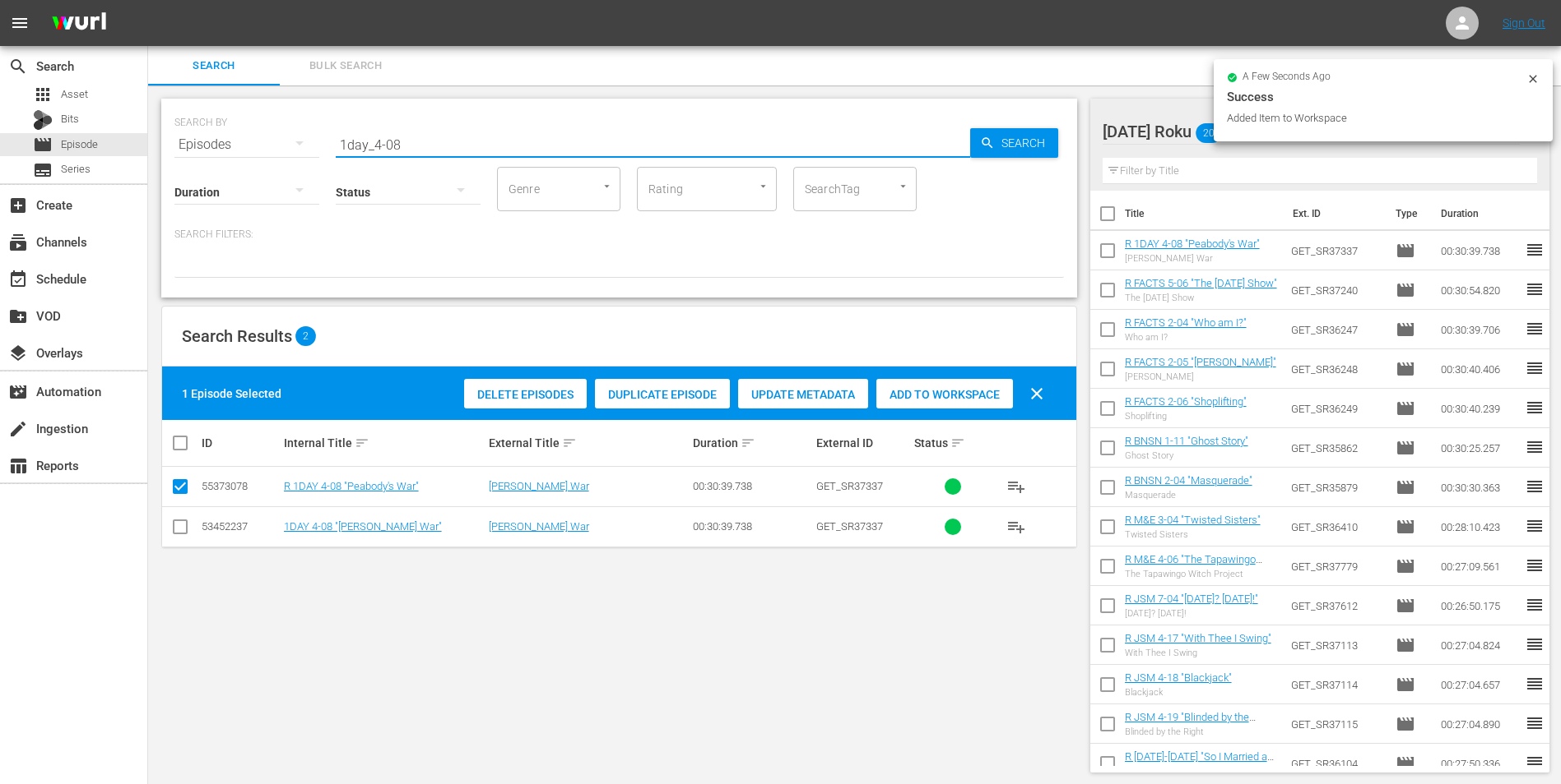
drag, startPoint x: 391, startPoint y: 148, endPoint x: 438, endPoint y: 185, distance: 59.8
click at [439, 175] on div "SEARCH BY Search By Episodes Search ID, Title, Description, Keywords, or Catego…" at bounding box center [619, 198] width 916 height 199
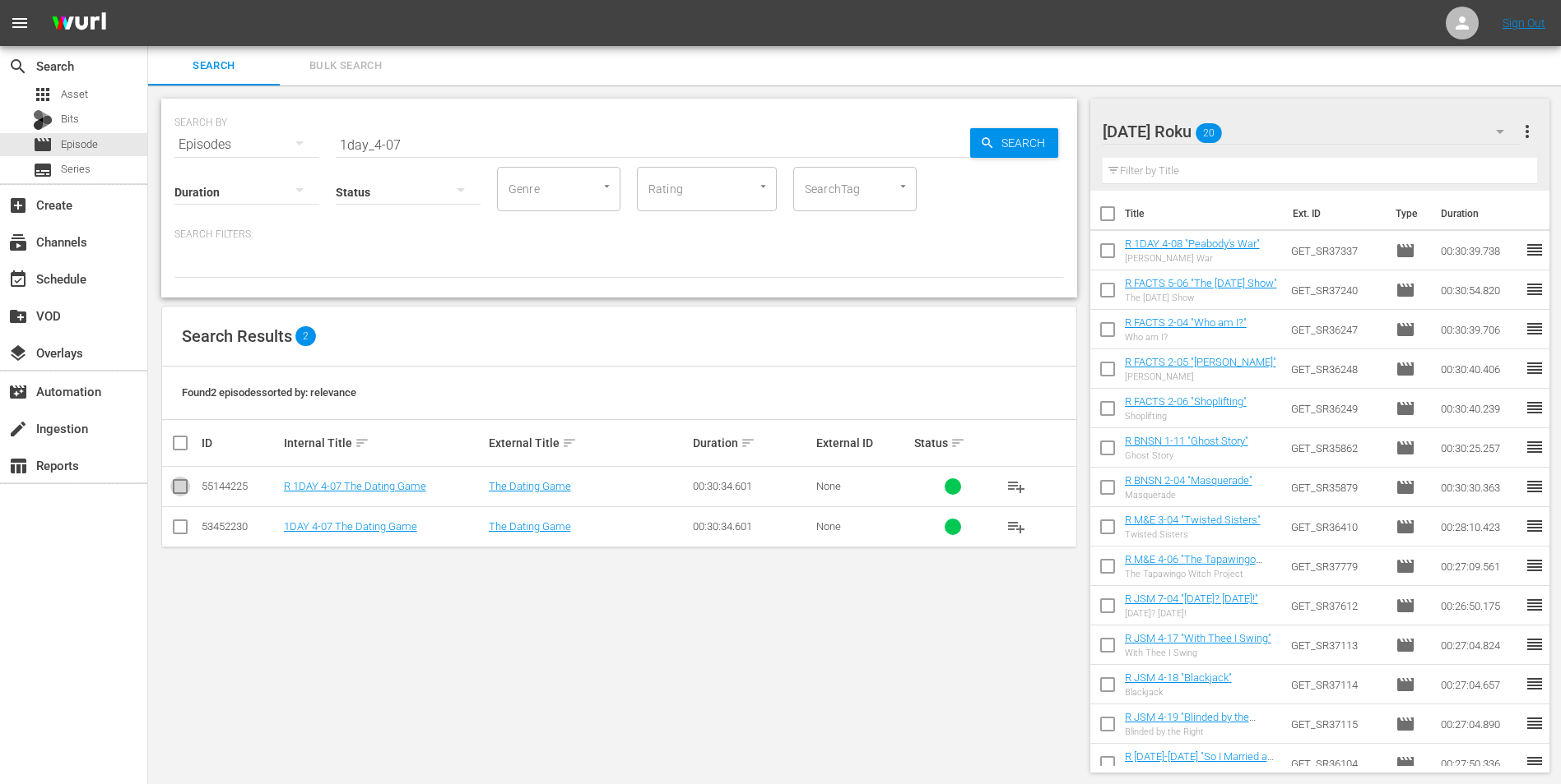
click at [180, 487] on input "checkbox" at bounding box center [180, 490] width 19 height 19
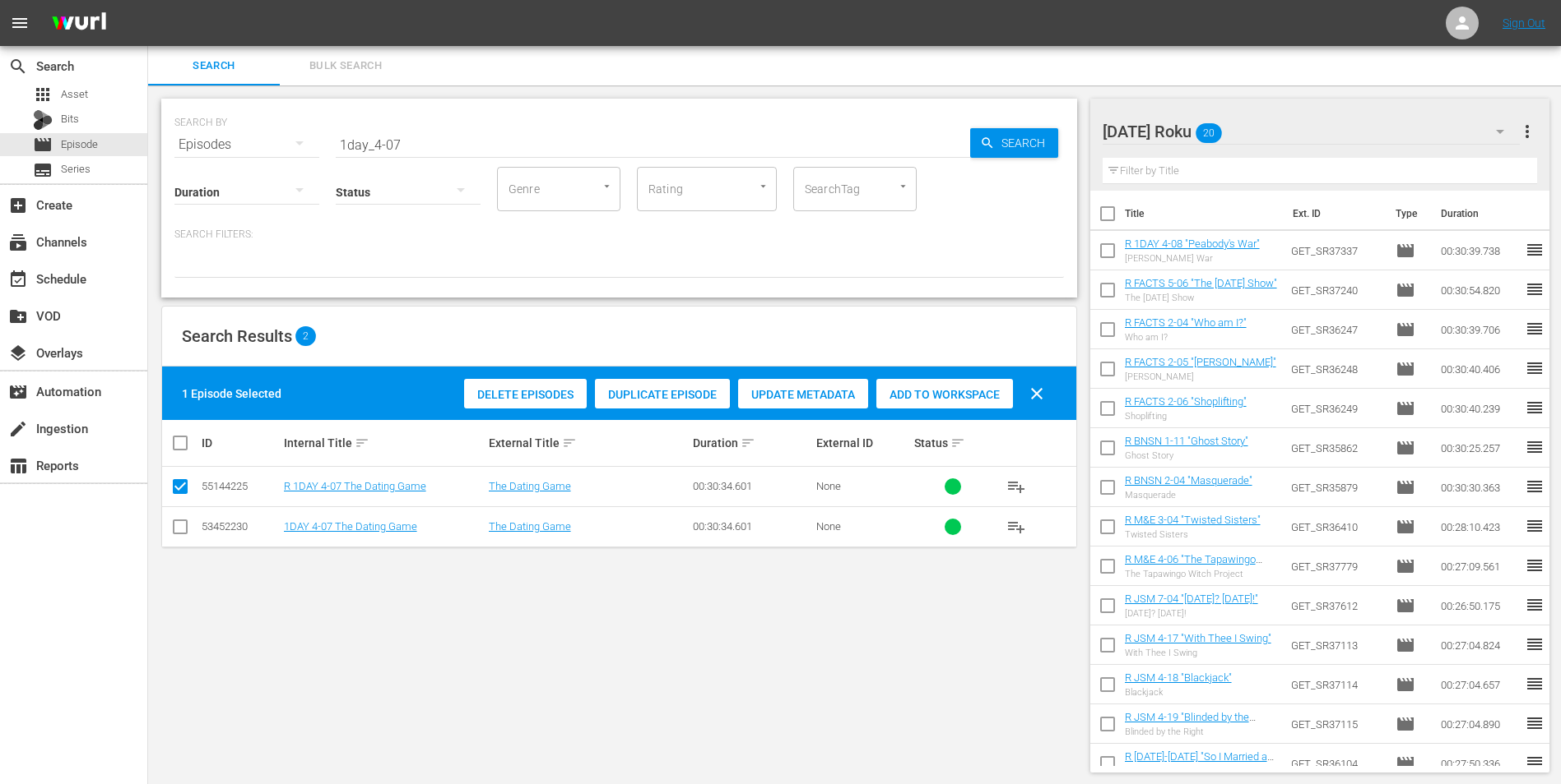
click at [983, 389] on span "Add to Workspace" at bounding box center [944, 395] width 137 height 14
click at [1046, 121] on div "[DATE] Roku 21" at bounding box center [1311, 131] width 418 height 46
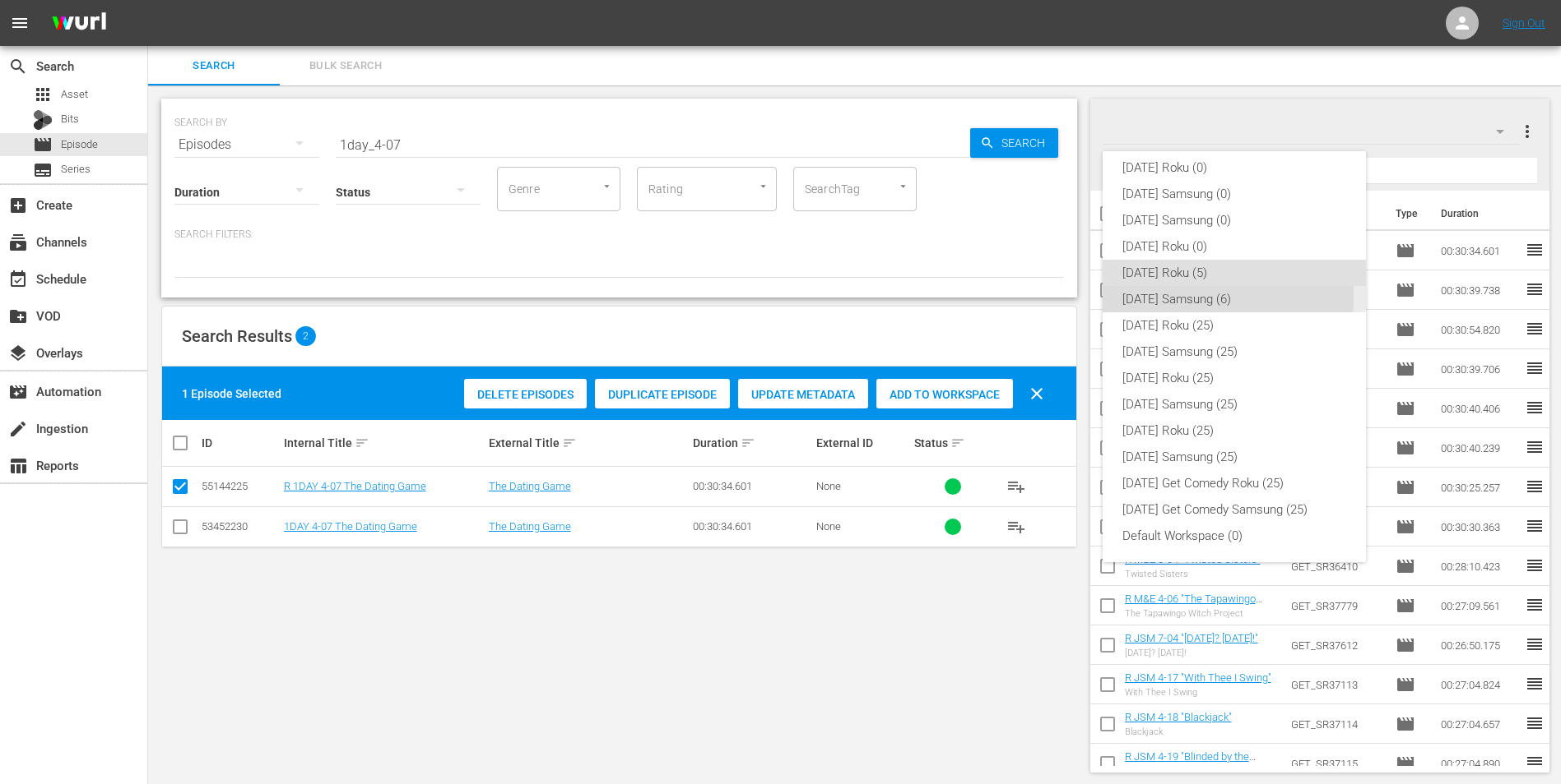
click at [1046, 295] on div "[DATE] Samsung (6)" at bounding box center [1234, 299] width 224 height 26
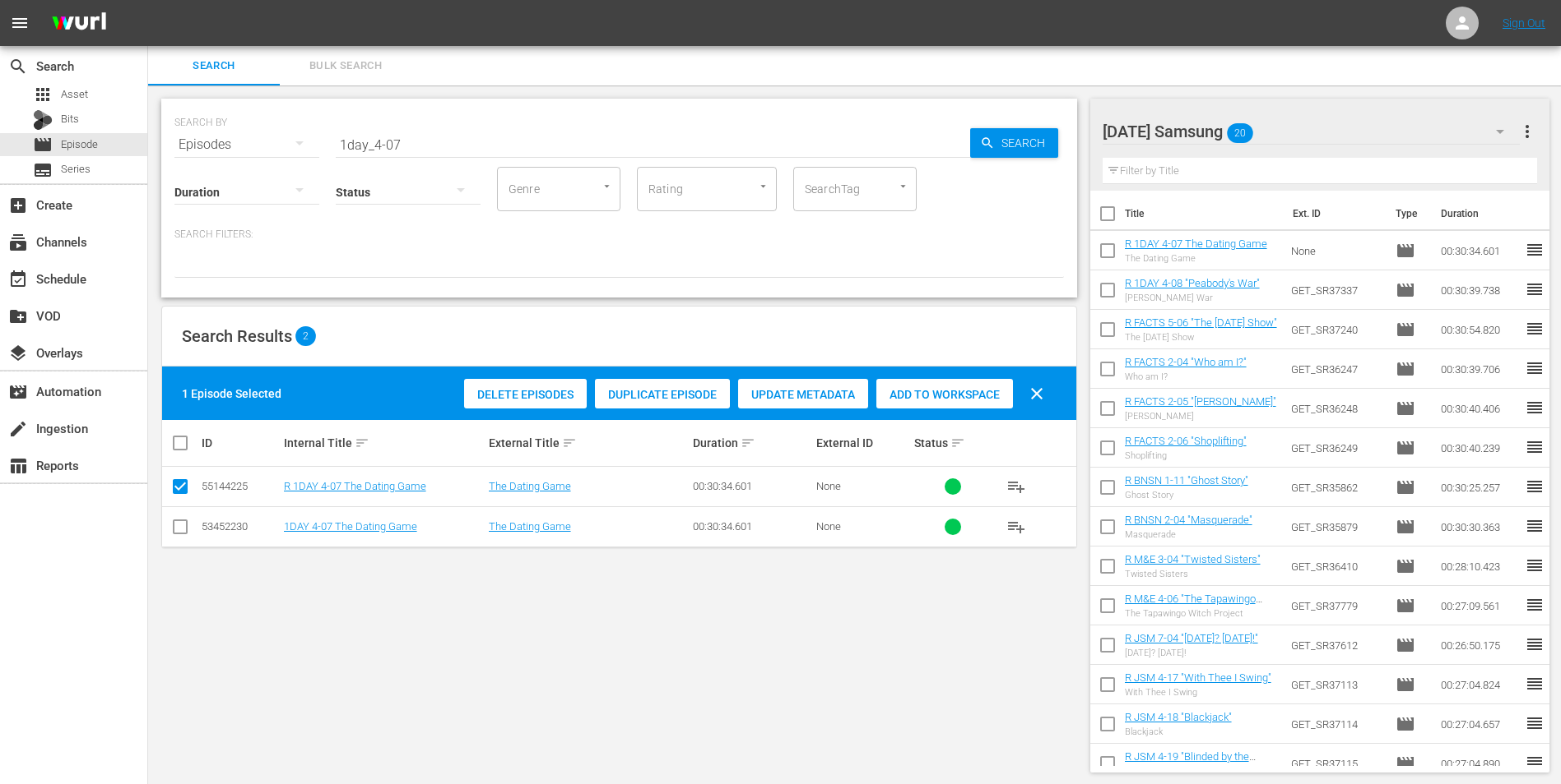
click at [176, 488] on input "checkbox" at bounding box center [180, 530] width 19 height 19
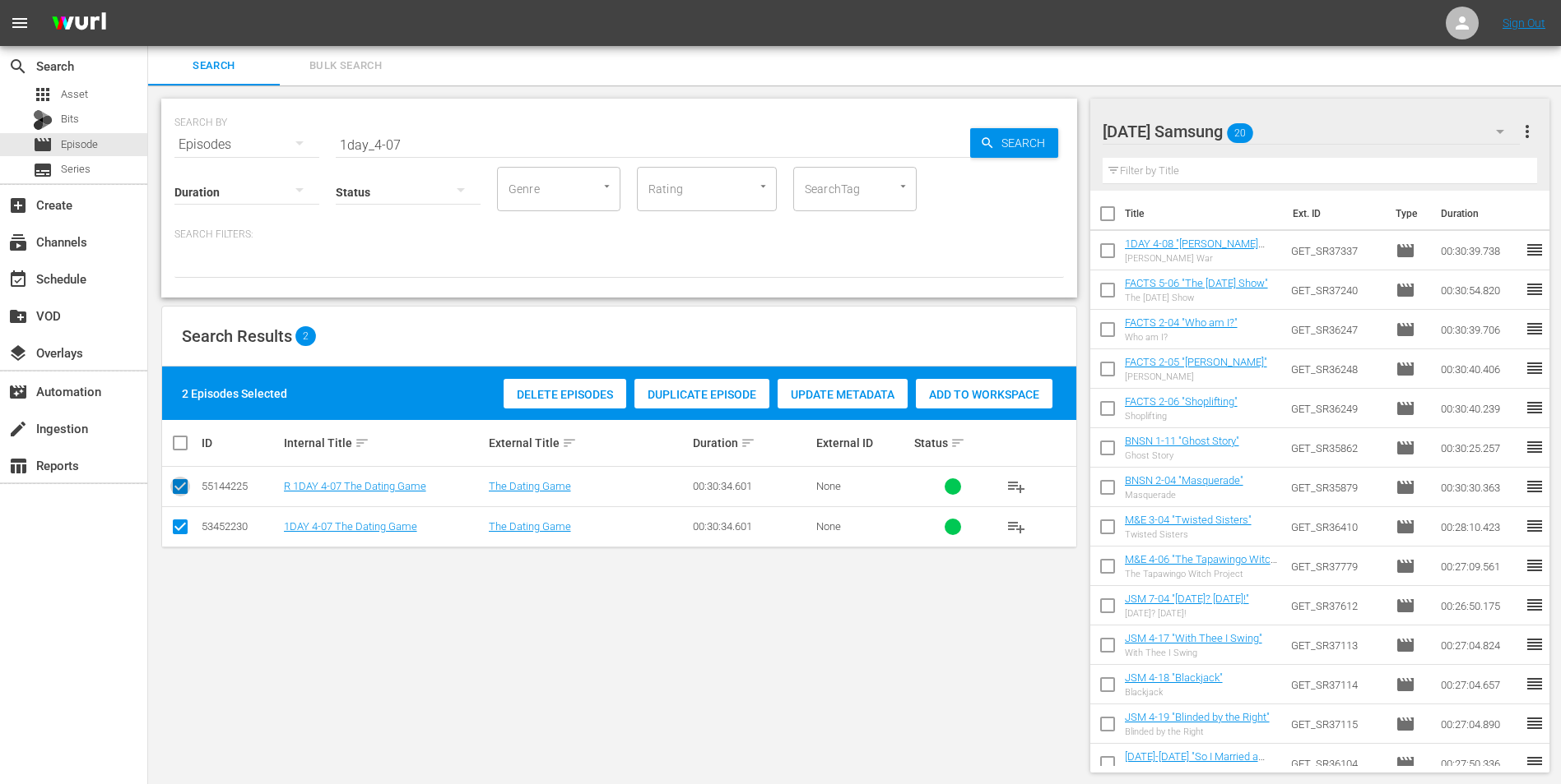
click at [181, 487] on input "checkbox" at bounding box center [180, 490] width 19 height 19
click at [938, 380] on div "Add to Workspace" at bounding box center [944, 394] width 137 height 31
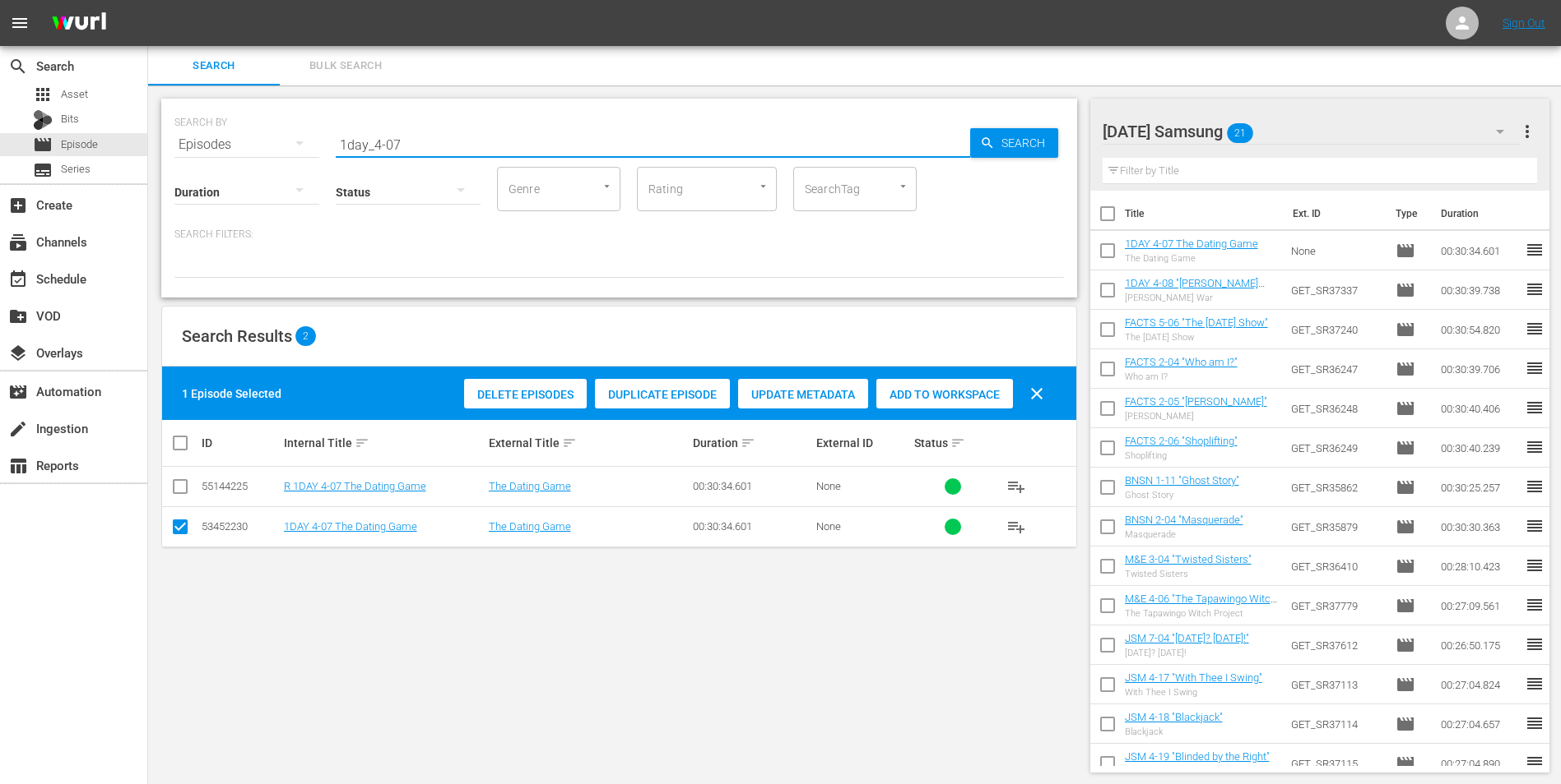
drag, startPoint x: 399, startPoint y: 149, endPoint x: 346, endPoint y: 146, distance: 53.1
click at [346, 146] on input "1day_4-07" at bounding box center [652, 145] width 635 height 40
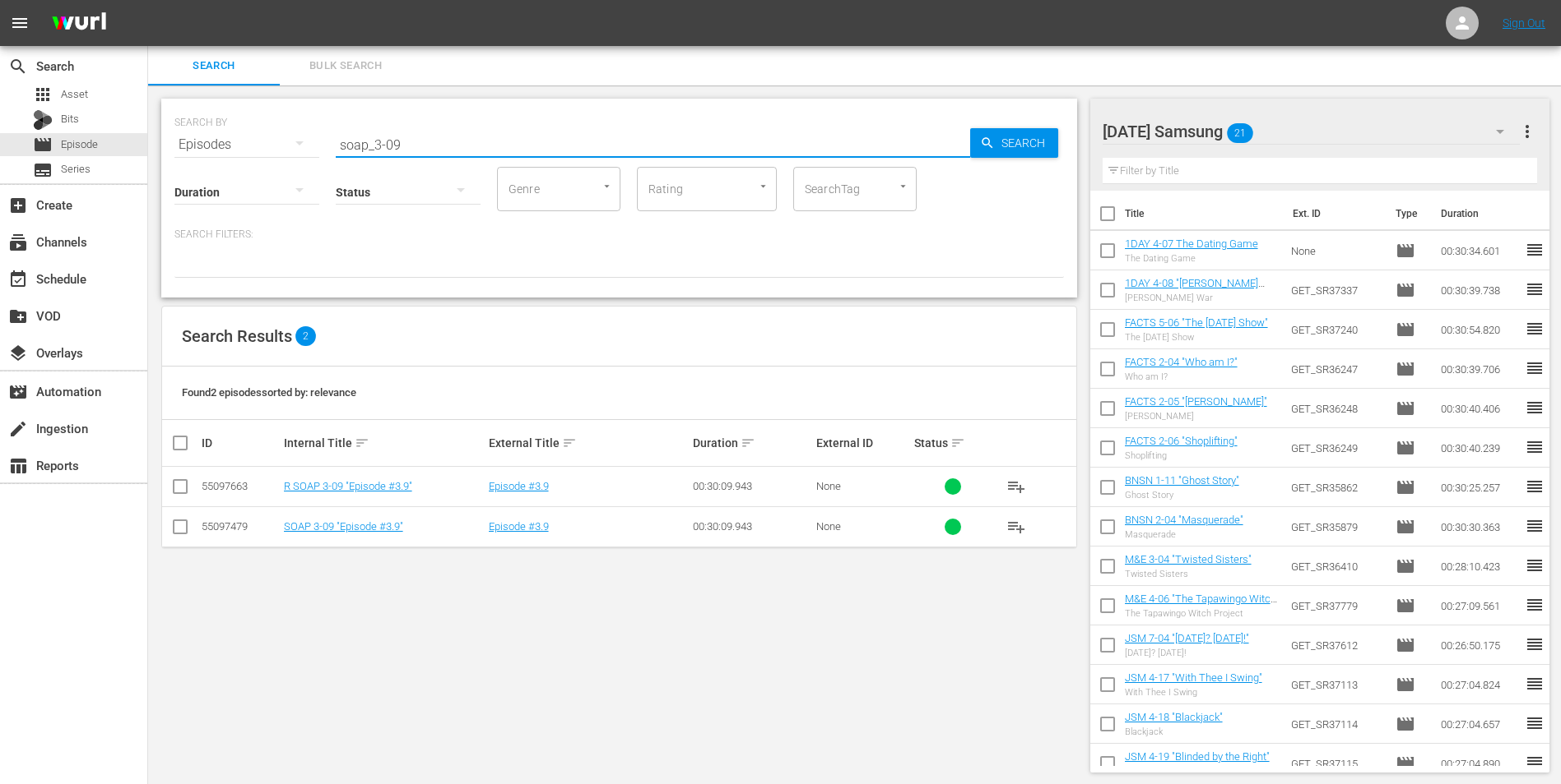
click at [180, 488] on input "checkbox" at bounding box center [180, 530] width 19 height 19
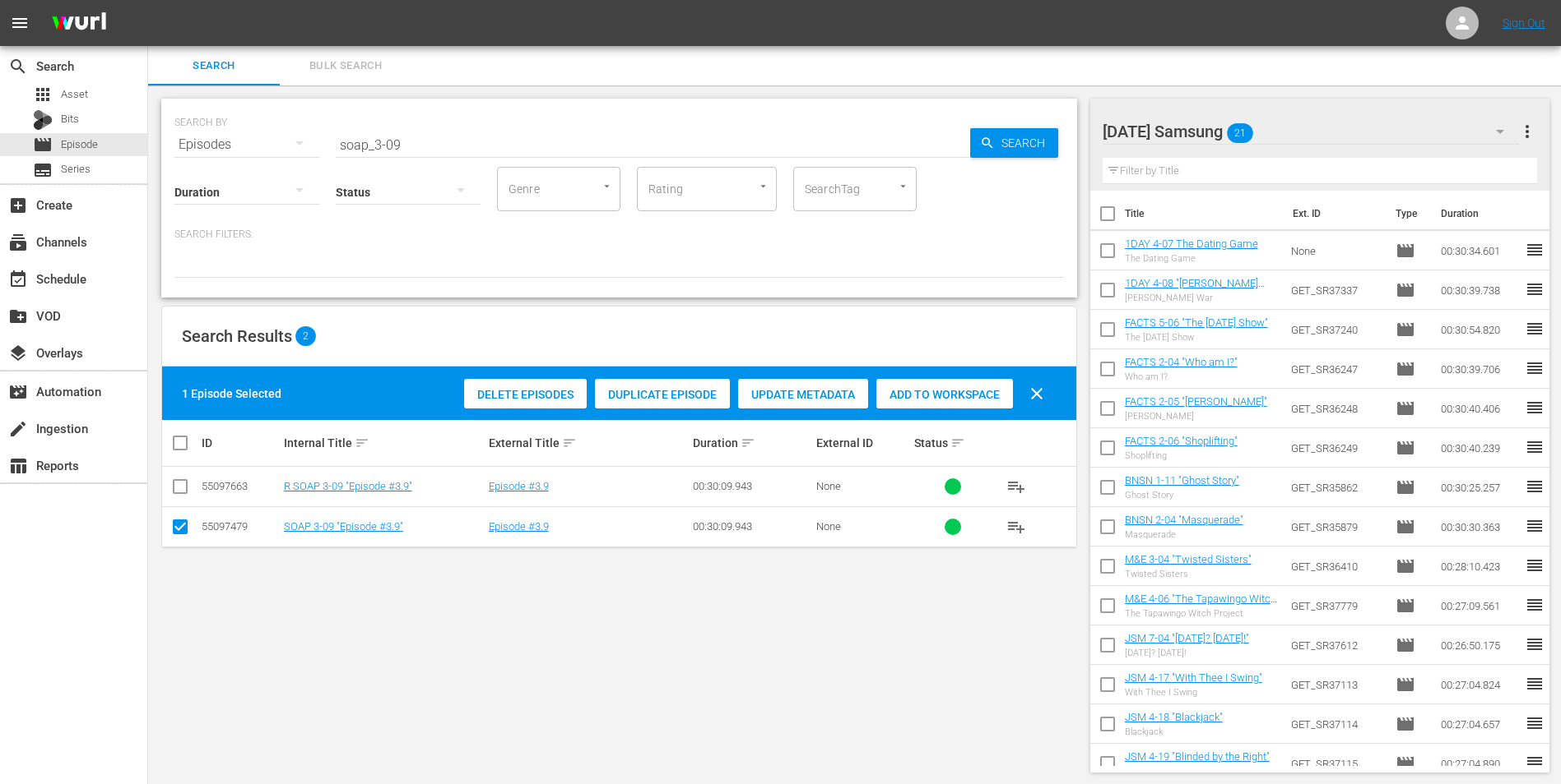
click at [966, 389] on span "Add to Workspace" at bounding box center [944, 395] width 137 height 14
click at [1046, 129] on div "[DATE] Samsung 22" at bounding box center [1311, 131] width 418 height 46
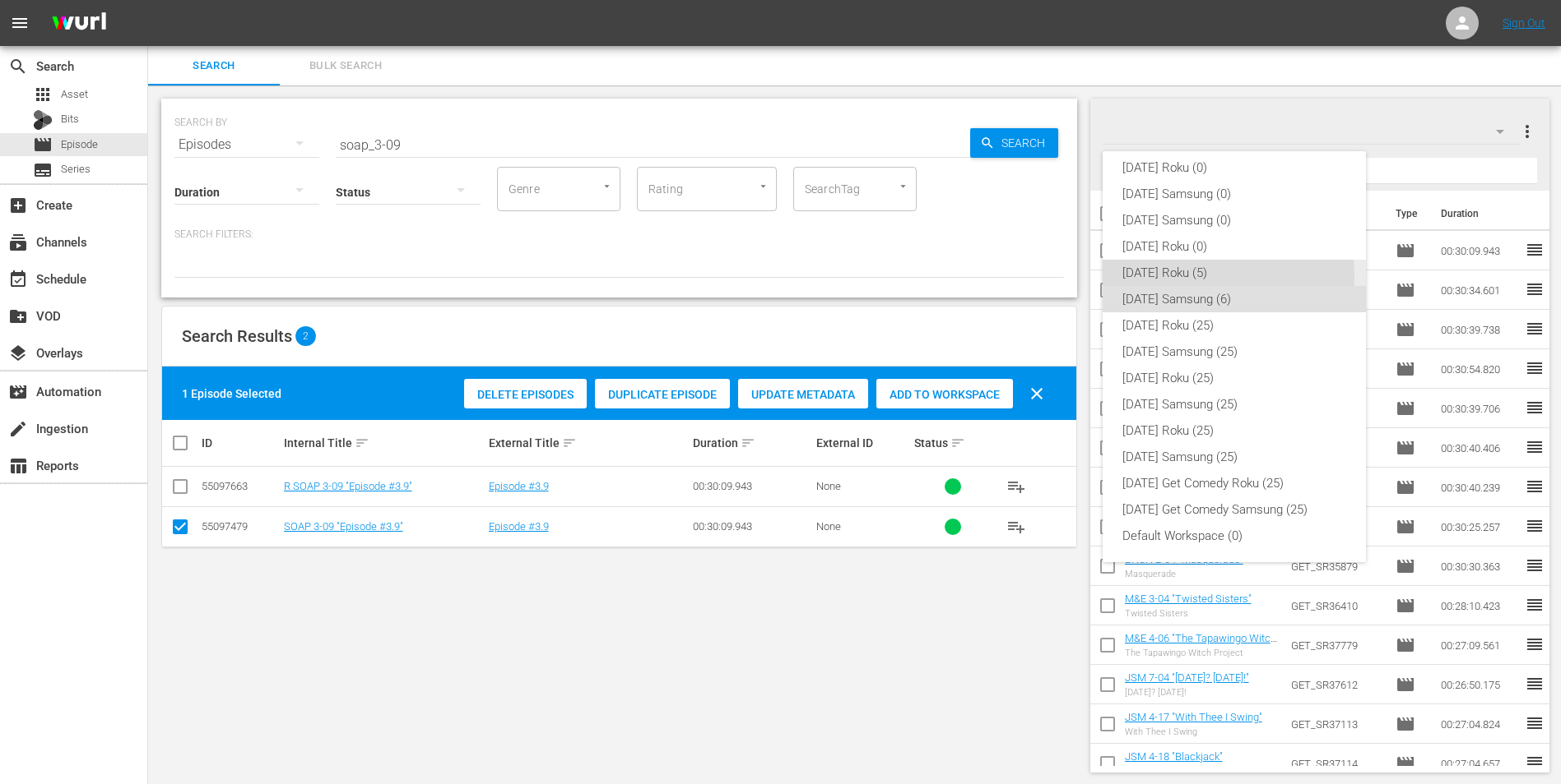
click at [1046, 276] on div "[DATE] Roku (5)" at bounding box center [1234, 272] width 224 height 26
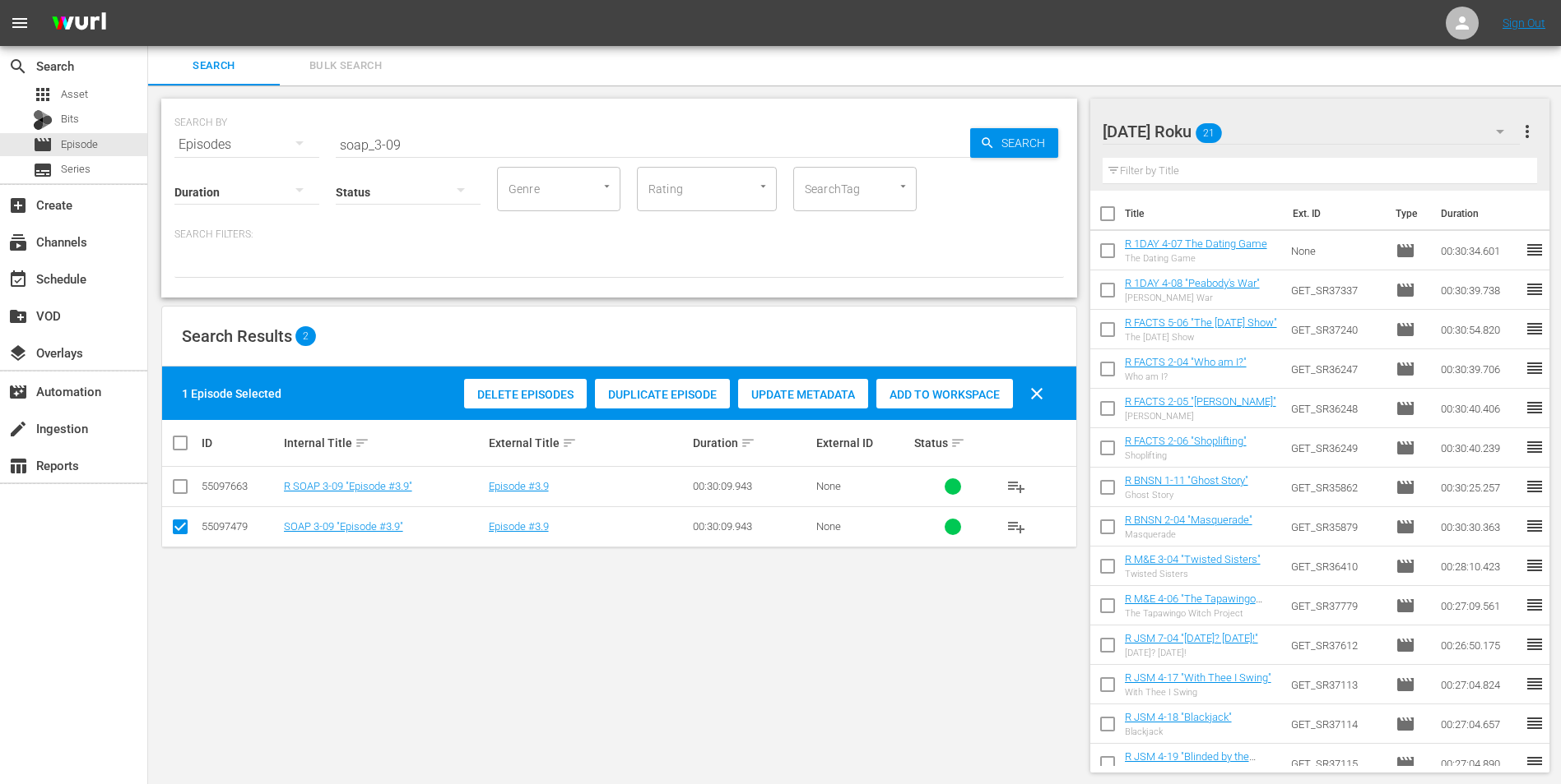
drag, startPoint x: 181, startPoint y: 530, endPoint x: 185, endPoint y: 506, distance: 24.3
click at [181, 488] on input "checkbox" at bounding box center [180, 530] width 19 height 19
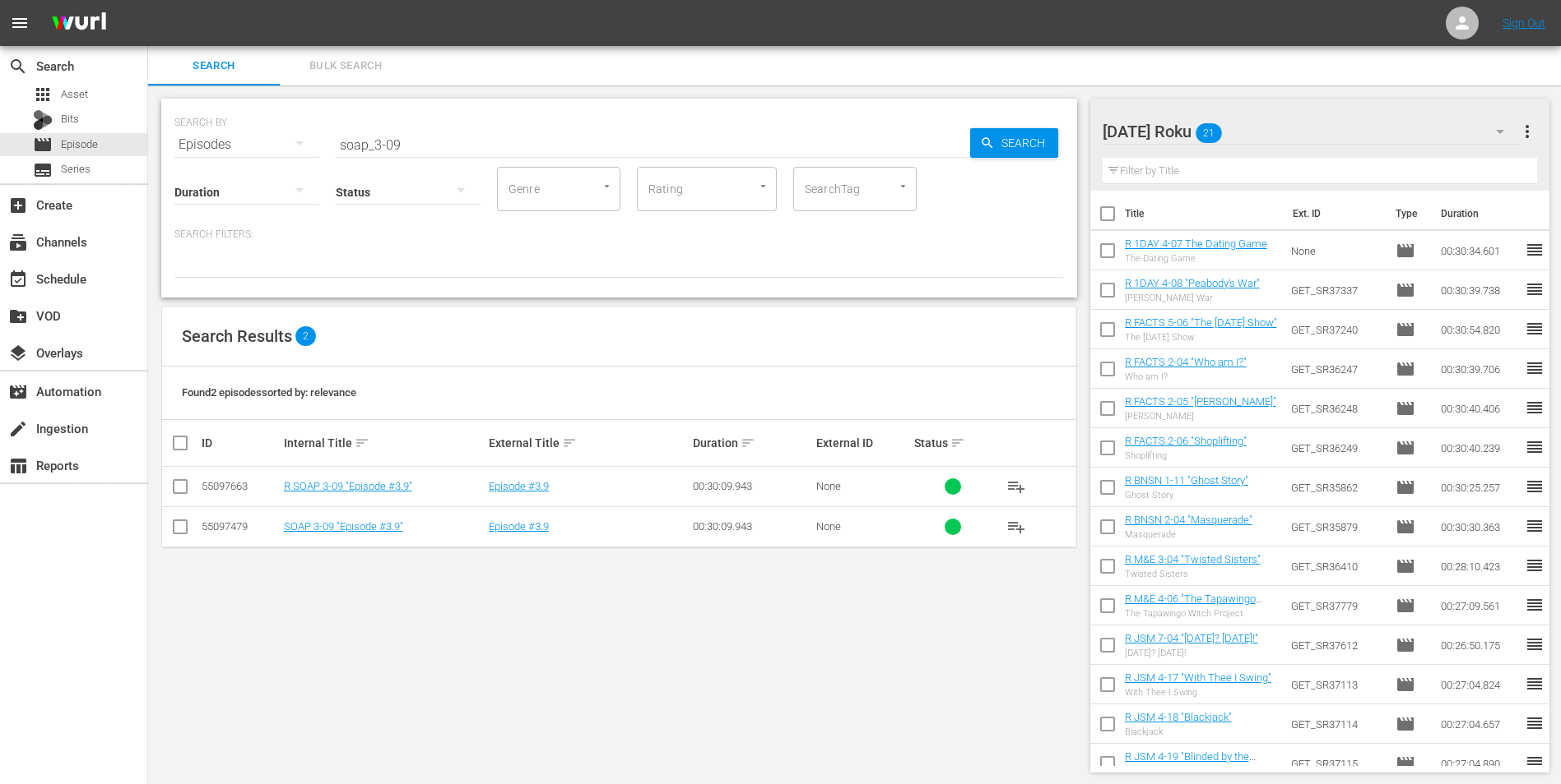
click at [186, 486] on input "checkbox" at bounding box center [180, 490] width 19 height 19
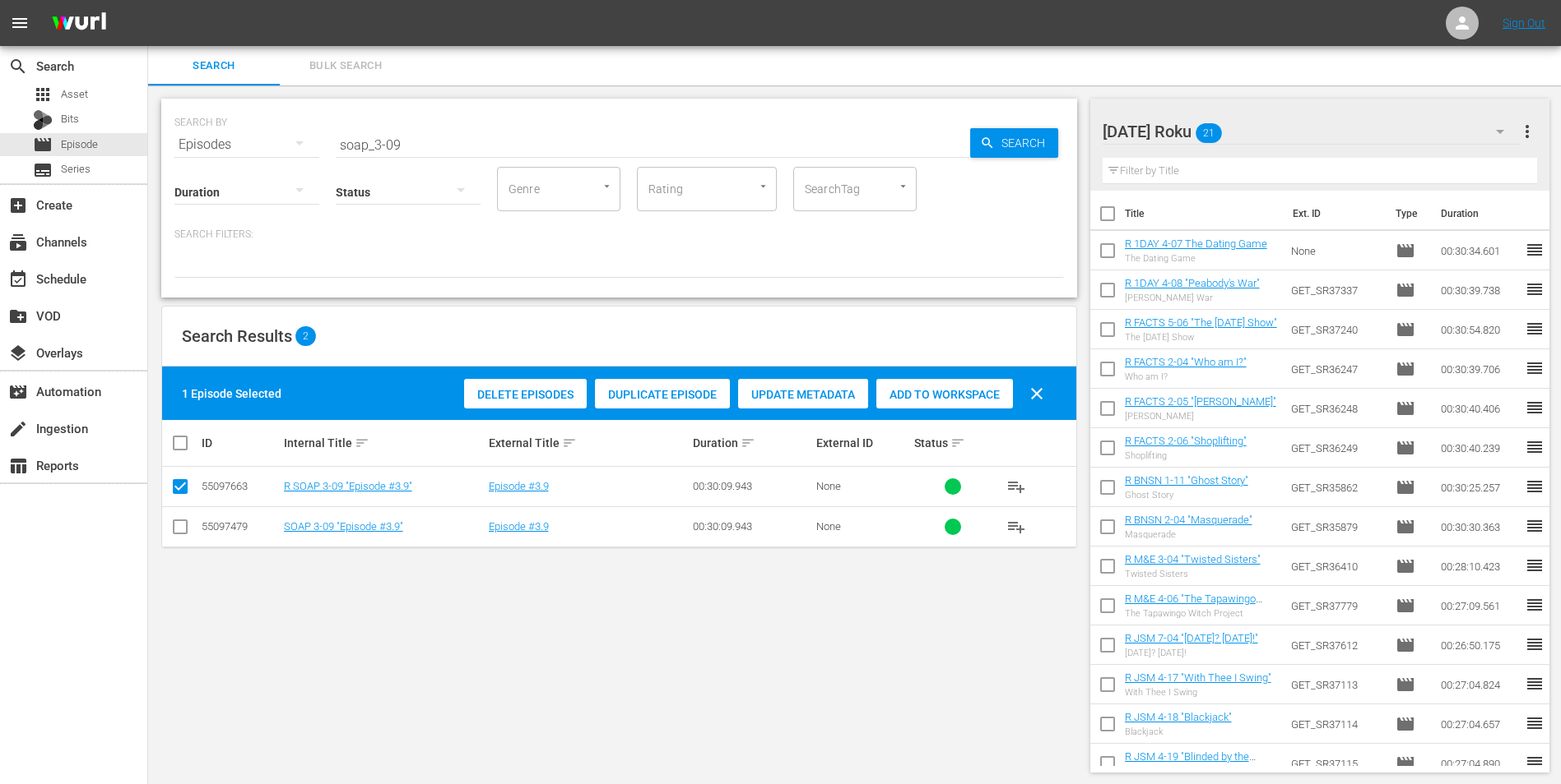
click at [967, 389] on span "Add to Workspace" at bounding box center [944, 395] width 137 height 14
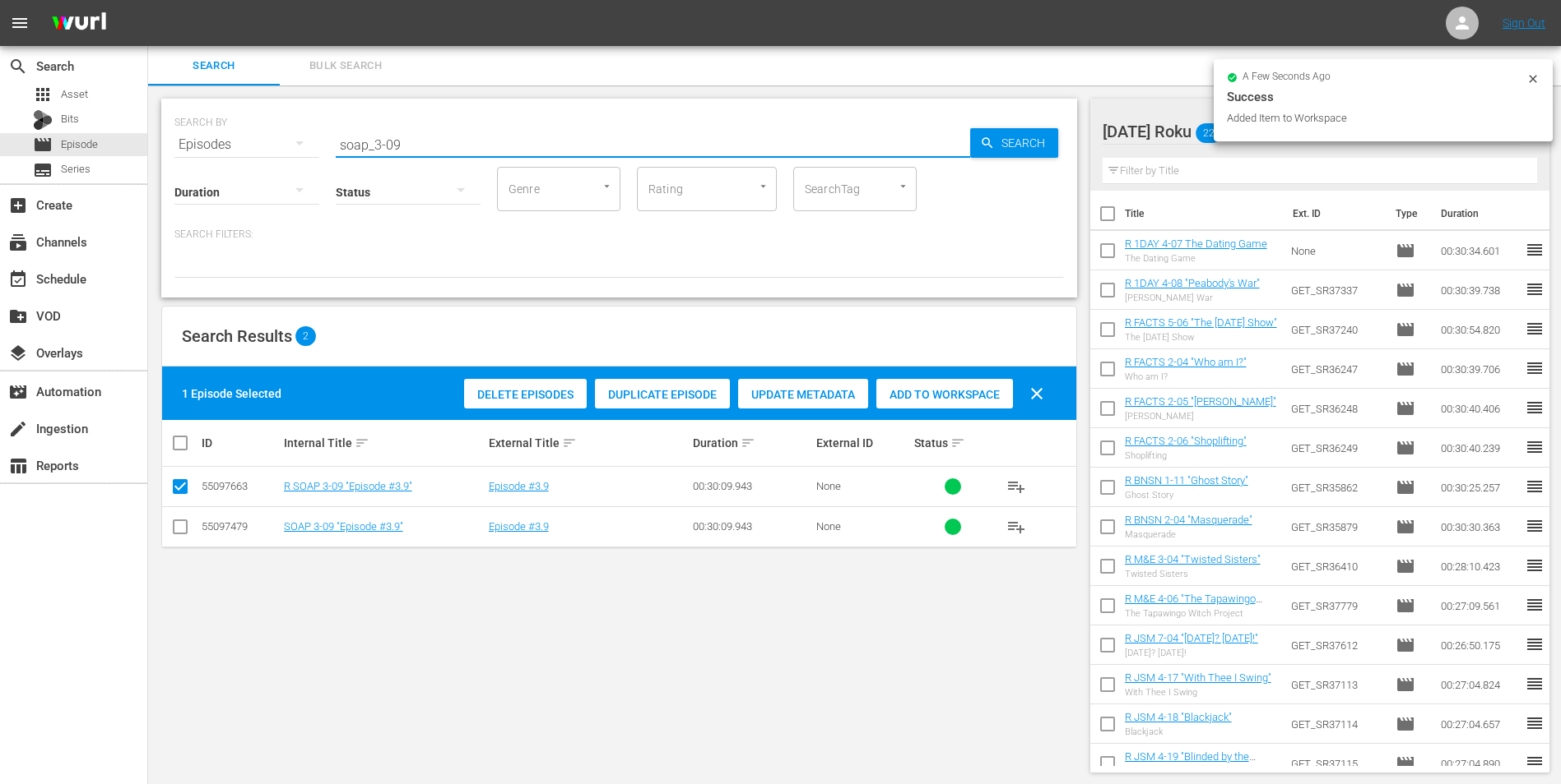
drag, startPoint x: 391, startPoint y: 138, endPoint x: 440, endPoint y: 153, distance: 51.2
click at [440, 153] on div "SEARCH BY Search By Episodes Search ID, Title, Description, Keywords, or Catego…" at bounding box center [619, 198] width 916 height 199
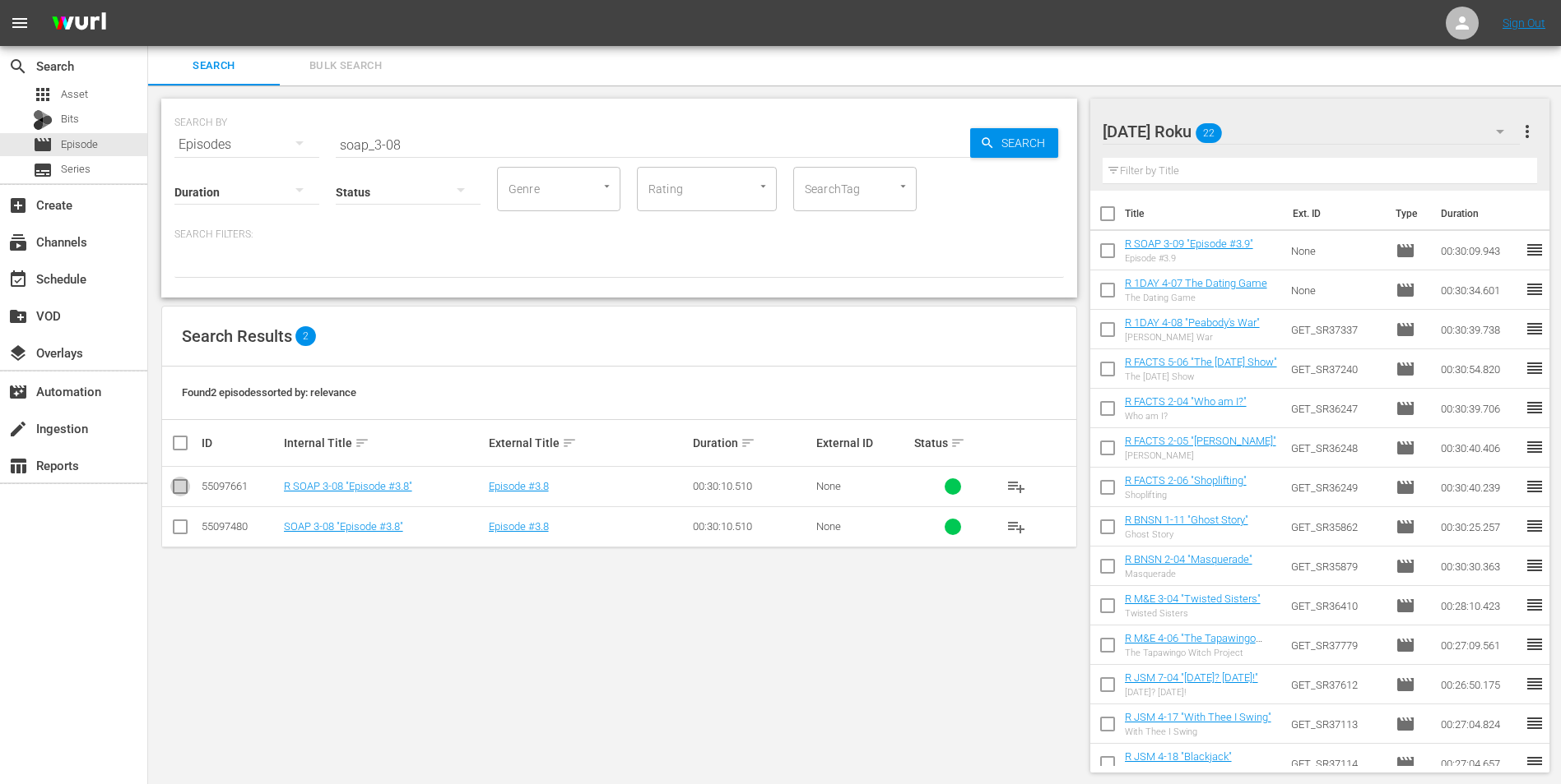
click at [177, 488] on input "checkbox" at bounding box center [180, 490] width 19 height 19
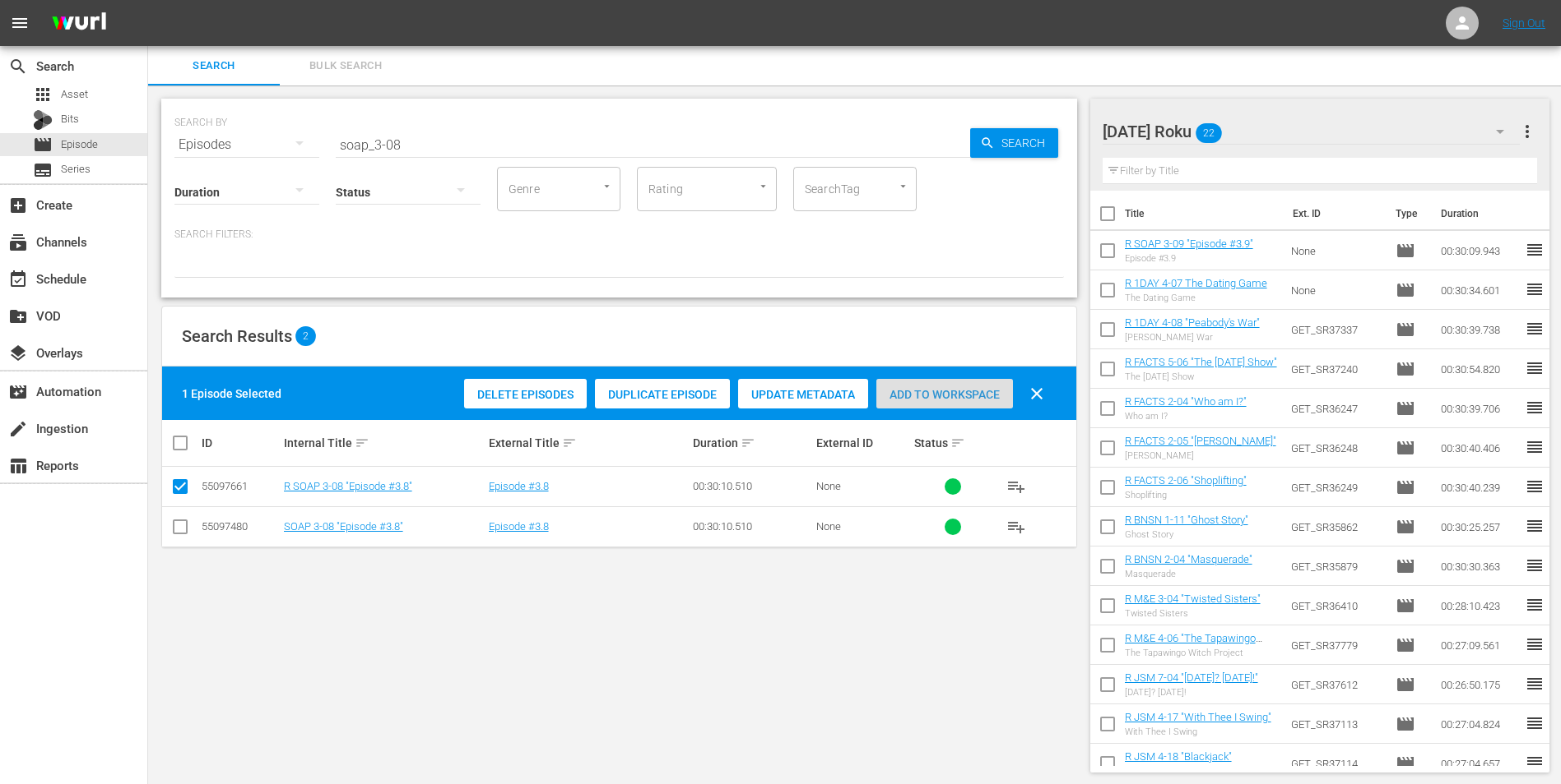
click at [938, 392] on span "Add to Workspace" at bounding box center [944, 395] width 137 height 14
click at [1046, 124] on div "[DATE] Roku 23" at bounding box center [1311, 131] width 418 height 46
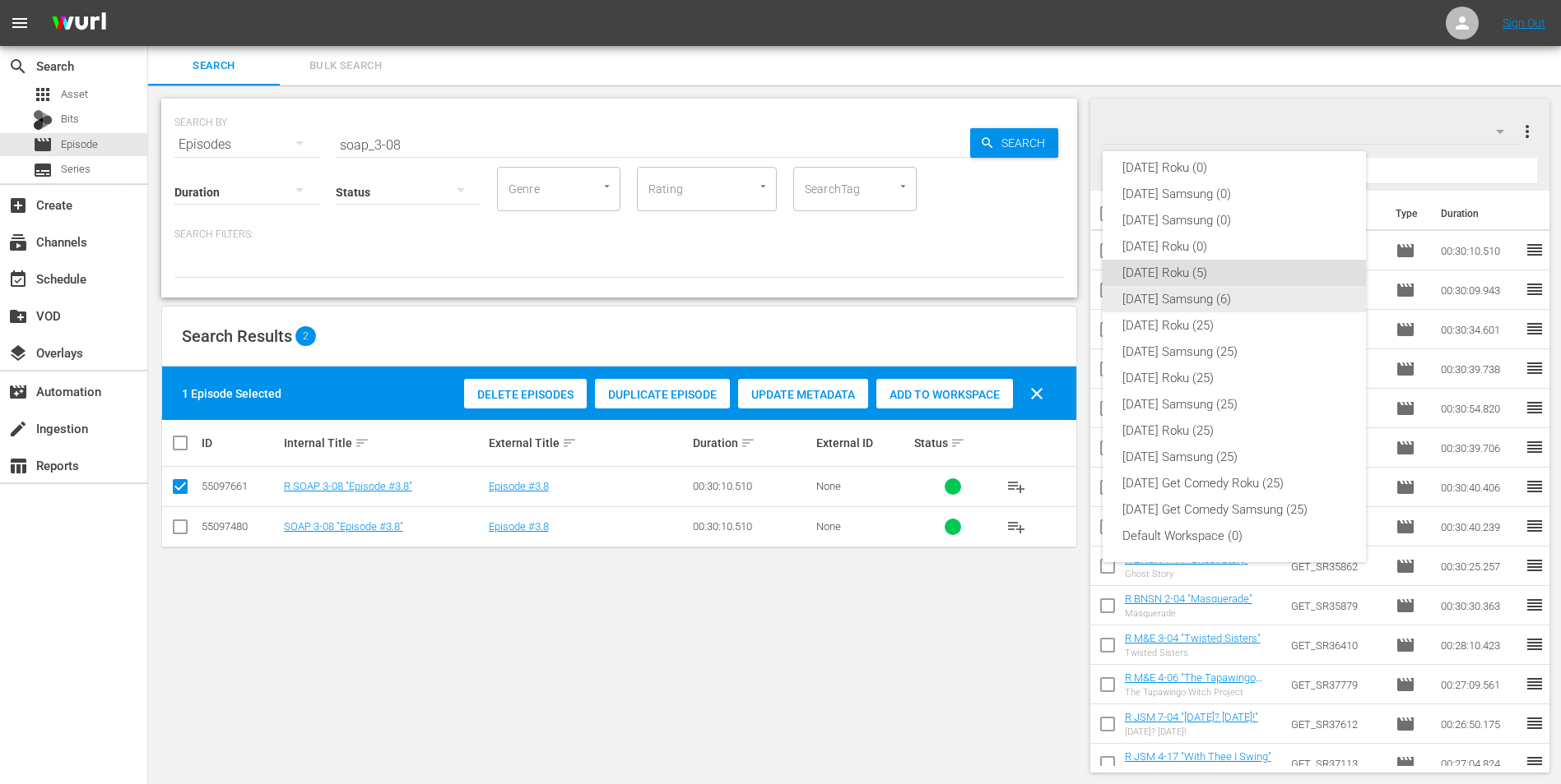
click at [1046, 294] on div "[DATE] Samsung (6)" at bounding box center [1234, 299] width 224 height 26
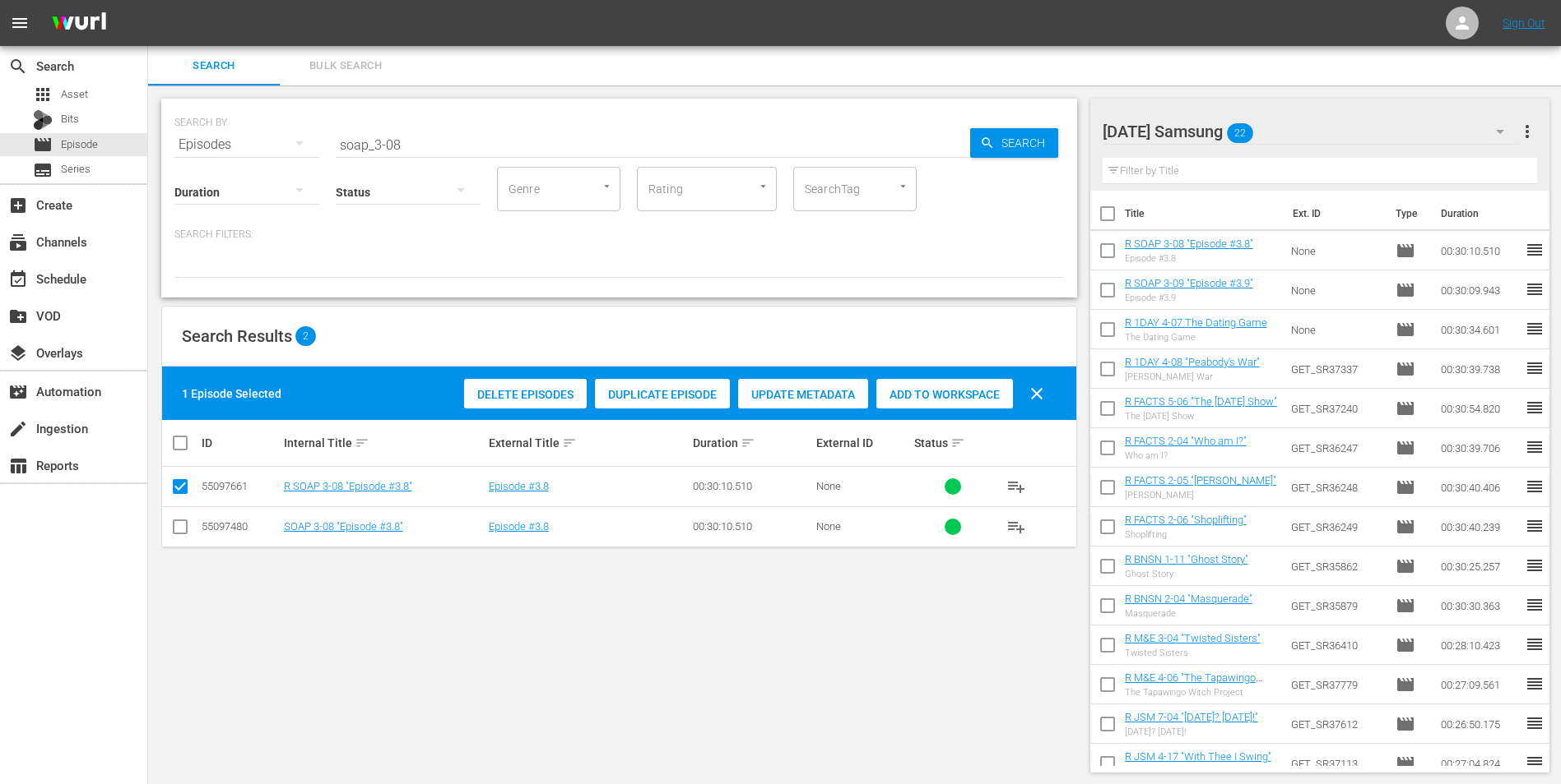
click at [174, 488] on input "checkbox" at bounding box center [180, 530] width 19 height 19
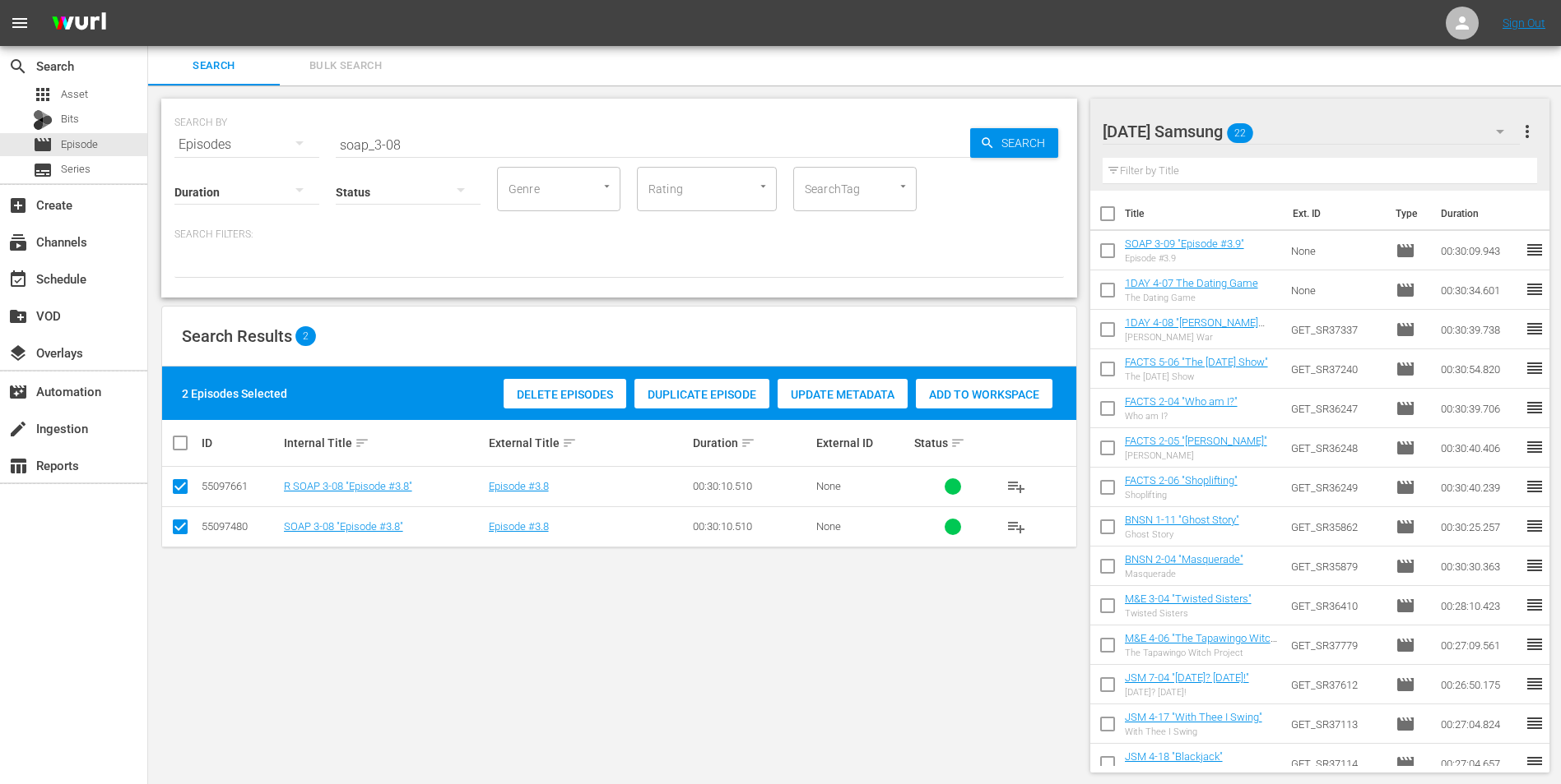
click at [179, 485] on input "checkbox" at bounding box center [180, 490] width 19 height 19
click at [943, 384] on div "Add to Workspace" at bounding box center [944, 394] width 137 height 31
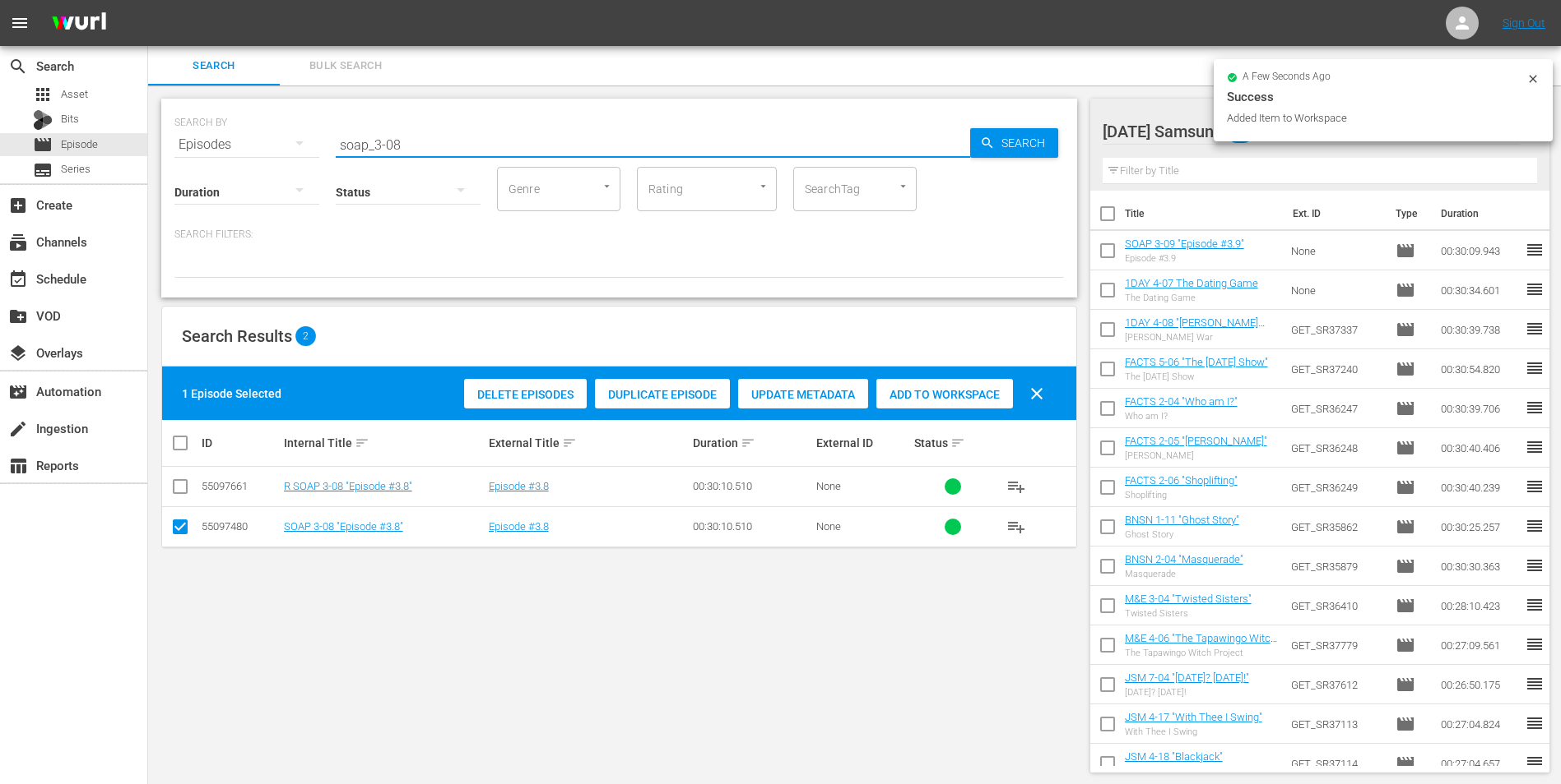
drag, startPoint x: 449, startPoint y: 147, endPoint x: 297, endPoint y: 125, distance: 153.6
click at [297, 125] on div "SEARCH BY Search By Episodes Search ID, Title, Description, Keywords, or Catego…" at bounding box center [618, 134] width 889 height 59
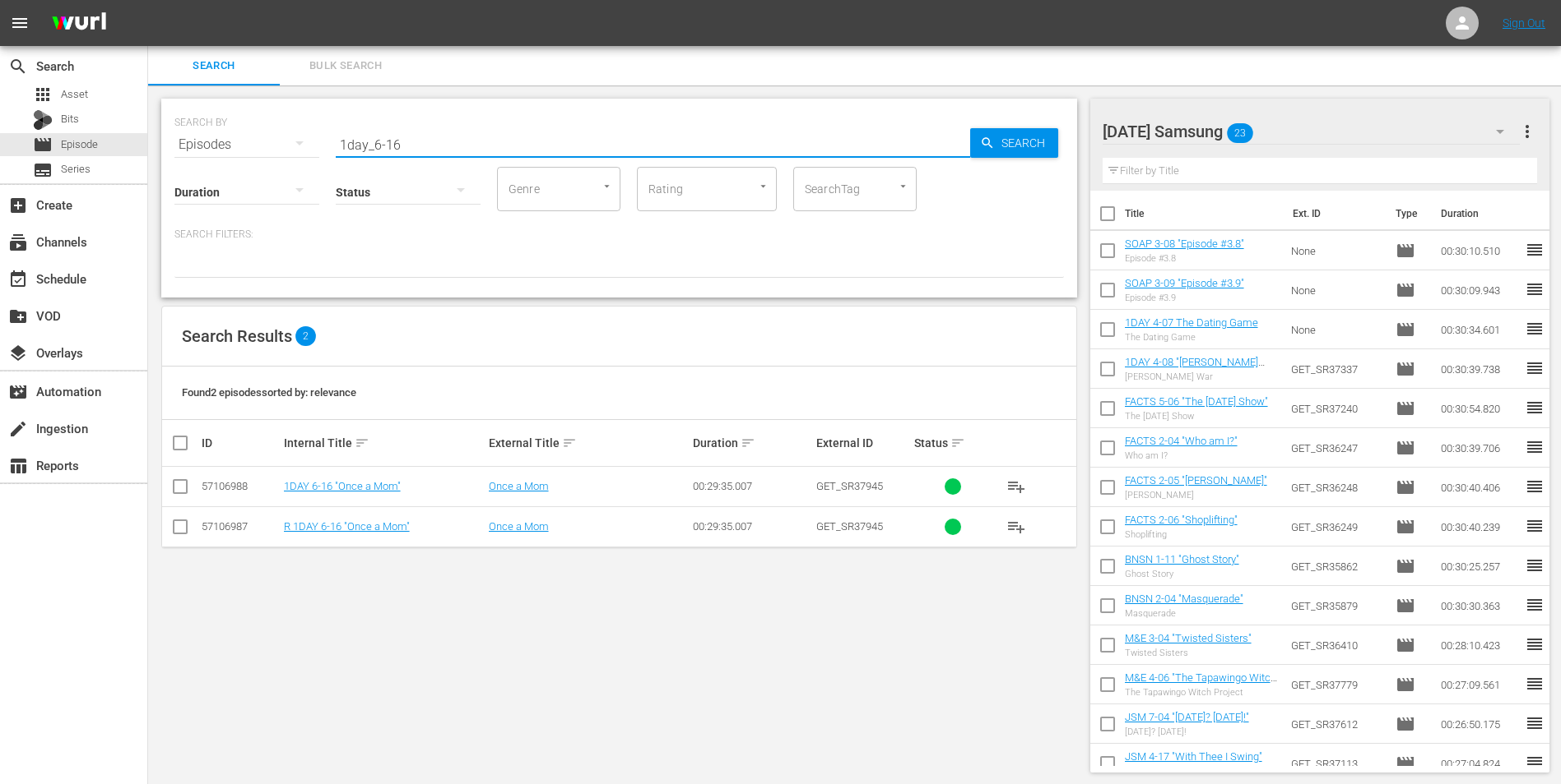
click at [186, 488] on input "checkbox" at bounding box center [180, 490] width 19 height 19
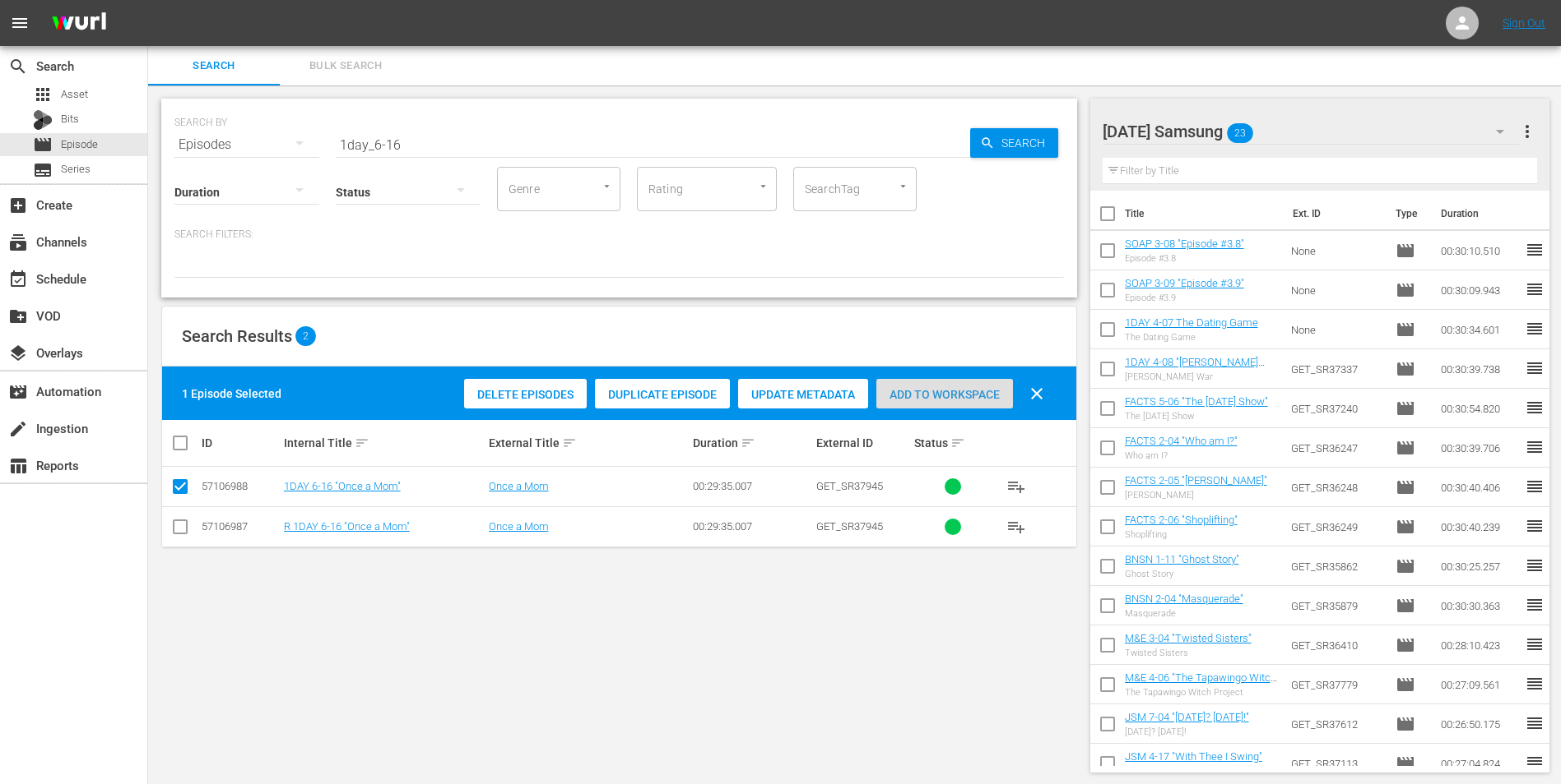
click at [948, 390] on span "Add to Workspace" at bounding box center [944, 395] width 137 height 14
click at [1046, 122] on div "[DATE] Samsung 24" at bounding box center [1311, 131] width 418 height 46
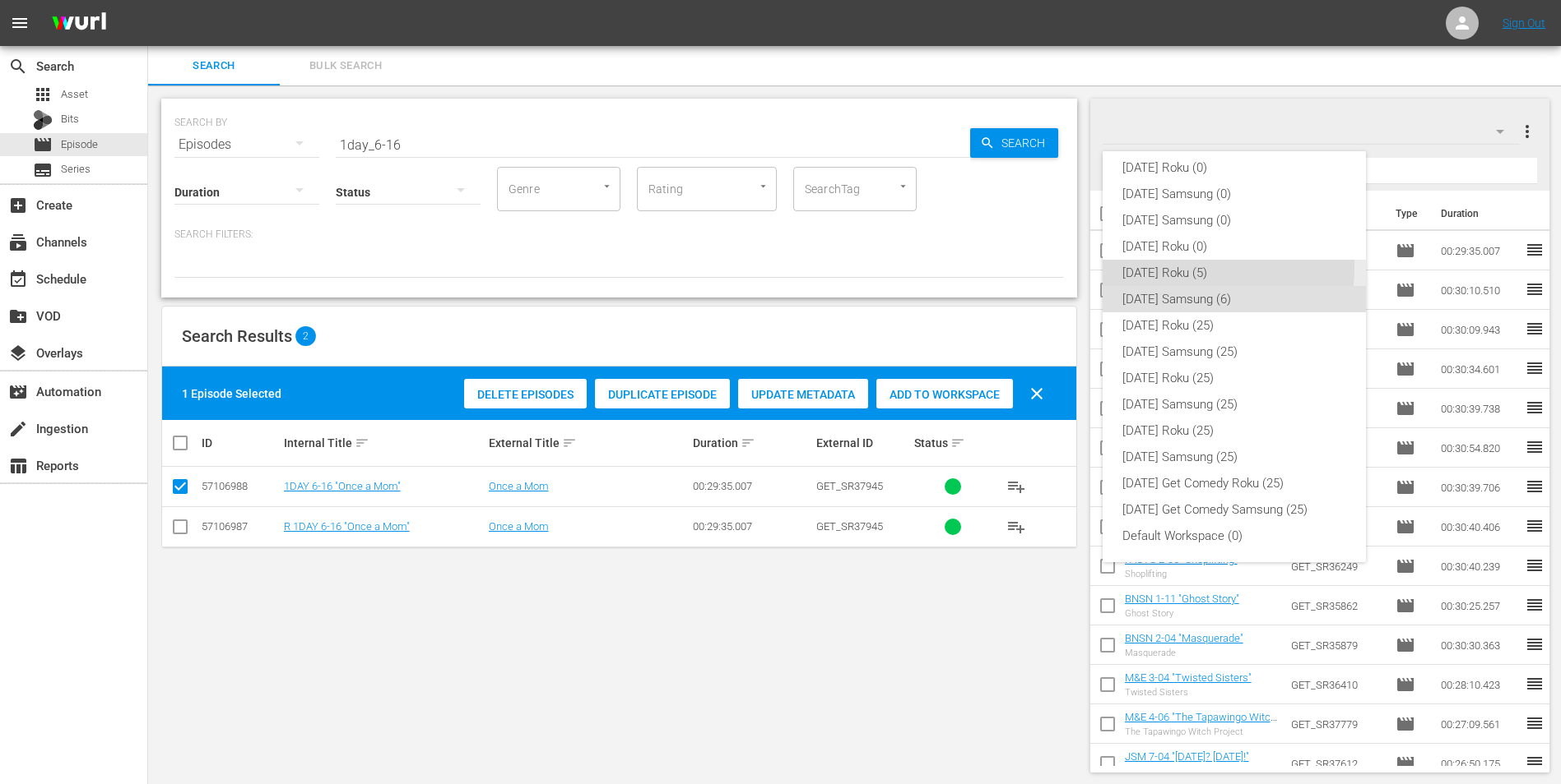
click at [1046, 267] on div "[DATE] Roku (5)" at bounding box center [1234, 272] width 224 height 26
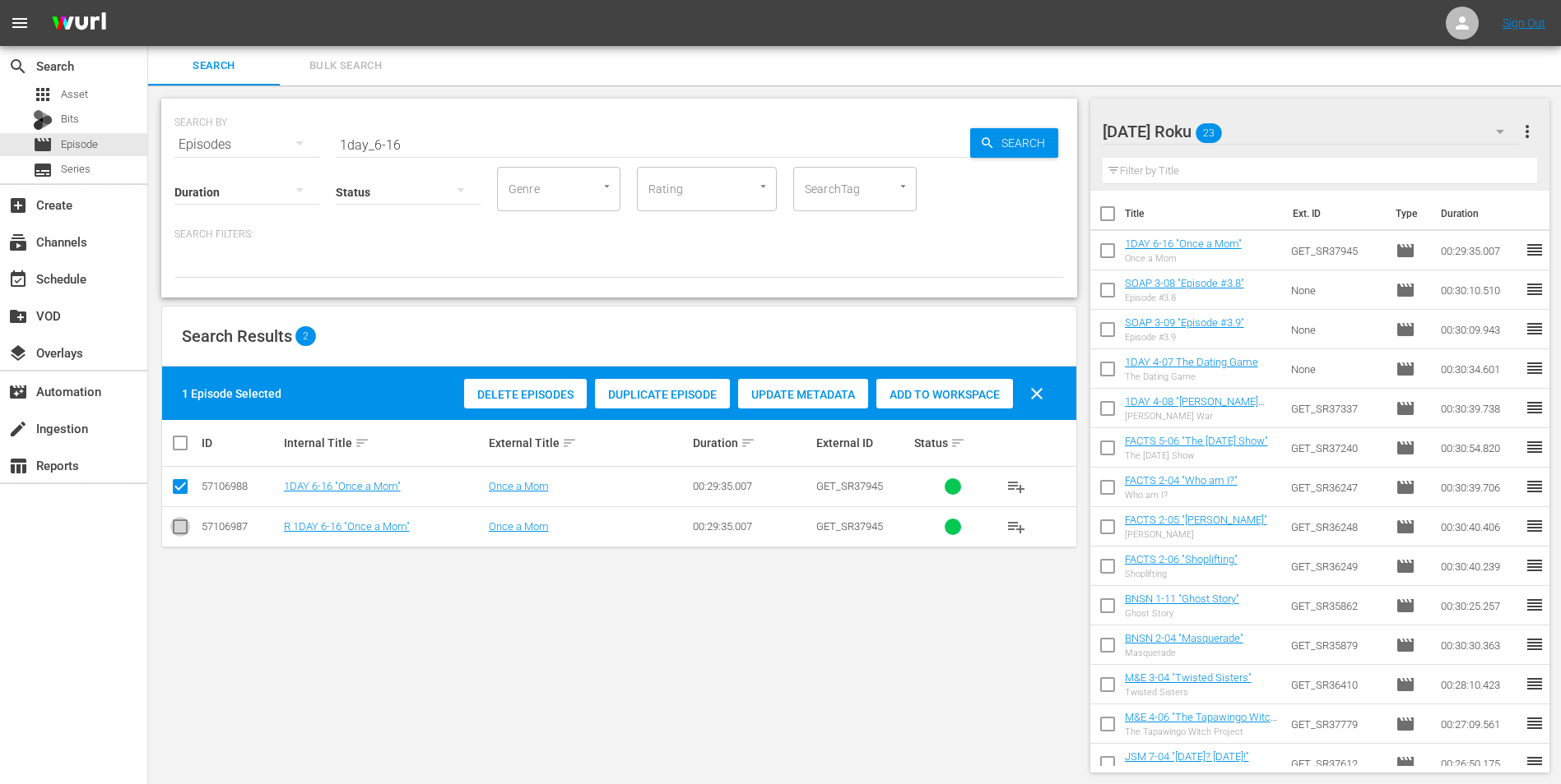
click at [174, 488] on input "checkbox" at bounding box center [180, 530] width 19 height 19
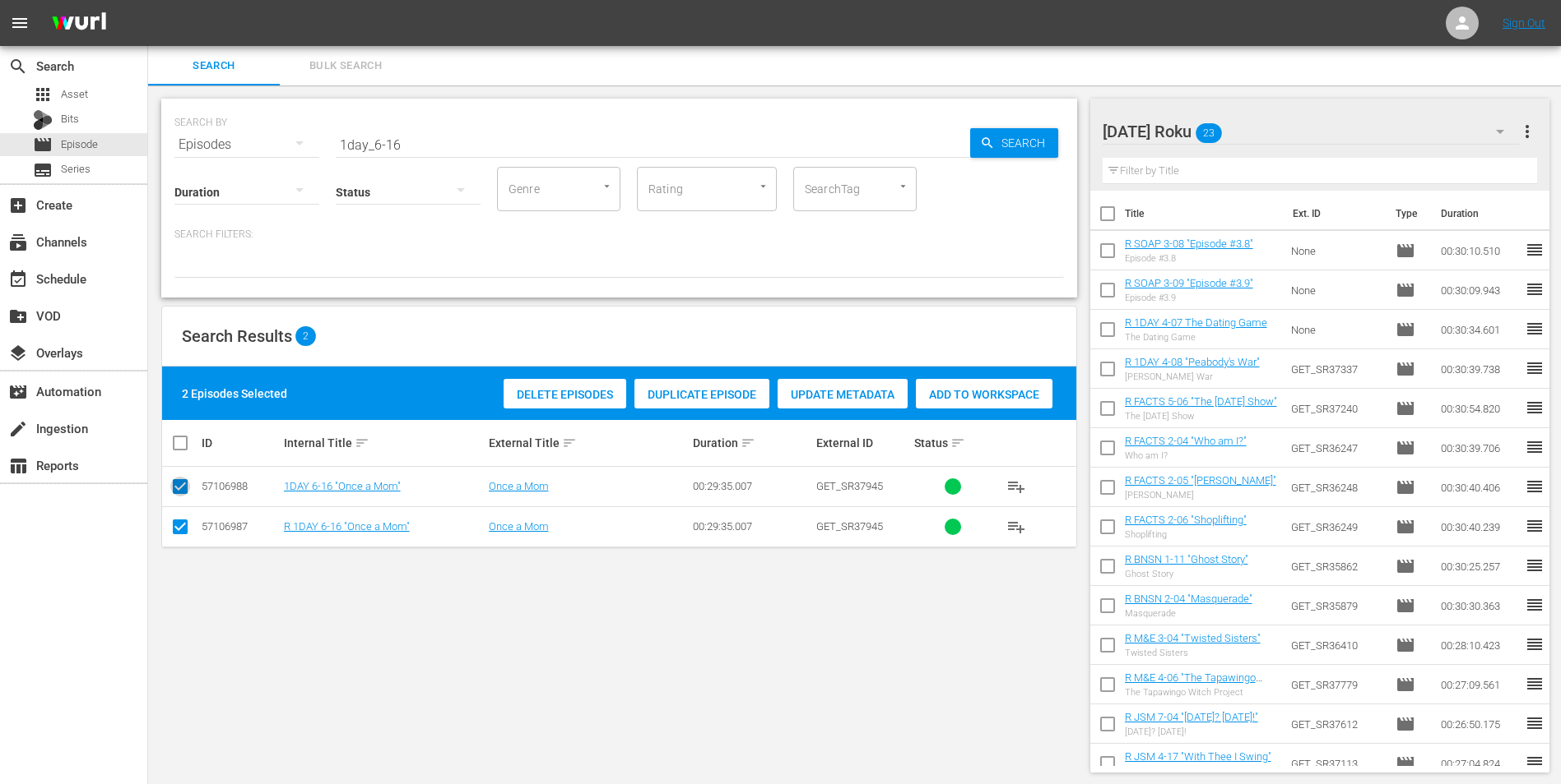
click at [182, 484] on input "checkbox" at bounding box center [180, 490] width 19 height 19
click at [926, 387] on div "Add to Workspace" at bounding box center [944, 394] width 137 height 31
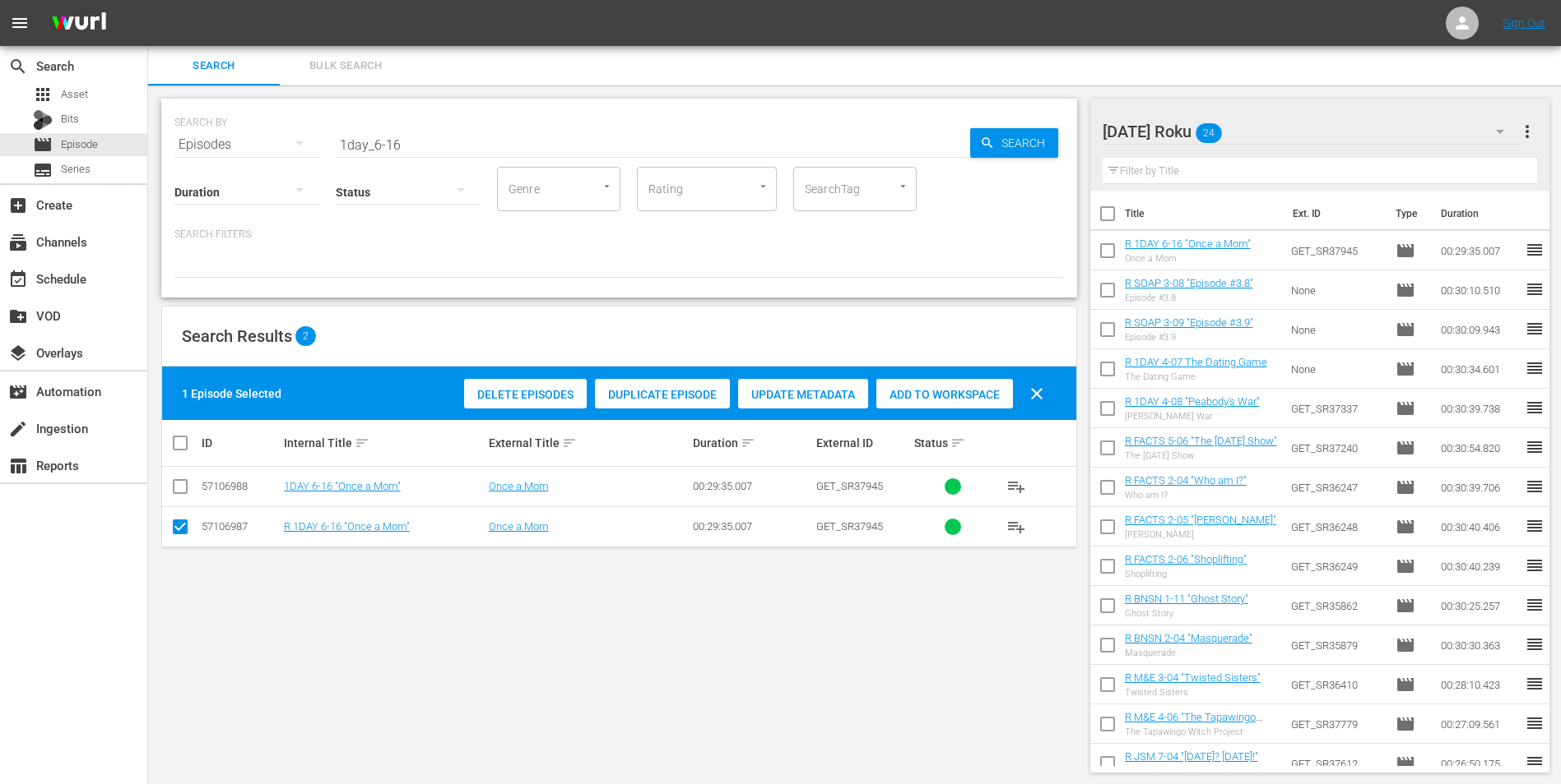
click at [1046, 119] on div "[DATE] Roku 24" at bounding box center [1311, 131] width 418 height 46
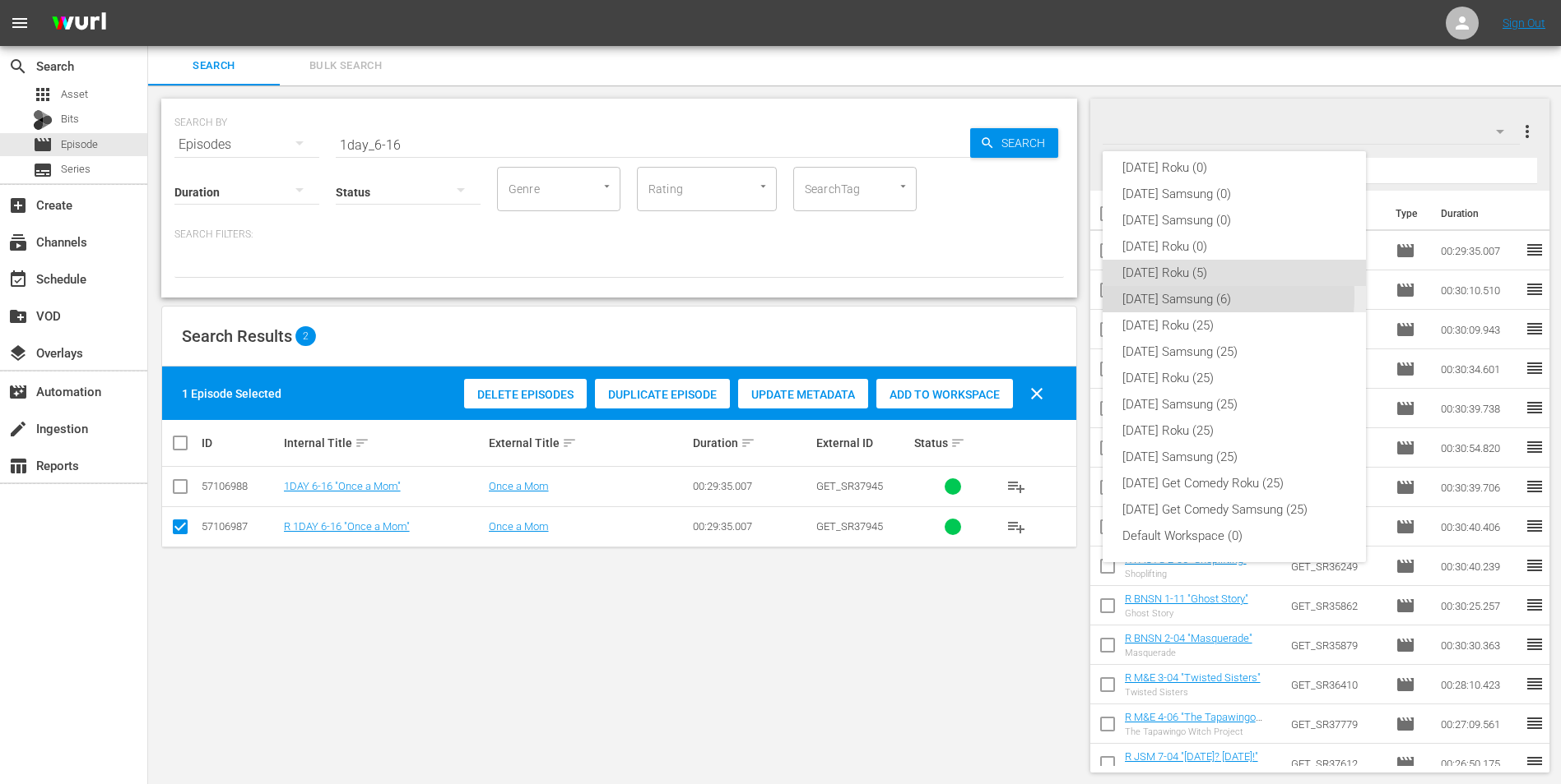
drag, startPoint x: 1190, startPoint y: 296, endPoint x: 989, endPoint y: 319, distance: 202.3
click at [1046, 297] on div "[DATE] Samsung (6)" at bounding box center [1234, 299] width 224 height 26
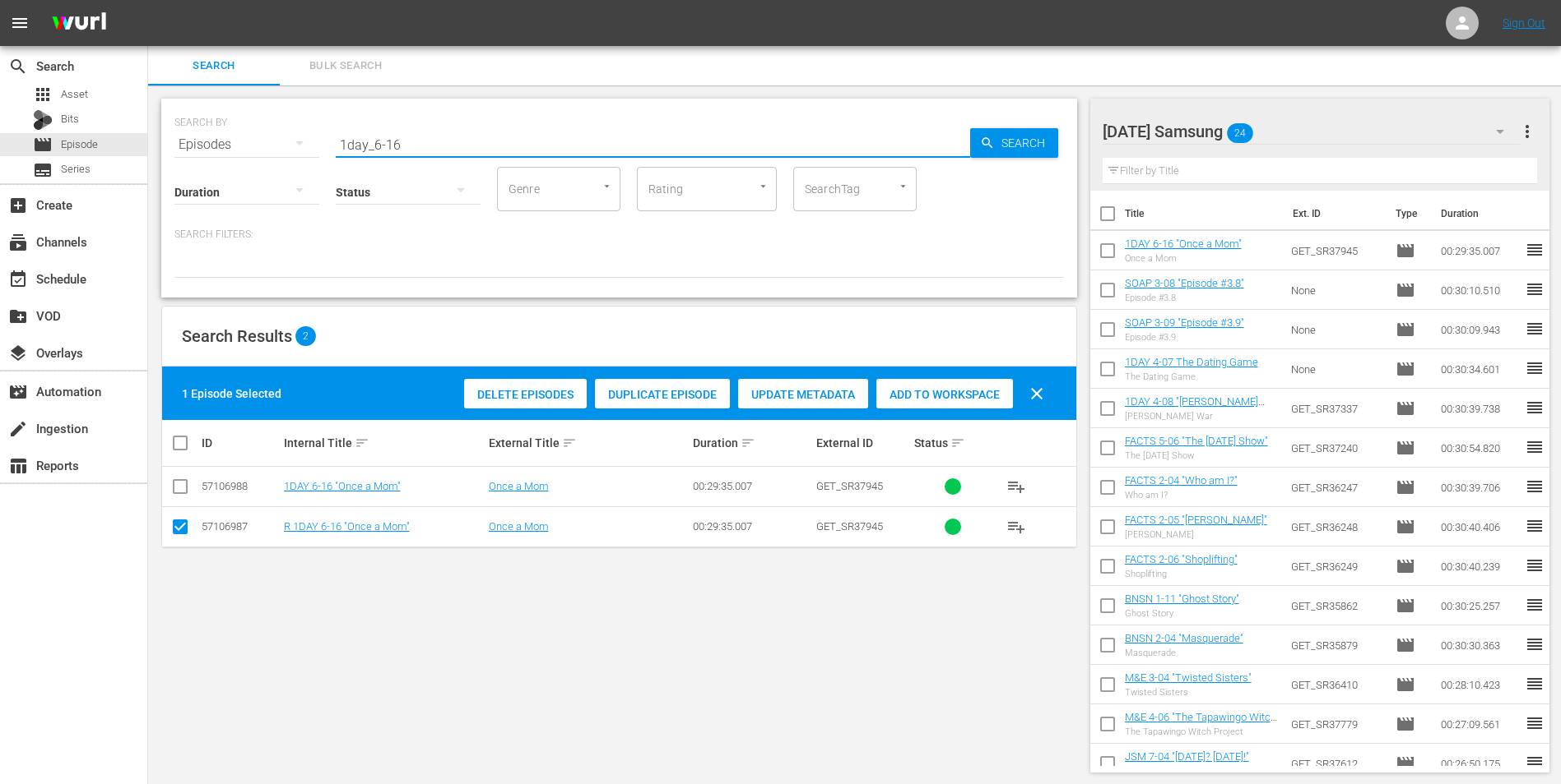
drag, startPoint x: 414, startPoint y: 148, endPoint x: 308, endPoint y: 142, distance: 106.2
click at [308, 142] on div "SEARCH BY Search By Episodes Search ID, Title, Description, Keywords, or Catego…" at bounding box center [618, 134] width 889 height 59
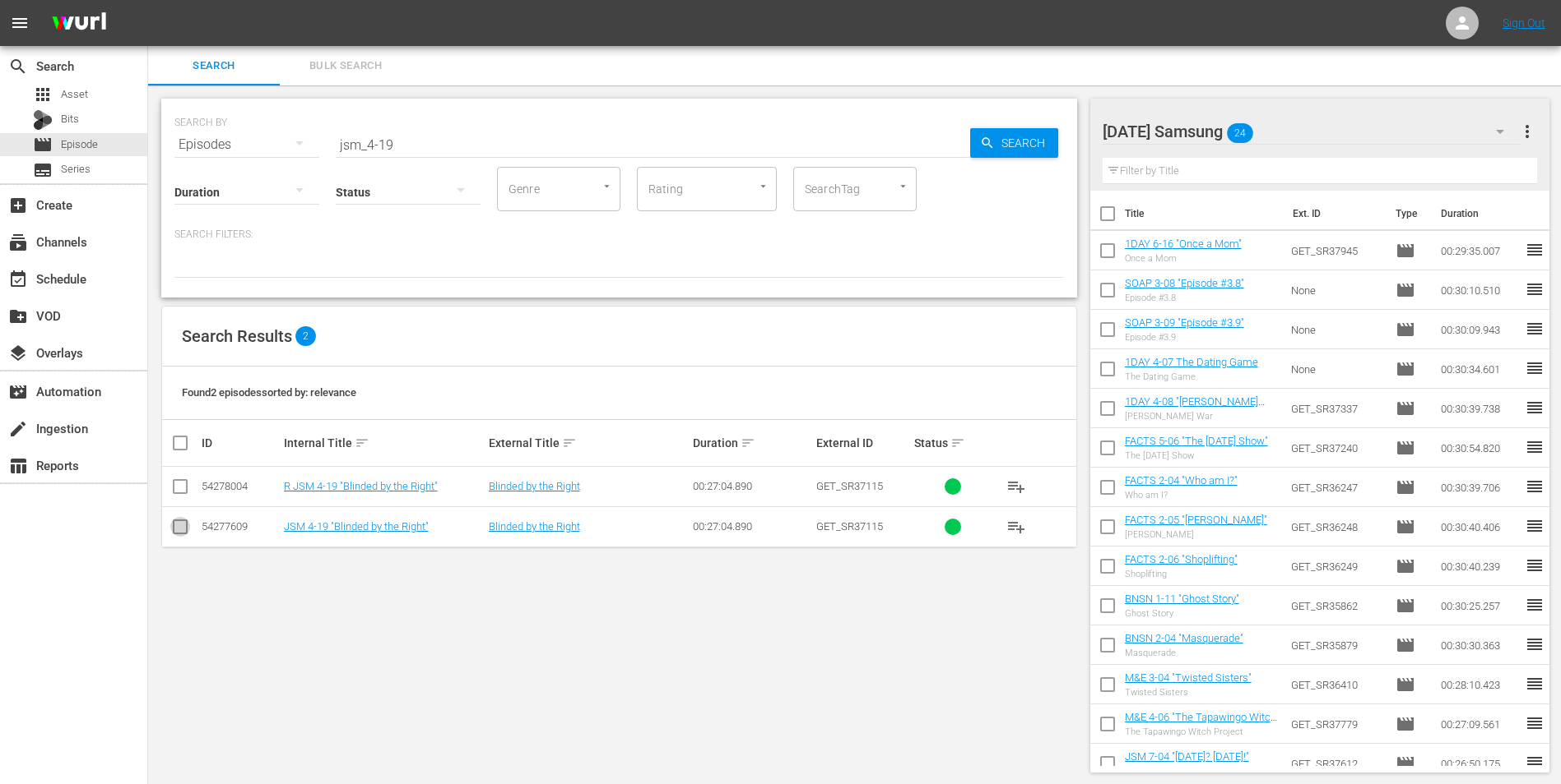
click at [176, 488] on input "checkbox" at bounding box center [180, 530] width 19 height 19
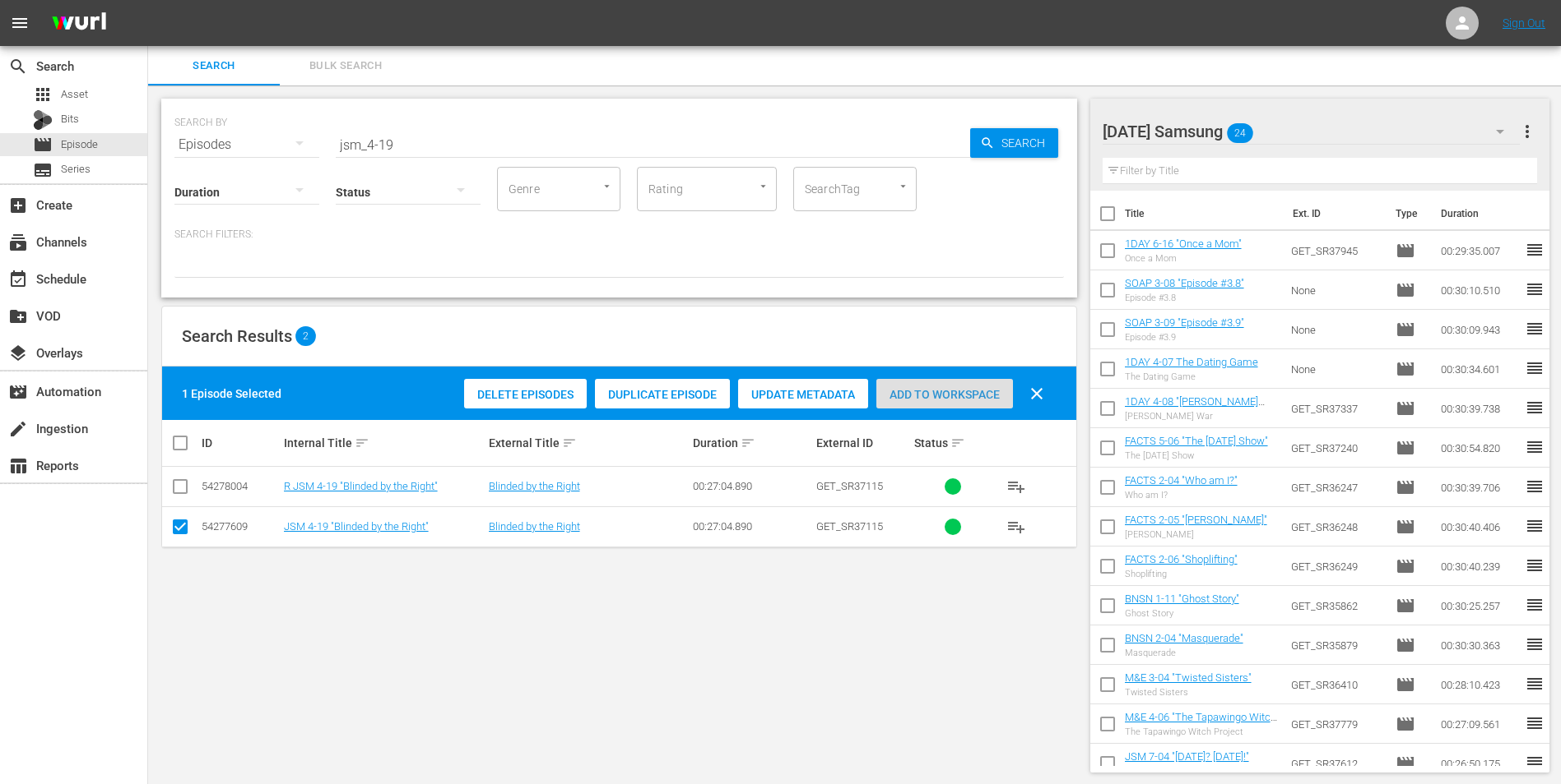
click at [940, 398] on span "Add to Workspace" at bounding box center [944, 395] width 137 height 14
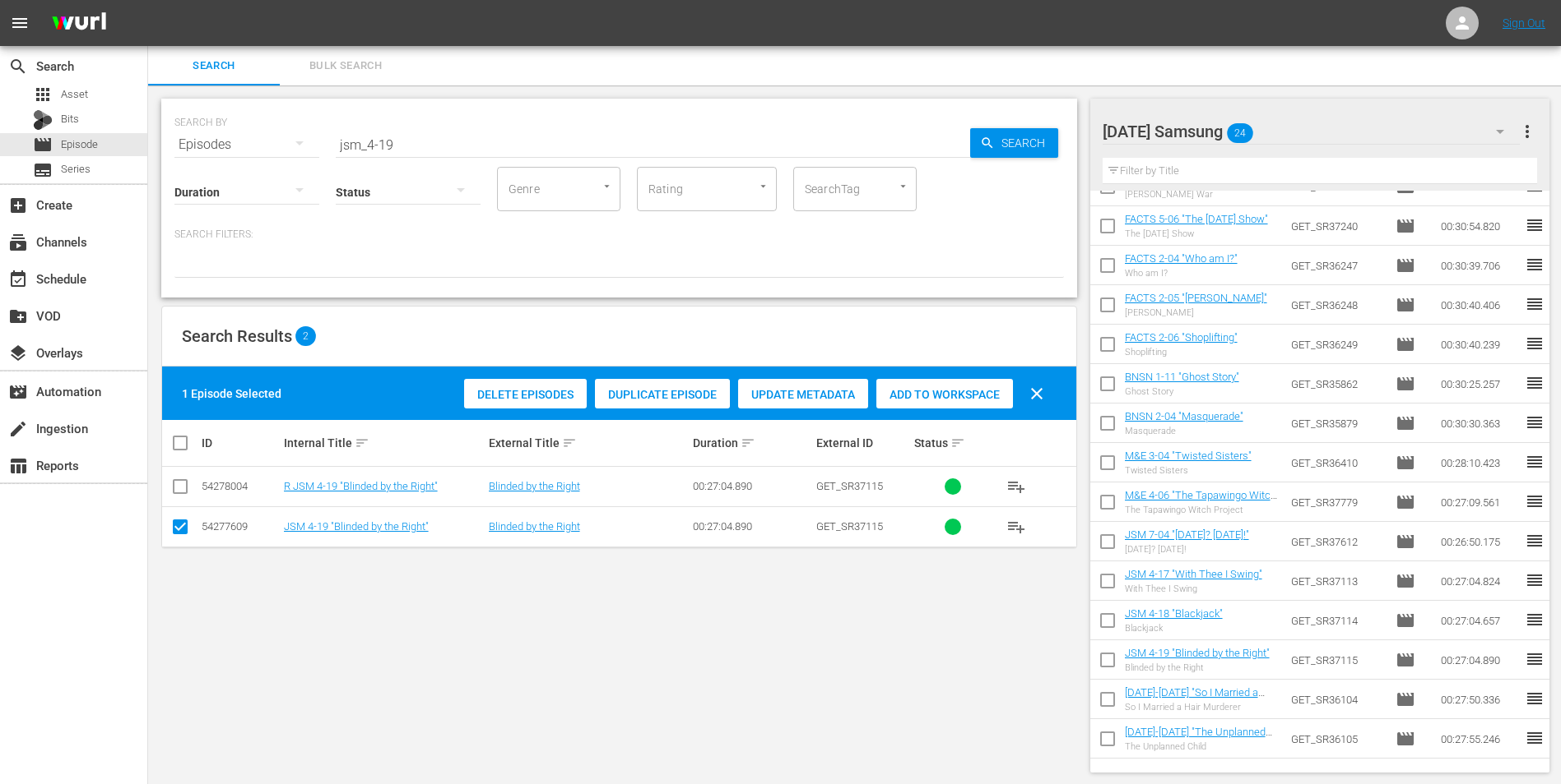
scroll to position [0, 0]
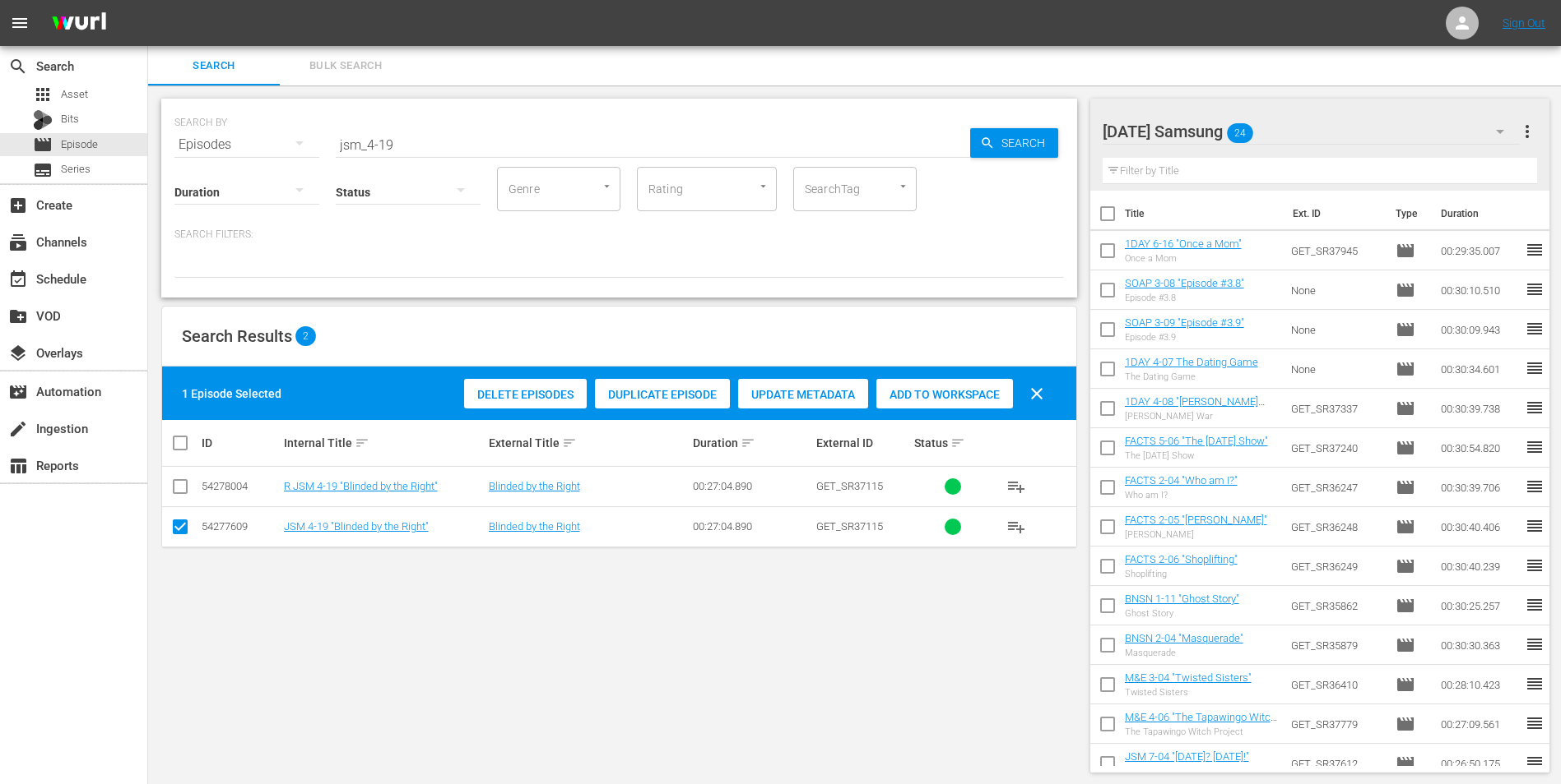
click at [1046, 123] on div "[DATE] Samsung 24" at bounding box center [1311, 131] width 418 height 46
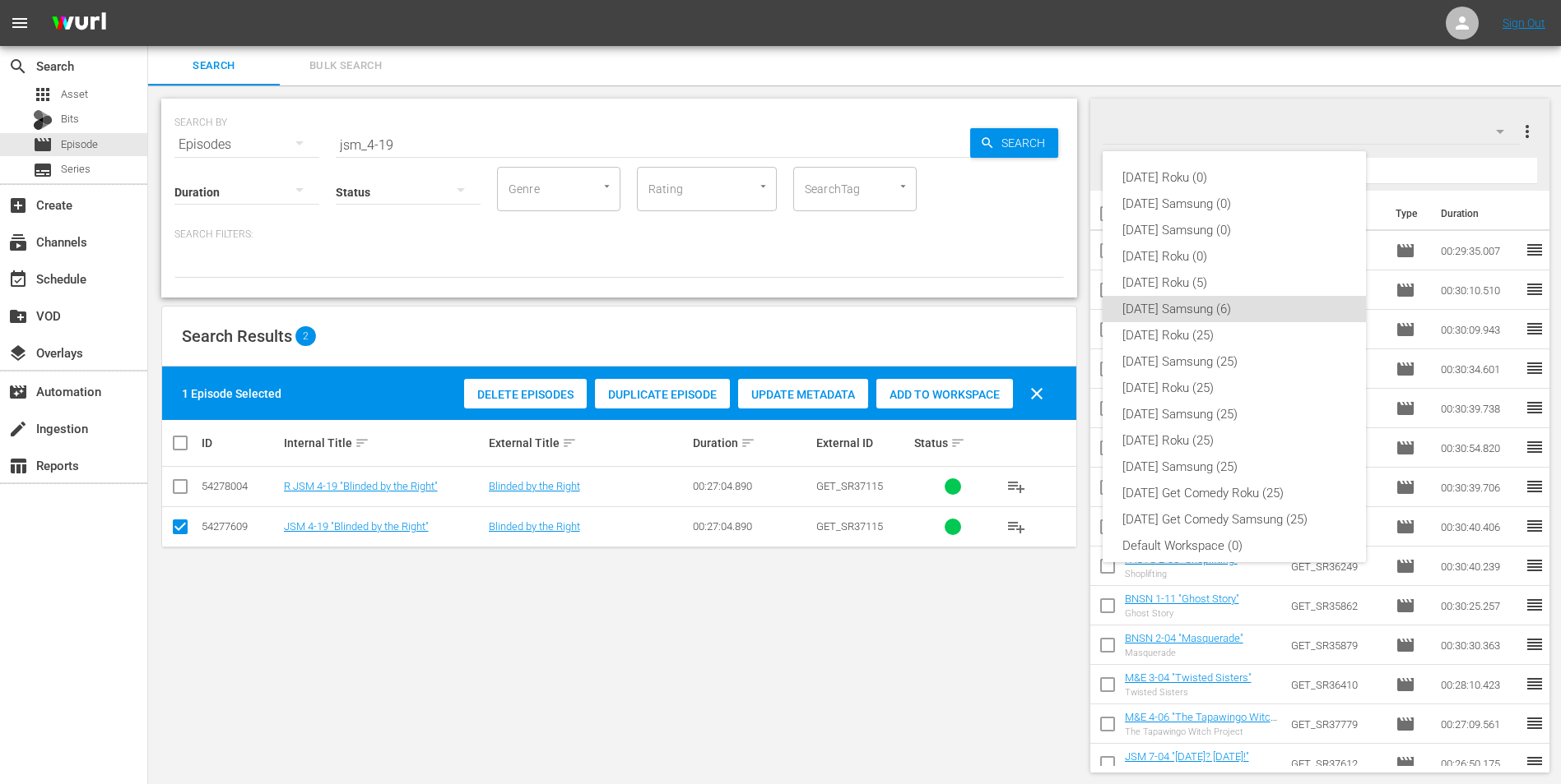
scroll to position [10, 0]
click at [71, 115] on div "[DATE] Roku (0) [DATE] Samsung (0) [DATE] Samsung (0) [DATE] Roku (0) [DATE] Ro…" at bounding box center [780, 392] width 1561 height 784
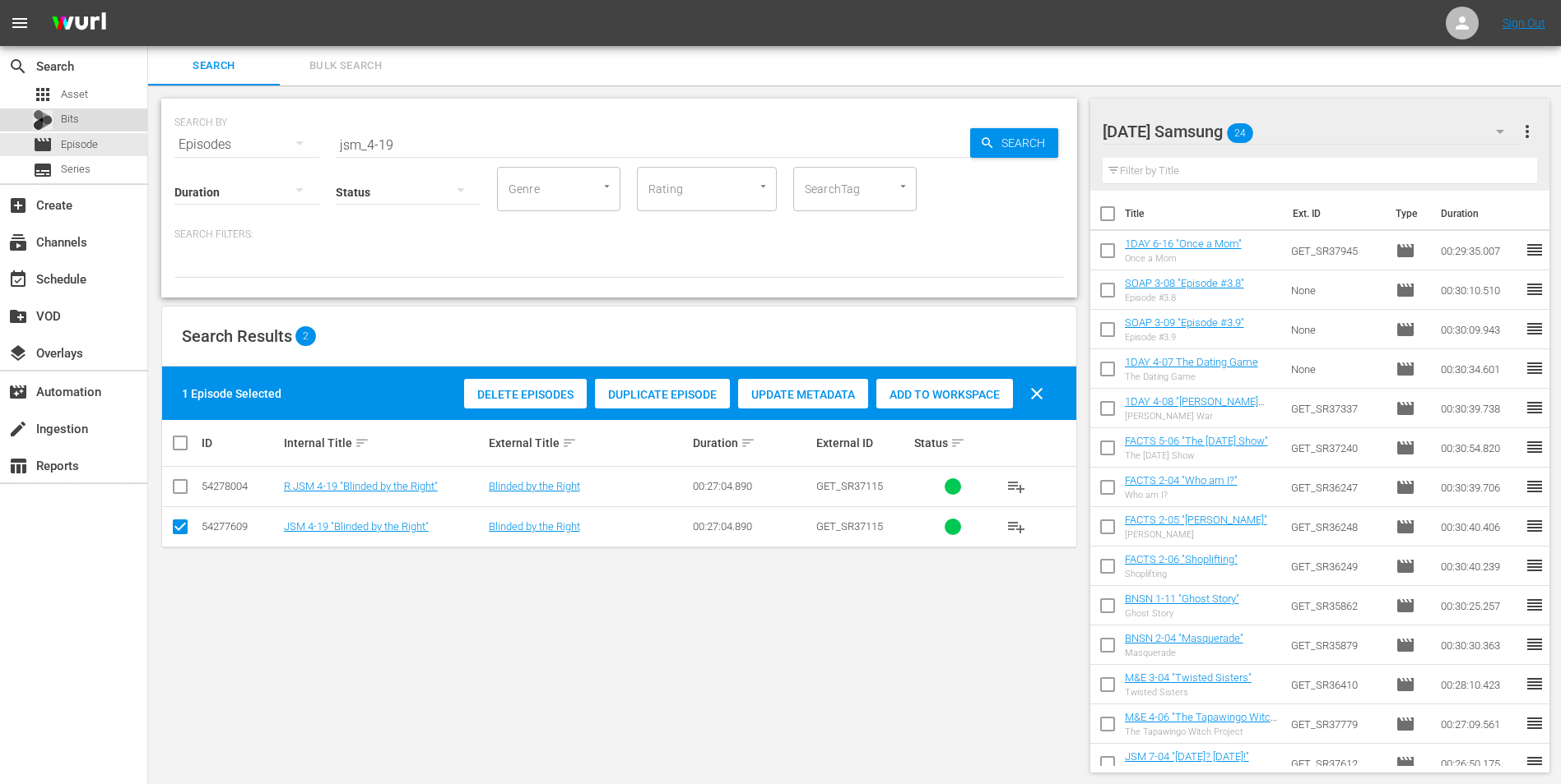
click at [62, 120] on span "Bits" at bounding box center [70, 119] width 18 height 17
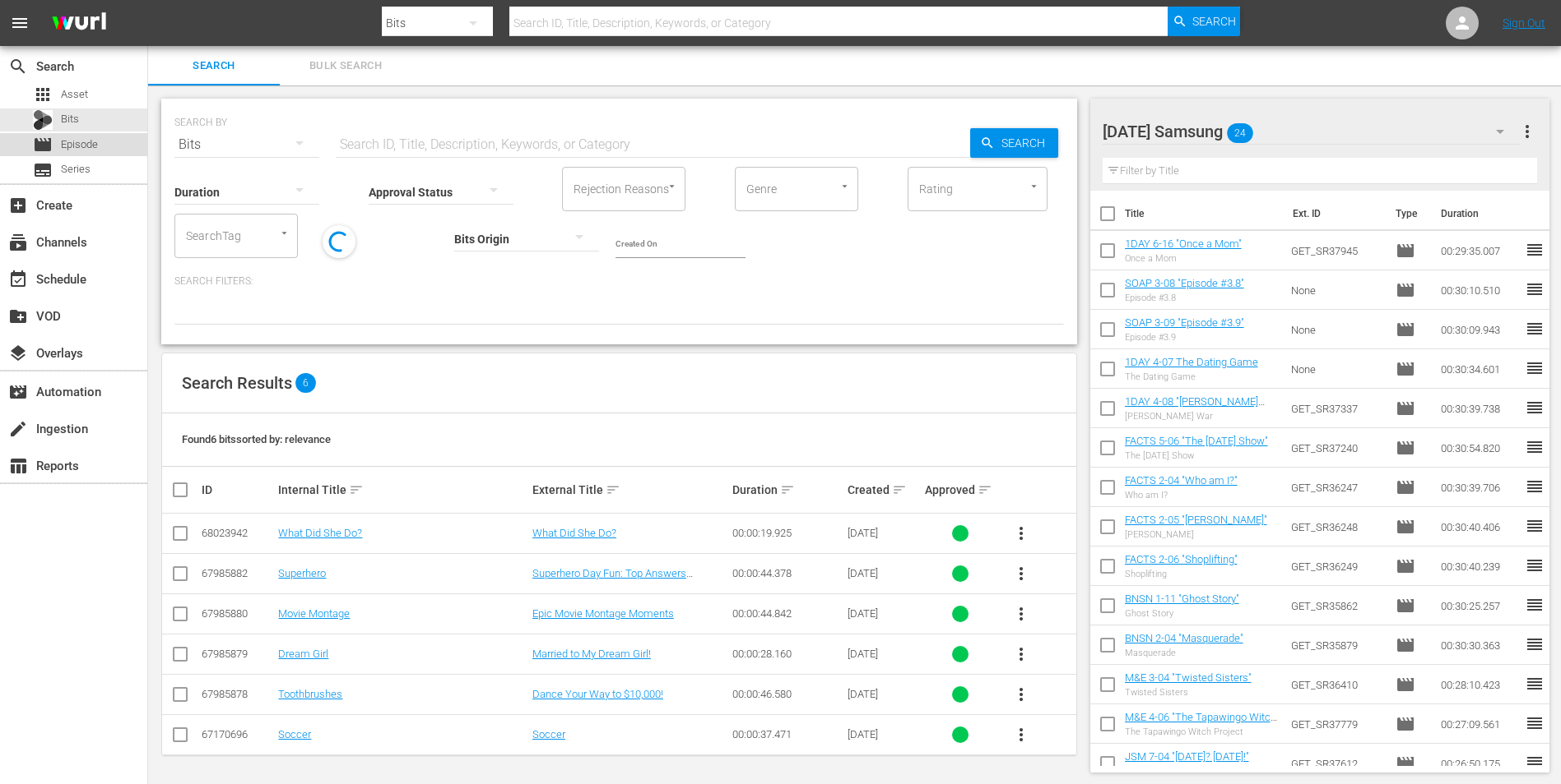
click at [74, 142] on span "Episode" at bounding box center [80, 145] width 37 height 17
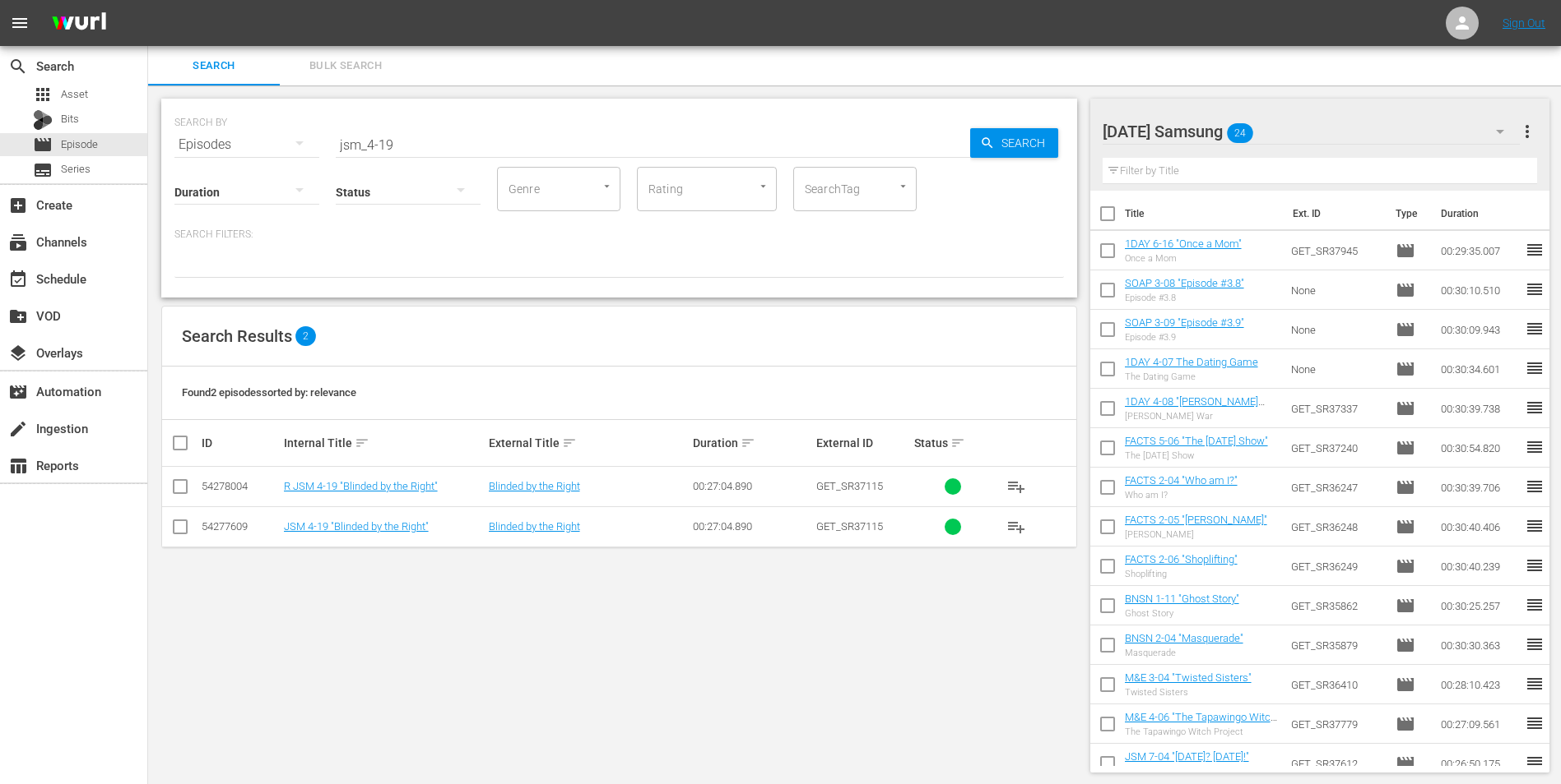
click at [1046, 135] on div "[DATE] Samsung 24" at bounding box center [1311, 131] width 418 height 46
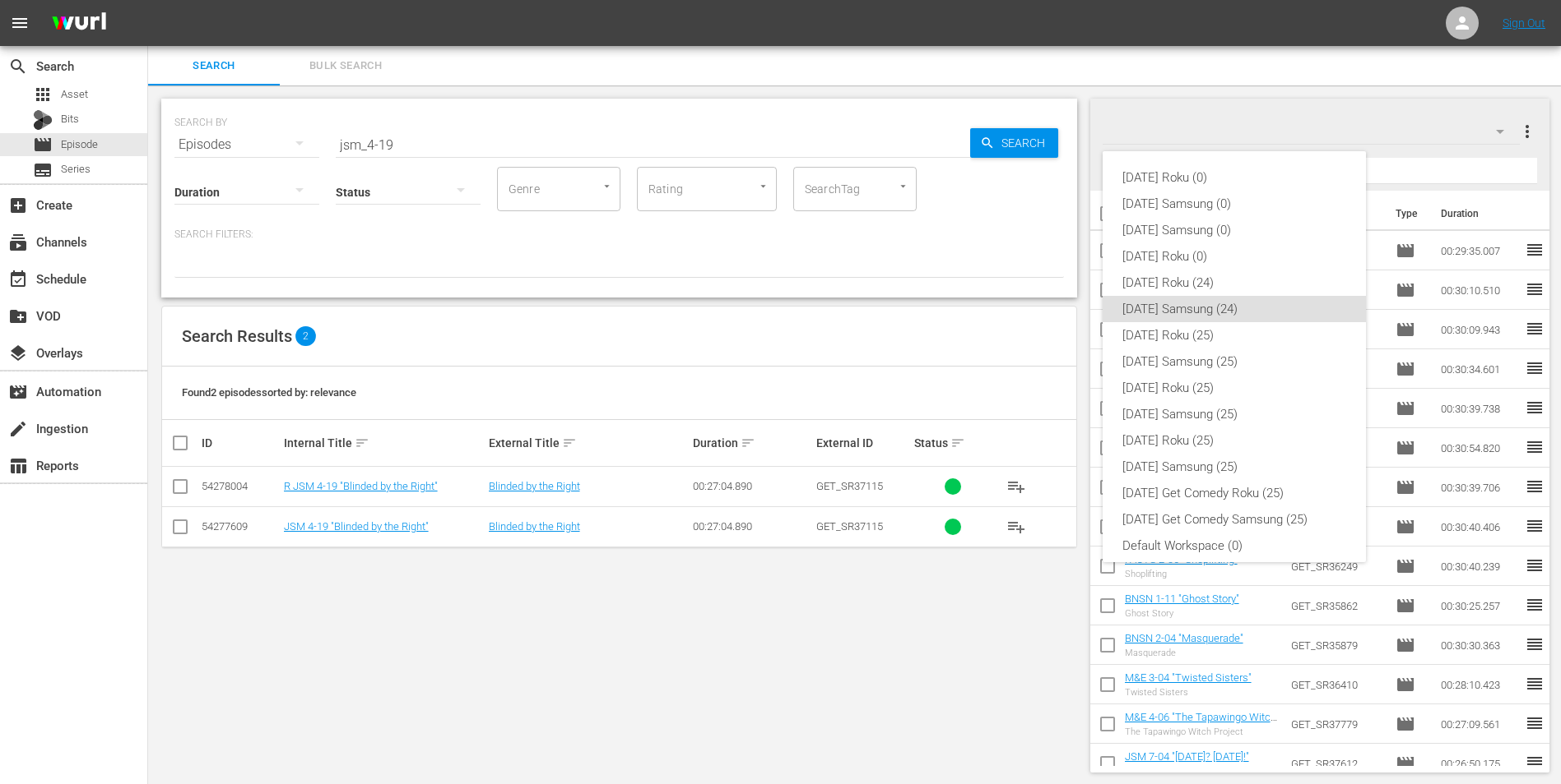
scroll to position [10, 0]
click at [58, 117] on div "[DATE] Roku (0) [DATE] Samsung (0) [DATE] Samsung (0) [DATE] Roku (0) [DATE] Ro…" at bounding box center [780, 392] width 1561 height 784
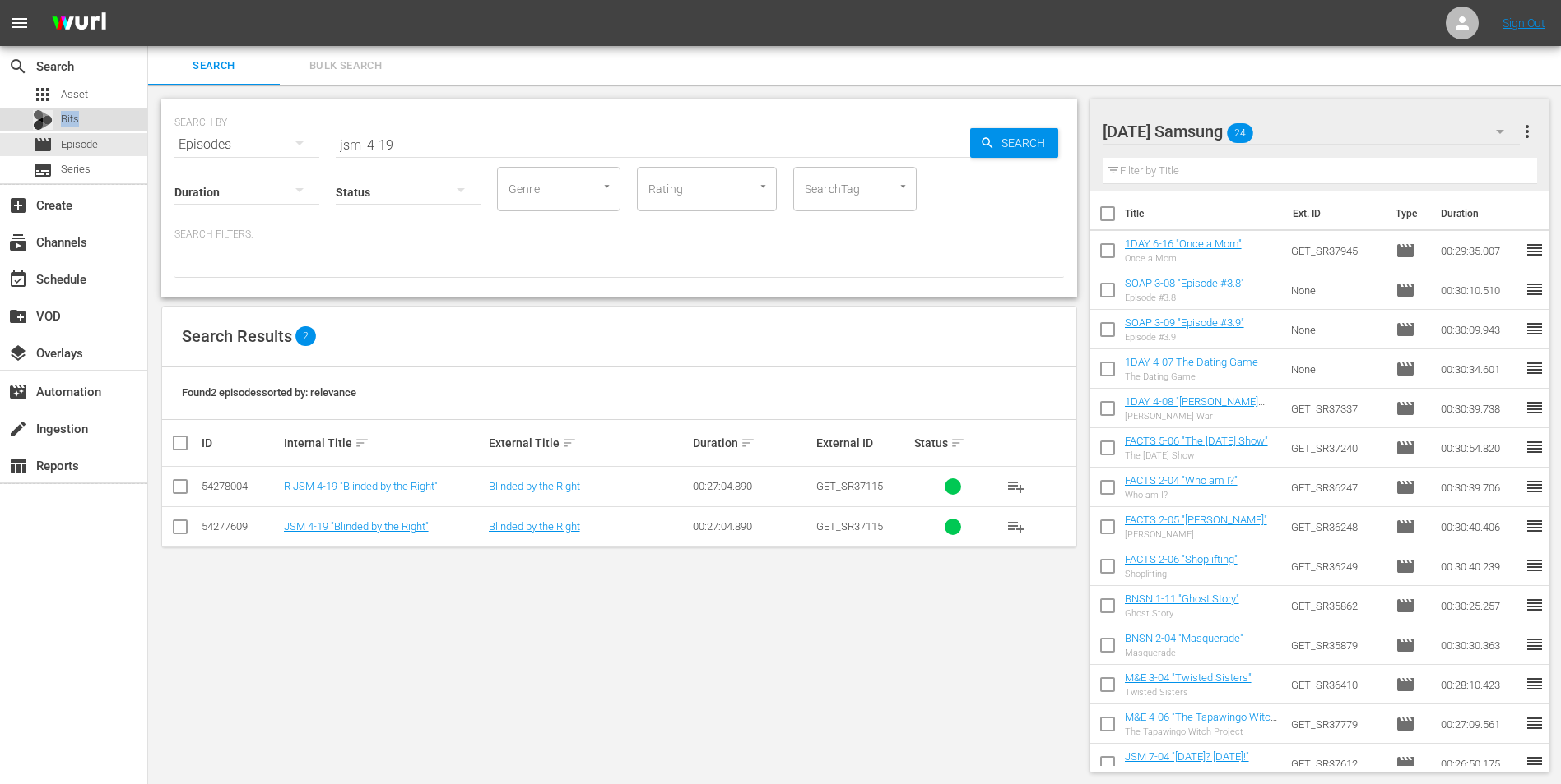
click at [68, 120] on span "Bits" at bounding box center [70, 119] width 18 height 17
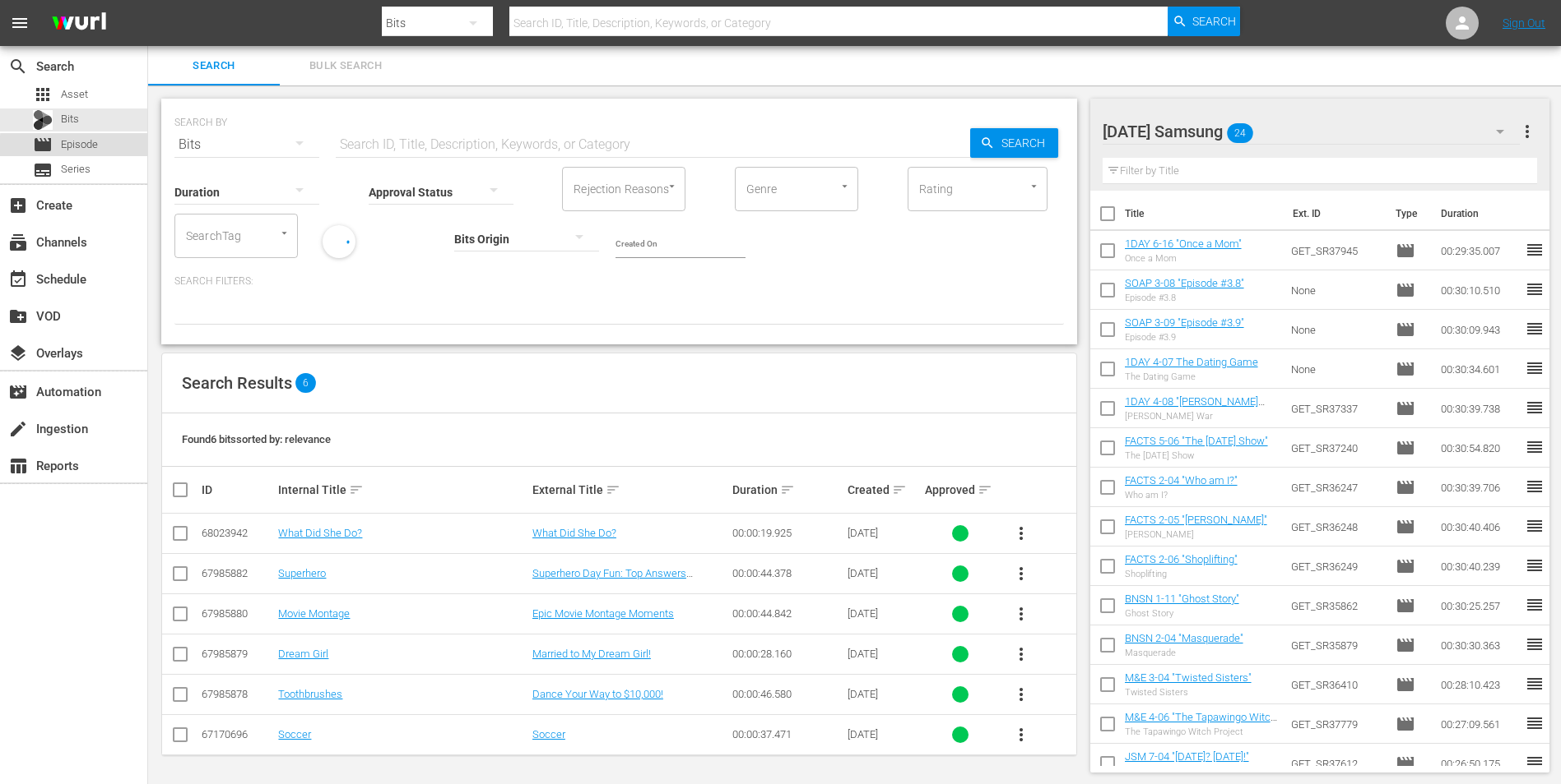
click at [79, 148] on span "Episode" at bounding box center [80, 145] width 37 height 17
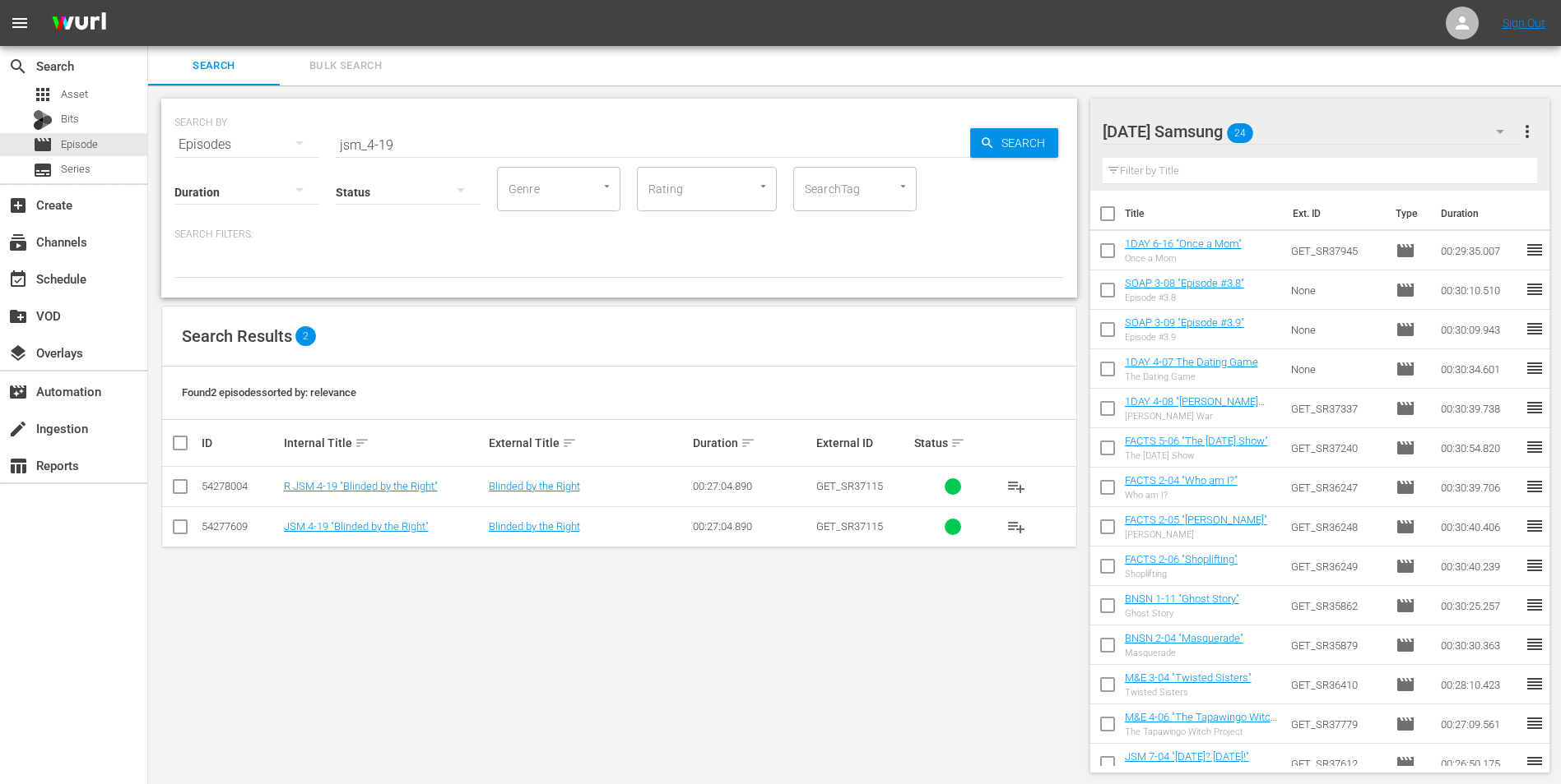
click at [1046, 120] on div "[DATE] Samsung 24" at bounding box center [1311, 131] width 418 height 46
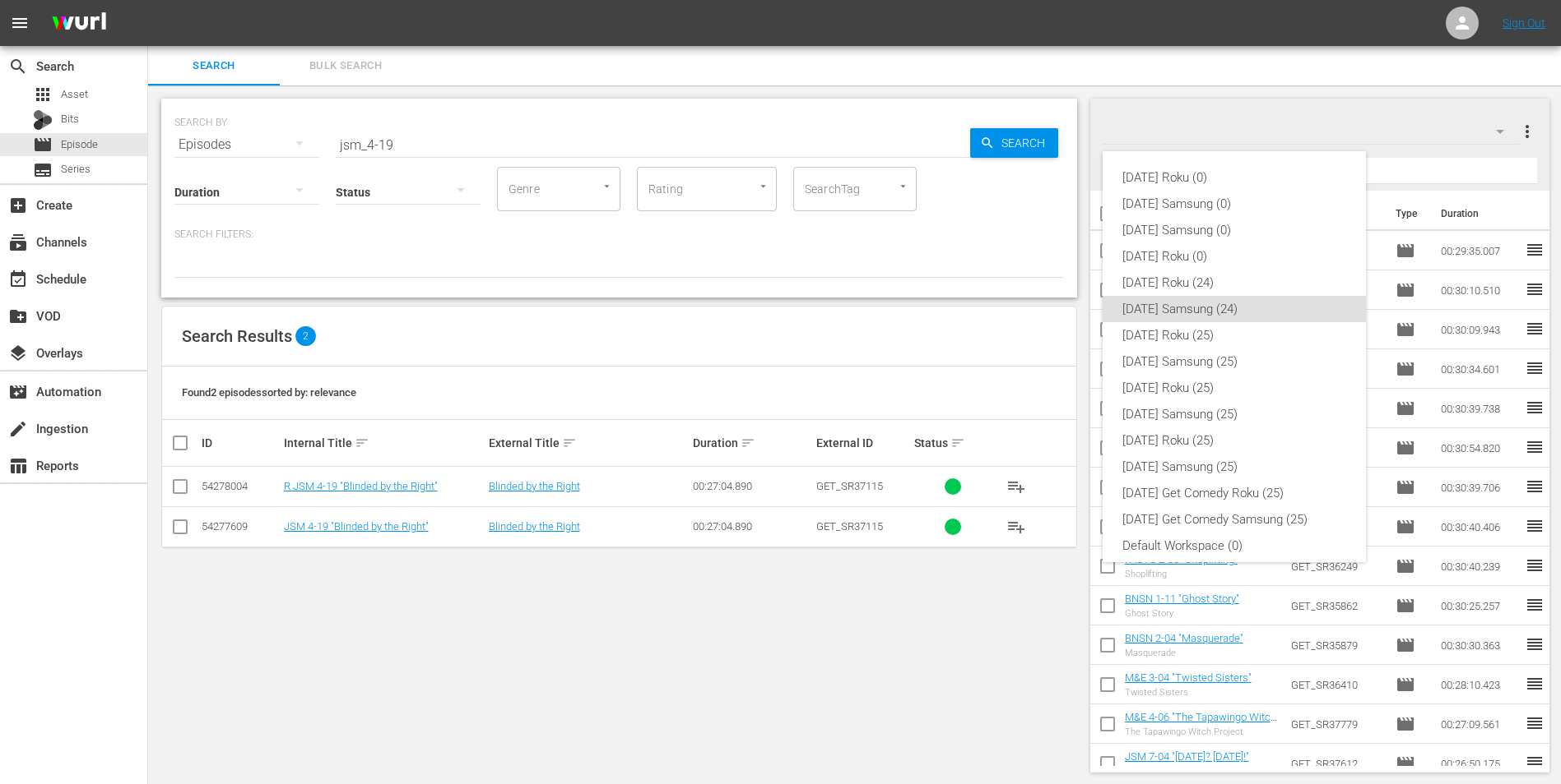
scroll to position [10, 0]
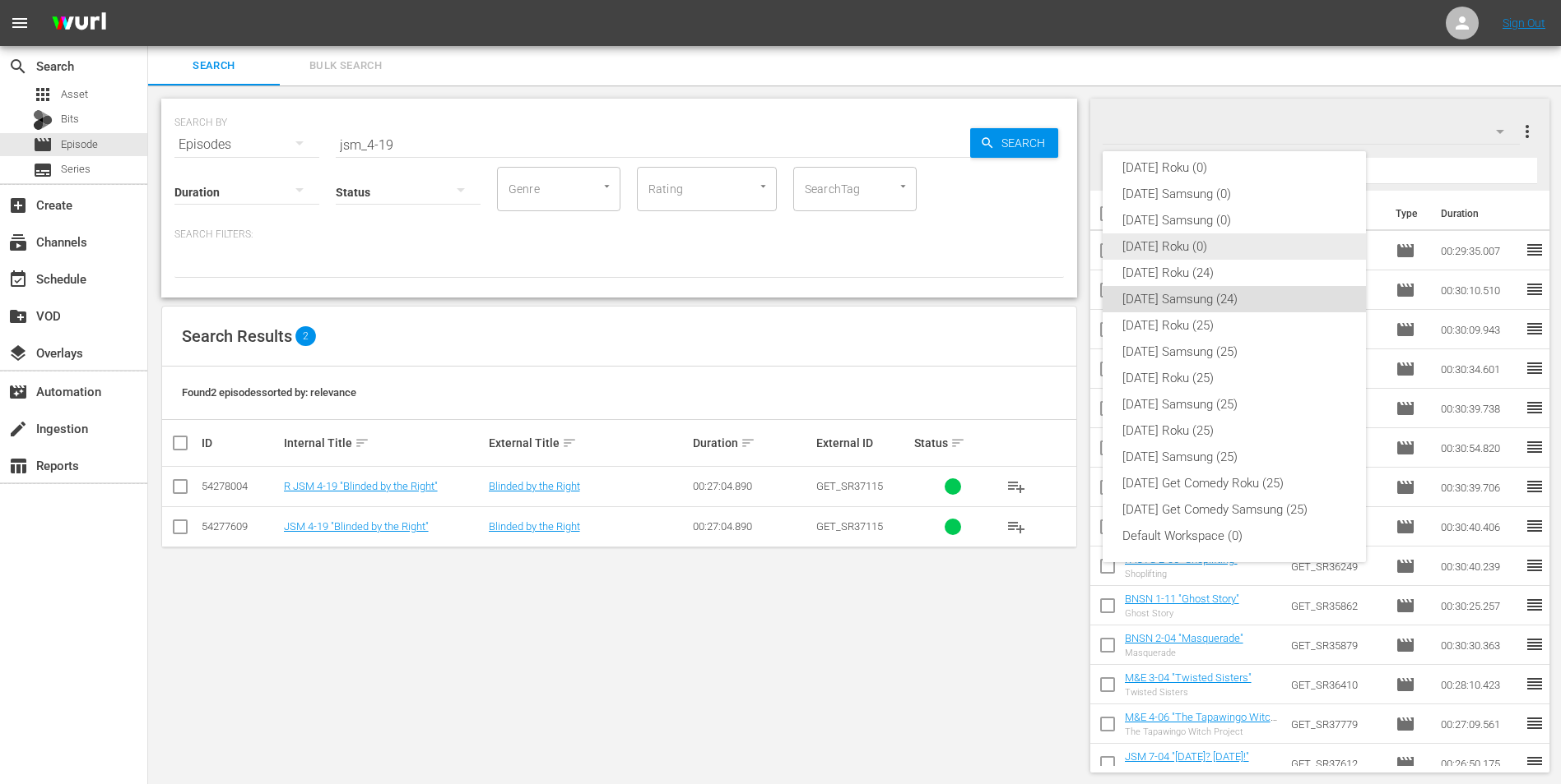
click at [1046, 243] on div "[DATE] Roku (0)" at bounding box center [1234, 246] width 224 height 26
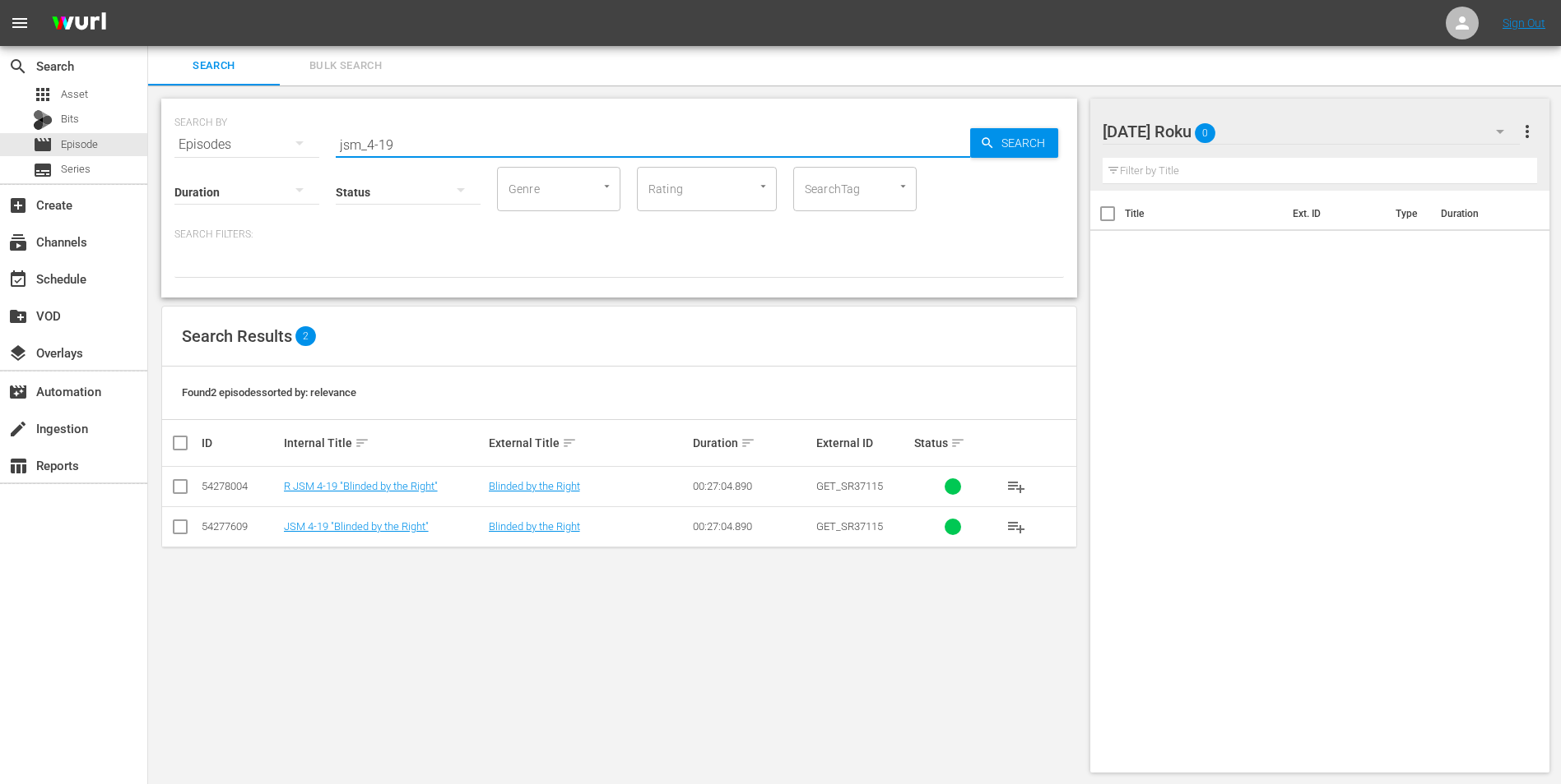
drag, startPoint x: 438, startPoint y: 139, endPoint x: 265, endPoint y: 192, distance: 180.9
click at [265, 191] on div "SEARCH BY Search By Episodes Search ID, Title, Description, Keywords, or Catego…" at bounding box center [619, 198] width 916 height 199
click at [177, 488] on input "checkbox" at bounding box center [180, 530] width 19 height 19
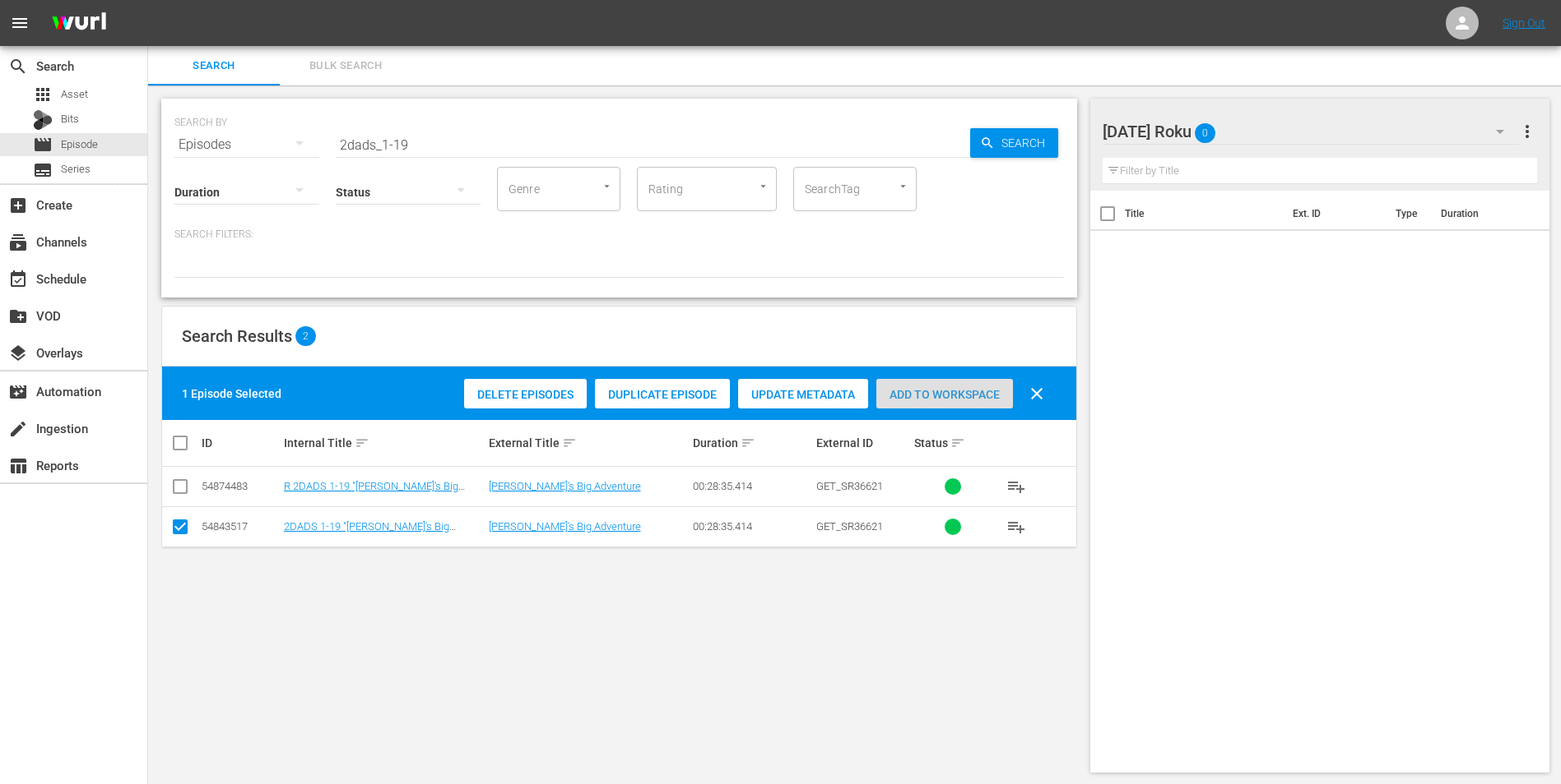
click at [954, 379] on div "Add to Workspace" at bounding box center [944, 394] width 137 height 31
click at [1046, 139] on div "[DATE] Roku 1" at bounding box center [1311, 131] width 418 height 46
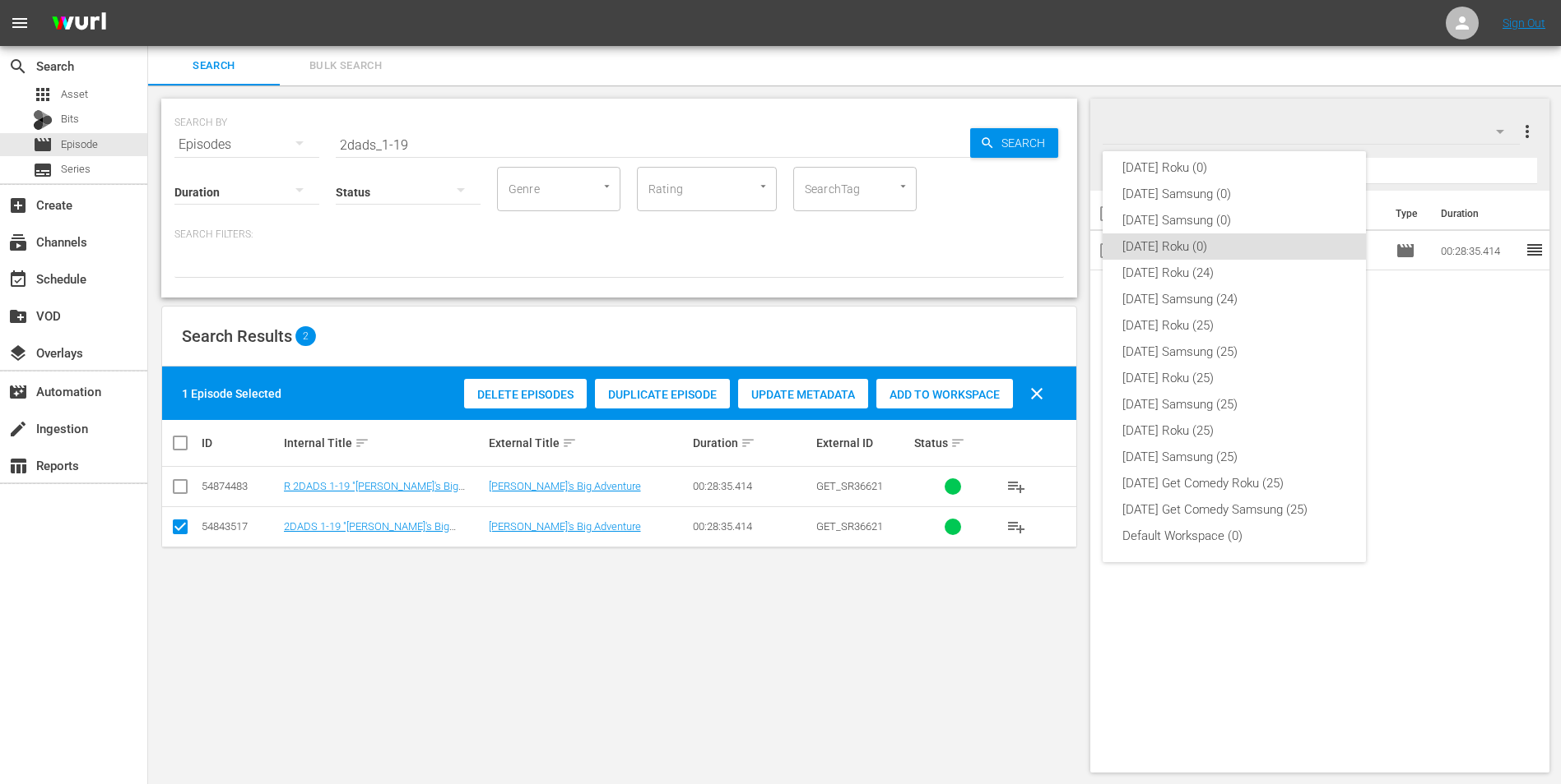
click at [1046, 246] on div "[DATE] Roku (0)" at bounding box center [1234, 246] width 224 height 26
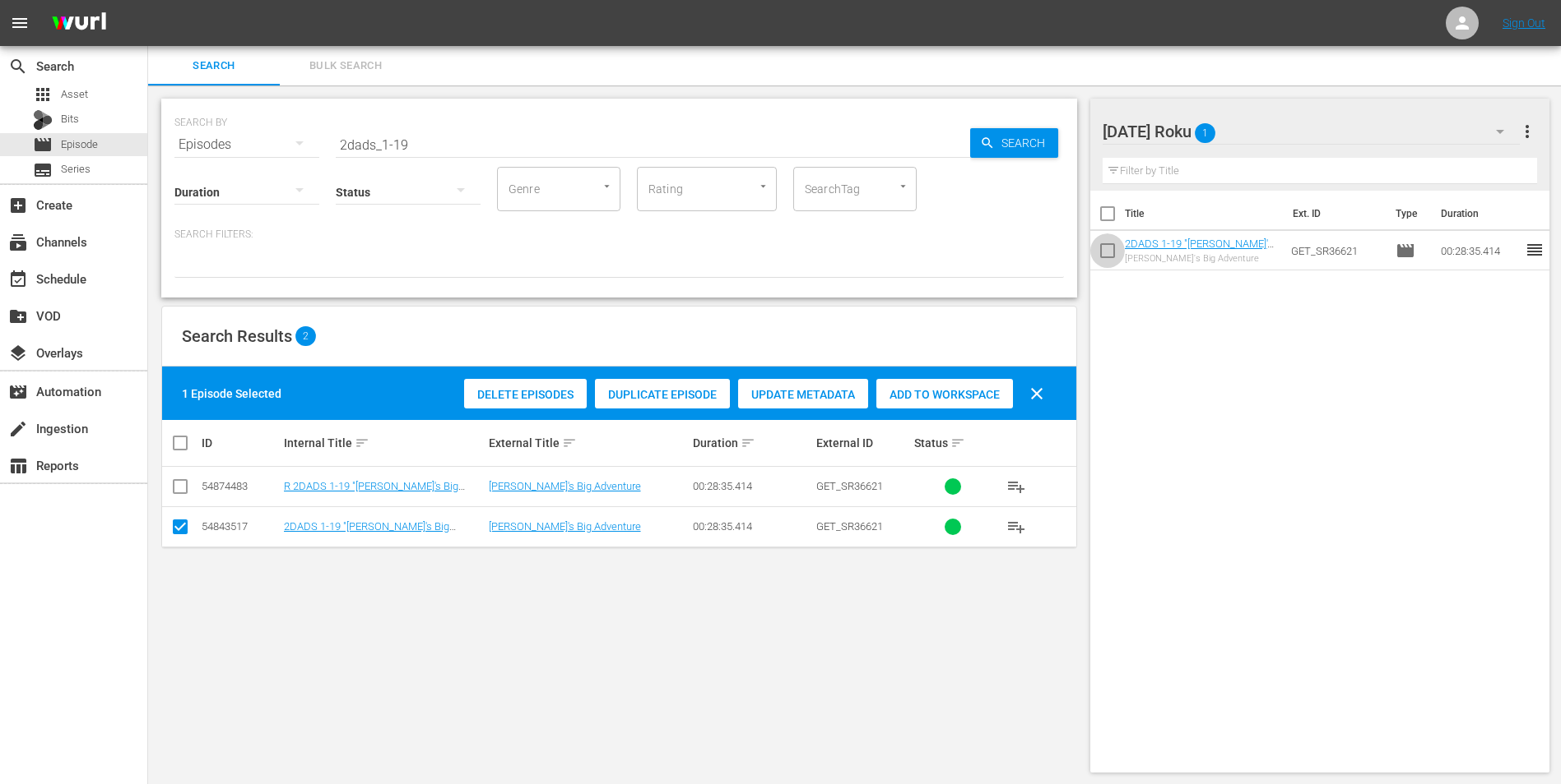
click at [1046, 253] on input "checkbox" at bounding box center [1107, 255] width 35 height 35
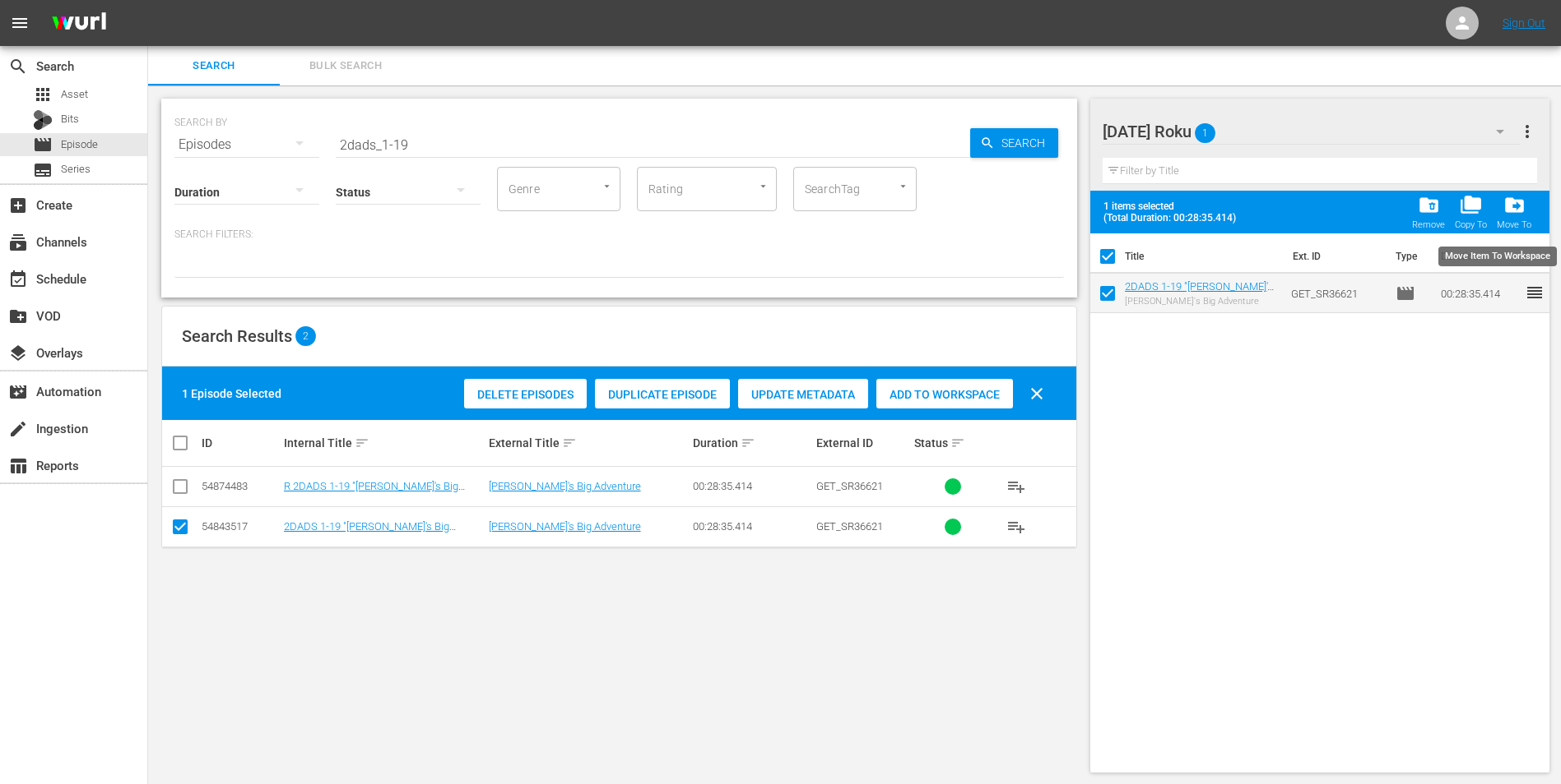
click at [1046, 213] on span "drive_file_move" at bounding box center [1513, 205] width 22 height 22
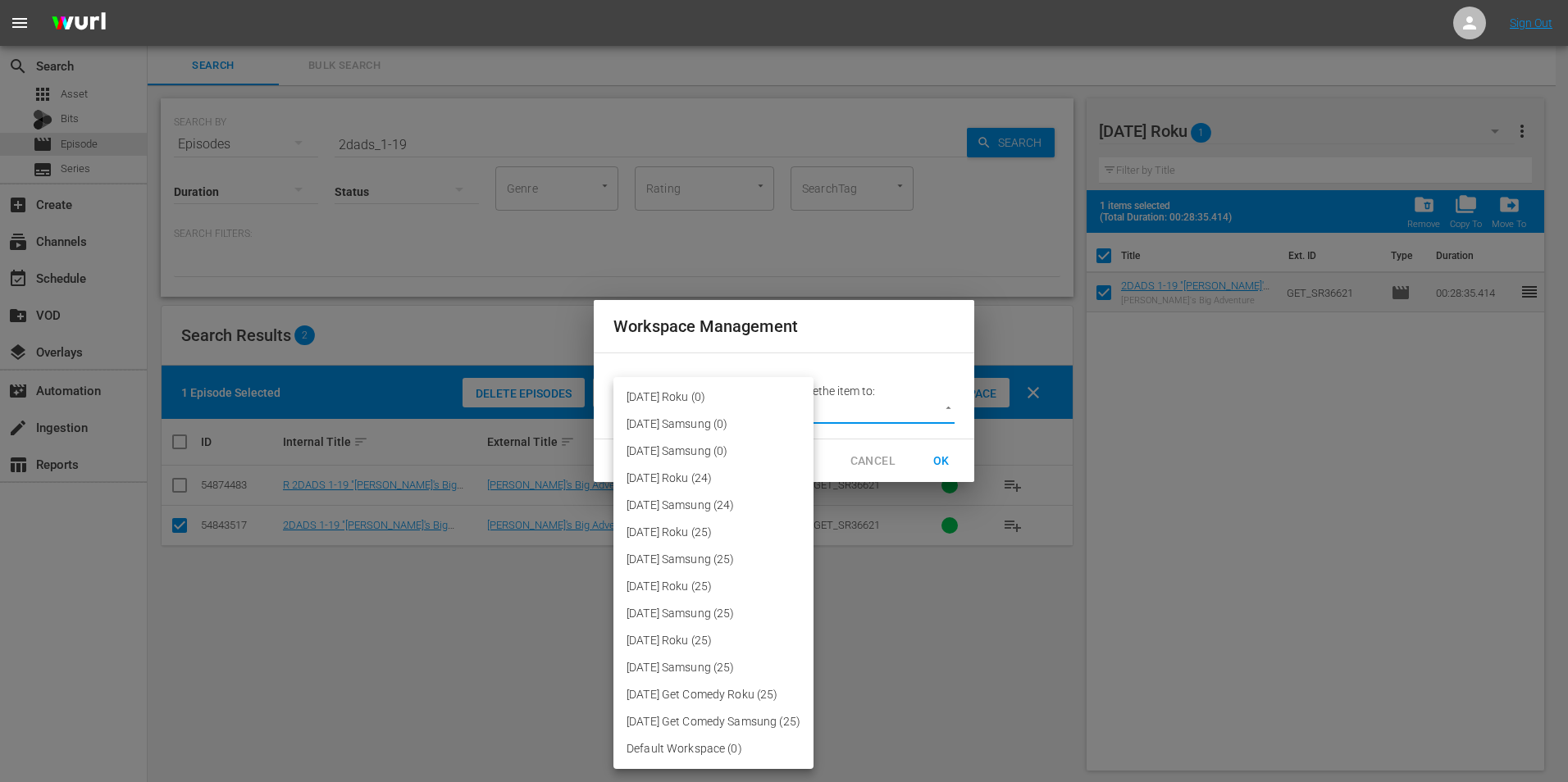
click at [746, 400] on body "menu Sign Out search Search apps Asset Bits movie Episode subtitles Series add_…" at bounding box center [784, 391] width 1568 height 782
click at [723, 452] on li "[DATE] Samsung (0)" at bounding box center [713, 452] width 201 height 27
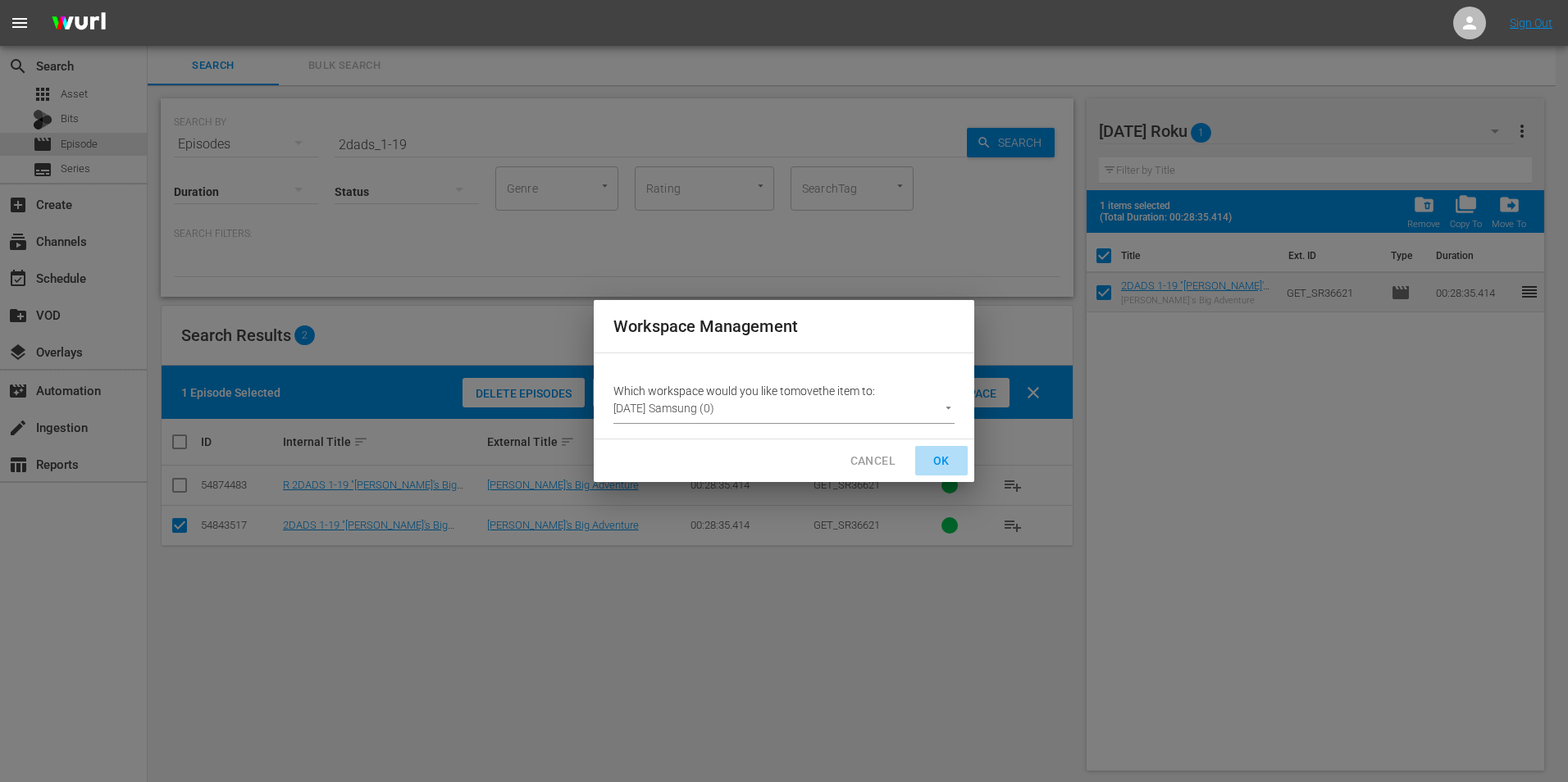
click at [948, 460] on span "OK" at bounding box center [941, 461] width 26 height 20
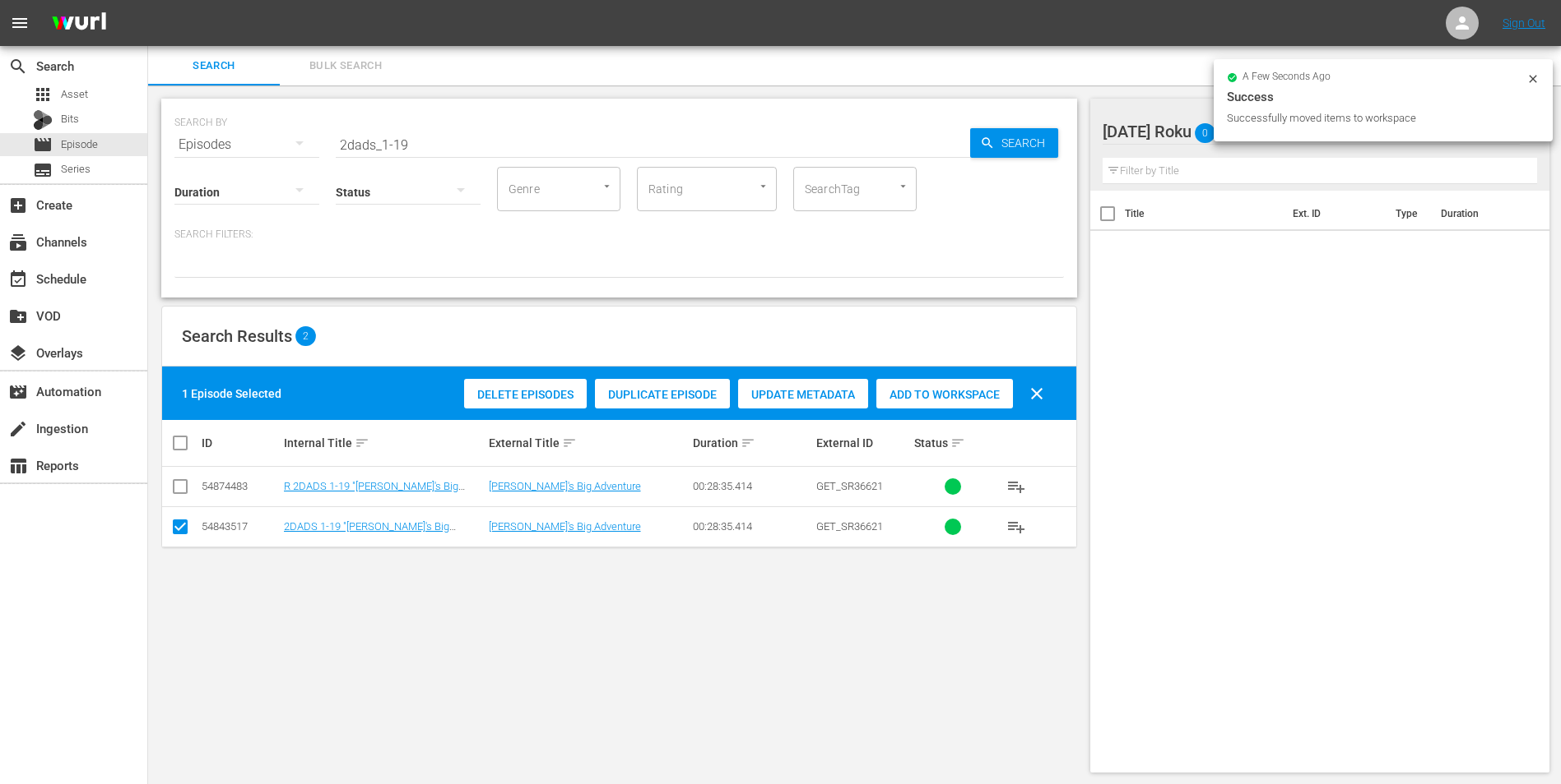
click at [175, 488] on input "checkbox" at bounding box center [180, 530] width 19 height 19
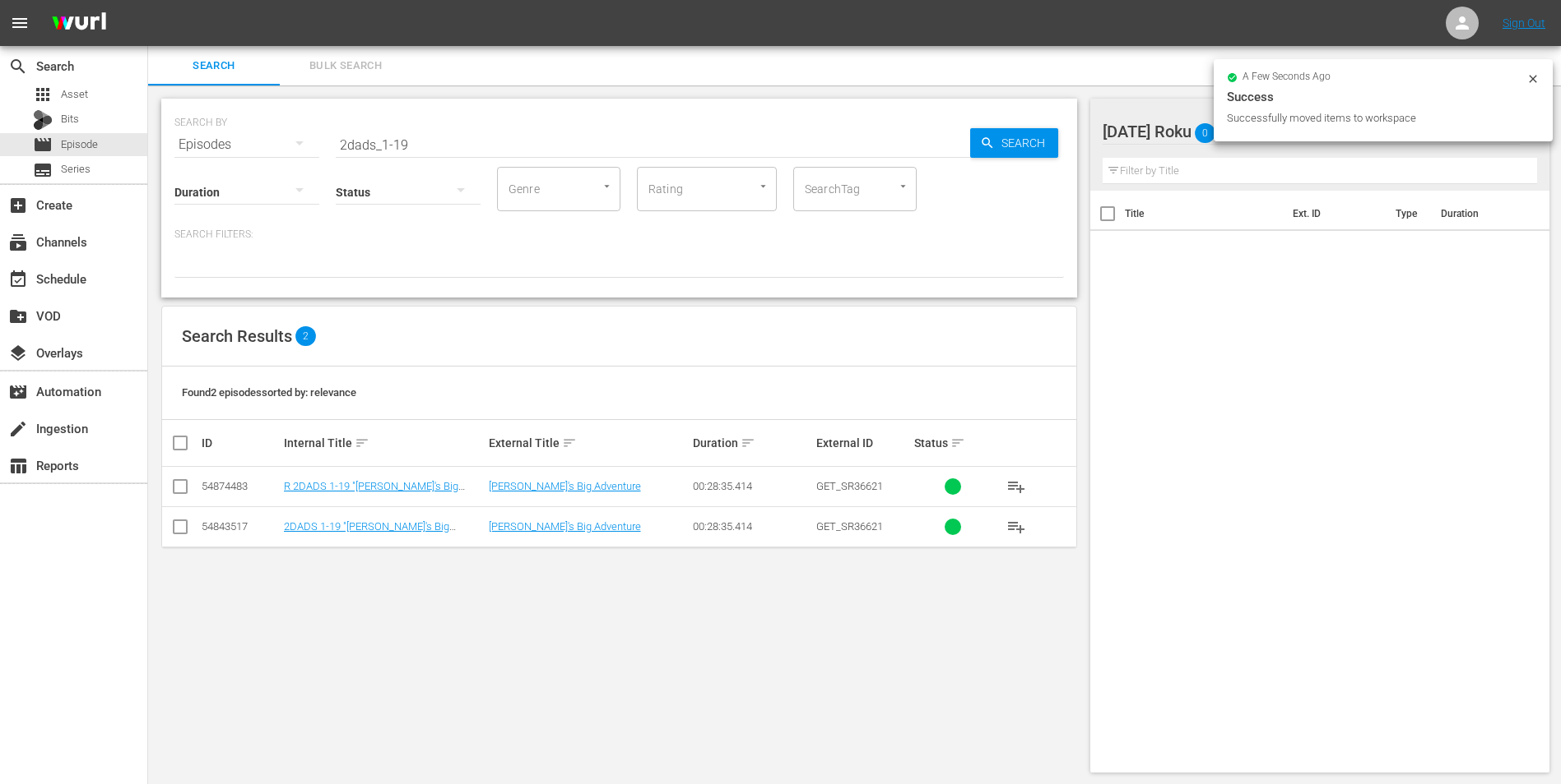
click at [173, 488] on input "checkbox" at bounding box center [180, 490] width 19 height 19
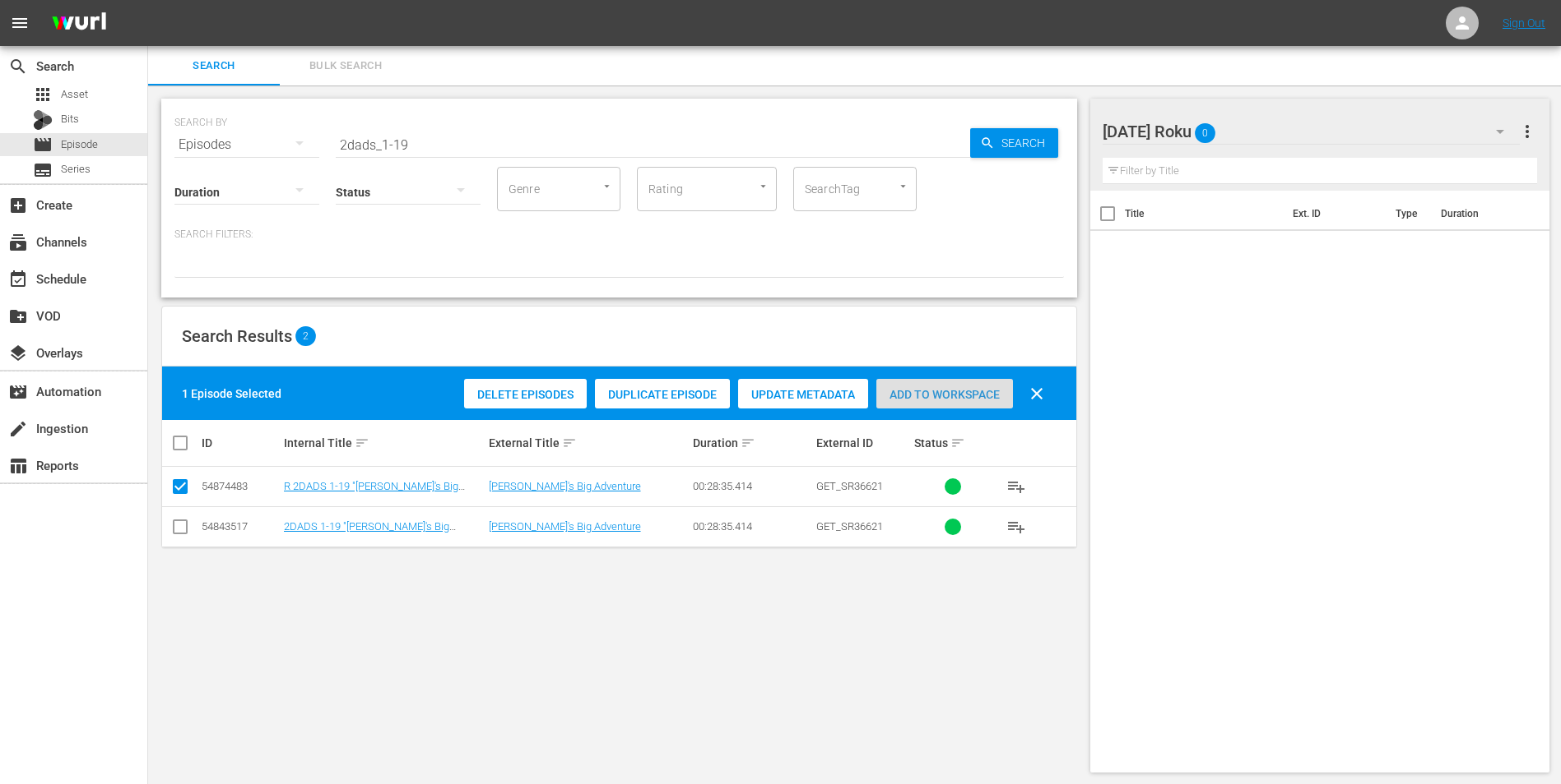
click at [981, 389] on span "Add to Workspace" at bounding box center [944, 395] width 137 height 14
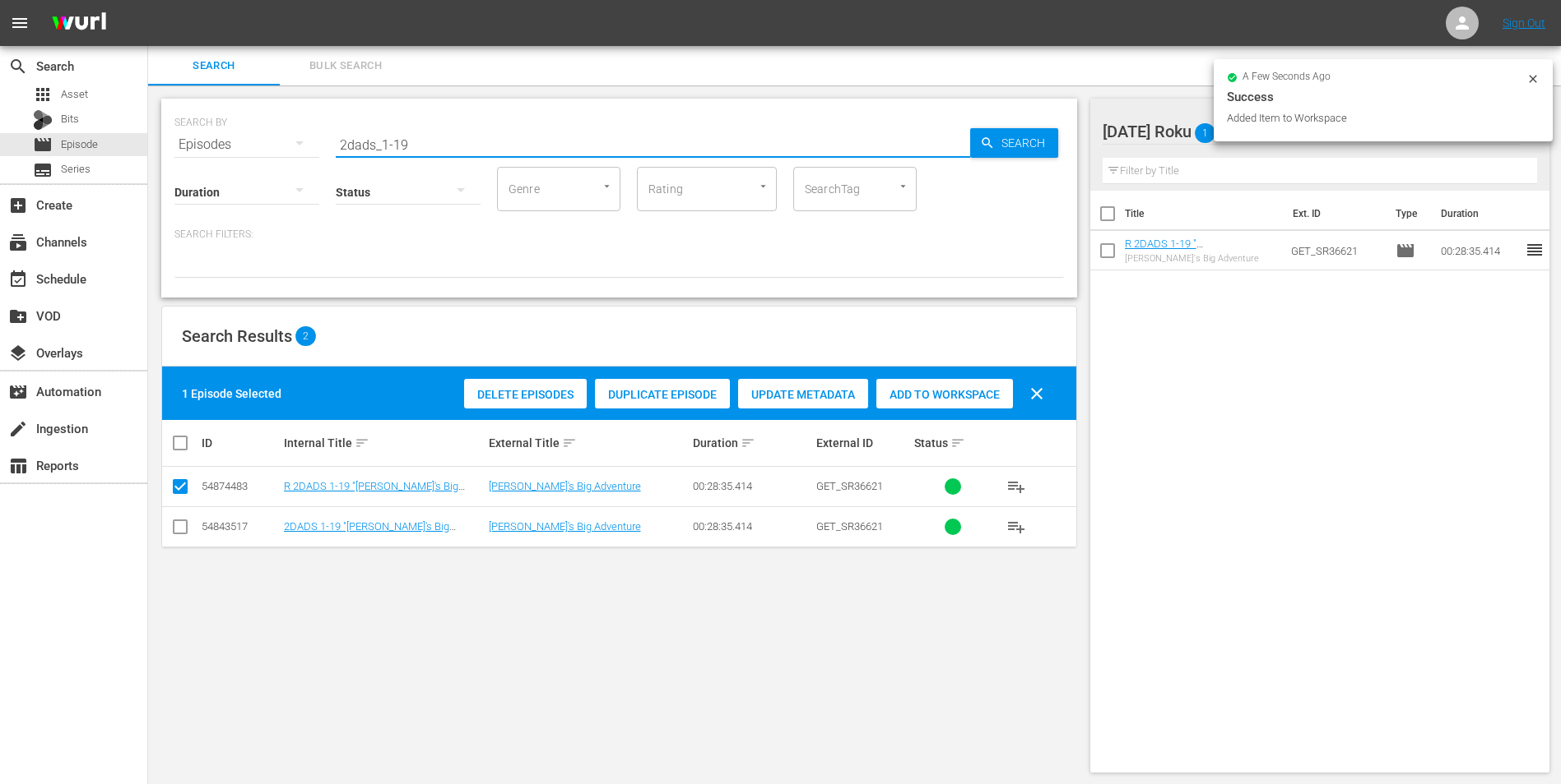
drag, startPoint x: 399, startPoint y: 146, endPoint x: 446, endPoint y: 147, distance: 47.0
click at [446, 147] on input "2dads_1-19" at bounding box center [652, 145] width 635 height 40
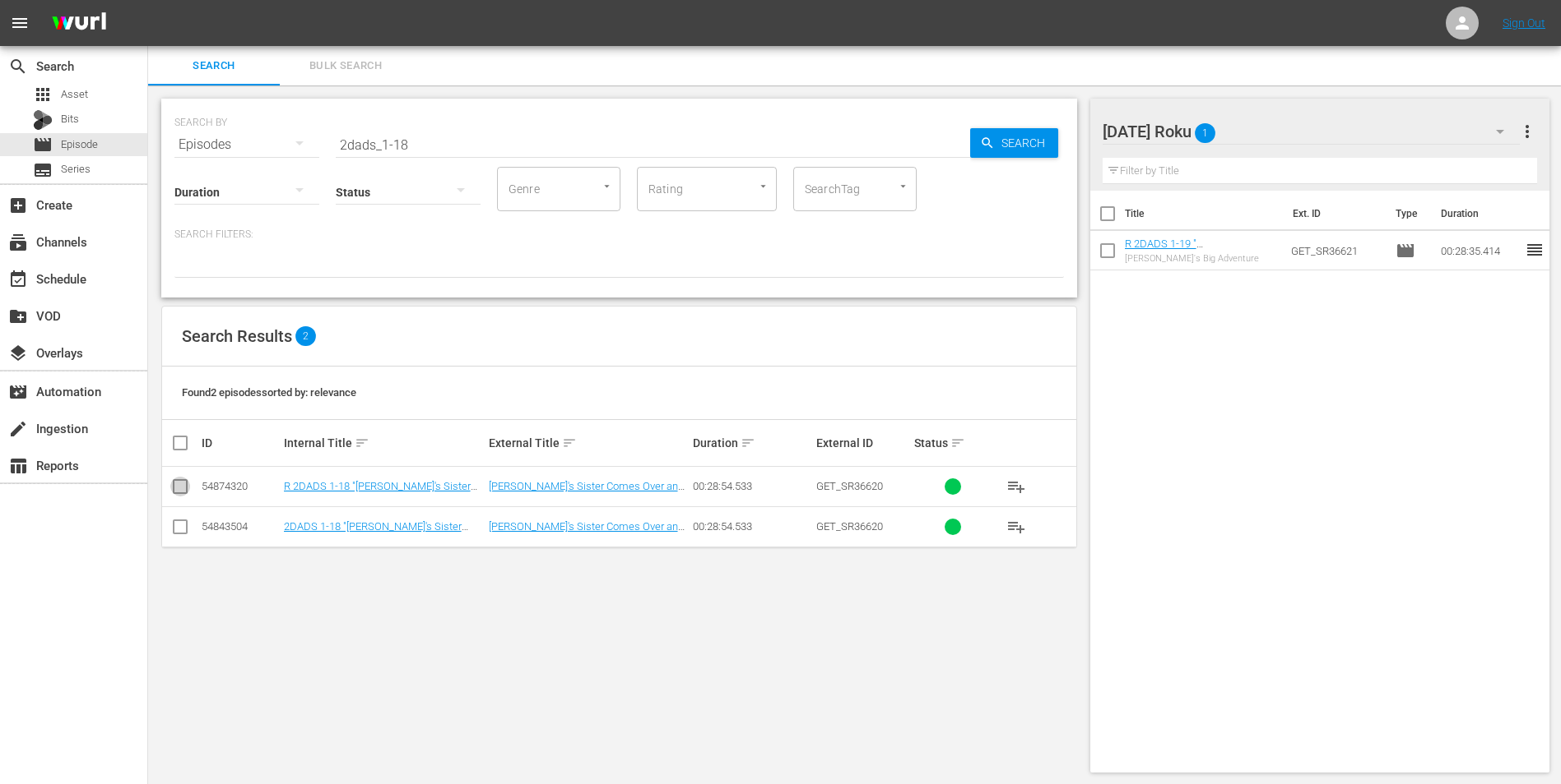
click at [177, 488] on input "checkbox" at bounding box center [180, 490] width 19 height 19
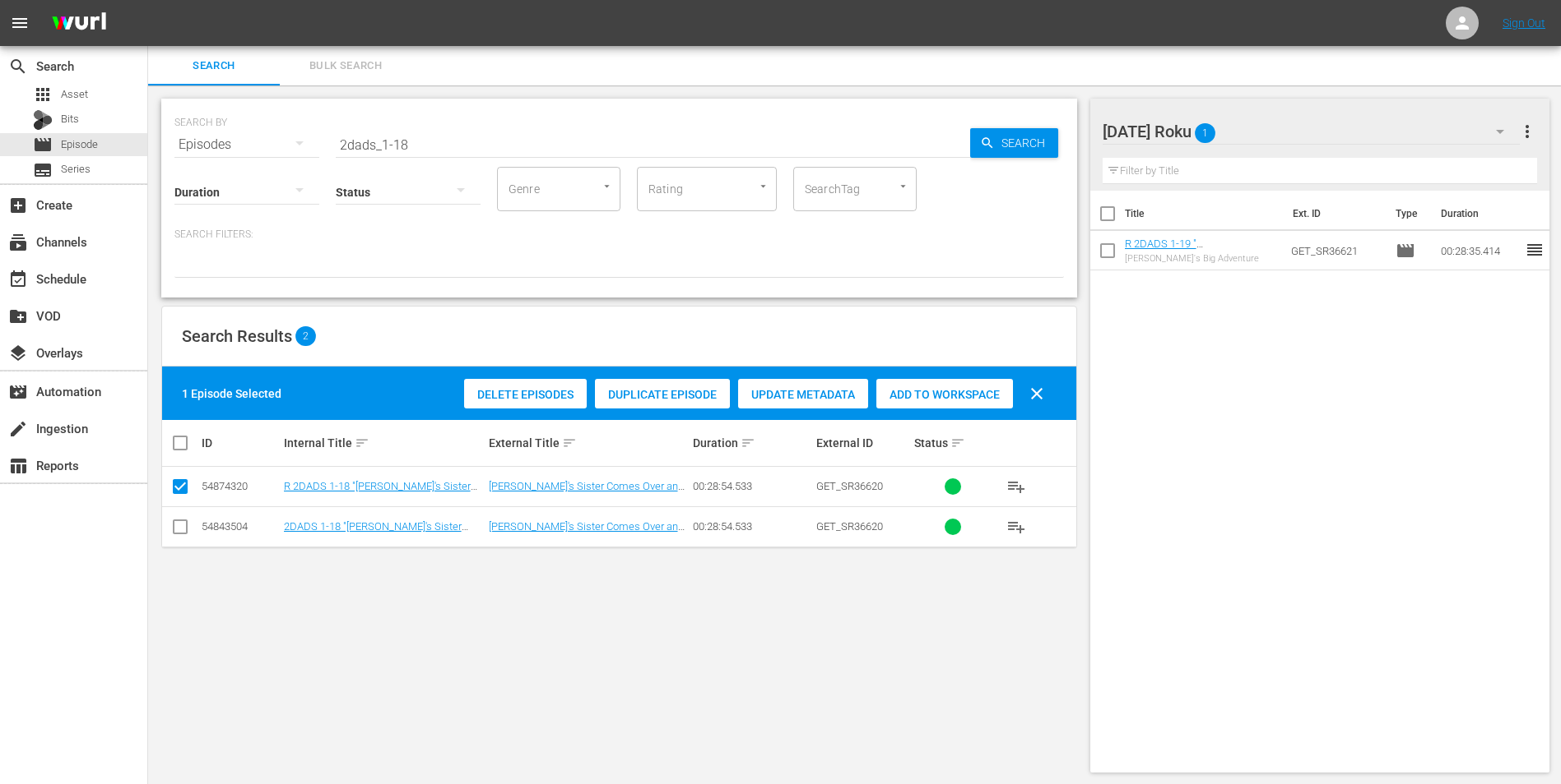
click at [950, 392] on span "Add to Workspace" at bounding box center [944, 395] width 137 height 14
click at [1046, 134] on div "[DATE] Roku 2" at bounding box center [1311, 131] width 418 height 46
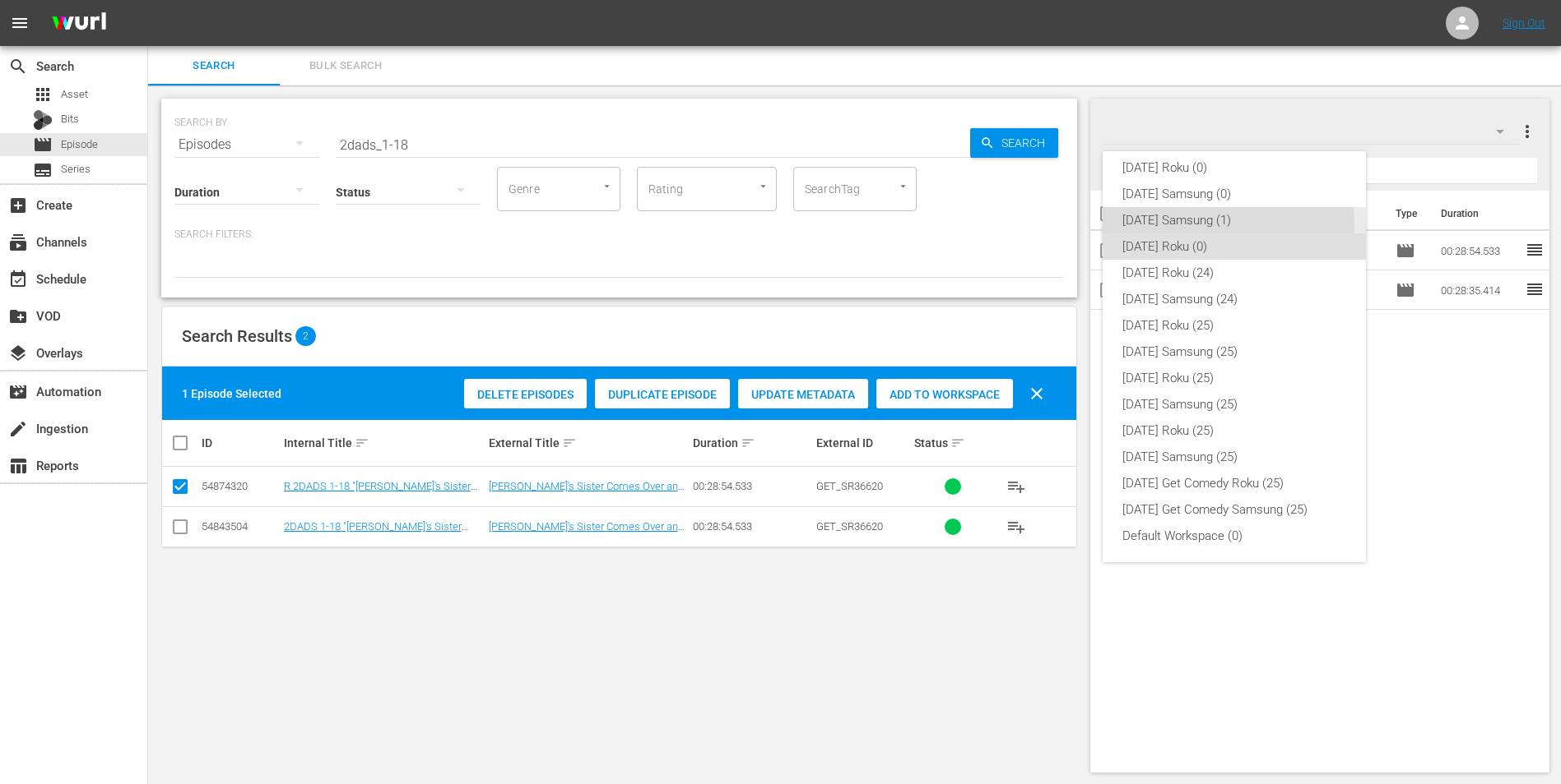
click at [1046, 225] on div "[DATE] Samsung (1)" at bounding box center [1234, 220] width 224 height 26
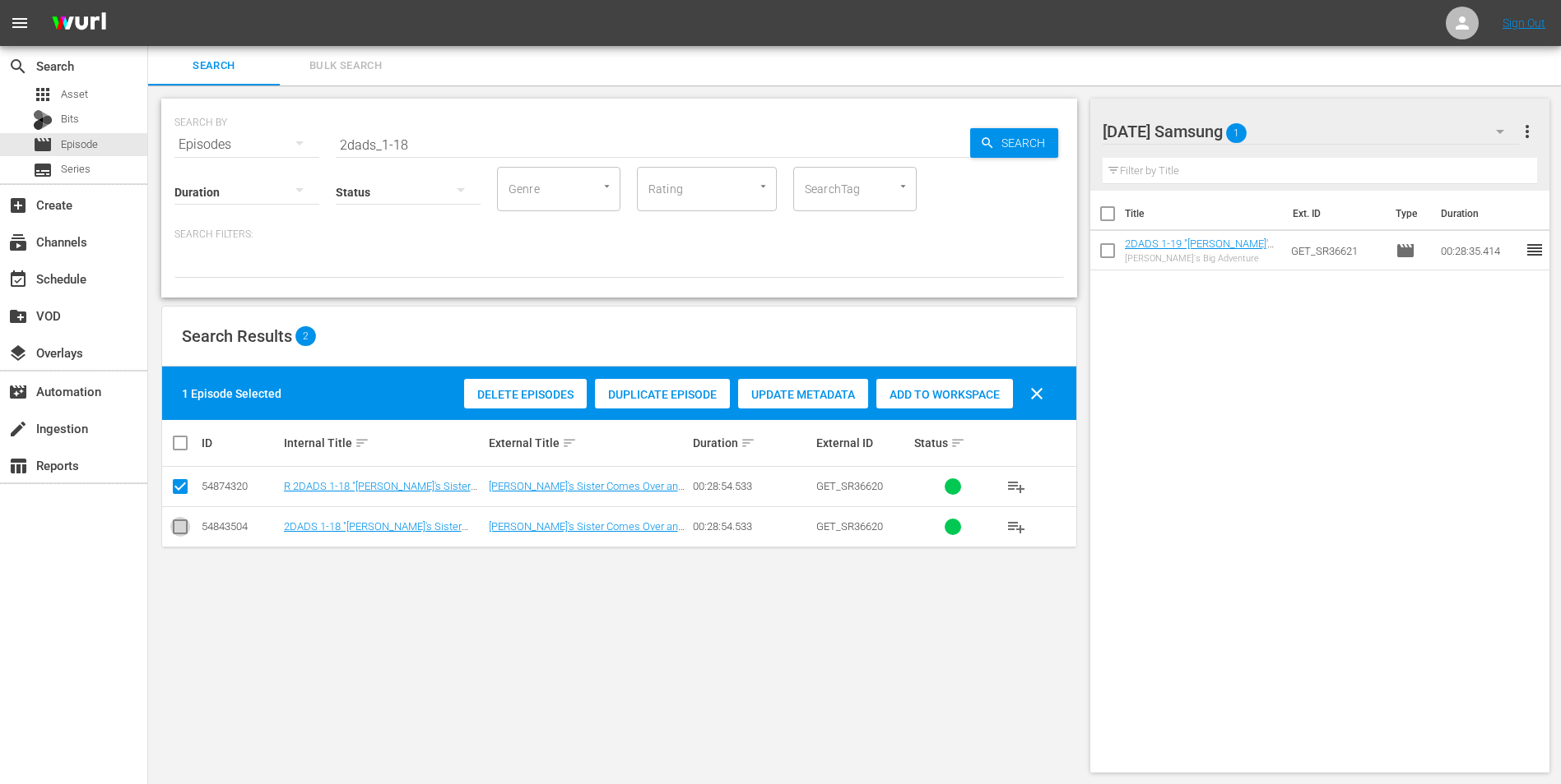
click at [188, 488] on input "checkbox" at bounding box center [180, 530] width 19 height 19
click at [180, 484] on input "checkbox" at bounding box center [180, 490] width 19 height 19
click at [955, 389] on span "Add to Workspace" at bounding box center [944, 395] width 137 height 14
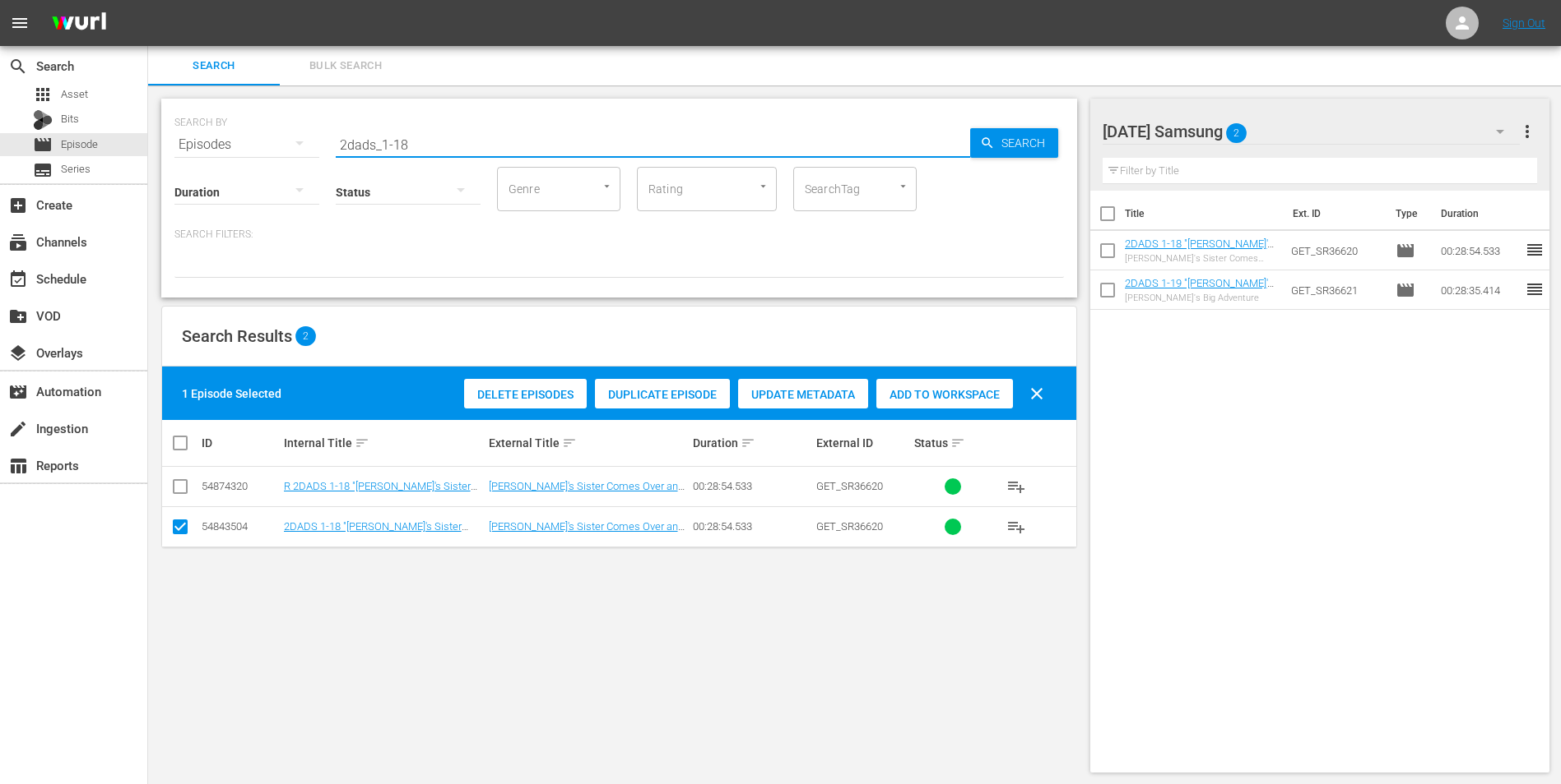
drag, startPoint x: 457, startPoint y: 150, endPoint x: 311, endPoint y: 194, distance: 152.5
click at [311, 194] on div "SEARCH BY Search By Episodes Search ID, Title, Description, Keywords, or Catego…" at bounding box center [619, 198] width 916 height 199
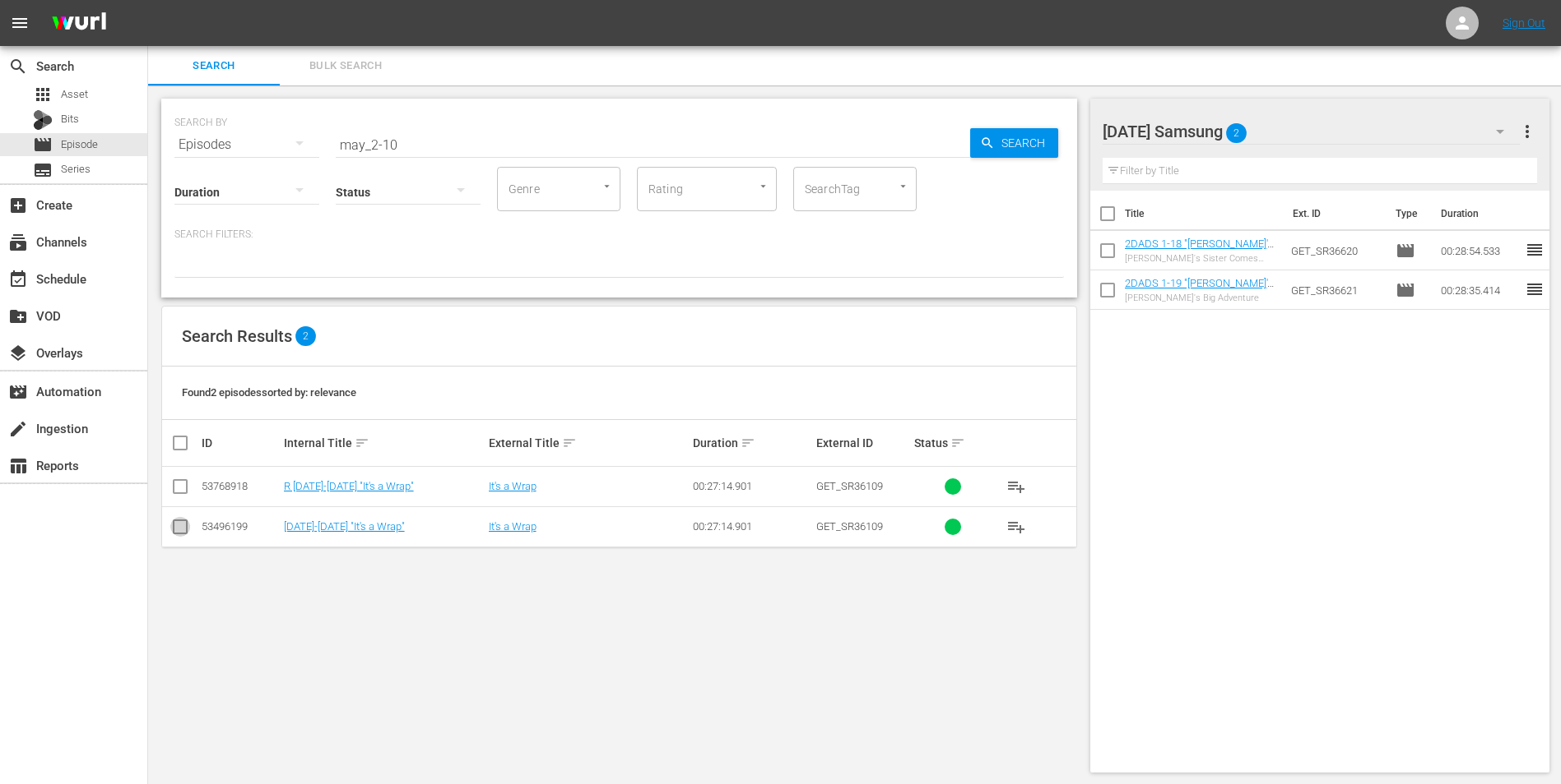
click at [175, 488] on input "checkbox" at bounding box center [180, 530] width 19 height 19
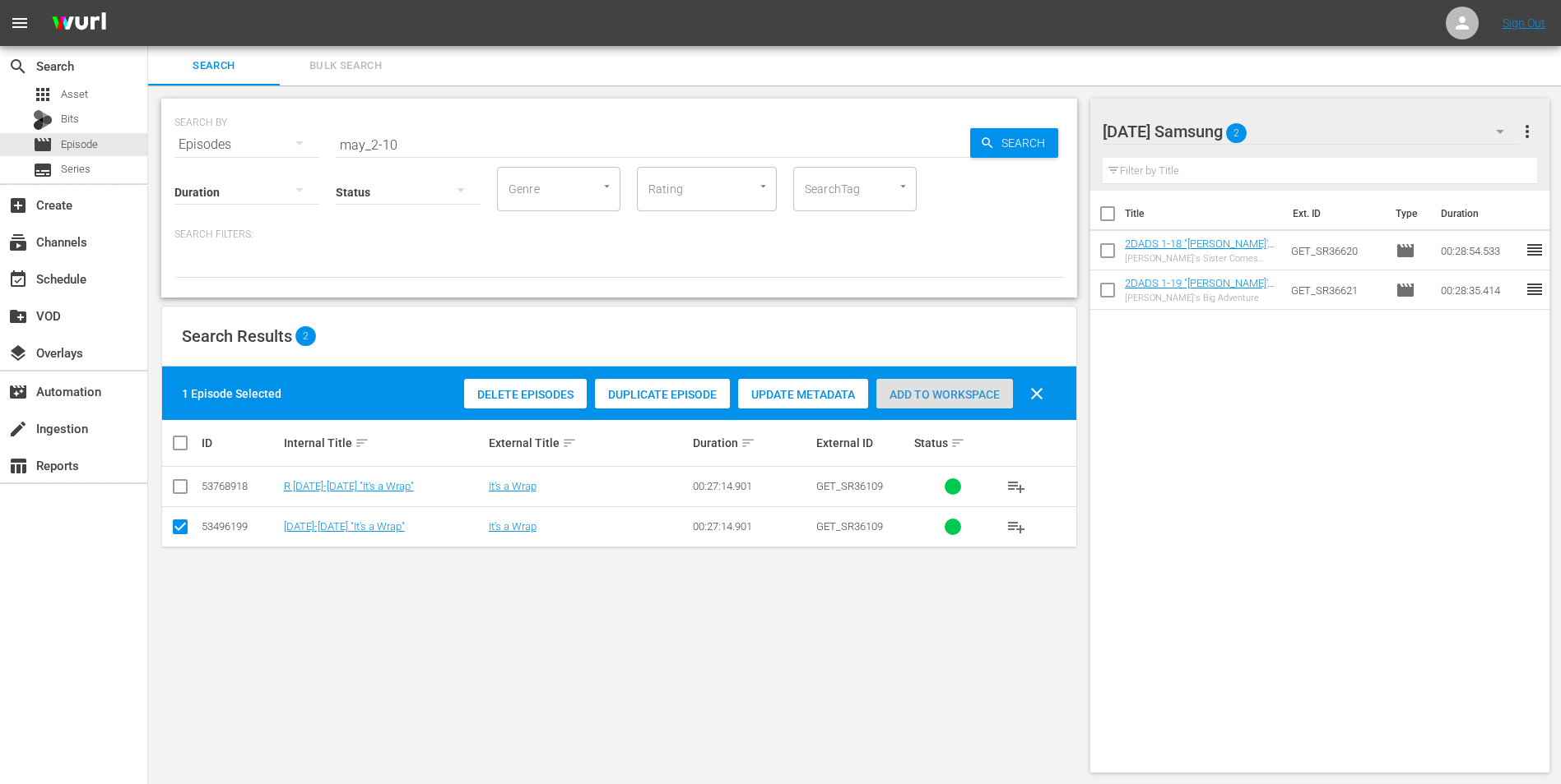
click at [972, 383] on div "Add to Workspace" at bounding box center [944, 394] width 137 height 31
click at [1046, 133] on div "[DATE] Samsung 3" at bounding box center [1311, 131] width 418 height 46
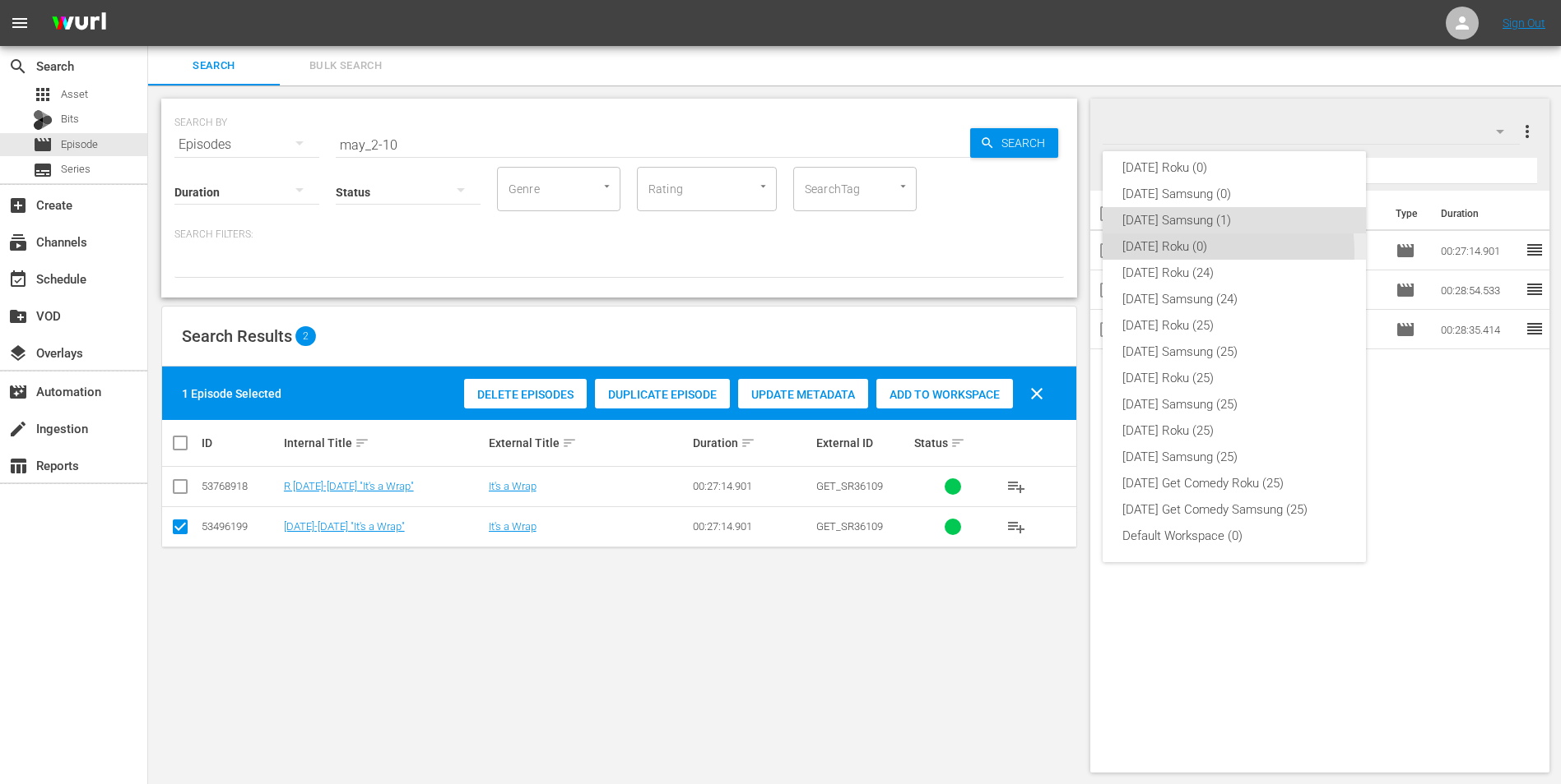
click at [1046, 253] on div "[DATE] Roku (0)" at bounding box center [1234, 246] width 224 height 26
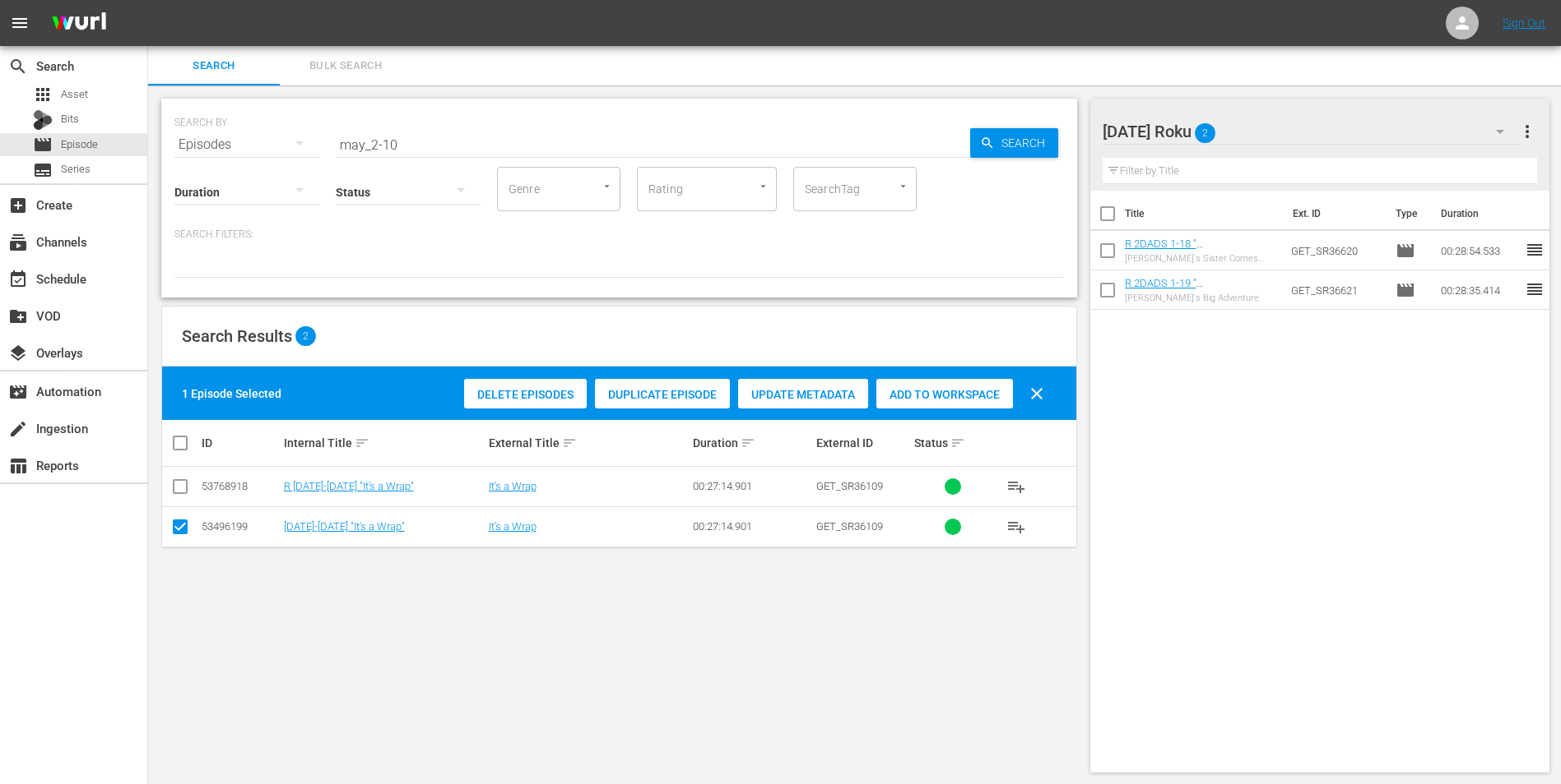
click at [179, 488] on input "checkbox" at bounding box center [180, 530] width 19 height 19
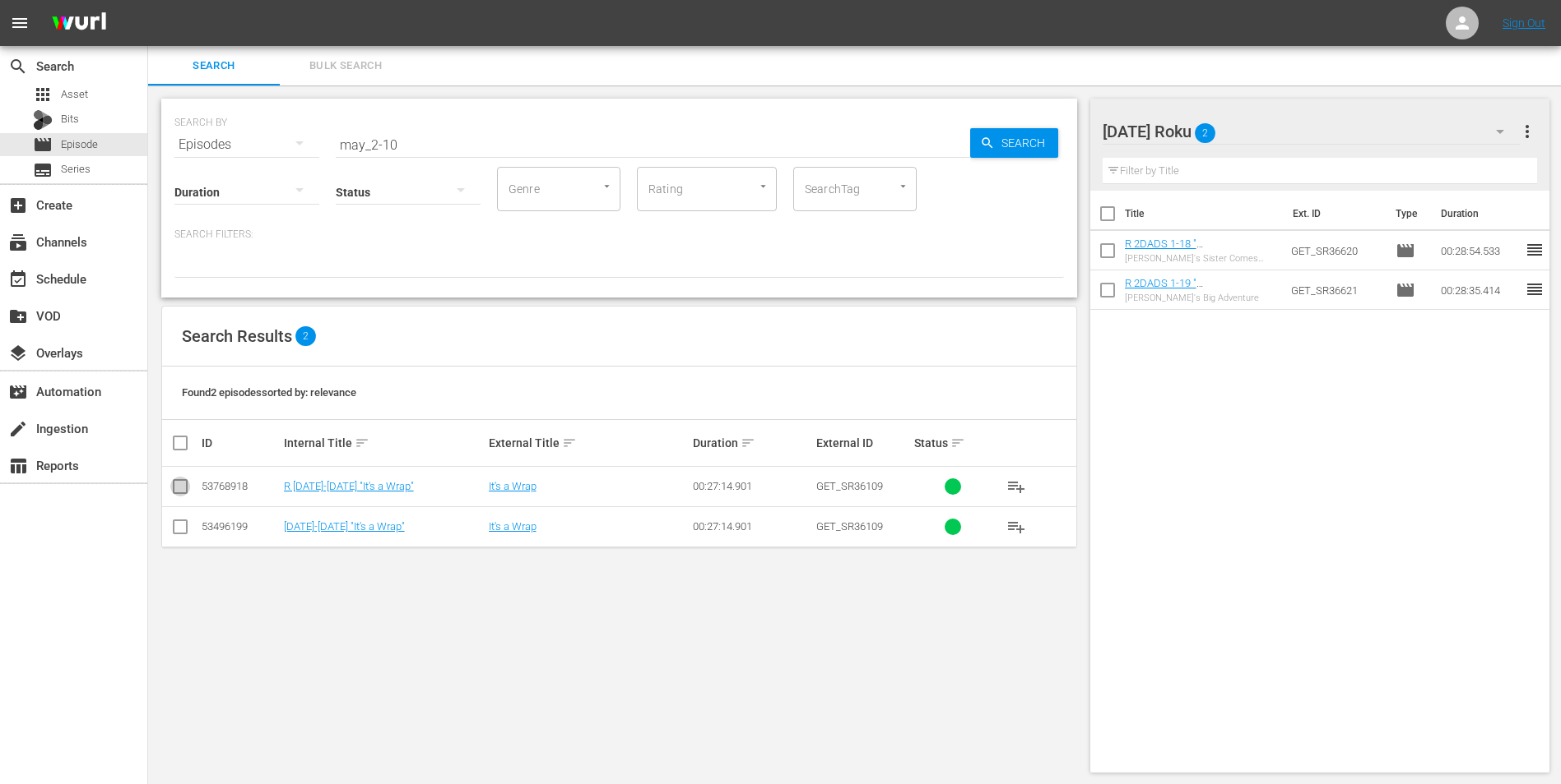
click at [181, 483] on input "checkbox" at bounding box center [180, 490] width 19 height 19
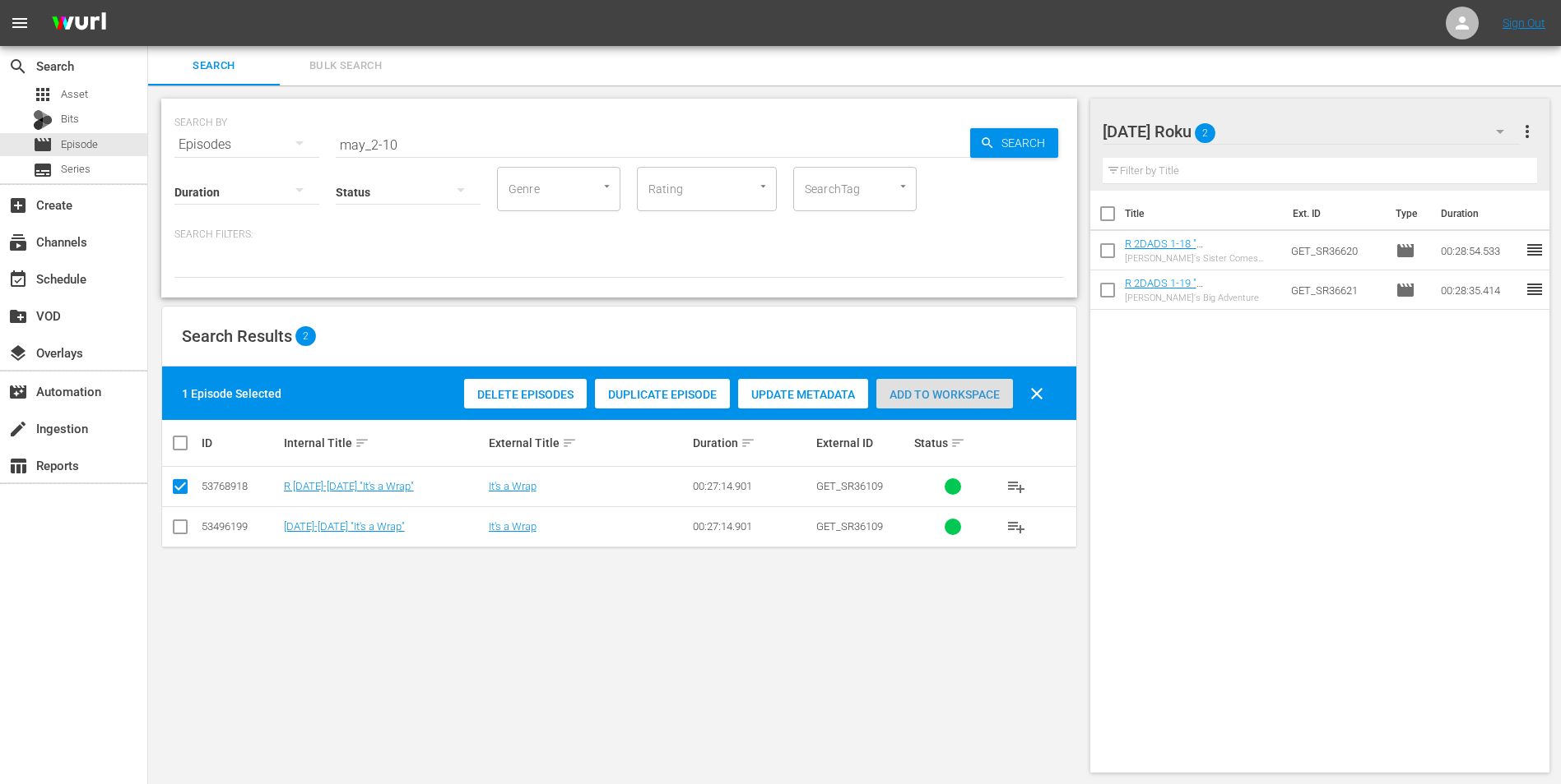
click at [945, 381] on div "Add to Workspace" at bounding box center [944, 394] width 137 height 31
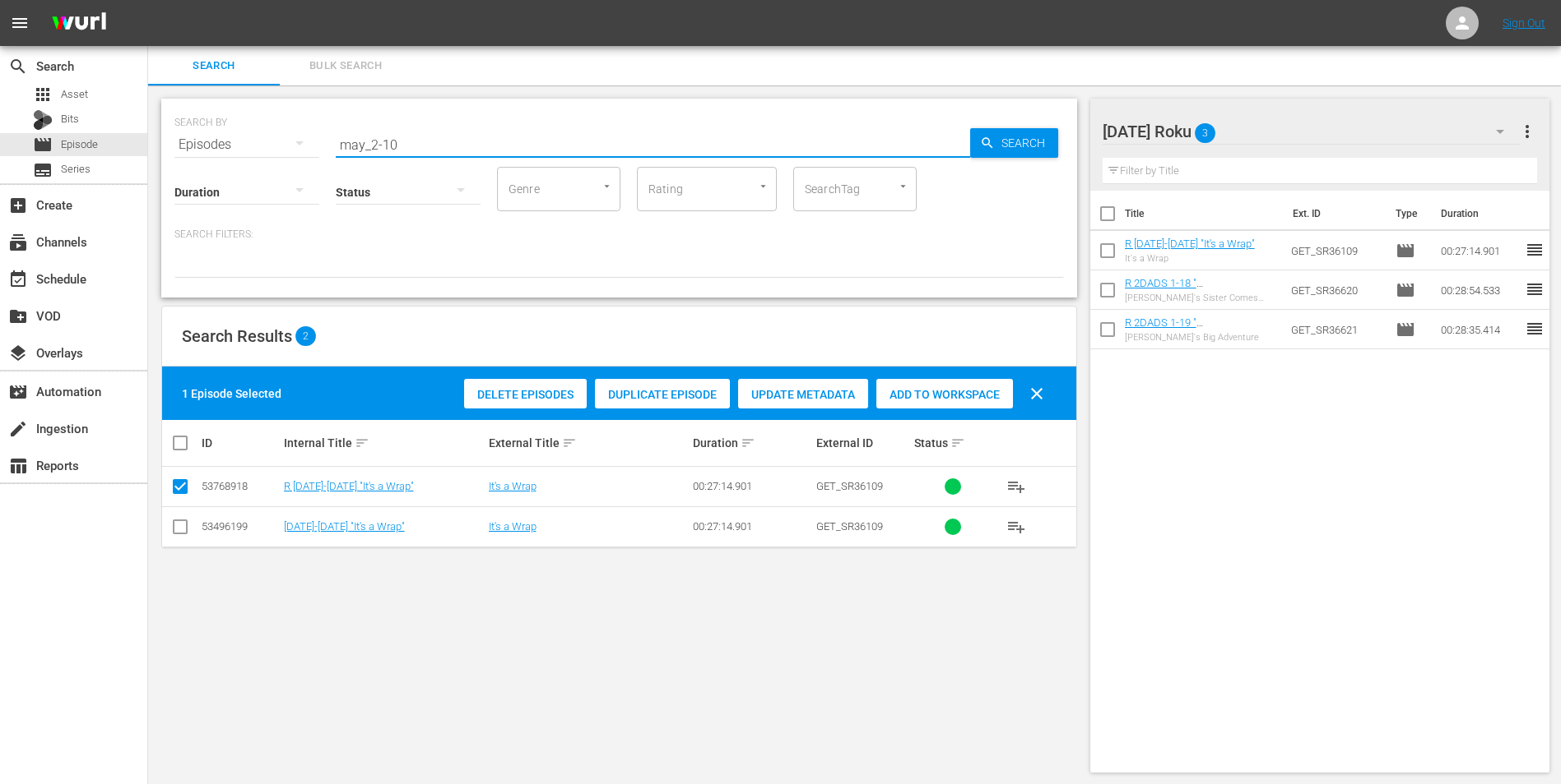
drag, startPoint x: 384, startPoint y: 142, endPoint x: 432, endPoint y: 164, distance: 52.8
click at [429, 161] on div "SEARCH BY Search By Episodes Search ID, Title, Description, Keywords, or Catego…" at bounding box center [619, 198] width 916 height 199
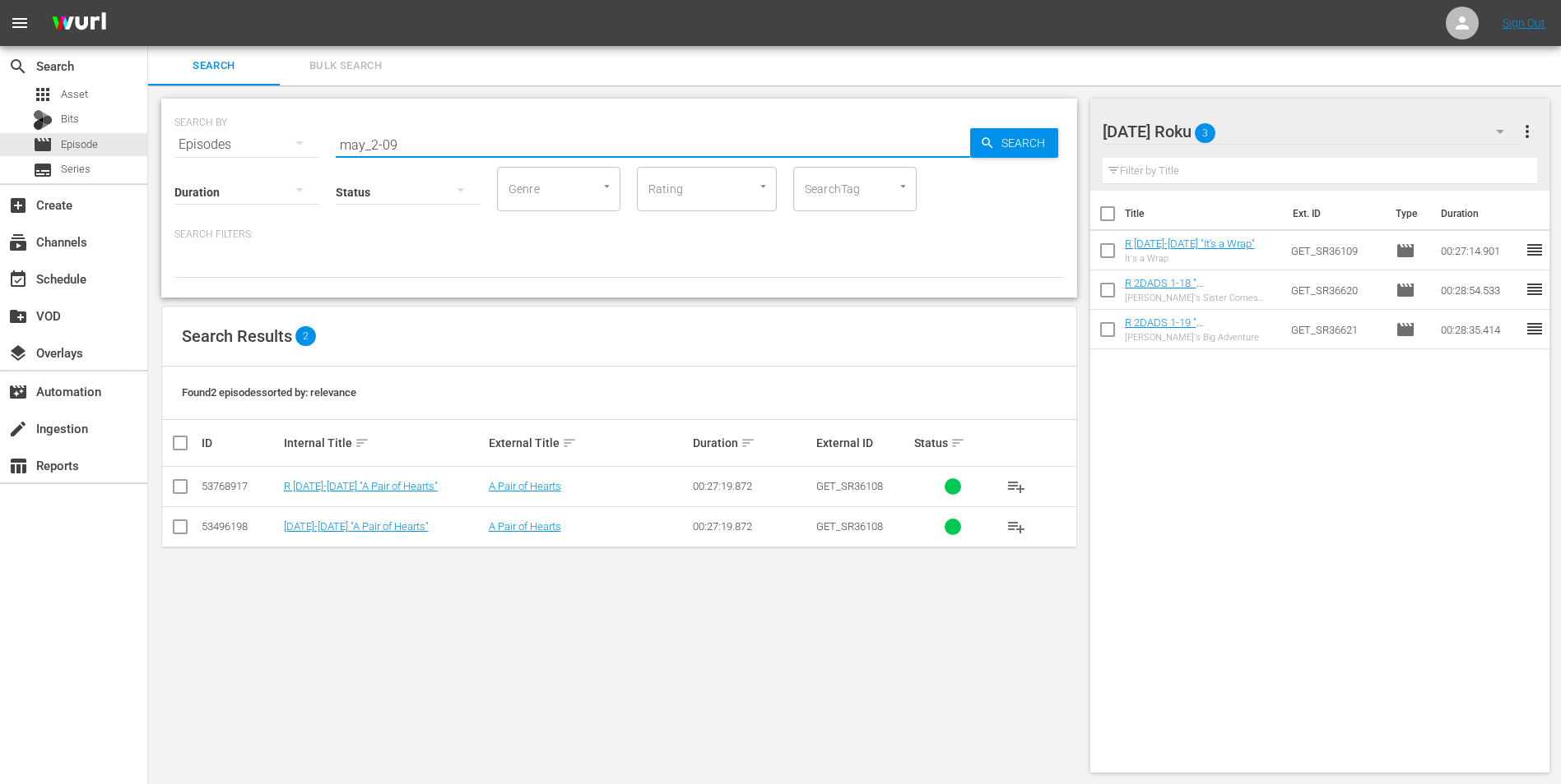
click at [184, 485] on input "checkbox" at bounding box center [180, 490] width 19 height 19
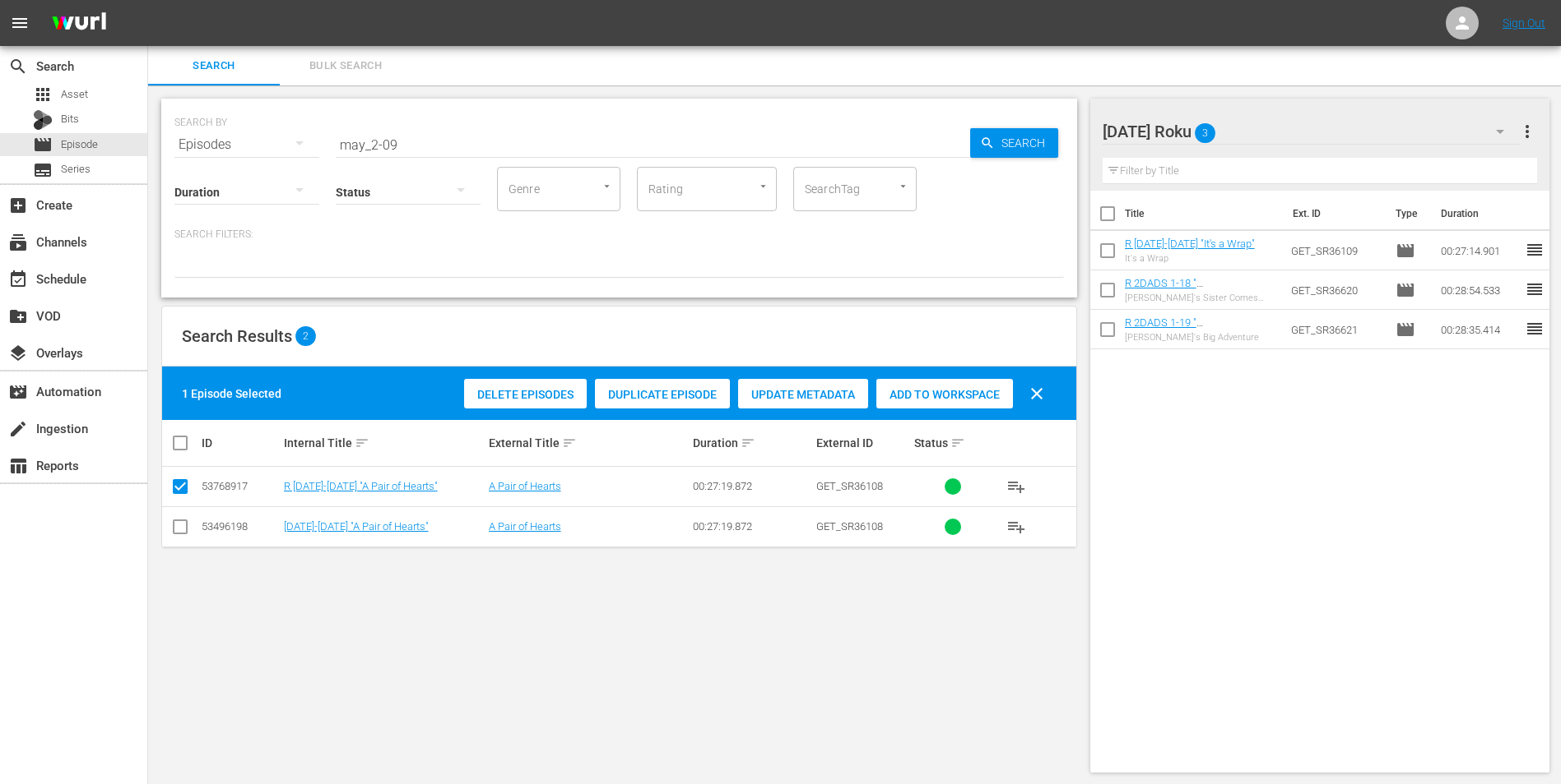
click at [952, 392] on span "Add to Workspace" at bounding box center [944, 395] width 137 height 14
click at [1046, 125] on div "[DATE] Roku 4" at bounding box center [1311, 131] width 418 height 46
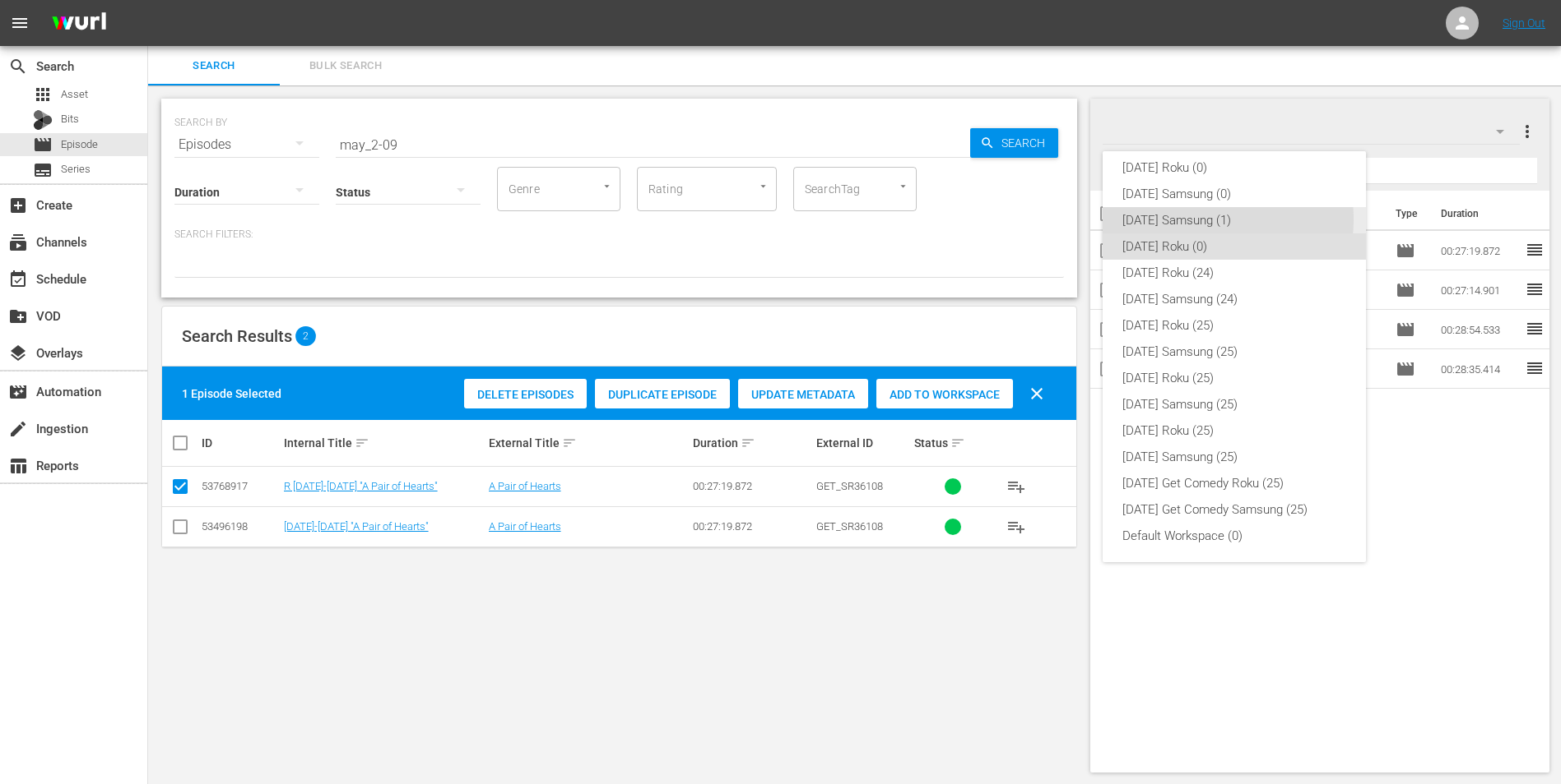
click at [1046, 220] on div "[DATE] Samsung (1)" at bounding box center [1234, 220] width 224 height 26
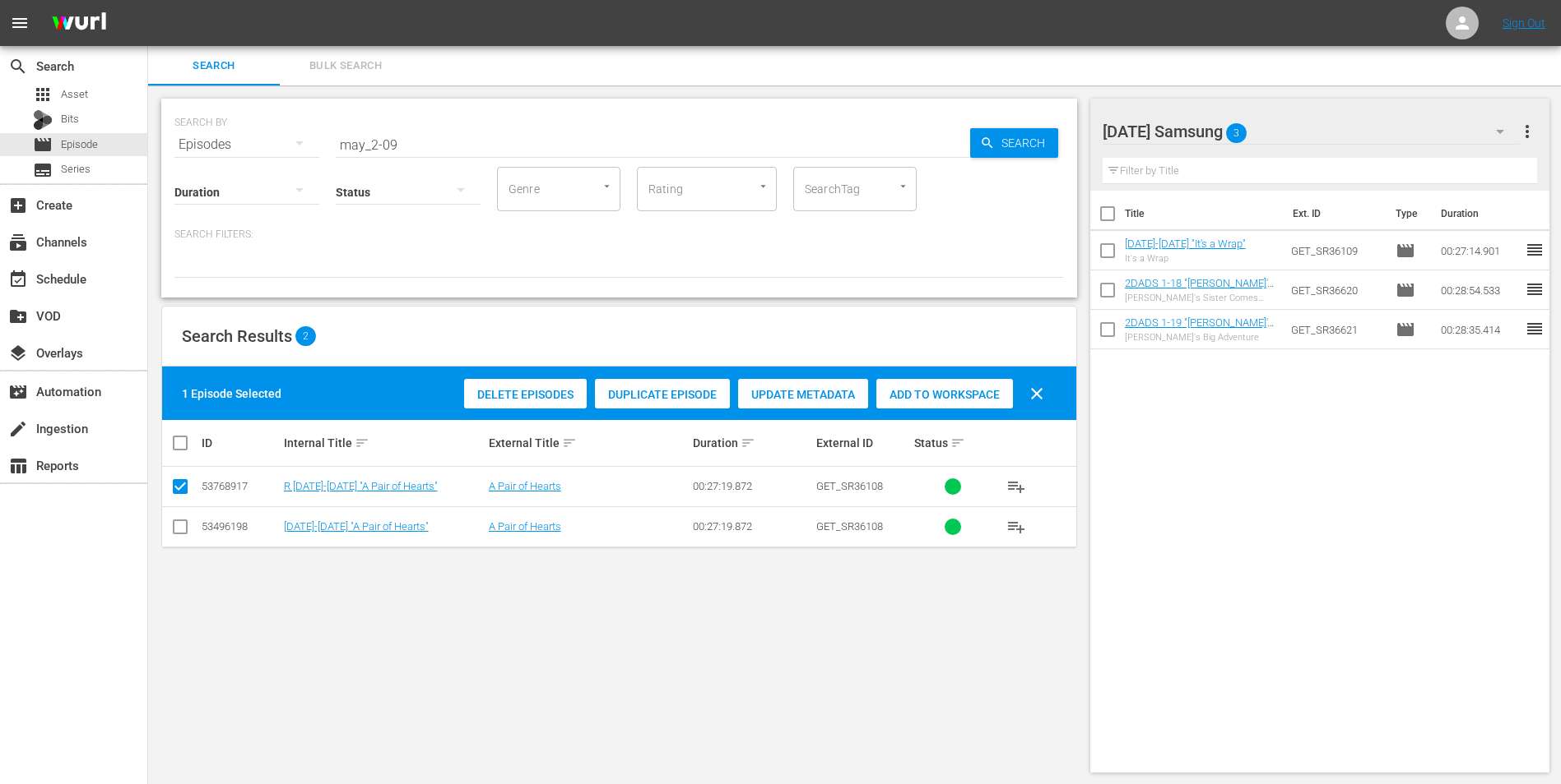
click at [181, 488] on input "checkbox" at bounding box center [180, 530] width 19 height 19
click at [182, 488] on input "checkbox" at bounding box center [180, 490] width 19 height 19
click at [956, 387] on div "Add to Workspace" at bounding box center [944, 394] width 137 height 31
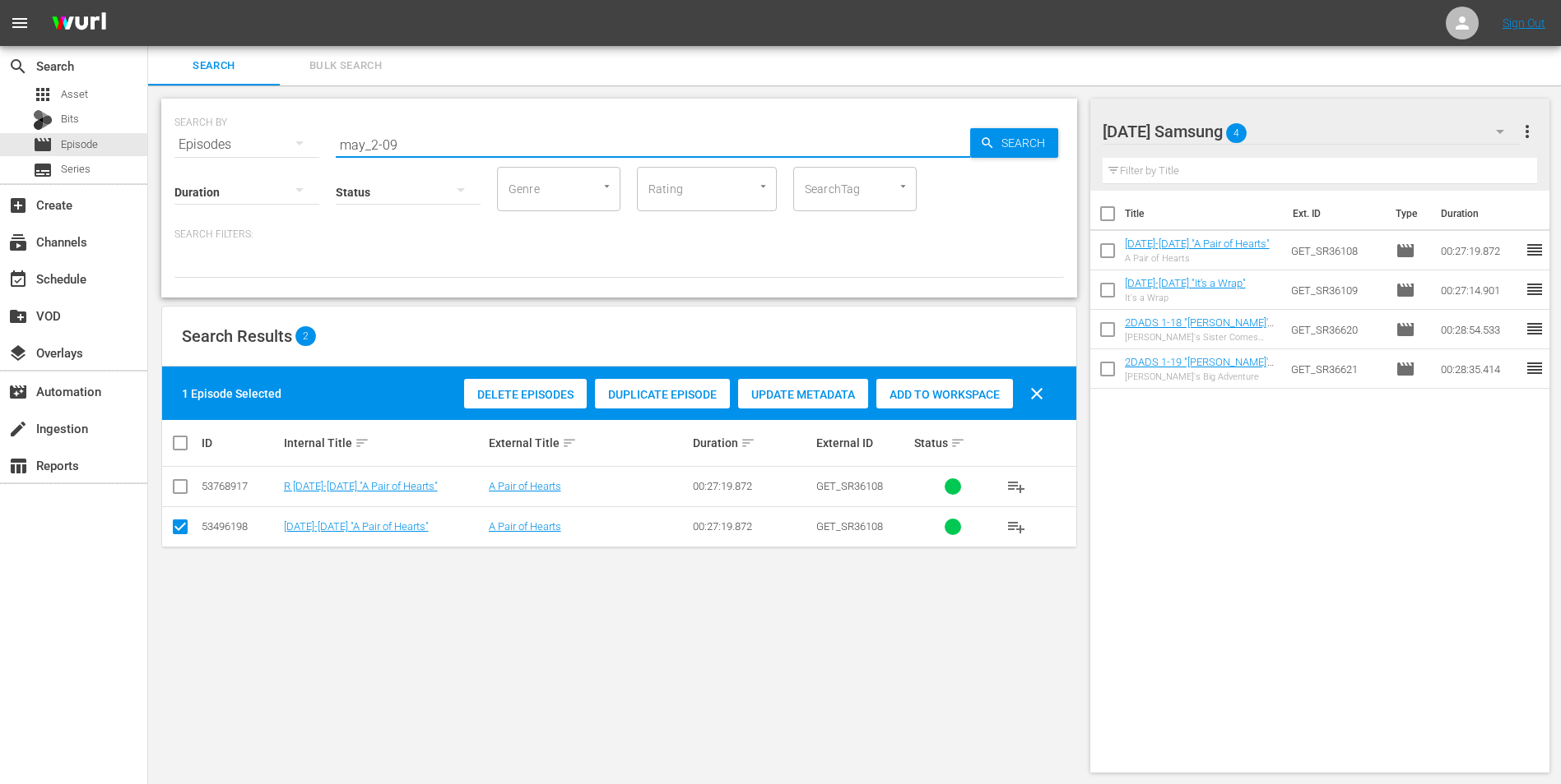
drag, startPoint x: 387, startPoint y: 142, endPoint x: 431, endPoint y: 154, distance: 45.6
click at [430, 153] on div "SEARCH BY Search By Episodes Search ID, Title, Description, Keywords, or Catego…" at bounding box center [619, 198] width 916 height 199
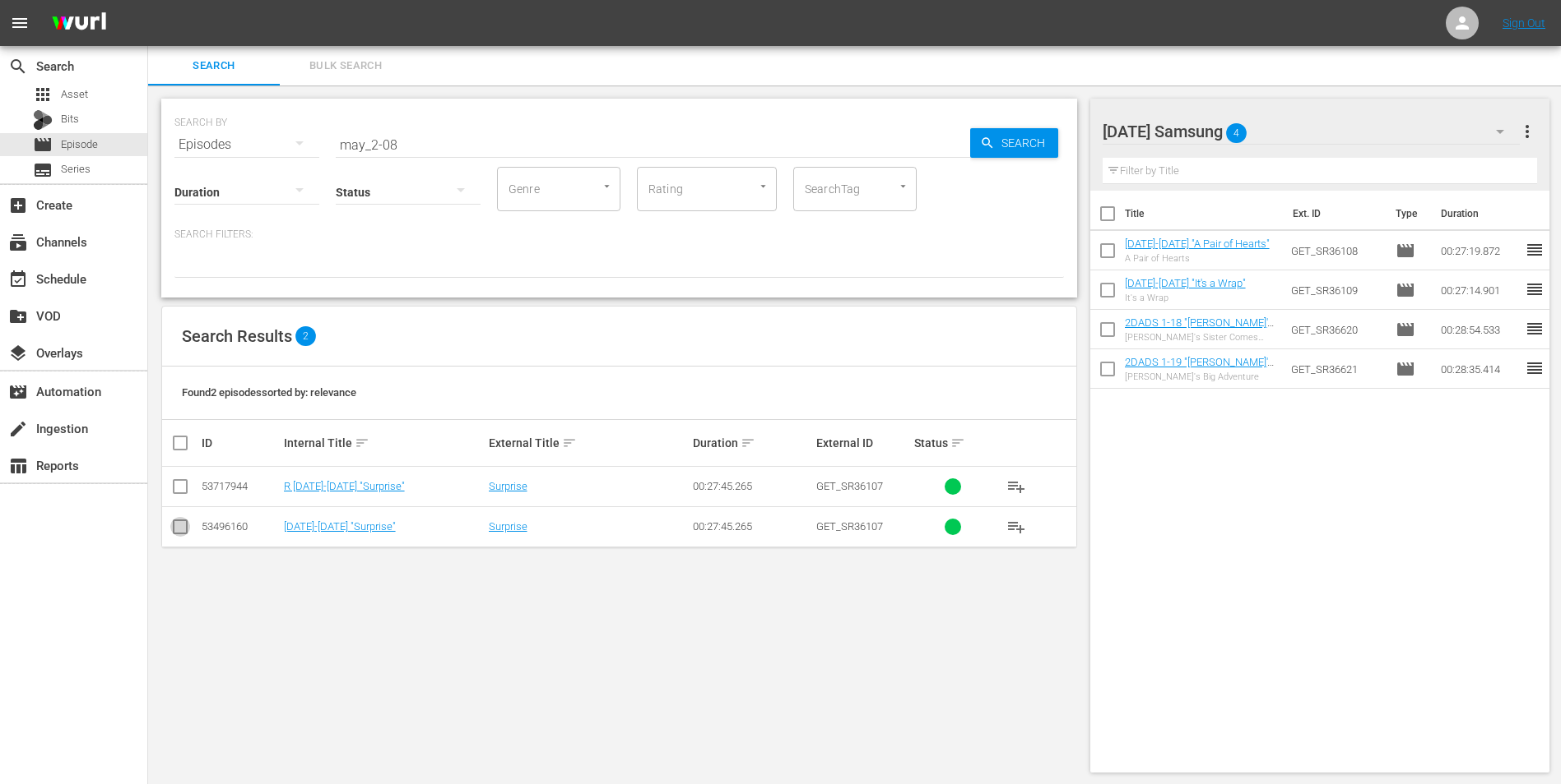
click at [186, 488] on input "checkbox" at bounding box center [180, 530] width 19 height 19
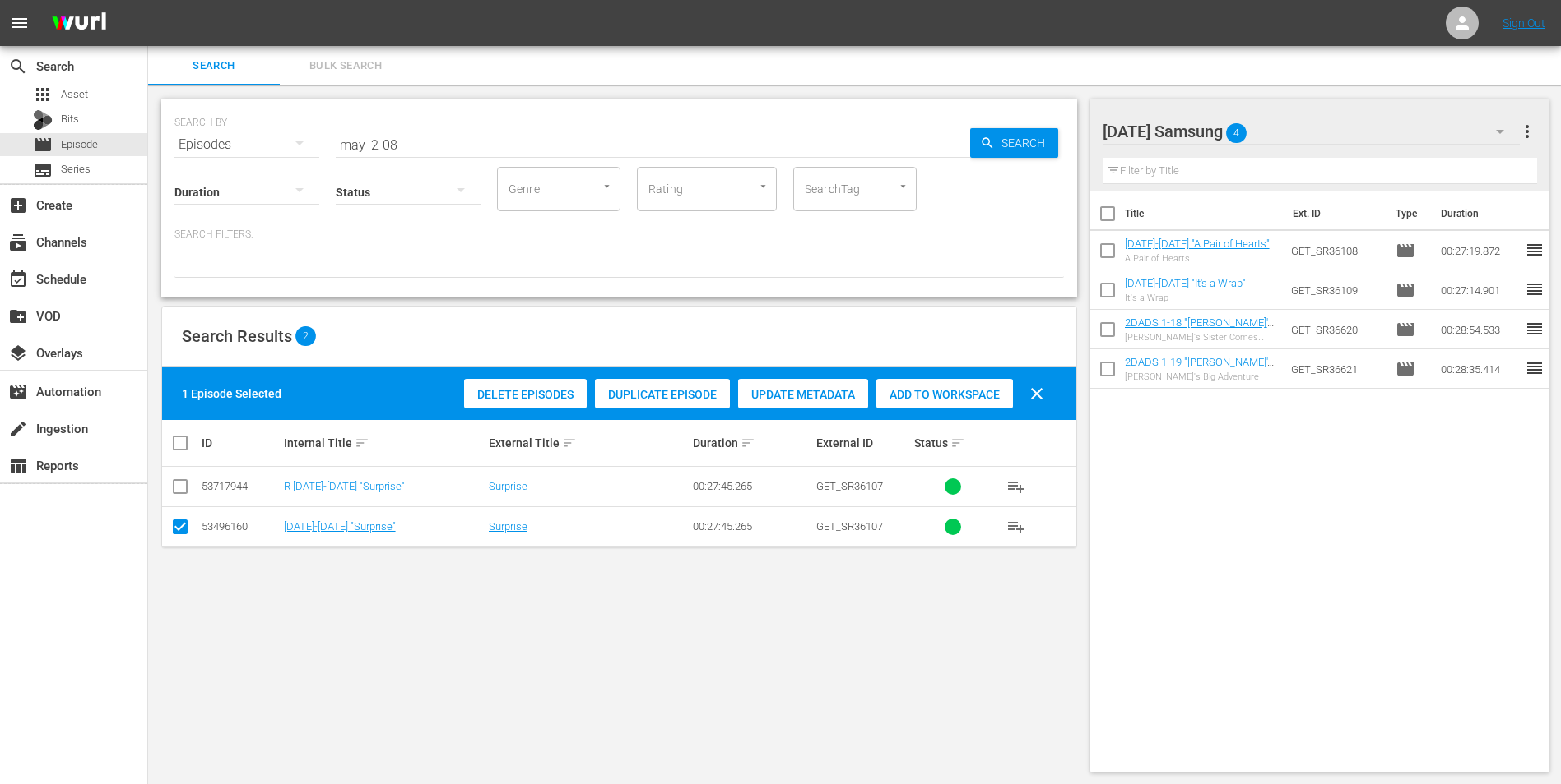
click at [928, 393] on span "Add to Workspace" at bounding box center [944, 395] width 137 height 14
click at [1046, 129] on div "[DATE] Samsung 5" at bounding box center [1311, 131] width 418 height 46
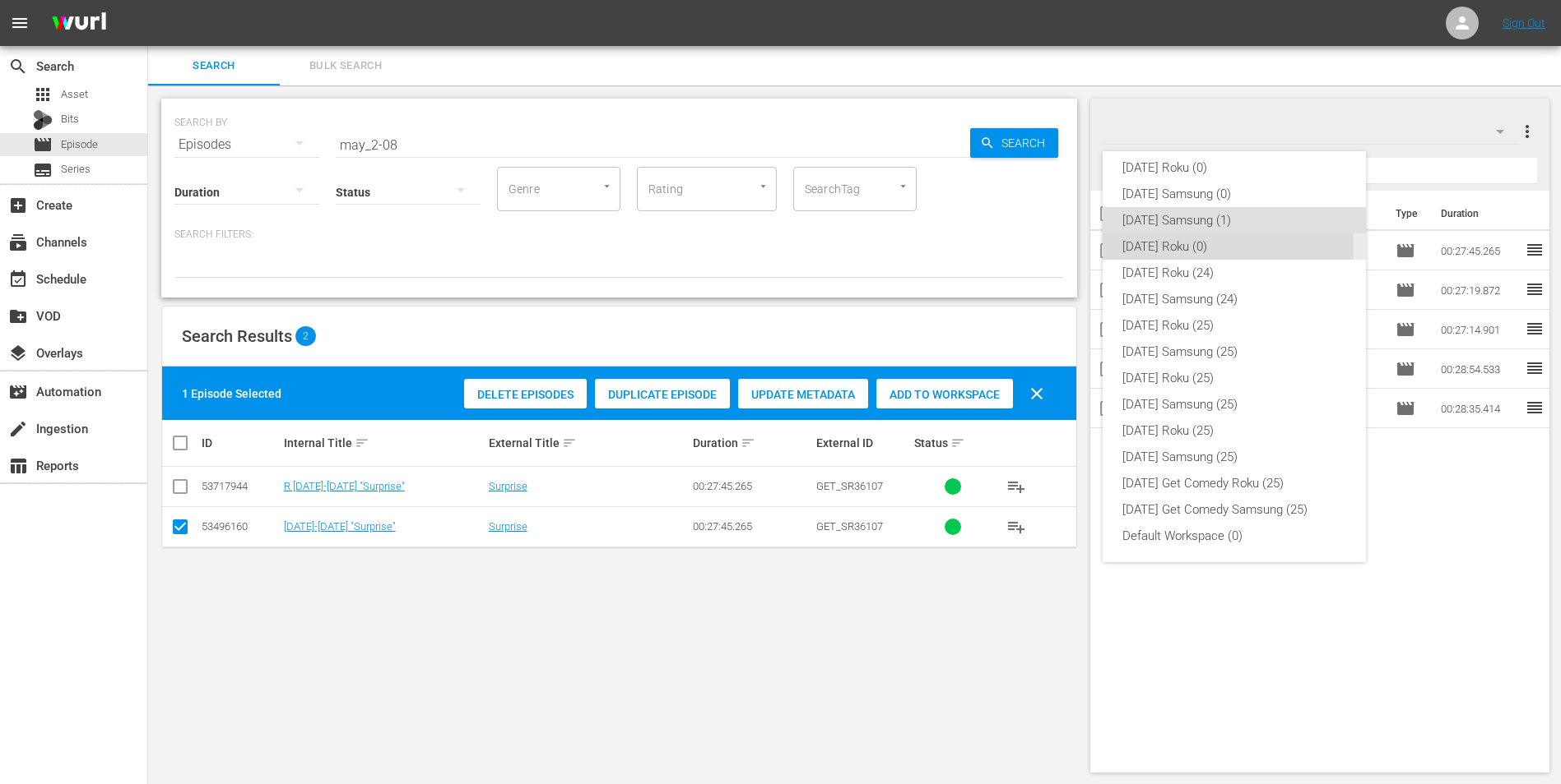
click at [1046, 249] on div "[DATE] Roku (0)" at bounding box center [1234, 246] width 224 height 26
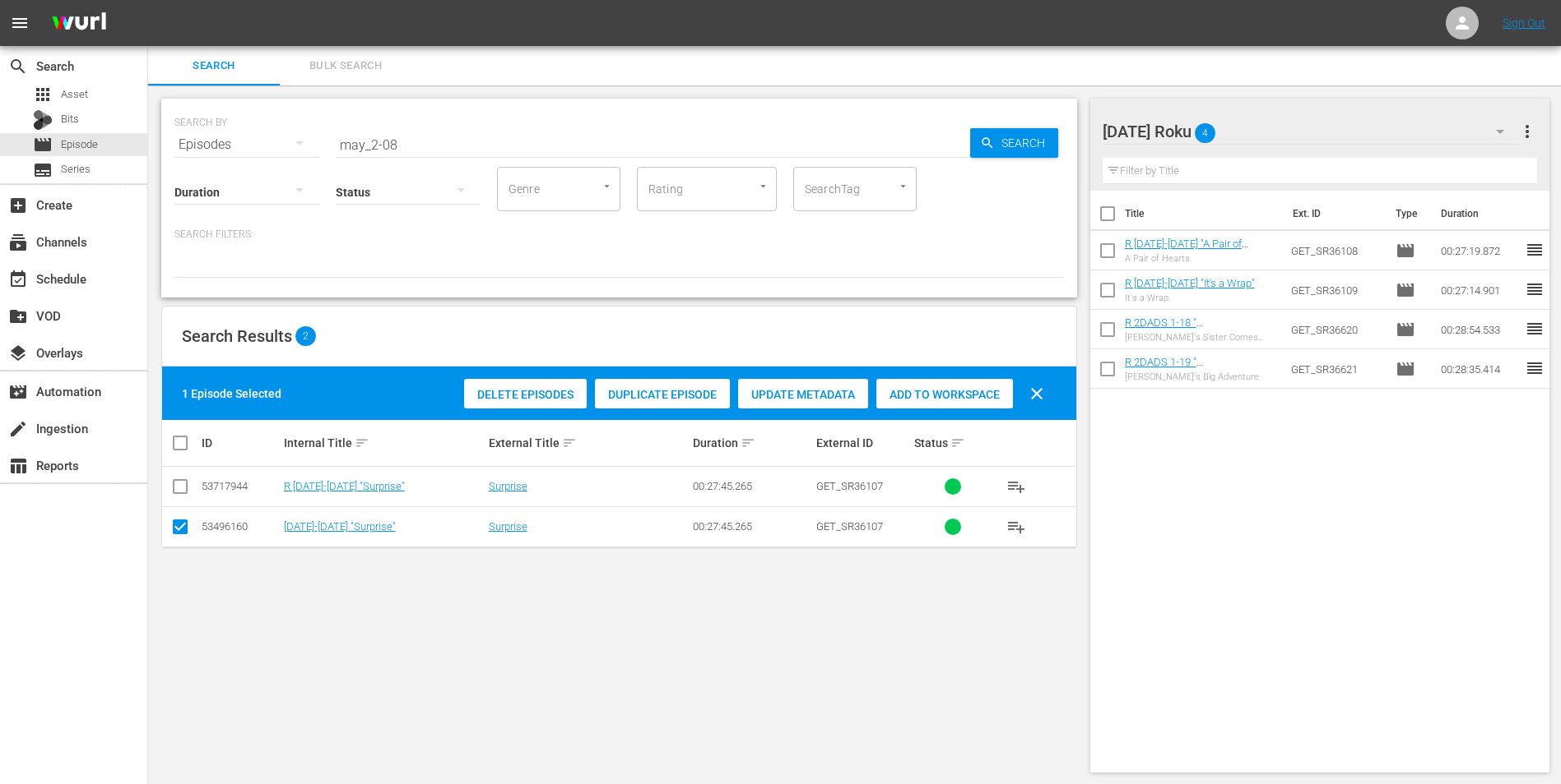
click at [181, 488] on input "checkbox" at bounding box center [180, 530] width 19 height 19
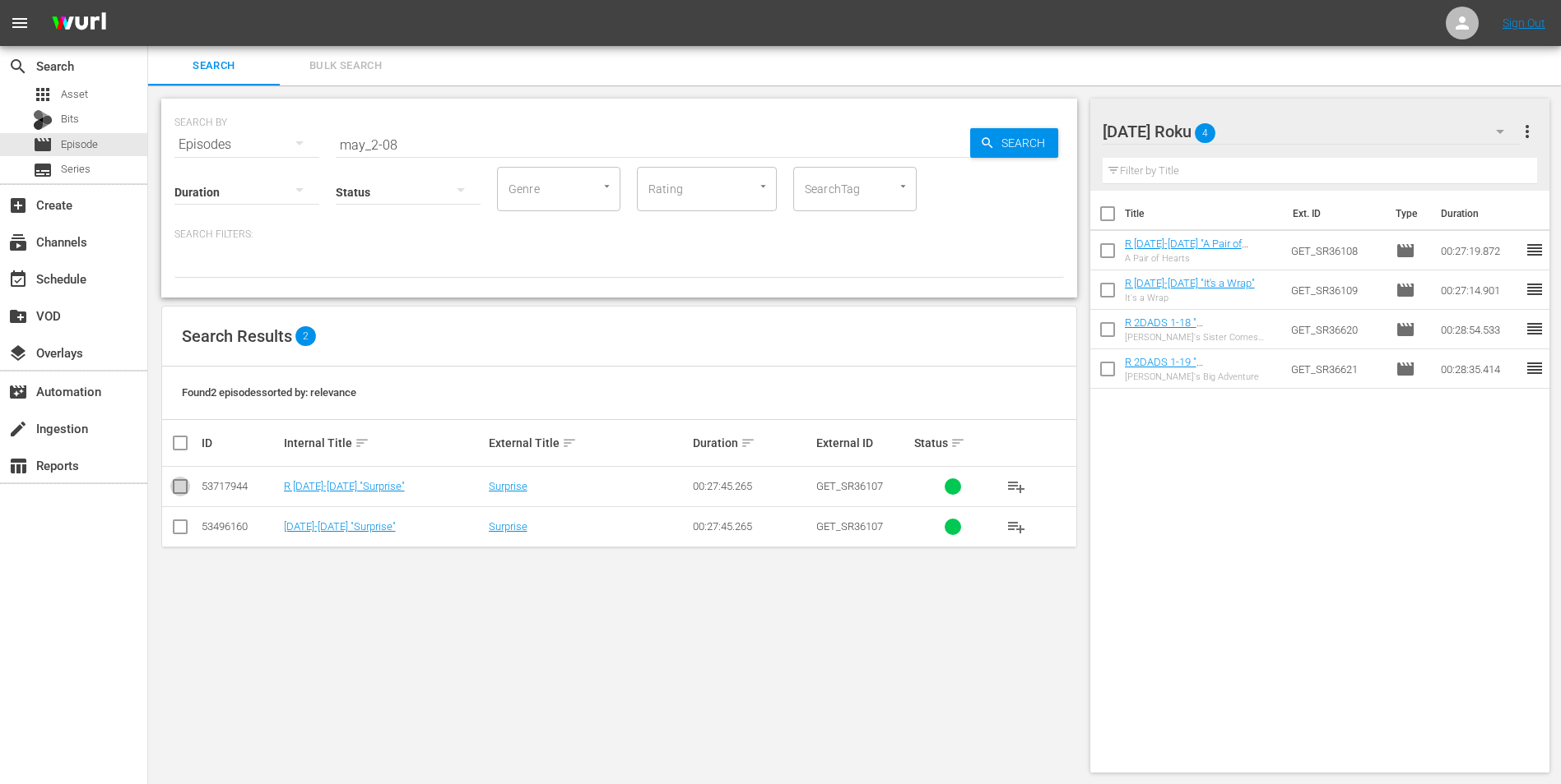
click at [184, 485] on input "checkbox" at bounding box center [180, 490] width 19 height 19
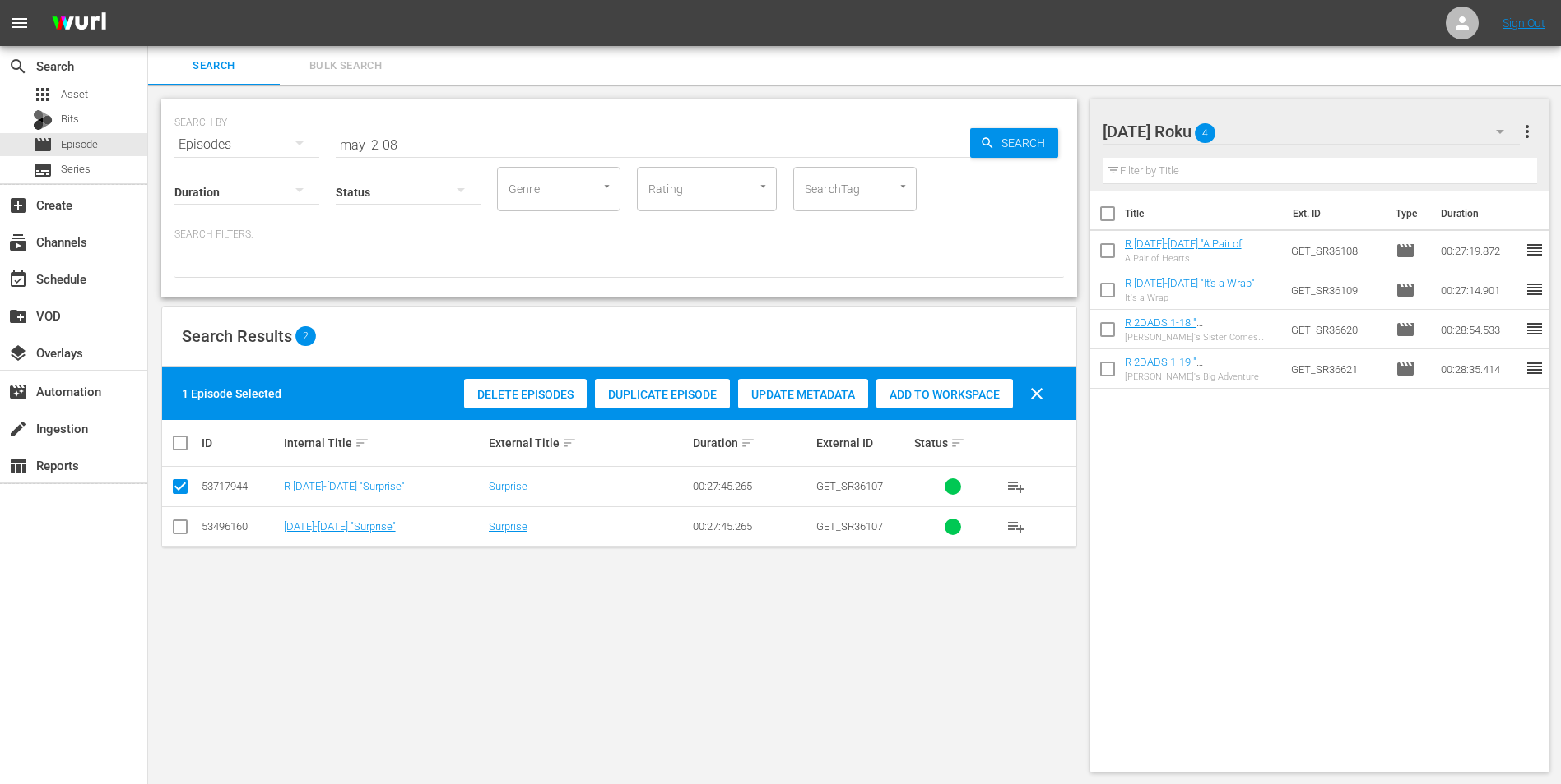
click at [926, 390] on span "Add to Workspace" at bounding box center [944, 395] width 137 height 14
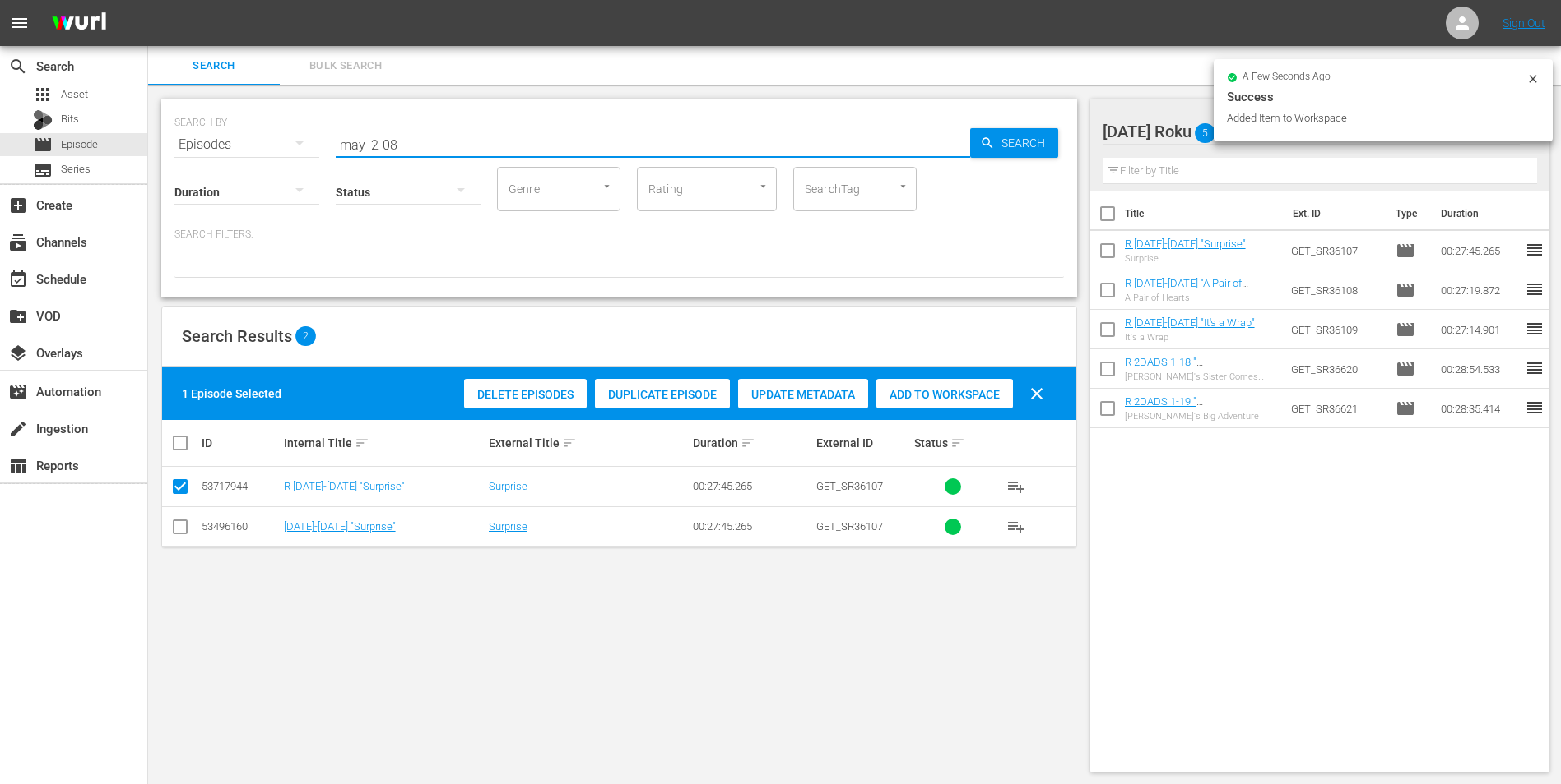
drag, startPoint x: 388, startPoint y: 137, endPoint x: 417, endPoint y: 148, distance: 31.0
click at [417, 148] on input "may_2-08" at bounding box center [652, 145] width 635 height 40
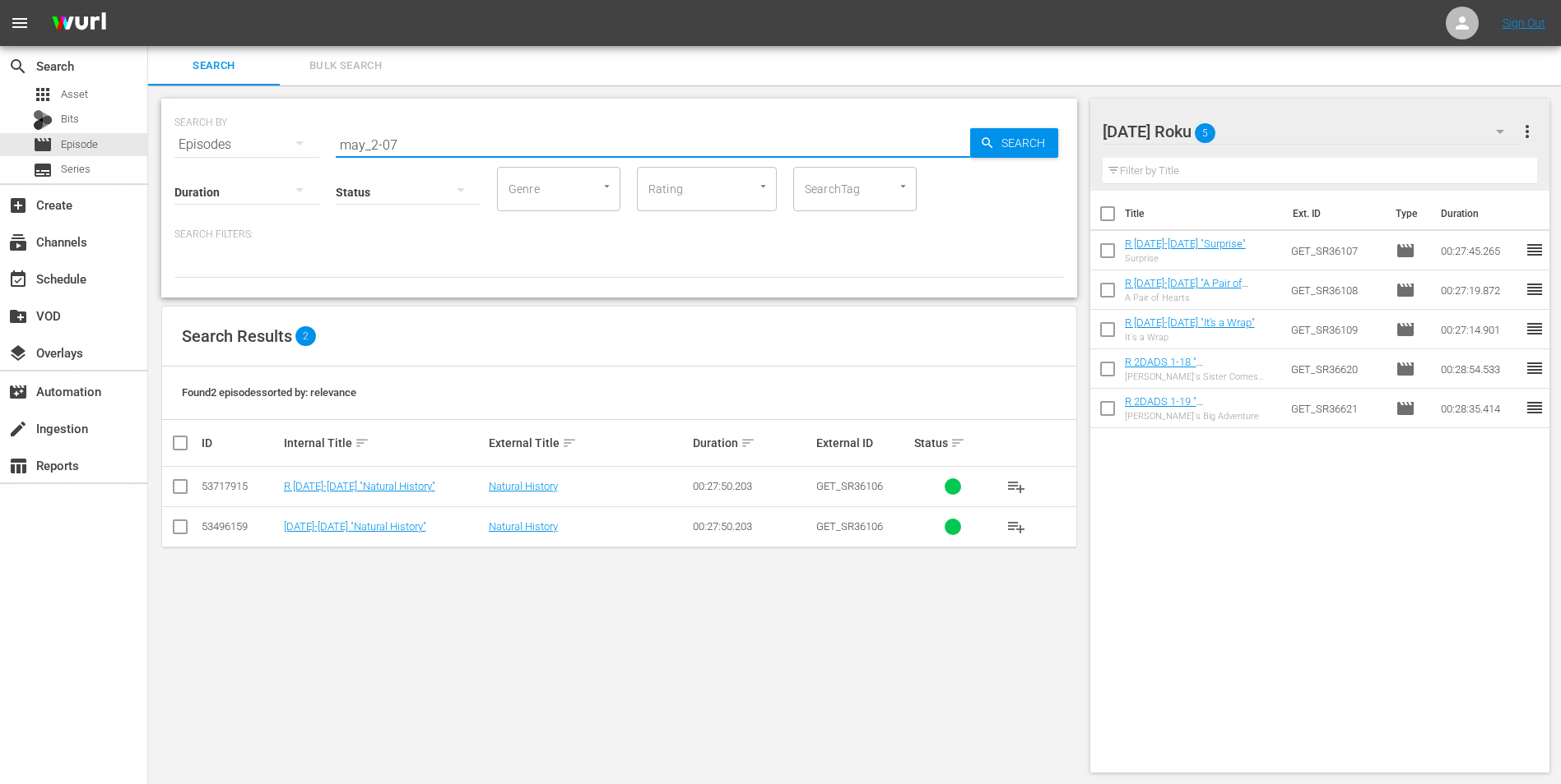
click at [181, 488] on input "checkbox" at bounding box center [180, 490] width 19 height 19
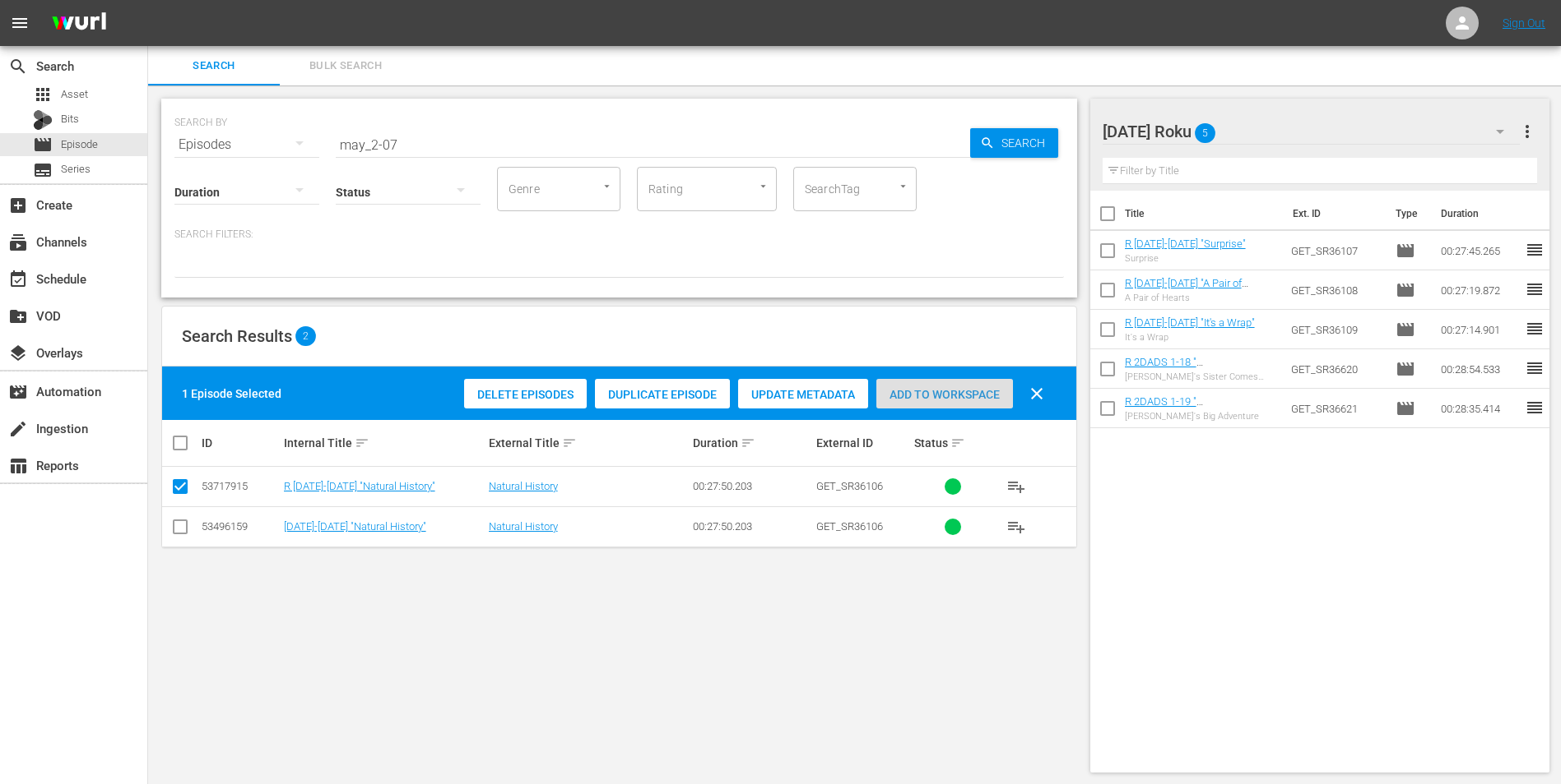
click at [924, 393] on span "Add to Workspace" at bounding box center [944, 395] width 137 height 14
click at [1046, 126] on div "[DATE] Roku 6" at bounding box center [1311, 131] width 418 height 46
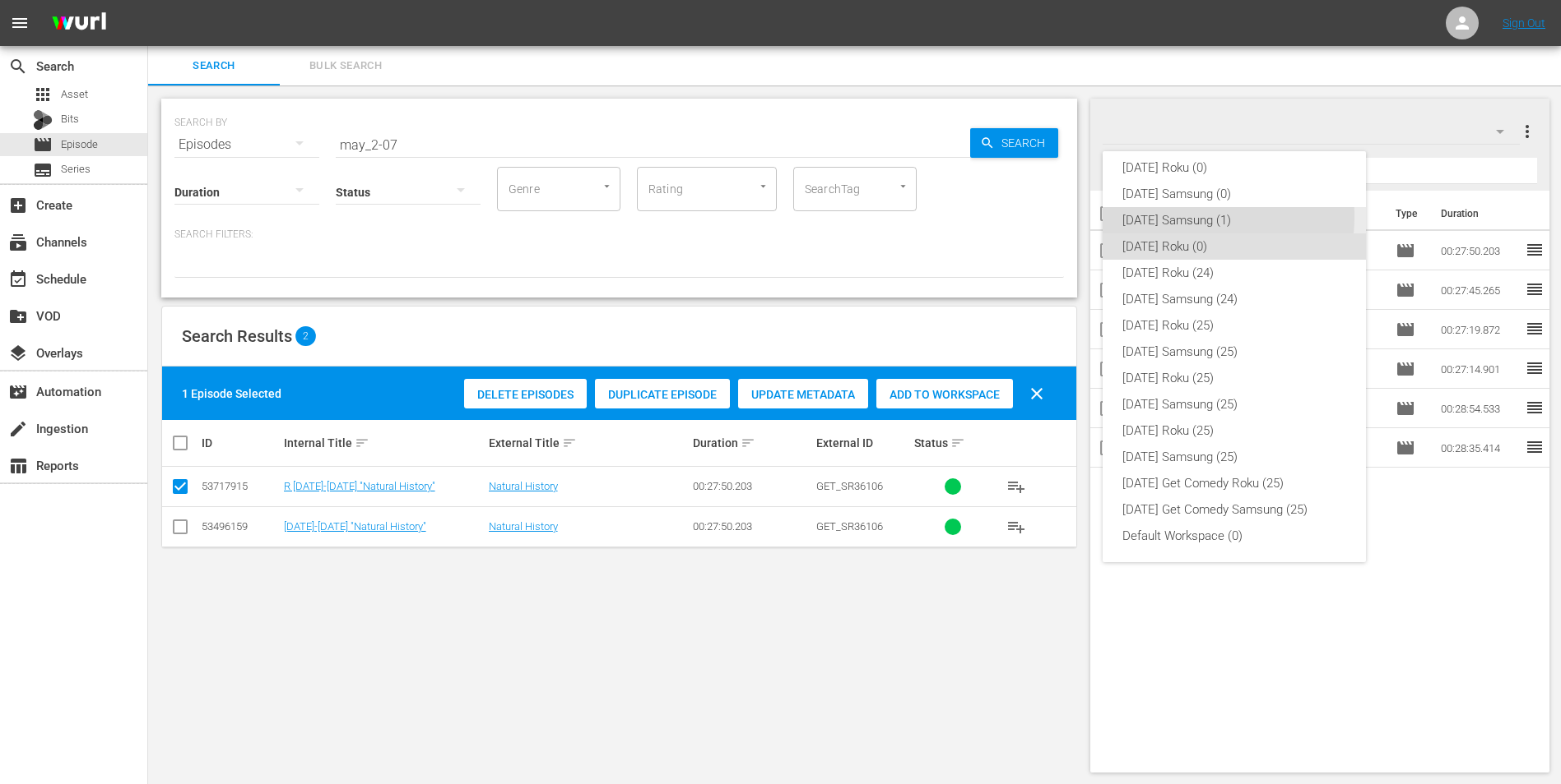
click at [1046, 217] on div "[DATE] Samsung (1)" at bounding box center [1234, 220] width 224 height 26
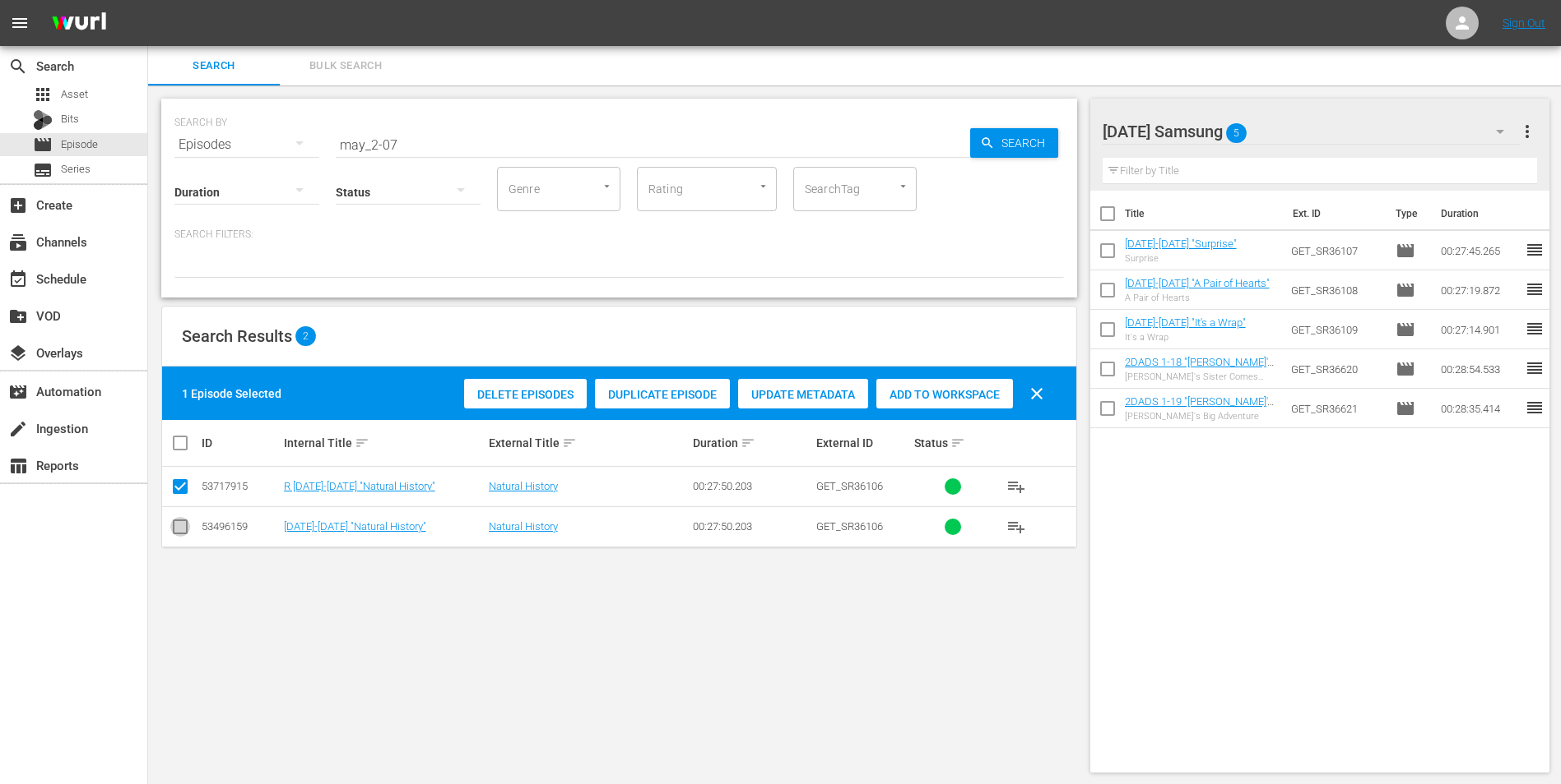
click at [180, 488] on input "checkbox" at bounding box center [180, 530] width 19 height 19
click at [176, 486] on input "checkbox" at bounding box center [180, 490] width 19 height 19
click at [968, 398] on span "Add to Workspace" at bounding box center [944, 395] width 137 height 14
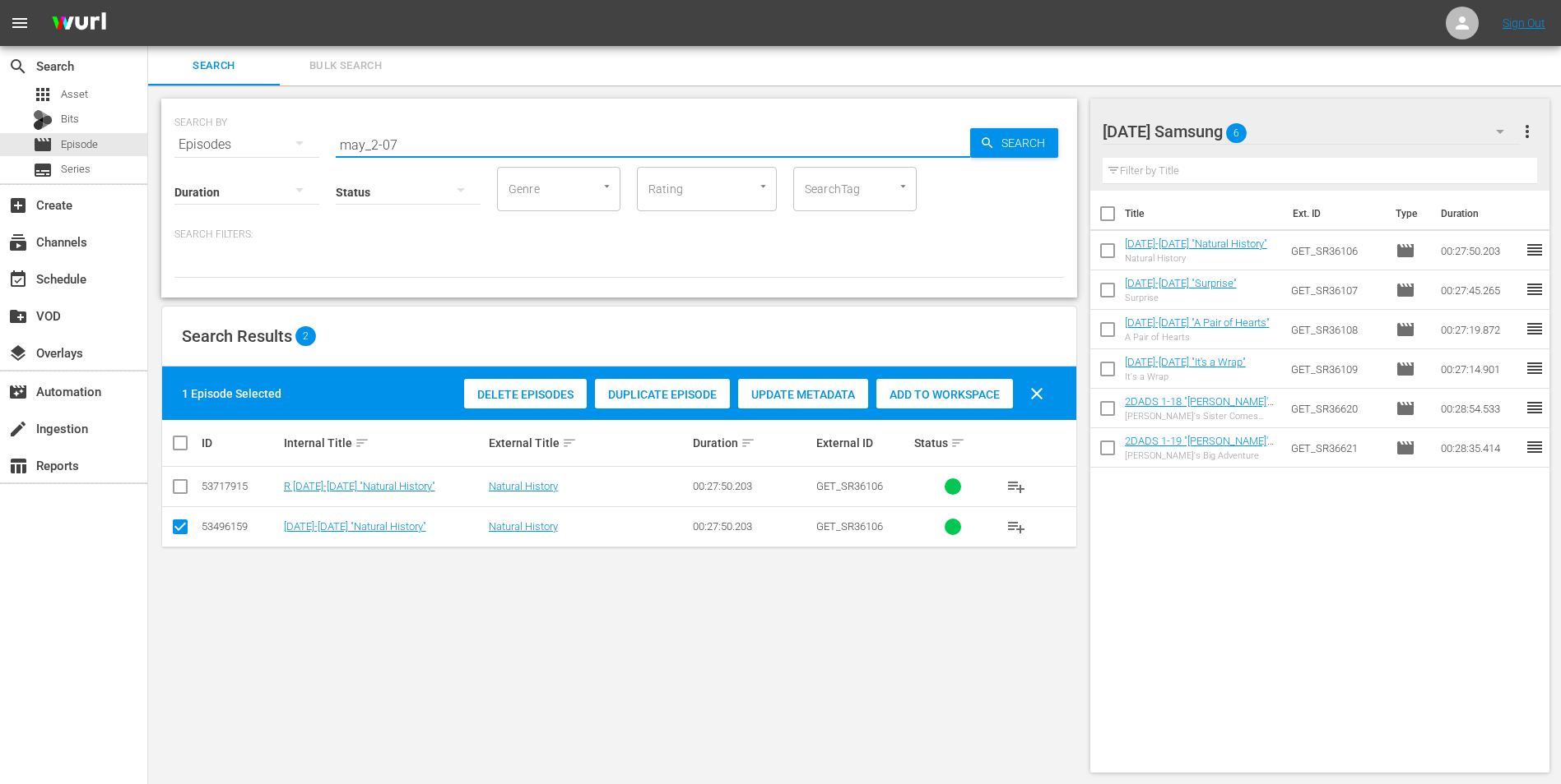
drag, startPoint x: 421, startPoint y: 142, endPoint x: 288, endPoint y: 148, distance: 133.1
click at [288, 148] on div "SEARCH BY Search By Episodes Search ID, Title, Description, Keywords, or Catego…" at bounding box center [618, 134] width 889 height 59
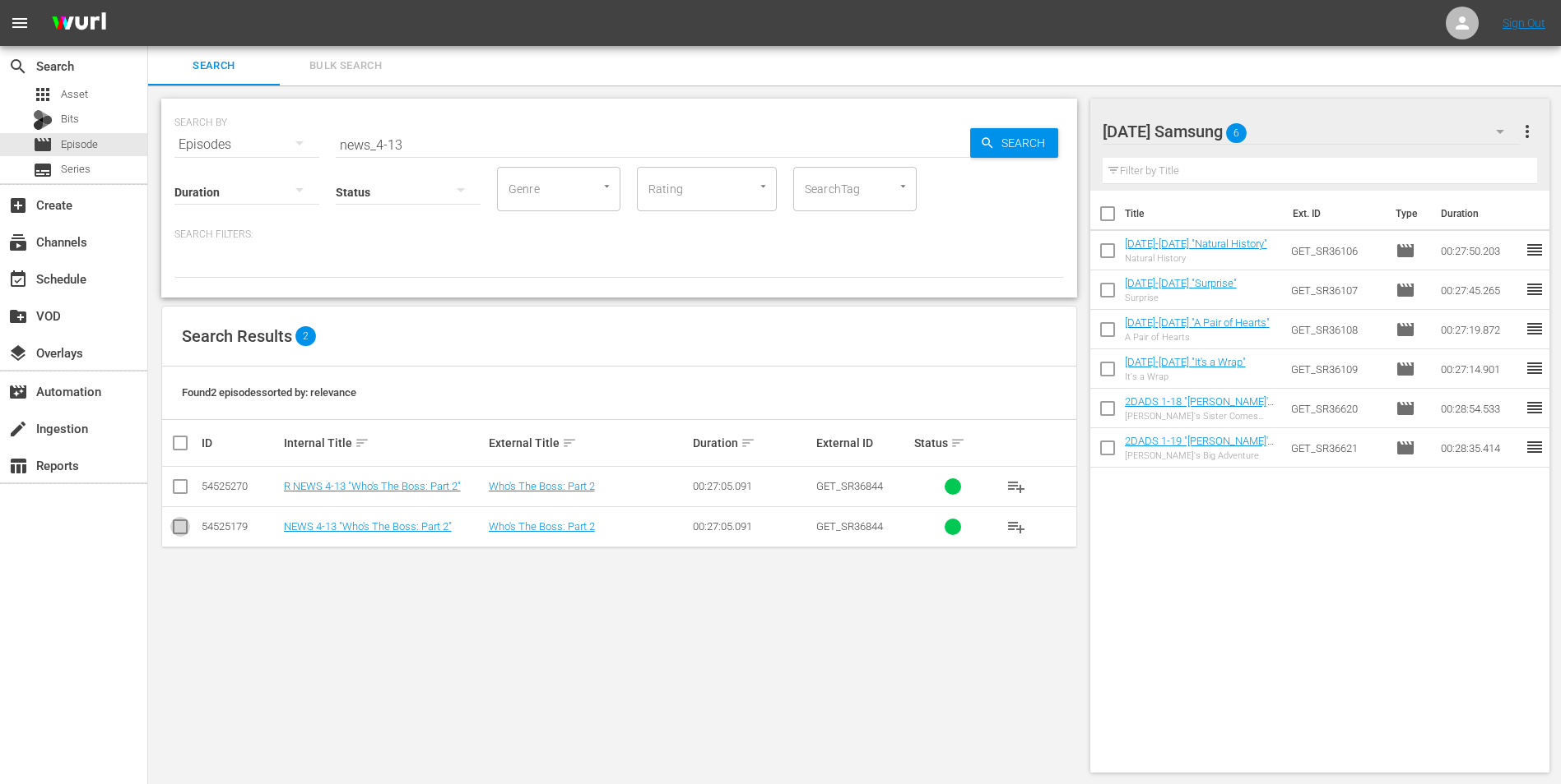
click at [186, 488] on input "checkbox" at bounding box center [180, 530] width 19 height 19
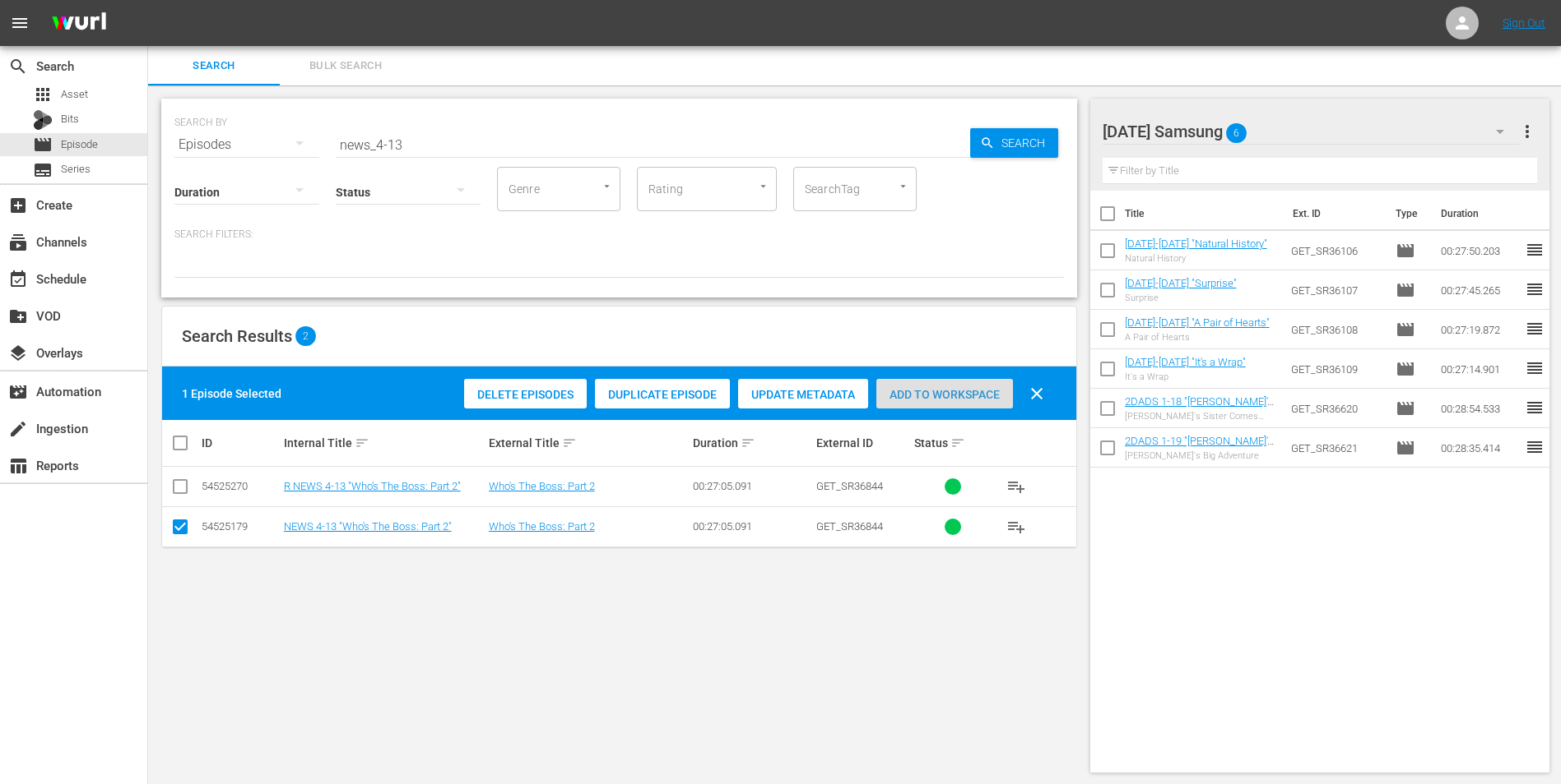
click at [995, 389] on span "Add to Workspace" at bounding box center [944, 395] width 137 height 14
click at [1046, 131] on div "[DATE] Samsung 7" at bounding box center [1311, 131] width 418 height 46
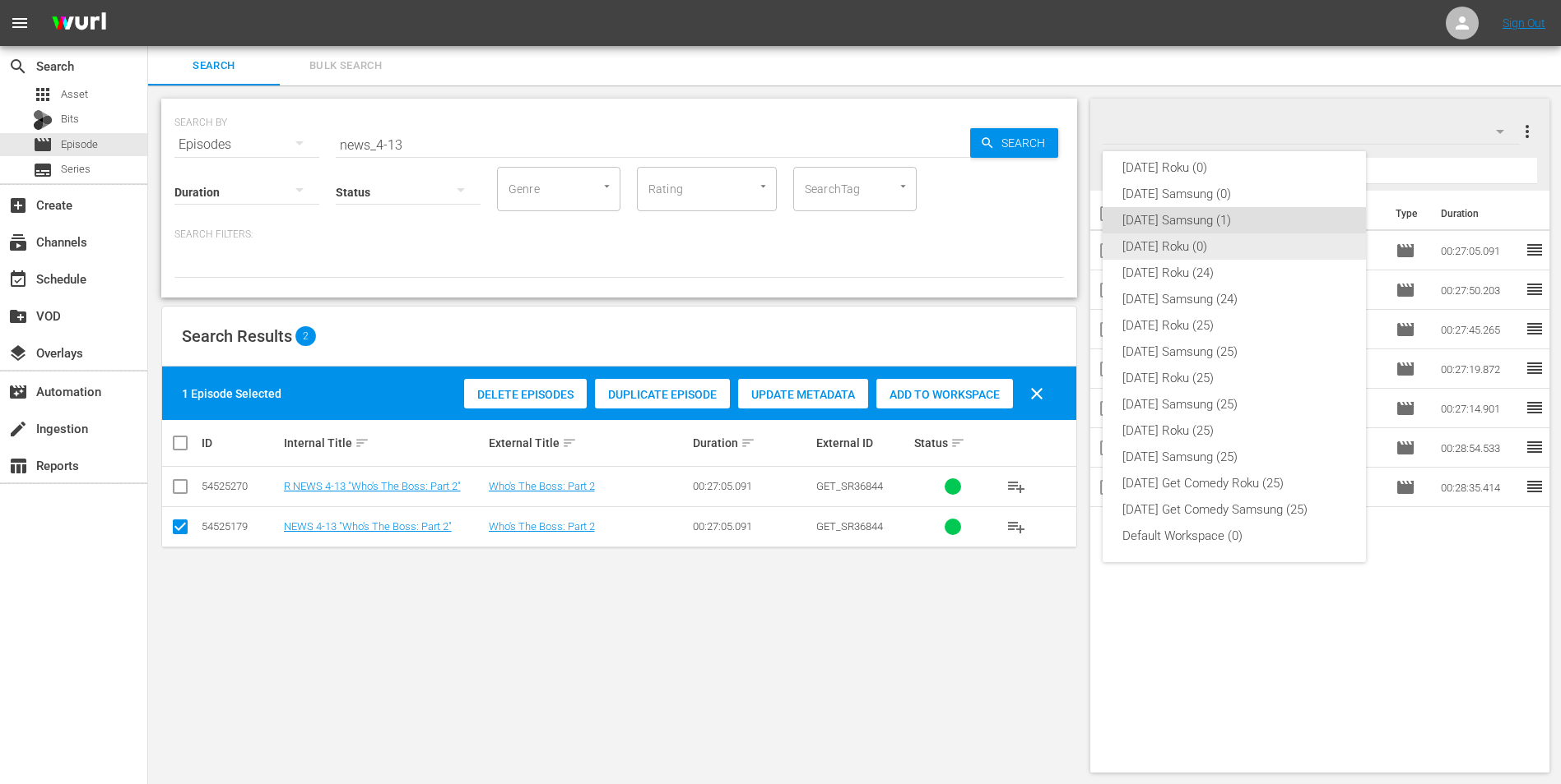
click at [1046, 247] on div "[DATE] Roku (0)" at bounding box center [1234, 246] width 224 height 26
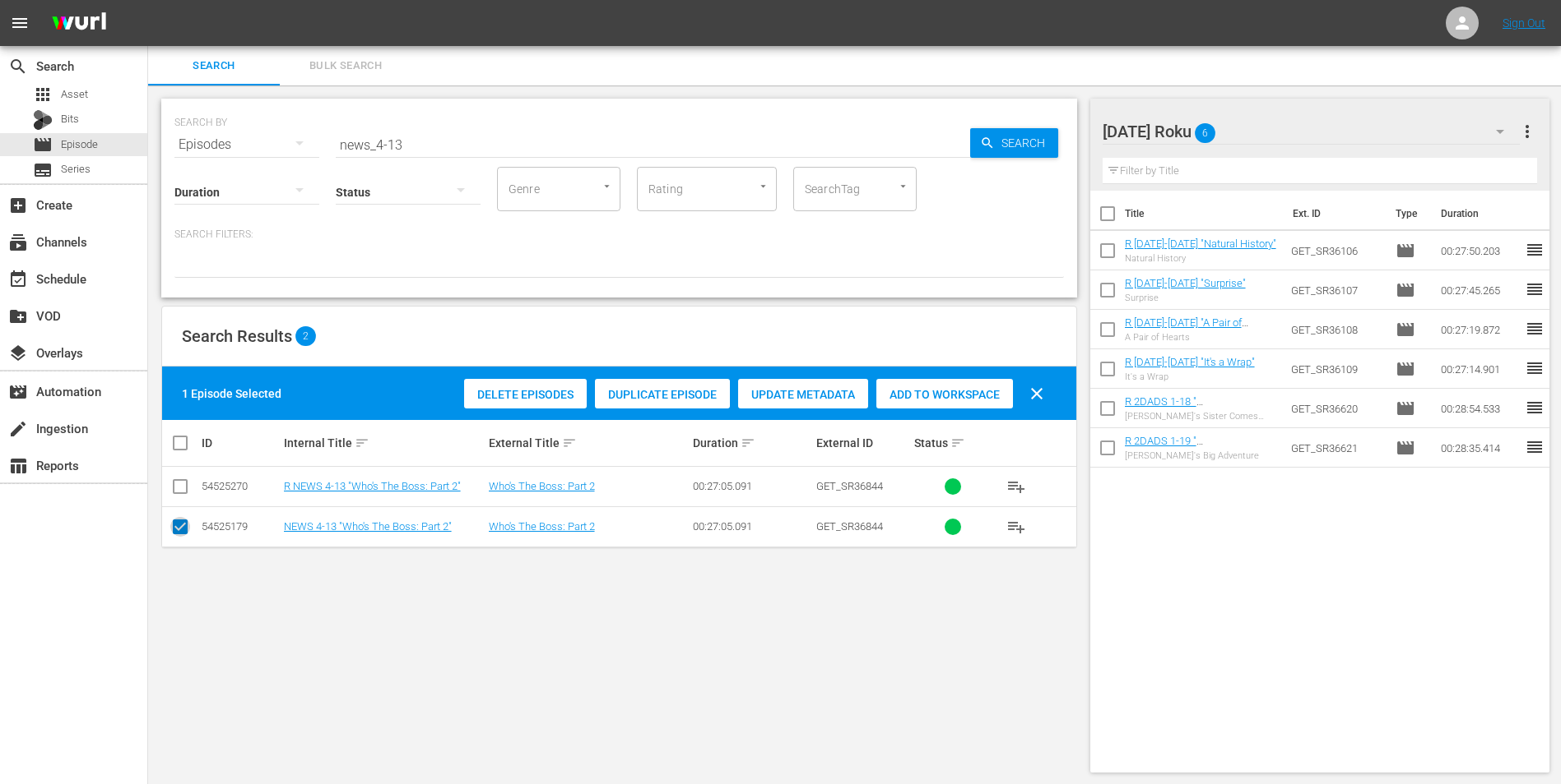
click at [177, 488] on input "checkbox" at bounding box center [180, 530] width 19 height 19
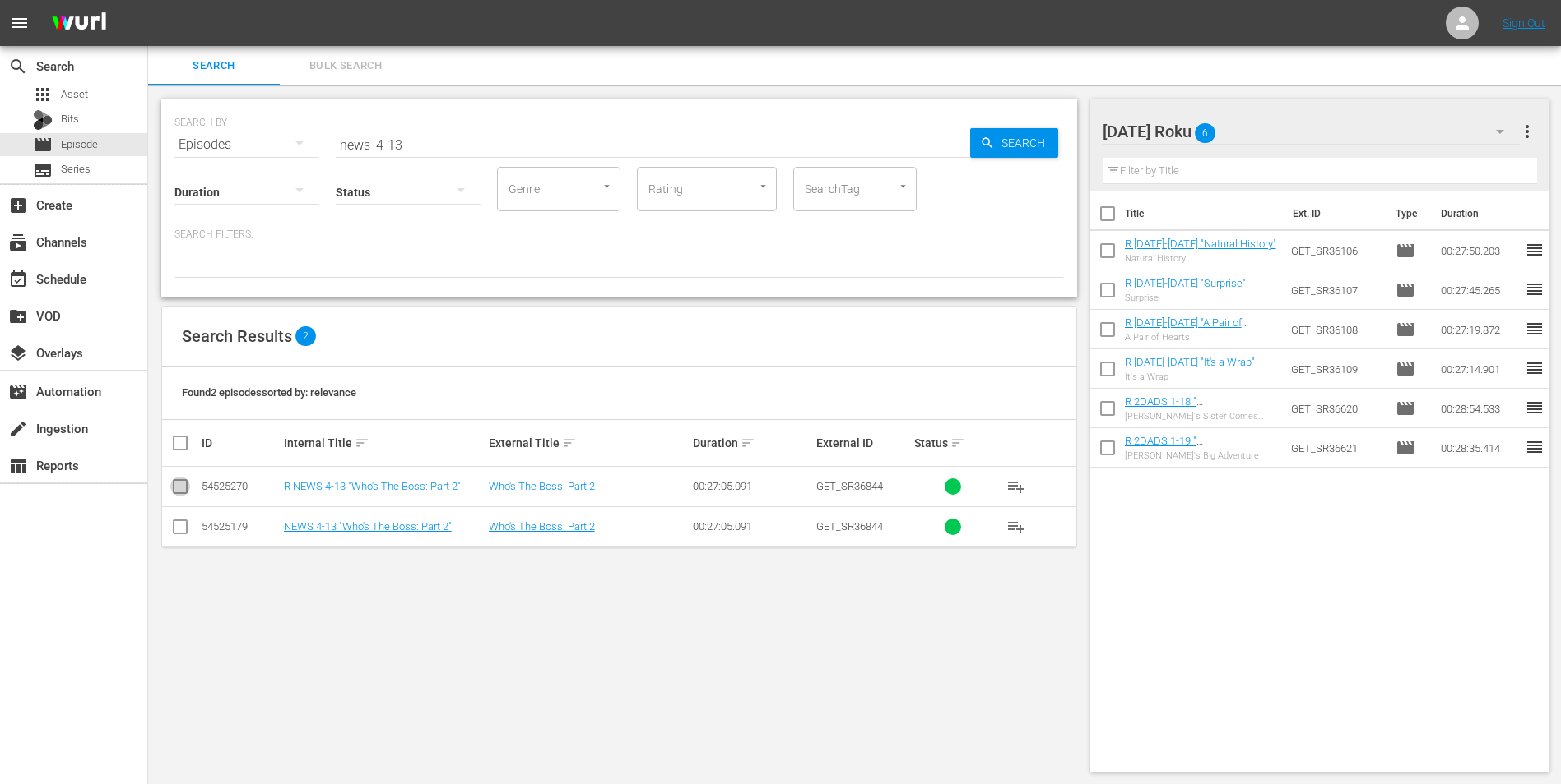
click at [178, 488] on input "checkbox" at bounding box center [180, 490] width 19 height 19
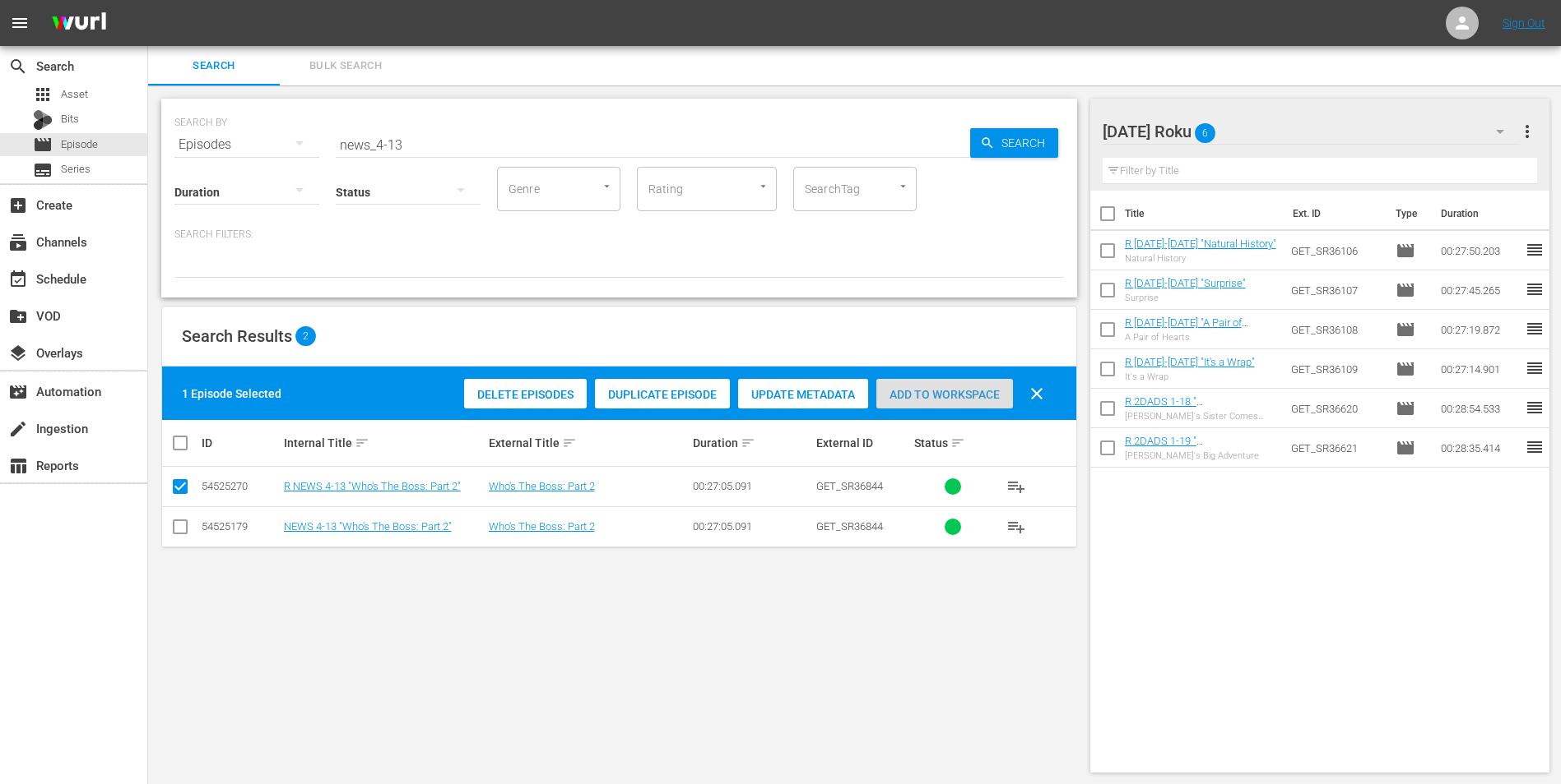
click at [938, 400] on span "Add to Workspace" at bounding box center [944, 395] width 137 height 14
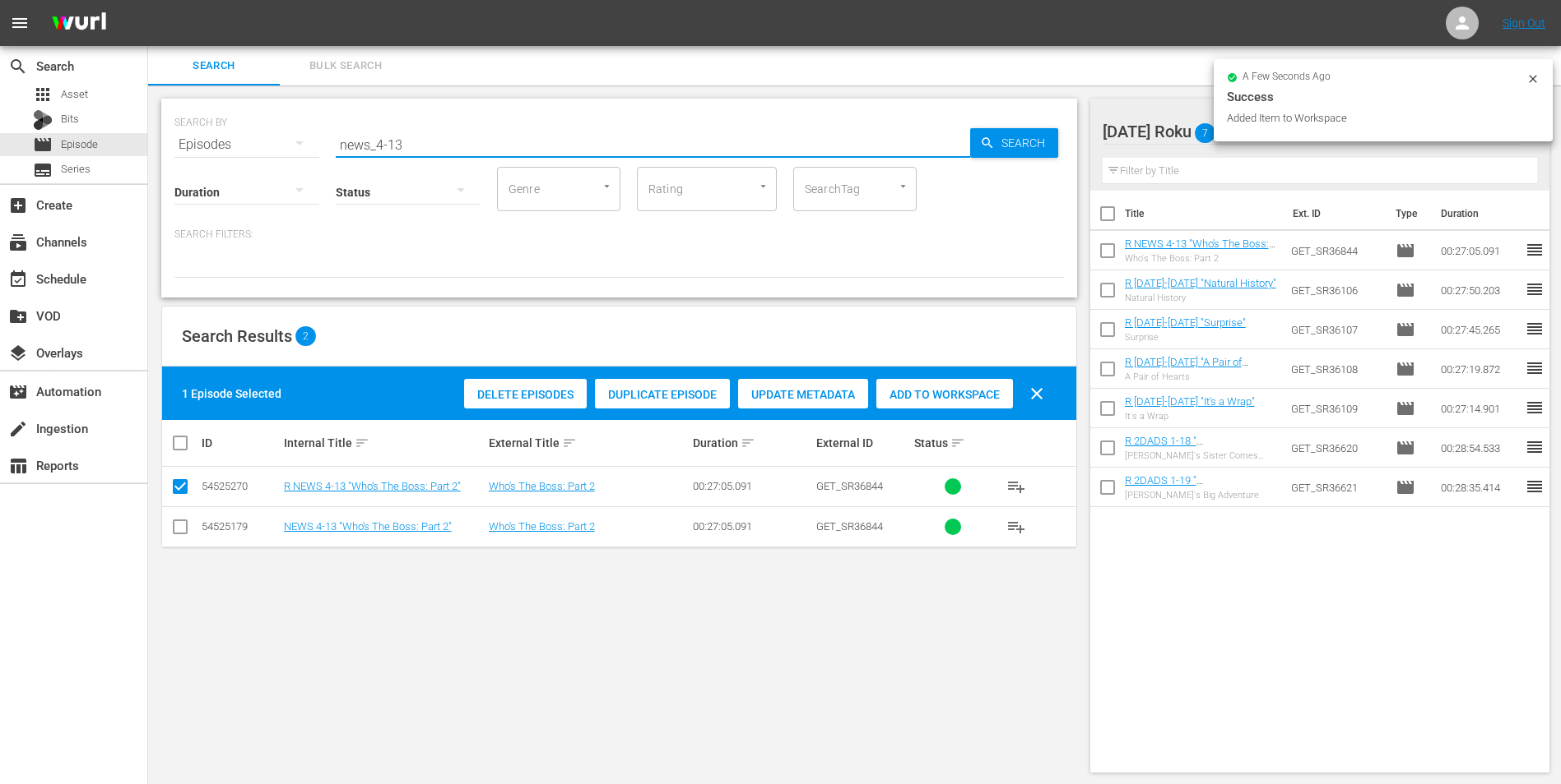
drag, startPoint x: 395, startPoint y: 148, endPoint x: 426, endPoint y: 155, distance: 31.8
click at [426, 154] on div "SEARCH BY Search By Episodes Search ID, Title, Description, Keywords, or Catego…" at bounding box center [619, 198] width 916 height 199
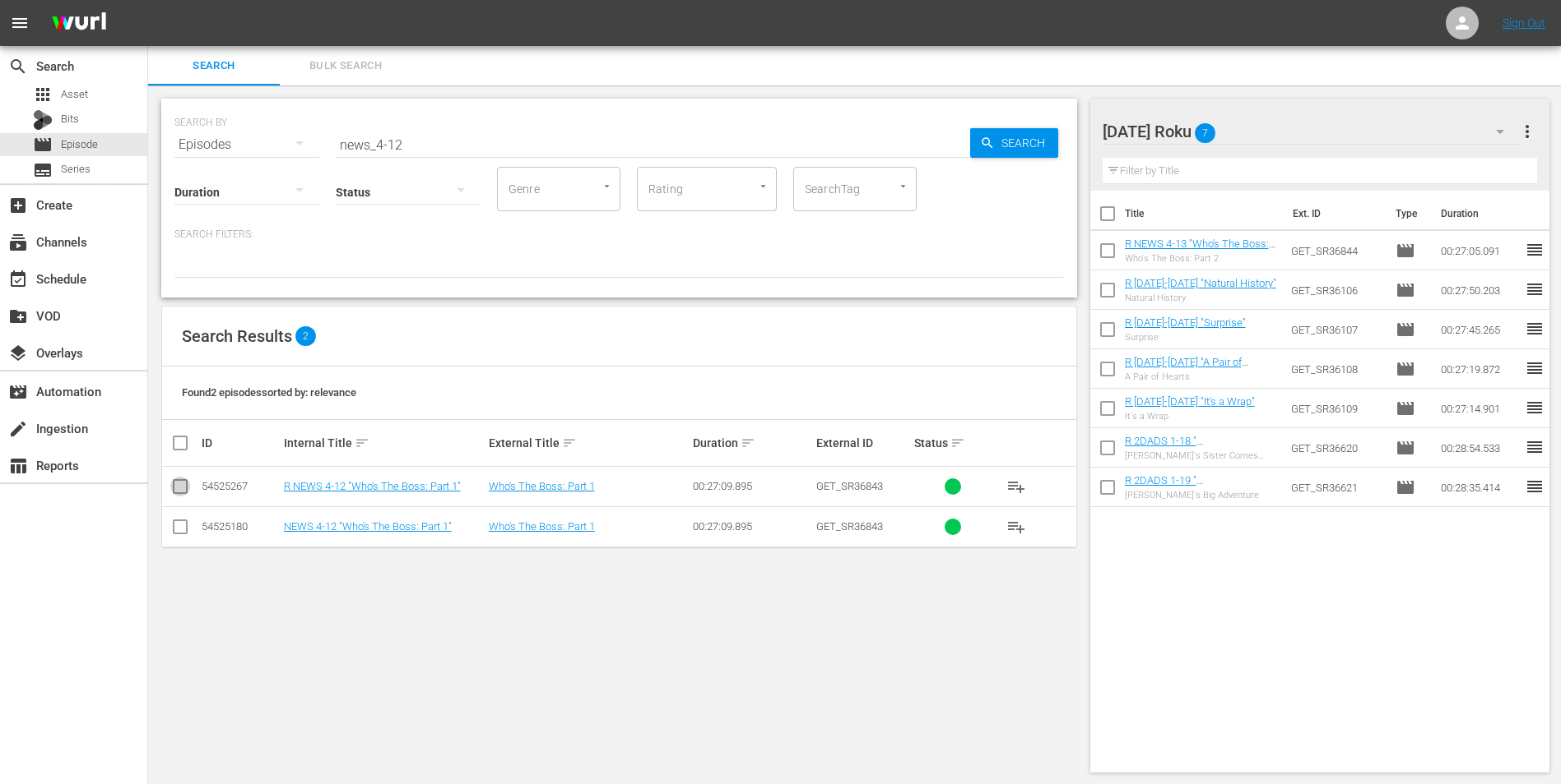
click at [184, 488] on input "checkbox" at bounding box center [180, 490] width 19 height 19
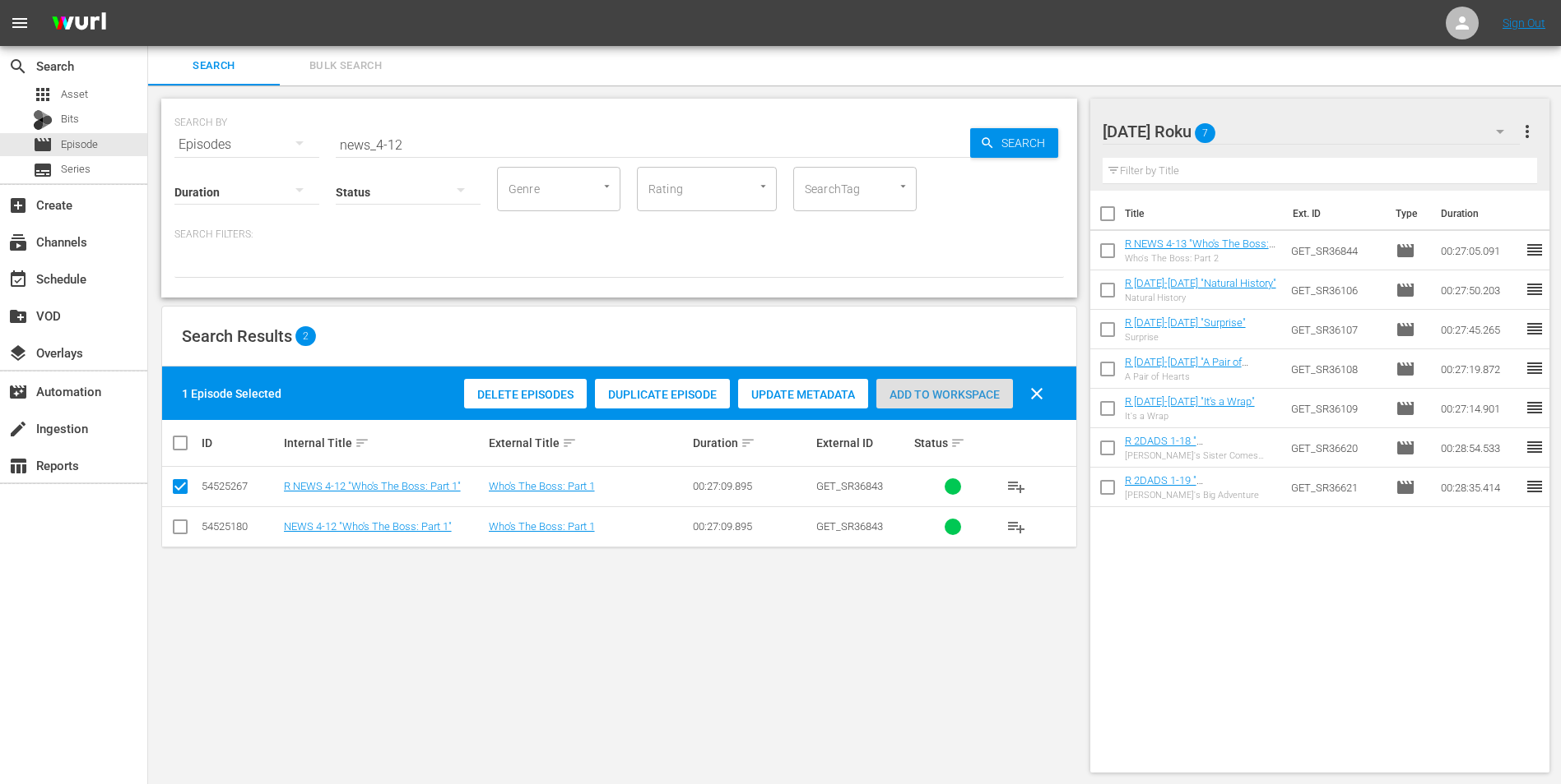
click at [975, 399] on span "Add to Workspace" at bounding box center [944, 395] width 137 height 14
click at [1046, 134] on div "[DATE] Roku 8" at bounding box center [1311, 131] width 418 height 46
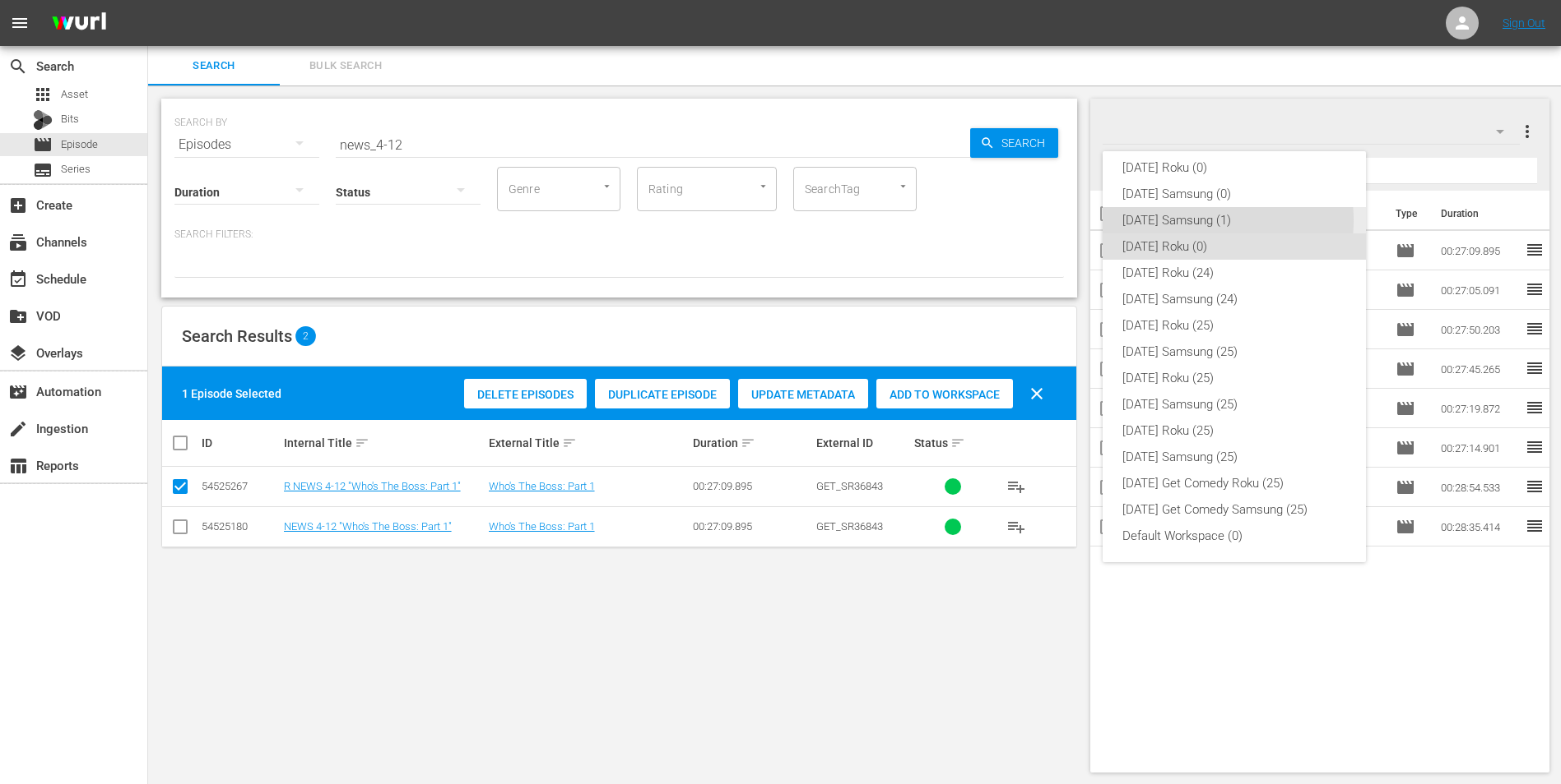
click at [1046, 221] on div "[DATE] Samsung (1)" at bounding box center [1234, 220] width 224 height 26
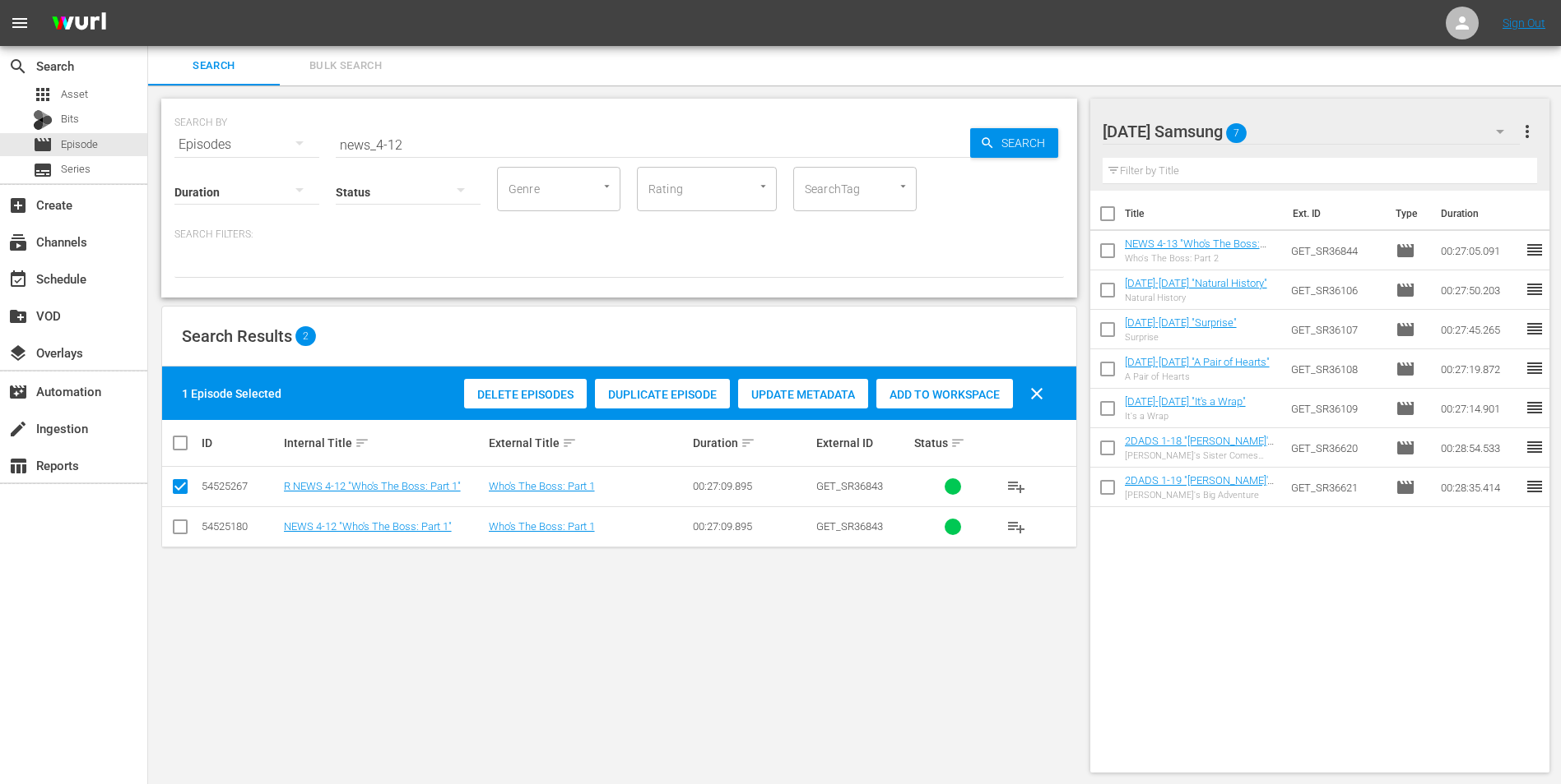
click at [181, 488] on input "checkbox" at bounding box center [180, 530] width 19 height 19
click at [169, 488] on td at bounding box center [181, 487] width 37 height 40
click at [178, 488] on input "checkbox" at bounding box center [180, 490] width 19 height 19
click at [984, 404] on div "Add to Workspace" at bounding box center [944, 394] width 137 height 31
click at [1046, 125] on div at bounding box center [1191, 132] width 178 height 41
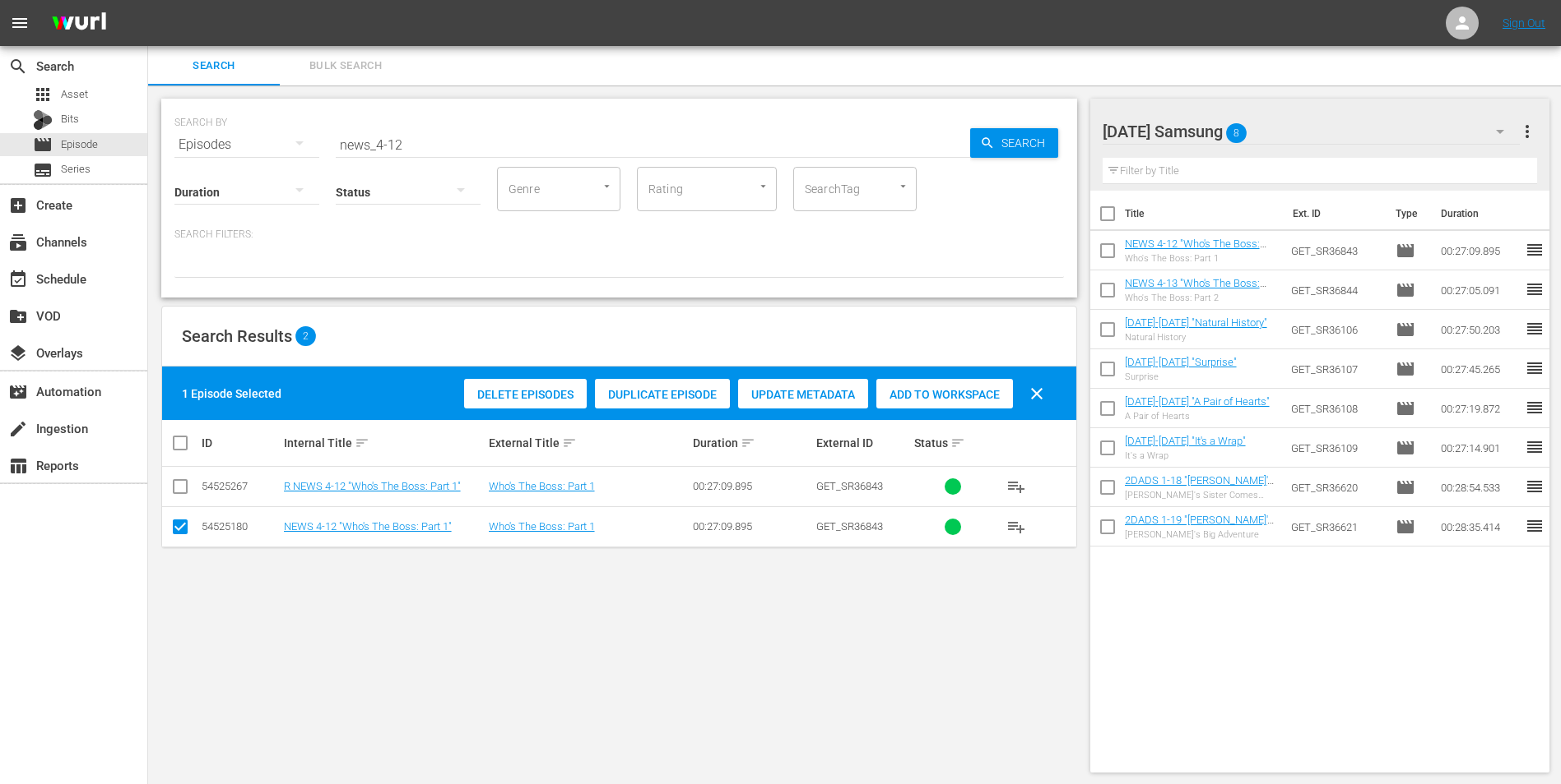
click at [1046, 76] on div "Search Bulk Search" at bounding box center [853, 65] width 1412 height 40
click at [1046, 134] on div "[DATE] Samsung 8" at bounding box center [1311, 131] width 418 height 46
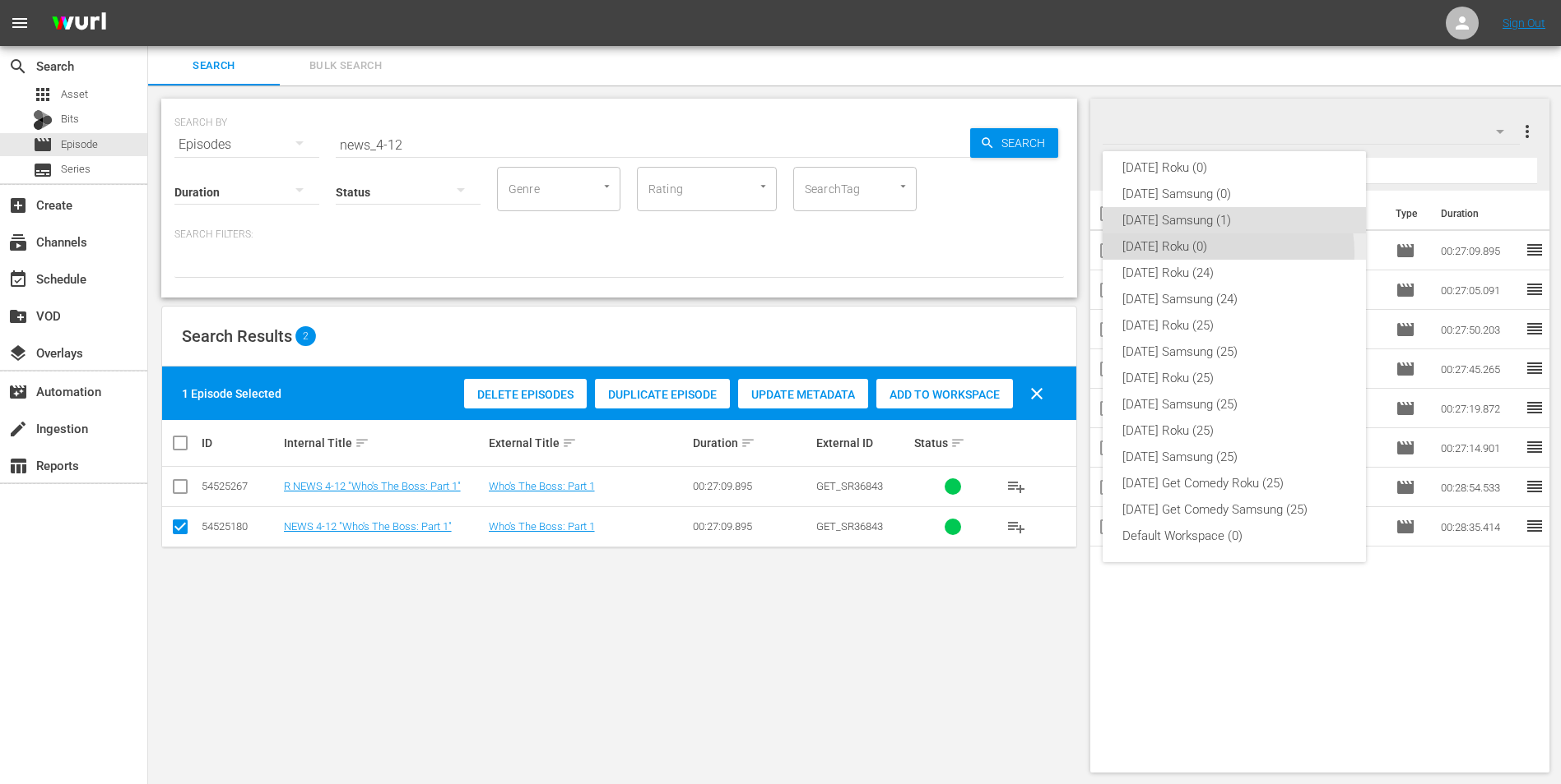
click at [1046, 253] on div "[DATE] Roku (0)" at bounding box center [1234, 246] width 224 height 26
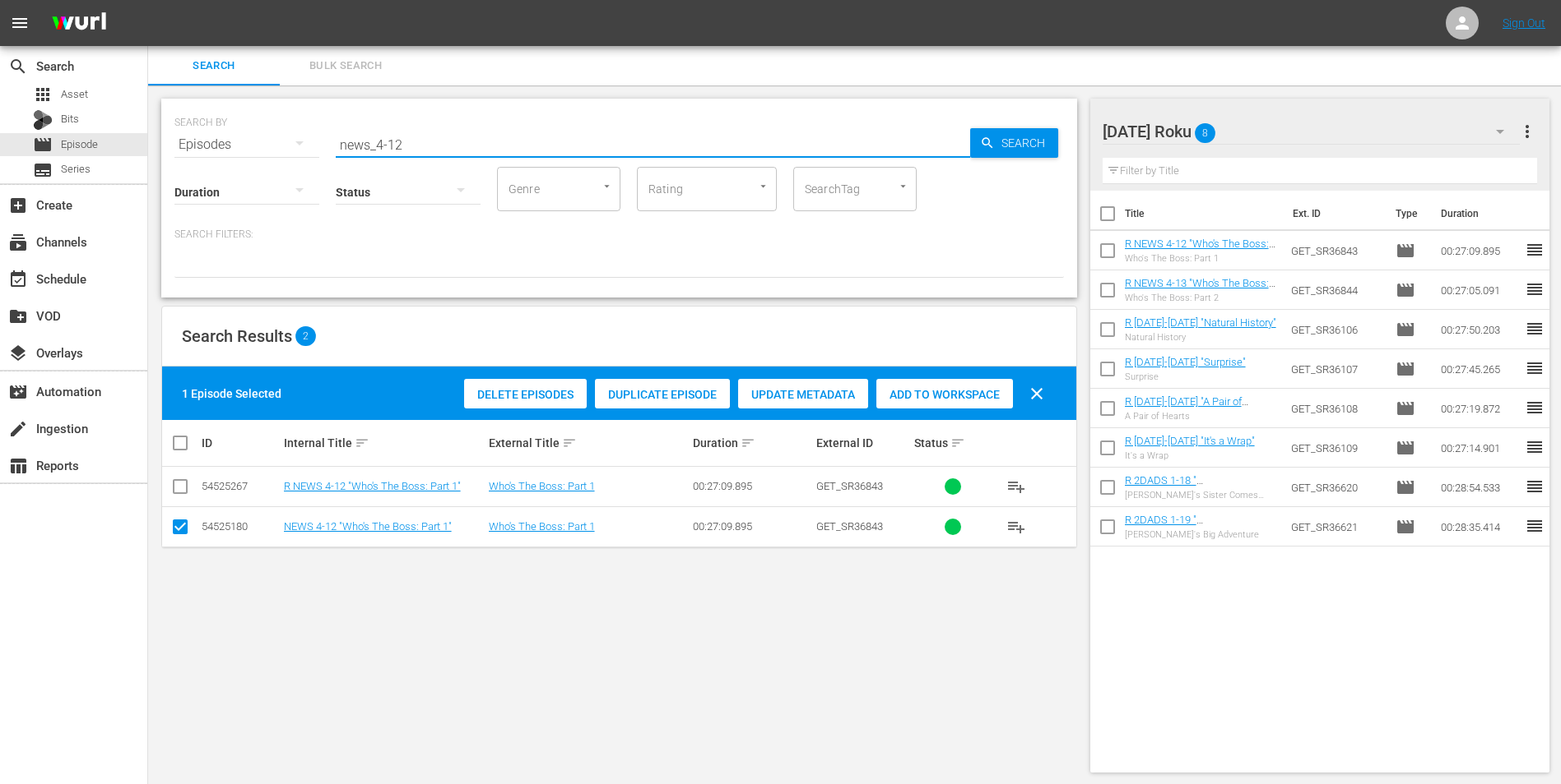
drag, startPoint x: 391, startPoint y: 142, endPoint x: 426, endPoint y: 137, distance: 35.4
click at [424, 137] on input "news_4-12" at bounding box center [652, 145] width 635 height 40
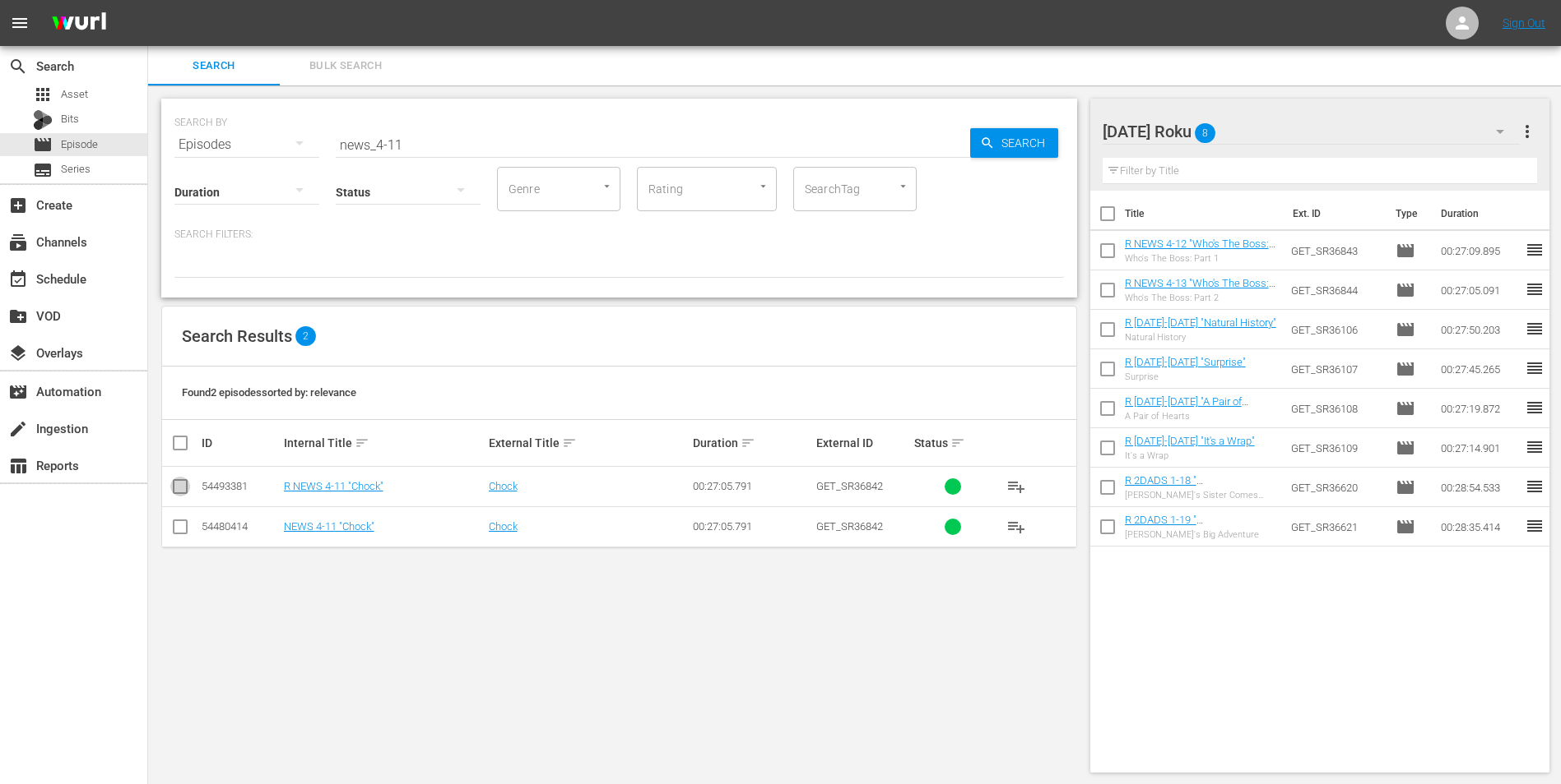
click at [180, 488] on input "checkbox" at bounding box center [180, 490] width 19 height 19
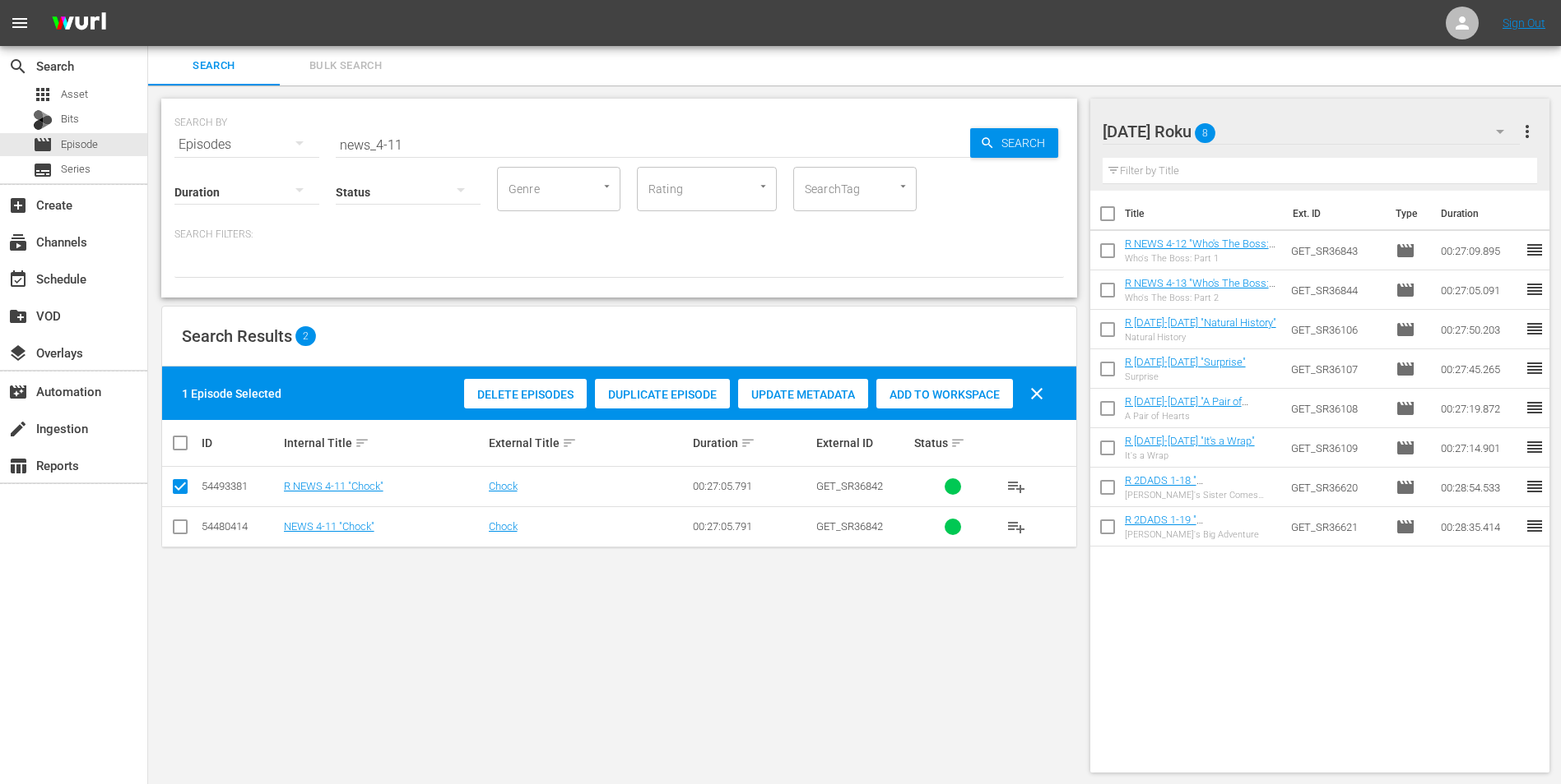
click at [988, 391] on span "Add to Workspace" at bounding box center [944, 395] width 137 height 14
click at [1046, 125] on div "[DATE] Roku 9" at bounding box center [1311, 131] width 418 height 46
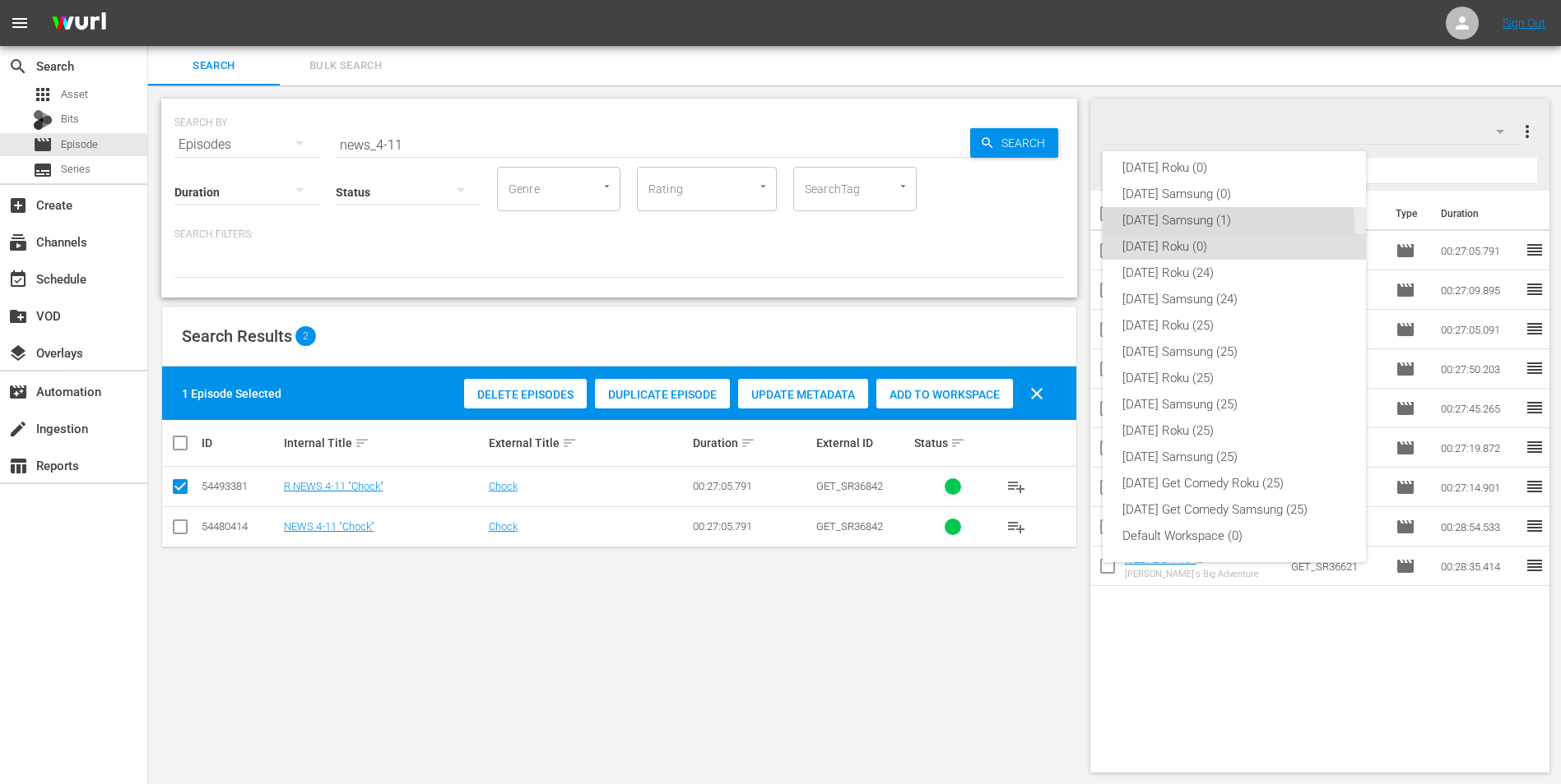
click at [1046, 227] on div "[DATE] Samsung (1)" at bounding box center [1234, 220] width 224 height 26
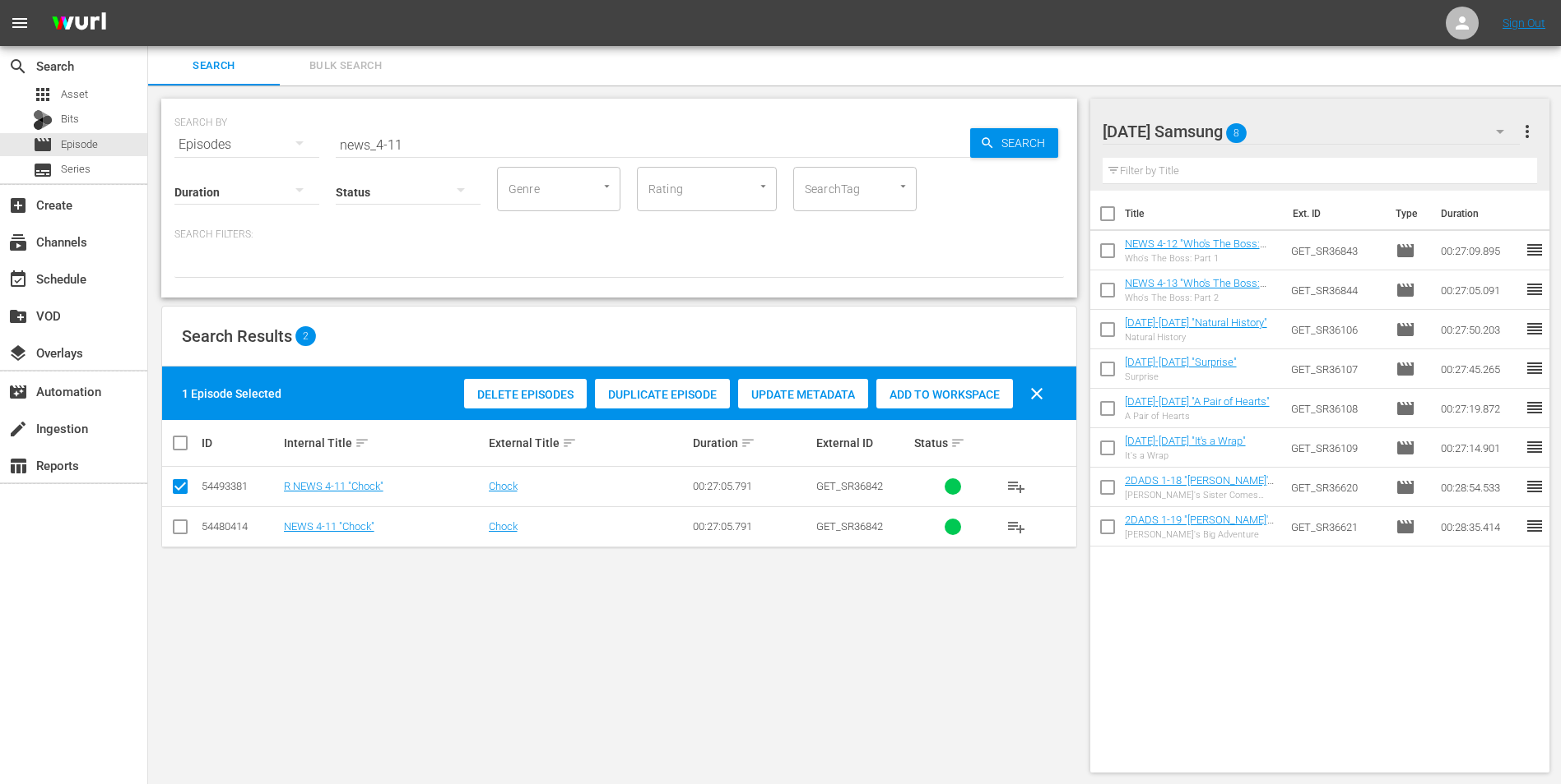
click at [179, 488] on input "checkbox" at bounding box center [180, 530] width 19 height 19
click at [178, 488] on input "checkbox" at bounding box center [180, 490] width 19 height 19
click at [977, 389] on span "Add to Workspace" at bounding box center [944, 395] width 137 height 14
click at [1046, 128] on div "[DATE] Samsung 9" at bounding box center [1311, 131] width 418 height 46
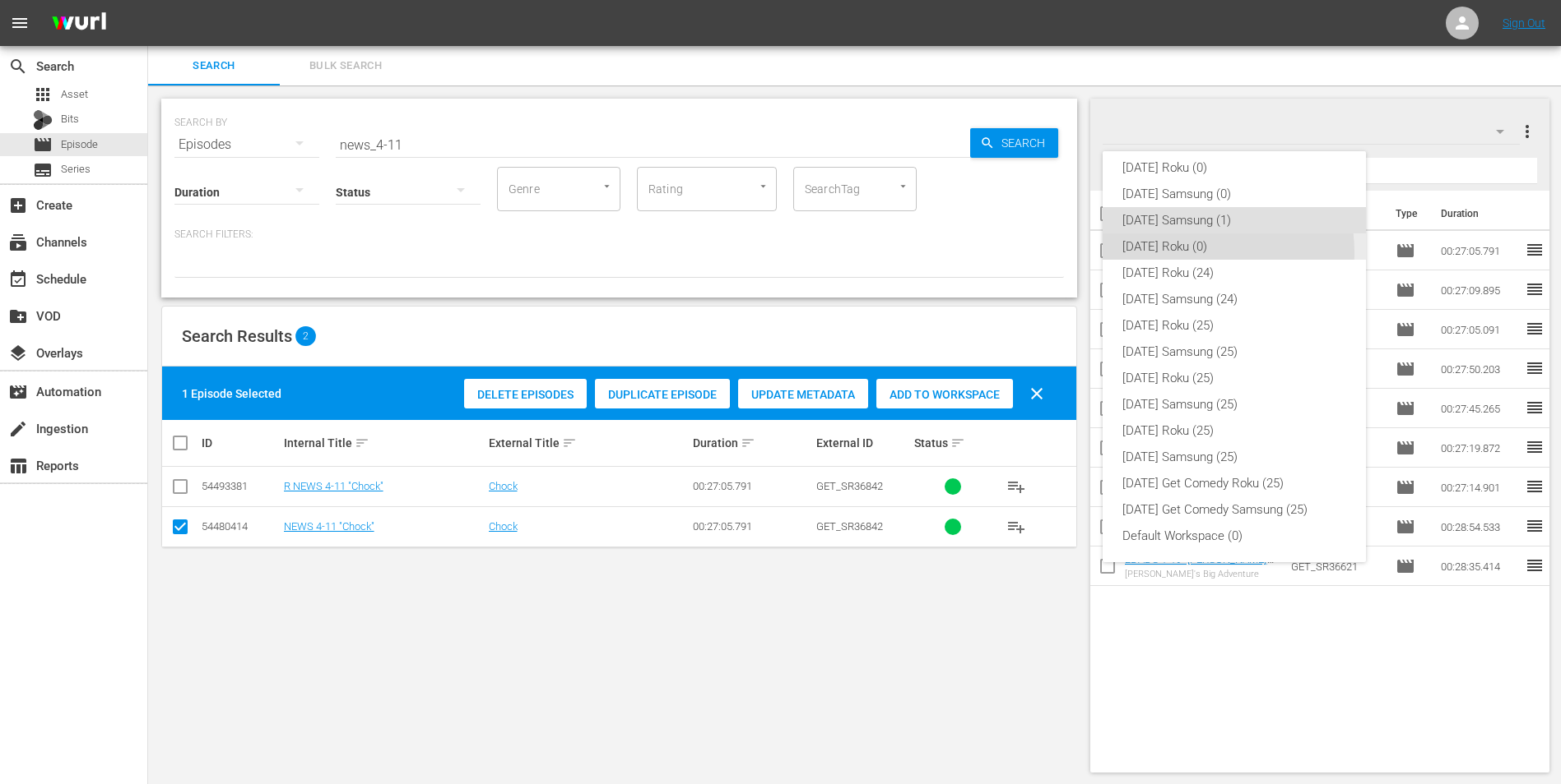
click at [1046, 253] on div "[DATE] Roku (0)" at bounding box center [1234, 246] width 224 height 26
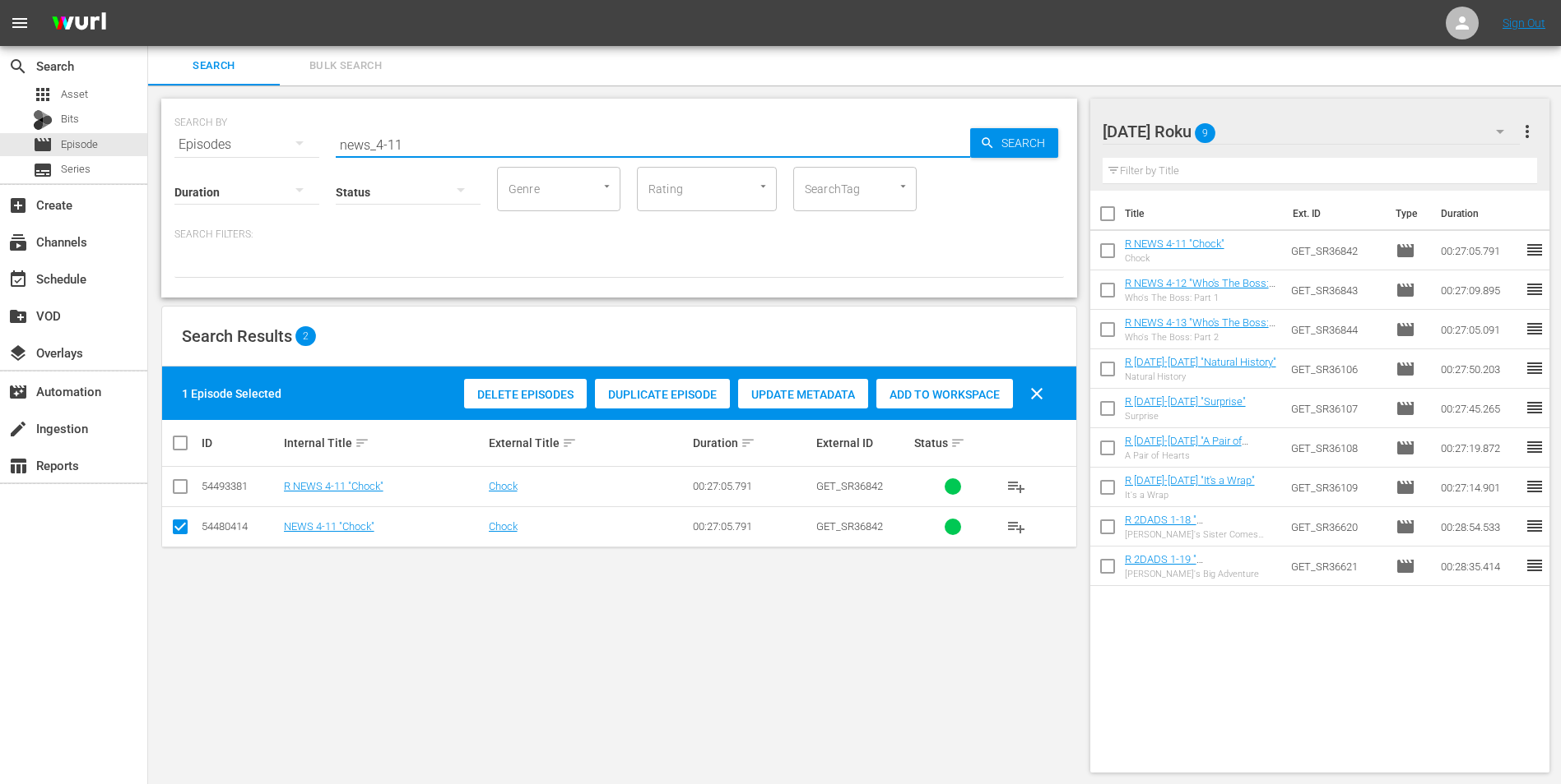
drag, startPoint x: 416, startPoint y: 141, endPoint x: 306, endPoint y: 130, distance: 110.5
click at [306, 130] on div "SEARCH BY Search By Episodes Search ID, Title, Description, Keywords, or Catego…" at bounding box center [618, 134] width 889 height 59
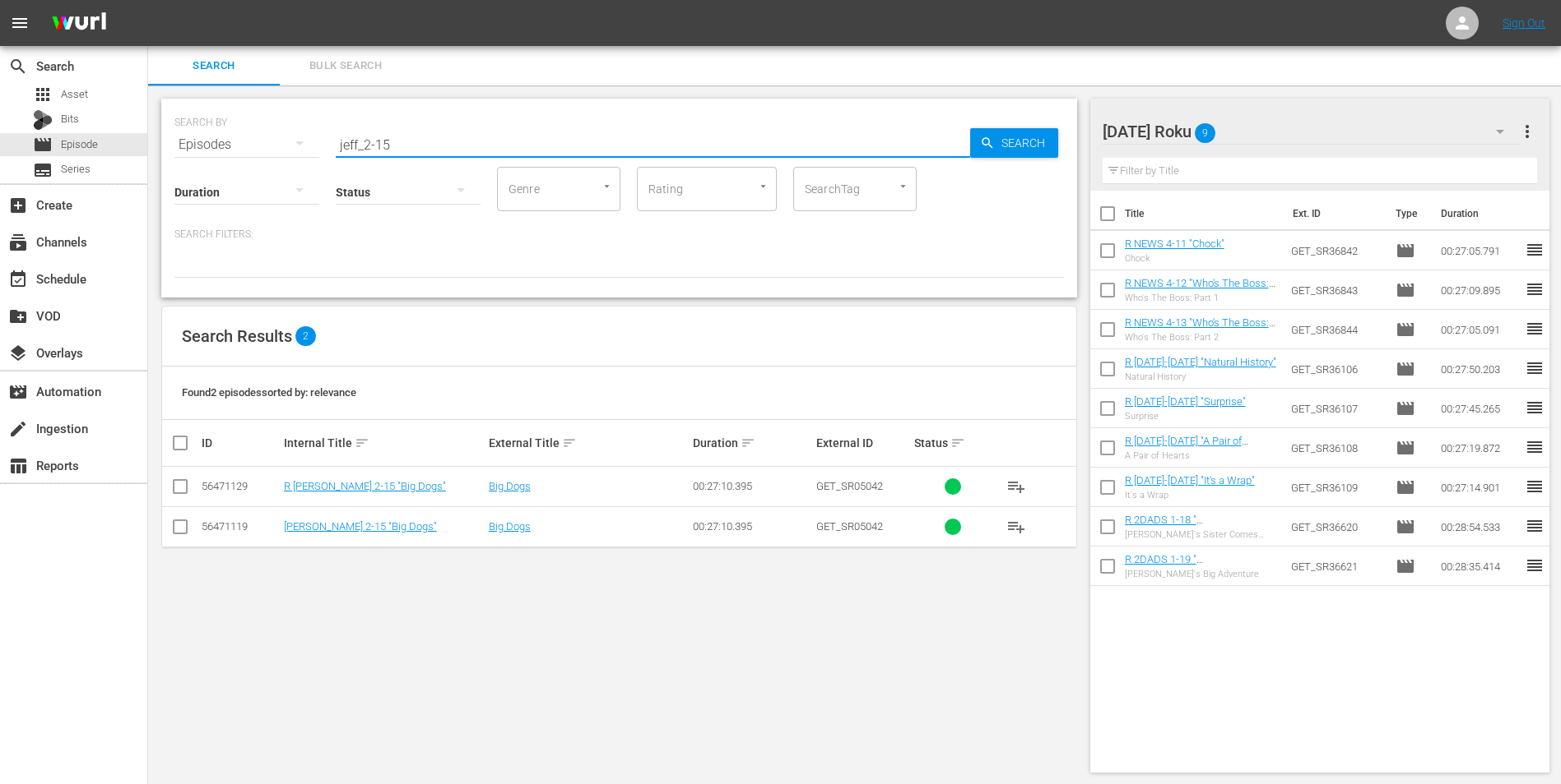
click at [176, 485] on input "checkbox" at bounding box center [180, 490] width 19 height 19
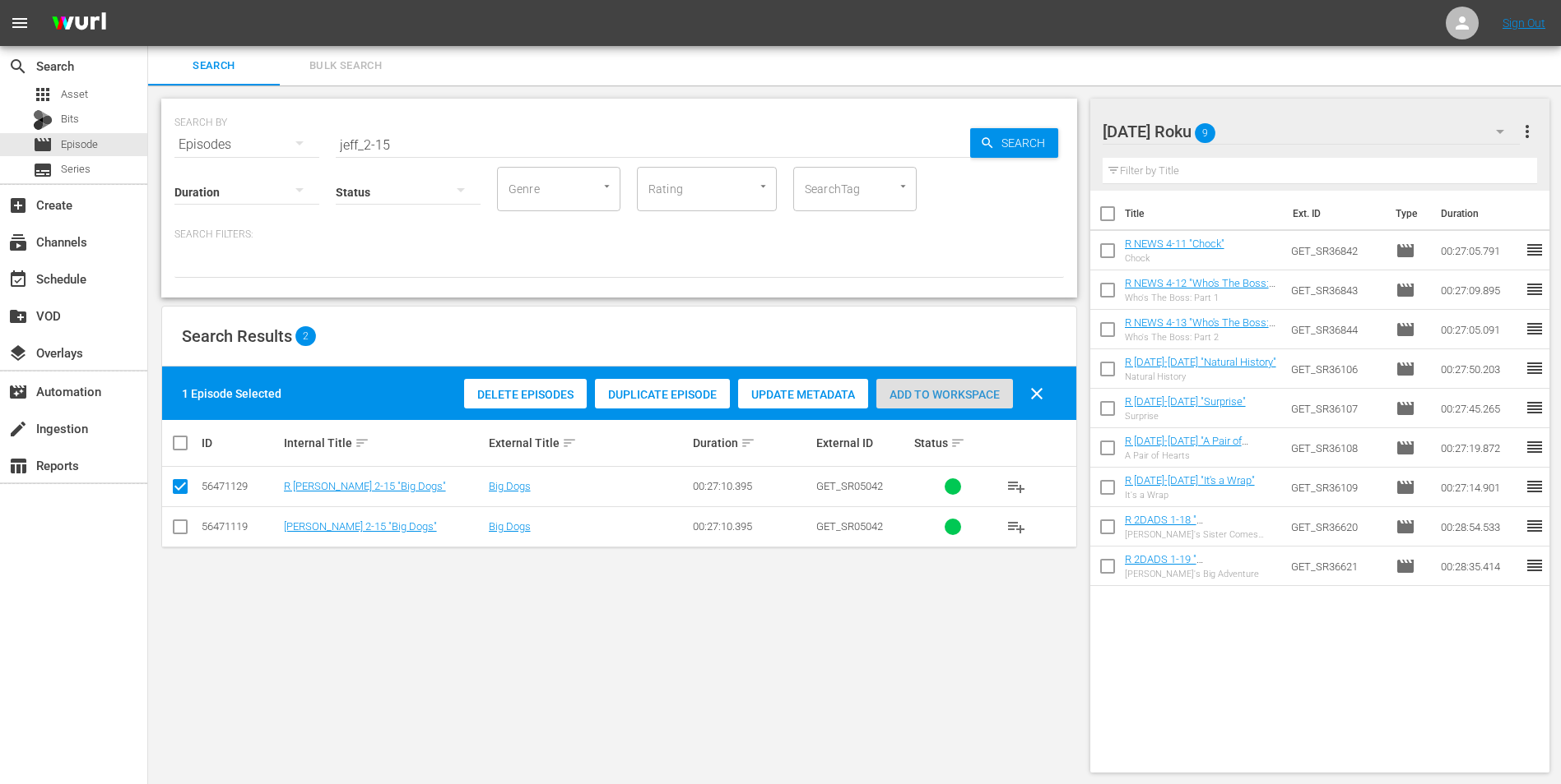
click at [923, 402] on div "Add to Workspace" at bounding box center [944, 394] width 137 height 31
click at [1046, 123] on div "[DATE] Roku 10" at bounding box center [1311, 131] width 418 height 46
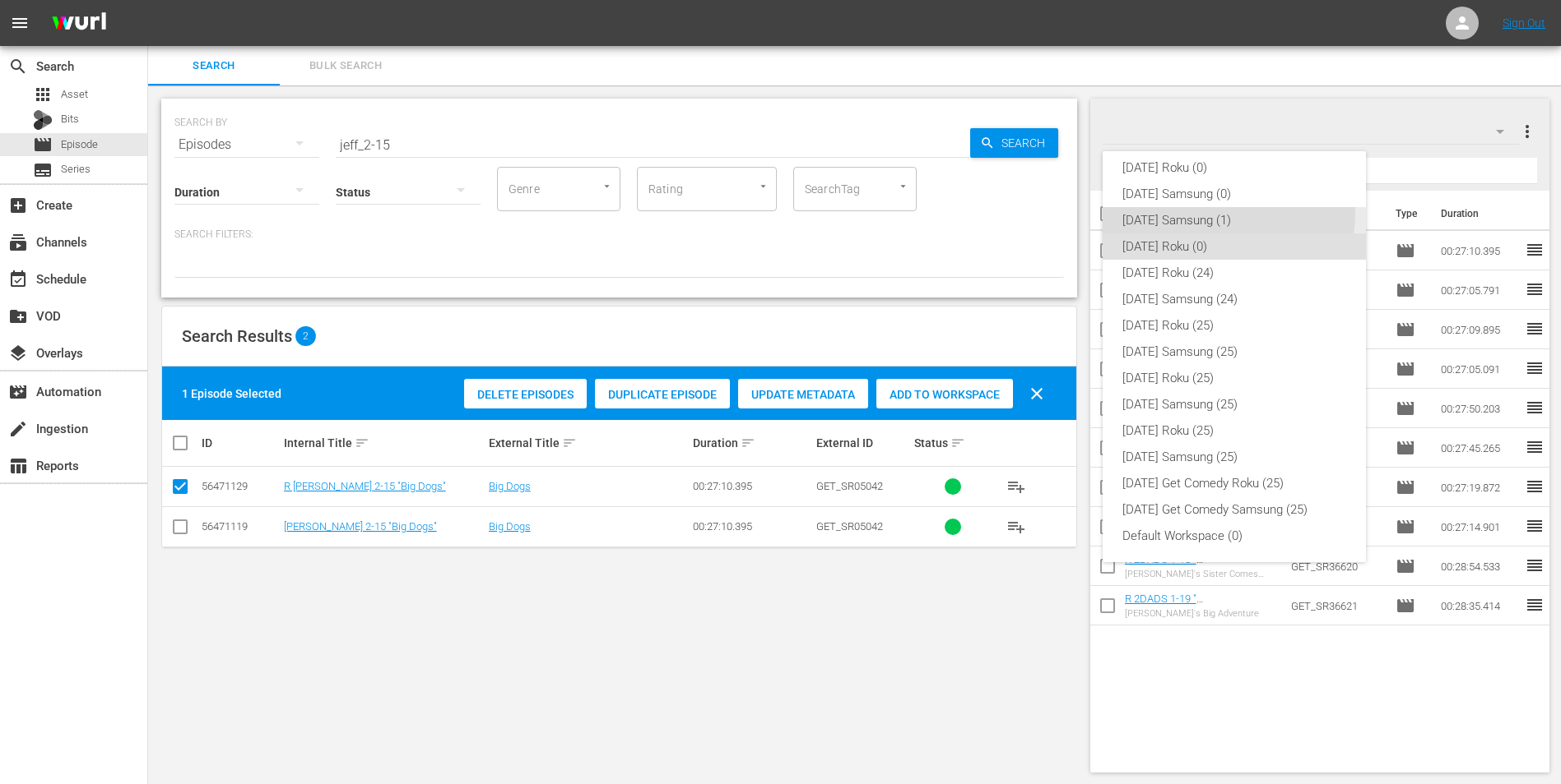
click at [1046, 212] on div "[DATE] Samsung (1)" at bounding box center [1234, 220] width 224 height 26
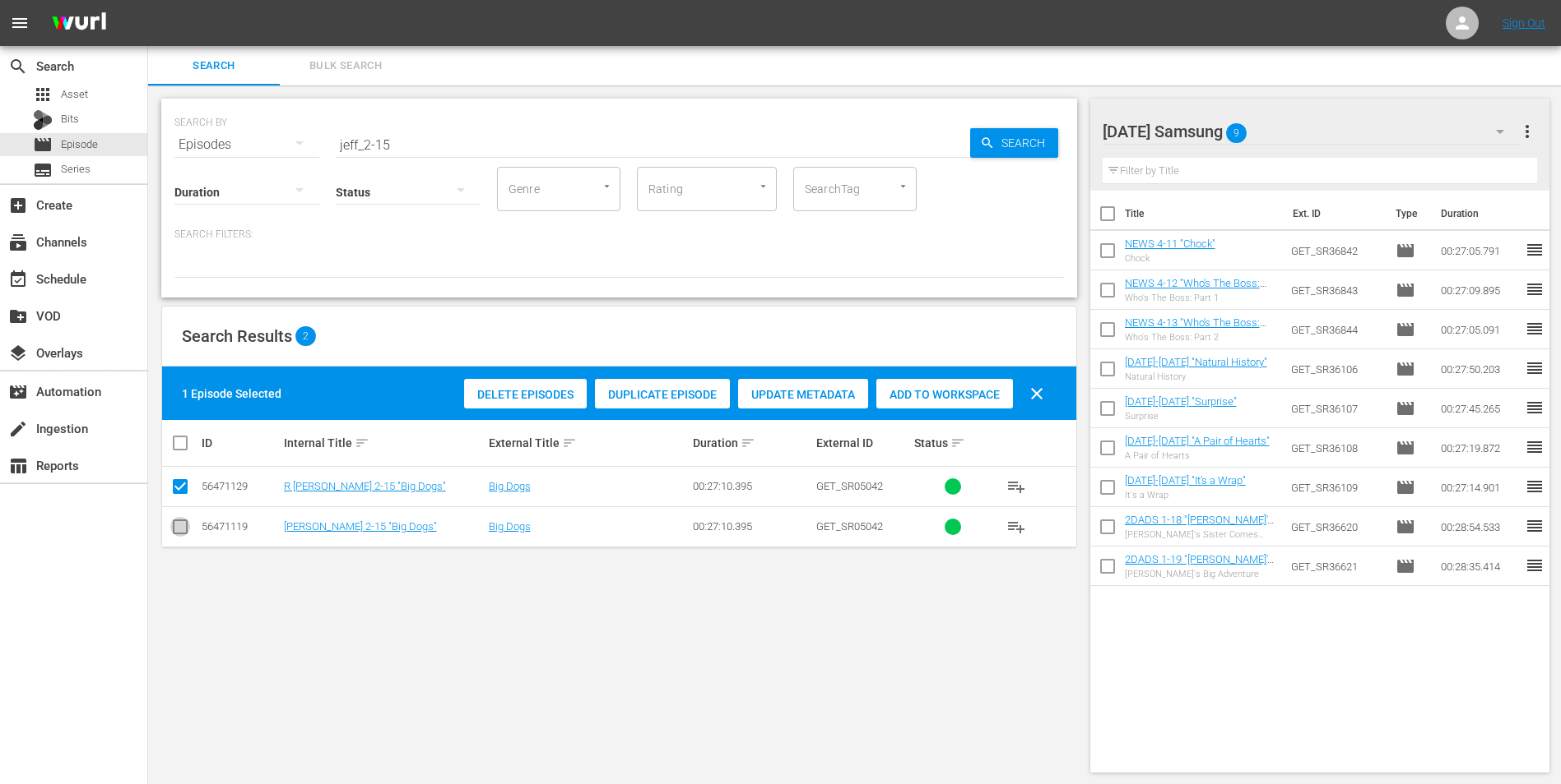
drag, startPoint x: 174, startPoint y: 534, endPoint x: 190, endPoint y: 498, distance: 39.4
click at [176, 488] on input "checkbox" at bounding box center [180, 530] width 19 height 19
click at [182, 488] on input "checkbox" at bounding box center [180, 490] width 19 height 19
click at [917, 392] on span "Add to Workspace" at bounding box center [944, 395] width 137 height 14
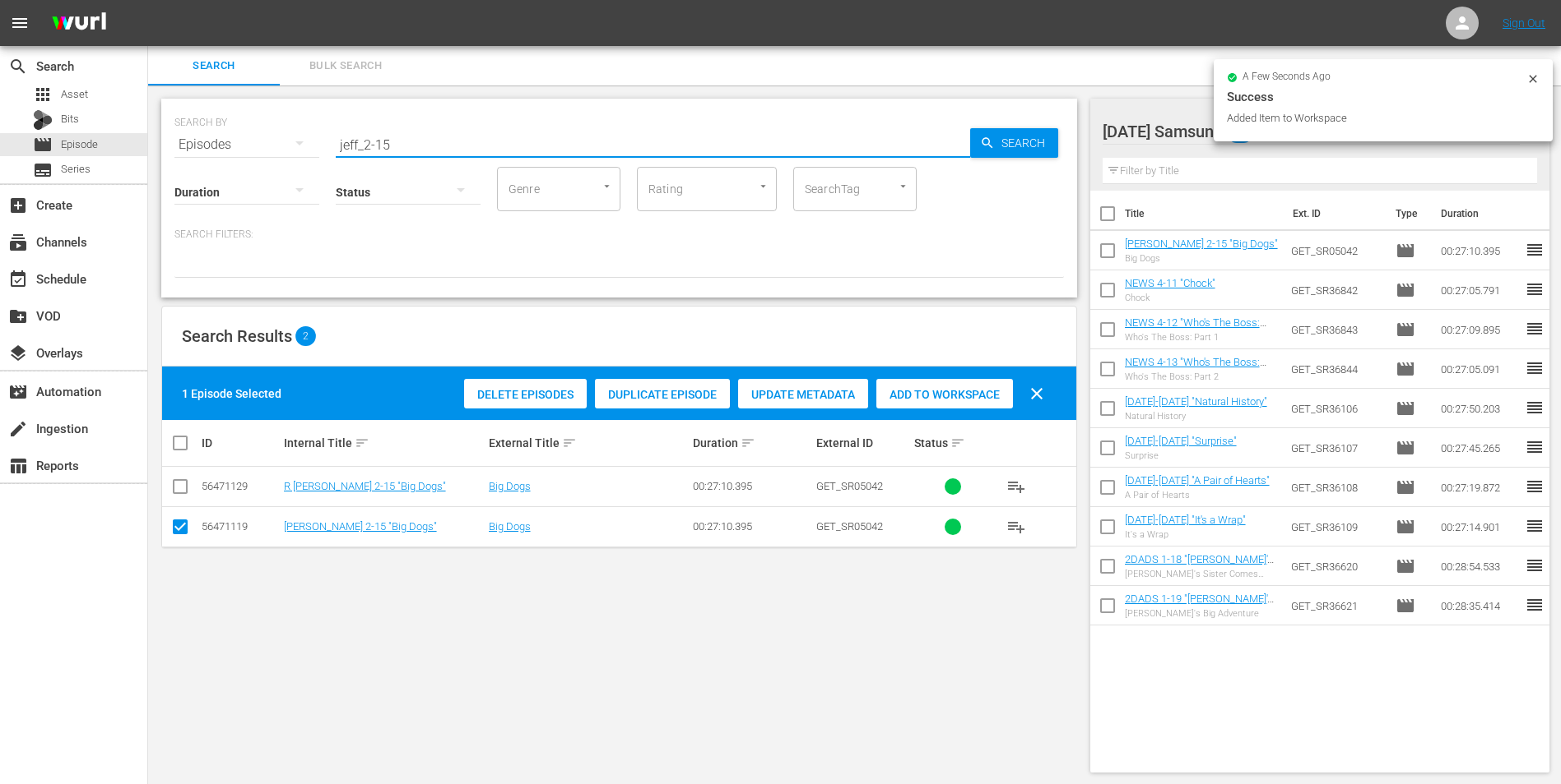
drag, startPoint x: 366, startPoint y: 140, endPoint x: 434, endPoint y: 142, distance: 68.0
click at [434, 142] on input "jeff_2-15" at bounding box center [652, 145] width 635 height 40
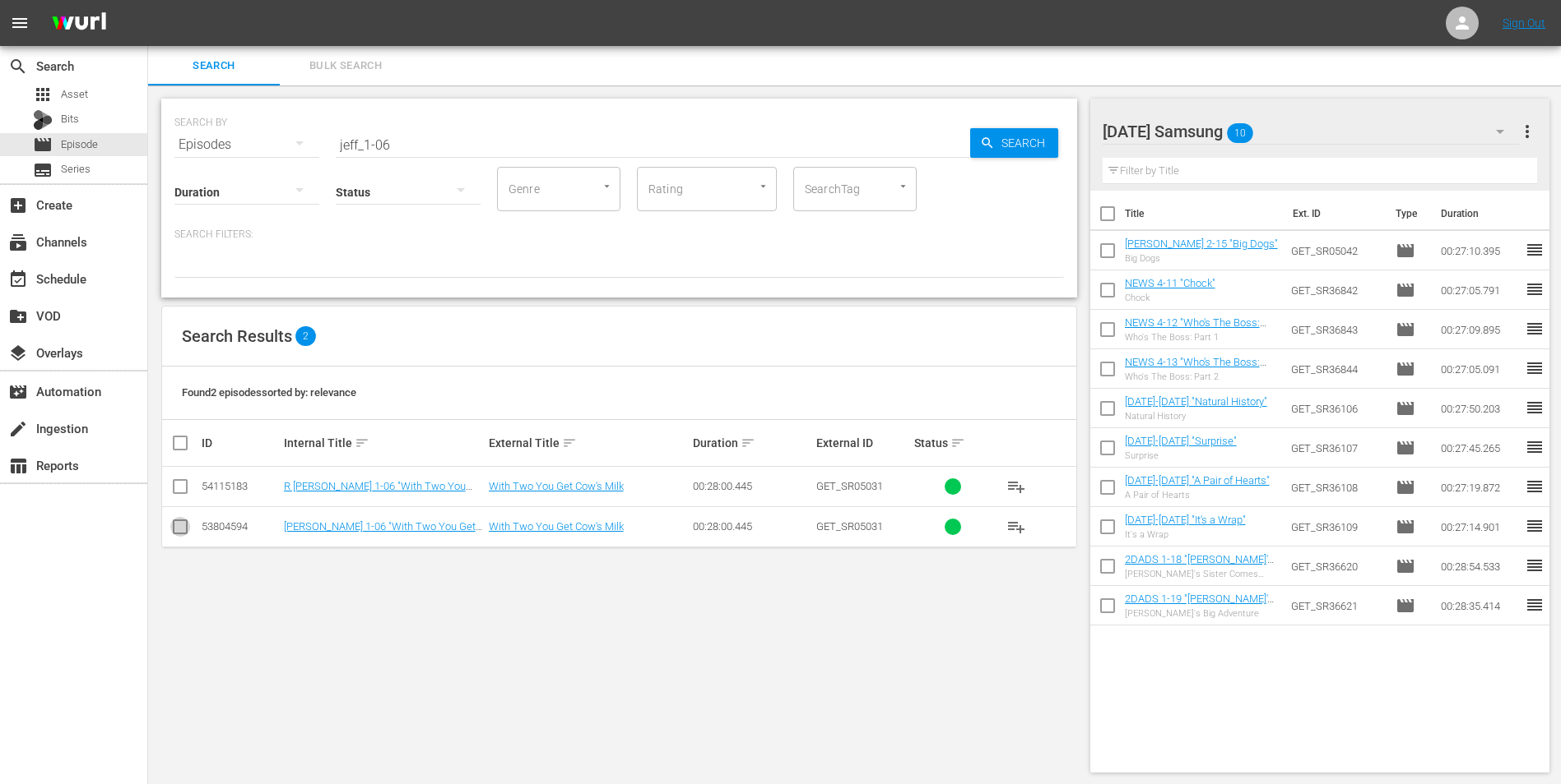
click at [185, 488] on input "checkbox" at bounding box center [180, 530] width 19 height 19
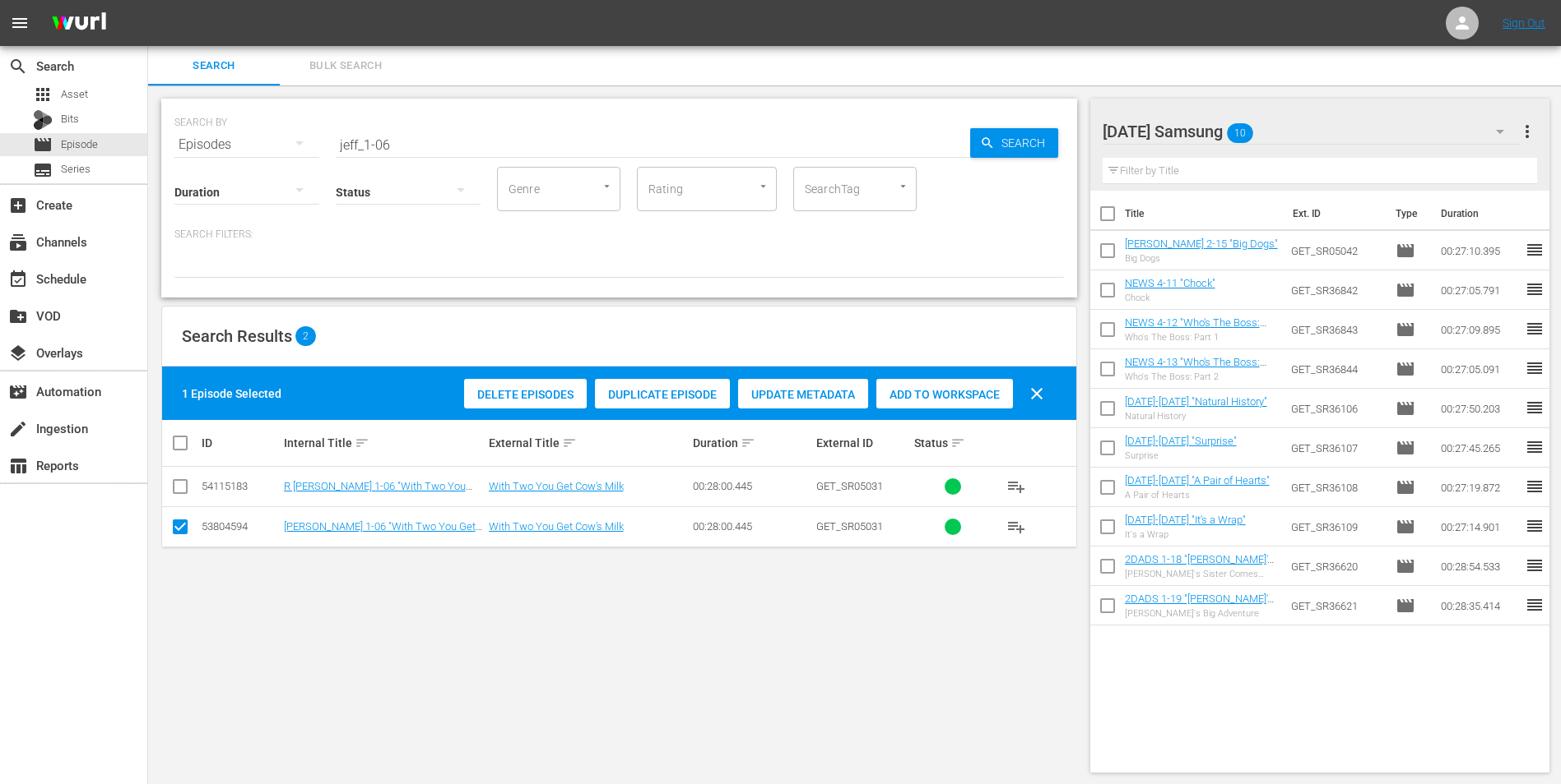
click at [938, 397] on span "Add to Workspace" at bounding box center [944, 395] width 137 height 14
click at [1046, 124] on div "[DATE] Samsung 11" at bounding box center [1311, 131] width 418 height 46
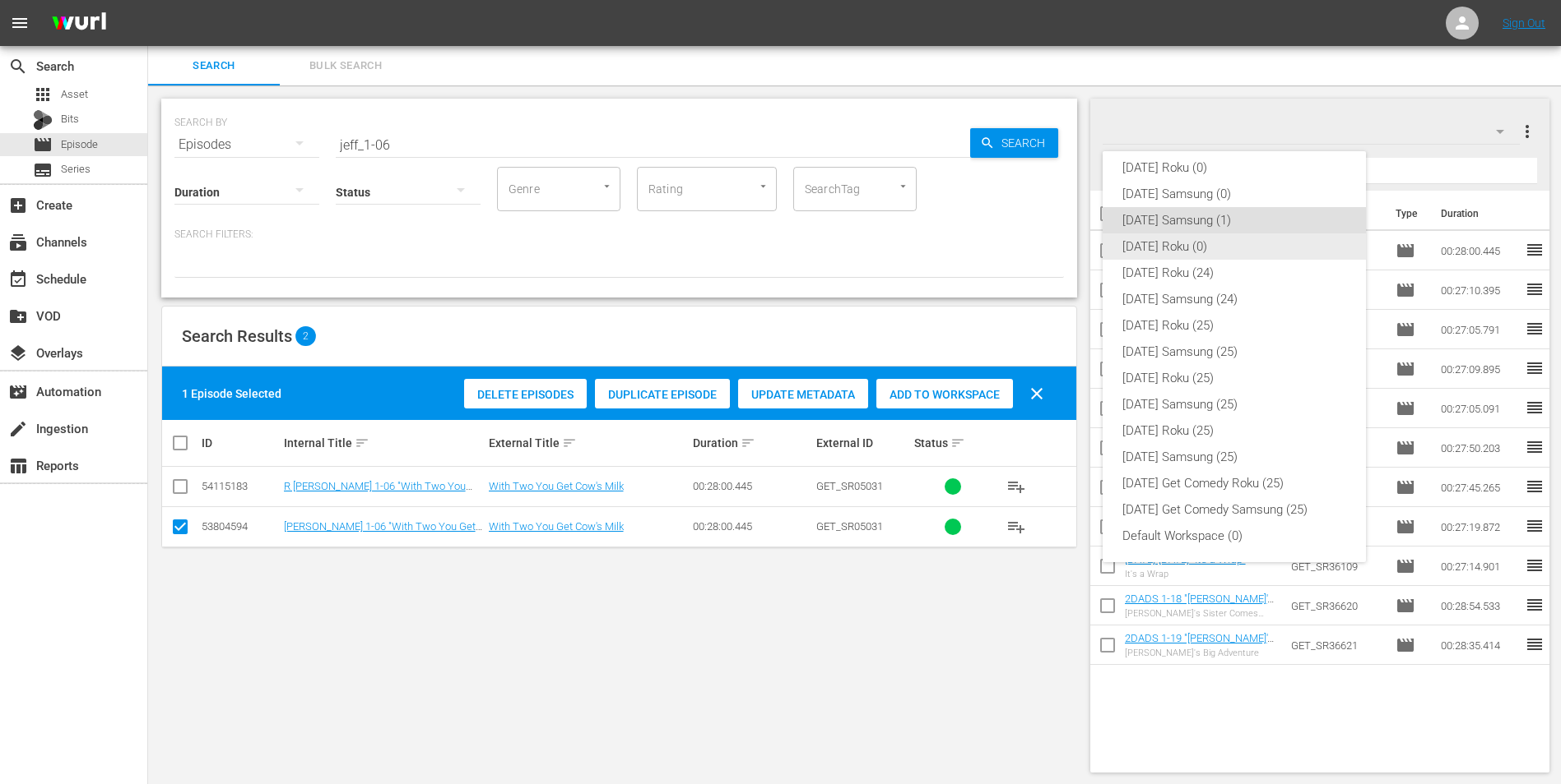
drag, startPoint x: 1133, startPoint y: 245, endPoint x: 1118, endPoint y: 254, distance: 17.5
click at [1046, 245] on div "[DATE] Roku (0)" at bounding box center [1234, 246] width 224 height 26
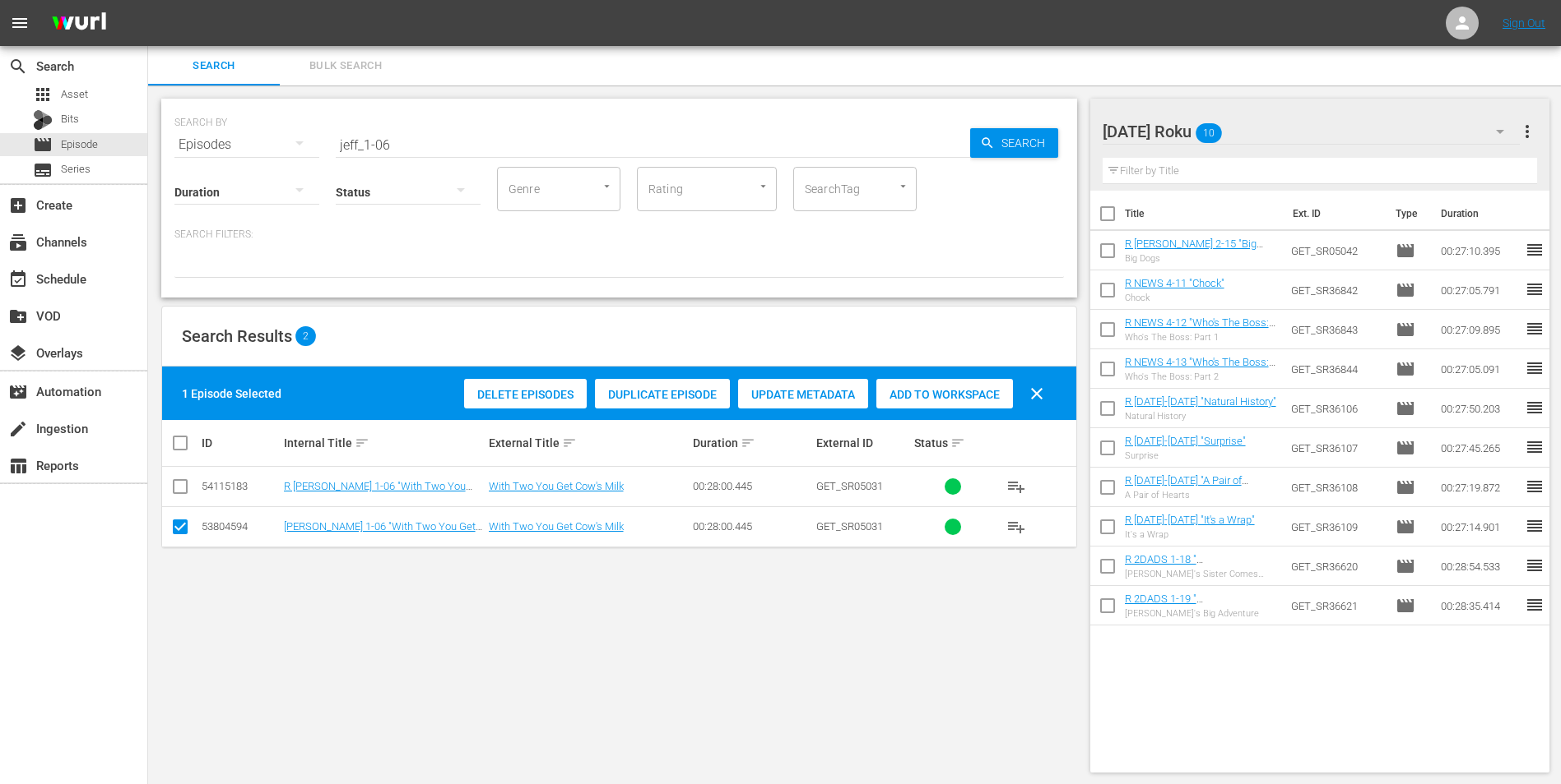
click at [186, 488] on input "checkbox" at bounding box center [180, 530] width 19 height 19
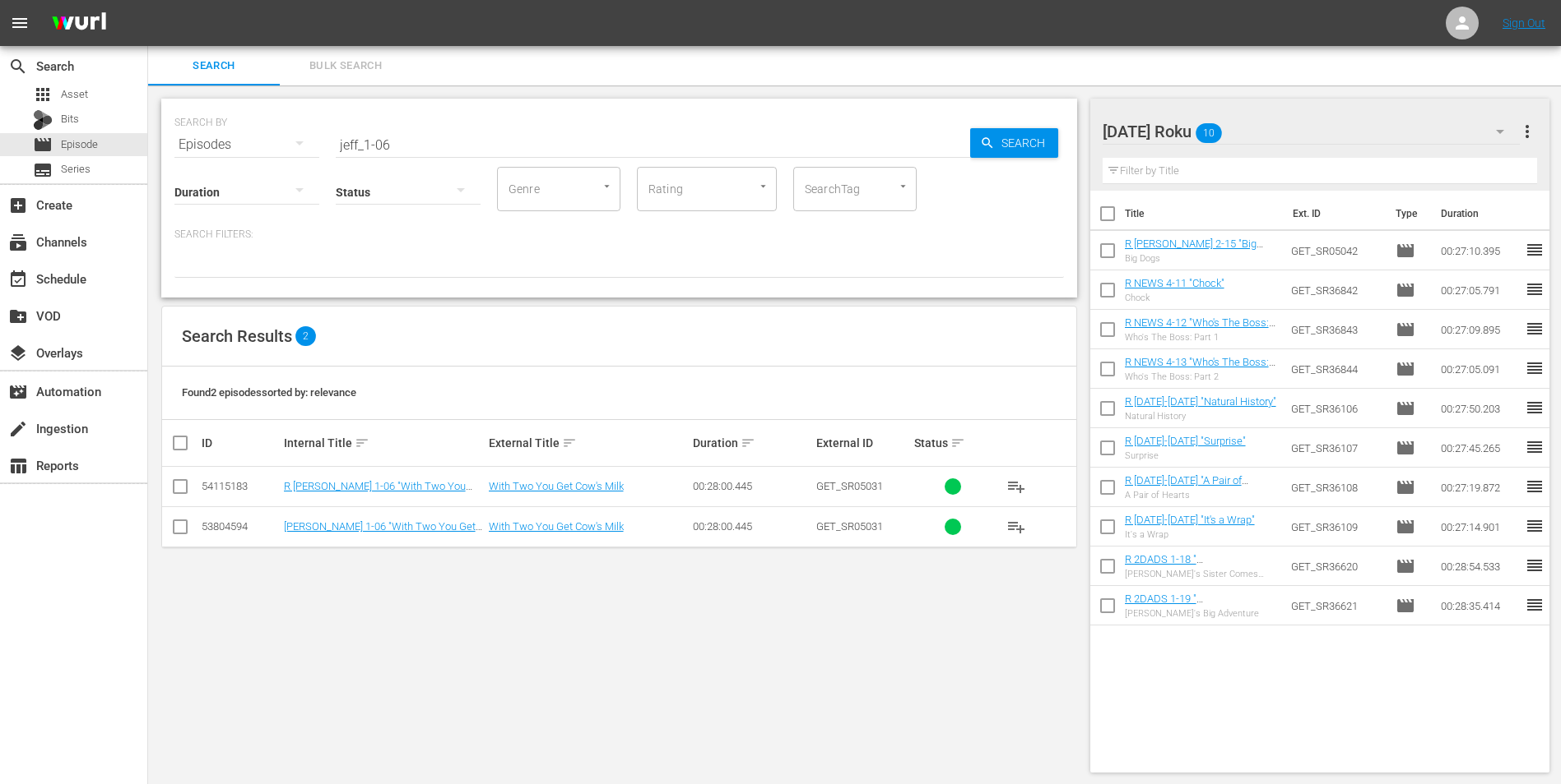
click at [173, 488] on input "checkbox" at bounding box center [180, 490] width 19 height 19
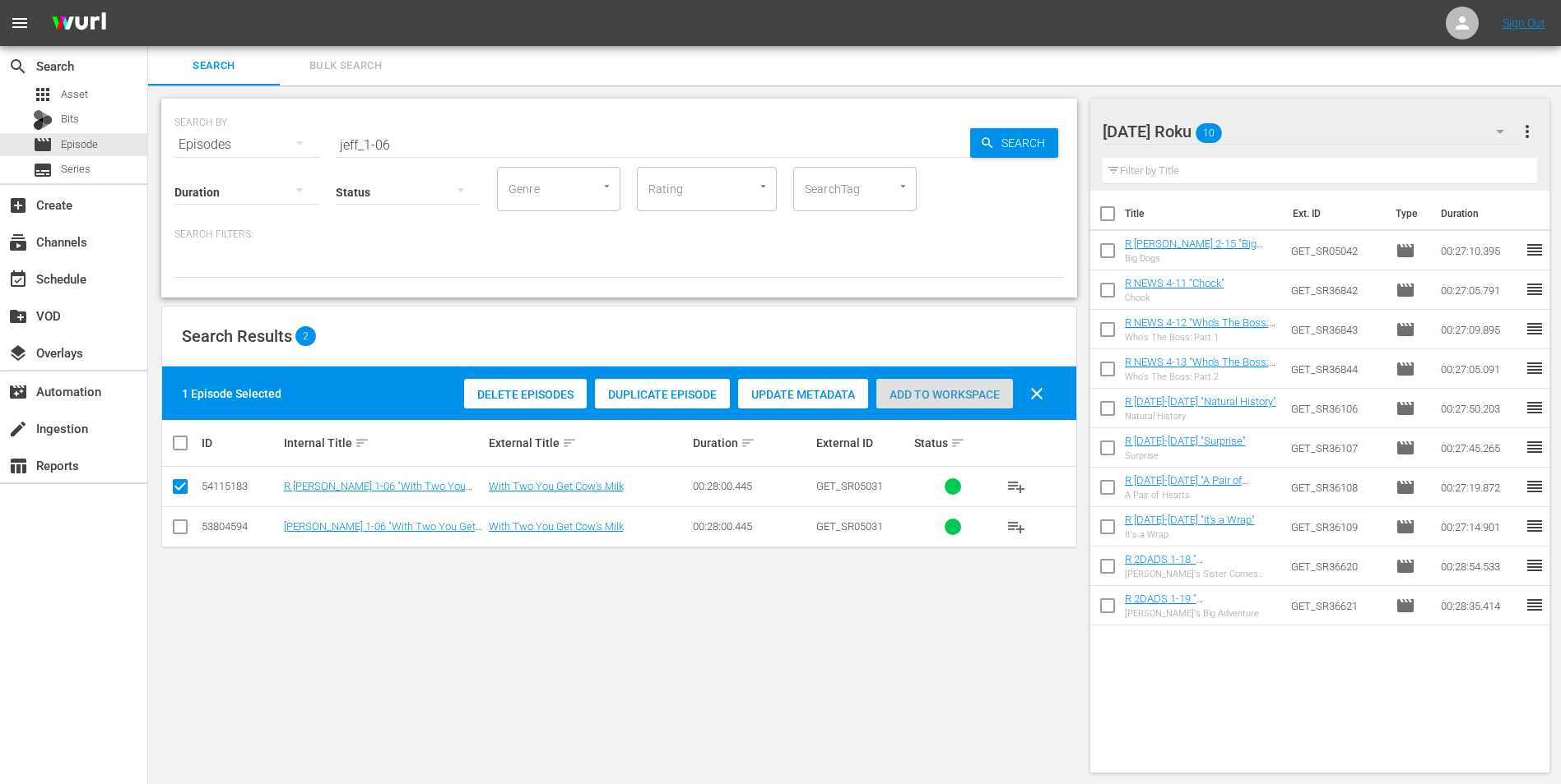
click at [929, 395] on span "Add to Workspace" at bounding box center [944, 395] width 137 height 14
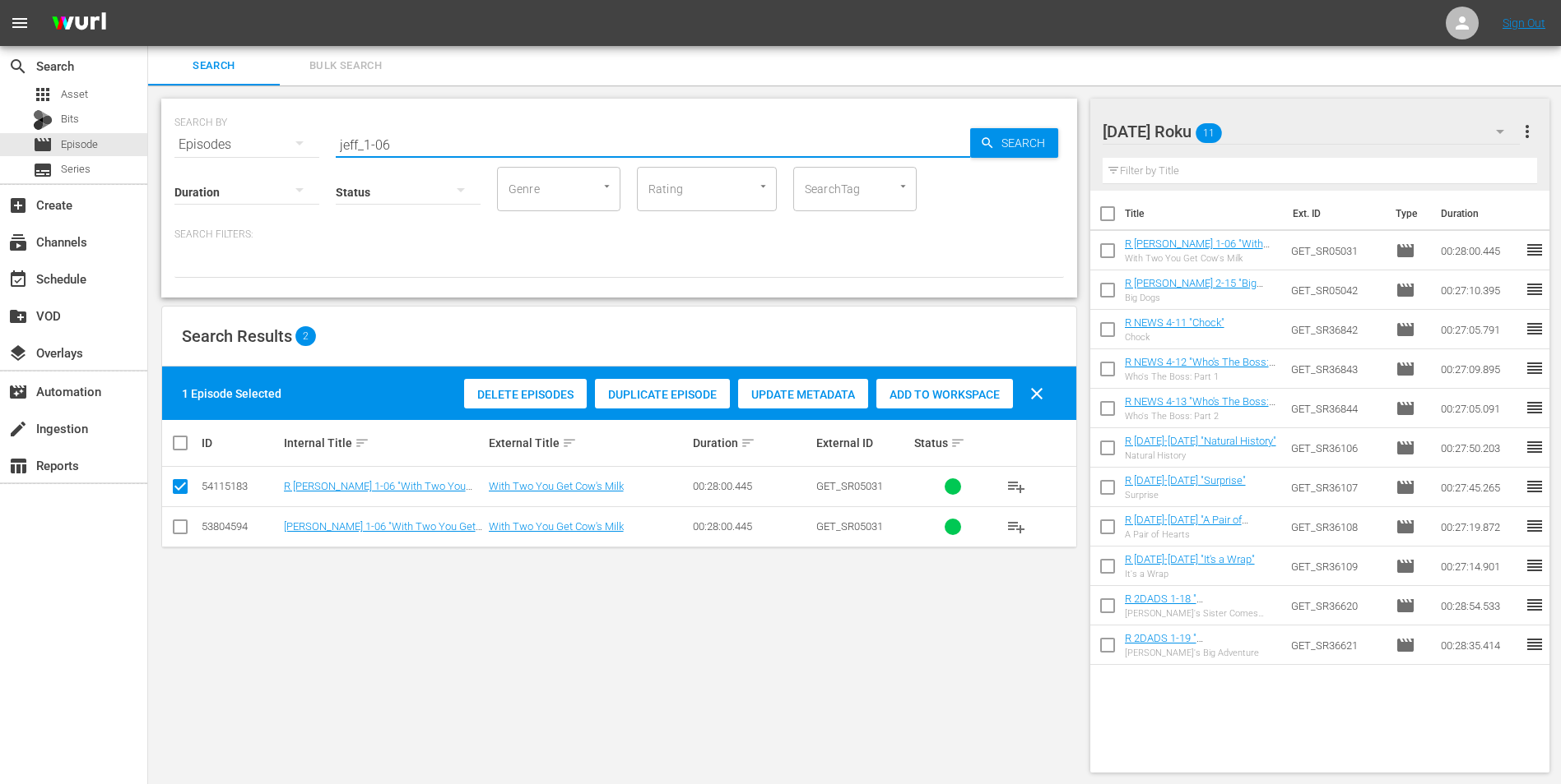
drag, startPoint x: 411, startPoint y: 144, endPoint x: 302, endPoint y: 149, distance: 109.1
click at [302, 149] on div "SEARCH BY Search By Episodes Search ID, Title, Description, Keywords, or Catego…" at bounding box center [618, 134] width 889 height 59
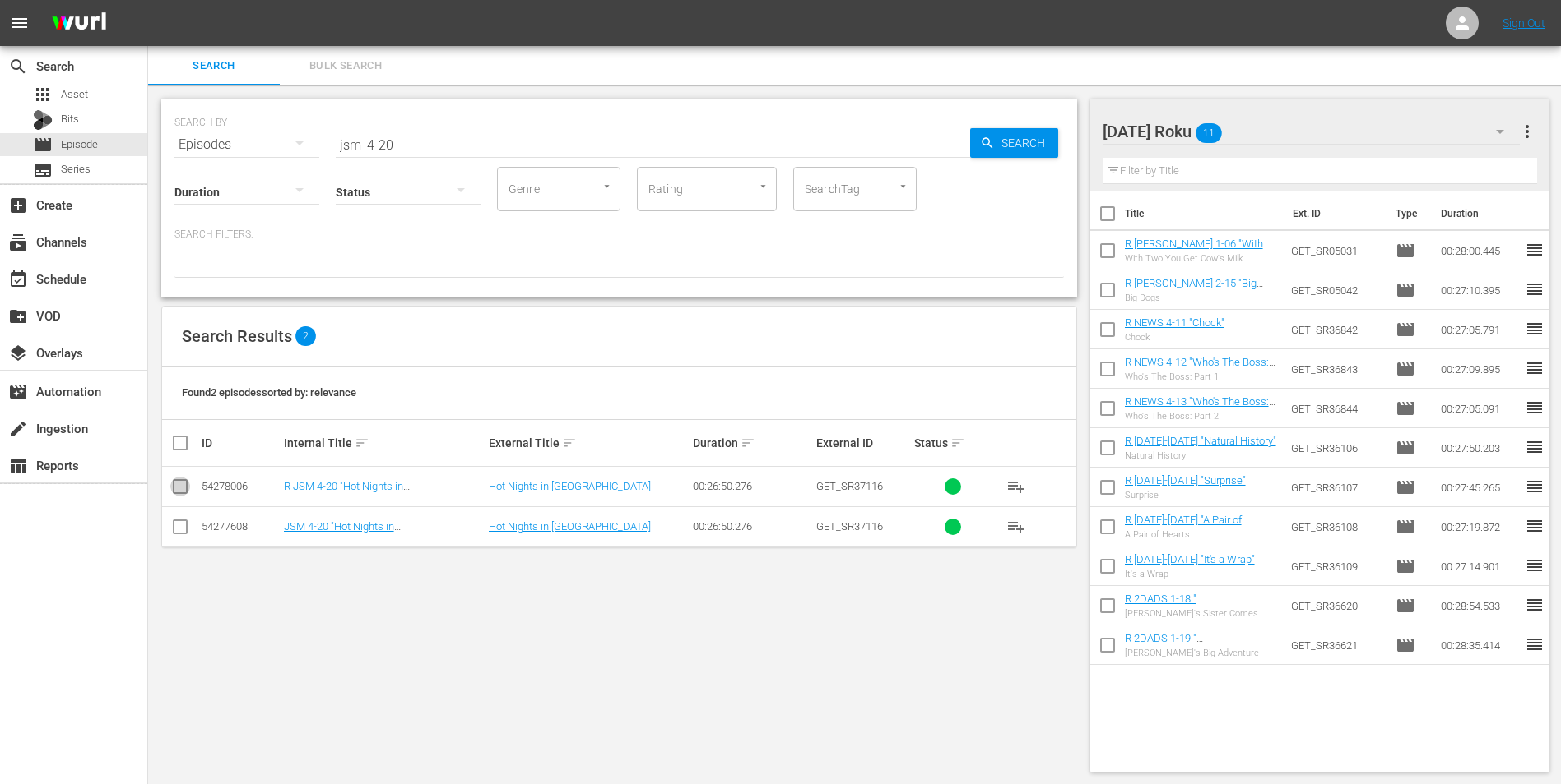
click at [176, 485] on input "checkbox" at bounding box center [180, 490] width 19 height 19
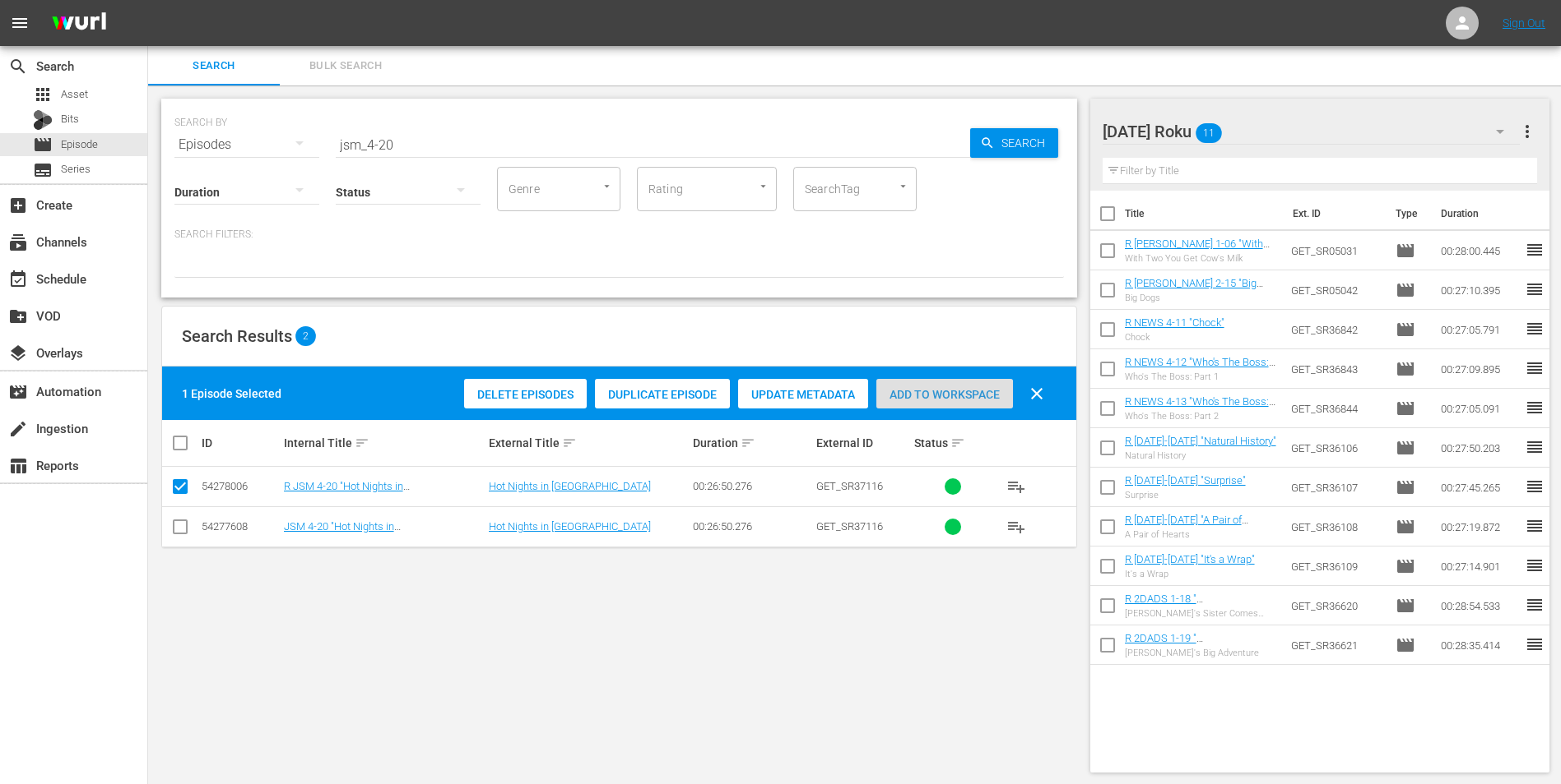
click at [914, 400] on span "Add to Workspace" at bounding box center [944, 395] width 137 height 14
click at [1046, 129] on div "[DATE] Roku 12" at bounding box center [1311, 131] width 418 height 46
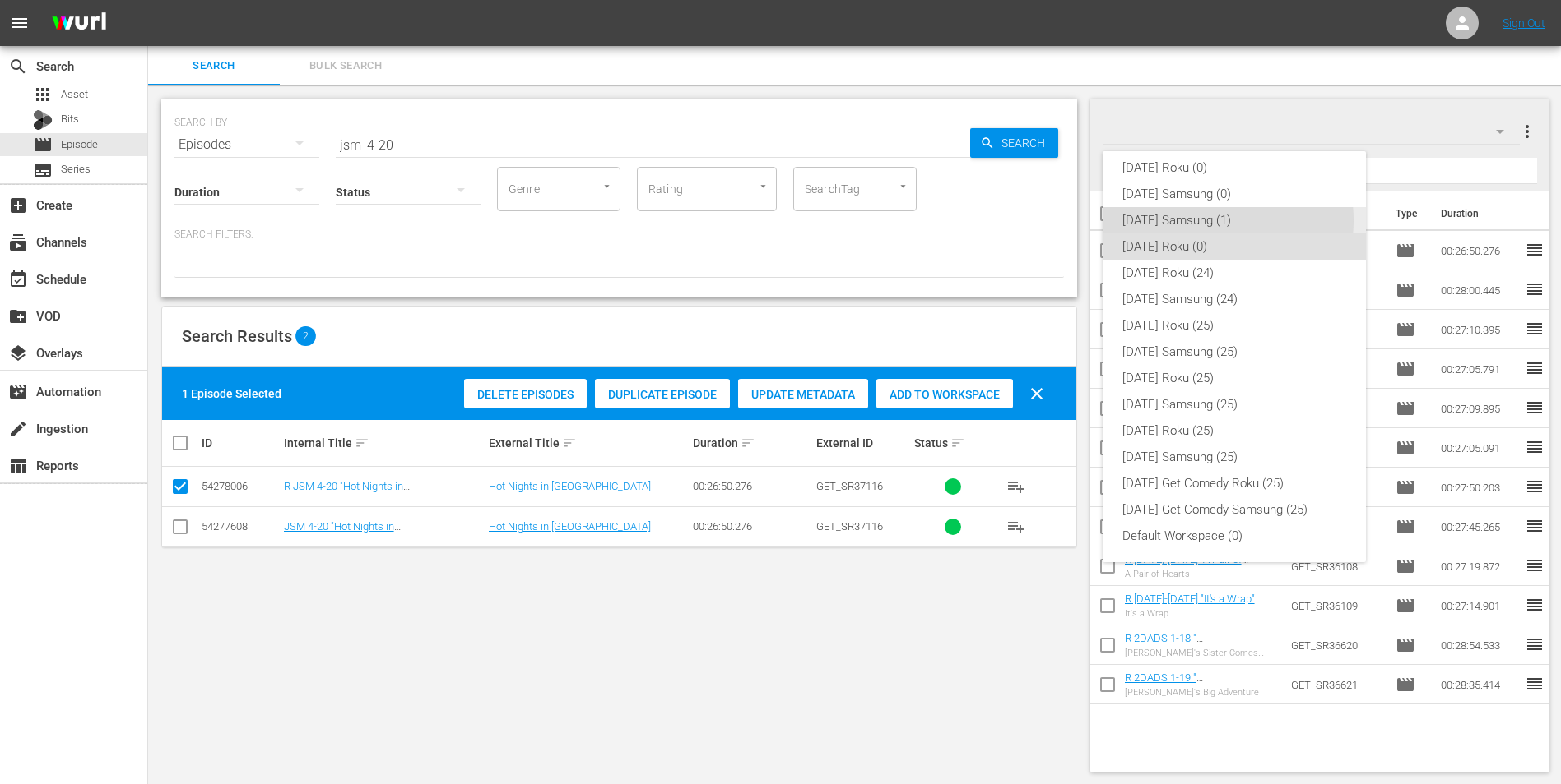
click at [1046, 221] on div "[DATE] Samsung (1)" at bounding box center [1234, 220] width 224 height 26
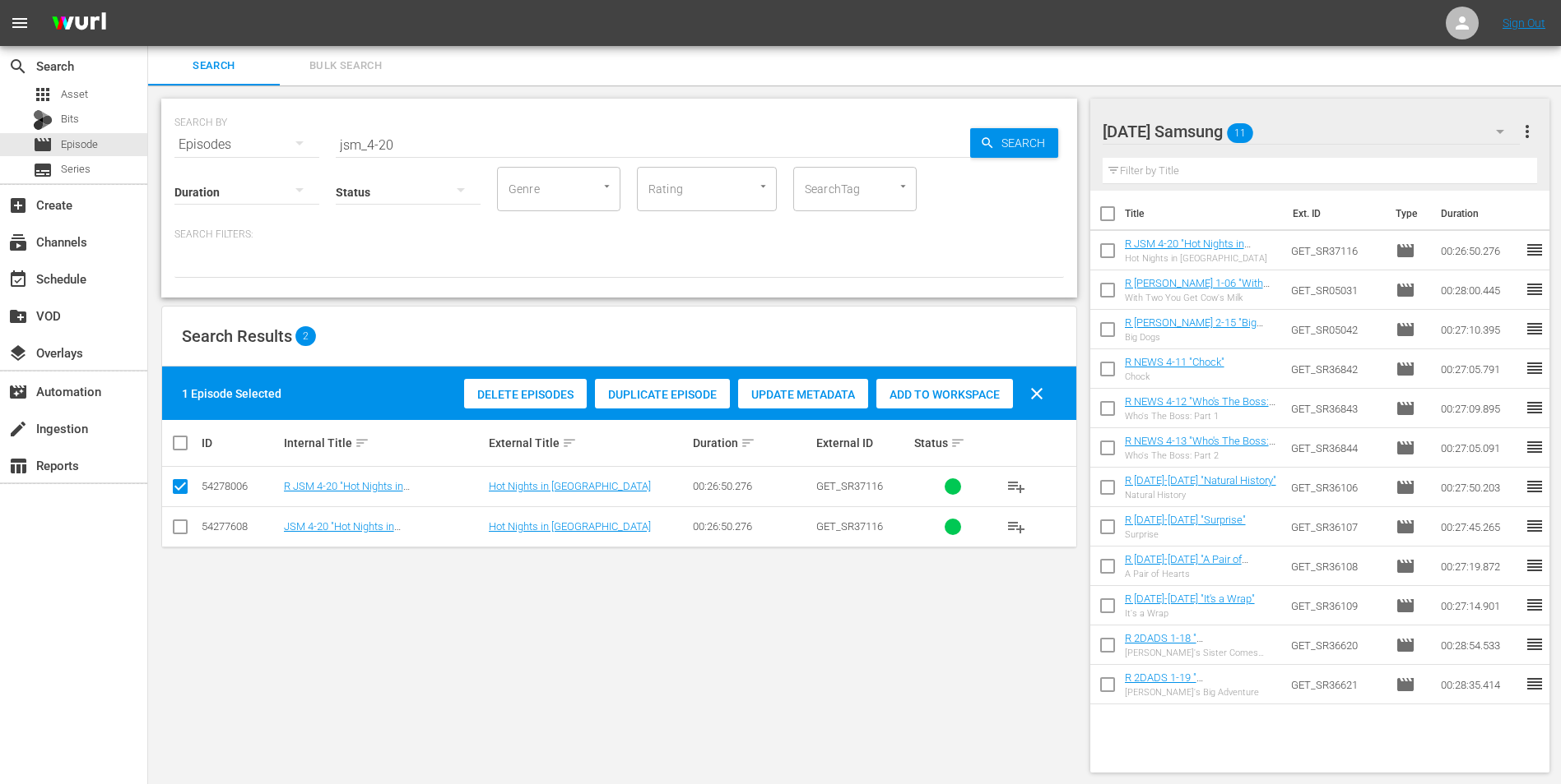
click at [185, 488] on input "checkbox" at bounding box center [180, 530] width 19 height 19
click at [185, 482] on input "checkbox" at bounding box center [180, 490] width 19 height 19
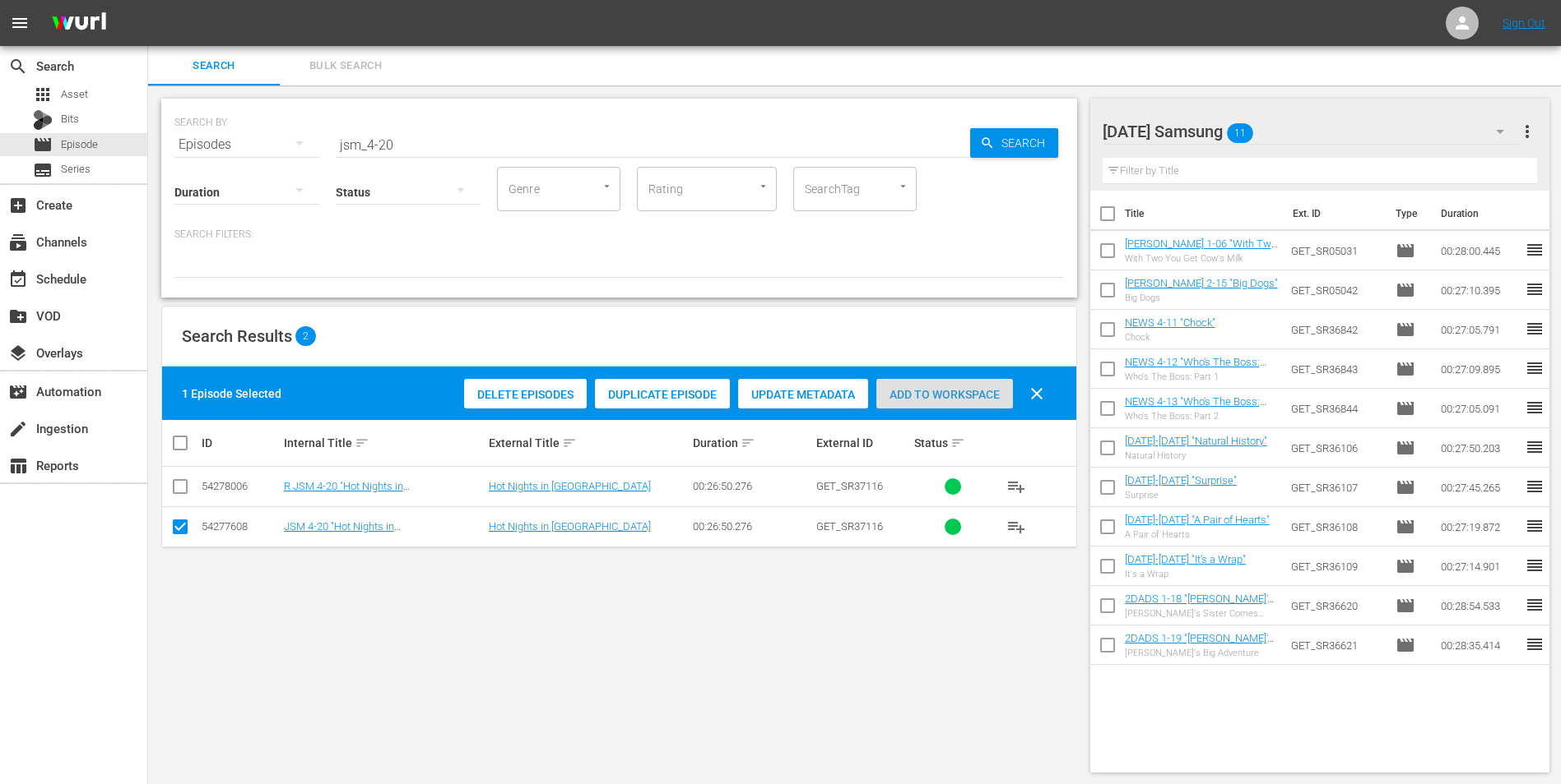
click at [946, 387] on div "Add to Workspace" at bounding box center [944, 394] width 137 height 31
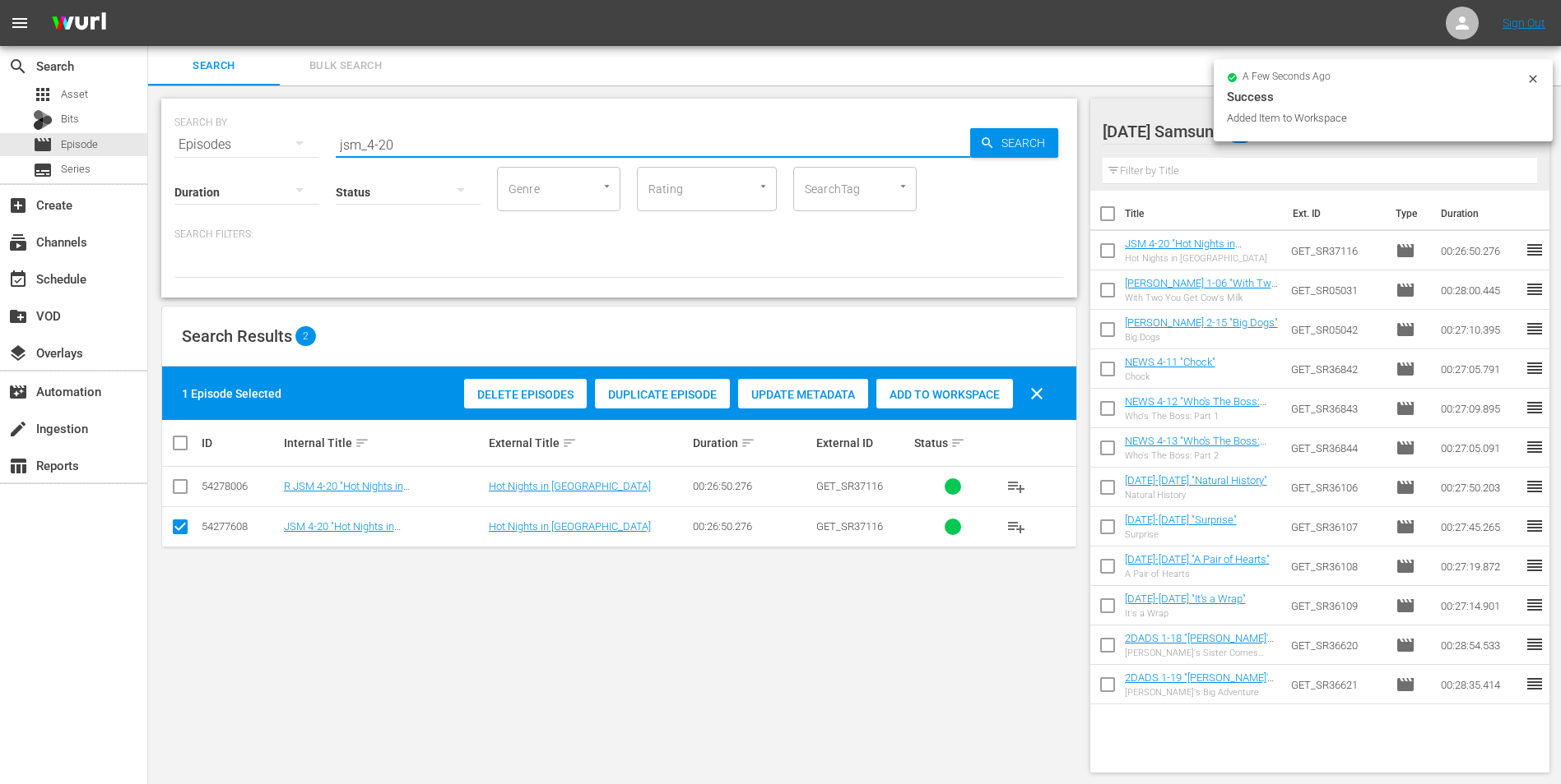
drag, startPoint x: 378, startPoint y: 141, endPoint x: 424, endPoint y: 126, distance: 48.4
click at [424, 126] on input "jsm_4-20" at bounding box center [652, 145] width 635 height 40
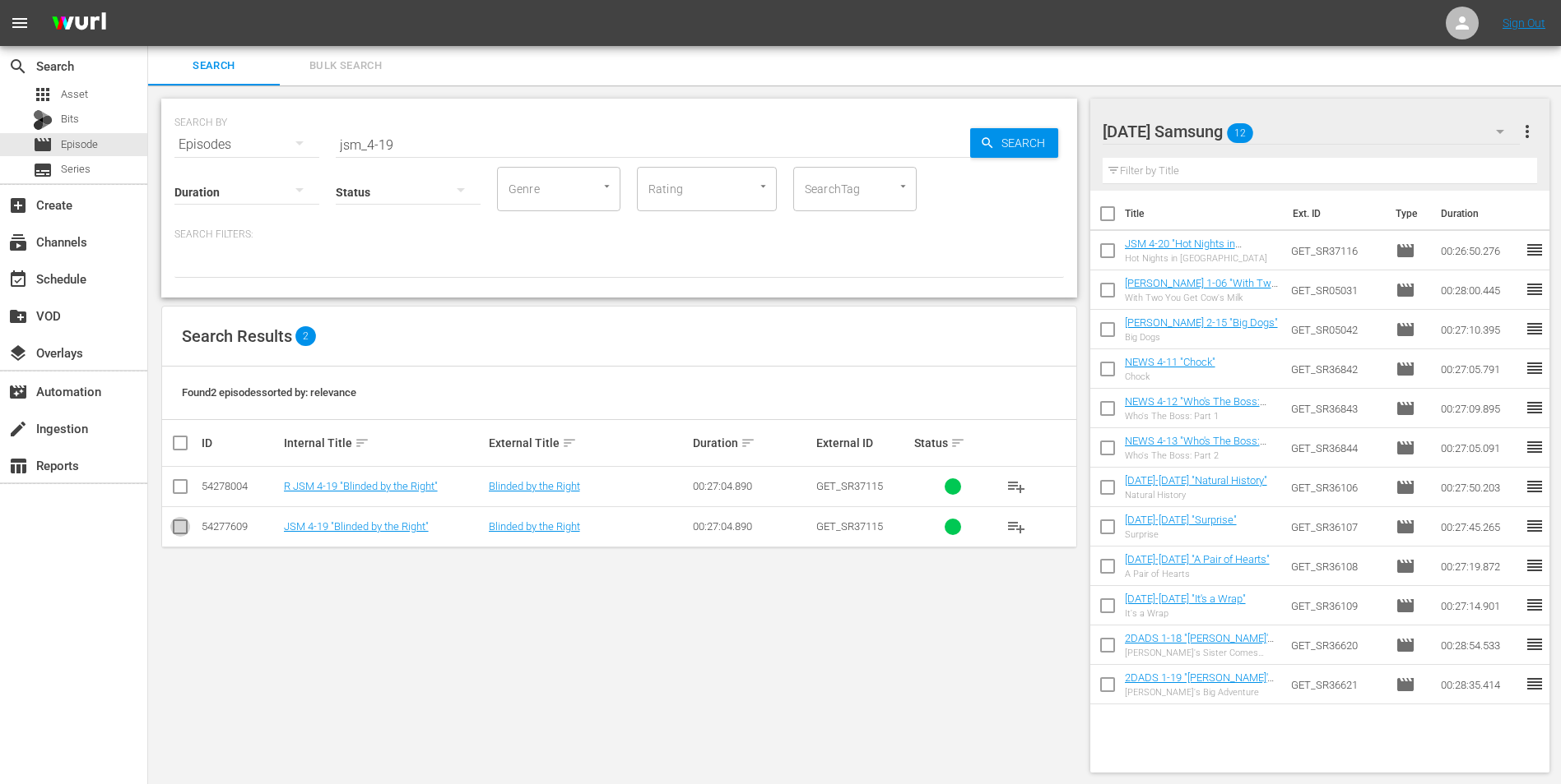
click at [185, 488] on input "checkbox" at bounding box center [180, 530] width 19 height 19
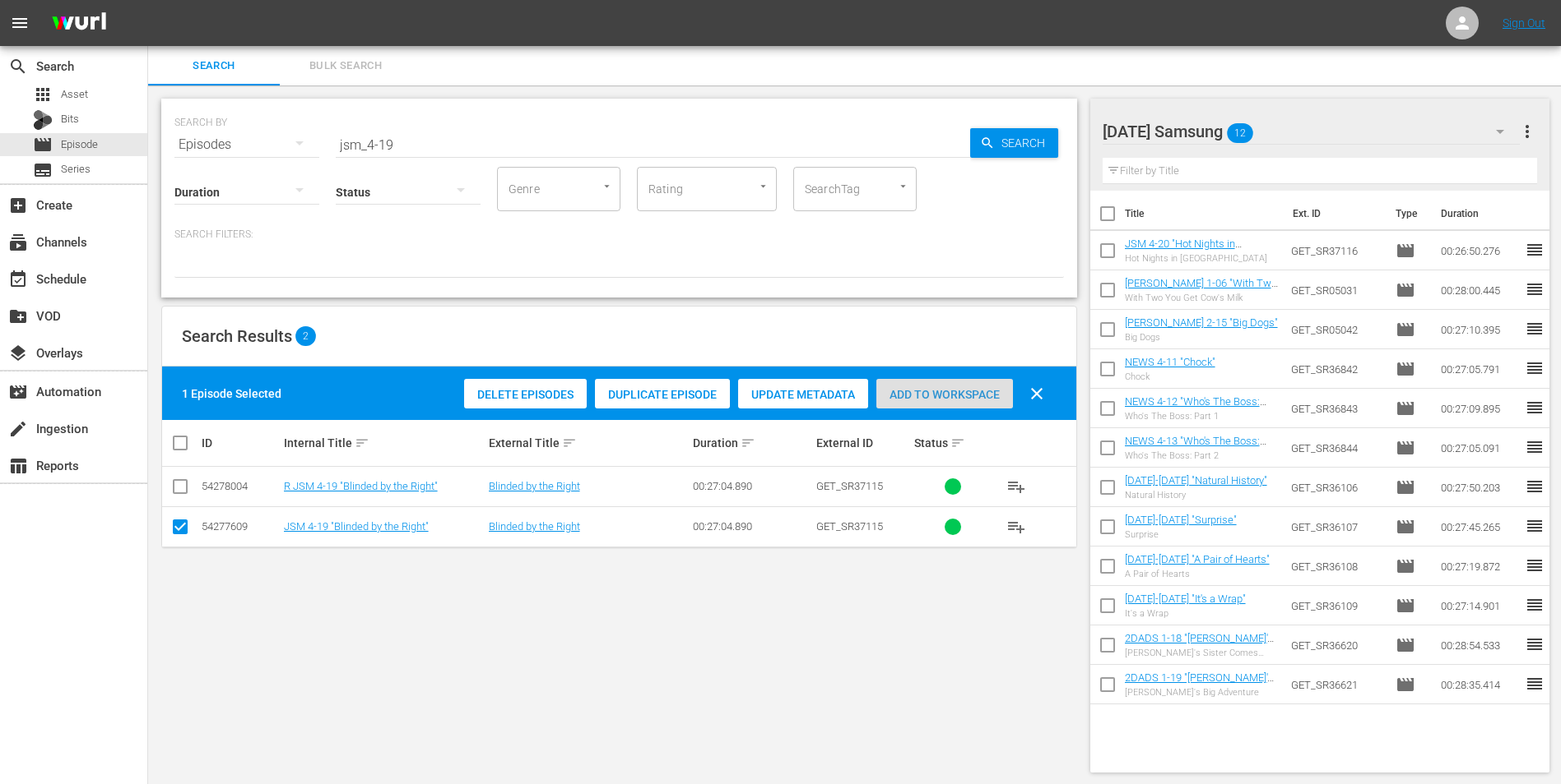
click at [939, 398] on span "Add to Workspace" at bounding box center [944, 395] width 137 height 14
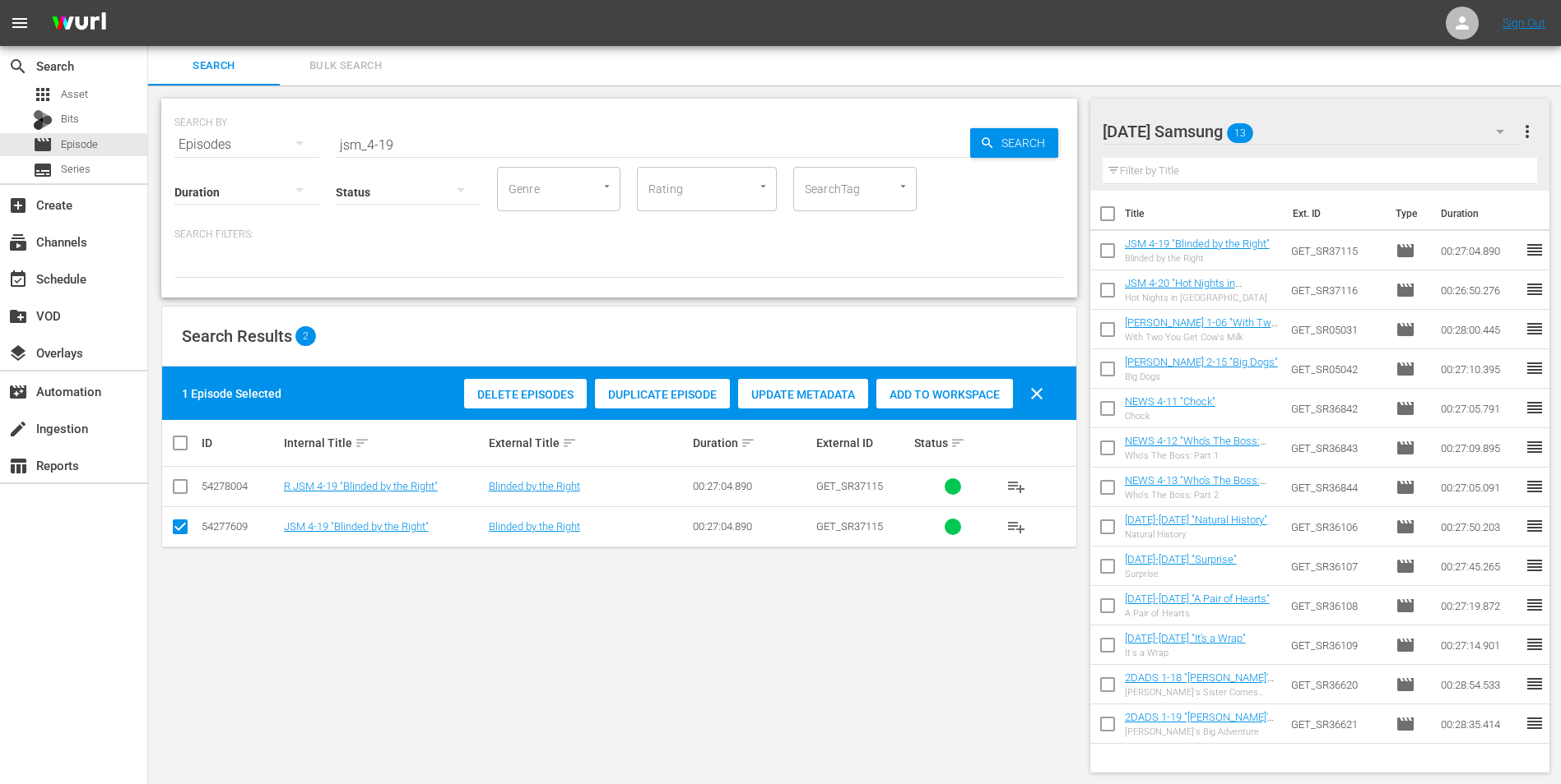
click at [1046, 136] on div "[DATE] Samsung 13" at bounding box center [1311, 131] width 418 height 46
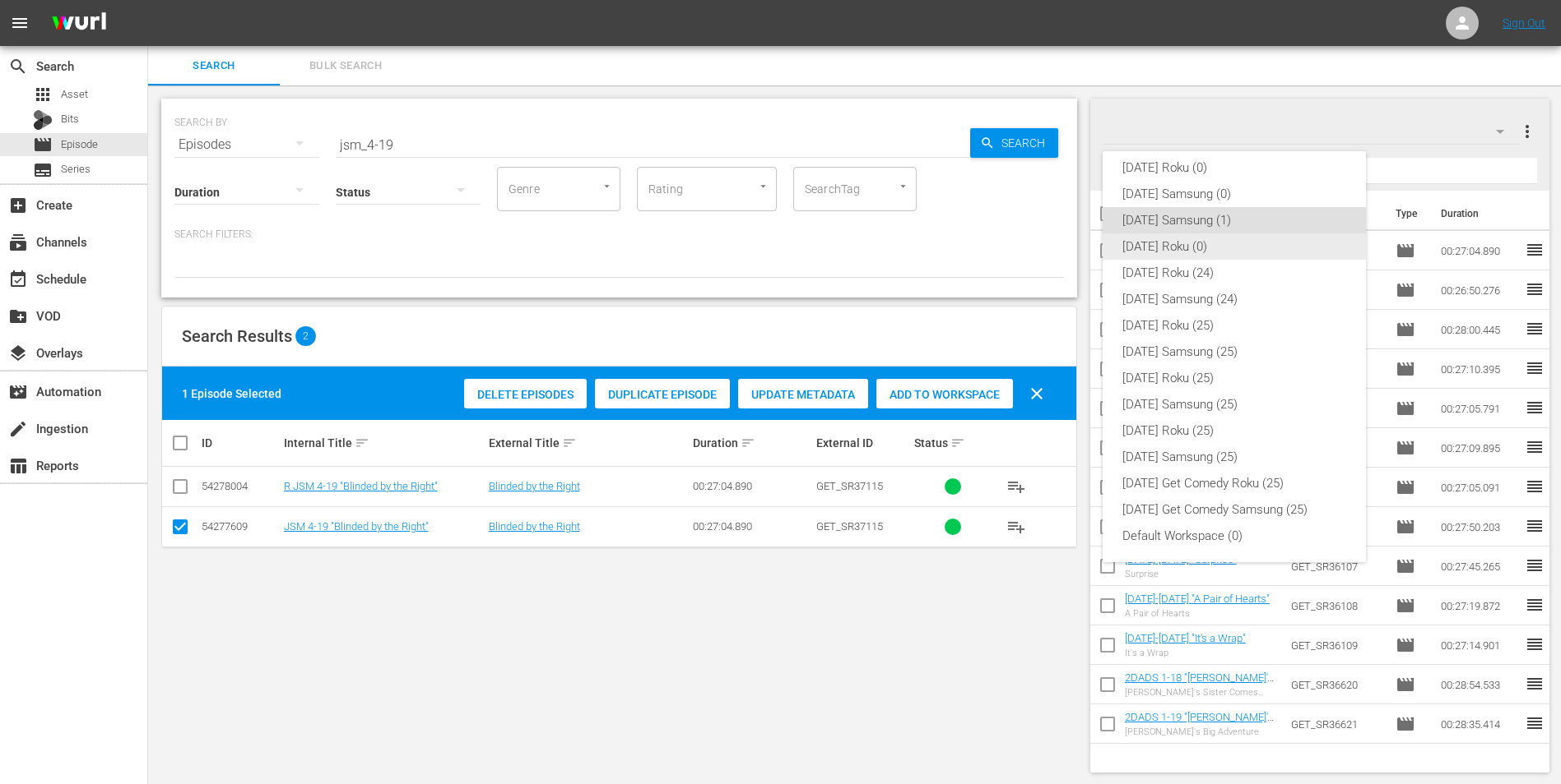
click at [1046, 248] on div "[DATE] Roku (0)" at bounding box center [1234, 246] width 224 height 26
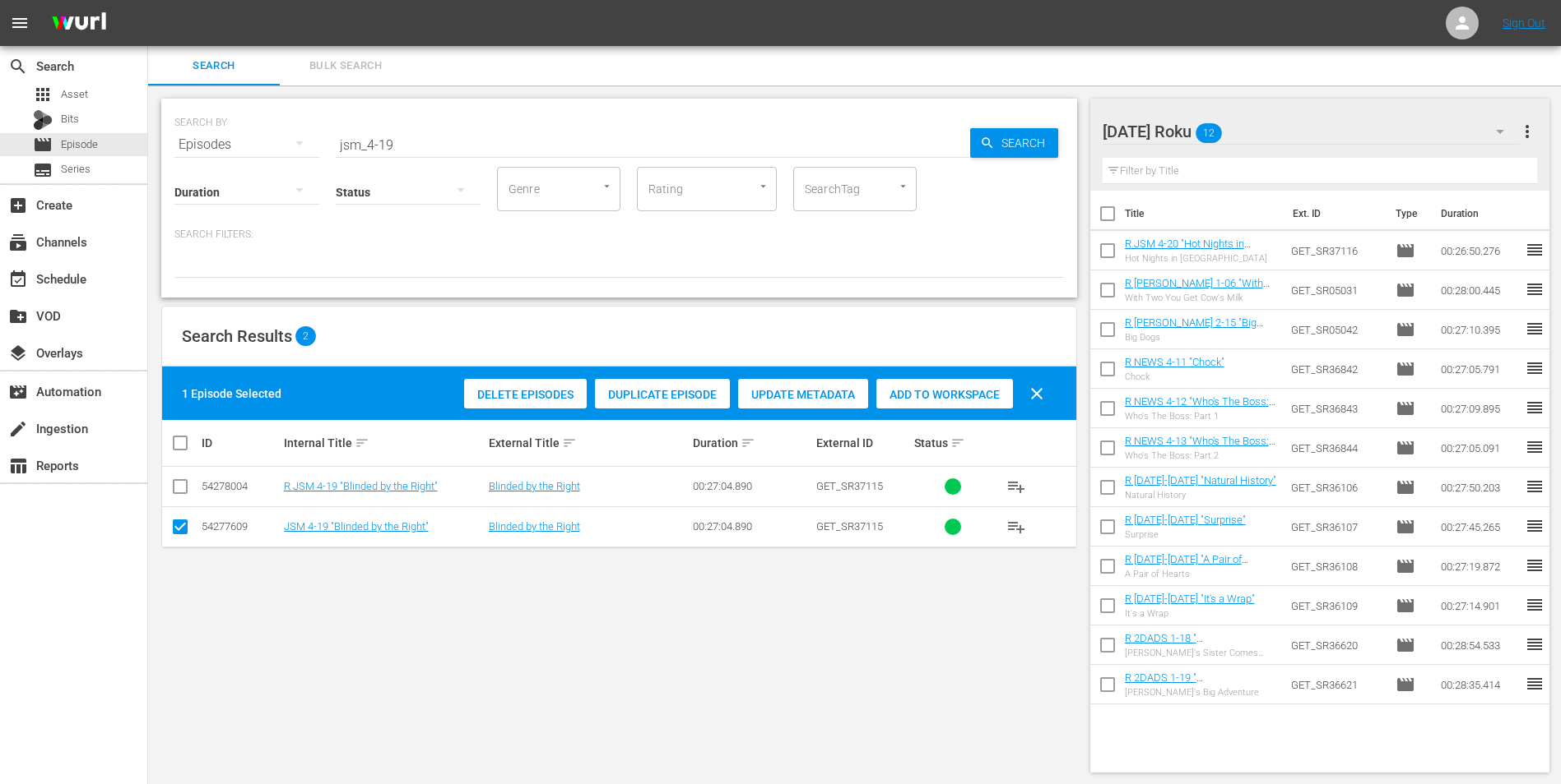
click at [181, 488] on input "checkbox" at bounding box center [180, 530] width 19 height 19
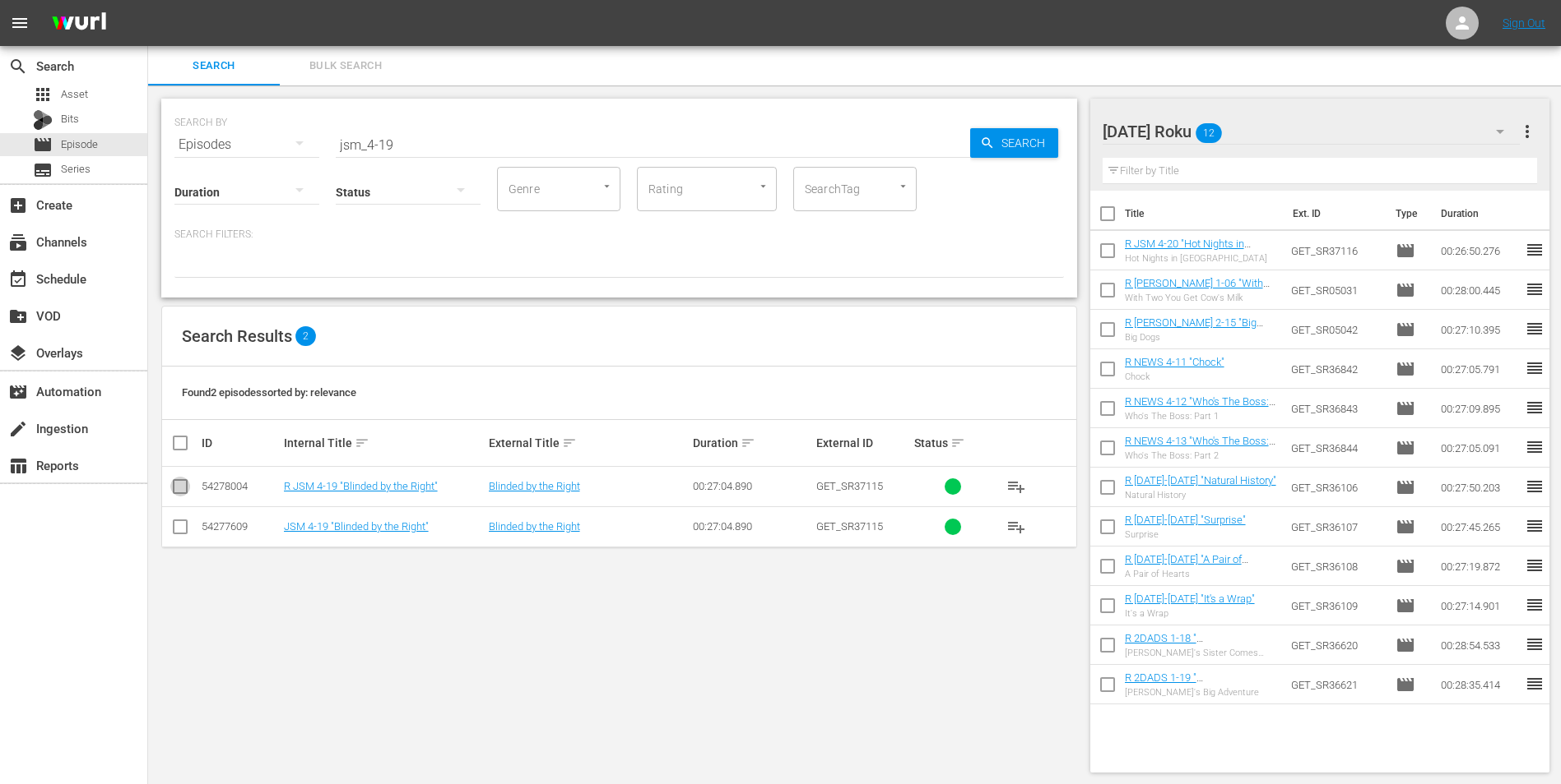
click at [180, 487] on input "checkbox" at bounding box center [180, 490] width 19 height 19
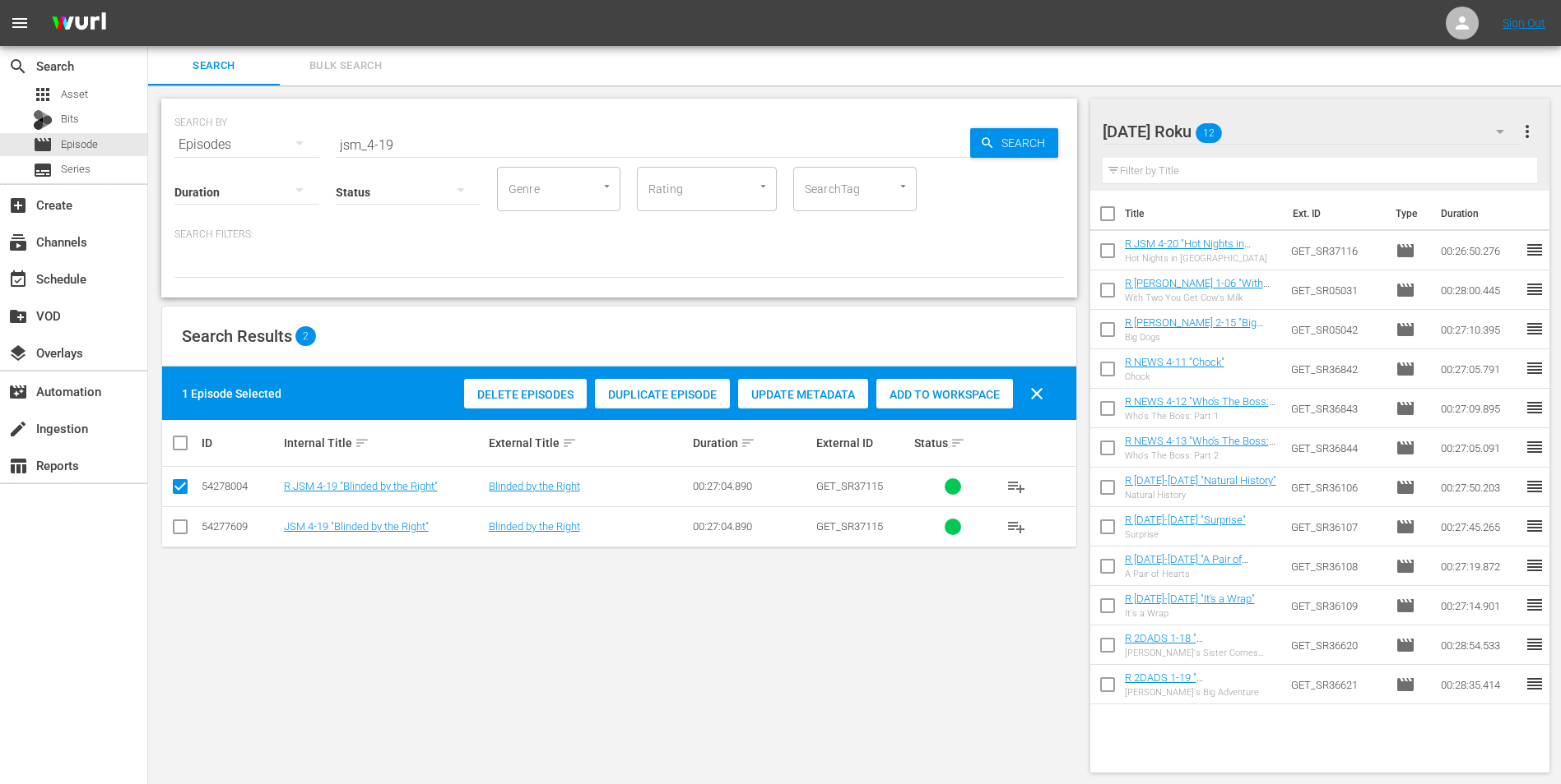
click at [933, 385] on div "Add to Workspace" at bounding box center [944, 394] width 137 height 31
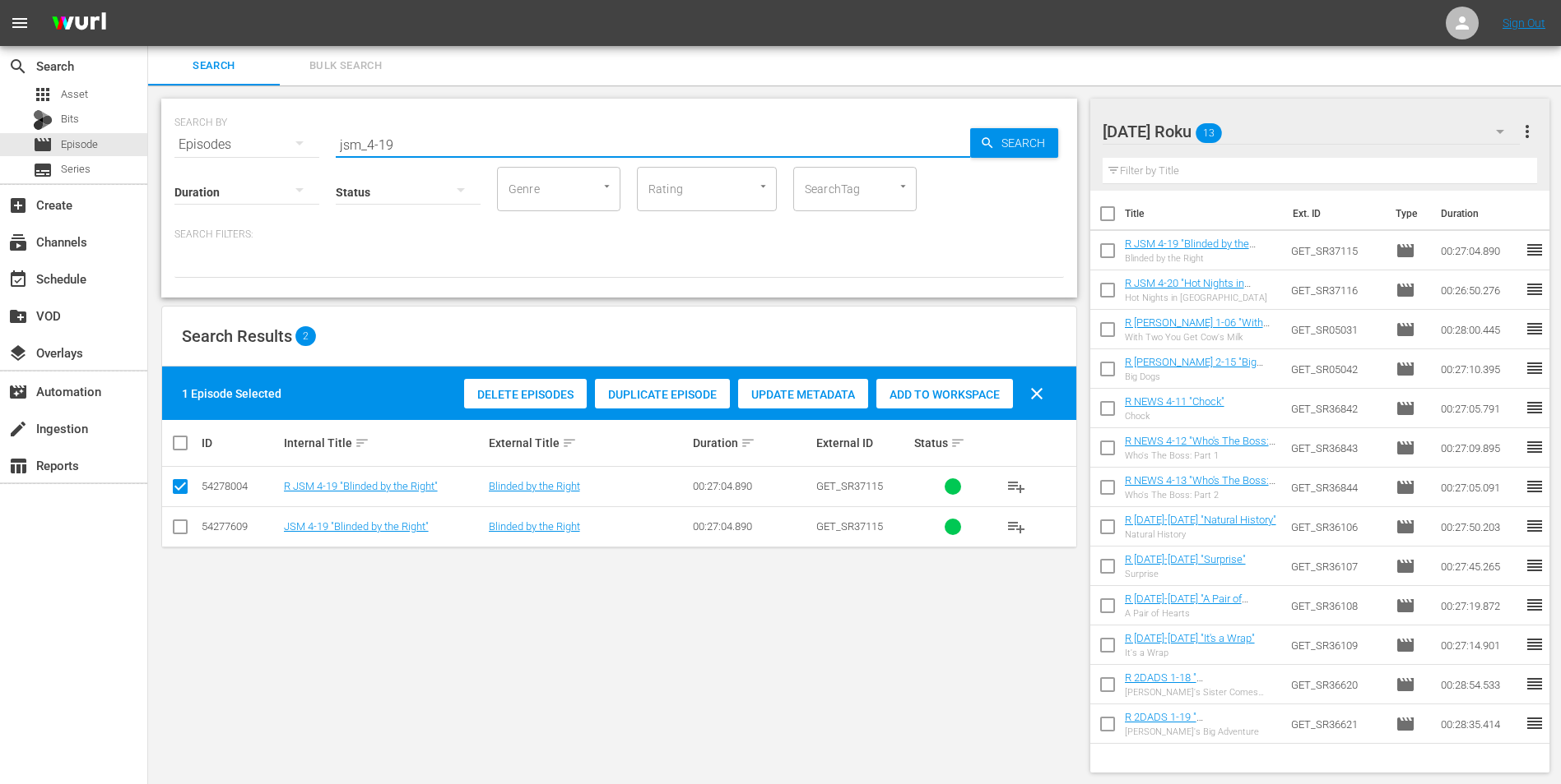
drag, startPoint x: 406, startPoint y: 139, endPoint x: 308, endPoint y: 163, distance: 100.9
click at [308, 163] on div "SEARCH BY Search By Episodes Search ID, Title, Description, Keywords, or Catego…" at bounding box center [619, 198] width 916 height 199
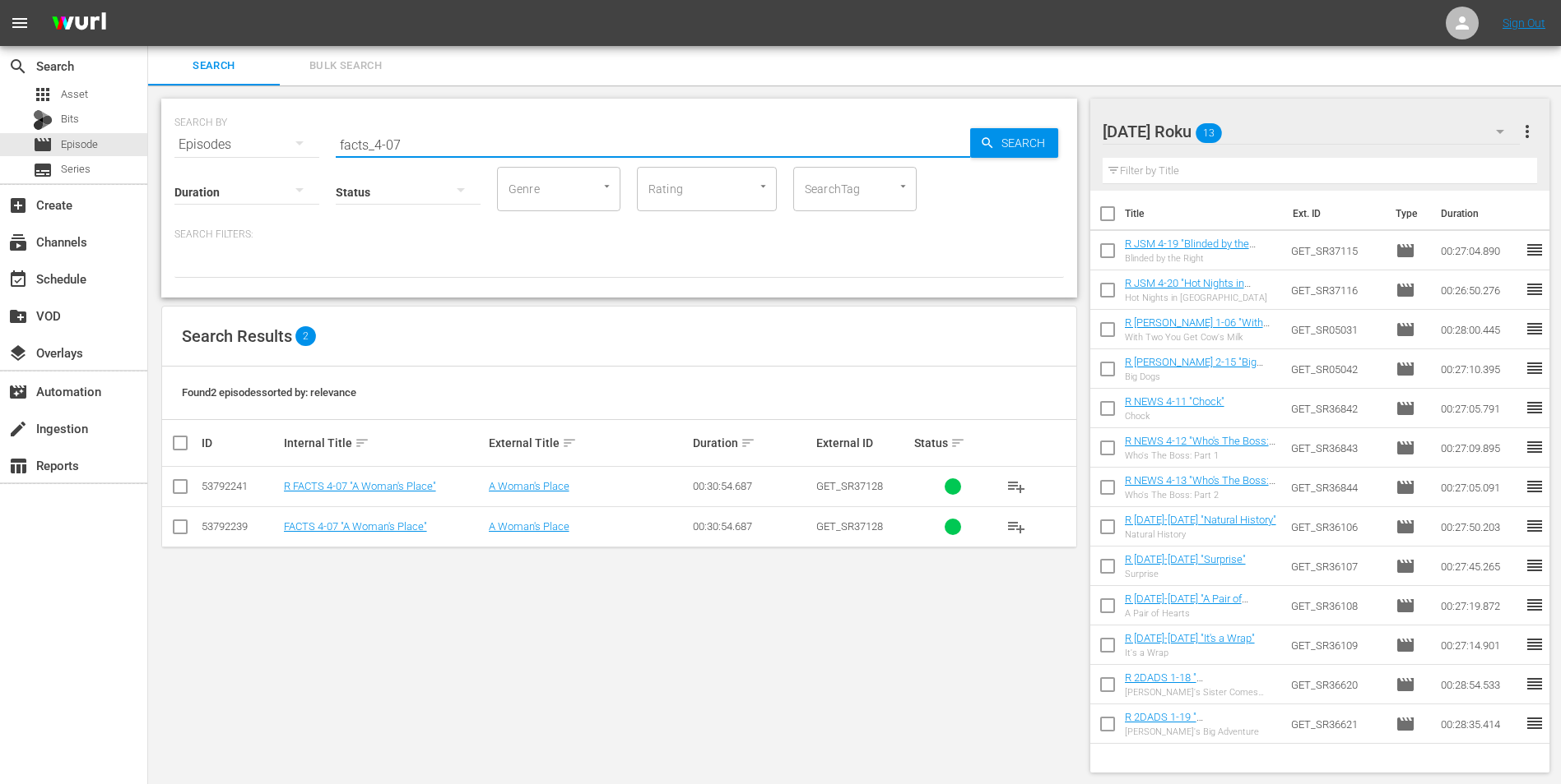
click at [178, 488] on input "checkbox" at bounding box center [180, 490] width 19 height 19
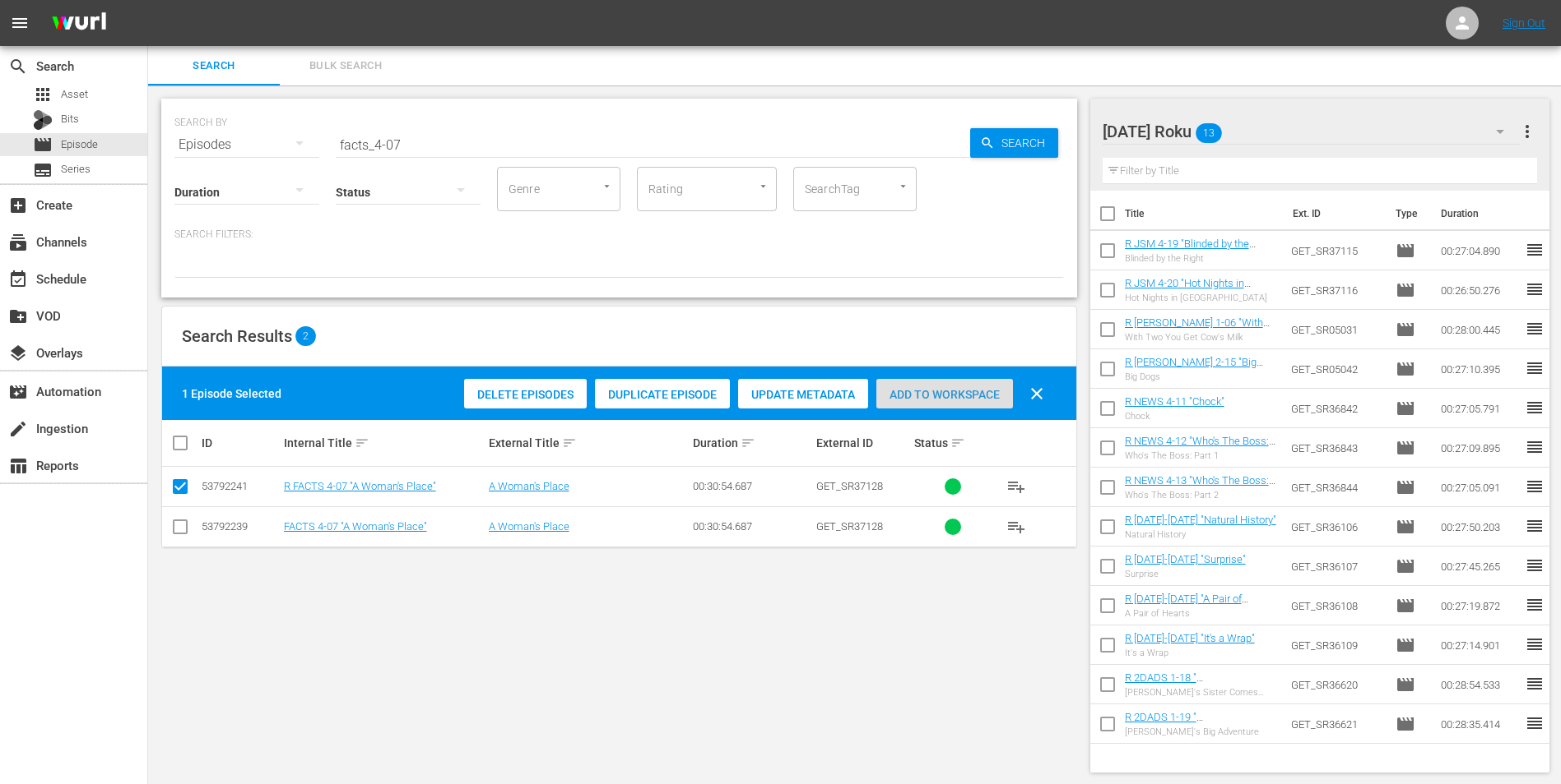
click at [985, 389] on span "Add to Workspace" at bounding box center [944, 395] width 137 height 14
click at [1046, 115] on div "[DATE] Roku 14" at bounding box center [1311, 131] width 418 height 46
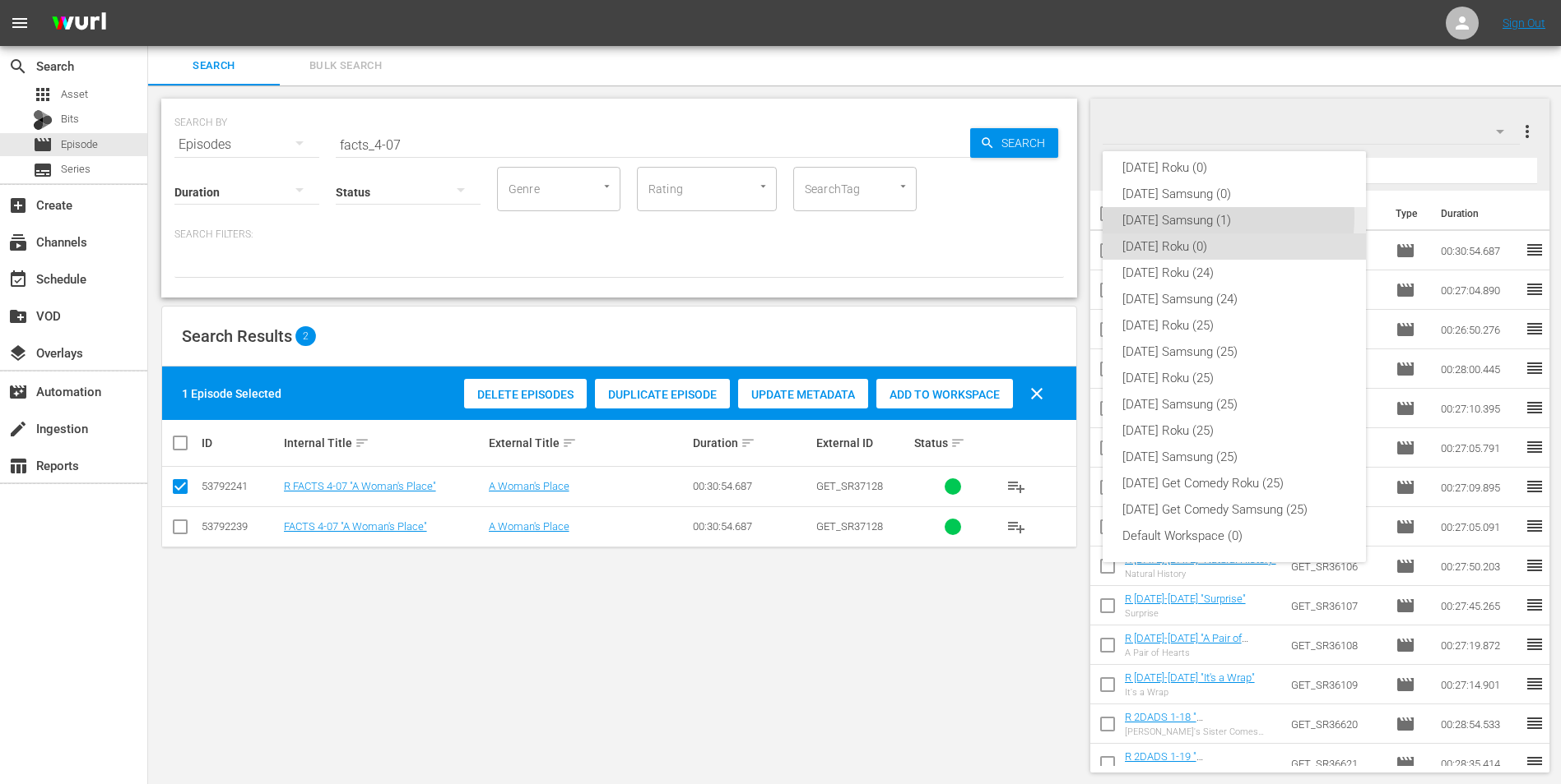
click at [1046, 217] on div "[DATE] Samsung (1)" at bounding box center [1234, 220] width 224 height 26
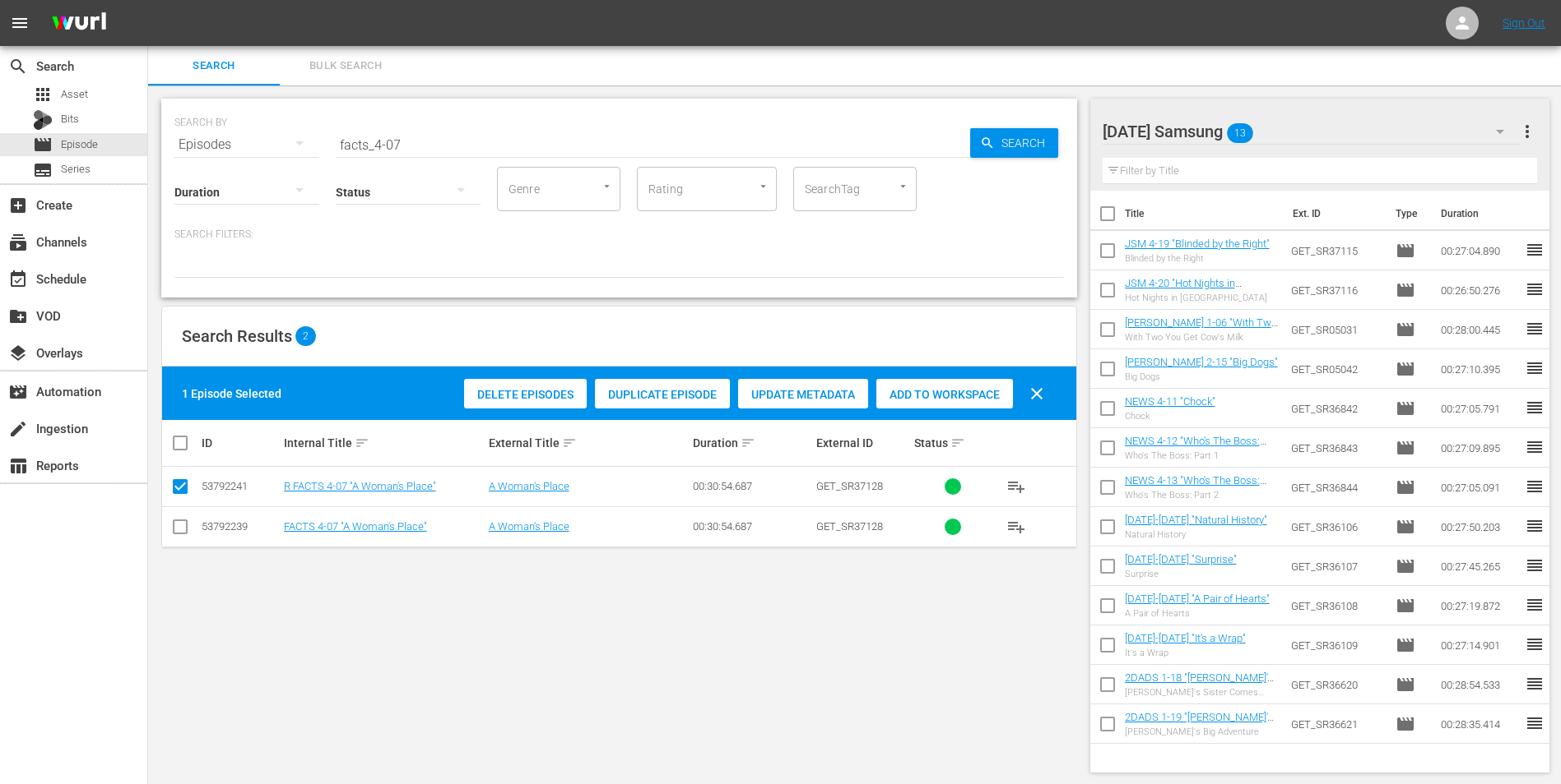
click at [174, 488] on input "checkbox" at bounding box center [180, 530] width 19 height 19
click at [179, 488] on input "checkbox" at bounding box center [180, 490] width 19 height 19
click at [946, 389] on span "Add to Workspace" at bounding box center [944, 395] width 137 height 14
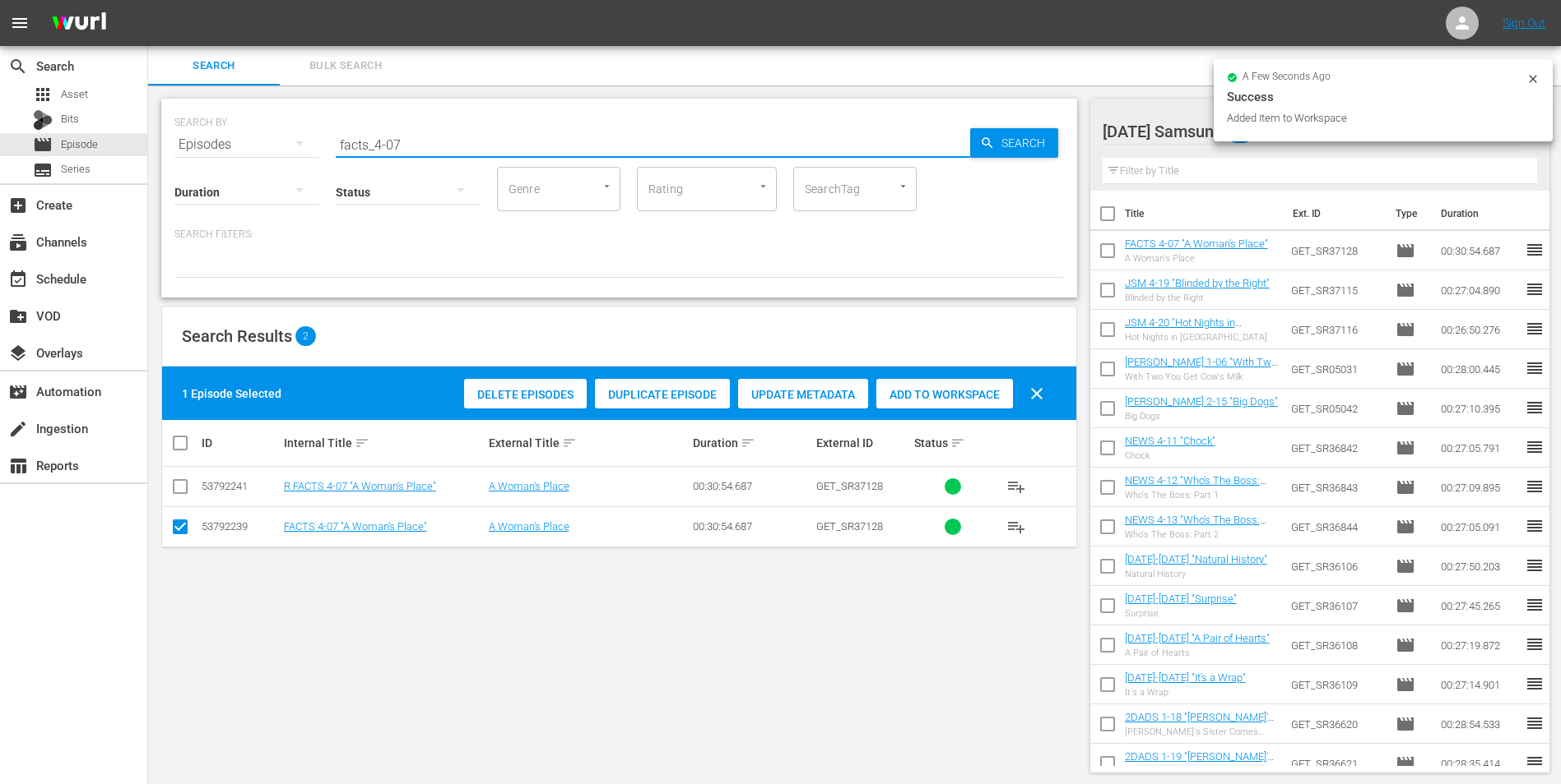
drag, startPoint x: 393, startPoint y: 135, endPoint x: 409, endPoint y: 153, distance: 24.1
click at [409, 153] on div "SEARCH BY Search By Episodes Search ID, Title, Description, Keywords, or Catego…" at bounding box center [619, 198] width 916 height 199
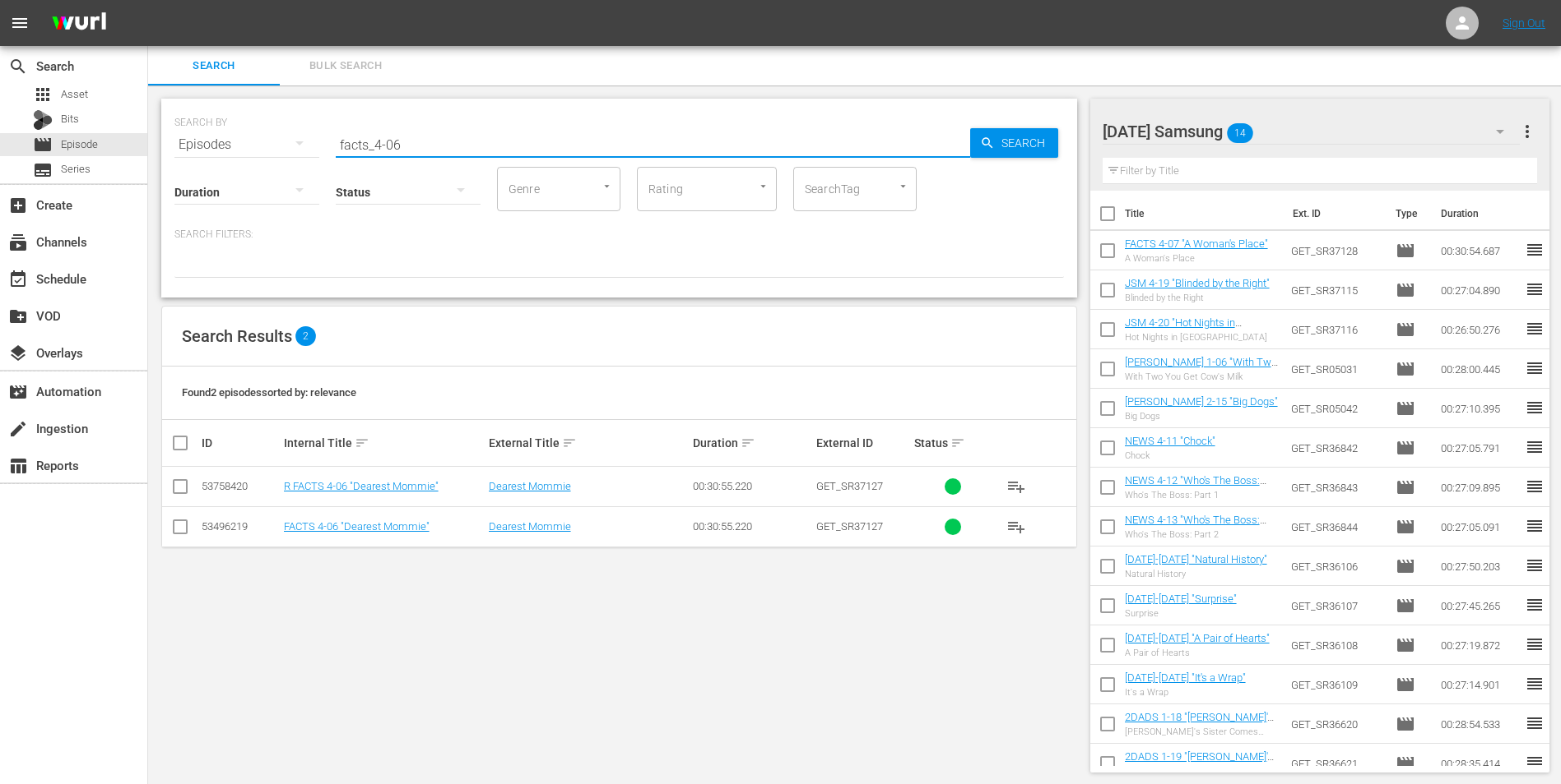
click at [187, 488] on input "checkbox" at bounding box center [180, 530] width 19 height 19
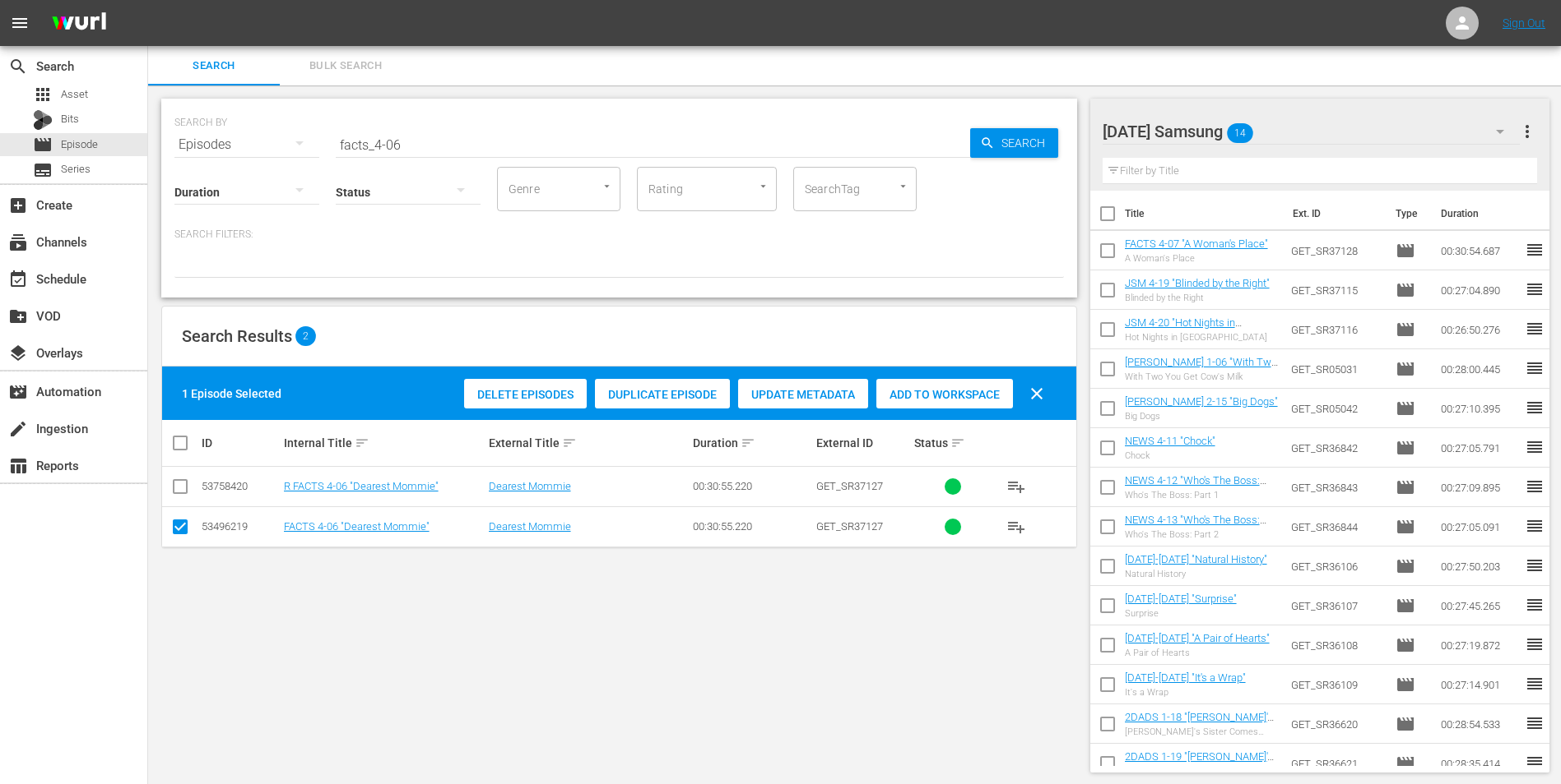
click at [925, 393] on span "Add to Workspace" at bounding box center [944, 395] width 137 height 14
click at [1046, 135] on div "[DATE] Samsung 15" at bounding box center [1311, 131] width 418 height 46
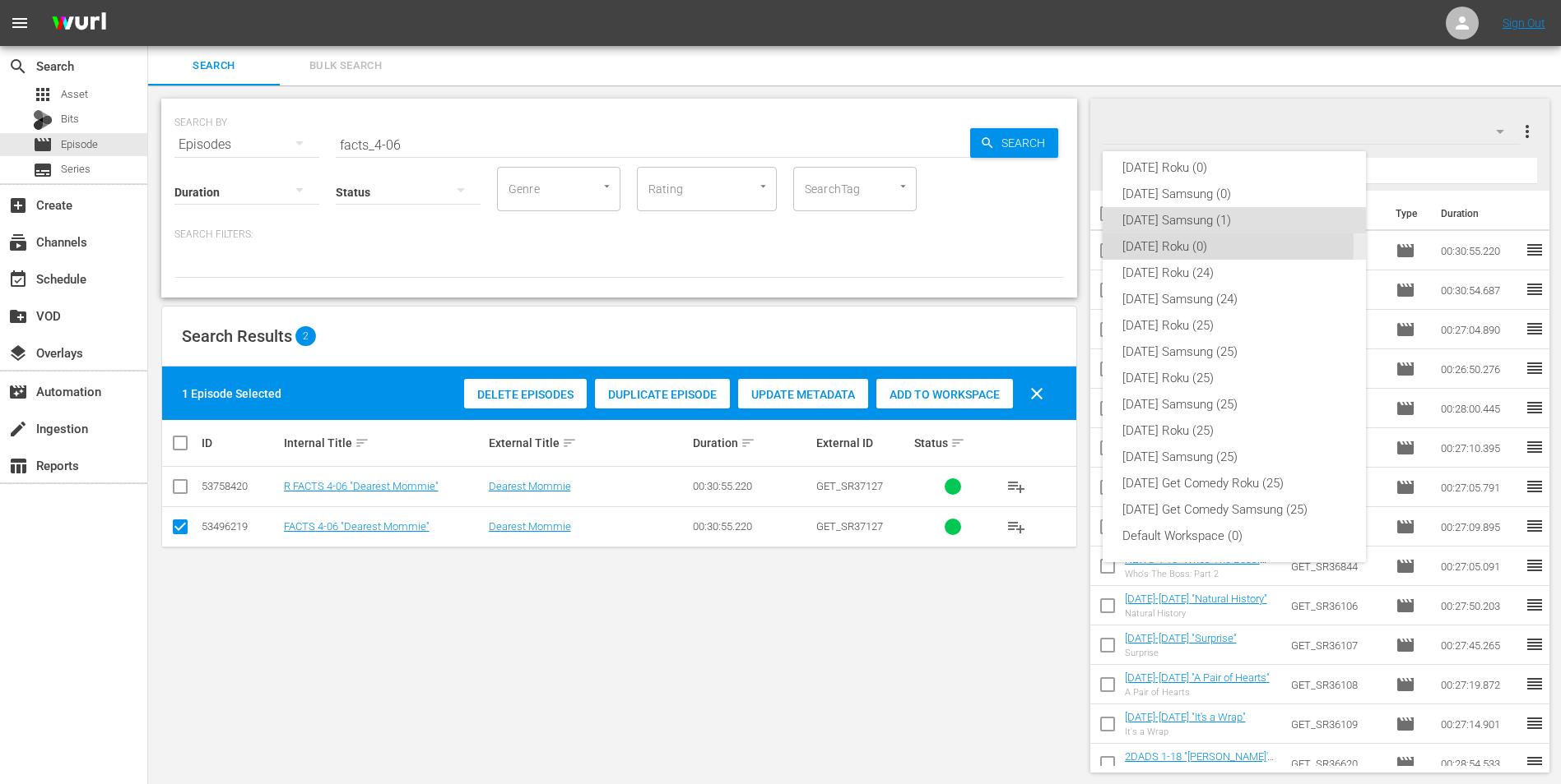
click at [1046, 246] on div "[DATE] Roku (0)" at bounding box center [1234, 246] width 224 height 26
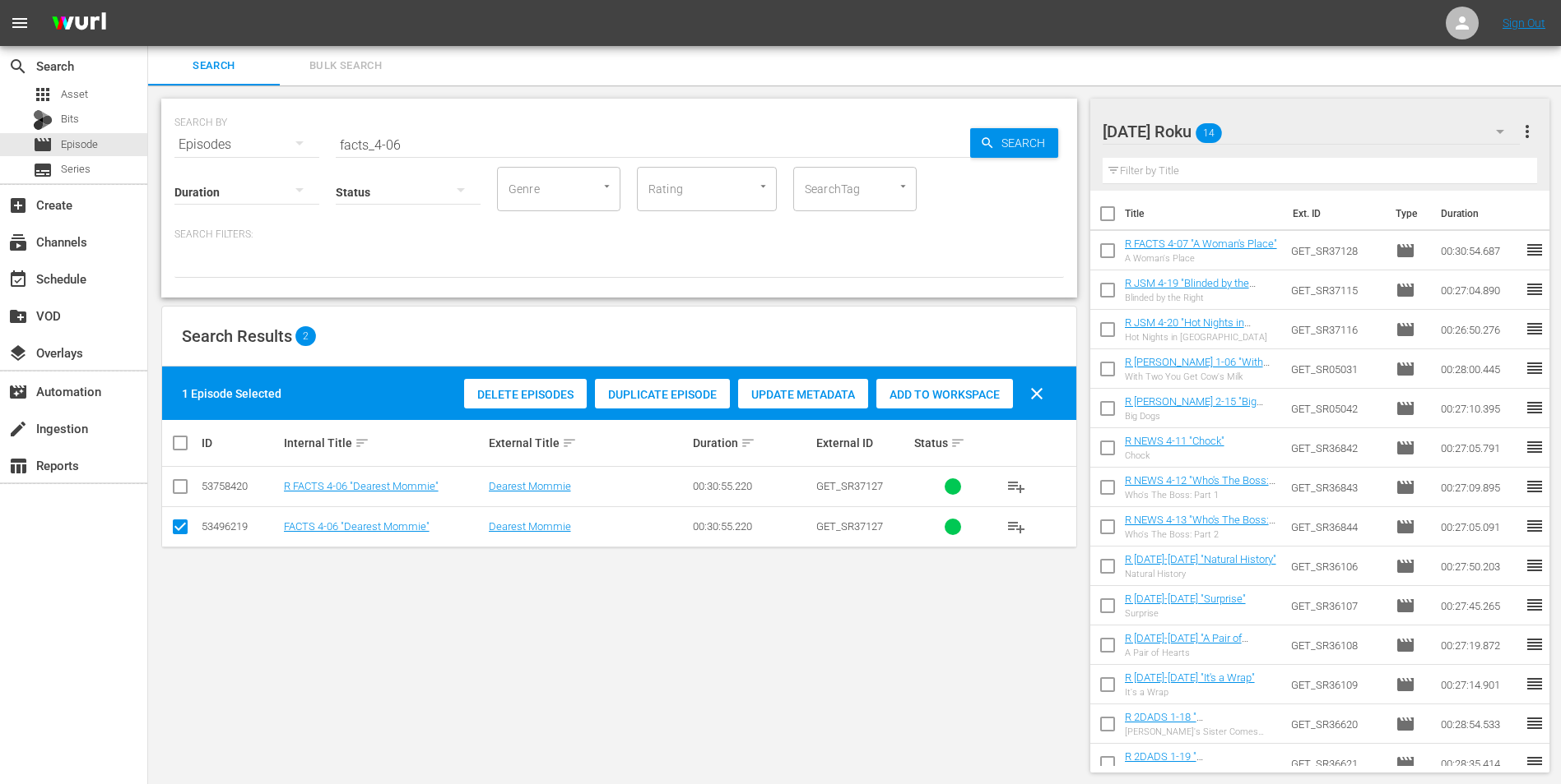
click at [179, 488] on input "checkbox" at bounding box center [180, 530] width 19 height 19
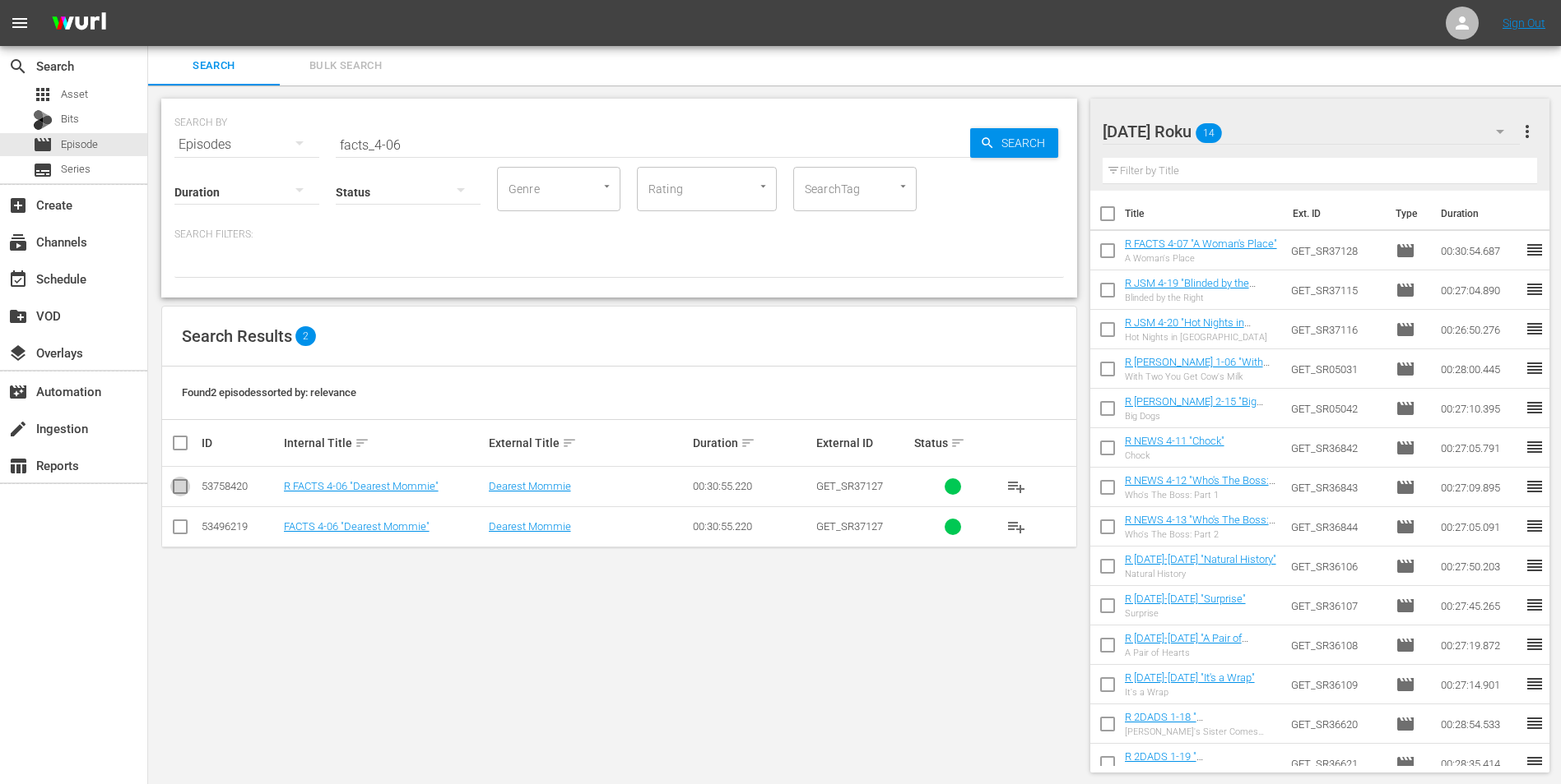
click at [179, 488] on input "checkbox" at bounding box center [180, 490] width 19 height 19
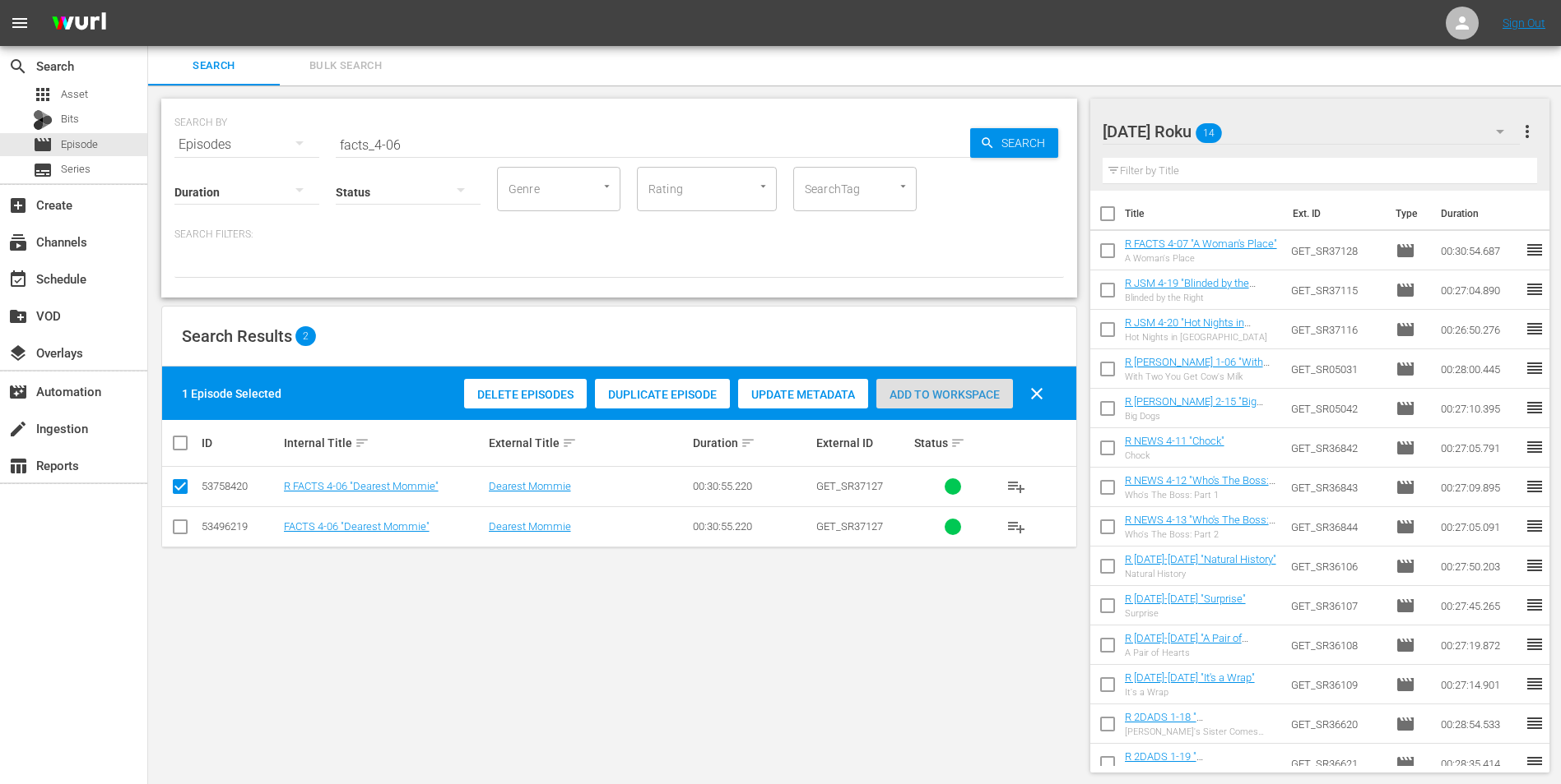
click at [968, 403] on div "Add to Workspace" at bounding box center [944, 394] width 137 height 31
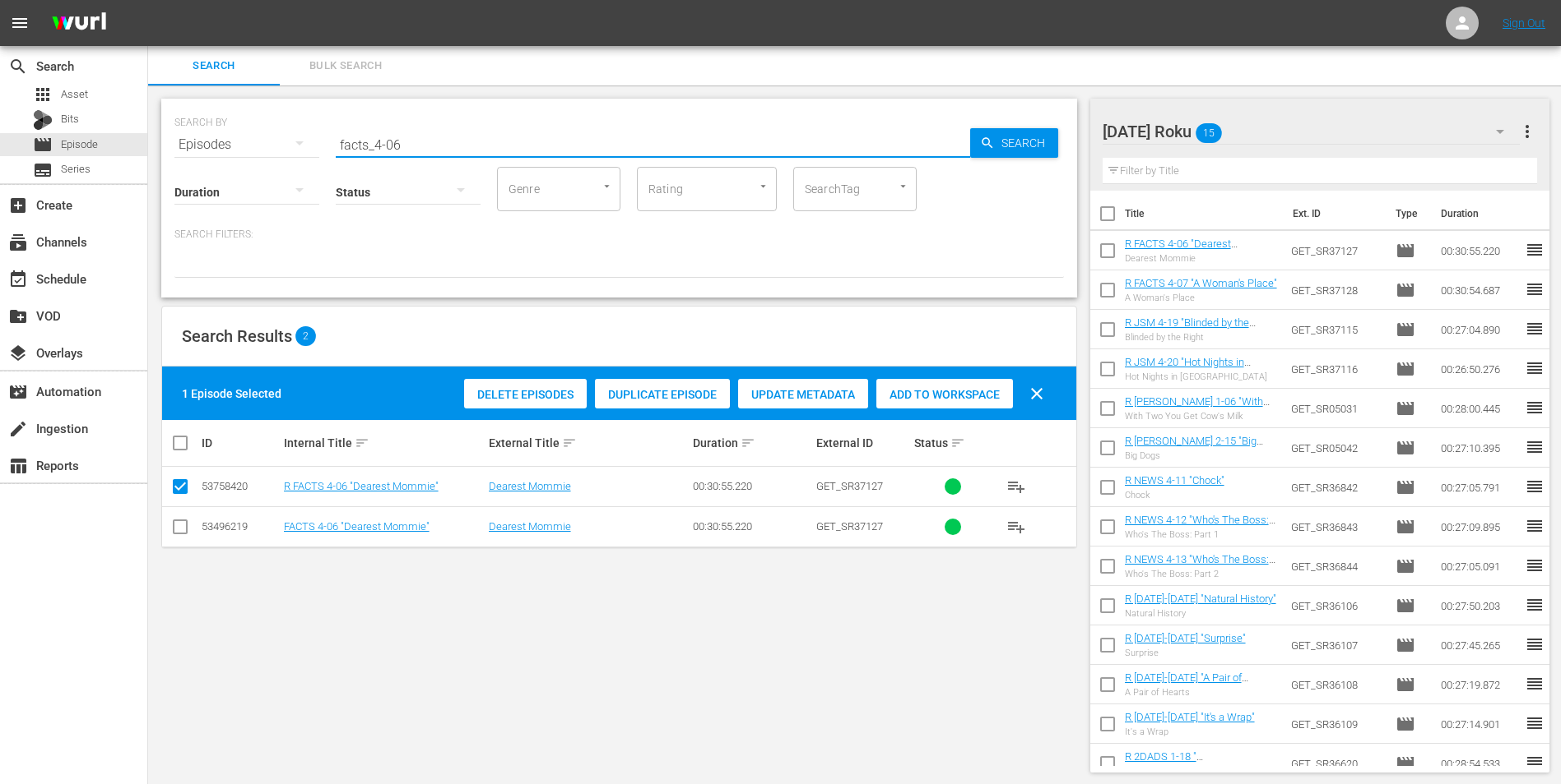
drag, startPoint x: 414, startPoint y: 142, endPoint x: 342, endPoint y: 137, distance: 72.2
click at [345, 138] on input "facts_4-06" at bounding box center [652, 145] width 635 height 40
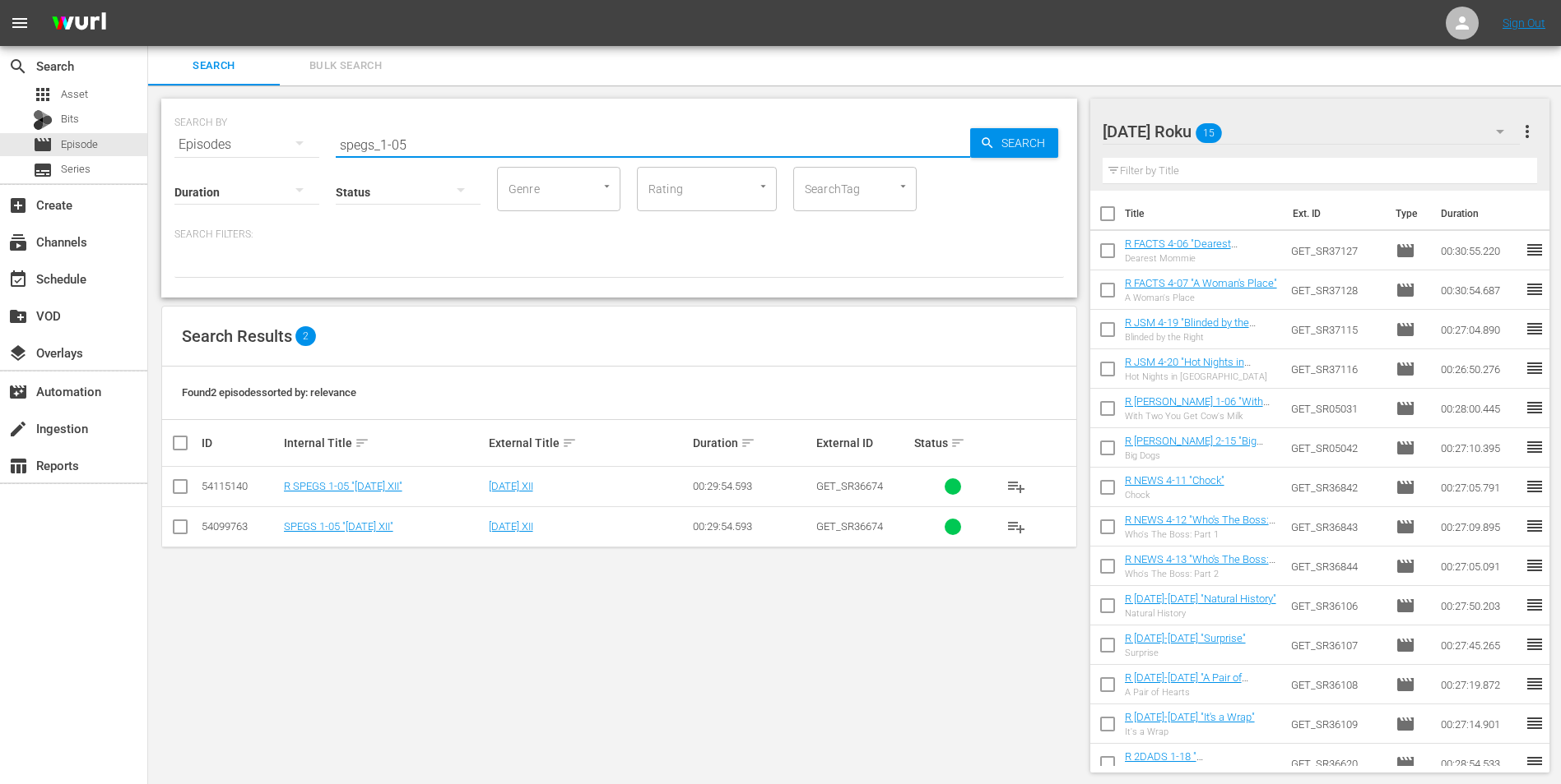
click at [179, 488] on input "checkbox" at bounding box center [180, 490] width 19 height 19
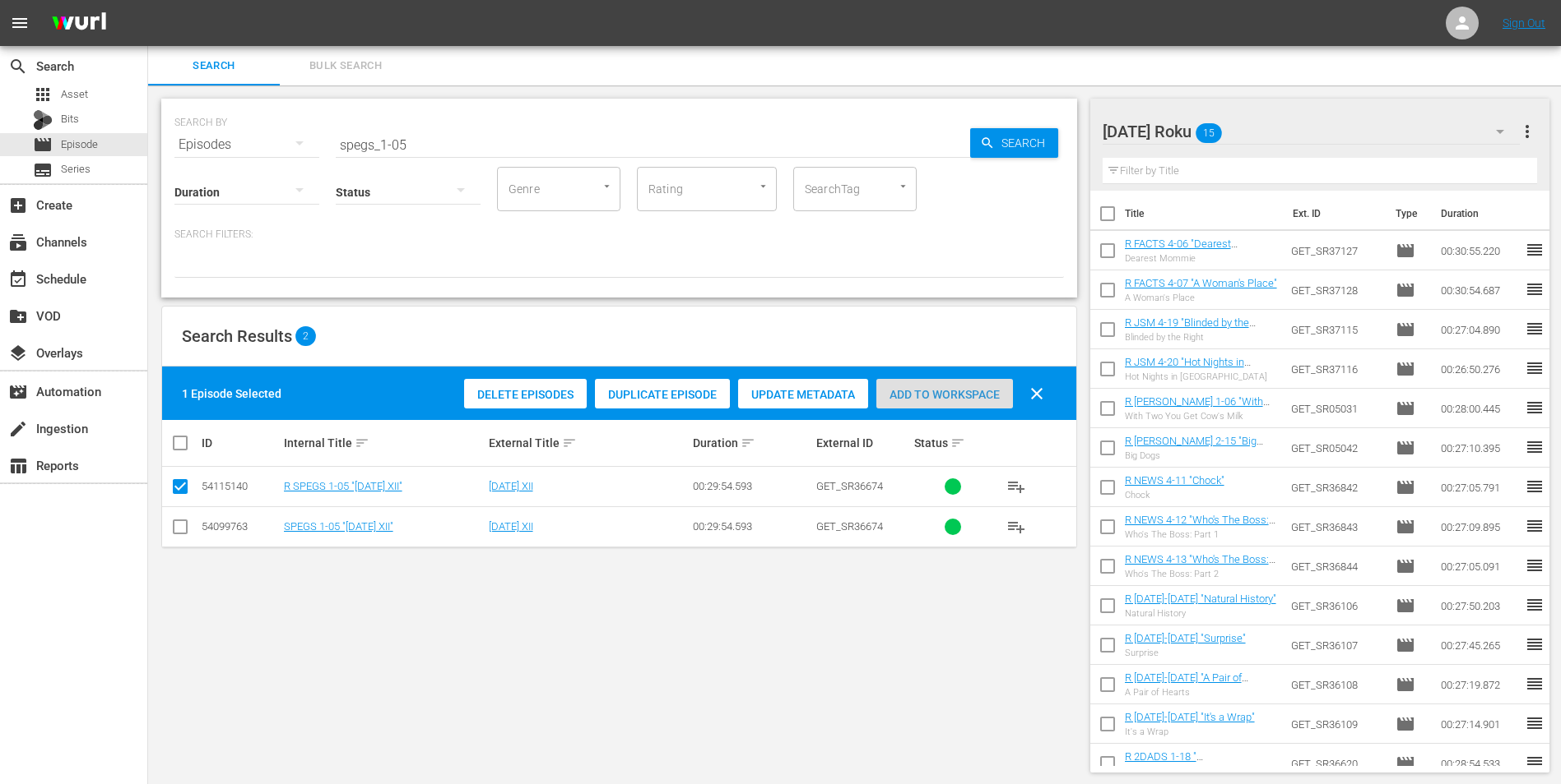
click at [969, 398] on span "Add to Workspace" at bounding box center [944, 395] width 137 height 14
click at [1046, 120] on div "[DATE] Roku 16" at bounding box center [1311, 131] width 418 height 46
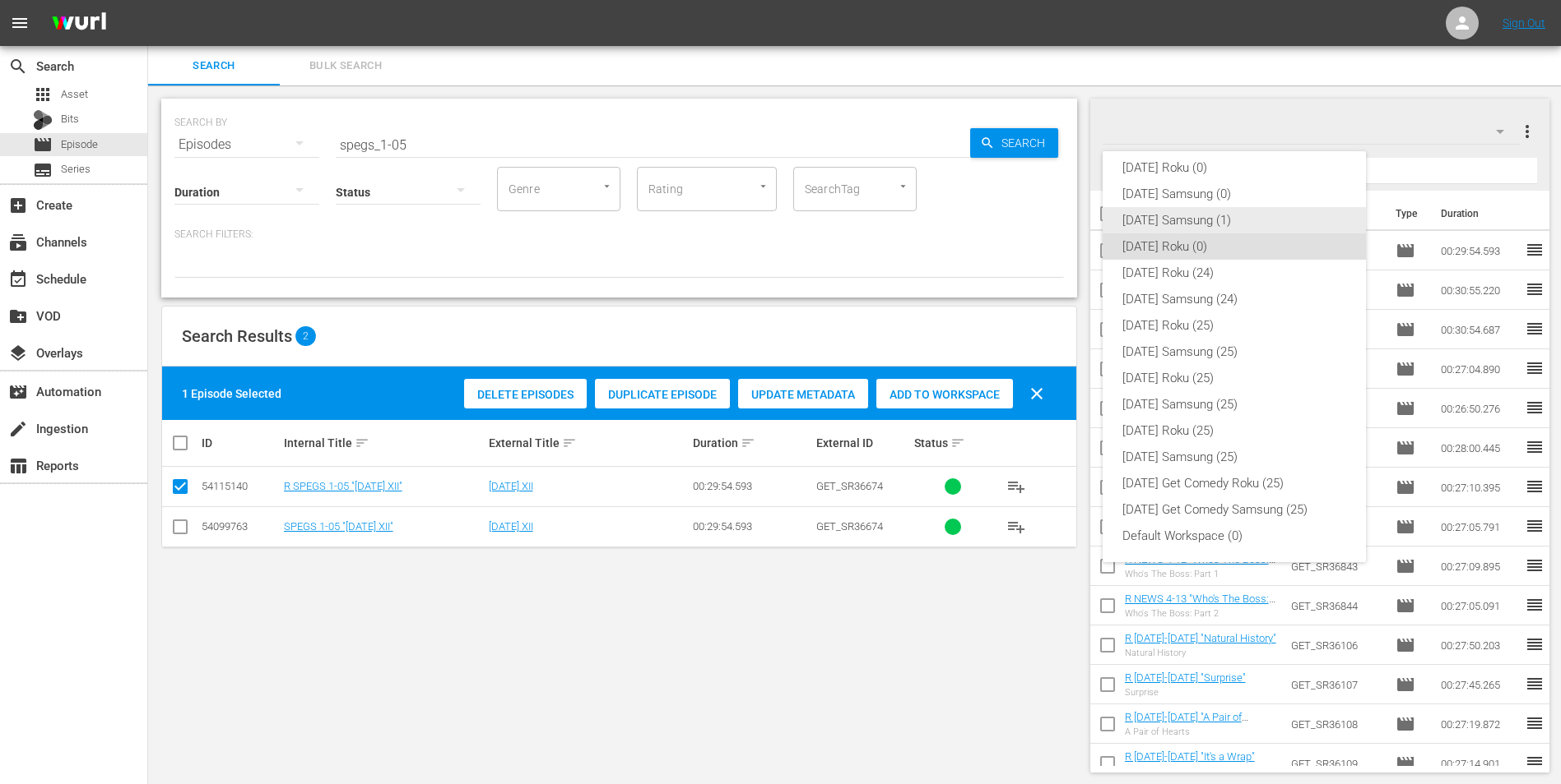
click at [1046, 213] on div "[DATE] Samsung (1)" at bounding box center [1234, 220] width 224 height 26
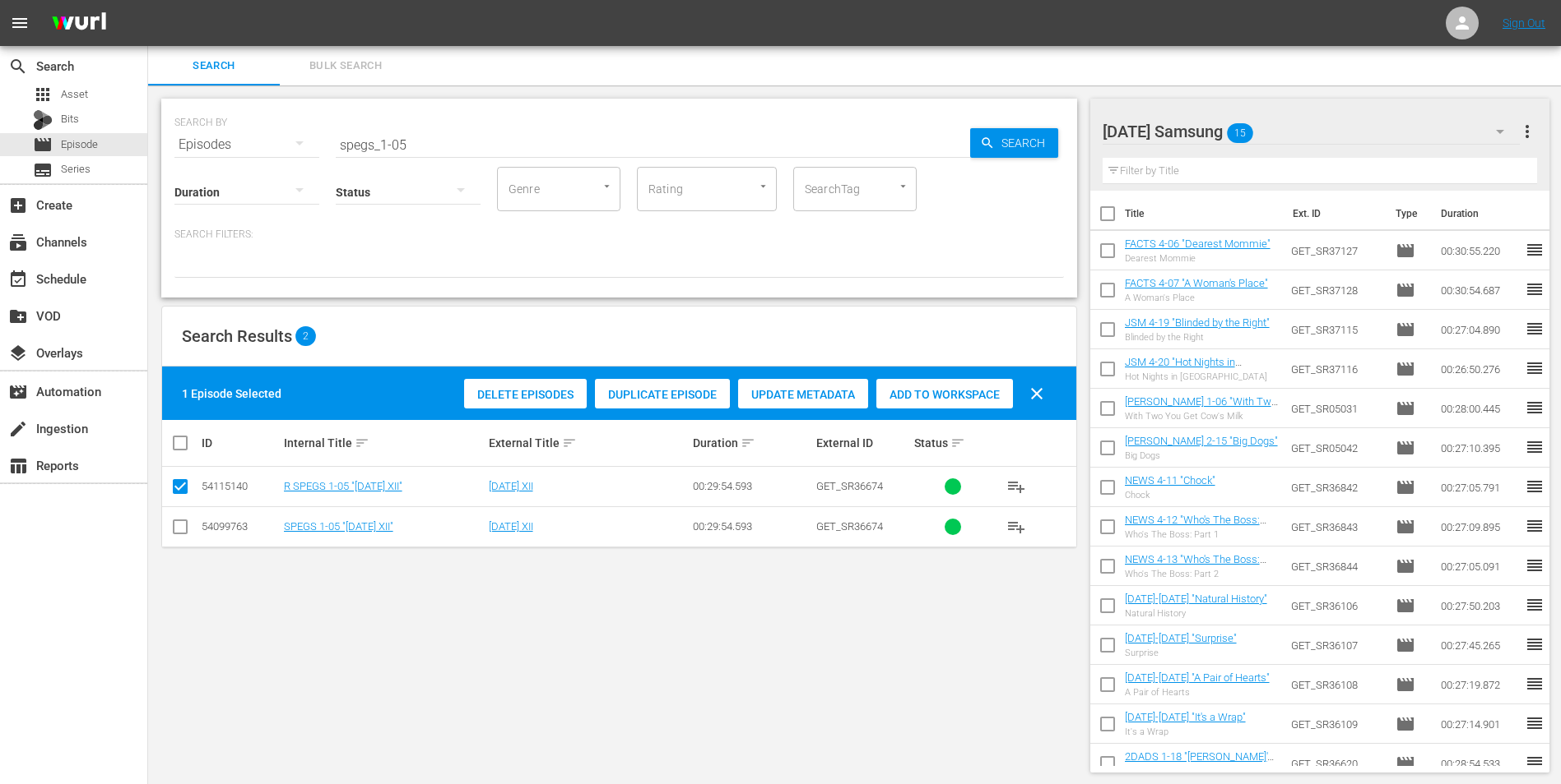
click at [186, 488] on input "checkbox" at bounding box center [180, 530] width 19 height 19
click at [184, 488] on input "checkbox" at bounding box center [180, 490] width 19 height 19
click at [943, 393] on span "Add to Workspace" at bounding box center [944, 395] width 137 height 14
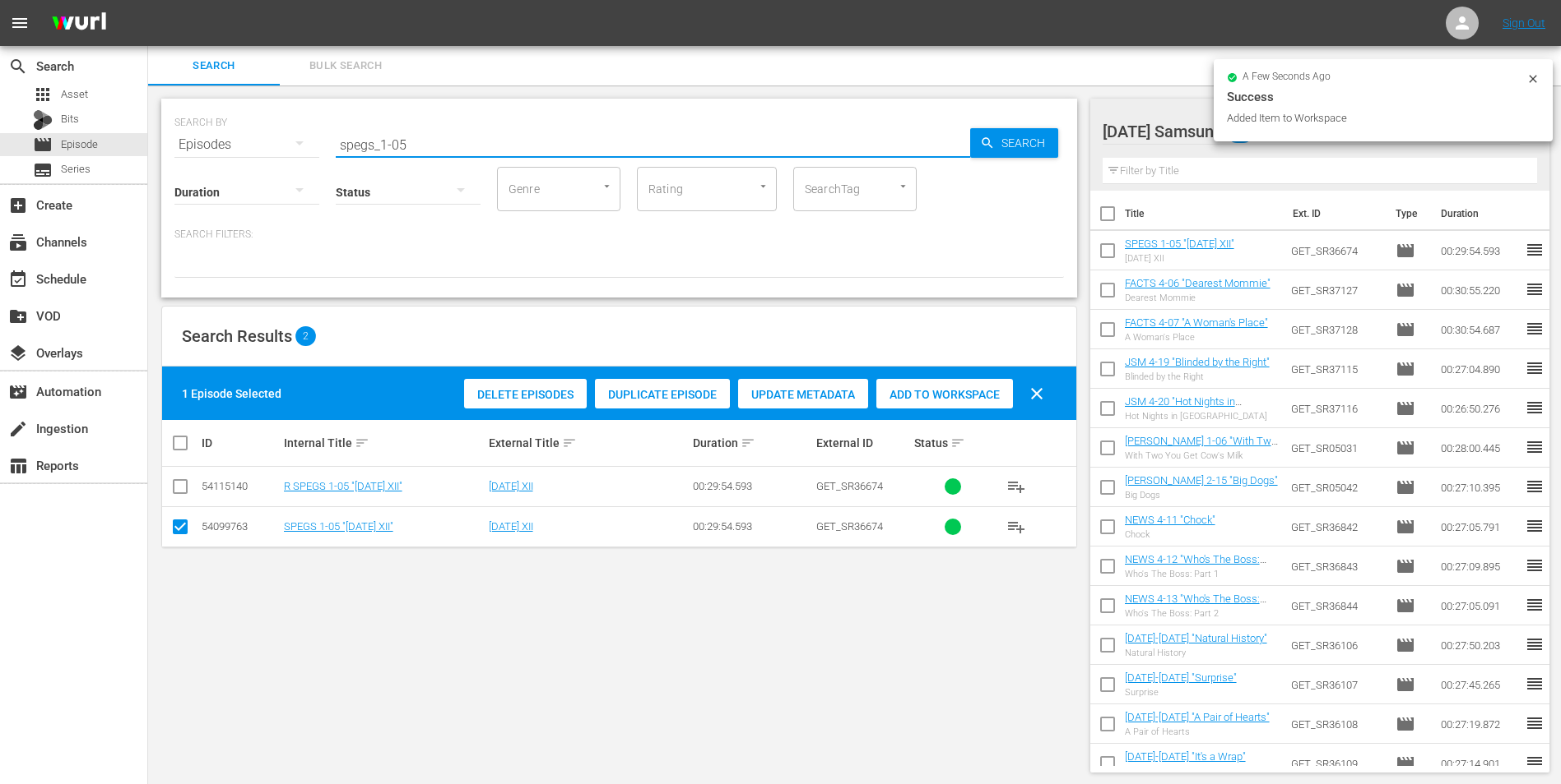
drag, startPoint x: 408, startPoint y: 139, endPoint x: 276, endPoint y: 131, distance: 132.2
click at [276, 131] on div "SEARCH BY Search By Episodes Search ID, Title, Description, Keywords, or Catego…" at bounding box center [618, 134] width 889 height 59
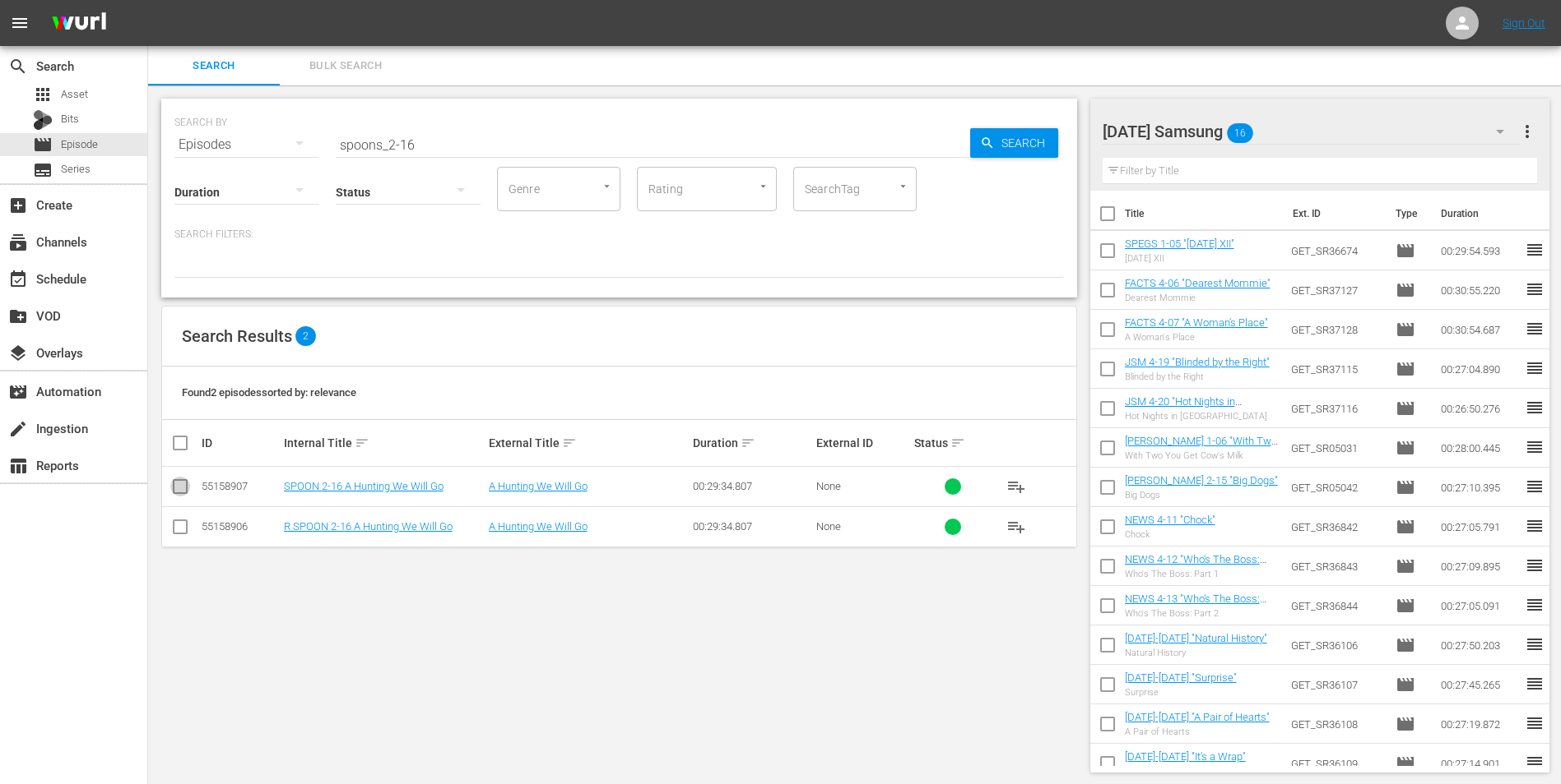
click at [187, 488] on input "checkbox" at bounding box center [180, 490] width 19 height 19
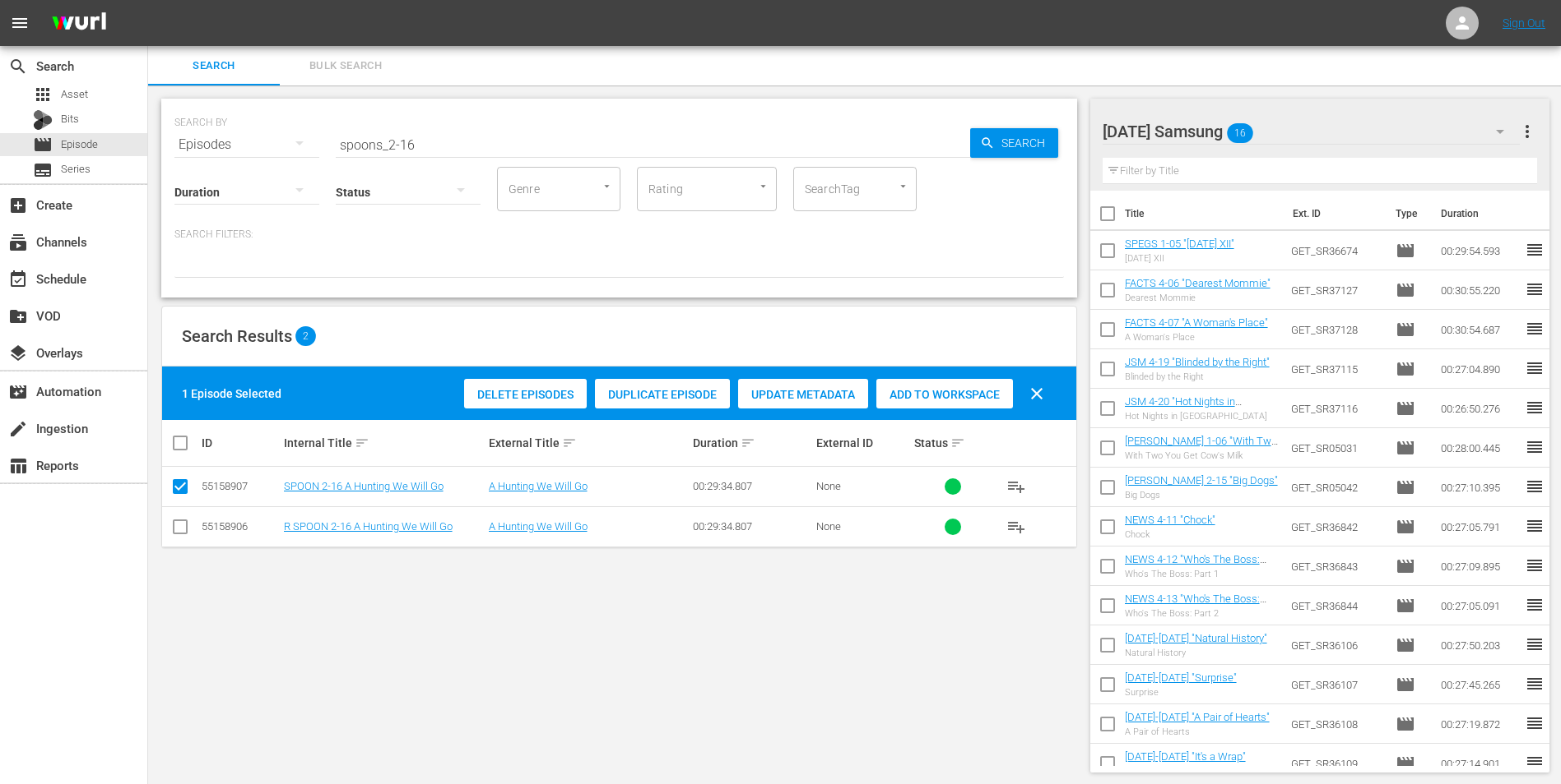
click at [924, 384] on div "Add to Workspace" at bounding box center [944, 394] width 137 height 31
click at [1046, 129] on div "[DATE] Samsung 17" at bounding box center [1311, 131] width 418 height 46
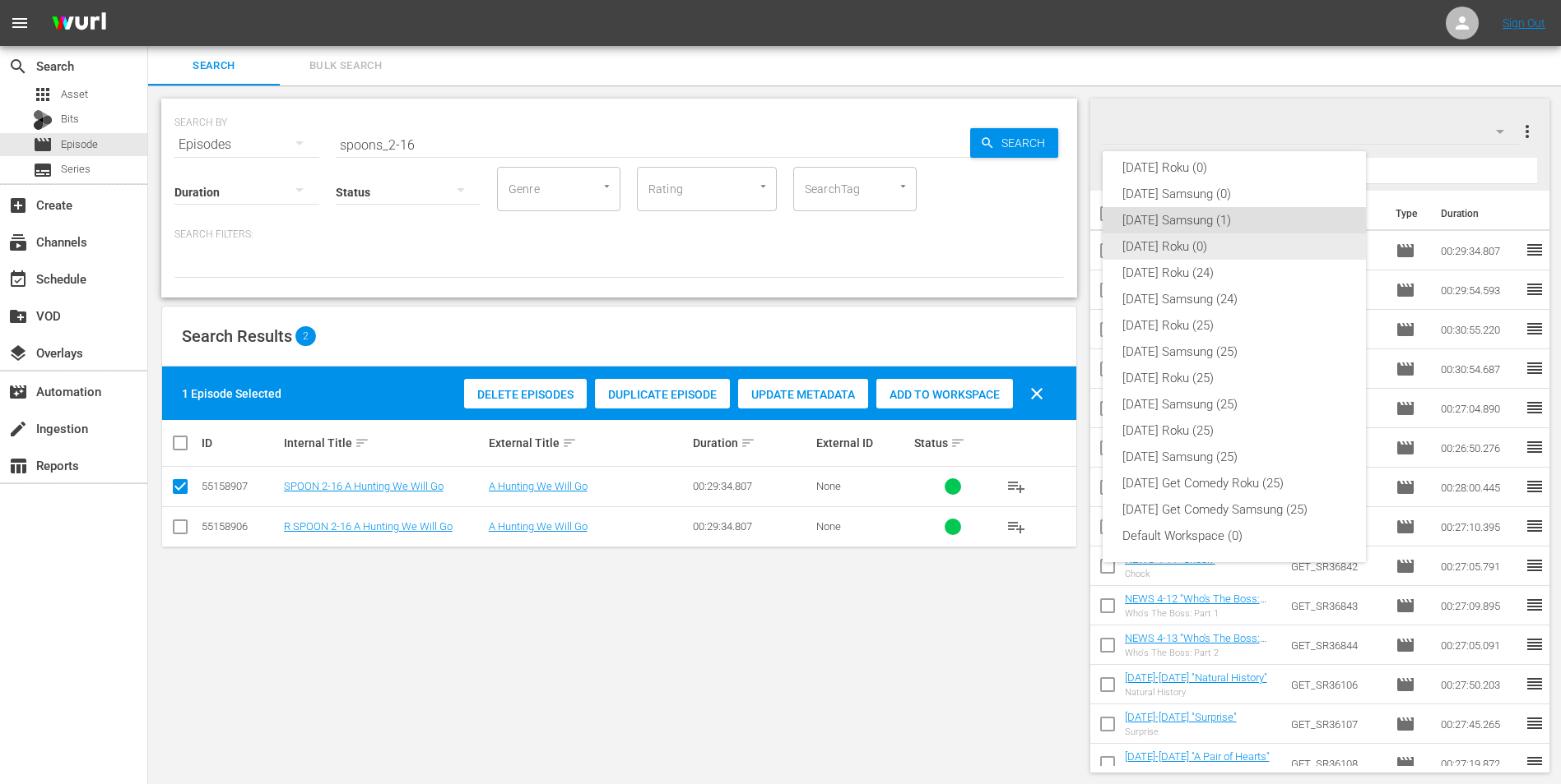
click at [1046, 246] on div "[DATE] Roku (0)" at bounding box center [1234, 246] width 224 height 26
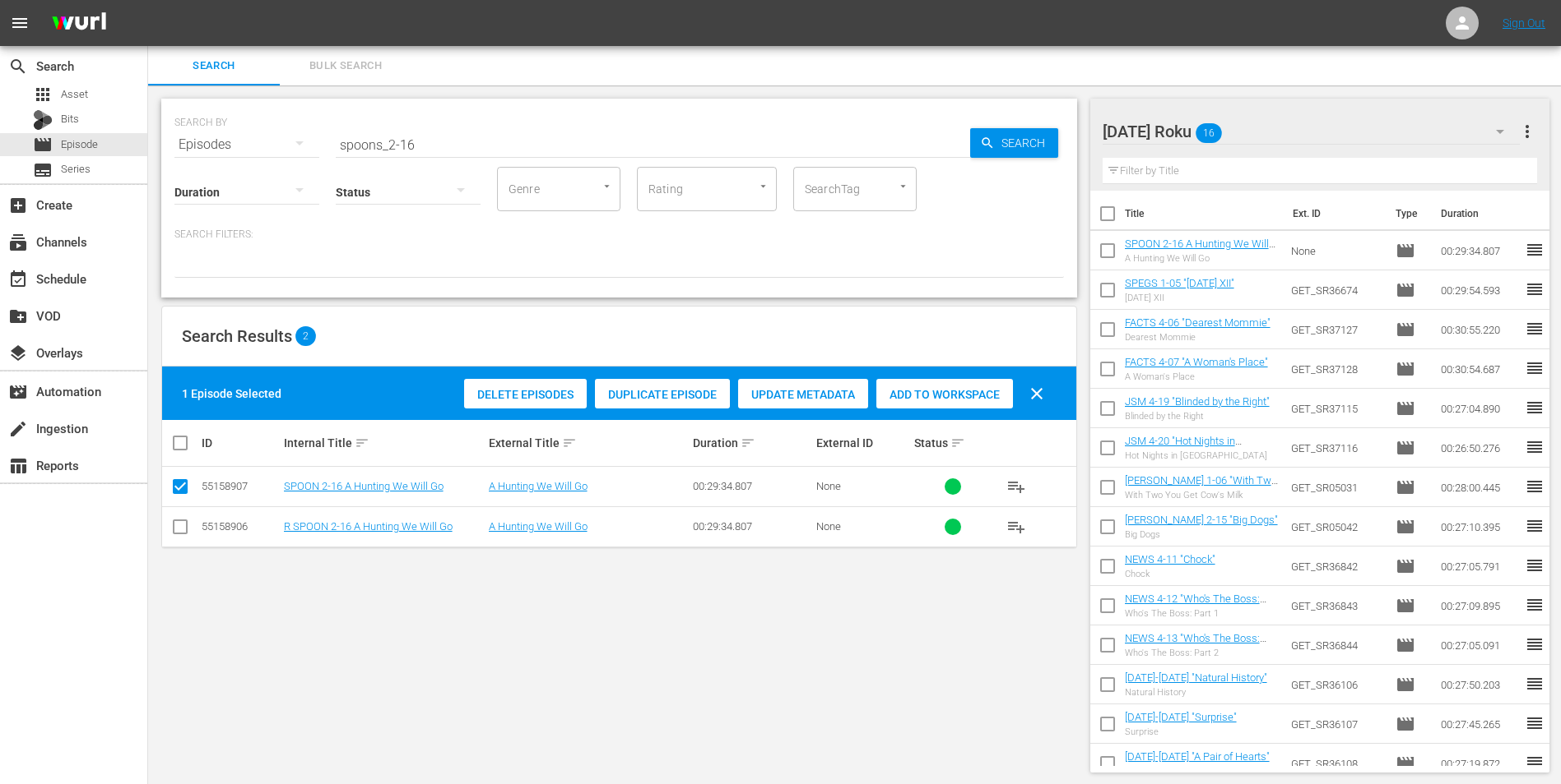
click at [181, 488] on input "checkbox" at bounding box center [180, 530] width 19 height 19
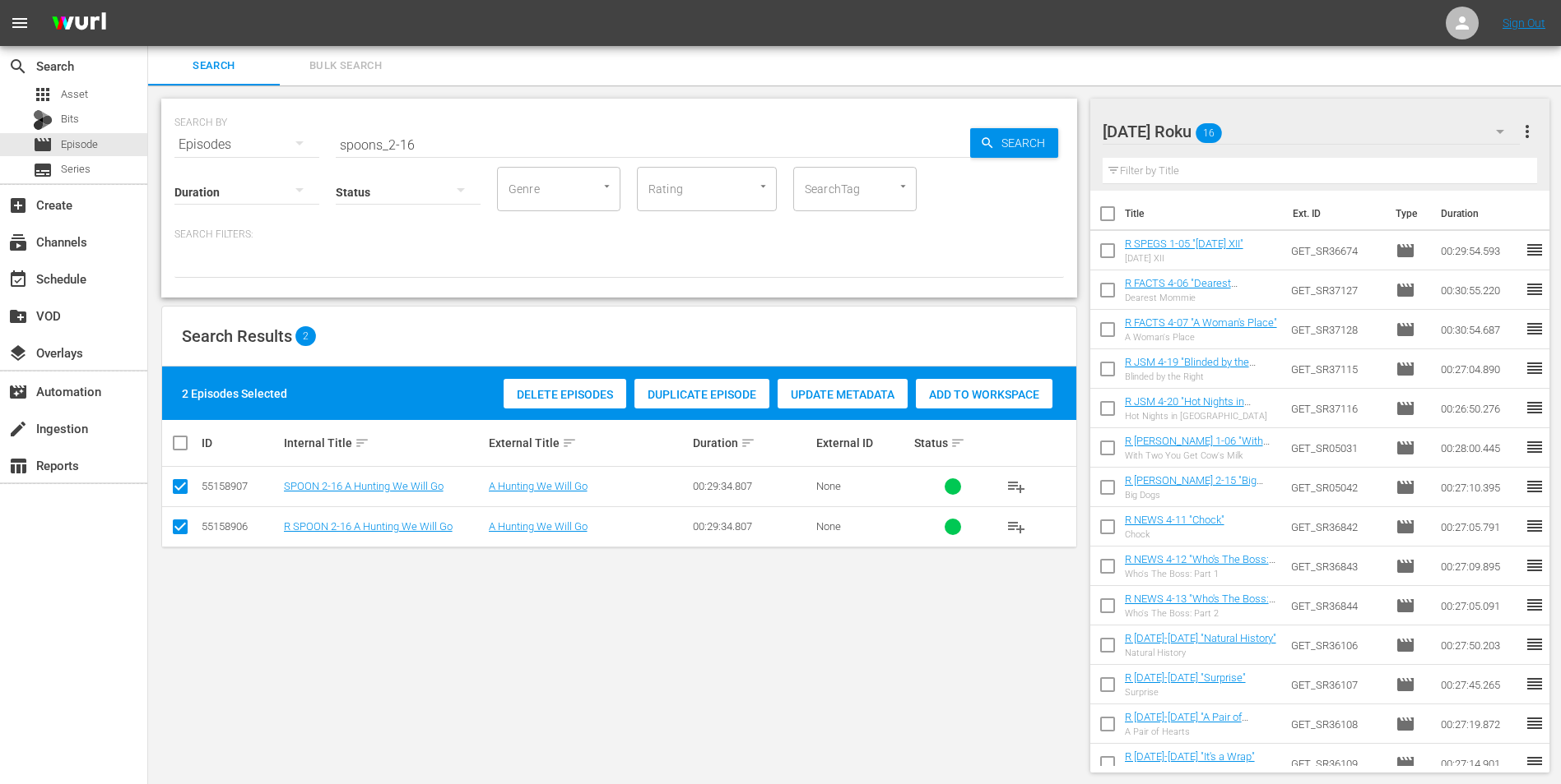
click at [177, 488] on input "checkbox" at bounding box center [180, 490] width 19 height 19
click at [907, 389] on span "Add to Workspace" at bounding box center [944, 395] width 137 height 14
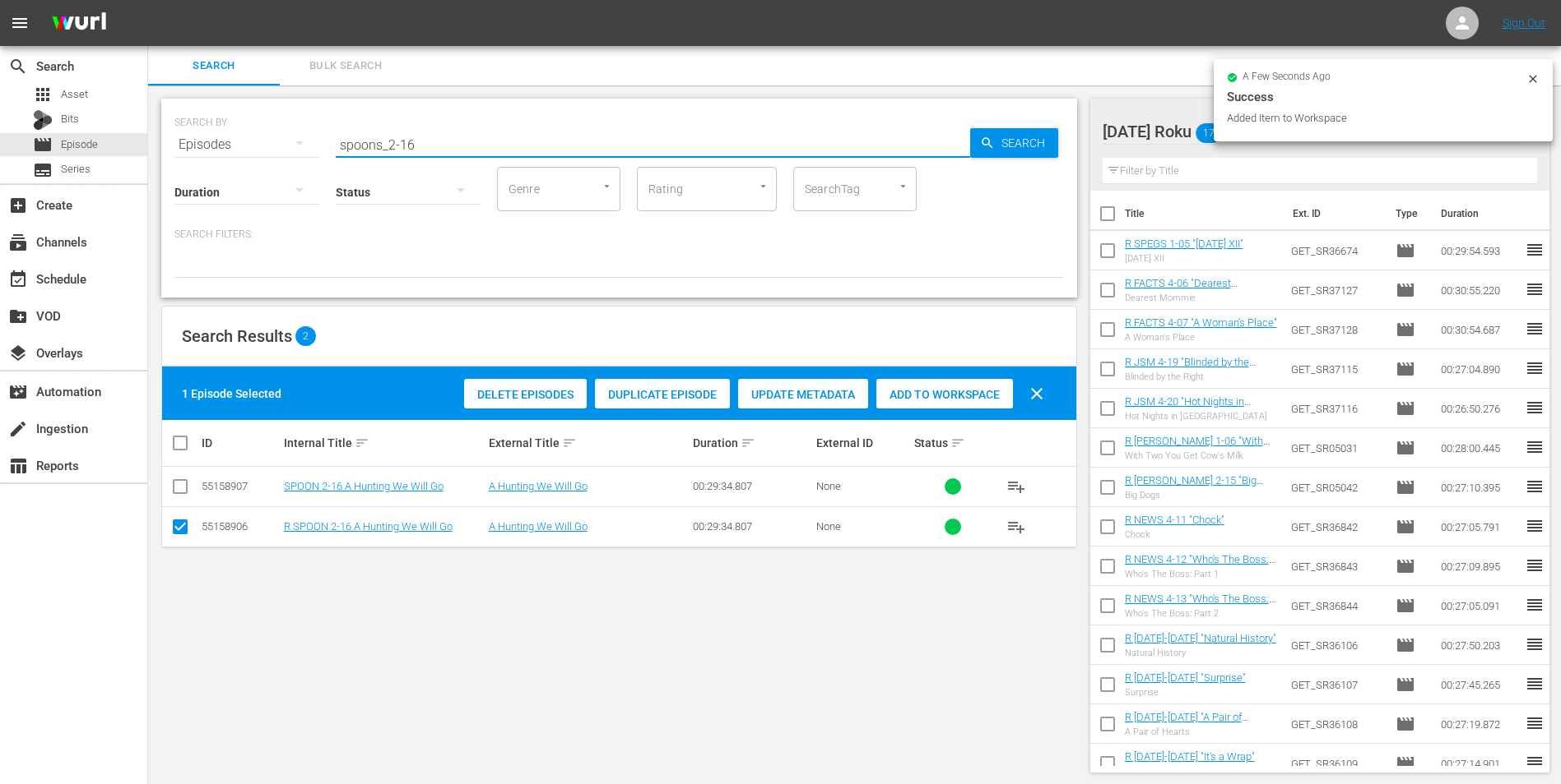
drag, startPoint x: 405, startPoint y: 147, endPoint x: 456, endPoint y: 148, distance: 51.0
click at [449, 143] on input "spoons_2-16" at bounding box center [652, 145] width 635 height 40
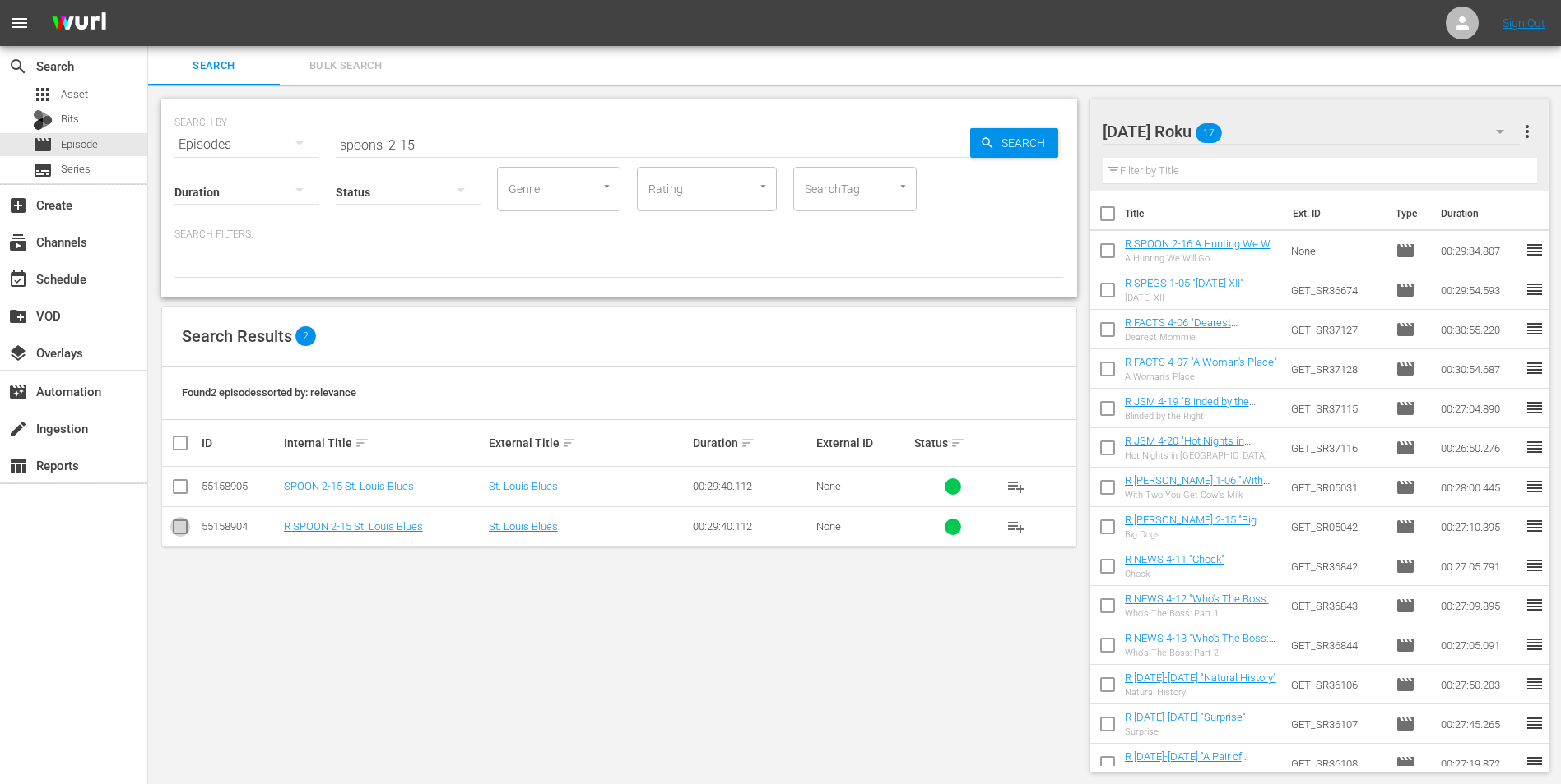
click at [184, 488] on input "checkbox" at bounding box center [180, 530] width 19 height 19
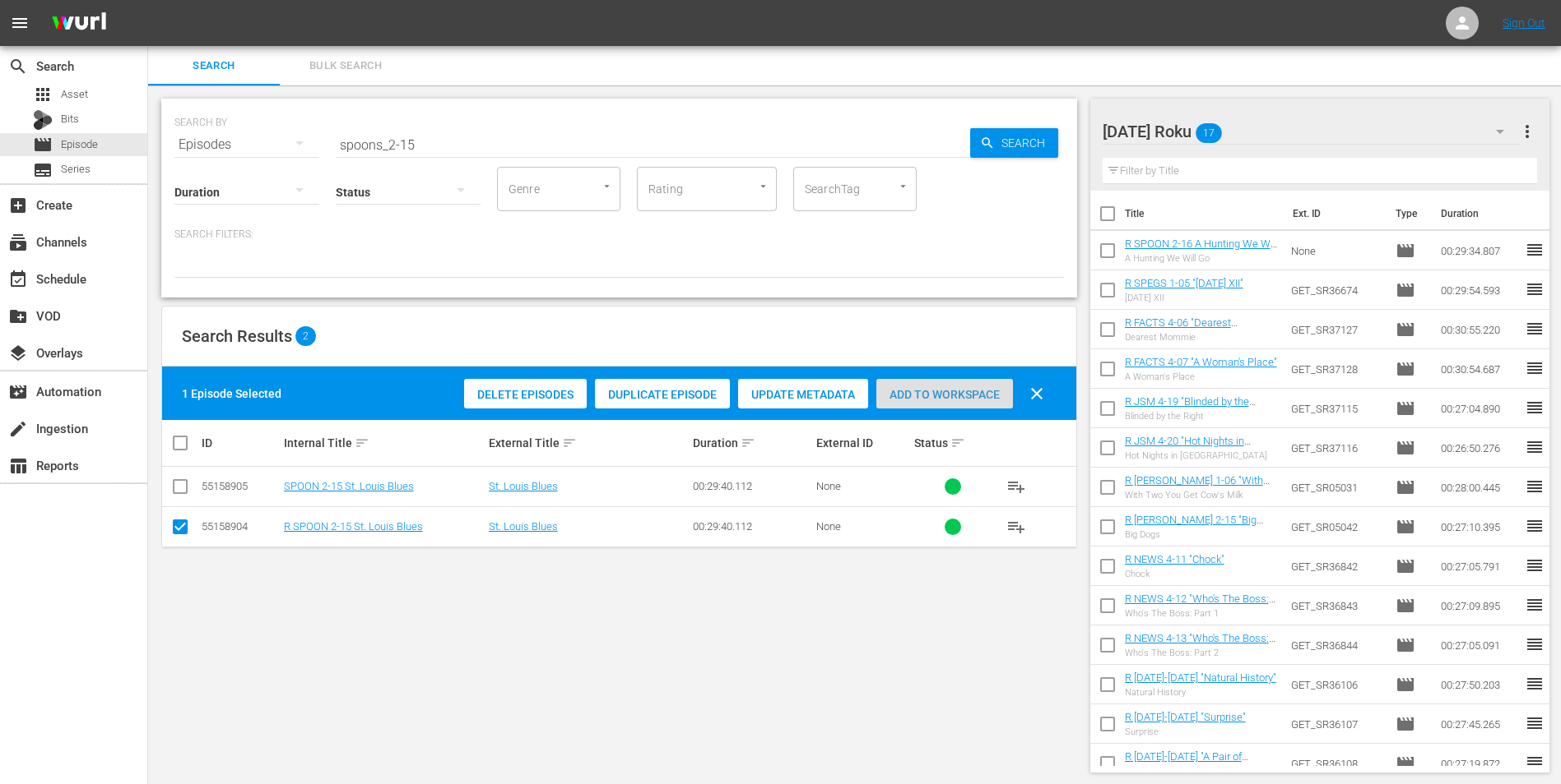
click at [978, 389] on span "Add to Workspace" at bounding box center [944, 395] width 137 height 14
click at [1046, 126] on div "[DATE] Roku 18" at bounding box center [1311, 131] width 418 height 46
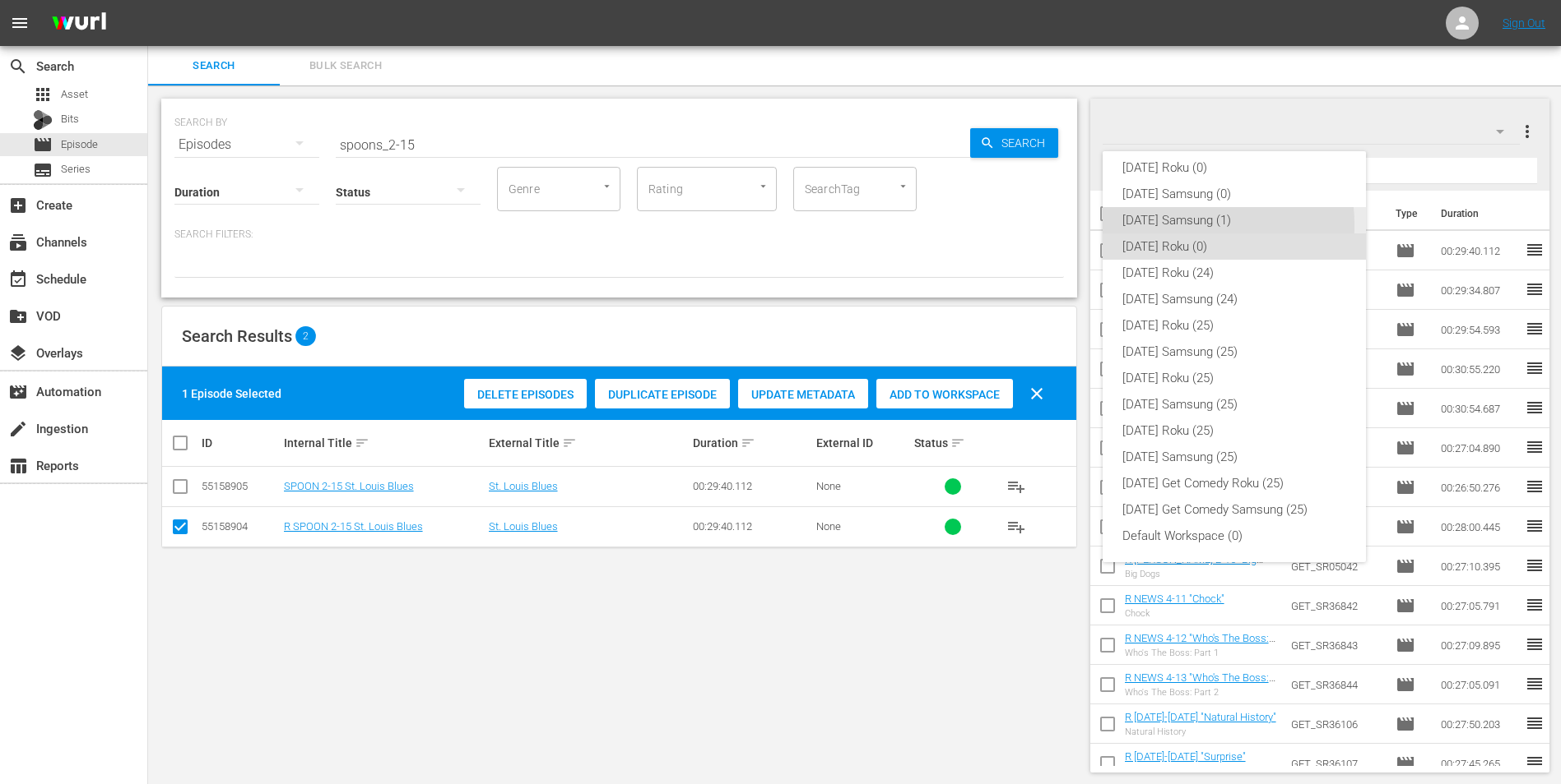
click at [1046, 225] on div "[DATE] Samsung (1)" at bounding box center [1234, 220] width 224 height 26
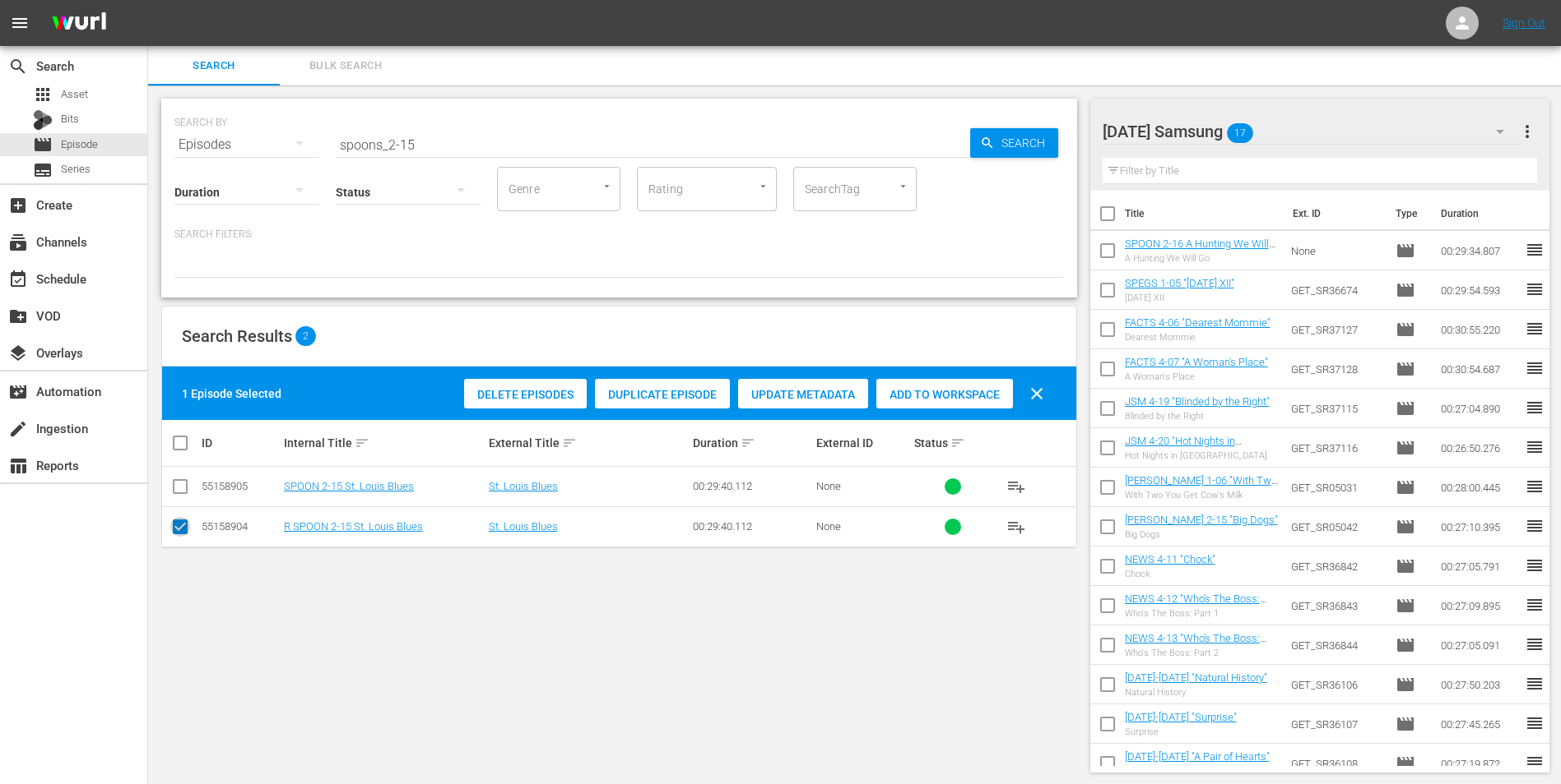
click at [180, 488] on input "checkbox" at bounding box center [180, 530] width 19 height 19
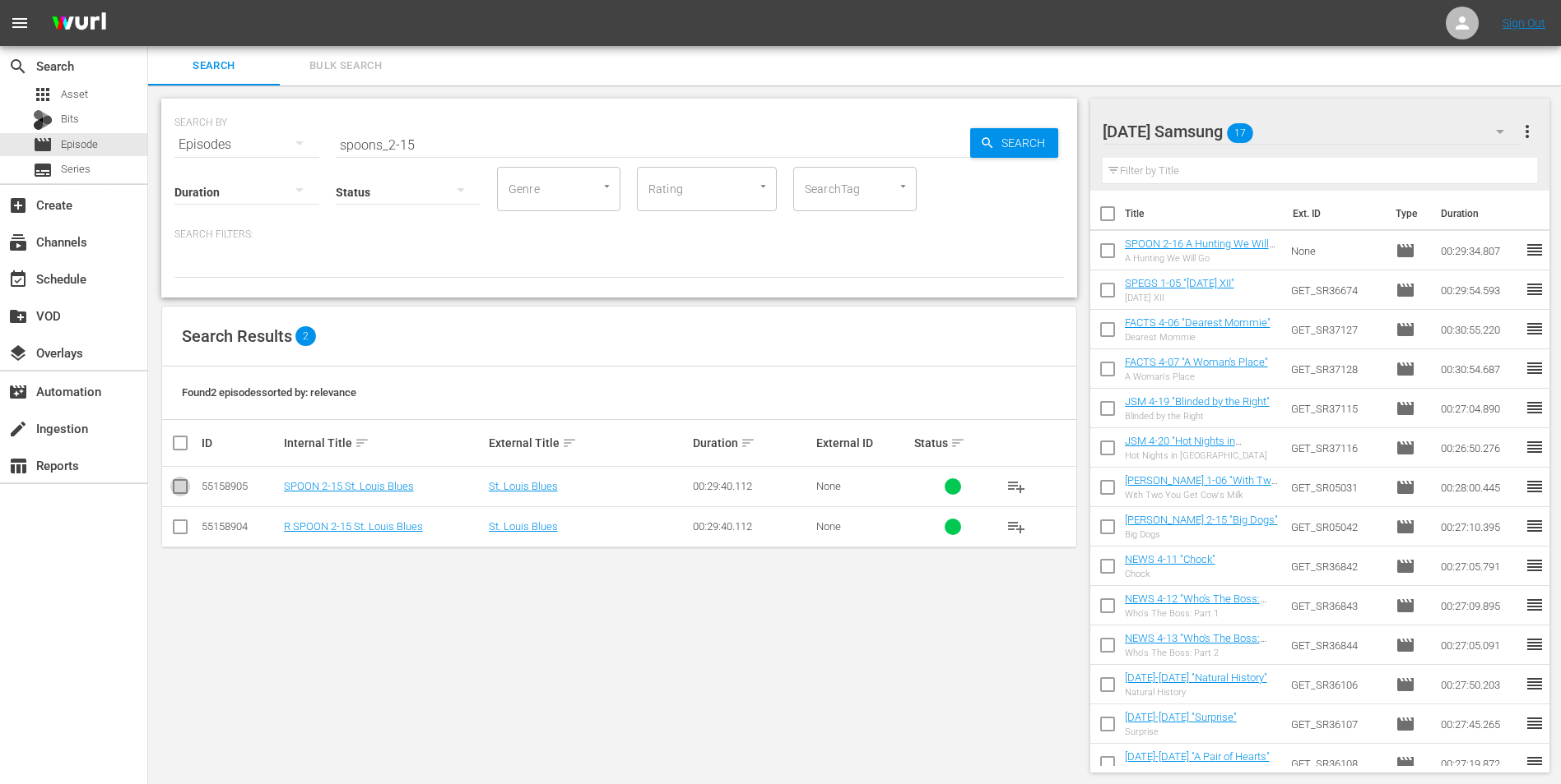
click at [172, 488] on input "checkbox" at bounding box center [180, 490] width 19 height 19
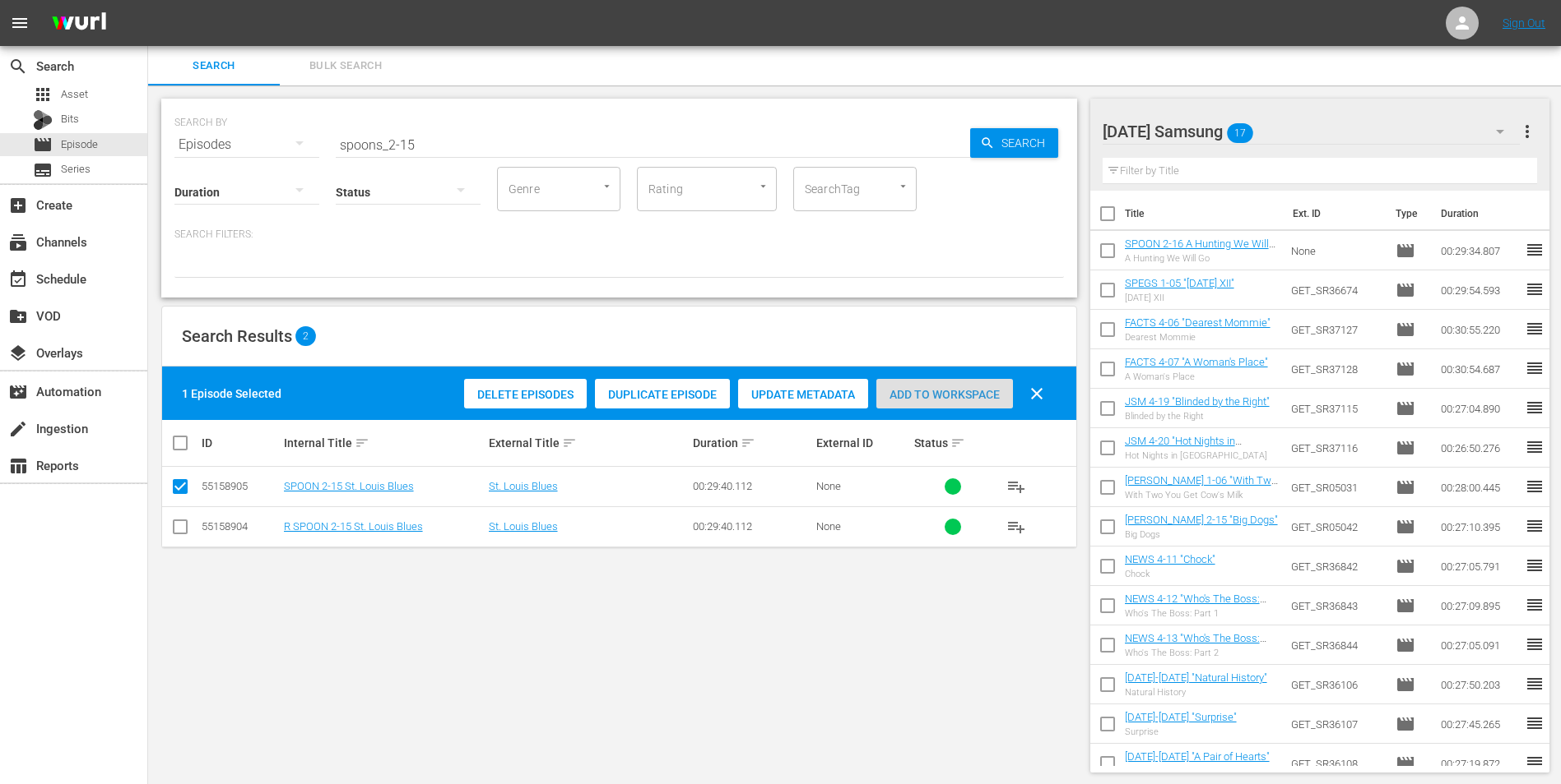
click at [955, 392] on span "Add to Workspace" at bounding box center [944, 395] width 137 height 14
click at [1046, 123] on div "[DATE] Samsung 18" at bounding box center [1311, 131] width 418 height 46
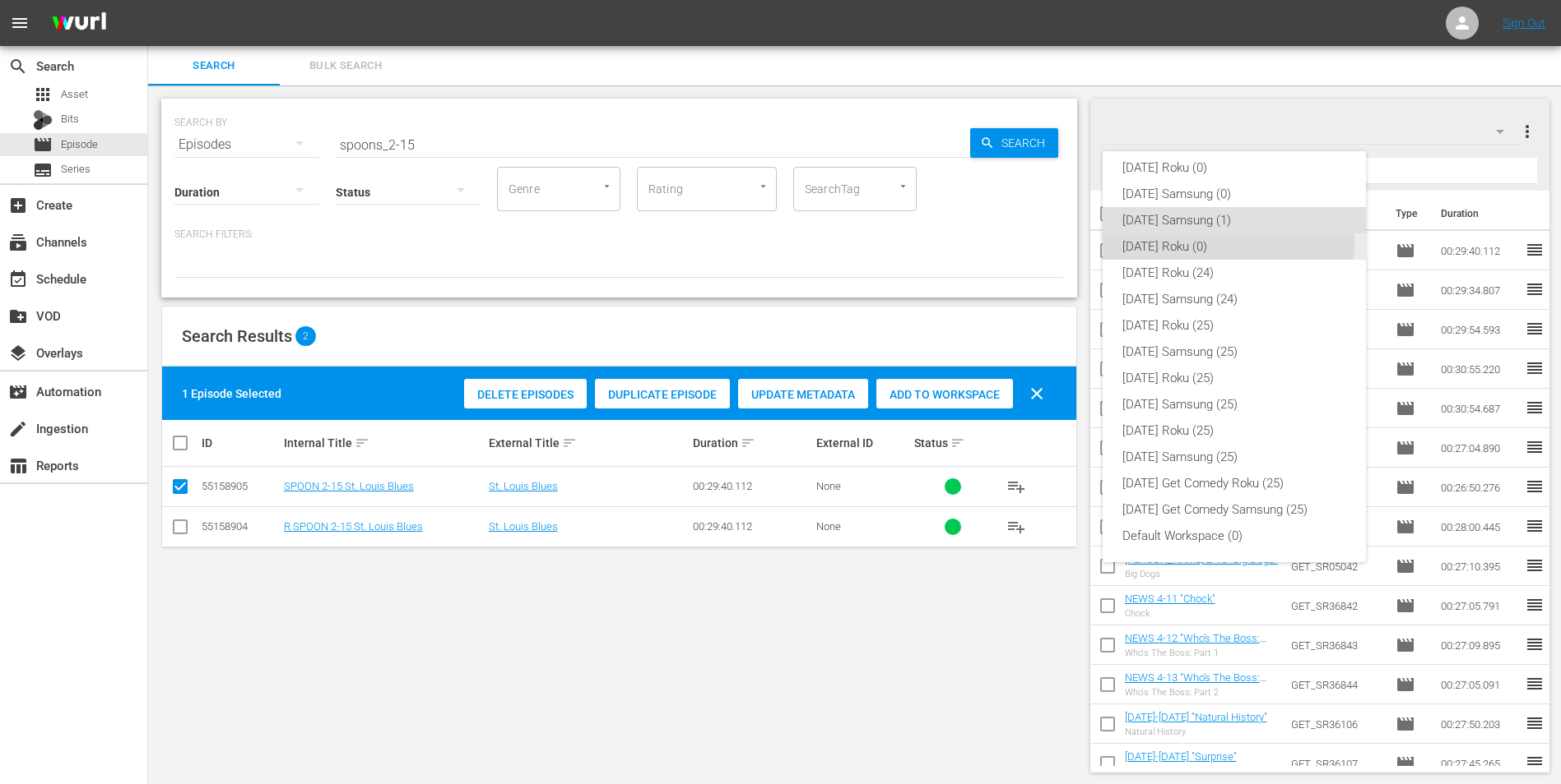
click at [1046, 242] on div "[DATE] Roku (0)" at bounding box center [1234, 246] width 224 height 26
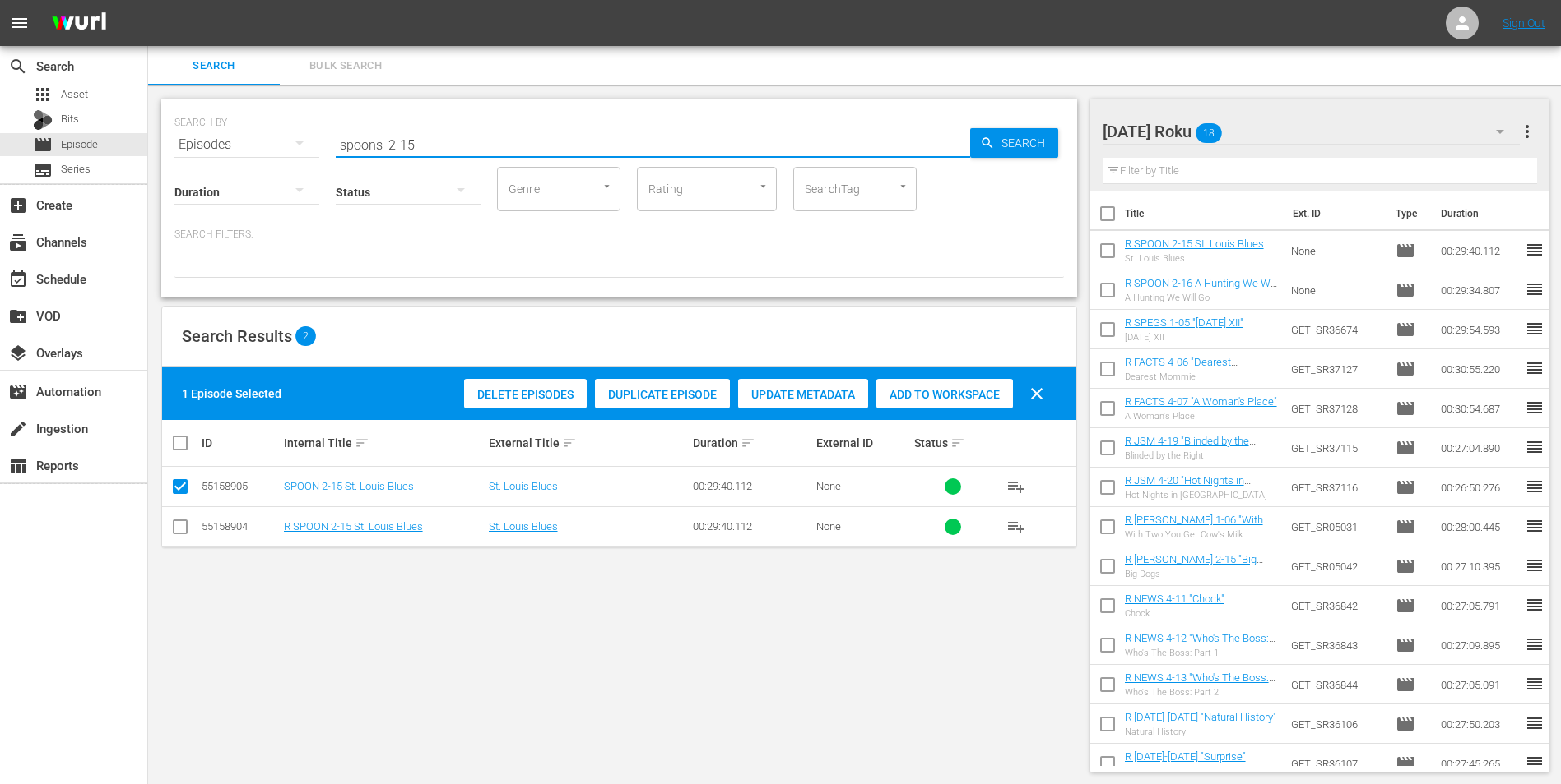
click at [387, 147] on input "spoons_2-15" at bounding box center [652, 145] width 635 height 40
click at [386, 147] on input "spoons_2-15" at bounding box center [652, 145] width 635 height 40
drag, startPoint x: 386, startPoint y: 144, endPoint x: 472, endPoint y: 142, distance: 86.0
click at [472, 142] on input "spoons_2-15" at bounding box center [652, 145] width 635 height 40
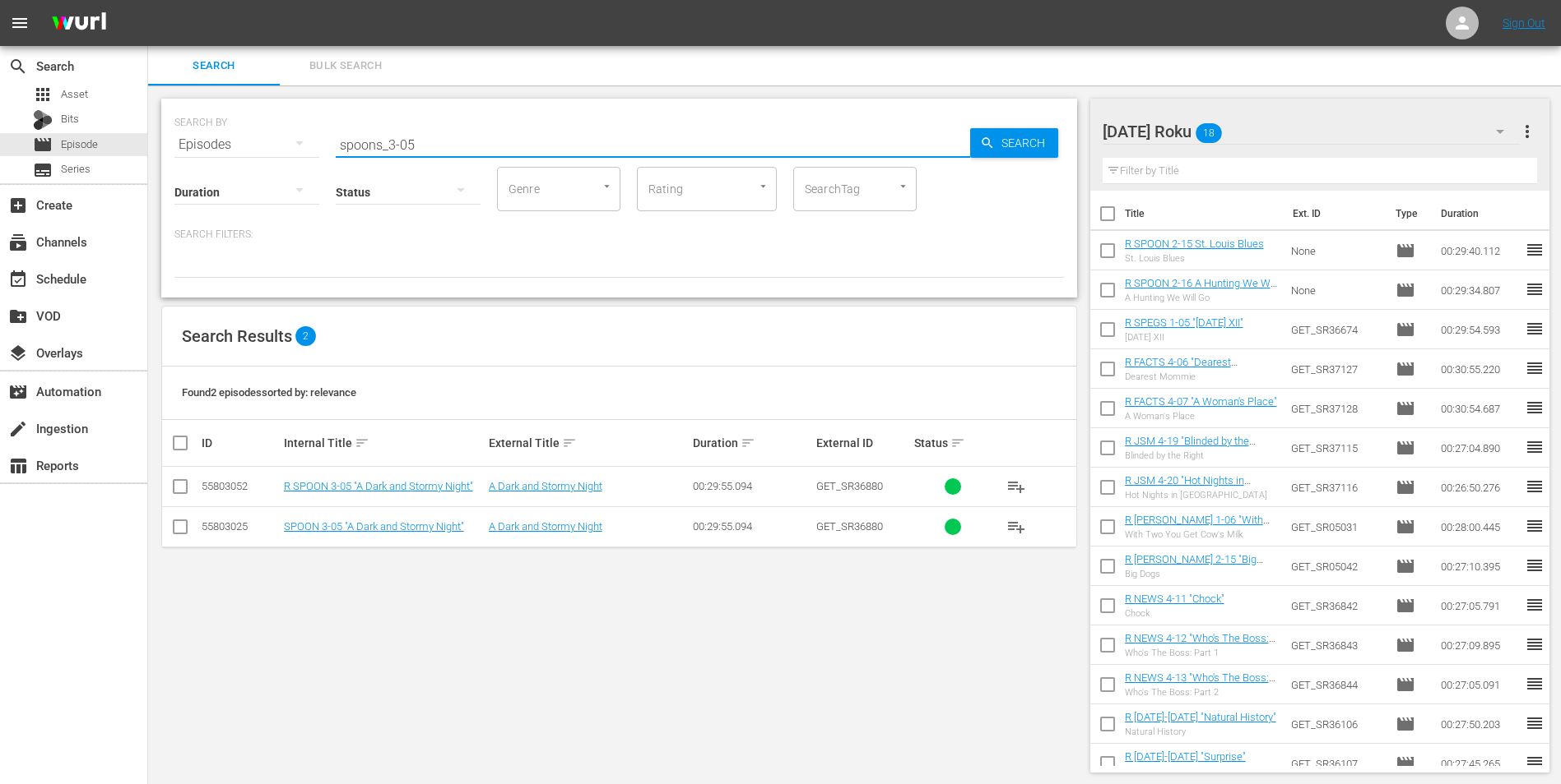
click at [181, 488] on input "checkbox" at bounding box center [180, 490] width 19 height 19
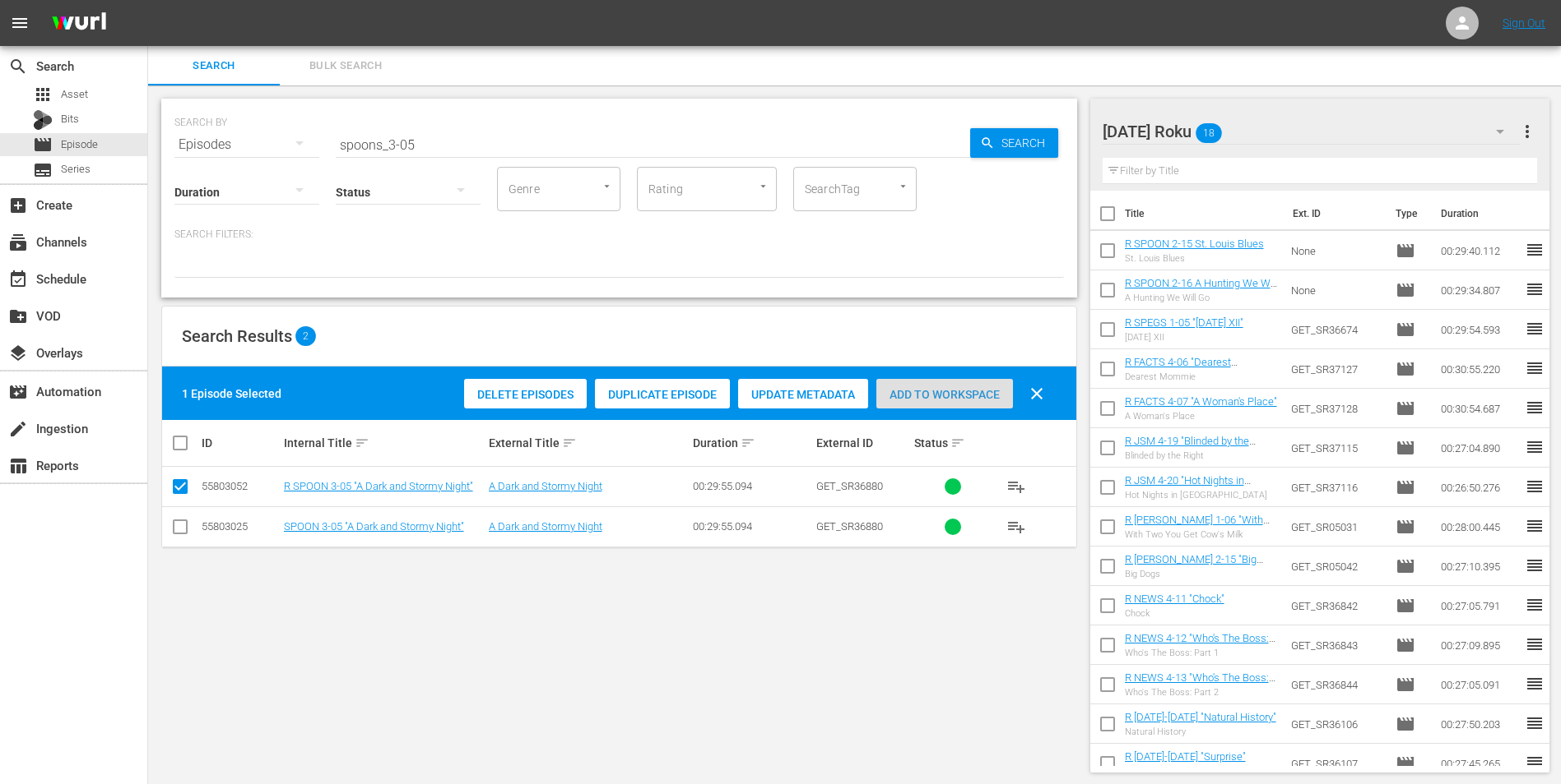
click at [978, 394] on span "Add to Workspace" at bounding box center [944, 395] width 137 height 14
click at [1046, 121] on div "[DATE] Roku 19" at bounding box center [1311, 131] width 418 height 46
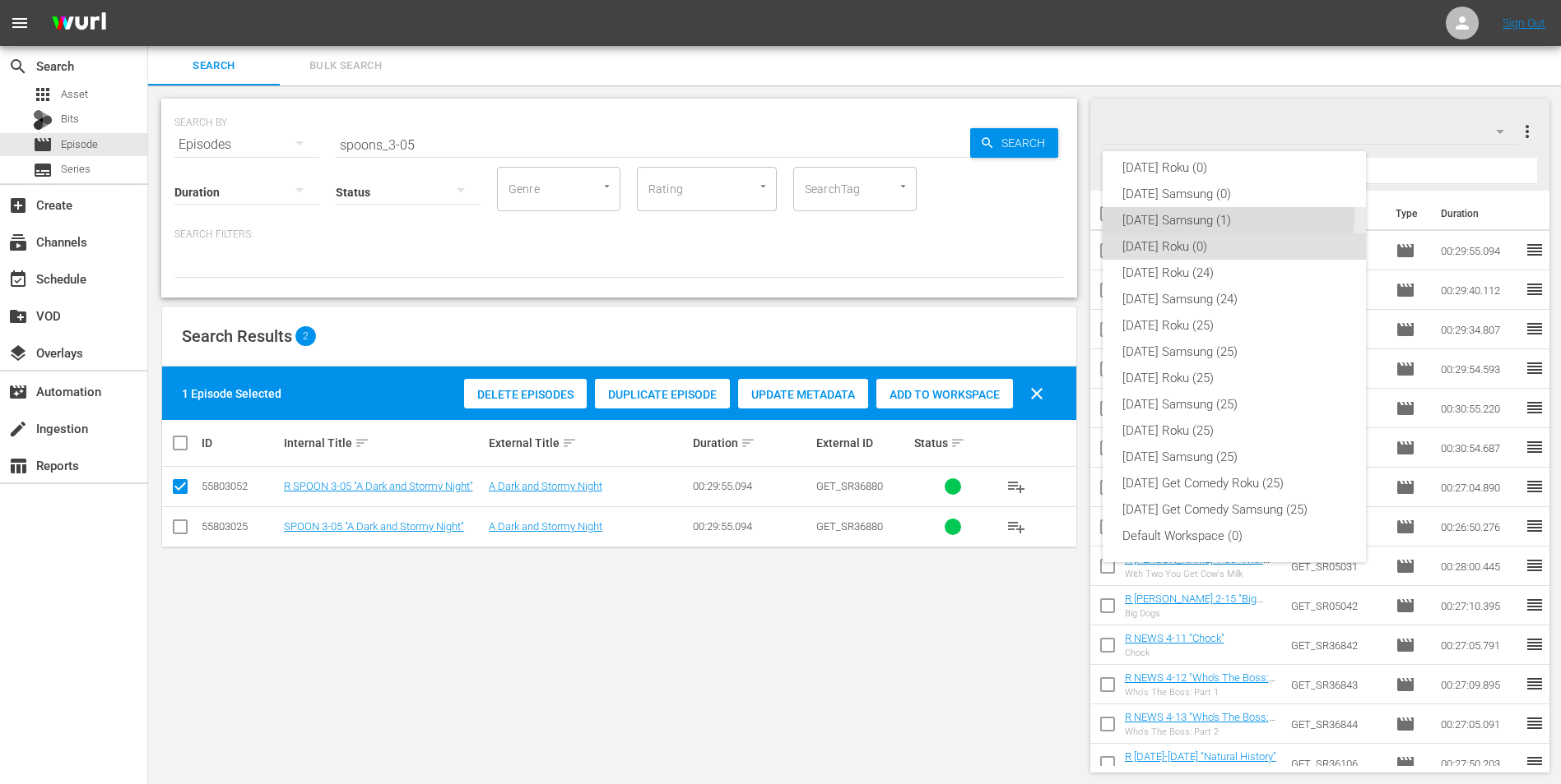
click at [1046, 216] on div "[DATE] Samsung (1)" at bounding box center [1234, 220] width 224 height 26
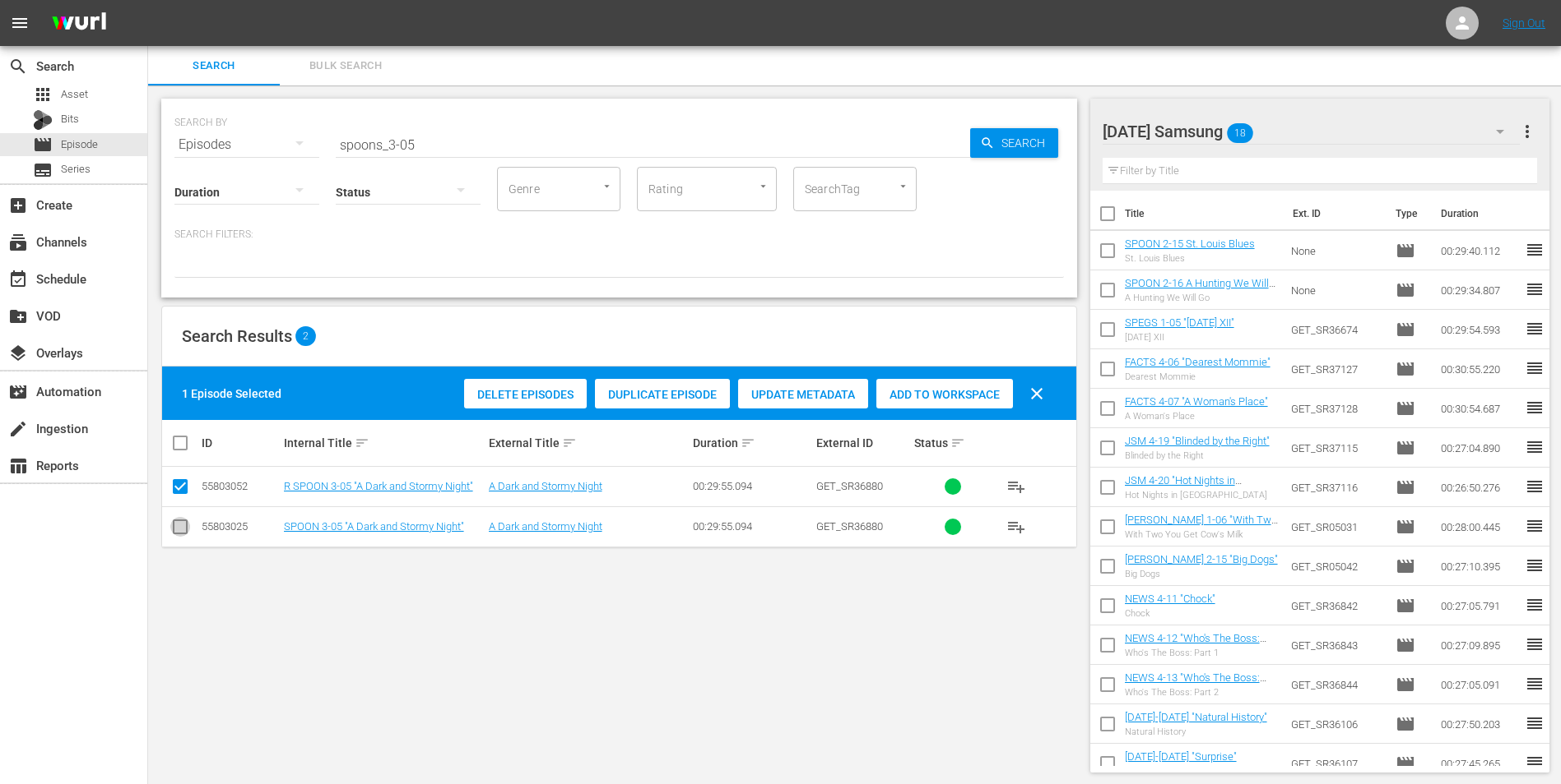
drag, startPoint x: 185, startPoint y: 528, endPoint x: 185, endPoint y: 485, distance: 43.0
click at [185, 488] on input "checkbox" at bounding box center [180, 530] width 19 height 19
click at [185, 480] on input "checkbox" at bounding box center [180, 490] width 19 height 19
click at [926, 387] on div "Add to Workspace" at bounding box center [944, 394] width 137 height 31
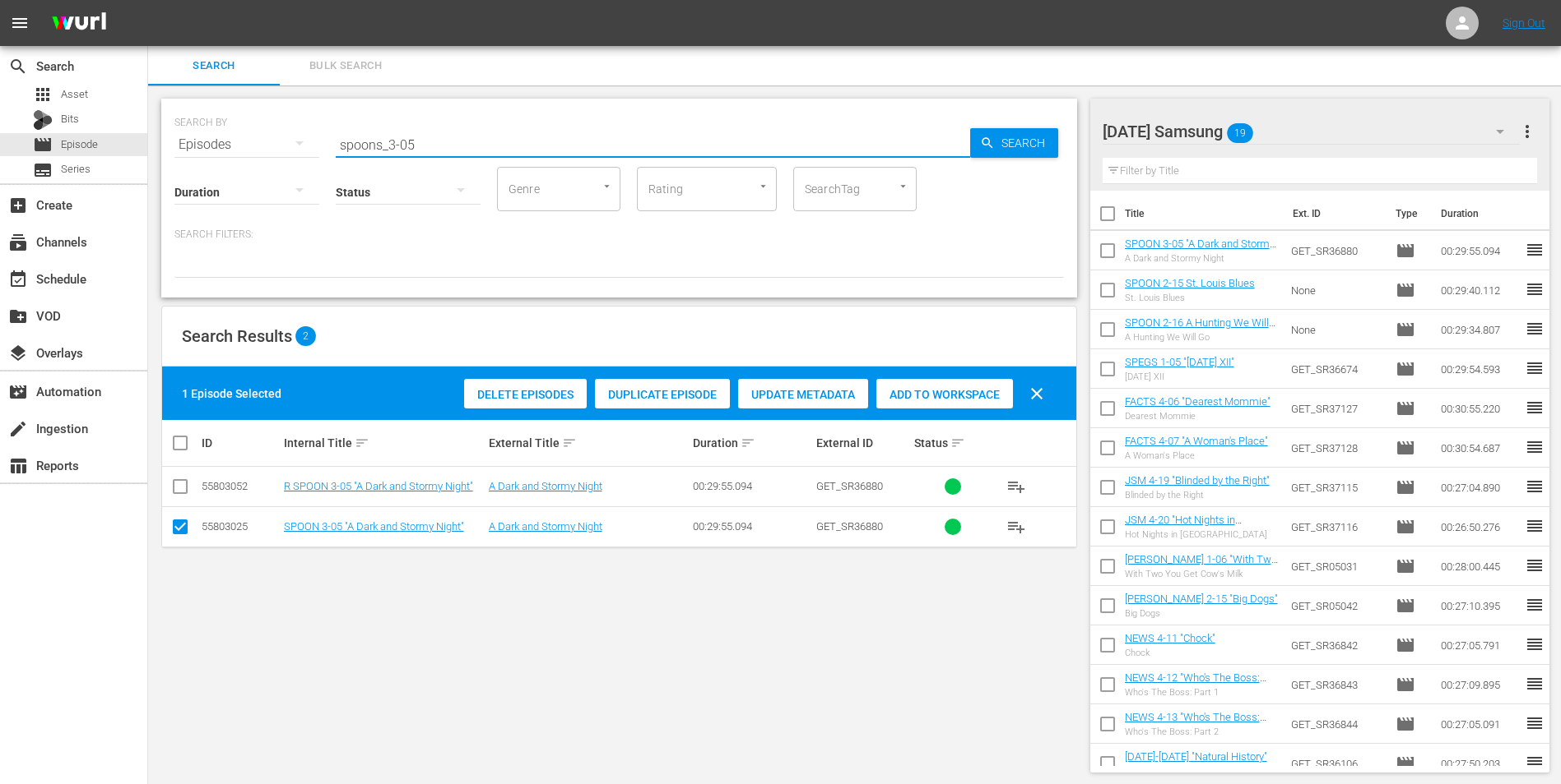
drag, startPoint x: 431, startPoint y: 148, endPoint x: 286, endPoint y: 131, distance: 146.0
click at [286, 131] on div "SEARCH BY Search By Episodes Search ID, Title, Description, Keywords, or Catego…" at bounding box center [618, 134] width 889 height 59
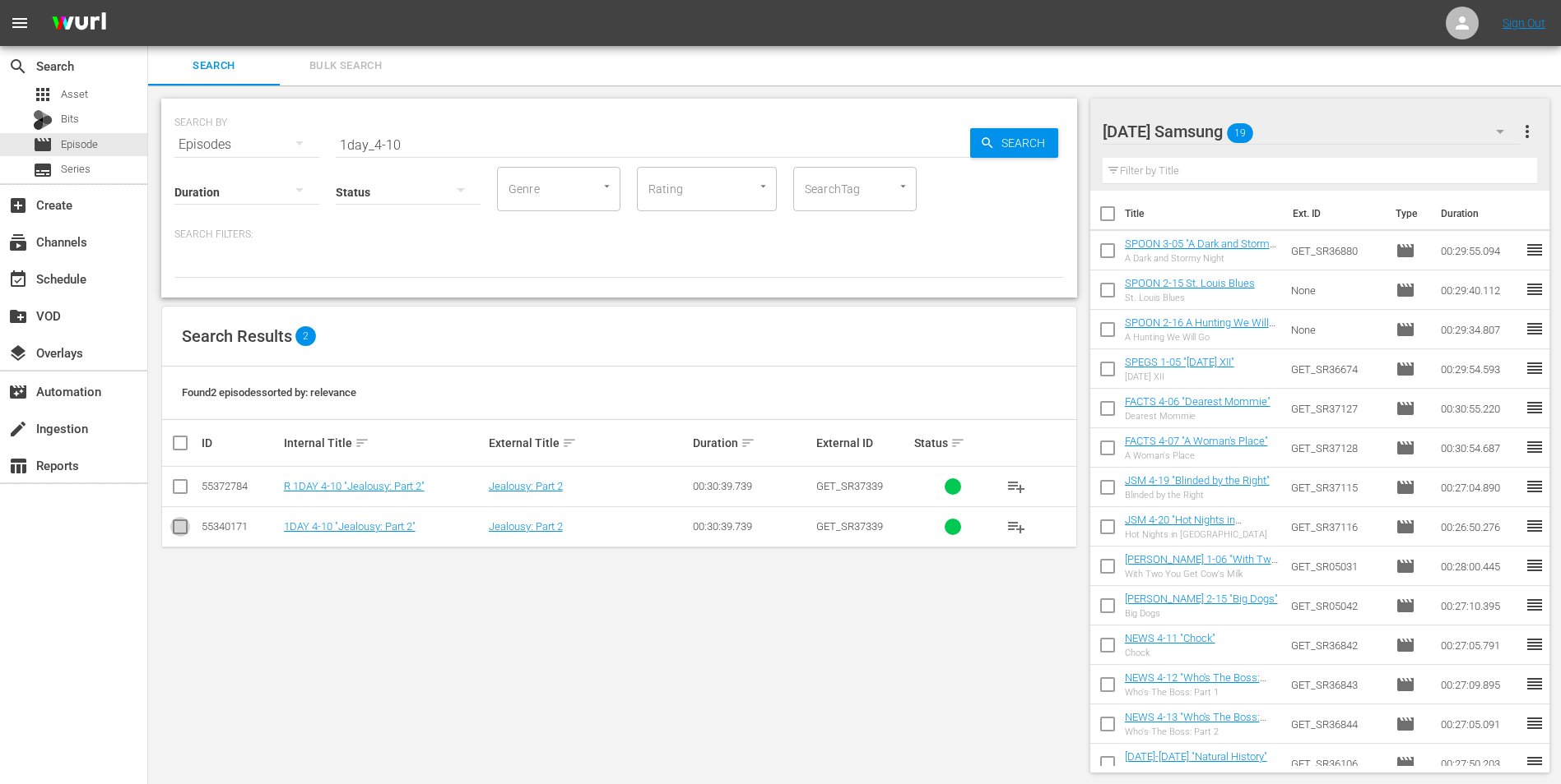
click at [176, 488] on input "checkbox" at bounding box center [180, 530] width 19 height 19
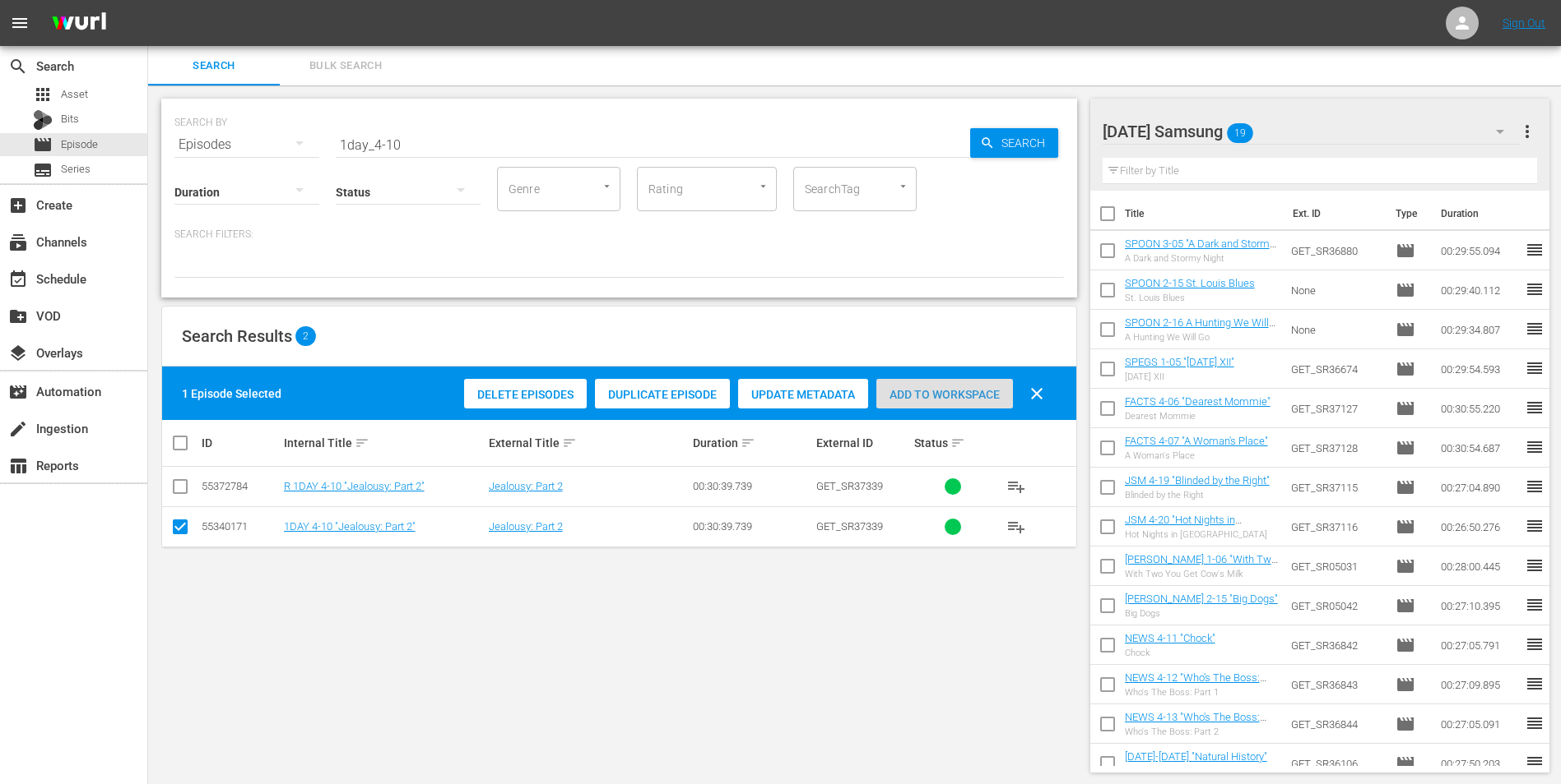
drag, startPoint x: 957, startPoint y: 398, endPoint x: 956, endPoint y: 417, distance: 19.0
click at [959, 397] on span "Add to Workspace" at bounding box center [944, 395] width 137 height 14
click at [1046, 120] on div "[DATE] Samsung 20" at bounding box center [1311, 131] width 418 height 46
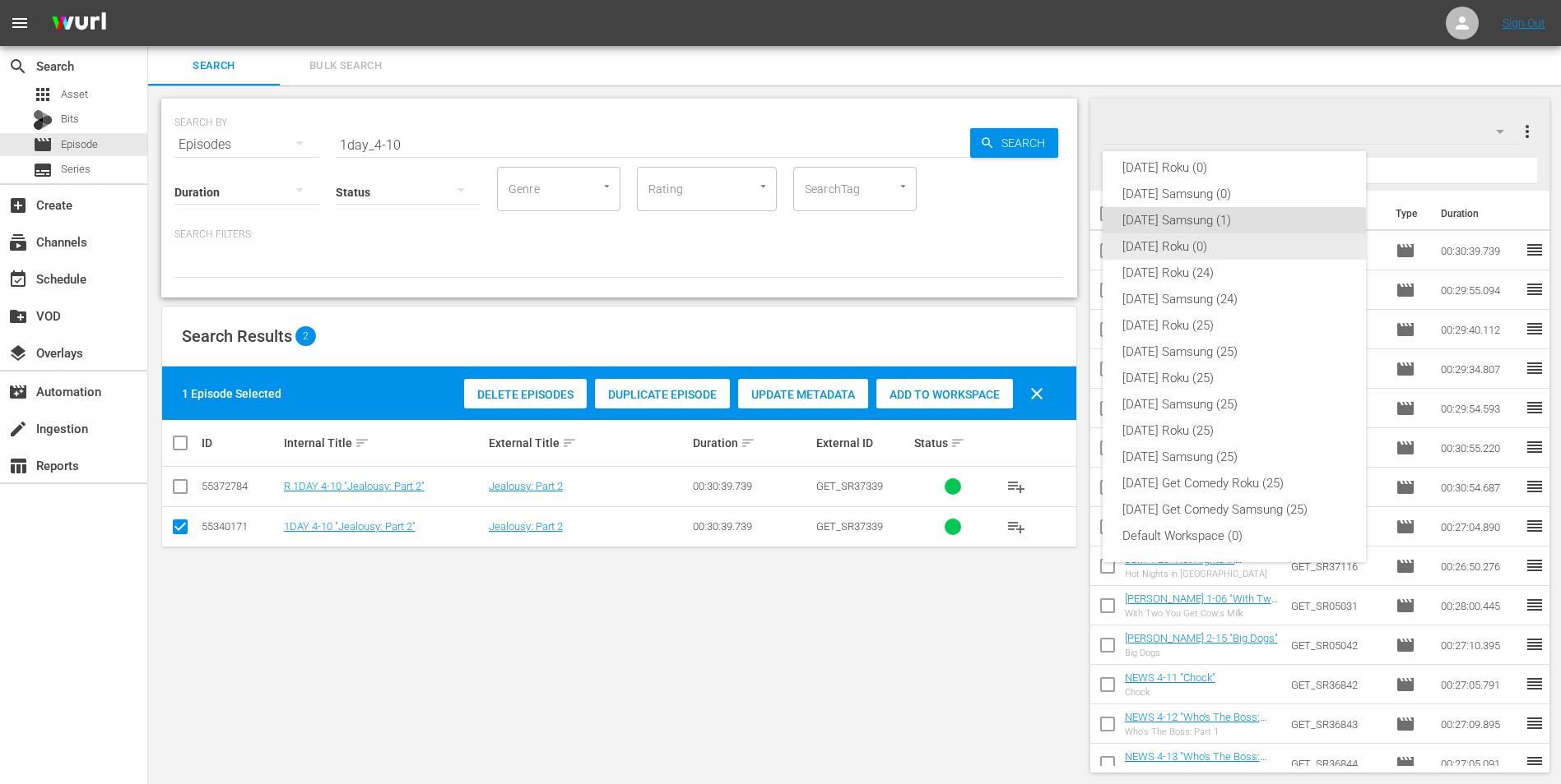
drag, startPoint x: 1165, startPoint y: 249, endPoint x: 1085, endPoint y: 267, distance: 82.0
click at [1046, 249] on div "[DATE] Roku (0)" at bounding box center [1234, 246] width 224 height 26
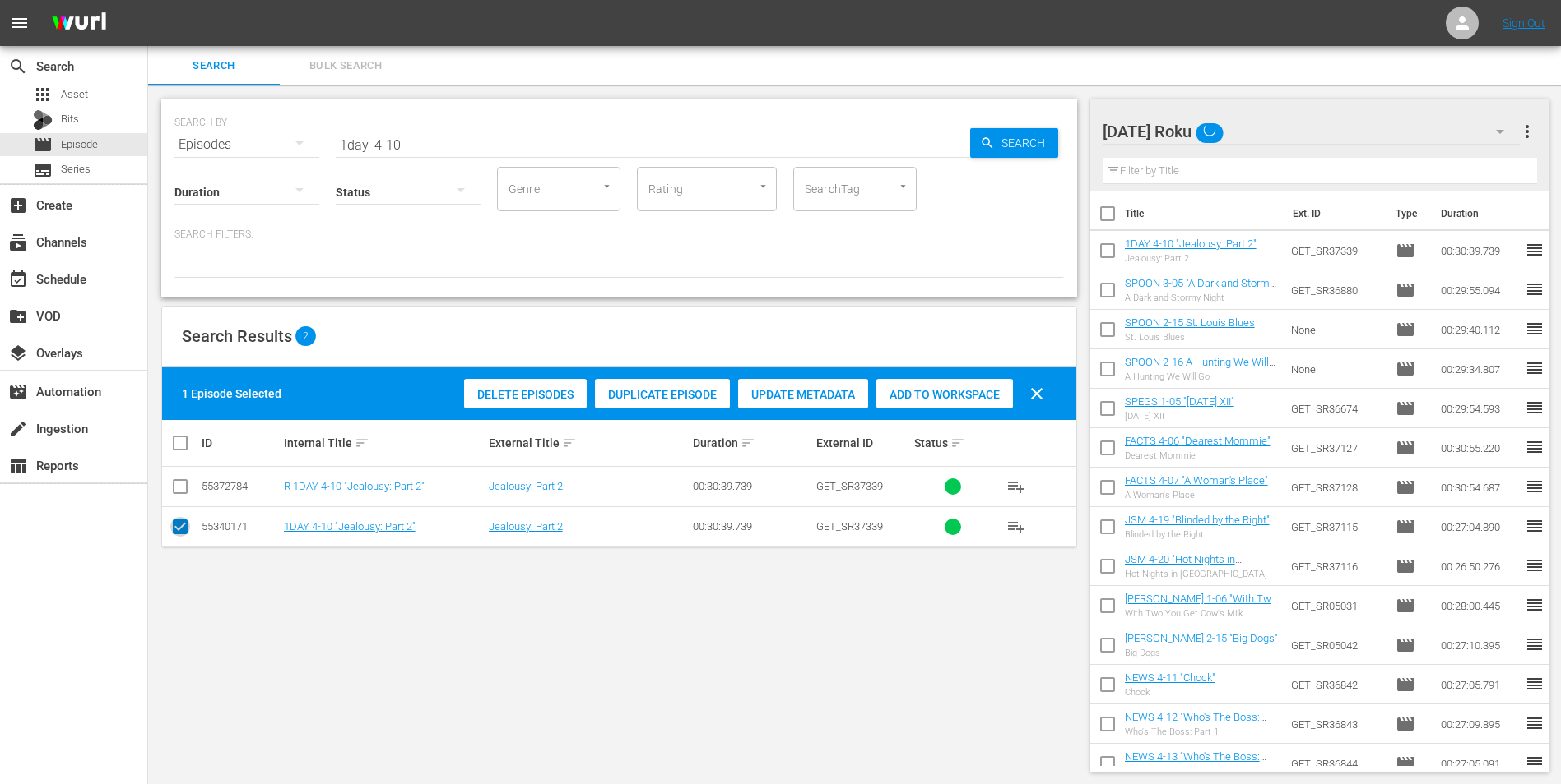
click at [188, 488] on input "checkbox" at bounding box center [180, 530] width 19 height 19
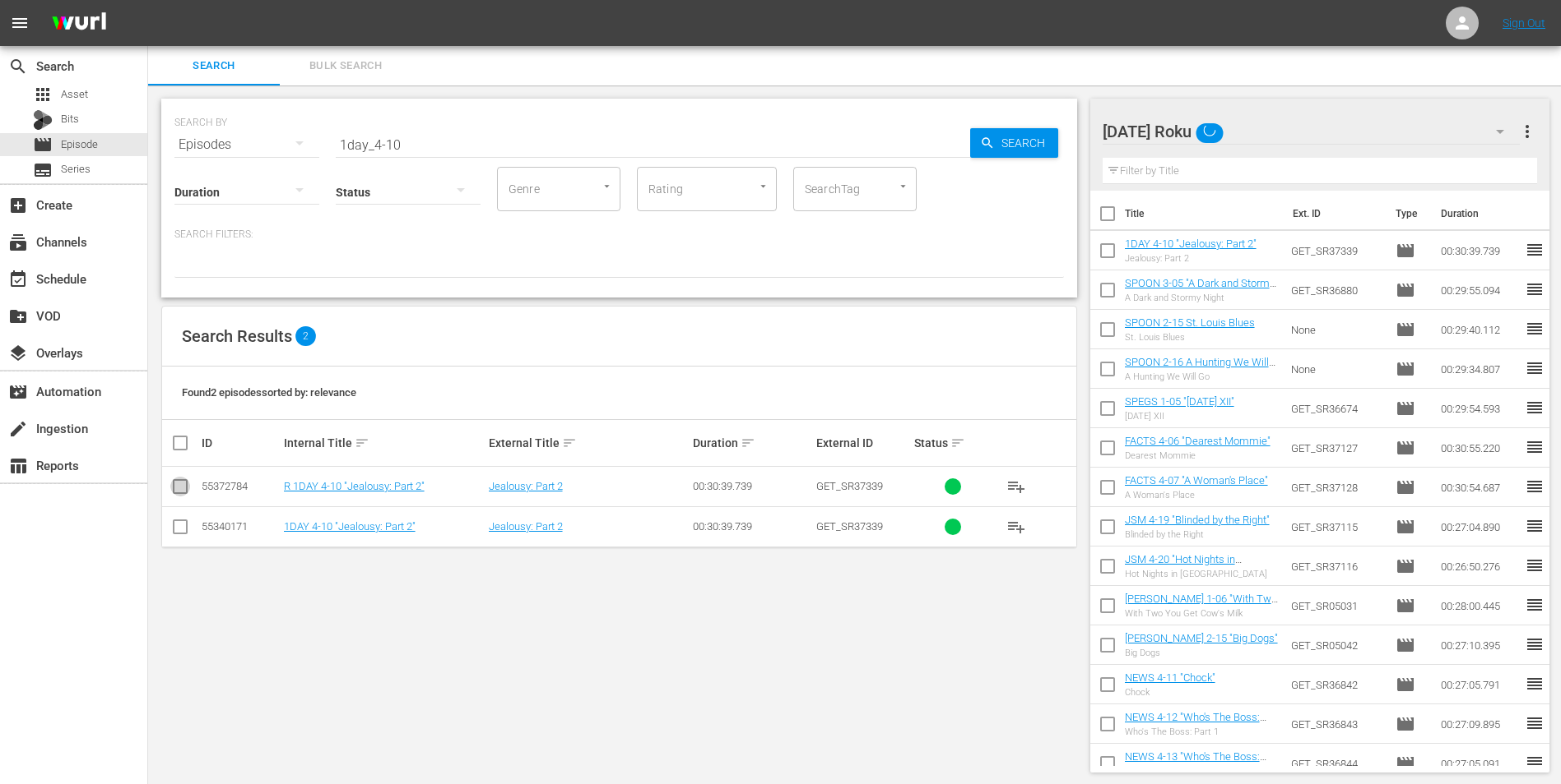
drag, startPoint x: 179, startPoint y: 490, endPoint x: 334, endPoint y: 446, distance: 161.1
click at [180, 488] on input "checkbox" at bounding box center [180, 490] width 19 height 19
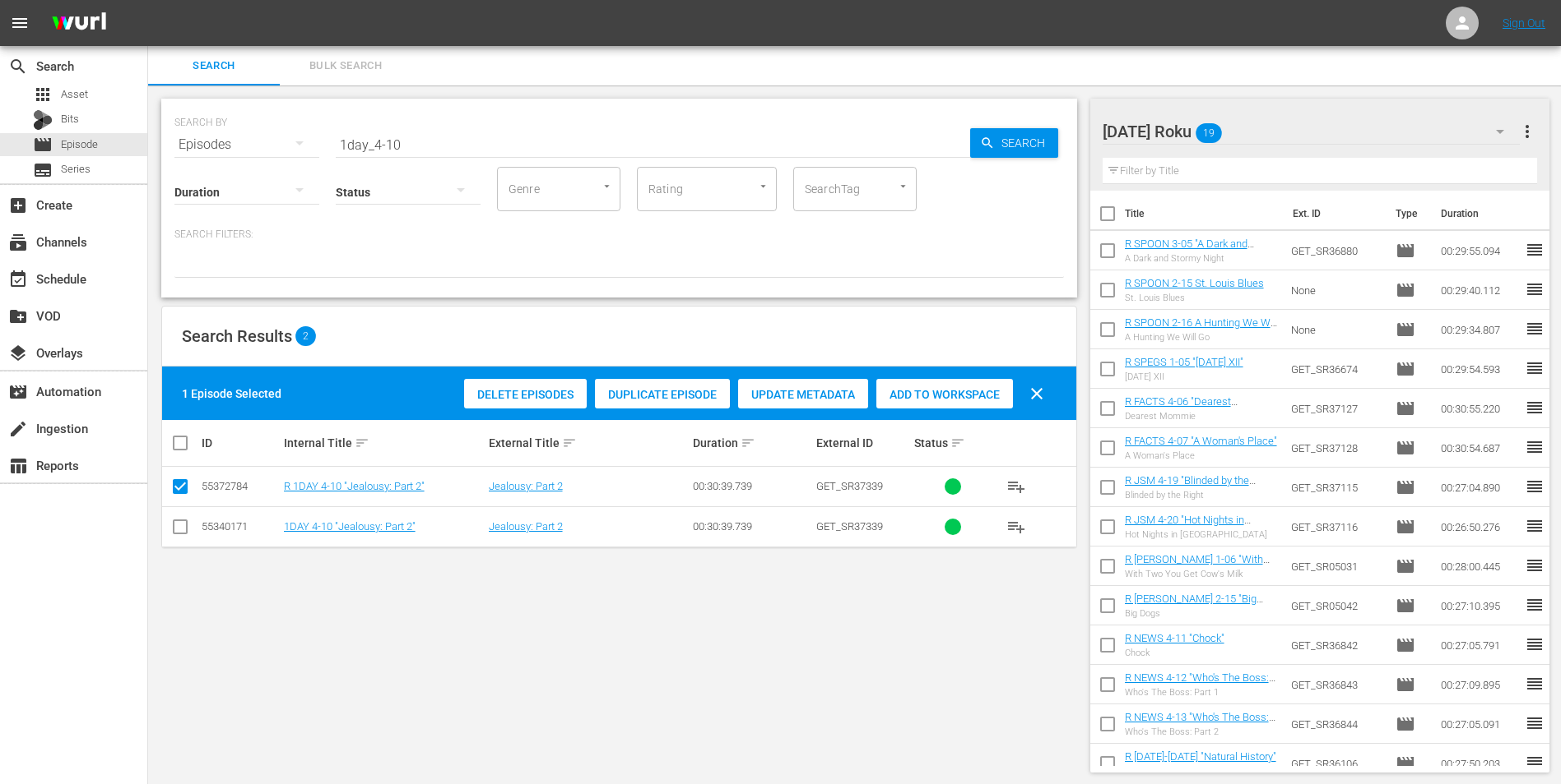
click at [916, 392] on span "Add to Workspace" at bounding box center [944, 395] width 137 height 14
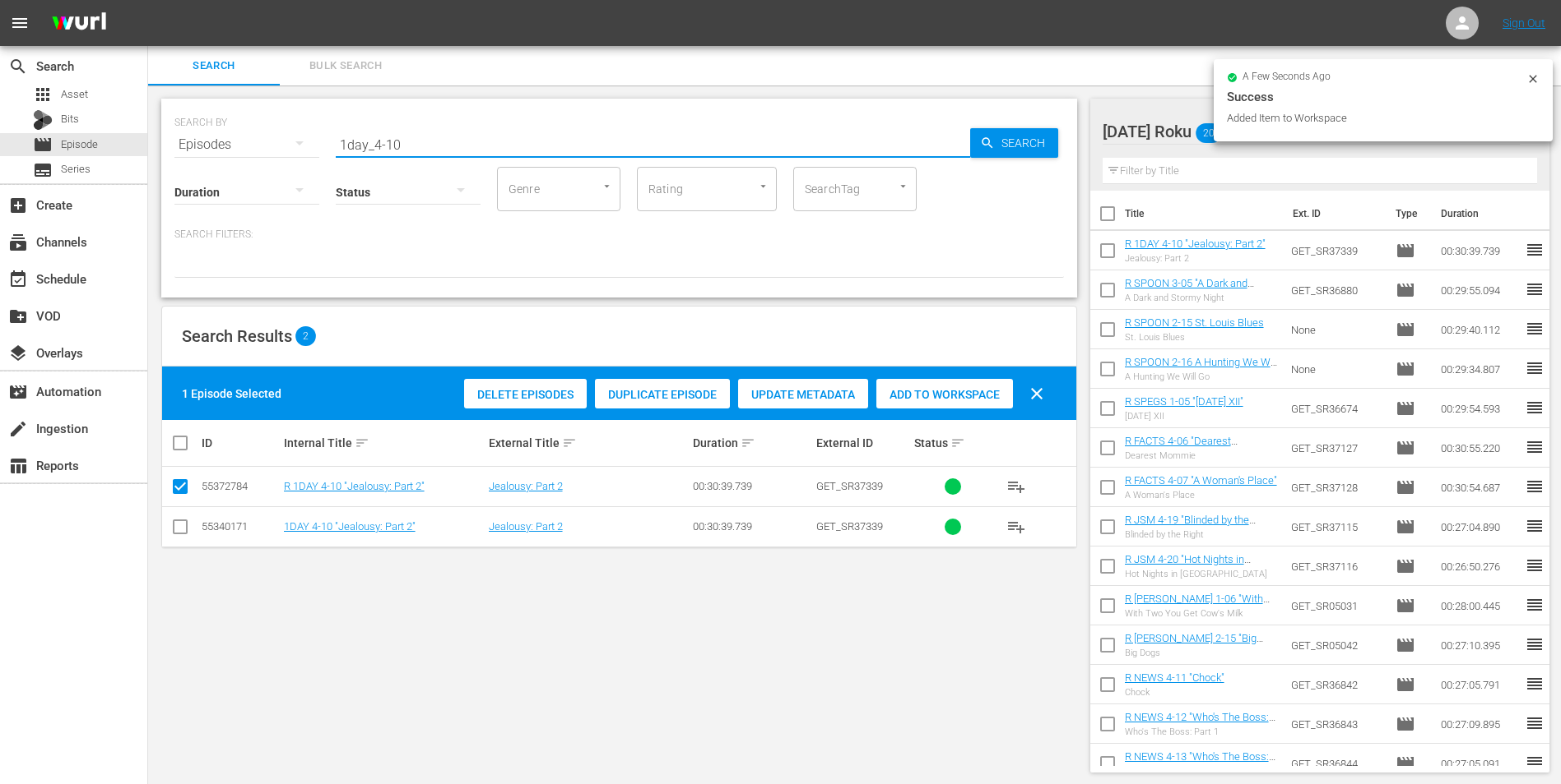
drag, startPoint x: 387, startPoint y: 145, endPoint x: 446, endPoint y: 161, distance: 61.1
click at [442, 157] on div "SEARCH BY Search By Episodes Search ID, Title, Description, Keywords, or Catego…" at bounding box center [619, 198] width 916 height 199
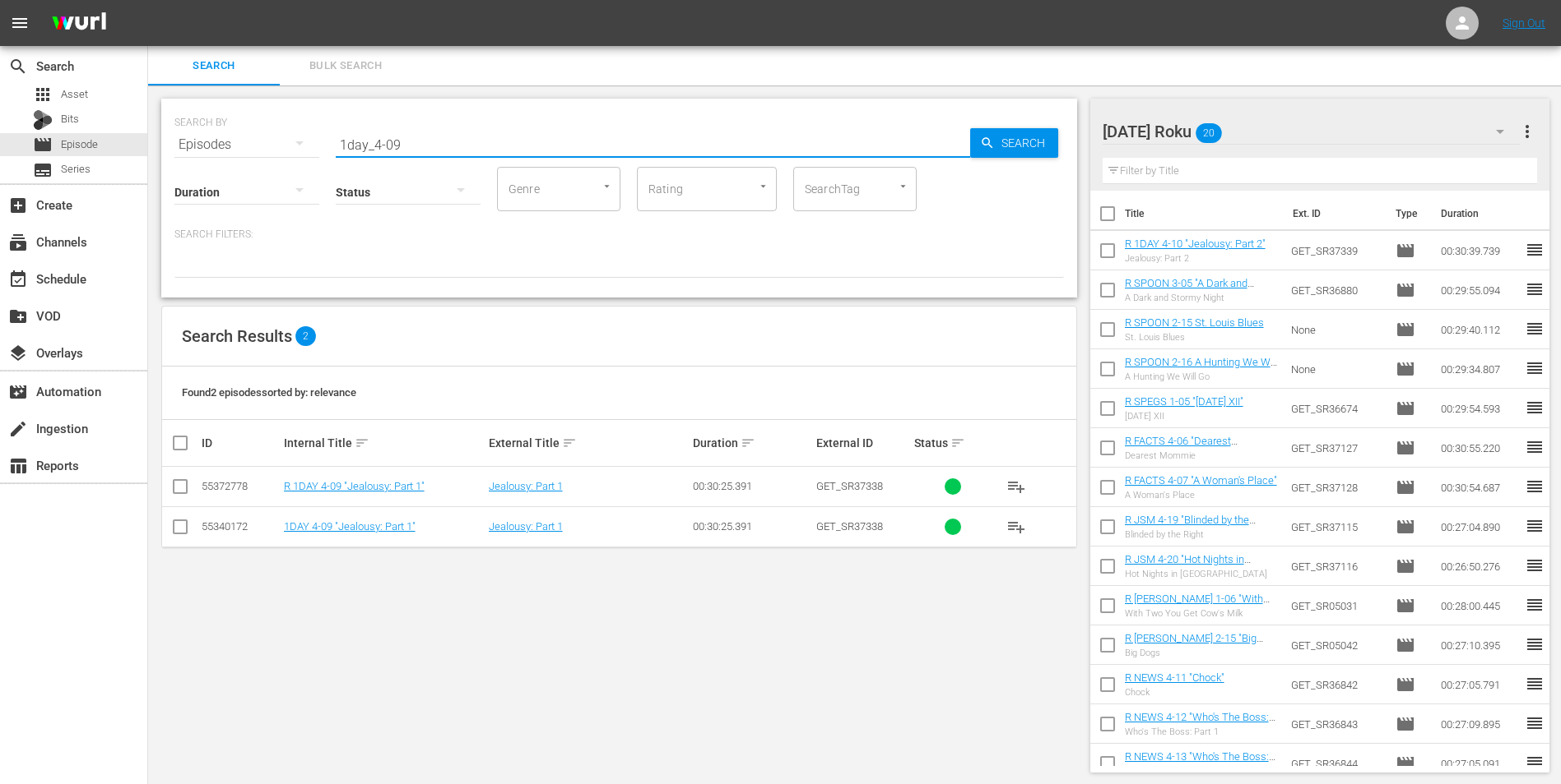
click at [176, 488] on input "checkbox" at bounding box center [180, 490] width 19 height 19
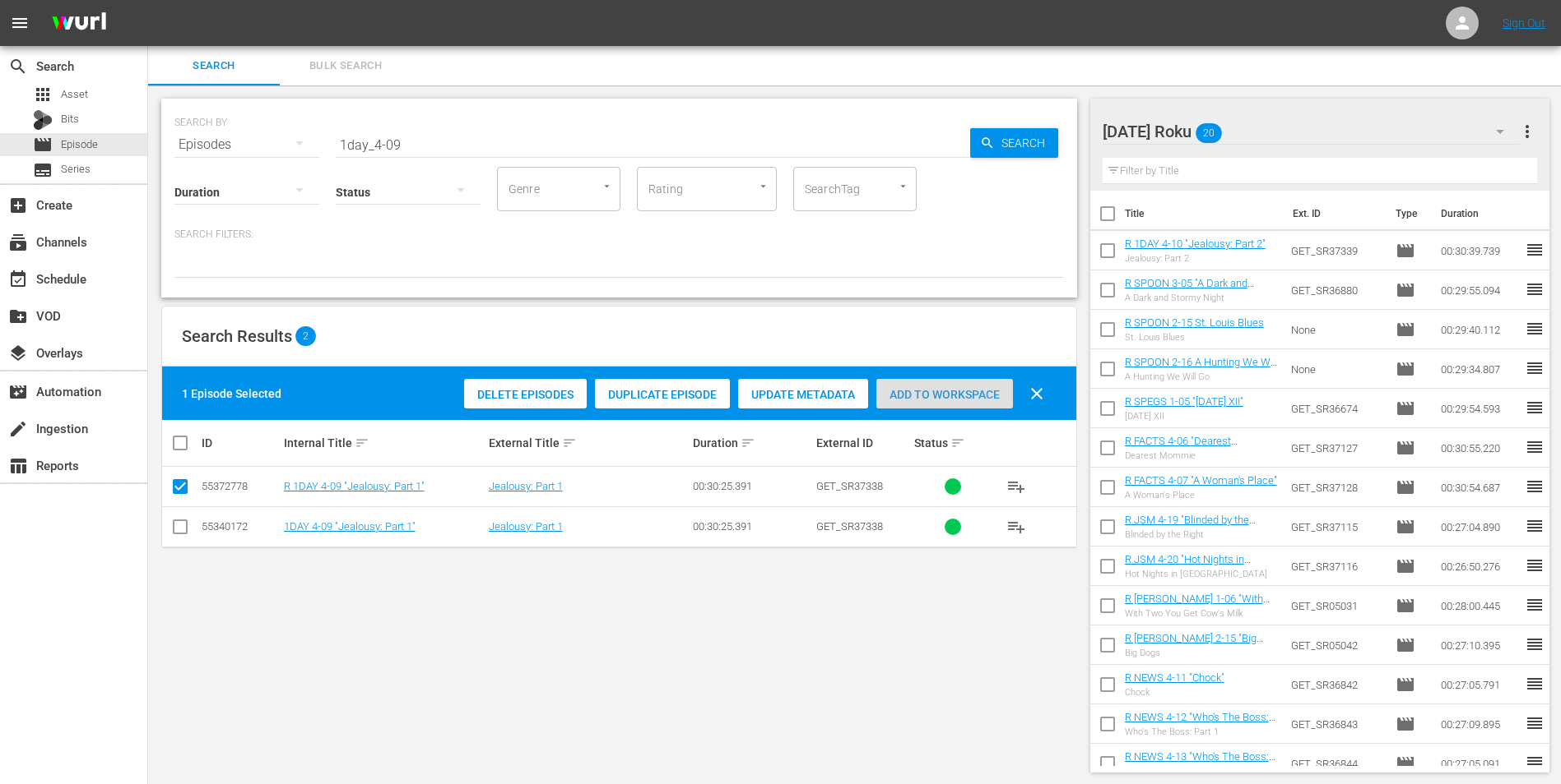
click at [967, 391] on span "Add to Workspace" at bounding box center [944, 395] width 137 height 14
click at [1046, 127] on div "[DATE] Roku 21" at bounding box center [1311, 131] width 418 height 46
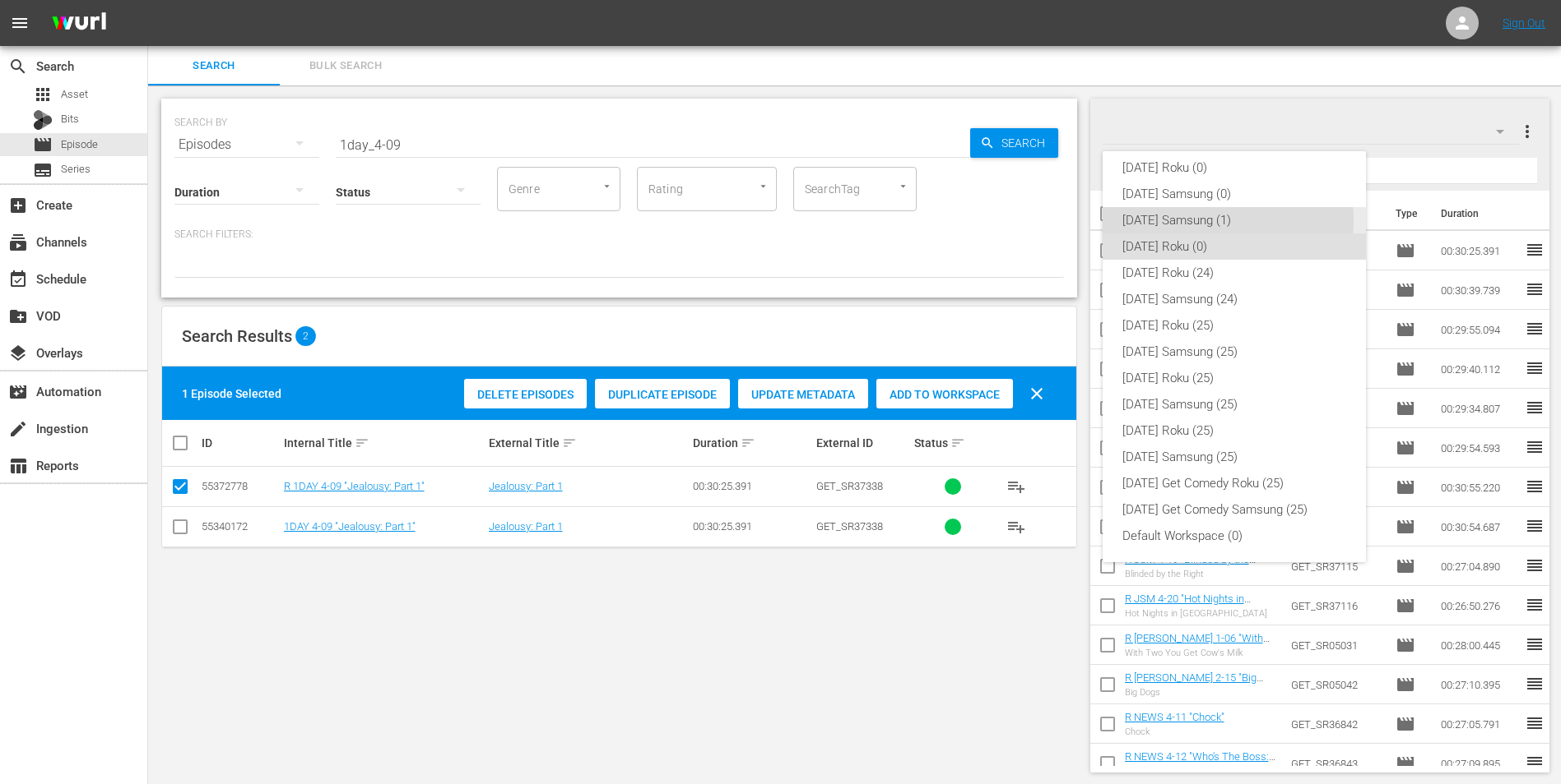
click at [1046, 222] on div "[DATE] Samsung (1)" at bounding box center [1234, 220] width 224 height 26
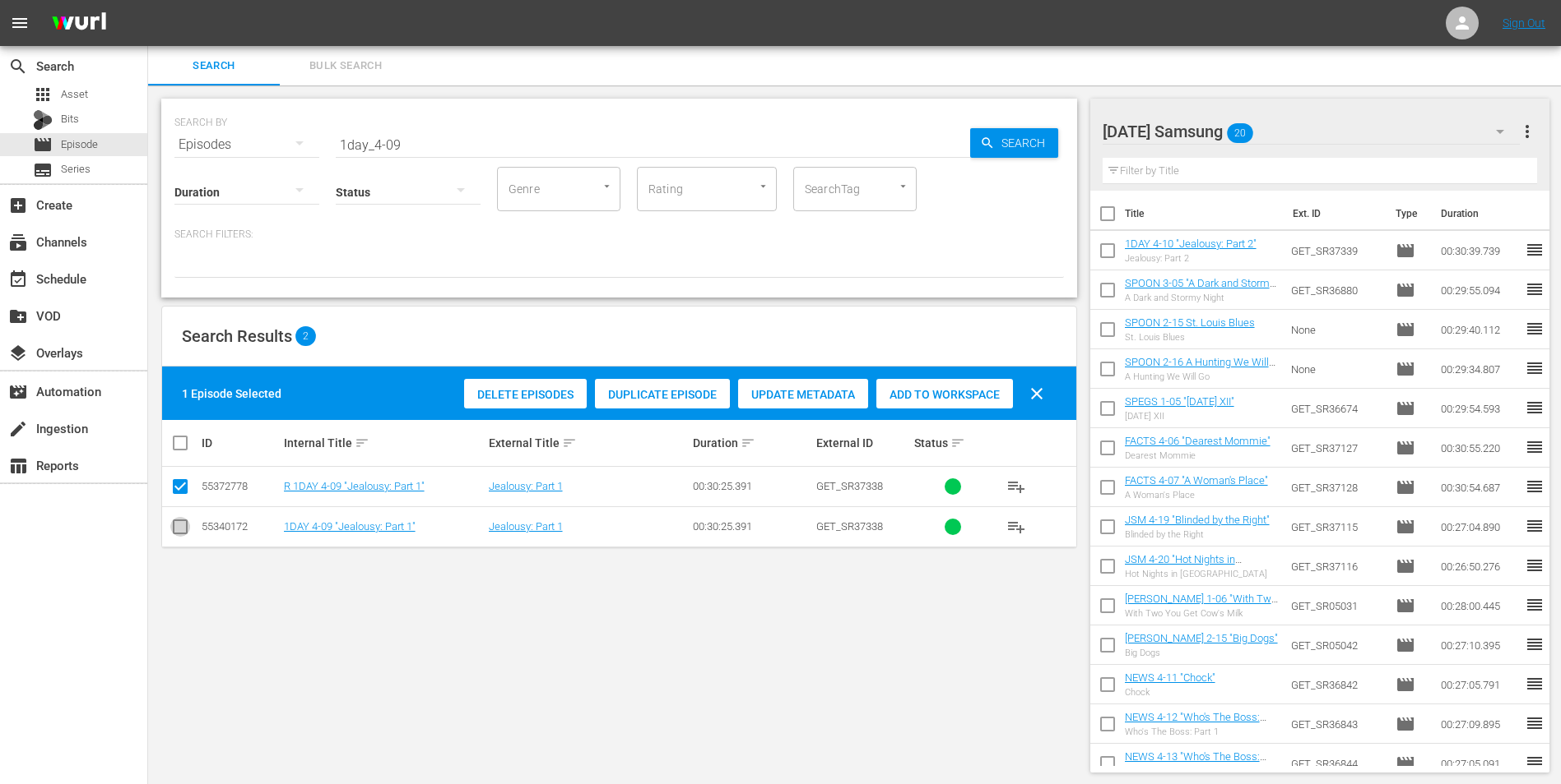
click at [173, 488] on input "checkbox" at bounding box center [180, 530] width 19 height 19
click at [179, 488] on input "checkbox" at bounding box center [180, 490] width 19 height 19
click at [964, 397] on span "Add to Workspace" at bounding box center [944, 395] width 137 height 14
click at [1046, 123] on div "[DATE] Samsung 21" at bounding box center [1311, 131] width 418 height 46
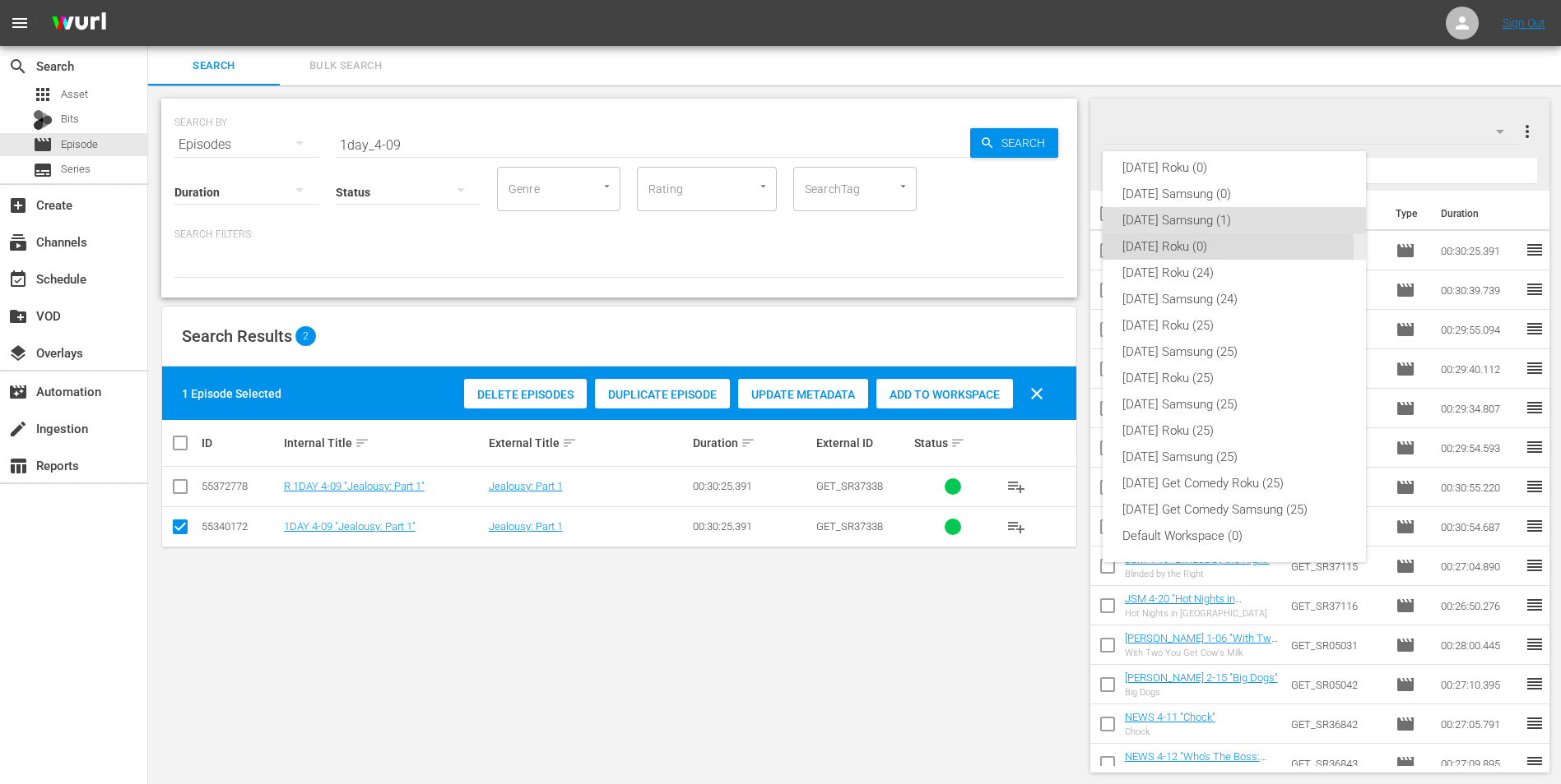
click at [1046, 248] on div "[DATE] Roku (0)" at bounding box center [1234, 246] width 224 height 26
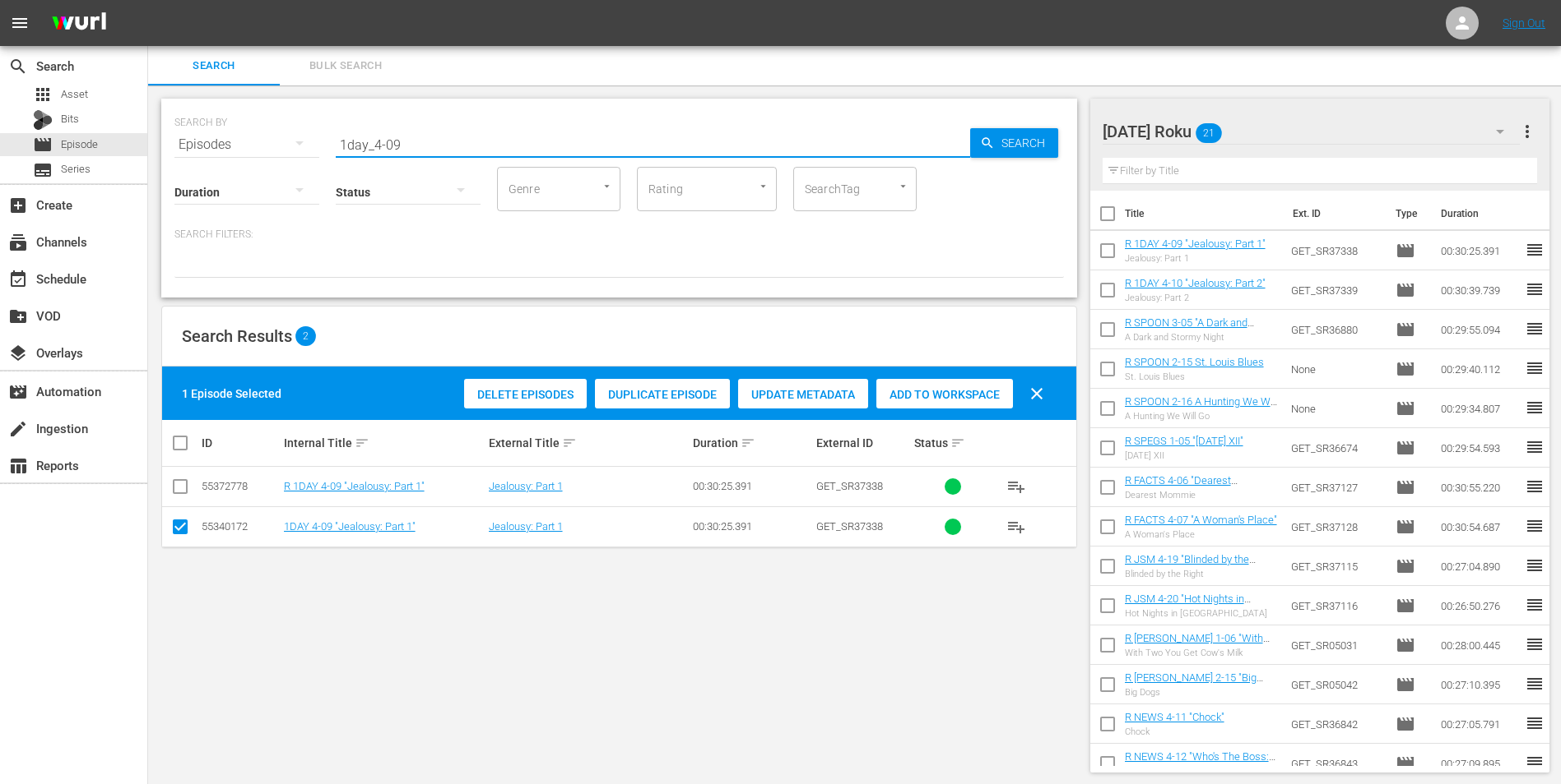
drag, startPoint x: 417, startPoint y: 141, endPoint x: 325, endPoint y: 160, distance: 93.9
click at [330, 156] on div "SEARCH BY Search By Episodes Search ID, Title, Description, Keywords, or Catego…" at bounding box center [618, 134] width 889 height 59
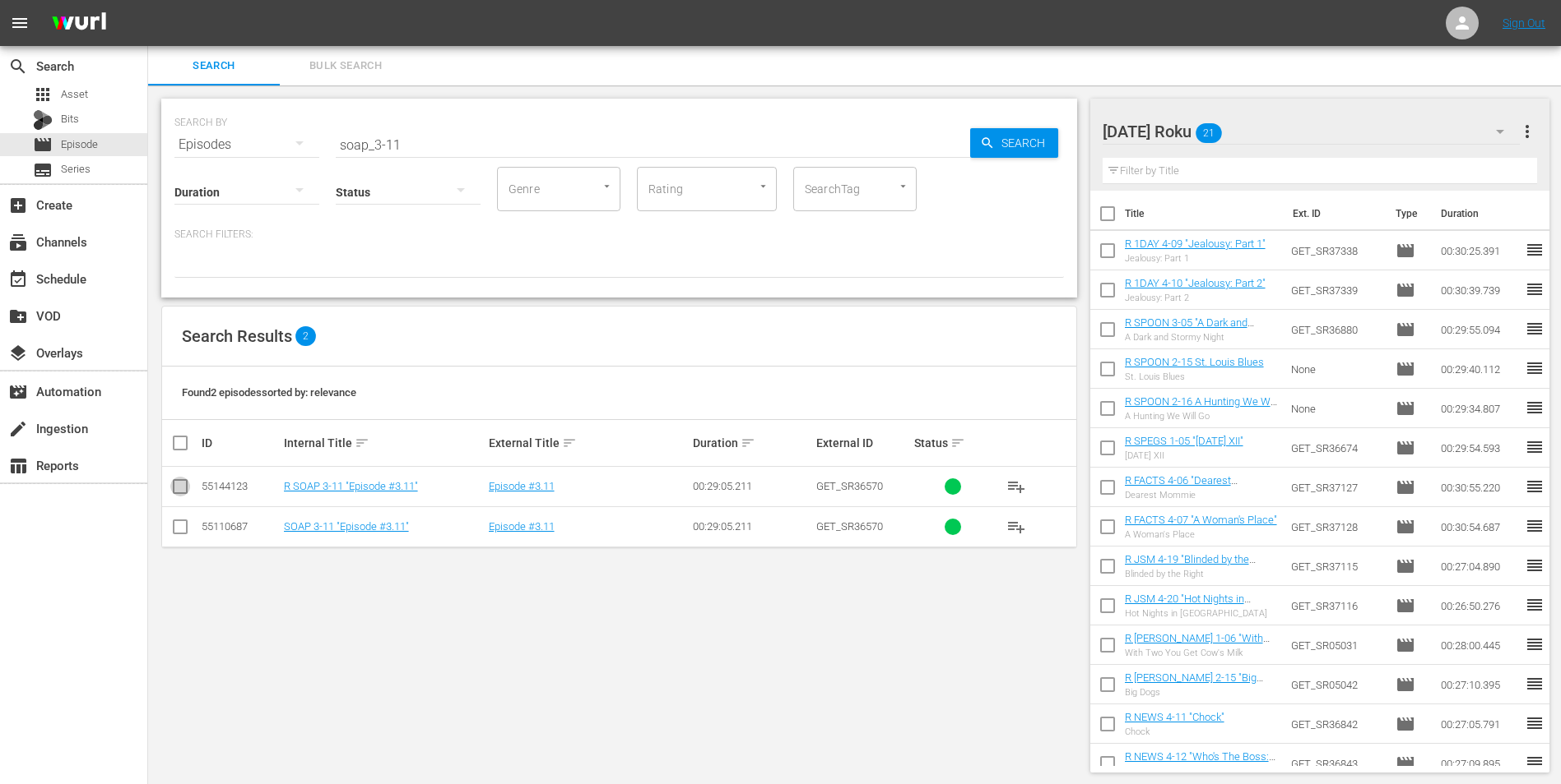
drag, startPoint x: 177, startPoint y: 484, endPoint x: 339, endPoint y: 466, distance: 163.0
click at [177, 485] on input "checkbox" at bounding box center [180, 490] width 19 height 19
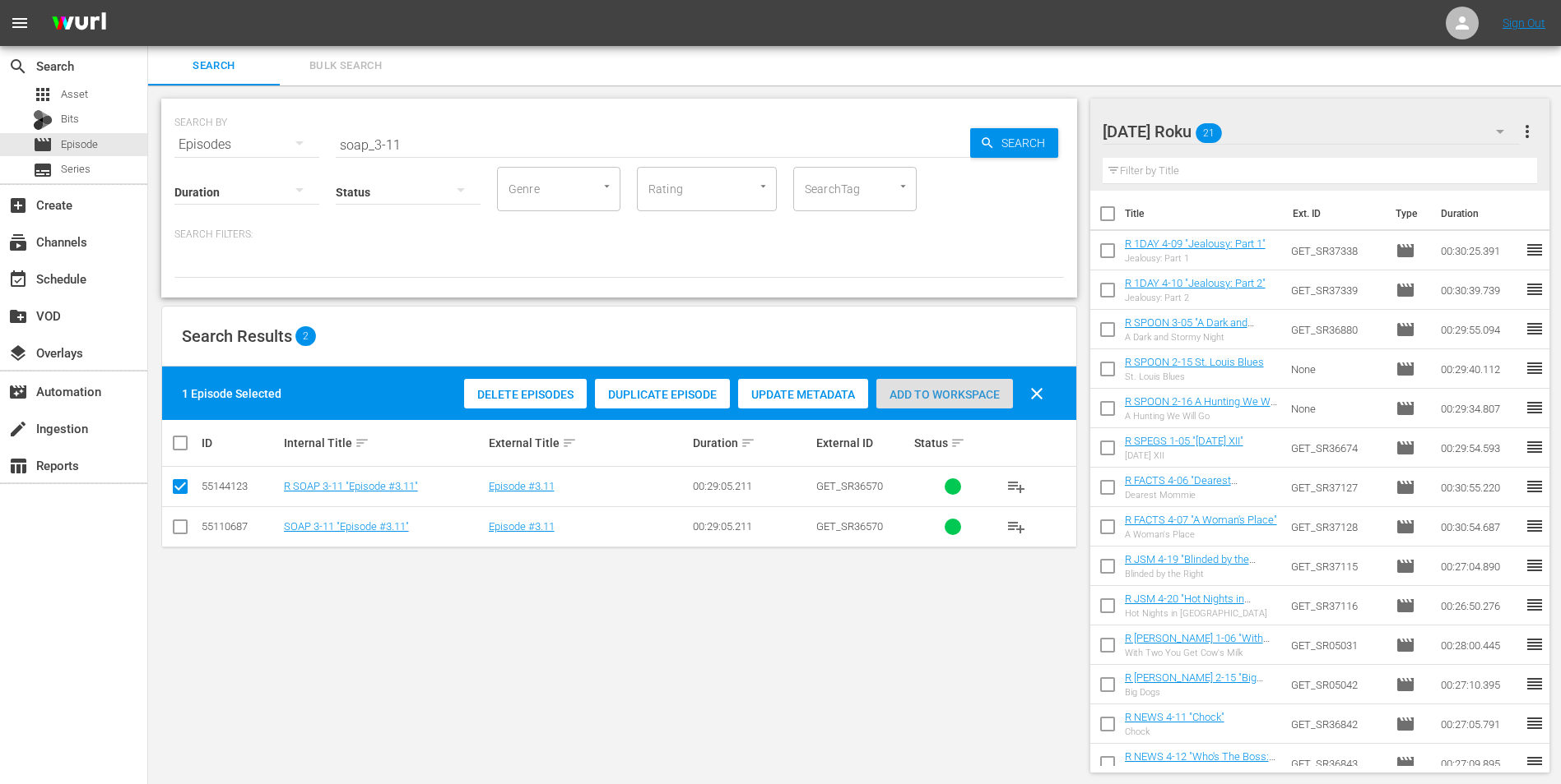
click at [968, 399] on span "Add to Workspace" at bounding box center [944, 395] width 137 height 14
click at [1046, 131] on div "[DATE] Roku 22" at bounding box center [1311, 131] width 418 height 46
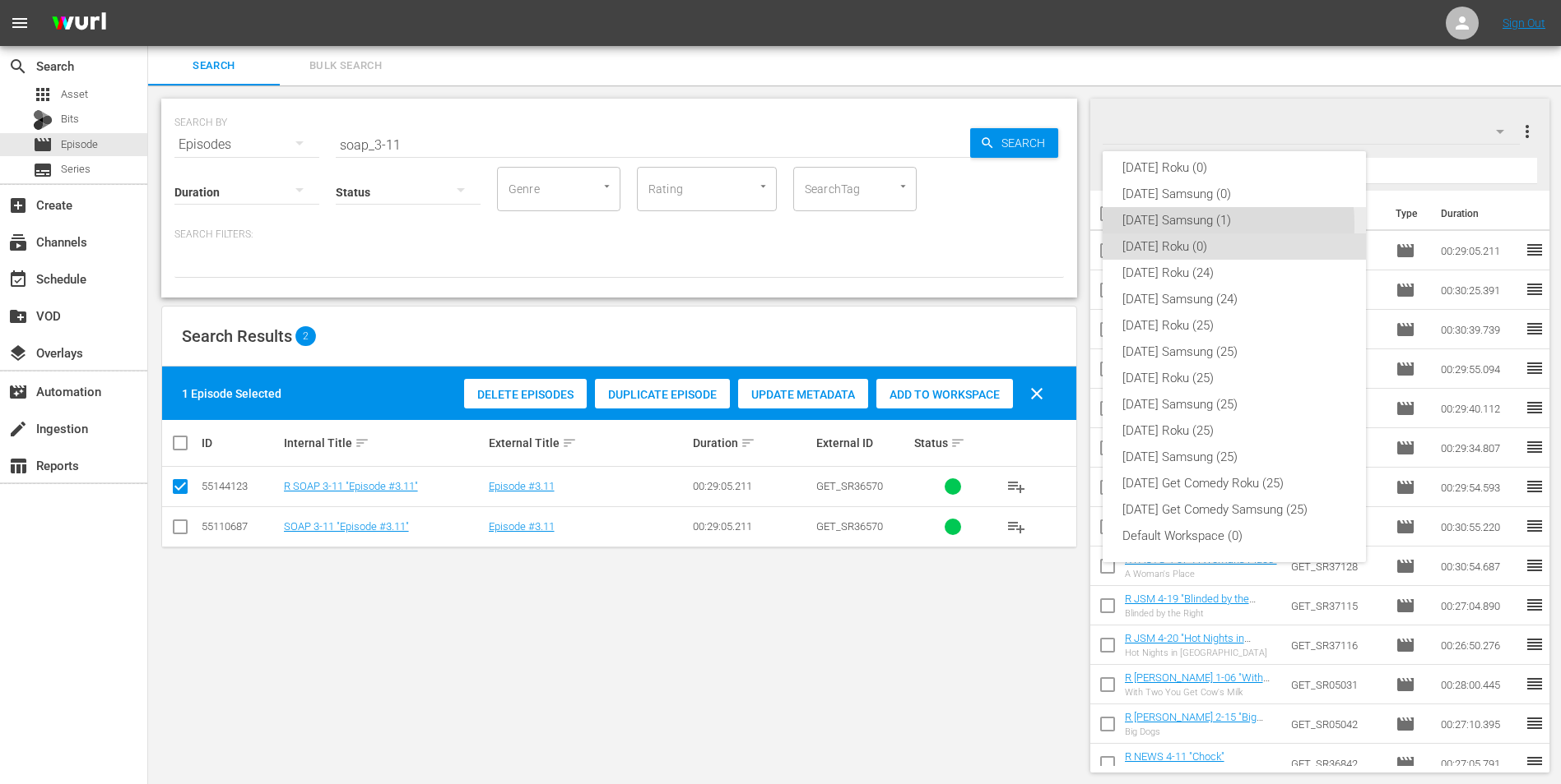
click at [1046, 224] on div "[DATE] Samsung (1)" at bounding box center [1234, 220] width 224 height 26
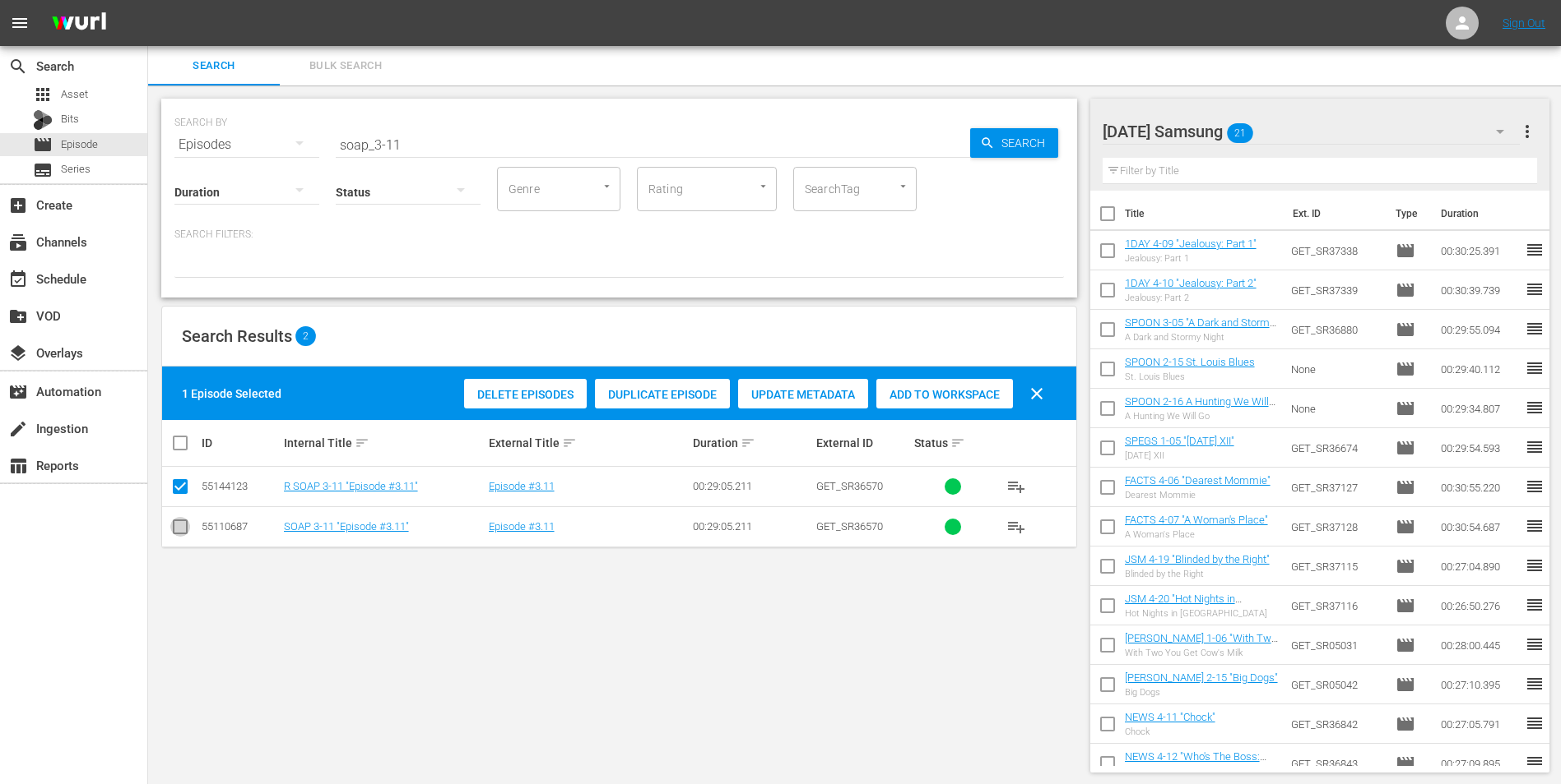
click at [177, 488] on input "checkbox" at bounding box center [180, 530] width 19 height 19
click at [187, 483] on input "checkbox" at bounding box center [180, 490] width 19 height 19
click at [916, 391] on span "Add to Workspace" at bounding box center [944, 395] width 137 height 14
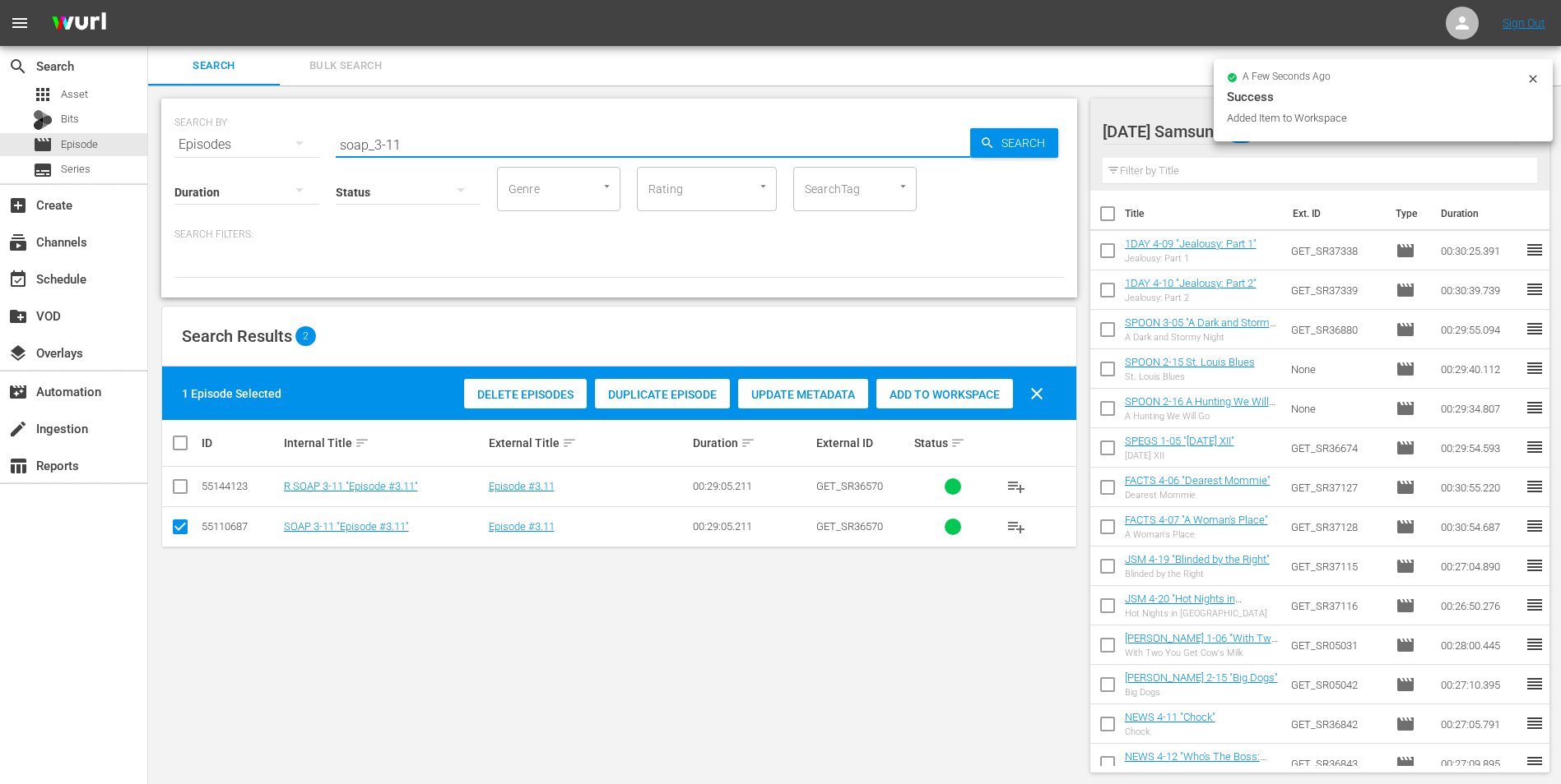
drag, startPoint x: 395, startPoint y: 147, endPoint x: 411, endPoint y: 154, distance: 17.5
click at [410, 148] on input "soap_3-11" at bounding box center [652, 145] width 635 height 40
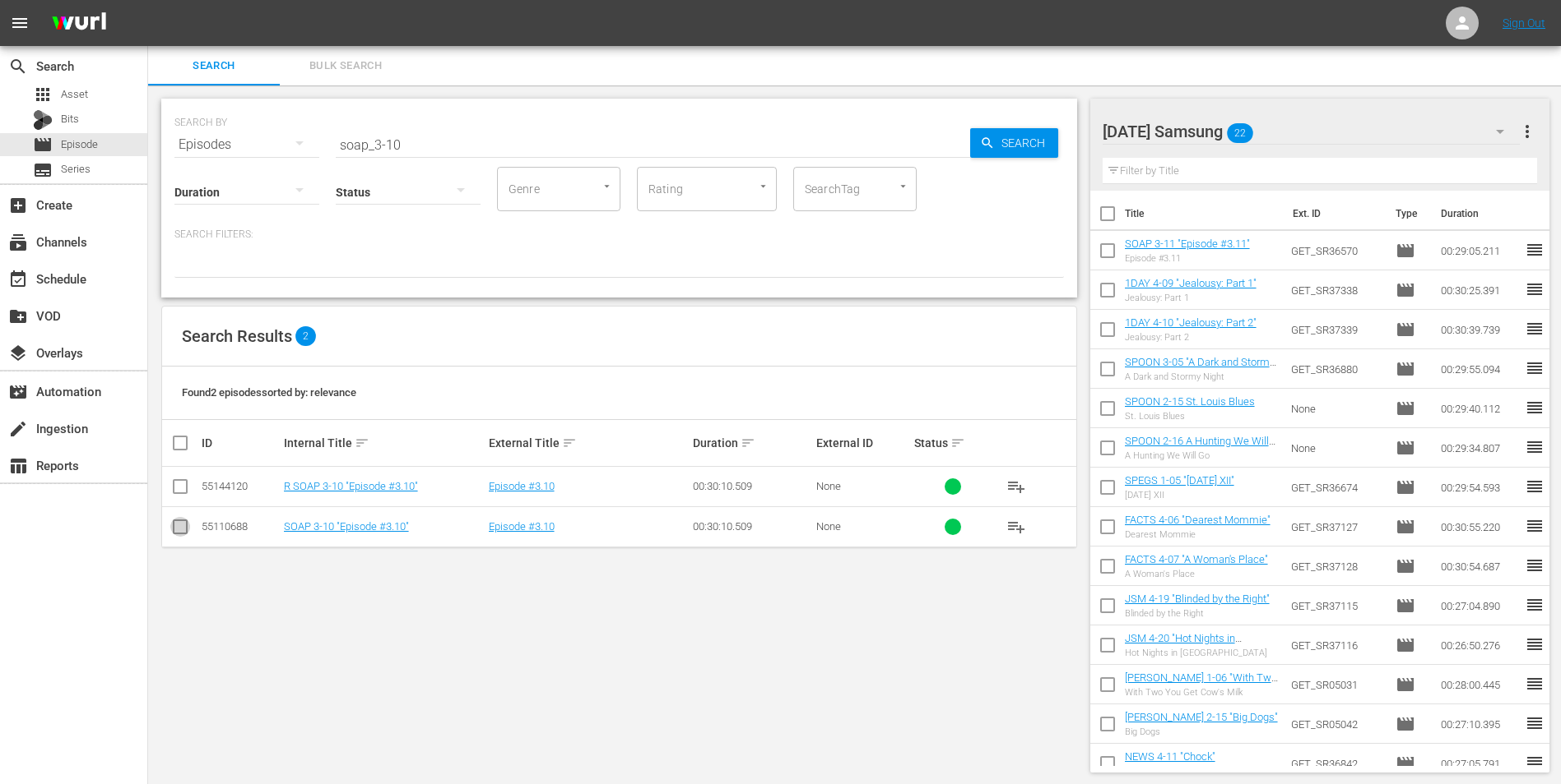
click at [174, 488] on input "checkbox" at bounding box center [180, 530] width 19 height 19
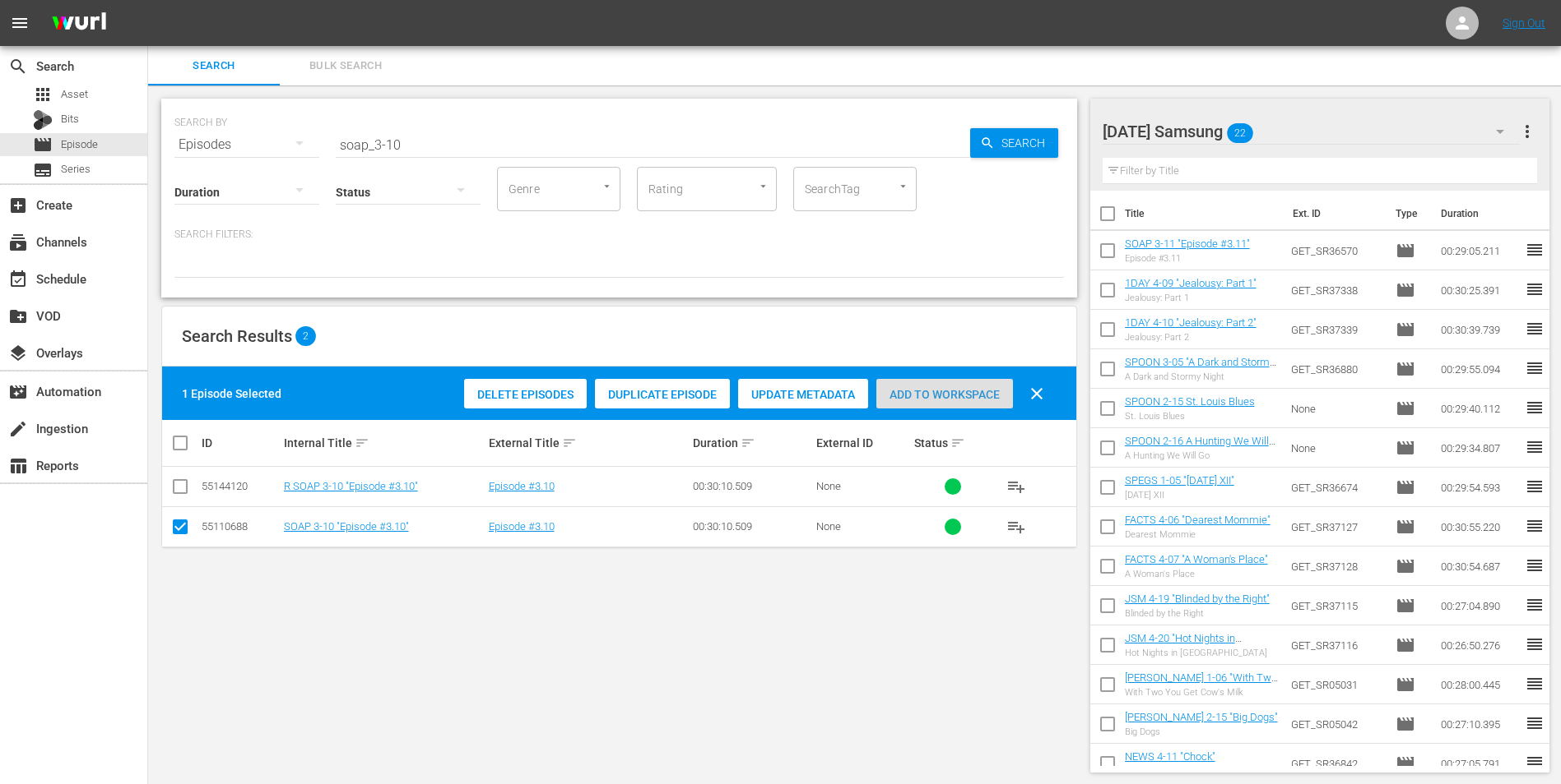
click at [943, 394] on span "Add to Workspace" at bounding box center [944, 395] width 137 height 14
click at [1046, 119] on div "[DATE] Samsung 23" at bounding box center [1311, 131] width 418 height 46
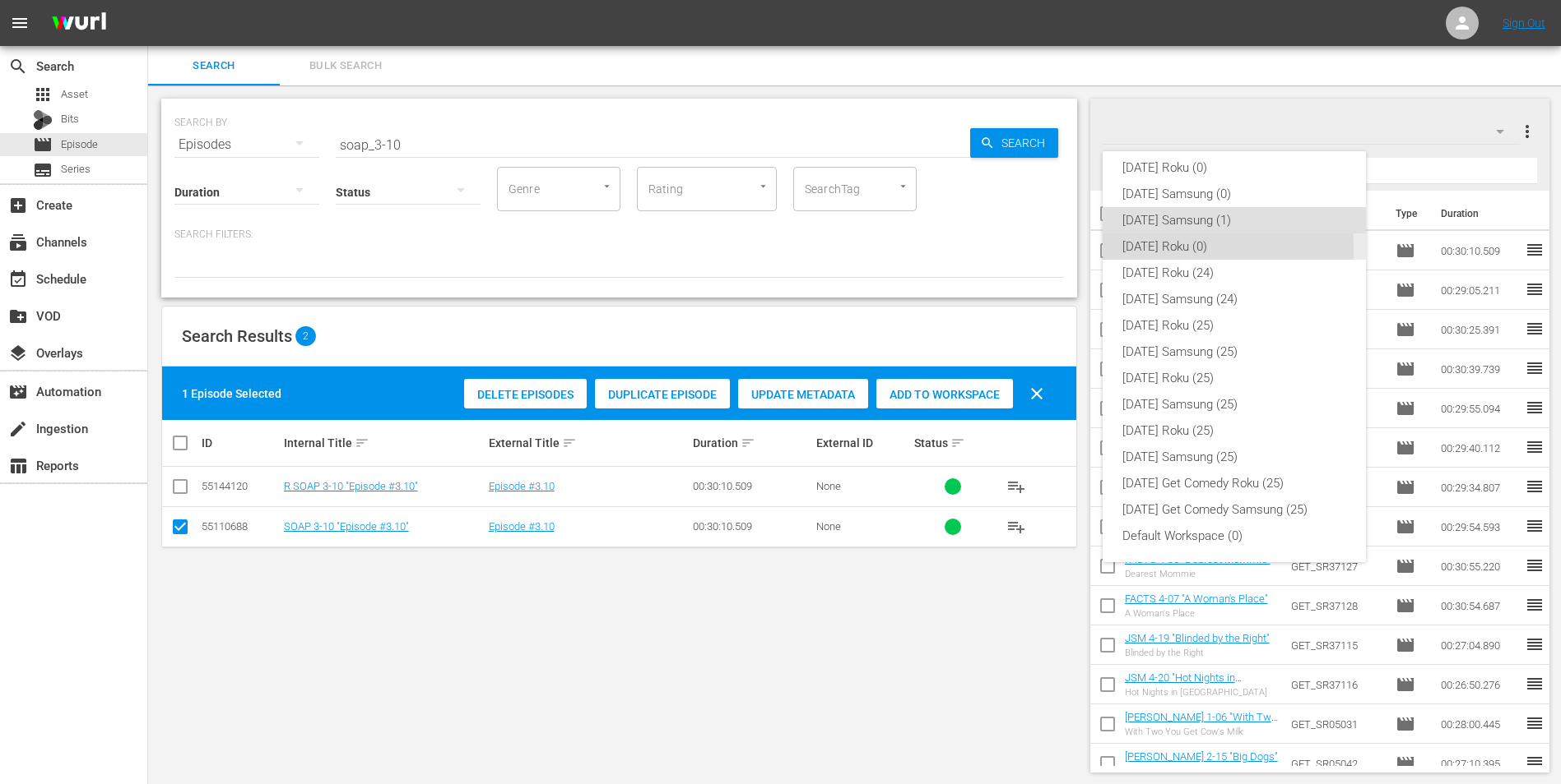
drag, startPoint x: 1155, startPoint y: 249, endPoint x: 674, endPoint y: 436, distance: 516.1
click at [1046, 248] on div "[DATE] Roku (0)" at bounding box center [1234, 246] width 224 height 26
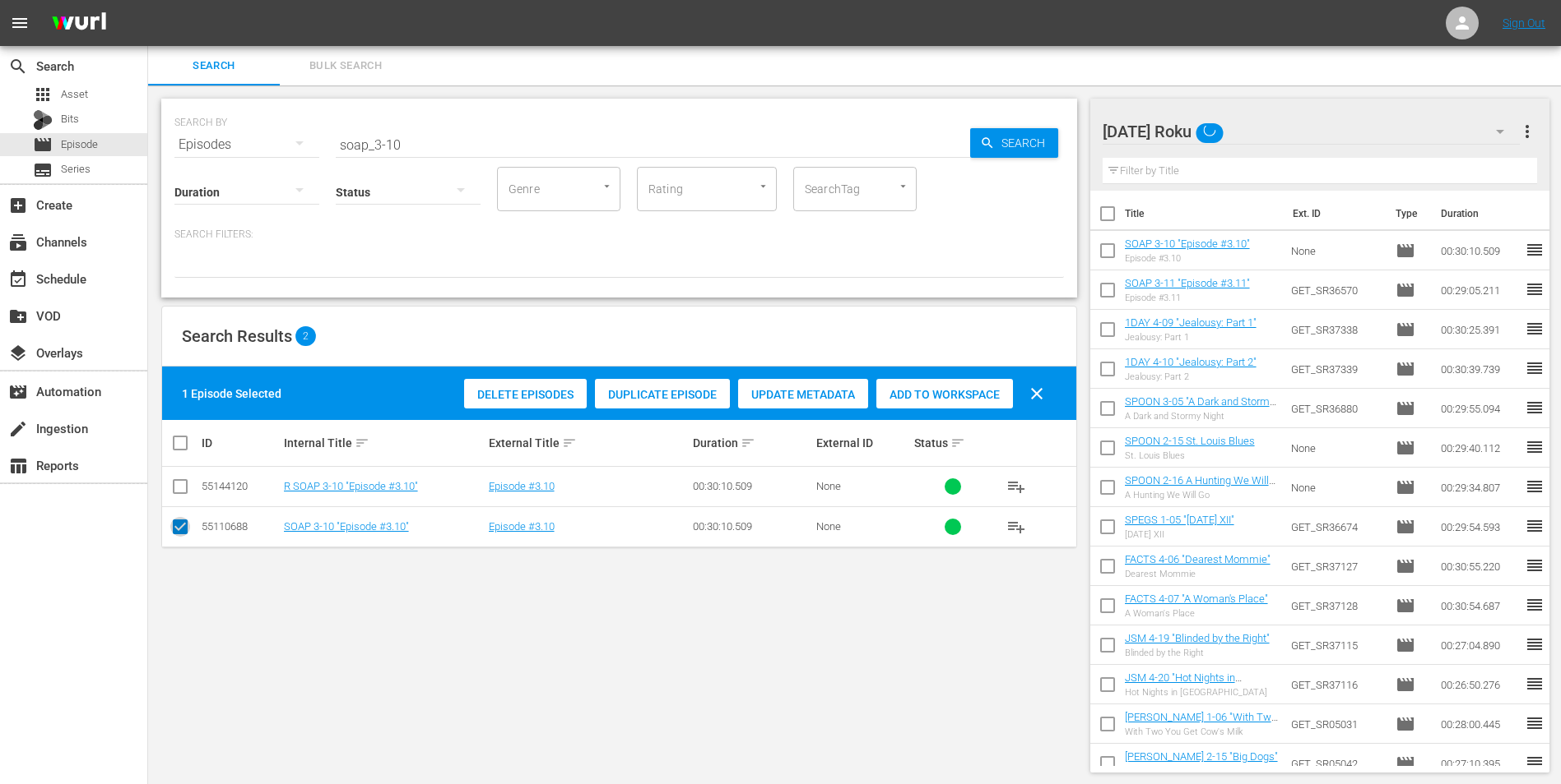
click at [174, 488] on input "checkbox" at bounding box center [180, 530] width 19 height 19
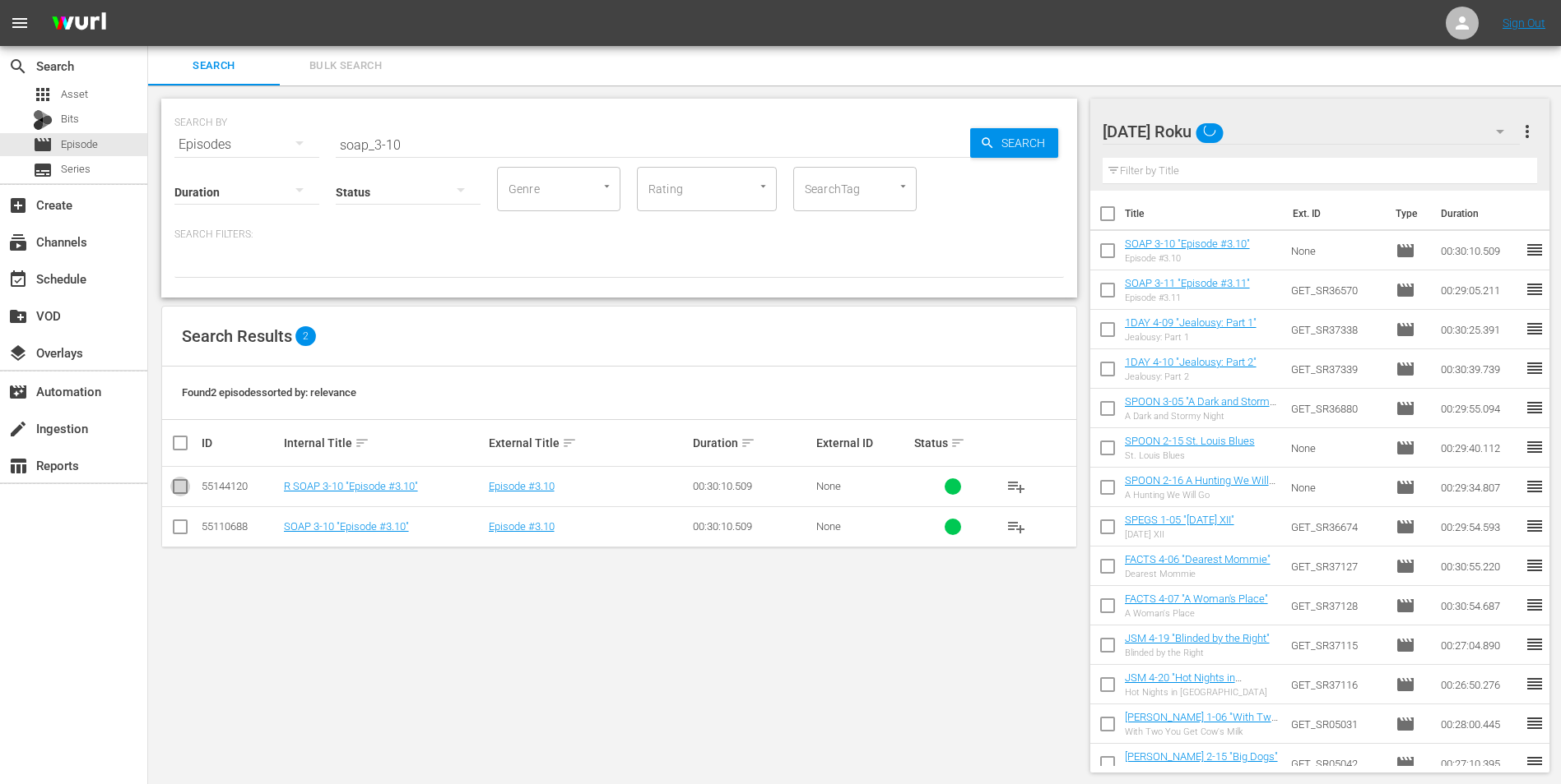
click at [181, 488] on input "checkbox" at bounding box center [180, 490] width 19 height 19
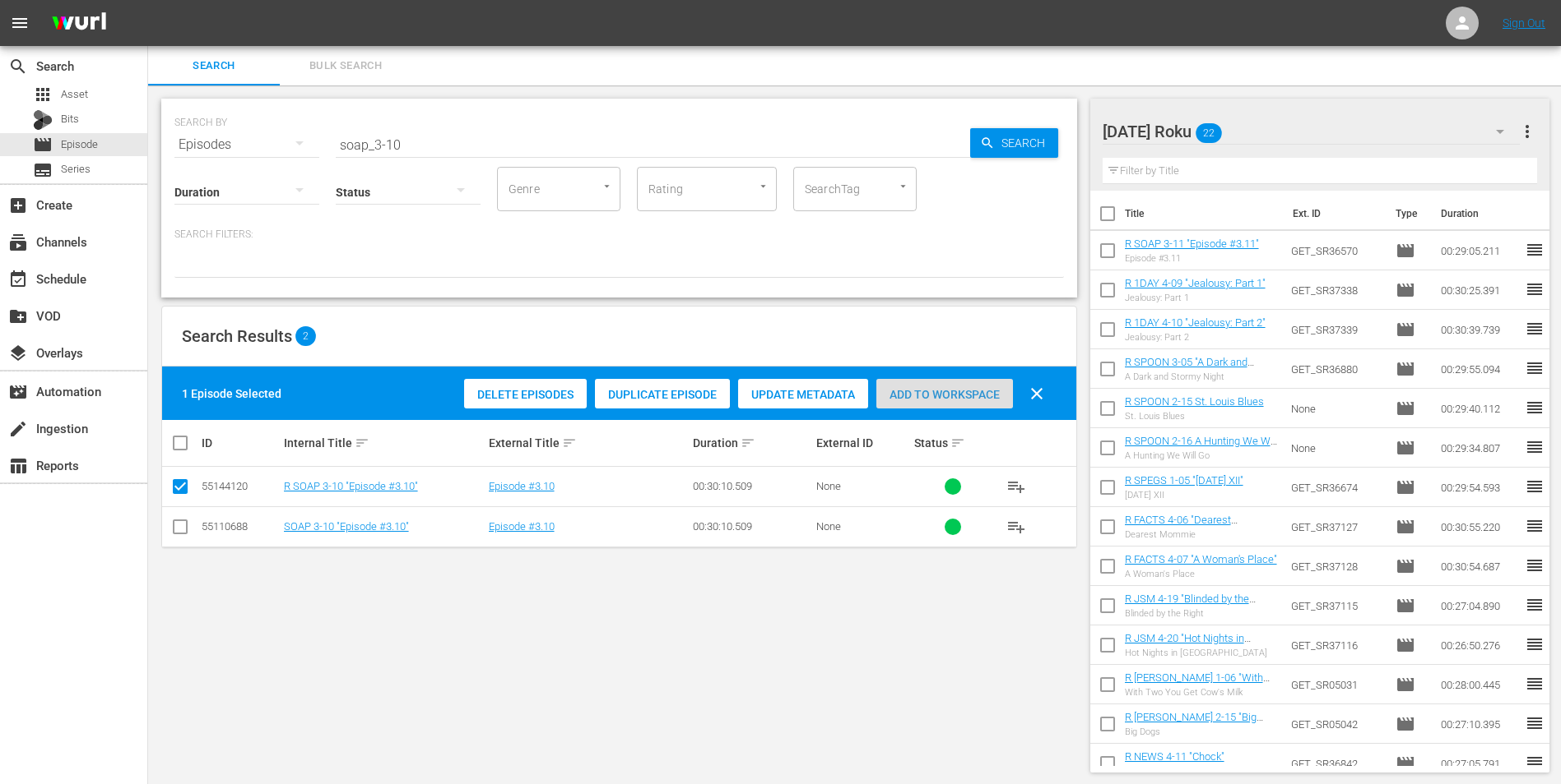
click at [925, 390] on span "Add to Workspace" at bounding box center [944, 395] width 137 height 14
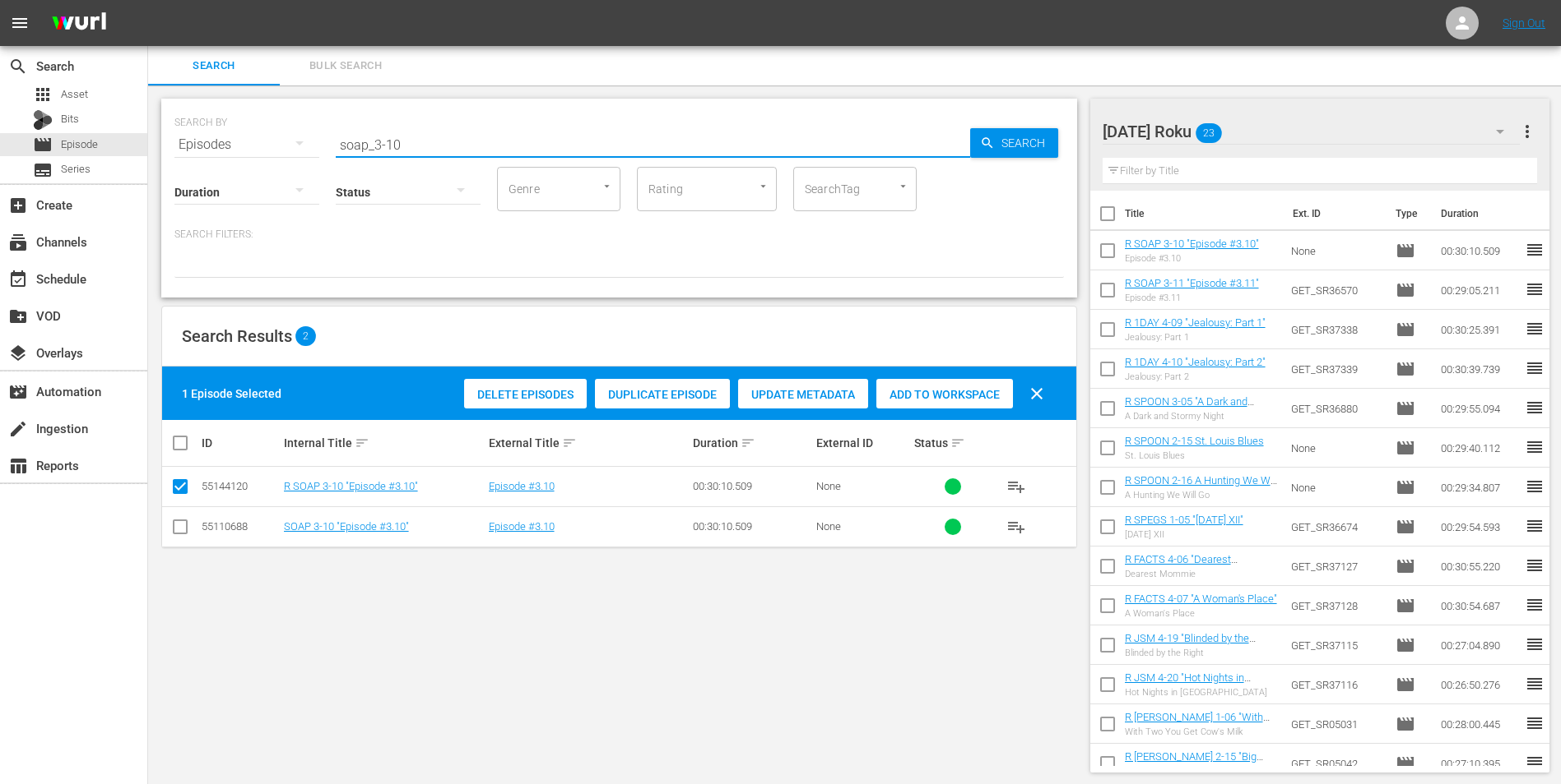
drag, startPoint x: 419, startPoint y: 147, endPoint x: 281, endPoint y: 129, distance: 139.2
click at [281, 129] on div "SEARCH BY Search By Episodes Search ID, Title, Description, Keywords, or Catego…" at bounding box center [618, 134] width 889 height 59
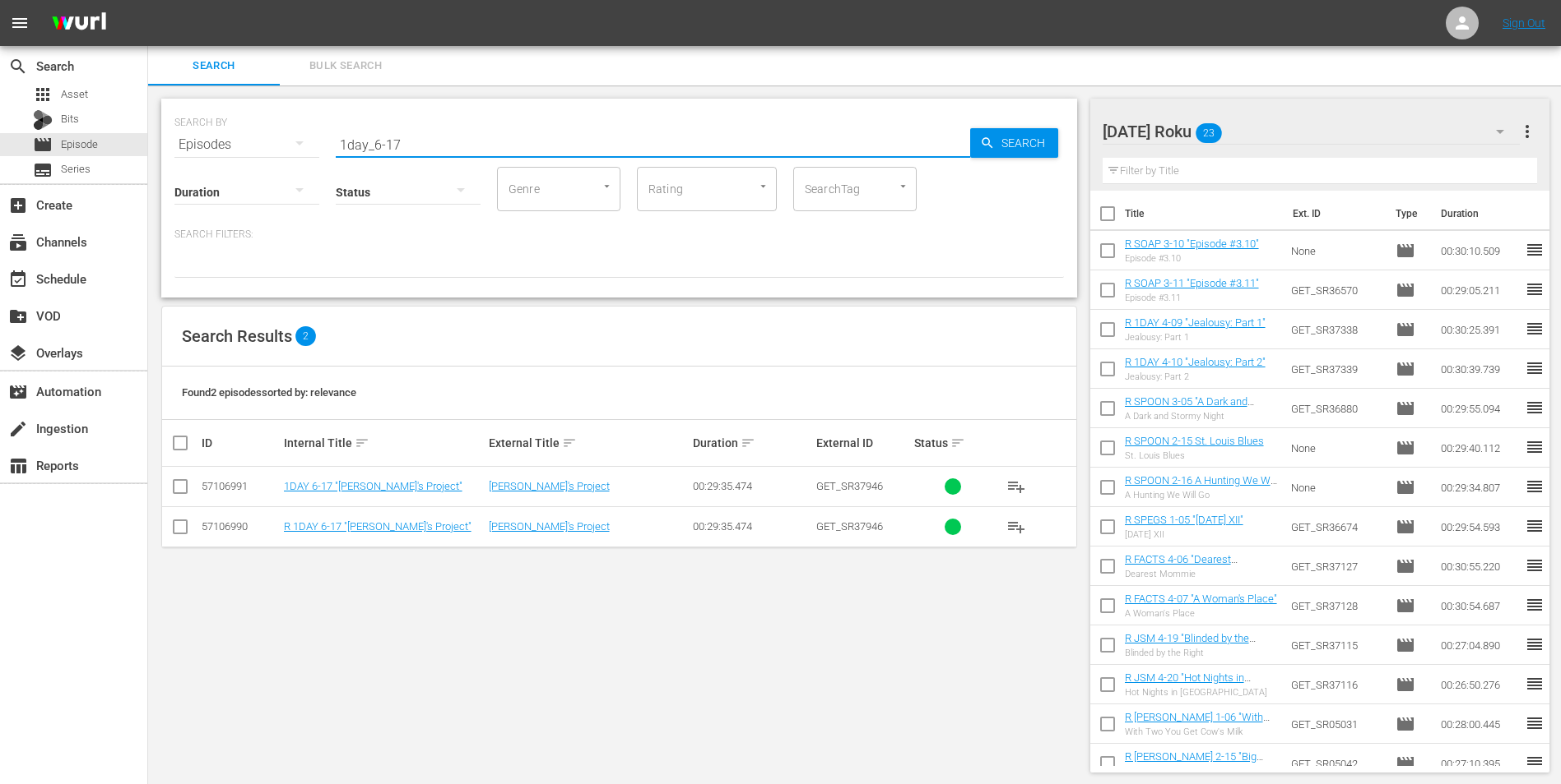
click at [180, 488] on input "checkbox" at bounding box center [180, 530] width 19 height 19
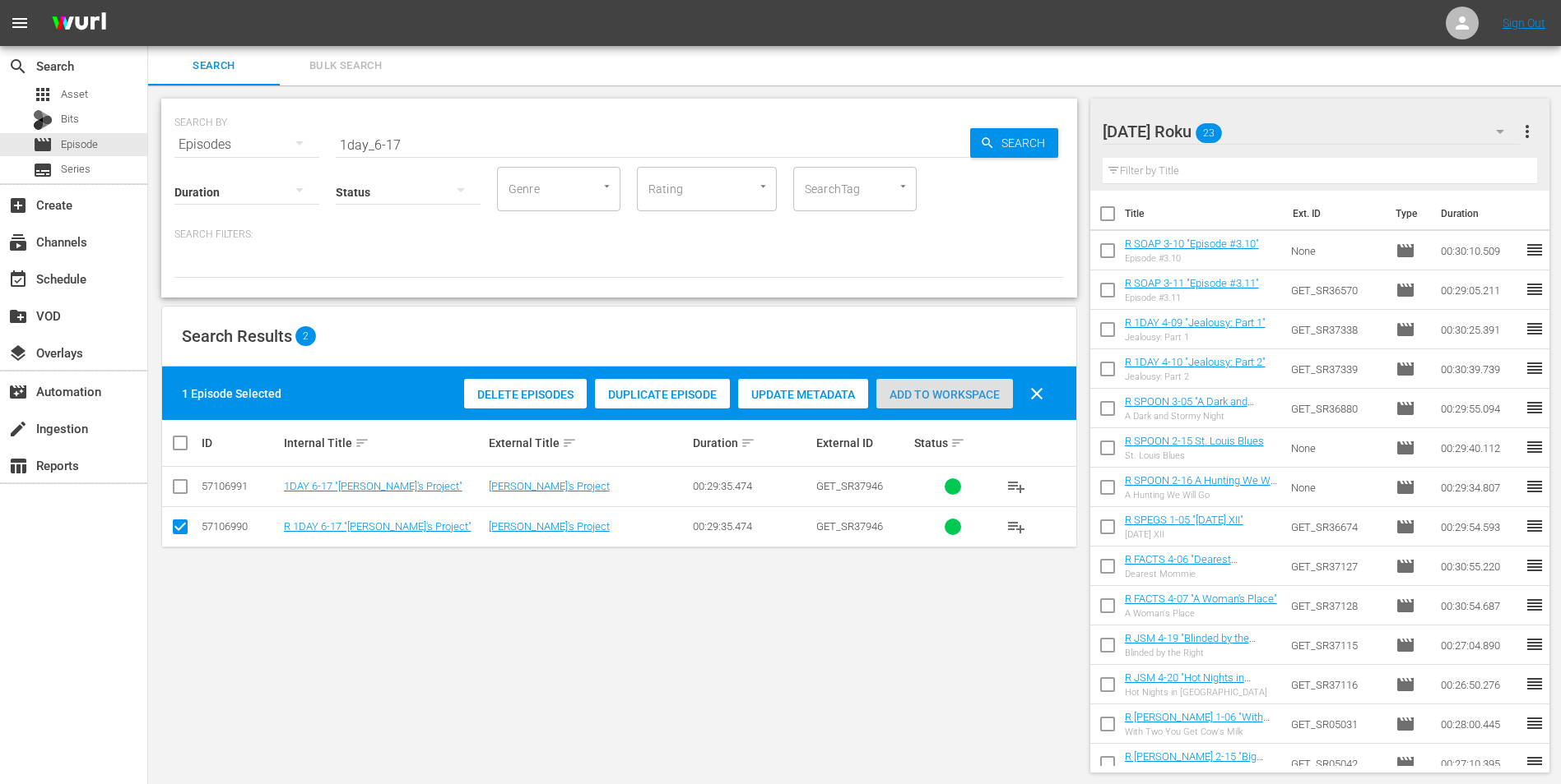
click at [934, 393] on span "Add to Workspace" at bounding box center [944, 395] width 137 height 14
click at [1046, 133] on div "[DATE] Roku 24" at bounding box center [1311, 131] width 418 height 46
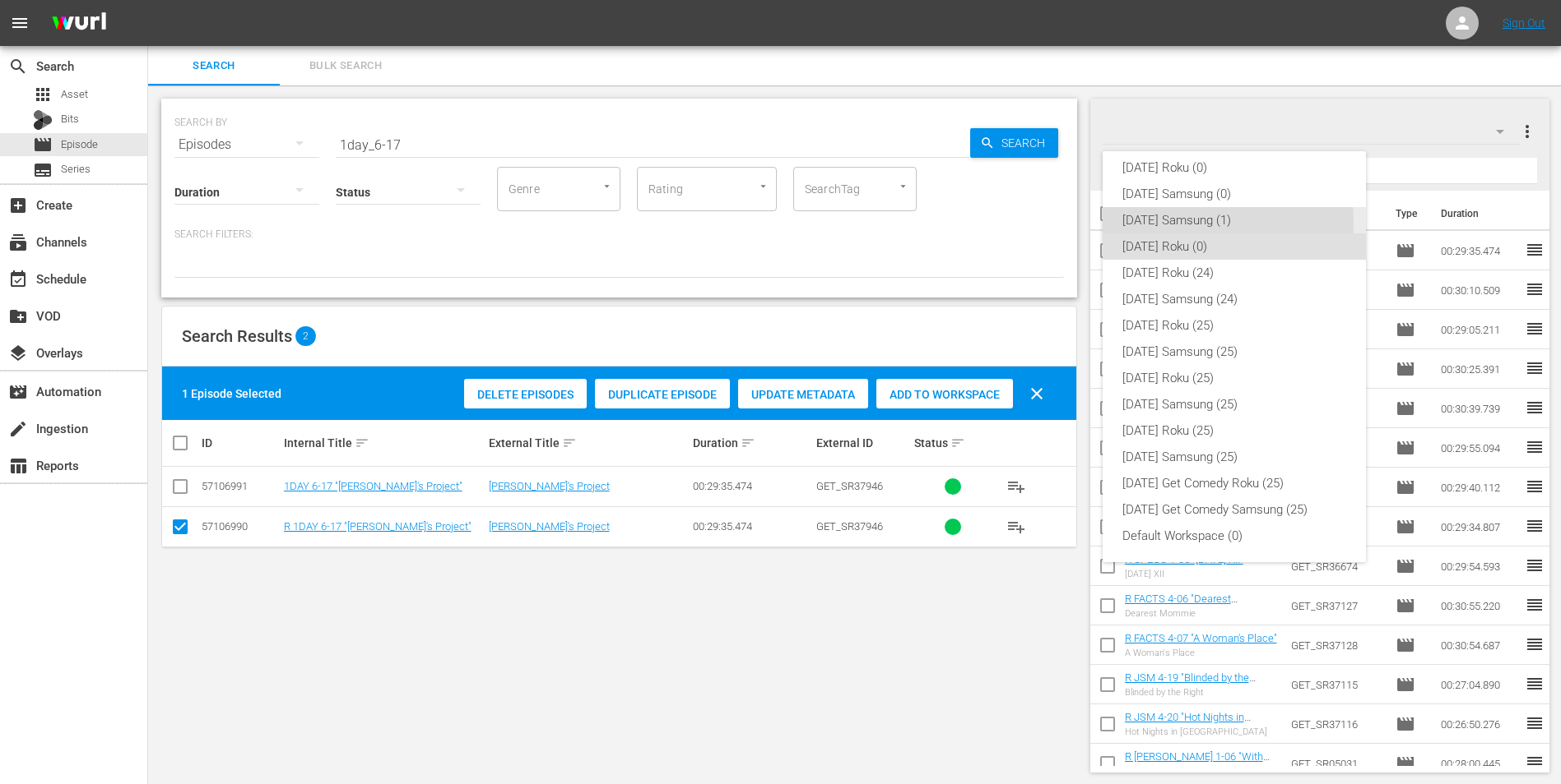
click at [1046, 222] on div "[DATE] Samsung (1)" at bounding box center [1234, 220] width 224 height 26
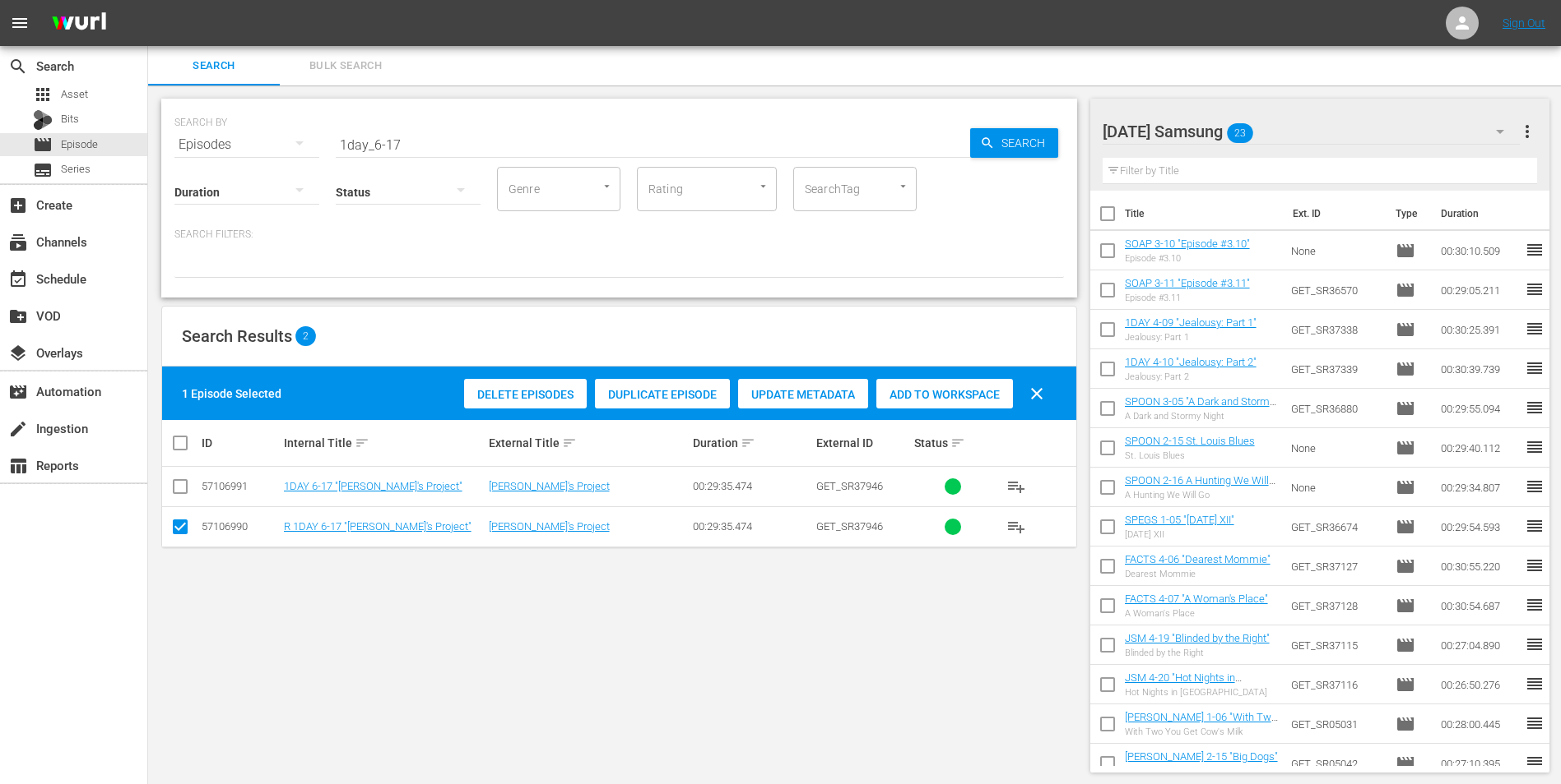
click at [173, 488] on input "checkbox" at bounding box center [180, 530] width 19 height 19
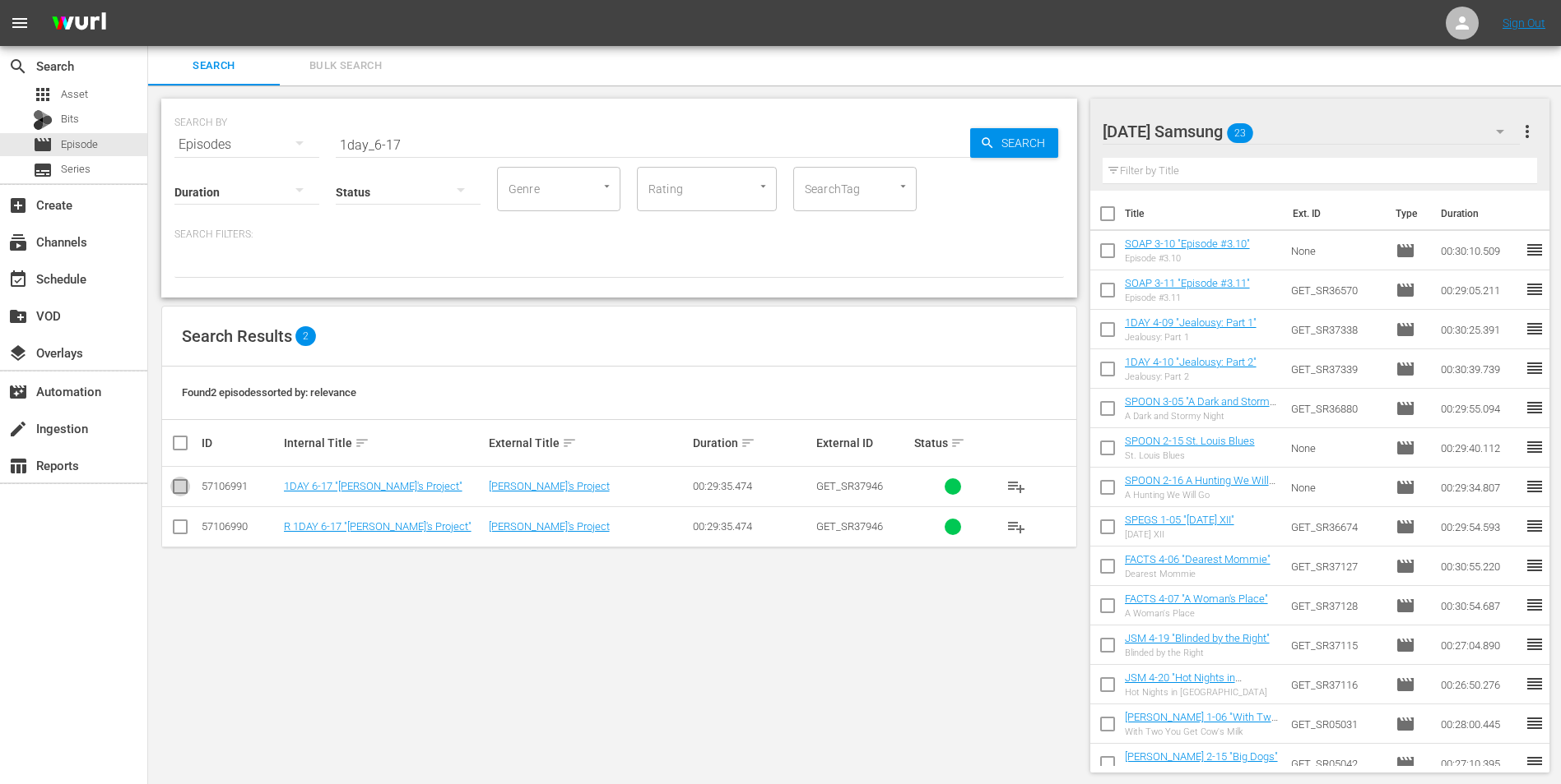
drag, startPoint x: 184, startPoint y: 487, endPoint x: 258, endPoint y: 474, distance: 75.1
click at [184, 488] on input "checkbox" at bounding box center [180, 490] width 19 height 19
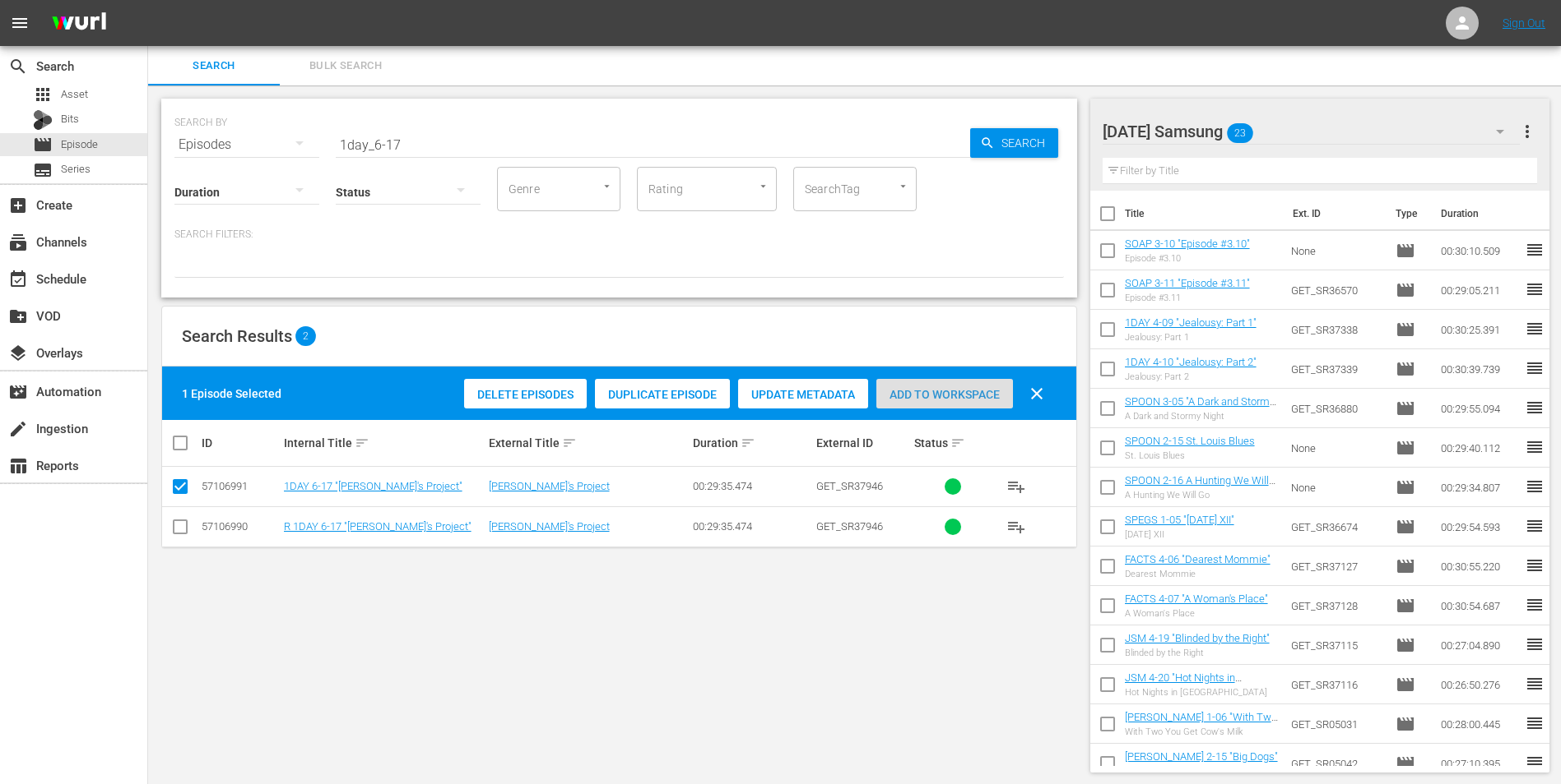
click at [951, 392] on span "Add to Workspace" at bounding box center [944, 395] width 137 height 14
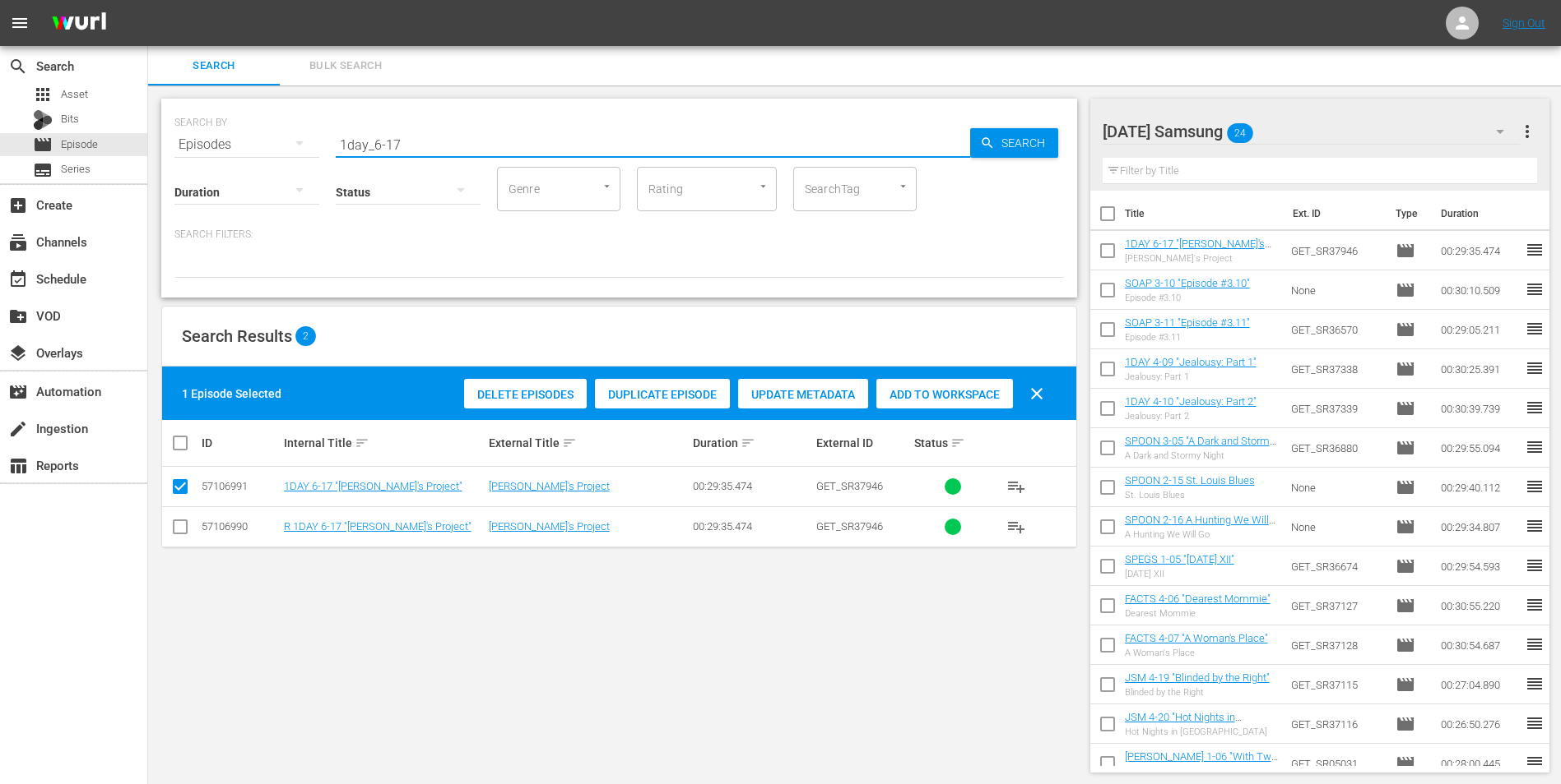
drag, startPoint x: 431, startPoint y: 138, endPoint x: 243, endPoint y: 130, distance: 188.2
click at [243, 130] on div "SEARCH BY Search By Episodes Search ID, Title, Description, Keywords, or Catego…" at bounding box center [618, 134] width 889 height 59
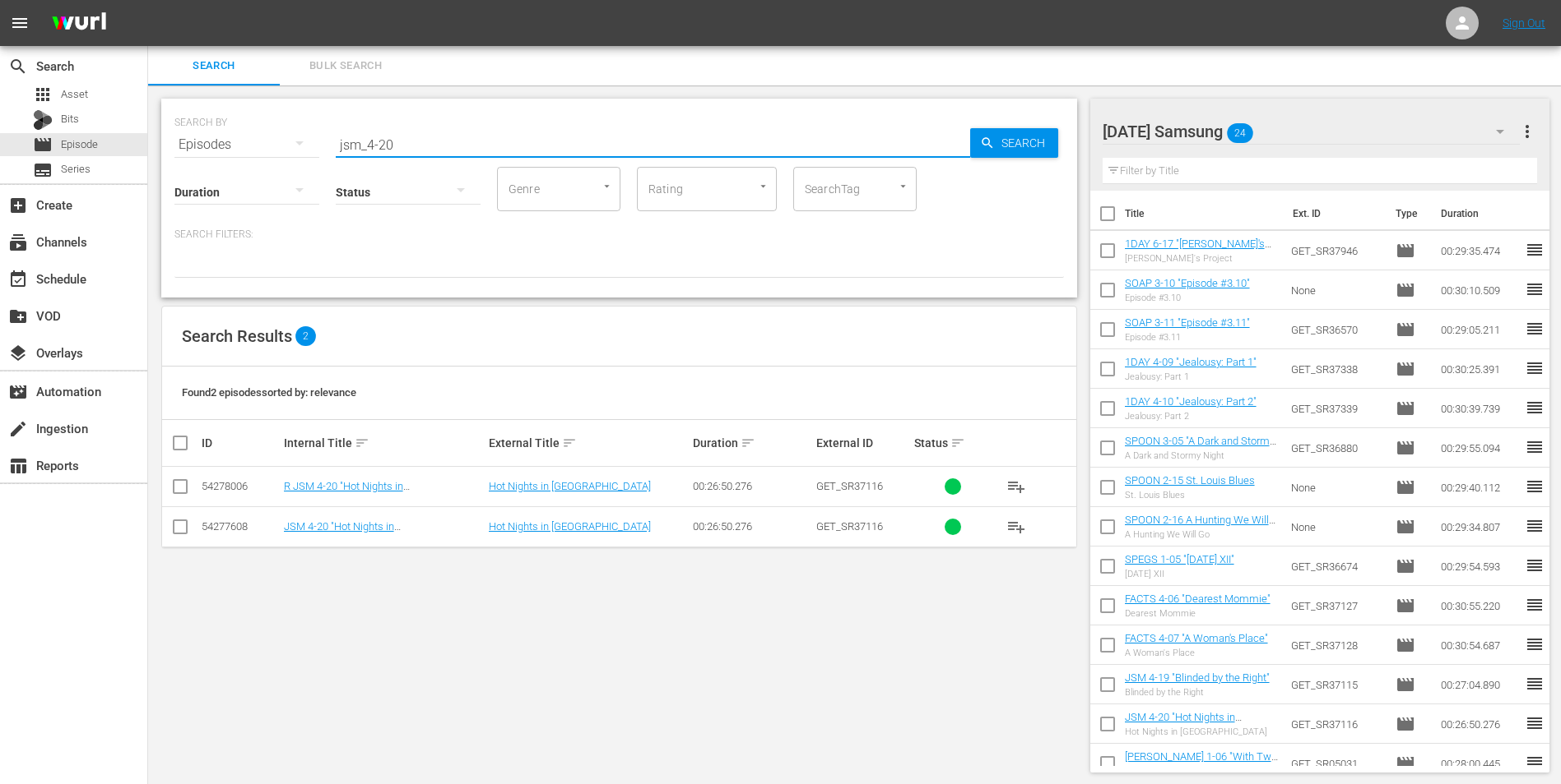
click at [175, 488] on input "checkbox" at bounding box center [180, 530] width 19 height 19
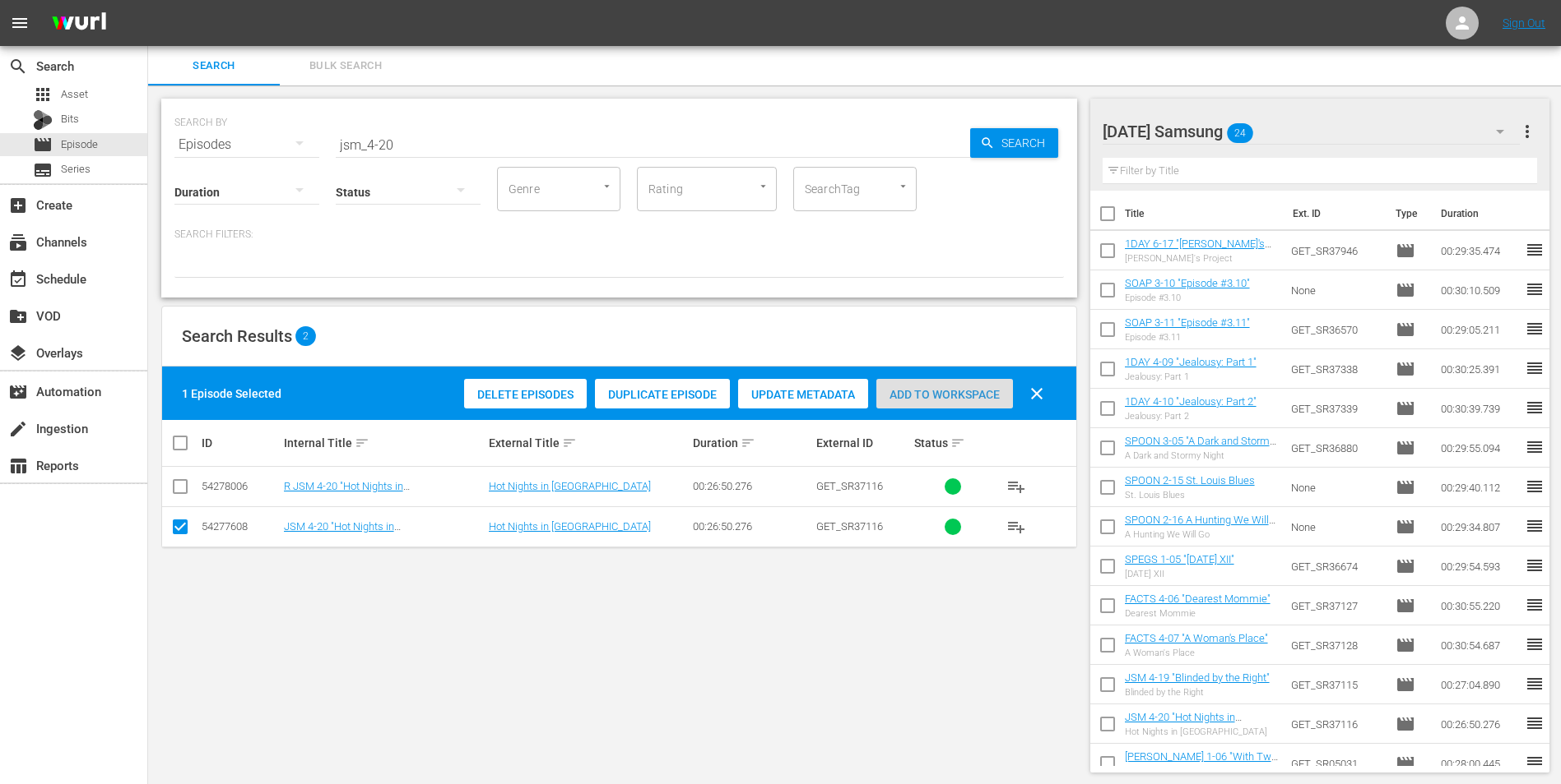
click at [970, 393] on span "Add to Workspace" at bounding box center [944, 395] width 137 height 14
click at [1046, 130] on div "[DATE] Samsung 24" at bounding box center [1311, 131] width 418 height 46
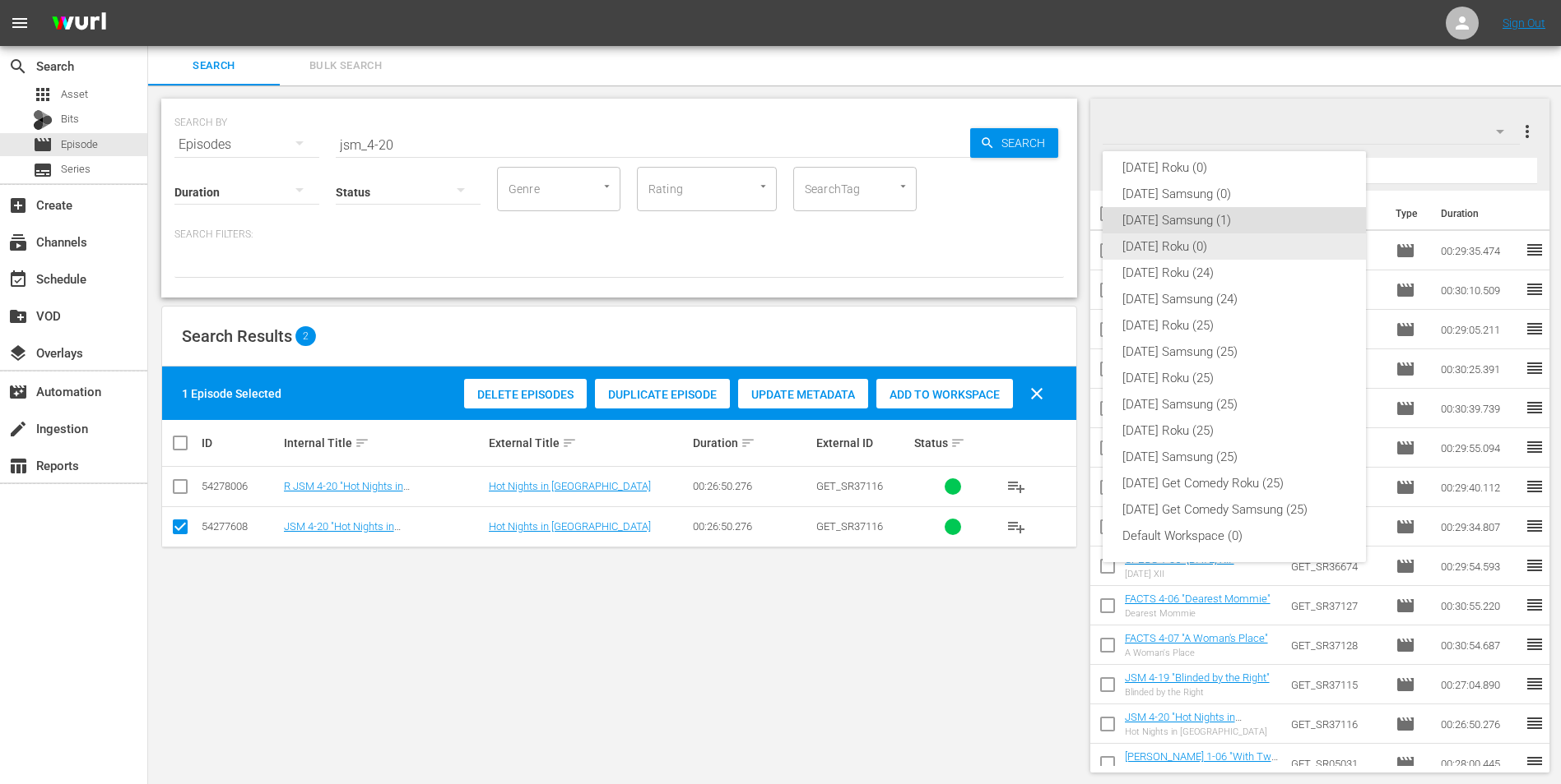
click at [1046, 244] on div "[DATE] Roku (0)" at bounding box center [1234, 246] width 224 height 26
